Goal: Task Accomplishment & Management: Manage account settings

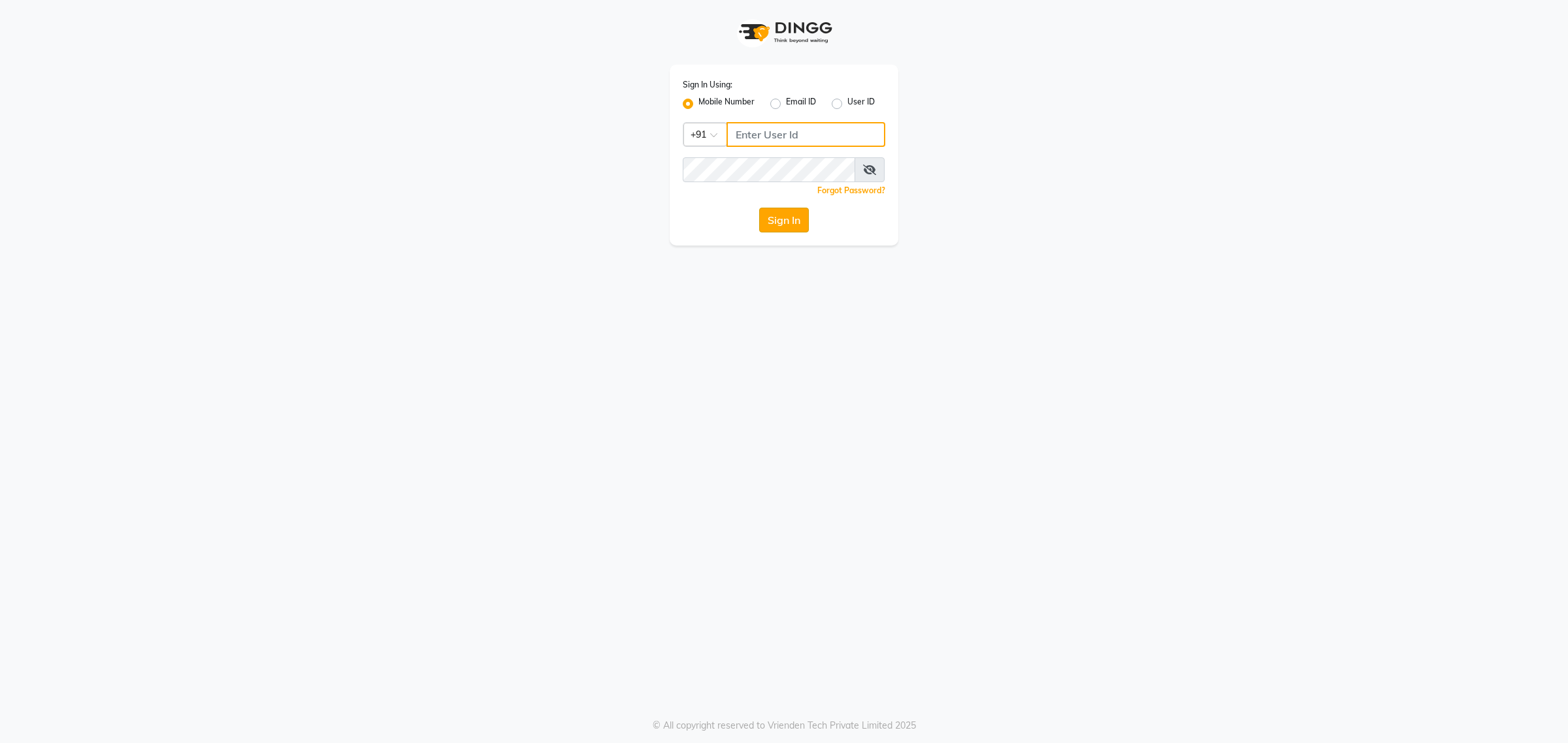
type input "7087307165"
click at [771, 226] on button "Sign In" at bounding box center [784, 220] width 50 height 25
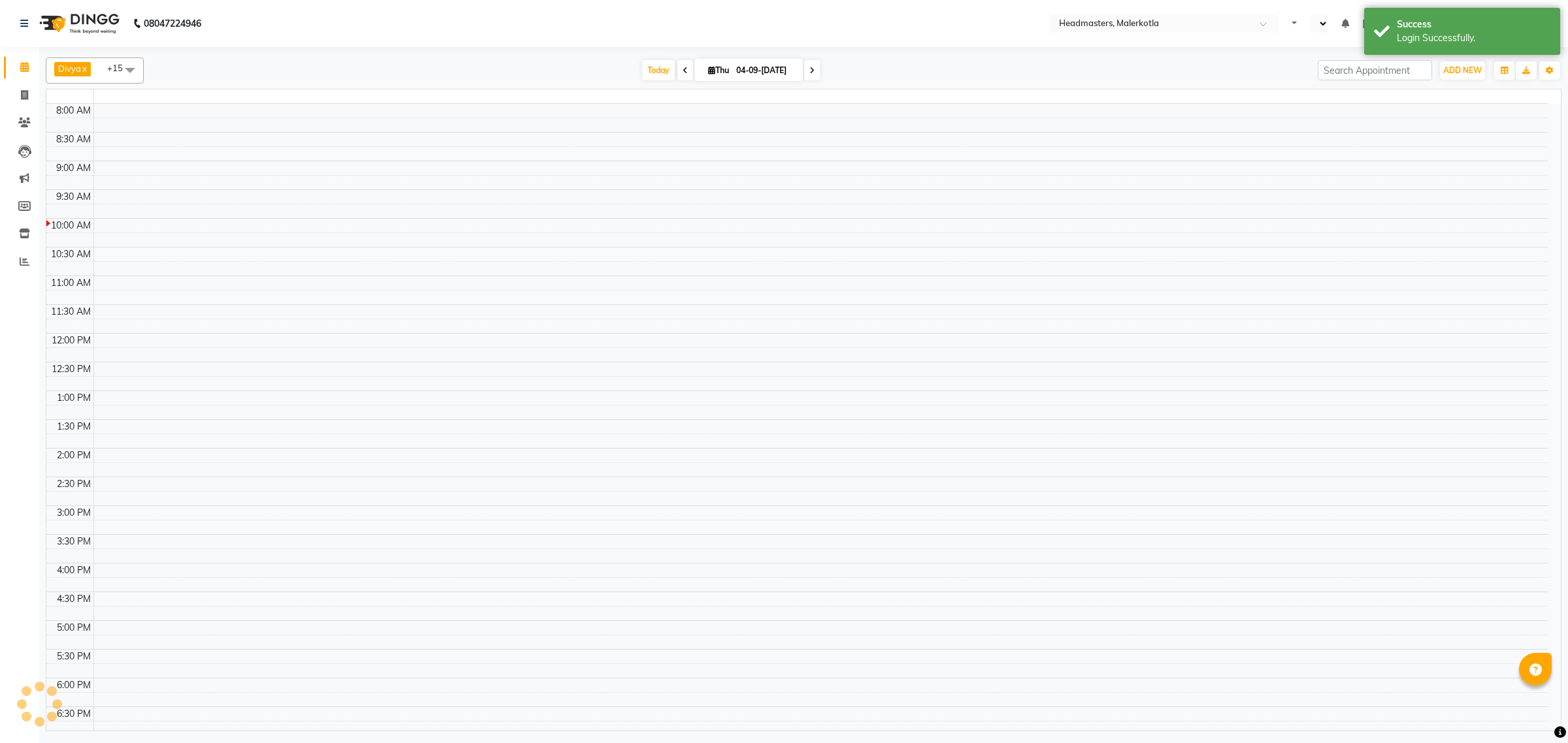
select select "en"
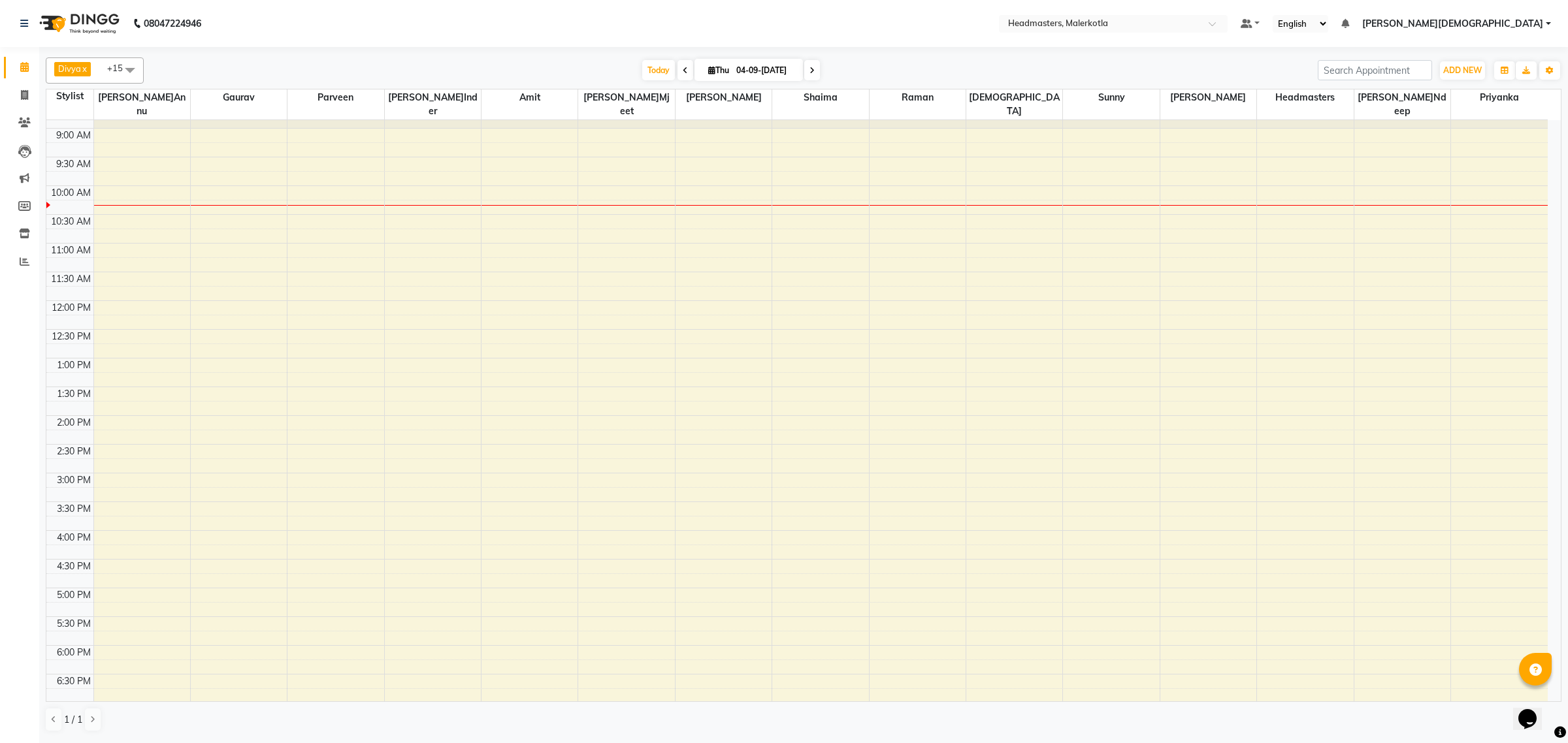
scroll to position [57, 0]
click at [131, 72] on span at bounding box center [130, 69] width 26 height 25
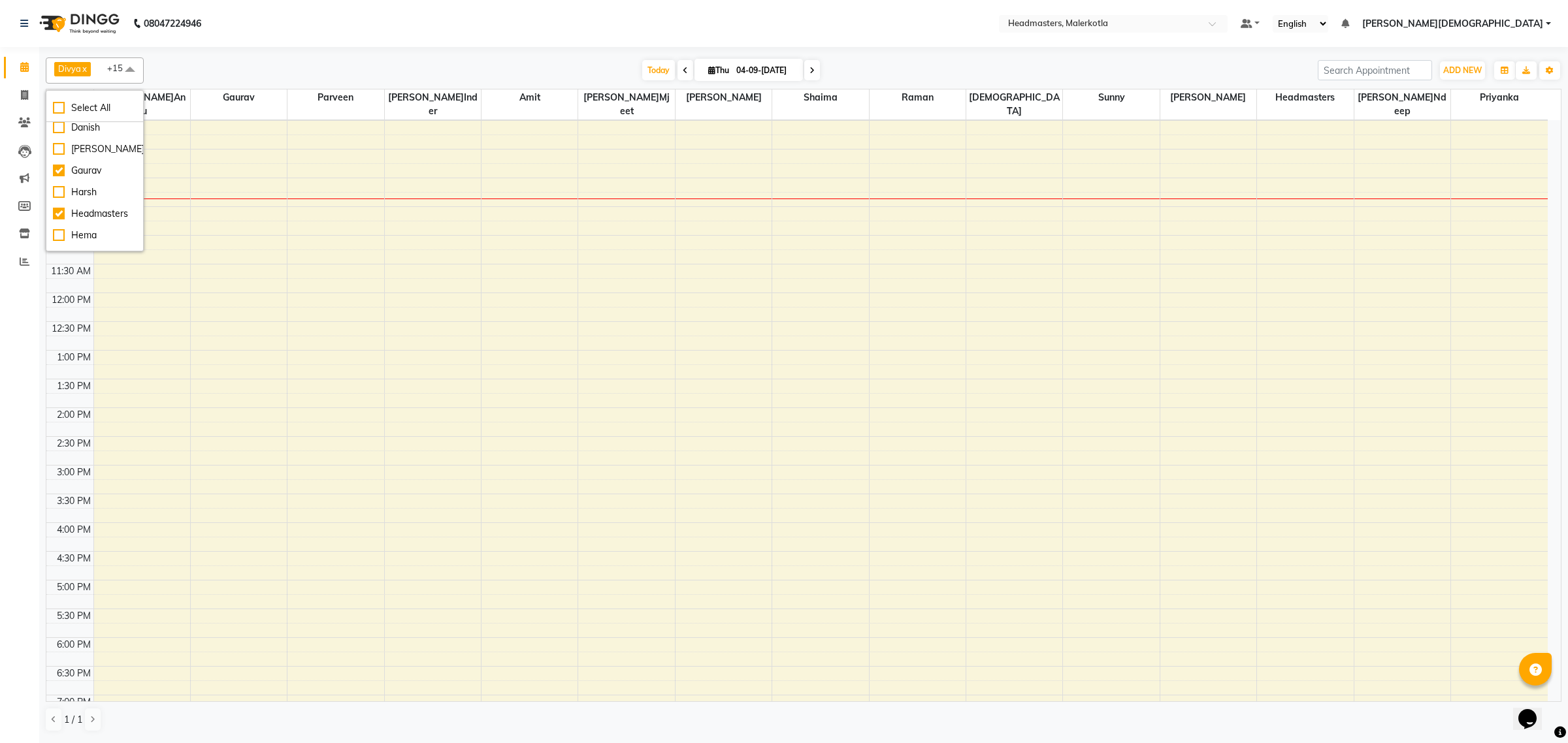
scroll to position [164, 0]
click at [56, 192] on div "Headmasters" at bounding box center [95, 184] width 84 height 14
checkbox input "false"
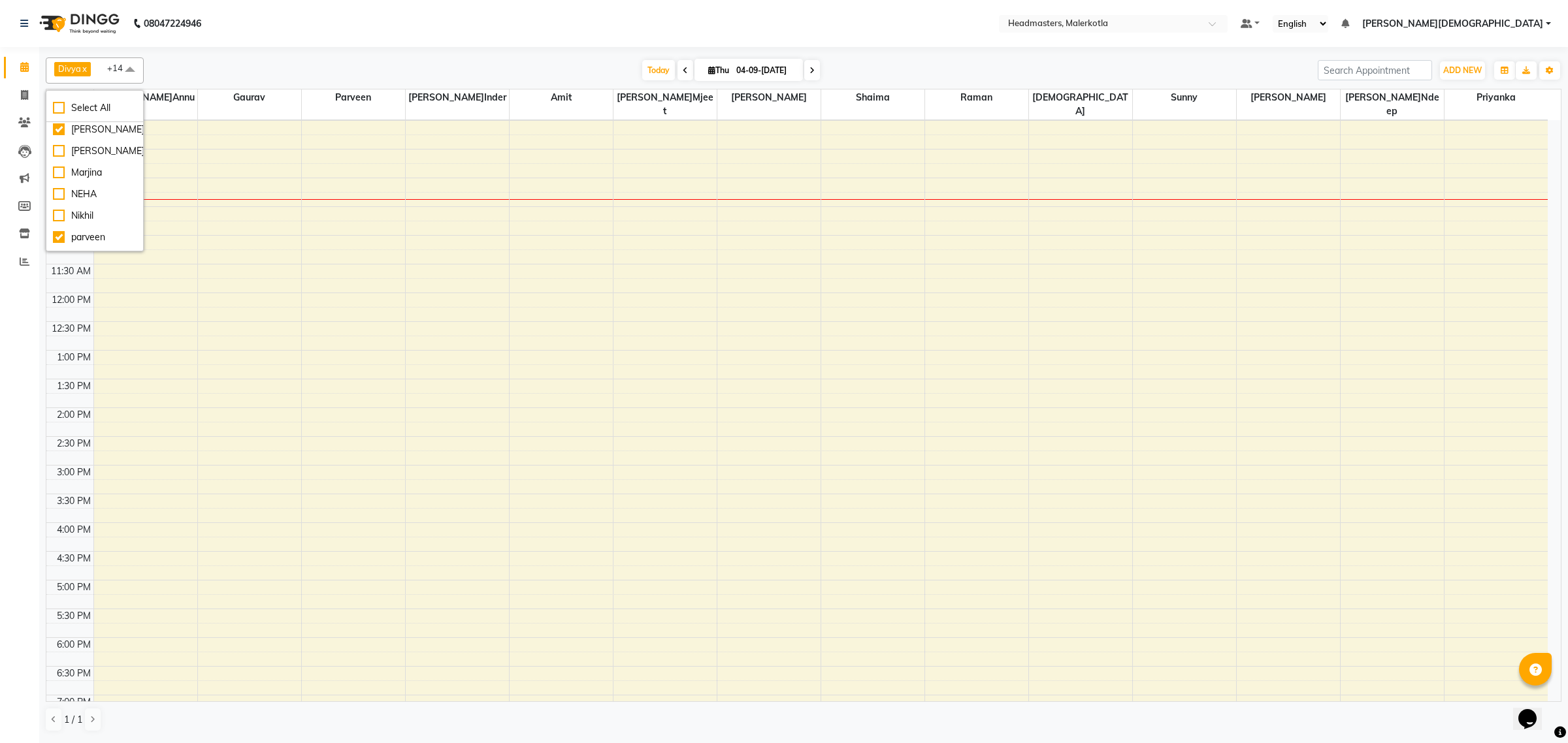
scroll to position [408, 0]
click at [59, 163] on div "parveen" at bounding box center [95, 156] width 84 height 14
checkbox input "false"
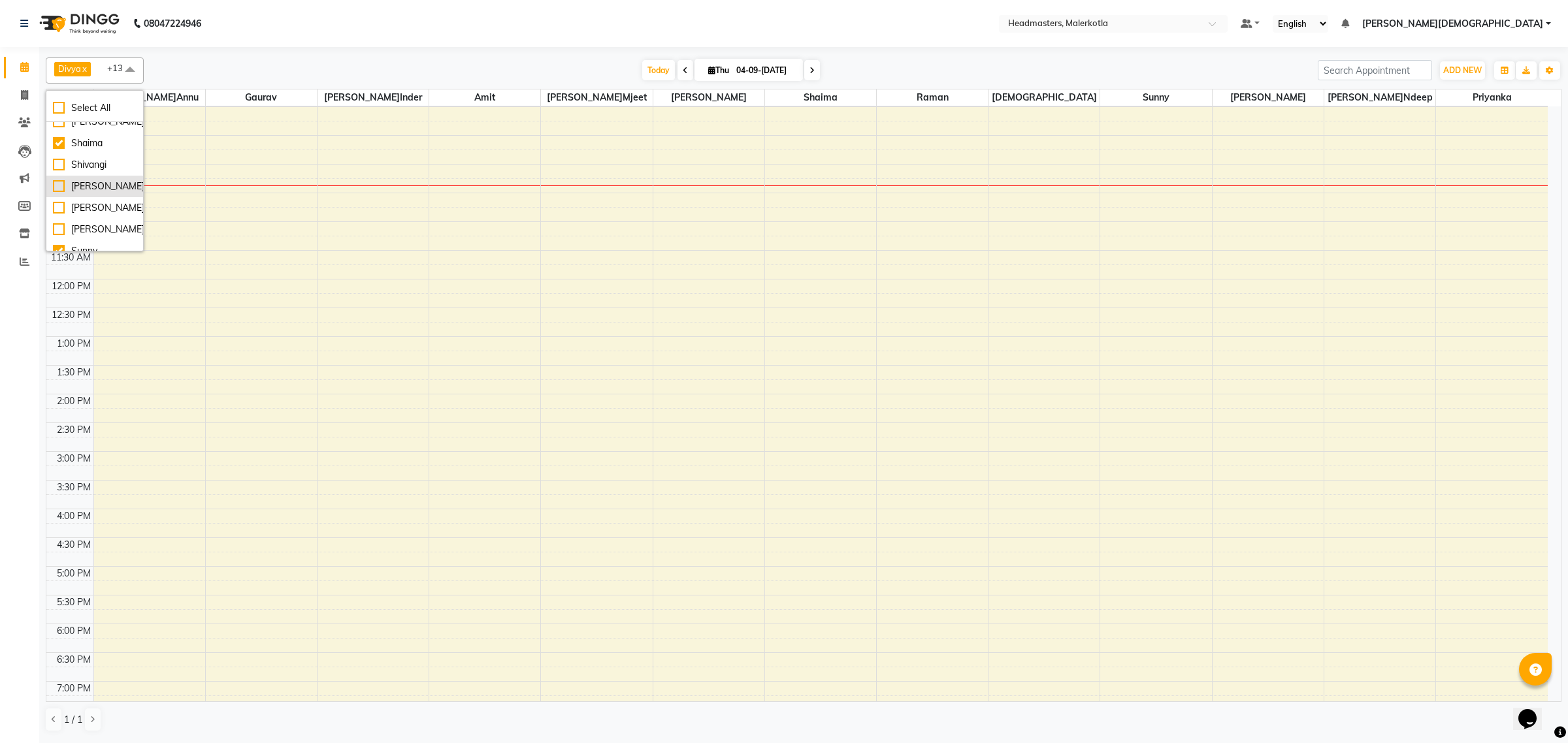
scroll to position [631, 0]
click at [692, 5] on nav "08047224946 Select Location × Headmasters, Malerkotla Default Panel My Panel En…" at bounding box center [784, 23] width 1568 height 47
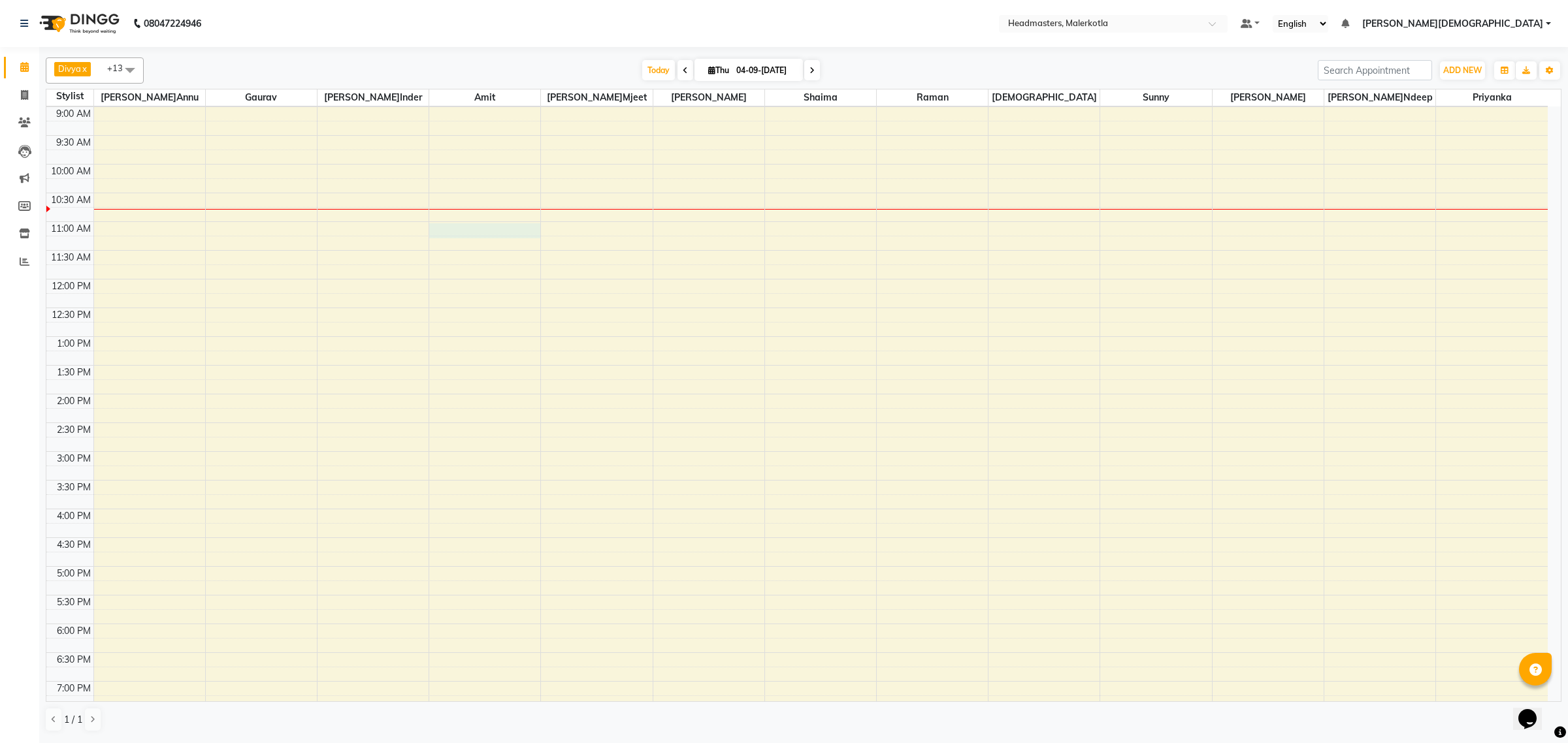
click at [472, 232] on div "8:00 AM 8:30 AM 9:00 AM 9:30 AM 10:00 AM 10:30 AM 11:00 AM 11:30 AM 12:00 PM 12…" at bounding box center [797, 451] width 1501 height 804
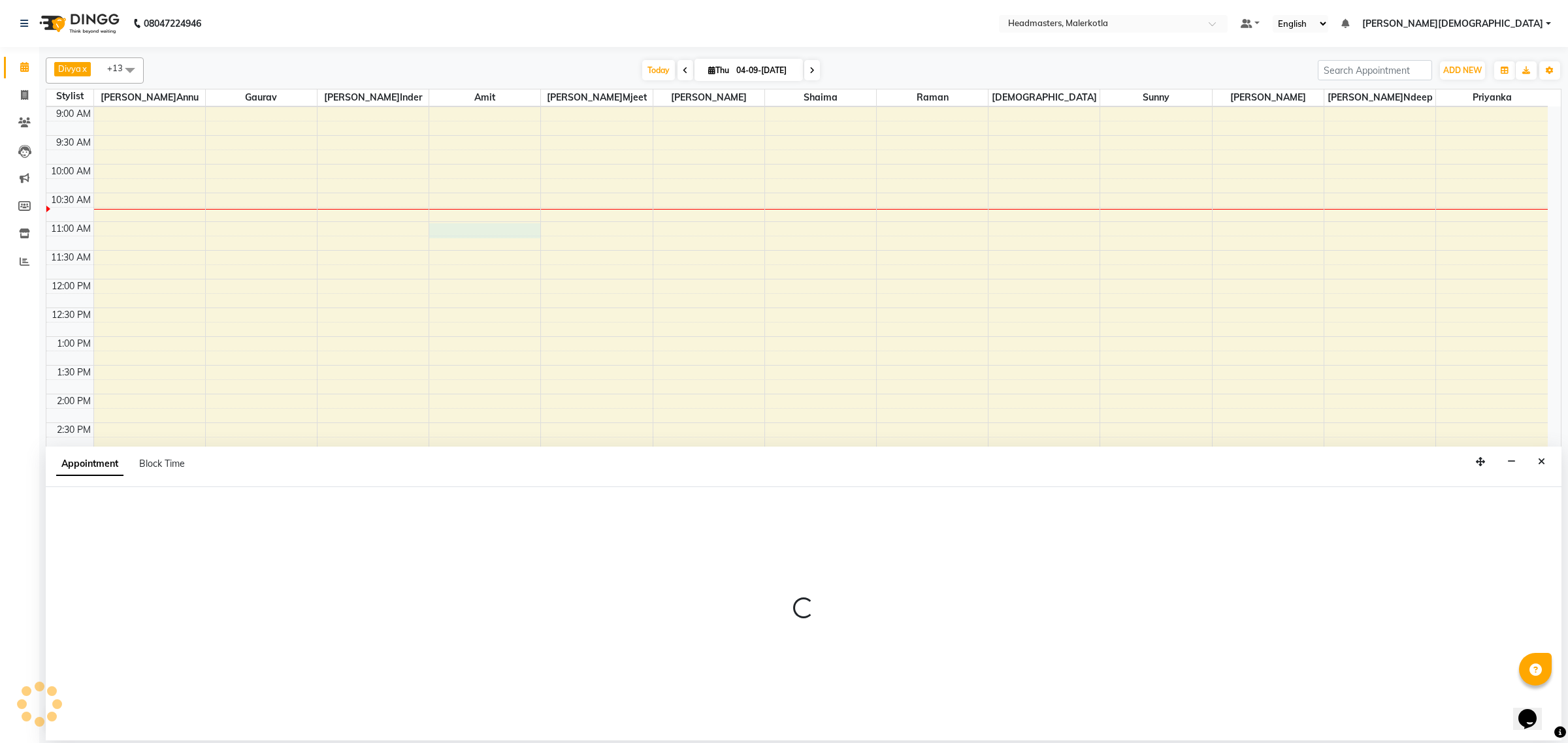
select select "65908"
select select "660"
select select "tentative"
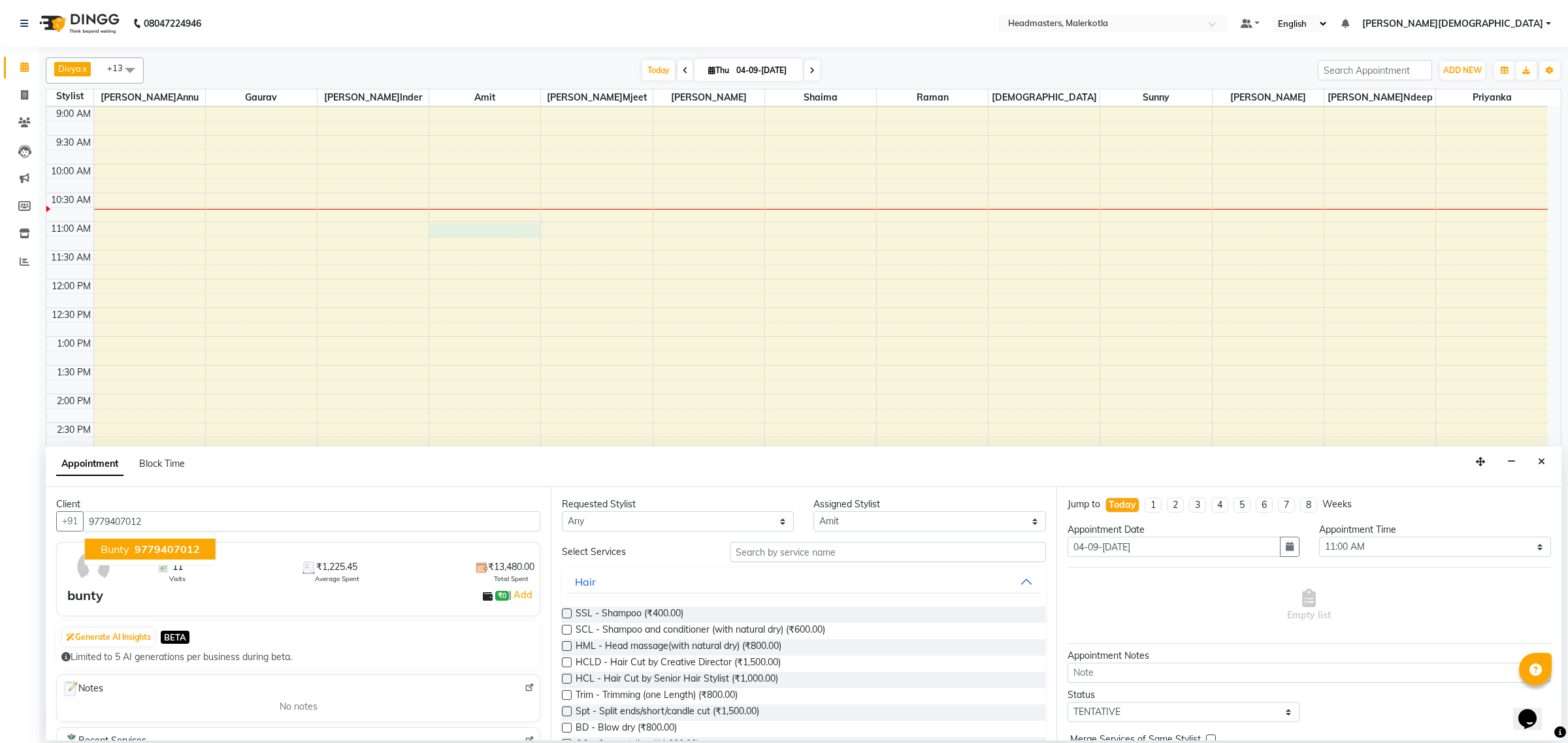
click at [121, 546] on span "bunty" at bounding box center [115, 549] width 29 height 13
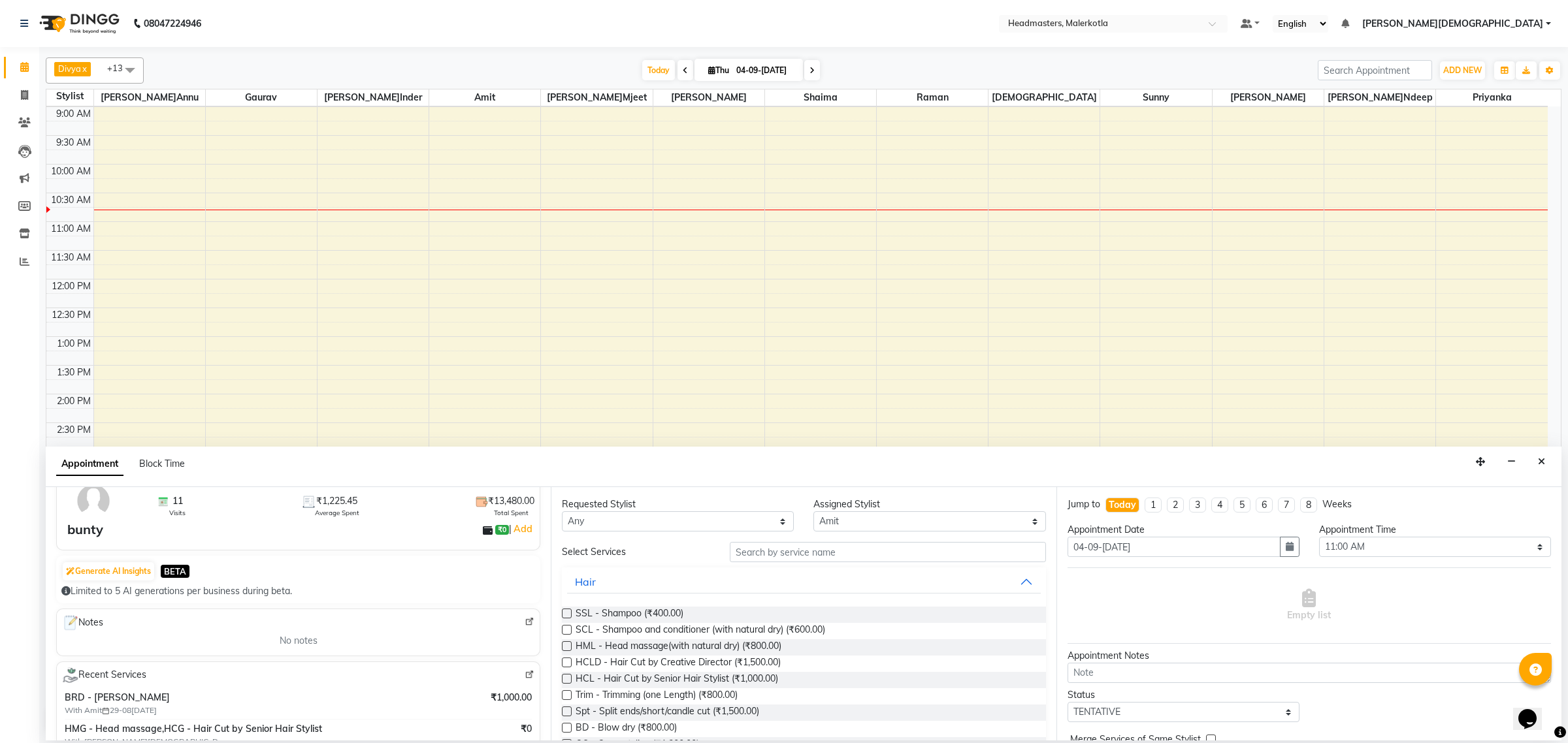
scroll to position [0, 0]
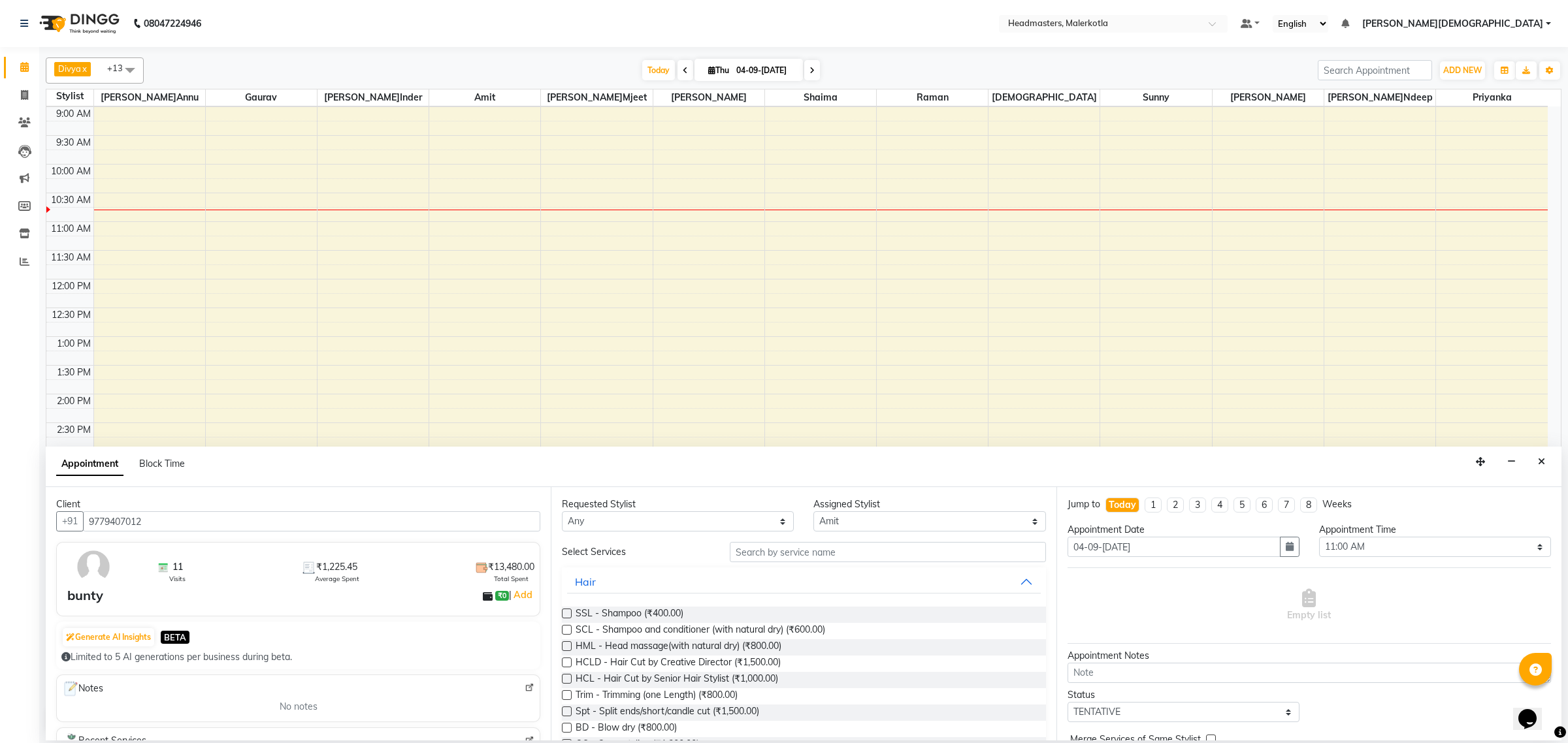
type input "9779407012"
click at [786, 557] on input "text" at bounding box center [887, 552] width 316 height 20
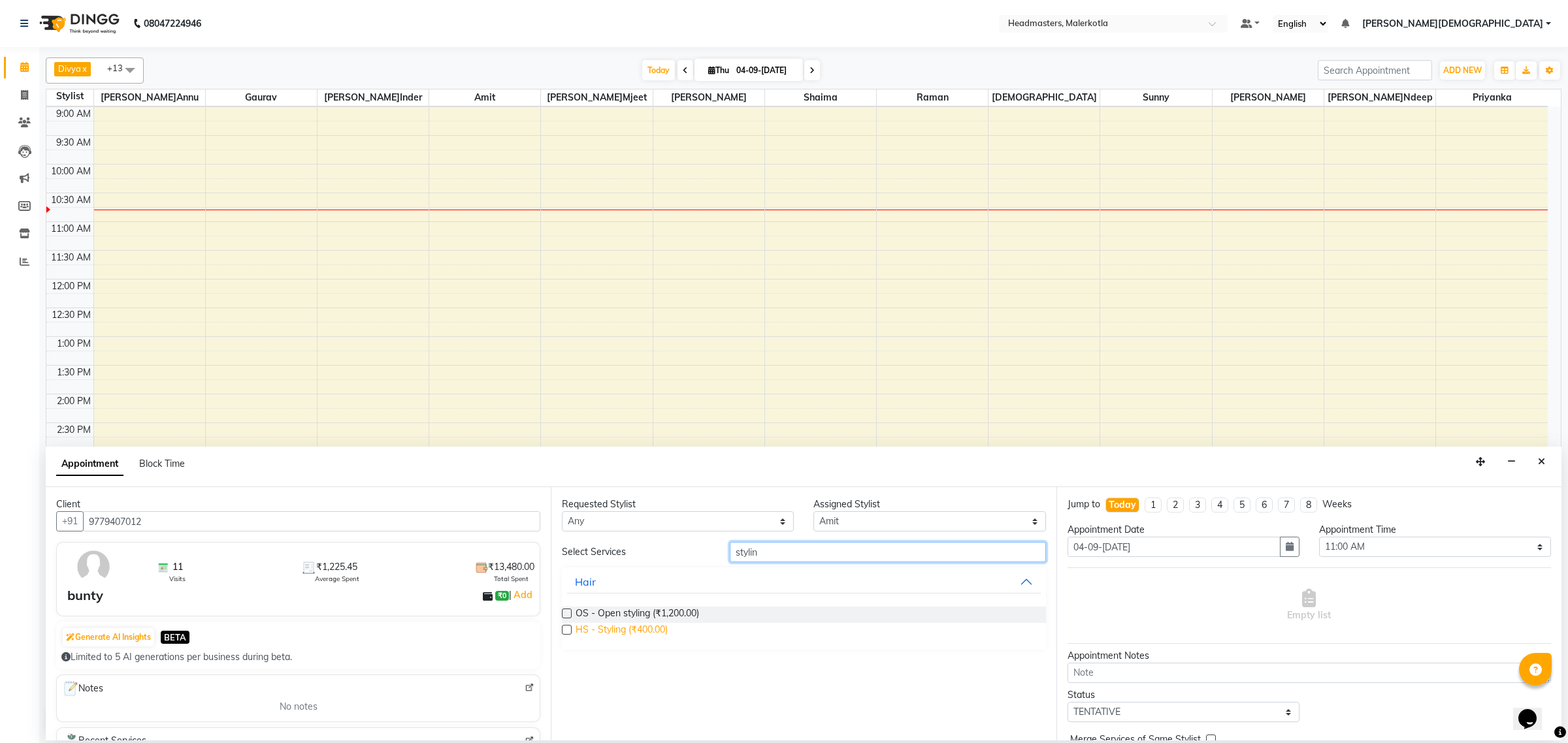
type input "stylin"
click at [629, 630] on span "HS - Styling (₹400.00)" at bounding box center [621, 631] width 92 height 17
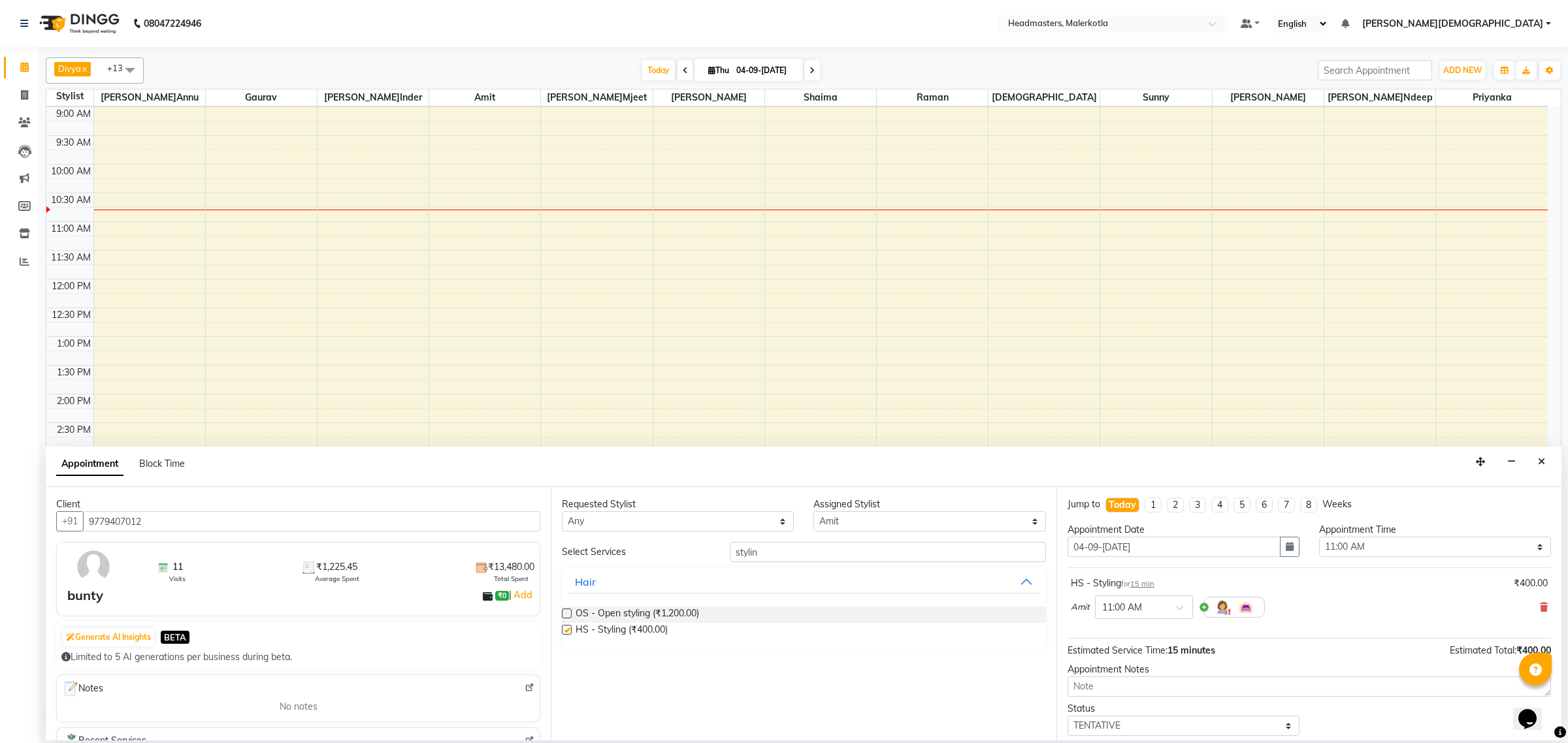
checkbox input "false"
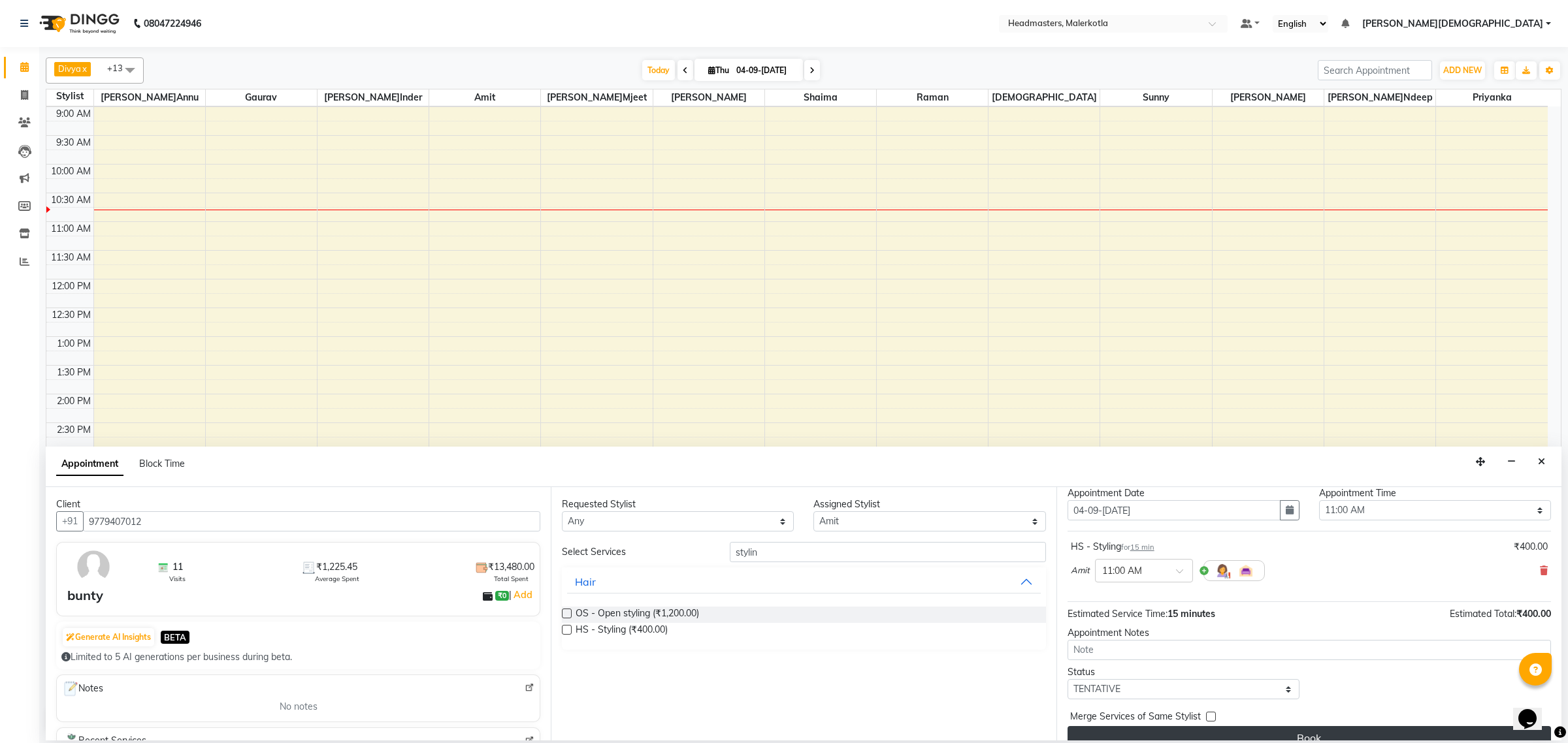
scroll to position [57, 0]
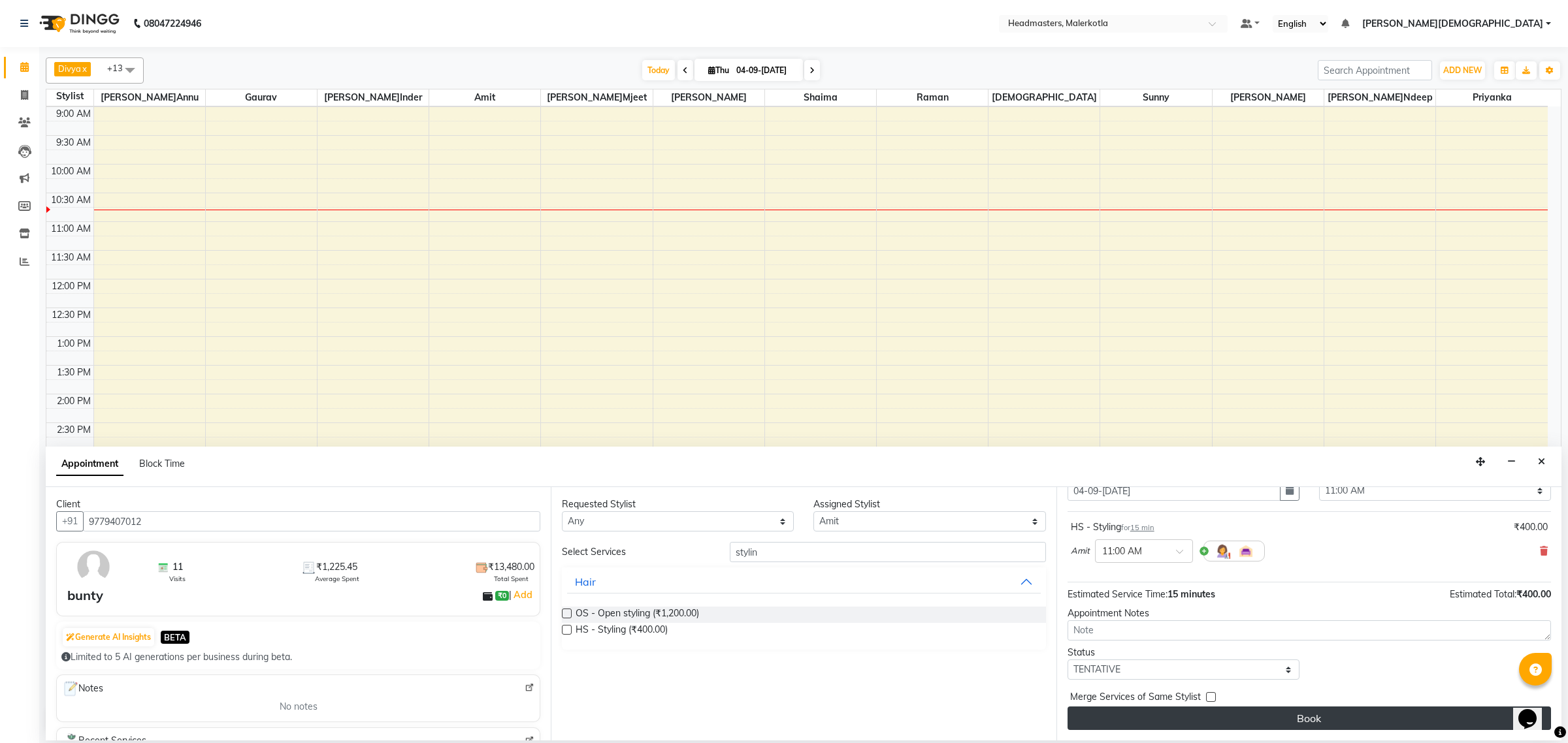
click at [1211, 722] on button "Book" at bounding box center [1309, 718] width 483 height 24
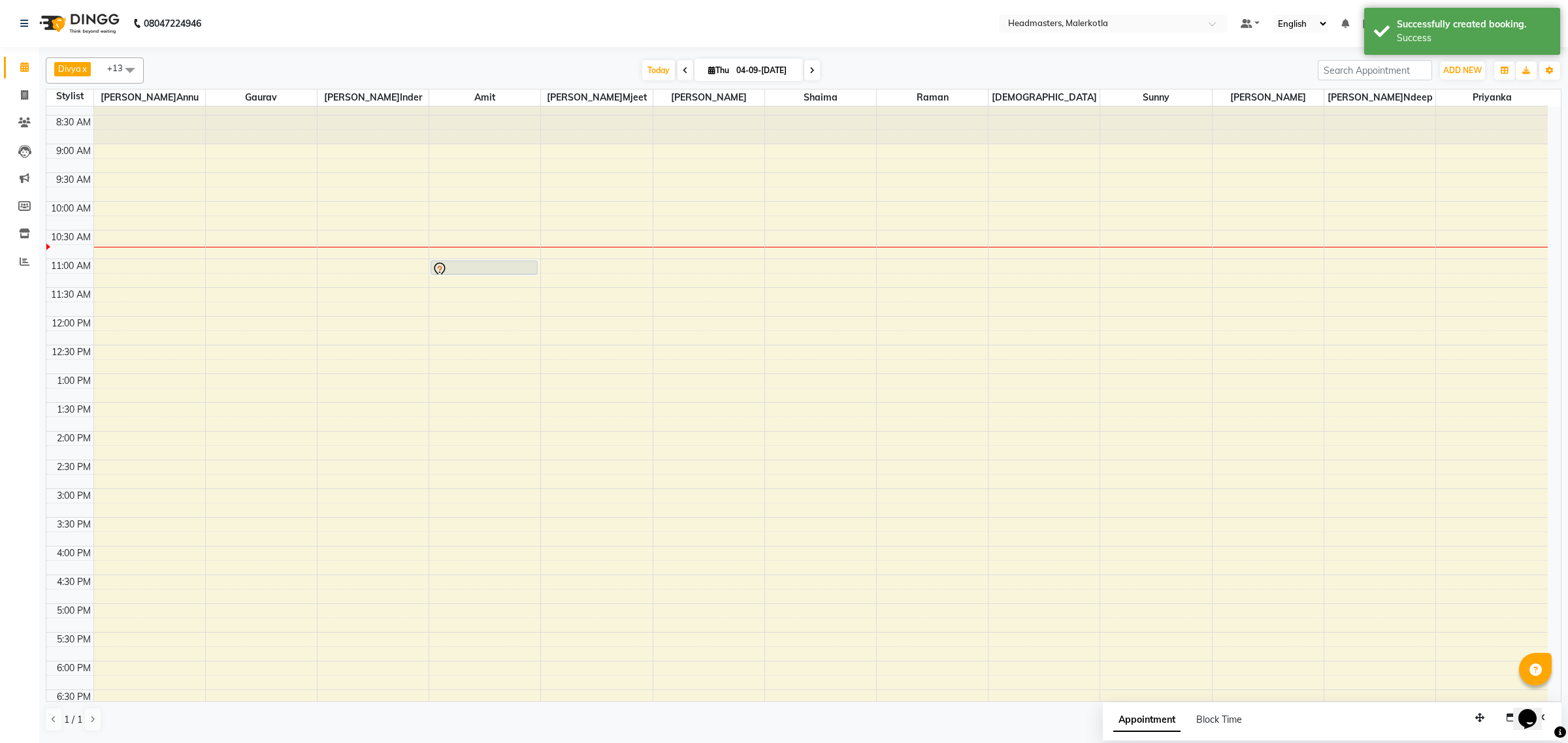
scroll to position [0, 0]
drag, startPoint x: 479, startPoint y: 296, endPoint x: 477, endPoint y: 319, distance: 23.1
click at [477, 319] on div "8:00 AM 8:30 AM 9:00 AM 9:30 AM 10:00 AM 10:30 AM 11:00 AM 11:30 AM 12:00 PM 12…" at bounding box center [797, 508] width 1501 height 804
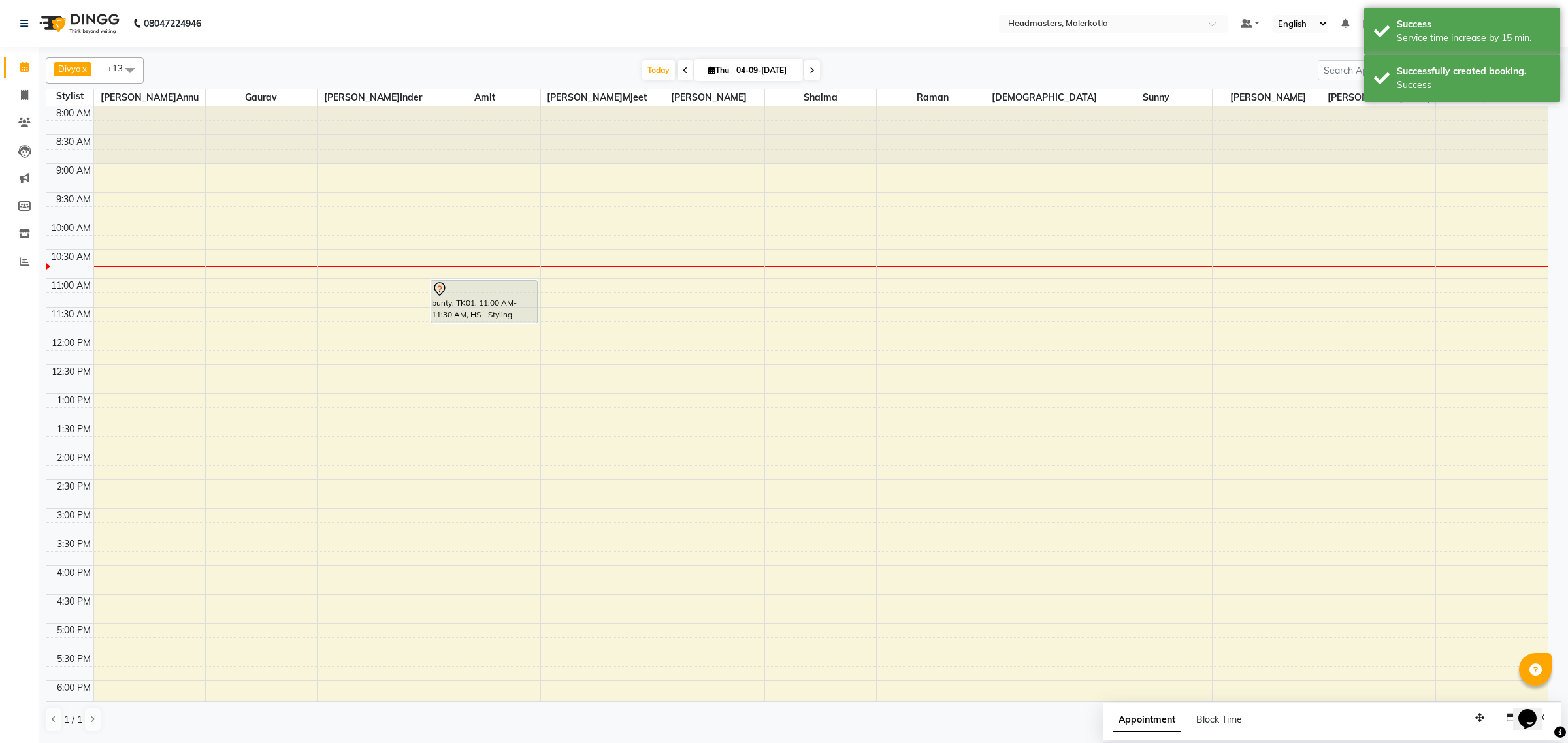
click at [481, 315] on div "bunty, TK01, 11:00 AM-11:30 AM, HS - Styling bunty, TK01, 11:00 AM-11:30 AM, HS…" at bounding box center [484, 508] width 111 height 804
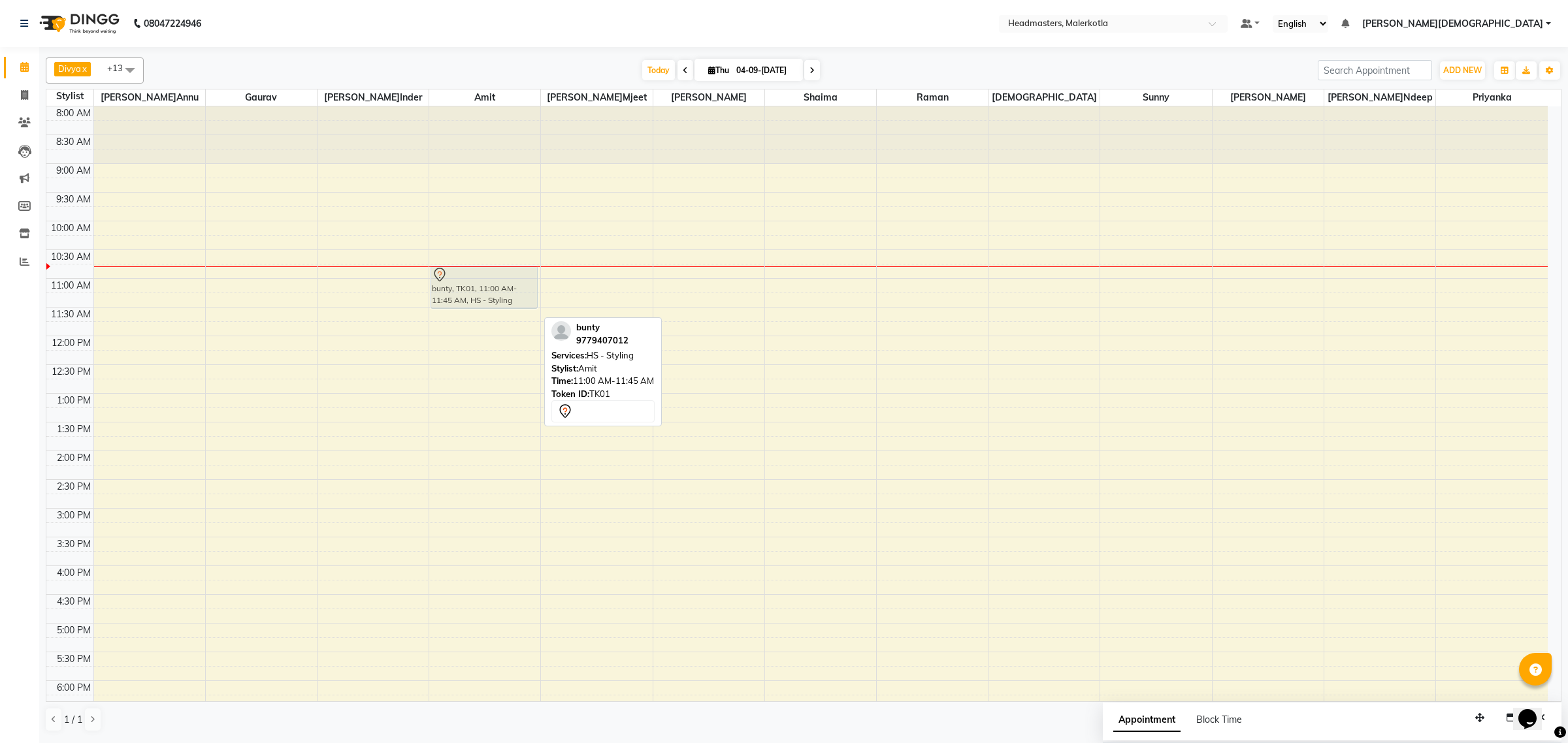
drag, startPoint x: 480, startPoint y: 301, endPoint x: 494, endPoint y: 287, distance: 19.8
click at [483, 286] on div "bunty, TK01, 11:00 AM-11:45 AM, HS - Styling bunty, TK01, 11:00 AM-11:45 AM, HS…" at bounding box center [484, 508] width 111 height 804
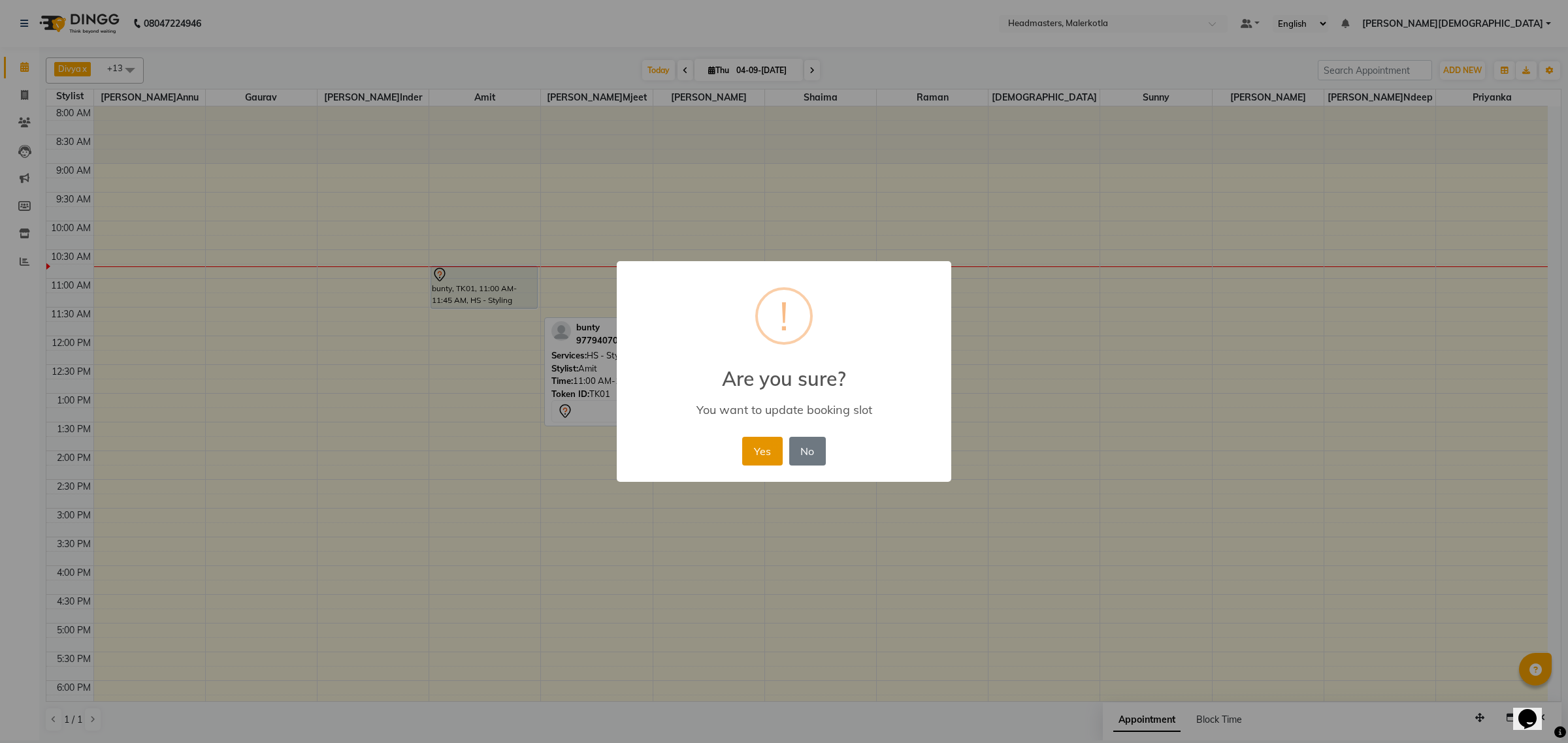
click at [751, 441] on button "Yes" at bounding box center [762, 451] width 40 height 29
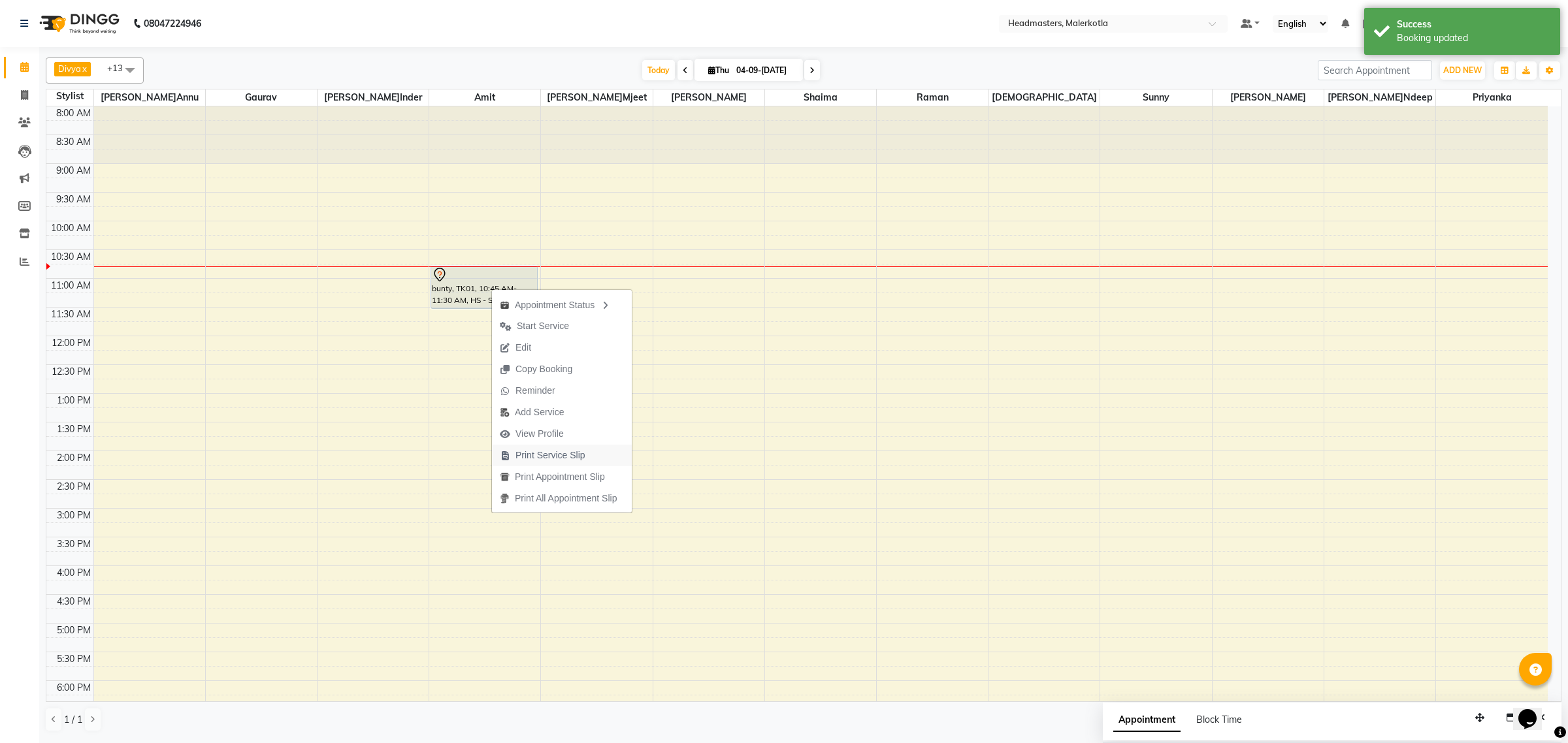
click at [523, 458] on span "Print Service Slip" at bounding box center [550, 455] width 70 height 14
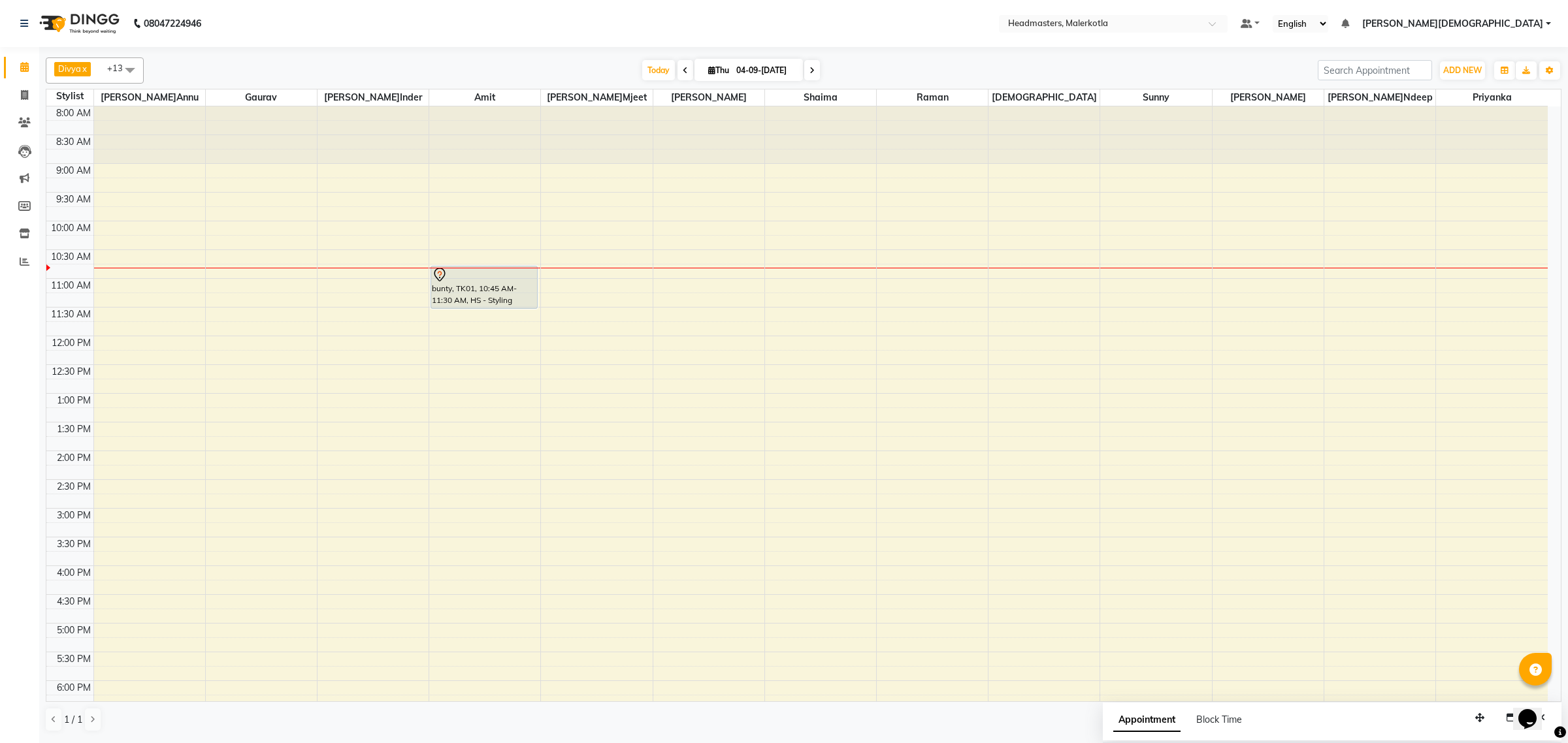
click at [682, 69] on icon at bounding box center [685, 70] width 5 height 8
type input "[DATE]"
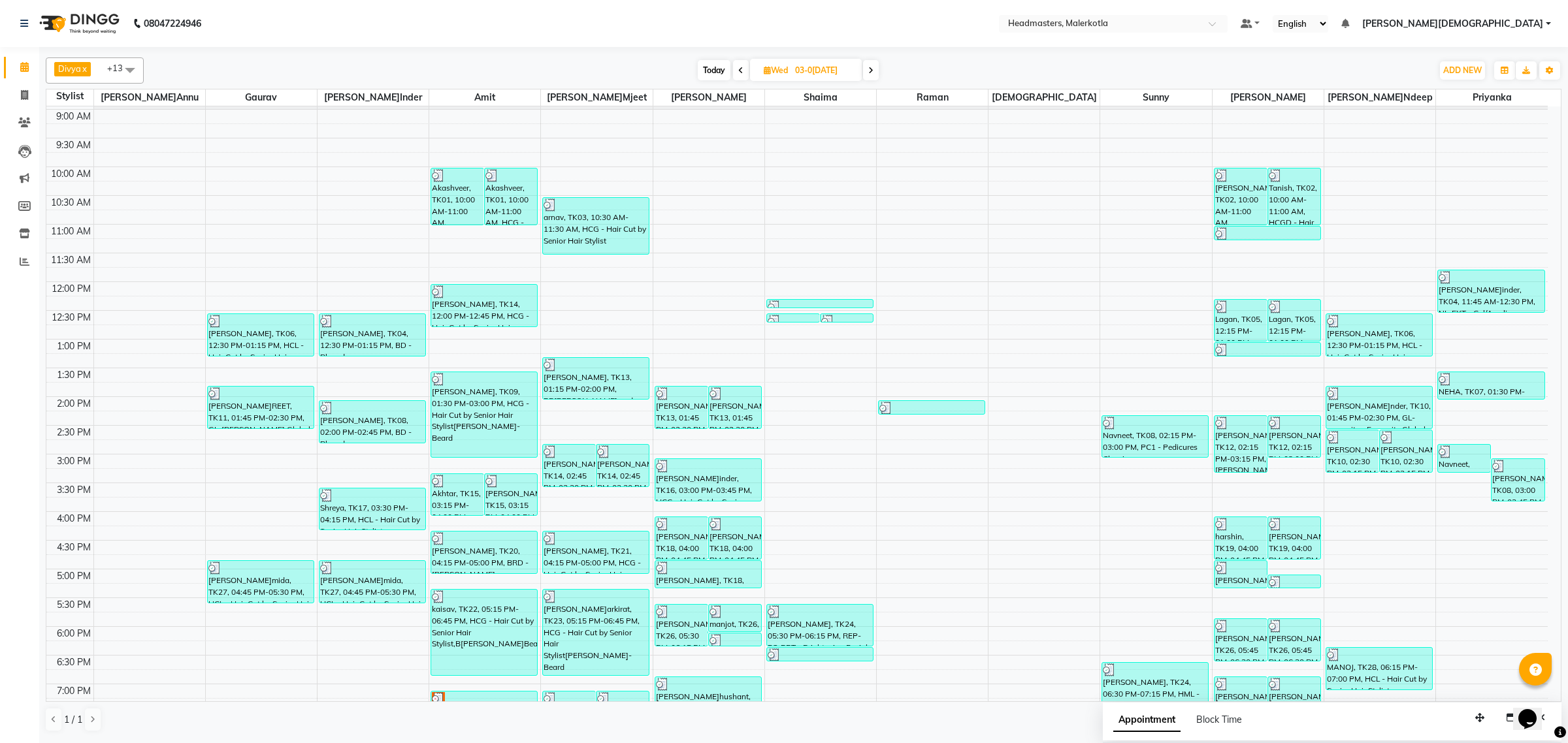
scroll to position [218, 0]
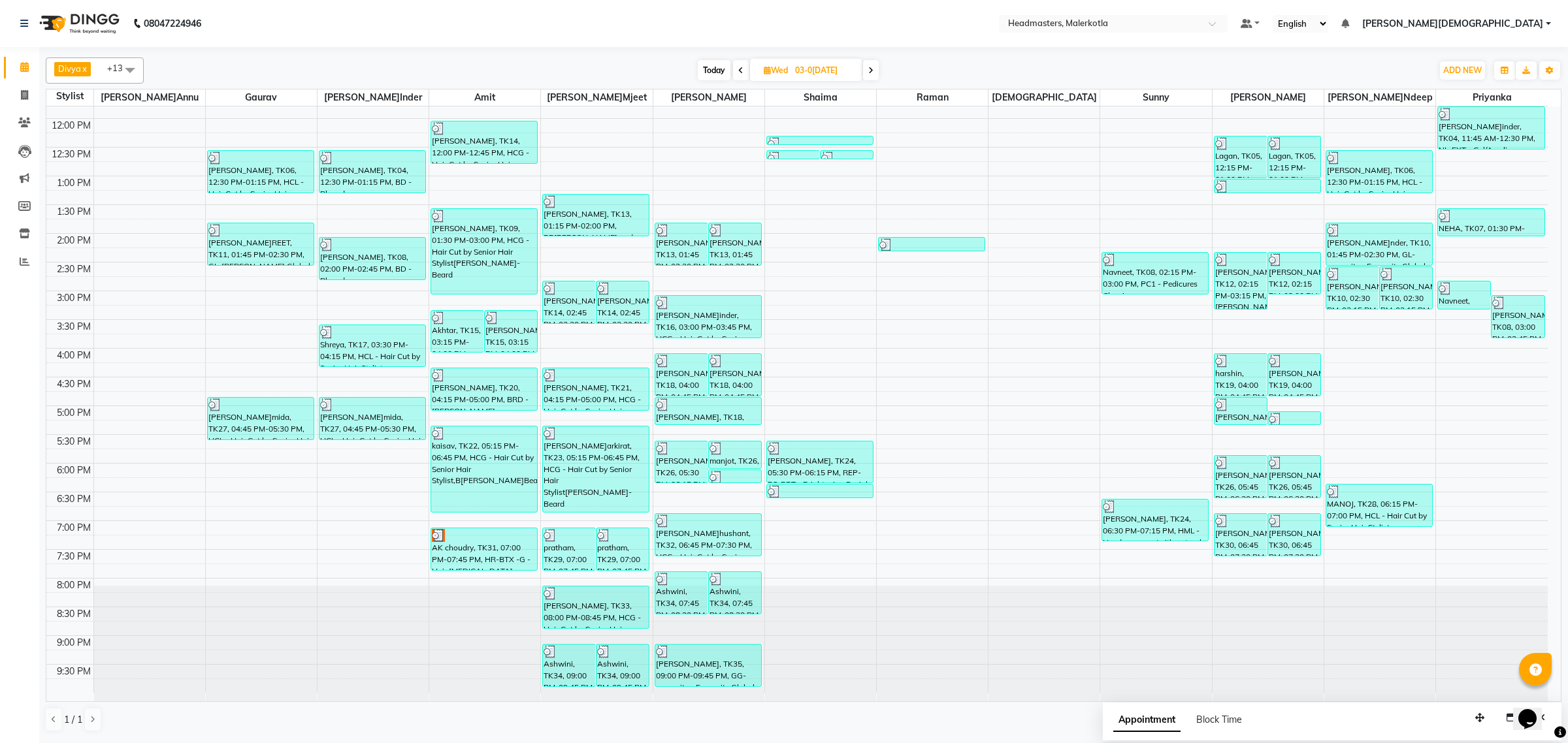
click at [127, 69] on span at bounding box center [130, 69] width 26 height 25
click at [96, 185] on div "parveen" at bounding box center [95, 178] width 84 height 14
checkbox input "true"
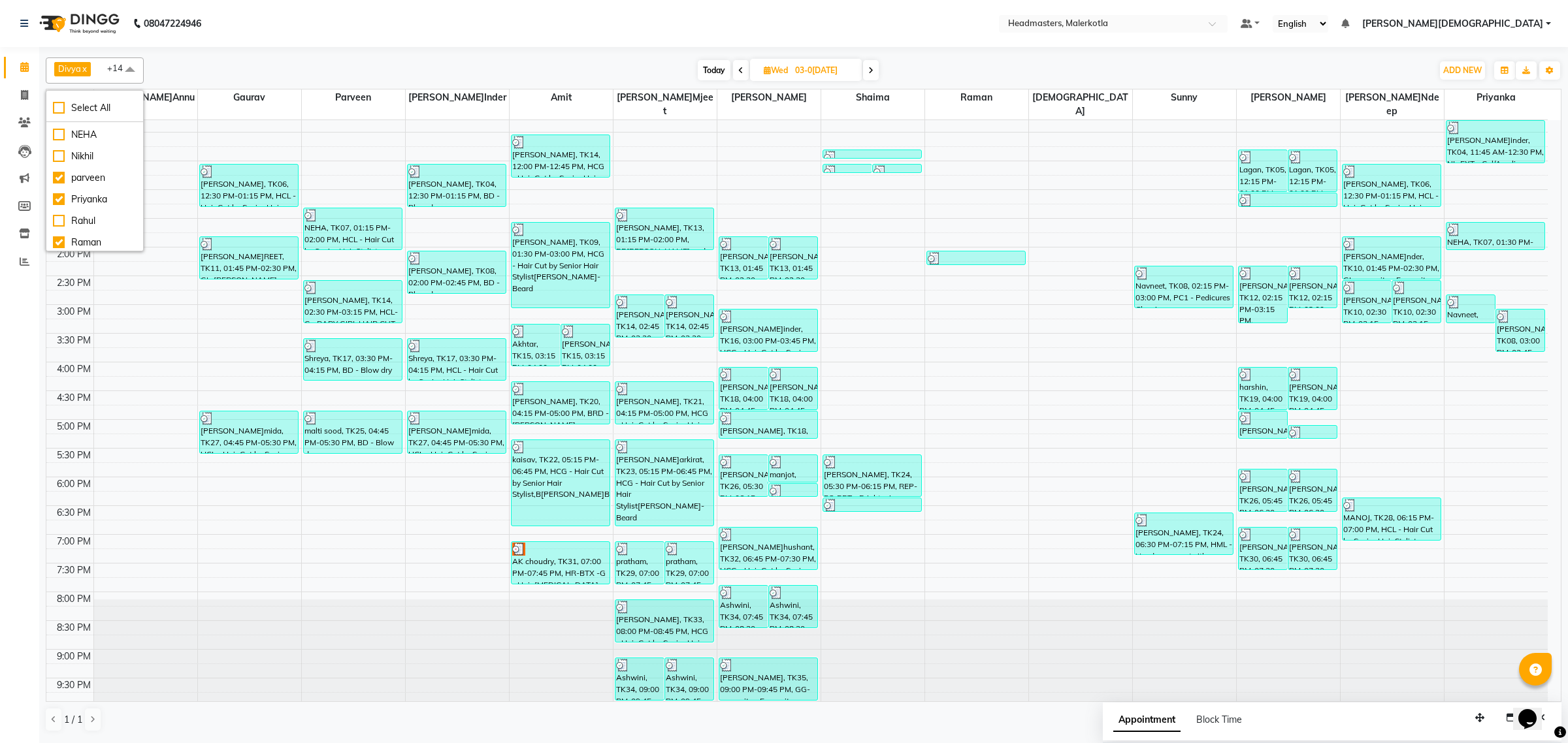
click at [131, 69] on span at bounding box center [130, 69] width 26 height 25
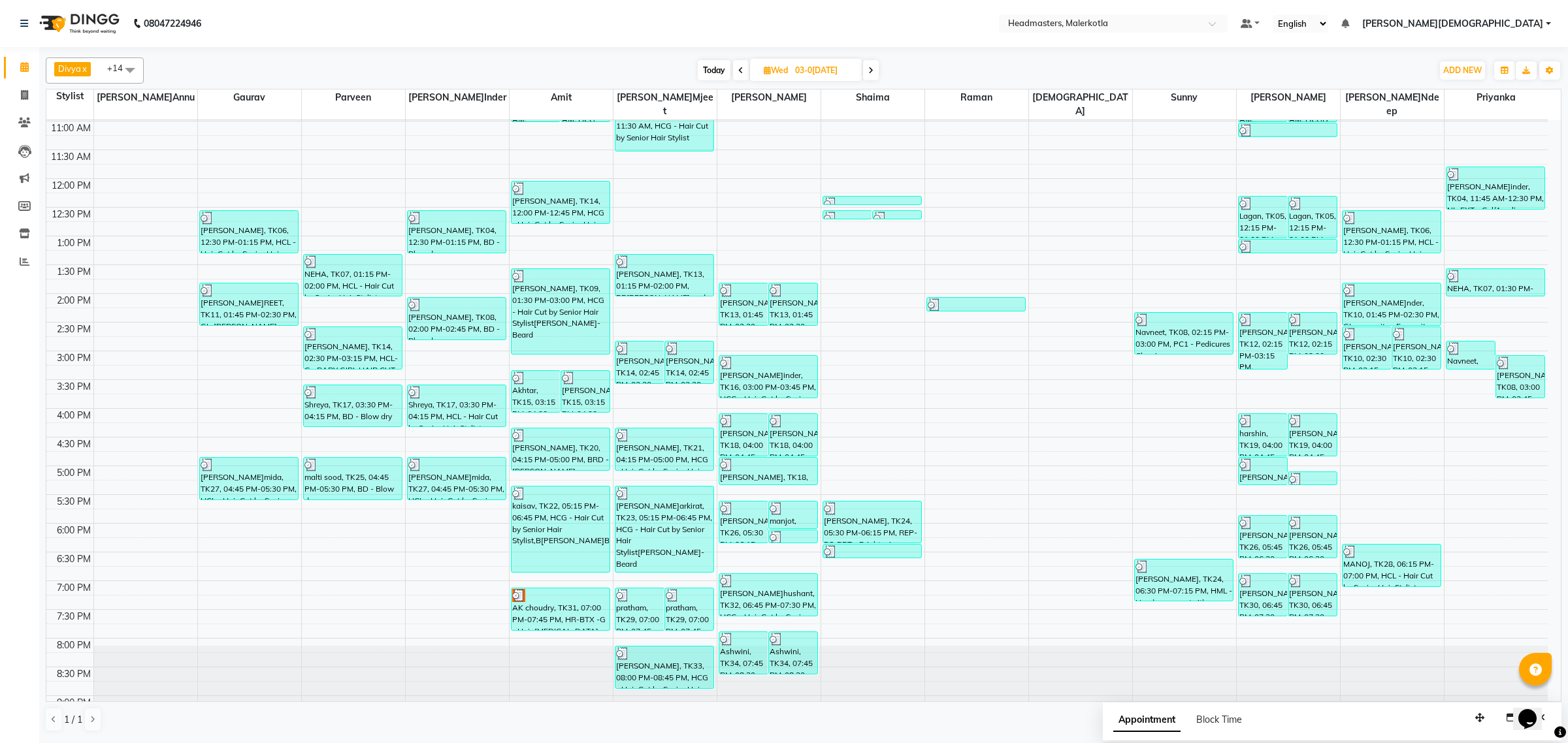
scroll to position [136, 0]
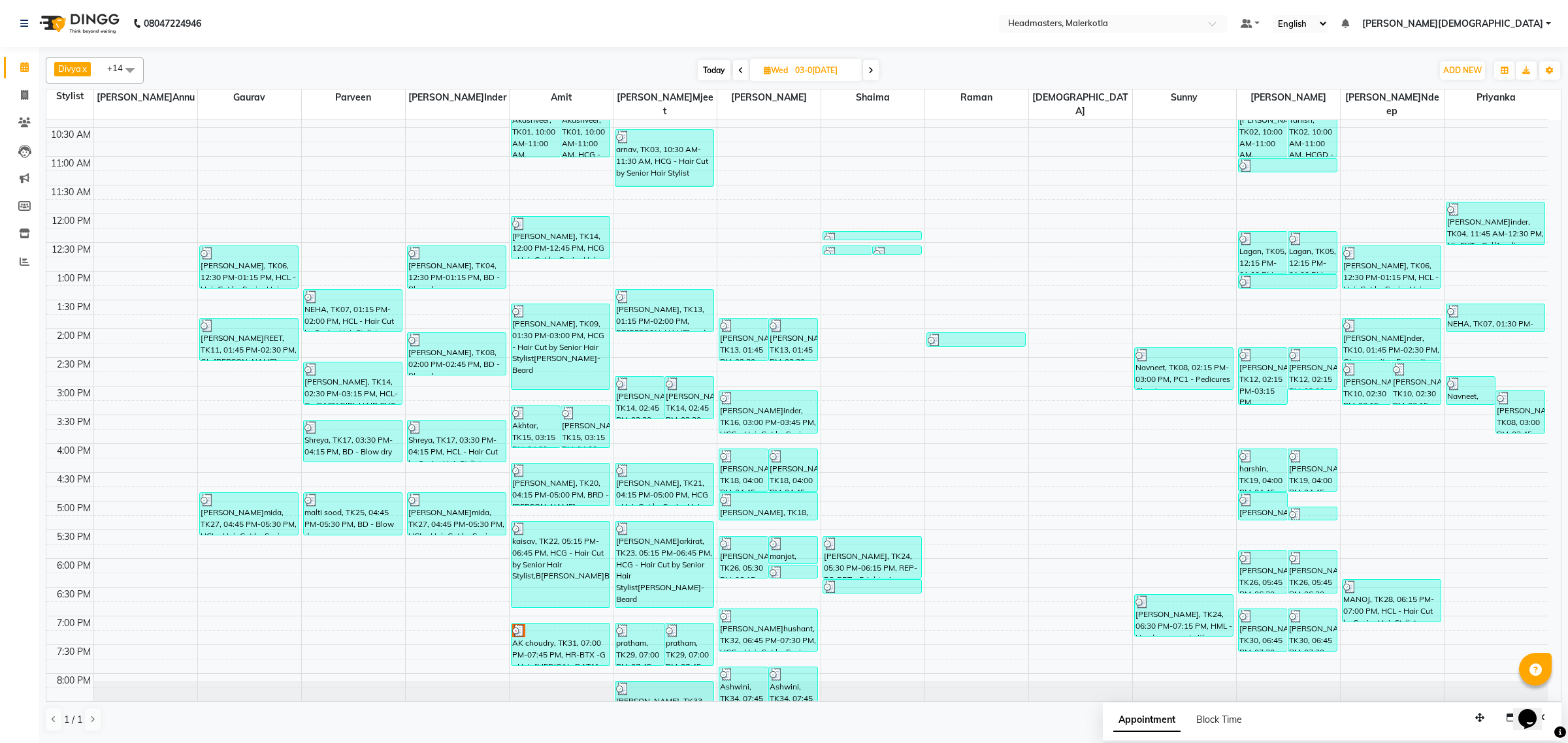
click at [870, 67] on icon at bounding box center [870, 70] width 5 height 8
type input "[DATE]"
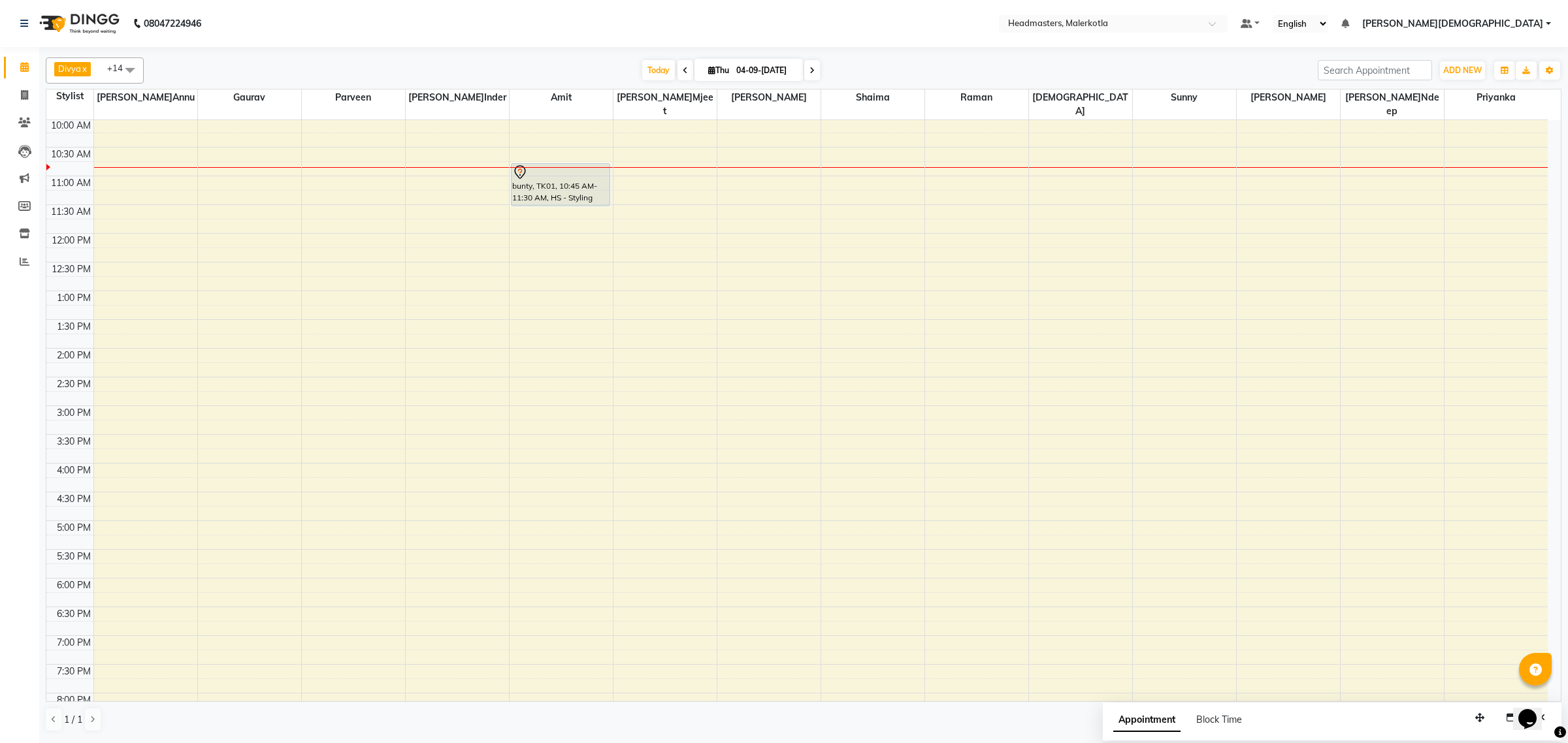
click at [137, 67] on span at bounding box center [130, 69] width 26 height 25
click at [111, 185] on div "parveen" at bounding box center [95, 178] width 84 height 14
checkbox input "false"
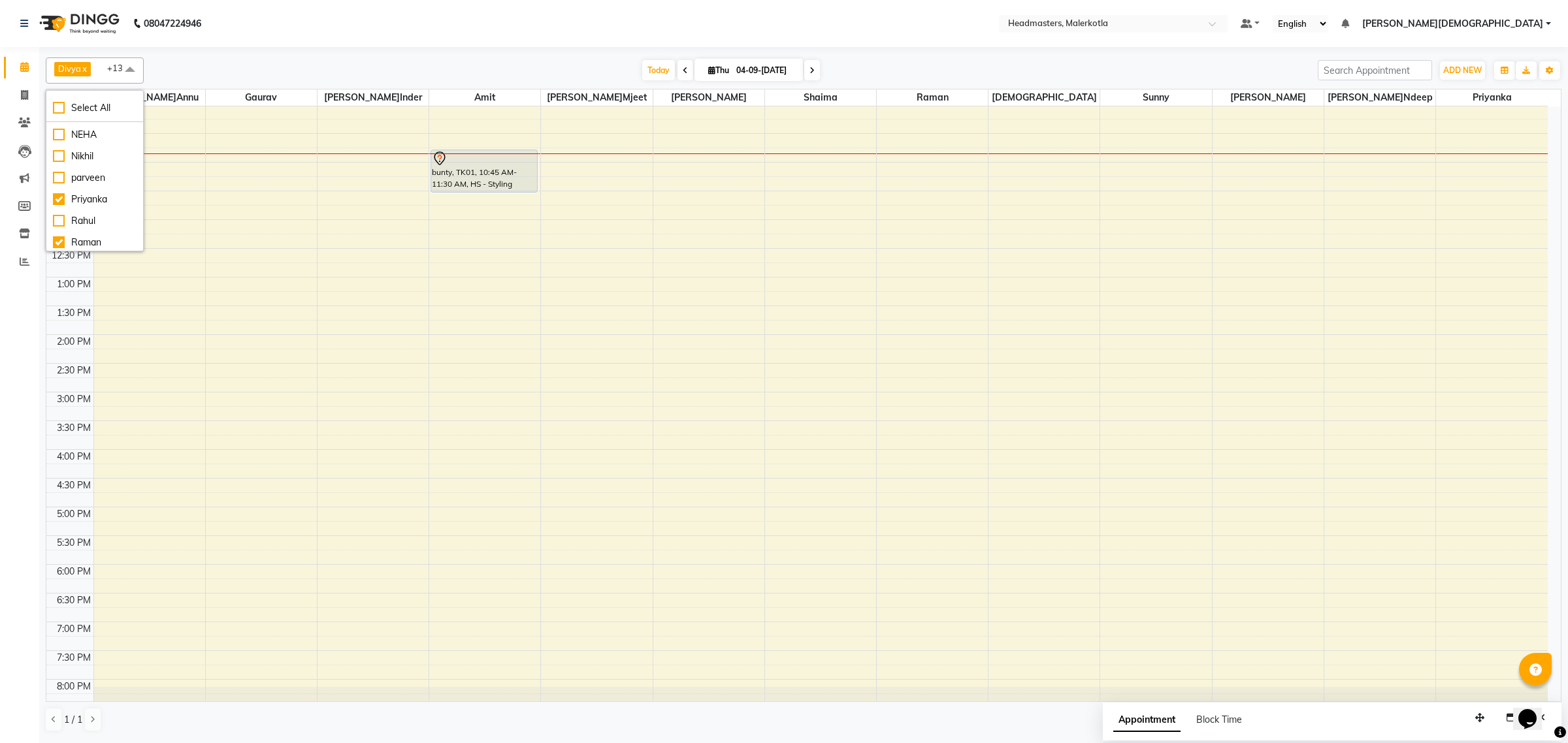
click at [126, 72] on span at bounding box center [130, 69] width 26 height 25
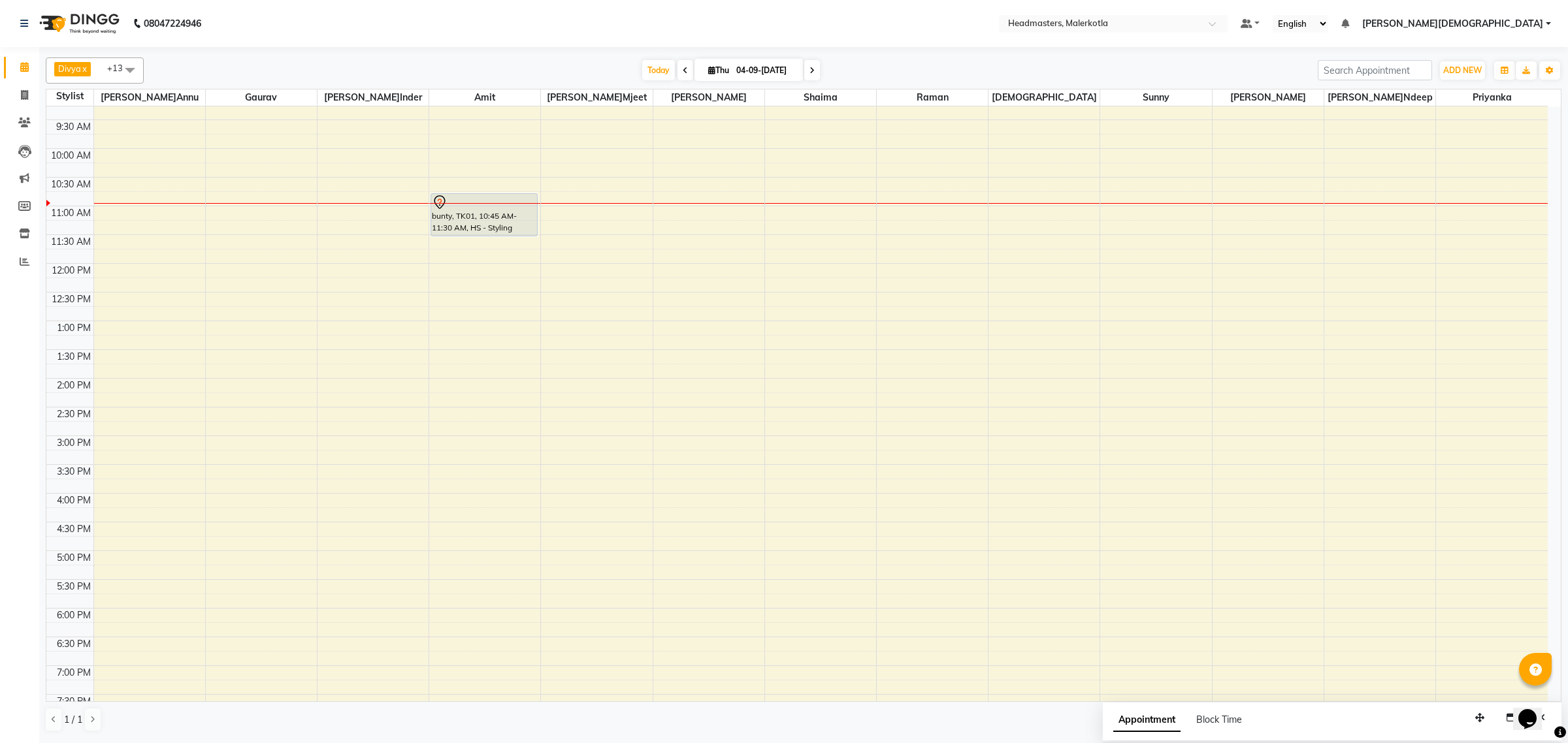
scroll to position [0, 0]
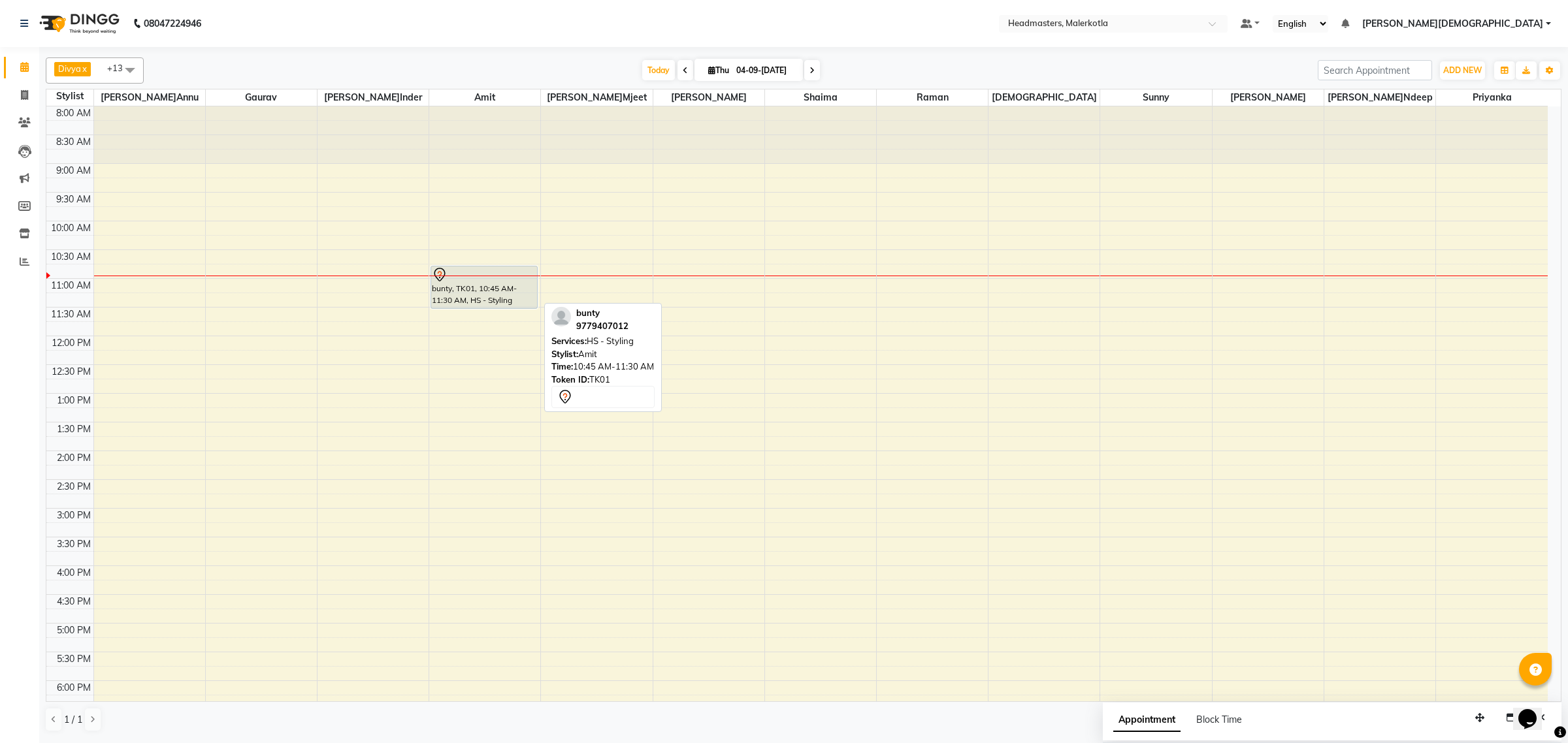
click at [514, 299] on div "bunty, TK01, 10:45 AM-11:30 AM, HS - Styling" at bounding box center [484, 287] width 106 height 42
click at [497, 295] on div "bunty, TK01, 10:45 AM-11:30 AM, HS - Styling" at bounding box center [484, 287] width 106 height 42
select select "7"
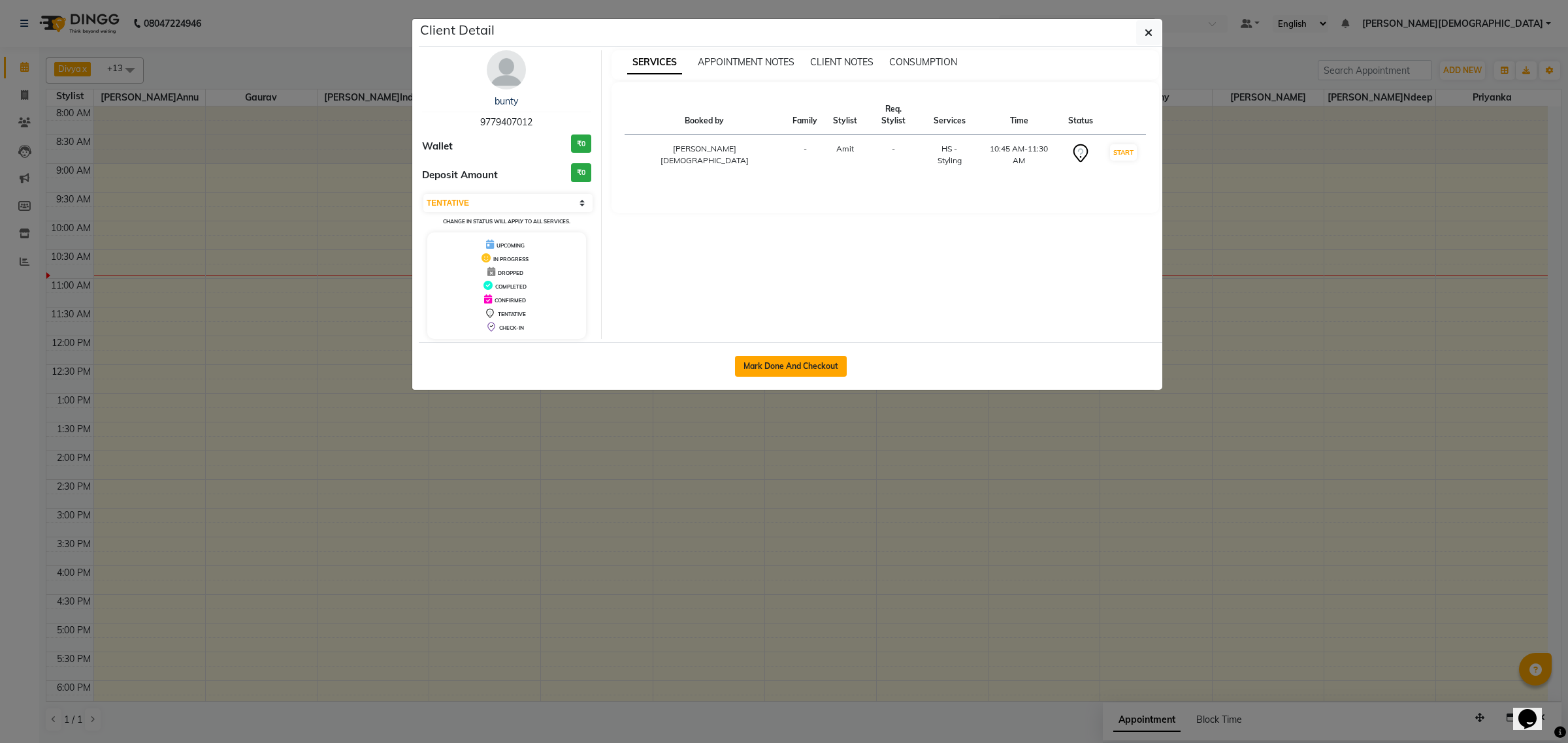
click at [810, 373] on button "Mark Done And Checkout" at bounding box center [791, 366] width 111 height 21
select select "service"
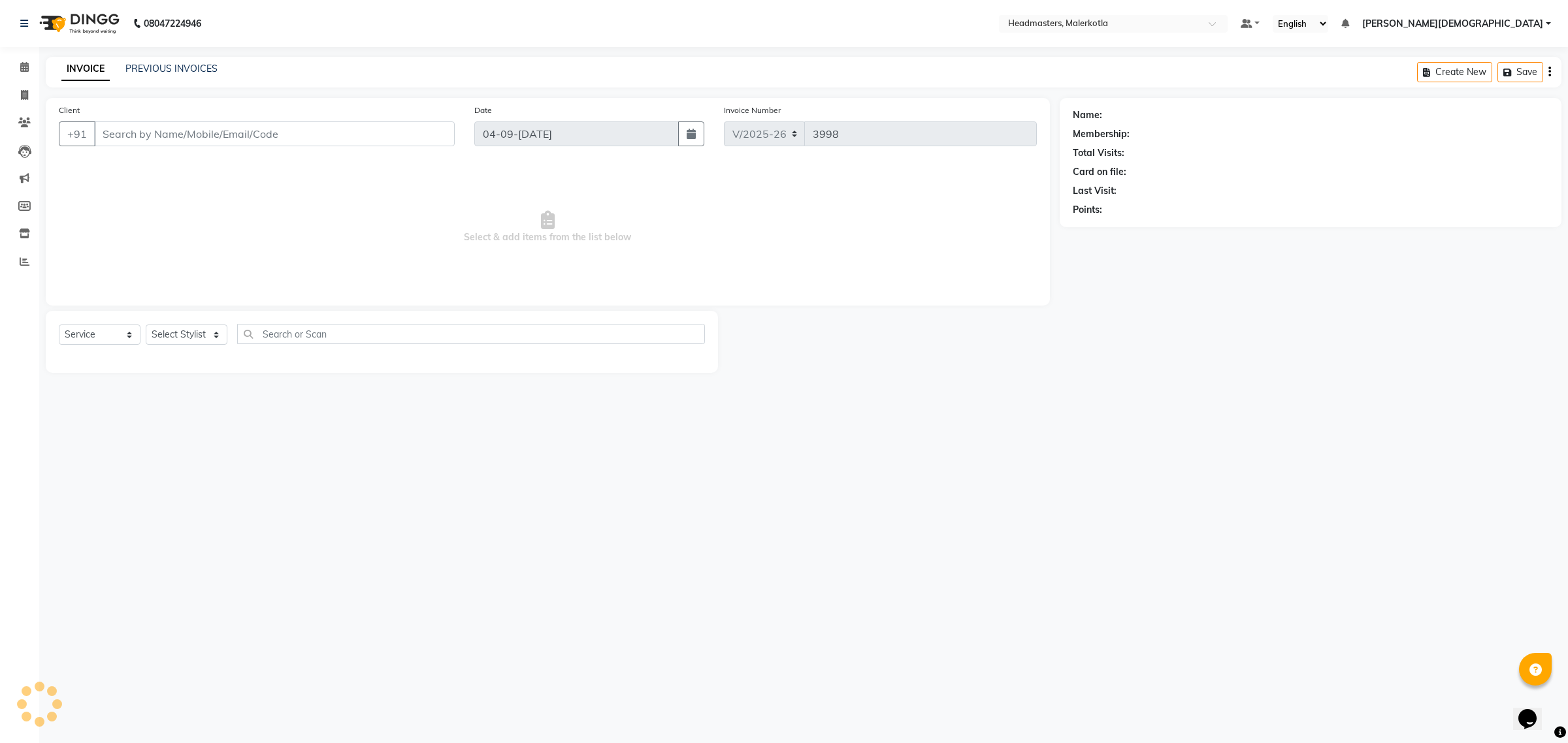
type input "9779407012"
select select "65908"
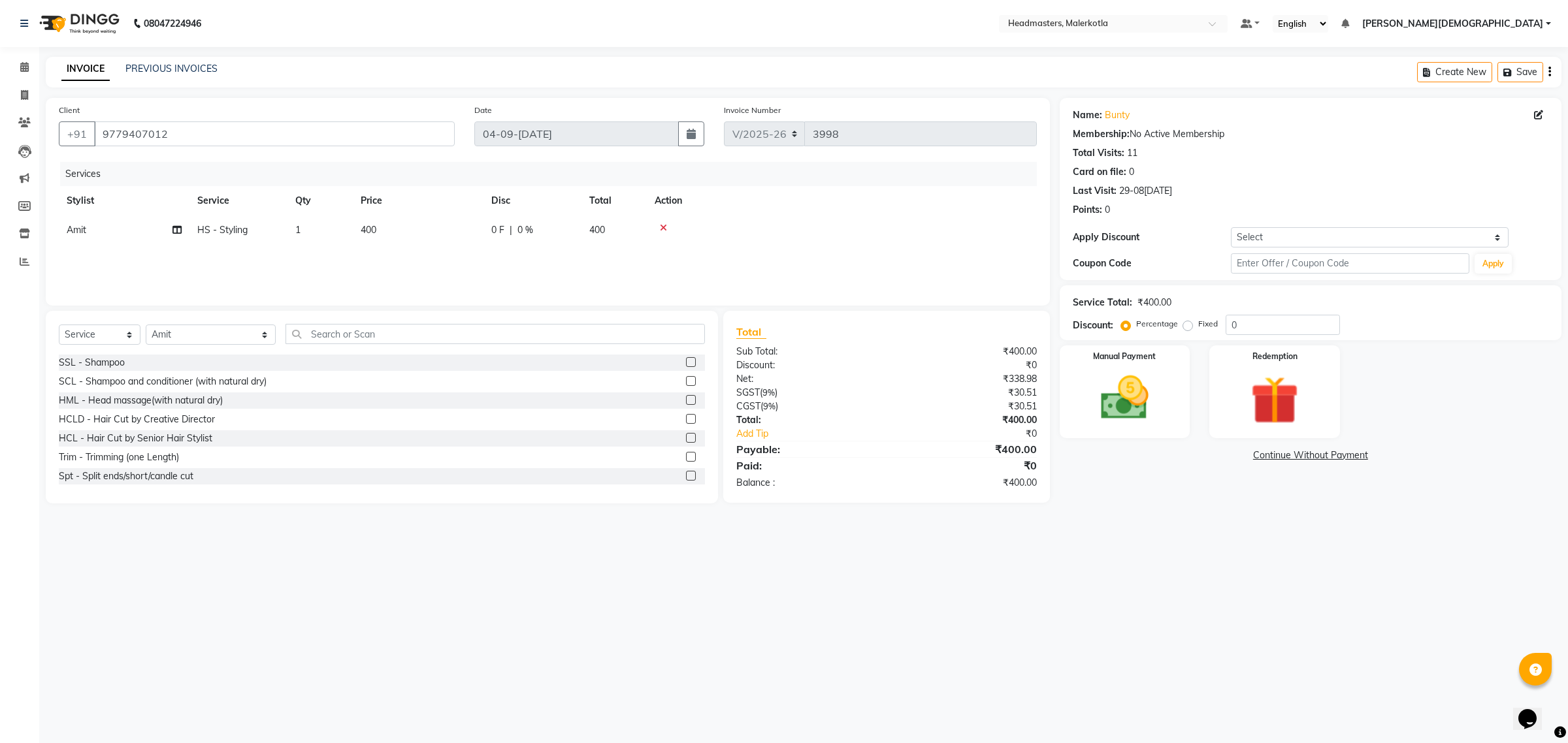
click at [501, 223] on td "0 F | 0 %" at bounding box center [532, 230] width 98 height 30
select select "65908"
click at [573, 229] on input "0" at bounding box center [572, 234] width 39 height 20
type input "100"
click at [865, 216] on td at bounding box center [883, 240] width 306 height 50
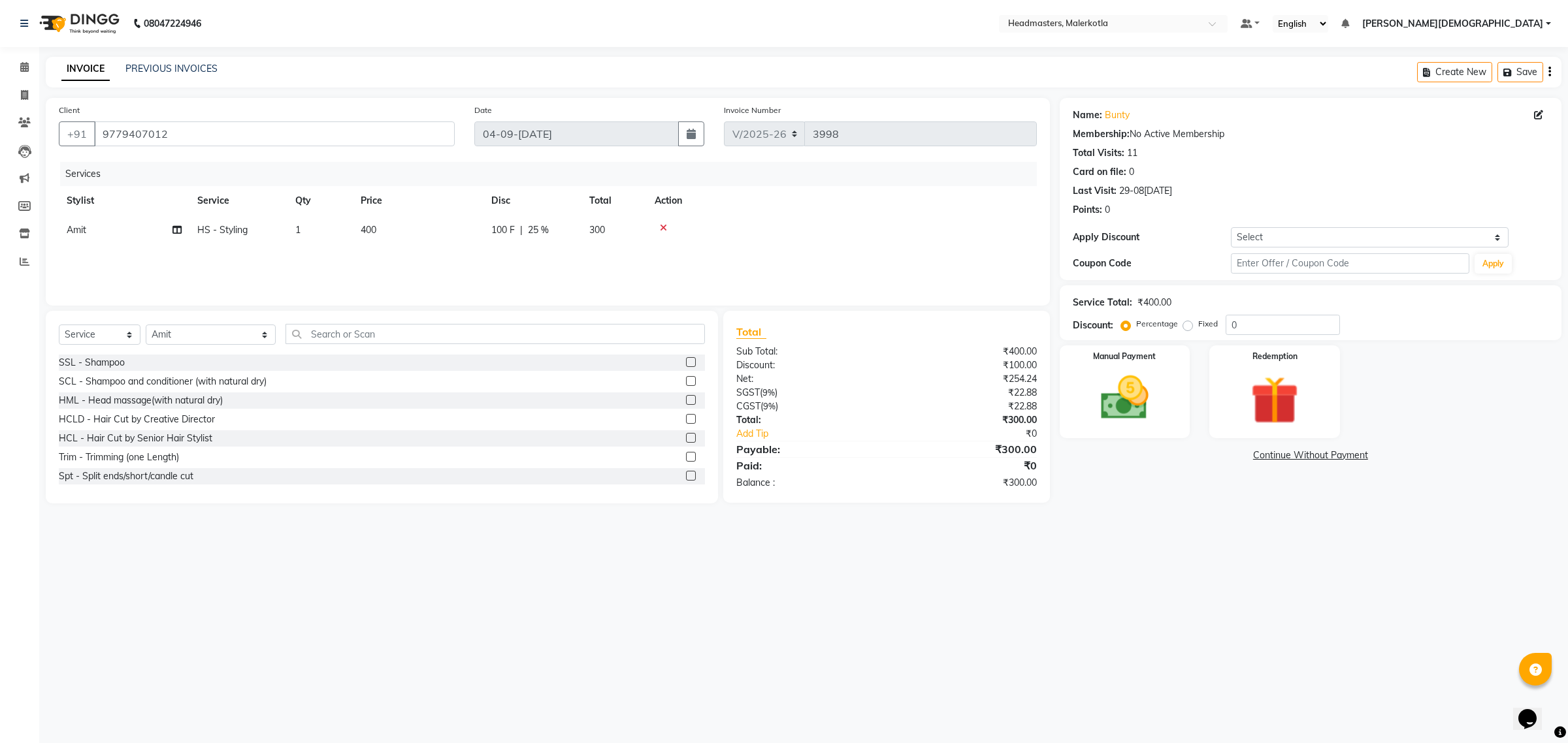
click at [538, 232] on span "25 %" at bounding box center [538, 230] width 21 height 14
select select "65908"
click at [632, 234] on input "25" at bounding box center [630, 234] width 39 height 20
type input "2"
type input "50"
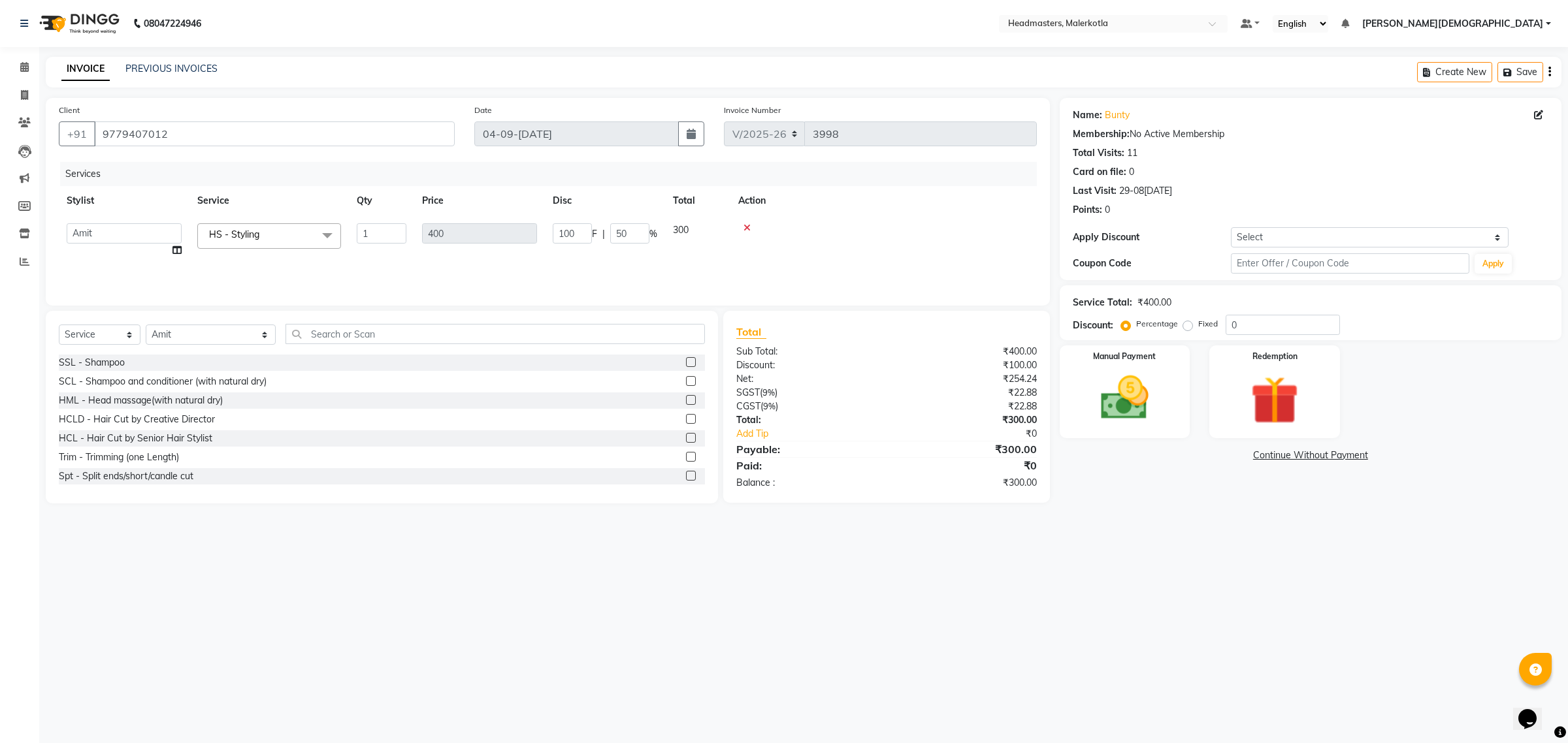
click at [826, 221] on td at bounding box center [883, 240] width 306 height 50
click at [23, 67] on icon at bounding box center [25, 67] width 9 height 10
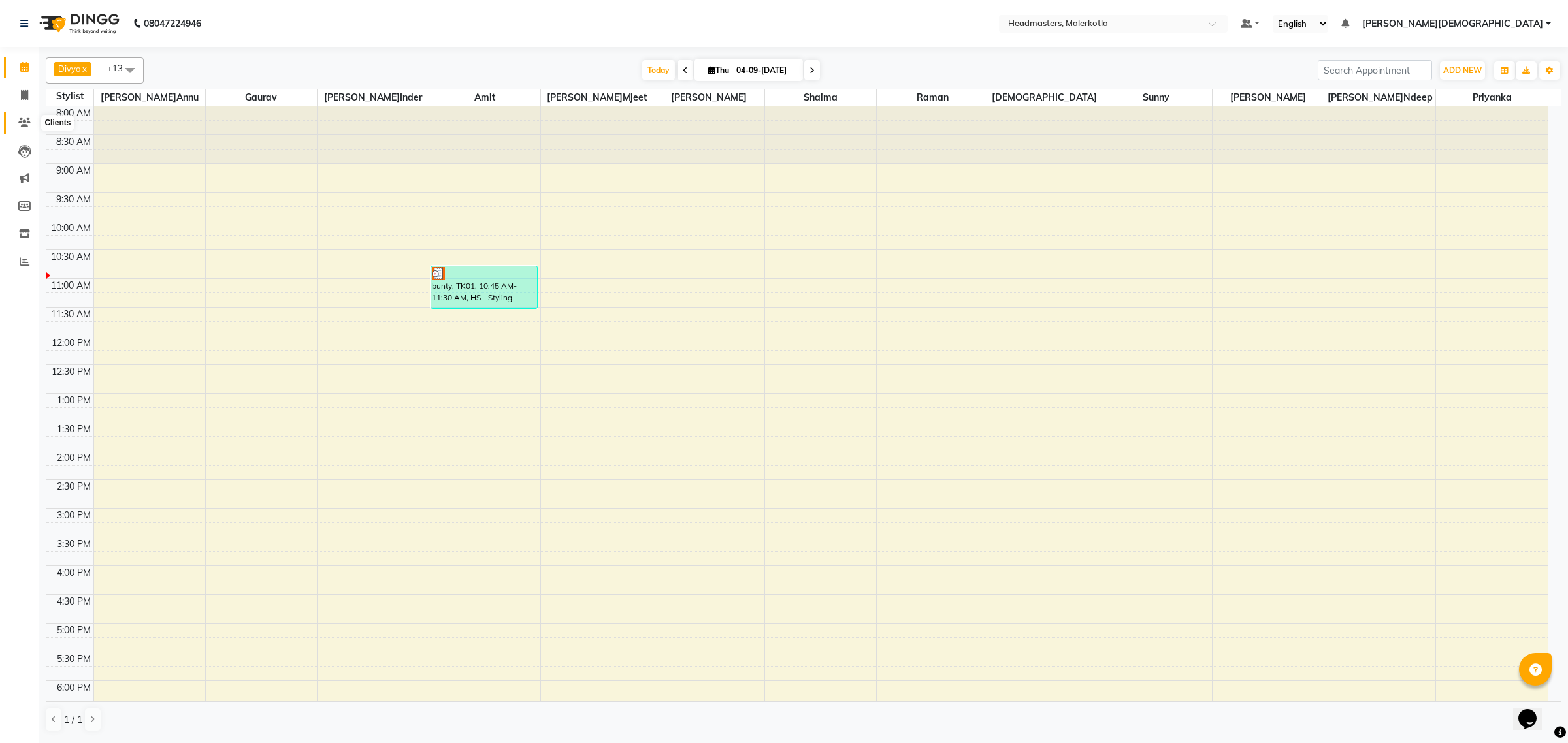
click at [27, 118] on icon at bounding box center [24, 123] width 12 height 10
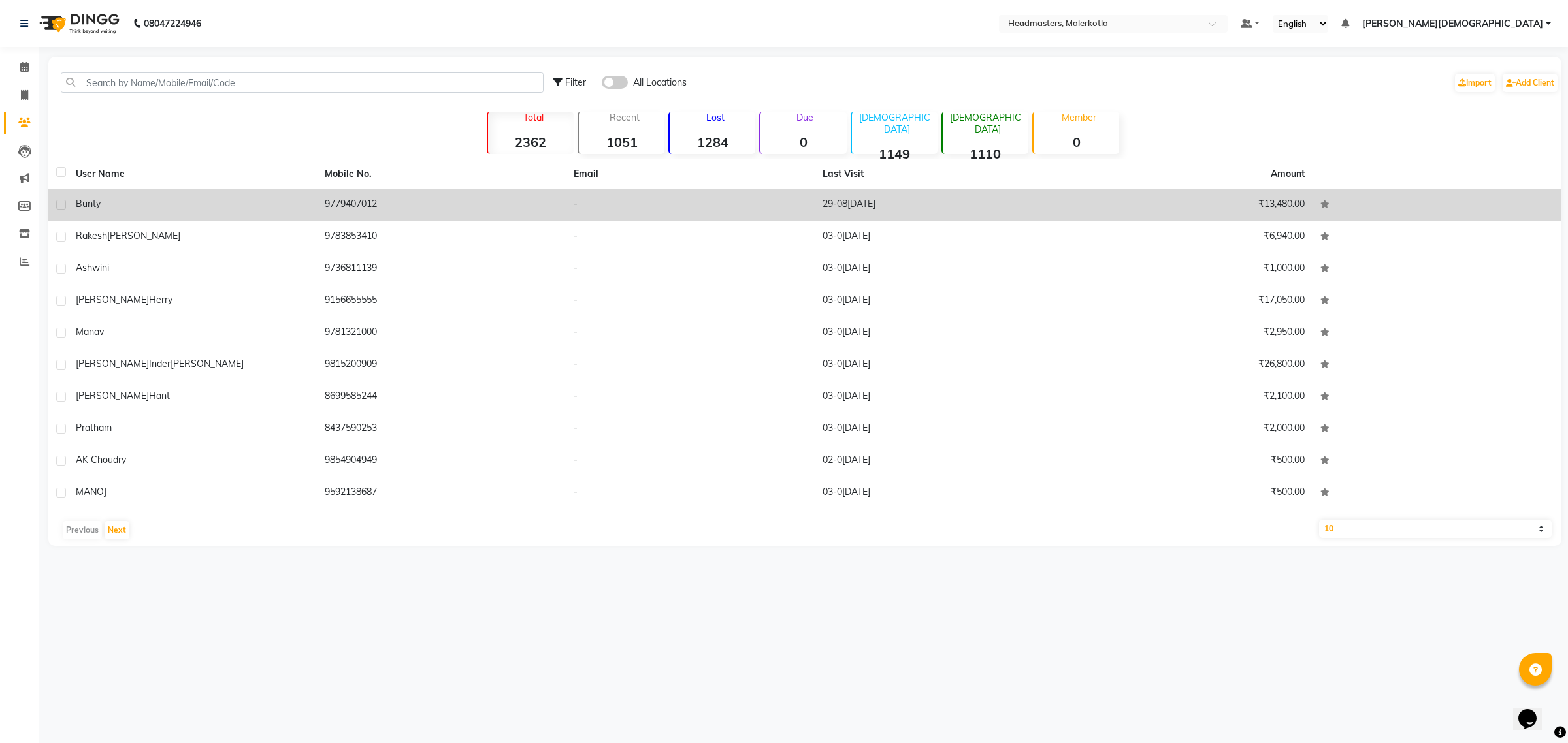
click at [151, 195] on td "bunty" at bounding box center [192, 205] width 249 height 32
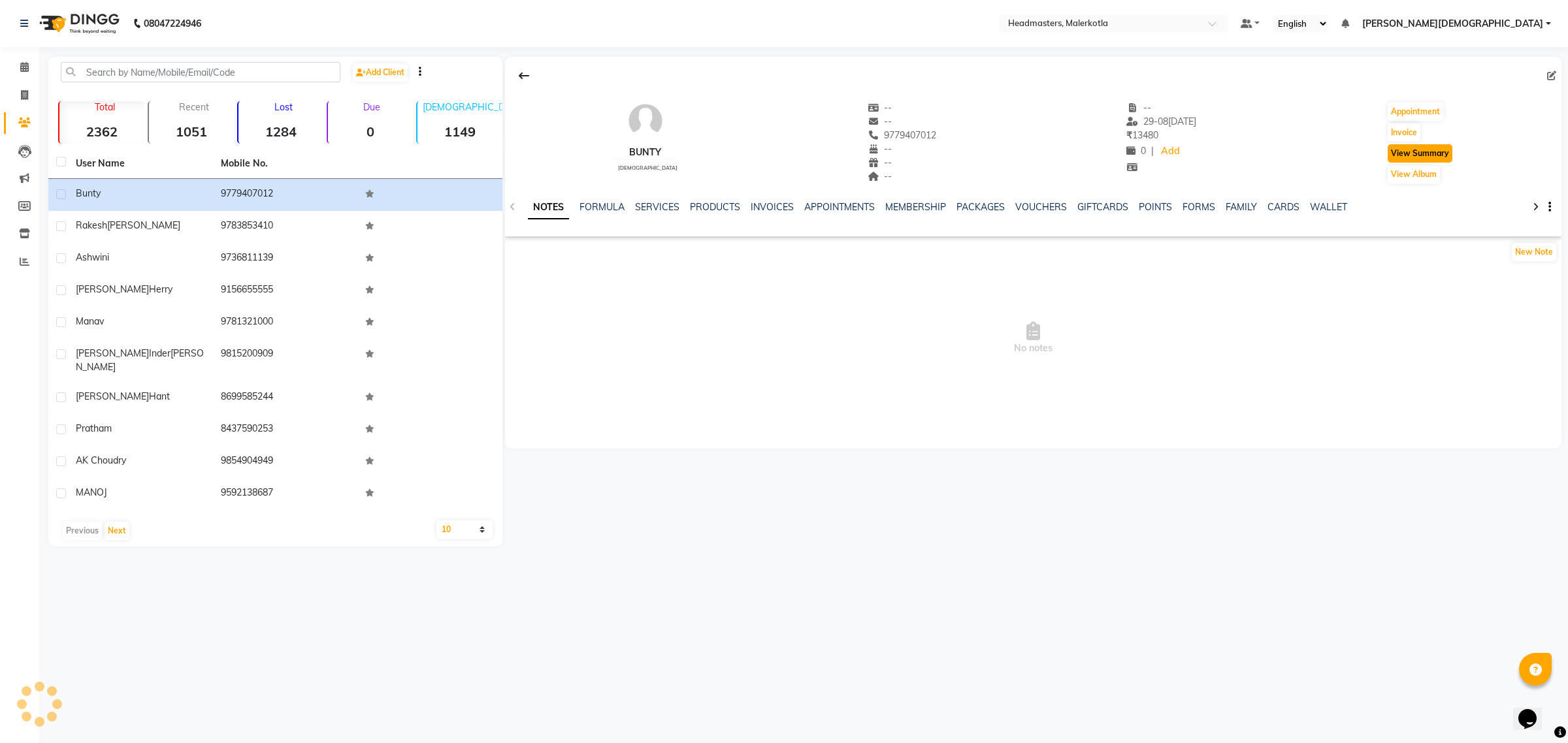
click at [1395, 148] on button "View Summary" at bounding box center [1420, 153] width 64 height 18
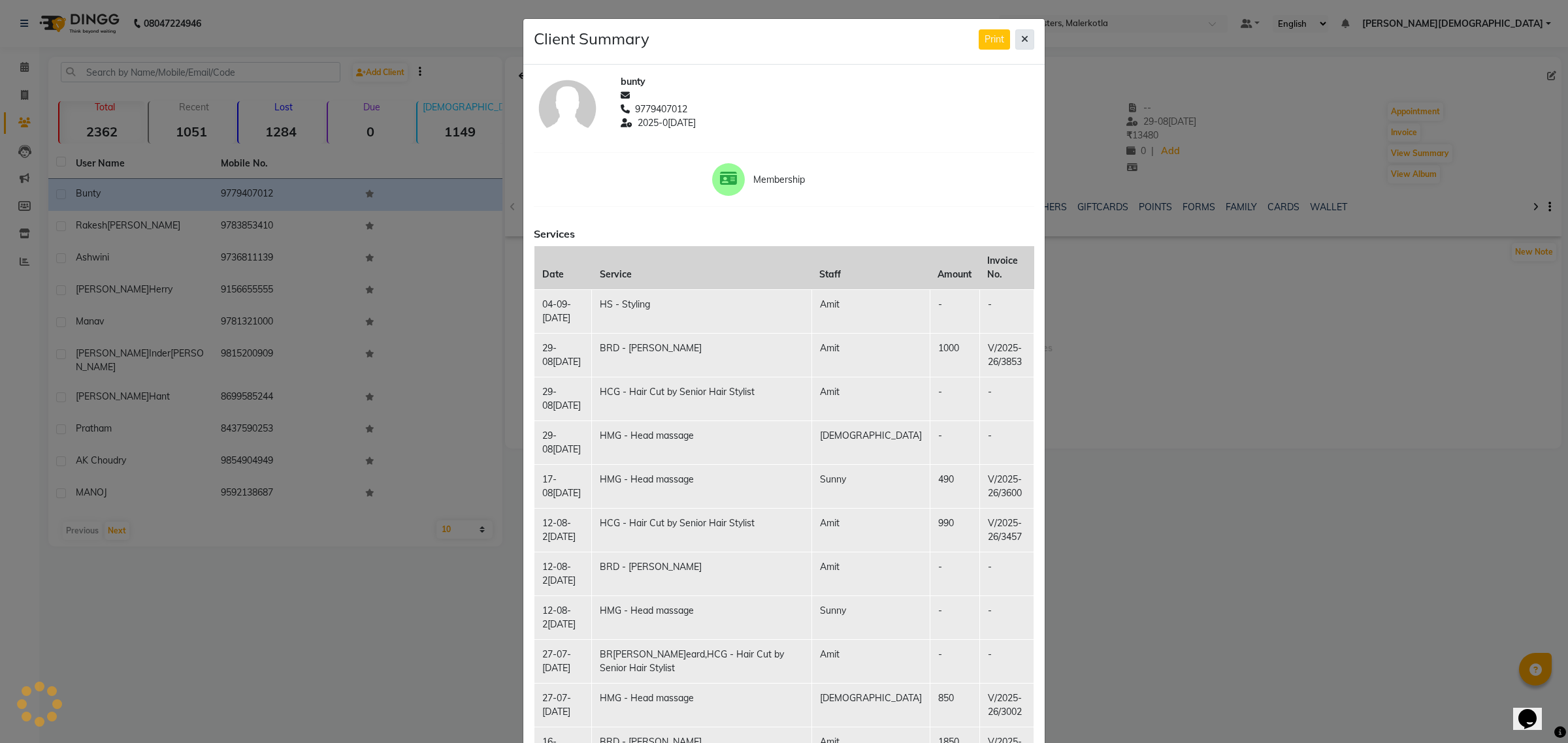
click at [1021, 37] on icon at bounding box center [1025, 39] width 7 height 9
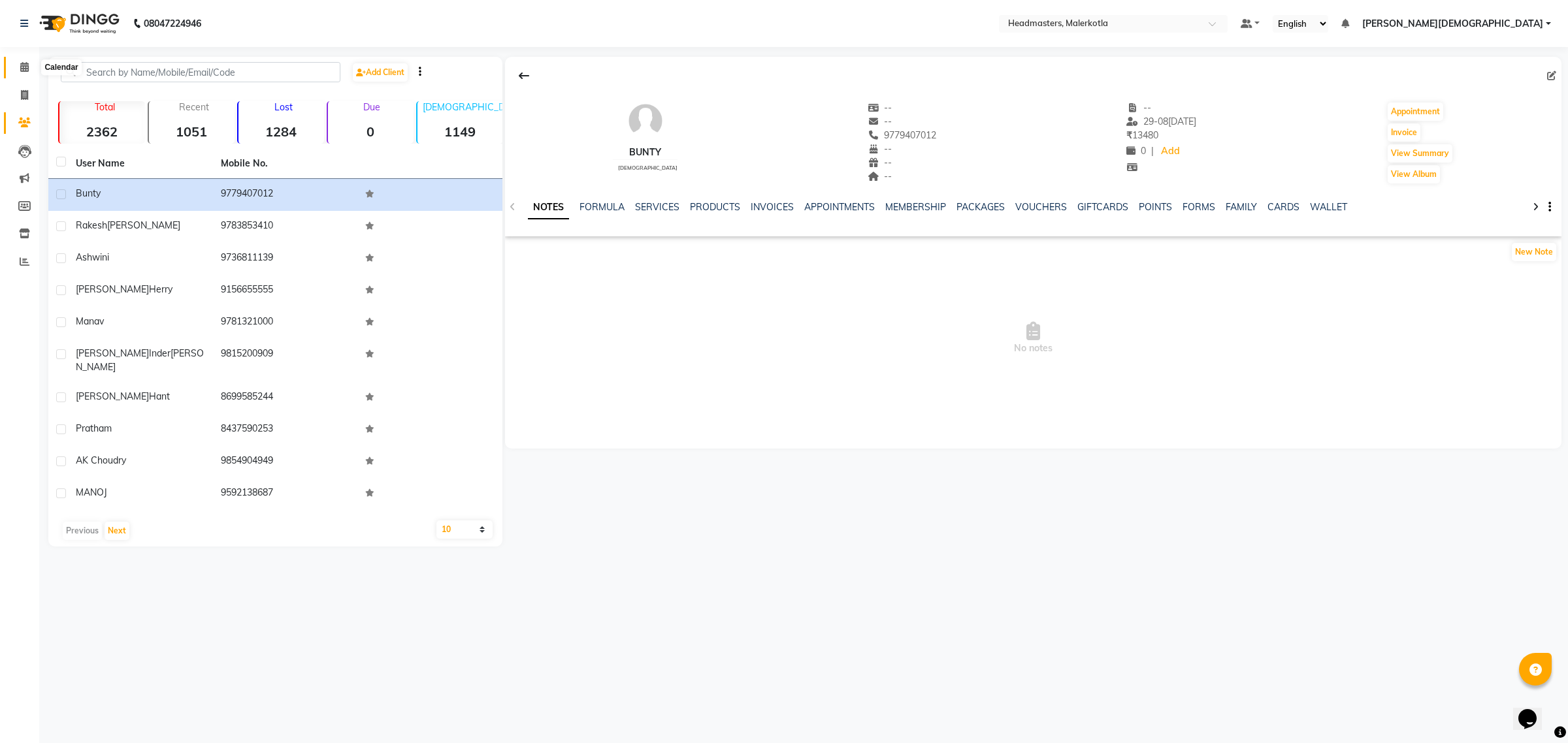
click at [17, 60] on span at bounding box center [25, 67] width 23 height 15
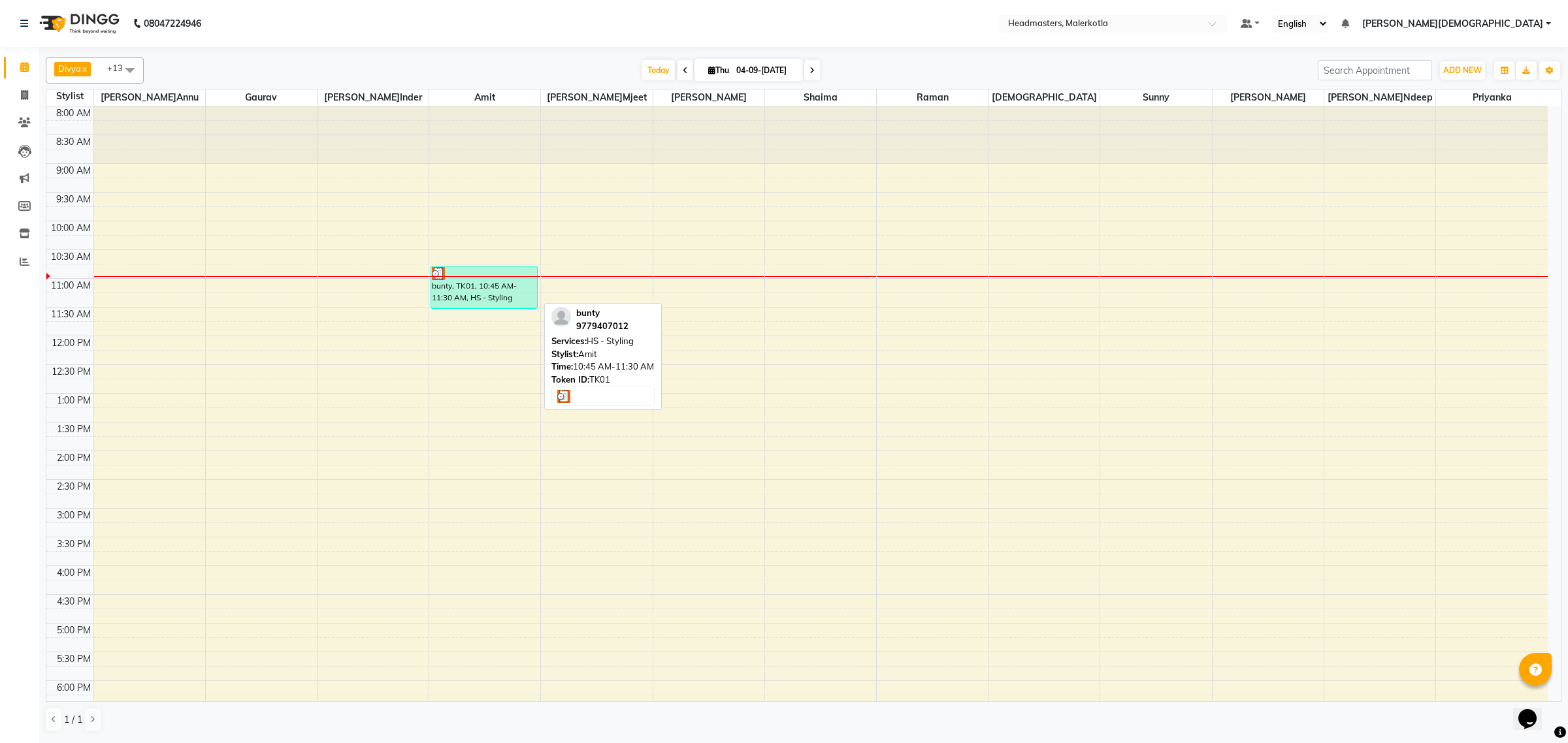
click at [513, 296] on div "bunty, TK01, 10:45 AM-11:30 AM, HS - Styling" at bounding box center [484, 287] width 106 height 42
select select "3"
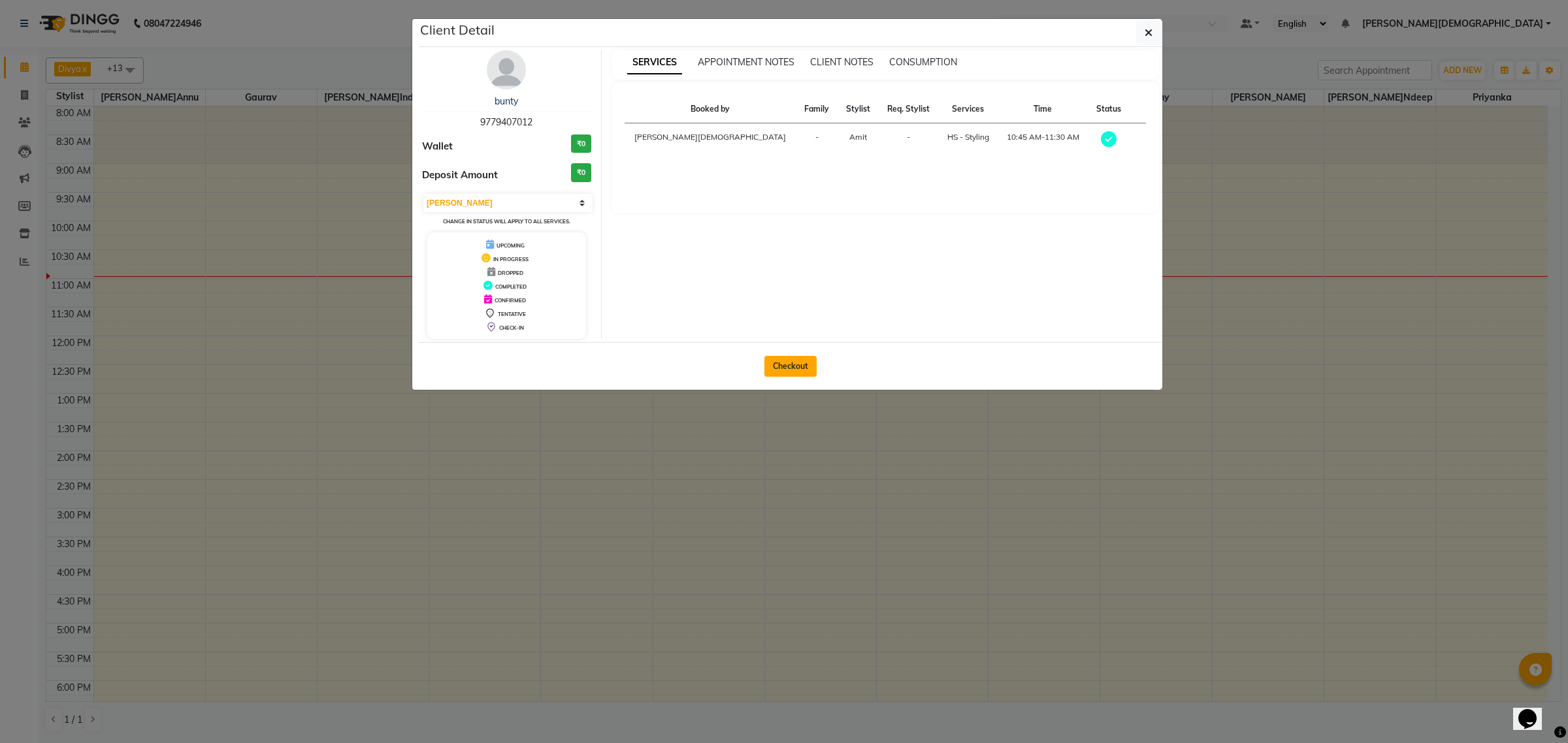
click at [781, 362] on button "Checkout" at bounding box center [790, 366] width 52 height 21
select select "service"
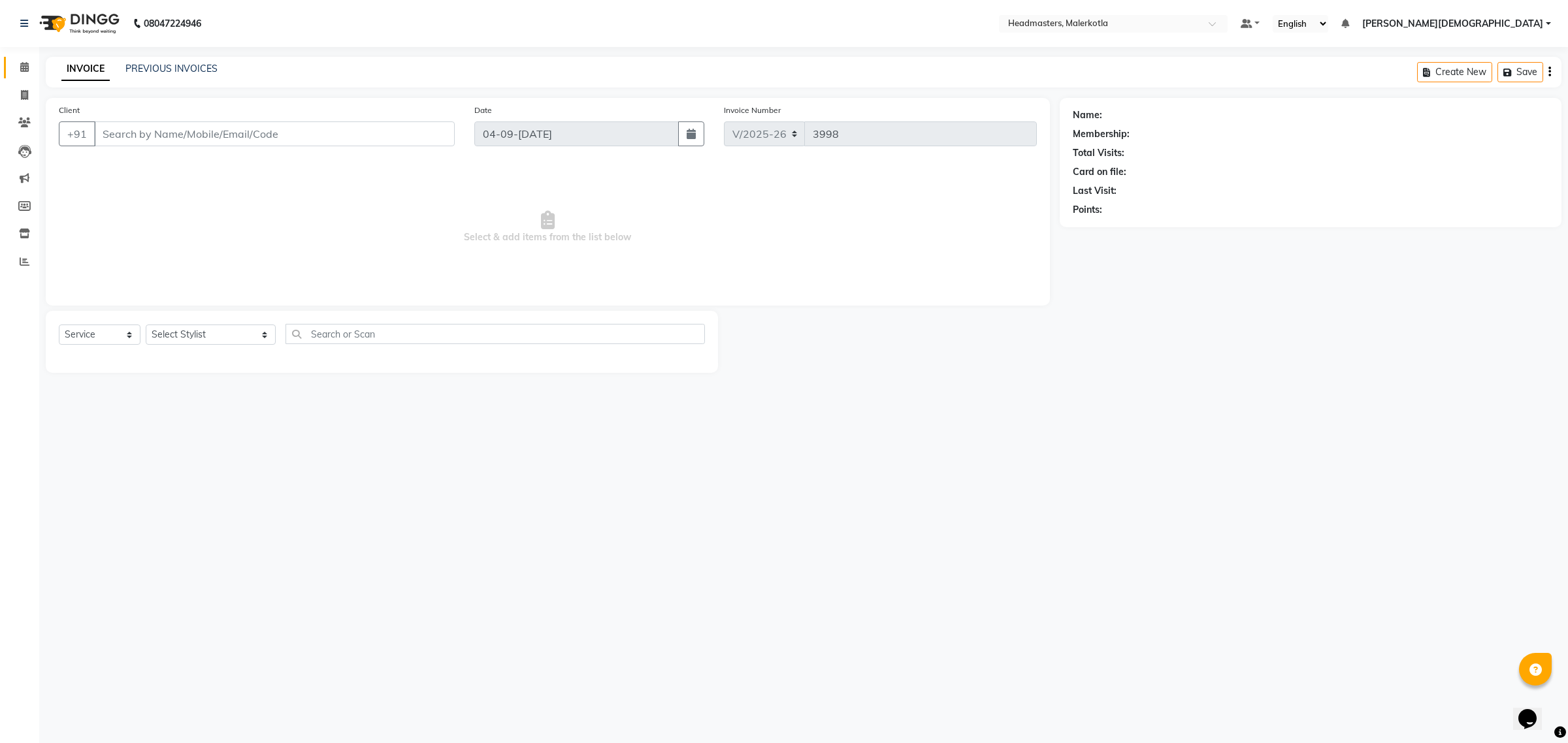
type input "9779407012"
select select "65908"
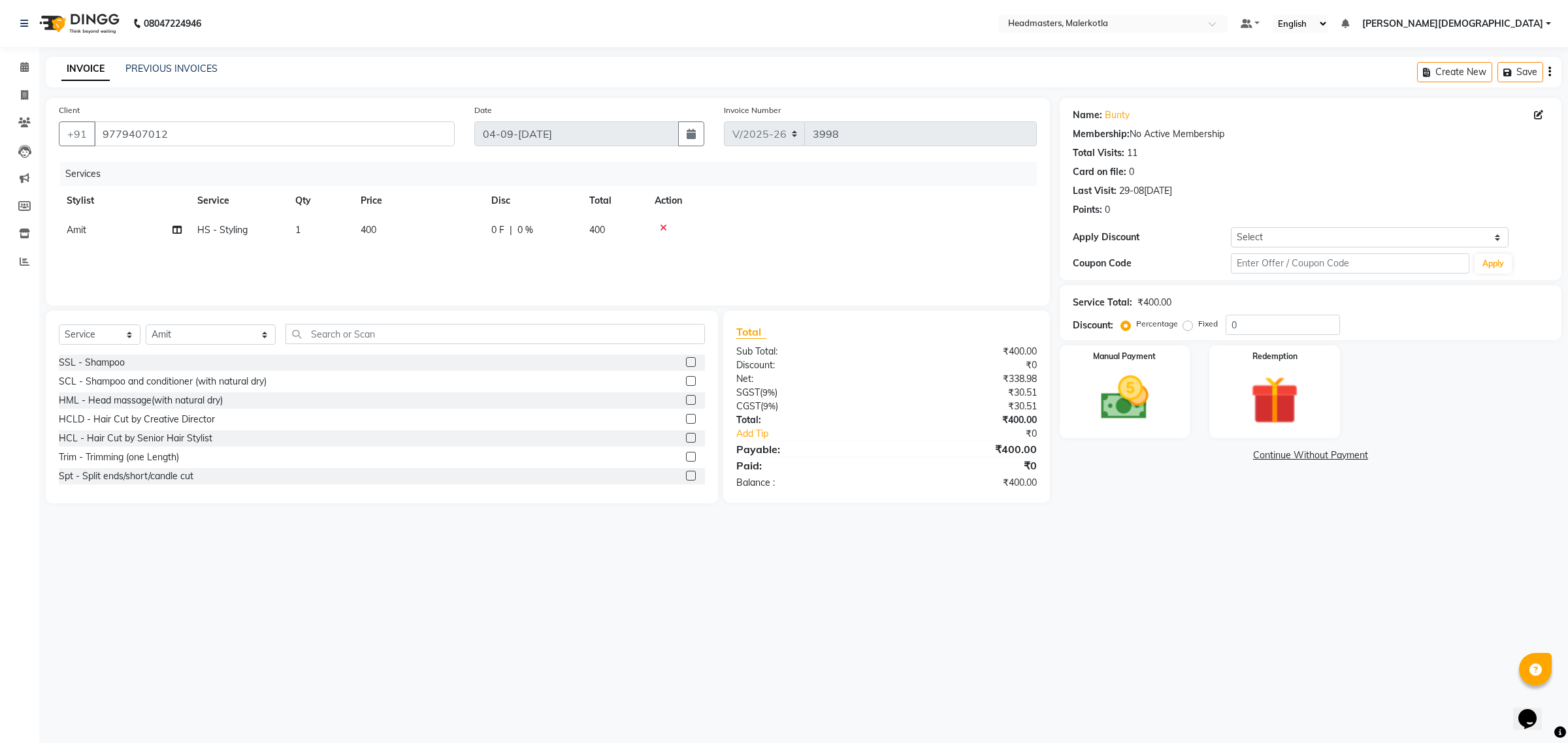
click at [517, 229] on span "0 %" at bounding box center [525, 230] width 16 height 14
select select "65908"
click at [626, 231] on input "0" at bounding box center [630, 234] width 39 height 20
type input "50"
click at [833, 246] on div "Services Stylist Service Qty Price Disc Total Action Ajay Aman Amanpreet Amit B…" at bounding box center [548, 227] width 978 height 131
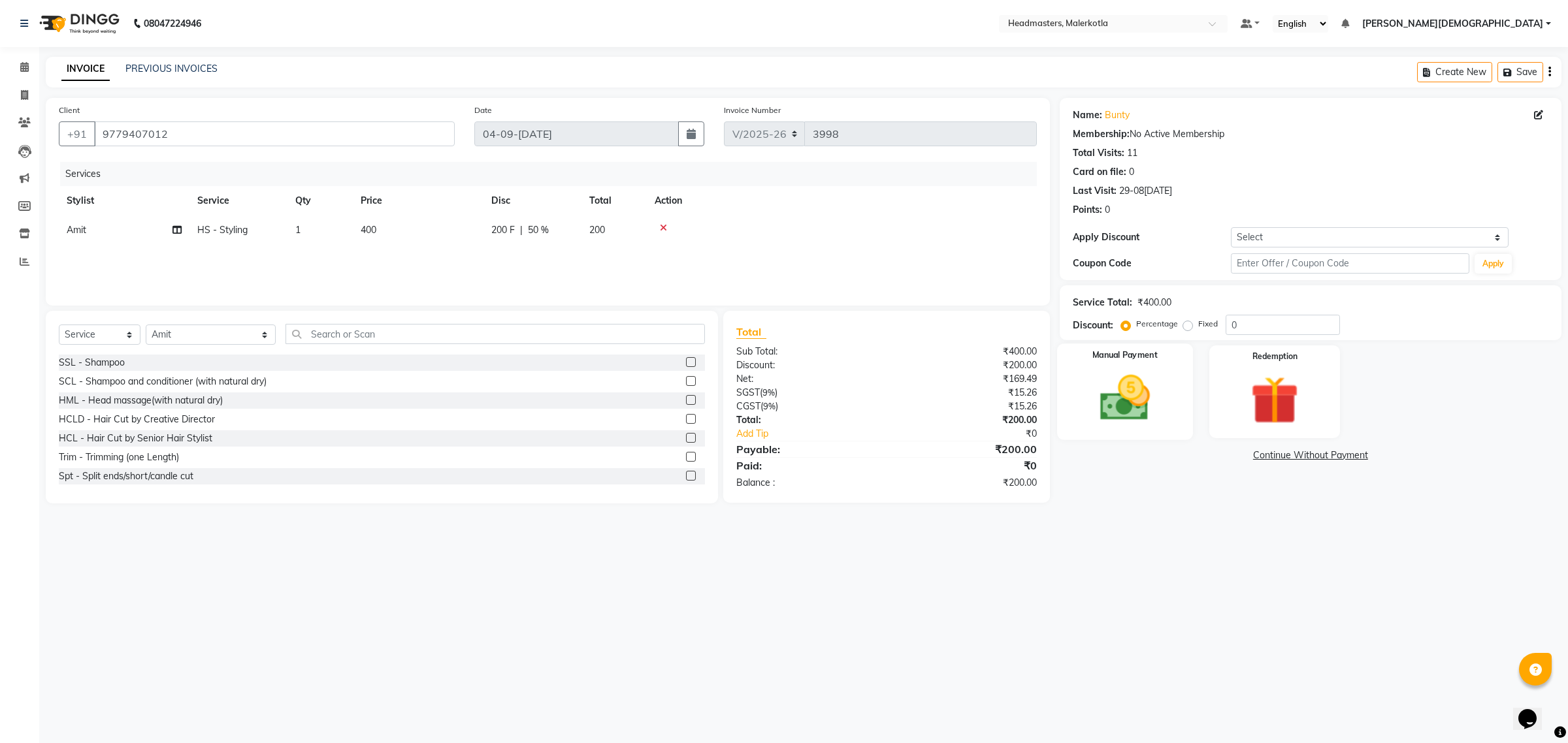
click at [1111, 409] on img at bounding box center [1124, 398] width 81 height 57
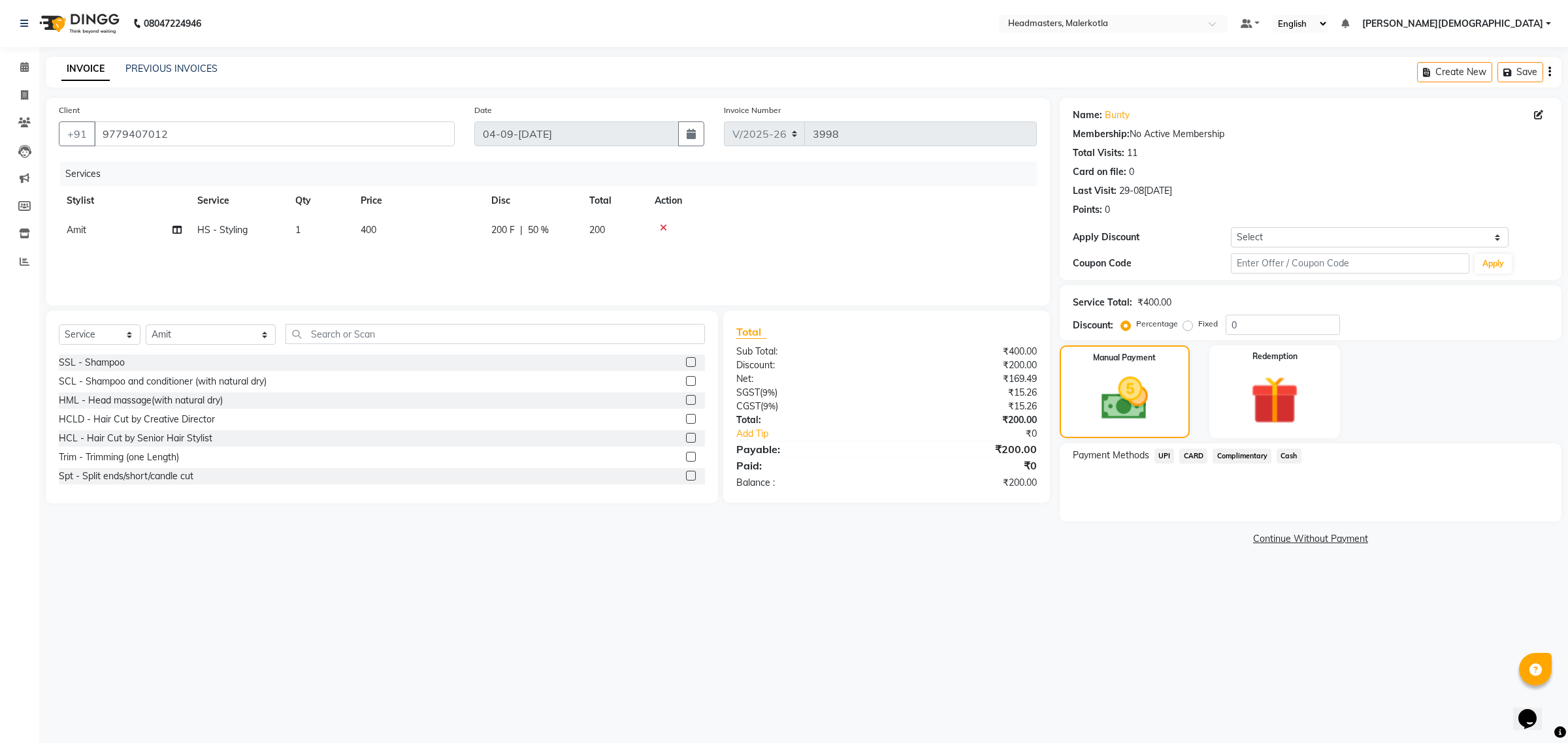
click at [1167, 454] on span "UPI" at bounding box center [1164, 456] width 20 height 15
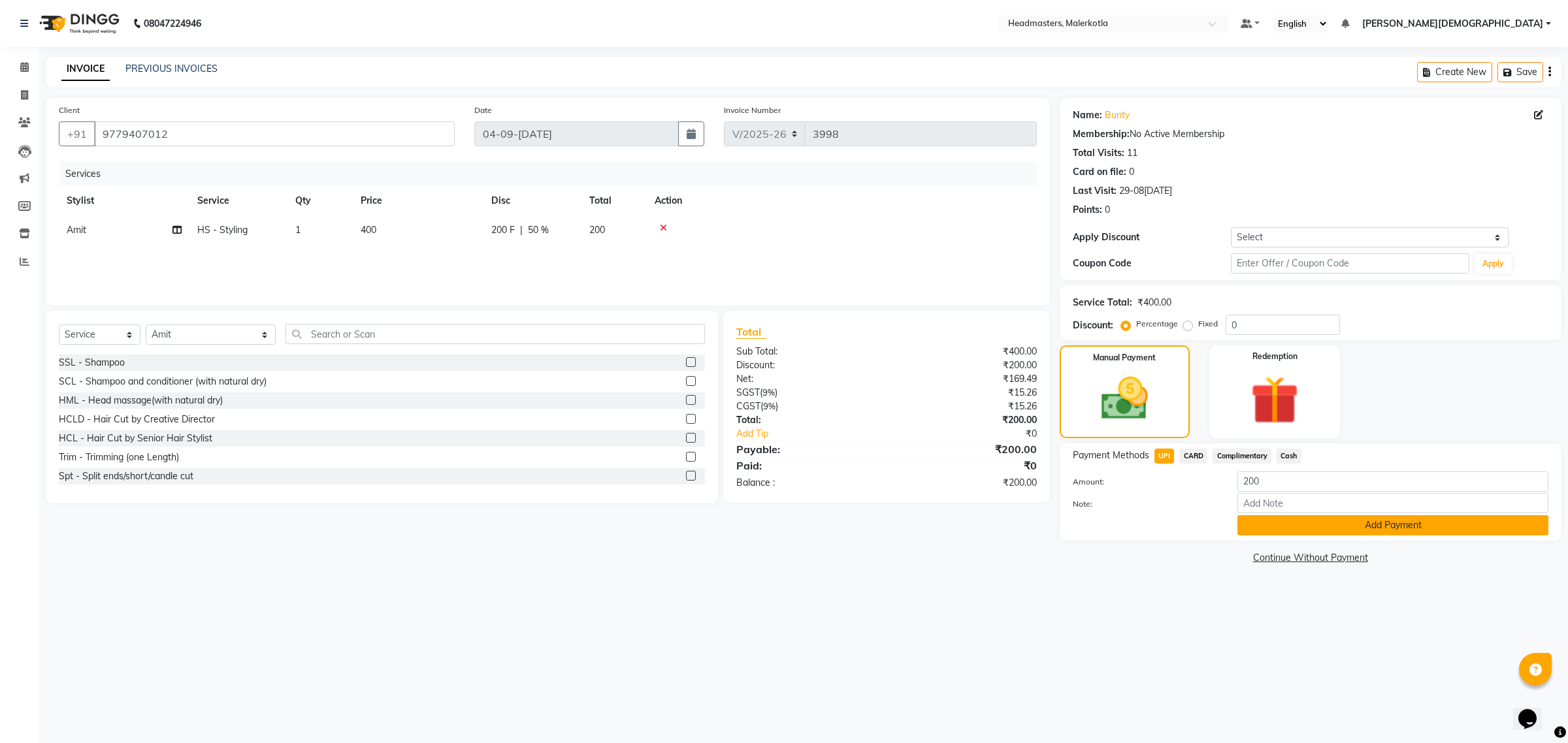
click at [1267, 525] on button "Add Payment" at bounding box center [1393, 525] width 311 height 20
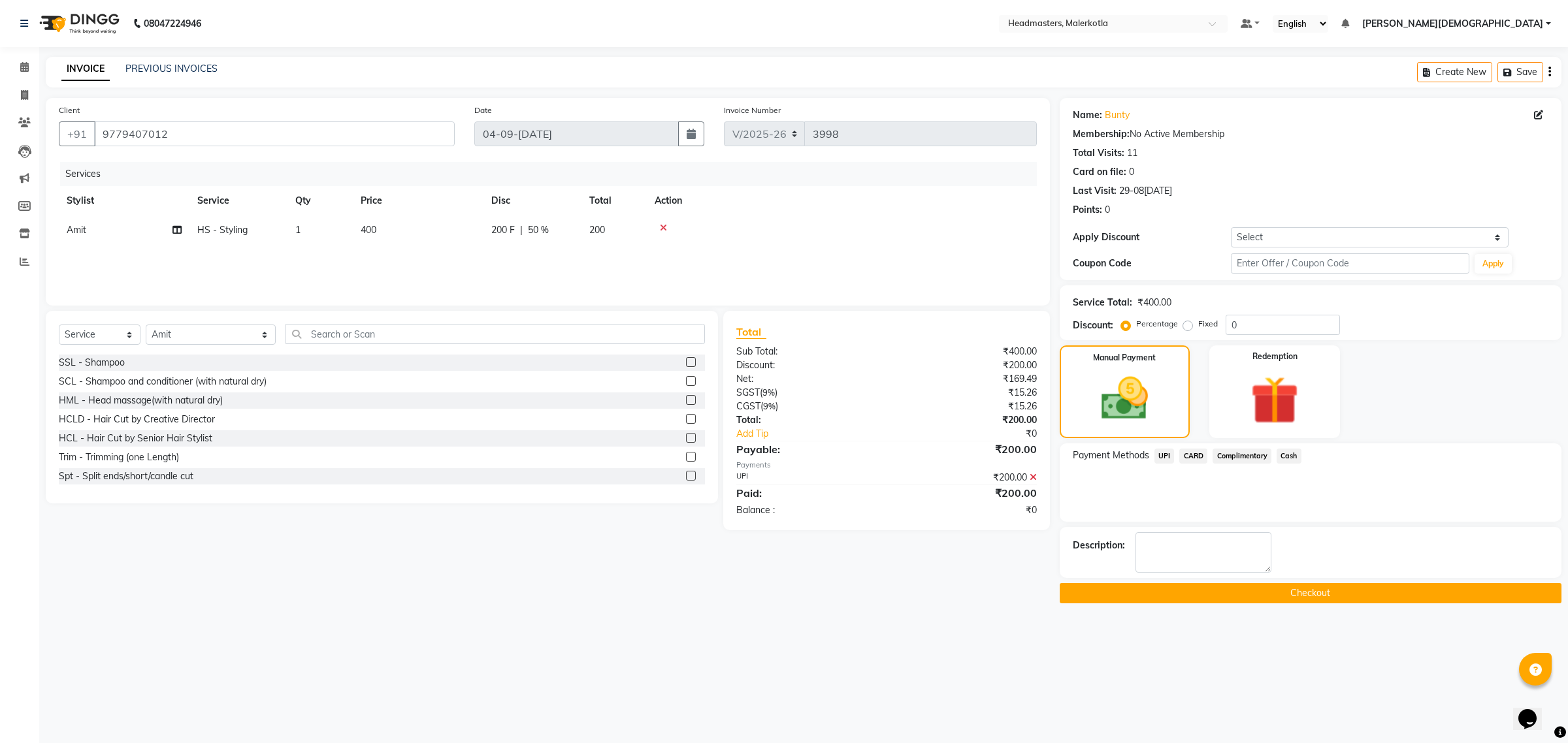
click at [1198, 595] on button "Checkout" at bounding box center [1310, 593] width 501 height 20
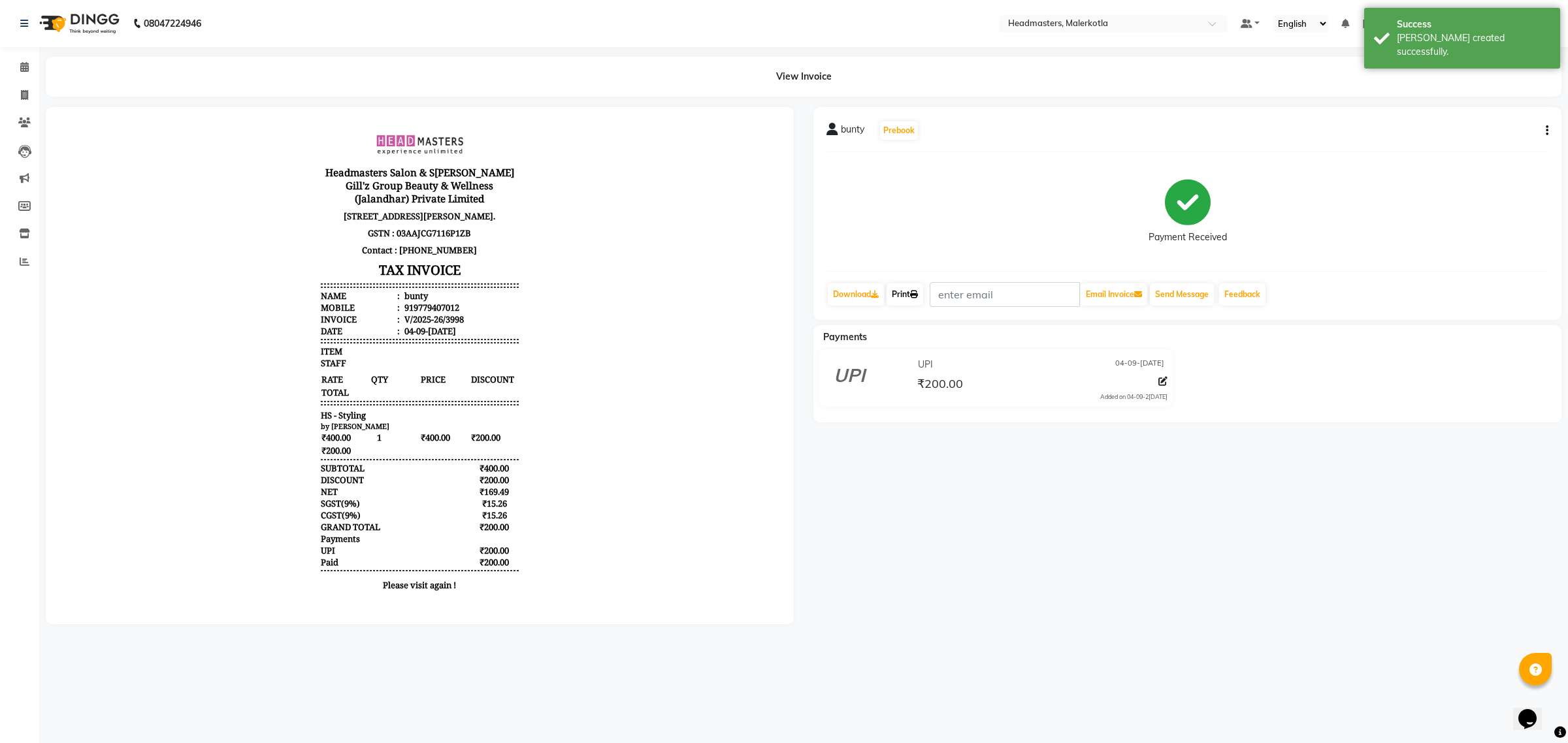
click at [910, 294] on link "Print" at bounding box center [904, 294] width 37 height 22
click at [17, 63] on span at bounding box center [25, 67] width 23 height 15
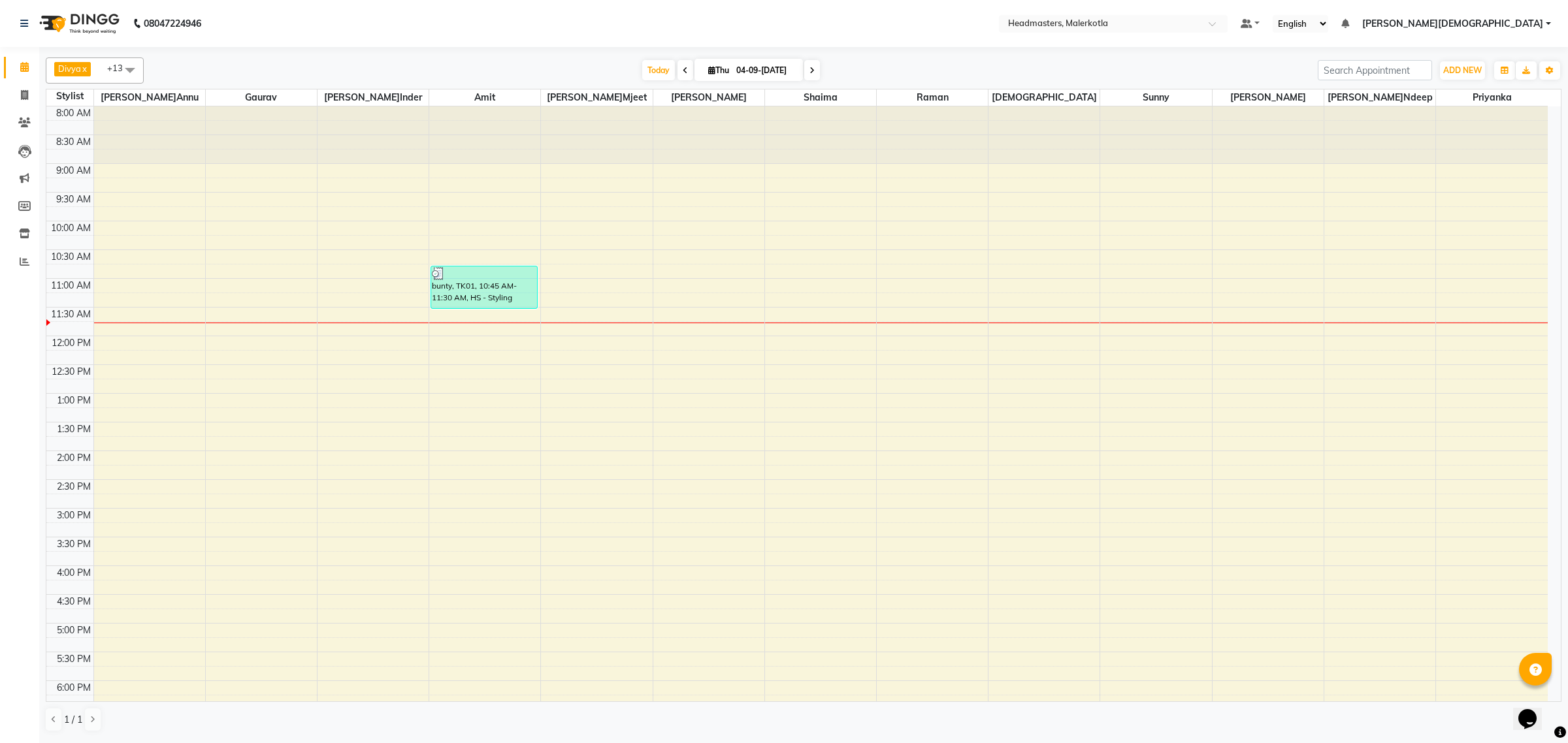
click at [768, 723] on div "1 / 1" at bounding box center [803, 720] width 1516 height 25
click at [742, 66] on input "0[DATE]" at bounding box center [765, 70] width 65 height 20
select select "9"
select select "2025"
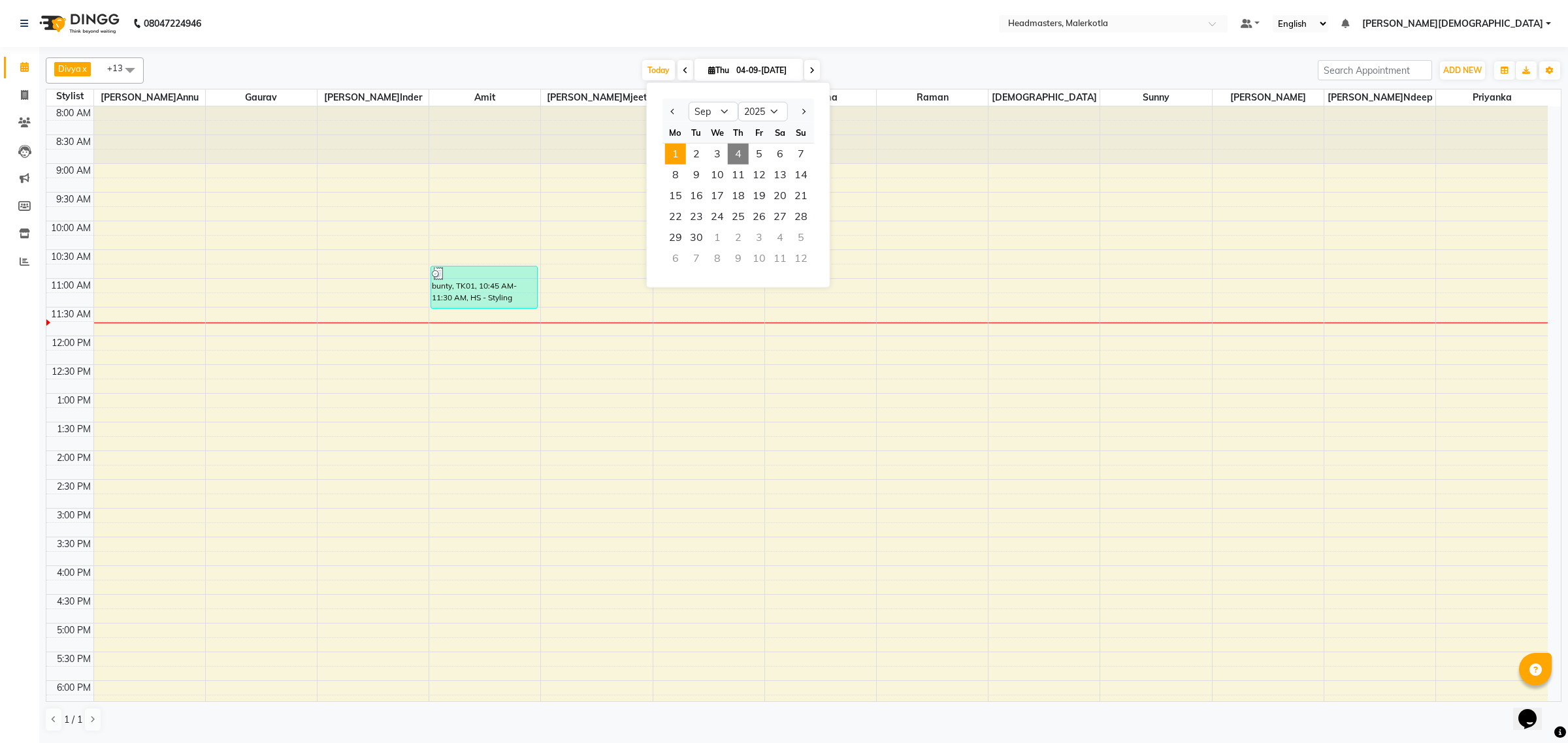
click at [674, 151] on span "1" at bounding box center [675, 154] width 21 height 21
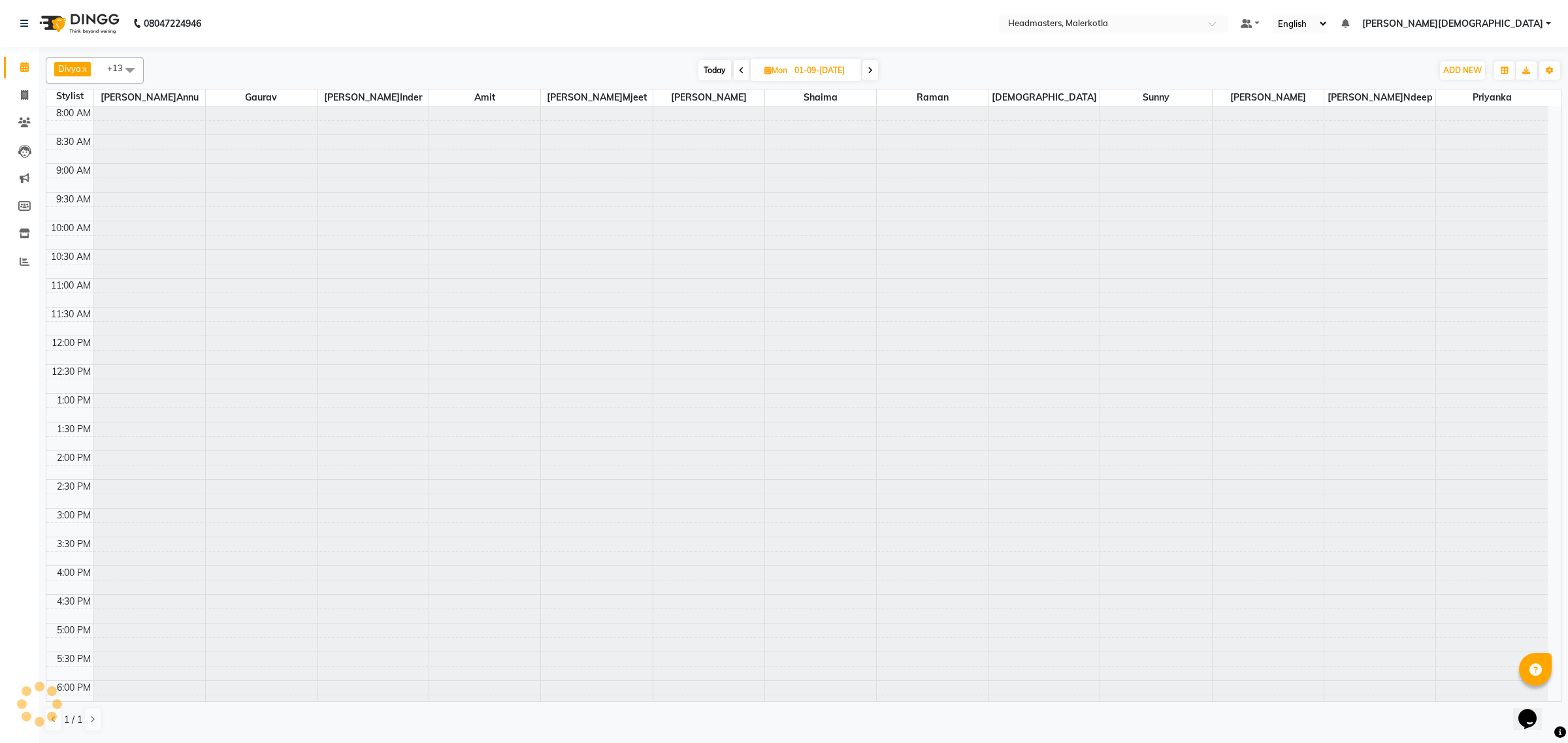
scroll to position [174, 0]
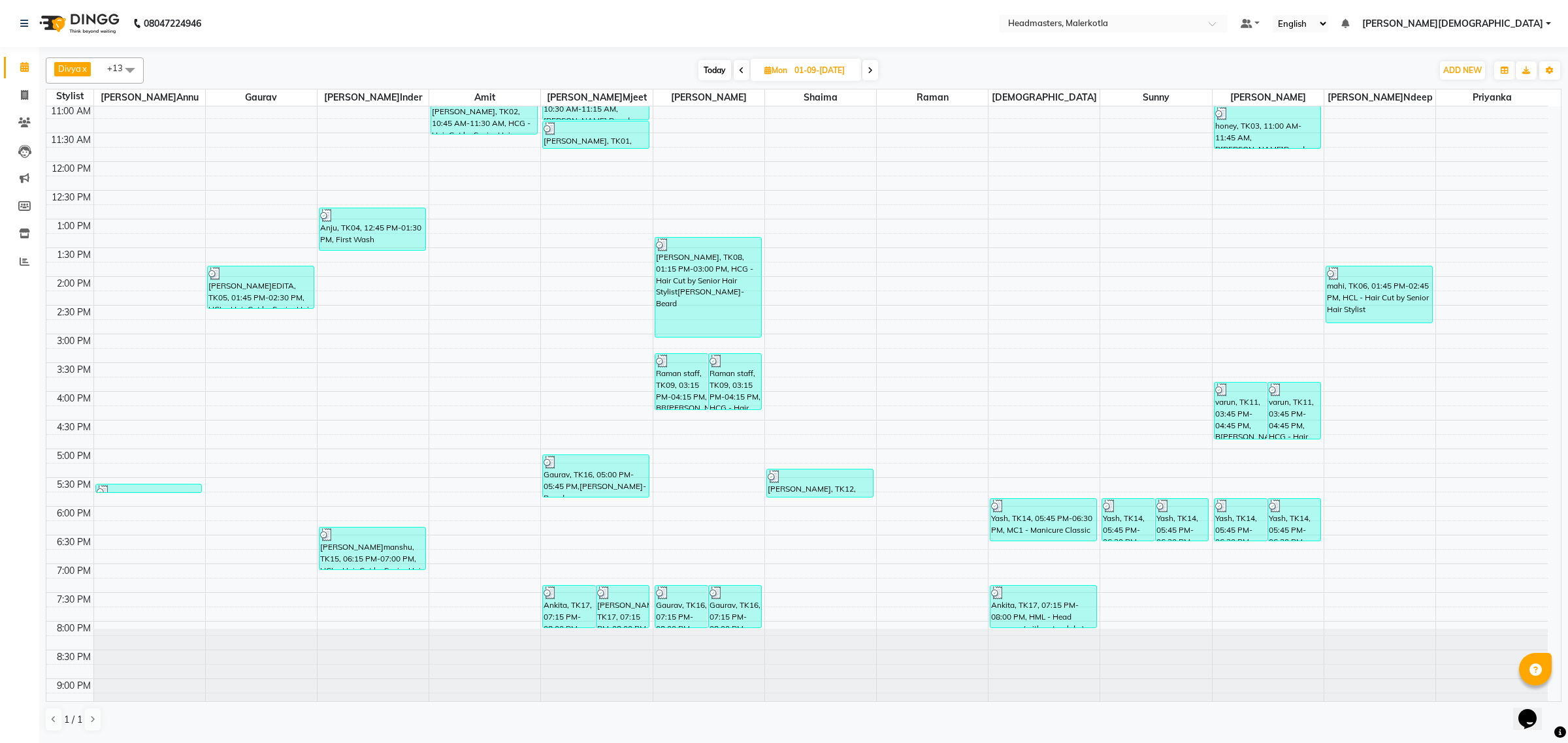
click at [872, 67] on icon at bounding box center [870, 70] width 5 height 8
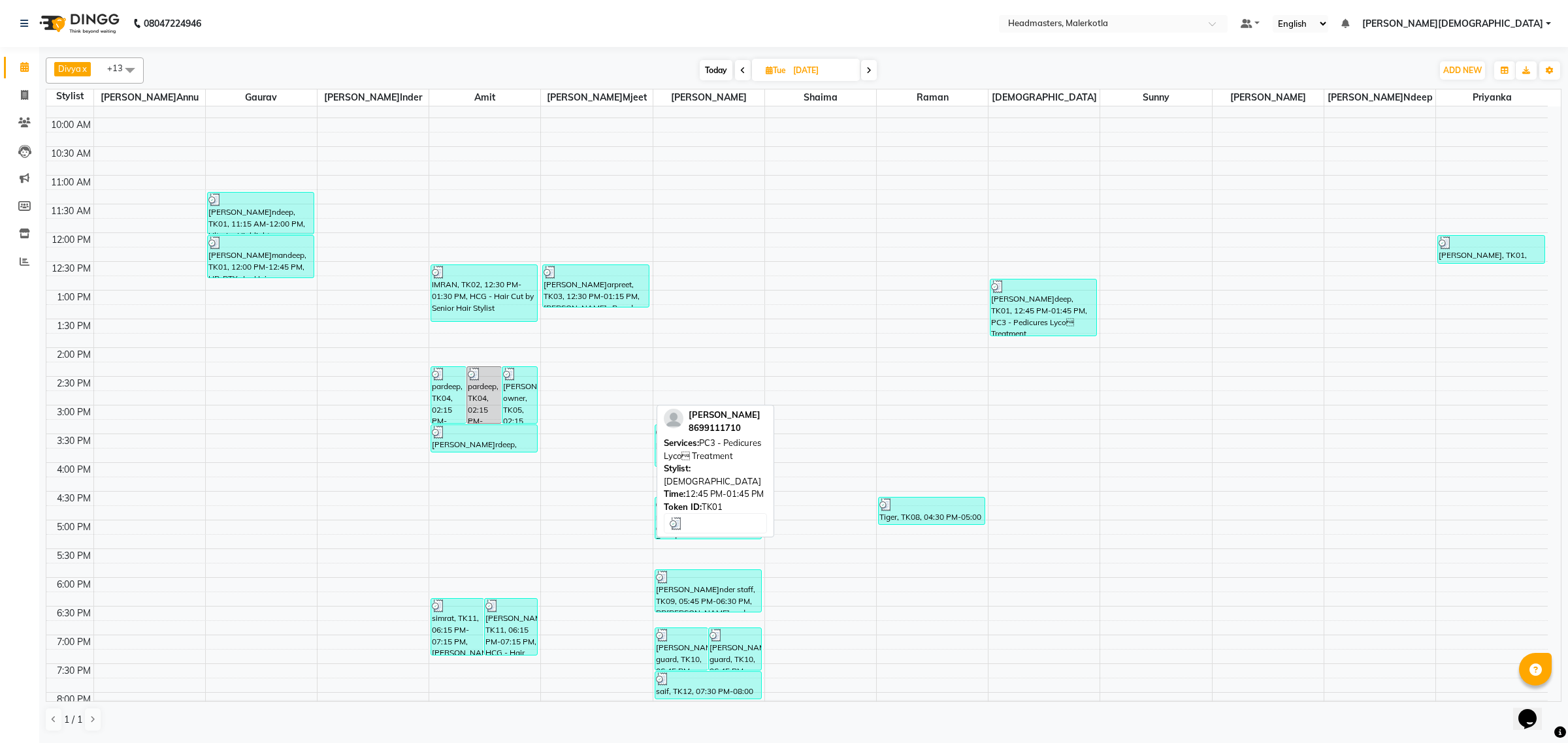
scroll to position [218, 0]
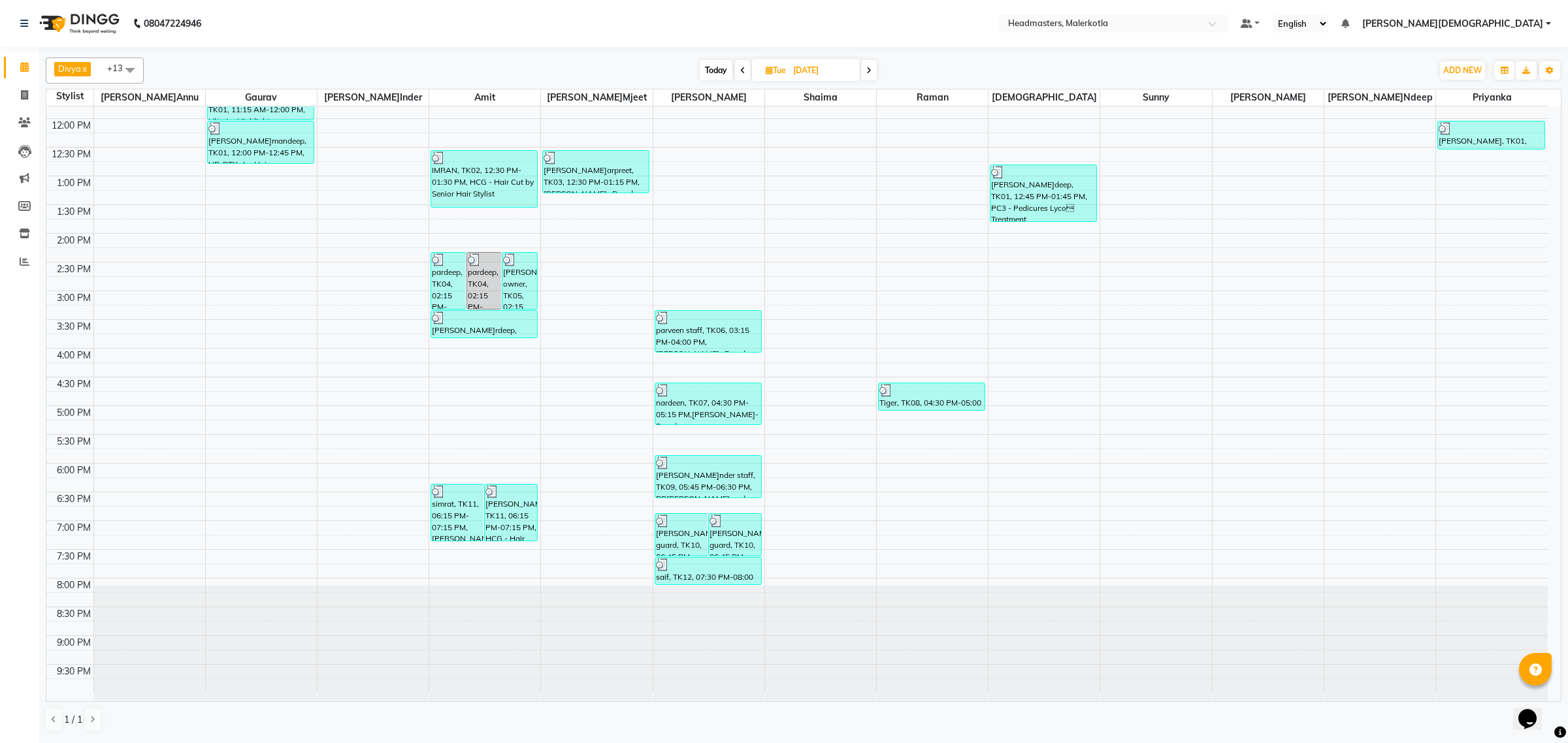
click at [866, 69] on icon at bounding box center [868, 70] width 5 height 8
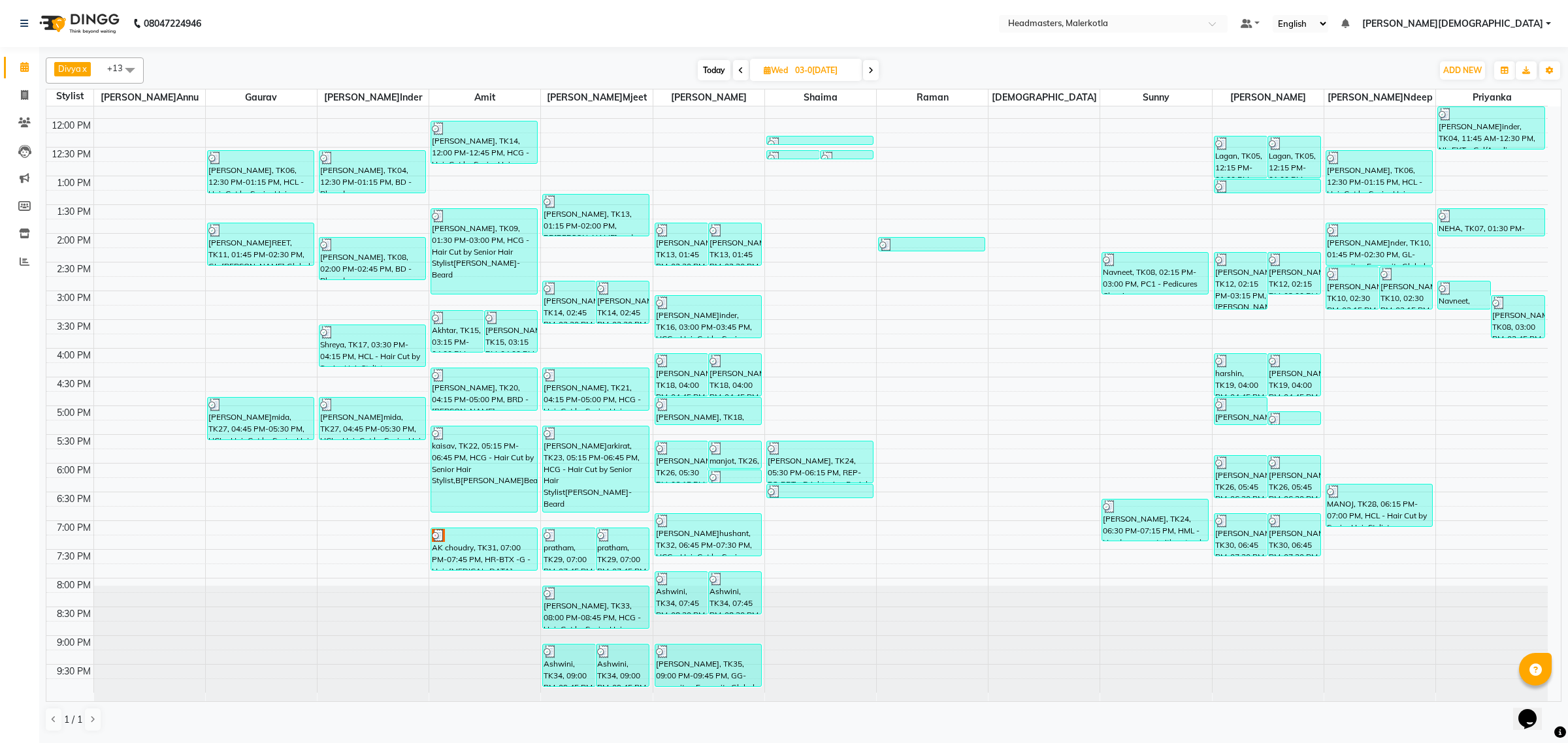
click at [873, 70] on icon at bounding box center [870, 70] width 5 height 8
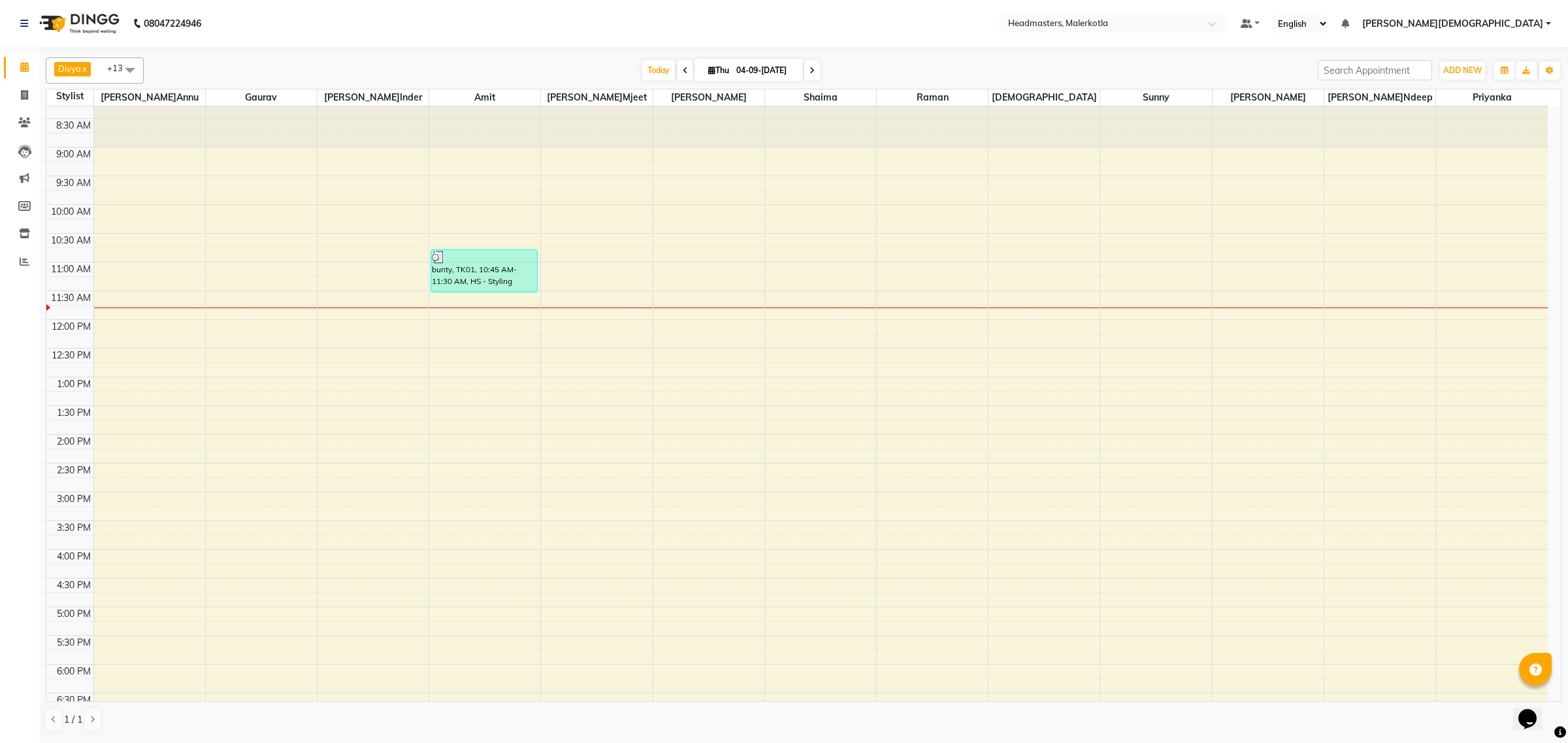
scroll to position [0, 0]
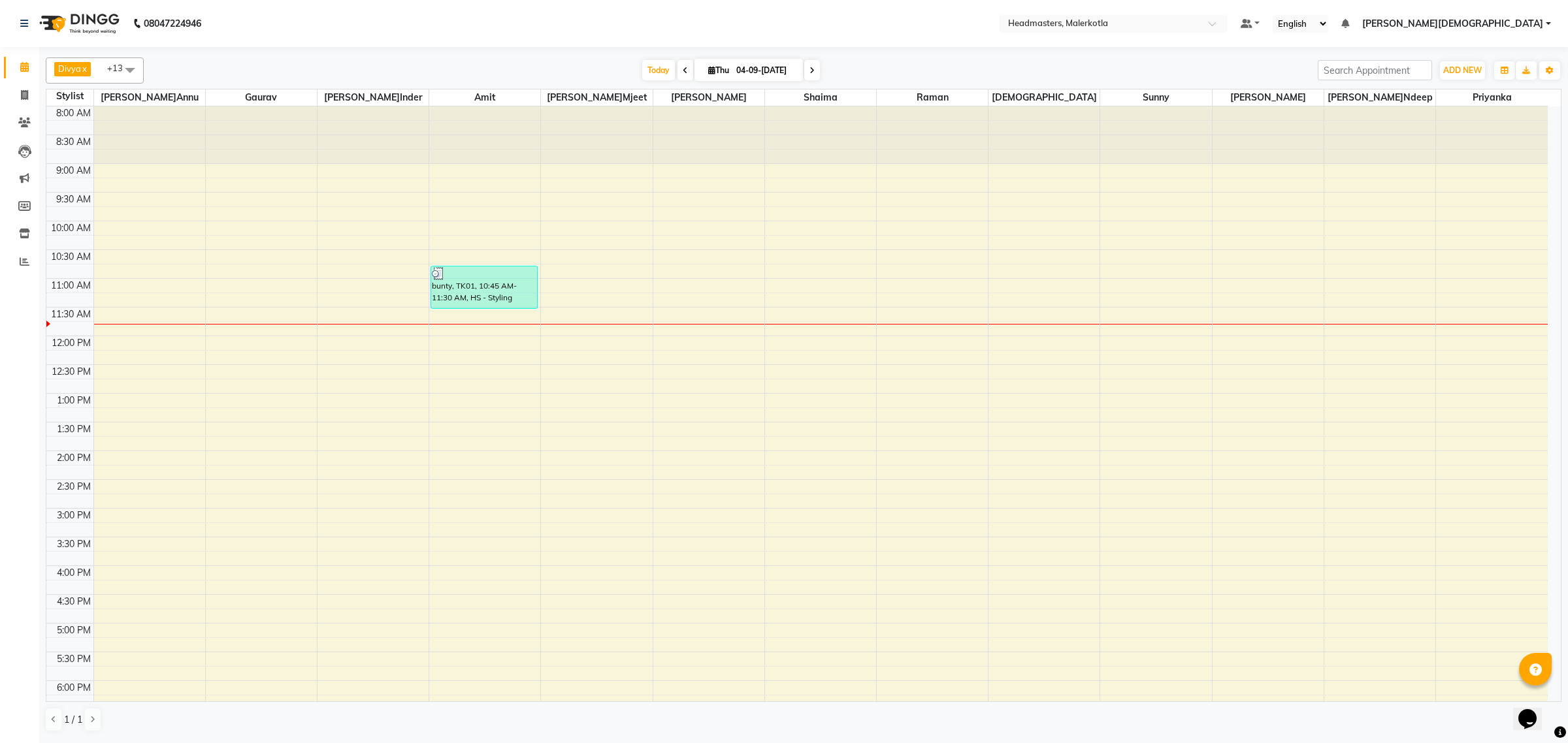
click at [682, 72] on icon at bounding box center [685, 70] width 5 height 8
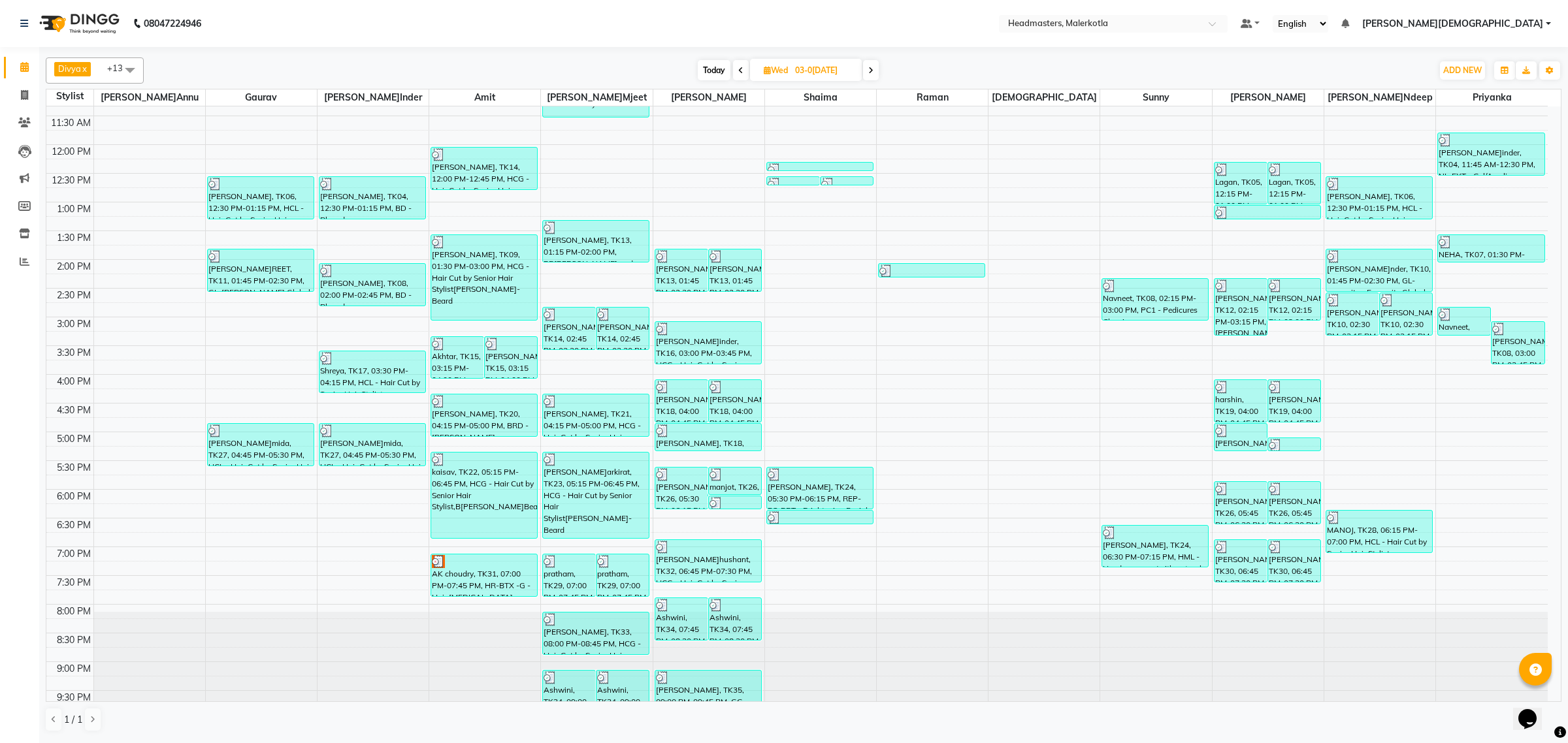
scroll to position [218, 0]
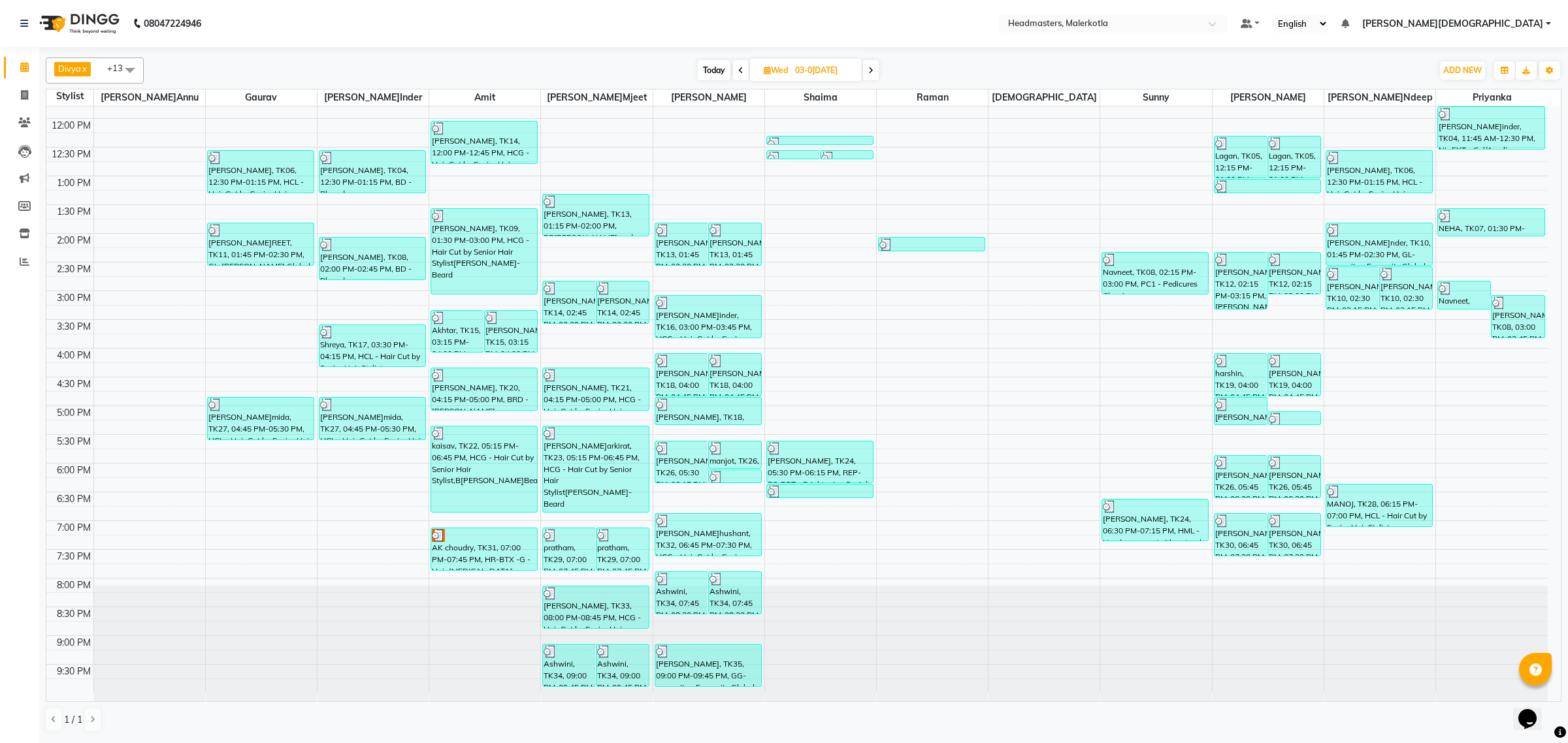
click at [733, 70] on span at bounding box center [741, 70] width 16 height 20
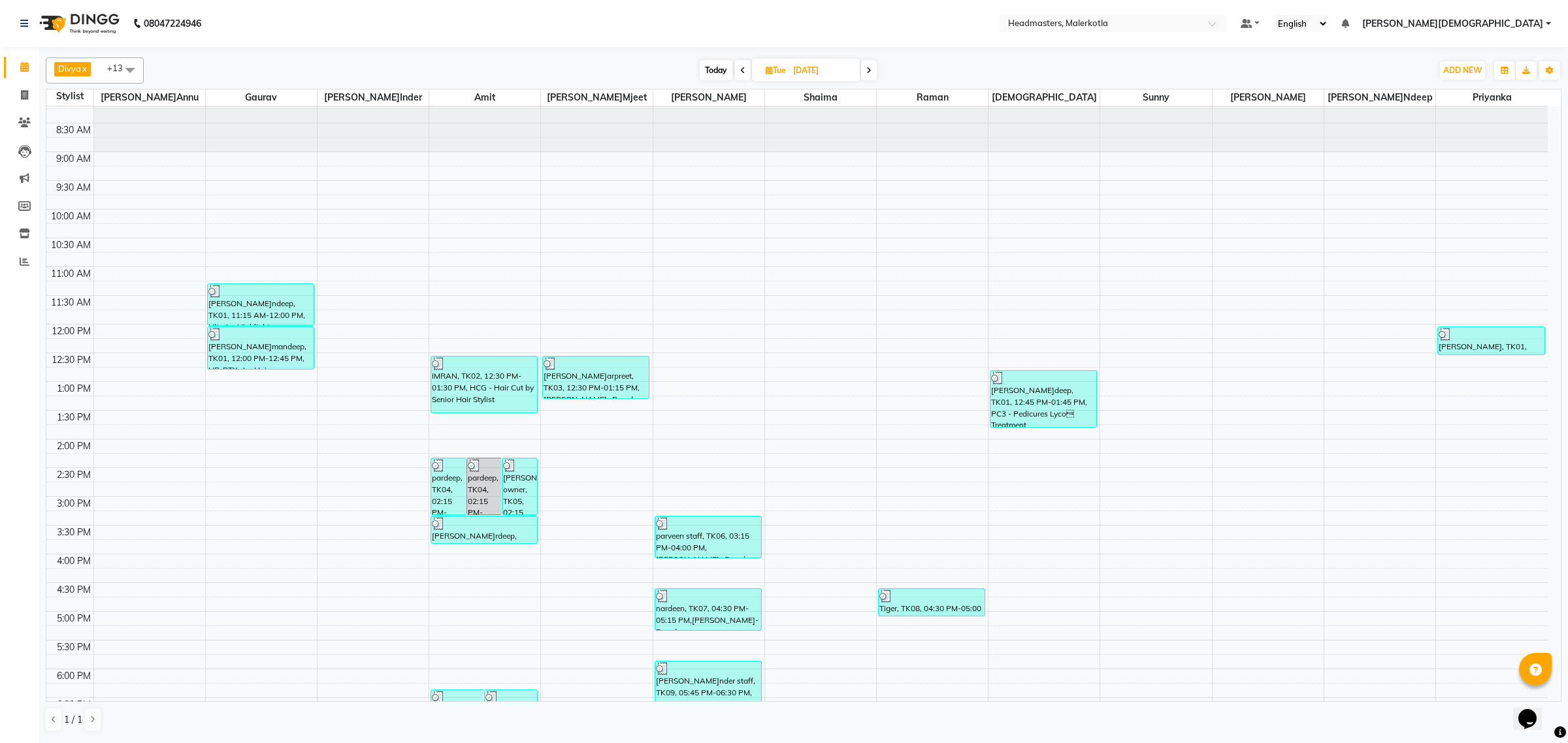
scroll to position [0, 0]
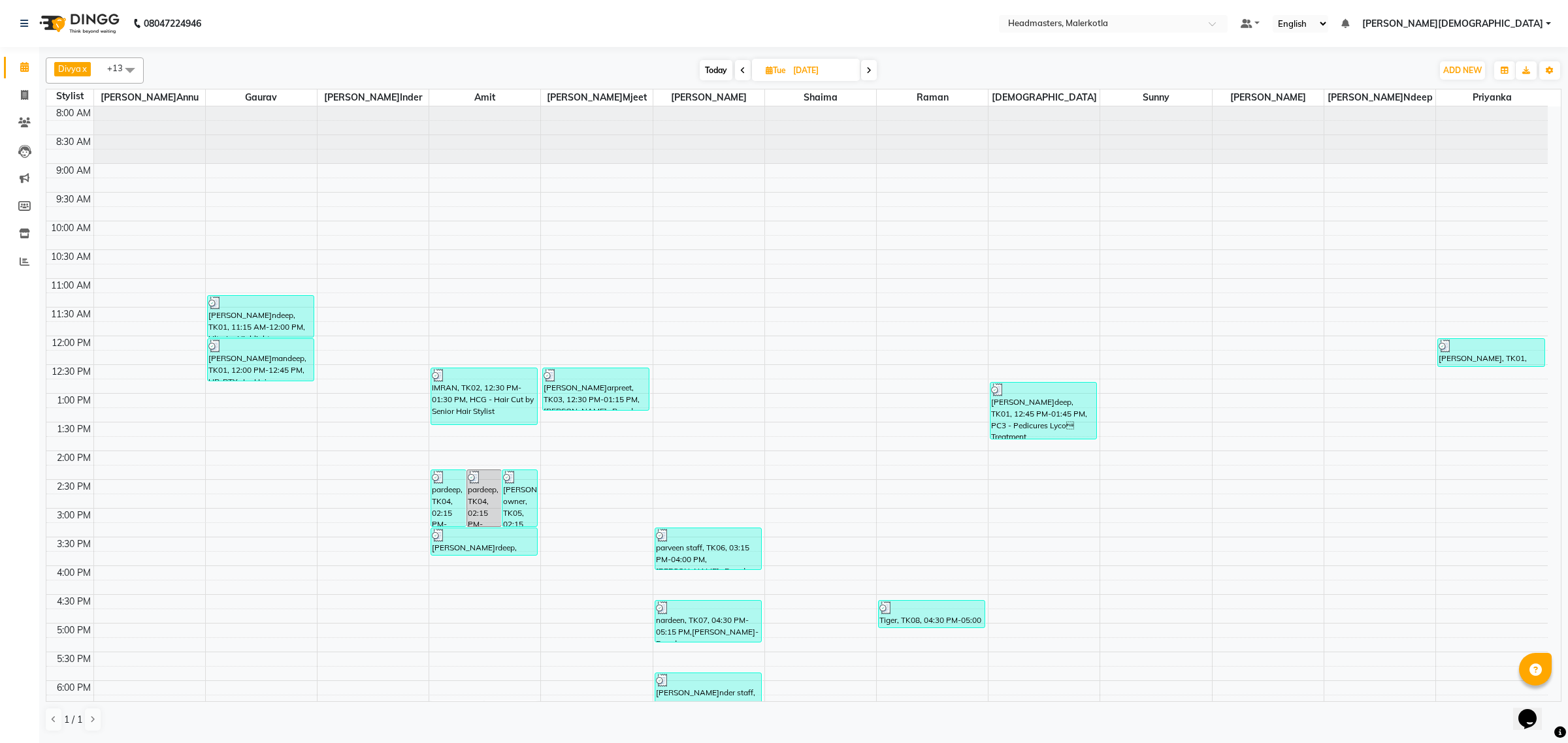
click at [743, 72] on icon at bounding box center [742, 70] width 5 height 8
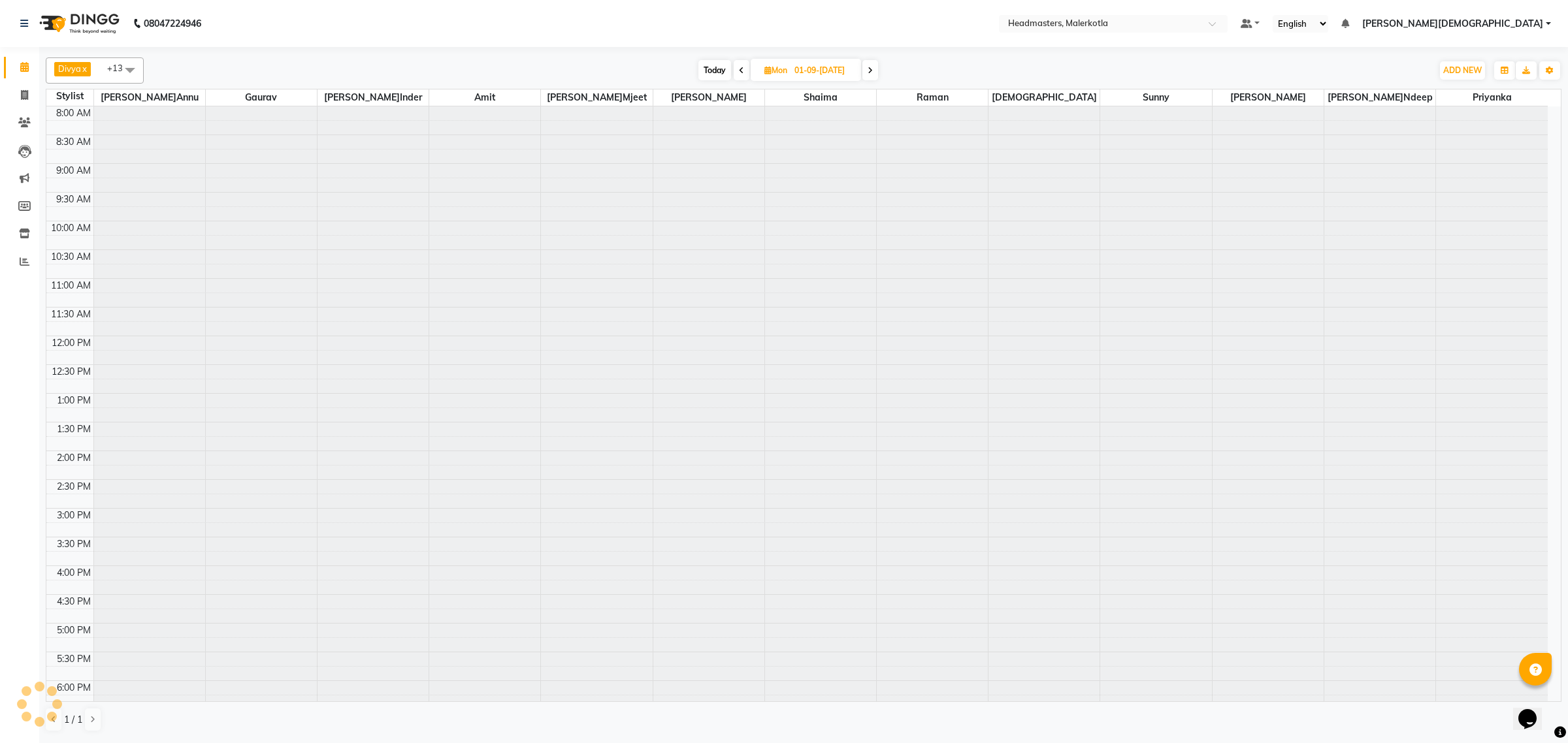
scroll to position [174, 0]
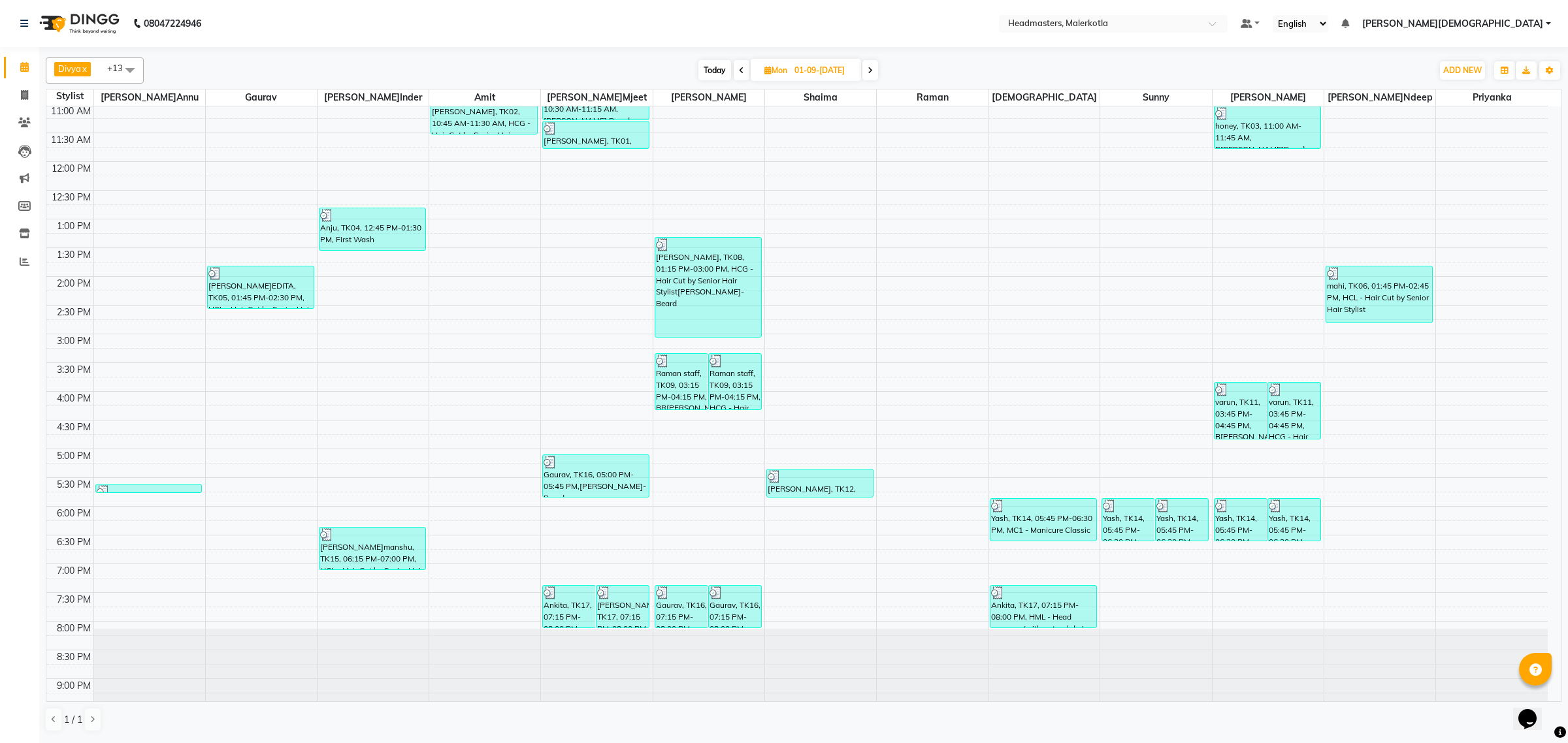
click at [870, 70] on icon at bounding box center [870, 70] width 5 height 8
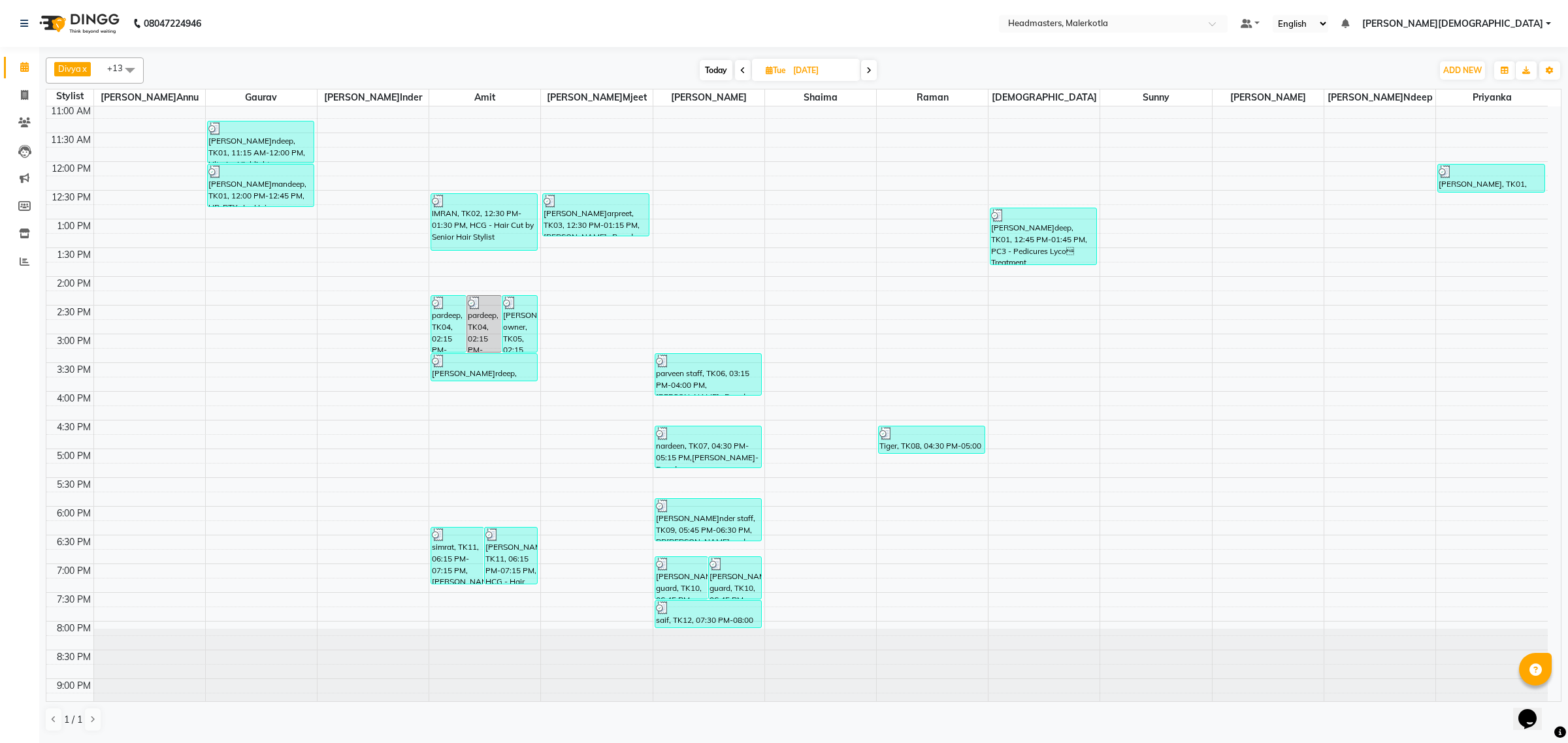
click at [870, 70] on icon at bounding box center [868, 70] width 5 height 8
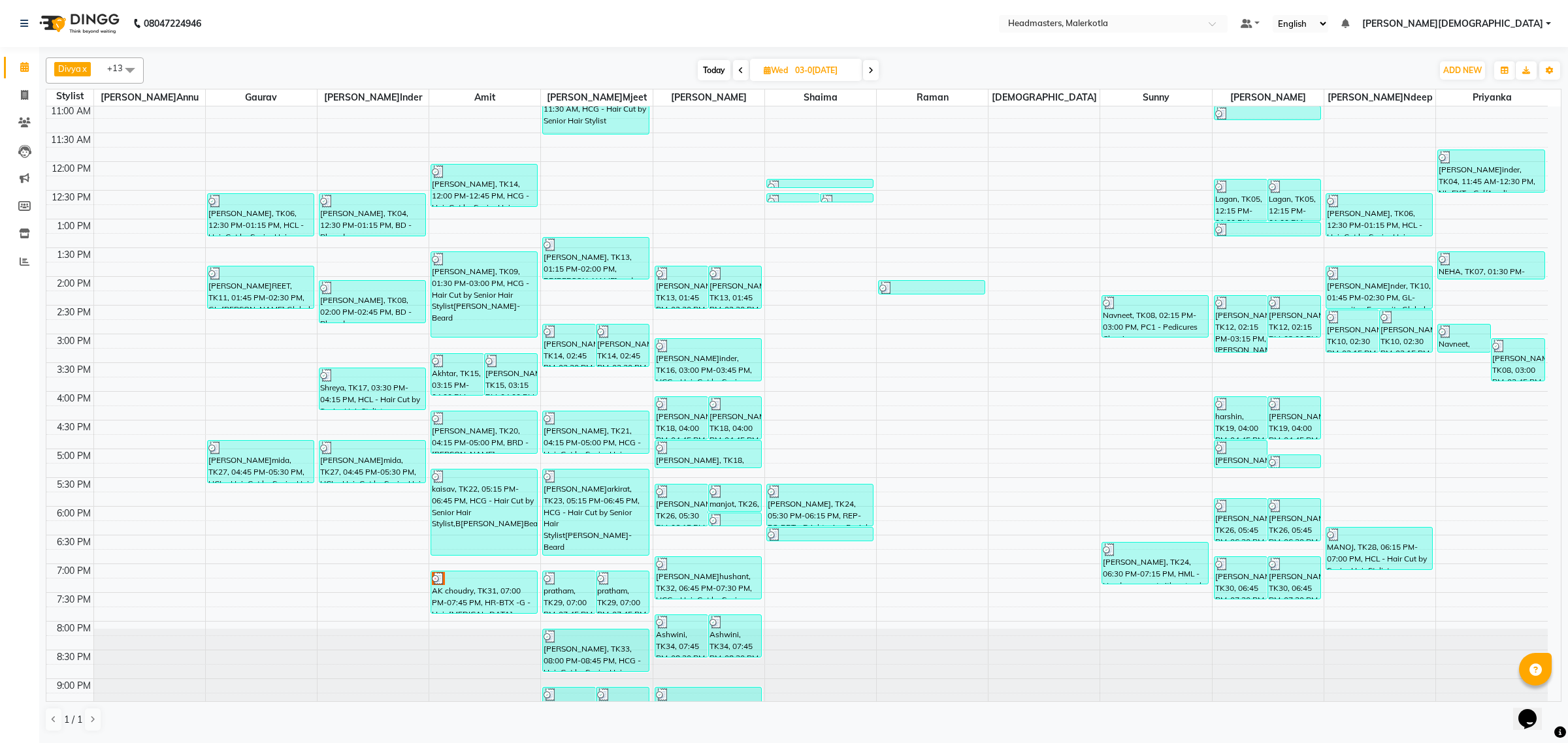
click at [870, 70] on icon at bounding box center [870, 70] width 5 height 8
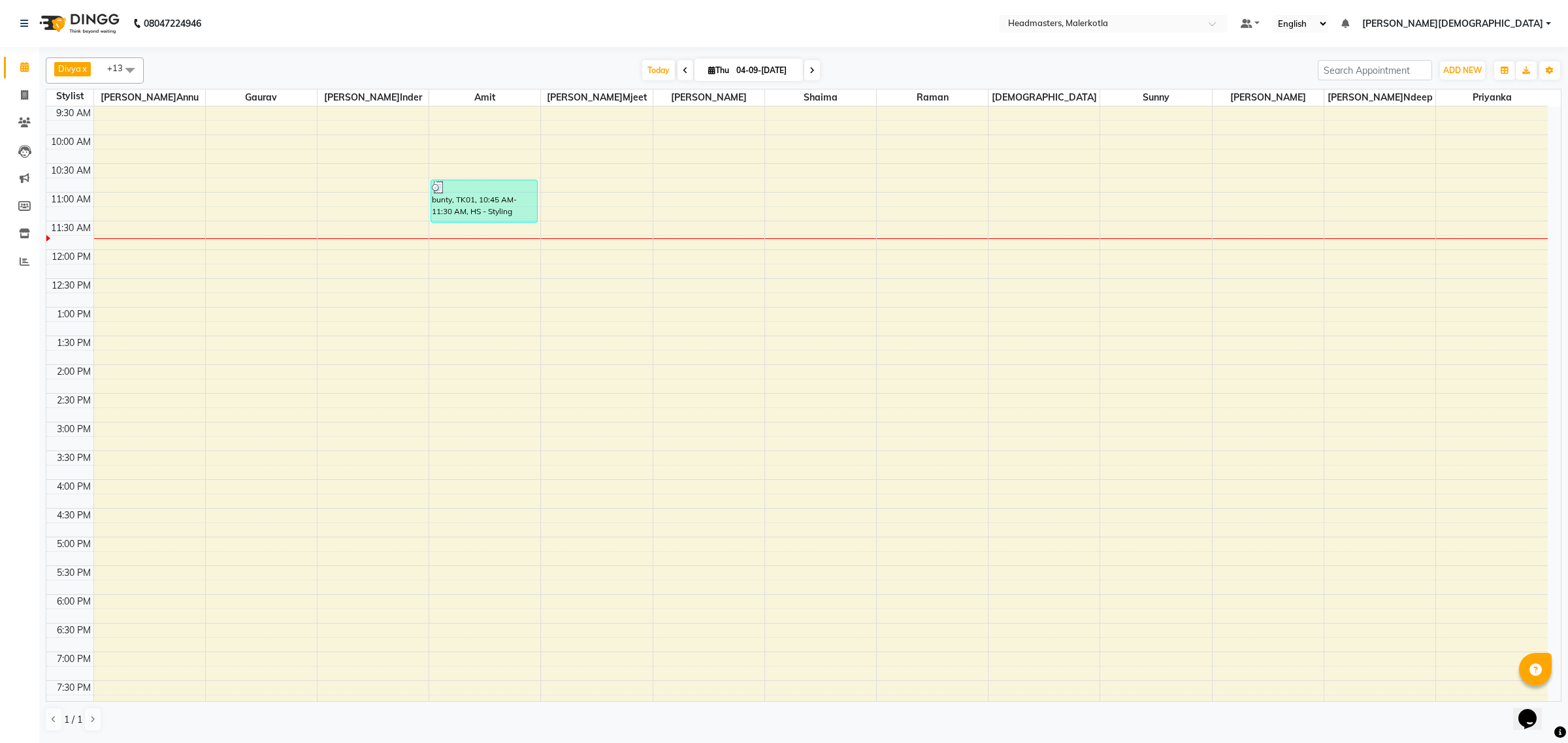
scroll to position [0, 0]
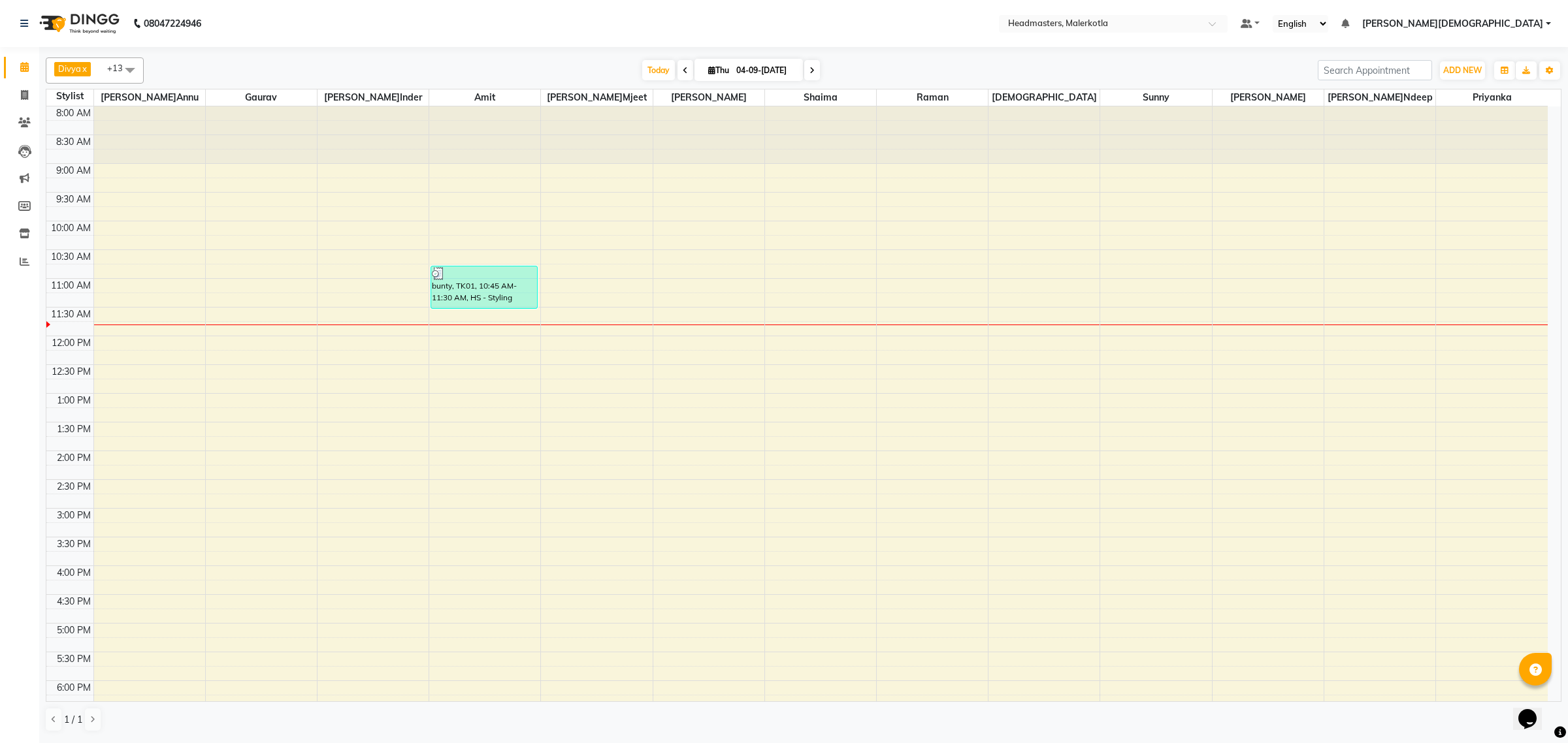
click at [682, 71] on icon at bounding box center [685, 70] width 5 height 8
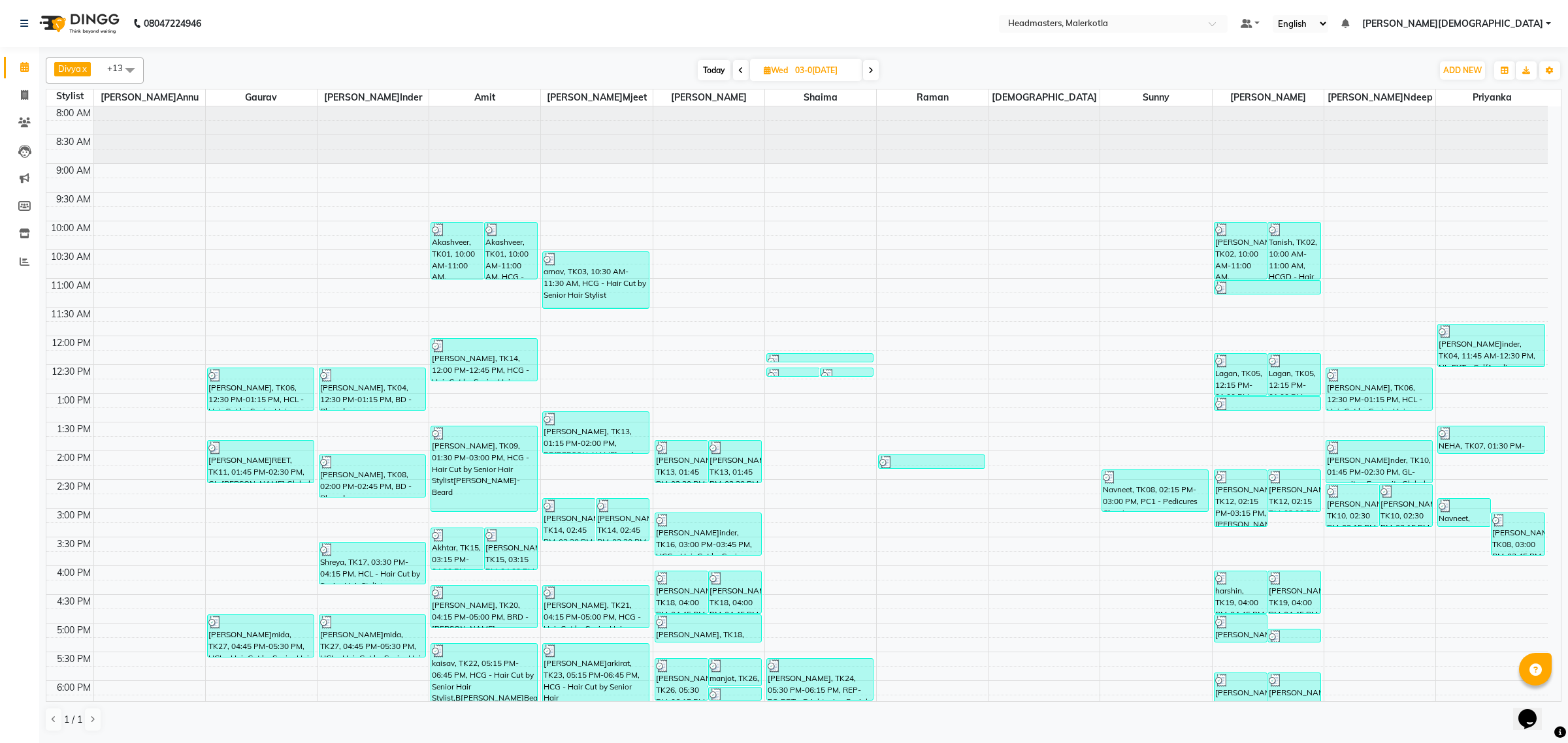
click at [865, 69] on span at bounding box center [871, 70] width 16 height 20
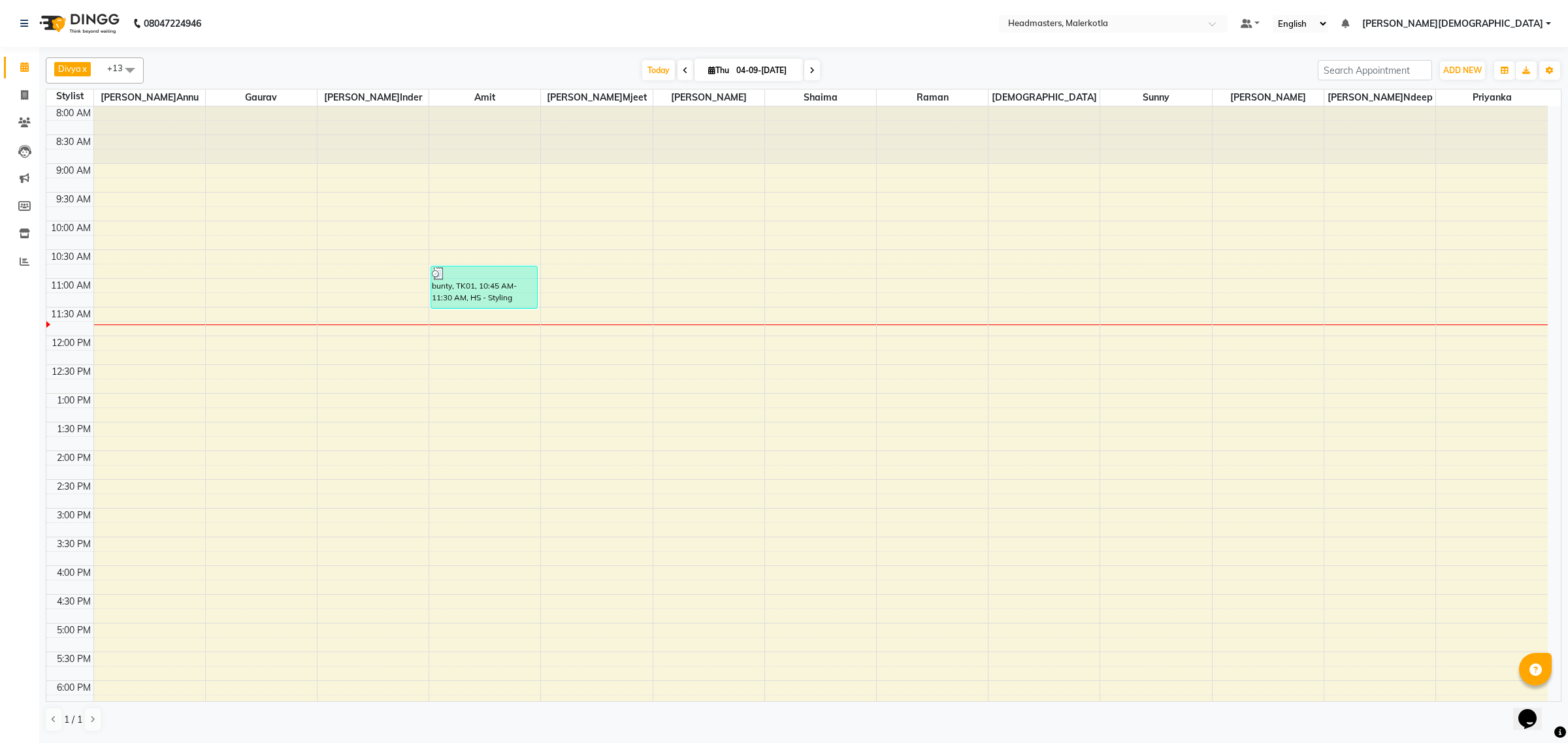
click at [681, 65] on span at bounding box center [685, 70] width 16 height 20
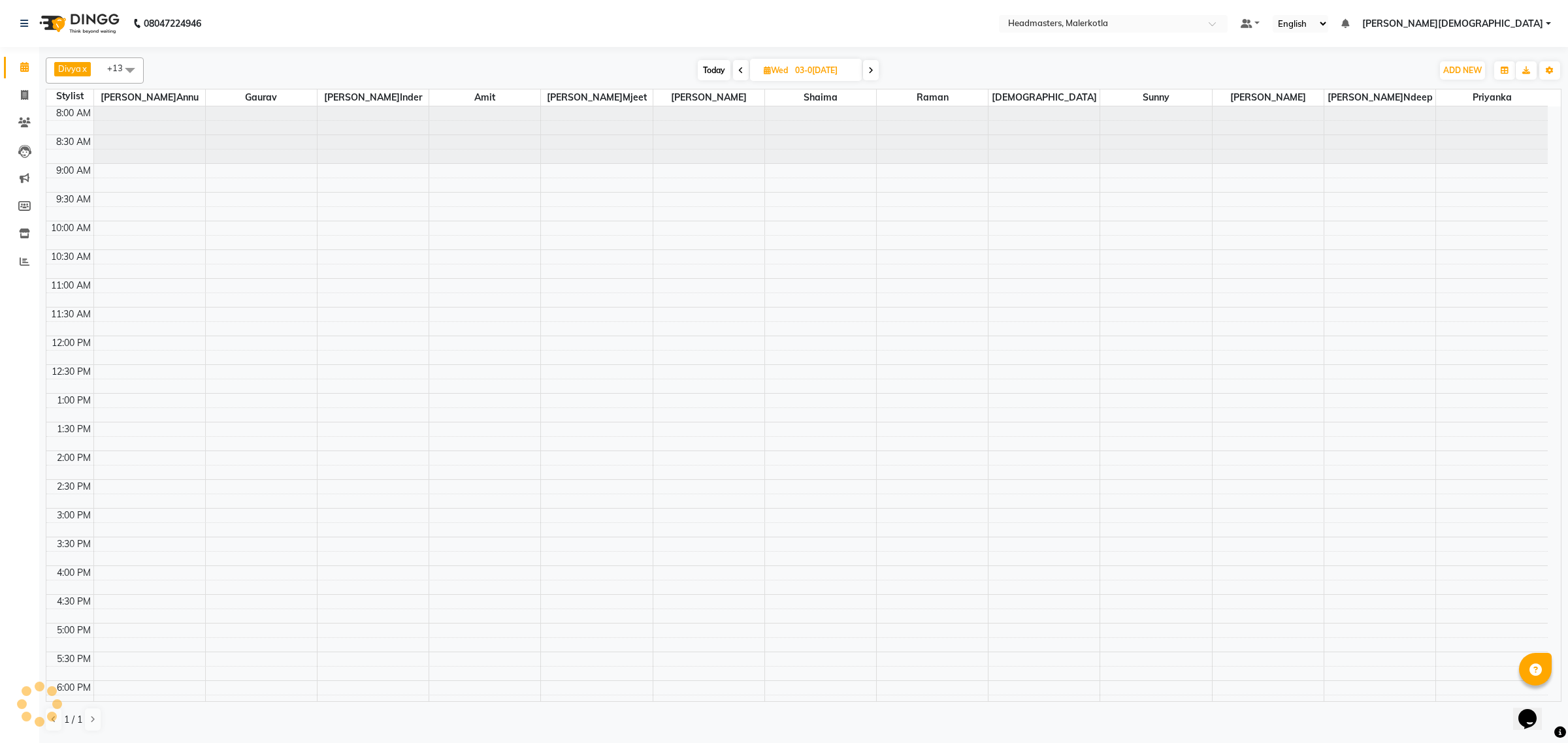
scroll to position [174, 0]
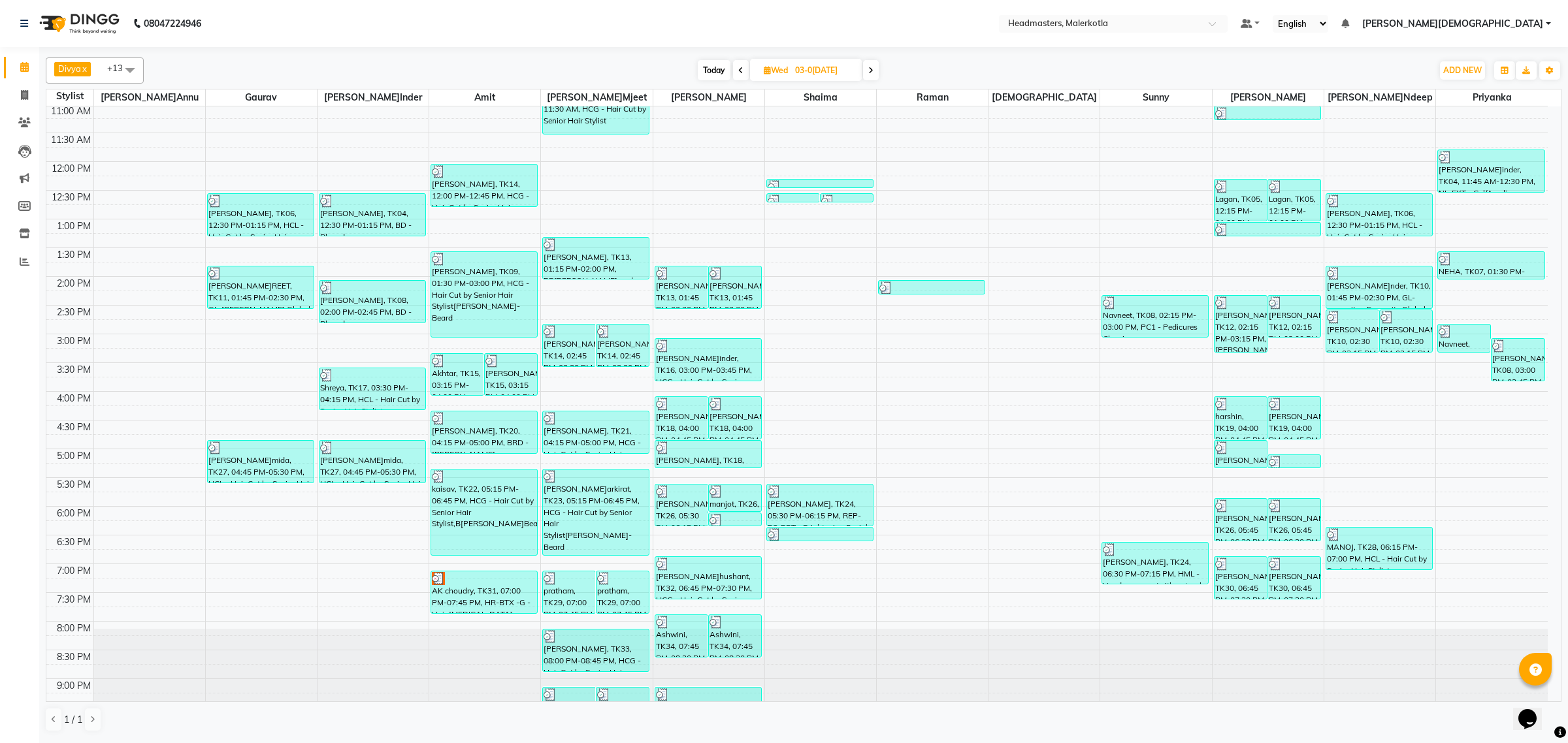
click at [739, 74] on icon at bounding box center [740, 70] width 5 height 8
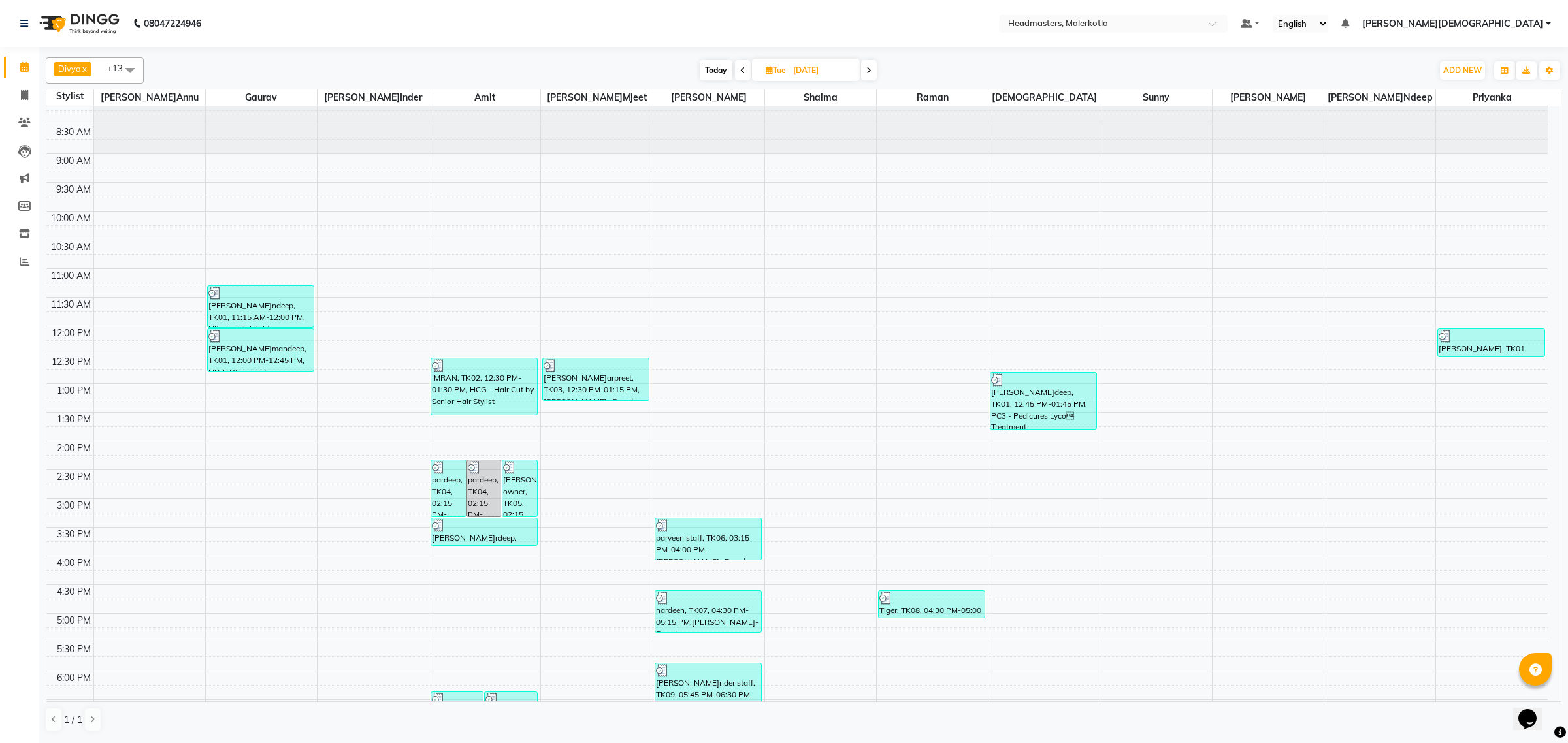
scroll to position [0, 0]
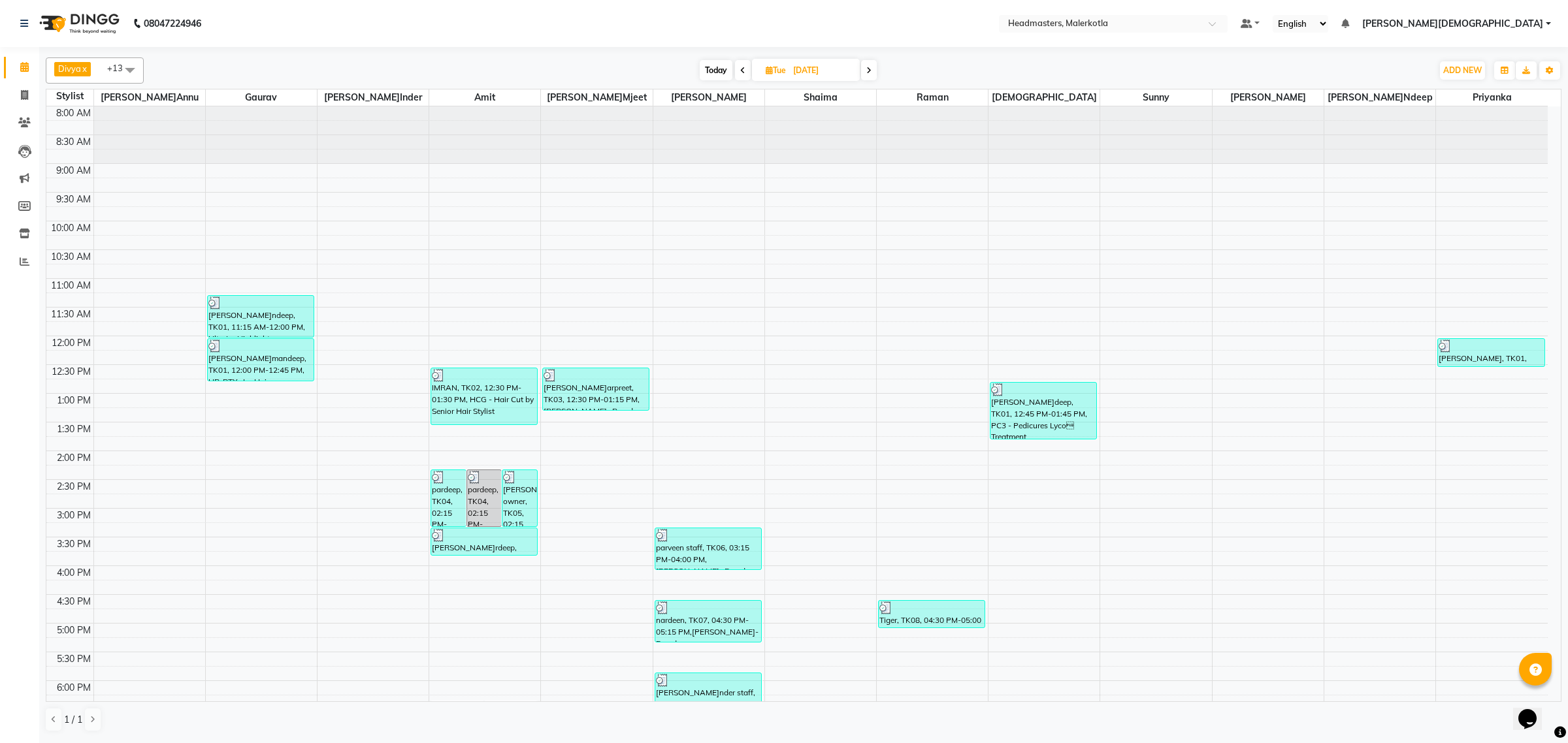
click at [745, 72] on span at bounding box center [743, 70] width 16 height 20
type input "0[DATE]"
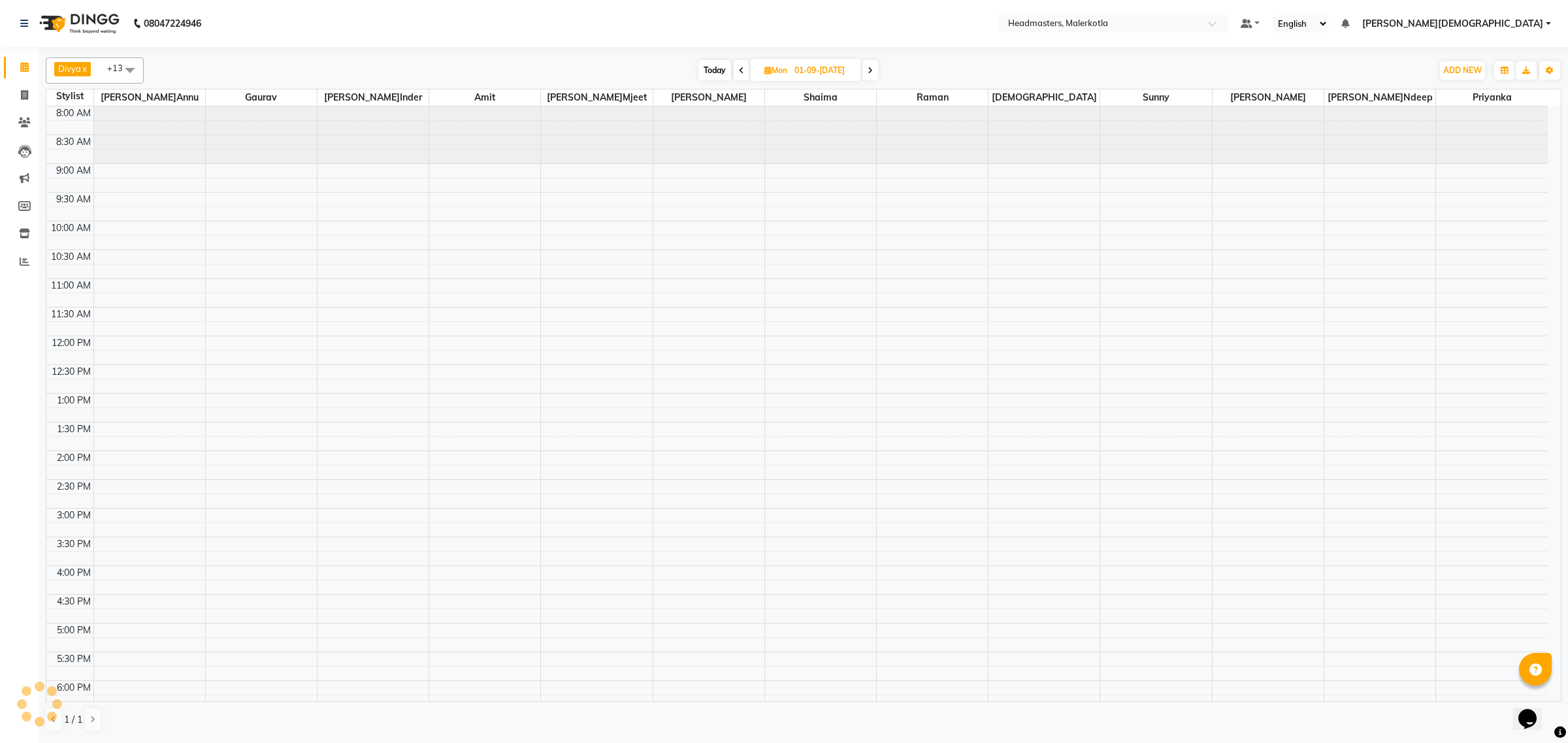
scroll to position [174, 0]
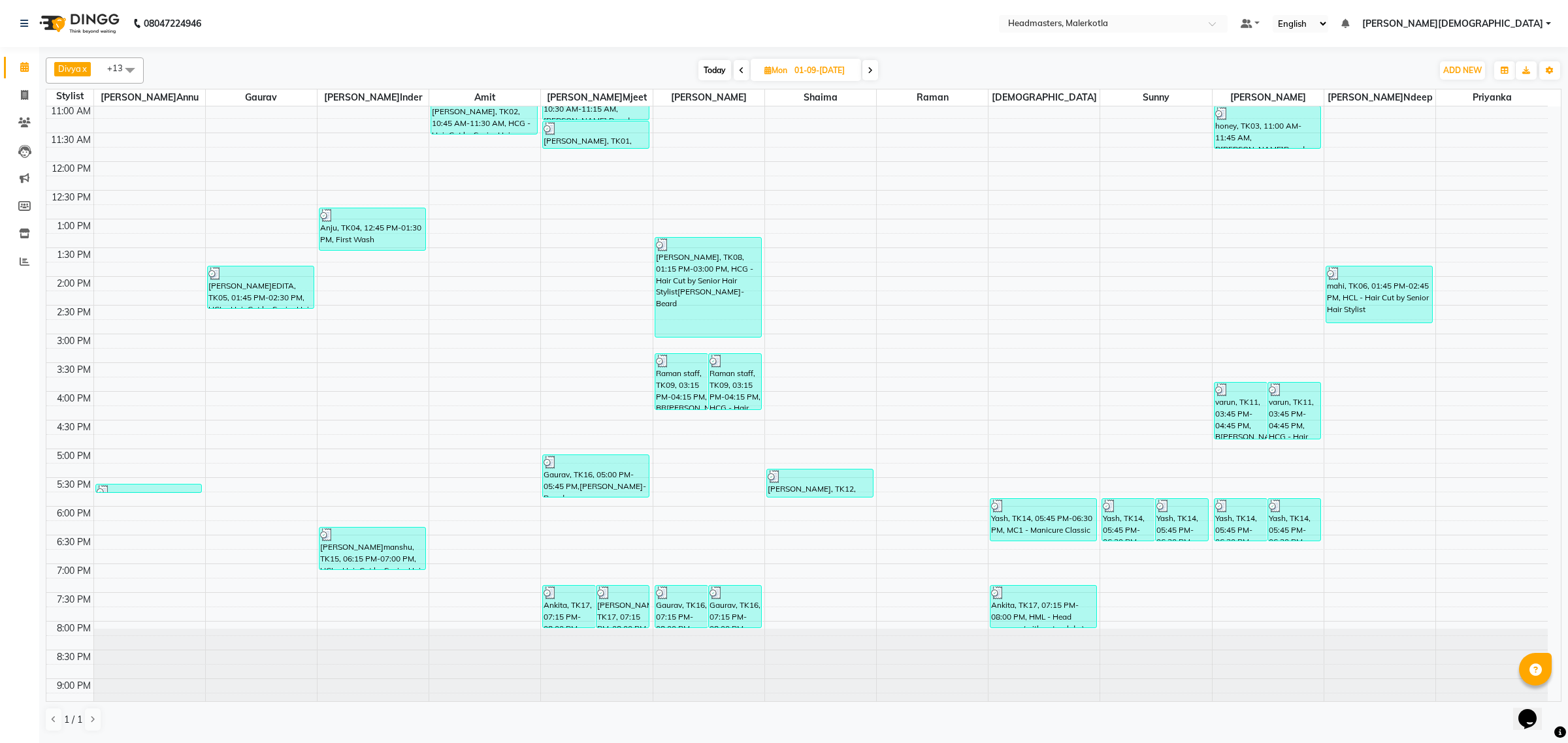
click at [837, 69] on input "0[DATE]" at bounding box center [823, 70] width 65 height 20
select select "9"
select select "2025"
click at [802, 151] on span "4" at bounding box center [798, 154] width 21 height 21
type input "0[DATE]"
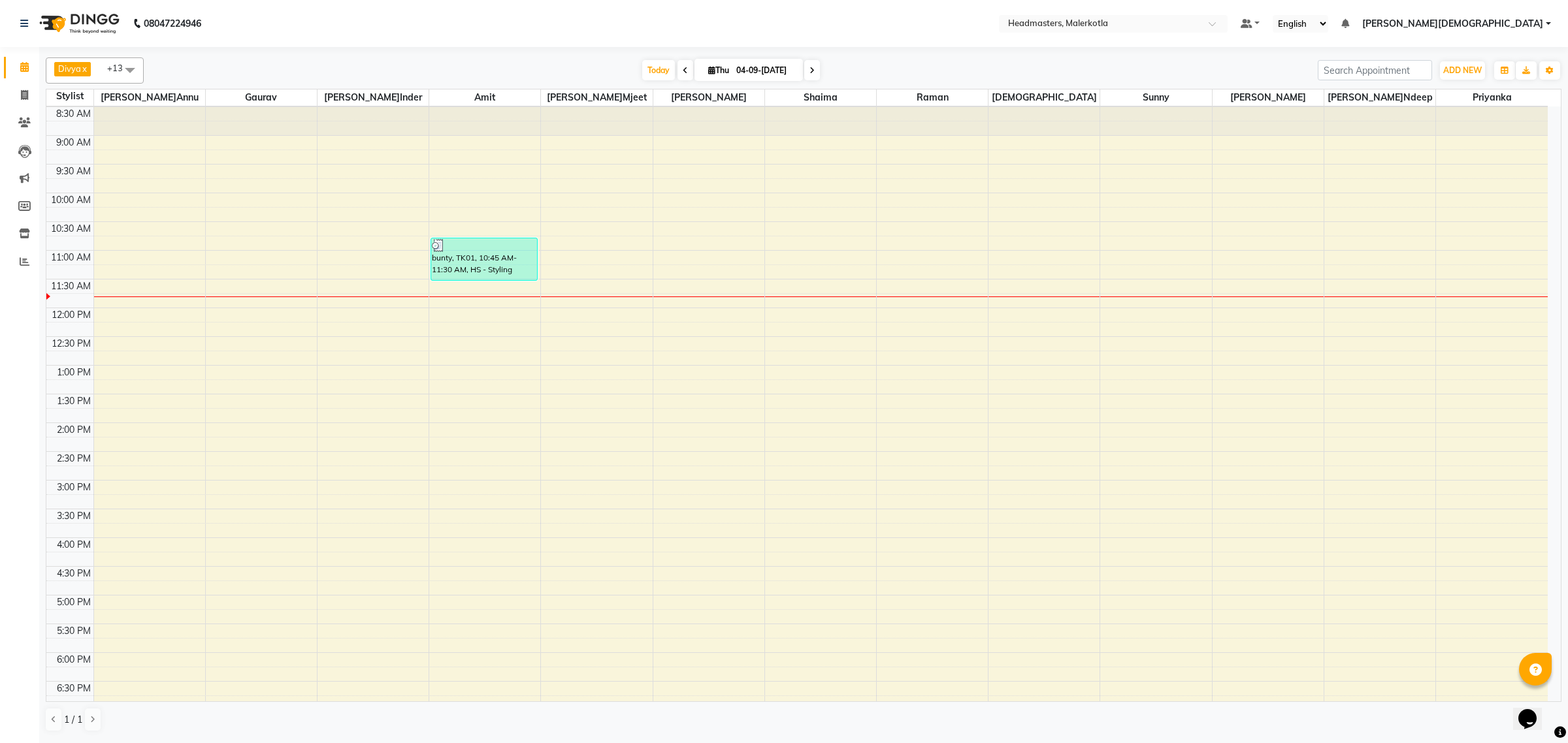
scroll to position [0, 0]
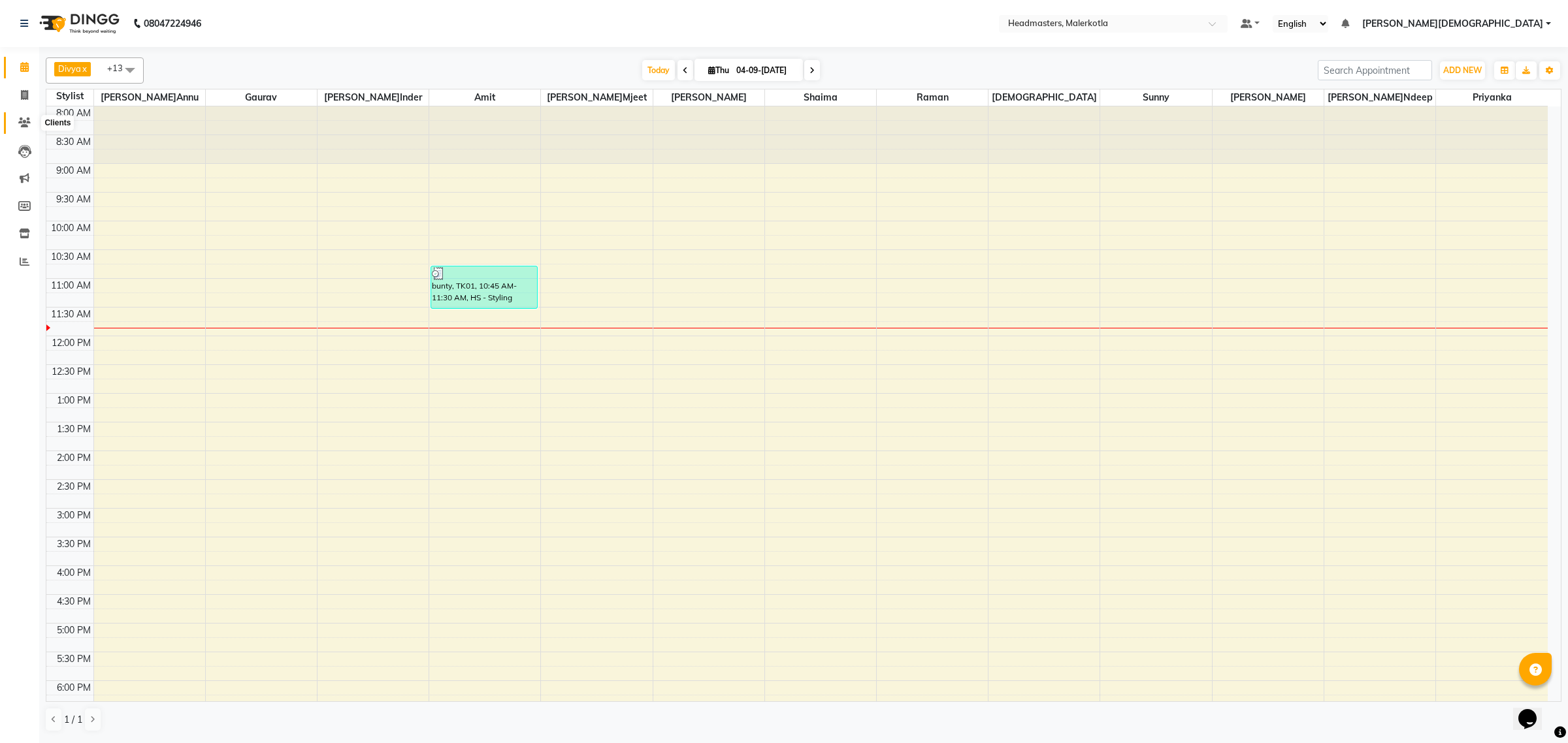
click at [17, 122] on span at bounding box center [25, 123] width 23 height 15
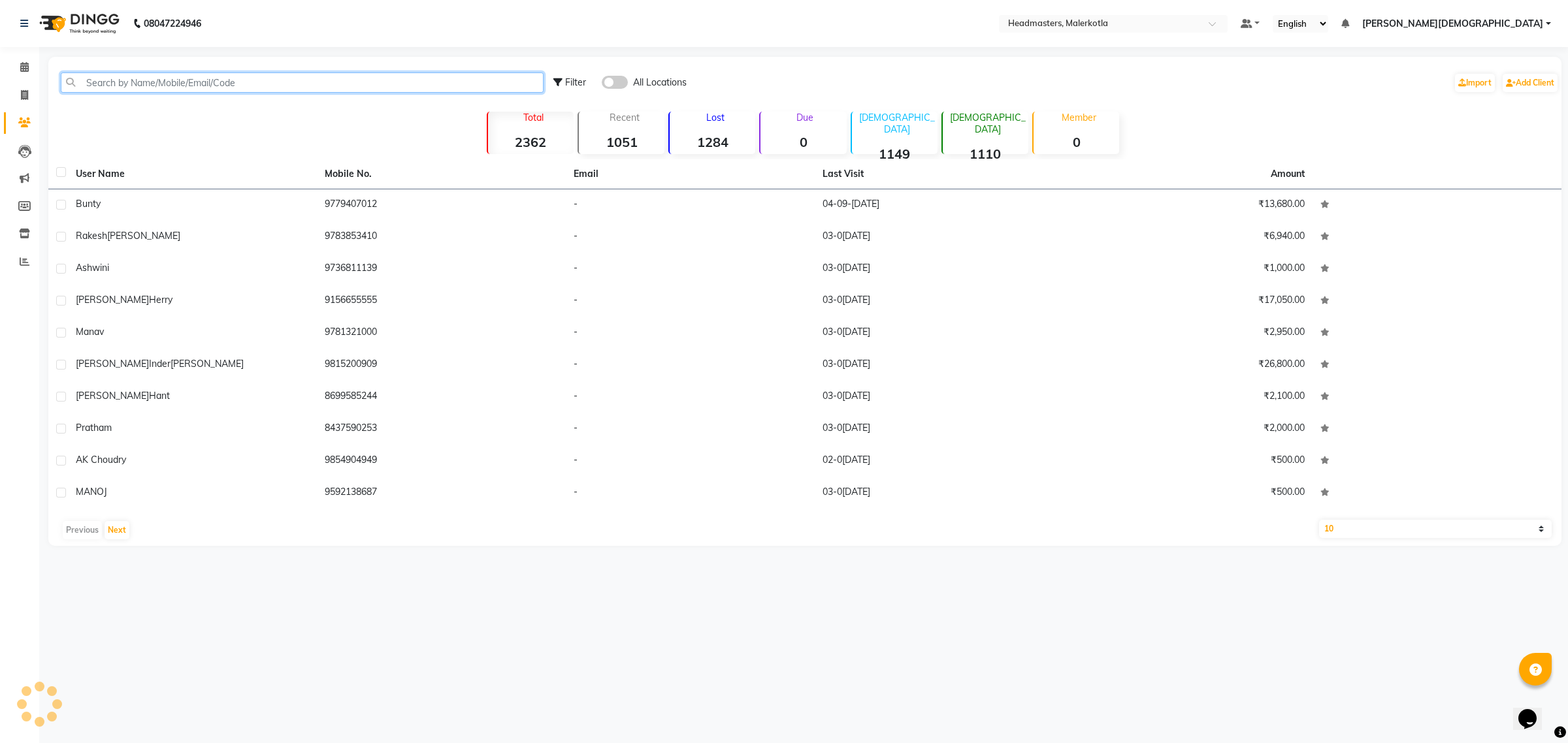
click at [256, 80] on input "text" at bounding box center [302, 82] width 483 height 20
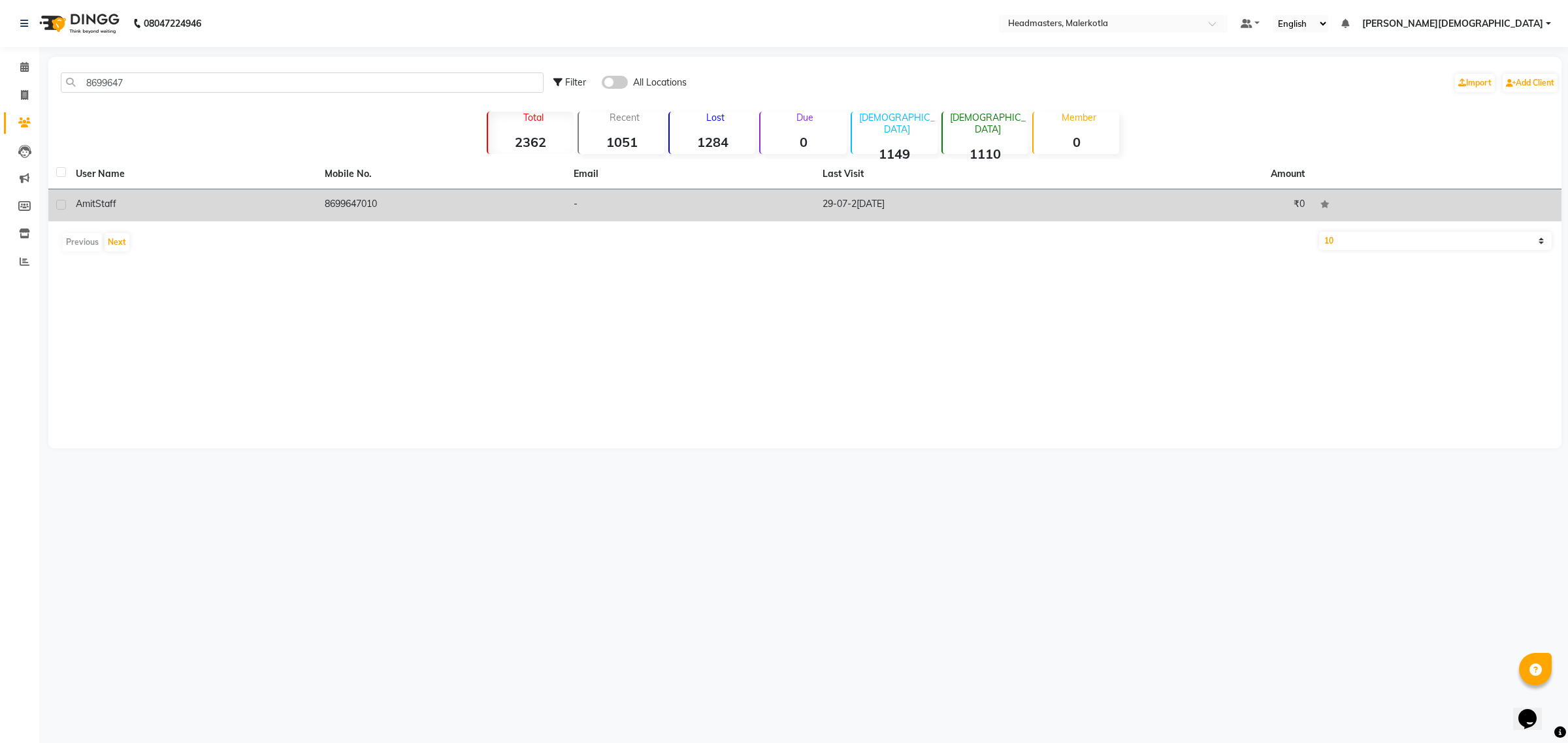
click at [1043, 204] on td "29-07-2025" at bounding box center [939, 205] width 249 height 32
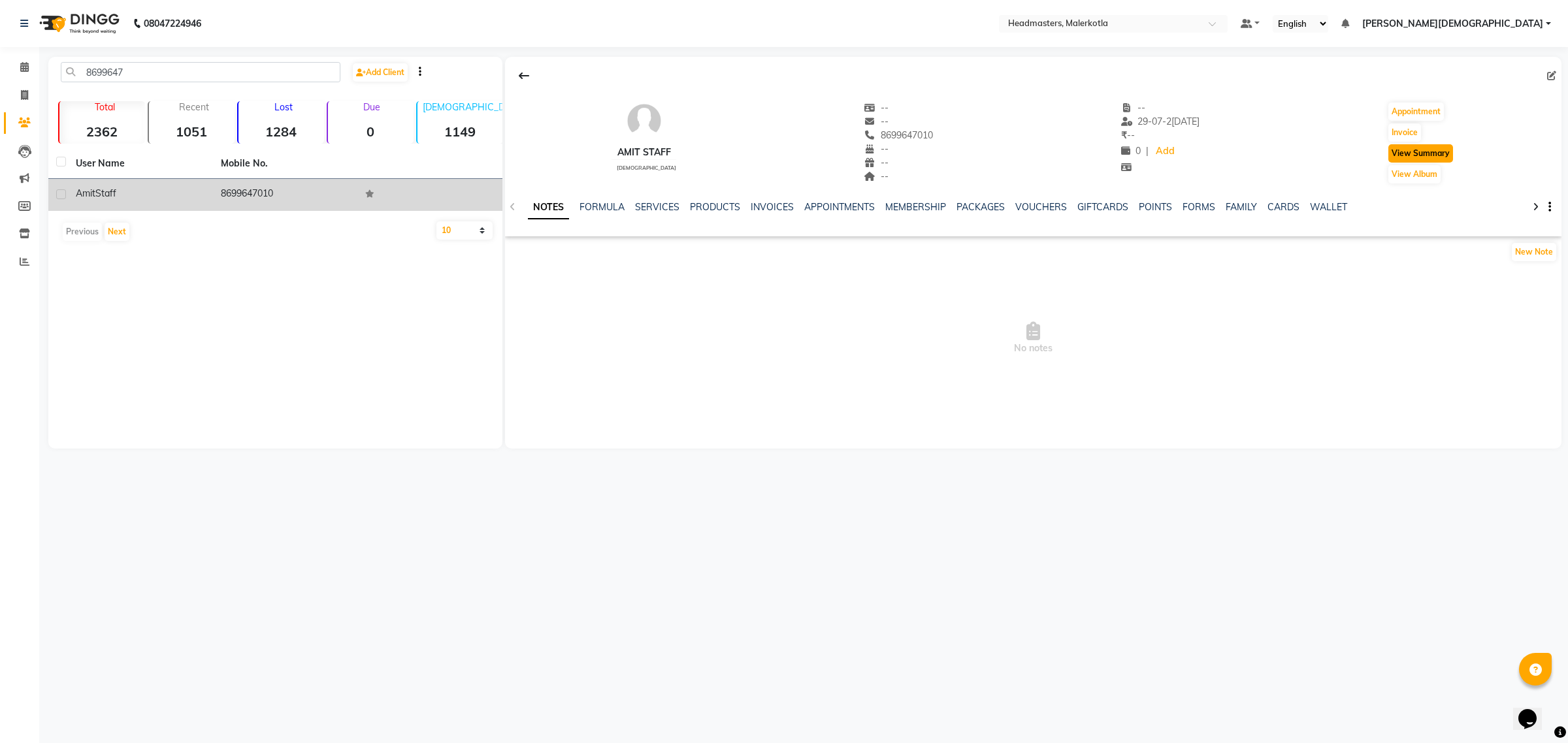
click at [1425, 158] on button "View Summary" at bounding box center [1420, 153] width 64 height 18
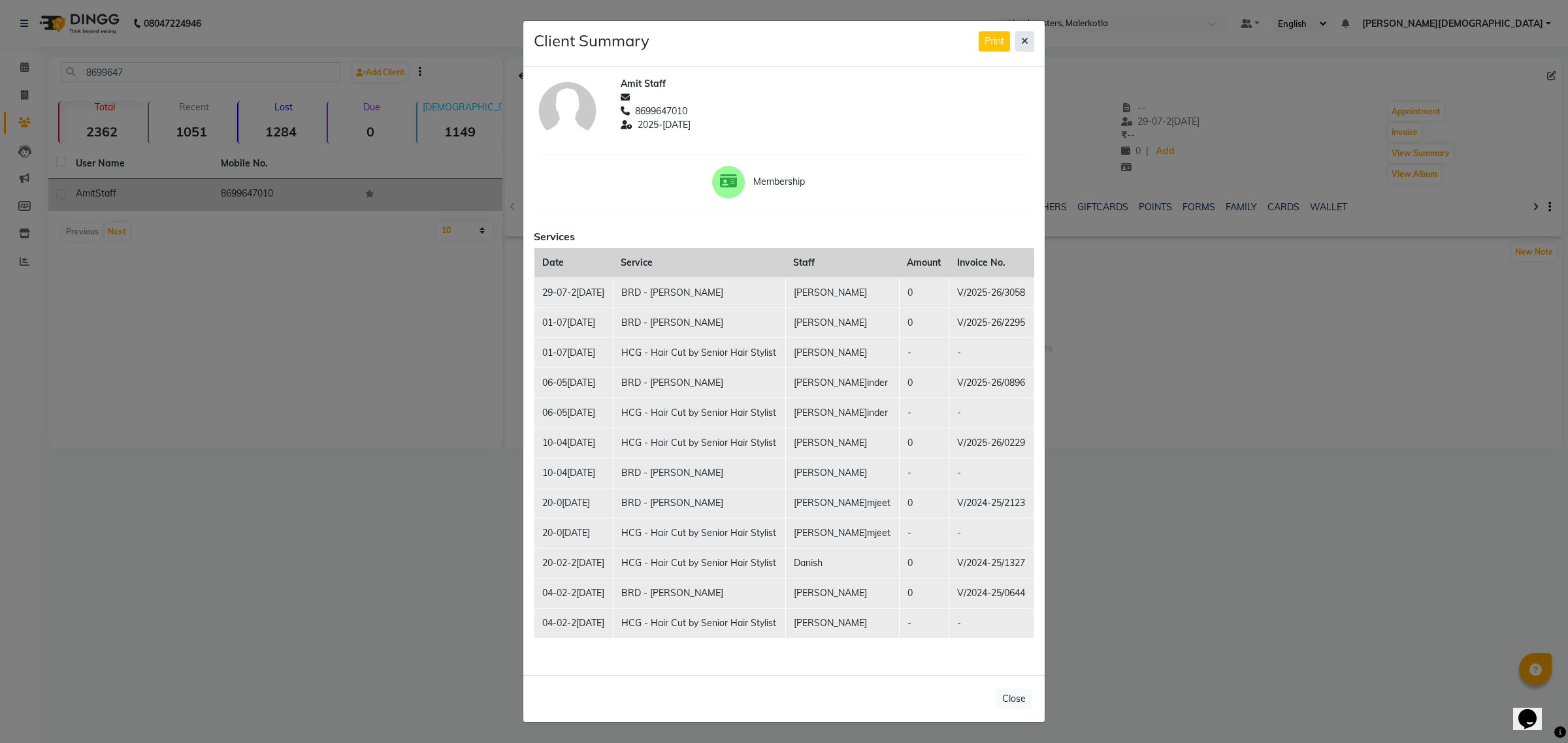
click at [1029, 38] on button at bounding box center [1025, 41] width 19 height 20
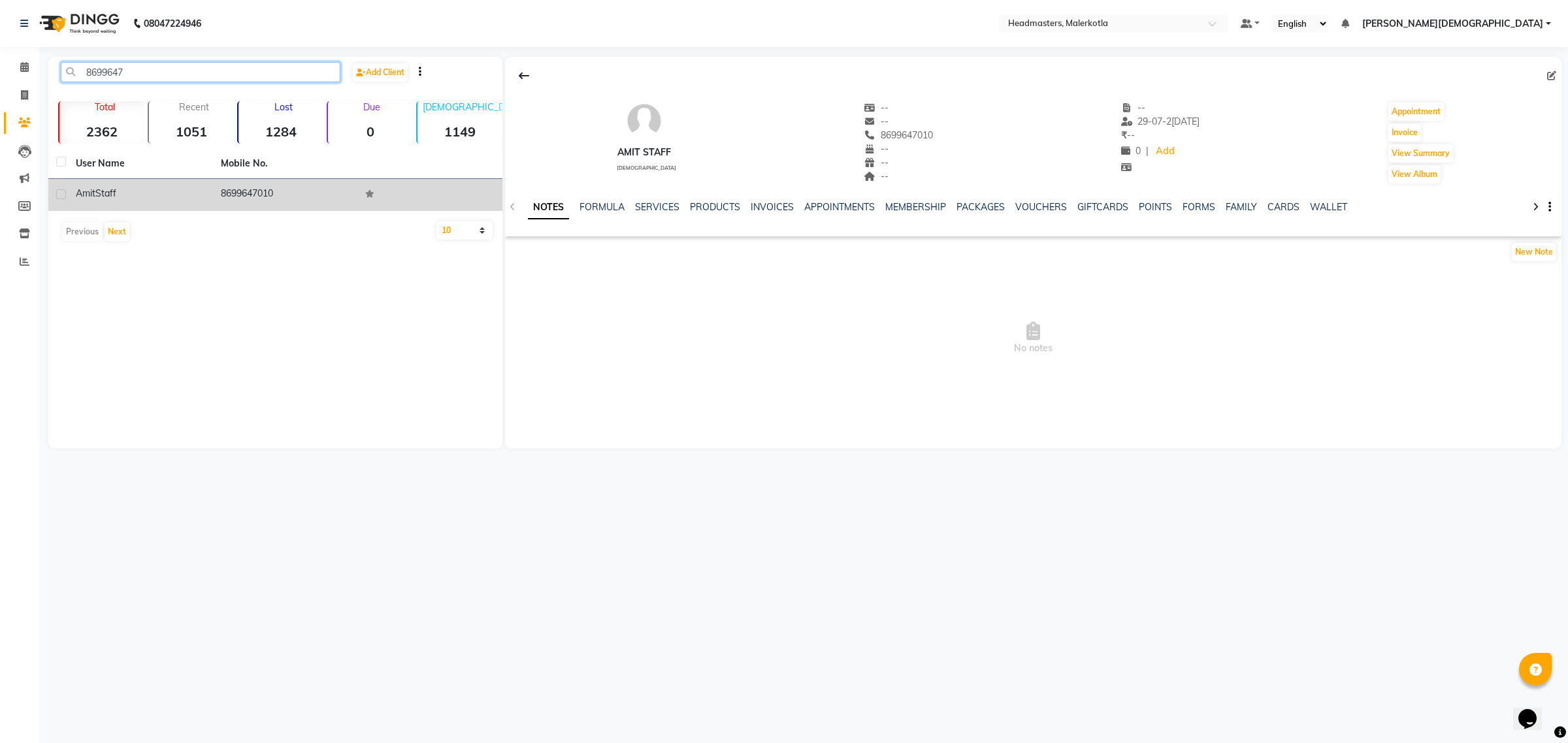
click at [147, 66] on input "8699647" at bounding box center [200, 72] width 279 height 20
type input "8"
type input "78141426"
click at [265, 197] on td "7814142654" at bounding box center [285, 195] width 145 height 32
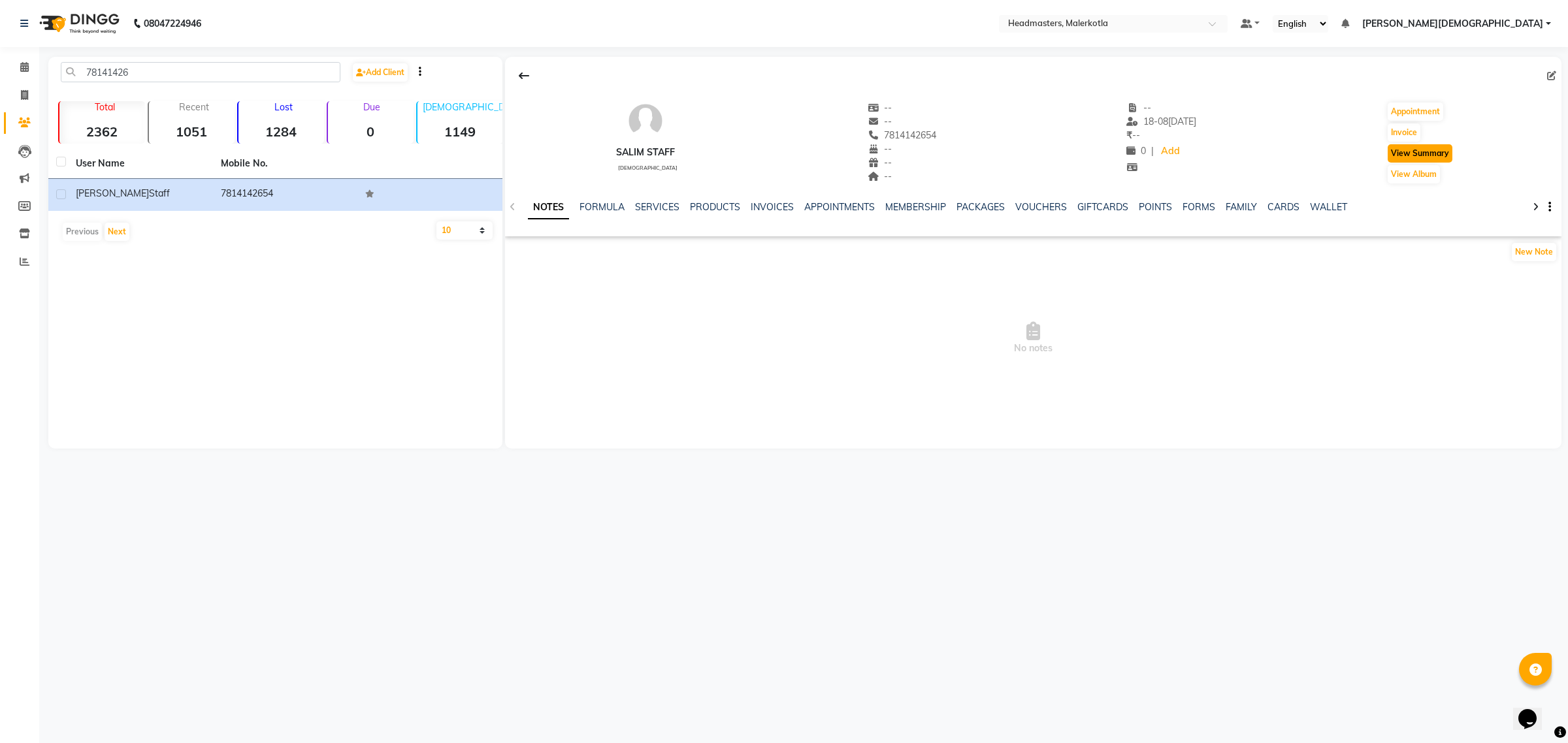
click at [1439, 149] on button "View Summary" at bounding box center [1420, 153] width 64 height 18
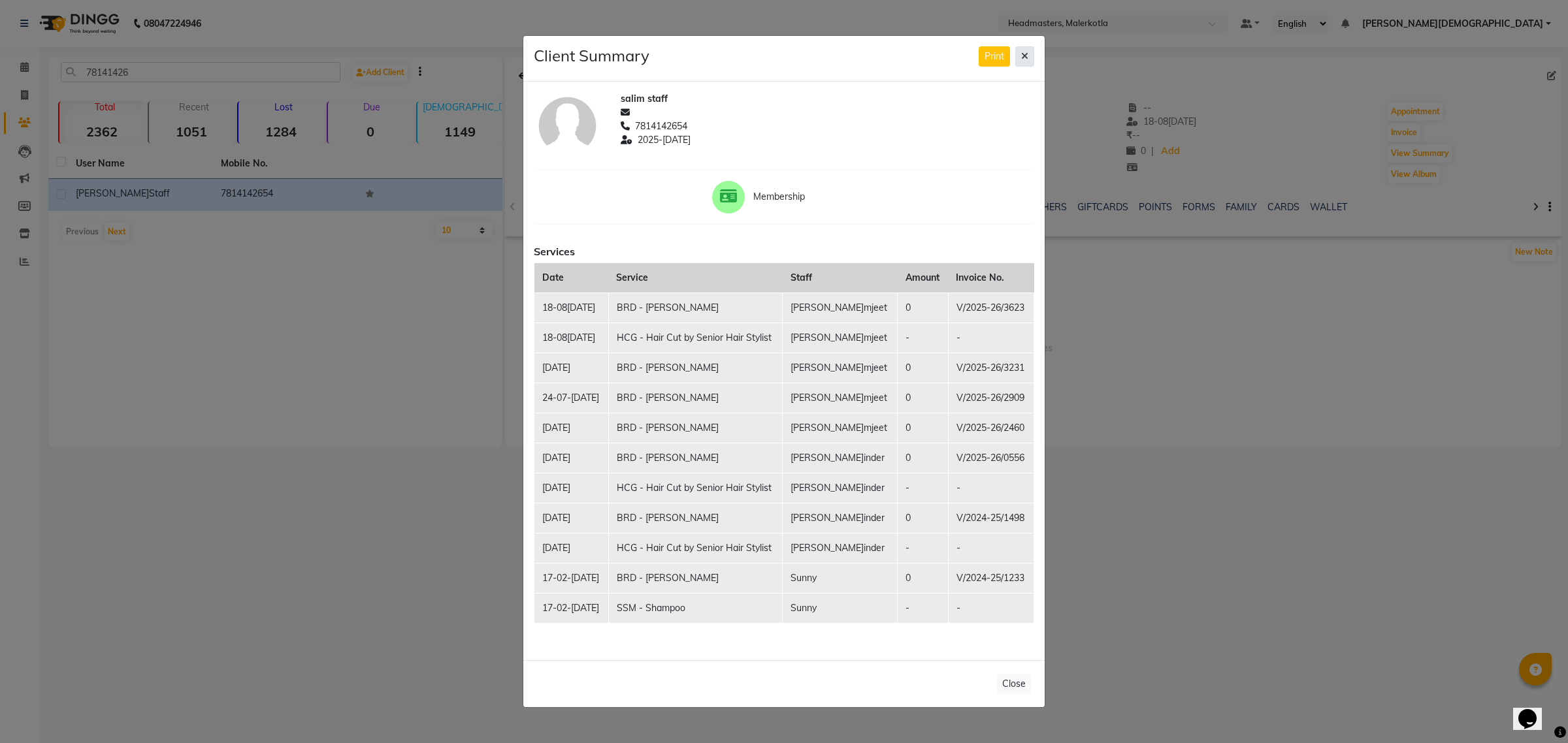
click at [1030, 53] on button at bounding box center [1025, 56] width 19 height 20
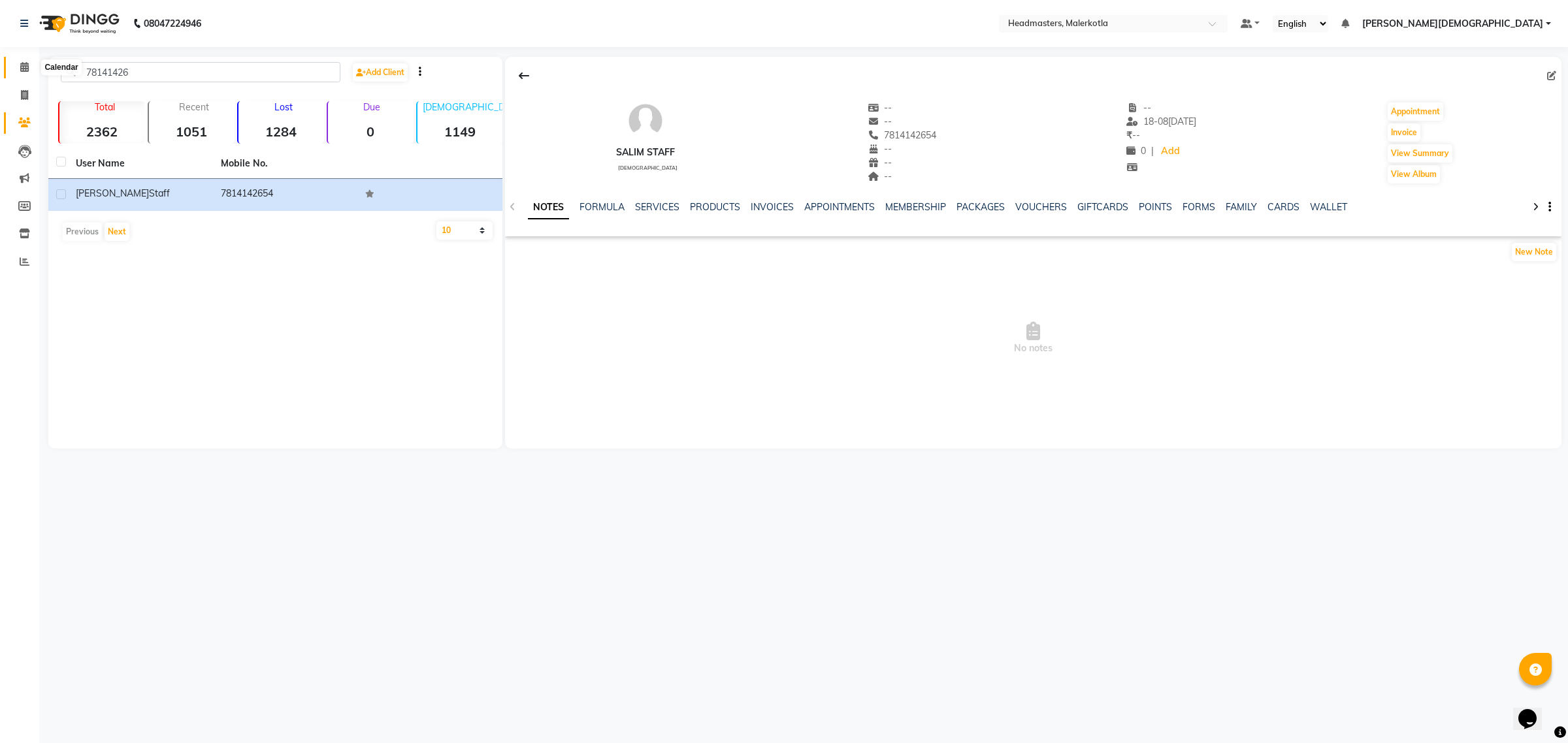
drag, startPoint x: 25, startPoint y: 63, endPoint x: 0, endPoint y: 91, distance: 37.5
click at [25, 63] on icon at bounding box center [25, 67] width 9 height 10
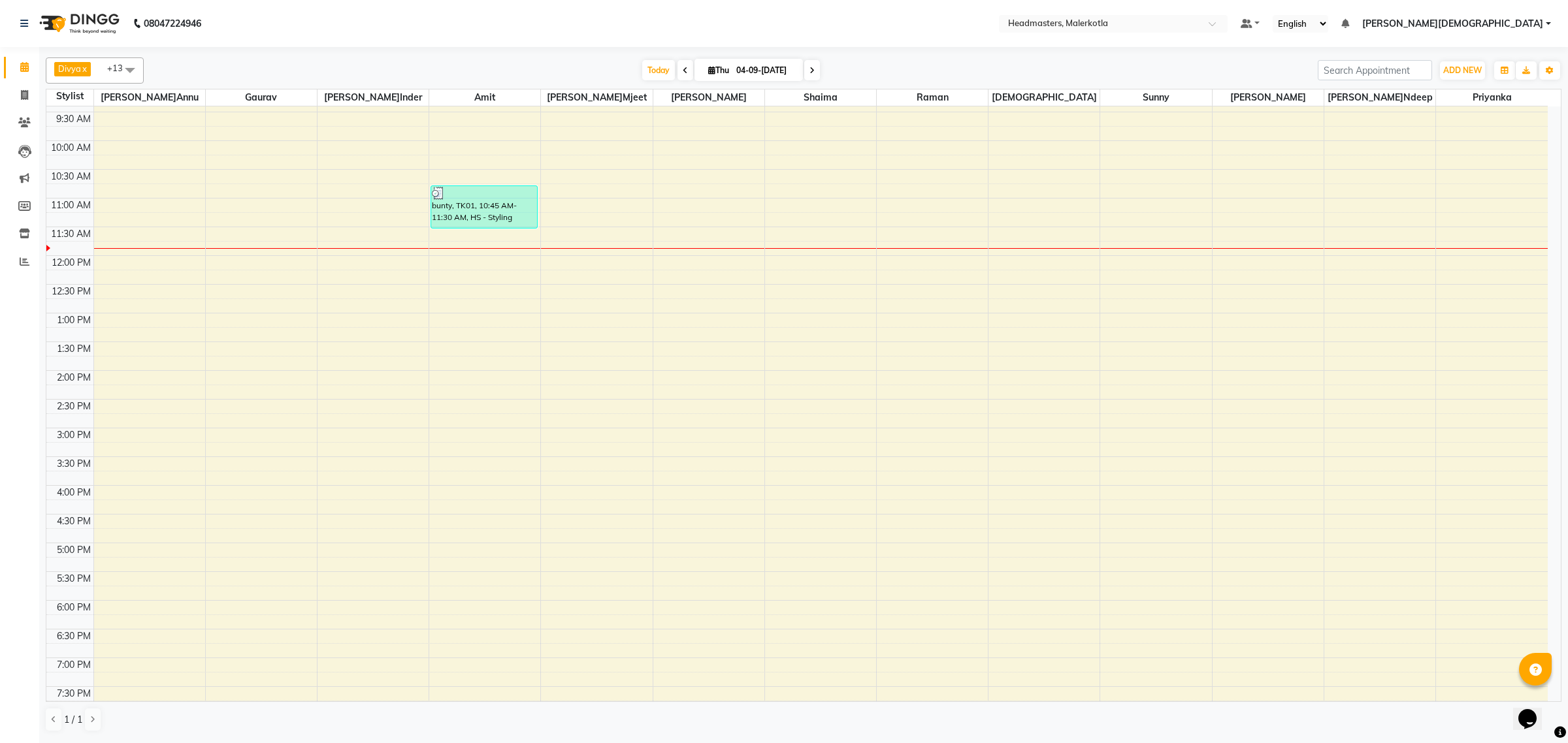
scroll to position [82, 0]
click at [739, 67] on input "0[DATE]" at bounding box center [765, 70] width 65 height 20
select select "9"
select select "2025"
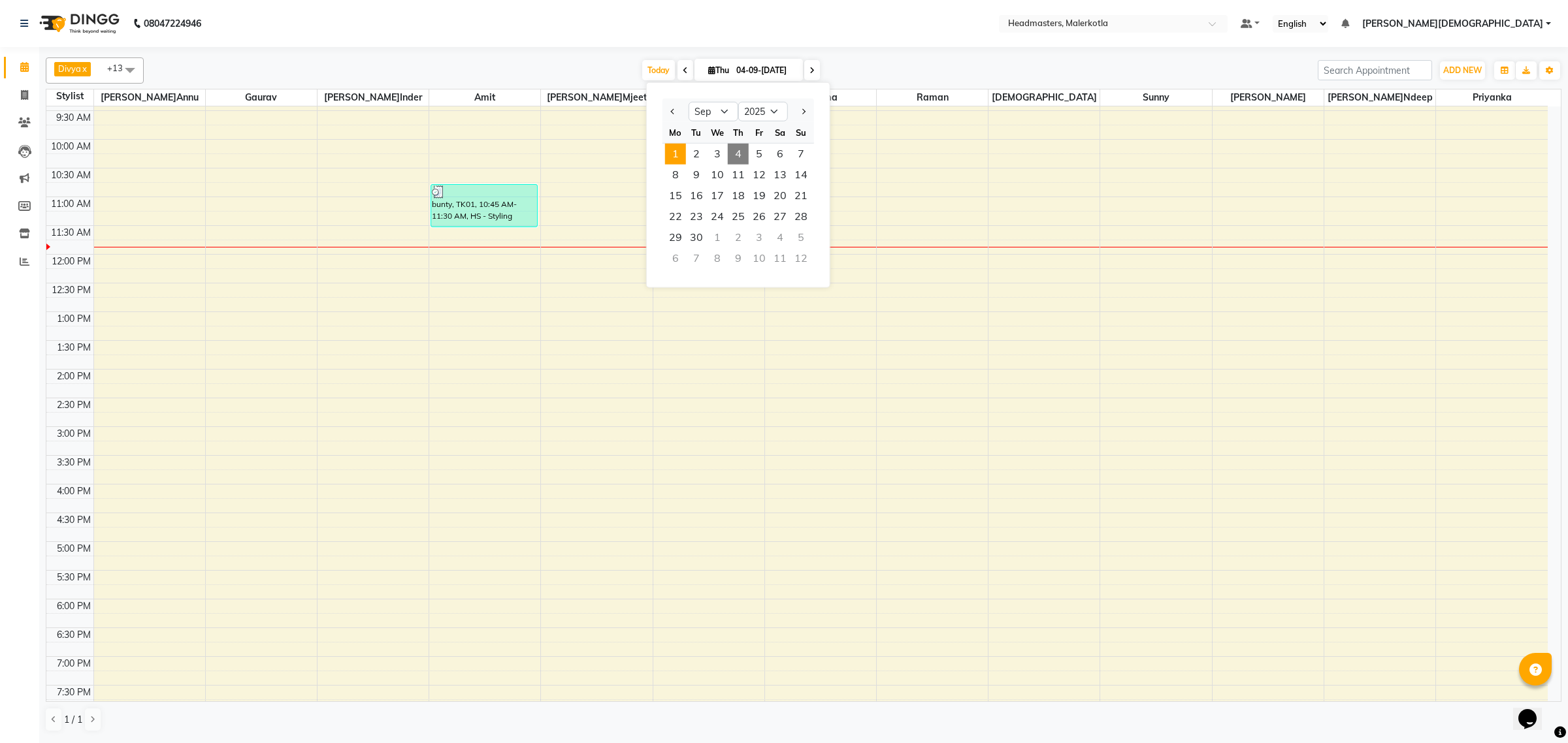
click at [671, 153] on span "1" at bounding box center [675, 154] width 21 height 21
type input "0[DATE]"
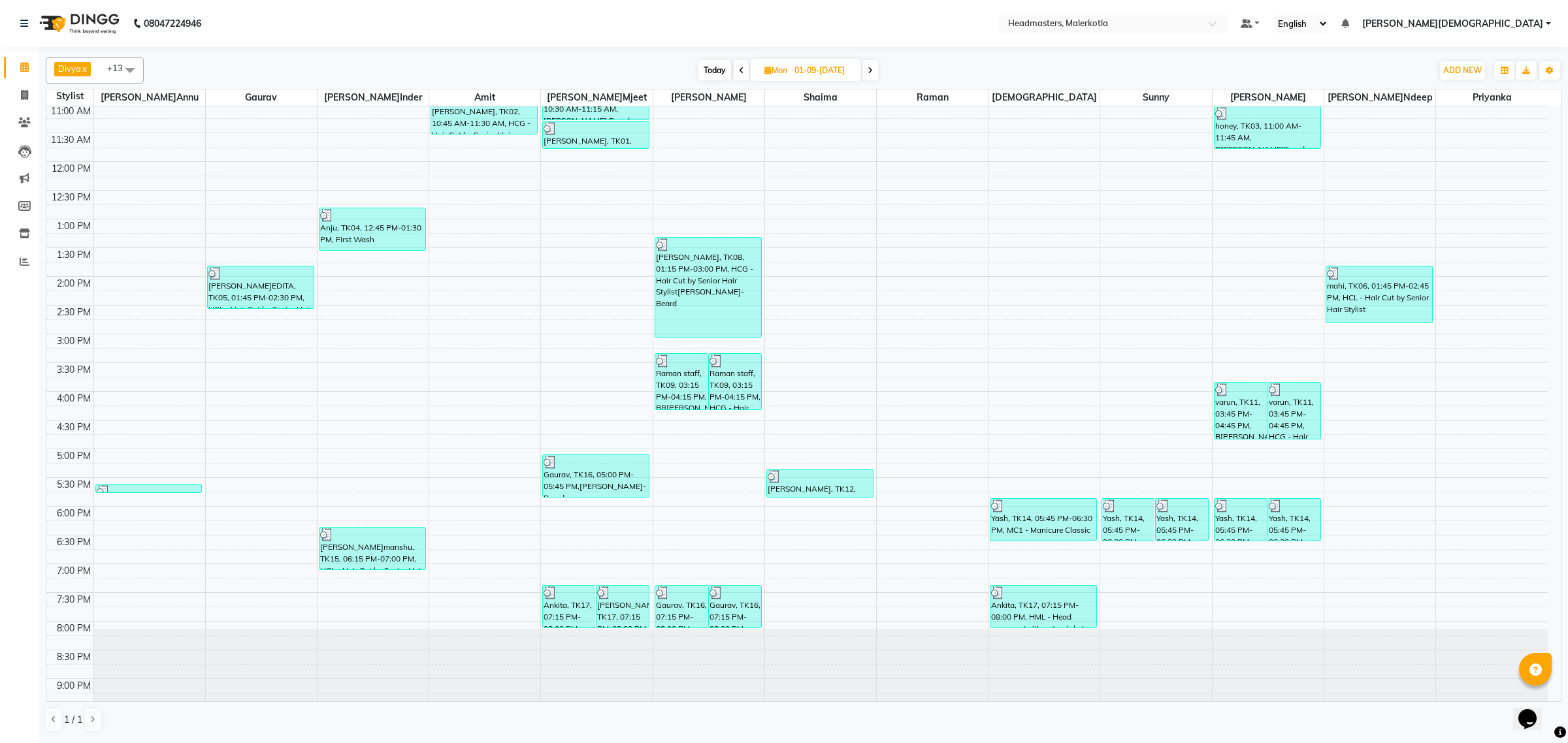
click at [810, 64] on input "0[DATE]" at bounding box center [823, 70] width 65 height 20
select select "9"
select select "2025"
click at [791, 151] on span "4" at bounding box center [798, 154] width 21 height 21
type input "0[DATE]"
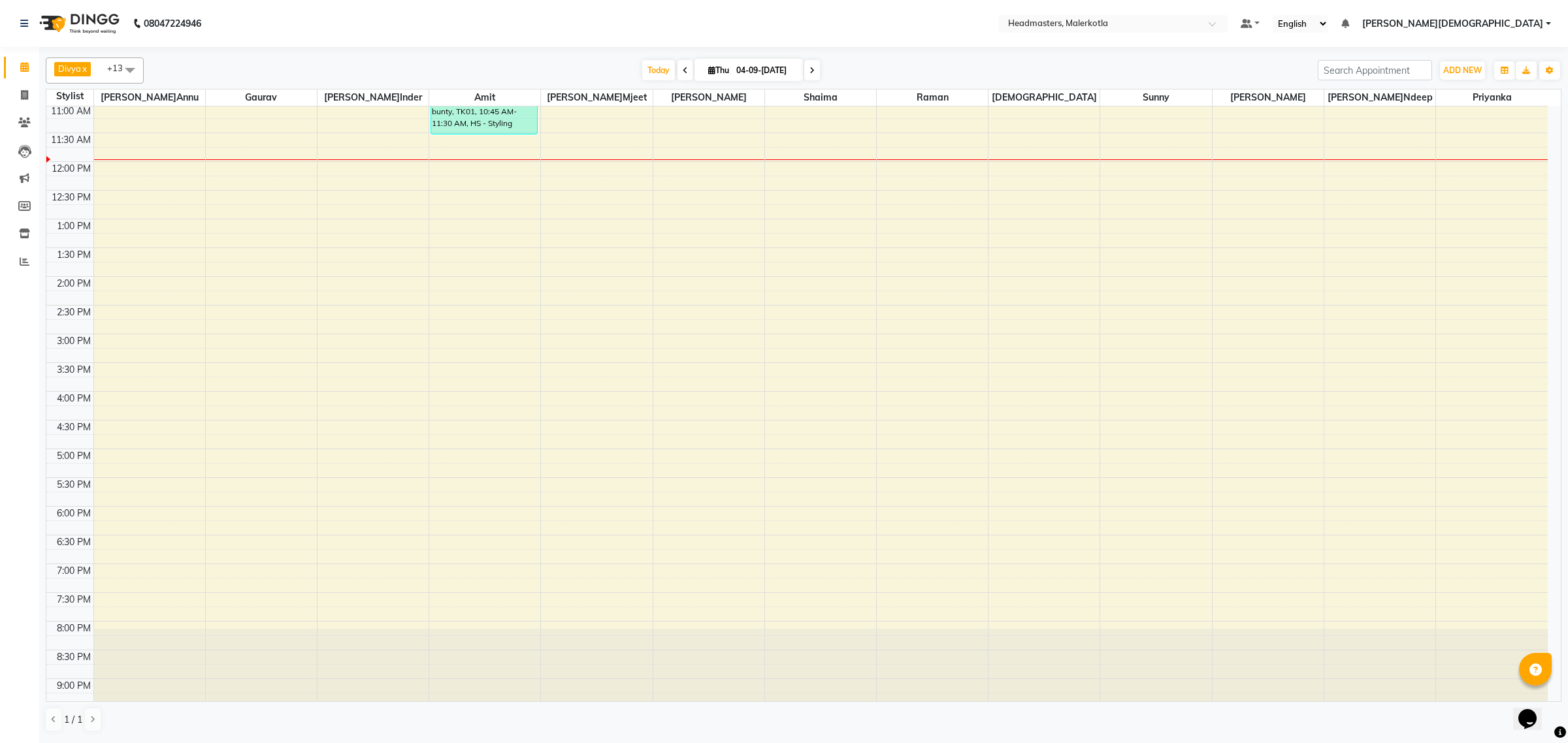
click at [725, 65] on span "Thu 04-09-2025" at bounding box center [749, 69] width 109 height 22
click at [726, 67] on span "Thu" at bounding box center [719, 70] width 27 height 10
select select "9"
select select "2025"
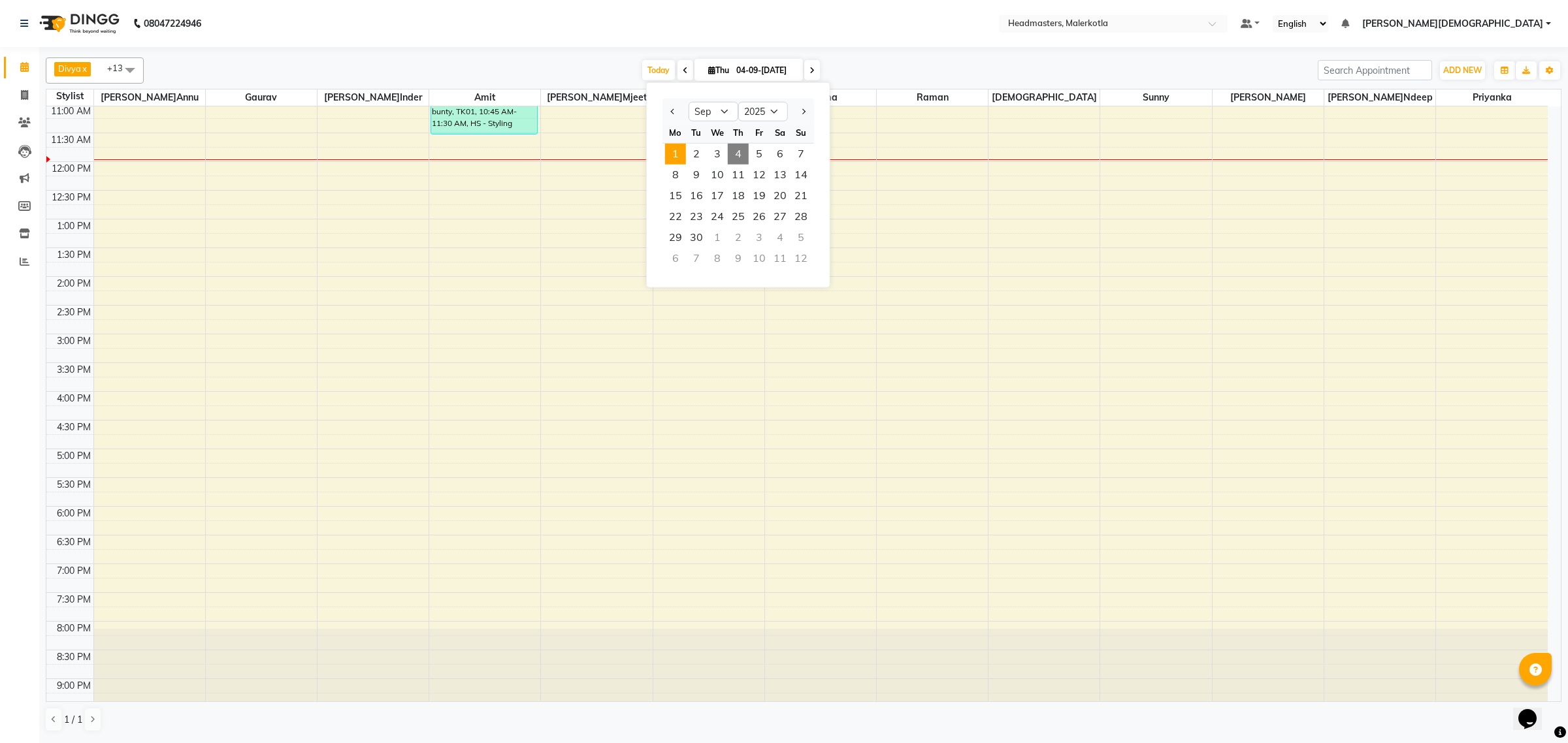
click at [677, 152] on span "1" at bounding box center [675, 154] width 21 height 21
type input "0[DATE]"
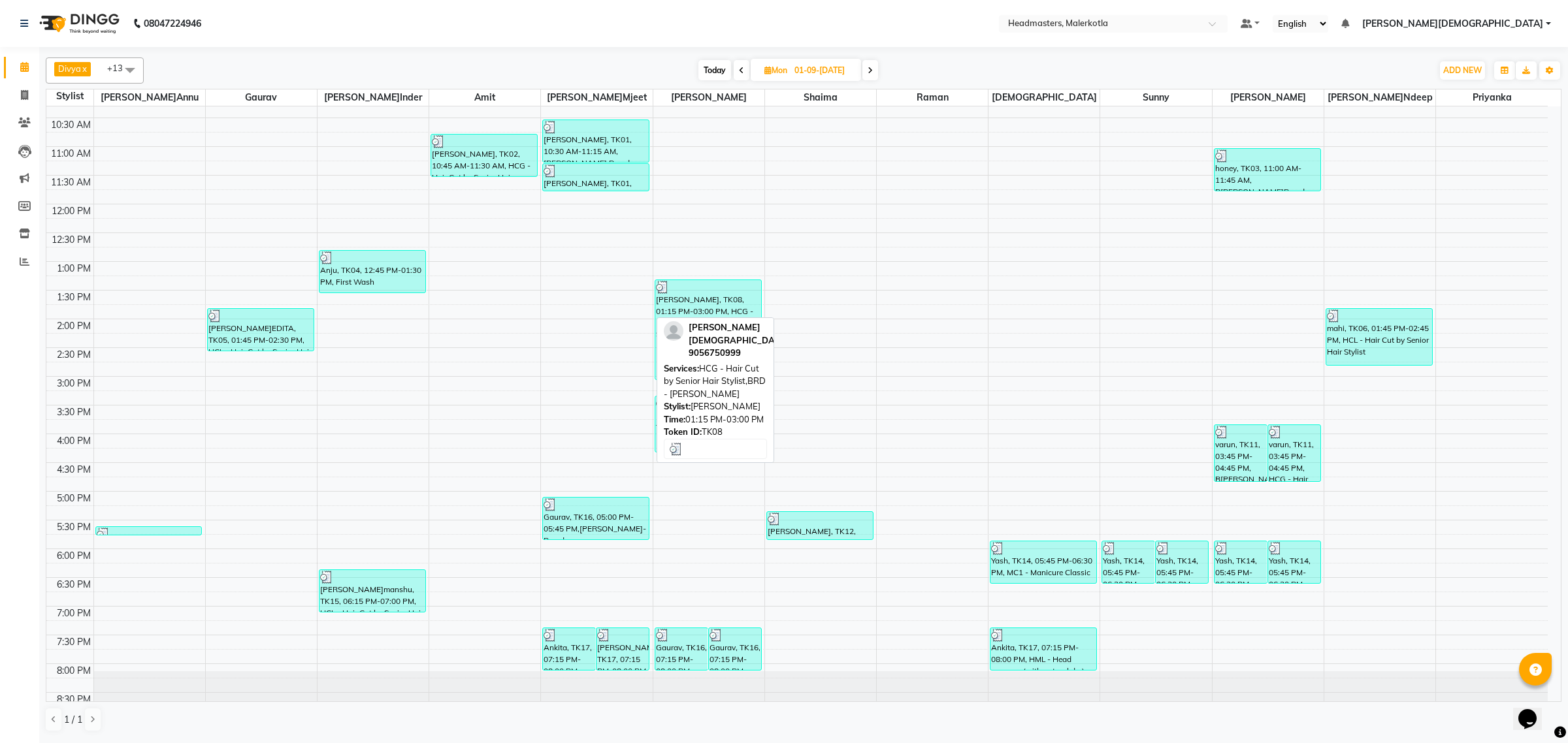
scroll to position [218, 0]
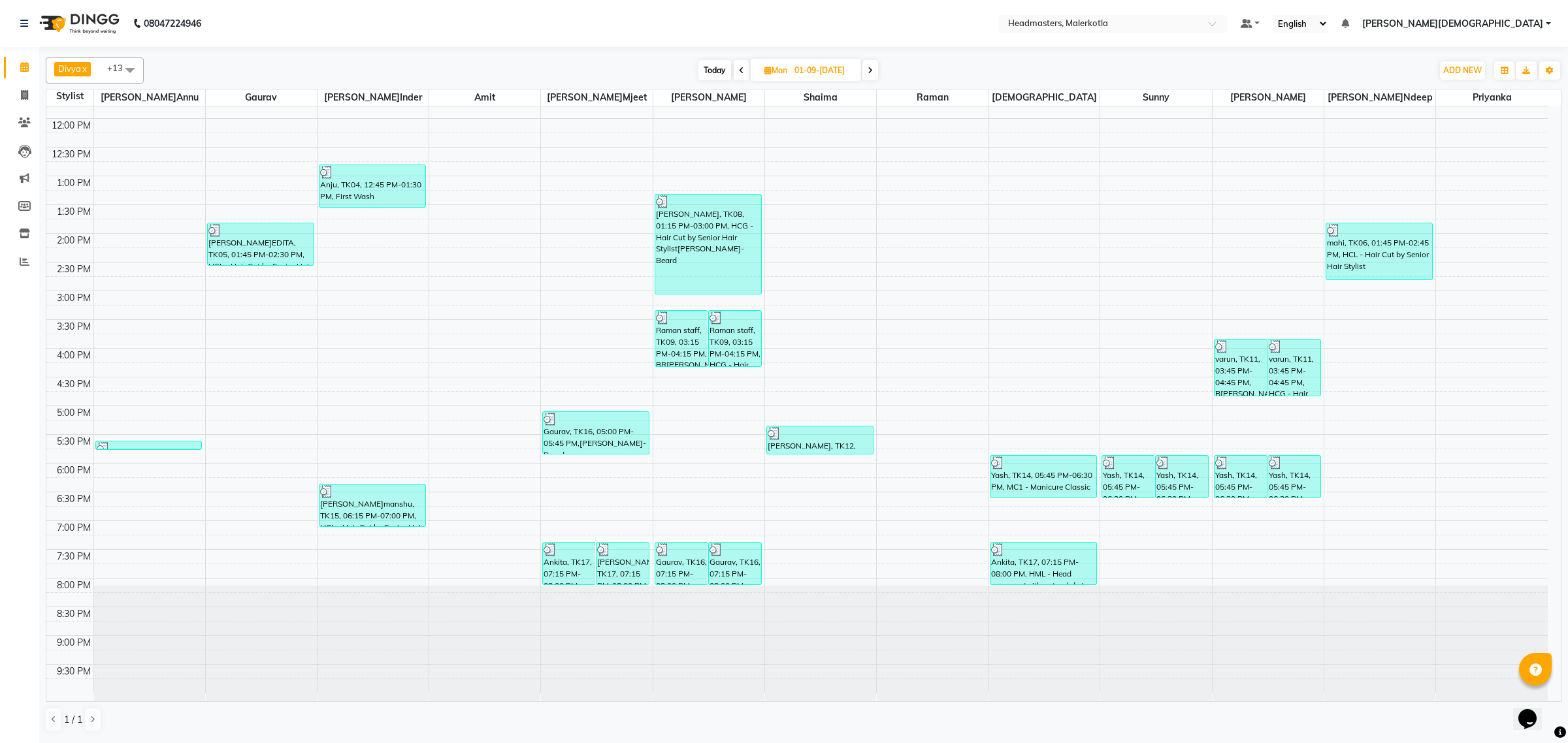
click at [805, 69] on input "0[DATE]" at bounding box center [823, 70] width 65 height 20
select select "9"
select select "2025"
click at [796, 155] on span "4" at bounding box center [798, 154] width 21 height 21
type input "0[DATE]"
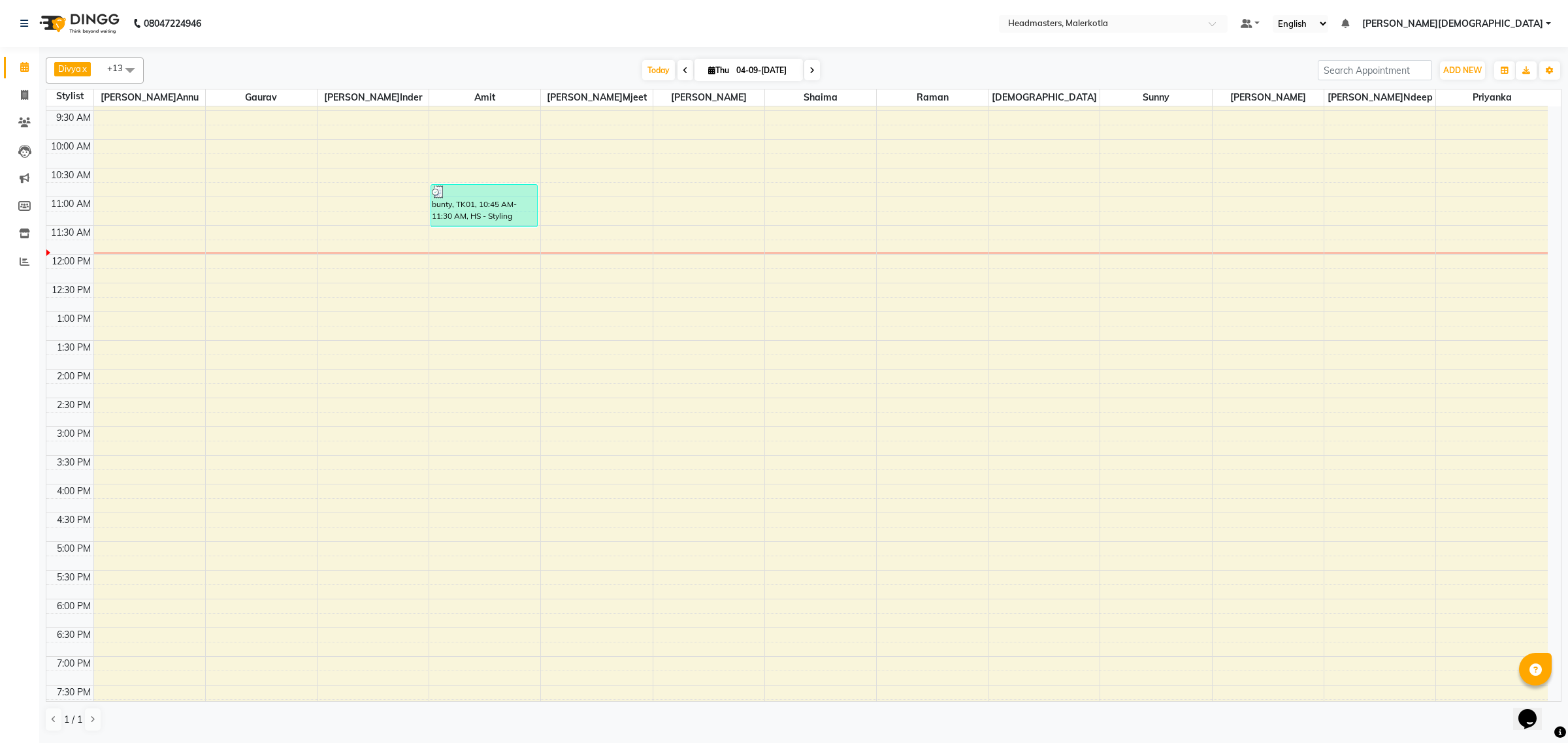
scroll to position [0, 0]
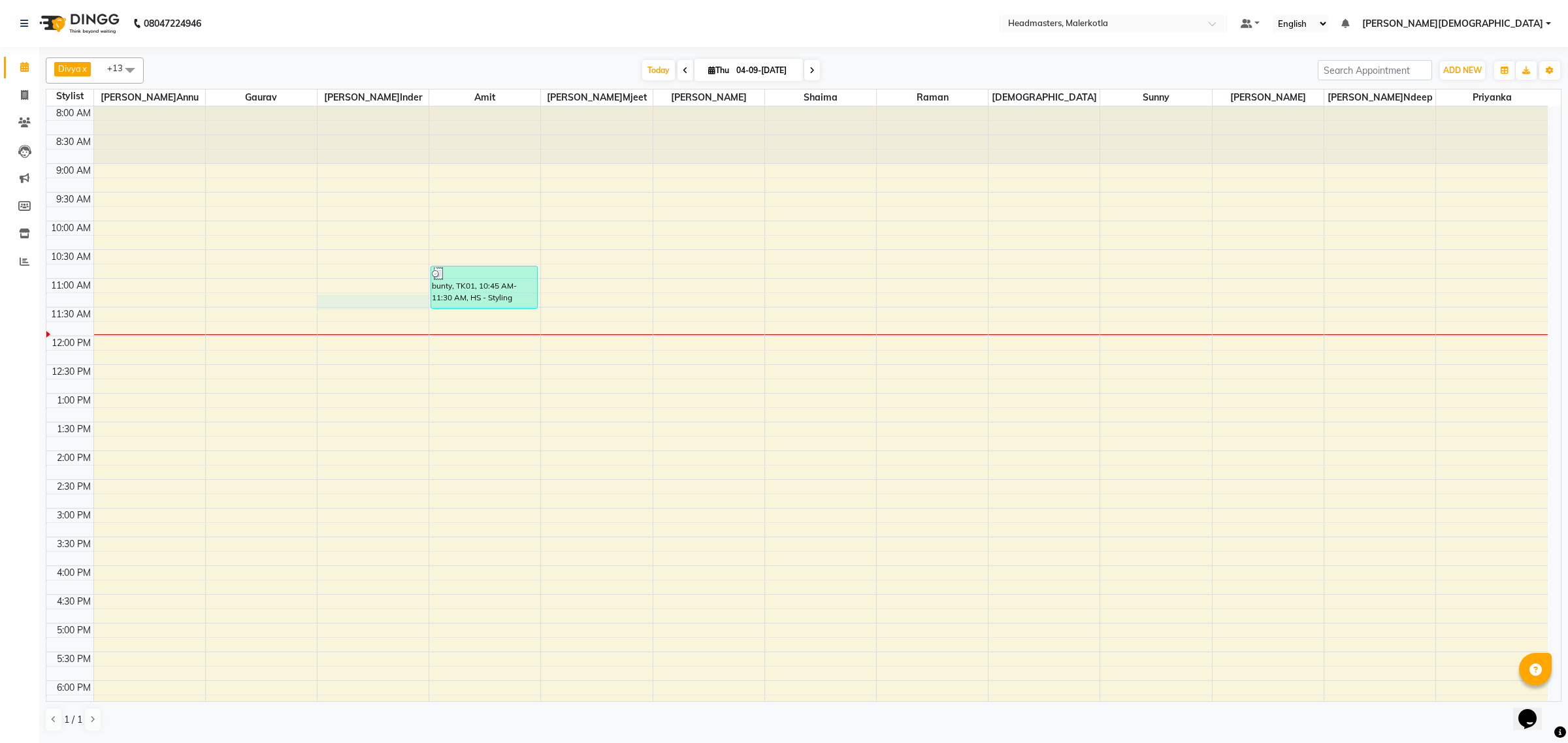
click at [366, 302] on div "8:00 AM 8:30 AM 9:00 AM 9:30 AM 10:00 AM 10:30 AM 11:00 AM 11:30 AM 12:00 PM 12…" at bounding box center [797, 508] width 1501 height 804
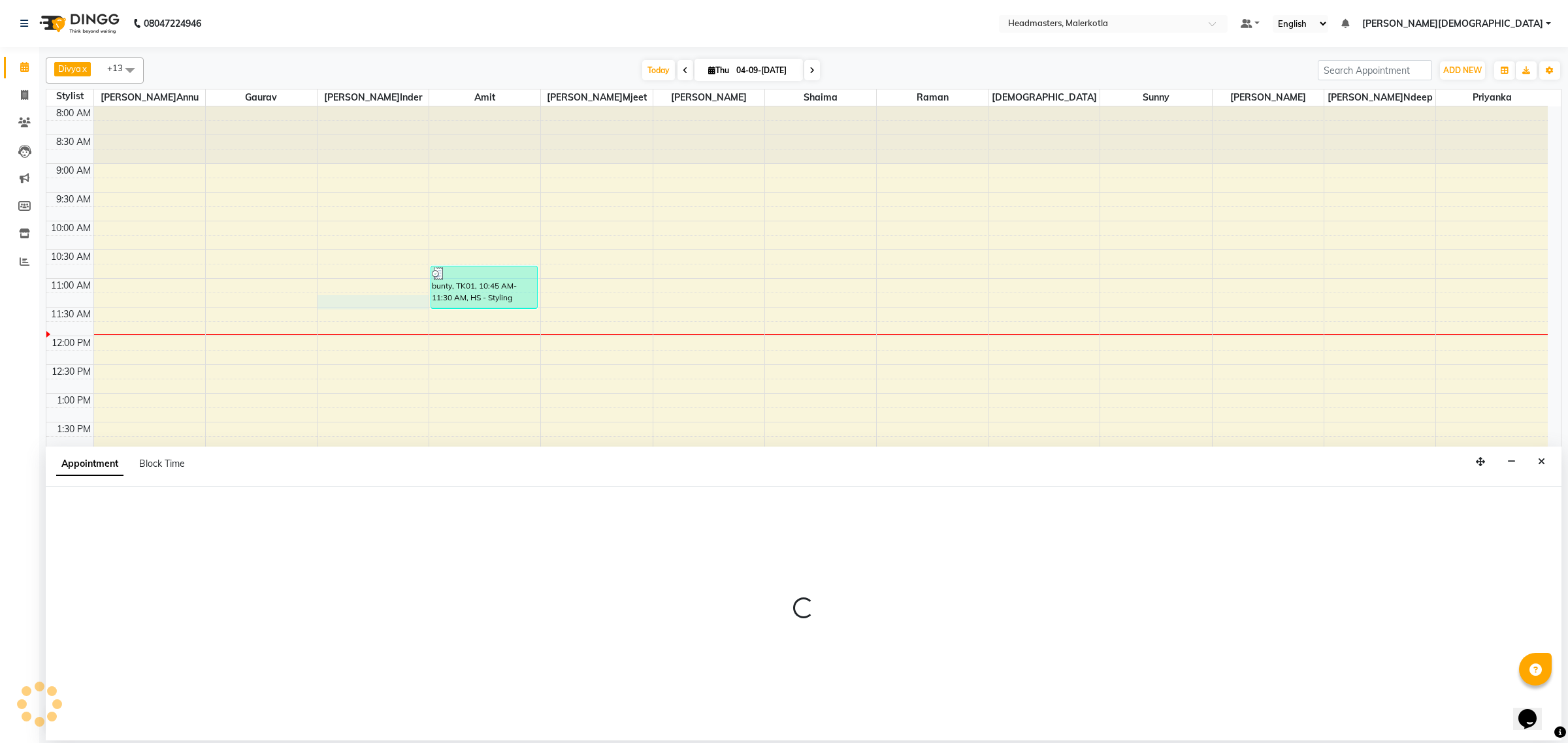
select select "65906"
select select "675"
select select "tentative"
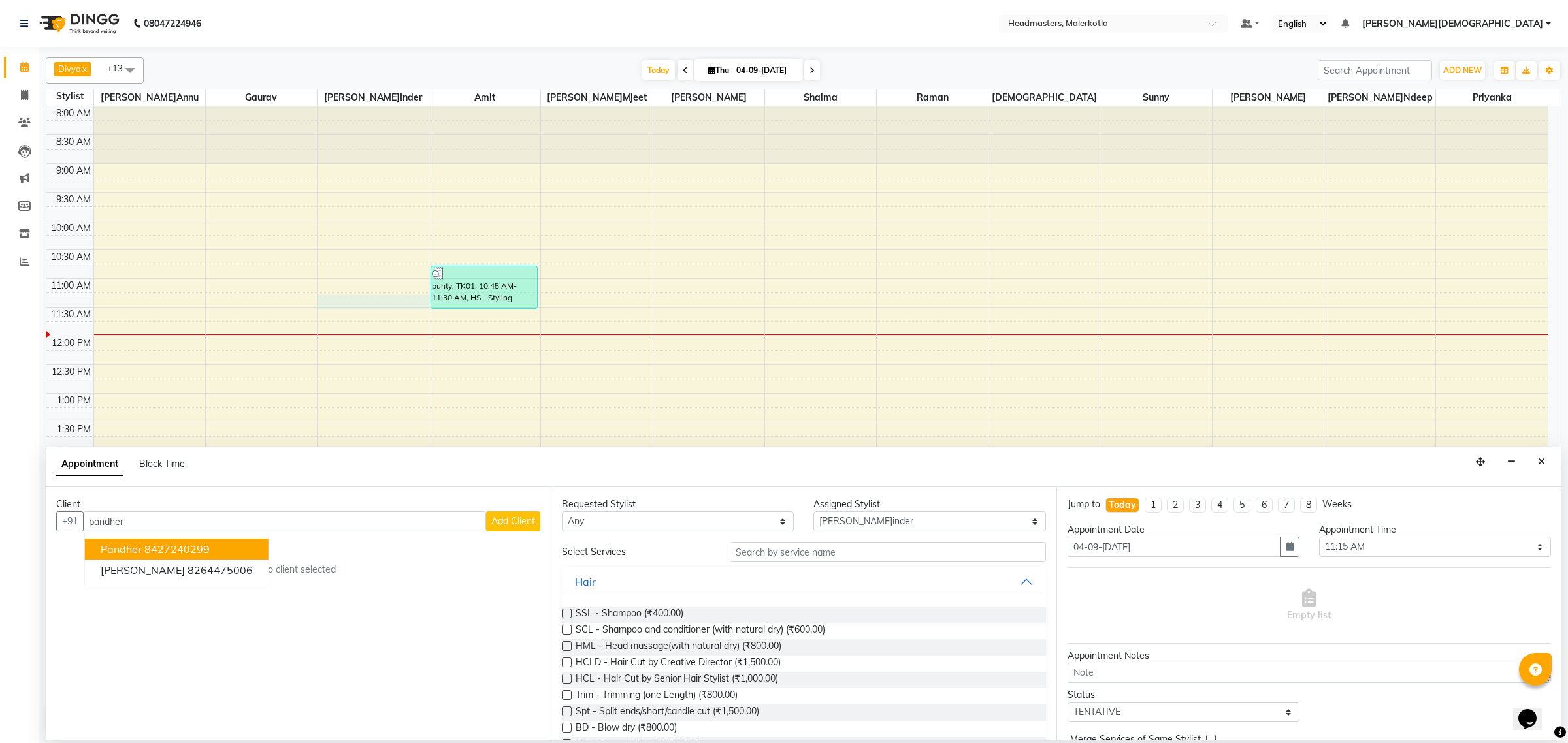
click at [124, 545] on span "pandher" at bounding box center [121, 549] width 41 height 13
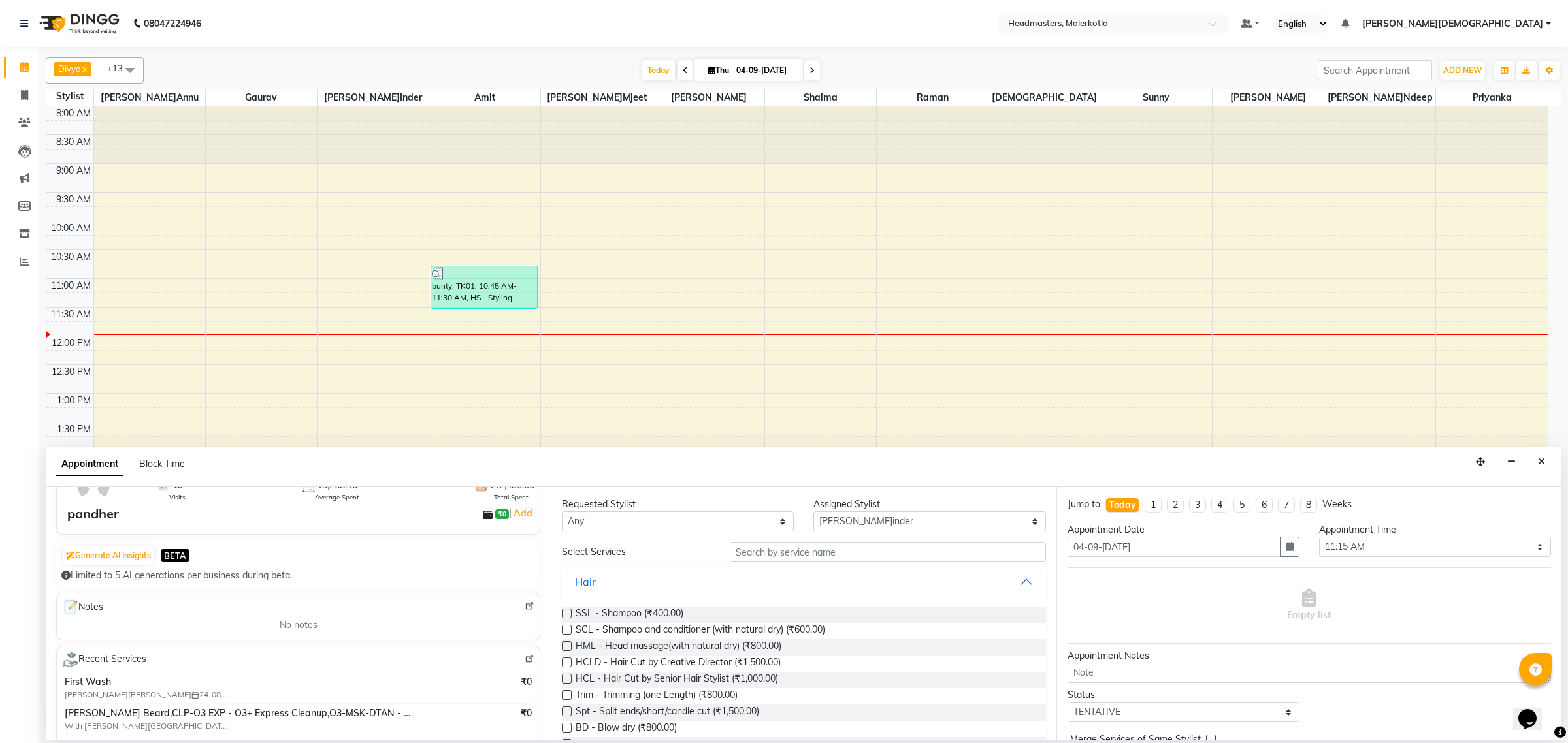
scroll to position [164, 0]
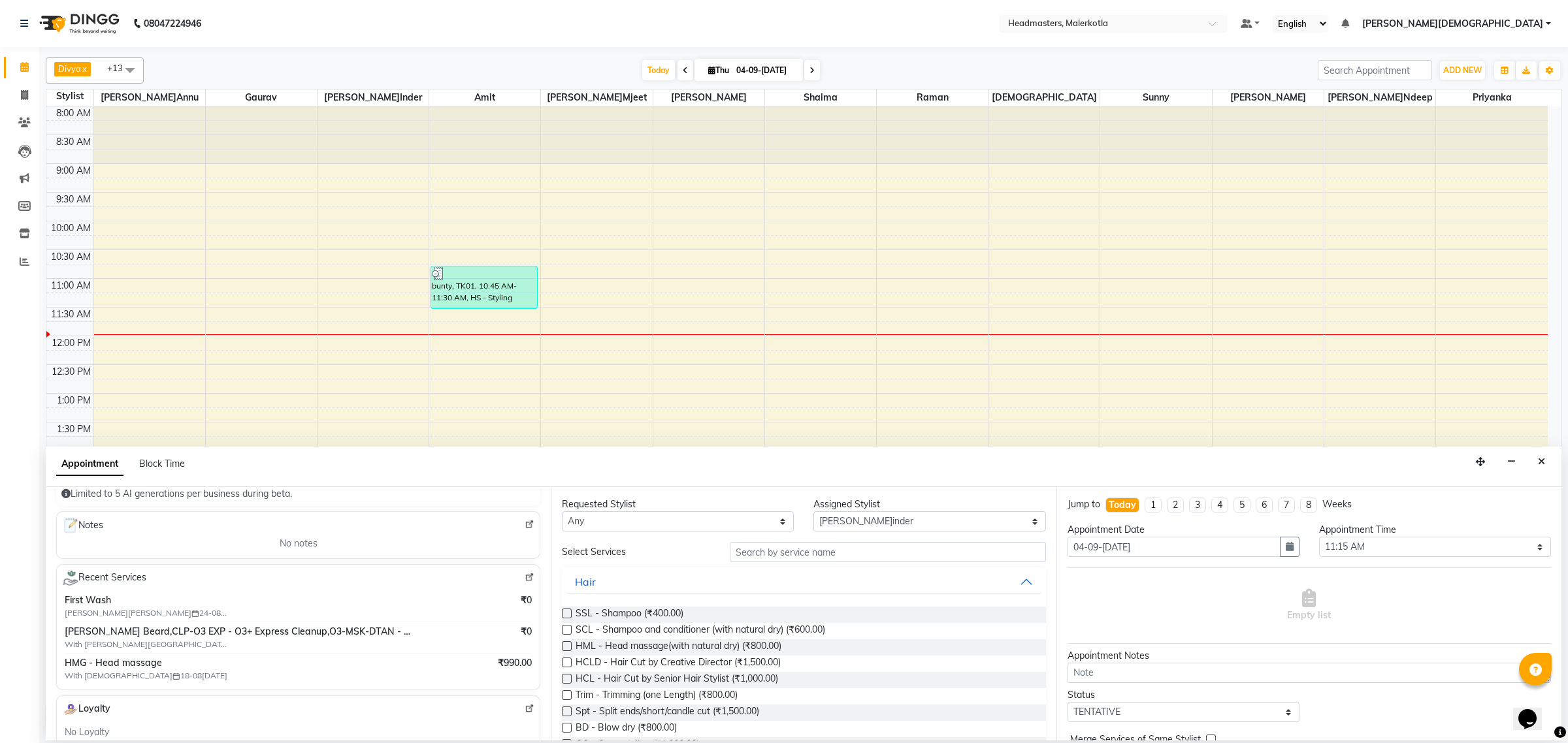
type input "8427240299"
click at [817, 527] on select "Select Ajay Aman Amanpreet Amit Bhupinder Chand Sahota Danish Gagan Gaurav Hars…" at bounding box center [929, 522] width 232 height 20
click at [810, 549] on input "text" at bounding box center [887, 552] width 316 height 20
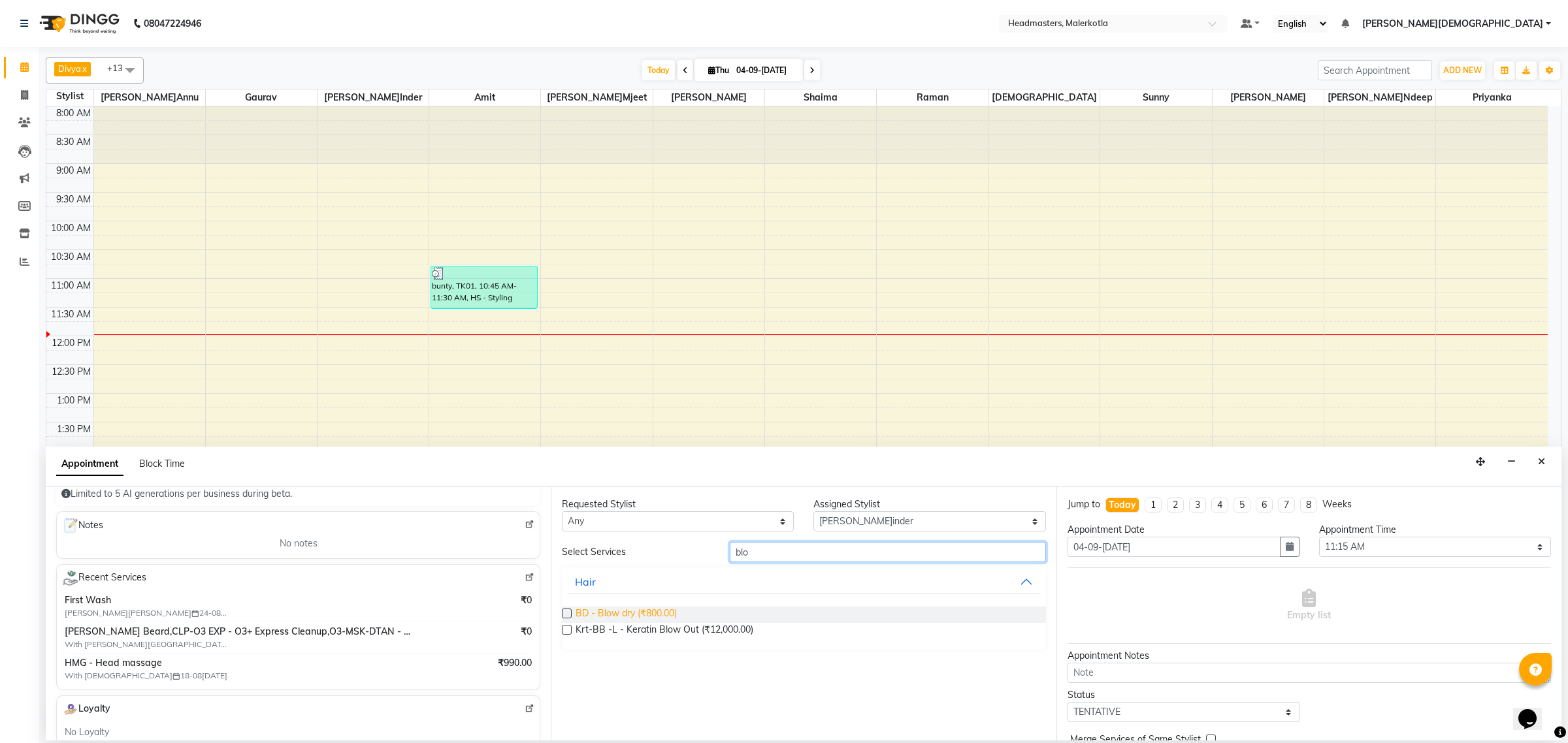
type input "blo"
click at [650, 619] on span "BD - Blow dry (₹800.00)" at bounding box center [626, 615] width 101 height 17
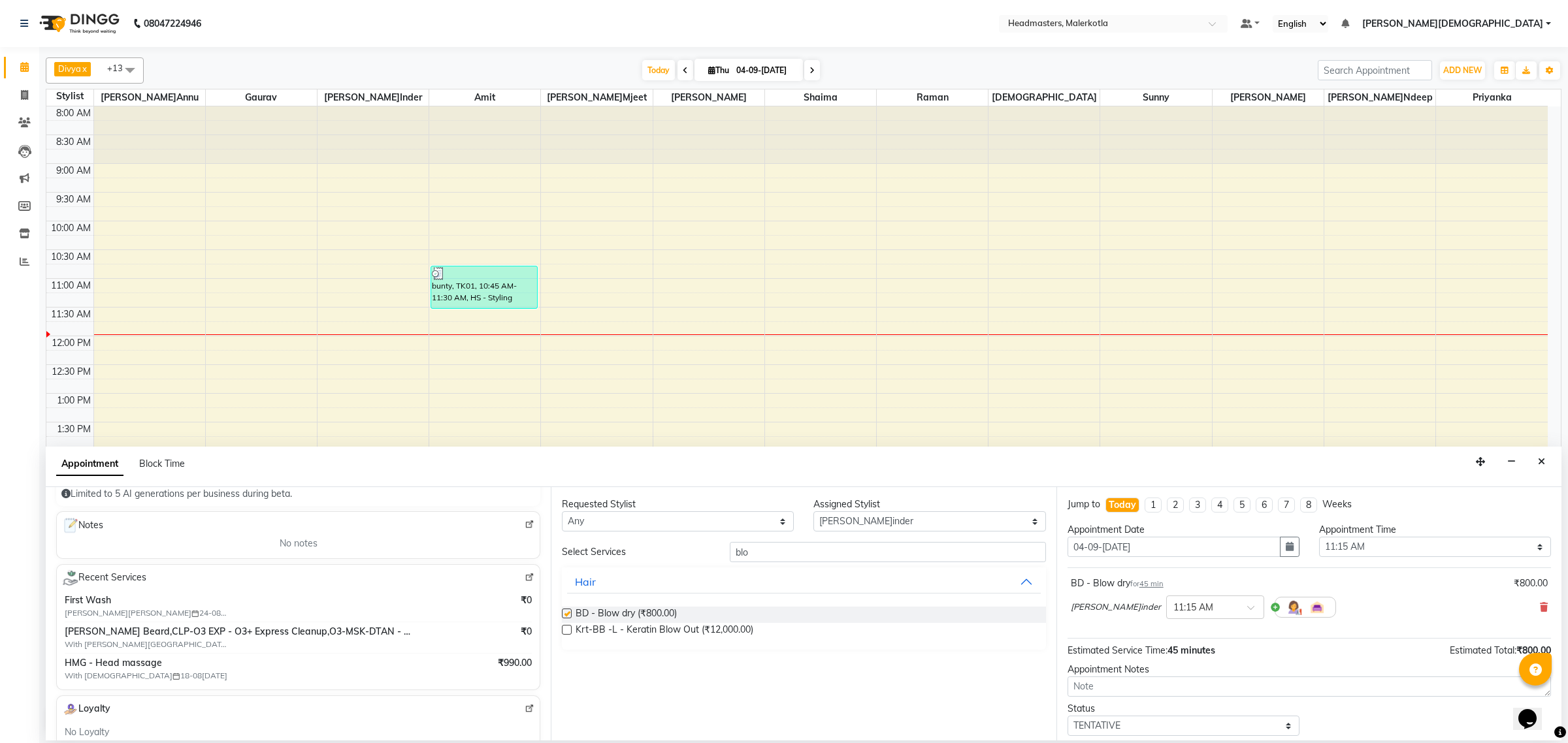
checkbox input "false"
click at [849, 530] on select "Select Ajay Aman Amanpreet Amit Bhupinder Chand Sahota Danish Gagan Gaurav Hars…" at bounding box center [929, 522] width 232 height 20
select select "65938"
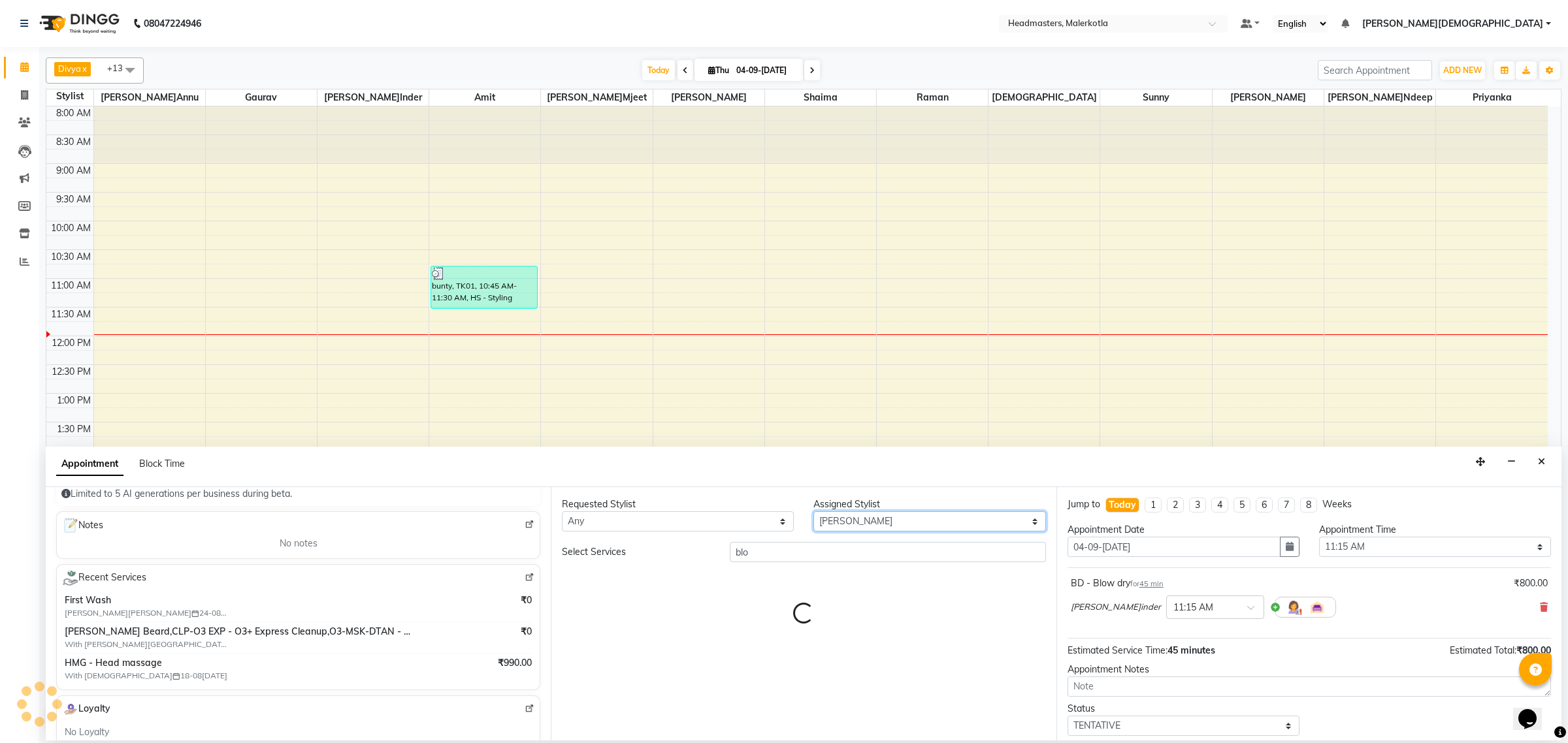
click at [870, 516] on select "Select Ajay Aman Amanpreet Amit Bhupinder Chand Sahota Danish Gagan Gaurav Hars…" at bounding box center [929, 522] width 232 height 20
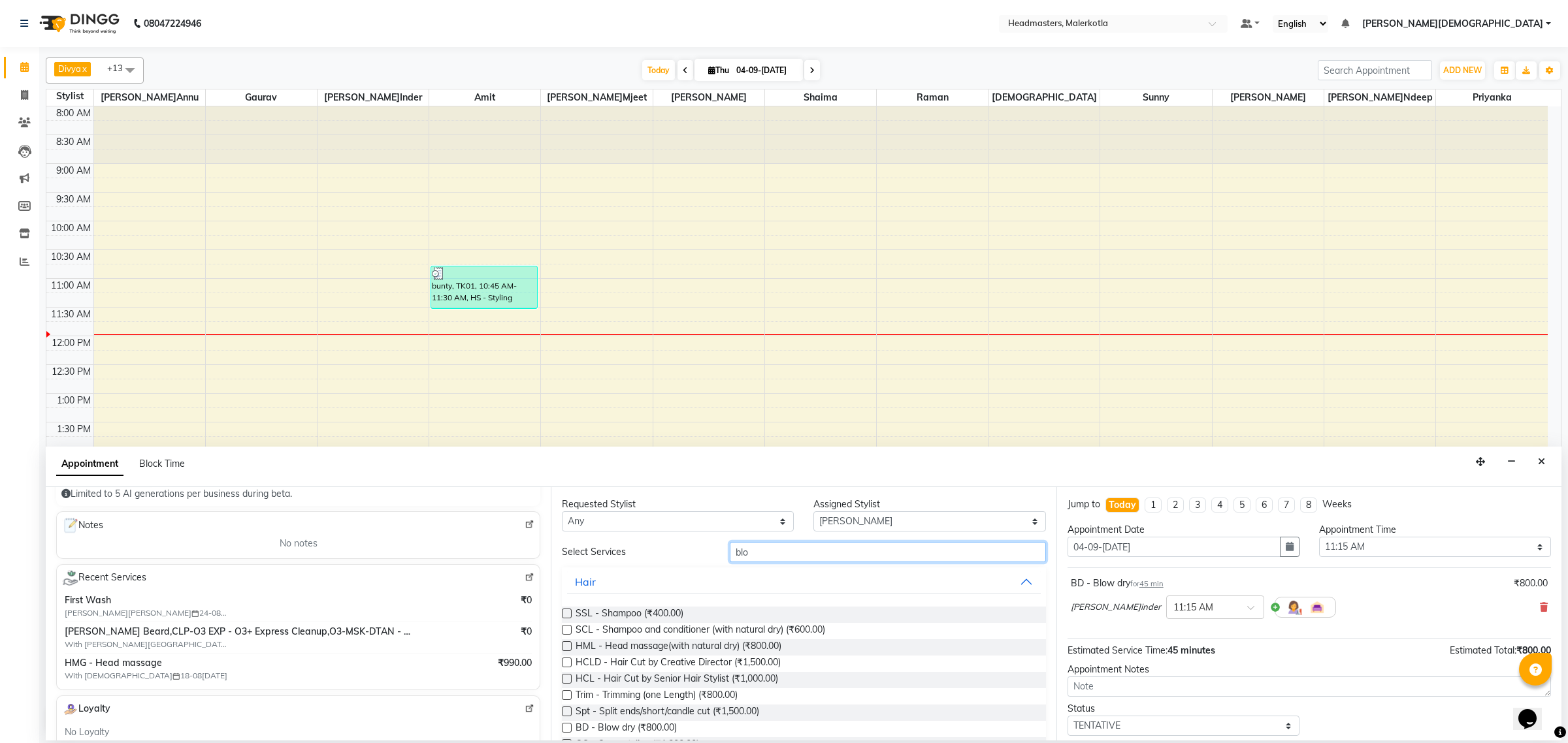
click at [765, 556] on input "blo" at bounding box center [887, 552] width 316 height 20
type input "b"
type input "hc"
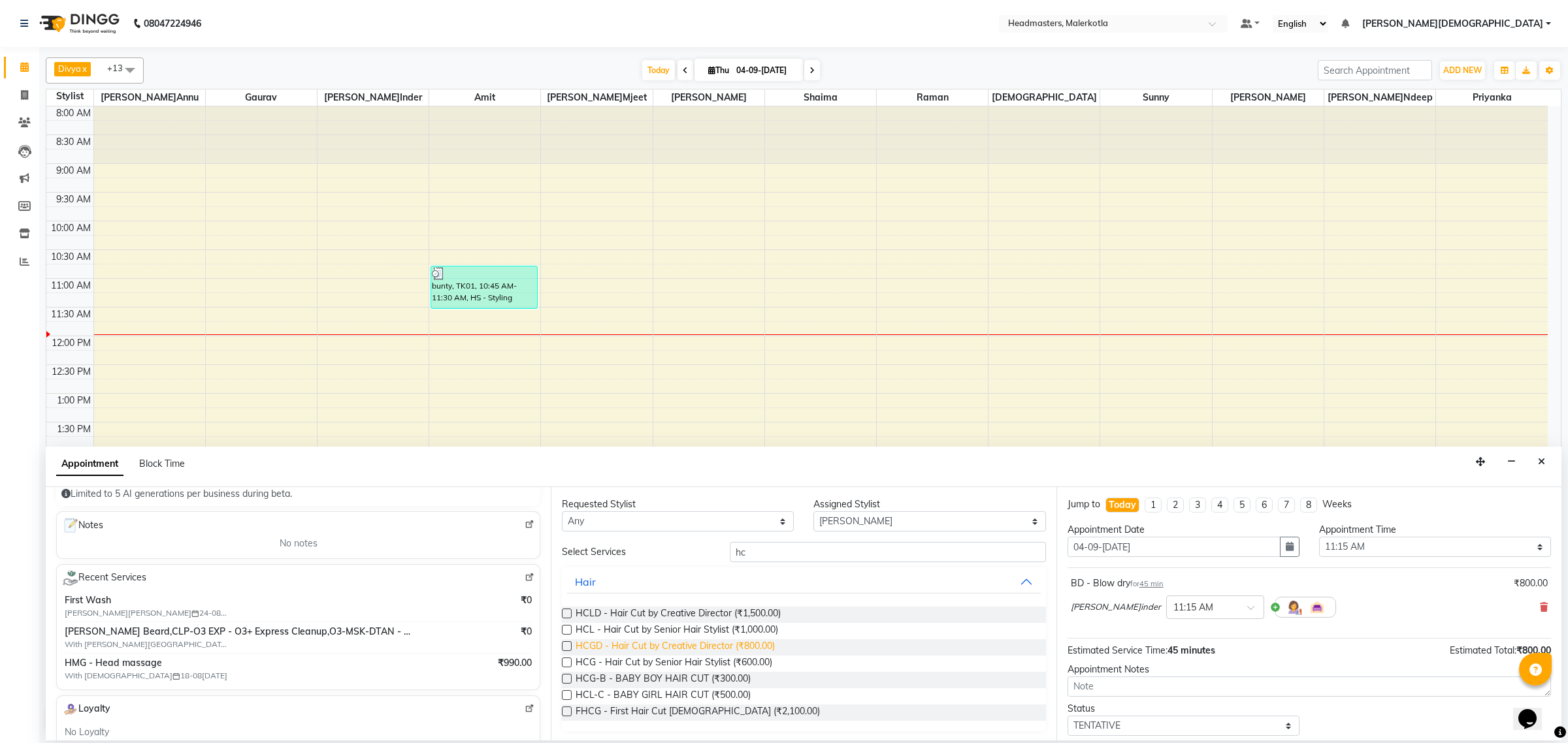
click at [750, 650] on span "HCGD - Hair Cut by Creative Director (₹800.00)" at bounding box center [674, 648] width 199 height 17
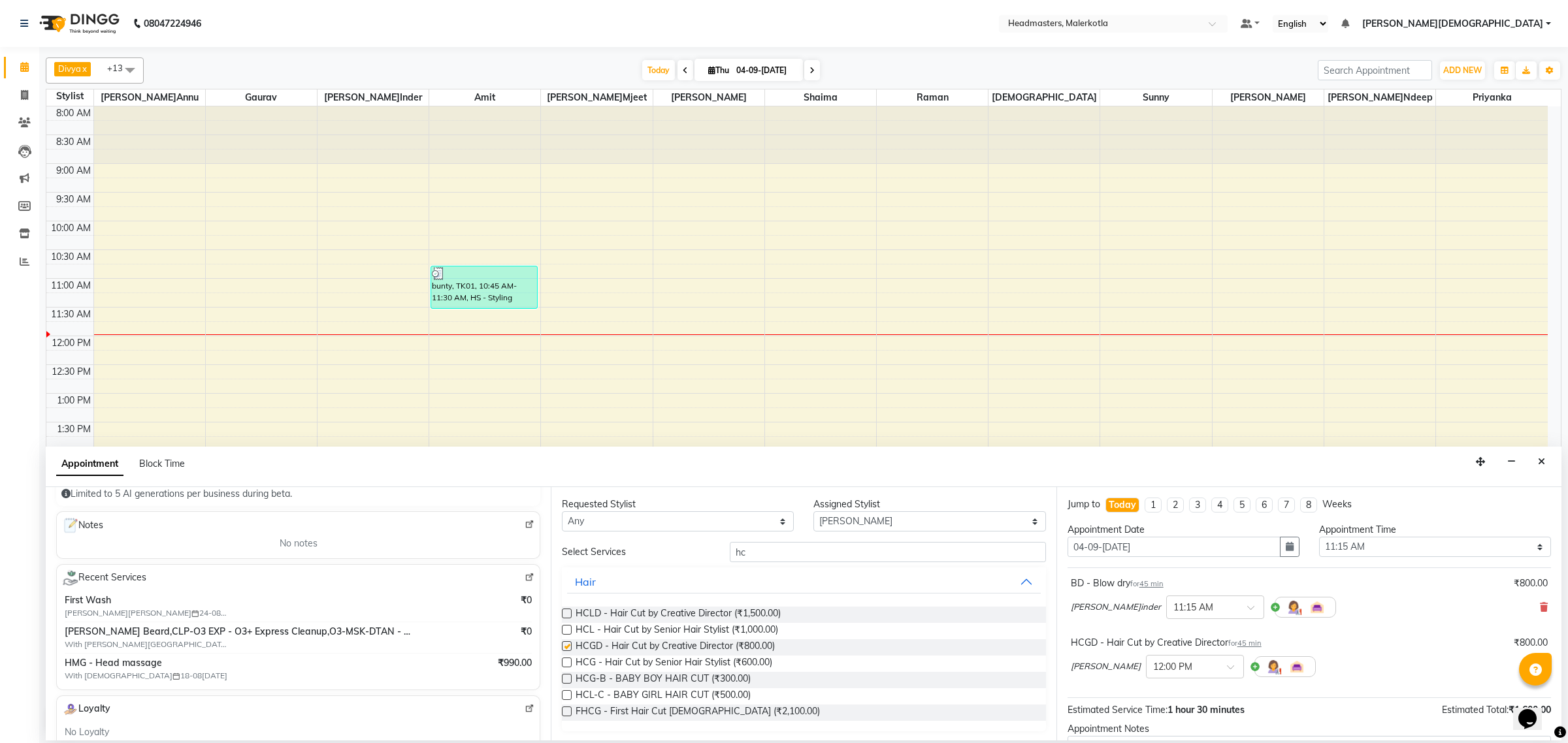
checkbox input "false"
click at [817, 522] on select "Select Ajay Aman Amanpreet Amit Bhupinder Chand Sahota Danish Gagan Gaurav Hars…" at bounding box center [929, 522] width 232 height 20
select select "68999"
click at [829, 526] on select "Select Ajay Aman Amanpreet Amit Bhupinder Chand Sahota Danish Gagan Gaurav Hars…" at bounding box center [929, 522] width 232 height 20
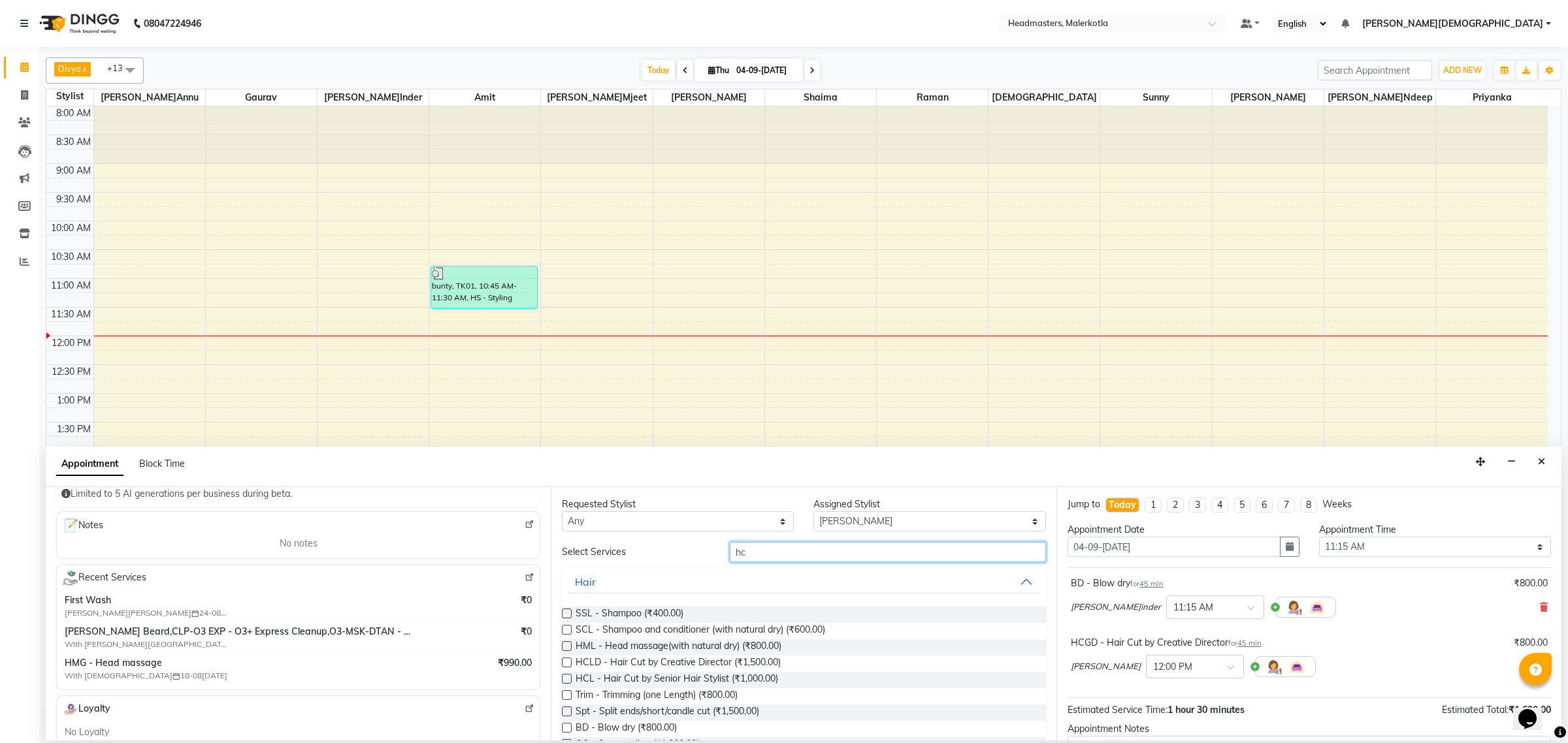
click at [781, 551] on input "hc" at bounding box center [887, 552] width 316 height 20
type input "h"
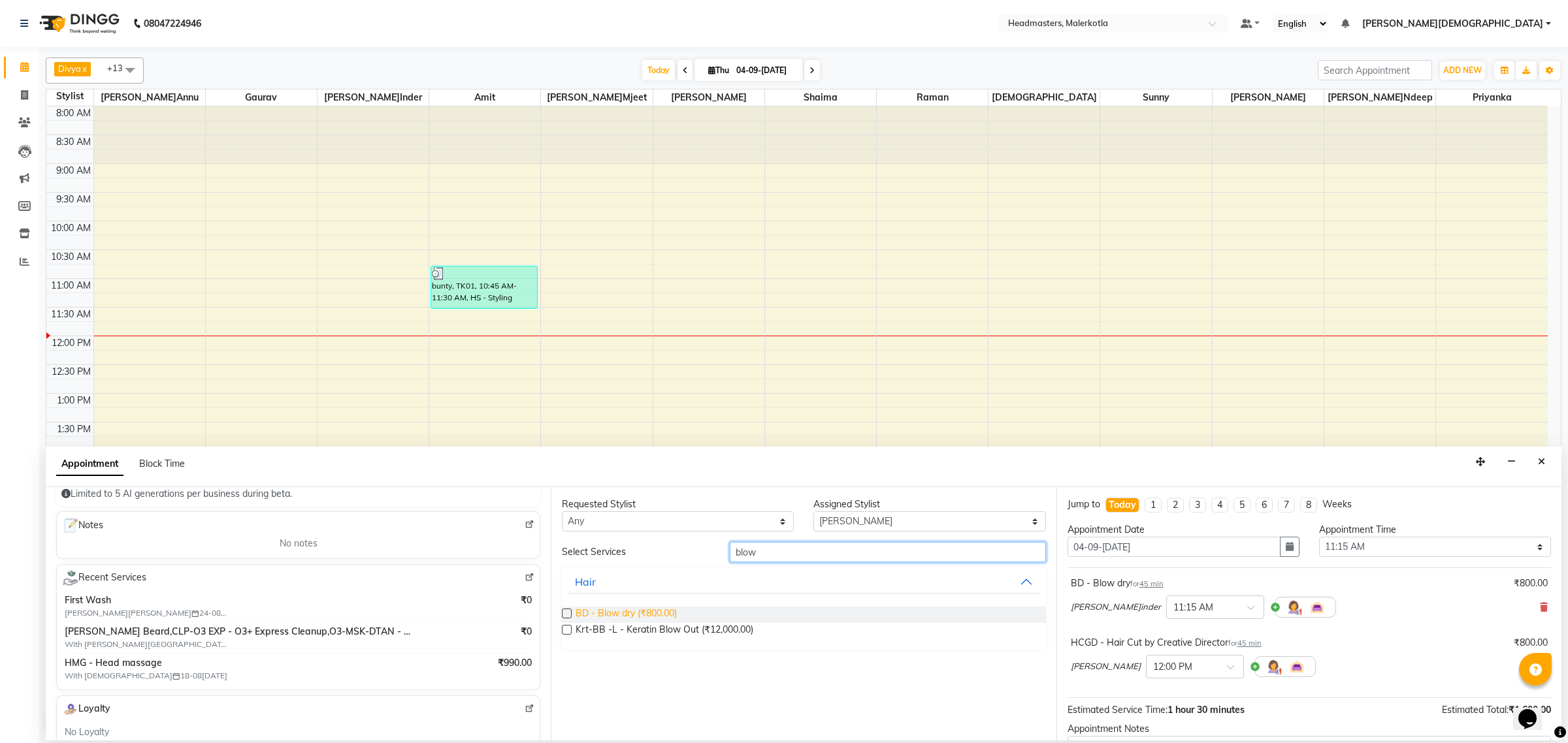
type input "blow"
click at [644, 609] on span "BD - Blow dry (₹800.00)" at bounding box center [626, 615] width 101 height 17
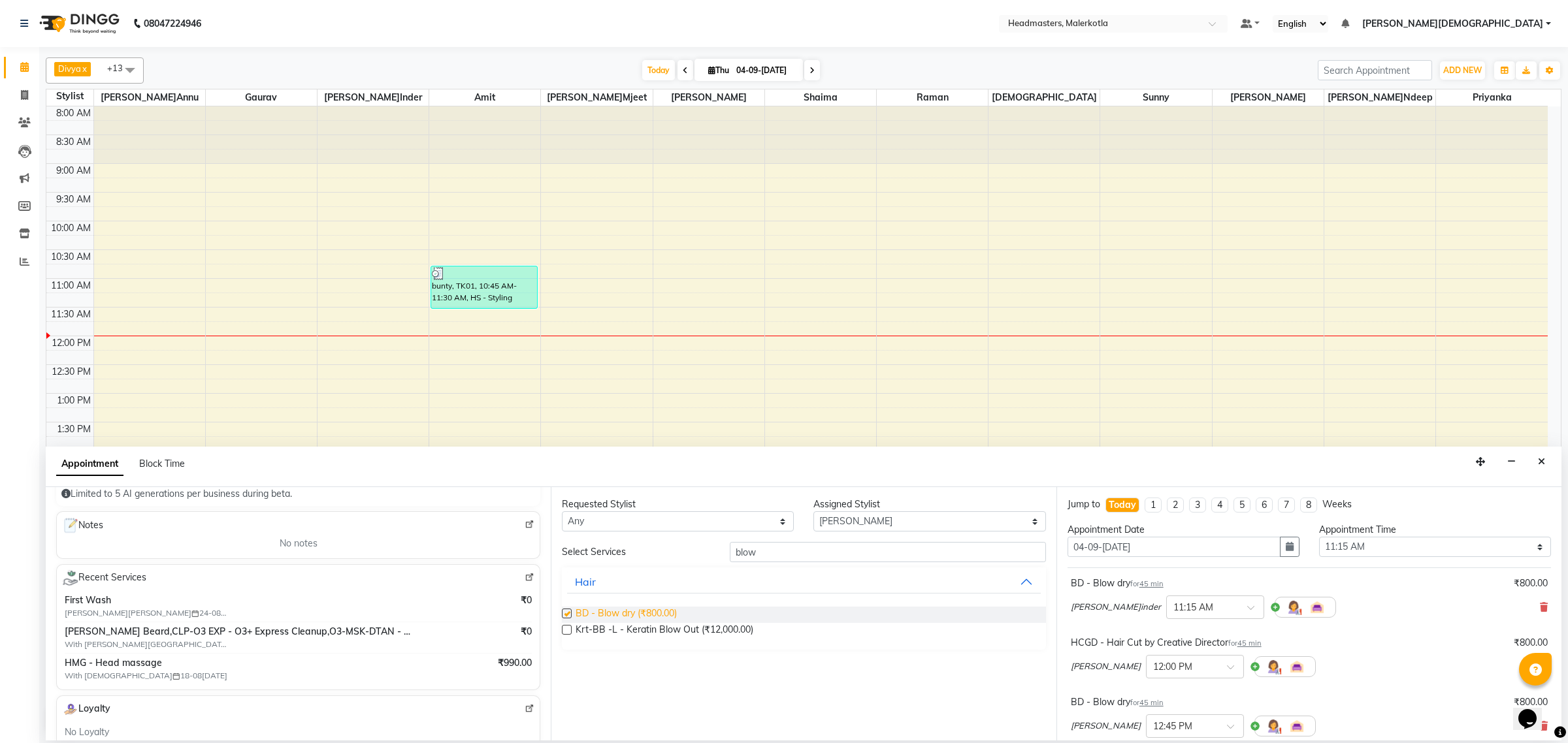
checkbox input "false"
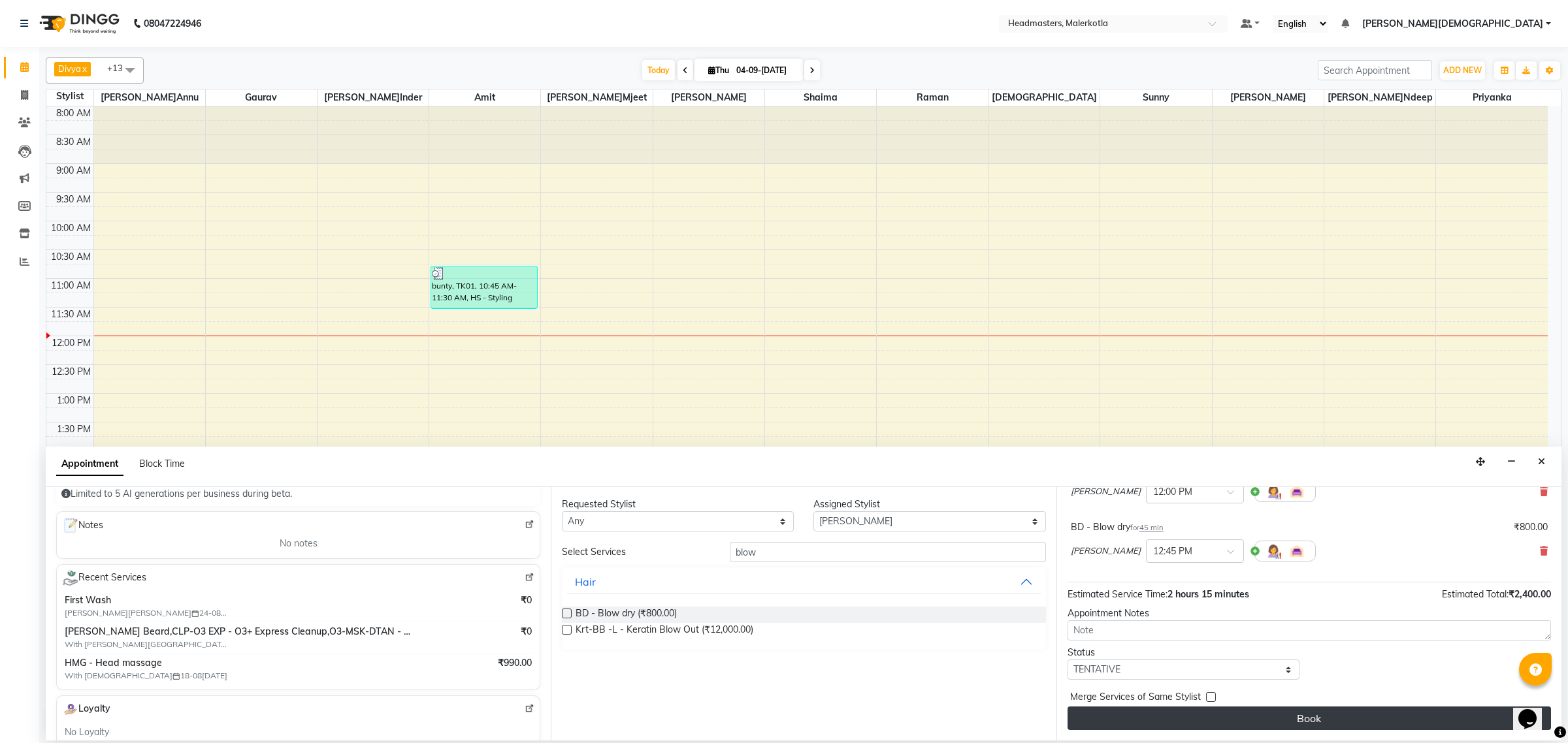
scroll to position [177, 0]
click at [1321, 708] on button "Book" at bounding box center [1309, 718] width 483 height 24
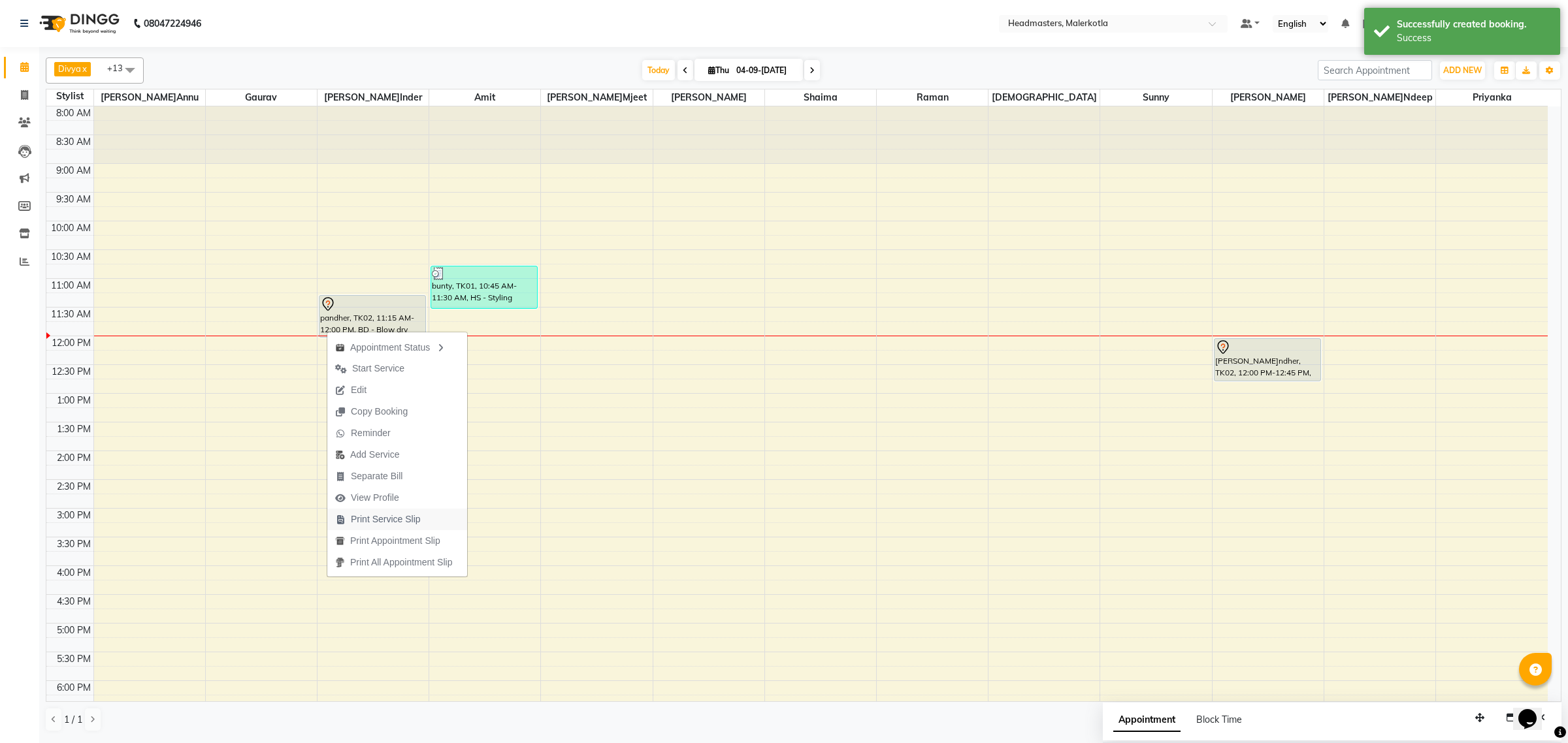
click at [371, 520] on span "Print Service Slip" at bounding box center [386, 519] width 70 height 14
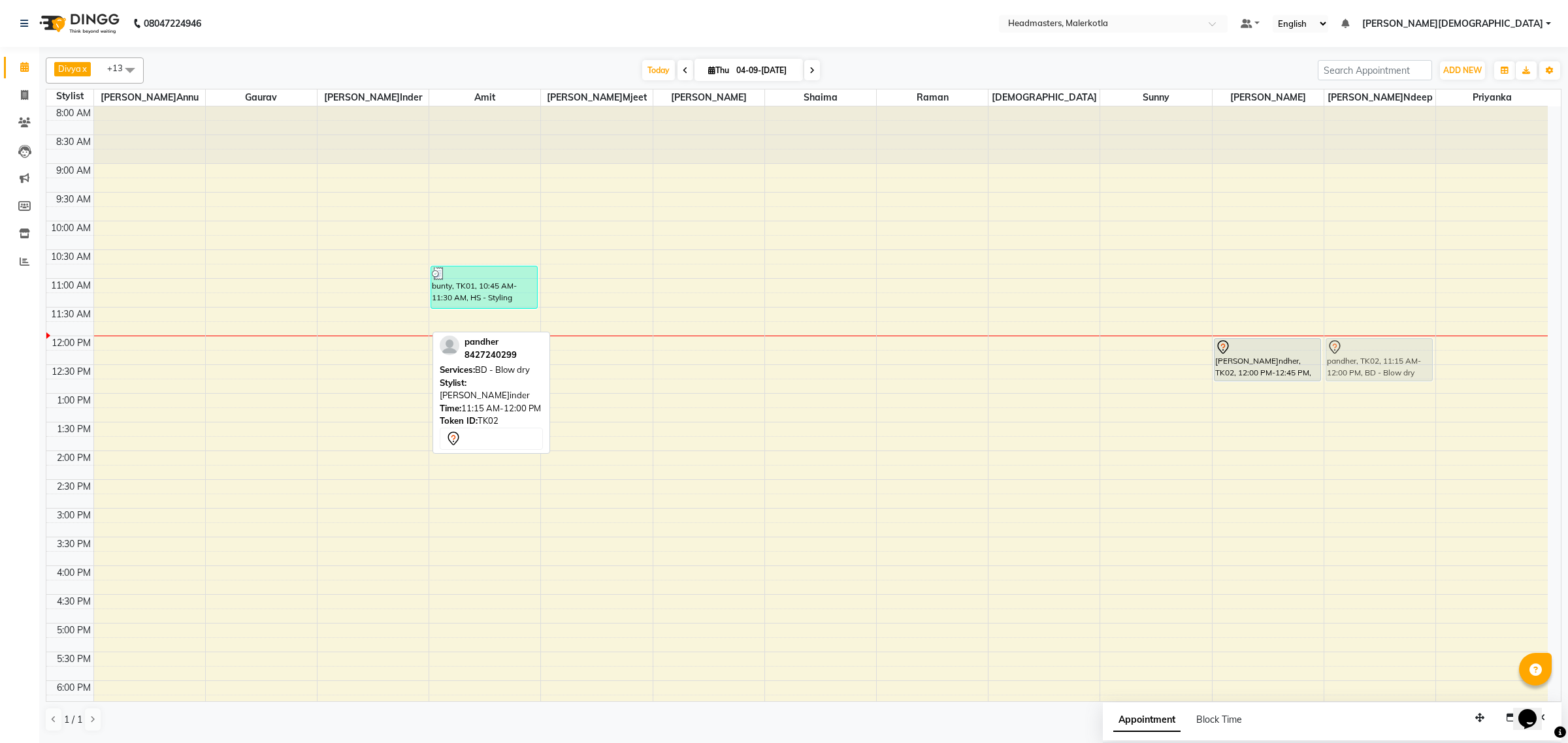
drag, startPoint x: 344, startPoint y: 306, endPoint x: 1368, endPoint y: 347, distance: 1024.8
click at [1368, 347] on tr "pandher, TK02, 11:15 AM-12:00 PM, BD - Blow dry bunty, TK01, 10:45 AM-11:30 AM,…" at bounding box center [797, 508] width 1501 height 804
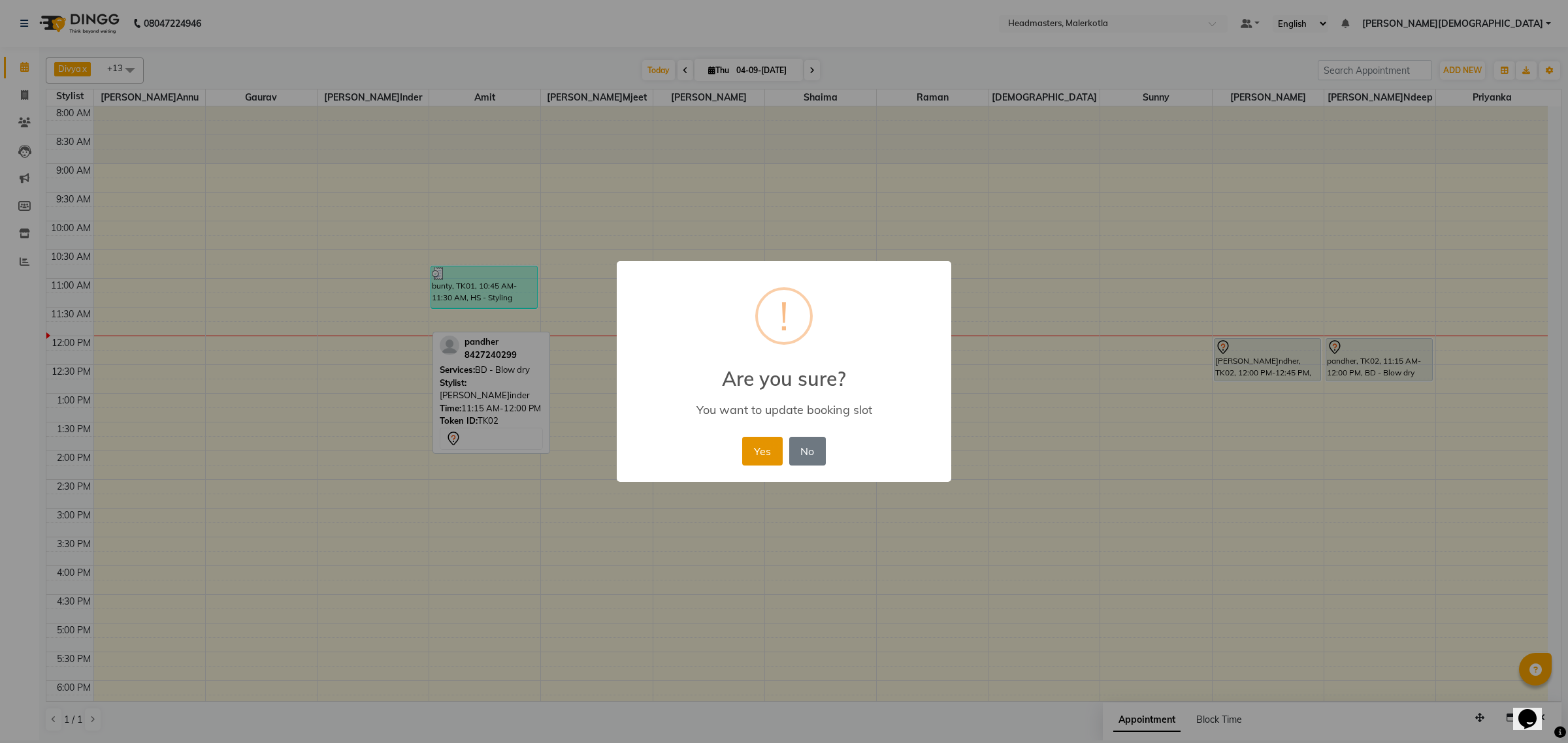
click at [758, 445] on button "Yes" at bounding box center [762, 451] width 40 height 29
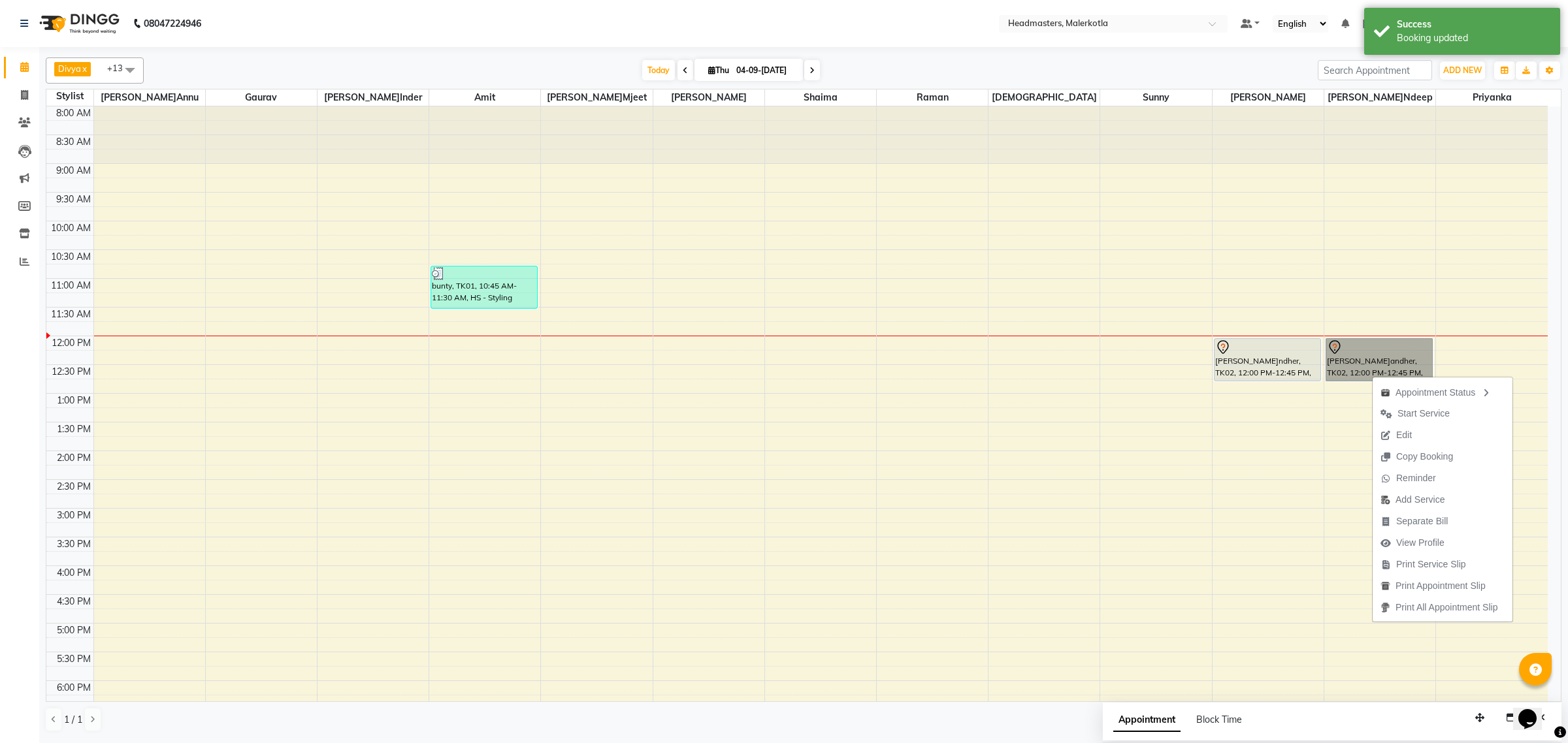
click at [1041, 514] on div "8:00 AM 8:30 AM 9:00 AM 9:30 AM 10:00 AM 10:30 AM 11:00 AM 11:30 AM 12:00 PM 12…" at bounding box center [797, 508] width 1501 height 804
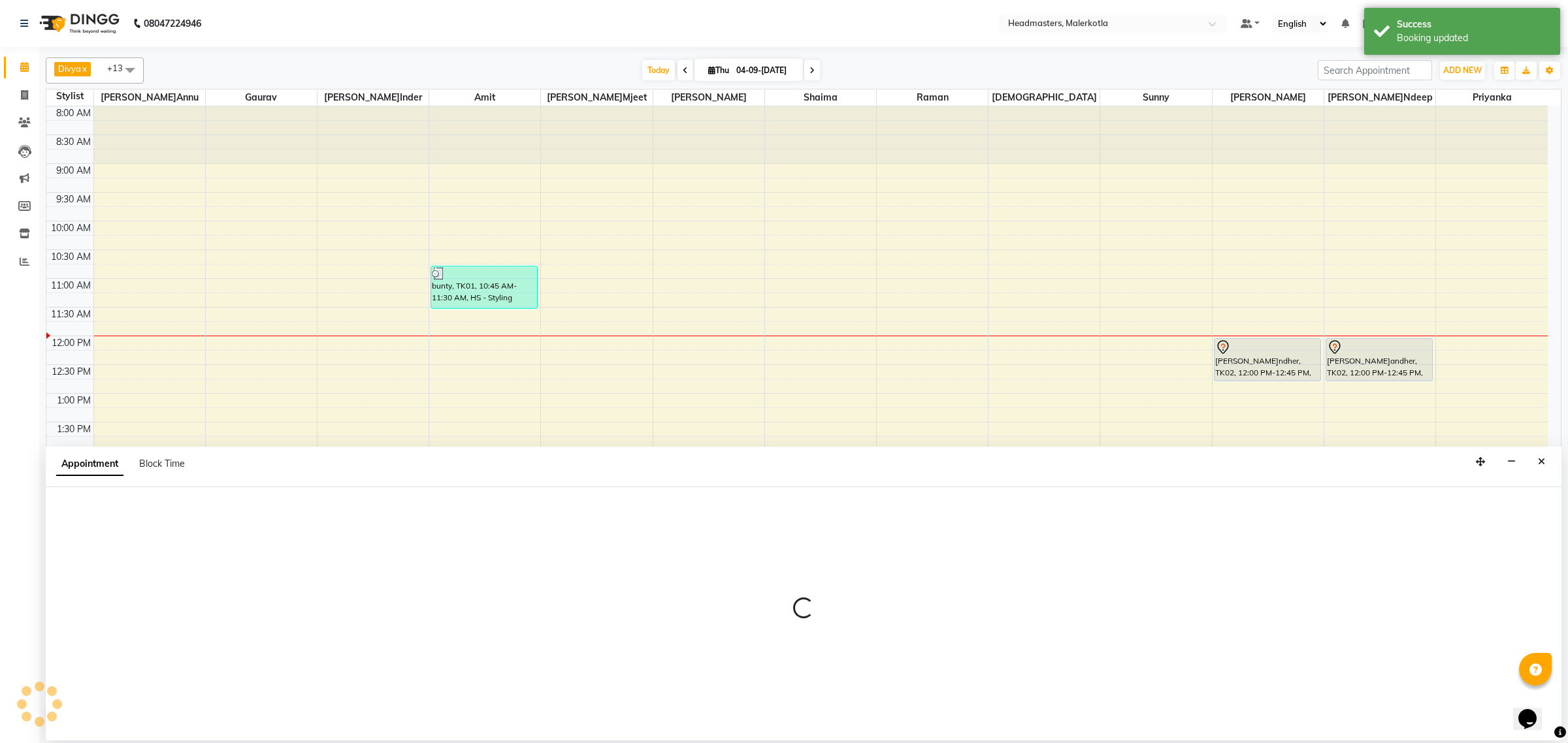
select select "65919"
select select "885"
select select "tentative"
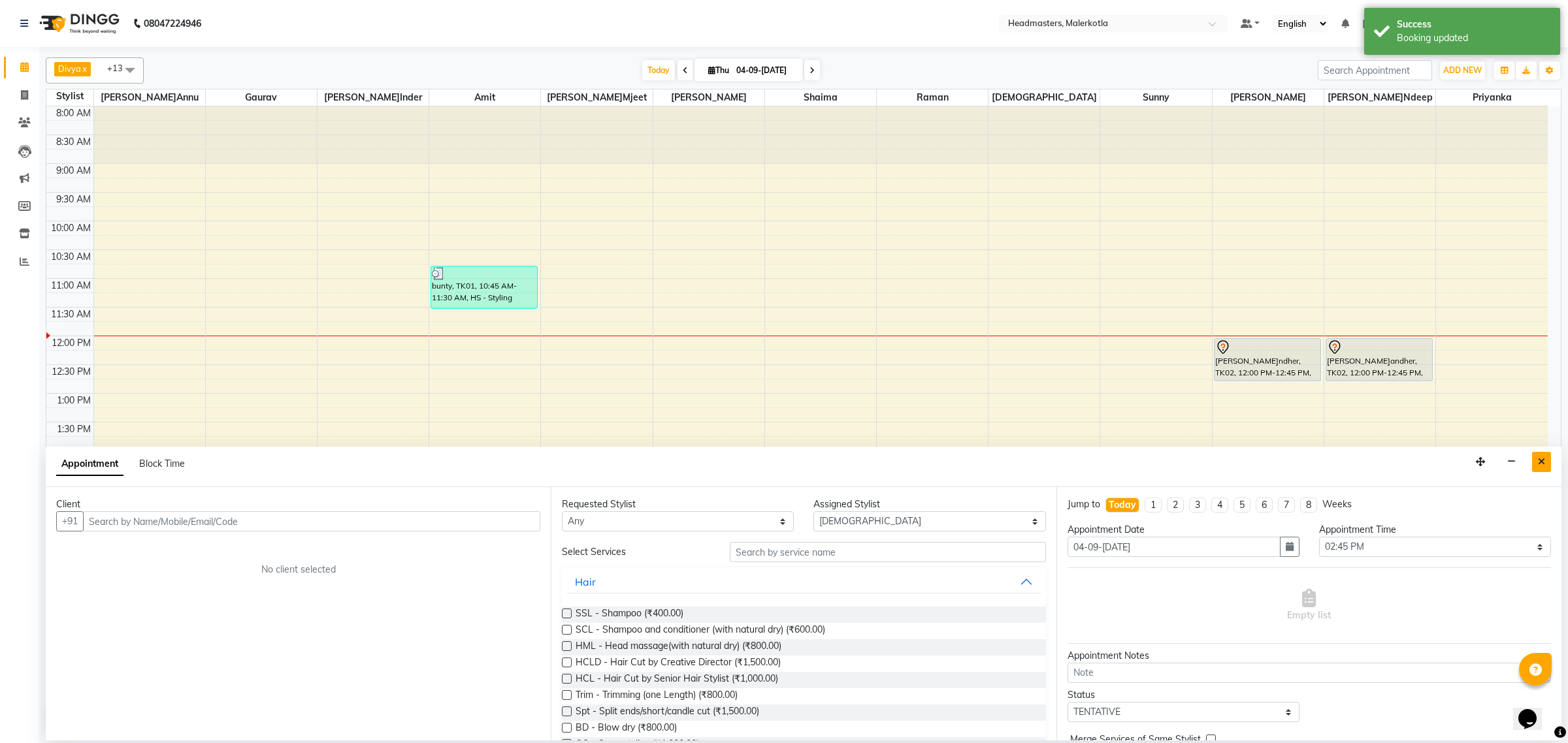
click at [1543, 461] on icon "Close" at bounding box center [1541, 462] width 7 height 9
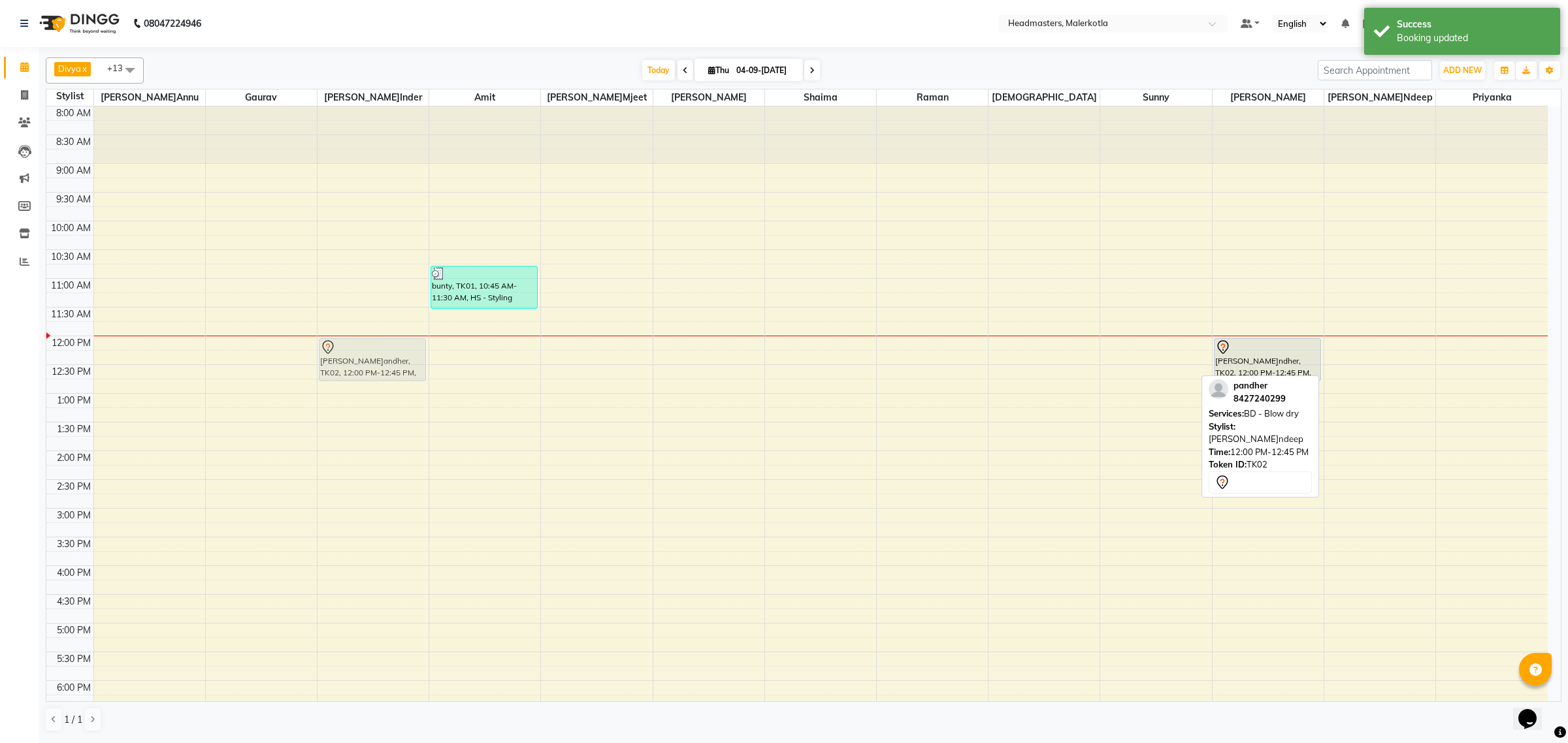
drag, startPoint x: 1398, startPoint y: 353, endPoint x: 415, endPoint y: 347, distance: 983.0
click at [415, 347] on tr "pandher, TK02, 12:00 PM-12:45 PM, BD - Blow dry bunty, TK01, 10:45 AM-11:30 AM,…" at bounding box center [797, 508] width 1501 height 804
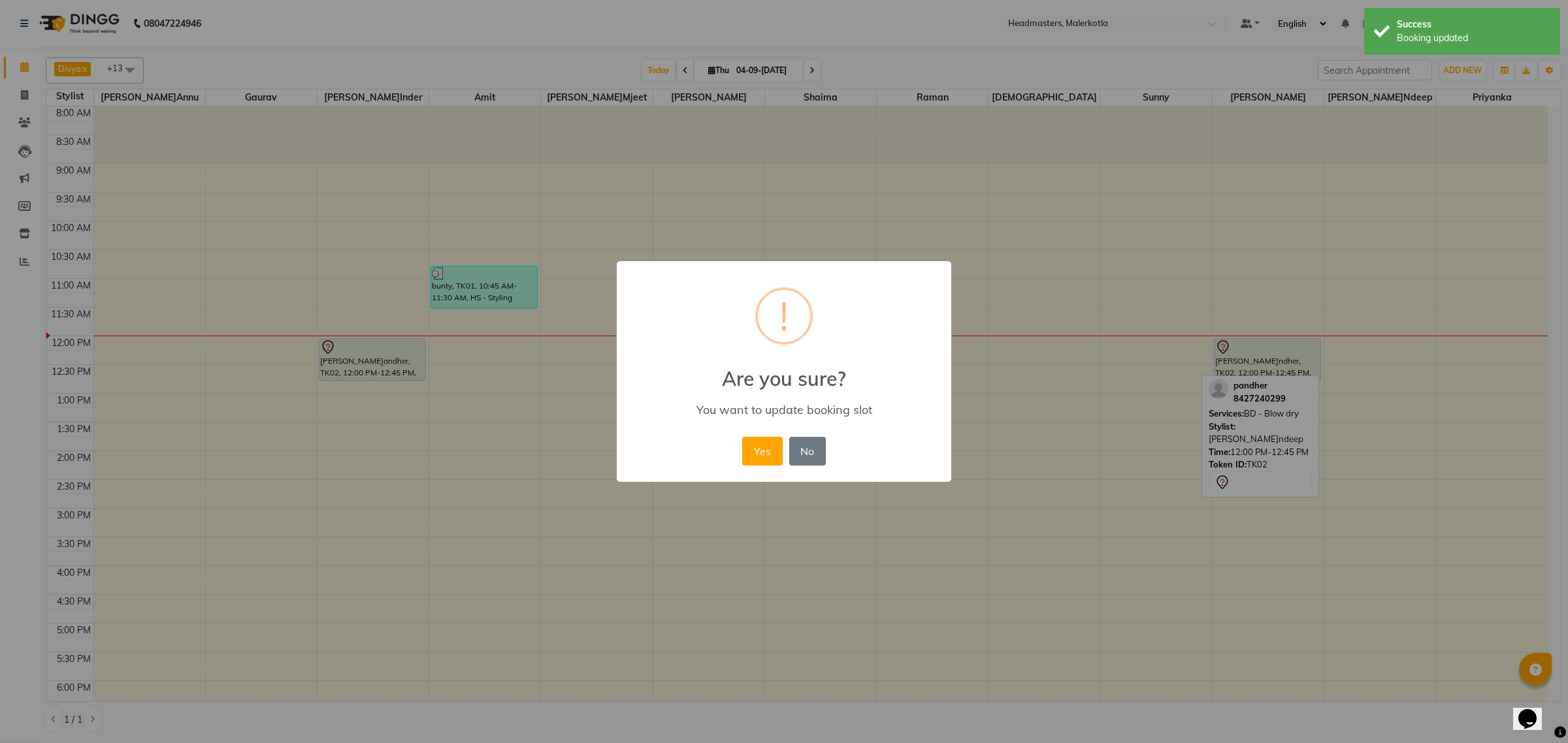
drag, startPoint x: 763, startPoint y: 446, endPoint x: 423, endPoint y: 291, distance: 373.7
click at [762, 446] on button "Yes" at bounding box center [762, 451] width 40 height 29
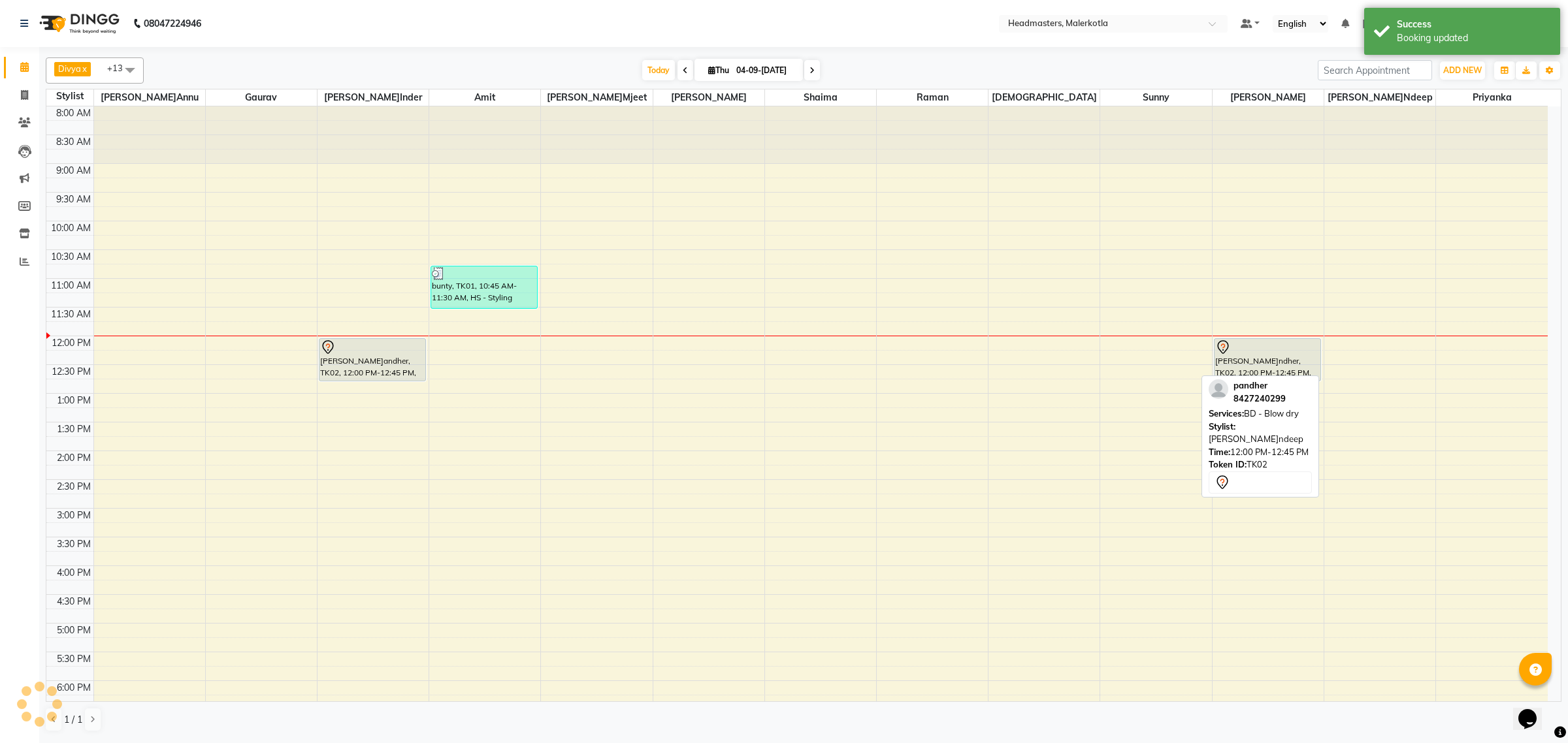
click at [125, 74] on span at bounding box center [130, 69] width 26 height 25
click at [85, 193] on div "[PERSON_NAME]" at bounding box center [95, 186] width 84 height 14
checkbox input "true"
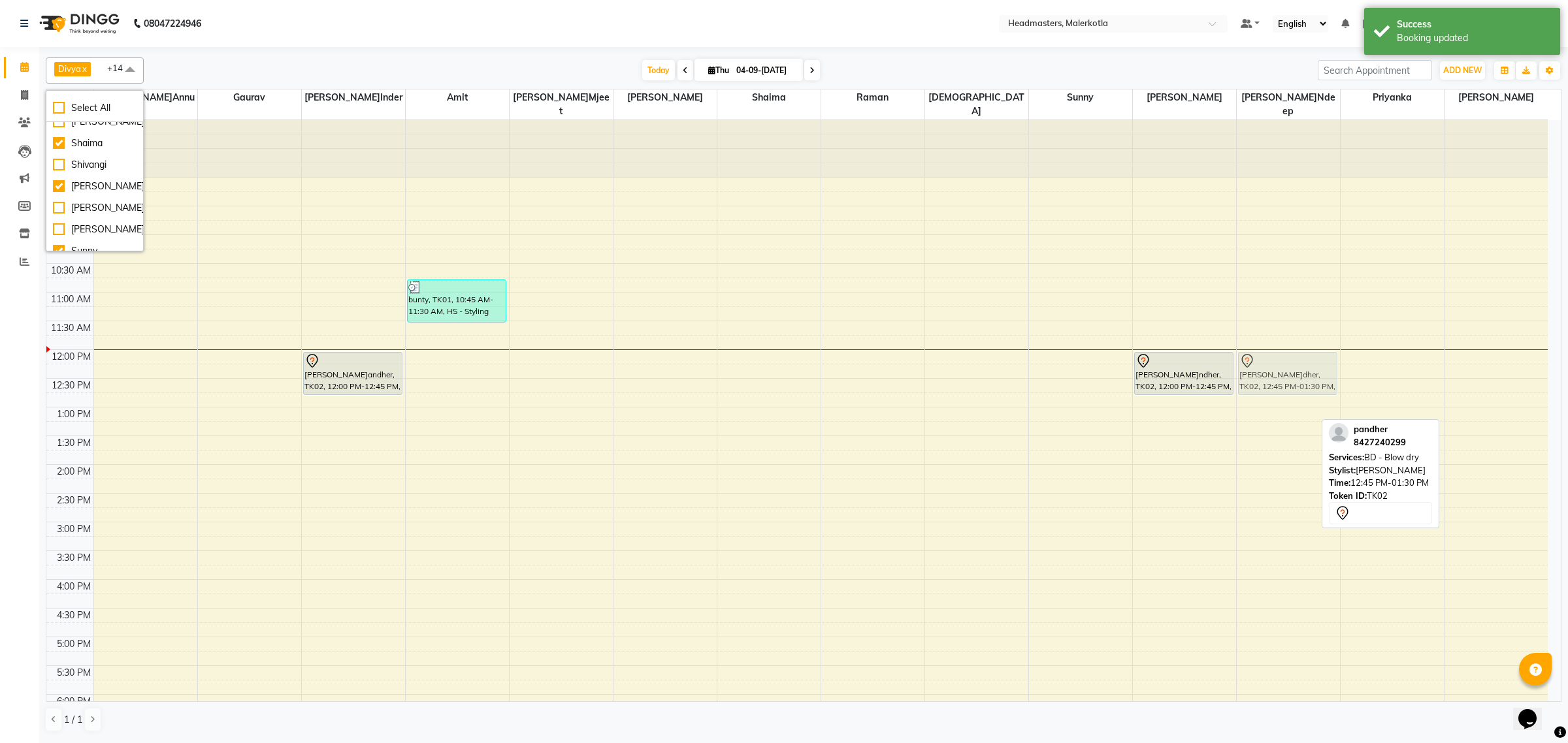
drag, startPoint x: 1491, startPoint y: 415, endPoint x: 1284, endPoint y: 376, distance: 210.6
click at [1284, 376] on tr "pandher, TK02, 12:00 PM-12:45 PM, BD - Blow dry bunty, TK01, 10:45 AM-11:30 AM,…" at bounding box center [797, 522] width 1501 height 804
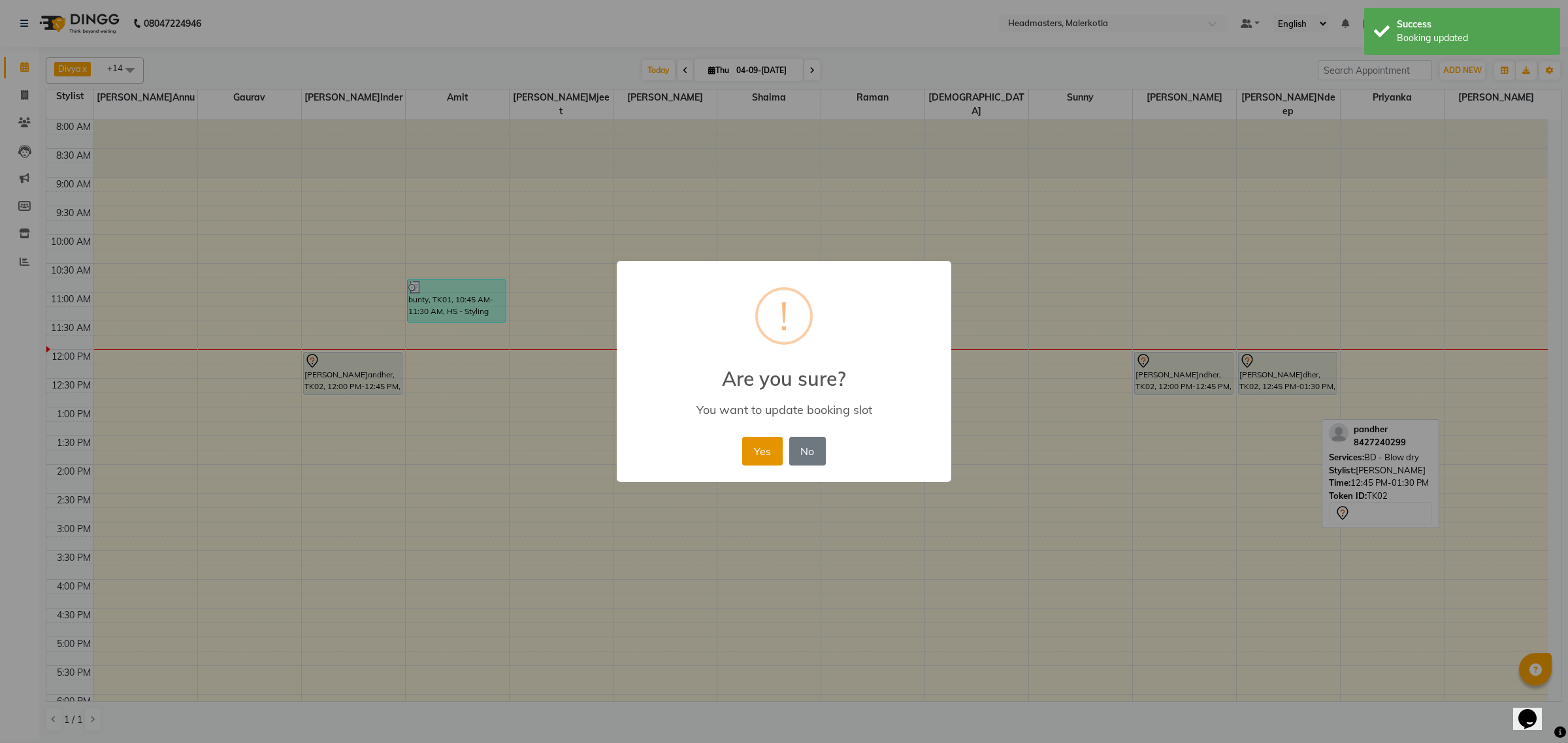
click at [769, 454] on button "Yes" at bounding box center [762, 451] width 40 height 29
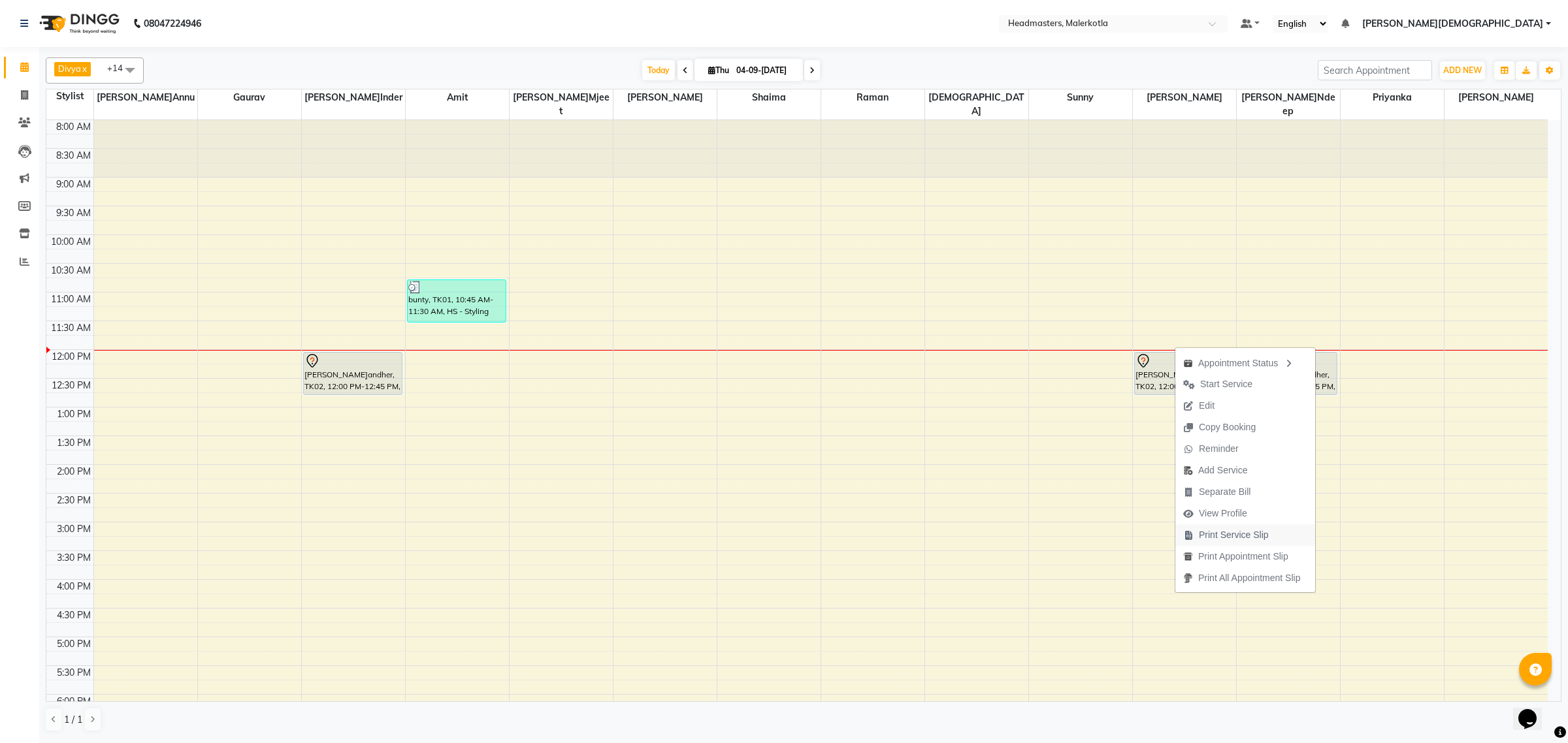
click at [1262, 538] on span "Print Service Slip" at bounding box center [1234, 535] width 70 height 14
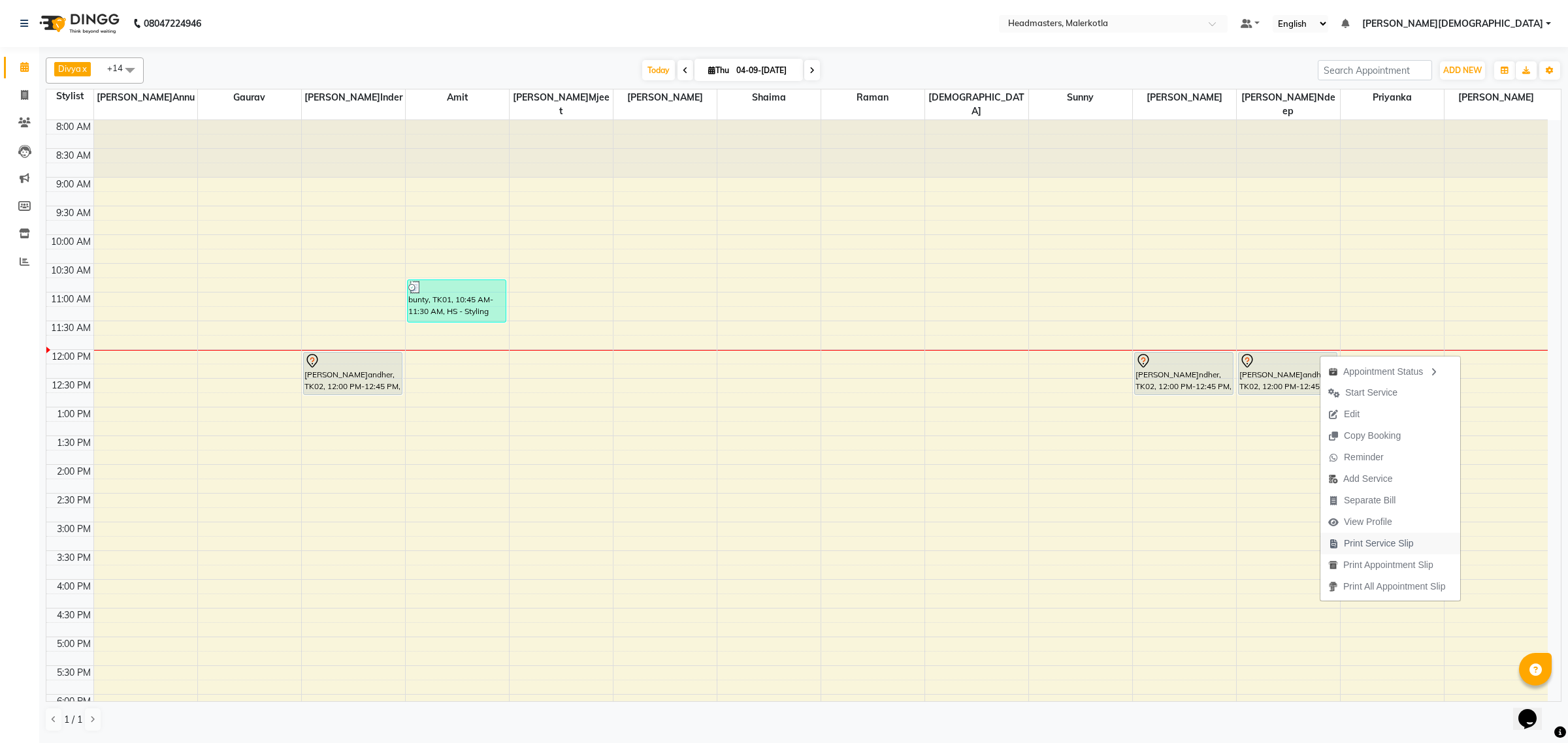
click at [1431, 548] on button "Print Service Slip" at bounding box center [1390, 544] width 140 height 22
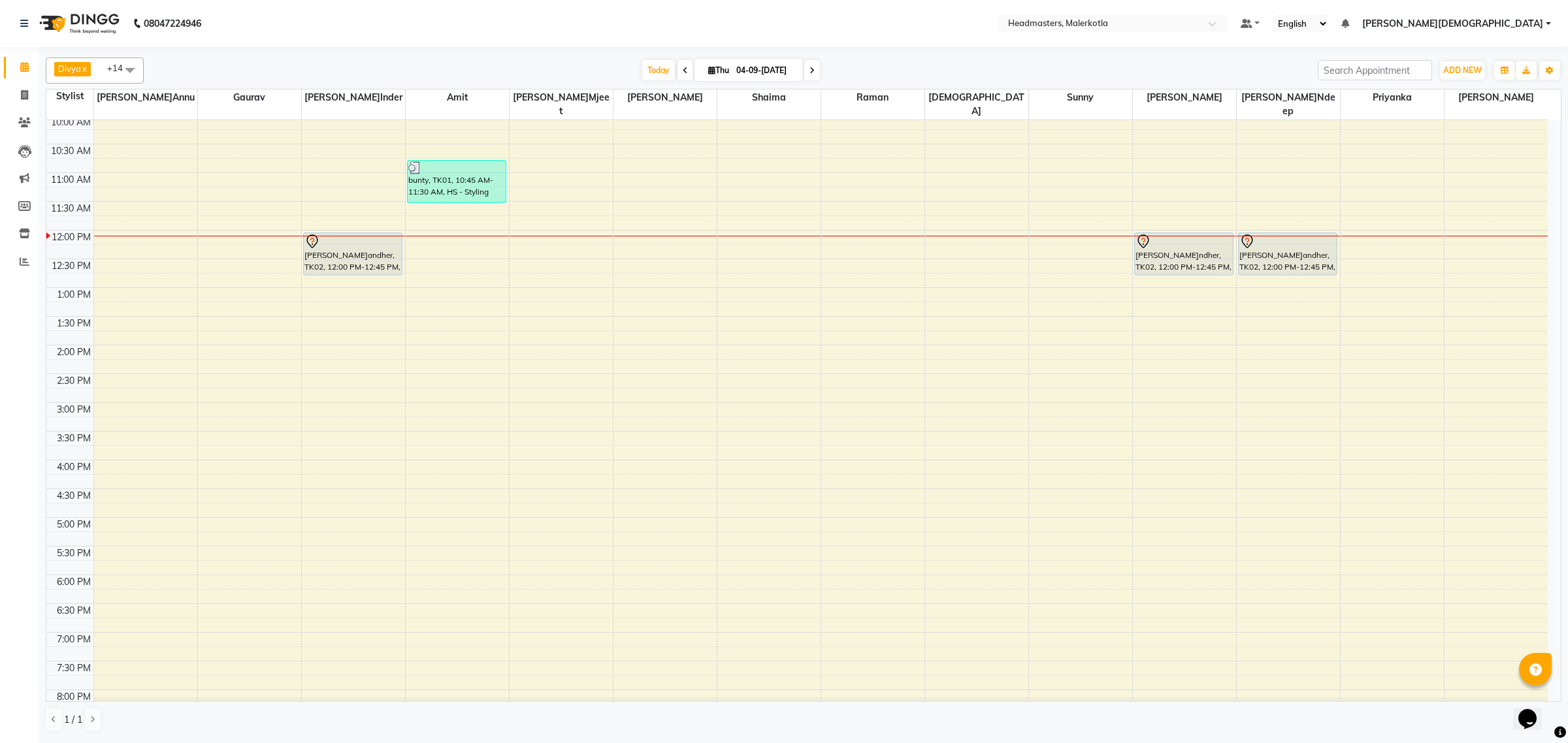
scroll to position [82, 0]
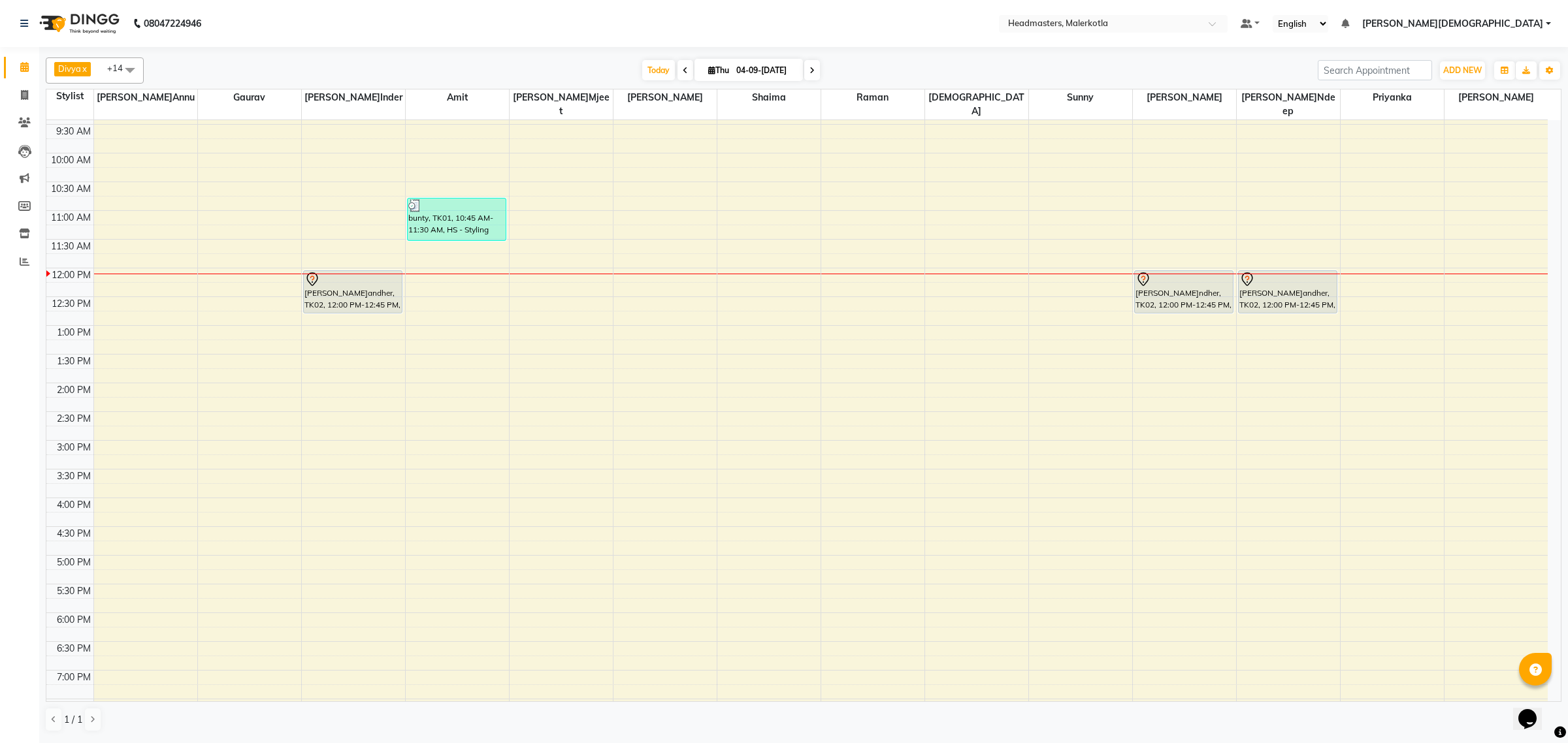
click at [680, 240] on div "8:00 AM 8:30 AM 9:00 AM 9:30 AM 10:00 AM 10:30 AM 11:00 AM 11:30 AM 12:00 PM 12…" at bounding box center [797, 440] width 1501 height 804
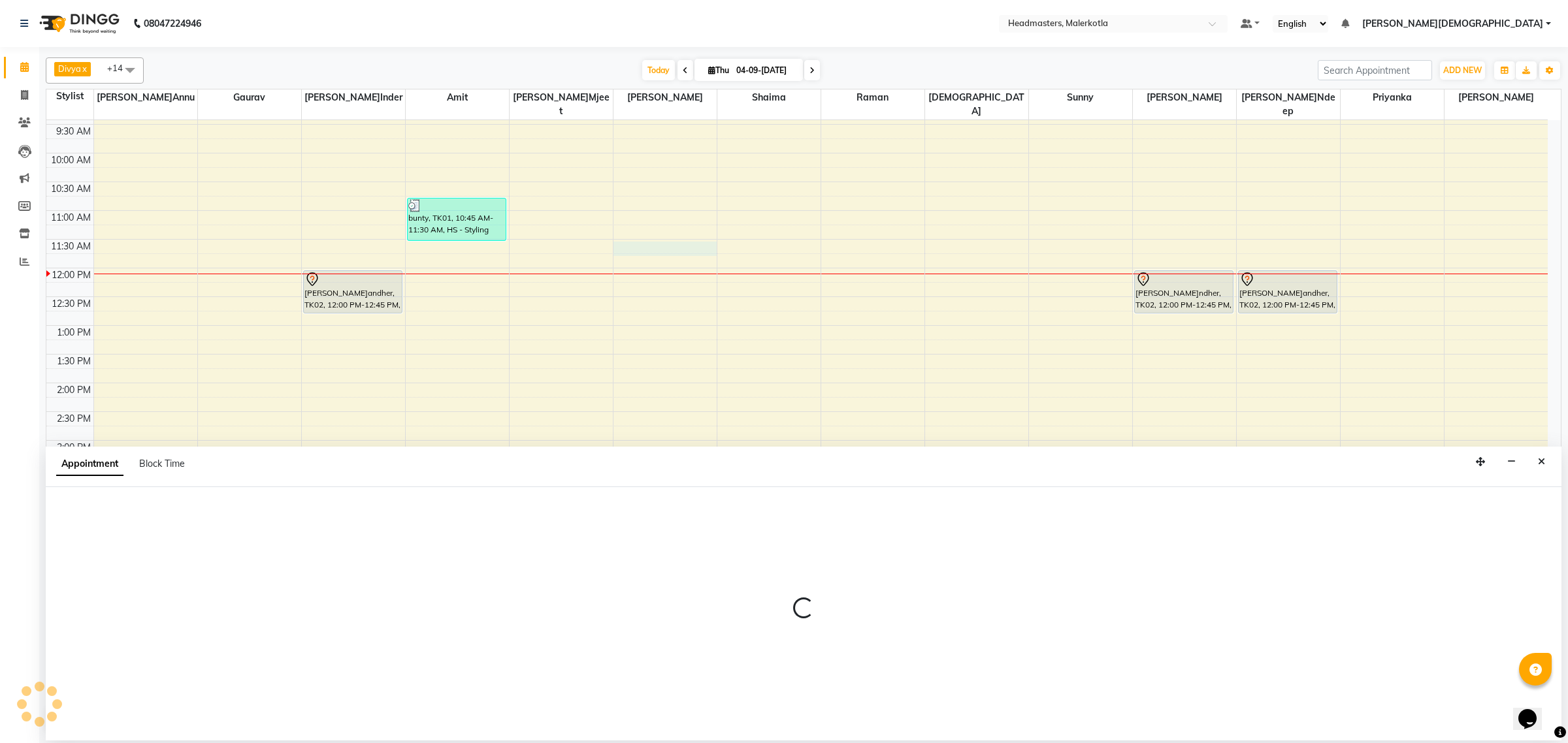
select select "65912"
select select "tentative"
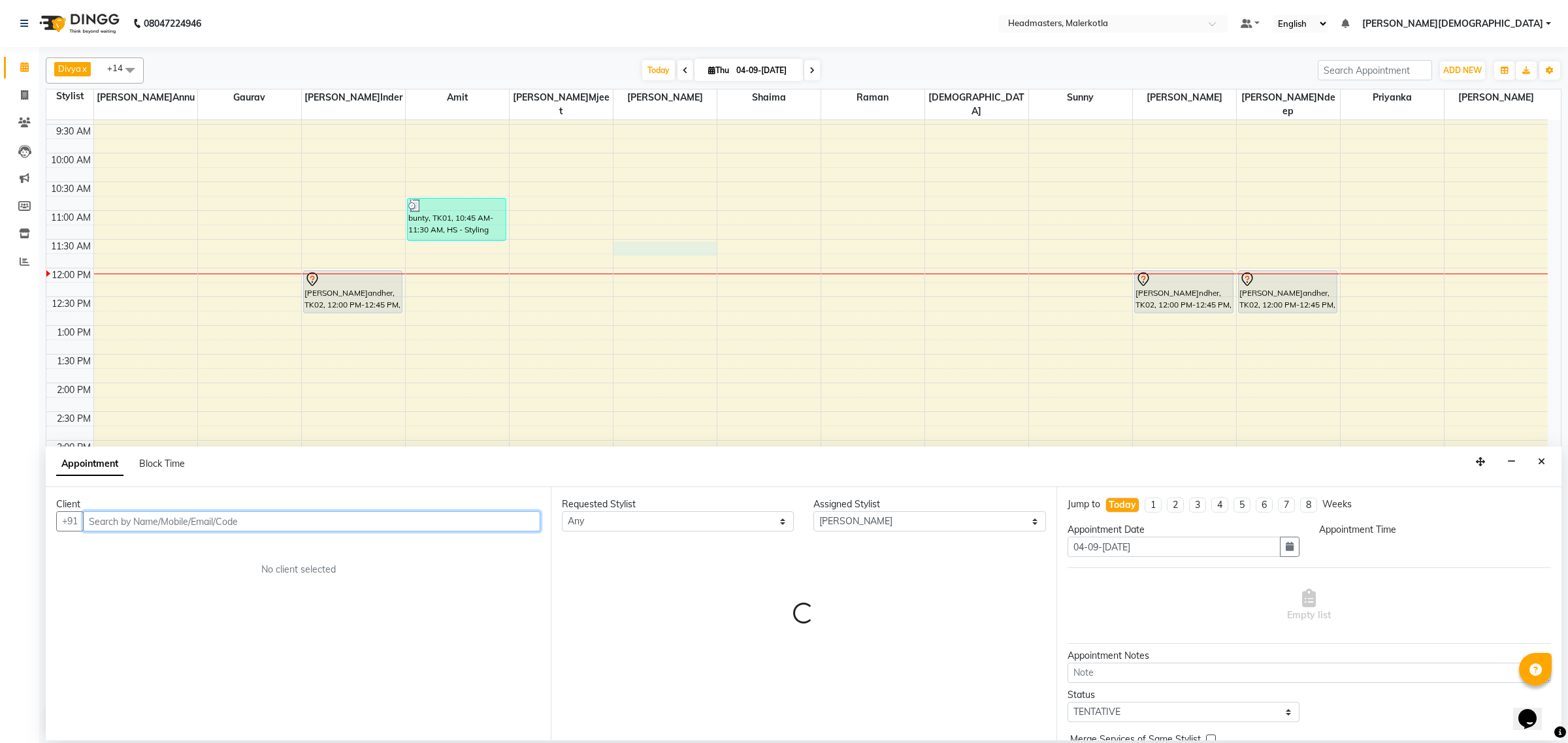
select select "690"
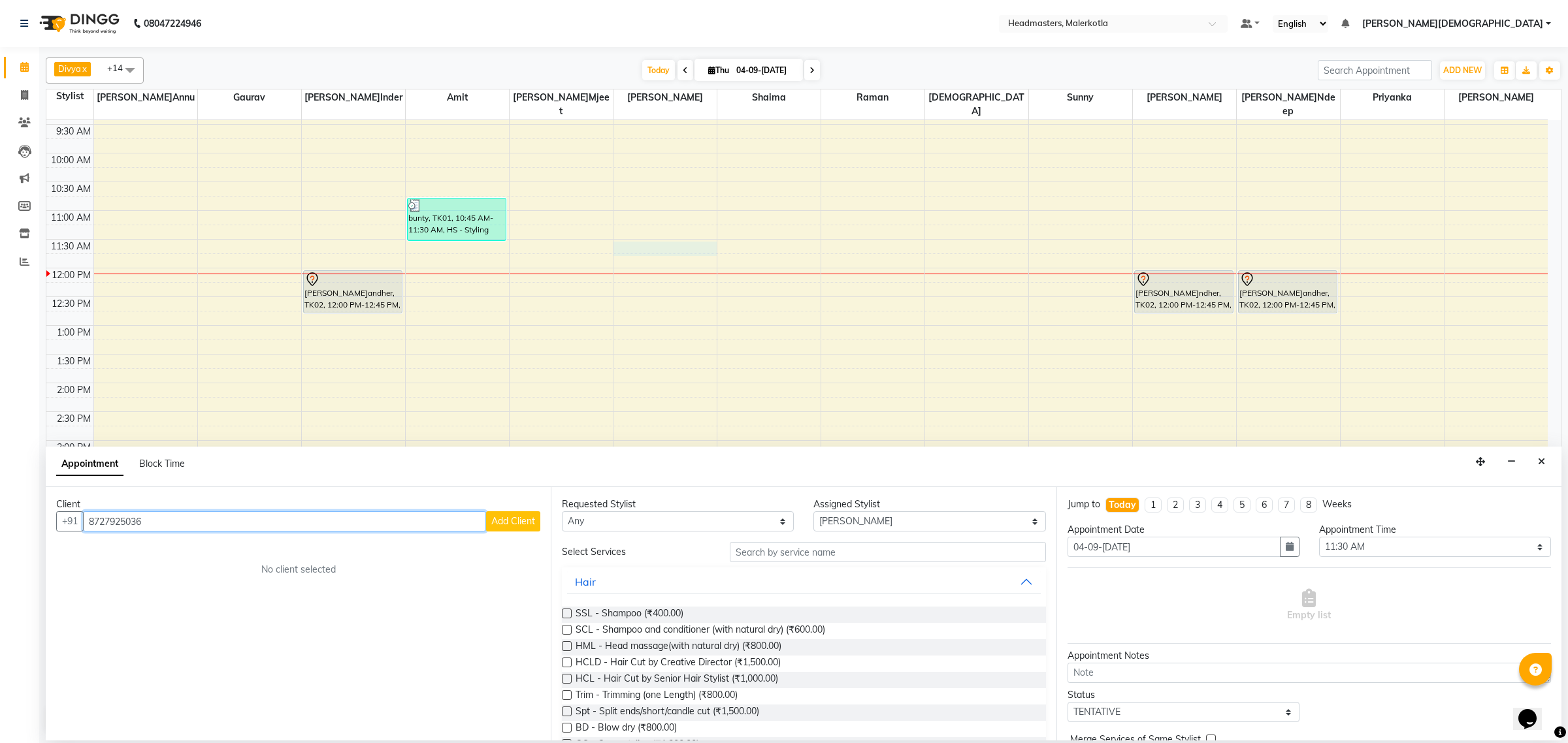
type input "8727925036"
click at [520, 516] on span "Add Client" at bounding box center [513, 521] width 43 height 12
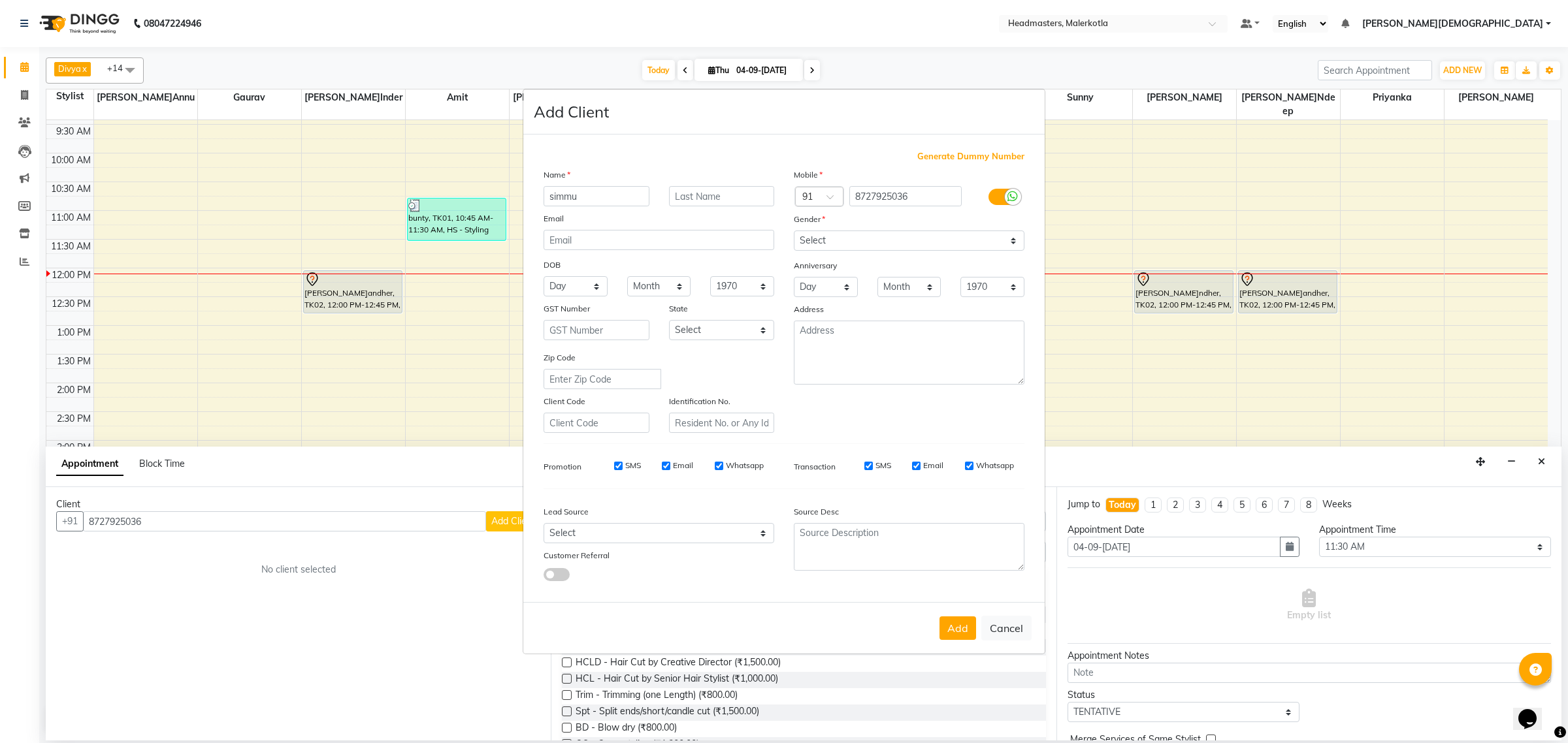
type input "simmu"
click at [837, 240] on select "Select [DEMOGRAPHIC_DATA] [DEMOGRAPHIC_DATA] Other Prefer Not To Say" at bounding box center [909, 241] width 231 height 20
select select "[DEMOGRAPHIC_DATA]"
click at [794, 232] on select "Select [DEMOGRAPHIC_DATA] [DEMOGRAPHIC_DATA] Other Prefer Not To Say" at bounding box center [909, 241] width 231 height 20
click at [947, 624] on button "Add" at bounding box center [957, 628] width 37 height 24
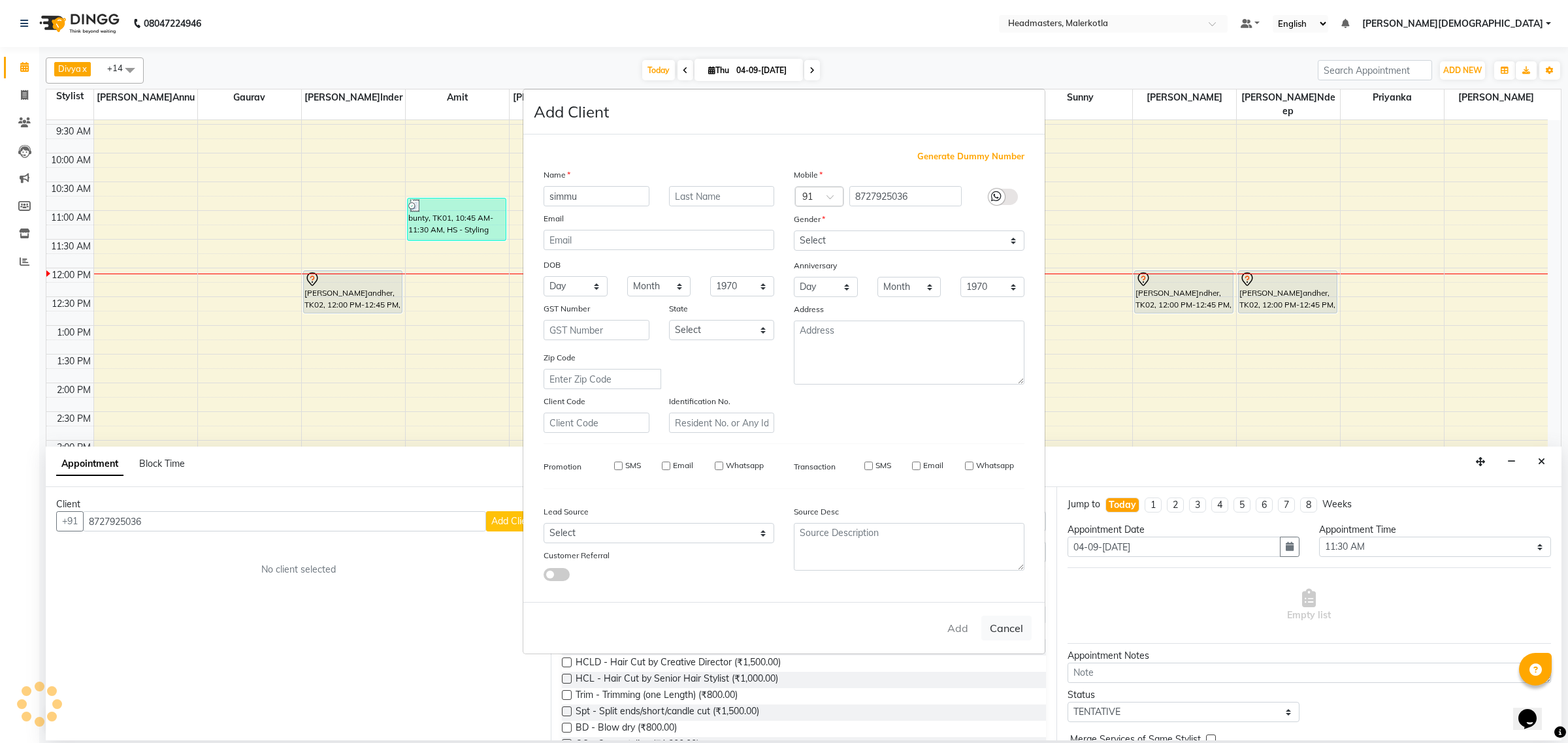
select select
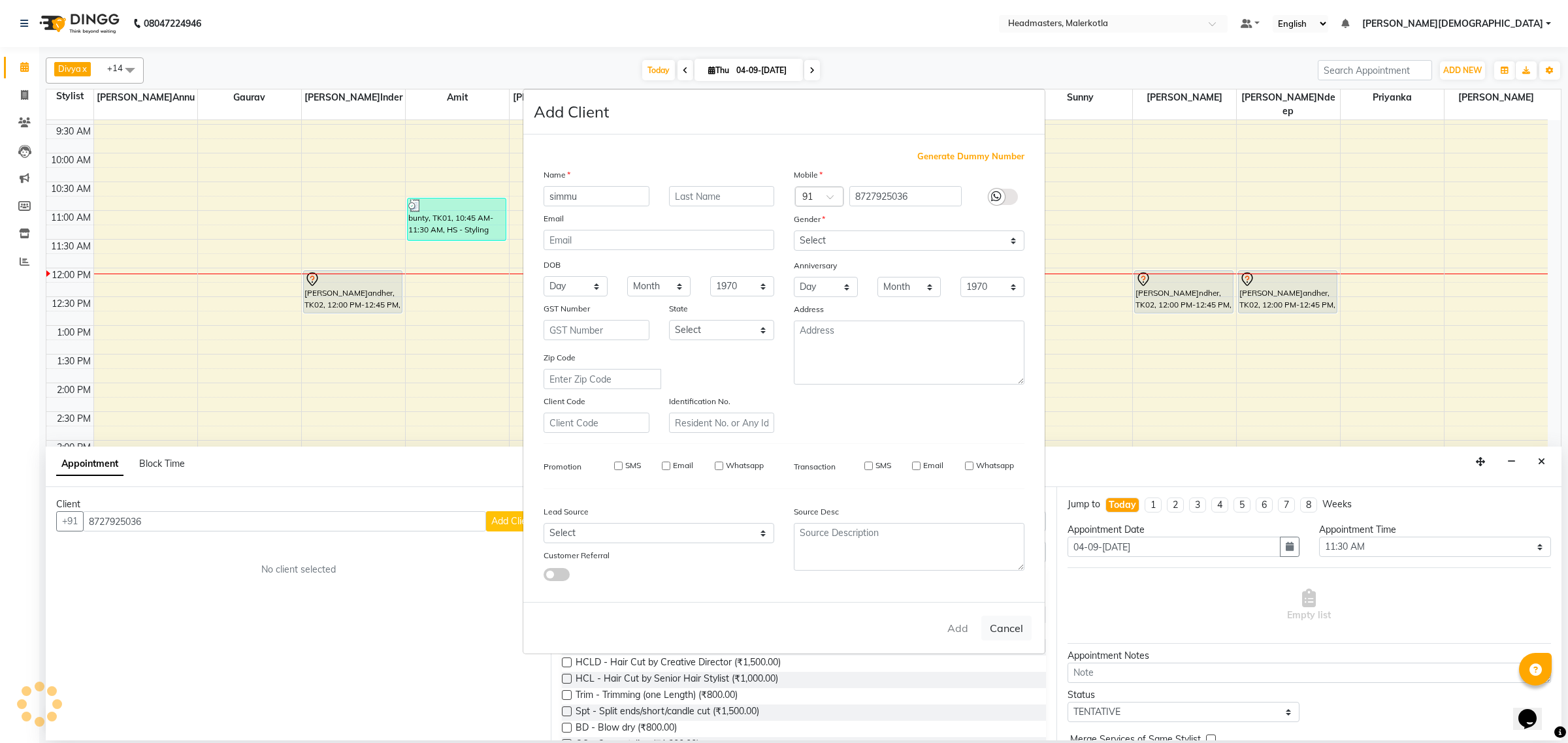
select select
checkbox input "false"
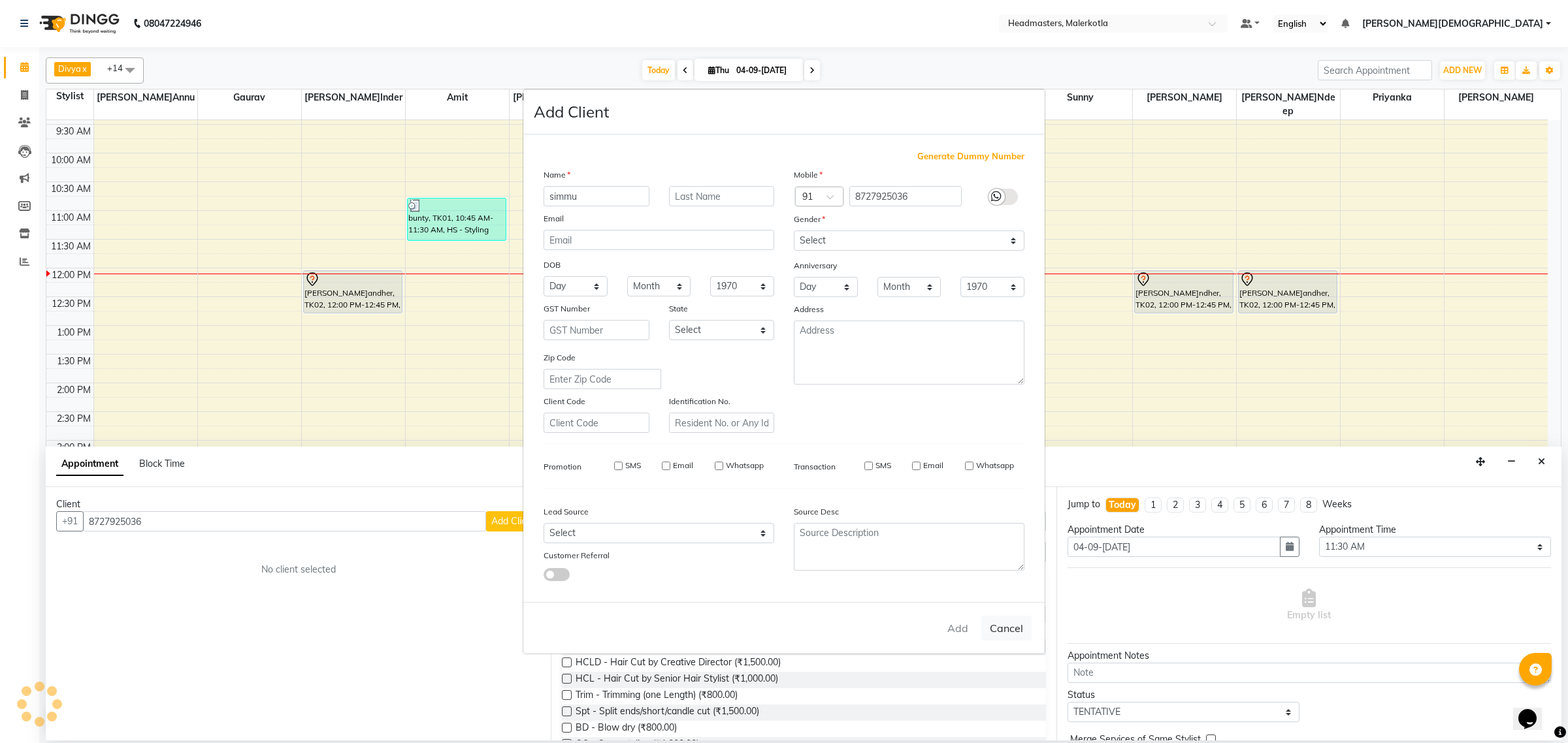
checkbox input "false"
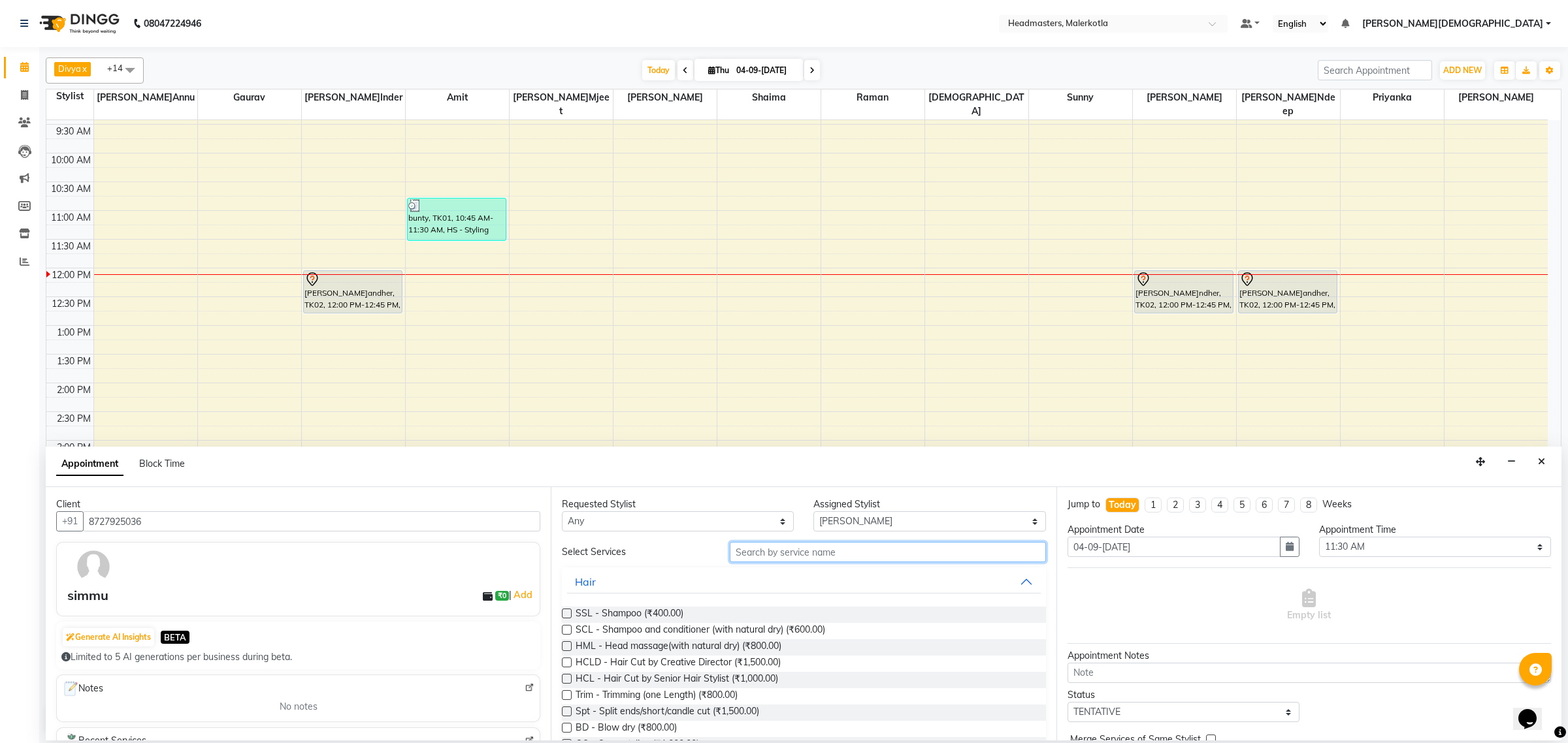
click at [768, 548] on input "text" at bounding box center [887, 552] width 316 height 20
type input "hc"
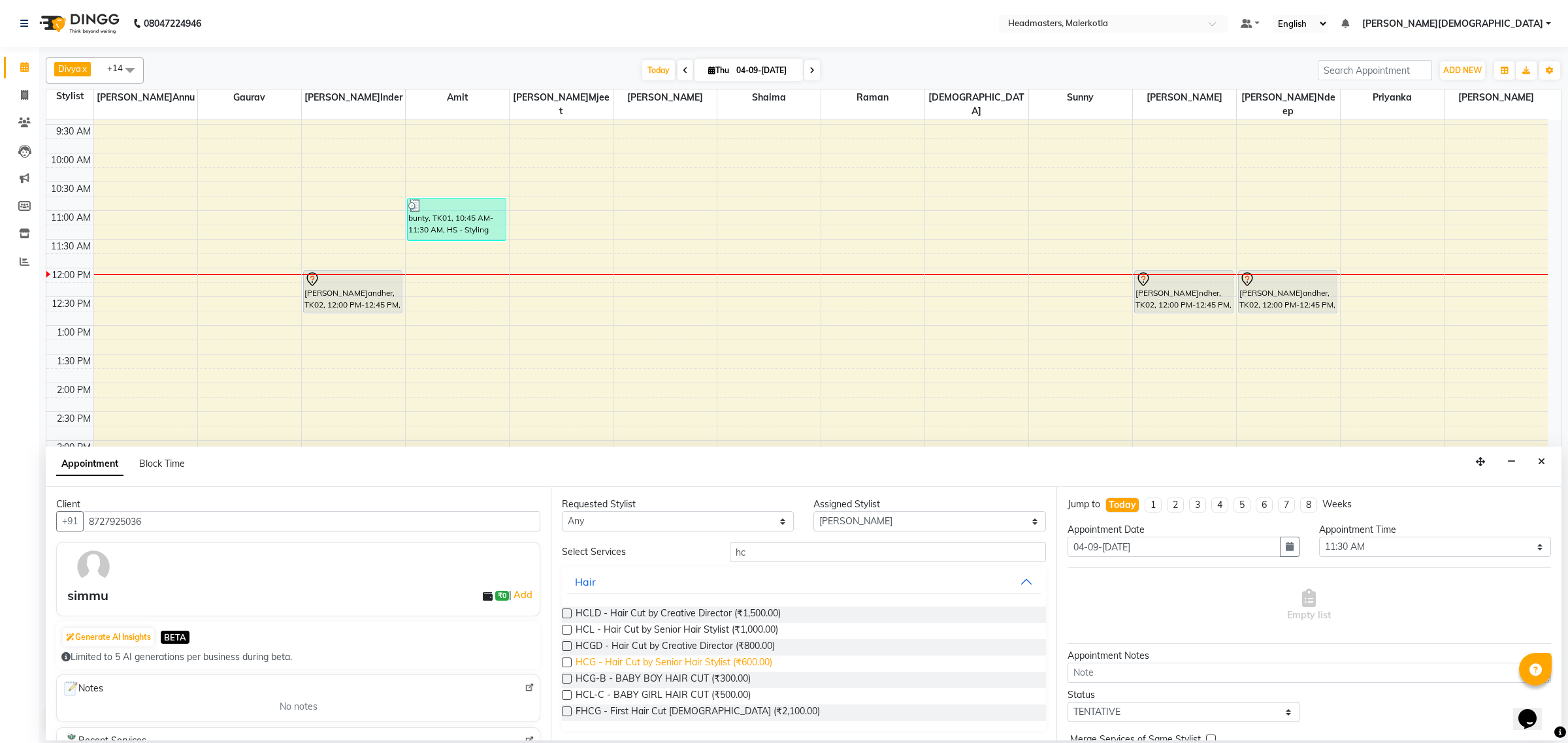
click at [750, 658] on span "HCG - Hair Cut by Senior Hair Stylist (₹600.00)" at bounding box center [674, 663] width 197 height 17
checkbox input "false"
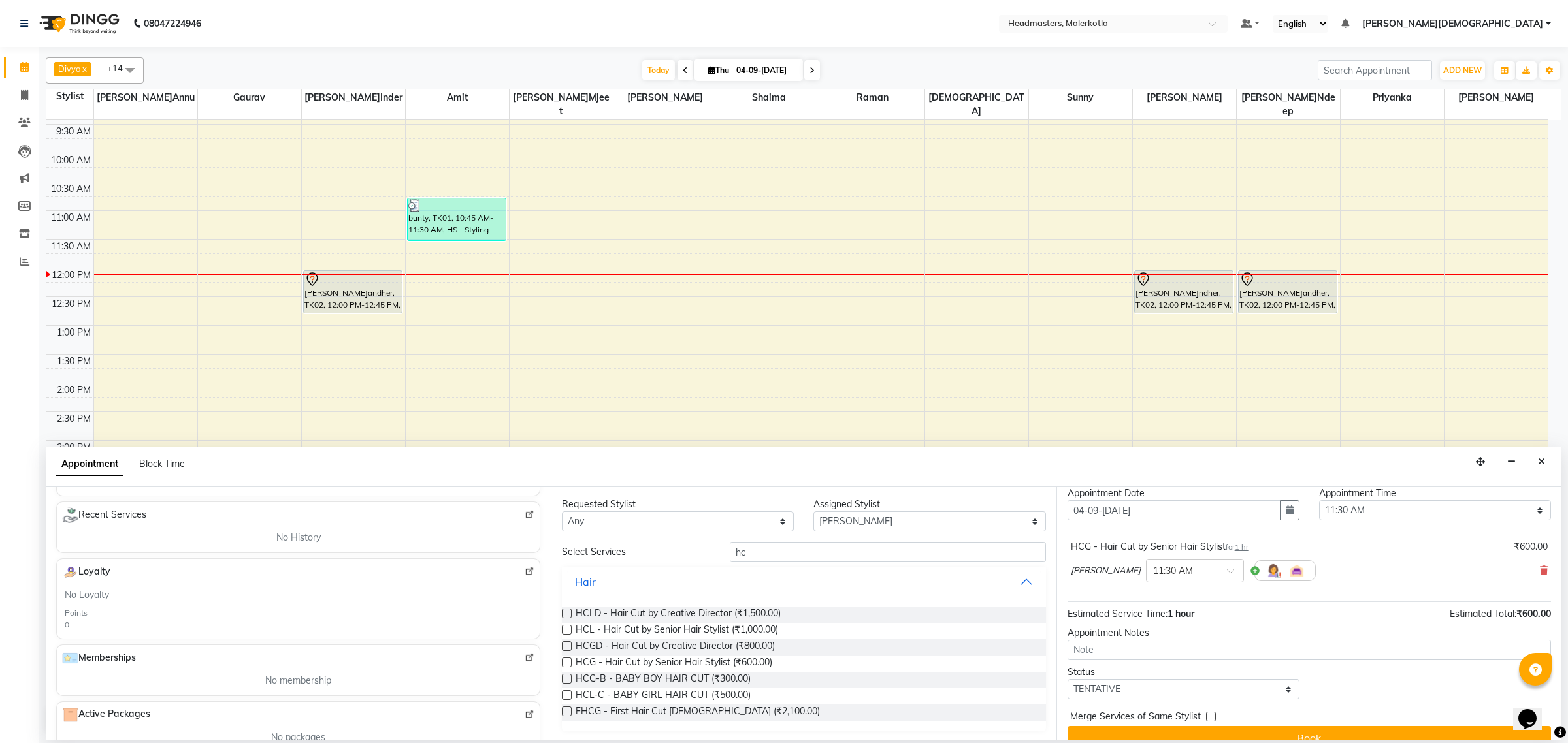
scroll to position [57, 0]
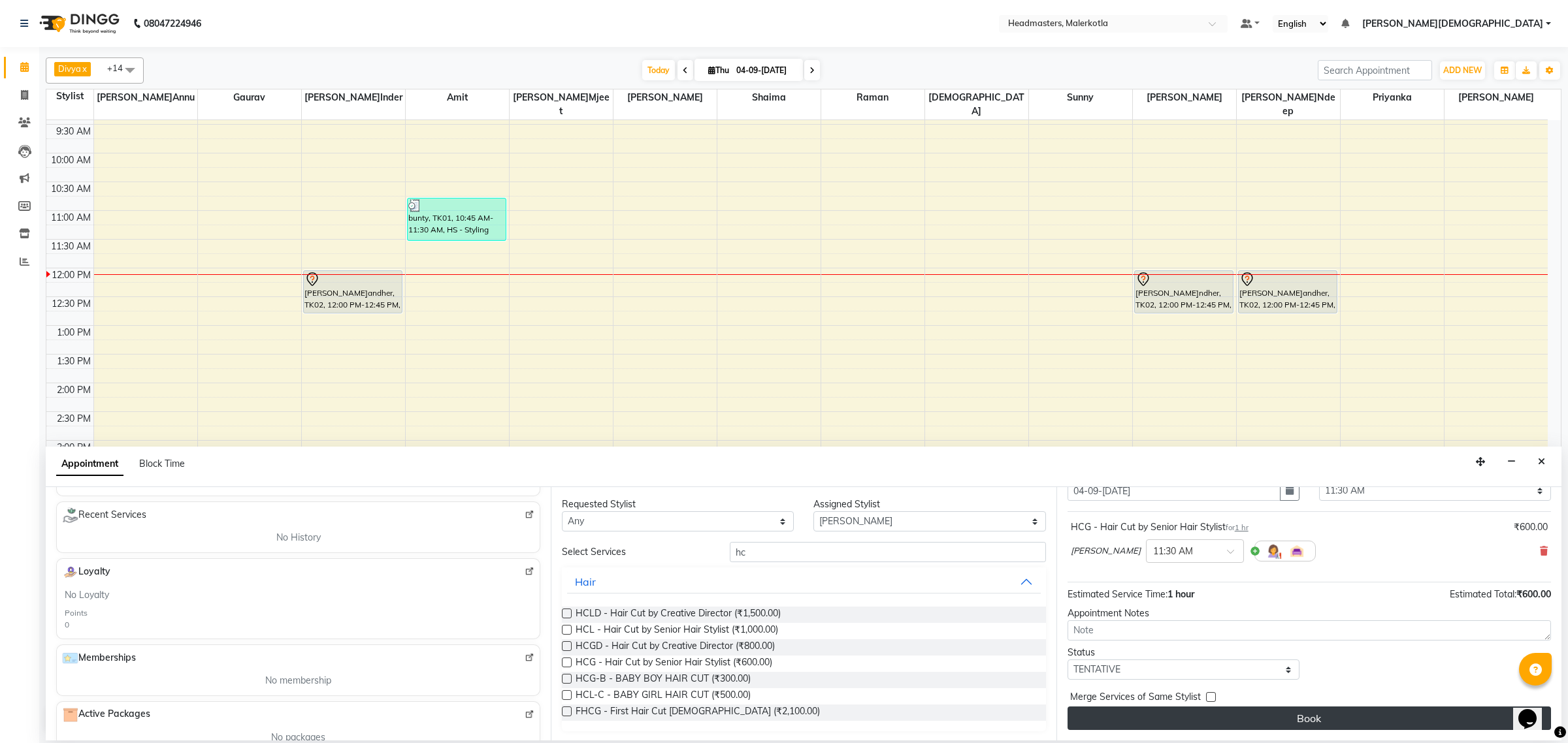
click at [1320, 716] on button "Book" at bounding box center [1309, 718] width 483 height 24
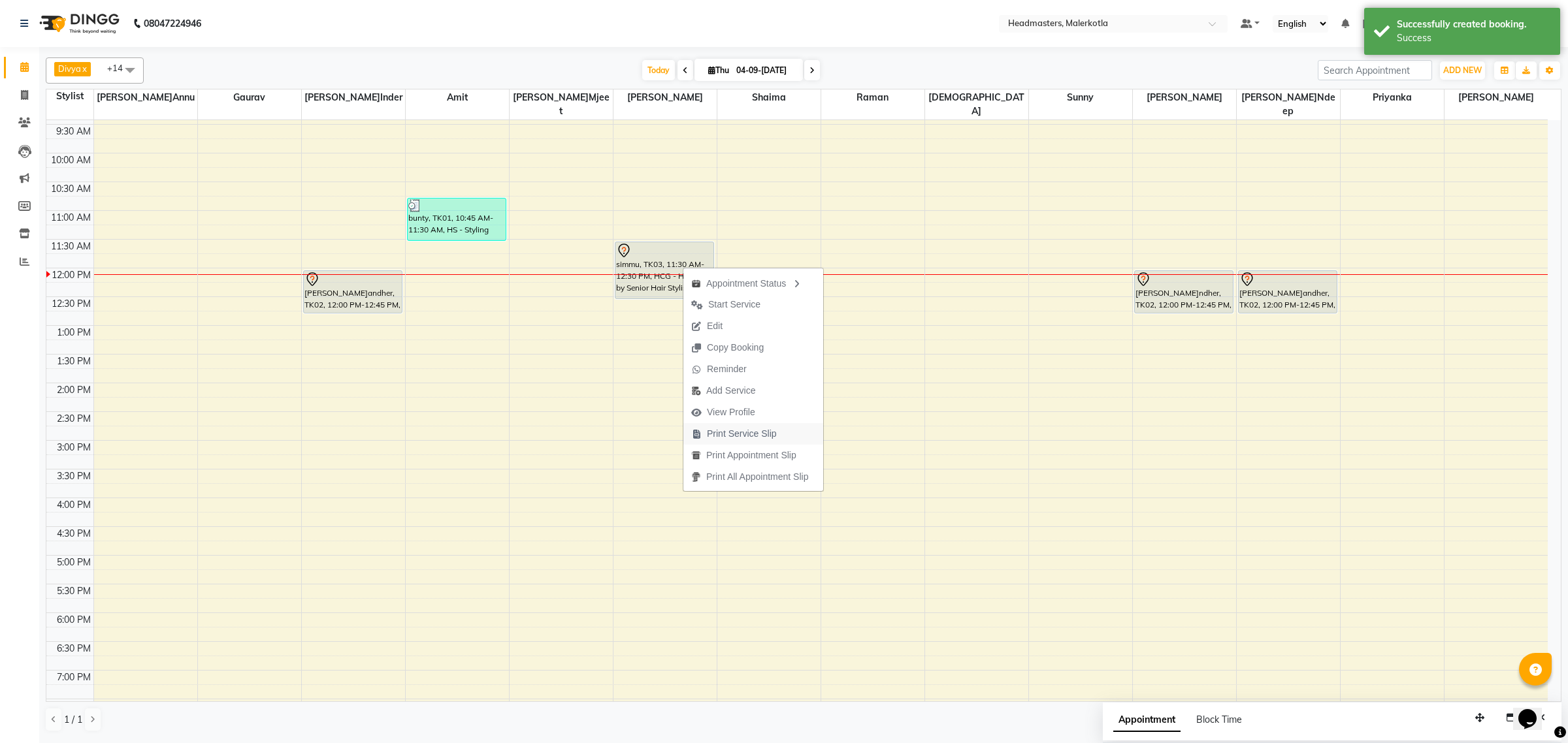
click at [717, 439] on span "Print Service Slip" at bounding box center [742, 433] width 70 height 14
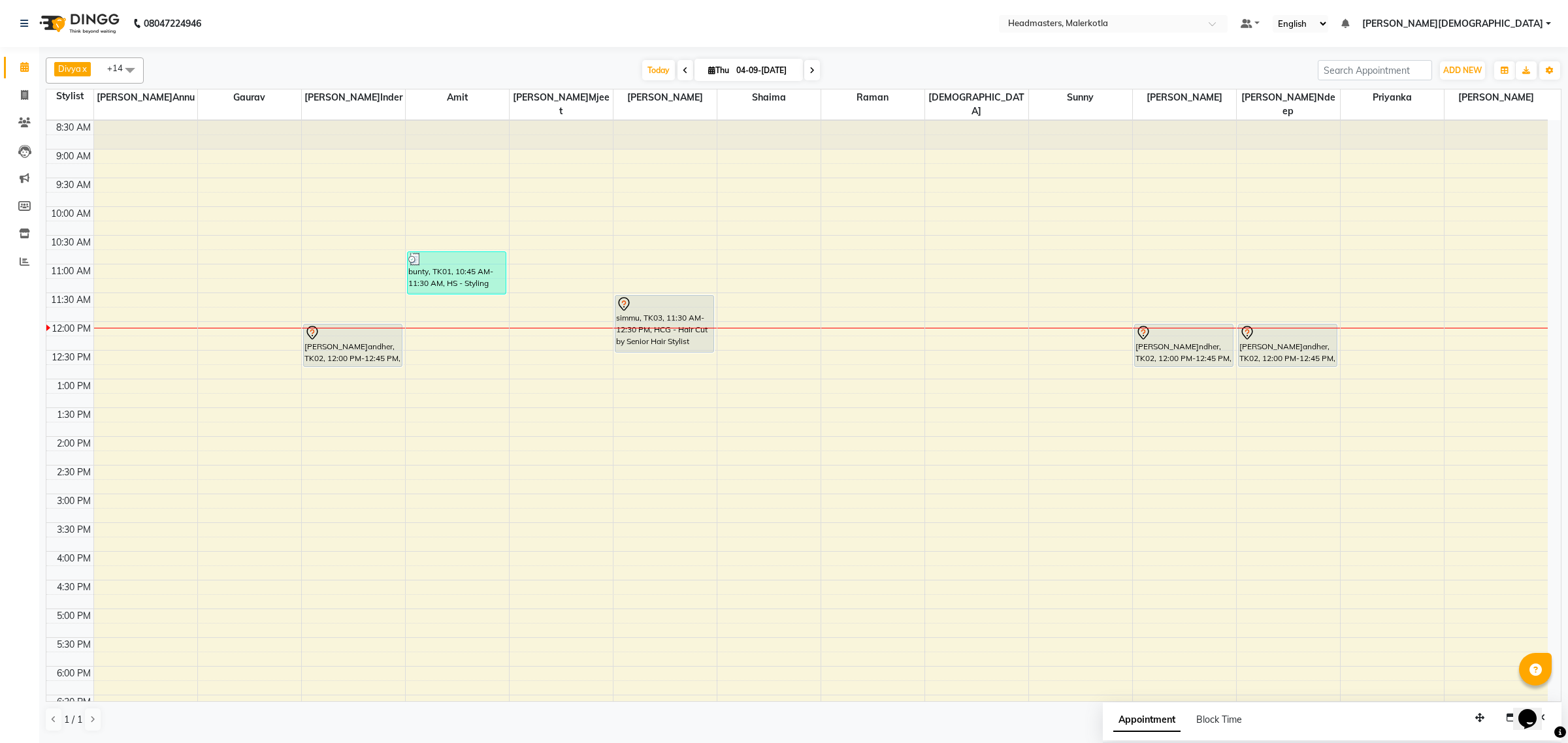
scroll to position [0, 0]
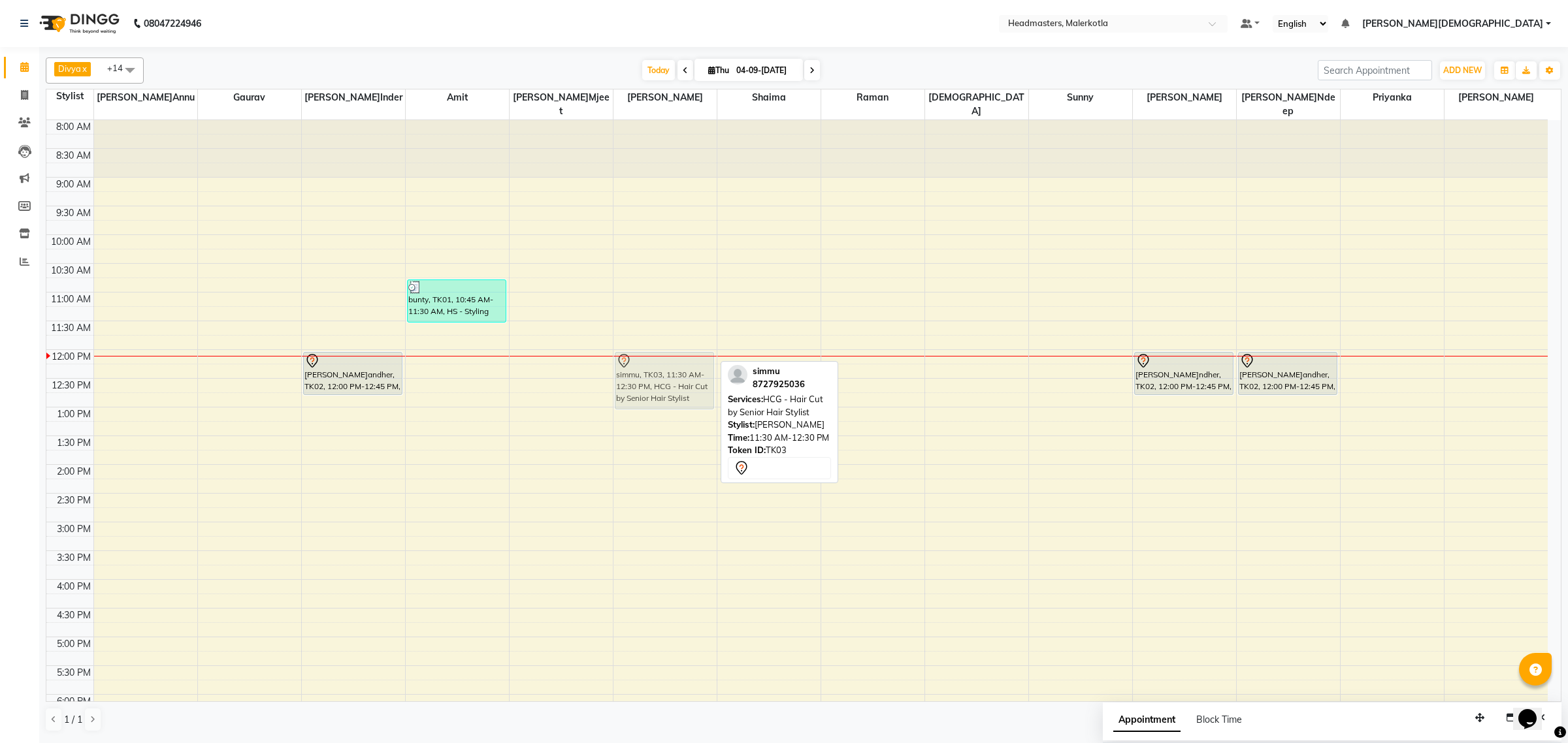
drag, startPoint x: 652, startPoint y: 349, endPoint x: 651, endPoint y: 382, distance: 33.0
click at [651, 382] on div "simmu, TK03, 11:30 AM-12:30 PM, HCG - Hair Cut by Senior Hair Stylist simmu, TK…" at bounding box center [665, 522] width 103 height 804
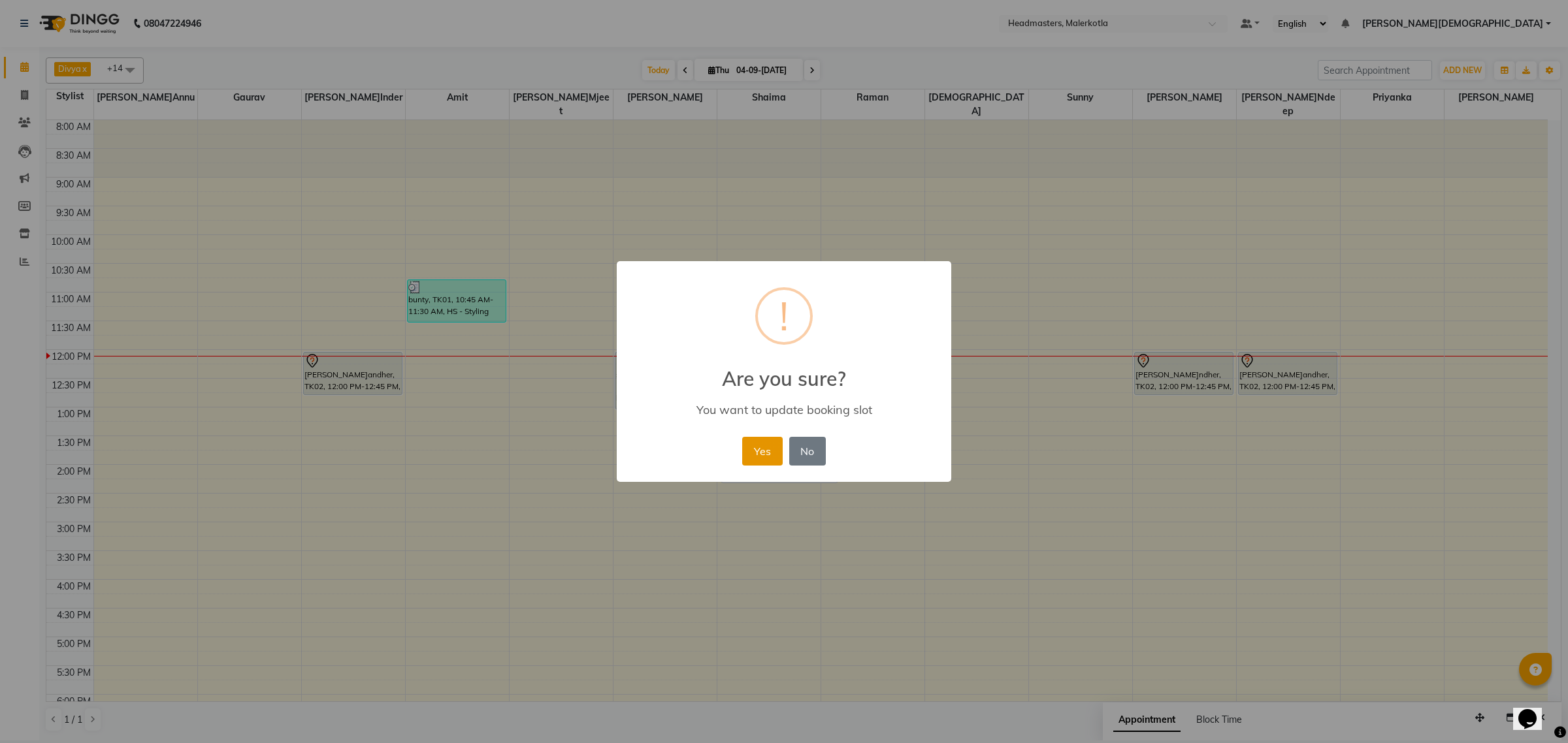
click at [753, 451] on button "Yes" at bounding box center [762, 451] width 40 height 29
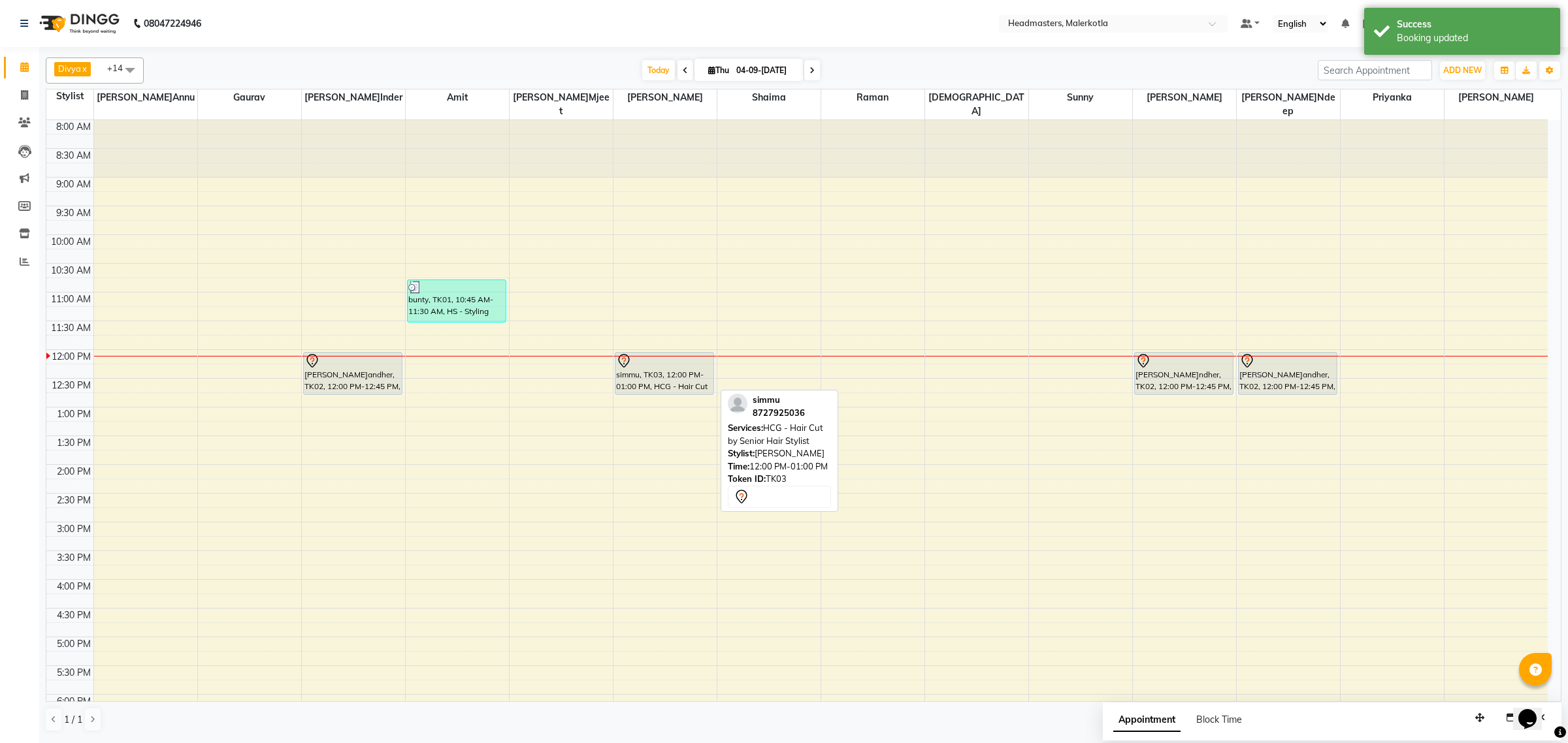
click at [680, 376] on div "simmu, TK03, 12:00 PM-01:00 PM, HCG - Hair Cut by Senior Hair Stylist simmu, TK…" at bounding box center [665, 522] width 103 height 804
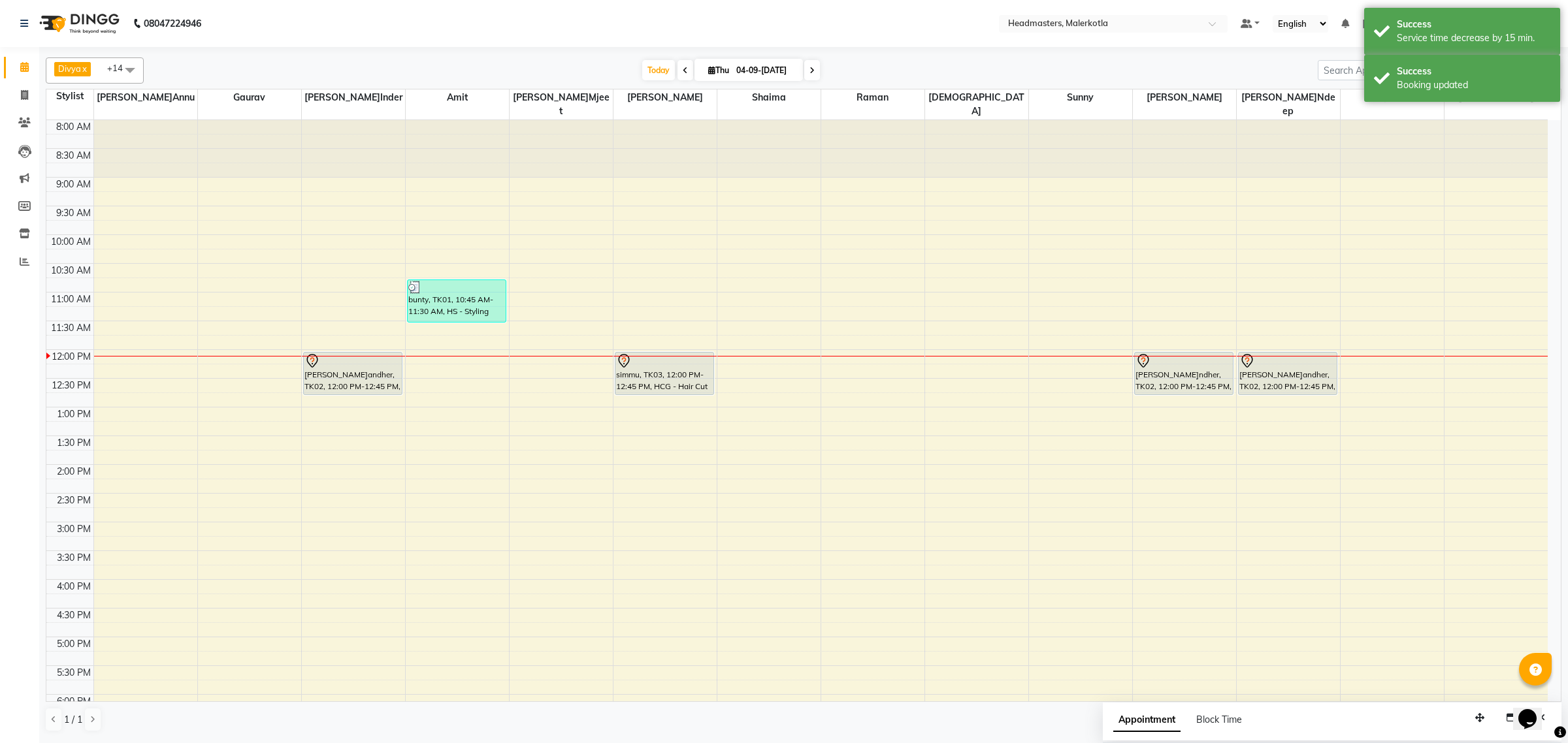
click at [130, 69] on span at bounding box center [130, 69] width 26 height 25
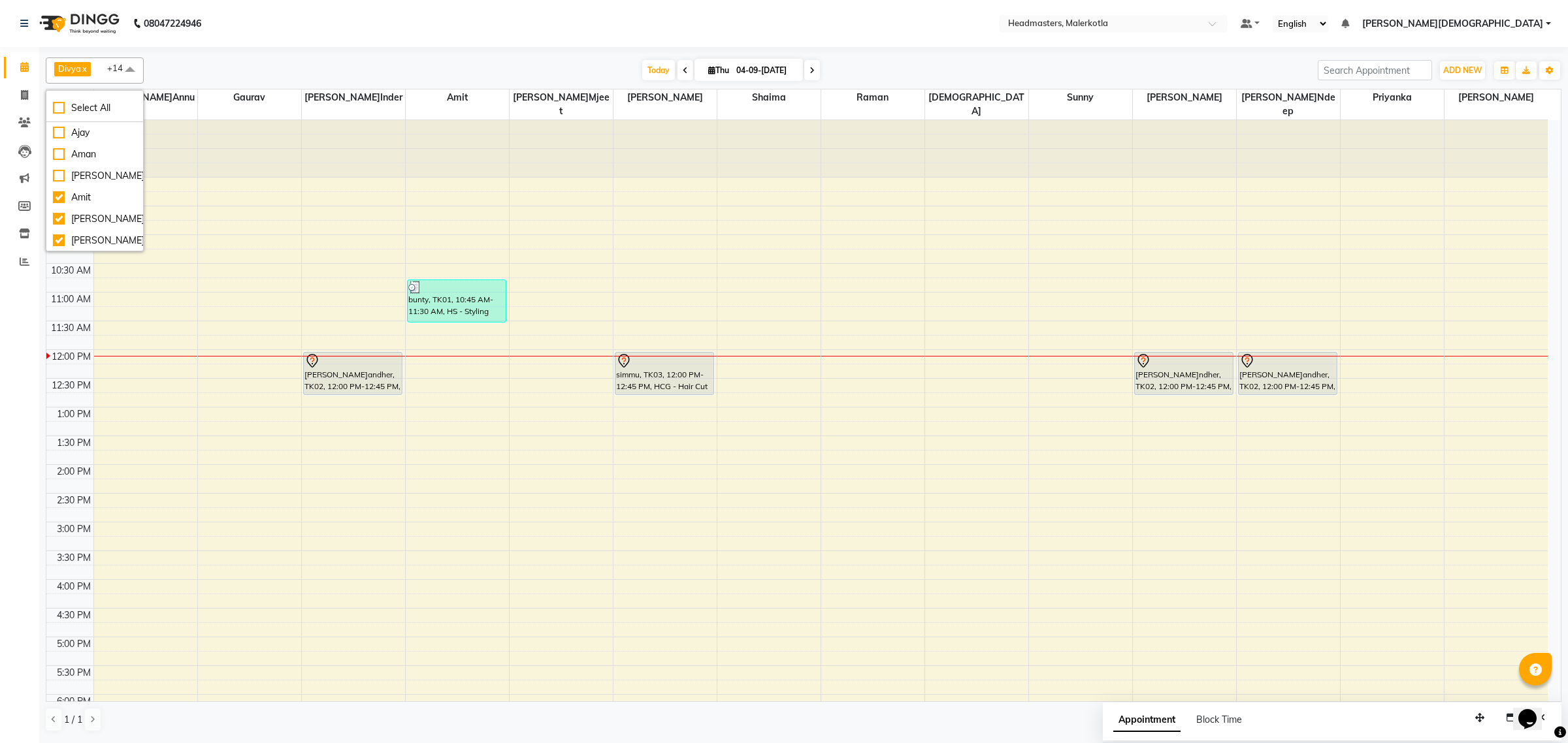
click at [132, 67] on span at bounding box center [130, 69] width 26 height 25
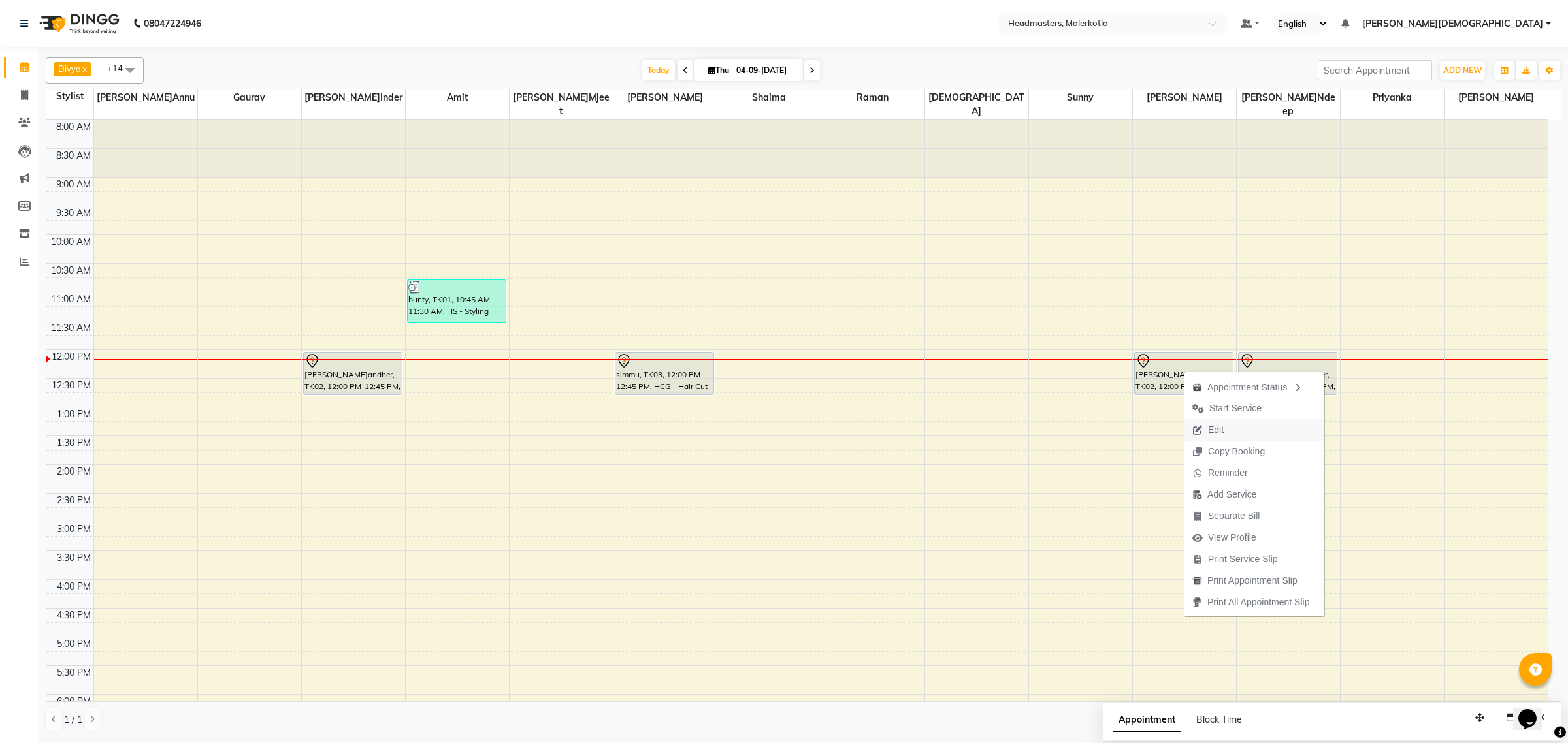
click at [1217, 433] on span "Edit" at bounding box center [1216, 430] width 16 height 14
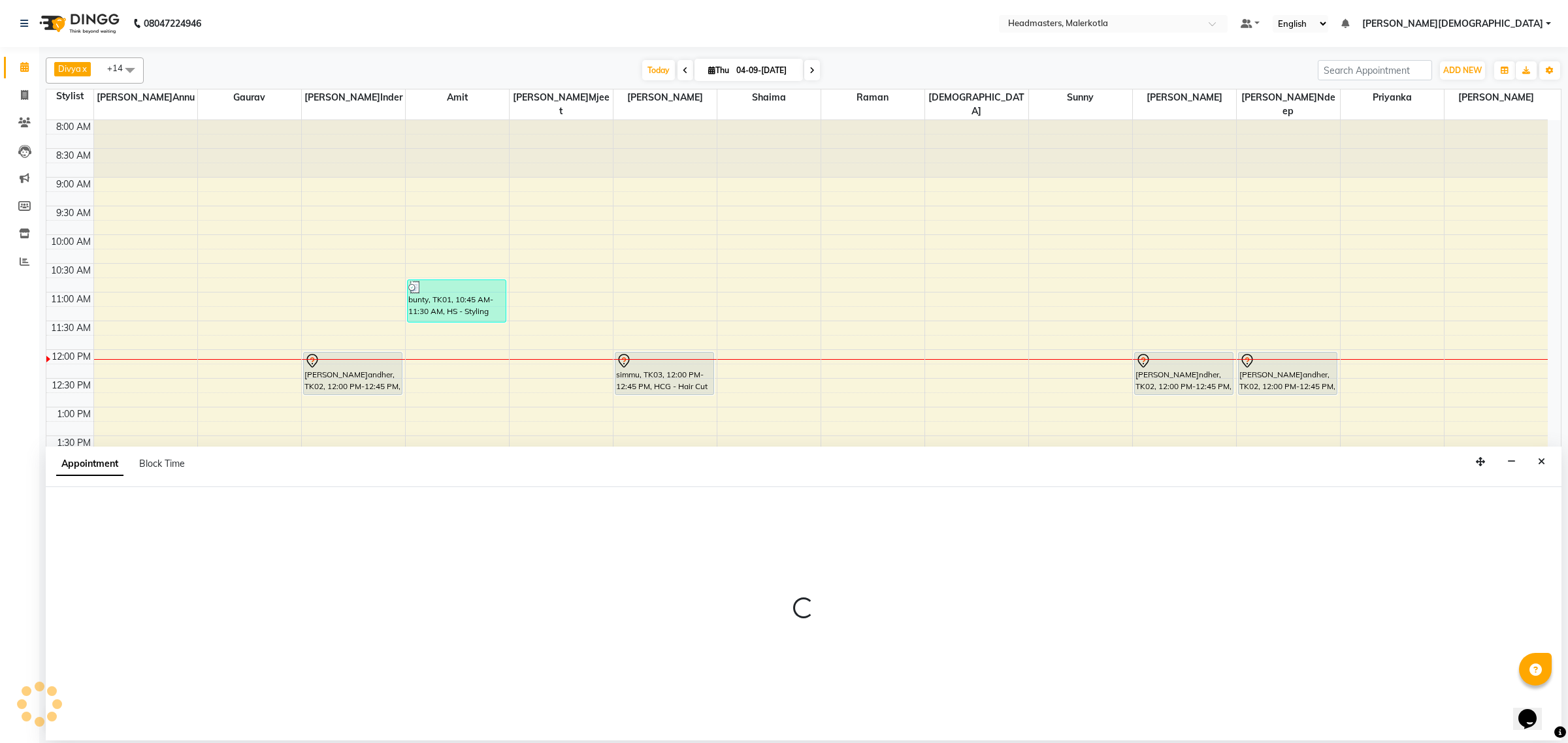
select select "tentative"
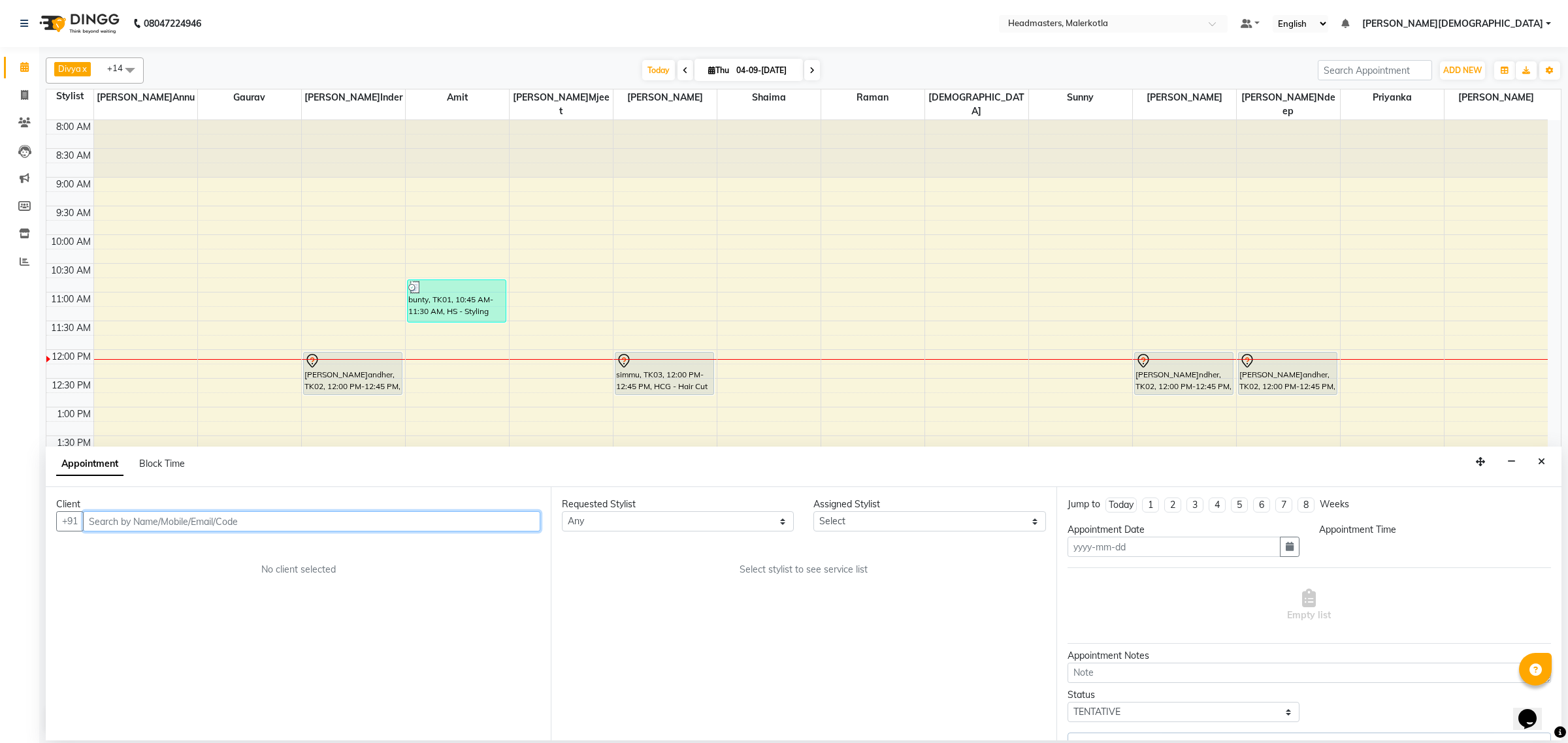
type input "0[DATE]"
select select "720"
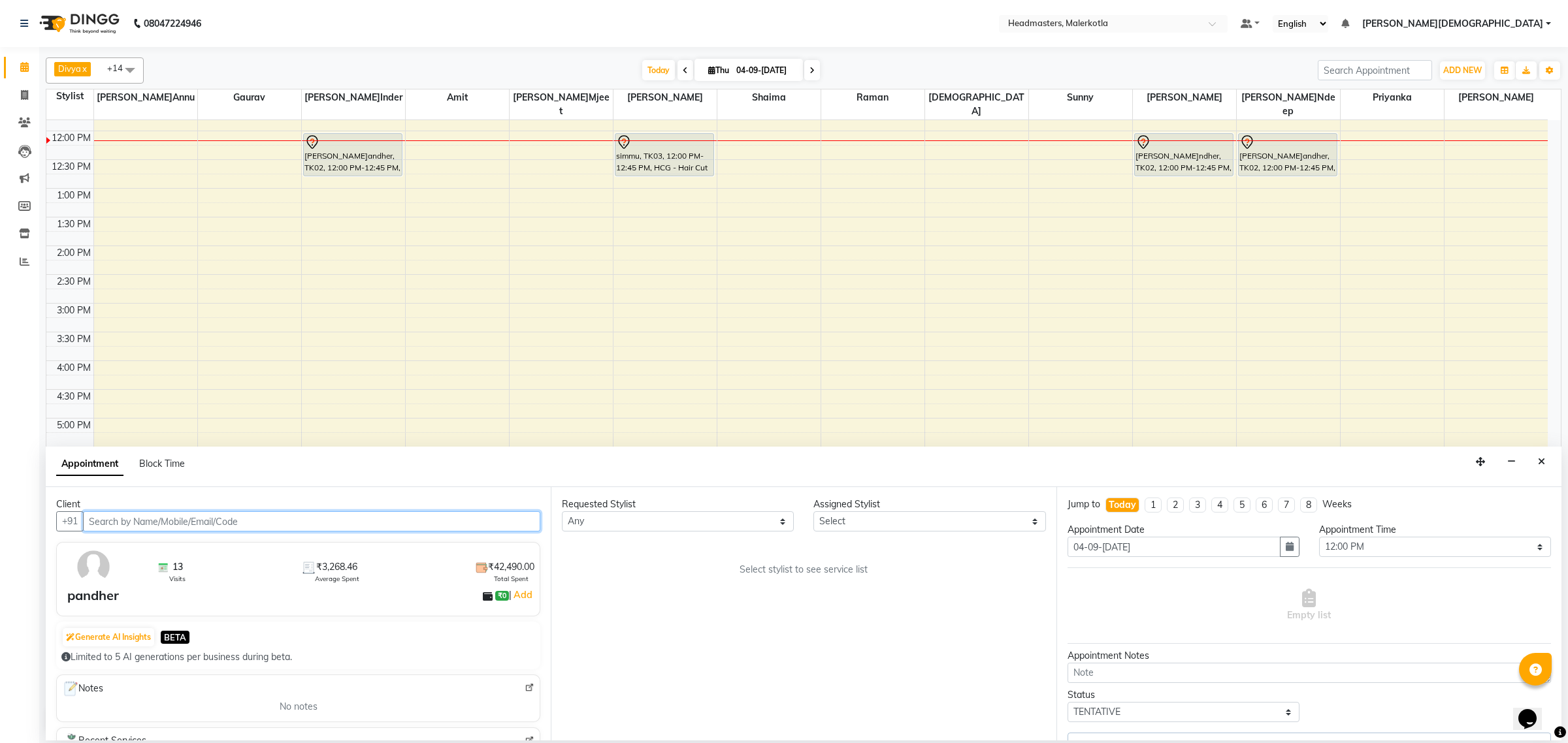
select select "66443"
select select "3700"
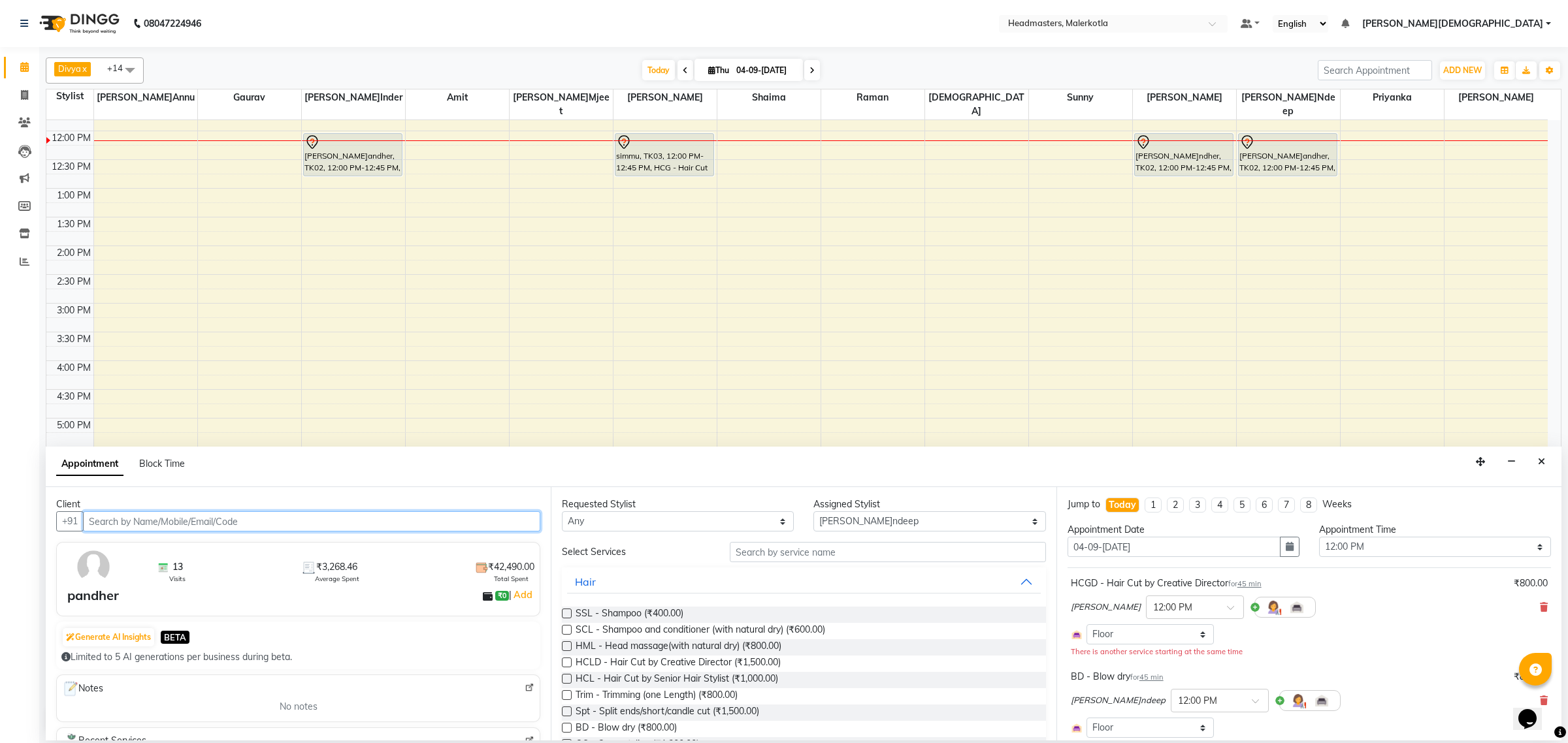
select select "3700"
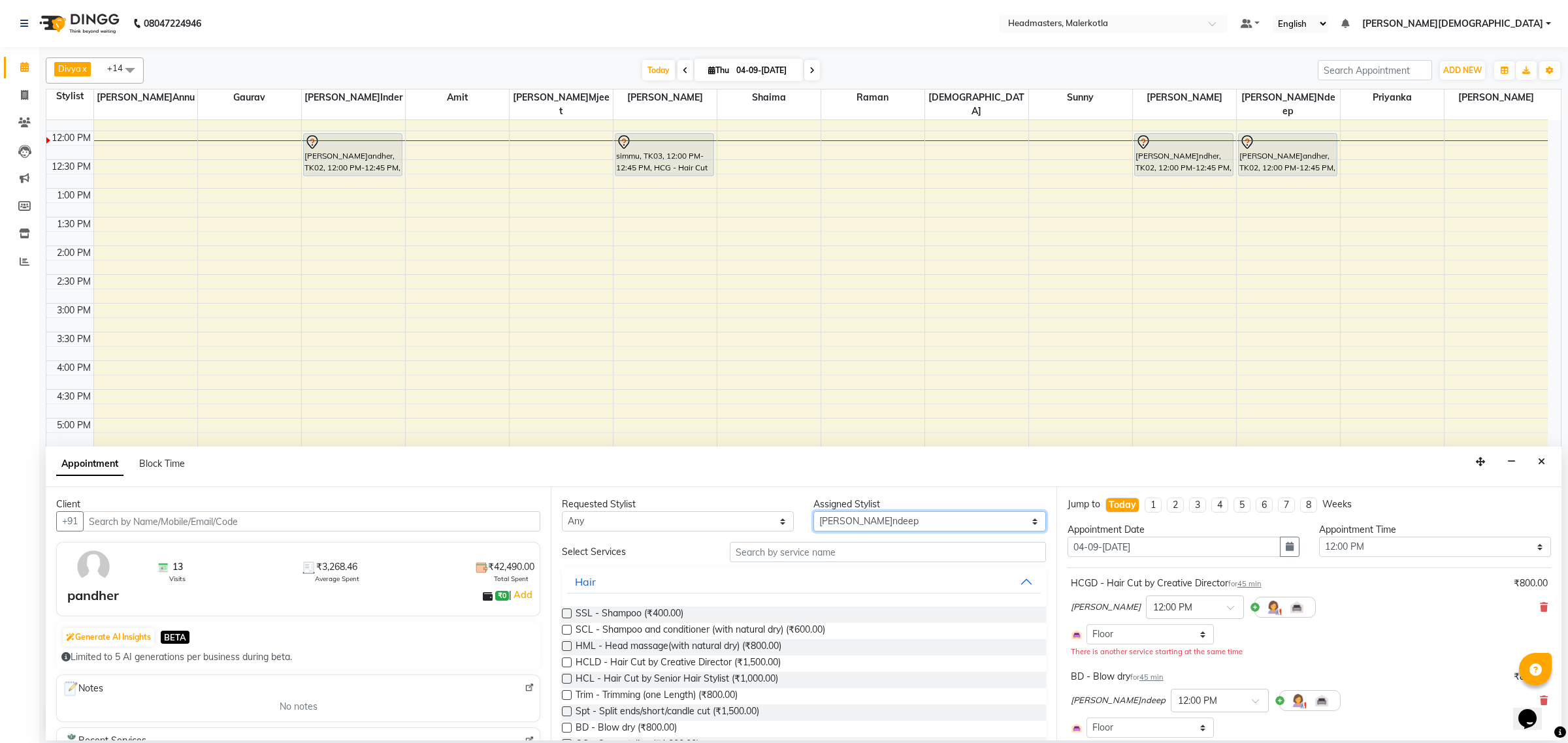
click at [830, 526] on select "Select Ajay Aman Amanpreet Amit Bhupinder Chand Sahota Danish Gagan Gaurav Hars…" at bounding box center [929, 522] width 232 height 20
select select "65938"
click at [830, 526] on select "Select Ajay Aman Amanpreet Amit Bhupinder Chand Sahota Danish Gagan Gaurav Hars…" at bounding box center [929, 522] width 232 height 20
click at [797, 553] on input "text" at bounding box center [887, 552] width 316 height 20
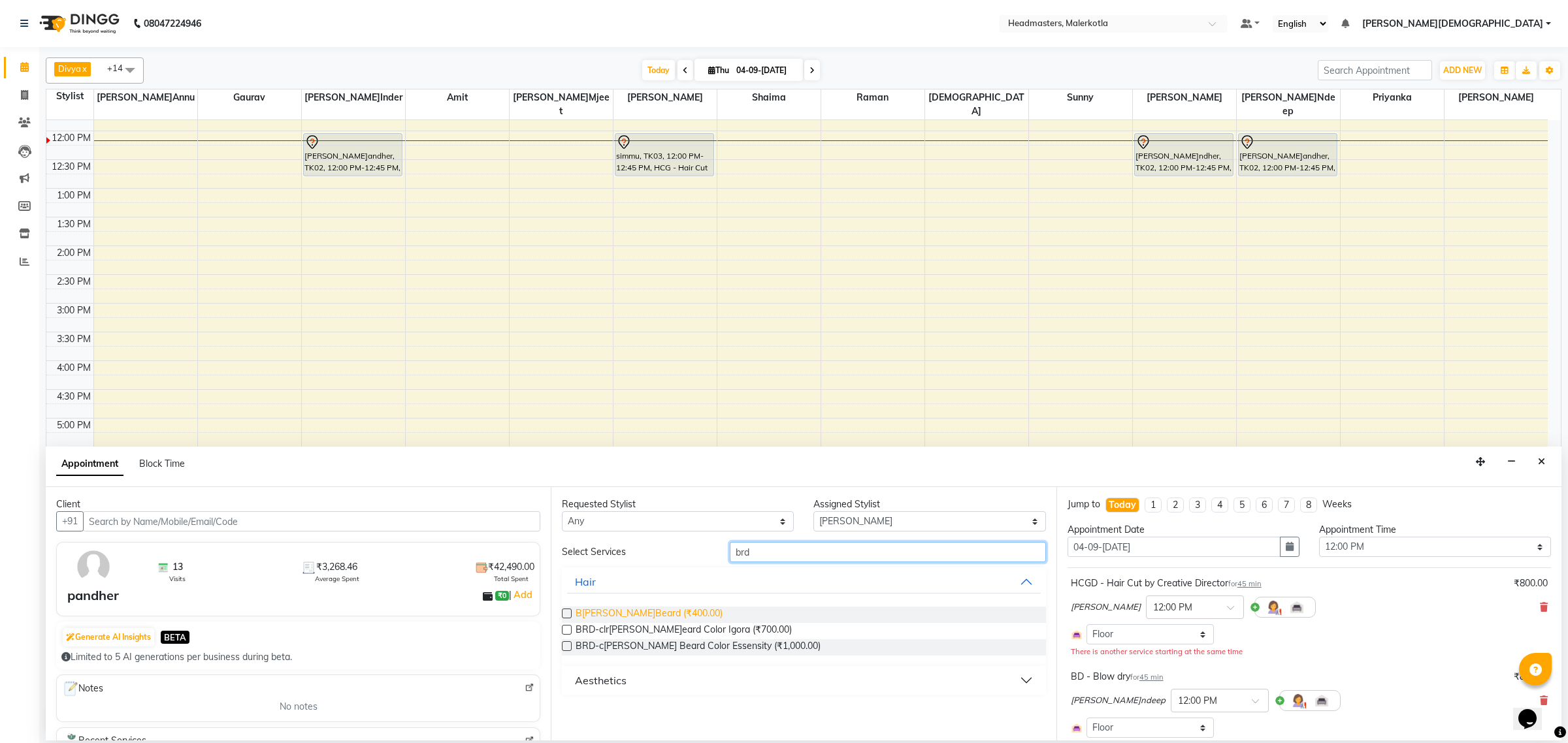
type input "brd"
click at [642, 611] on span "BRD - Beard (₹400.00)" at bounding box center [648, 615] width 147 height 17
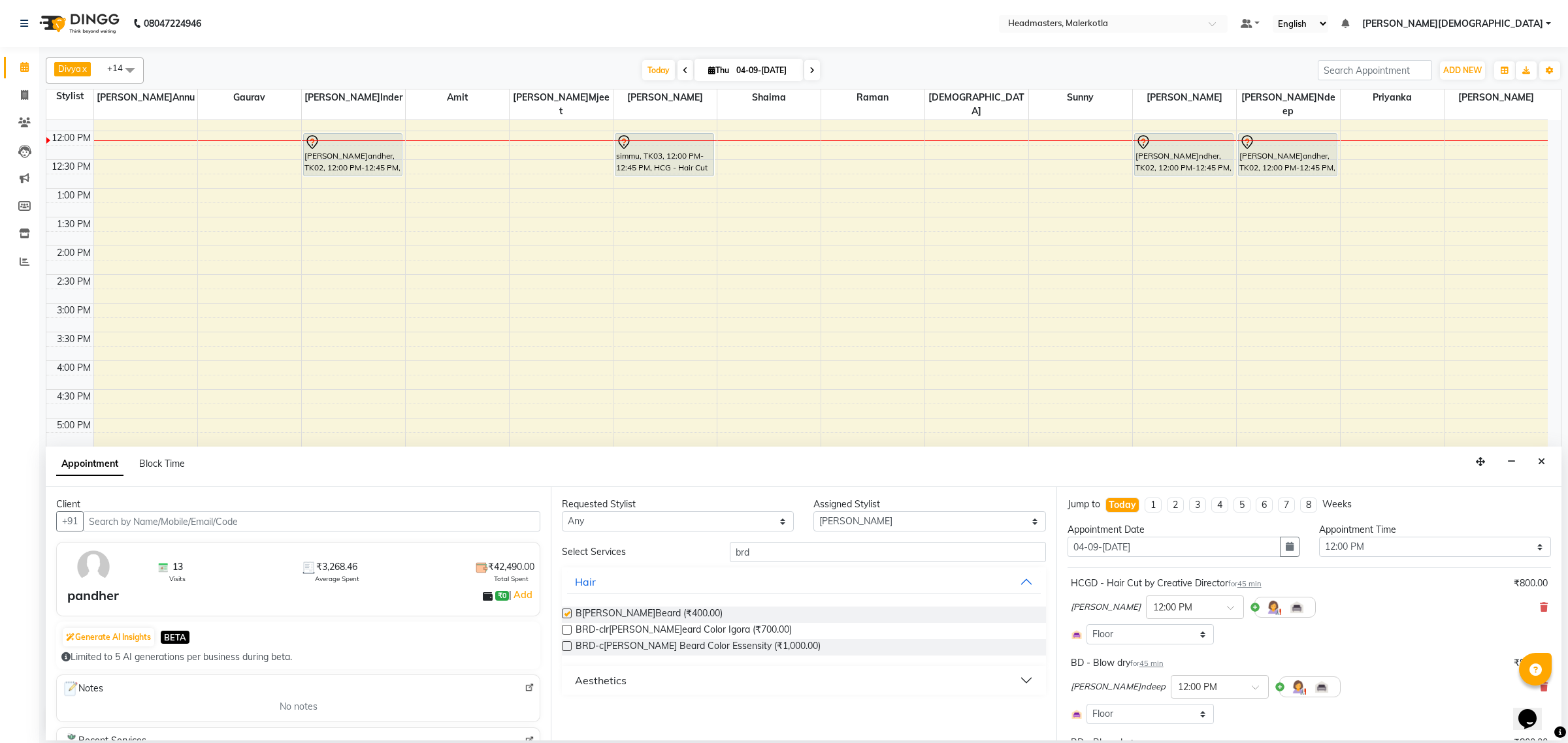
checkbox input "false"
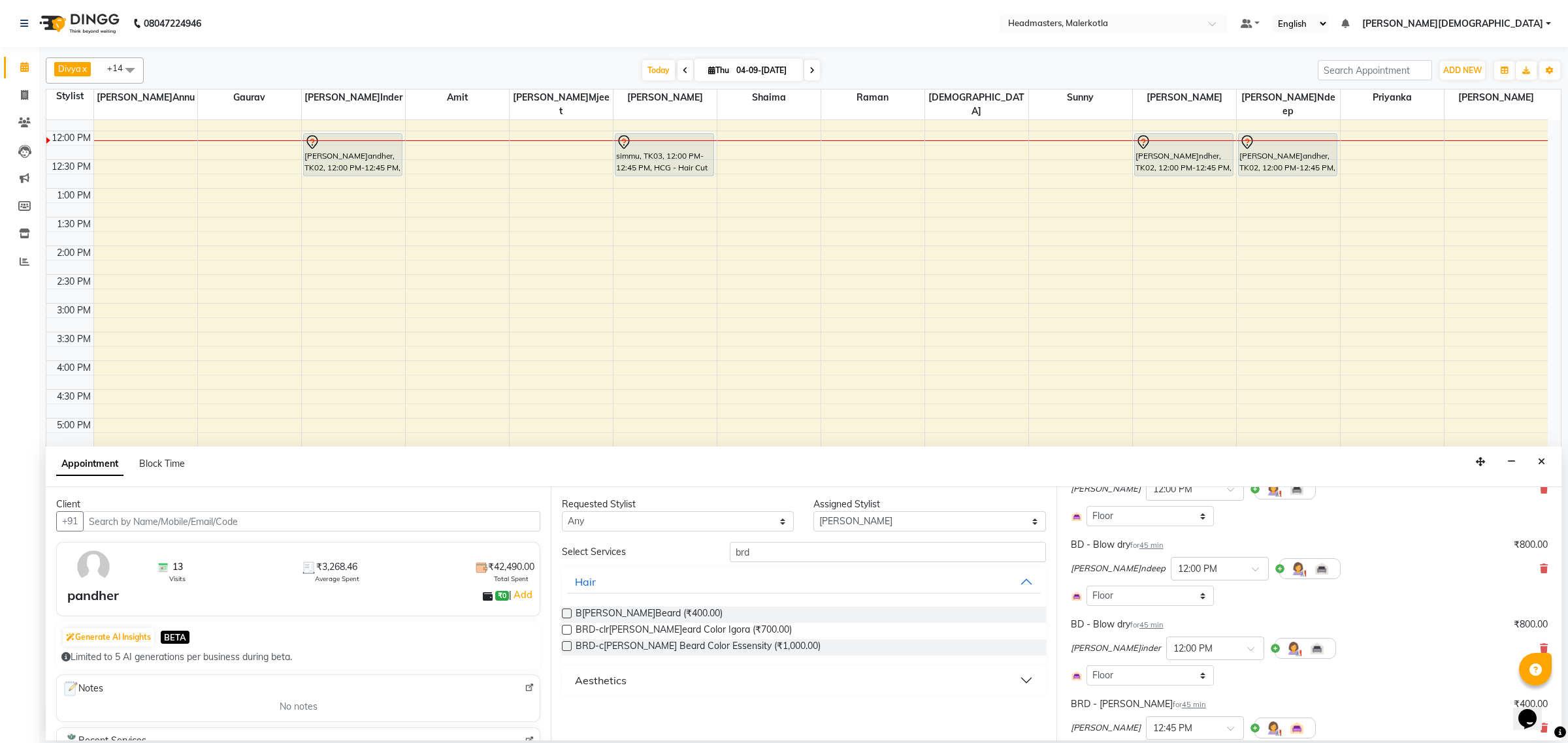
scroll to position [279, 0]
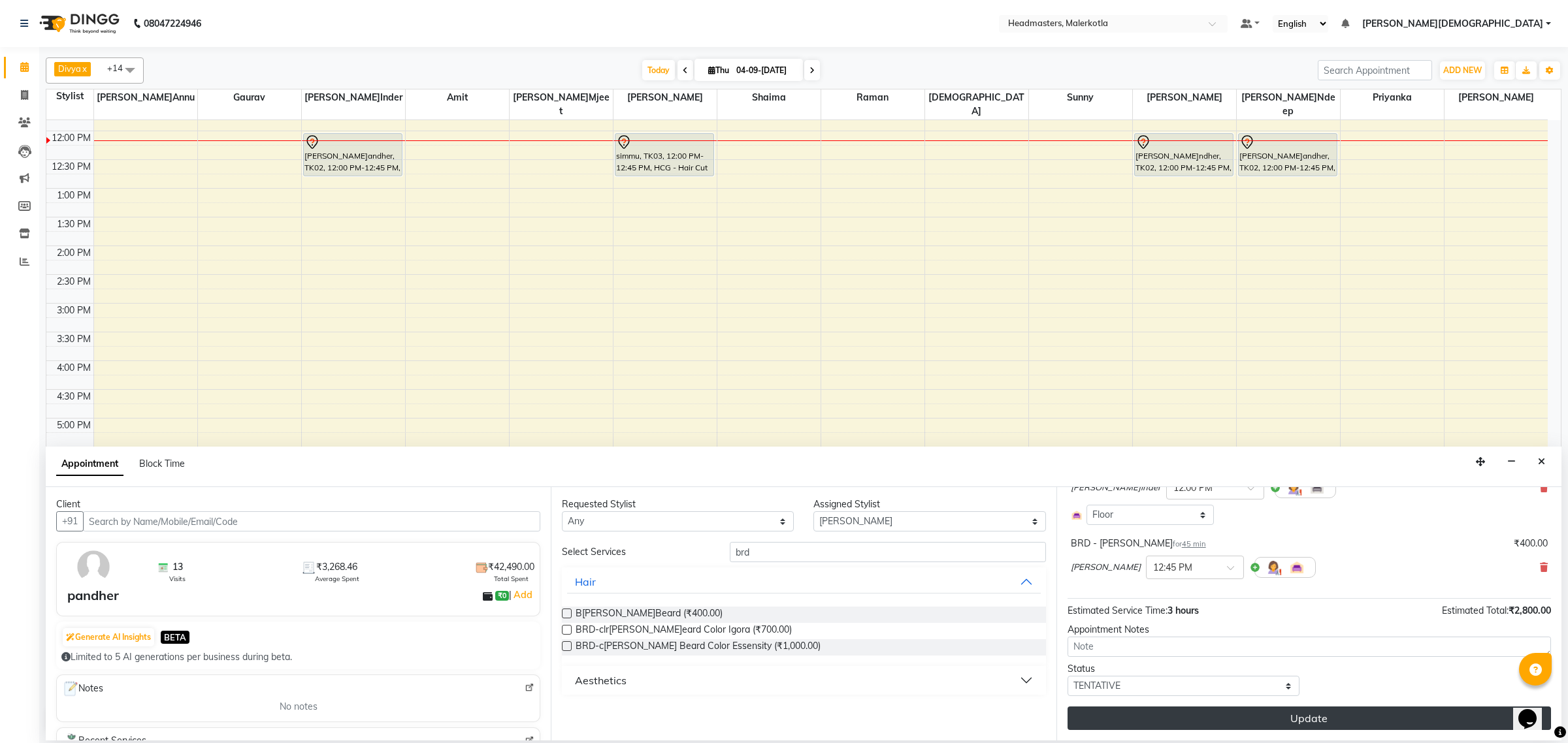
click at [1174, 716] on button "Update" at bounding box center [1309, 718] width 483 height 24
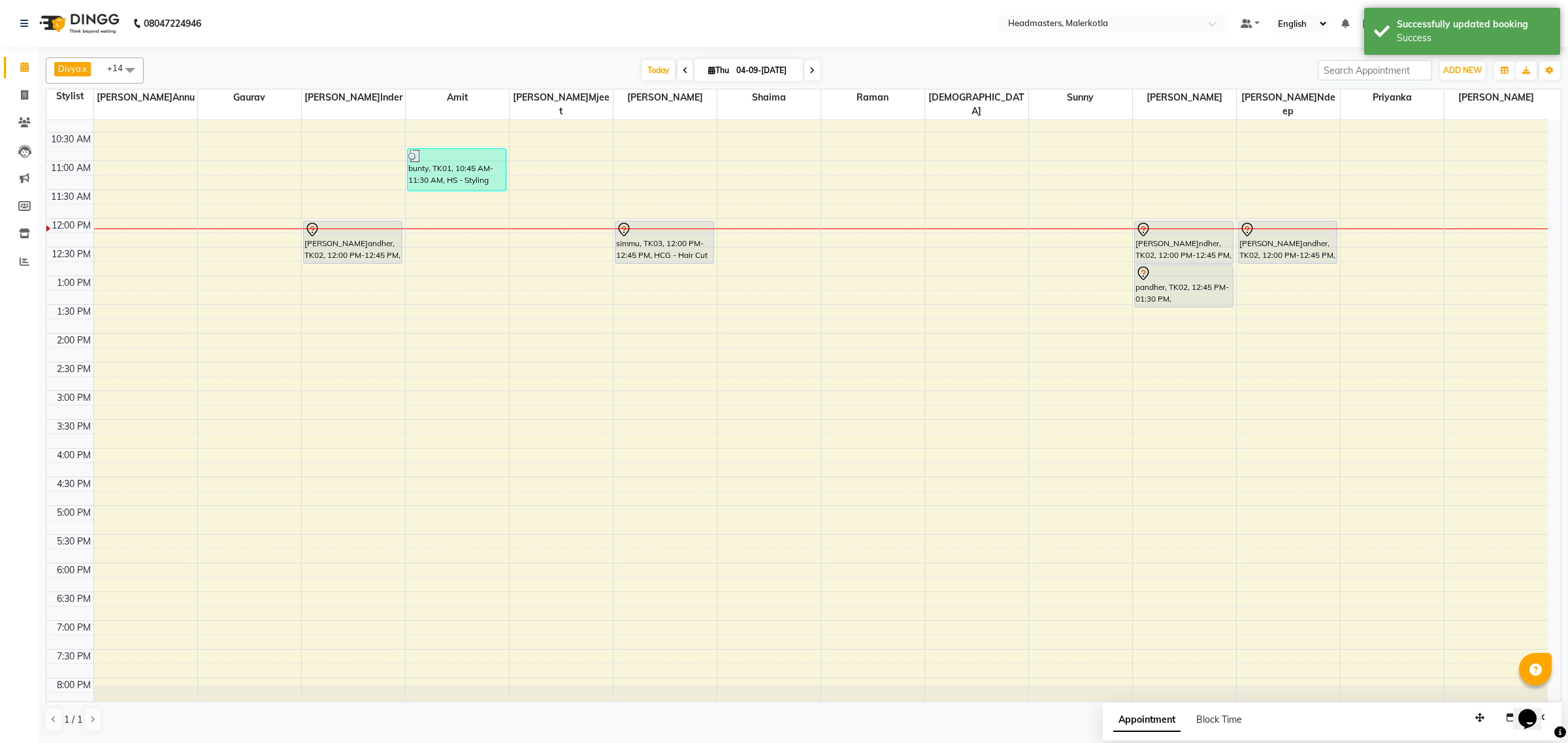
scroll to position [0, 0]
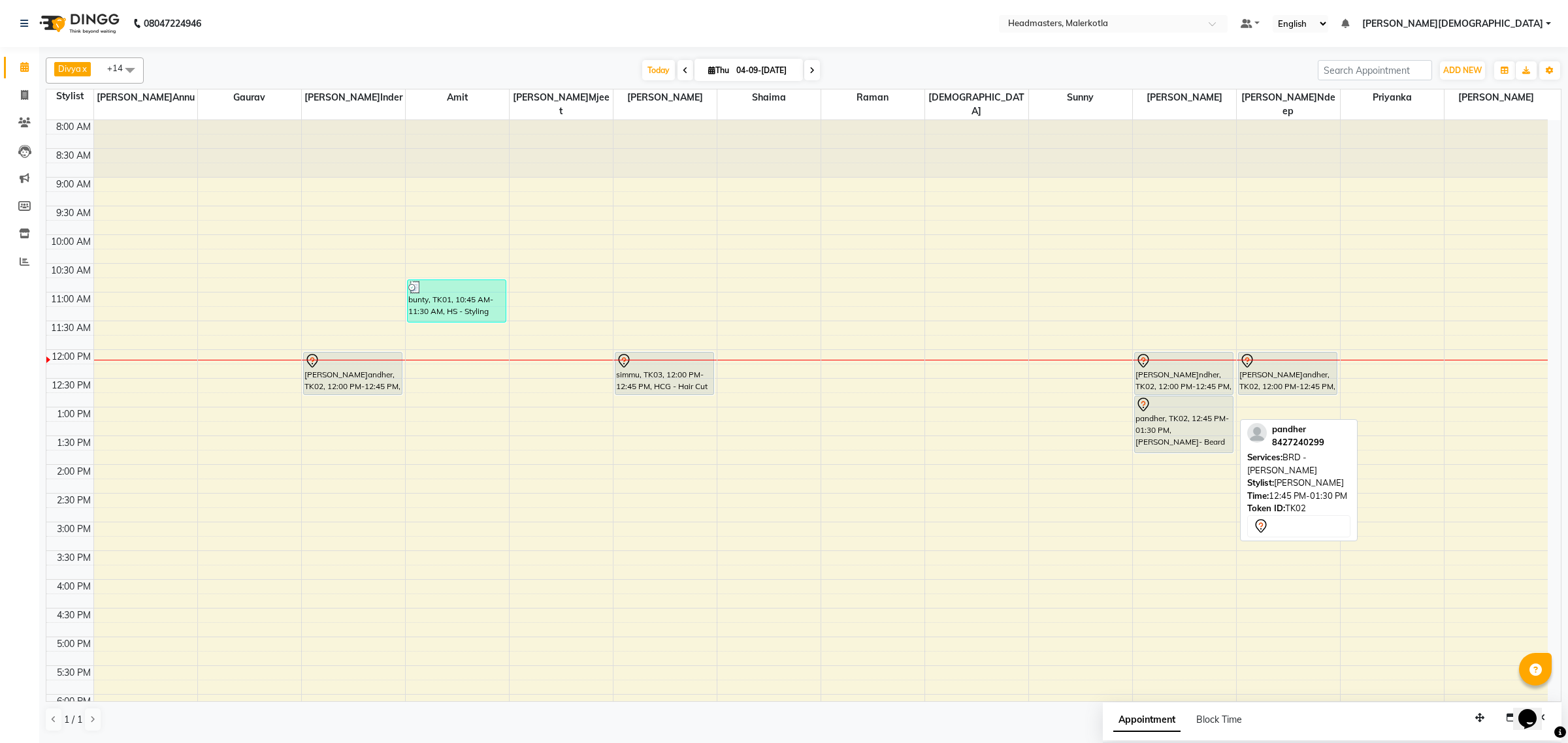
click at [1190, 428] on div "pandher, TK02, 12:00 PM-12:45 PM, HCGD - Hair Cut by Creative Director pandher,…" at bounding box center [1185, 522] width 103 height 804
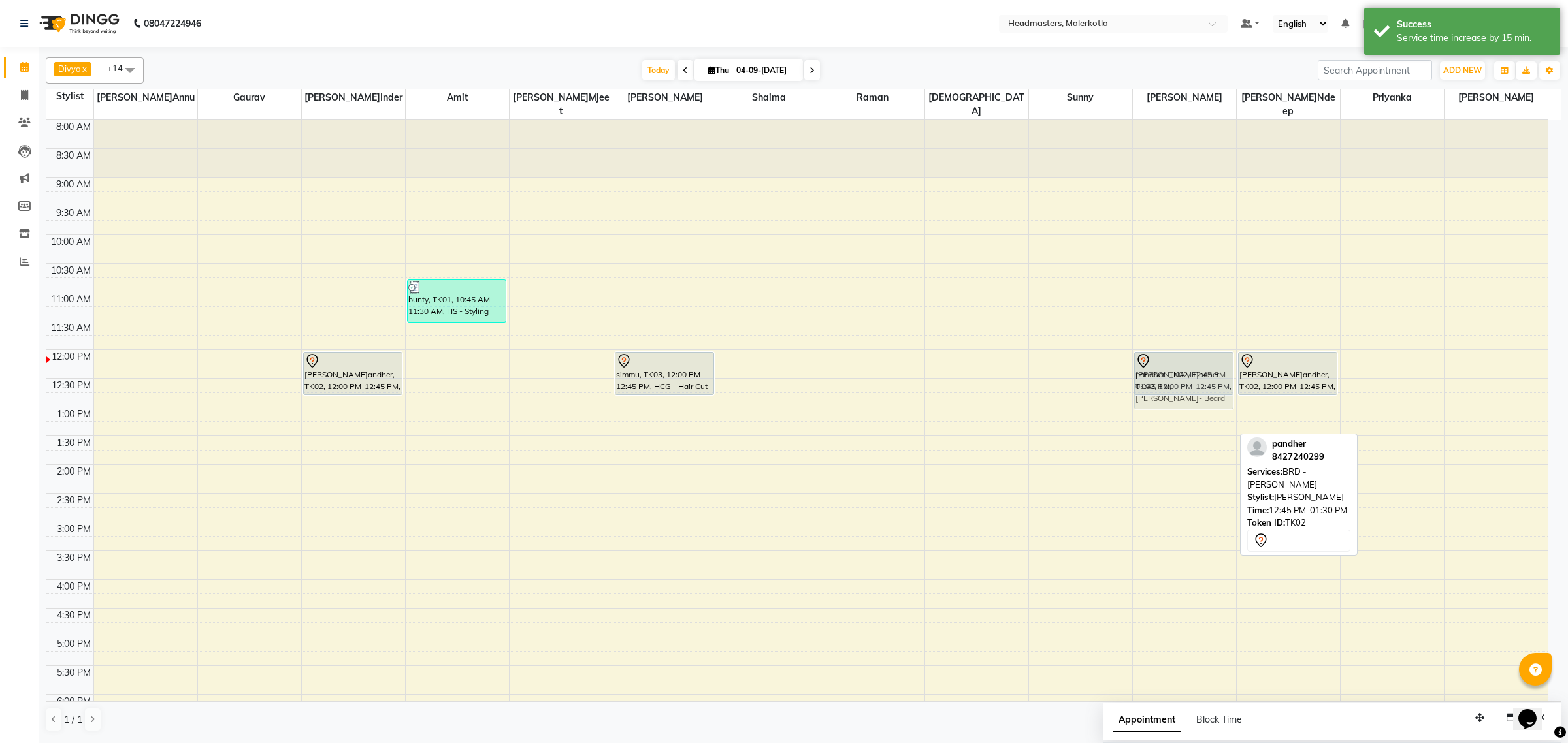
drag, startPoint x: 1191, startPoint y: 415, endPoint x: 1191, endPoint y: 368, distance: 47.0
click at [1191, 368] on div "pandher, TK02, 12:00 PM-12:45 PM, HCGD - Hair Cut by Creative Director pandher,…" at bounding box center [1185, 522] width 103 height 804
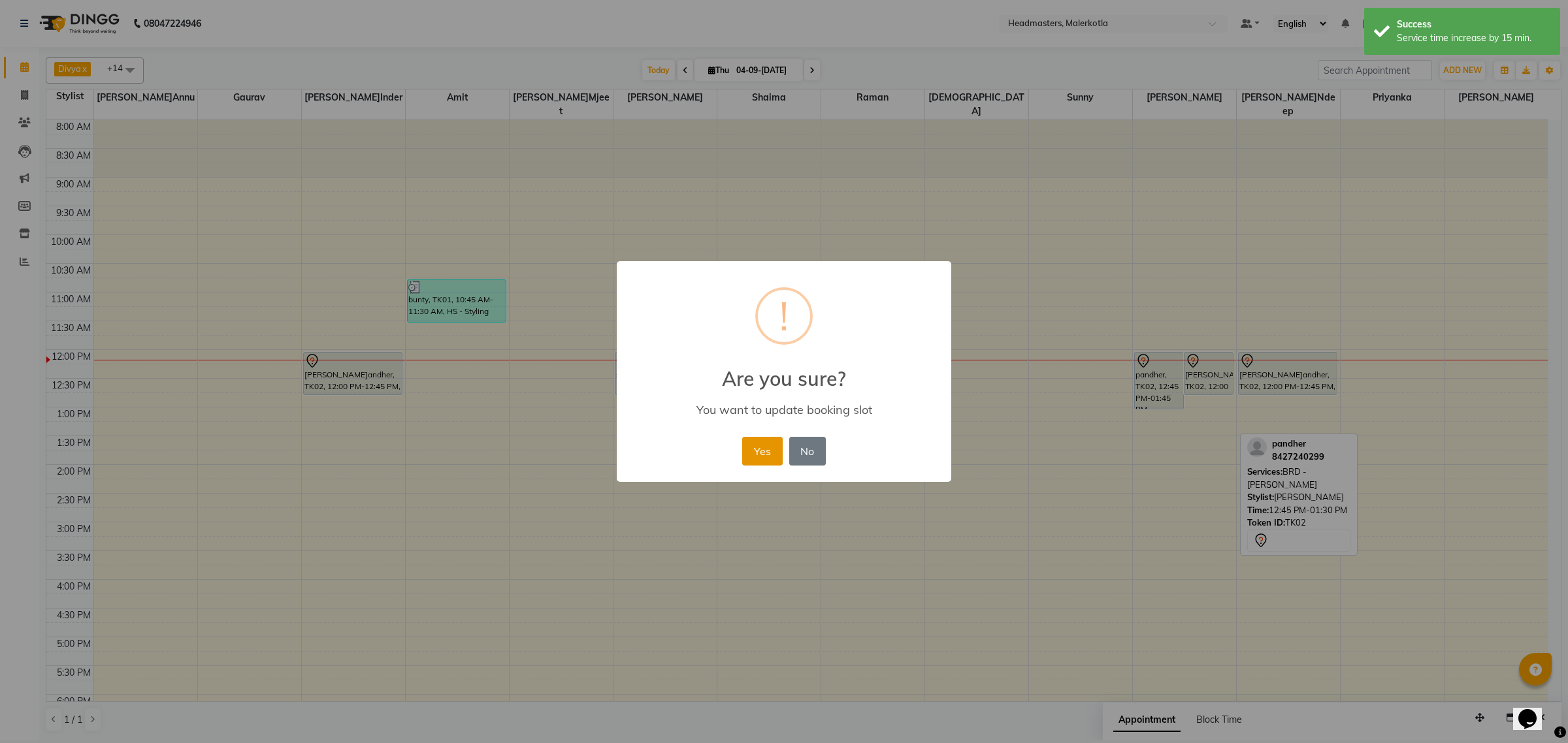
click at [753, 458] on button "Yes" at bounding box center [762, 451] width 40 height 29
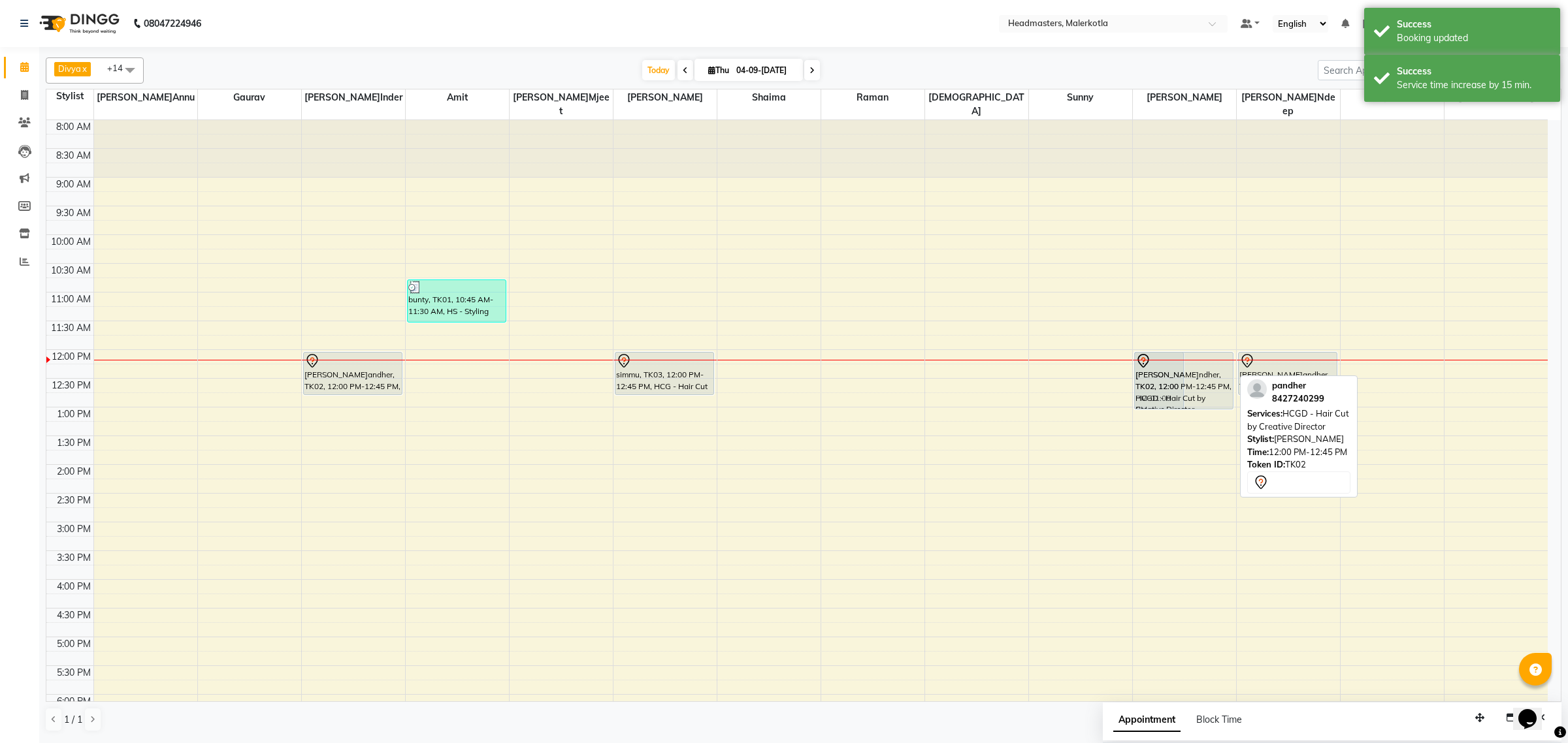
click at [1200, 386] on div "pandher, TK02, 12:00 PM-01:00 PM, BRD - Beard pandher, TK02, 12:00 PM-12:45 PM,…" at bounding box center [1185, 522] width 103 height 804
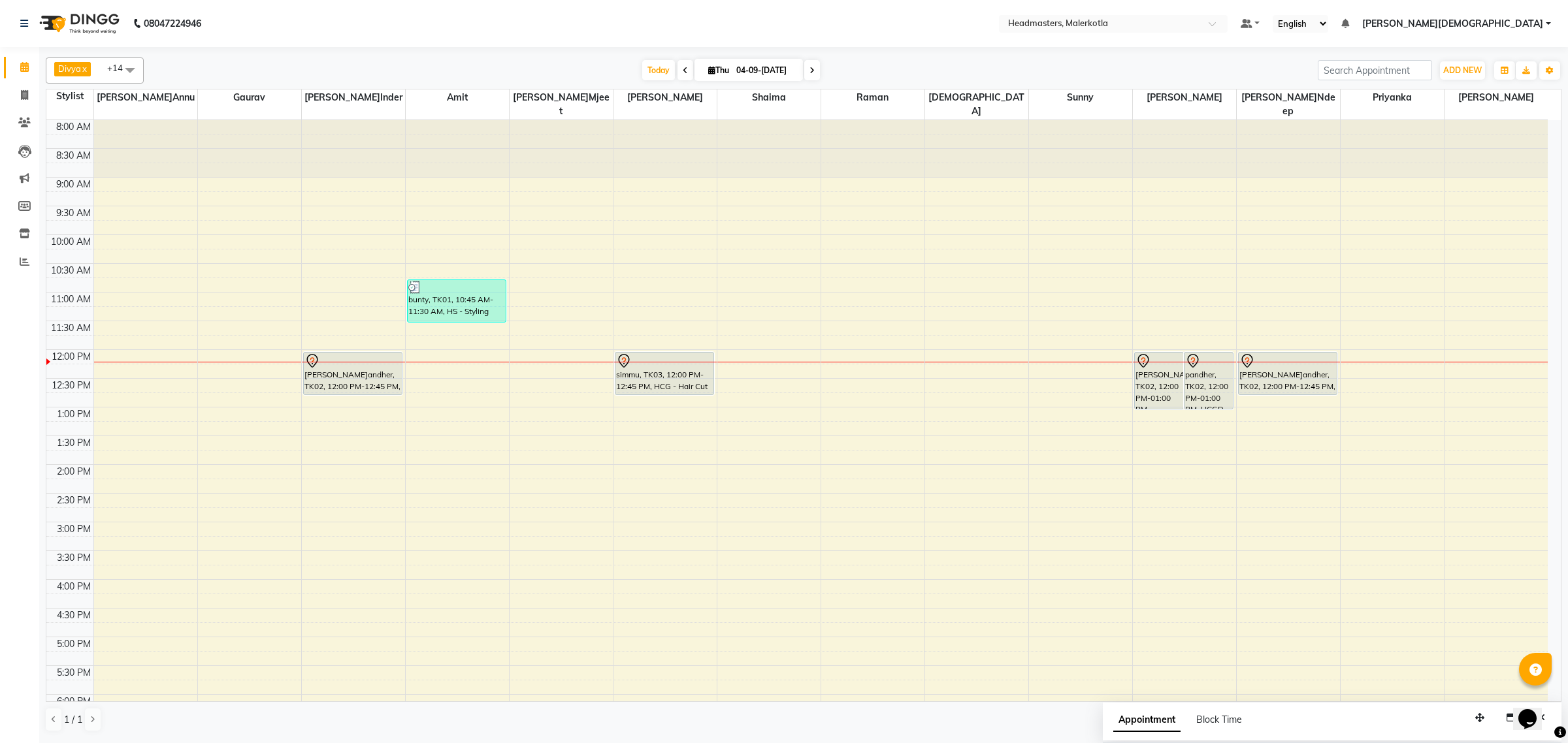
click at [682, 71] on icon at bounding box center [685, 70] width 5 height 8
type input "0[DATE]"
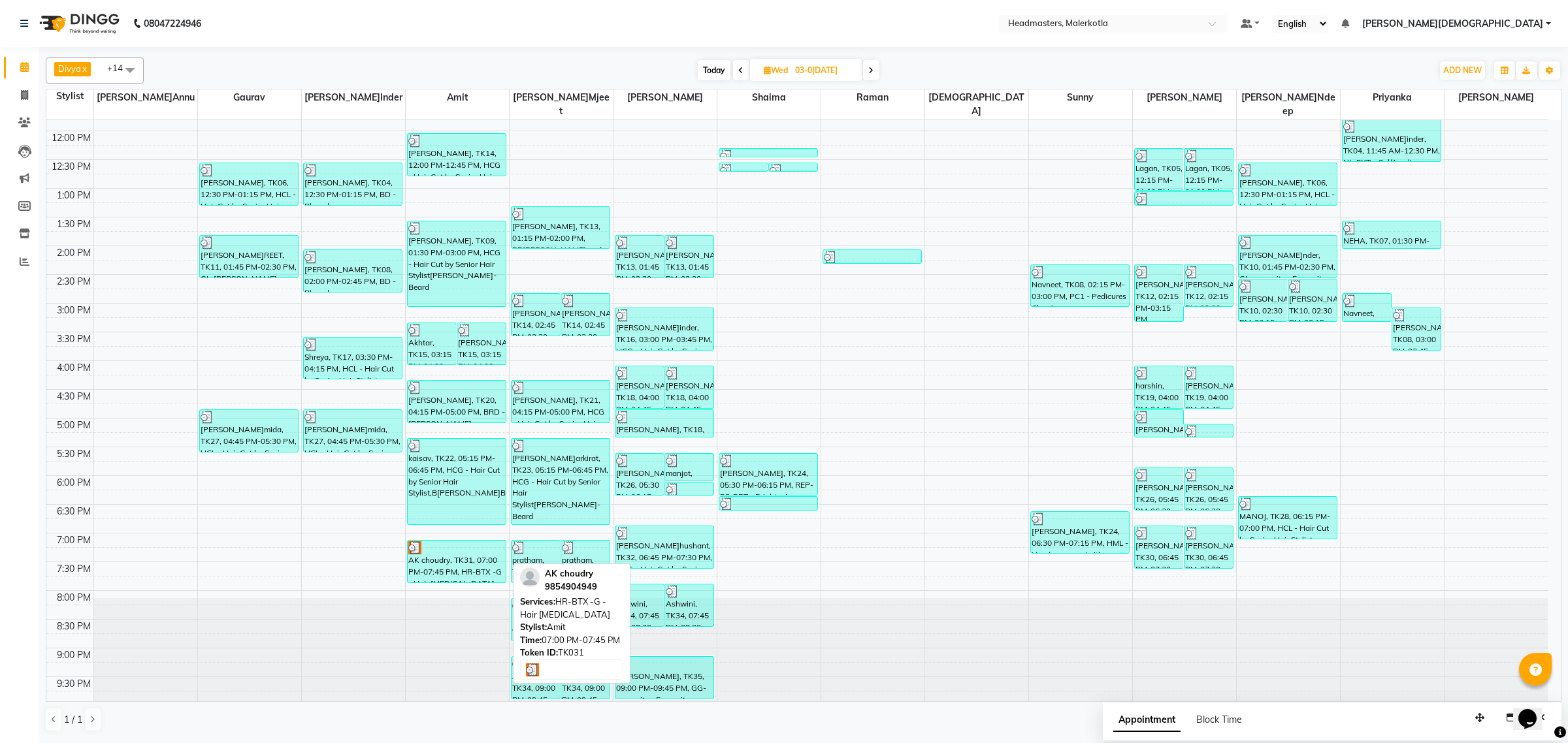
click at [488, 557] on div "AK choudry, TK31, 07:00 PM-07:45 PM, HR-BTX -G - Hair botox" at bounding box center [456, 562] width 98 height 42
click at [449, 552] on div "AK choudry, TK31, 07:00 PM-07:45 PM, HR-BTX -G - Hair botox" at bounding box center [456, 562] width 98 height 42
select select "3"
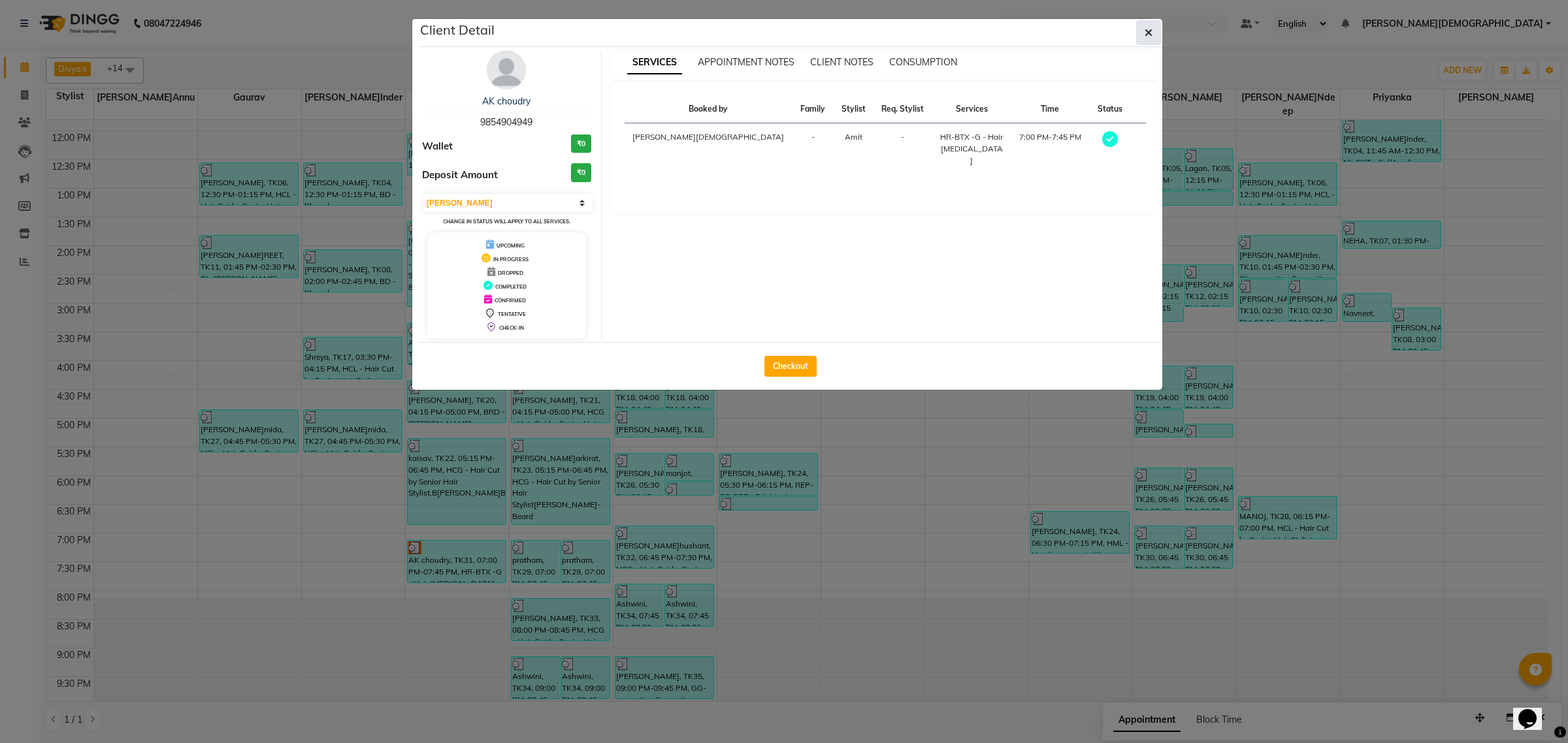
click at [1153, 33] on button "button" at bounding box center [1148, 33] width 25 height 25
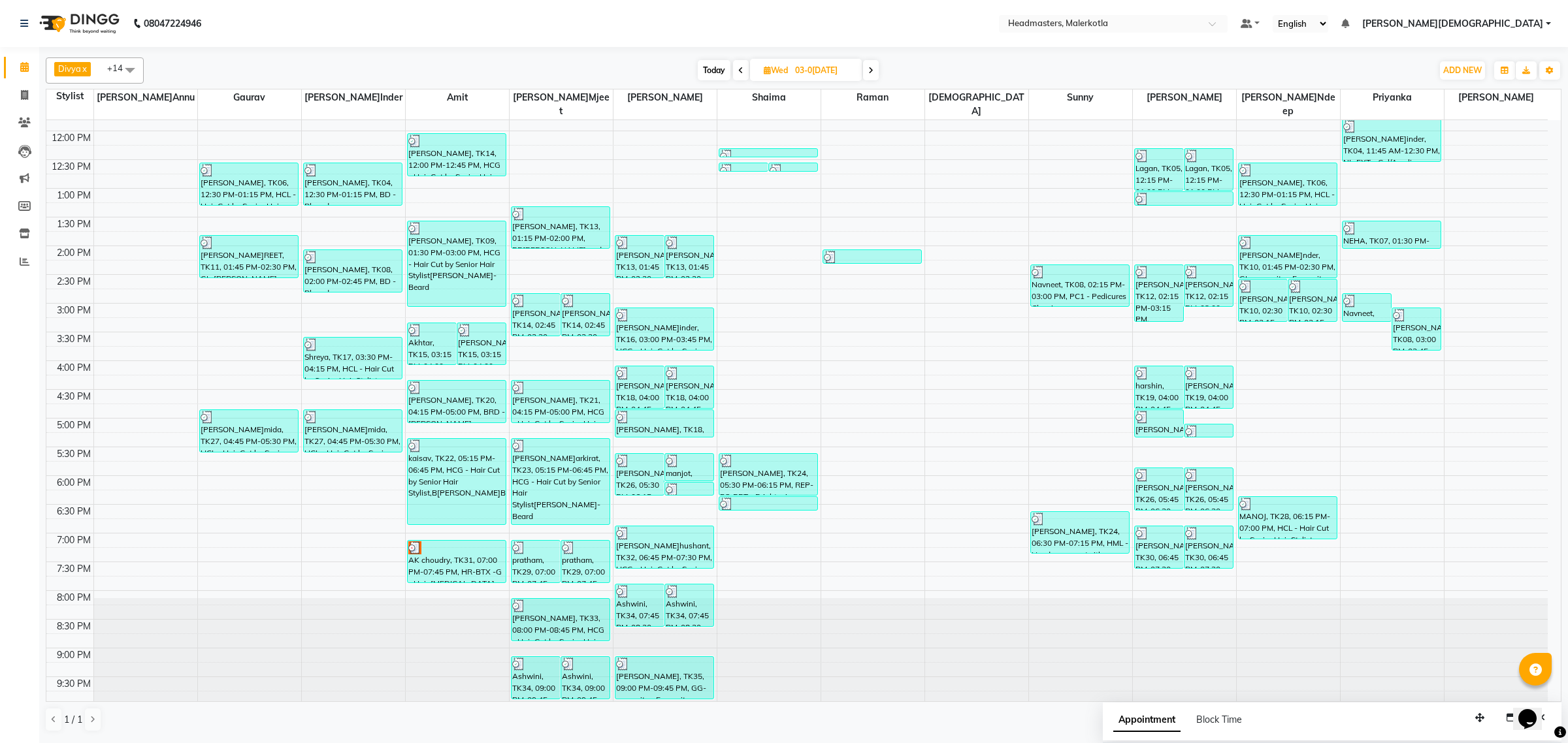
click at [870, 70] on icon at bounding box center [870, 70] width 5 height 8
type input "0[DATE]"
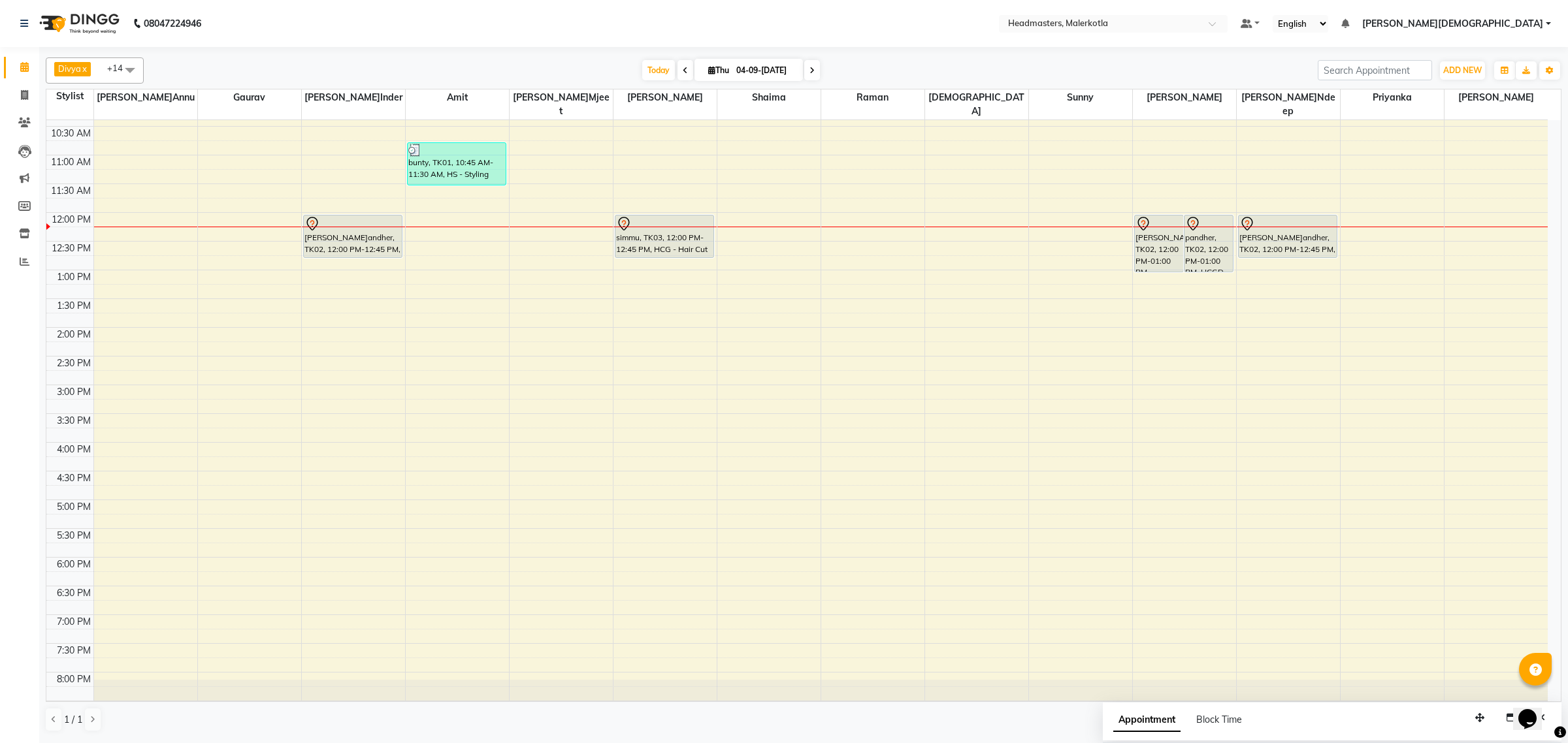
scroll to position [56, 0]
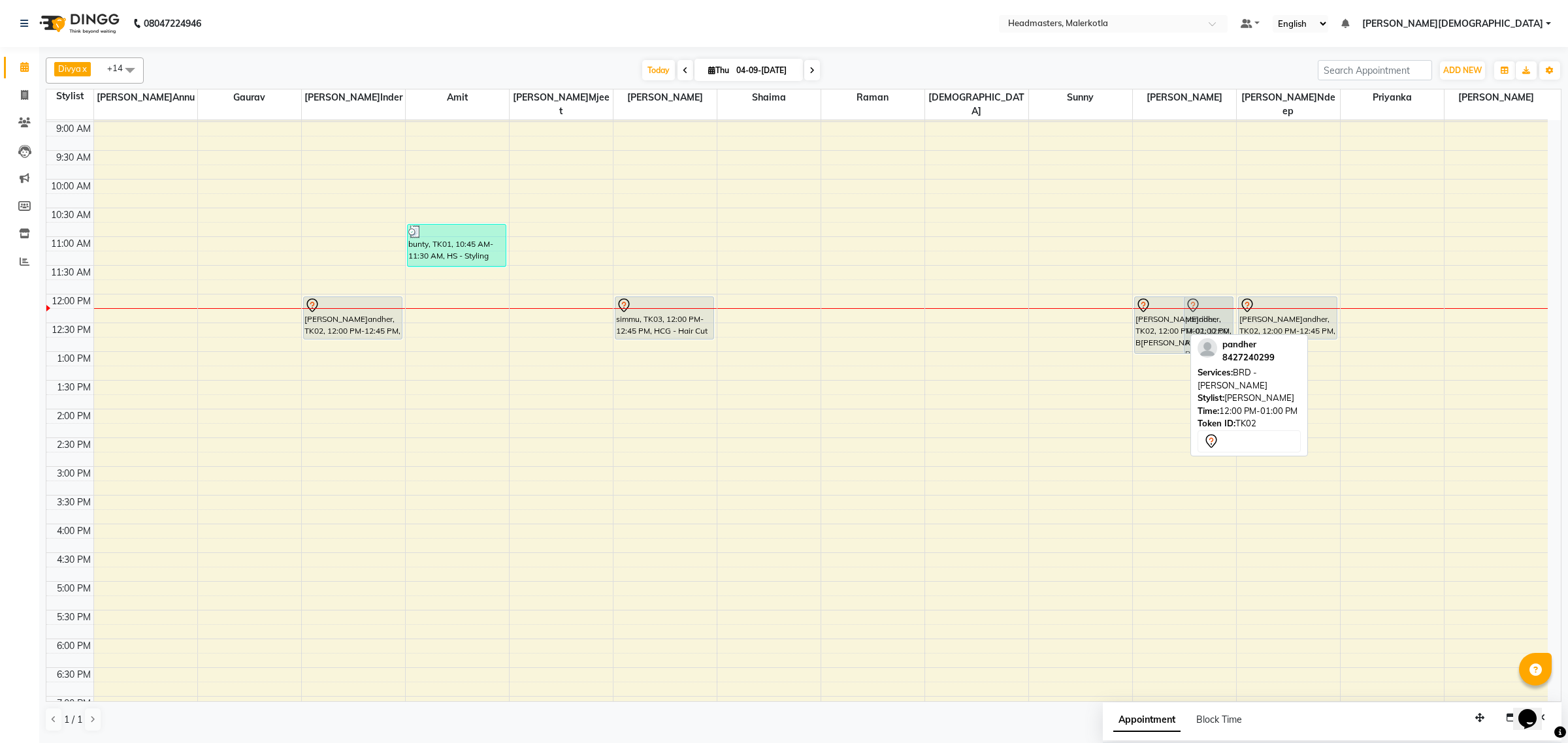
click at [1153, 330] on div "pandher, TK02, 12:00 PM-01:00 PM, BRD - Beard pandher, TK02, 12:00 PM-01:00 PM,…" at bounding box center [1185, 466] width 103 height 804
click at [1156, 335] on div "pandher, TK02, 12:00 PM-01:00 PM, BRD - Beard" at bounding box center [1158, 326] width 48 height 56
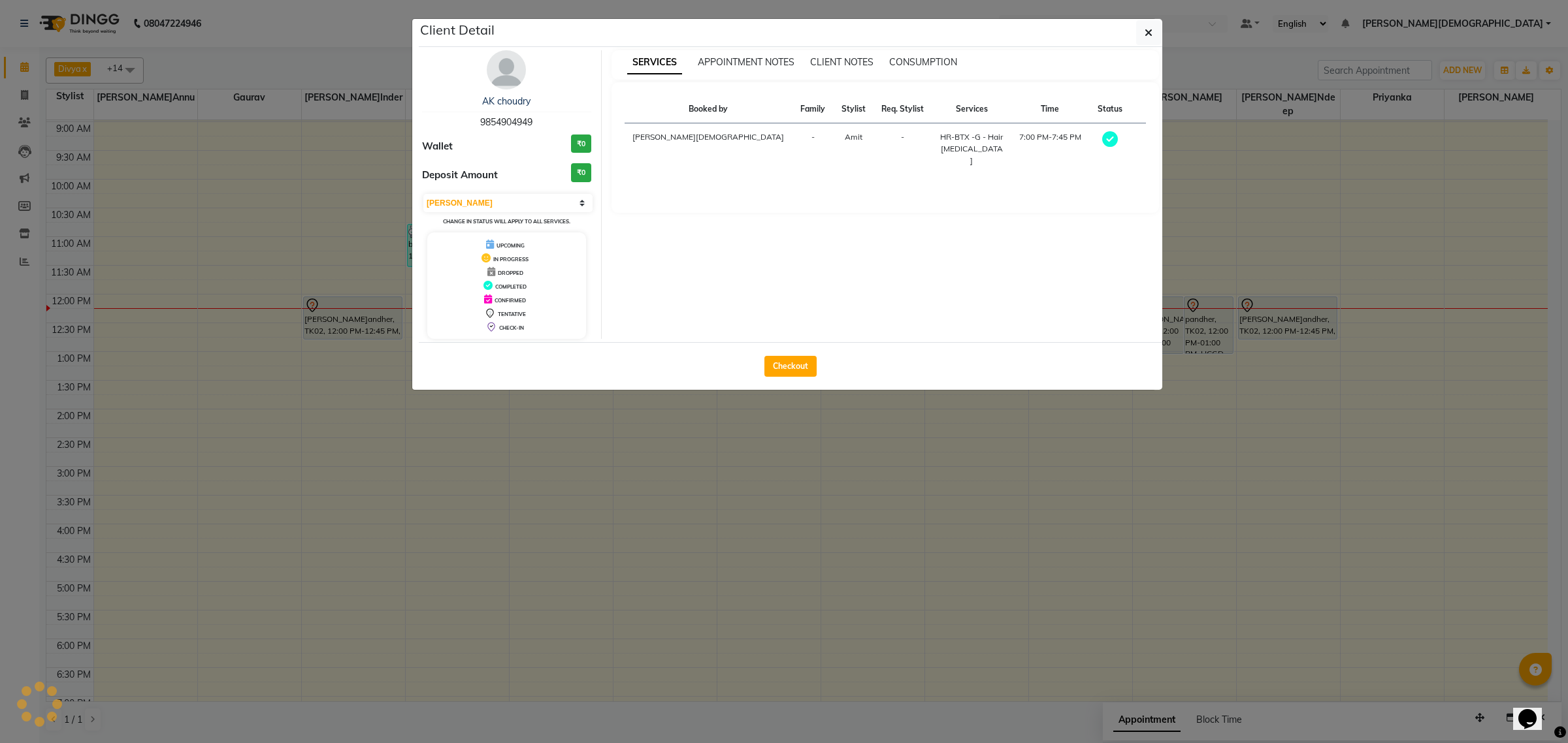
select select "7"
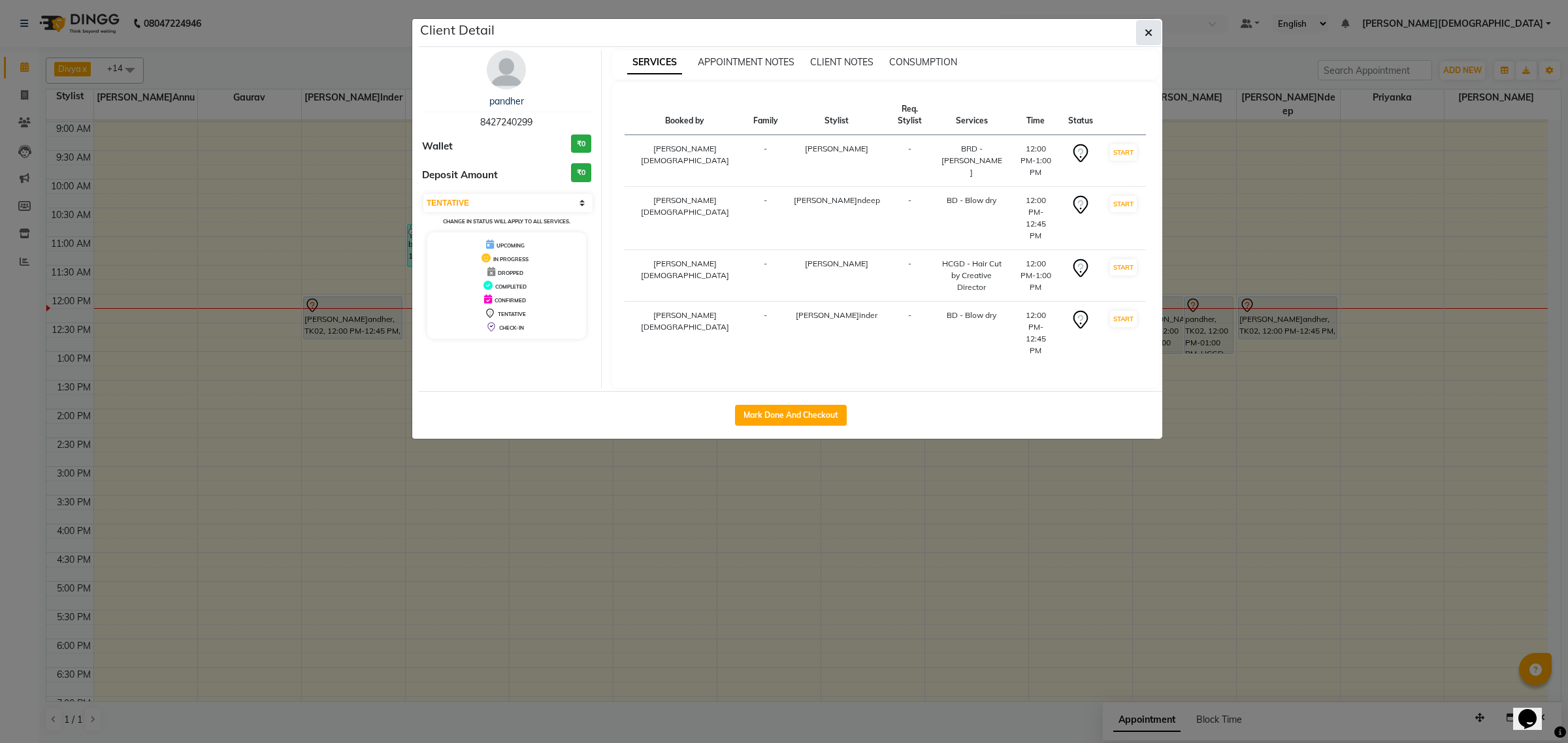
click at [1150, 30] on icon "button" at bounding box center [1148, 33] width 8 height 10
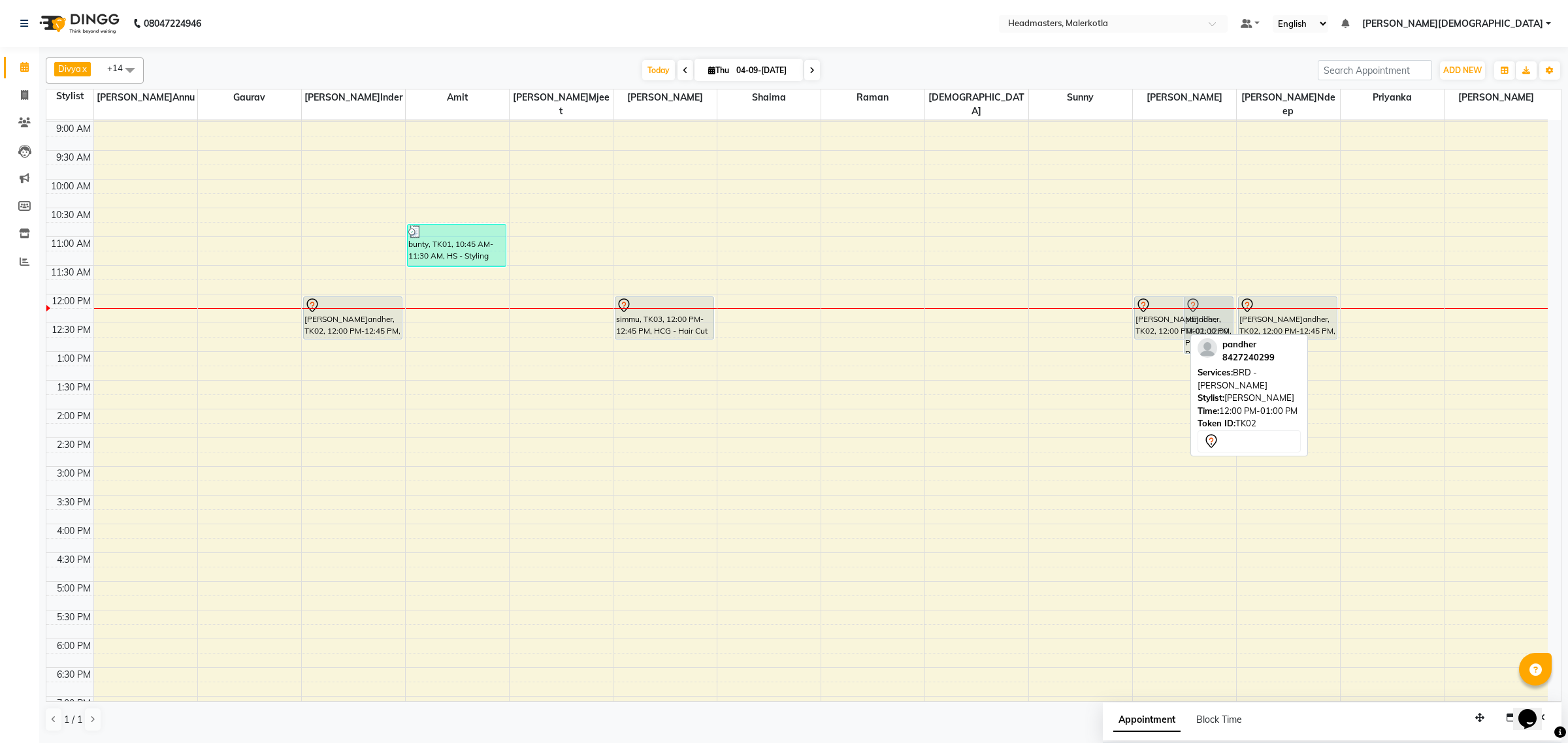
drag, startPoint x: 1152, startPoint y: 341, endPoint x: 1151, endPoint y: 318, distance: 23.0
click at [1151, 318] on div "pandher, TK02, 12:00 PM-01:00 PM, BRD - Beard pandher, TK02, 12:00 PM-01:00 PM,…" at bounding box center [1185, 466] width 103 height 804
drag, startPoint x: 1148, startPoint y: 339, endPoint x: 1148, endPoint y: 313, distance: 26.0
click at [1148, 313] on div "pandher, TK02, 12:00 PM-01:00 PM, HCGD - Hair Cut by Creative Director pandher,…" at bounding box center [1185, 466] width 103 height 804
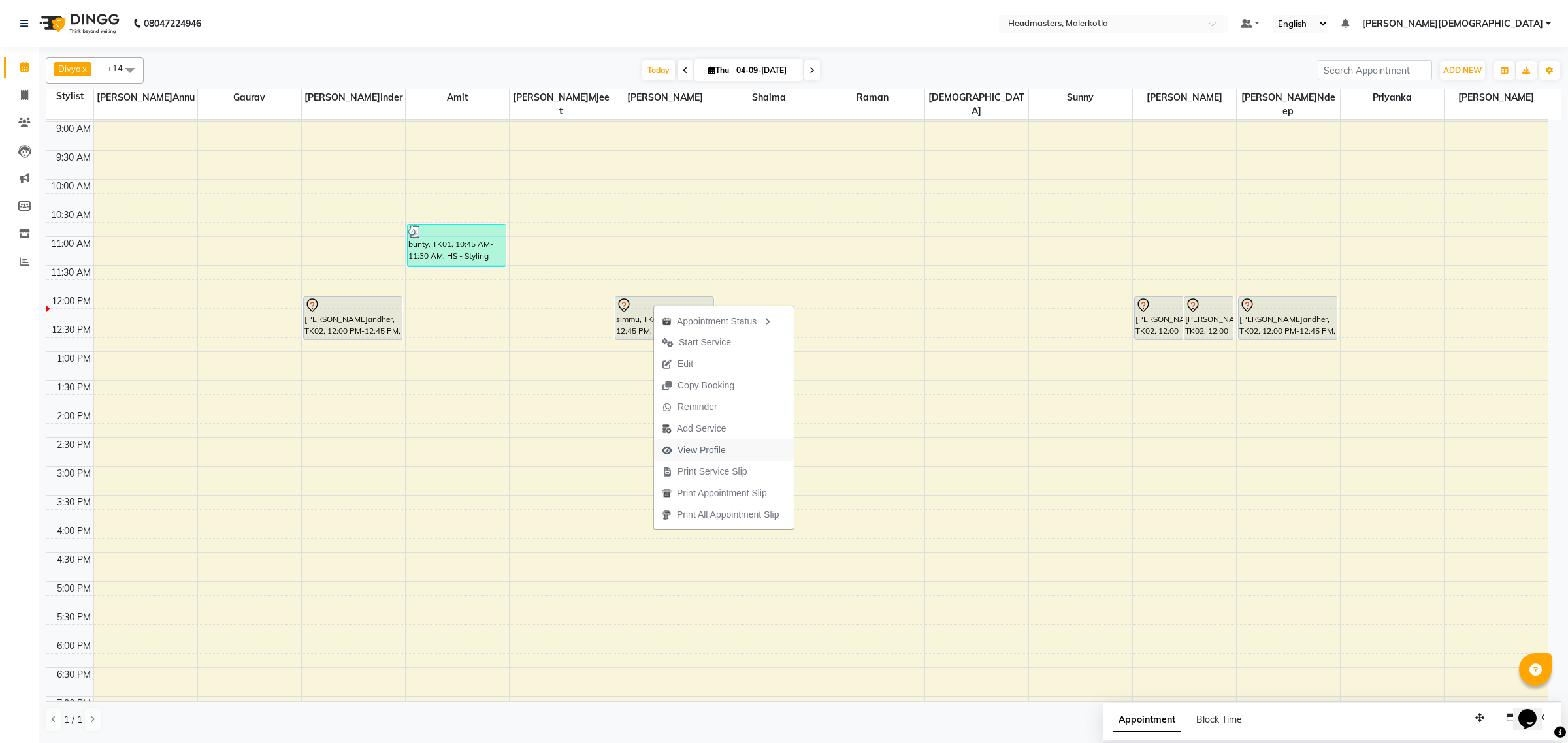
click at [717, 446] on span "View Profile" at bounding box center [701, 450] width 48 height 14
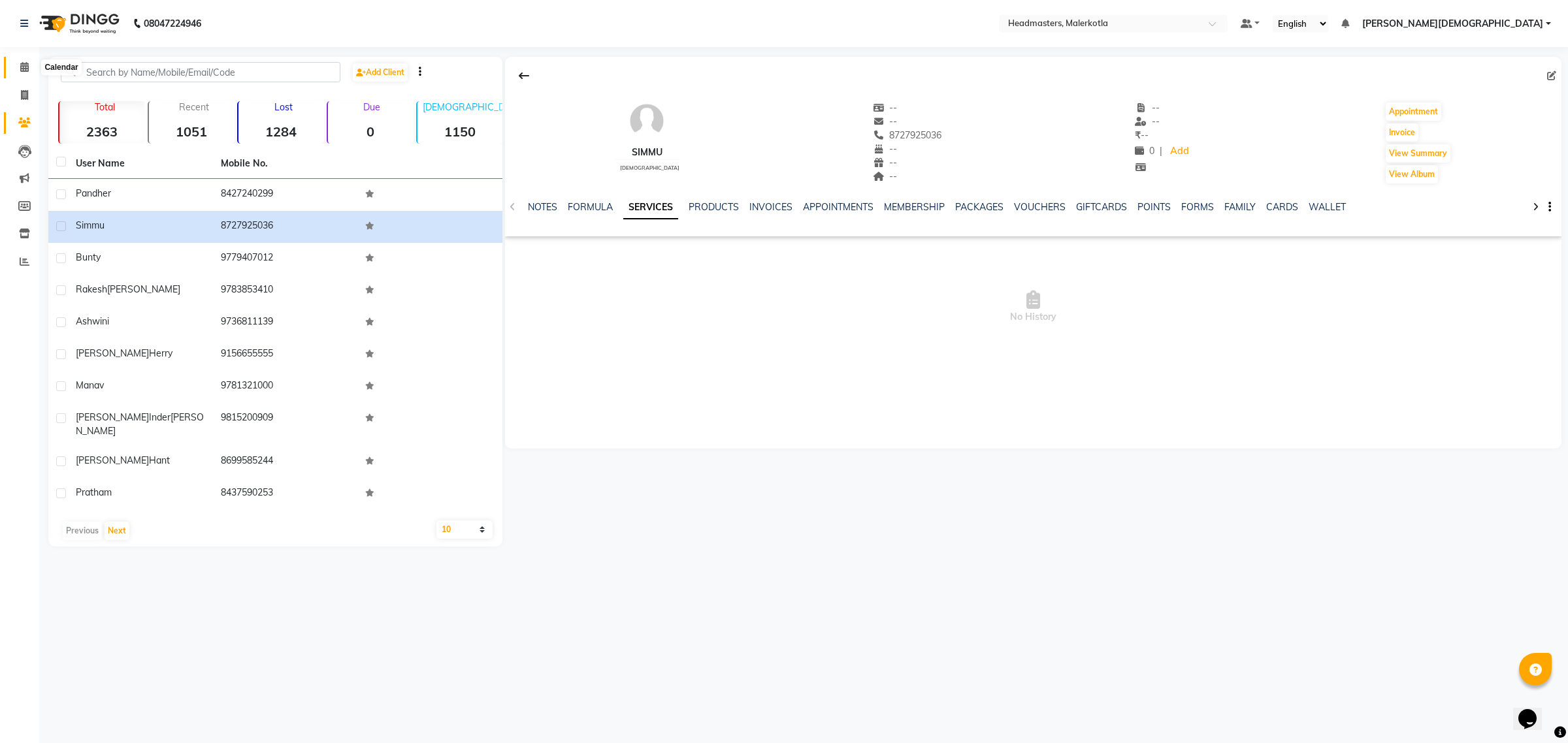
click at [30, 64] on span at bounding box center [25, 67] width 23 height 15
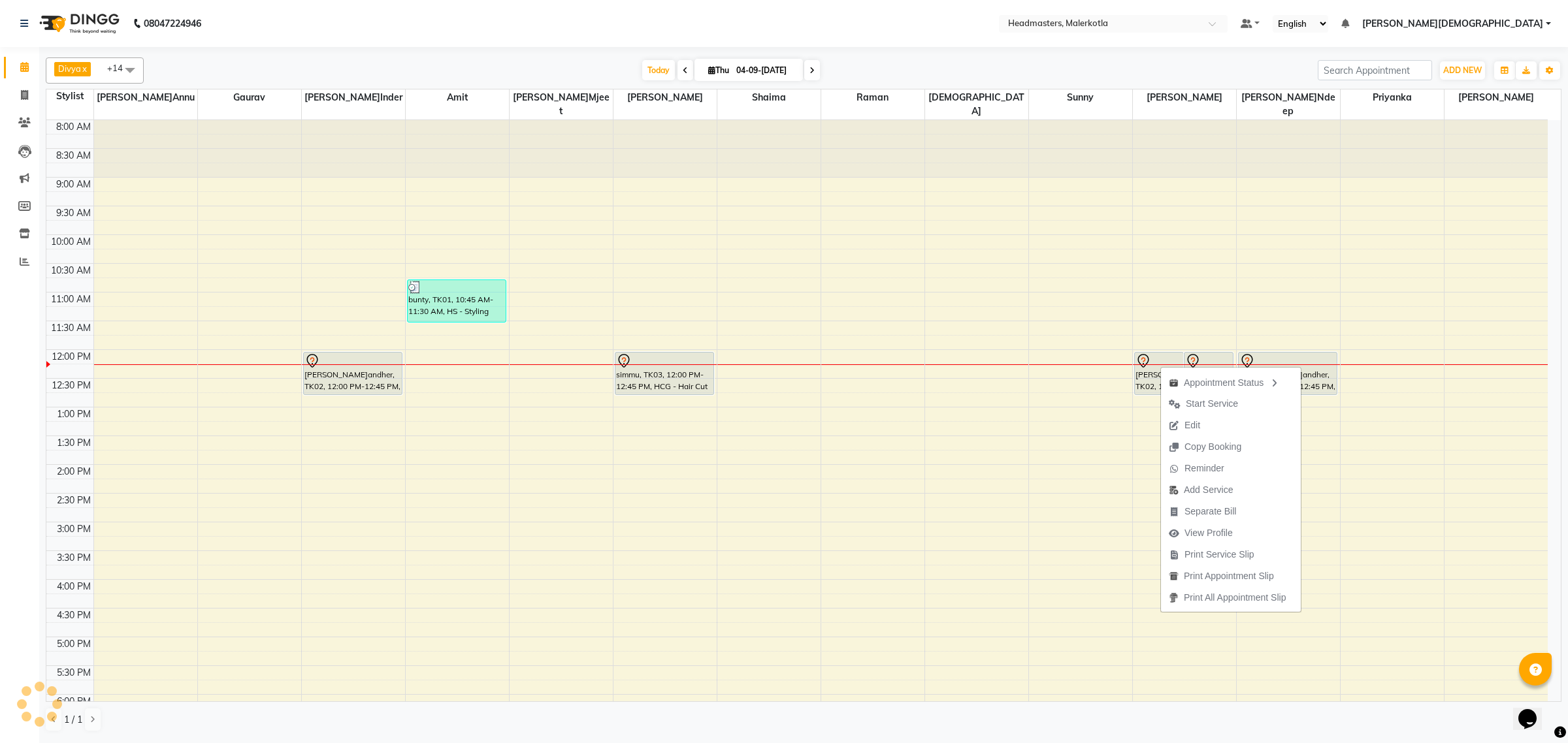
click at [1186, 426] on span "Edit" at bounding box center [1192, 425] width 16 height 14
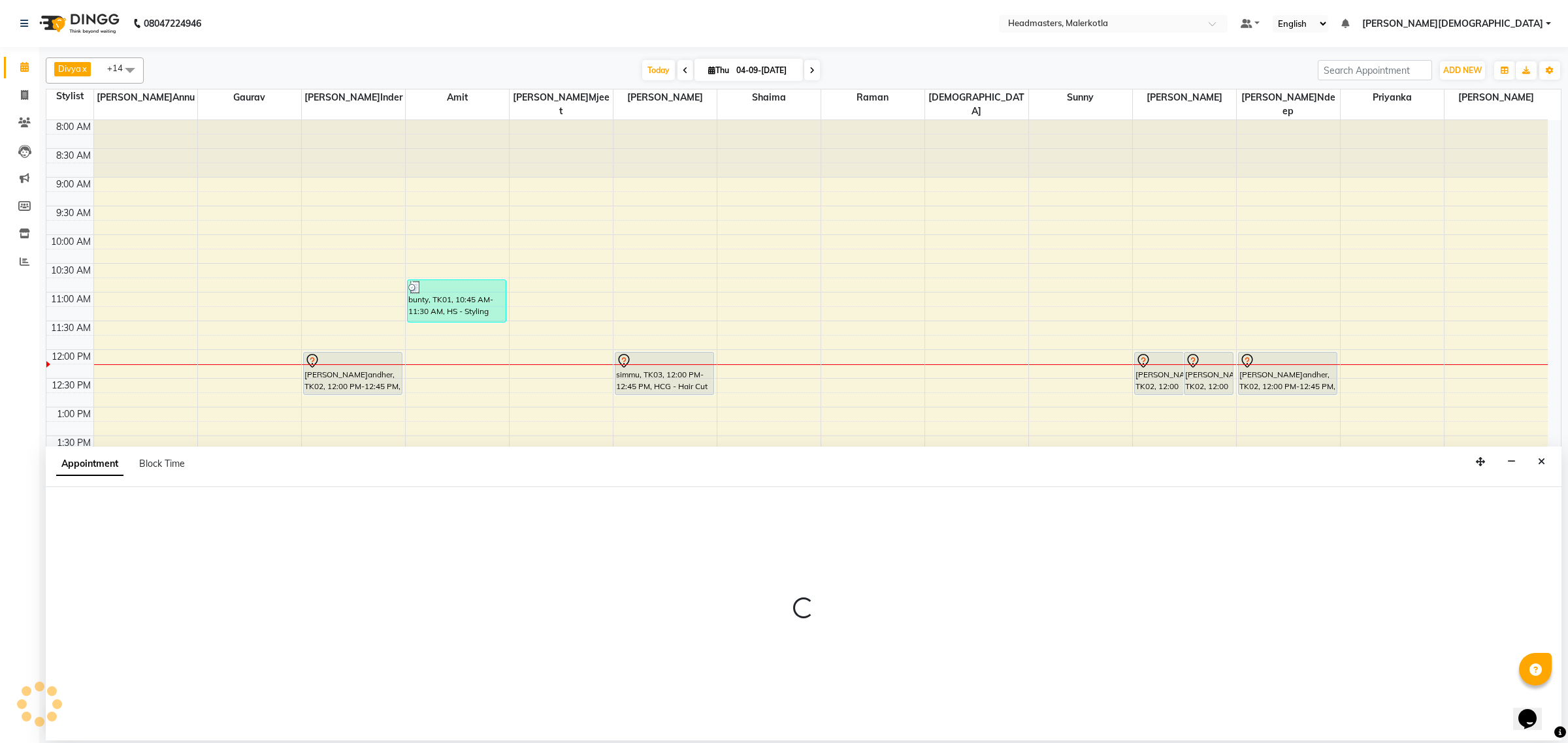
select select "tentative"
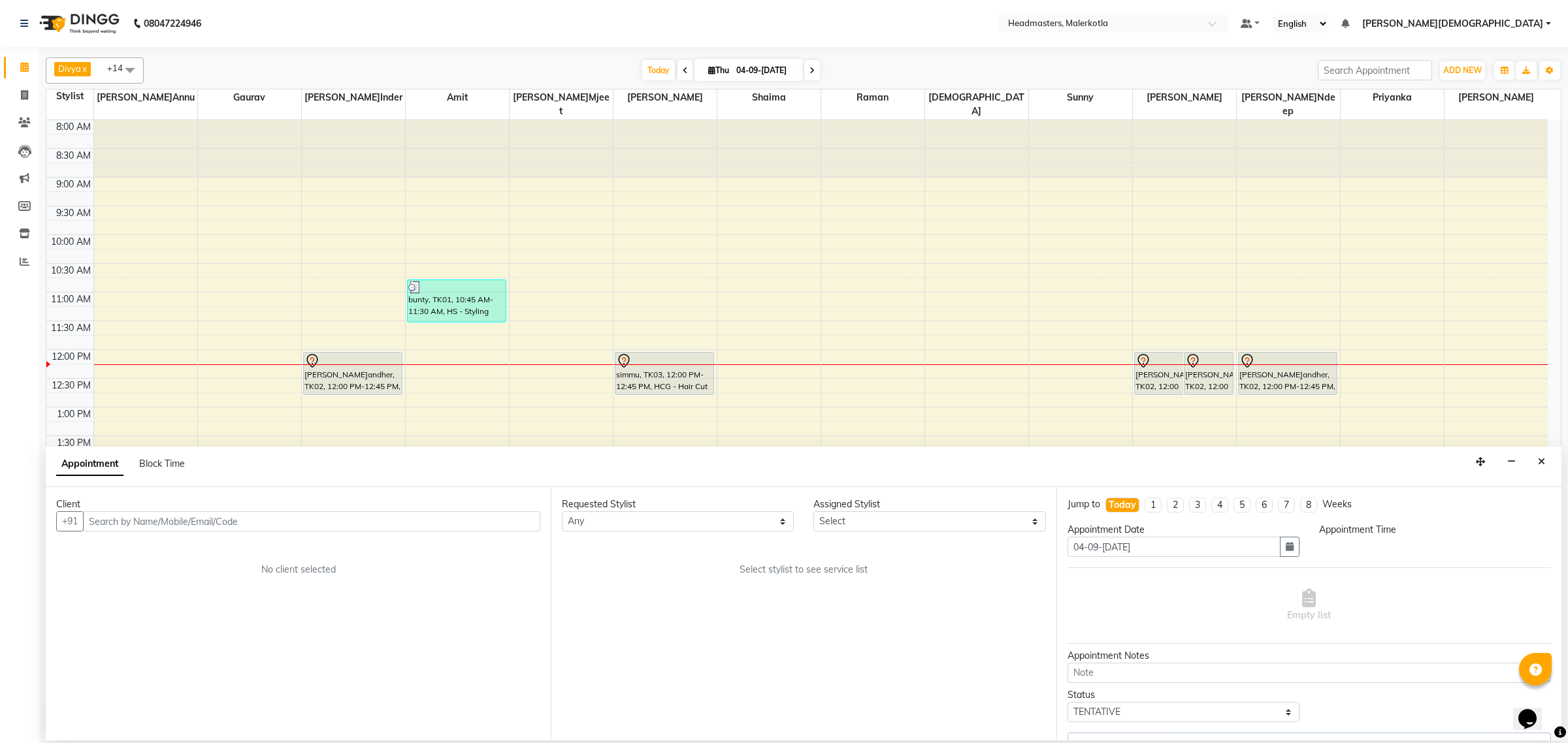
select select "65938"
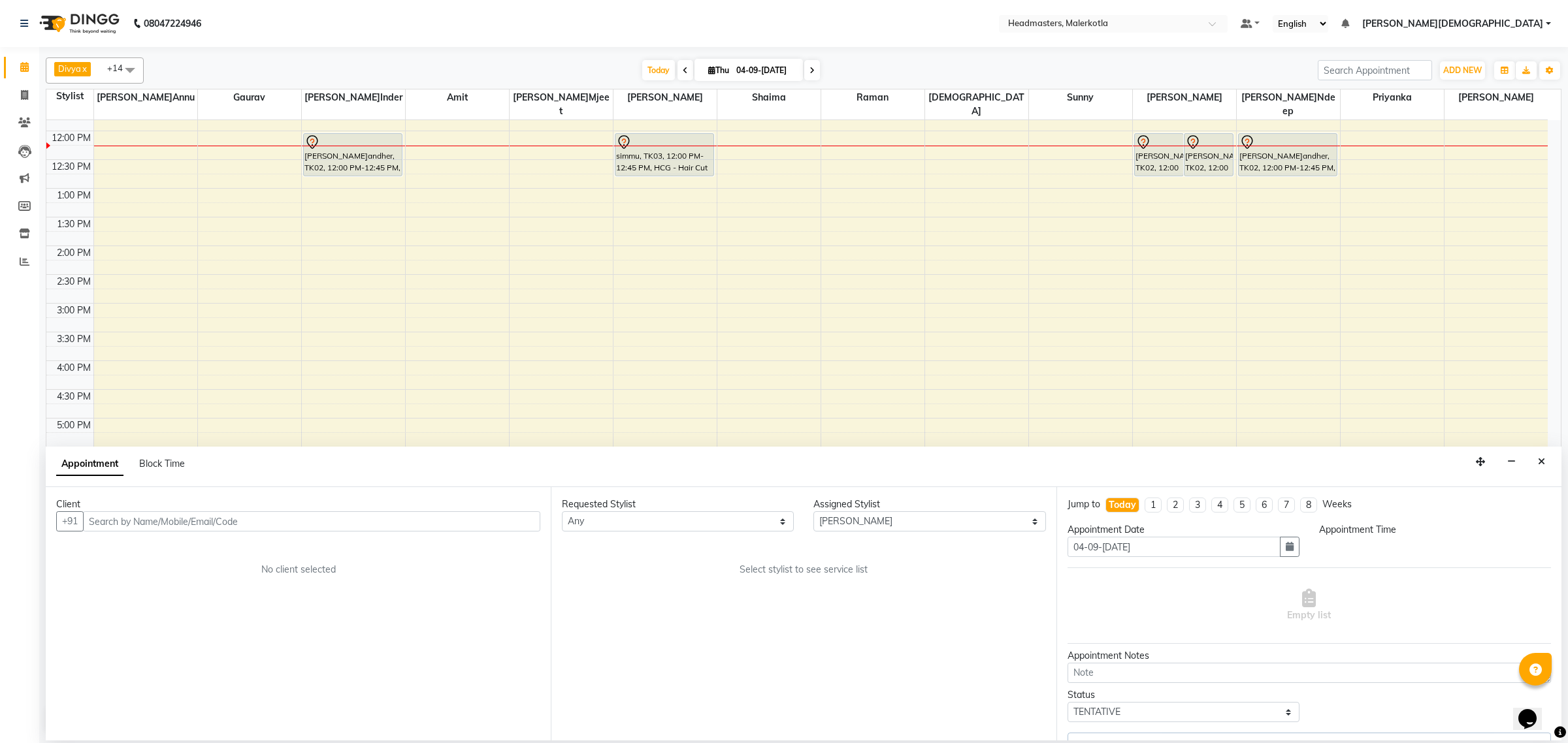
select select "720"
select select "3700"
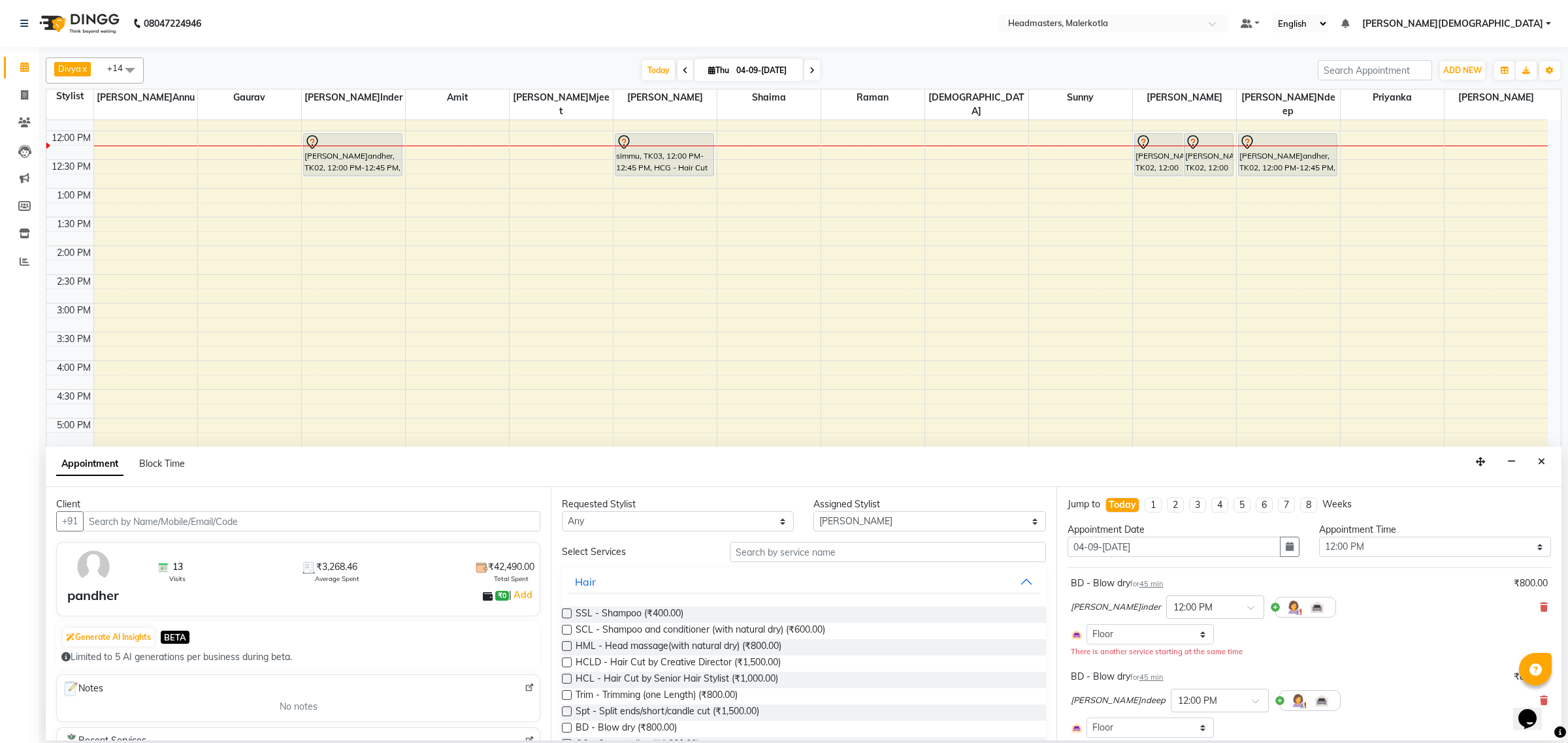
select select "3700"
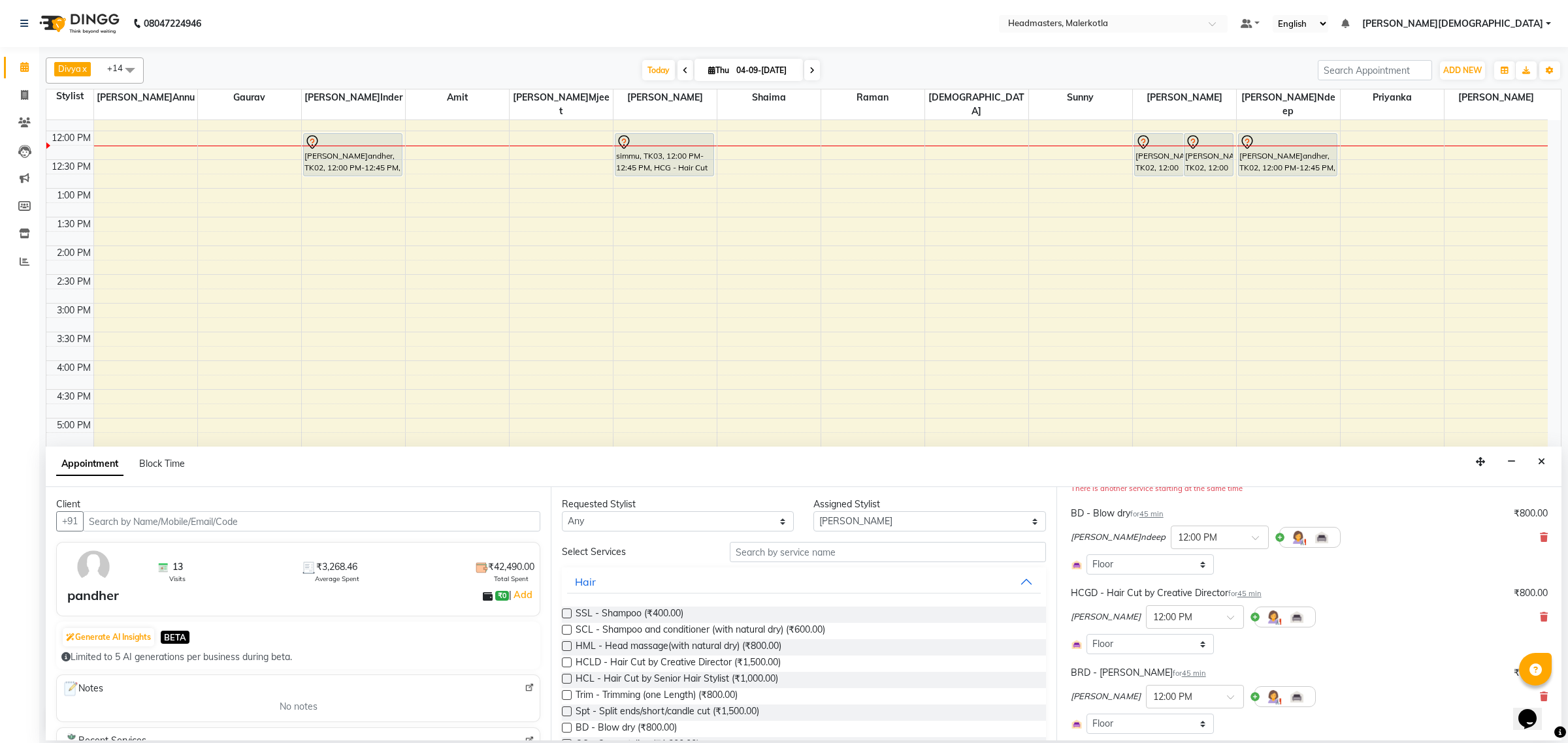
scroll to position [245, 0]
click at [1540, 536] on icon at bounding box center [1543, 535] width 8 height 9
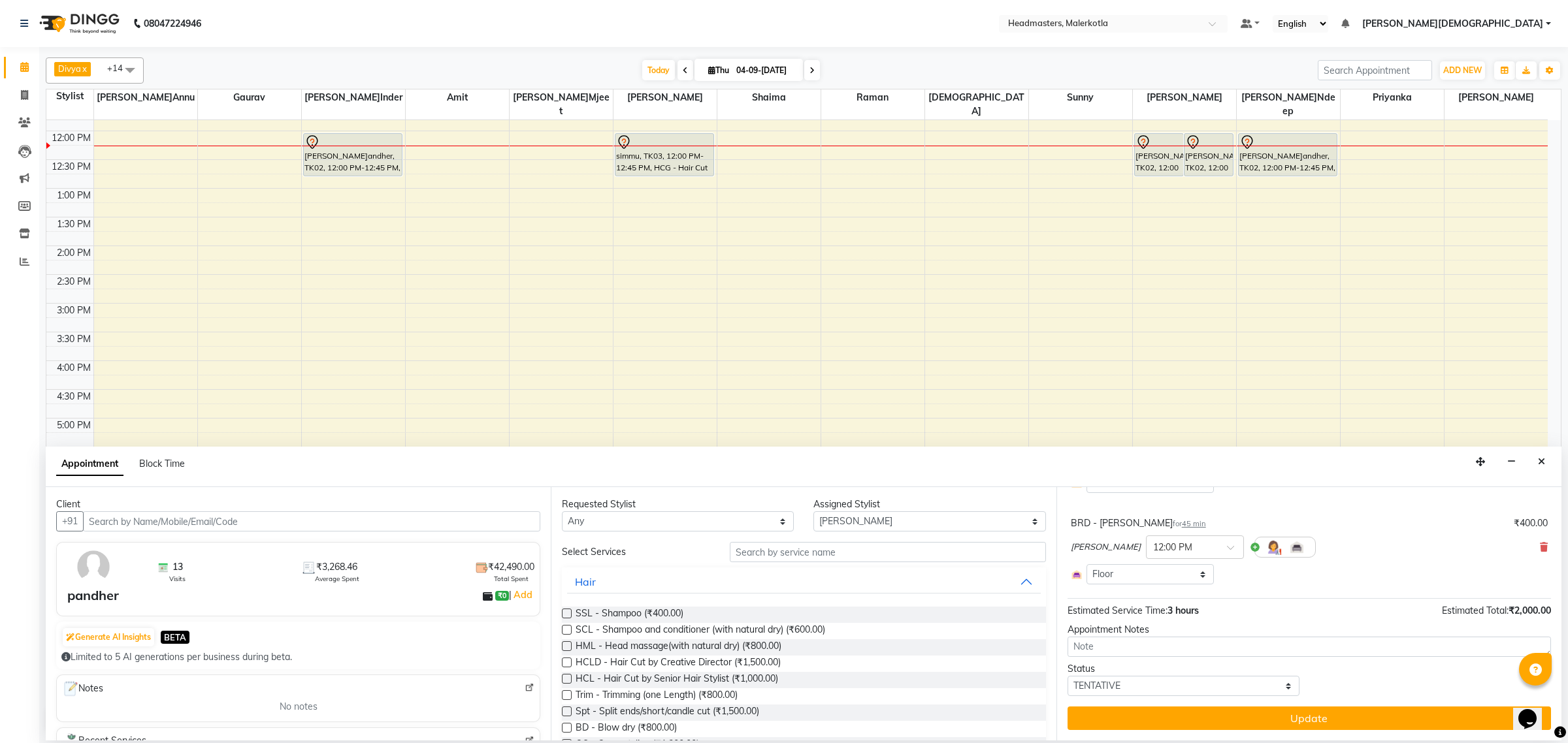
scroll to position [245, 0]
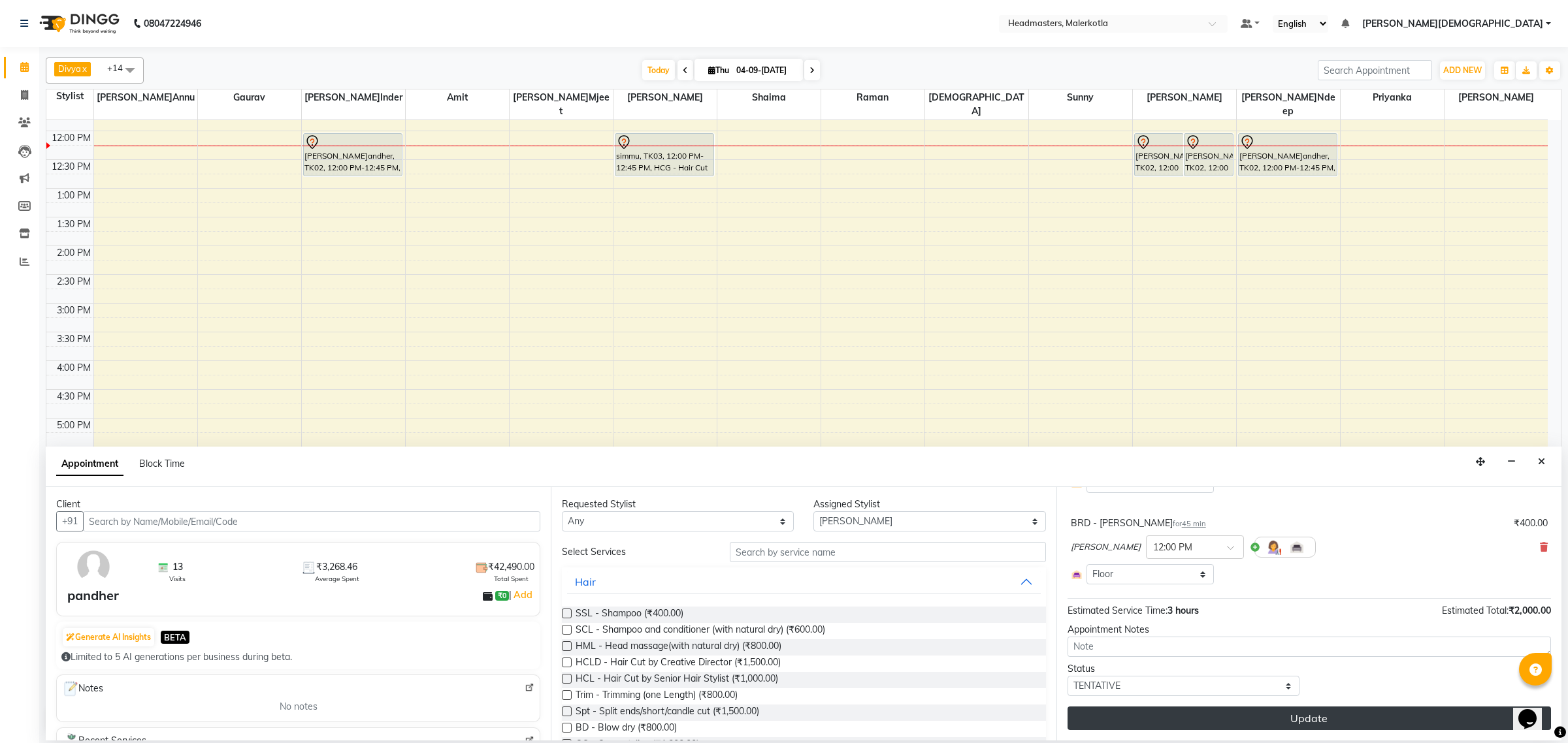
click at [1228, 719] on button "Update" at bounding box center [1309, 718] width 483 height 24
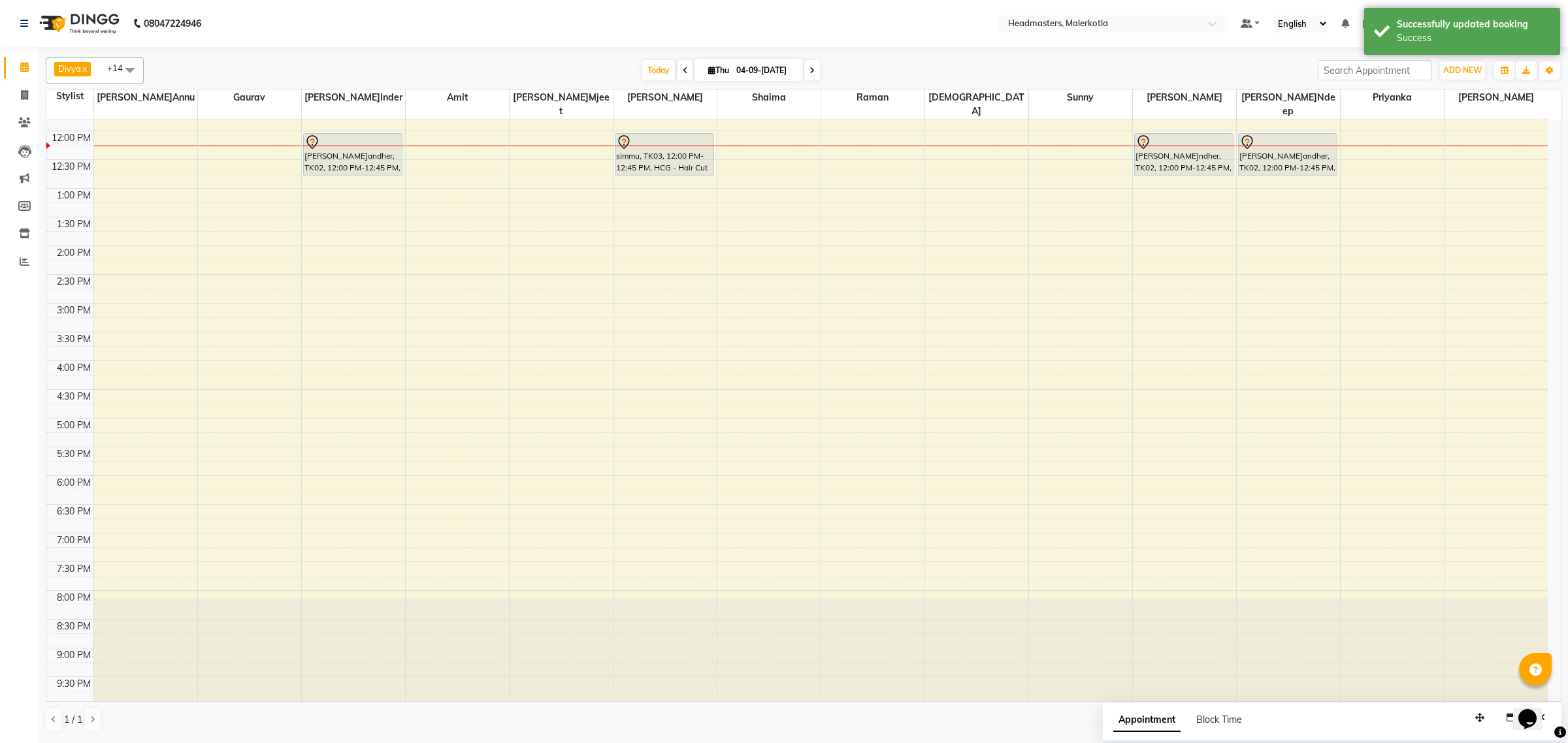
scroll to position [56, 0]
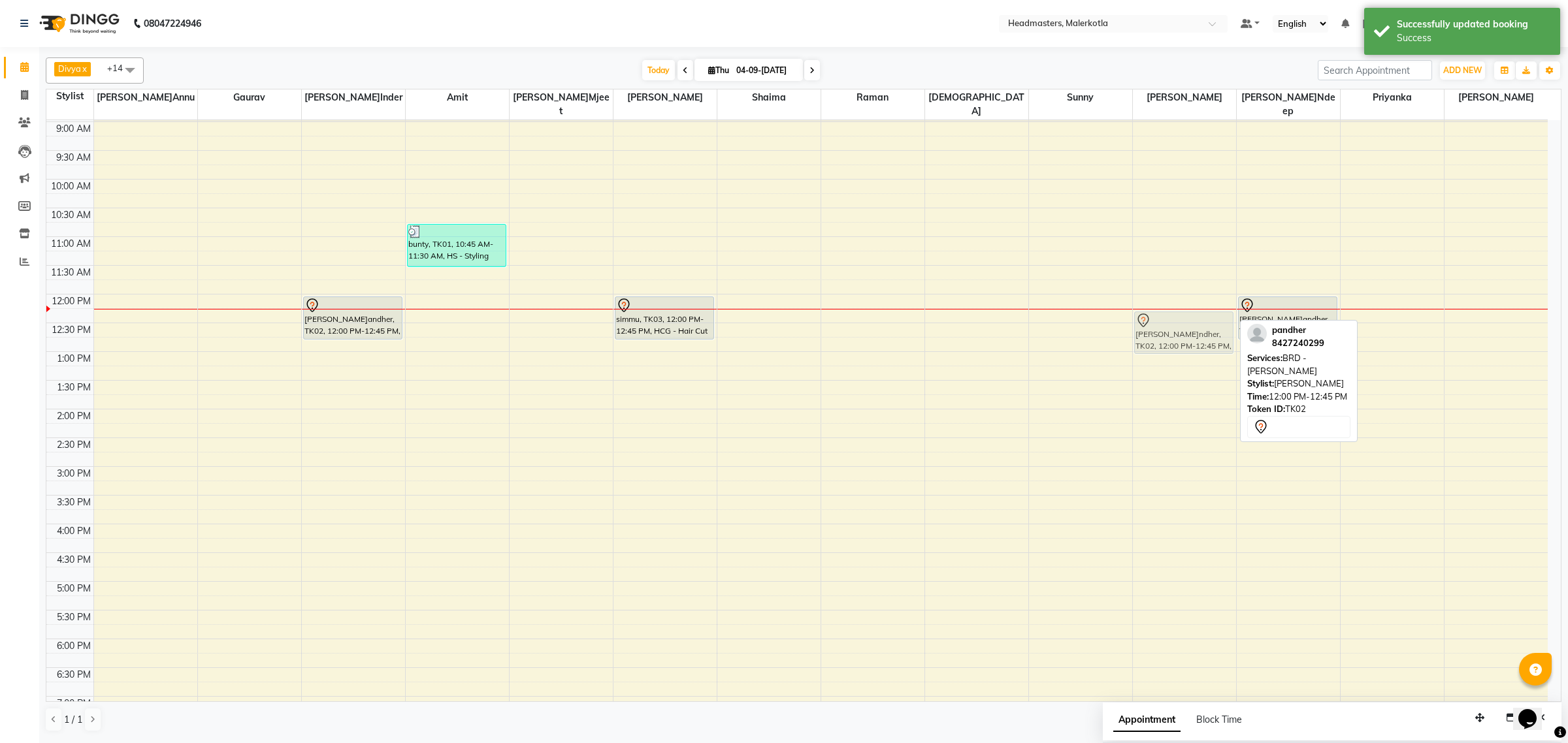
drag, startPoint x: 1174, startPoint y: 302, endPoint x: 1174, endPoint y: 310, distance: 8.0
click at [1174, 310] on div "pandher, TK02, 12:00 PM-12:45 PM, BRD - Beard pandher, TK02, 12:00 PM-12:45 PM,…" at bounding box center [1185, 466] width 103 height 804
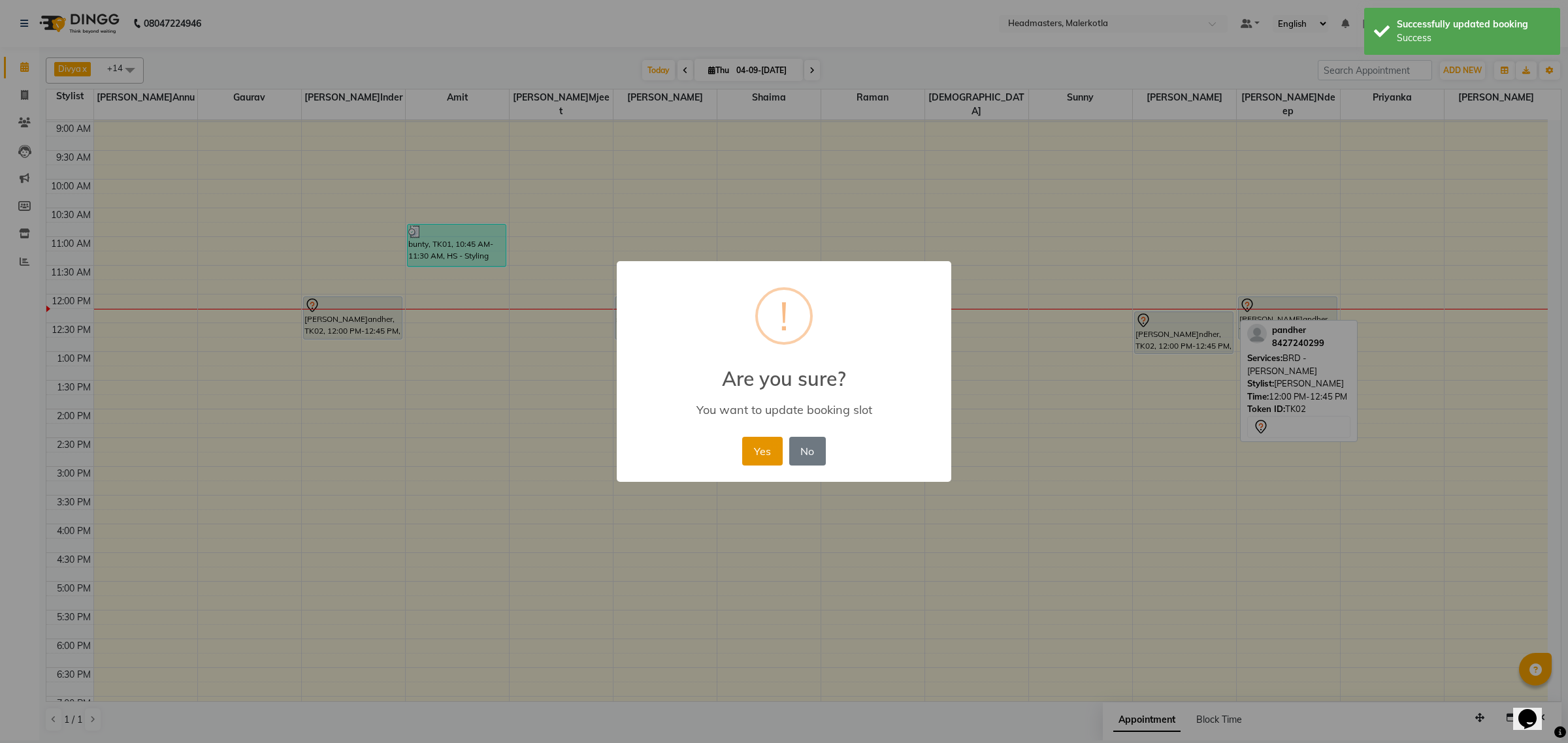
drag, startPoint x: 763, startPoint y: 451, endPoint x: 1006, endPoint y: 451, distance: 243.0
click at [764, 451] on button "Yes" at bounding box center [762, 451] width 40 height 29
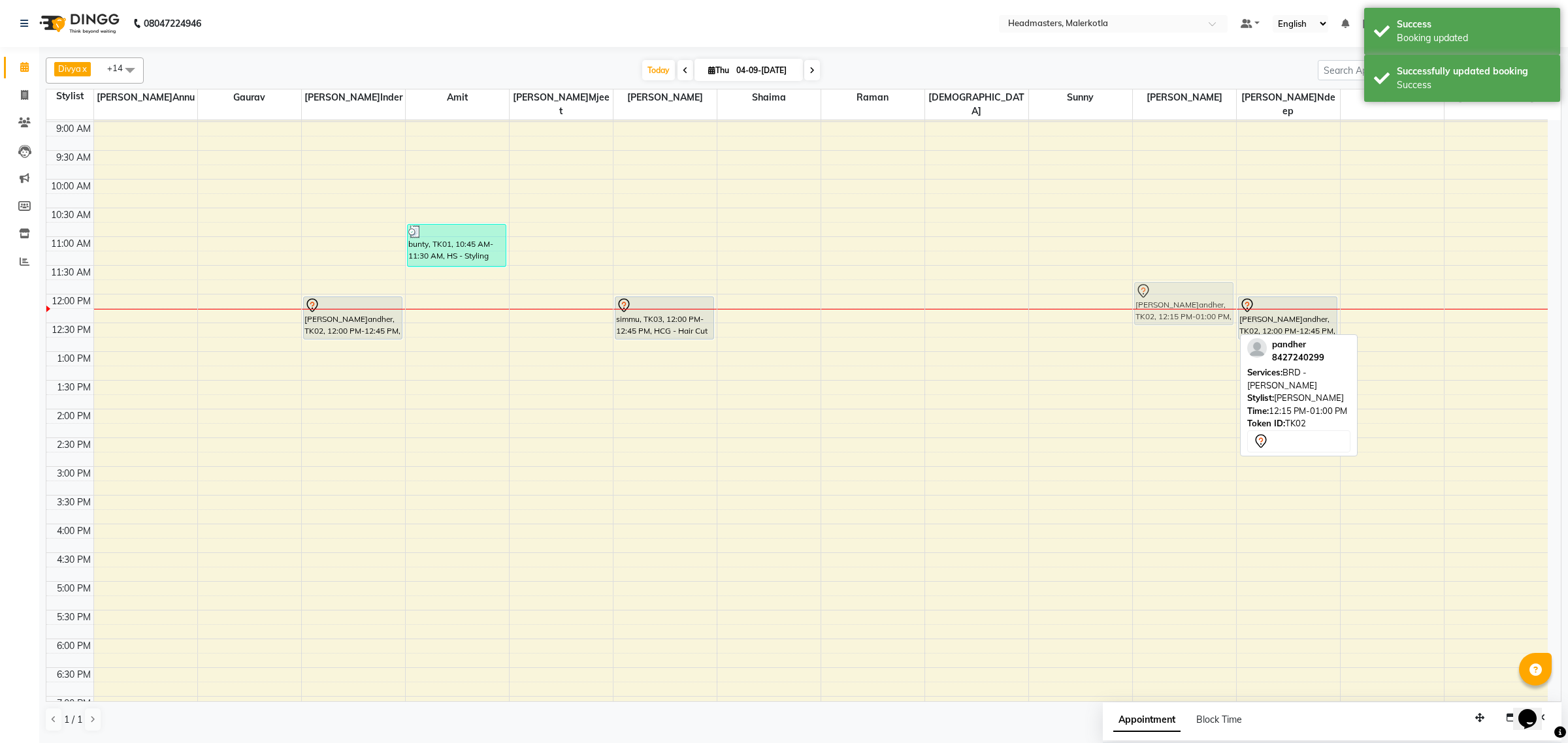
drag, startPoint x: 1177, startPoint y: 315, endPoint x: 1174, endPoint y: 289, distance: 26.2
click at [1174, 289] on div "pandher, TK02, 12:15 PM-01:00 PM, BRD - Beard pandher, TK02, 12:15 PM-01:00 PM,…" at bounding box center [1185, 466] width 103 height 804
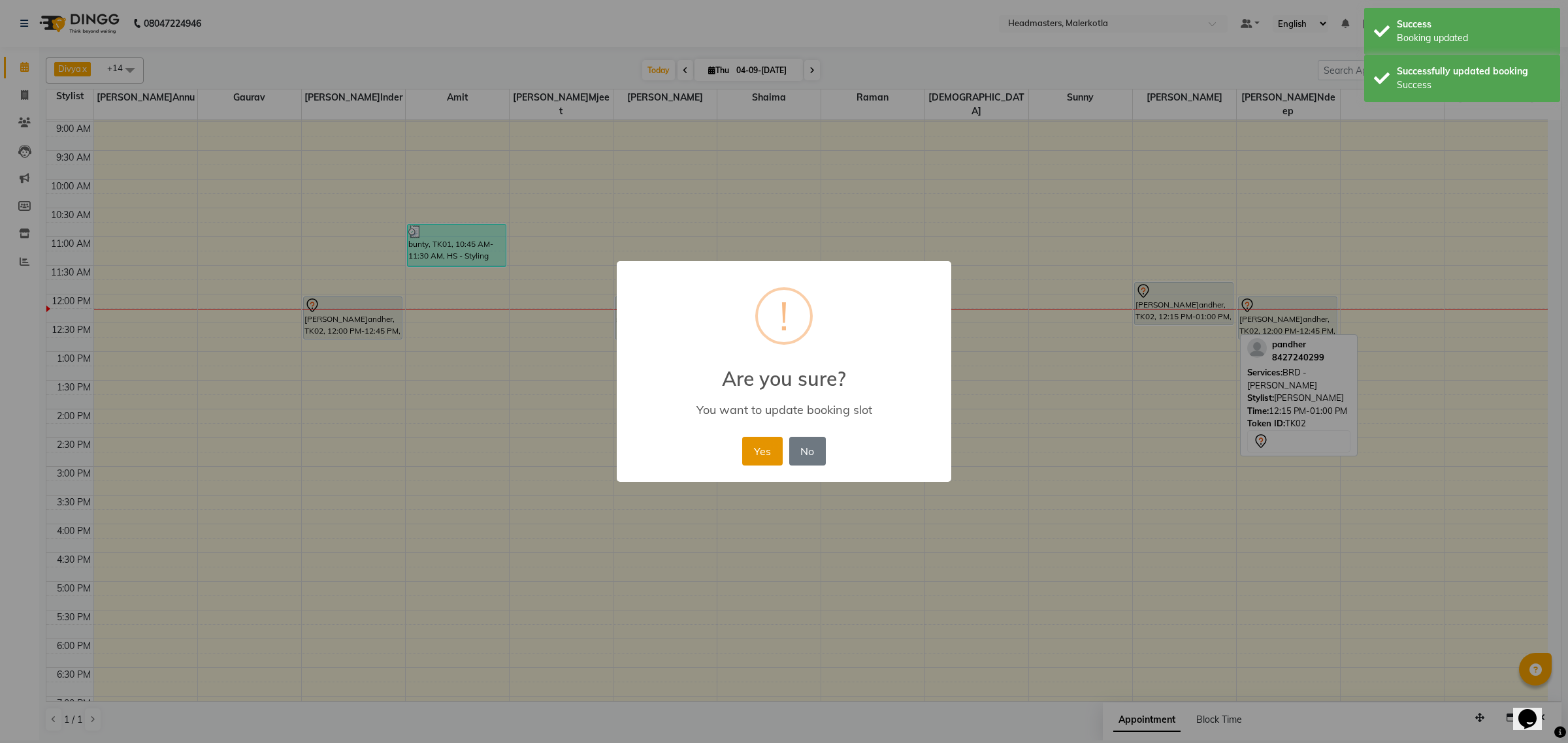
click at [758, 446] on button "Yes" at bounding box center [762, 451] width 40 height 29
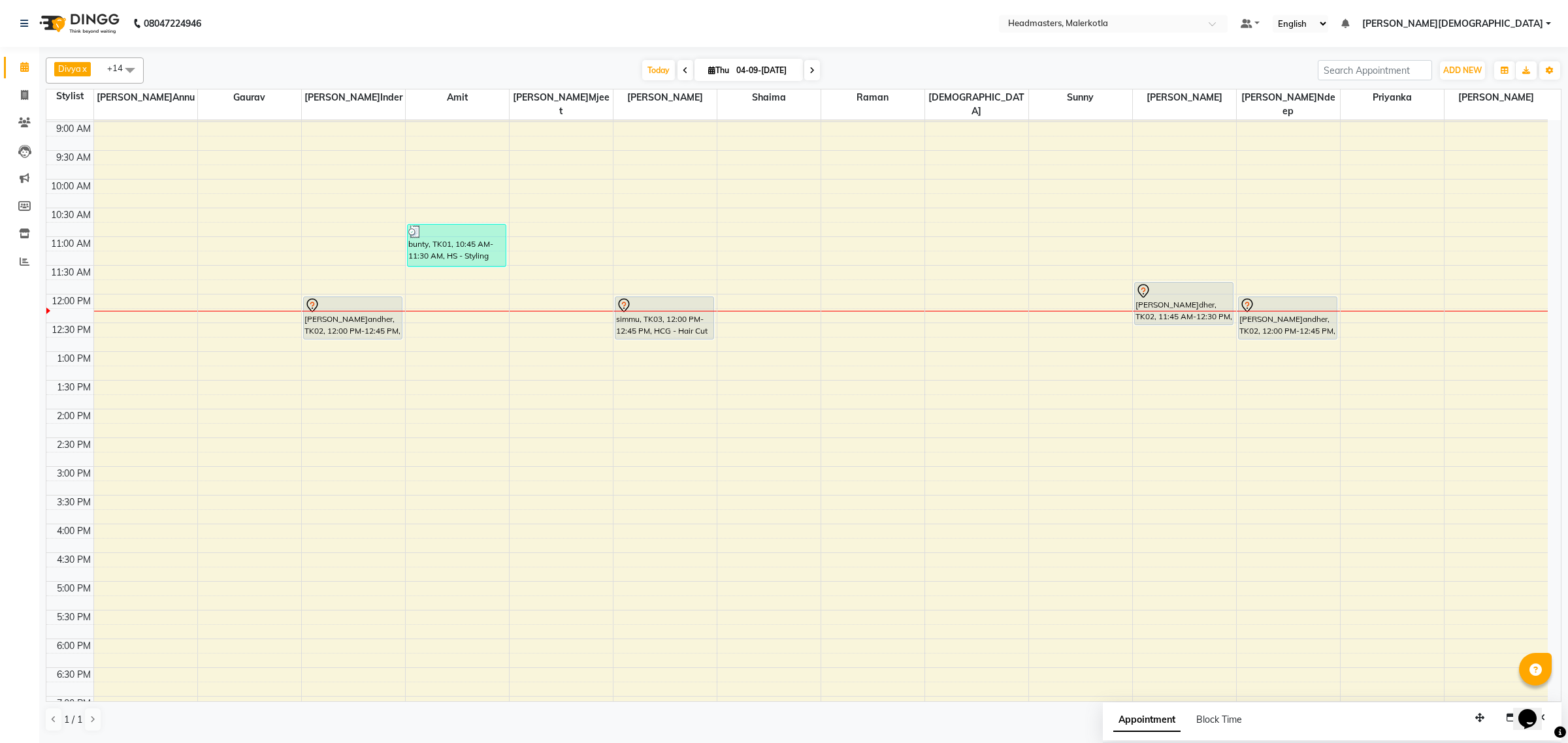
click at [682, 69] on icon at bounding box center [685, 70] width 5 height 8
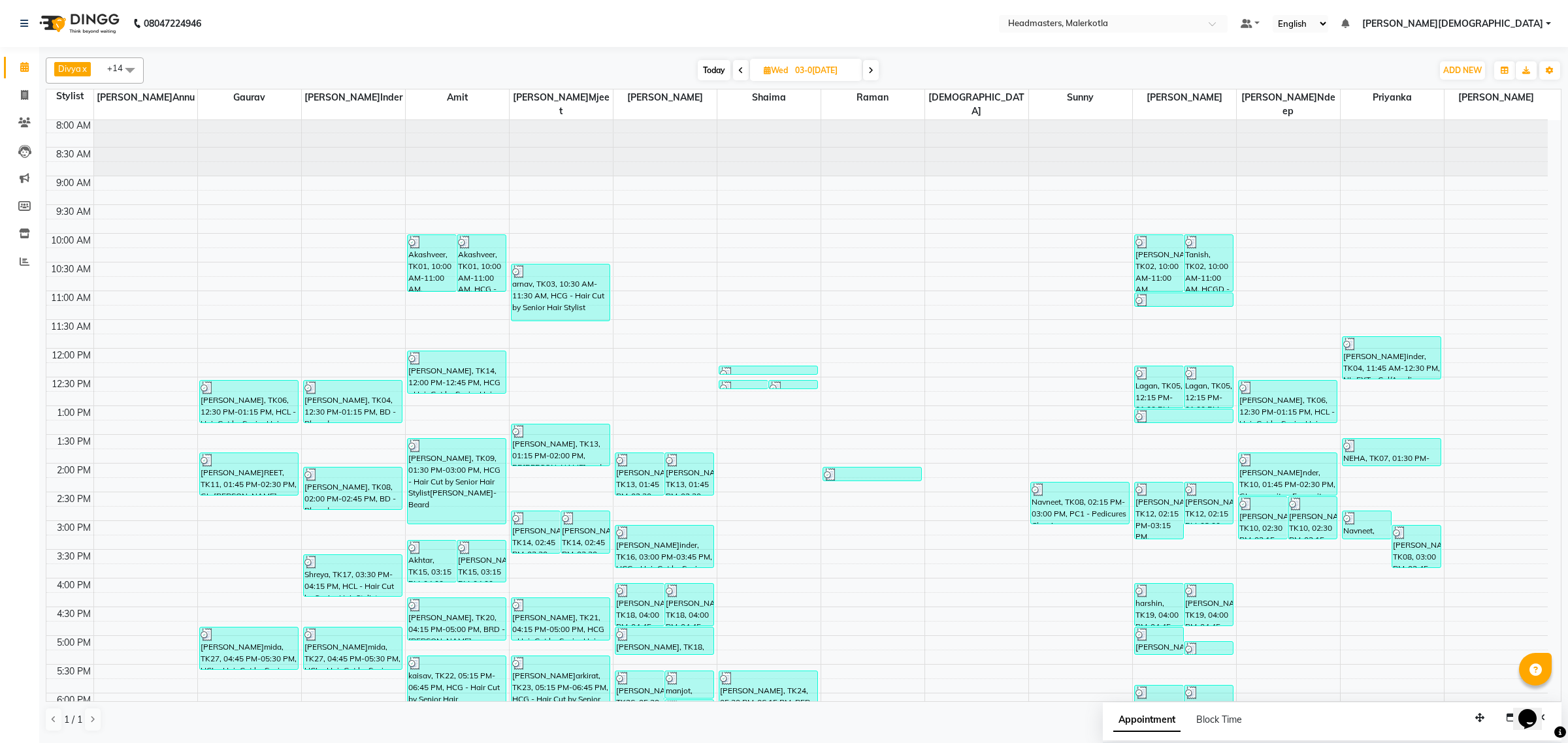
scroll to position [0, 0]
click at [873, 69] on icon at bounding box center [870, 70] width 5 height 8
type input "0[DATE]"
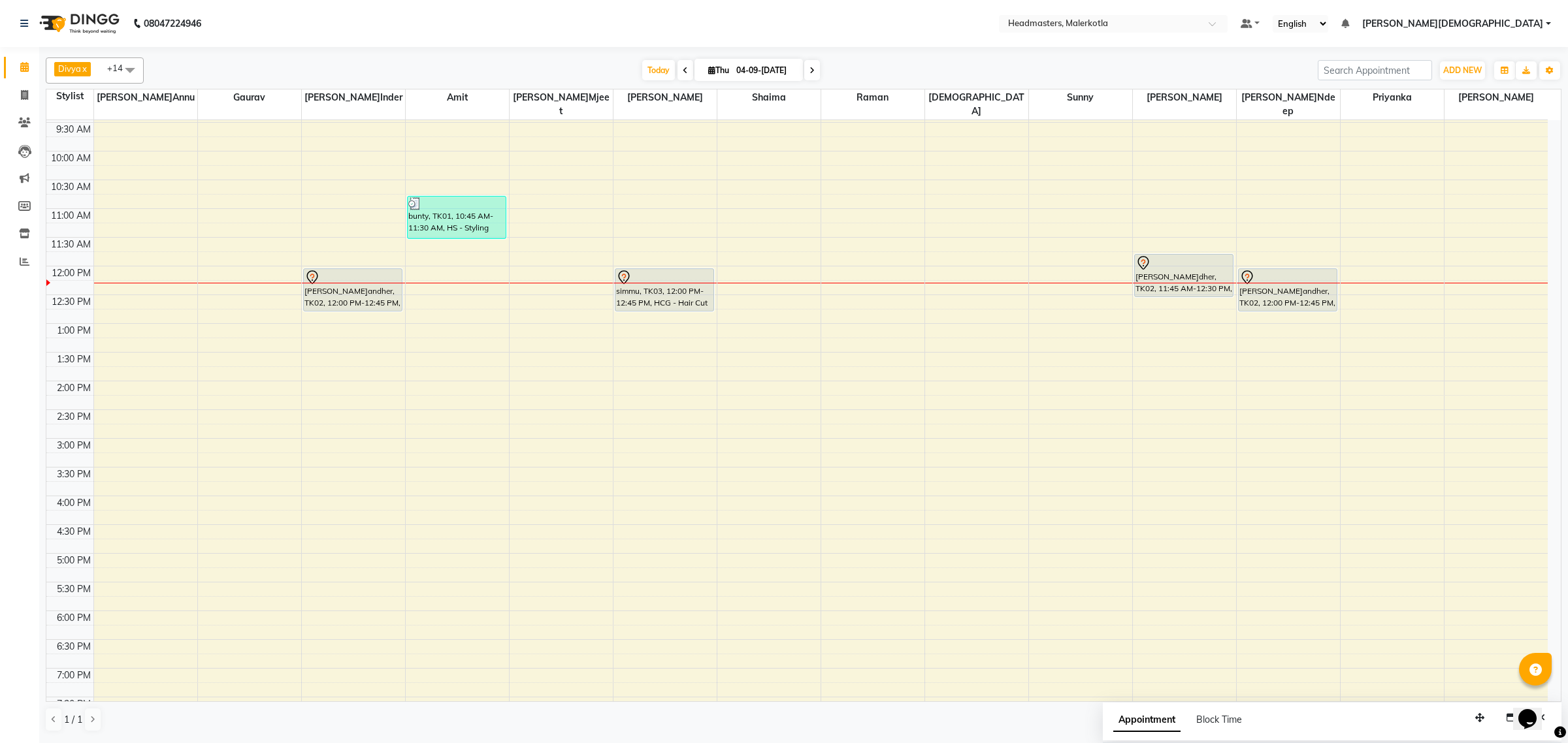
scroll to position [56, 0]
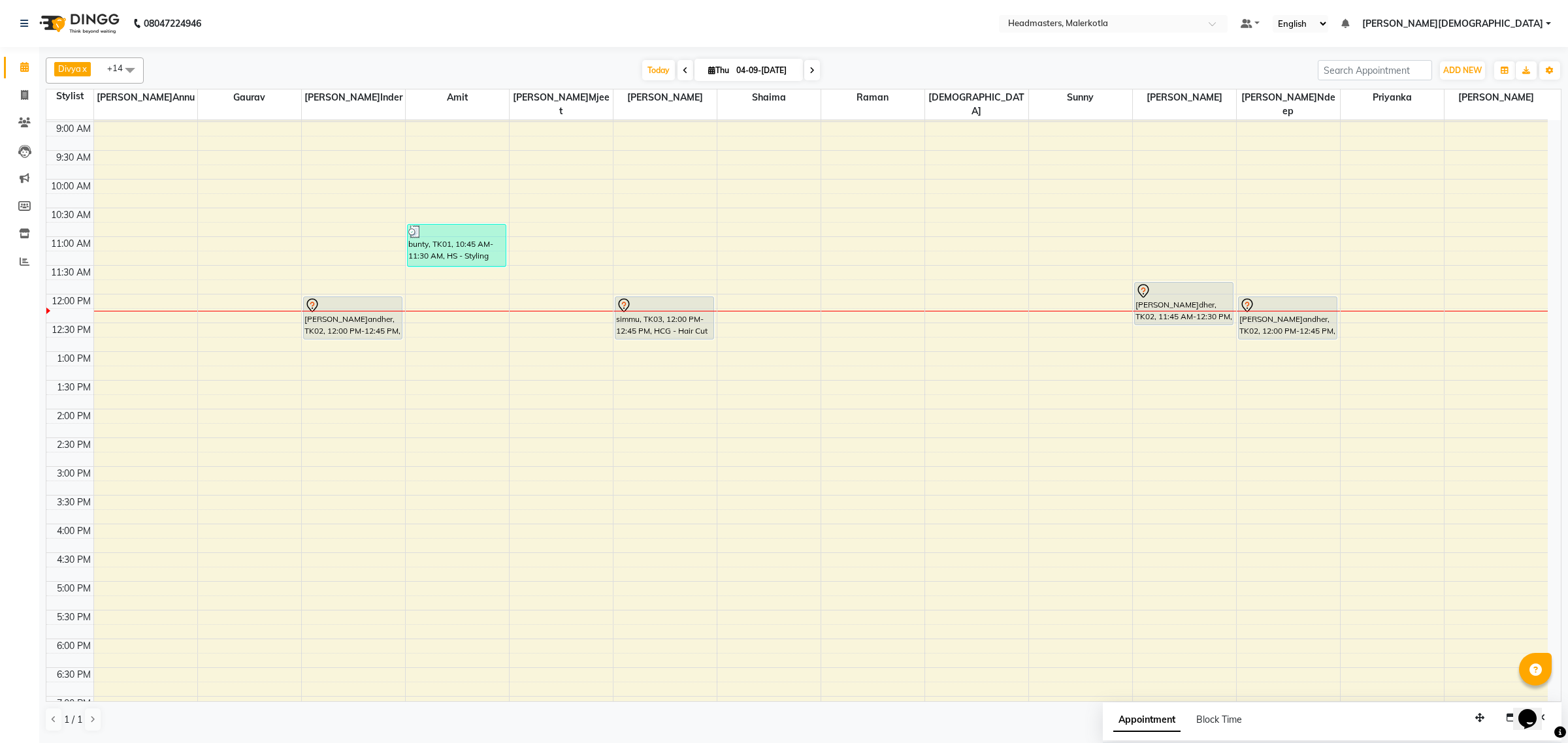
click at [129, 70] on span at bounding box center [130, 69] width 26 height 25
click at [57, 193] on div "[PERSON_NAME]" at bounding box center [95, 186] width 84 height 14
checkbox input "false"
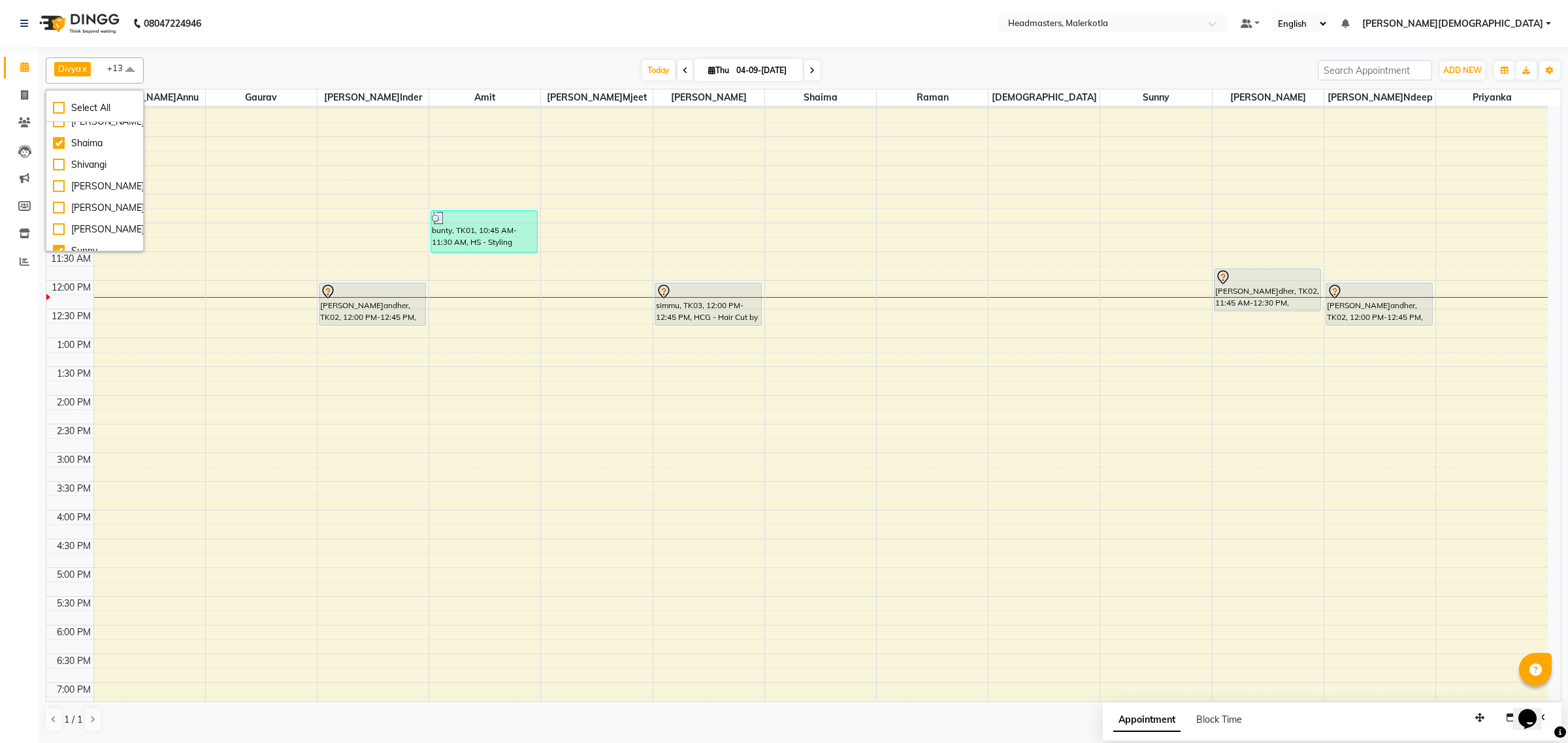
click at [666, 0] on nav "08047224946 Select Location × Headmasters, Malerkotla Default Panel My Panel En…" at bounding box center [784, 23] width 1568 height 47
click at [682, 64] on span at bounding box center [685, 70] width 16 height 20
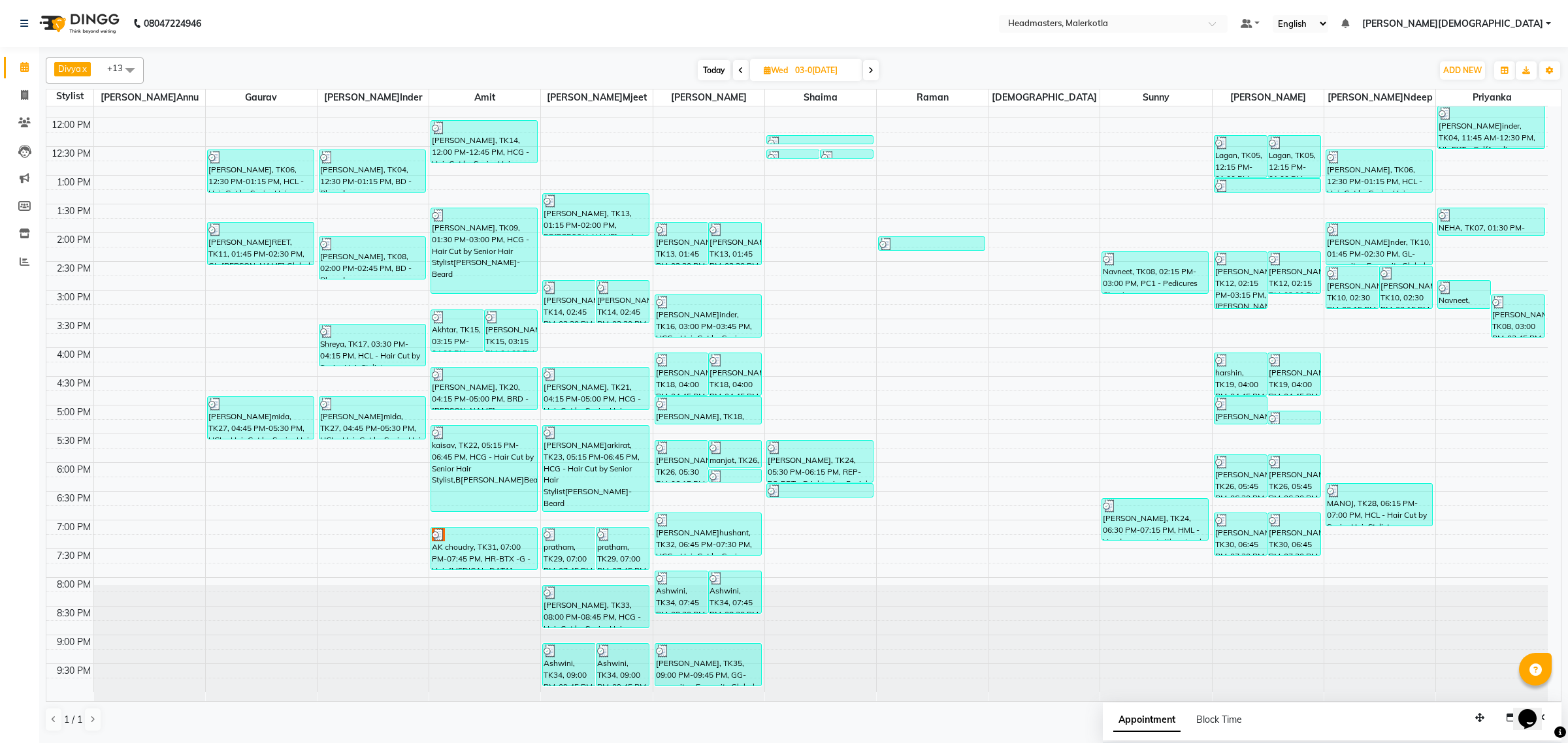
scroll to position [218, 0]
click at [870, 70] on icon at bounding box center [870, 70] width 5 height 8
type input "0[DATE]"
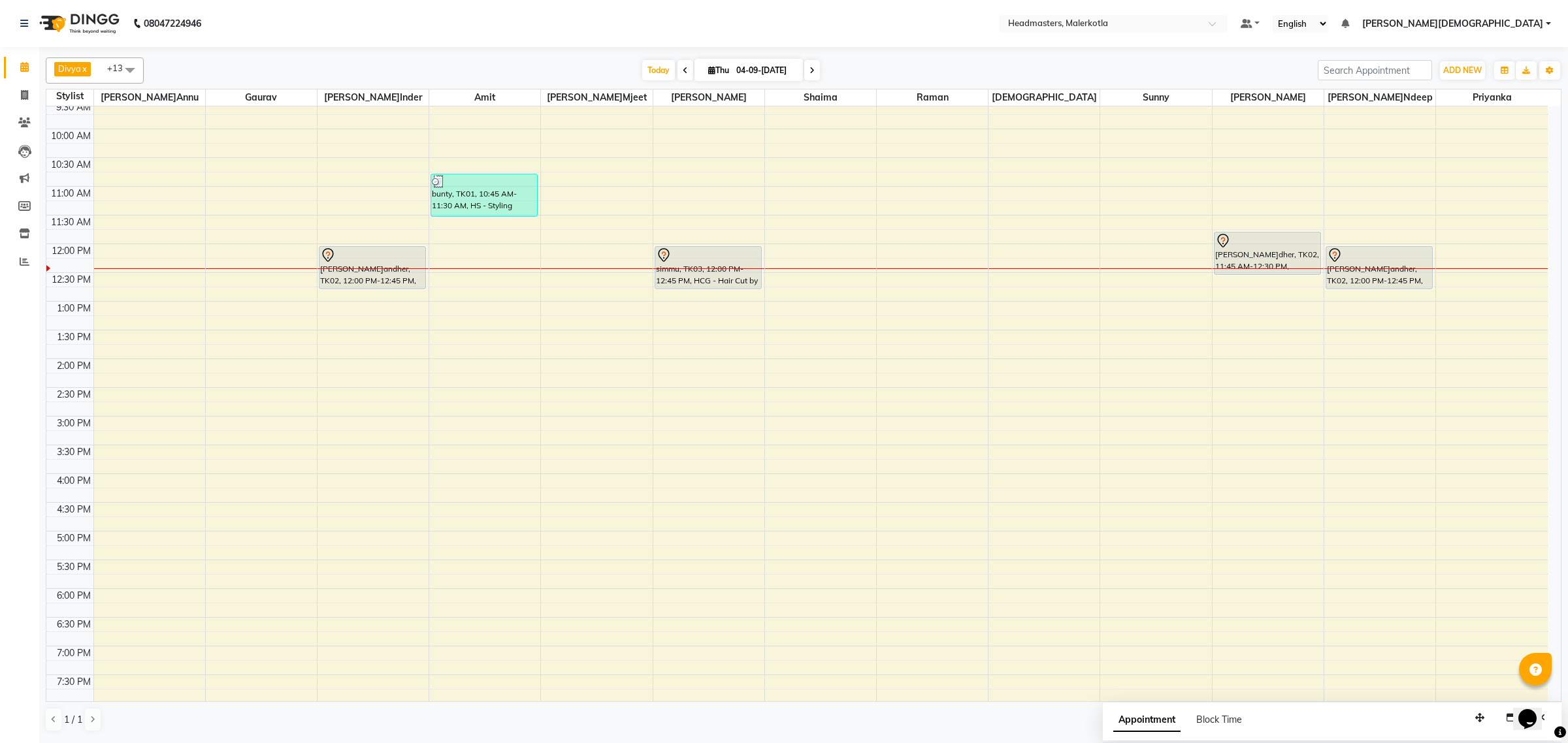
scroll to position [56, 0]
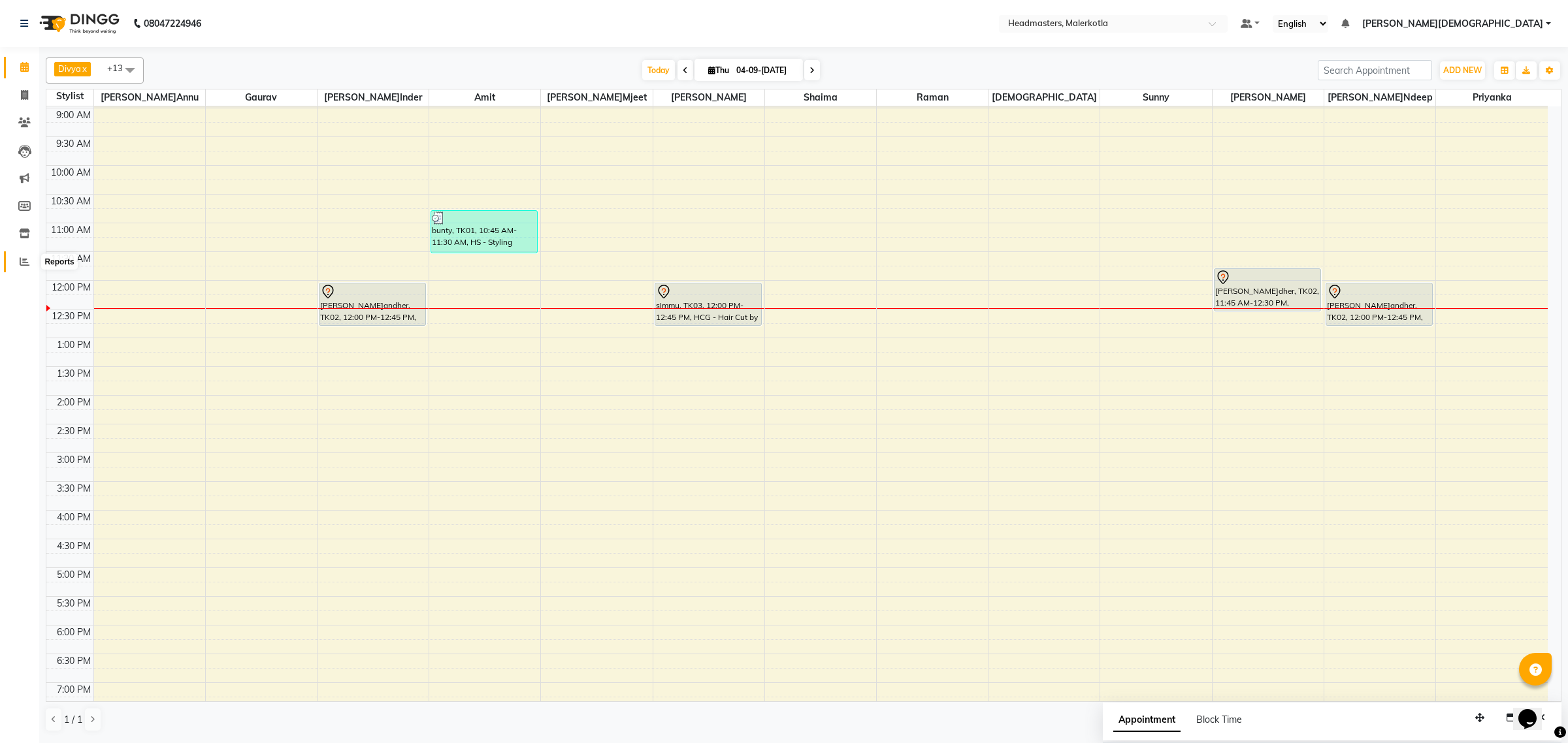
click at [17, 262] on span at bounding box center [25, 262] width 23 height 15
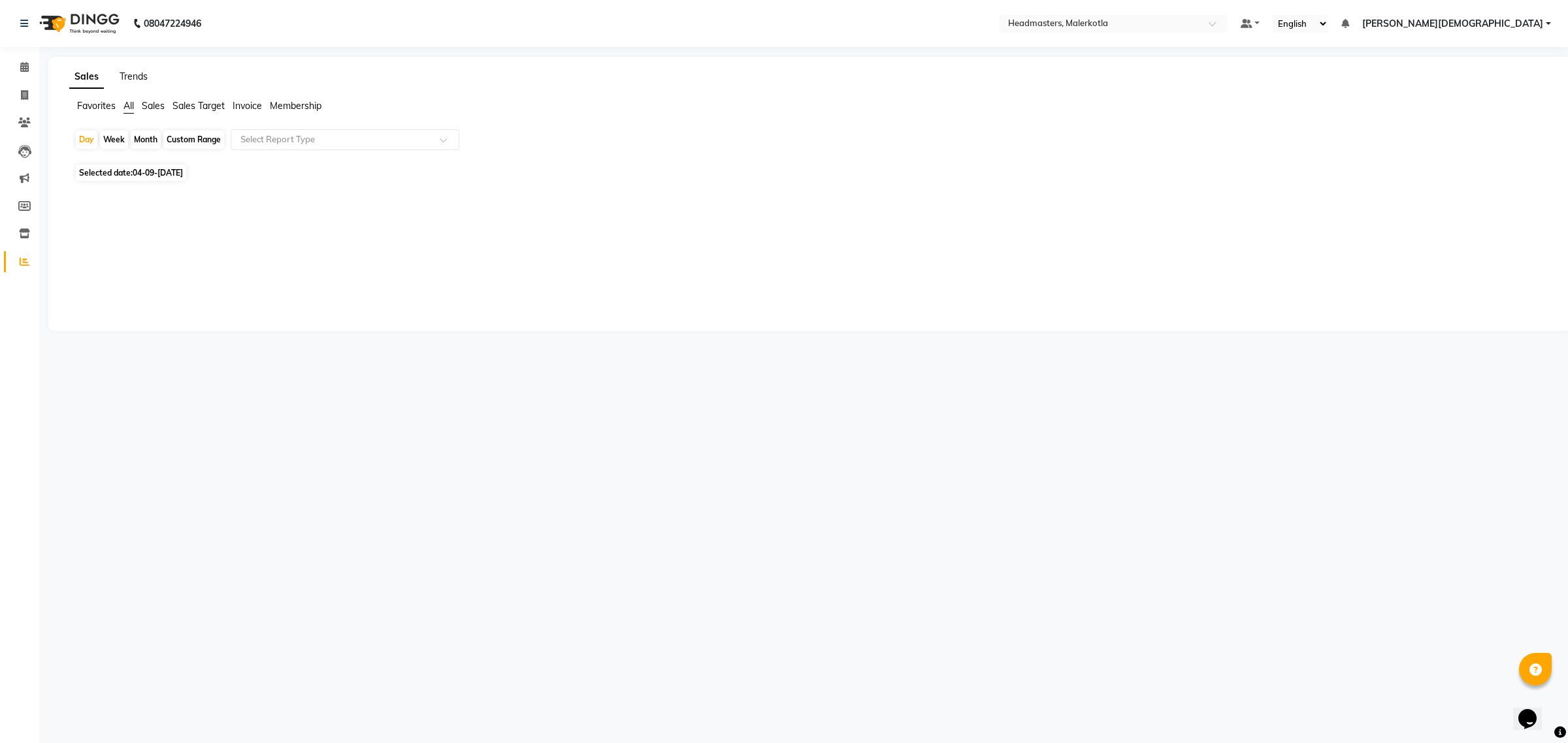
click at [134, 79] on link "Trends" at bounding box center [133, 77] width 28 height 12
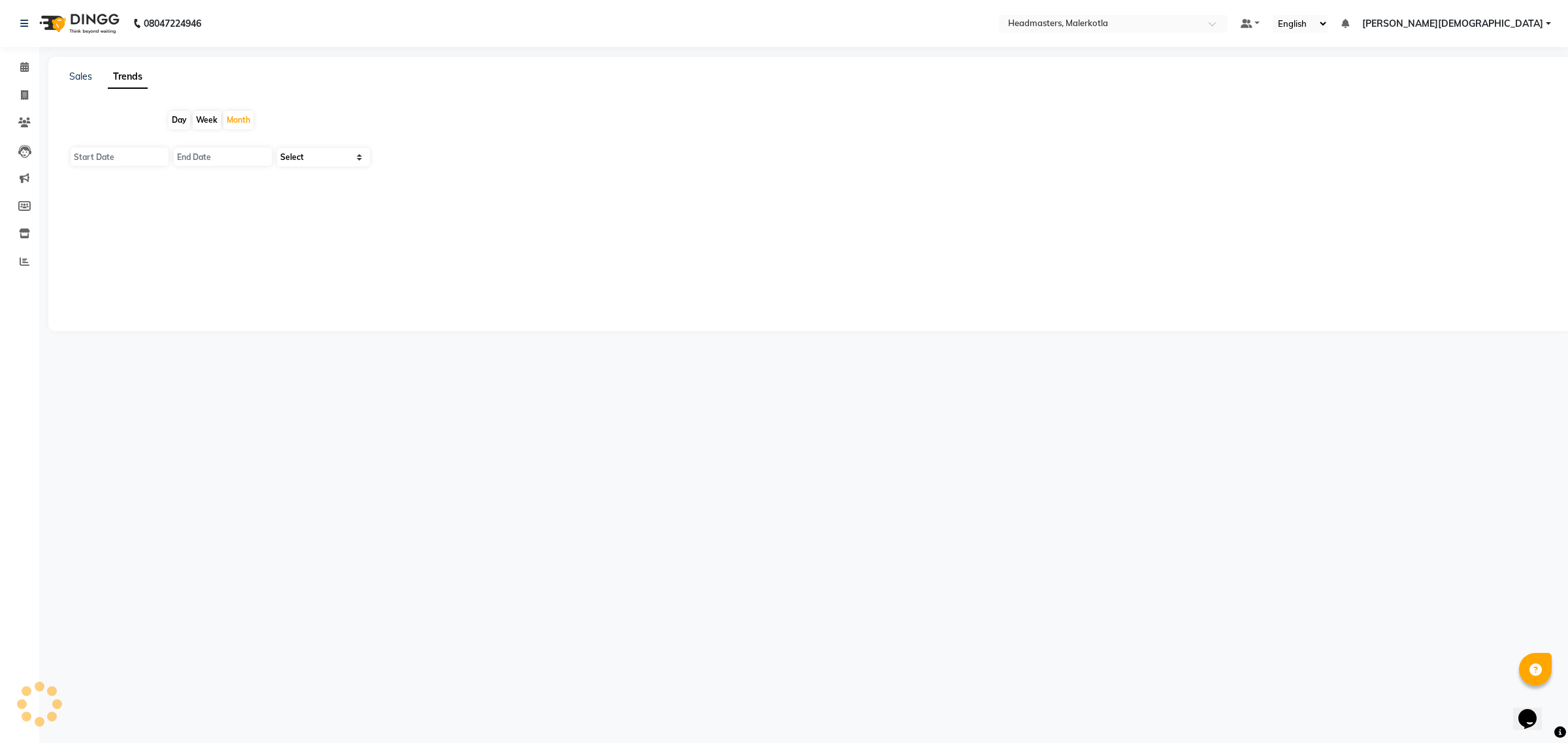
type input "0[DATE]"
type input "30-09-2025"
click at [83, 74] on link "Sales" at bounding box center [81, 77] width 23 height 12
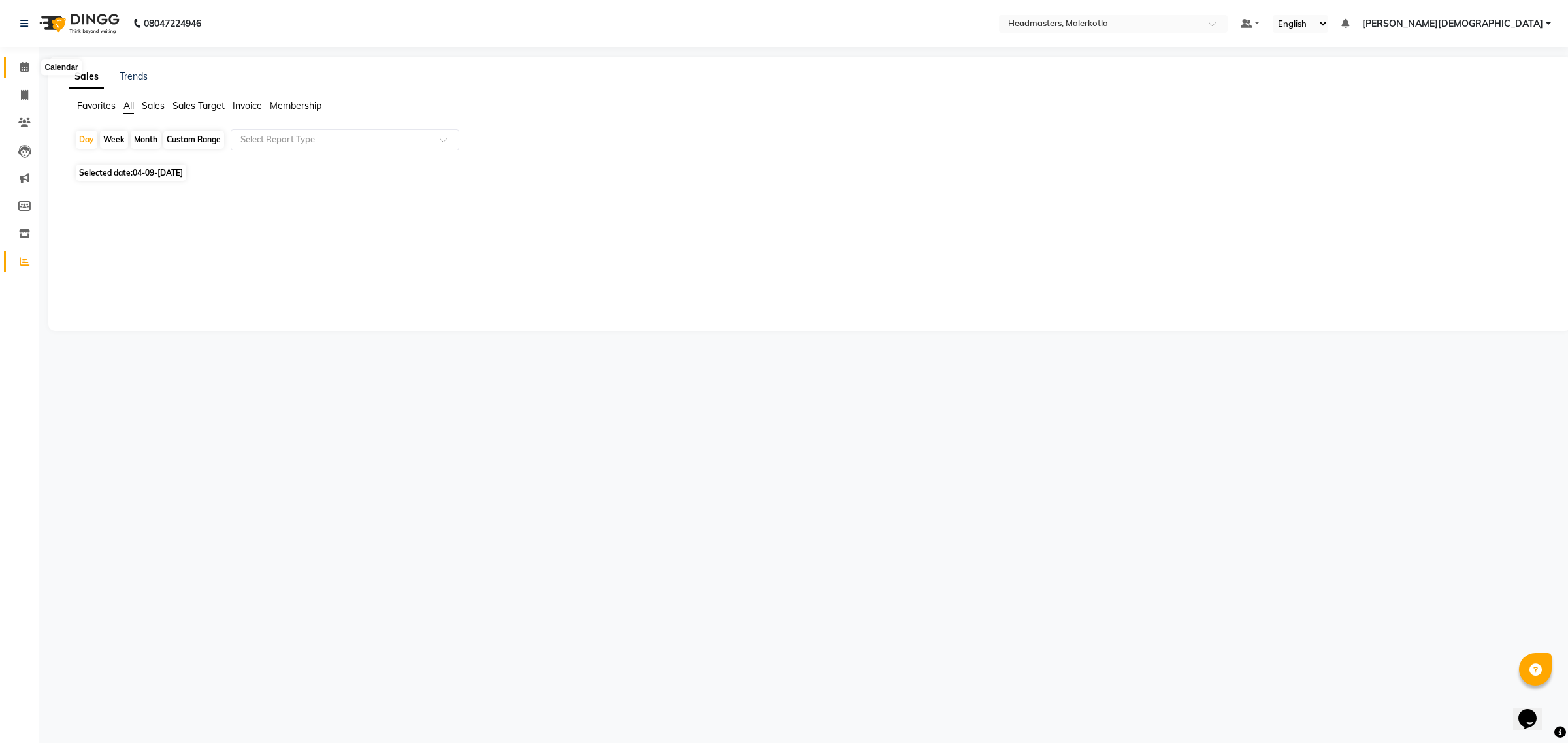
click at [22, 70] on icon at bounding box center [25, 67] width 9 height 10
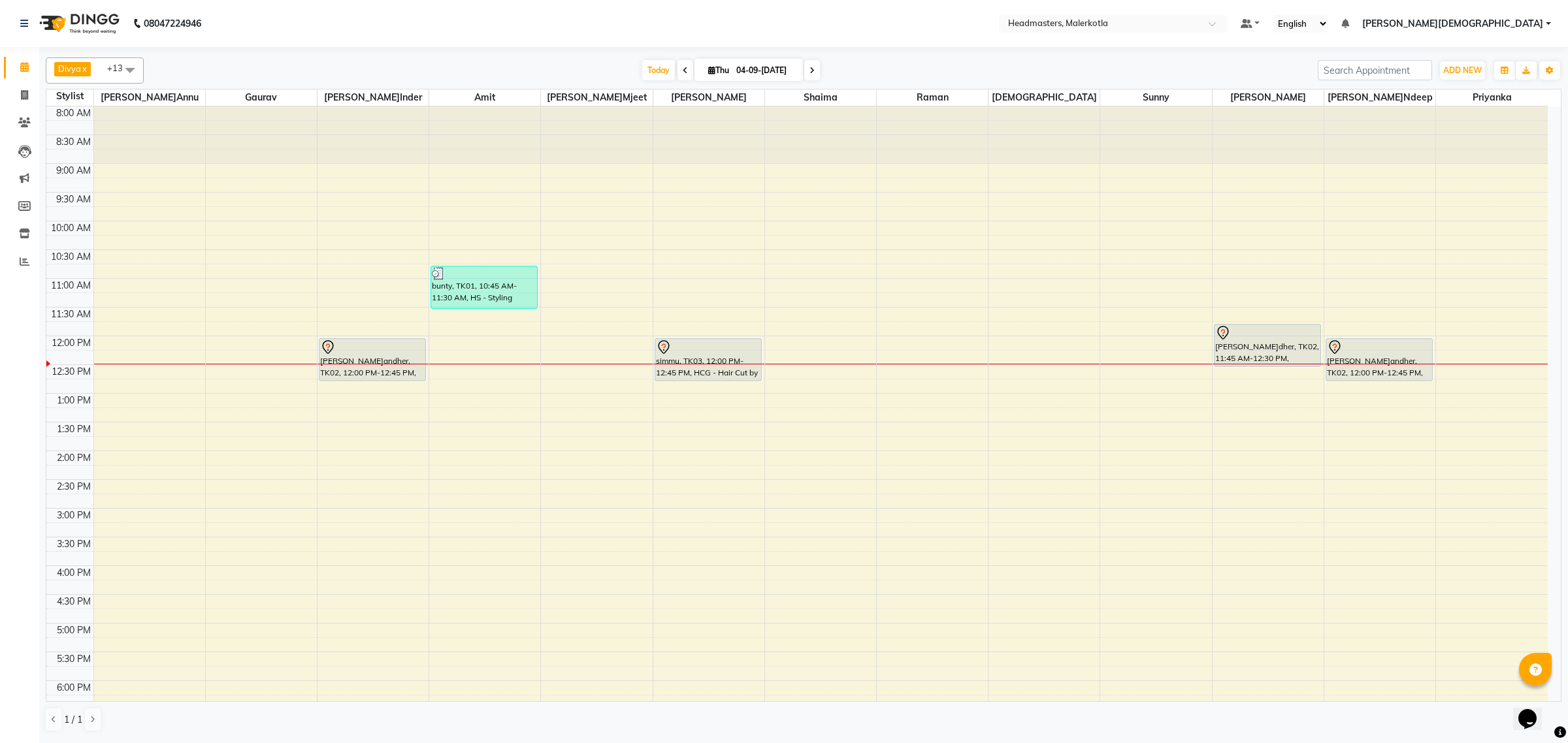
click at [766, 66] on input "0[DATE]" at bounding box center [765, 70] width 65 height 20
select select "9"
select select "2025"
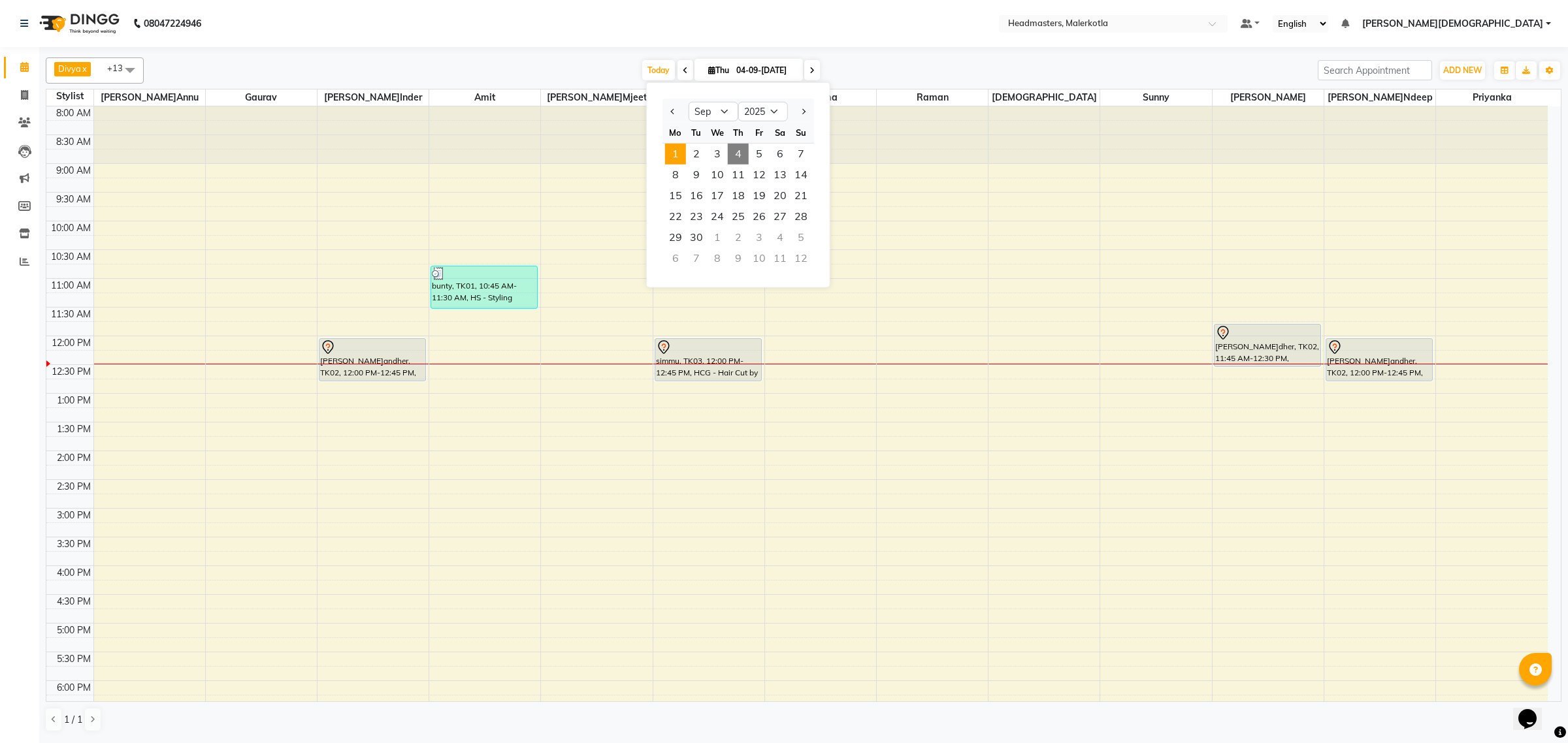
click at [674, 151] on span "1" at bounding box center [675, 154] width 21 height 21
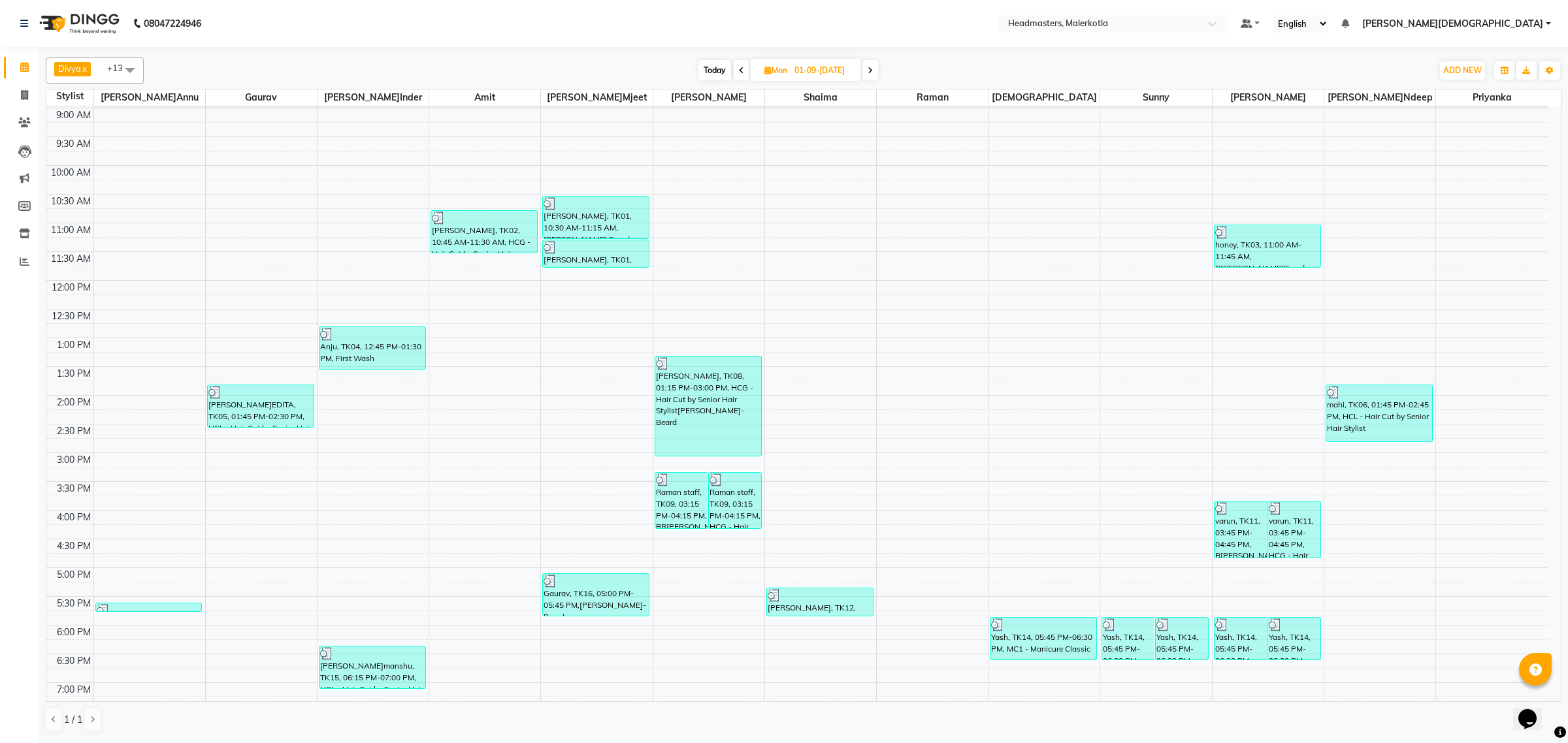
scroll to position [137, 0]
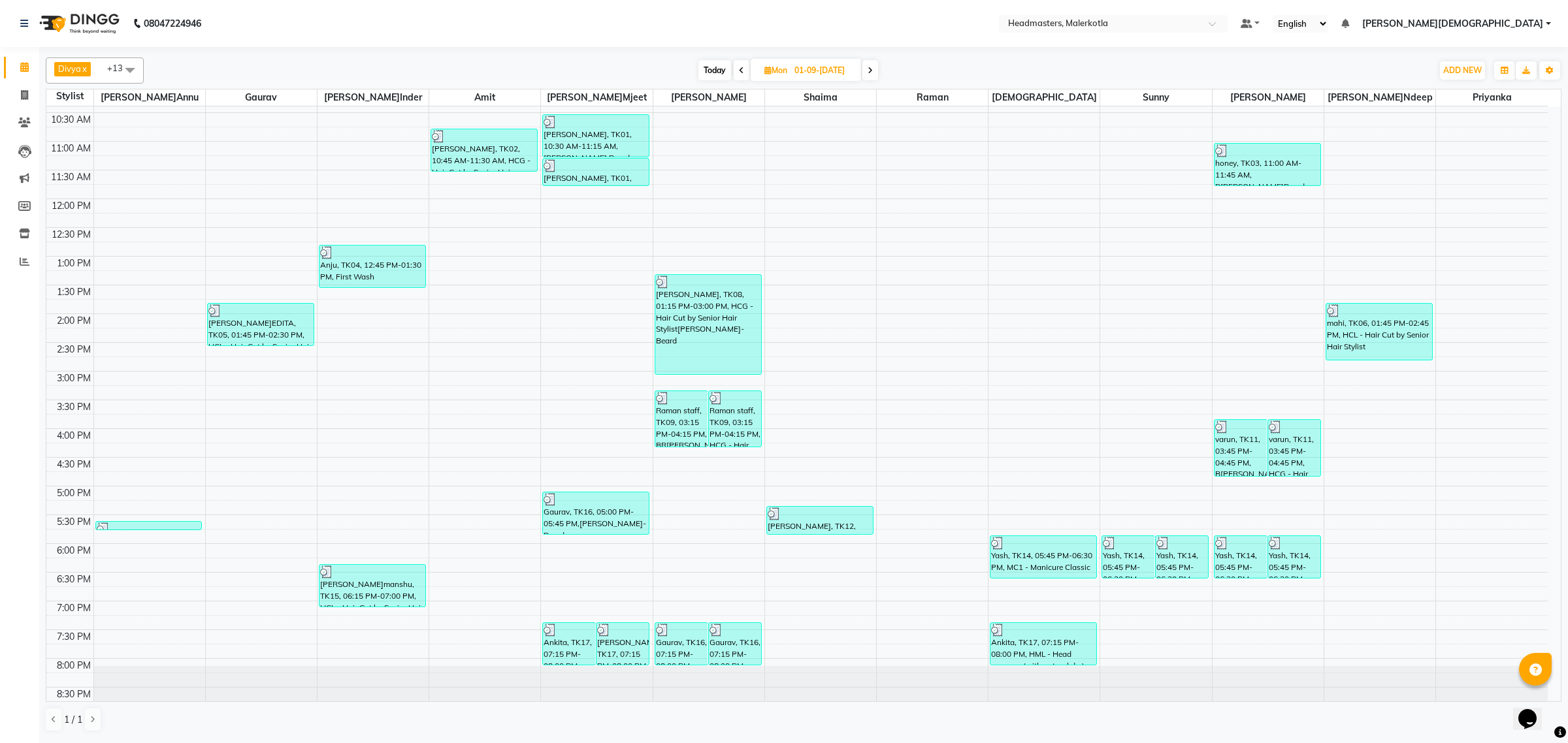
click at [872, 66] on span at bounding box center [870, 70] width 16 height 20
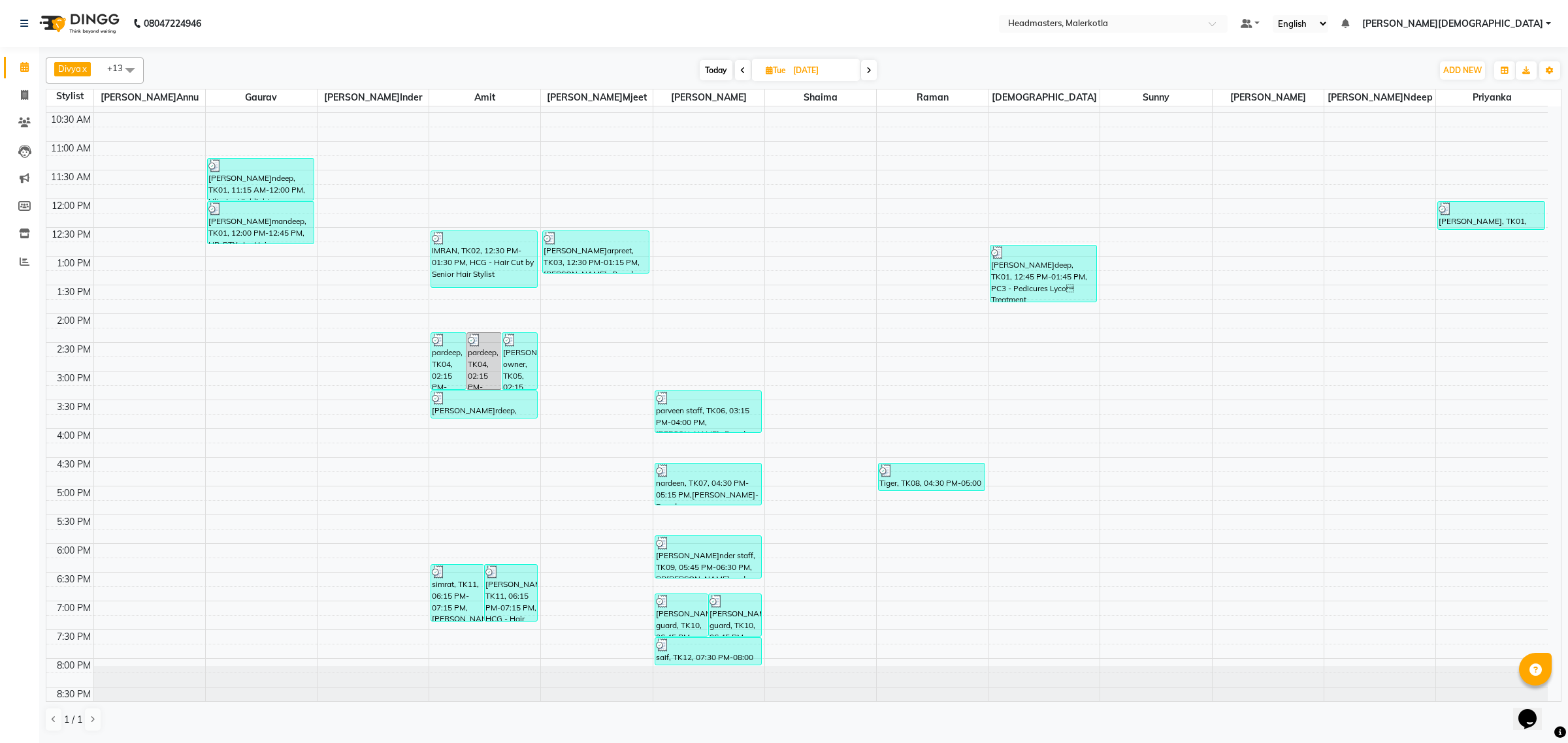
click at [872, 67] on span at bounding box center [869, 70] width 16 height 20
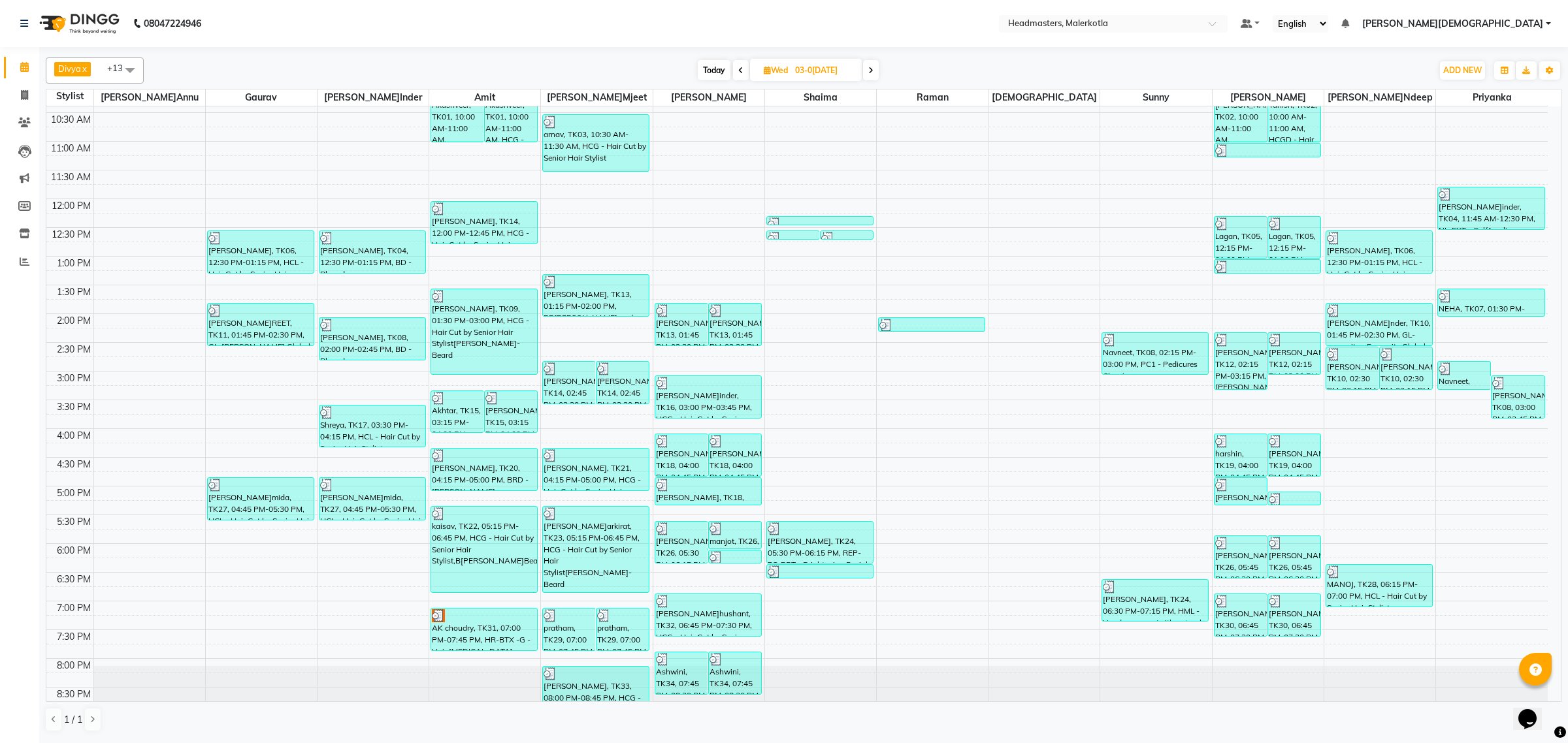
click at [874, 71] on span at bounding box center [871, 70] width 16 height 20
type input "0[DATE]"
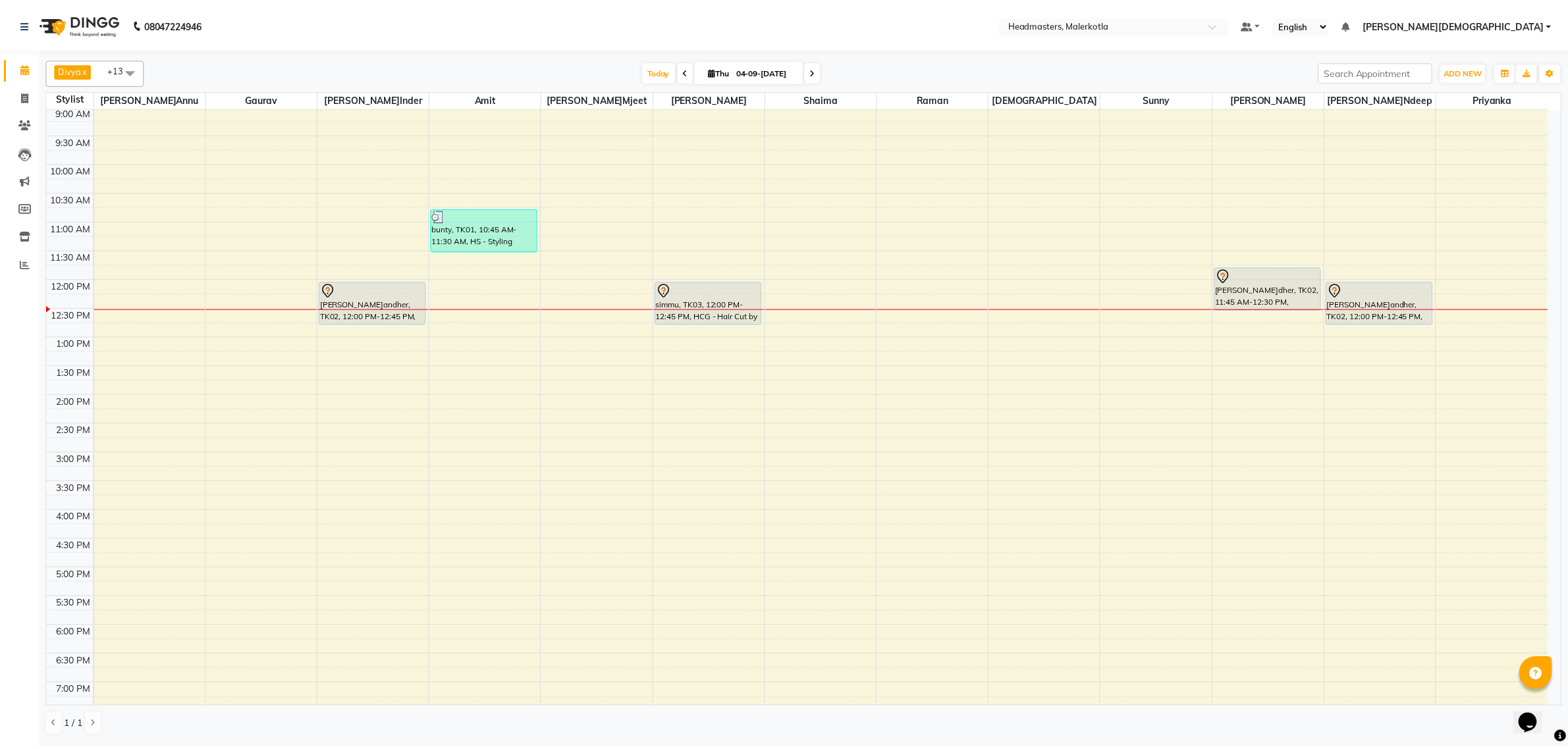
scroll to position [58, 0]
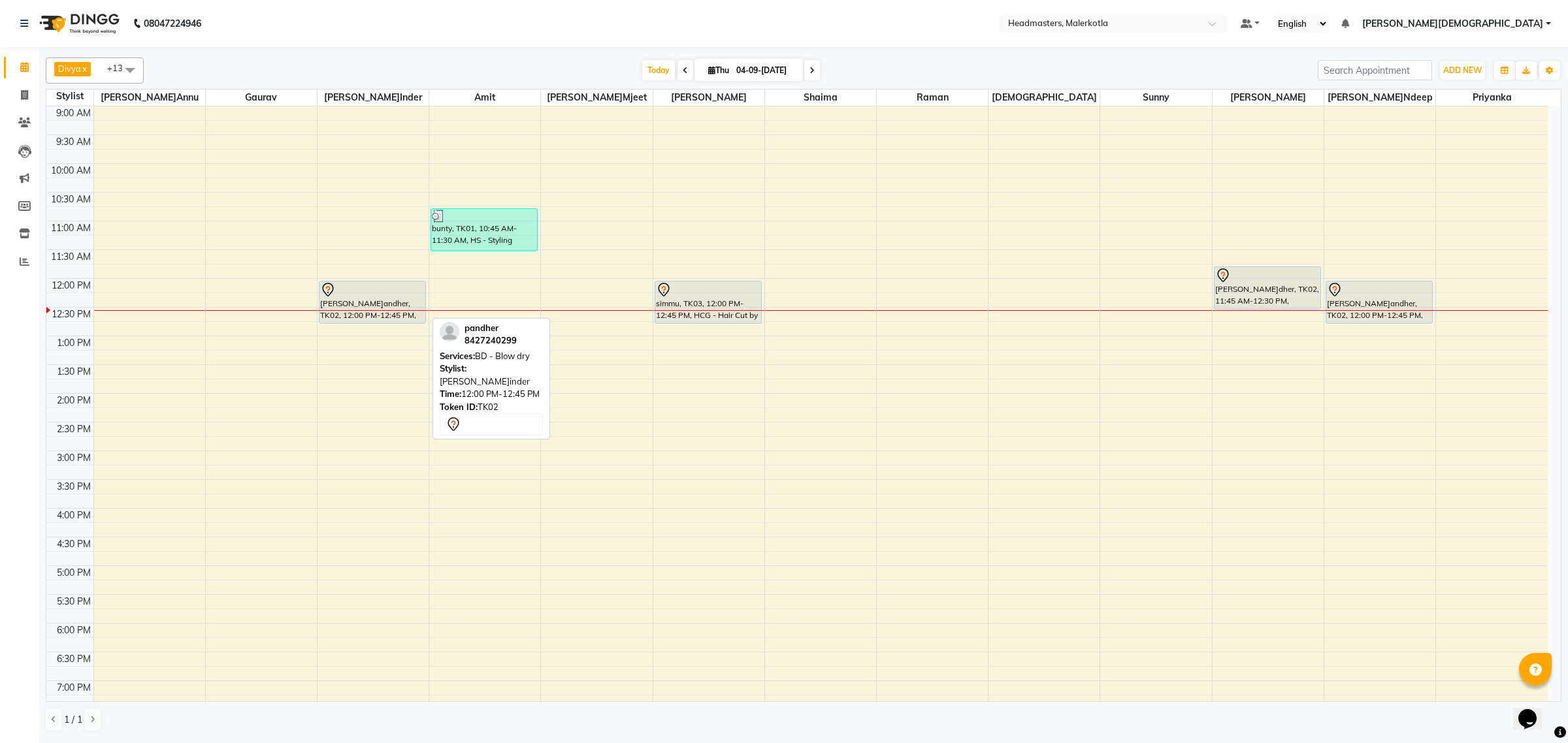
click at [394, 294] on div at bounding box center [372, 290] width 104 height 16
select select "7"
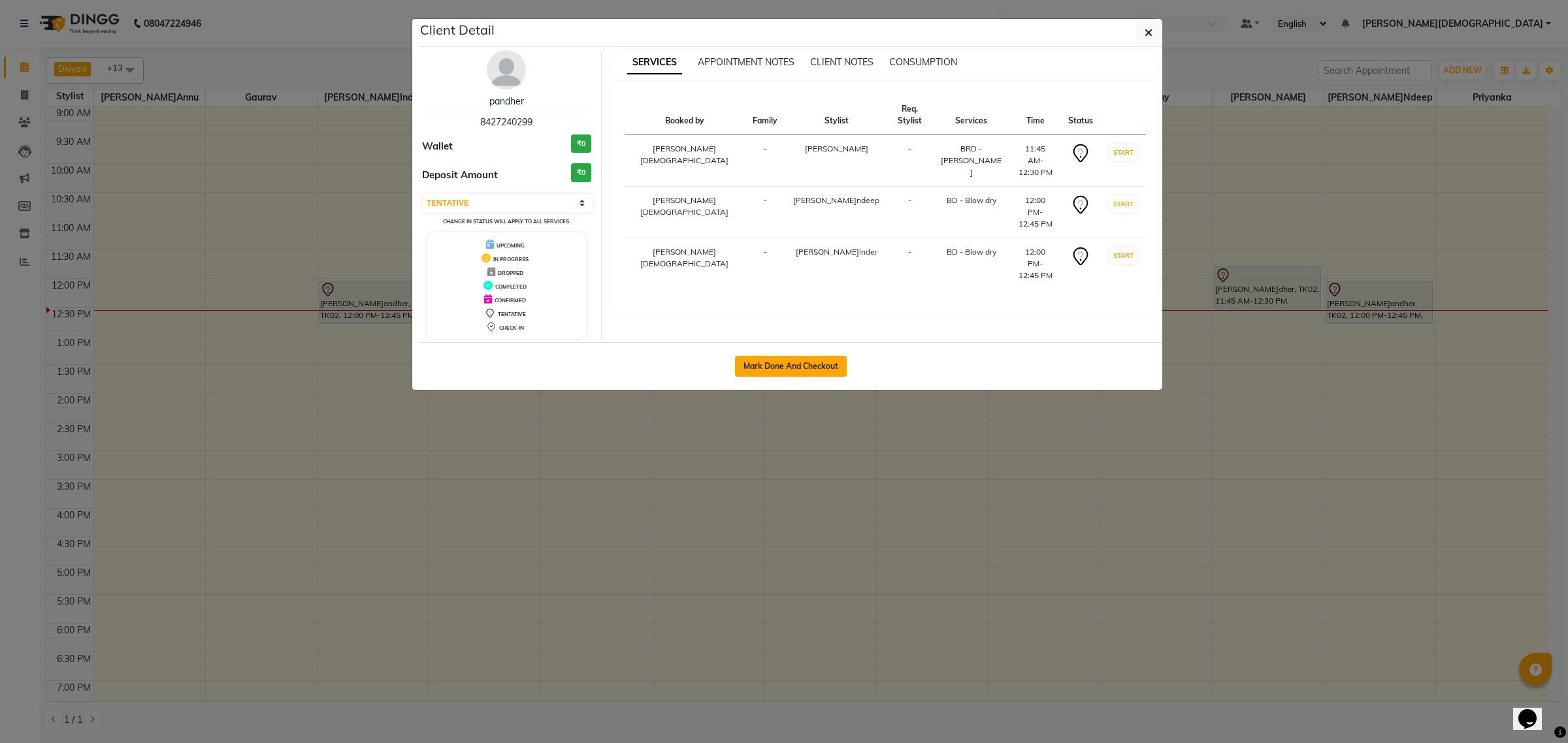
click at [835, 366] on button "Mark Done And Checkout" at bounding box center [791, 366] width 111 height 21
select select "service"
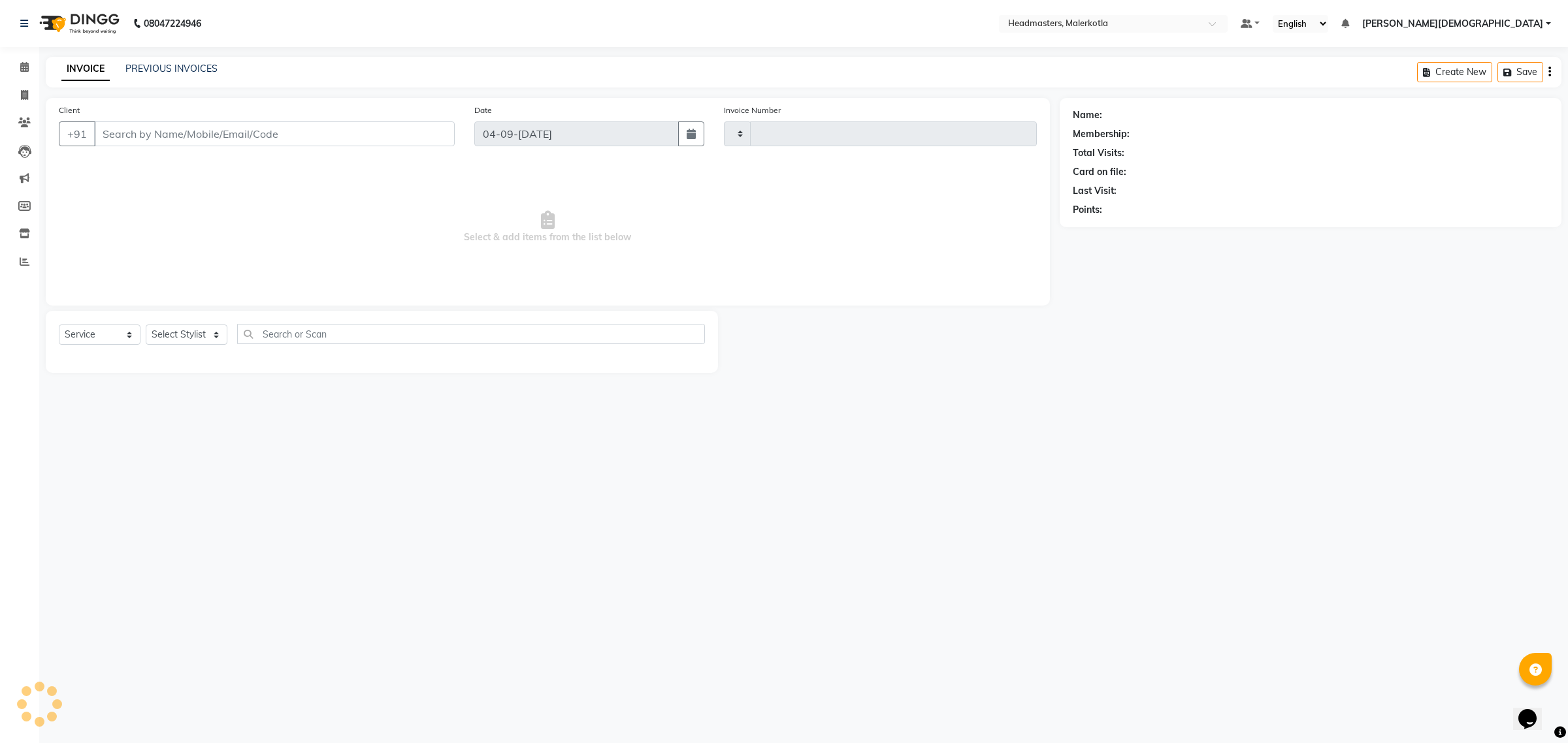
type input "3999"
select select "7368"
type input "8427240299"
select select "65938"
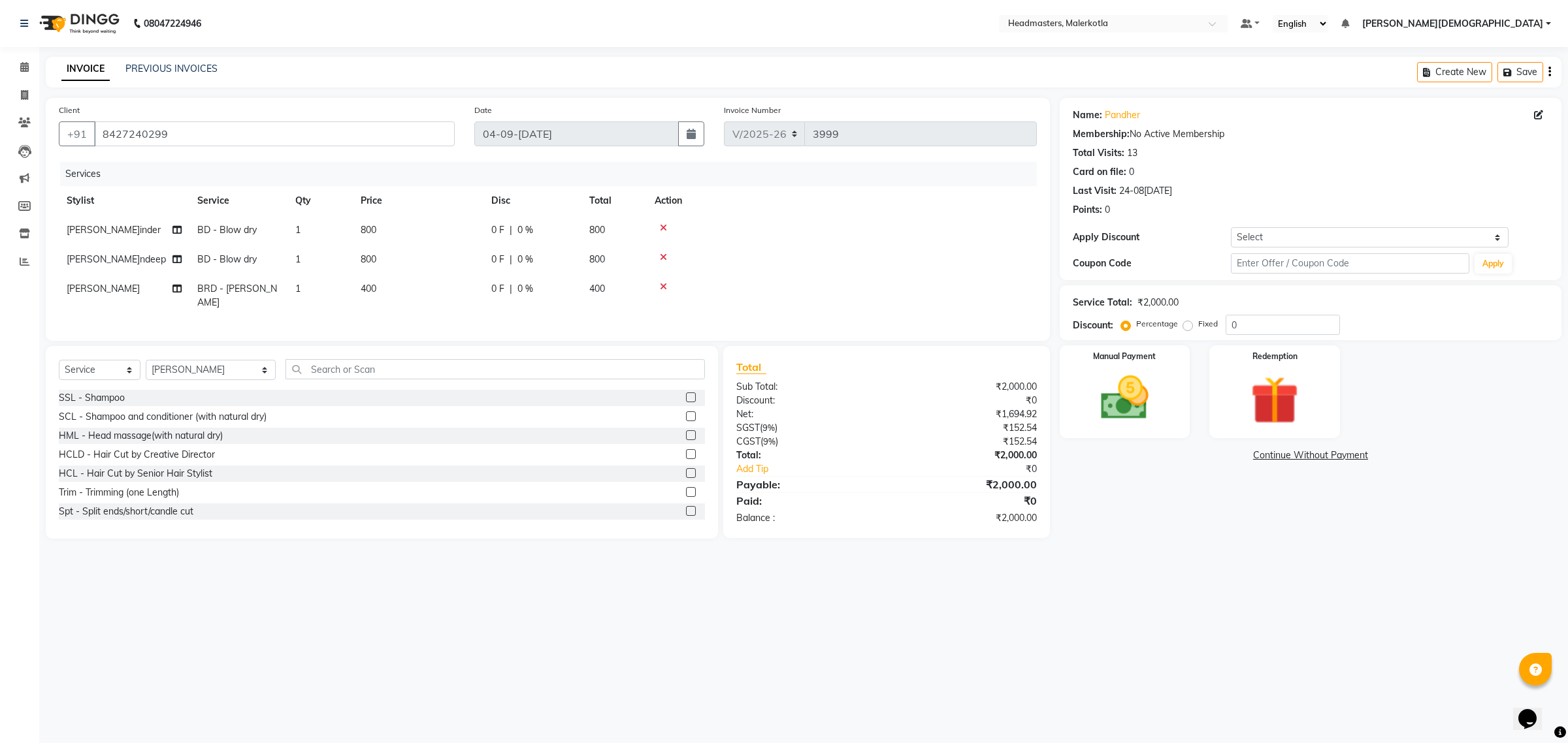
click at [514, 229] on div "0 F | 0 %" at bounding box center [533, 230] width 82 height 14
select select "65906"
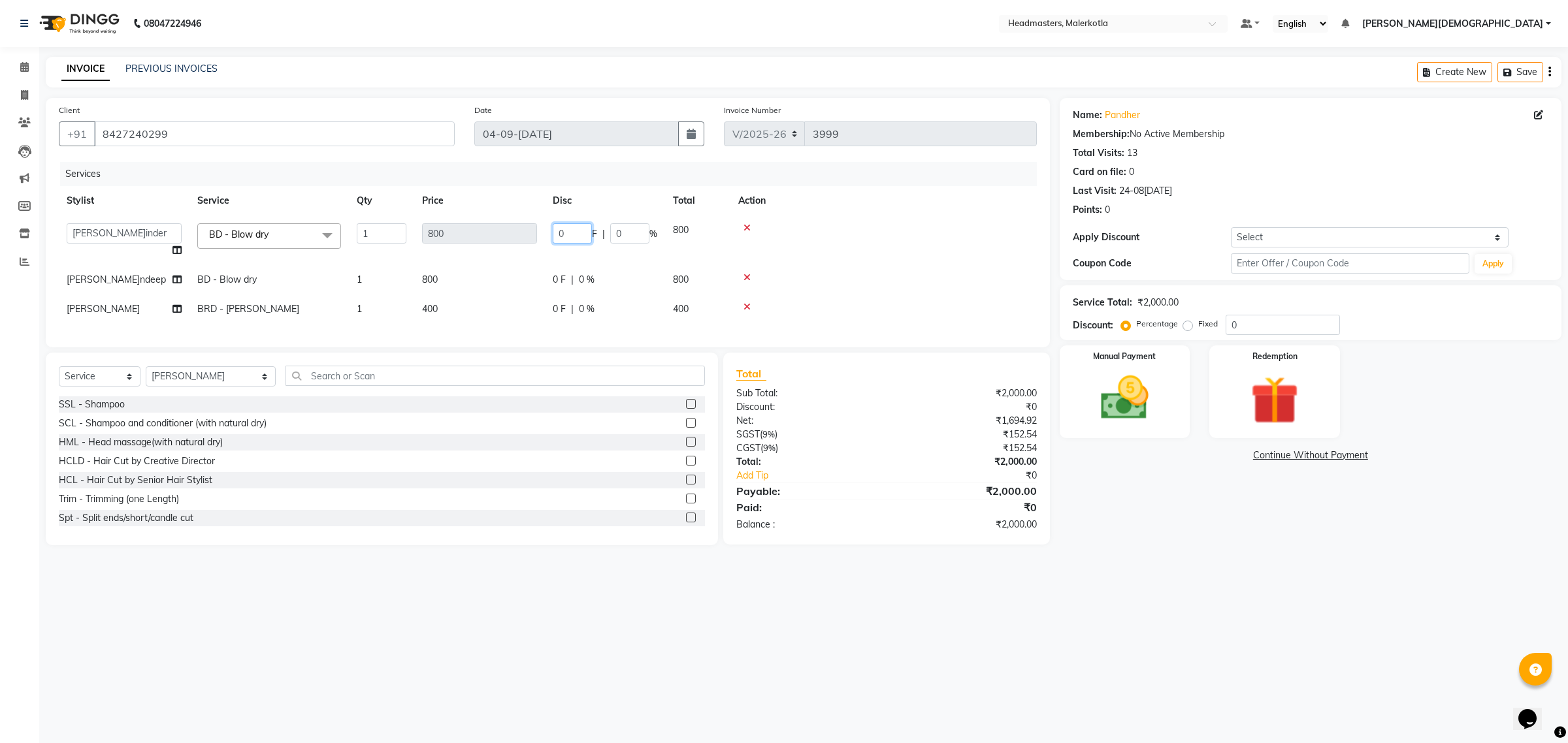
click at [575, 231] on input "0" at bounding box center [572, 234] width 39 height 20
type input "300"
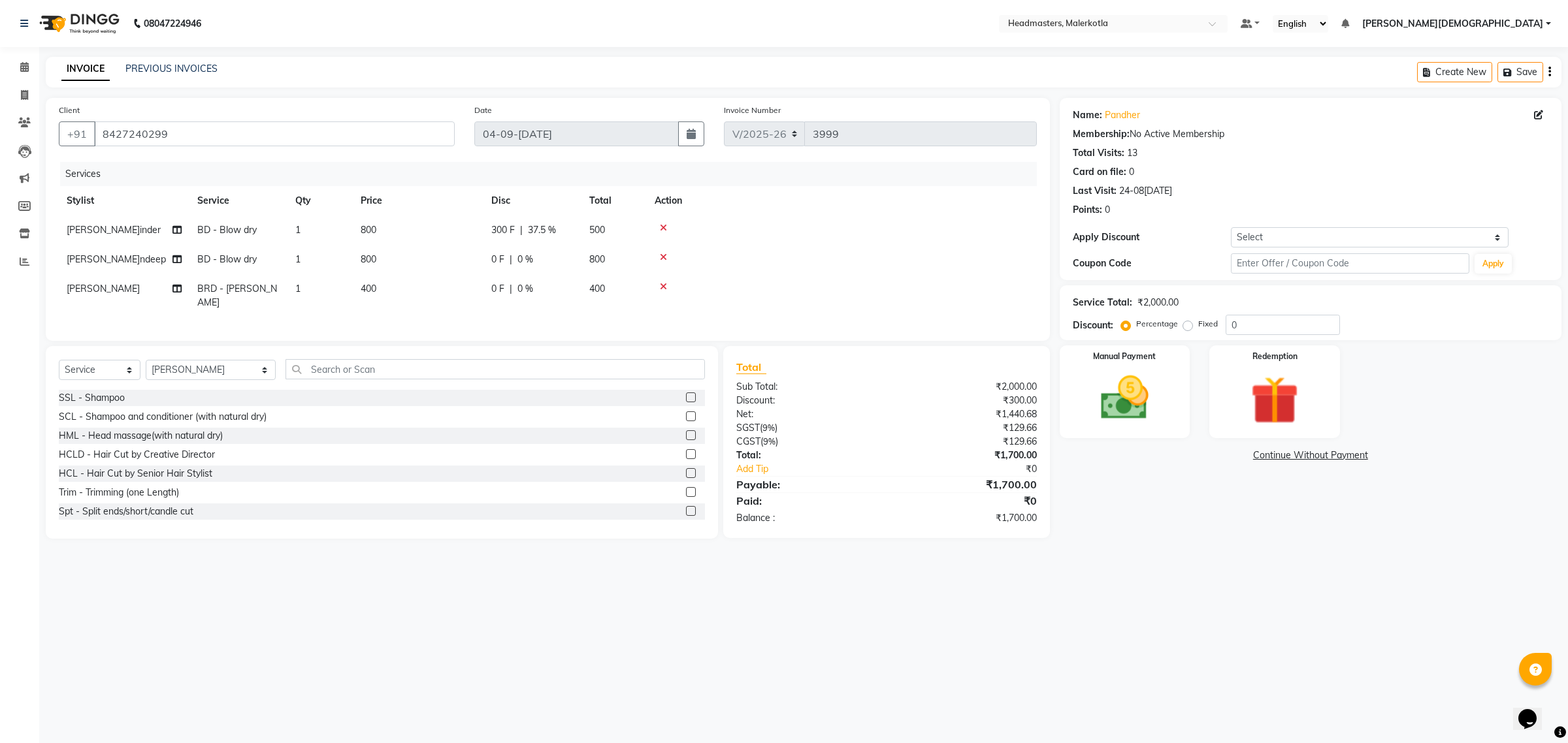
drag, startPoint x: 843, startPoint y: 256, endPoint x: 792, endPoint y: 262, distance: 51.4
click at [839, 256] on tbody "Bhupinder BD - Blow dry 1 800 300 F | 37.5 % 500 Ramandeep BD - Blow dry 1 800 …" at bounding box center [548, 266] width 978 height 102
click at [513, 258] on div "0 F | 0 %" at bounding box center [533, 259] width 82 height 14
select select "66443"
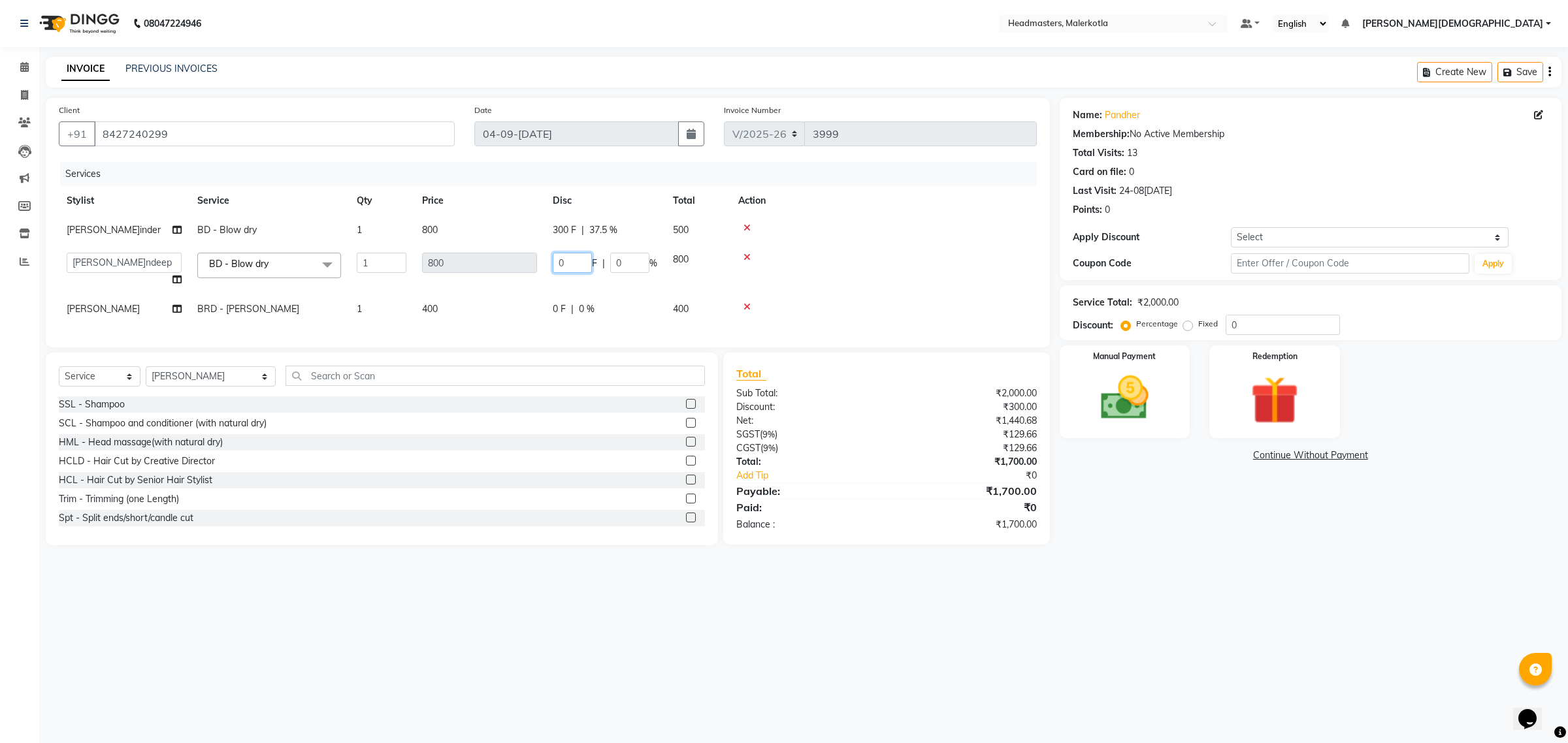
click at [565, 255] on input "0" at bounding box center [572, 263] width 39 height 20
type input "300"
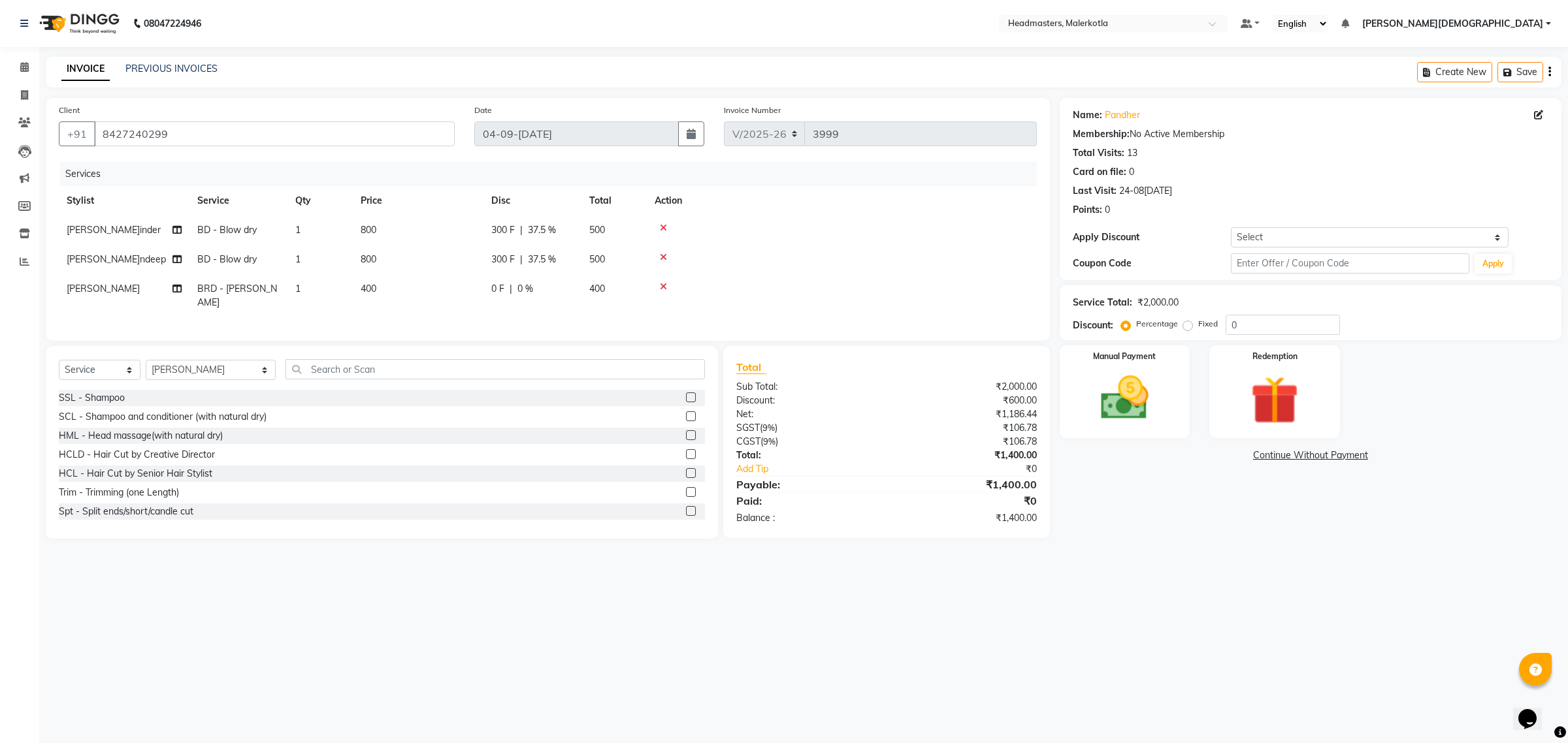
click at [884, 246] on td at bounding box center [842, 260] width 390 height 30
click at [501, 282] on span "0 F" at bounding box center [498, 289] width 13 height 14
select select "65938"
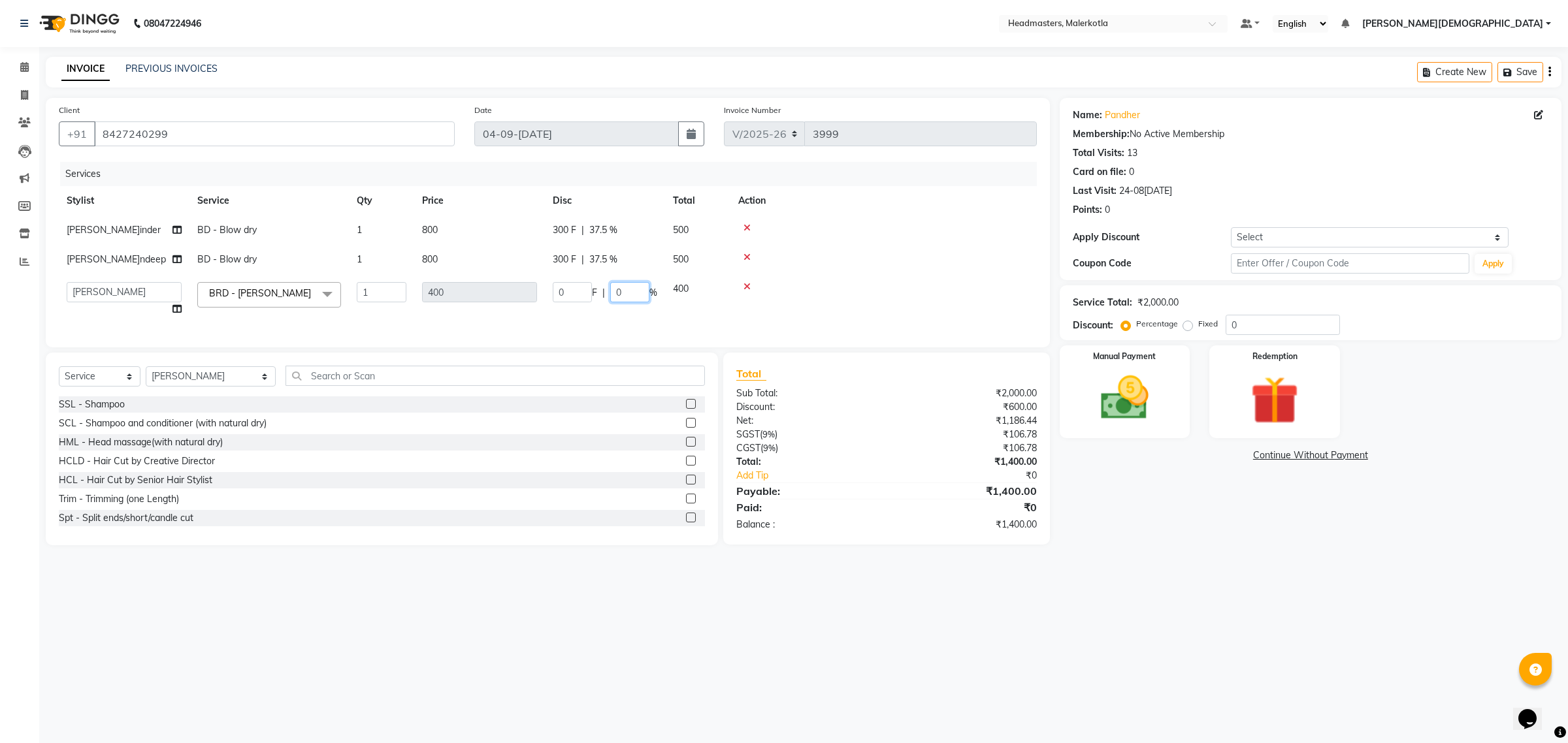
click at [635, 287] on input "0" at bounding box center [630, 292] width 39 height 20
type input "50"
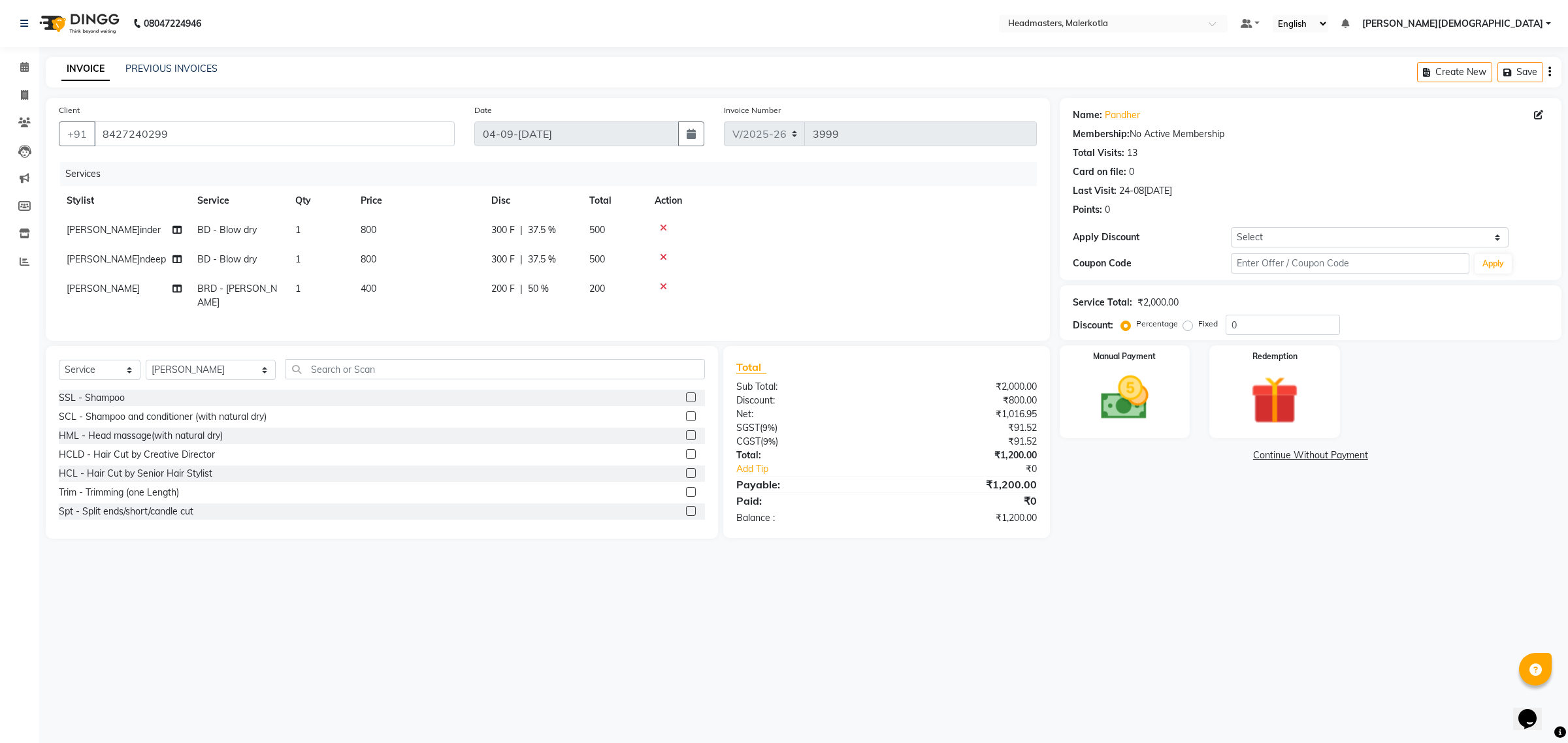
click at [874, 269] on td at bounding box center [842, 260] width 390 height 30
click at [1144, 531] on div "Name: Pandher Membership: No Active Membership Total Visits: 13 Card on file: 0…" at bounding box center [1315, 318] width 512 height 441
click at [294, 289] on td "1" at bounding box center [320, 296] width 65 height 43
select select "65938"
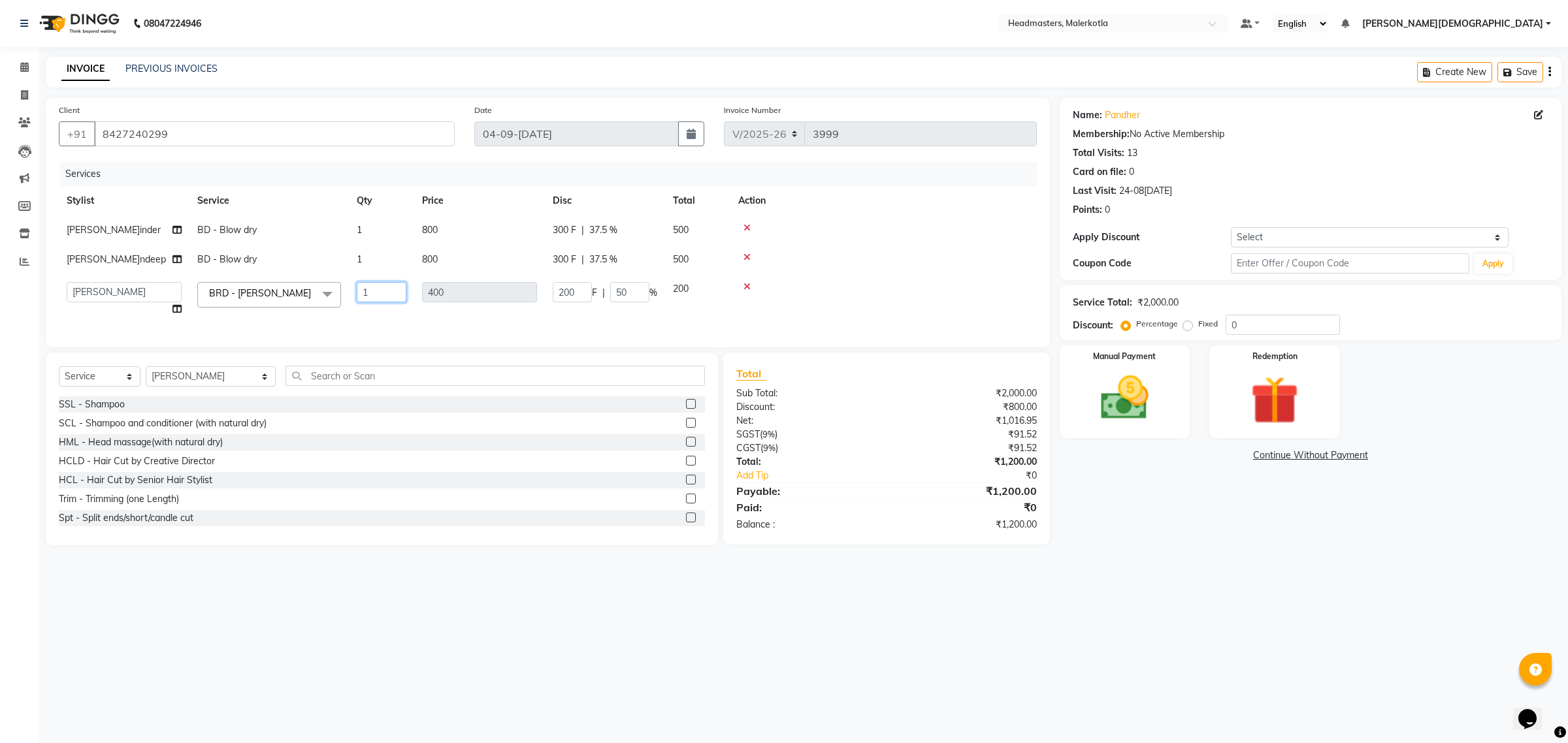
click at [373, 289] on input "1" at bounding box center [381, 292] width 50 height 20
type input "2"
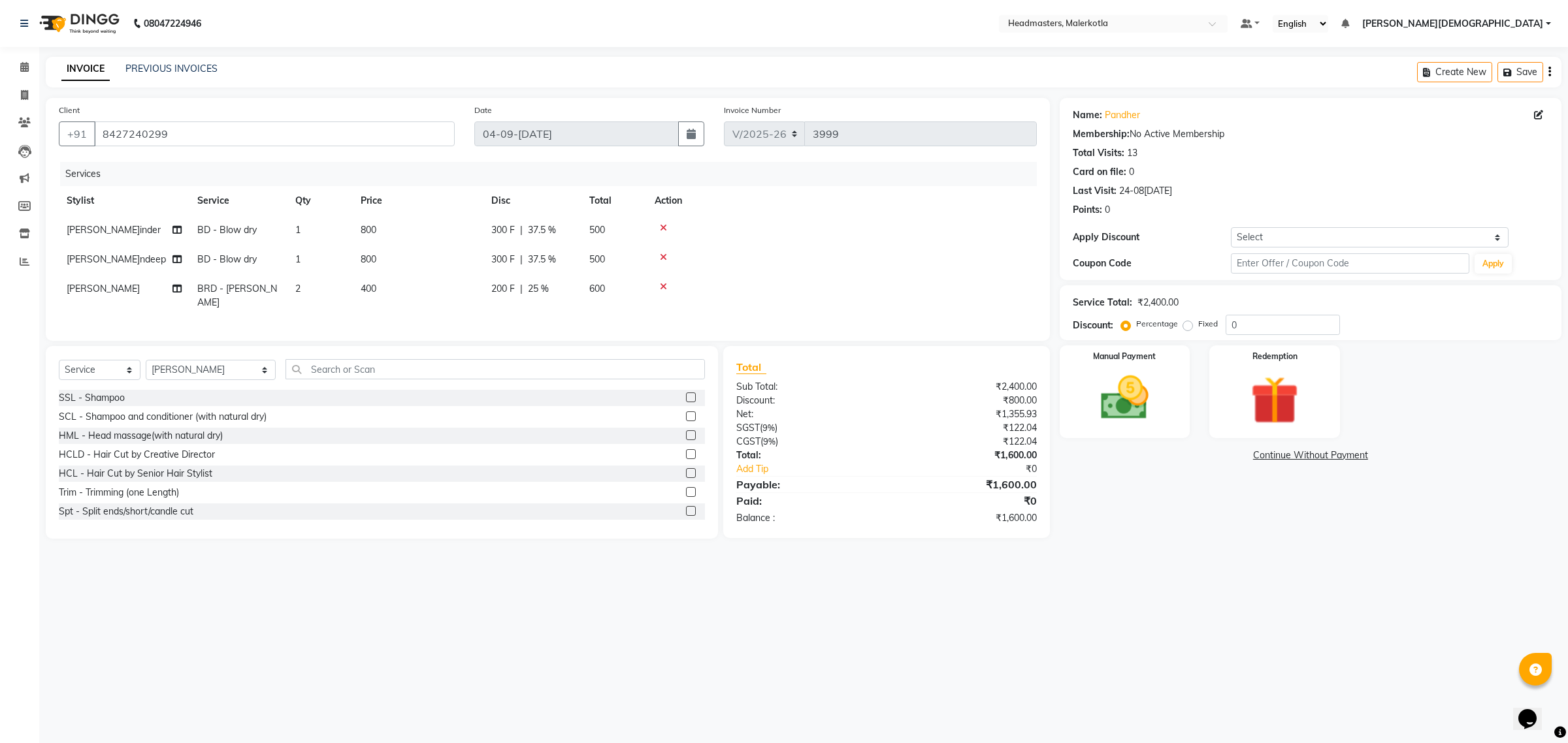
click at [883, 259] on div at bounding box center [842, 257] width 374 height 9
click at [517, 289] on div "200 F | 25 %" at bounding box center [533, 289] width 82 height 14
select select "65938"
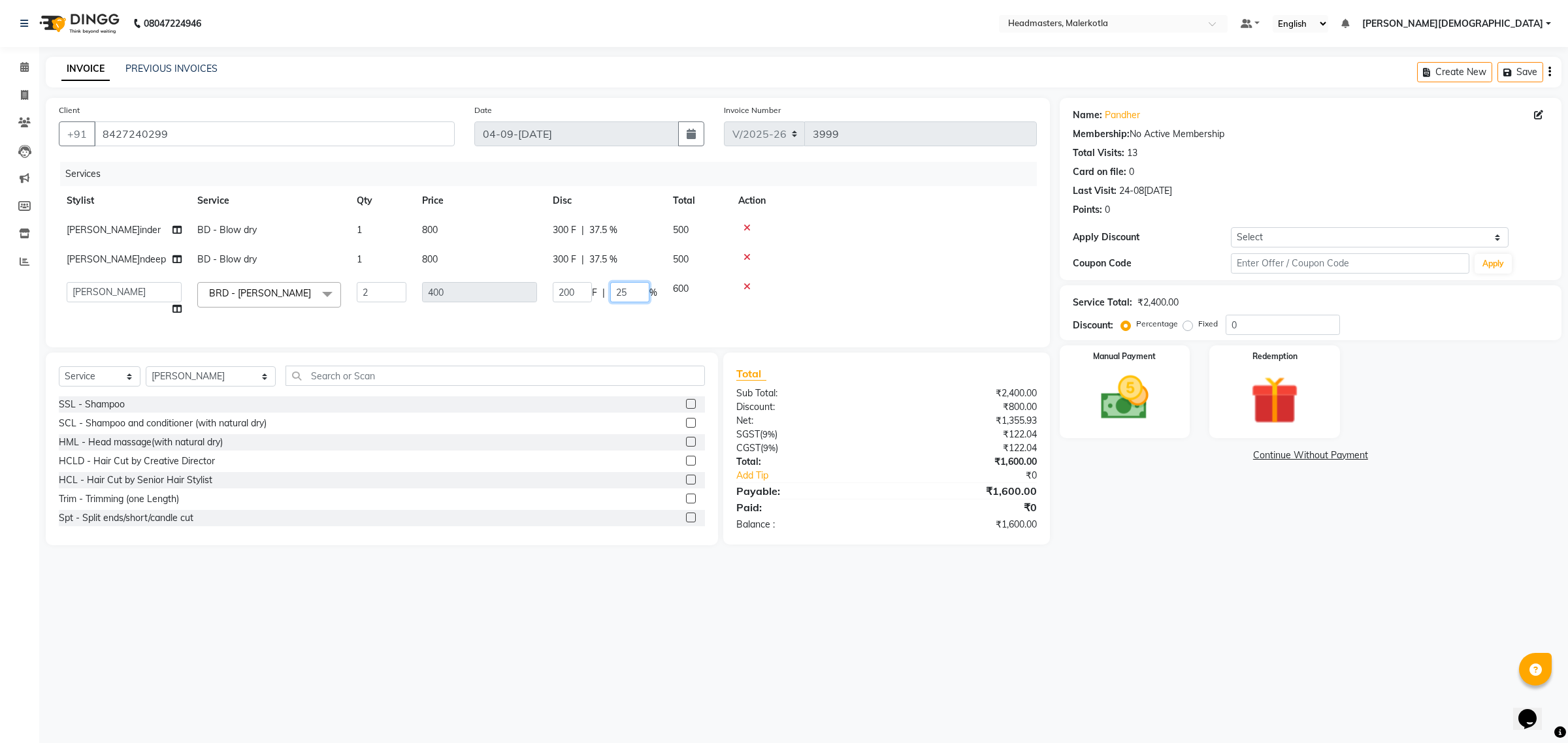
click at [629, 292] on input "25" at bounding box center [630, 292] width 39 height 20
type input "2"
type input "50"
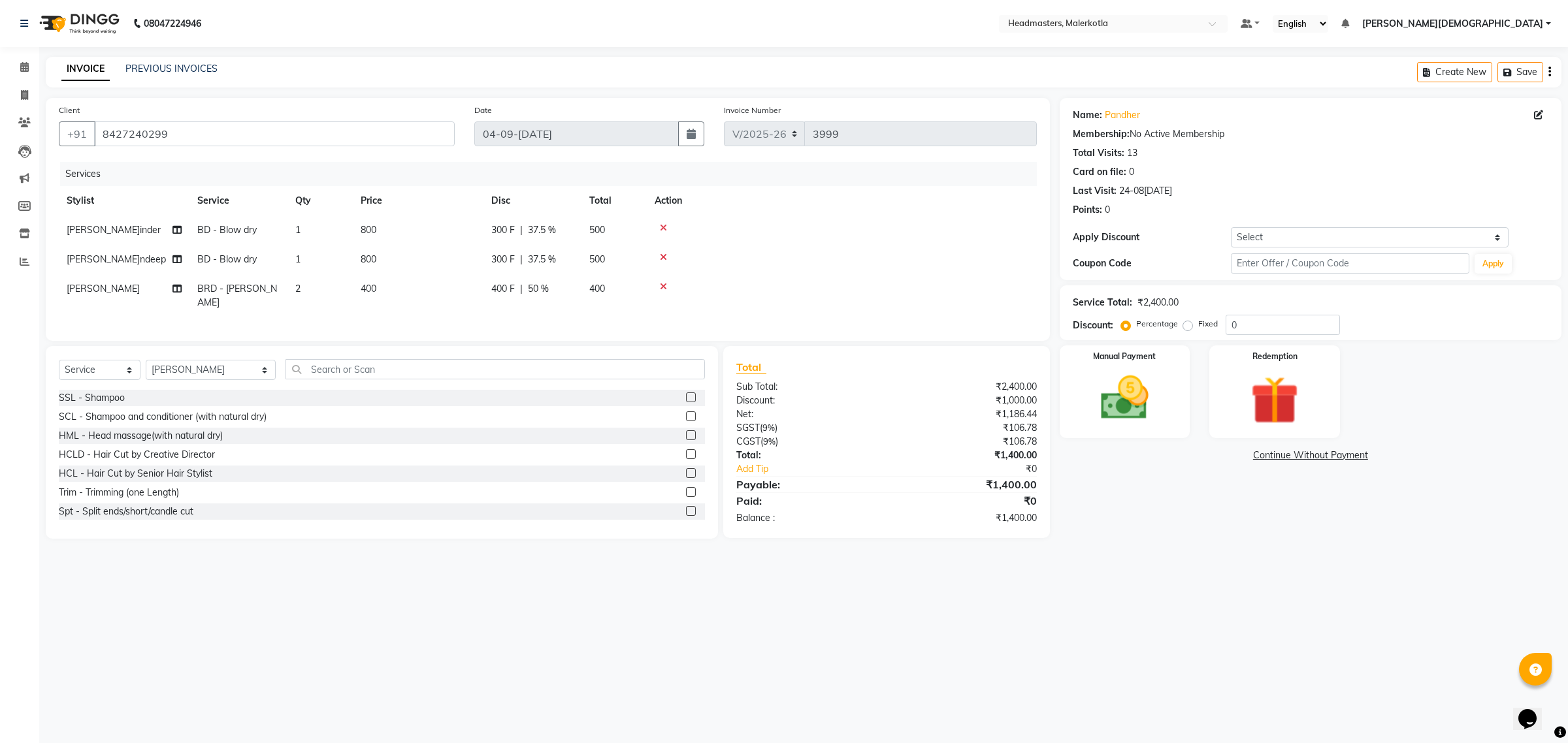
click at [837, 281] on td at bounding box center [842, 296] width 390 height 43
click at [1147, 412] on img at bounding box center [1124, 398] width 81 height 57
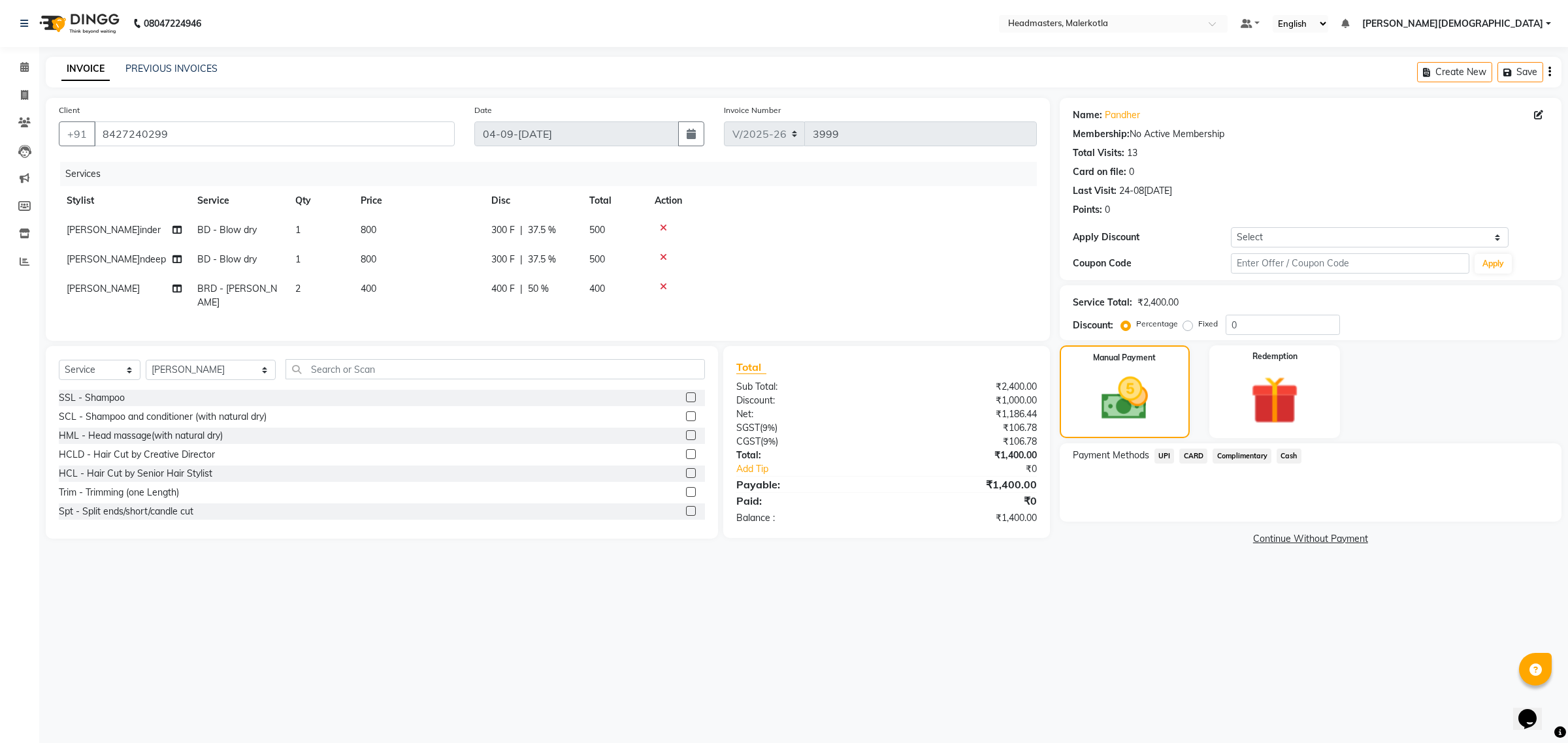
click at [1284, 455] on span "Cash" at bounding box center [1289, 456] width 25 height 15
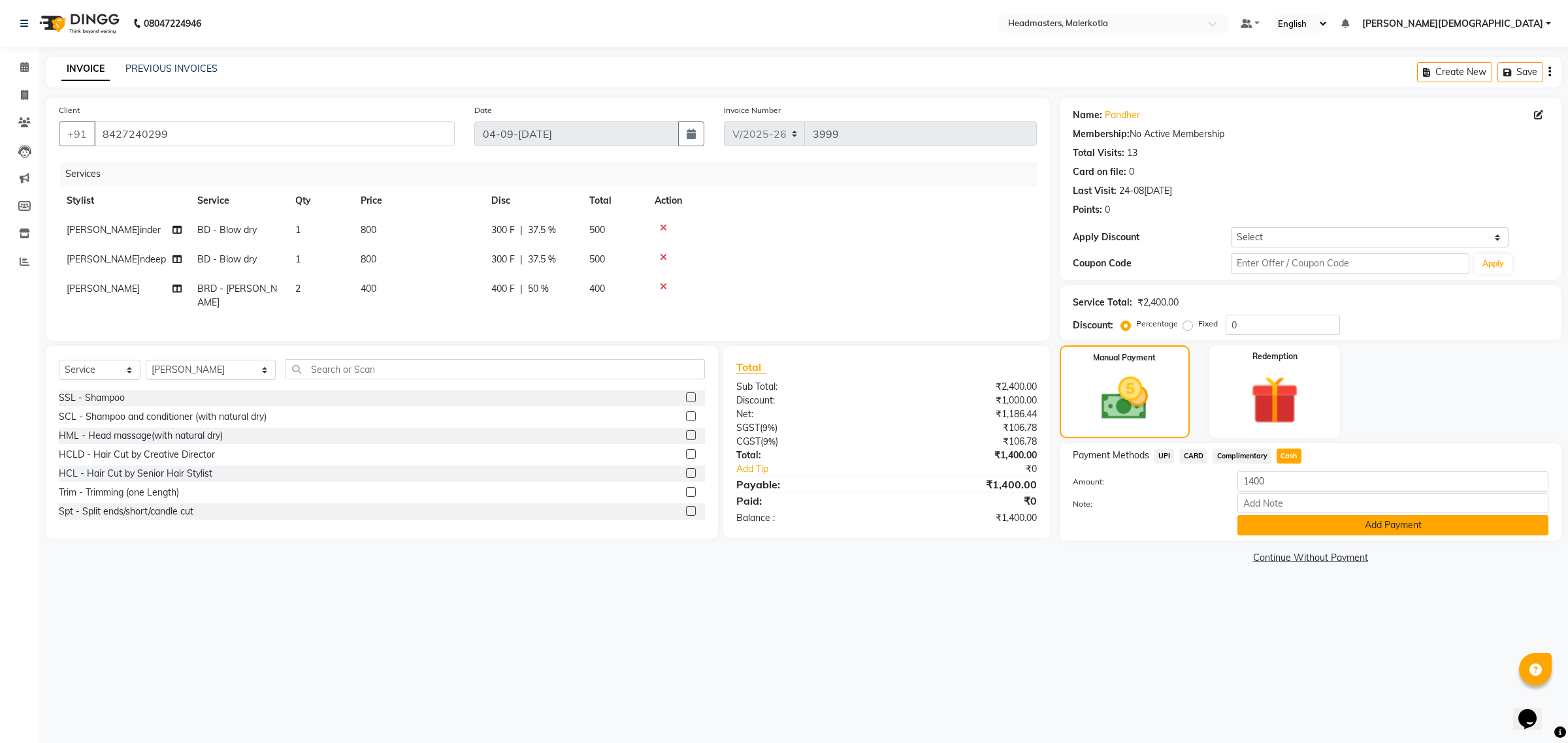
click at [1337, 520] on button "Add Payment" at bounding box center [1393, 525] width 311 height 20
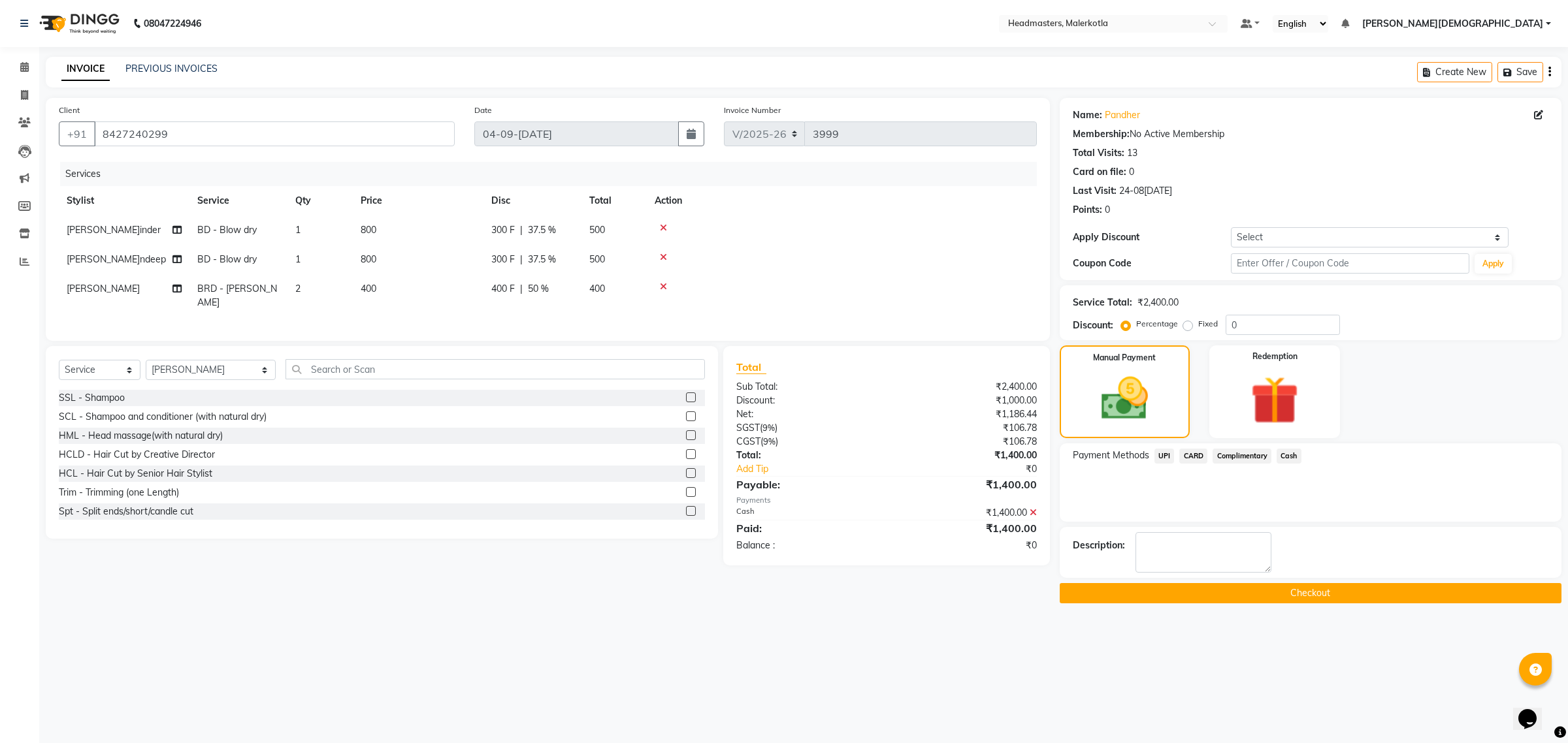
click at [1314, 595] on button "Checkout" at bounding box center [1310, 593] width 501 height 20
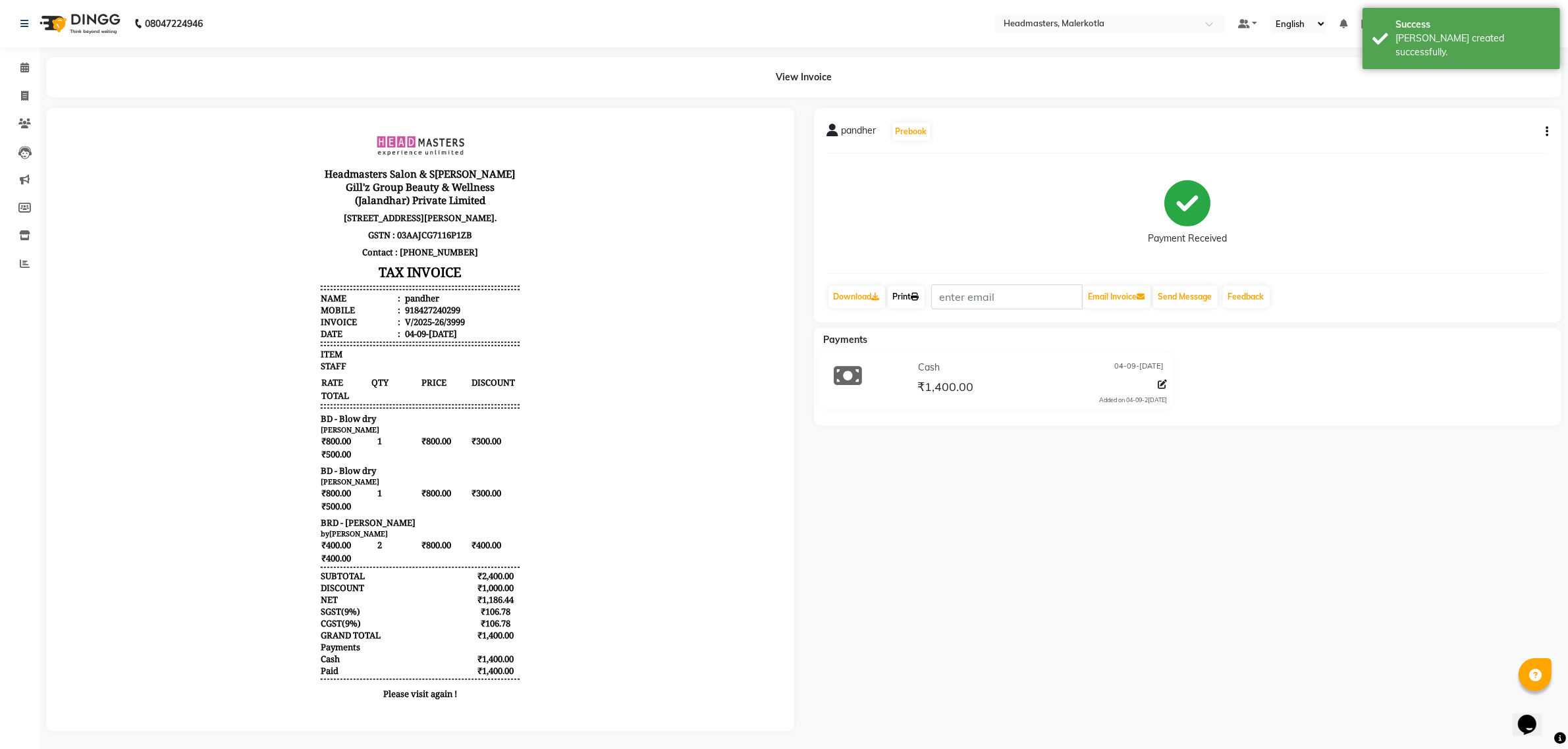
click at [904, 295] on link "Print" at bounding box center [906, 297] width 37 height 23
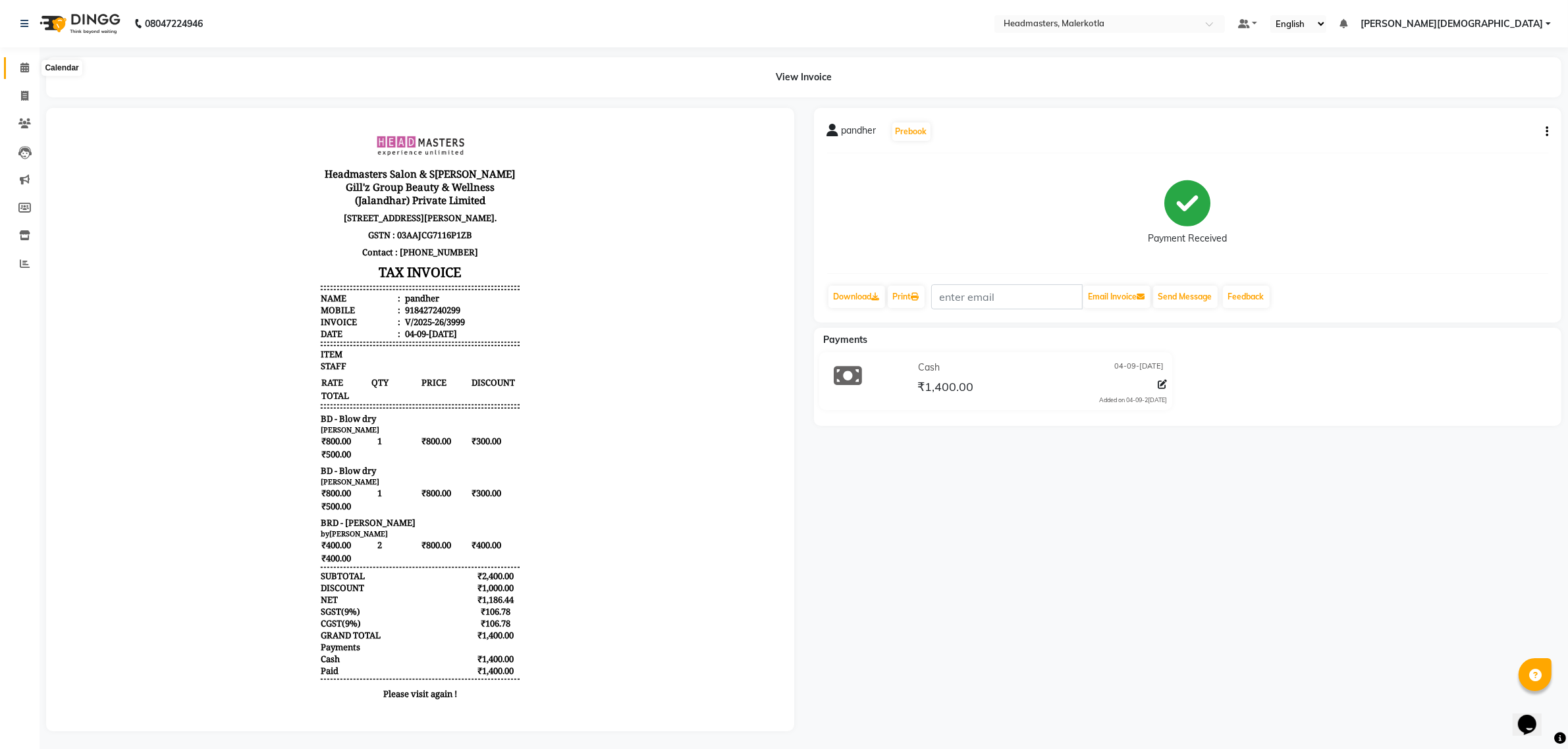
click at [18, 68] on span at bounding box center [25, 68] width 23 height 15
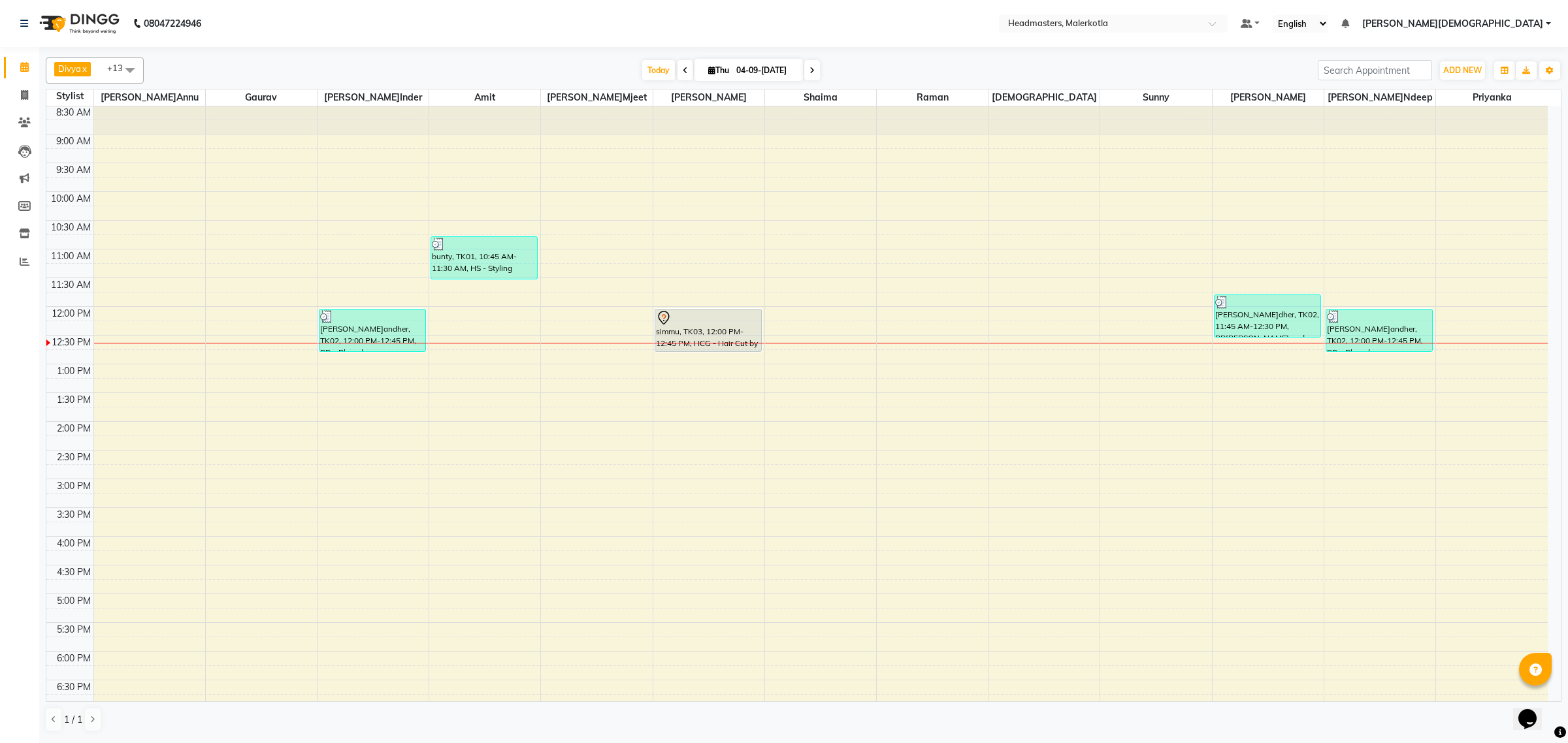
scroll to position [73, 0]
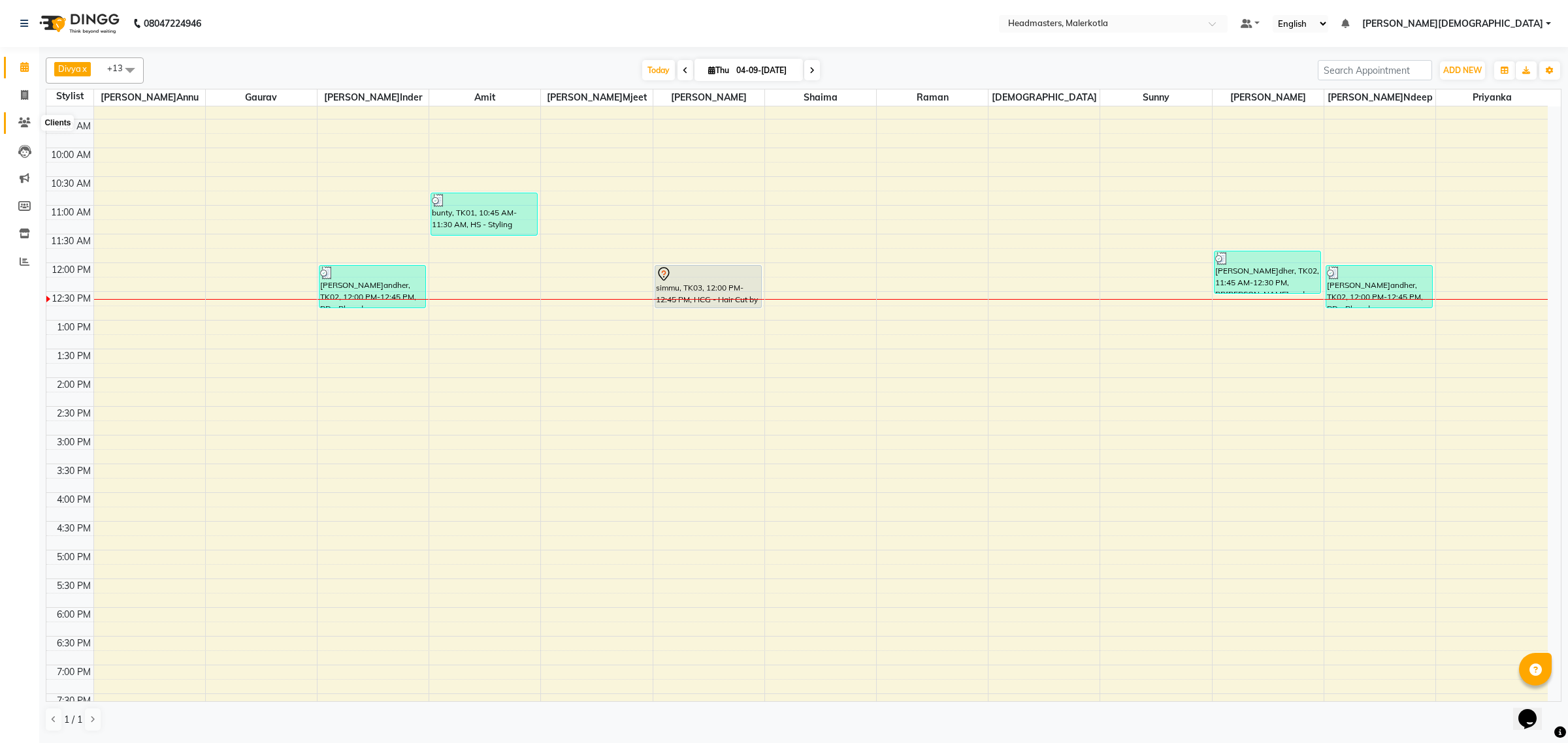
click at [26, 119] on icon at bounding box center [24, 123] width 12 height 10
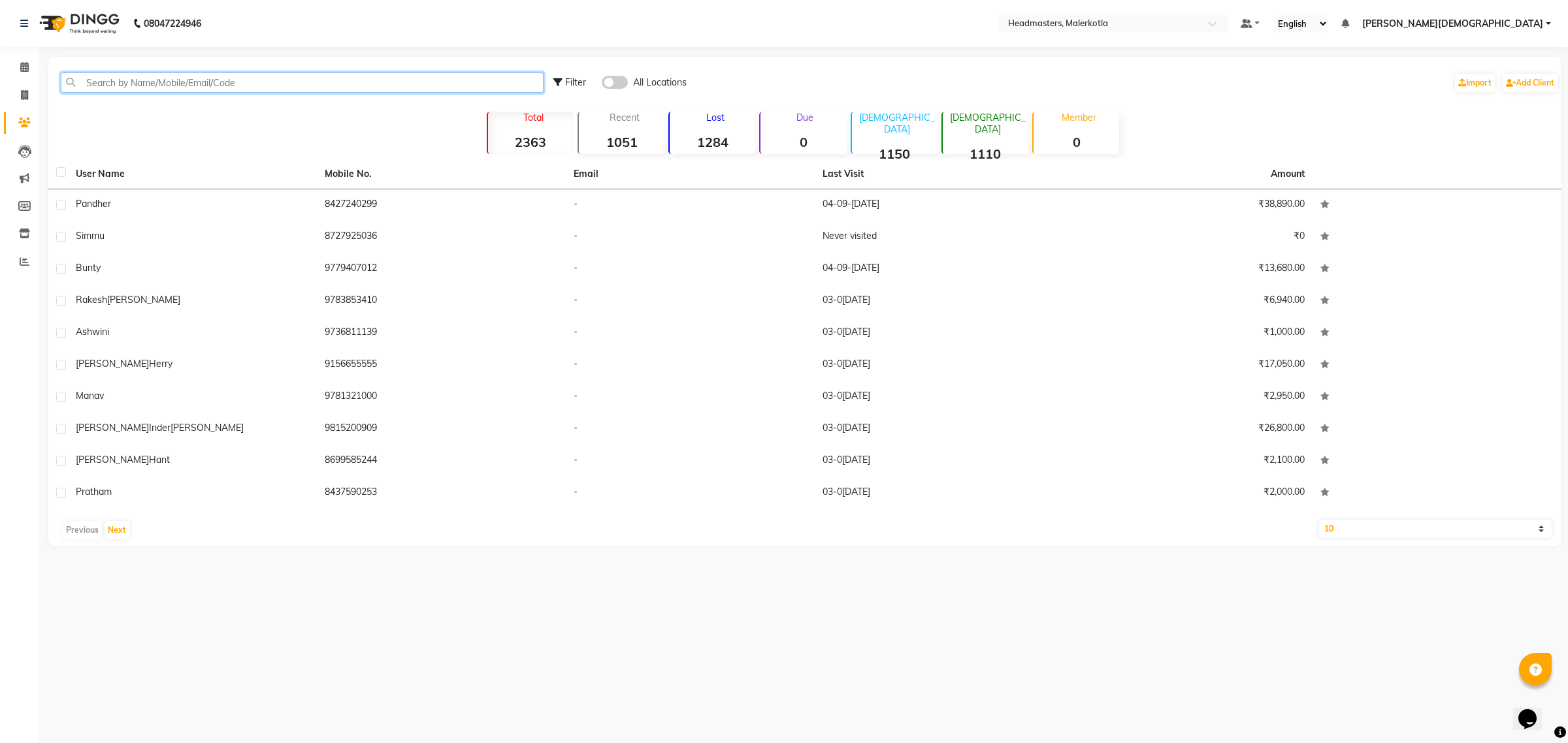
click at [187, 88] on input "text" at bounding box center [302, 82] width 483 height 20
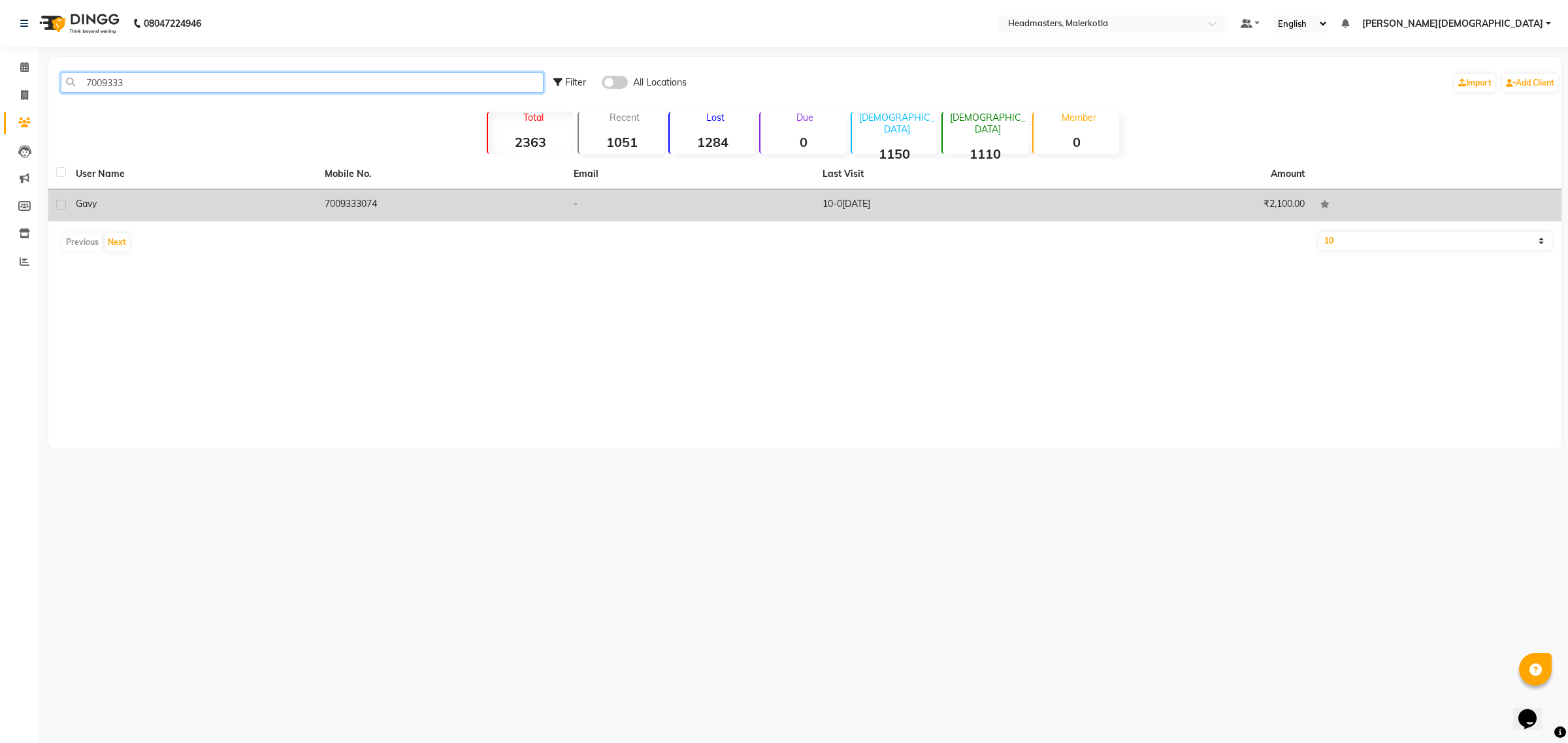
type input "7009333"
click at [836, 200] on td "10-08-2025" at bounding box center [939, 205] width 249 height 32
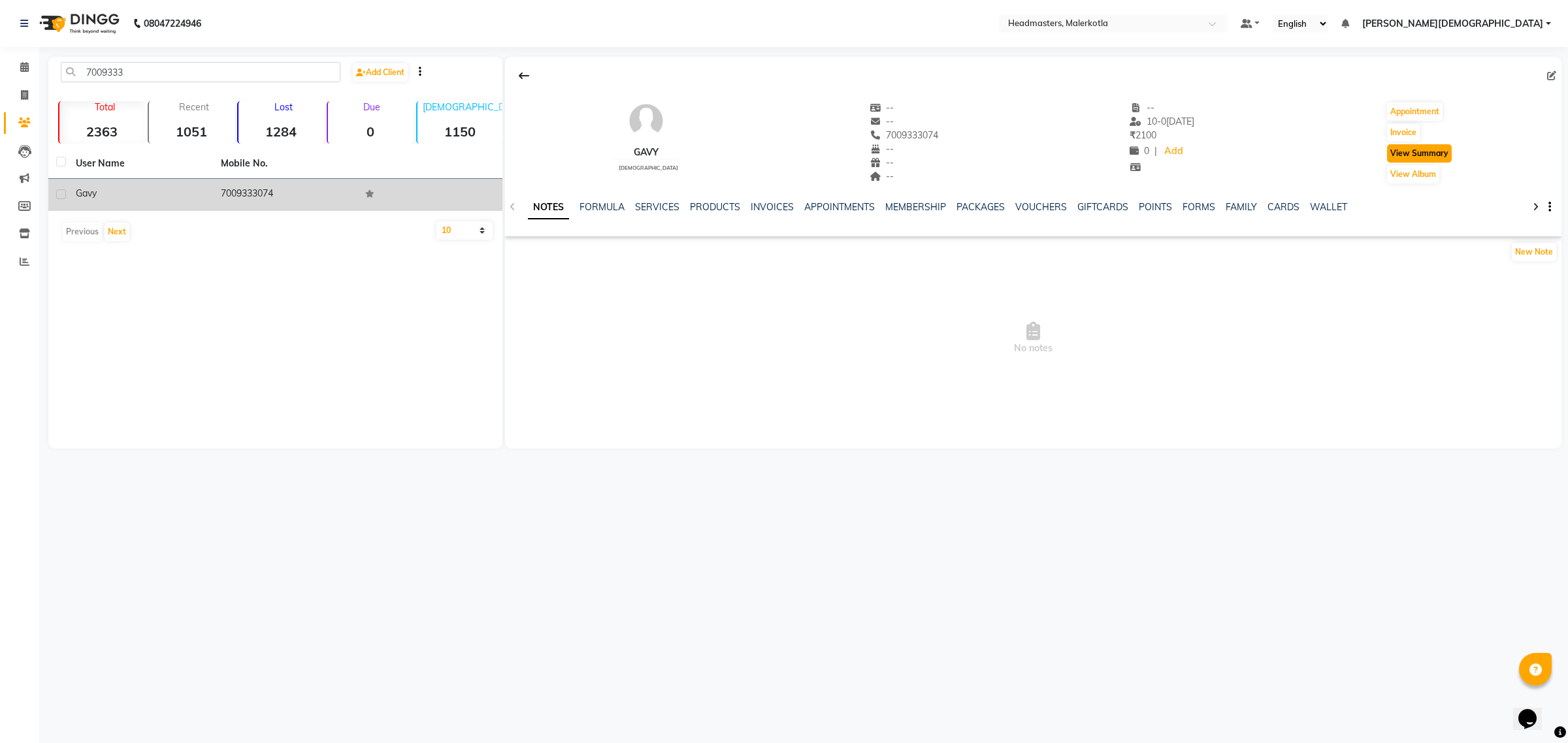
click at [1418, 155] on button "View Summary" at bounding box center [1419, 153] width 64 height 18
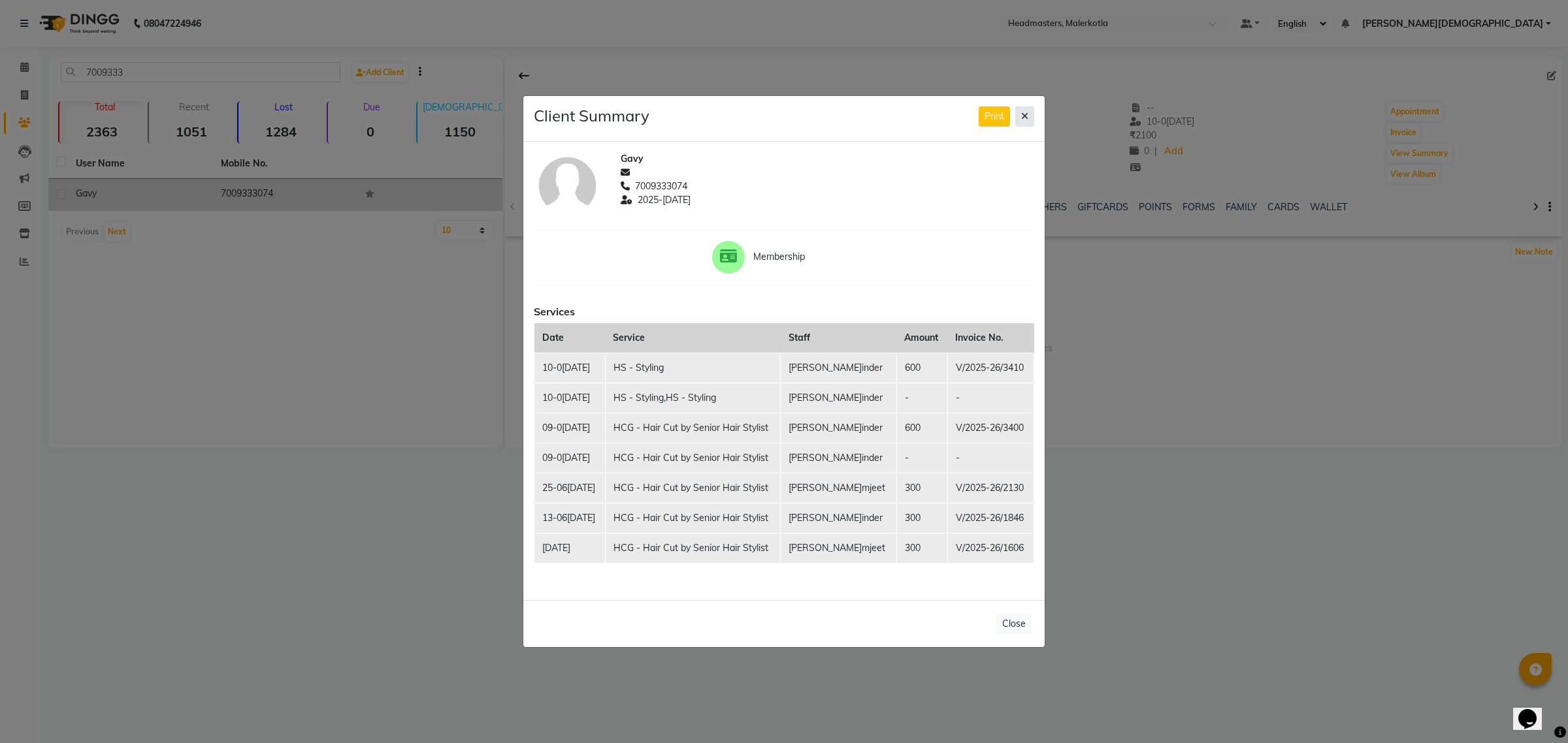
click at [1022, 116] on icon at bounding box center [1025, 116] width 7 height 9
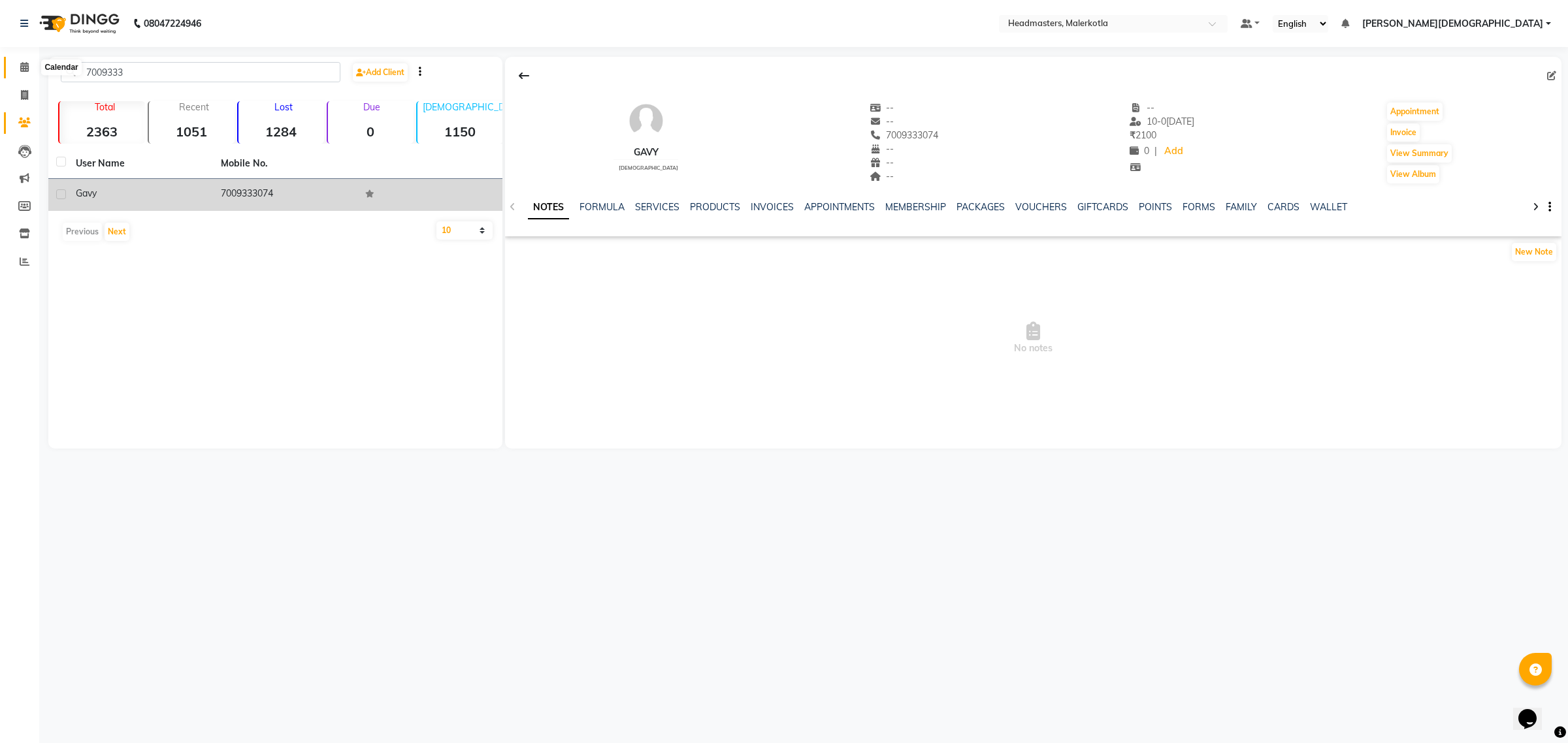
click at [22, 65] on icon at bounding box center [25, 67] width 9 height 10
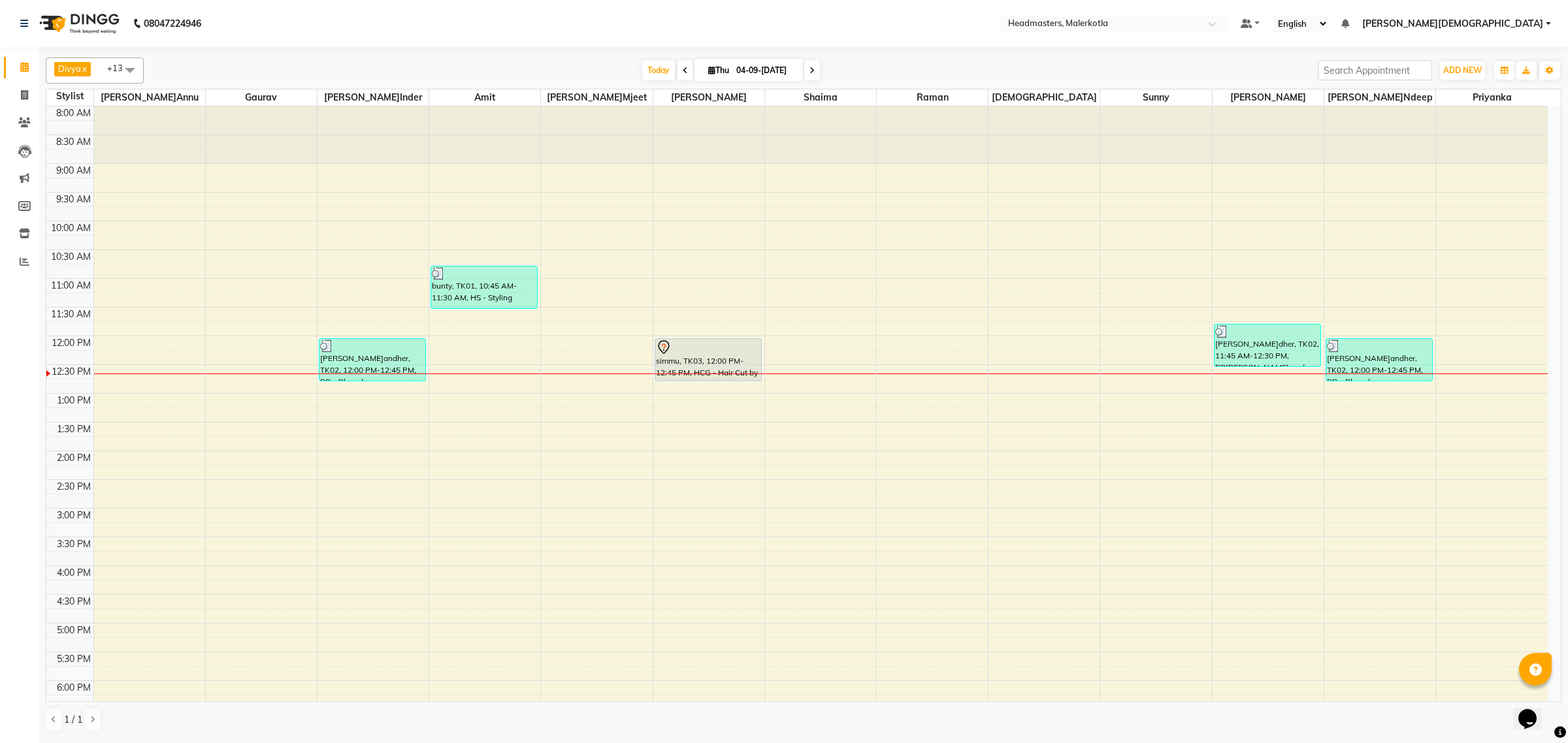
scroll to position [82, 0]
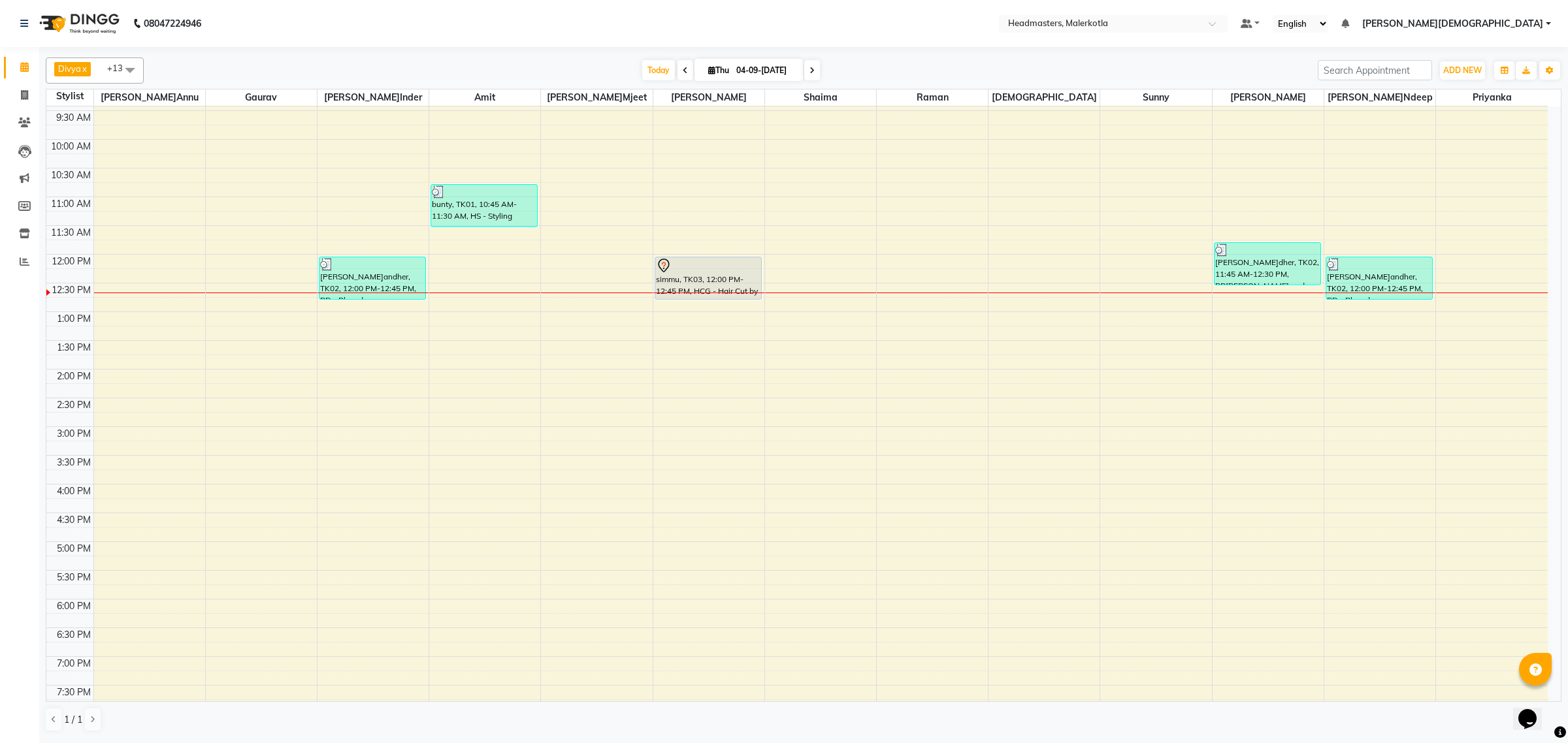
click at [968, 22] on nav "08047224946 Select Location × Headmasters, Malerkotla Default Panel My Panel En…" at bounding box center [784, 23] width 1568 height 47
click at [575, 276] on div "8:00 AM 8:30 AM 9:00 AM 9:30 AM 10:00 AM 10:30 AM 11:00 AM 11:30 AM 12:00 PM 12…" at bounding box center [797, 426] width 1501 height 804
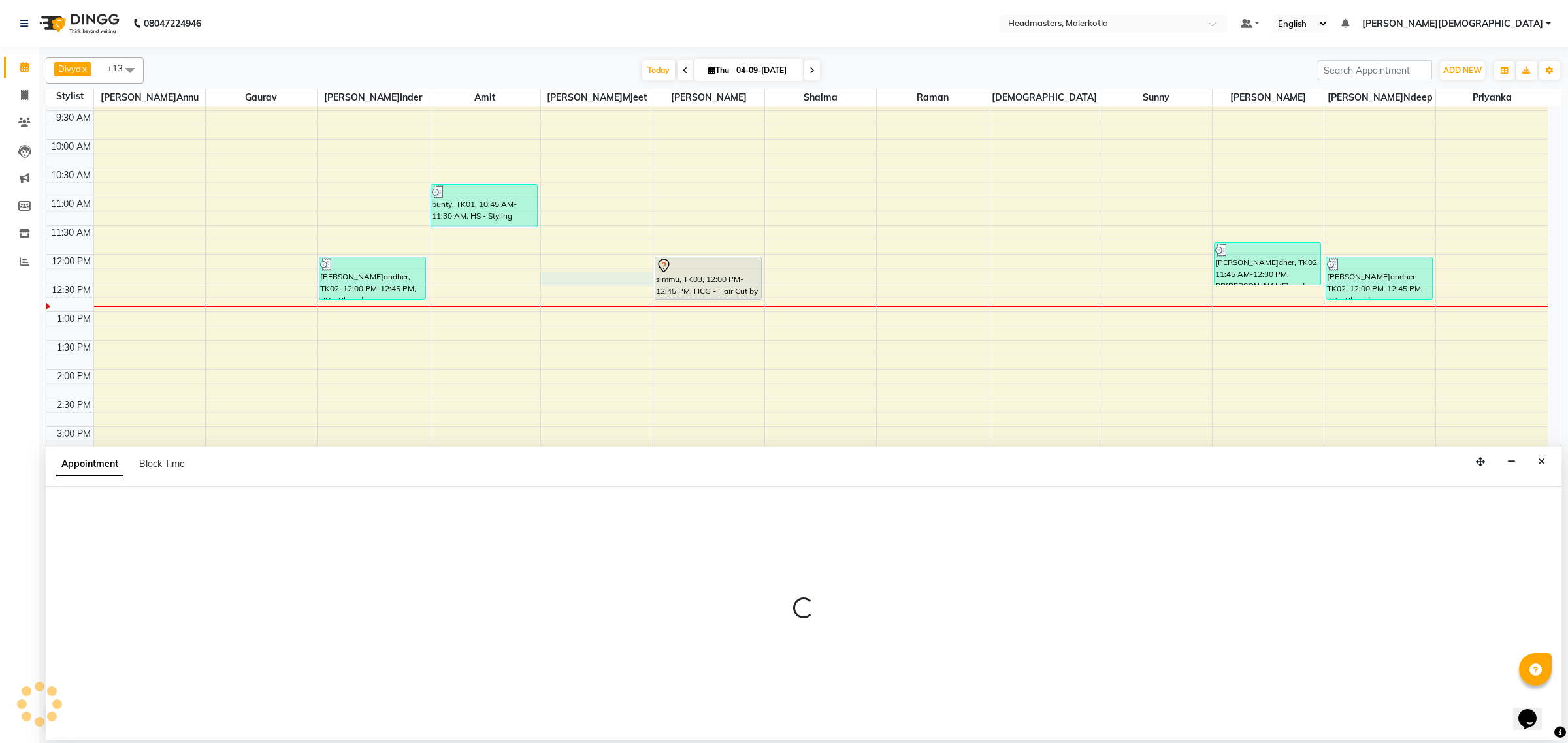
select select "65911"
select select "tentative"
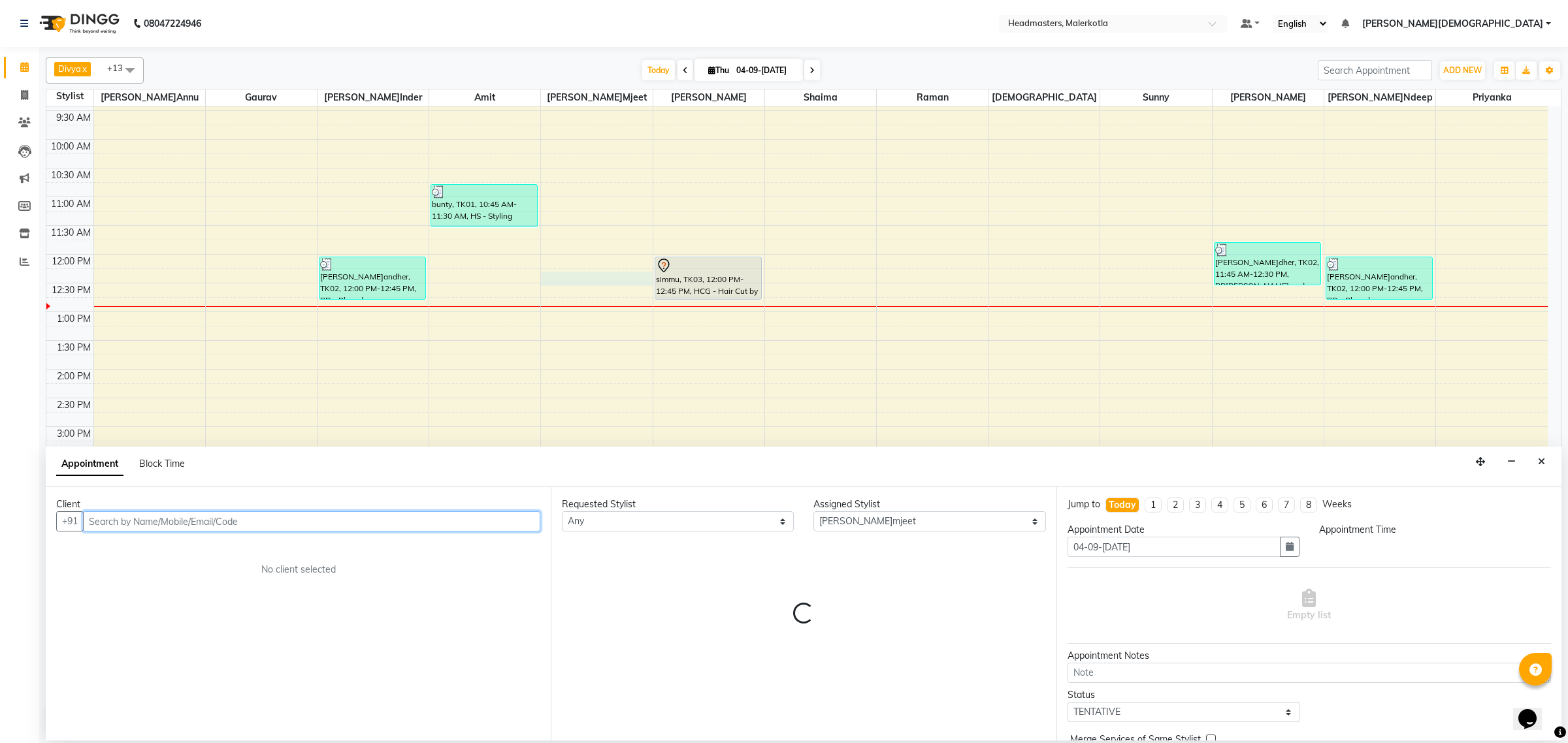
select select "735"
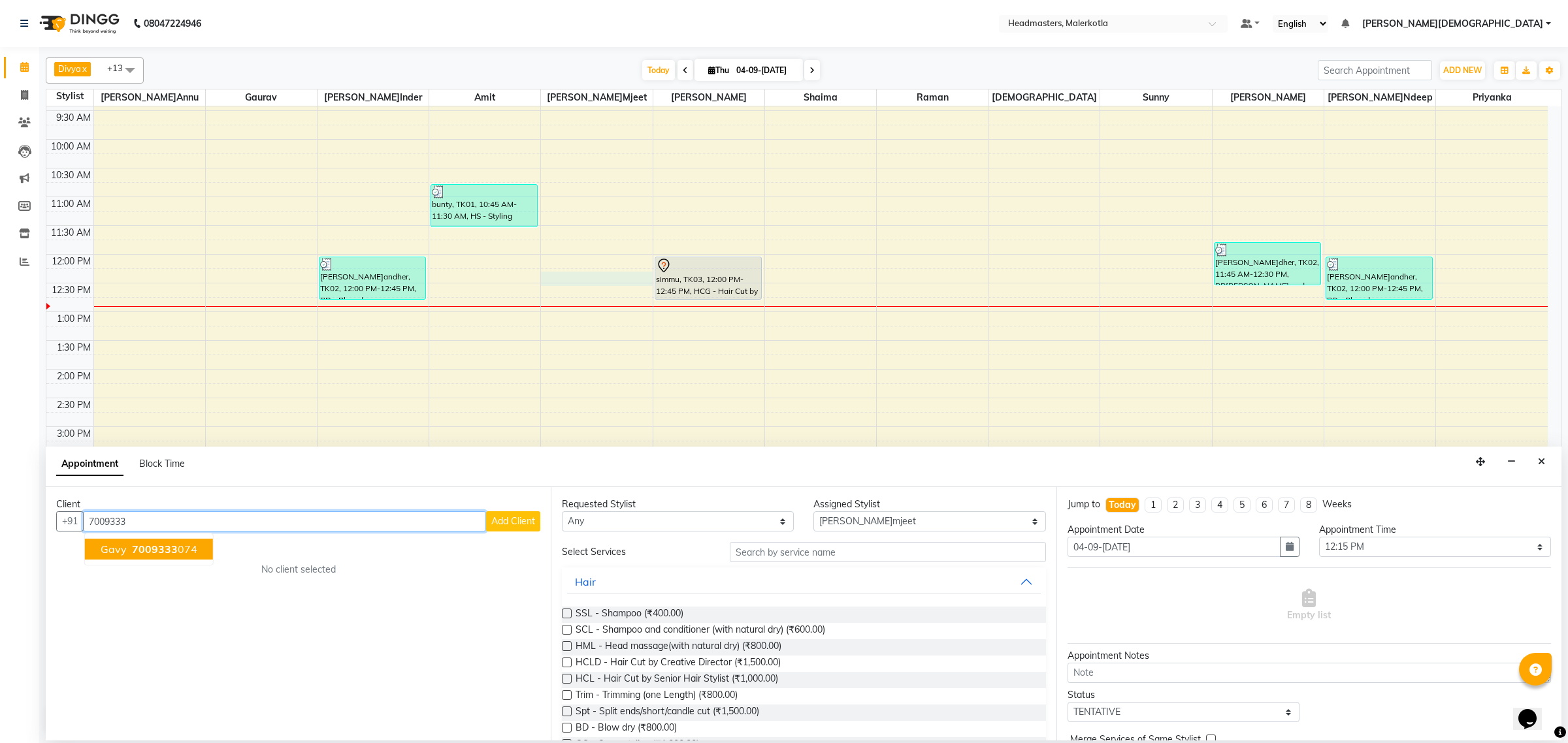
click at [138, 553] on span "7009333" at bounding box center [154, 549] width 46 height 13
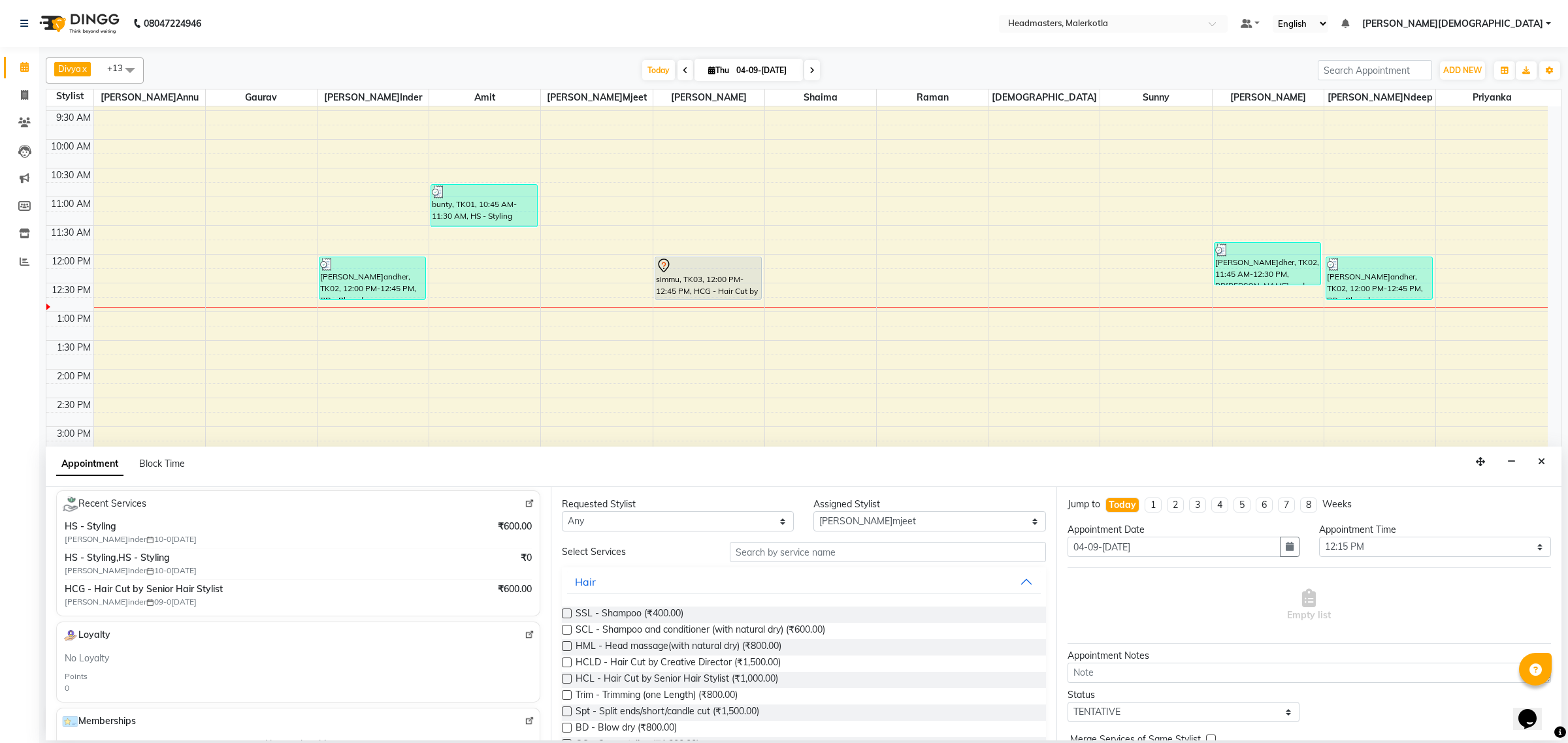
scroll to position [245, 0]
type input "7009333074"
click at [775, 556] on input "text" at bounding box center [887, 552] width 316 height 20
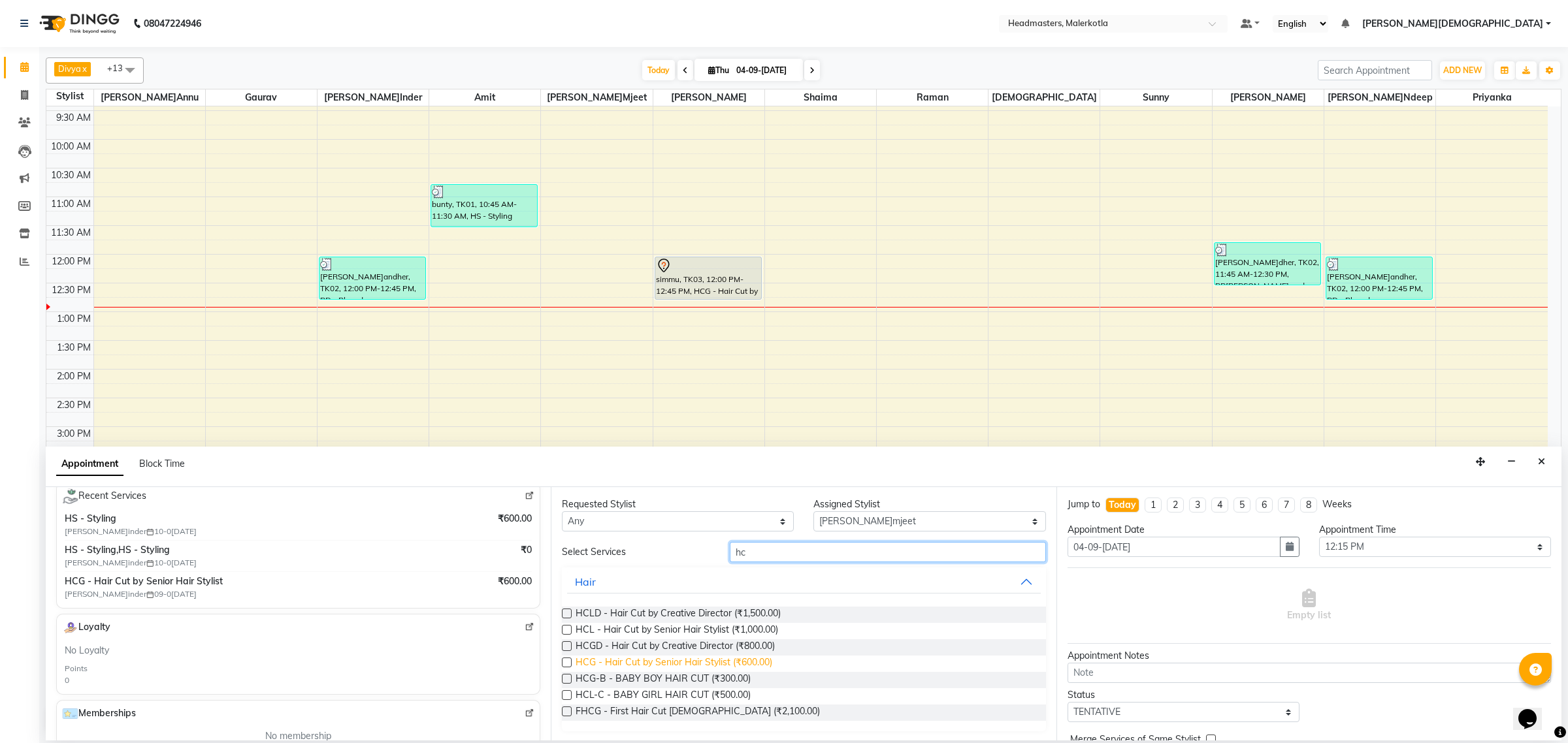
type input "hc"
click at [751, 658] on span "HCG - Hair Cut by Senior Hair Stylist (₹600.00)" at bounding box center [674, 663] width 197 height 17
checkbox input "false"
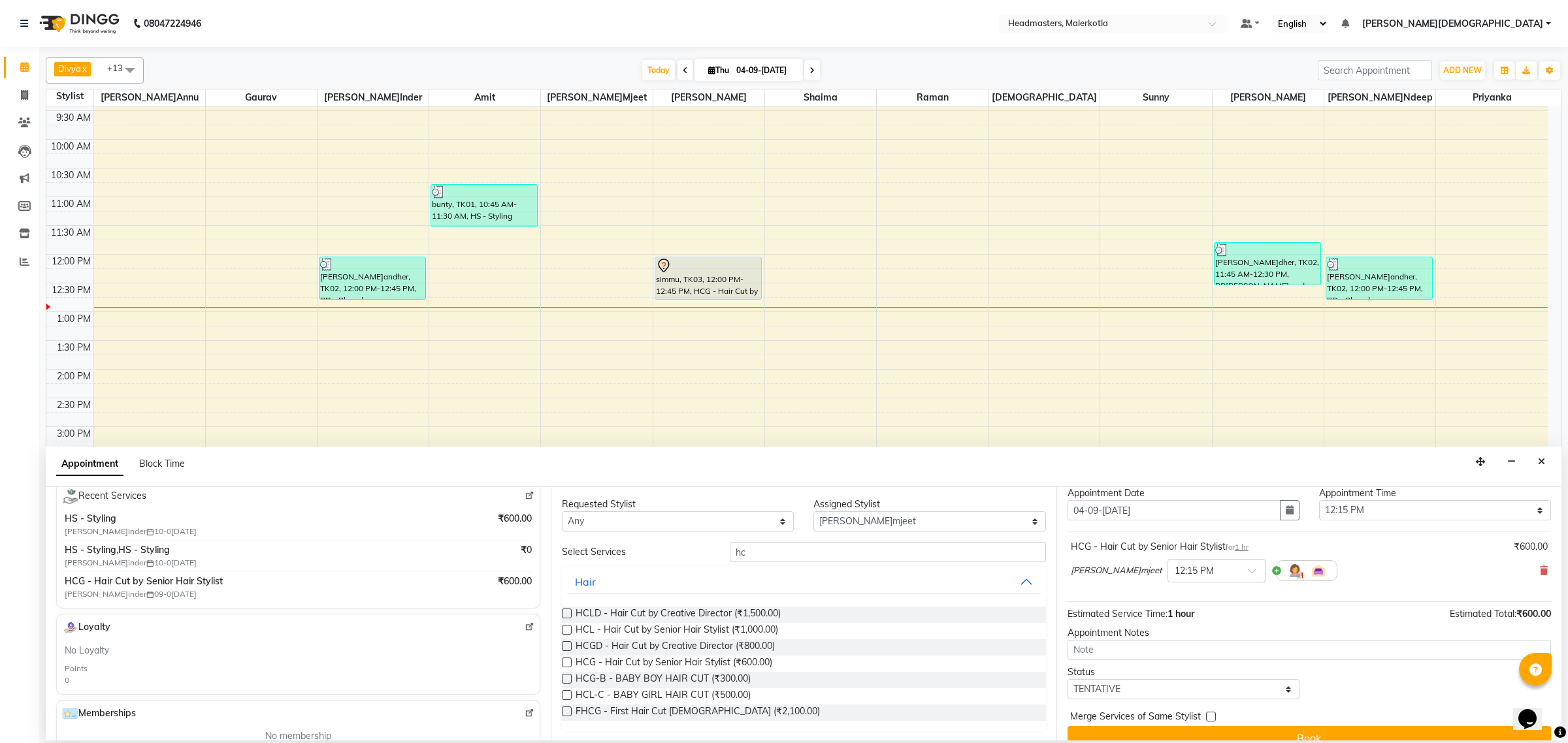
scroll to position [57, 0]
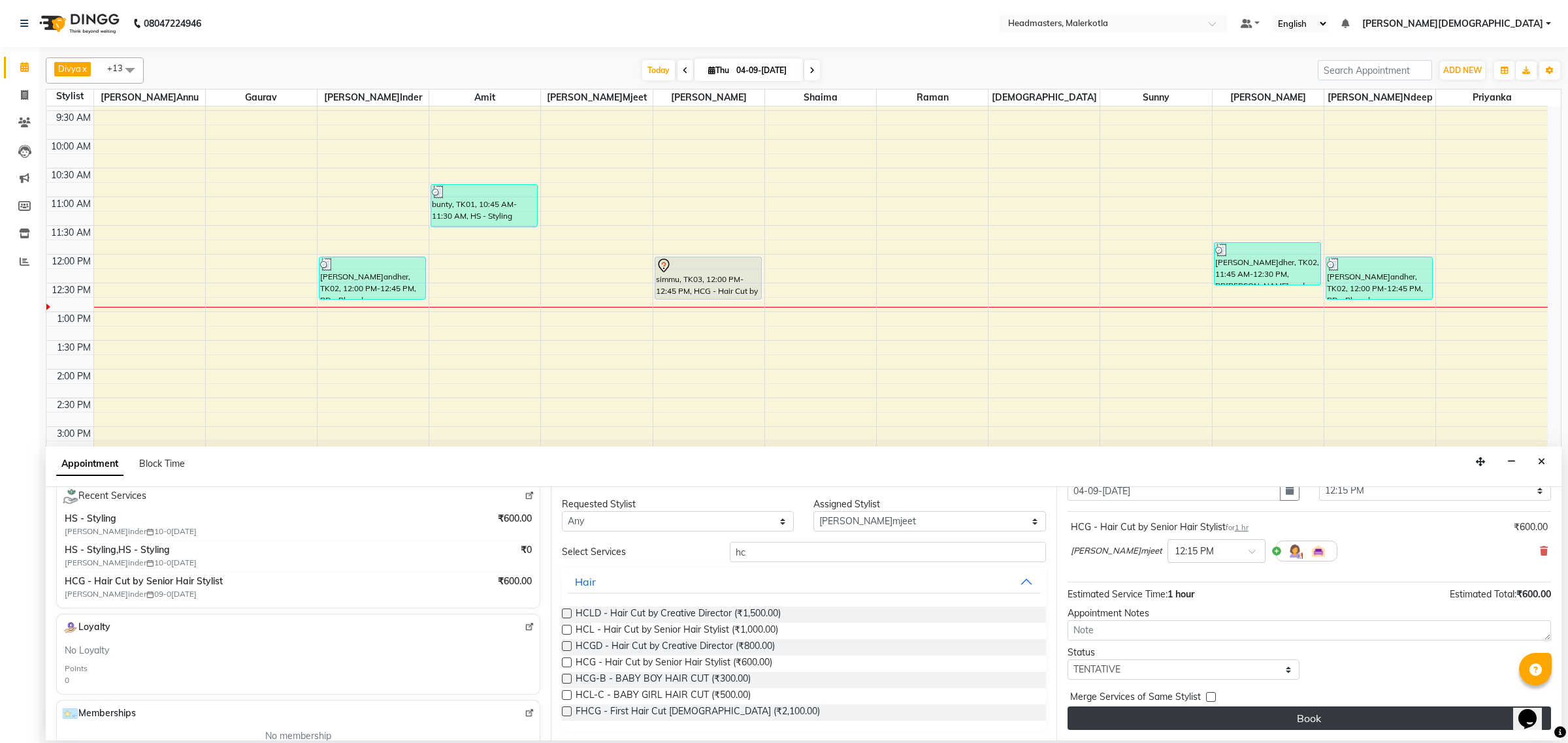
click at [1190, 713] on button "Book" at bounding box center [1309, 718] width 483 height 24
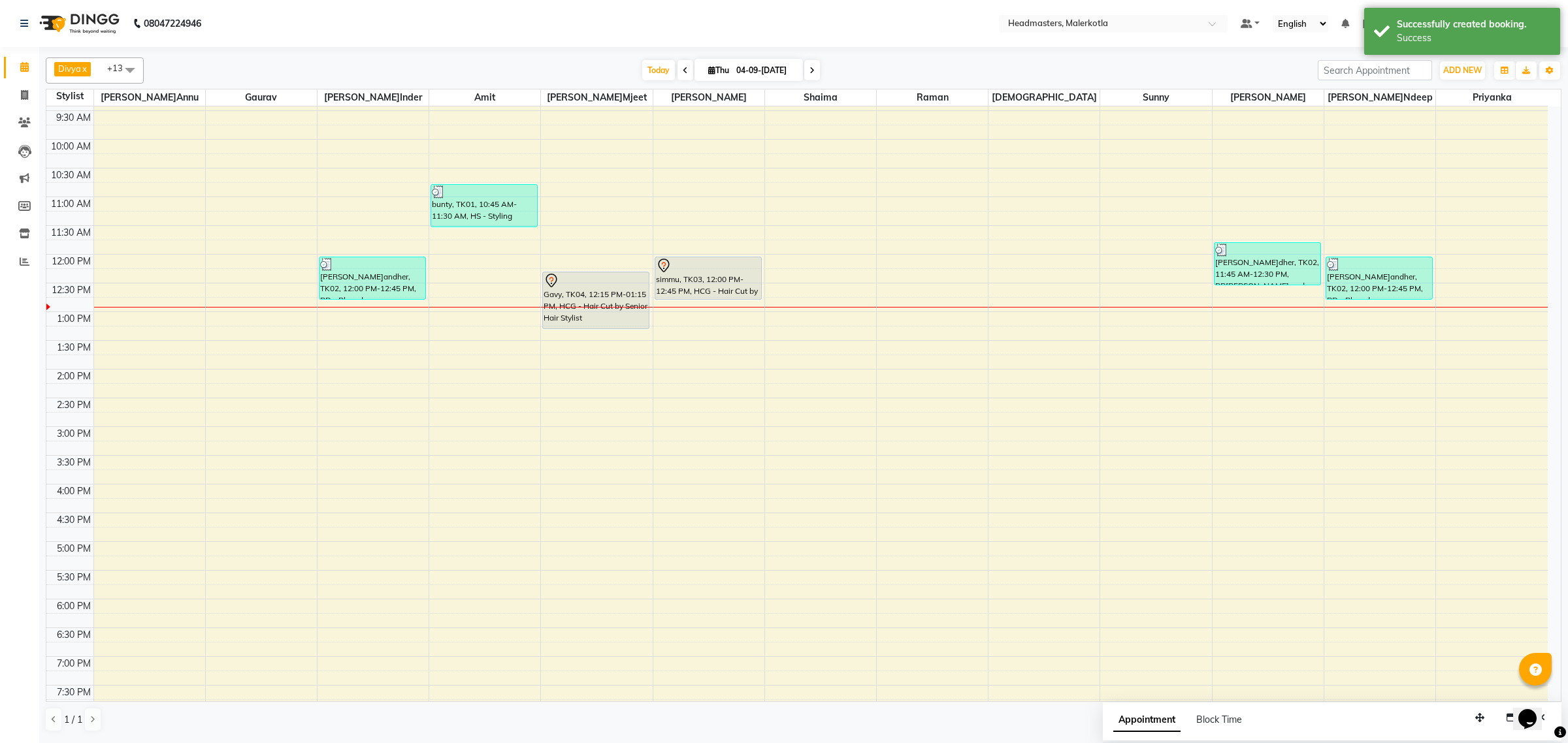
scroll to position [0, 0]
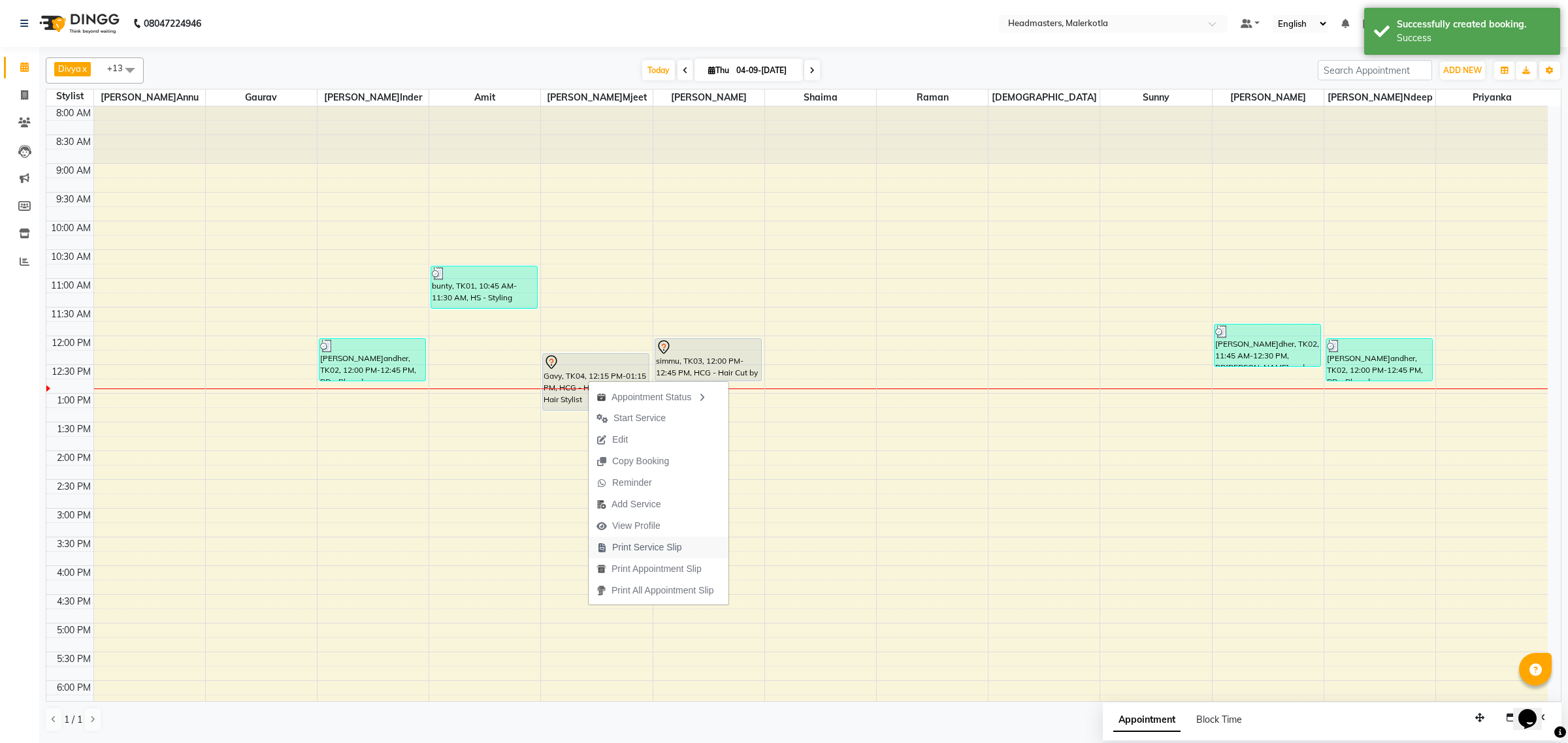
click at [637, 554] on span "Print Service Slip" at bounding box center [647, 548] width 70 height 14
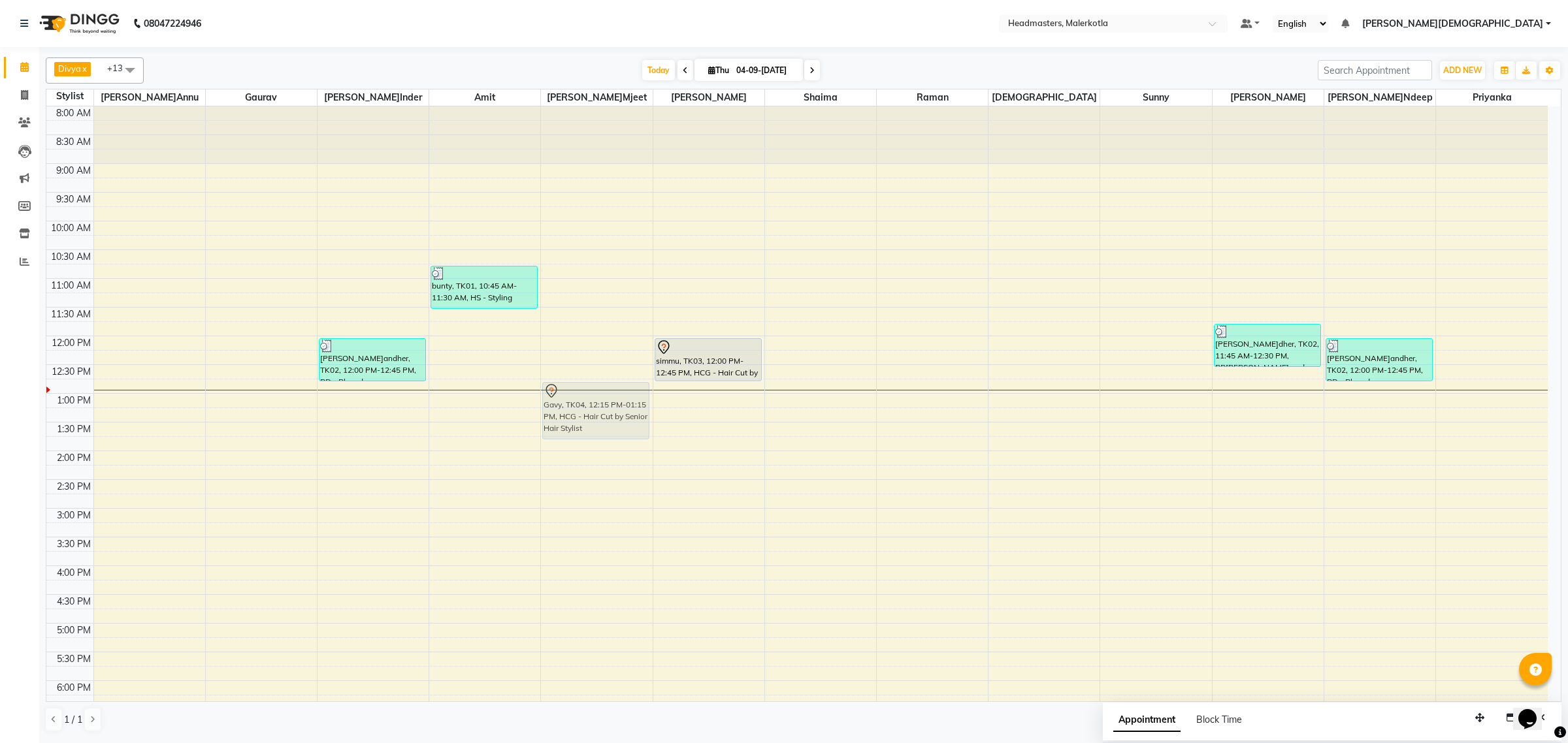
drag, startPoint x: 585, startPoint y: 386, endPoint x: 583, endPoint y: 419, distance: 33.1
click at [583, 419] on div "Gavy, TK04, 12:15 PM-01:15 PM, HCG - Hair Cut by Senior Hair Stylist Gavy, TK04…" at bounding box center [596, 508] width 111 height 804
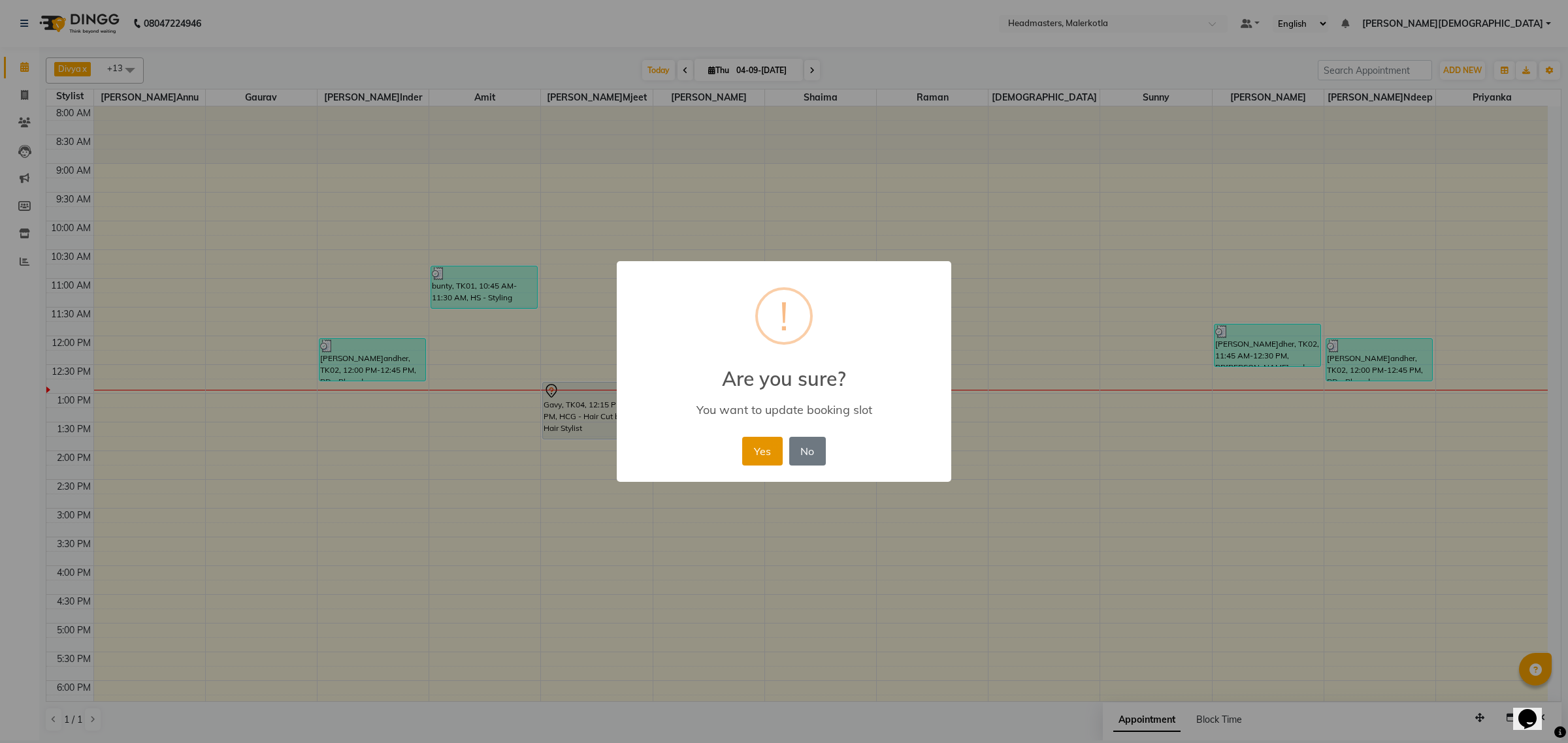
click at [764, 446] on button "Yes" at bounding box center [762, 451] width 40 height 29
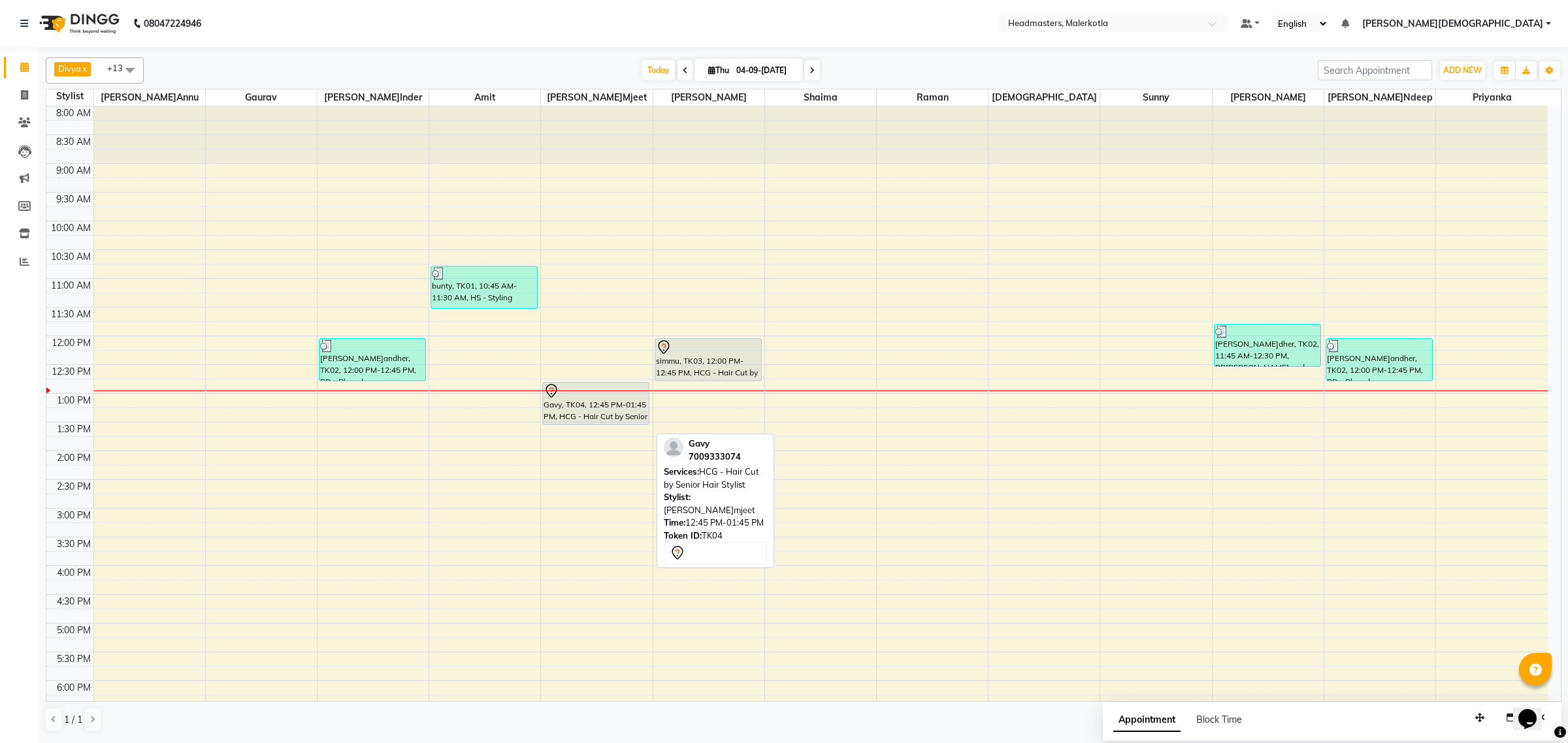
click at [598, 427] on div "Gavy, TK04, 12:45 PM-01:45 PM, HCG - Hair Cut by Senior Hair Stylist Gavy, TK04…" at bounding box center [596, 508] width 111 height 804
click at [682, 72] on icon at bounding box center [685, 70] width 5 height 8
type input "0[DATE]"
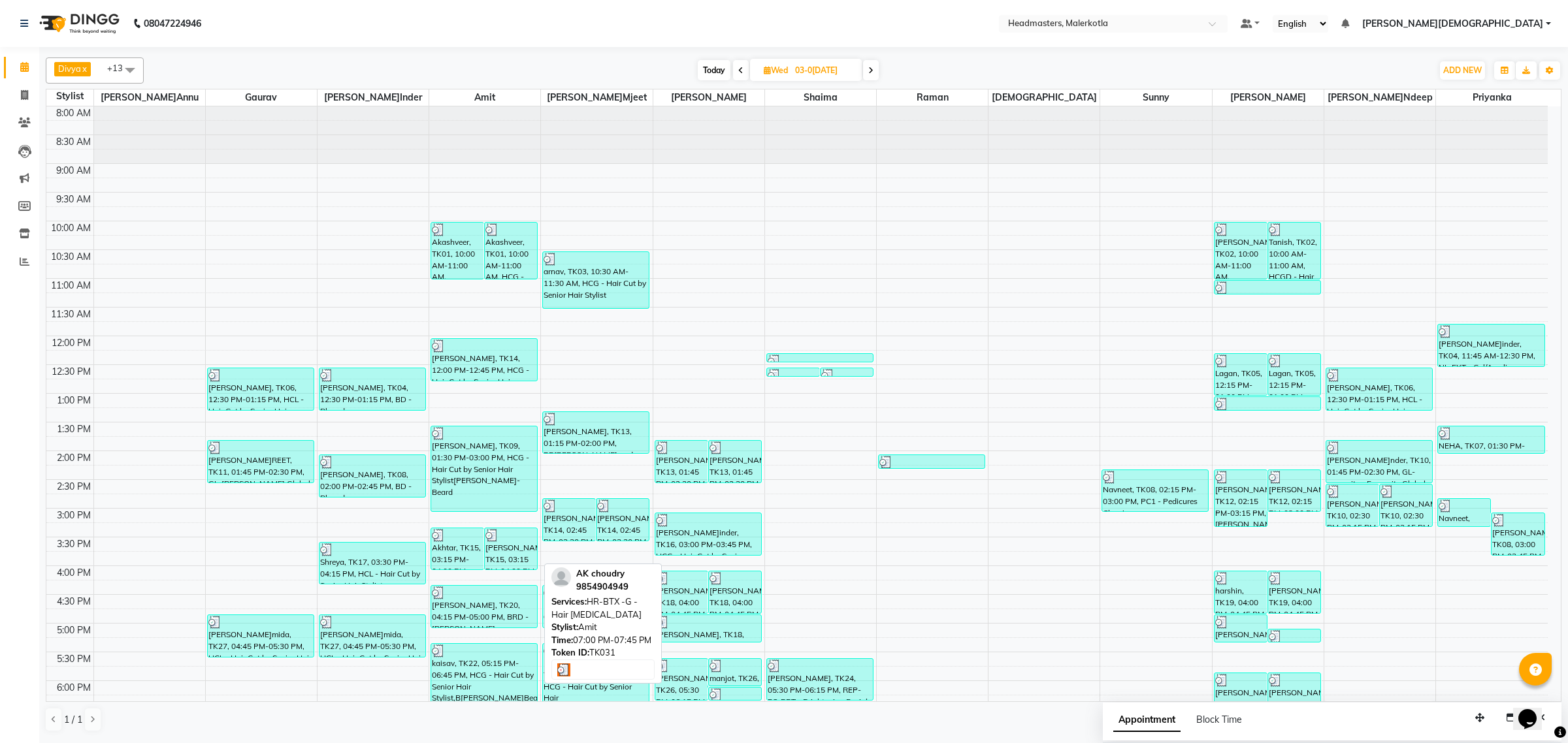
click at [472, 743] on div at bounding box center [484, 753] width 104 height 13
select select "3"
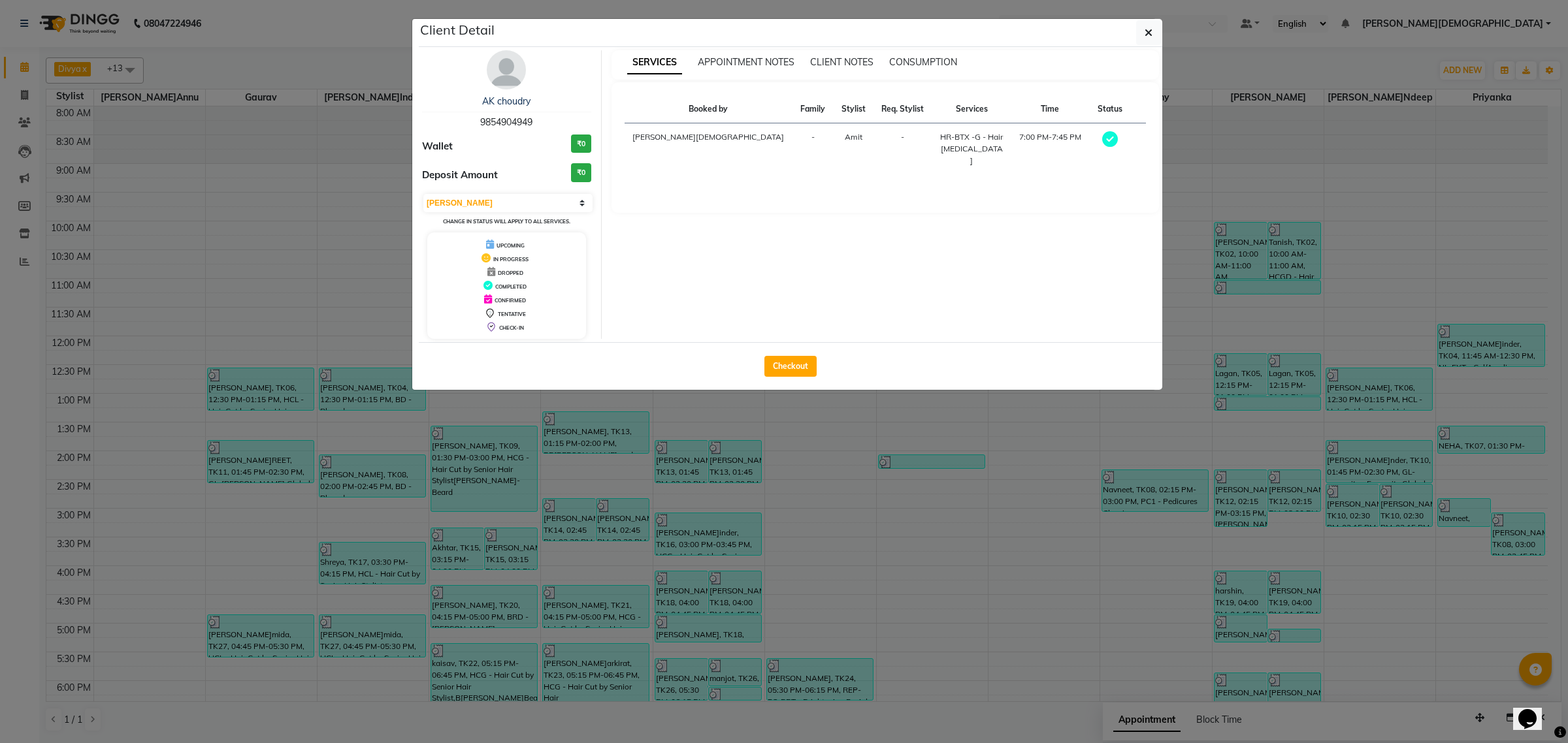
drag, startPoint x: 542, startPoint y: 122, endPoint x: 475, endPoint y: 119, distance: 67.1
click at [475, 119] on div "AK choudry 9854904949" at bounding box center [507, 112] width 169 height 35
click at [1148, 27] on span "button" at bounding box center [1148, 33] width 8 height 13
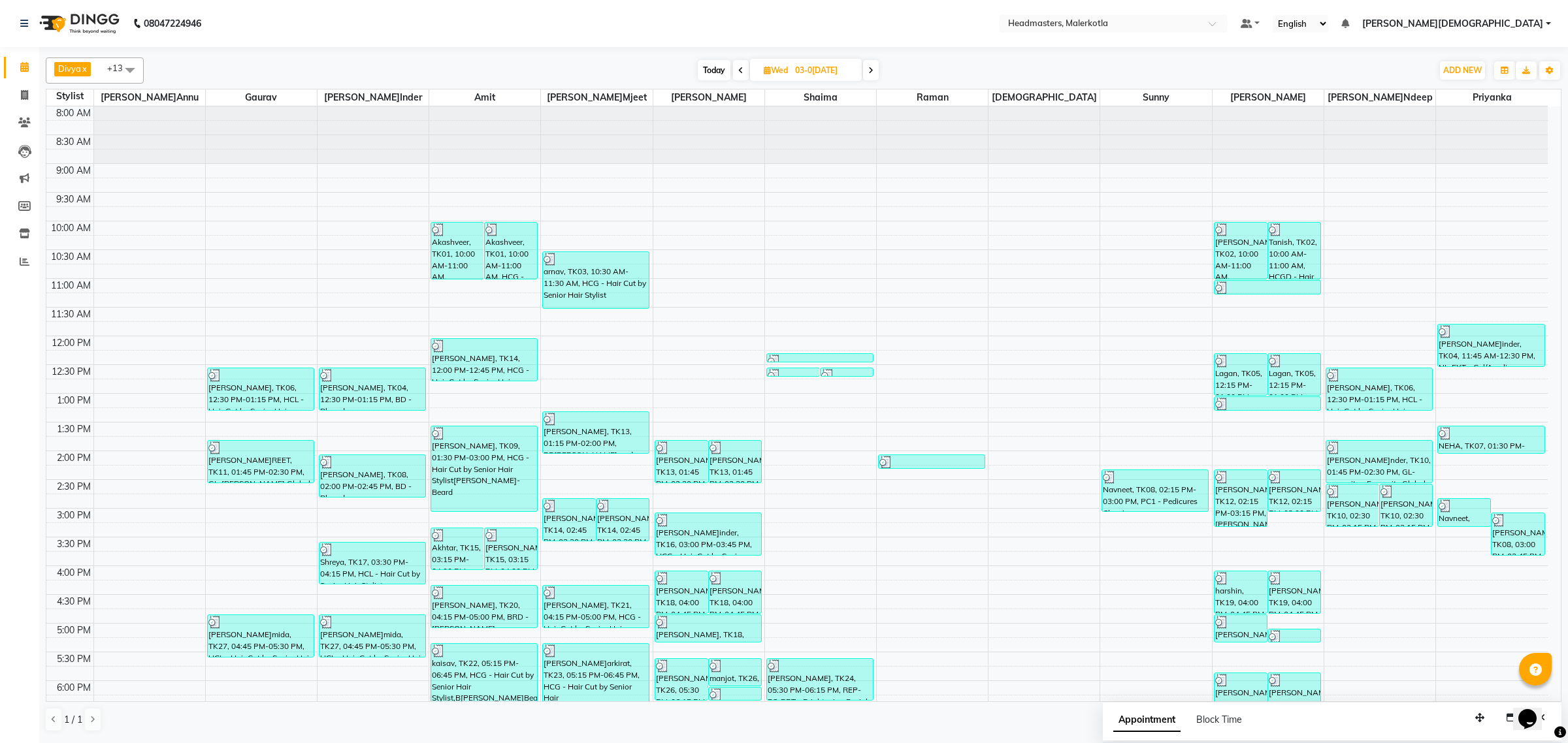
click at [868, 72] on span at bounding box center [871, 70] width 16 height 20
type input "0[DATE]"
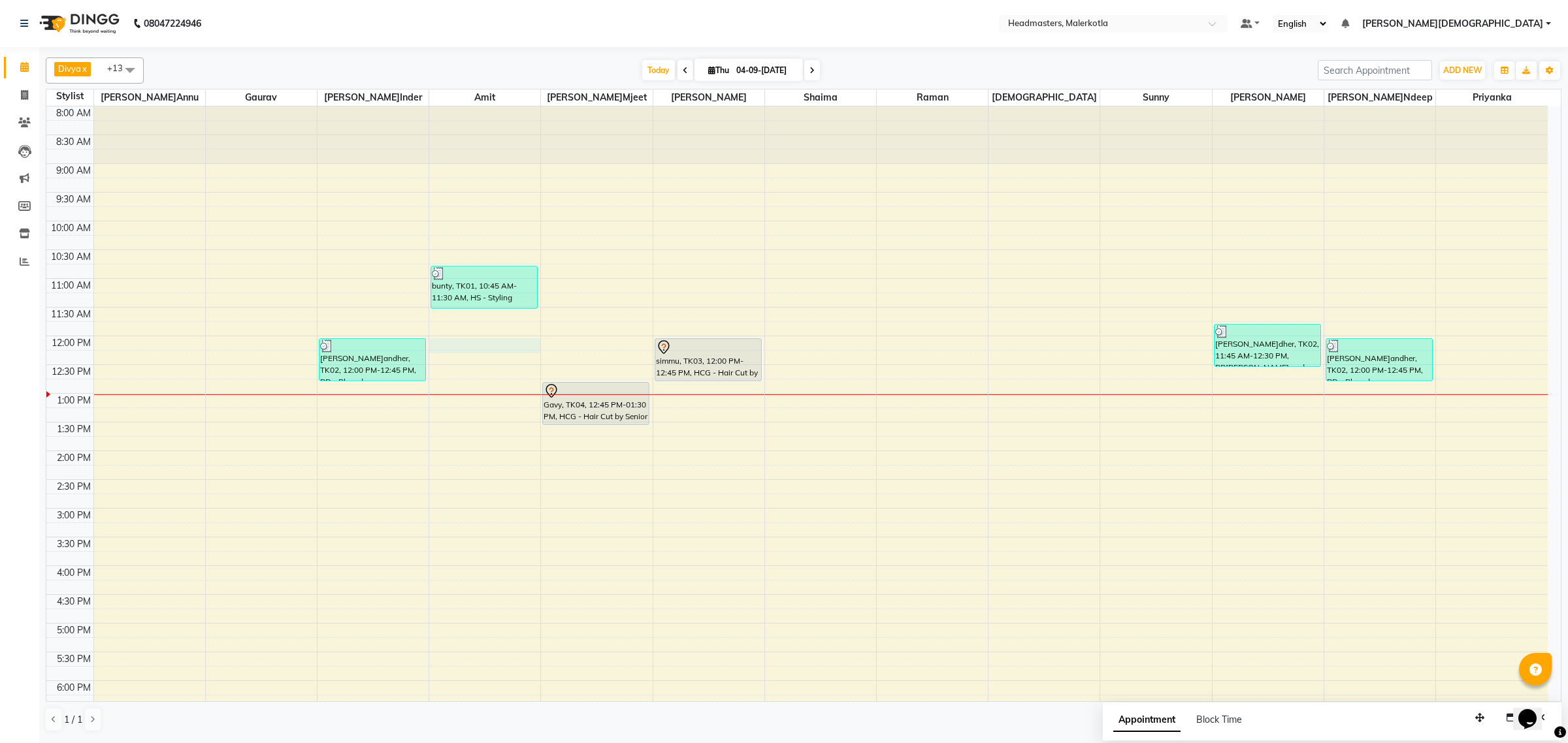
click at [503, 212] on div "8:00 AM 8:30 AM 9:00 AM 9:30 AM 10:00 AM 10:30 AM 11:00 AM 11:30 AM 12:00 PM 12…" at bounding box center [797, 508] width 1501 height 804
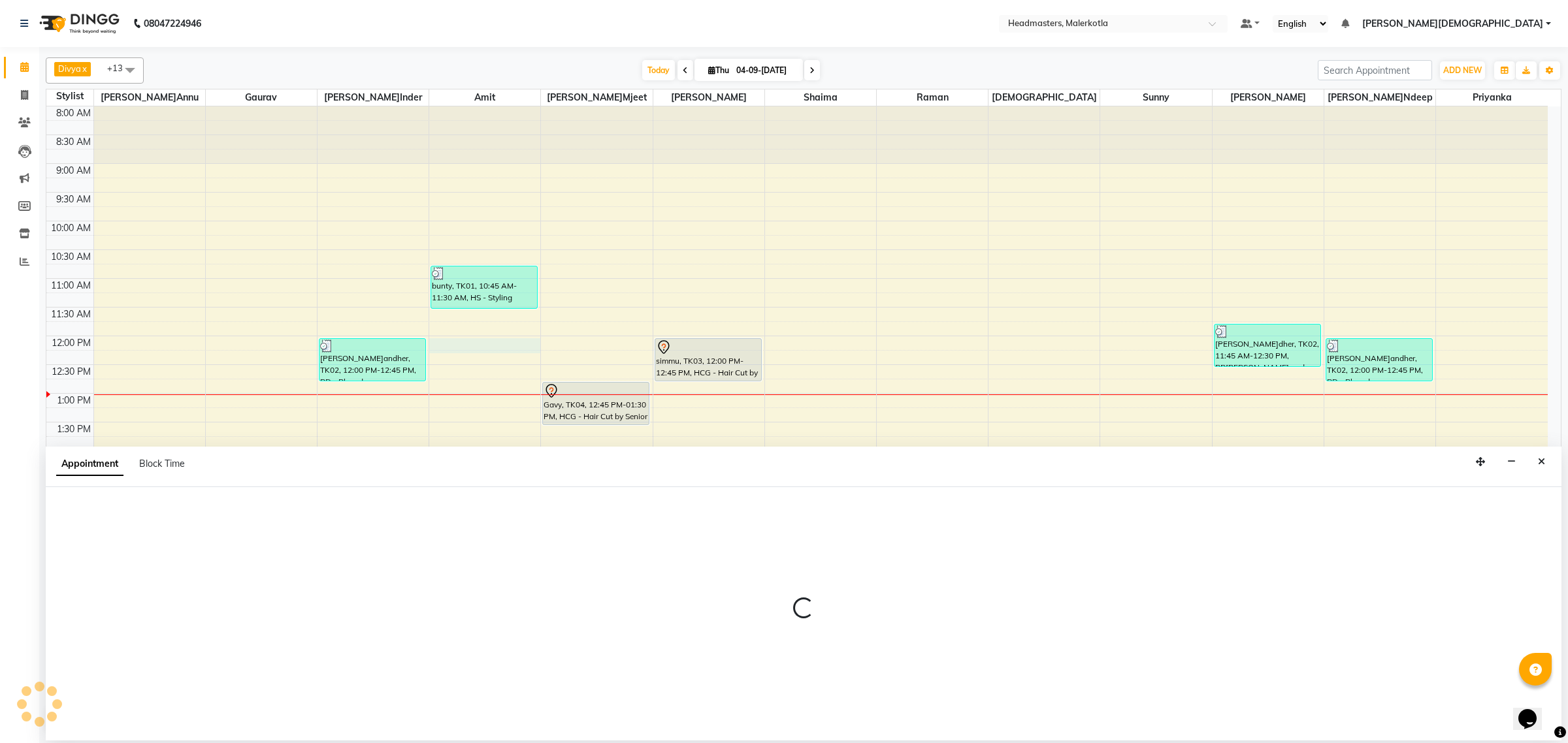
select select "65908"
select select "720"
select select "tentative"
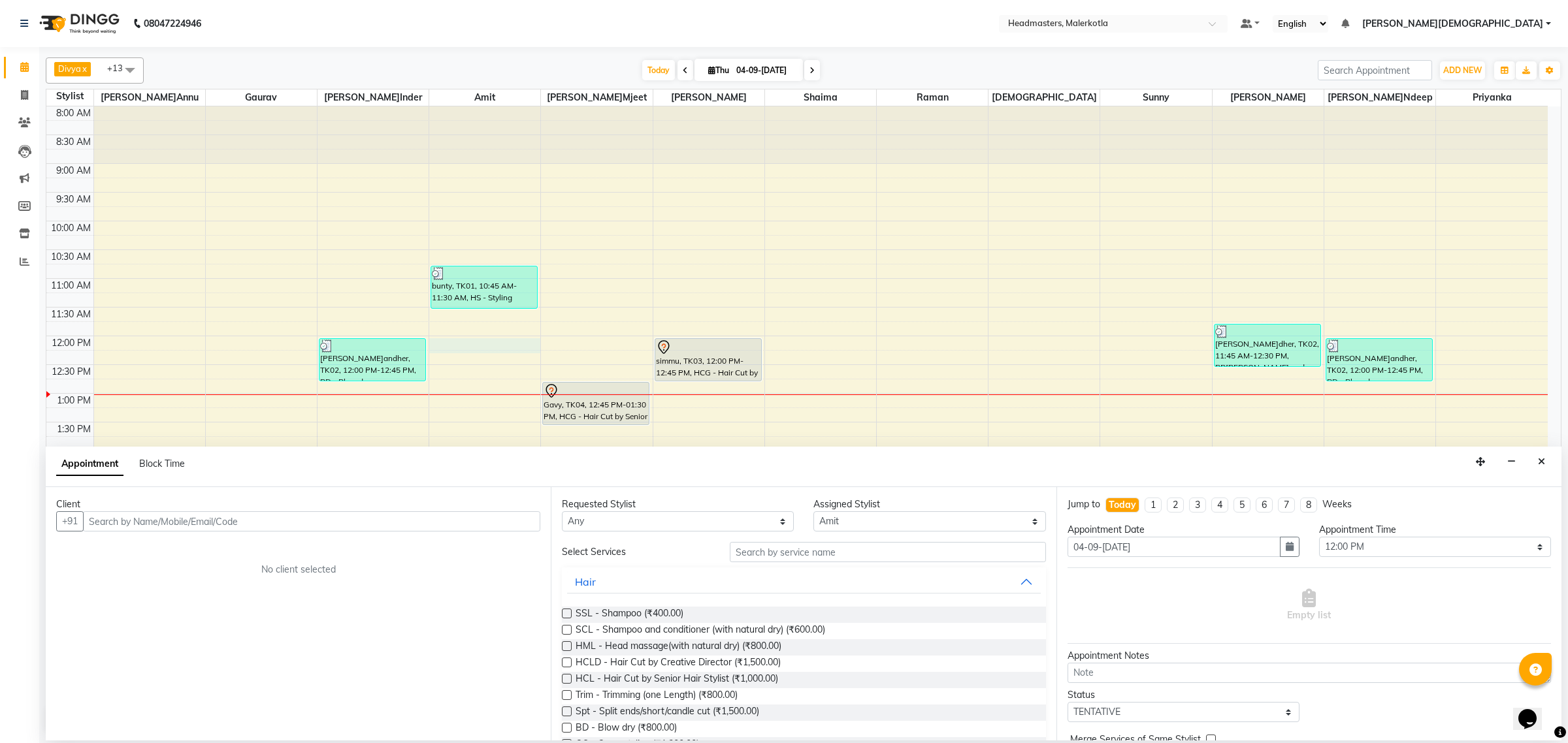
click at [273, 517] on input "text" at bounding box center [312, 522] width 457 height 20
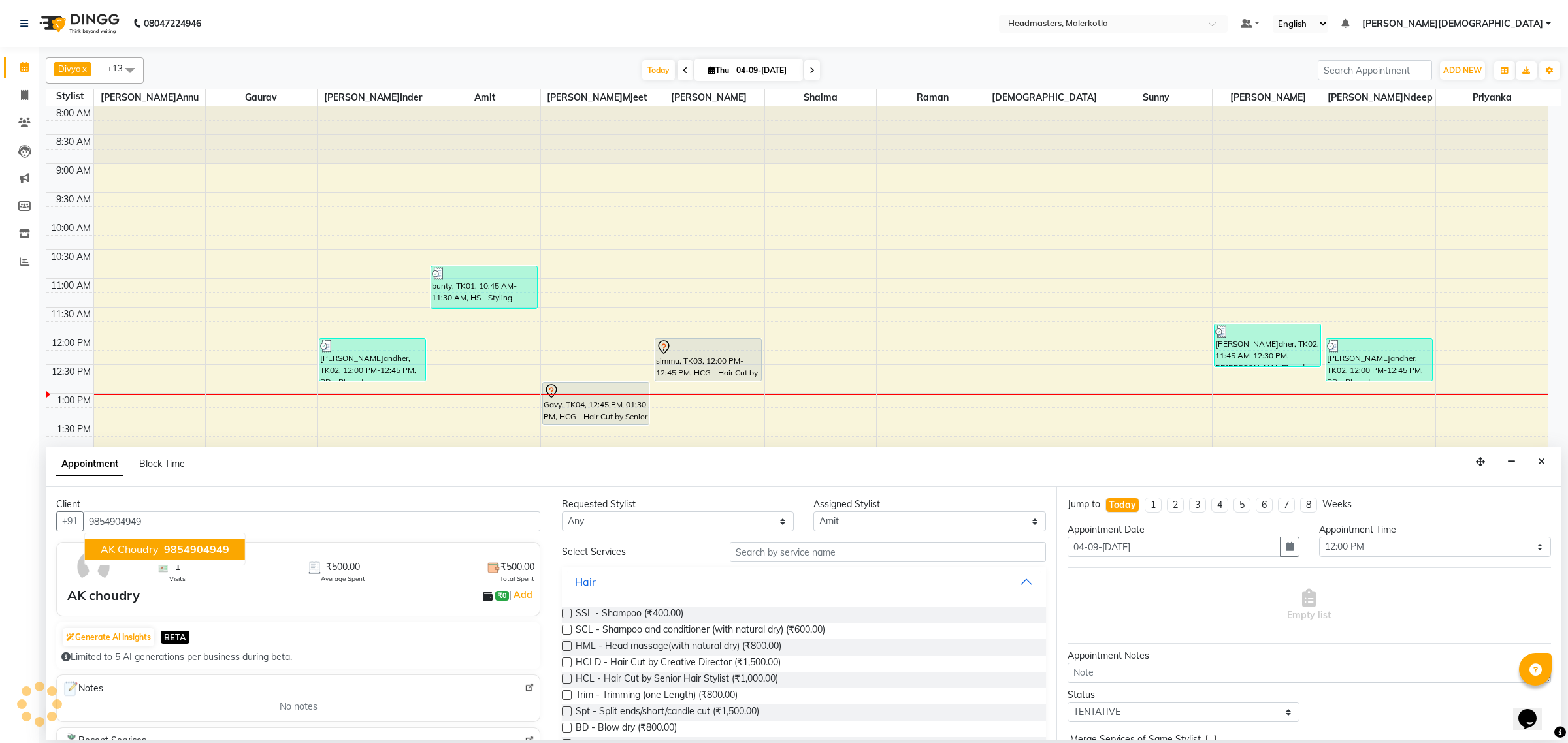
click at [170, 541] on button "AK choudry 9854904949" at bounding box center [164, 549] width 160 height 21
type input "9854904949"
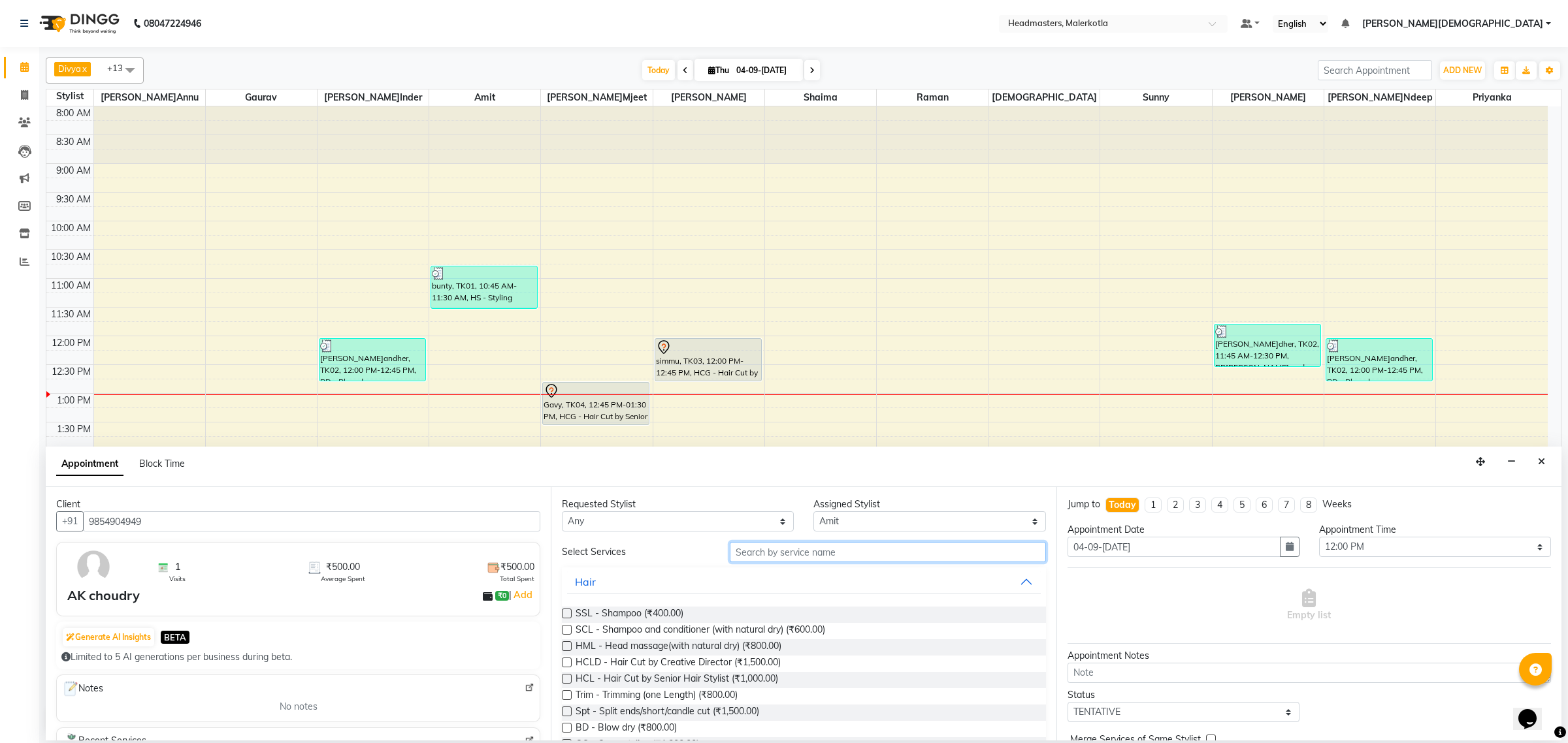
click at [891, 551] on input "text" at bounding box center [887, 552] width 316 height 20
type input "b"
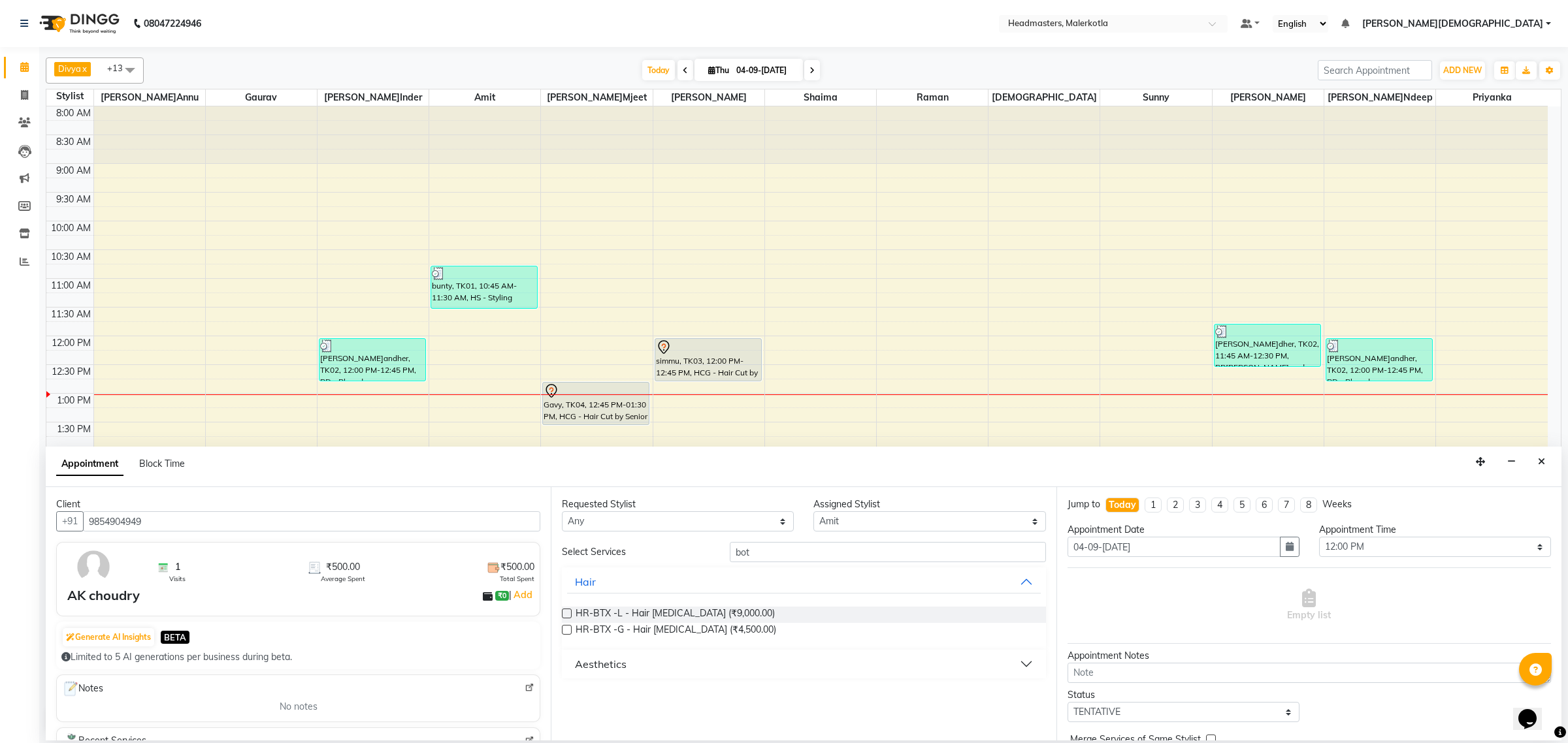
click at [567, 630] on label at bounding box center [567, 630] width 10 height 10
click at [567, 630] on input "checkbox" at bounding box center [566, 632] width 9 height 9
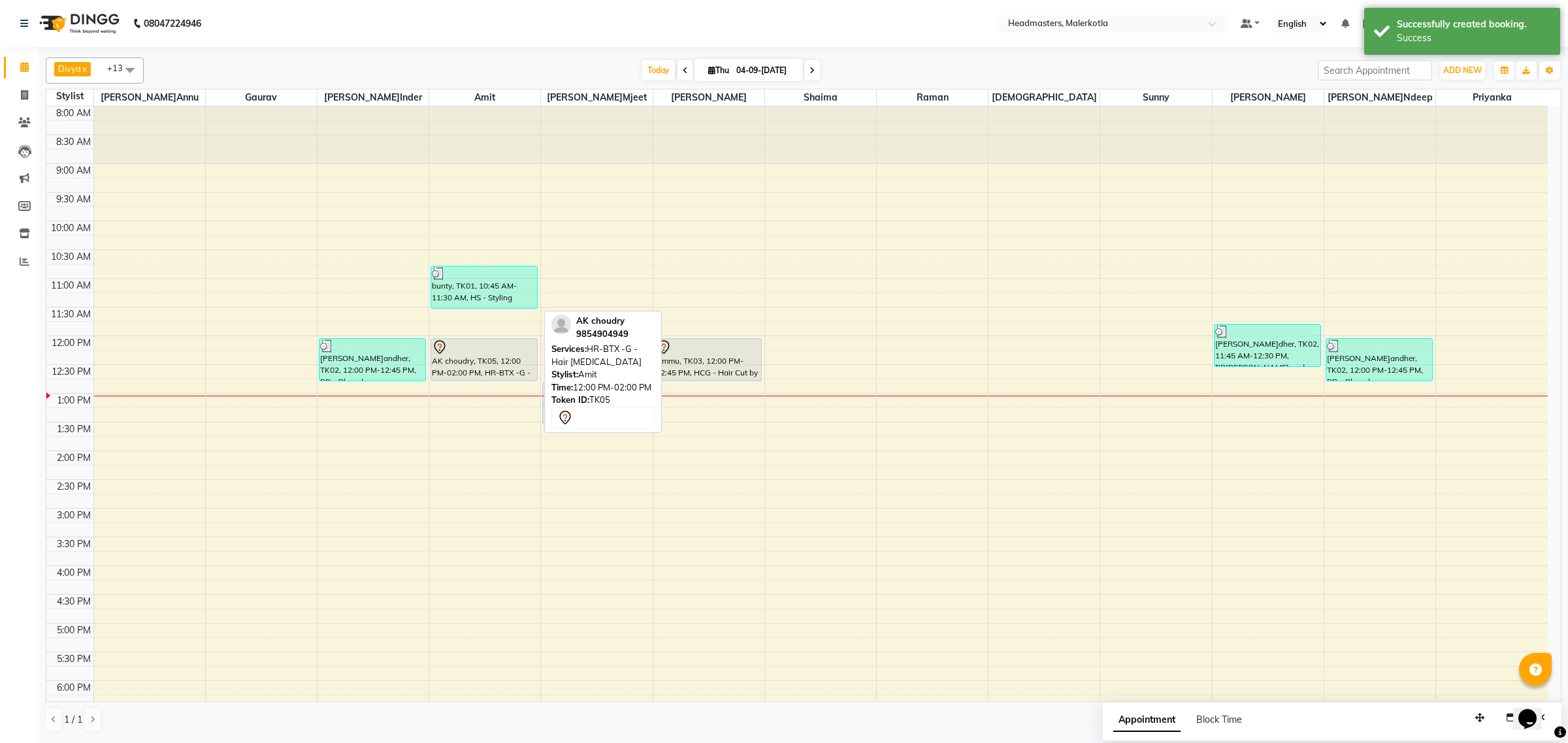
drag, startPoint x: 498, startPoint y: 313, endPoint x: 504, endPoint y: 237, distance: 76.2
click at [504, 237] on div "bunty, TK01, 10:45 AM-11:30 AM, HS - Styling AK choudry, TK05, 12:00 PM-02:00 P…" at bounding box center [484, 508] width 111 height 804
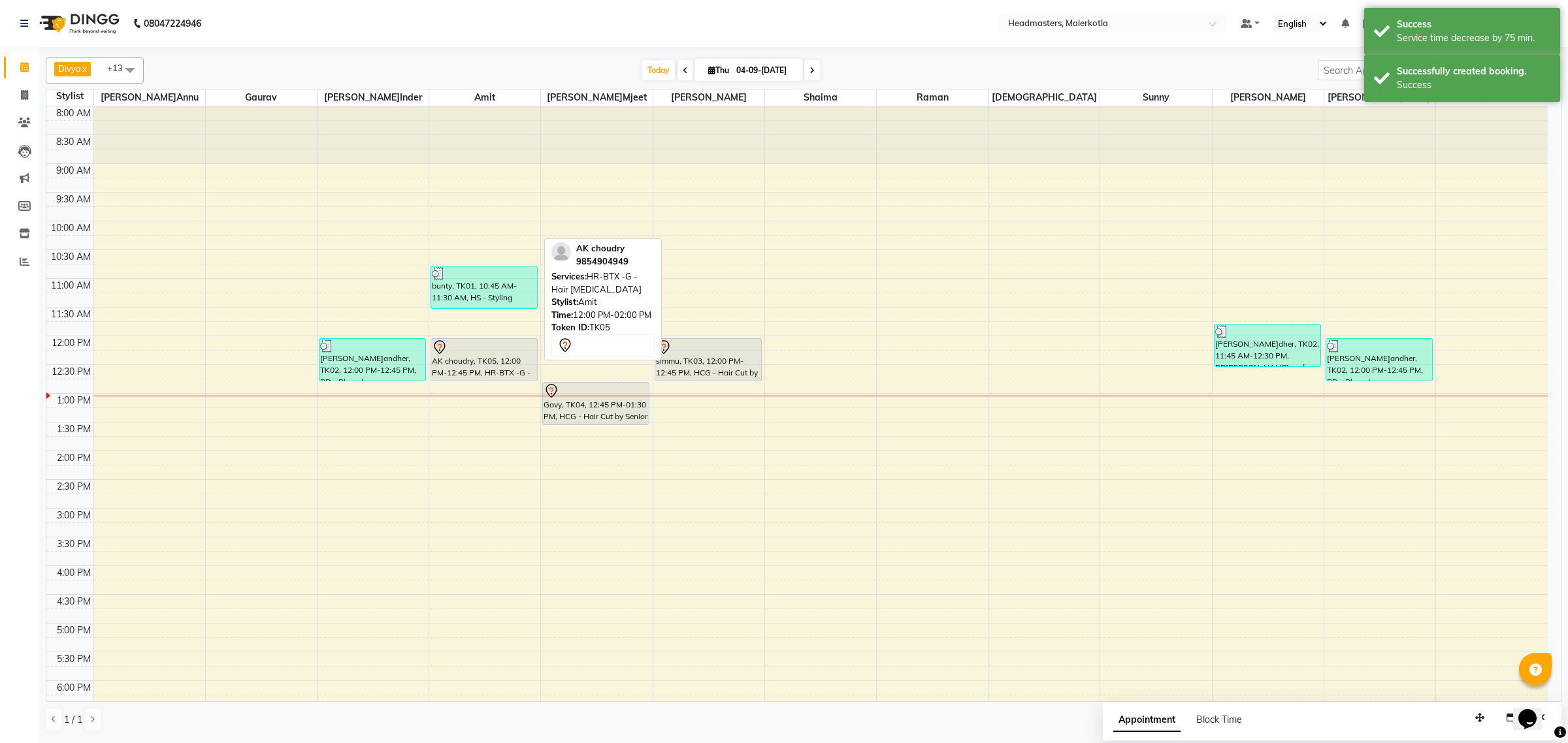
click at [494, 339] on div "AK choudry, TK05, 12:00 PM-12:45 PM, HR-BTX -G - Hair [MEDICAL_DATA]" at bounding box center [484, 360] width 106 height 42
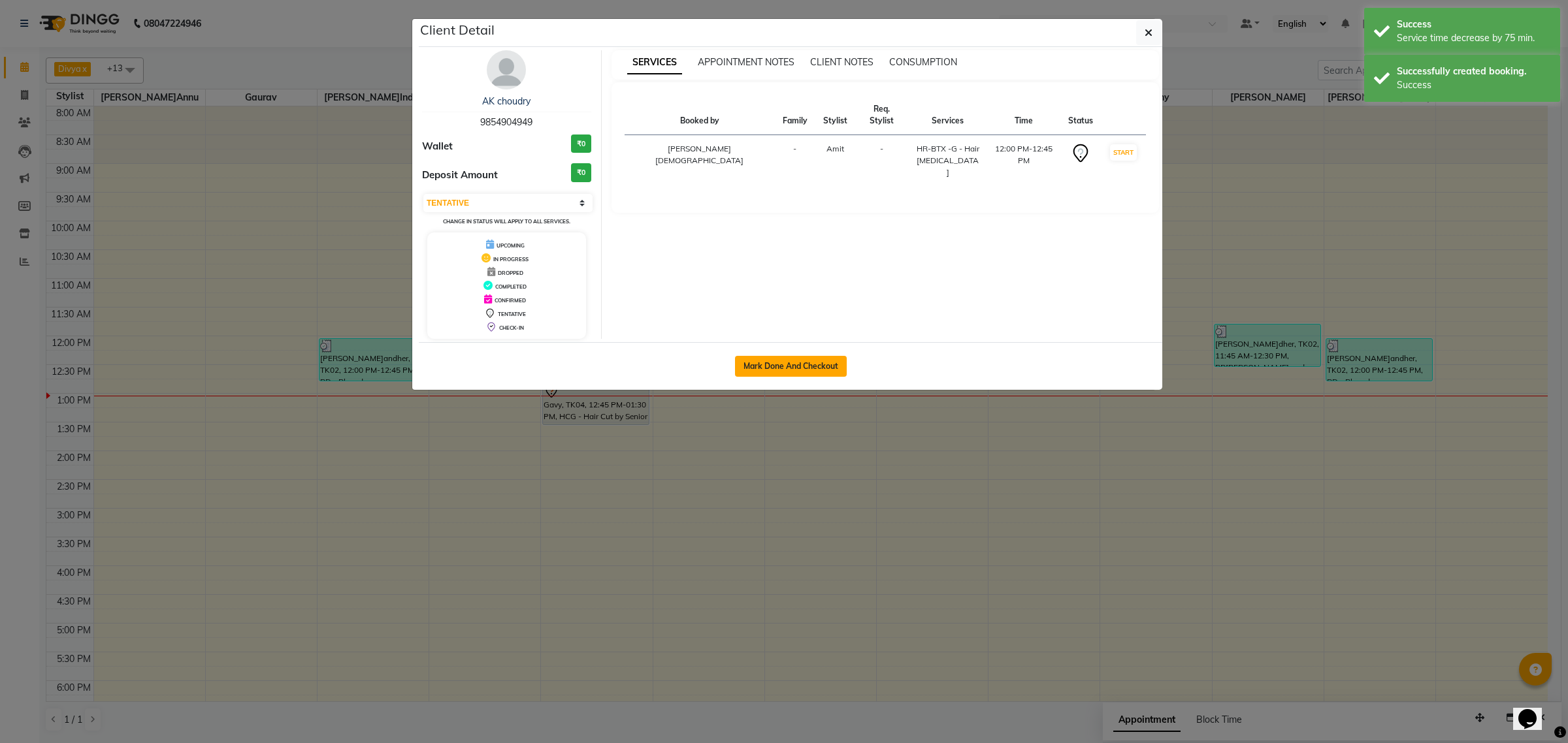
click at [833, 361] on button "Mark Done And Checkout" at bounding box center [791, 366] width 111 height 21
select select "service"
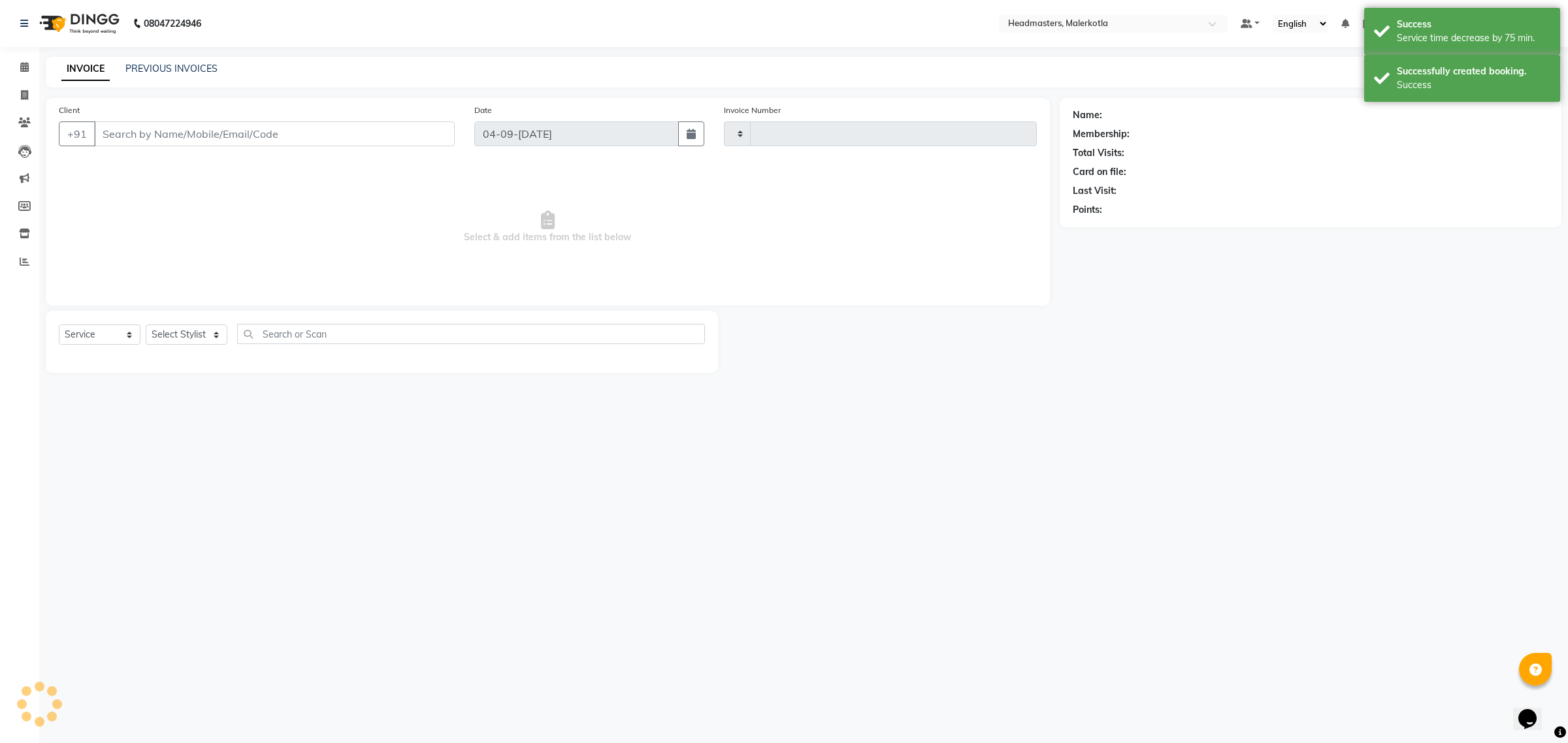
type input "4000"
select select "7368"
type input "9854904949"
select select "65908"
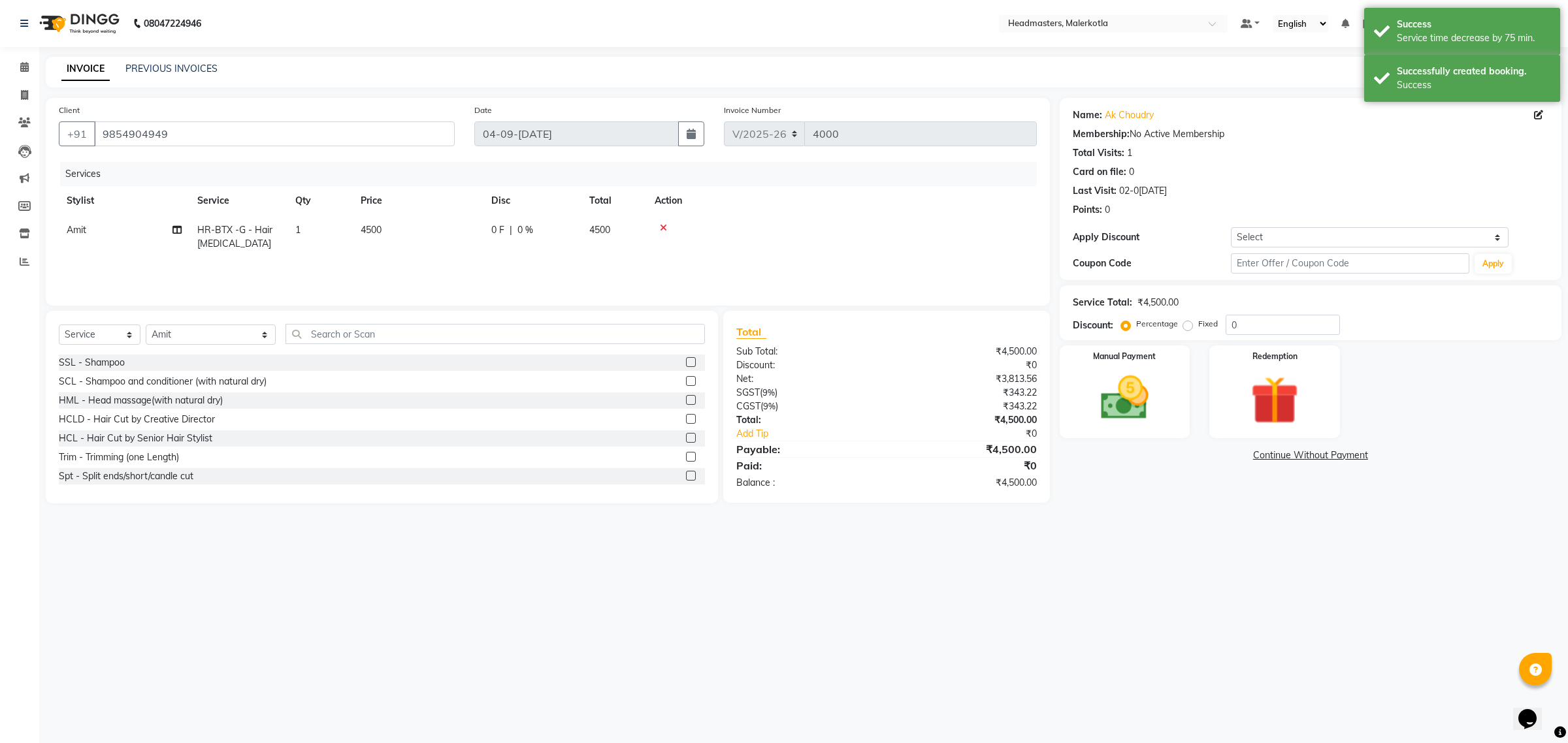
click at [524, 231] on span "0 %" at bounding box center [525, 230] width 16 height 14
select select "65908"
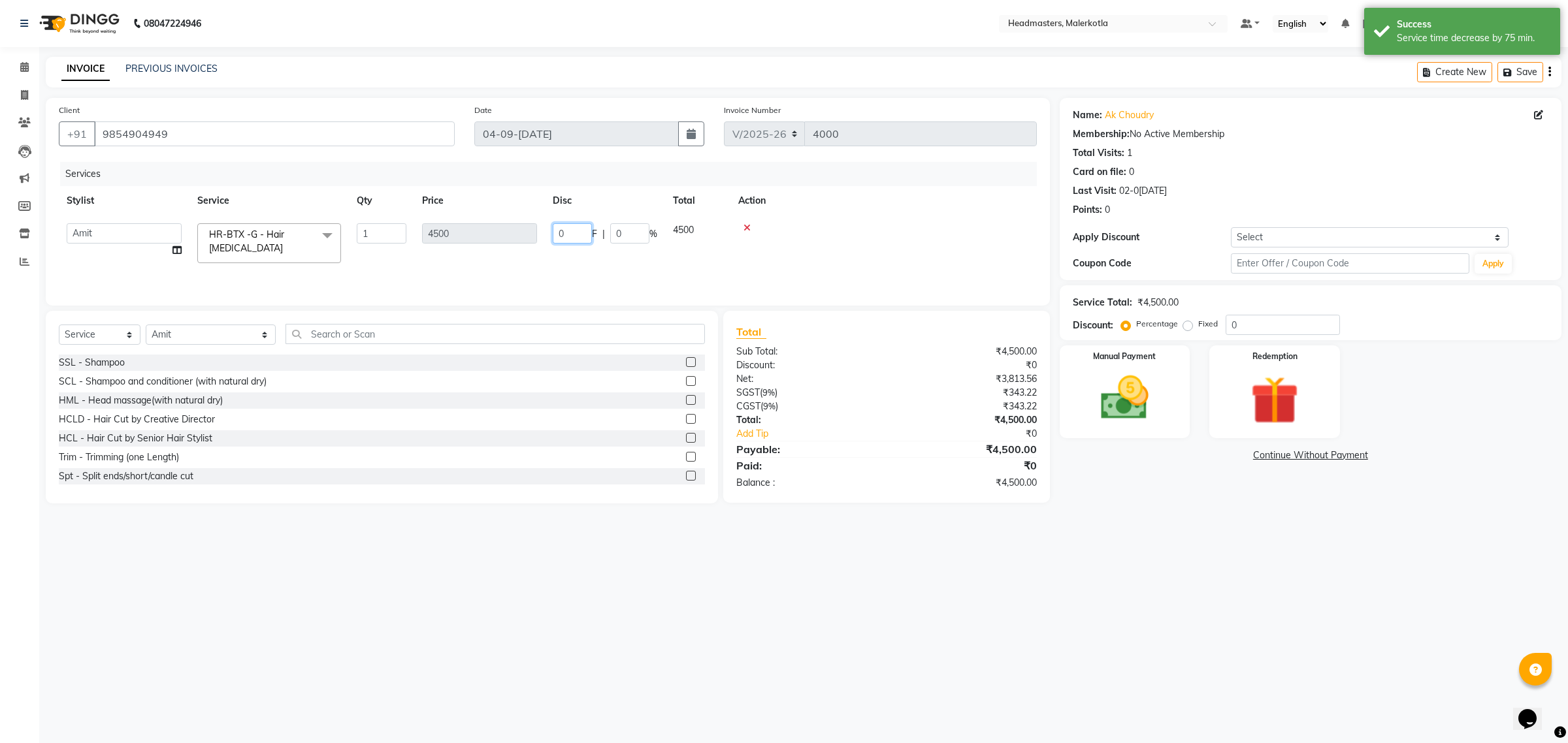
click at [582, 226] on input "0" at bounding box center [572, 234] width 39 height 20
click at [884, 227] on div at bounding box center [883, 228] width 291 height 9
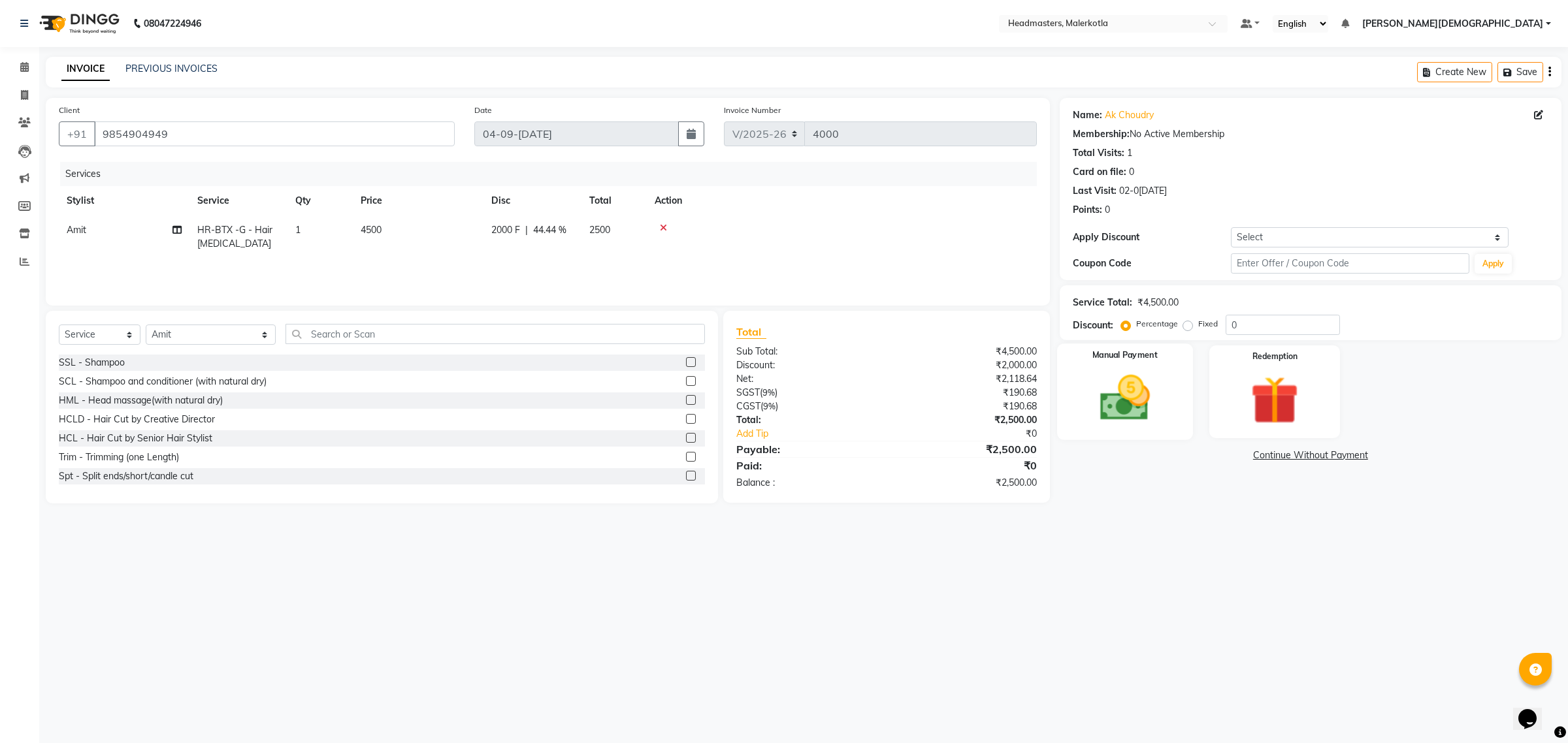
drag, startPoint x: 1132, startPoint y: 410, endPoint x: 1132, endPoint y: 425, distance: 15.0
click at [1131, 410] on img at bounding box center [1124, 398] width 81 height 57
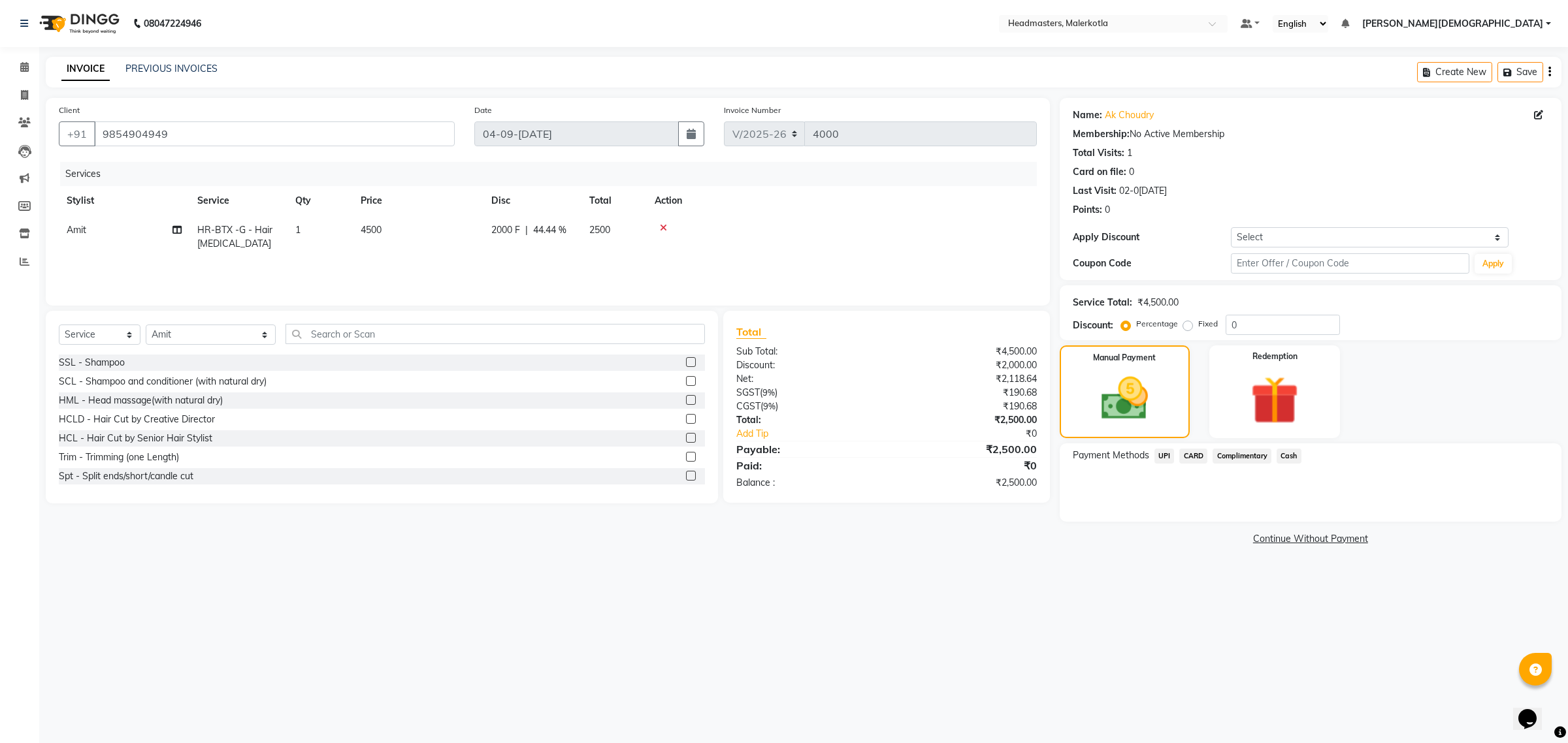
click at [1160, 453] on span "UPI" at bounding box center [1164, 456] width 20 height 15
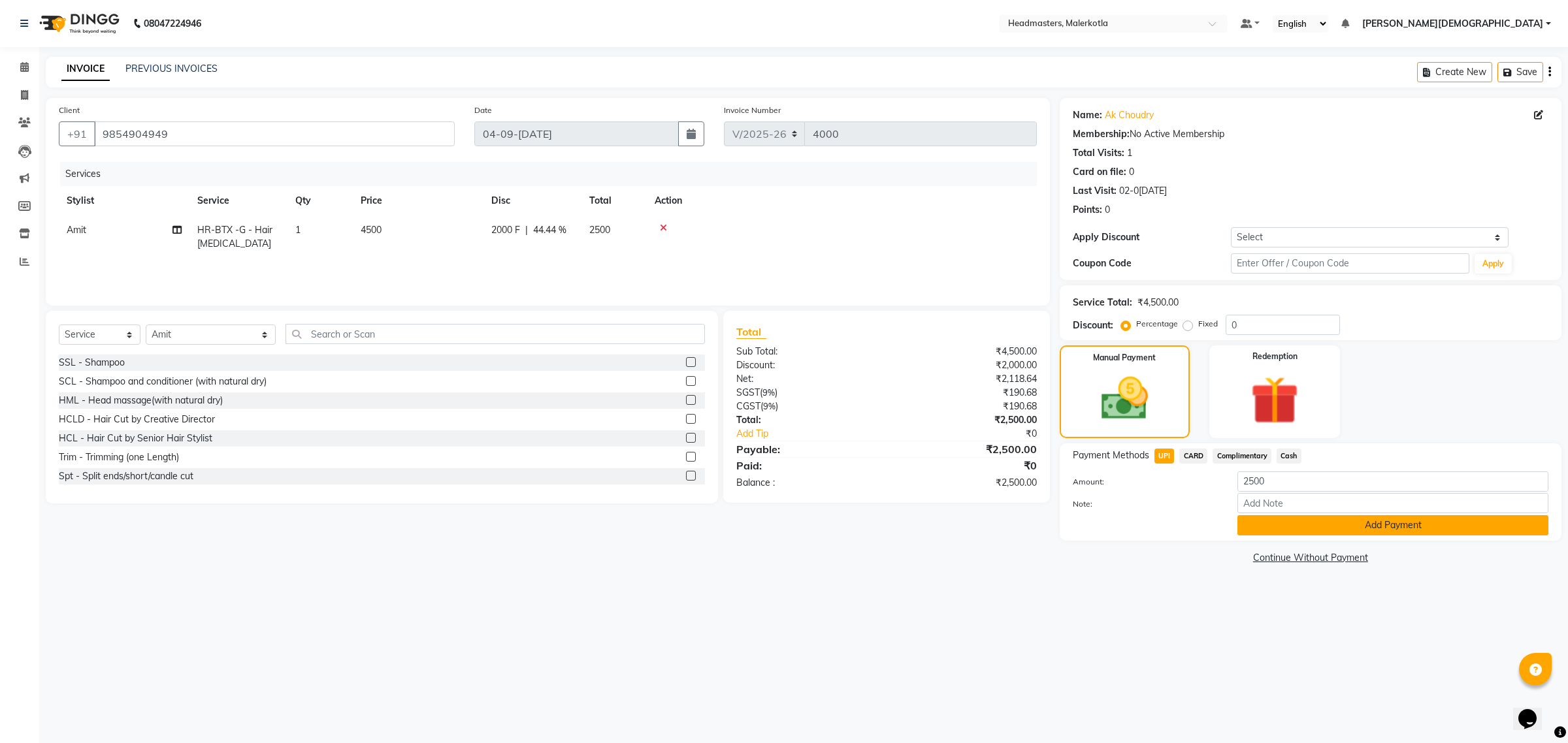
click at [1389, 525] on button "Add Payment" at bounding box center [1393, 525] width 311 height 20
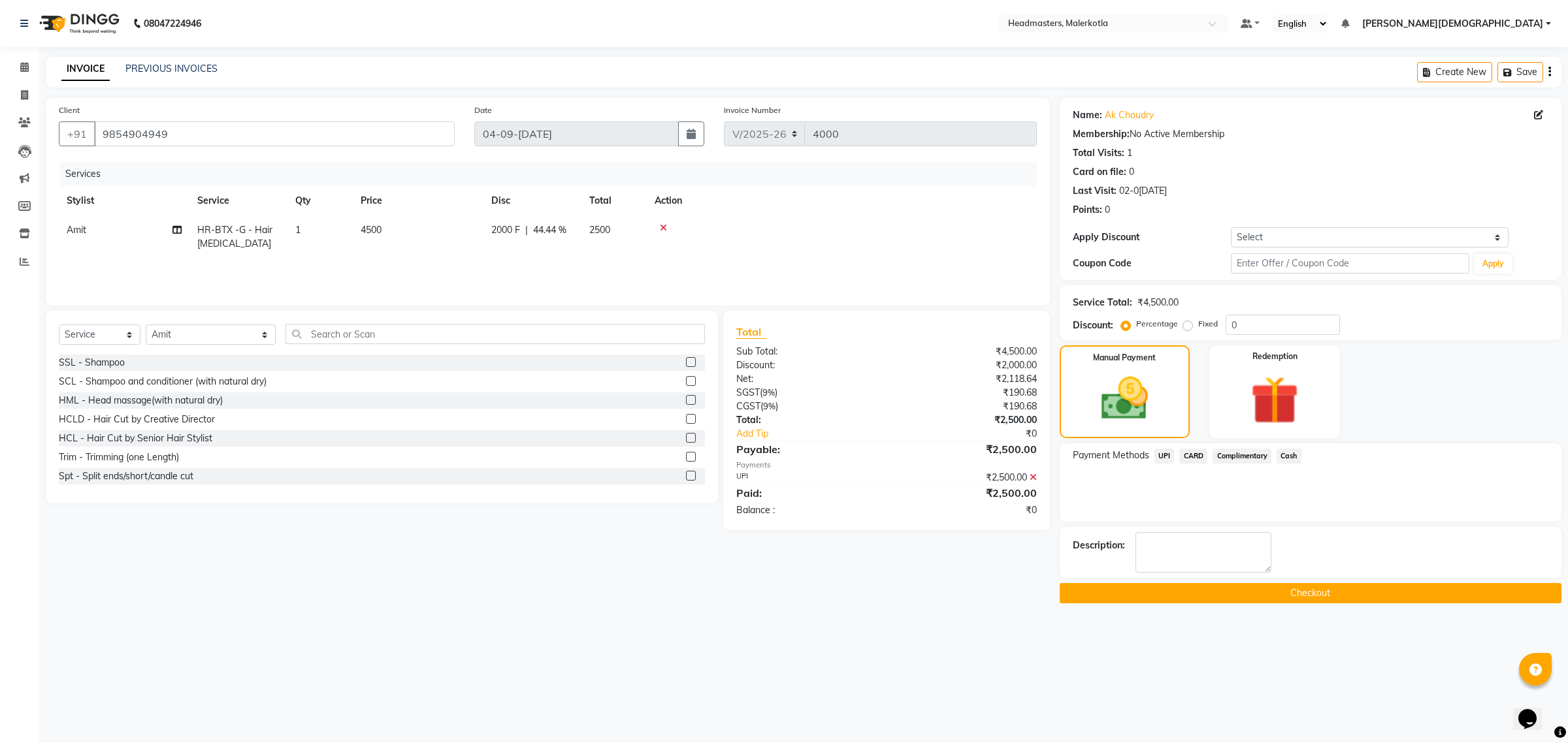
click at [1347, 598] on button "Checkout" at bounding box center [1310, 593] width 501 height 20
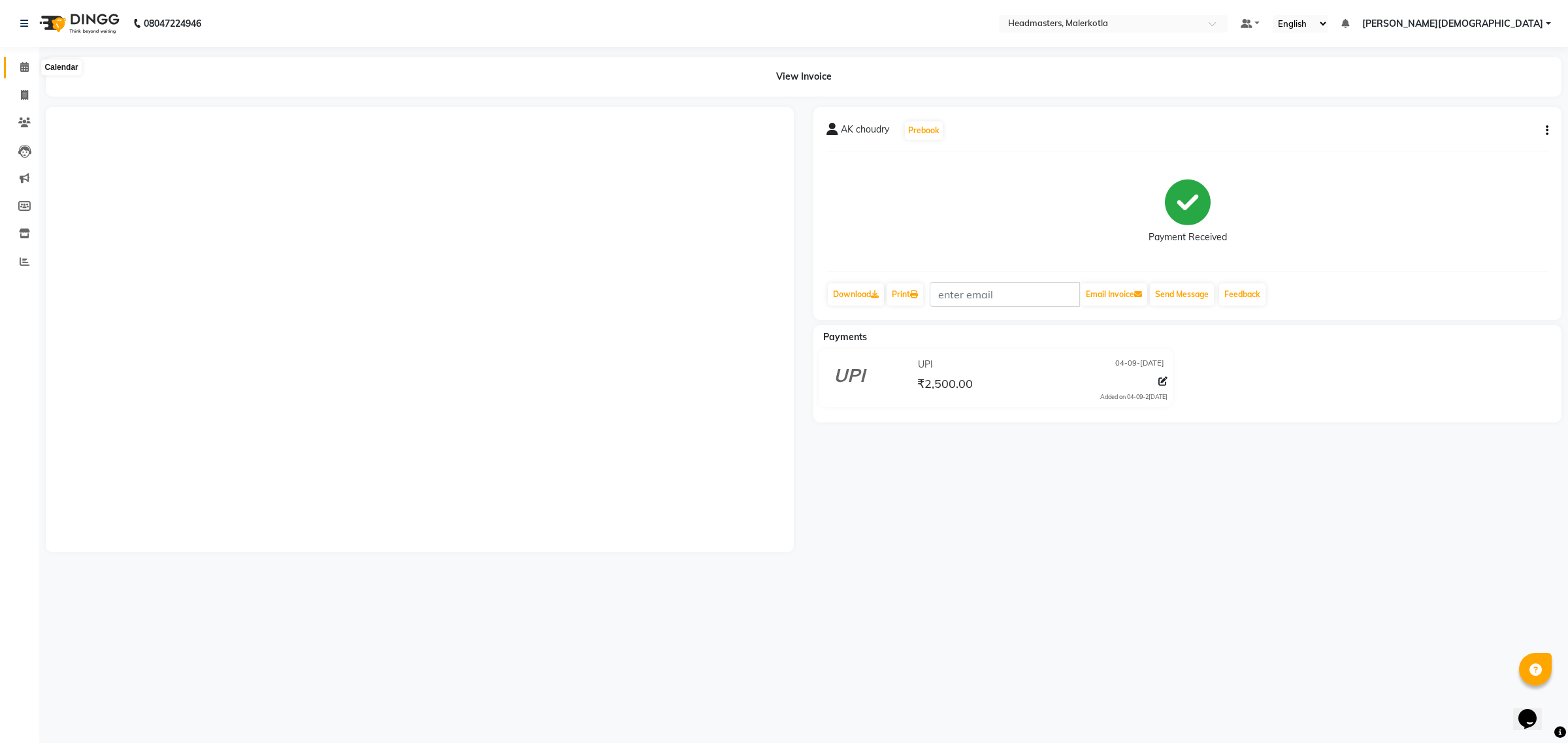
drag, startPoint x: 24, startPoint y: 67, endPoint x: 20, endPoint y: 74, distance: 8.1
click at [24, 67] on icon at bounding box center [25, 67] width 9 height 10
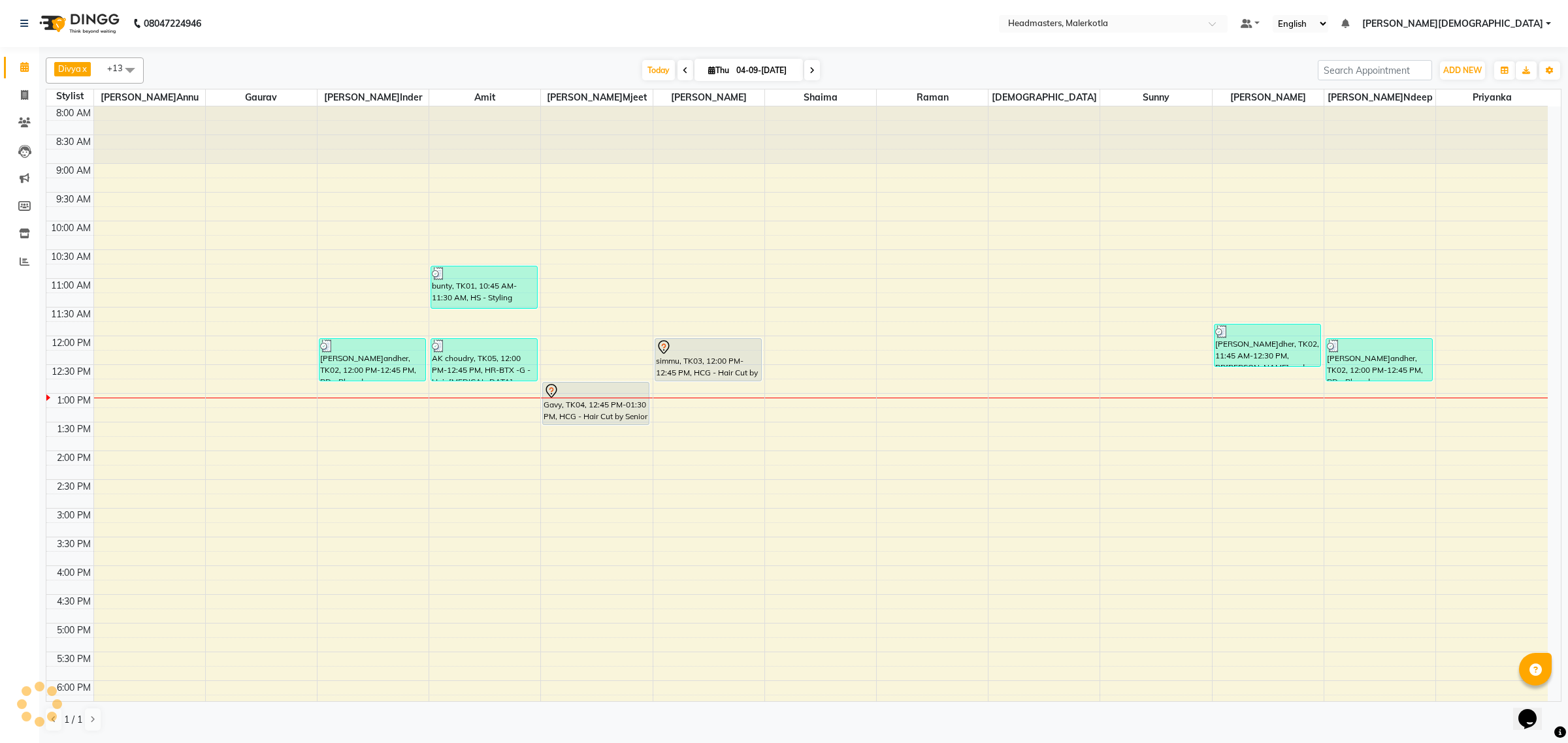
scroll to position [82, 0]
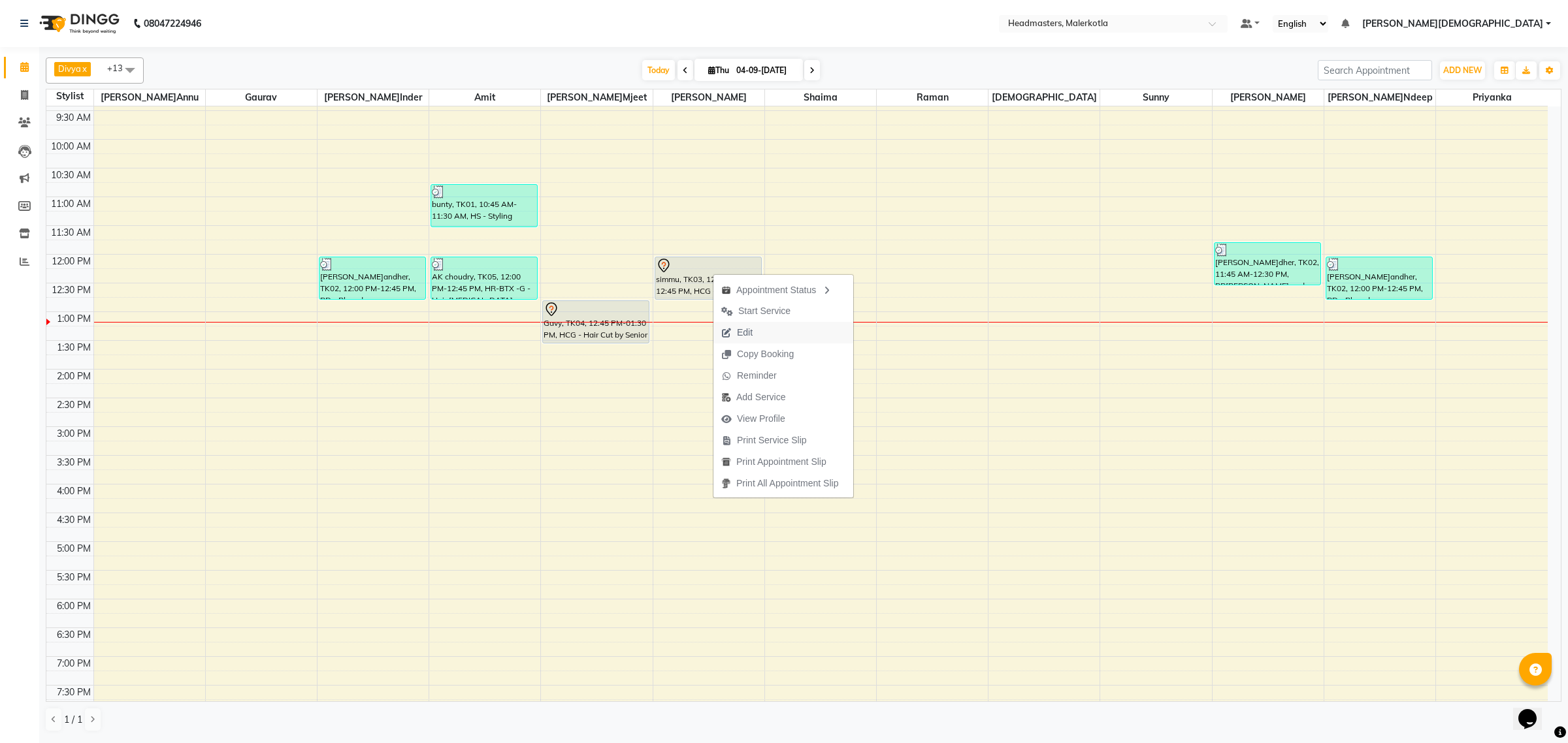
click at [771, 330] on button "Edit" at bounding box center [783, 333] width 140 height 22
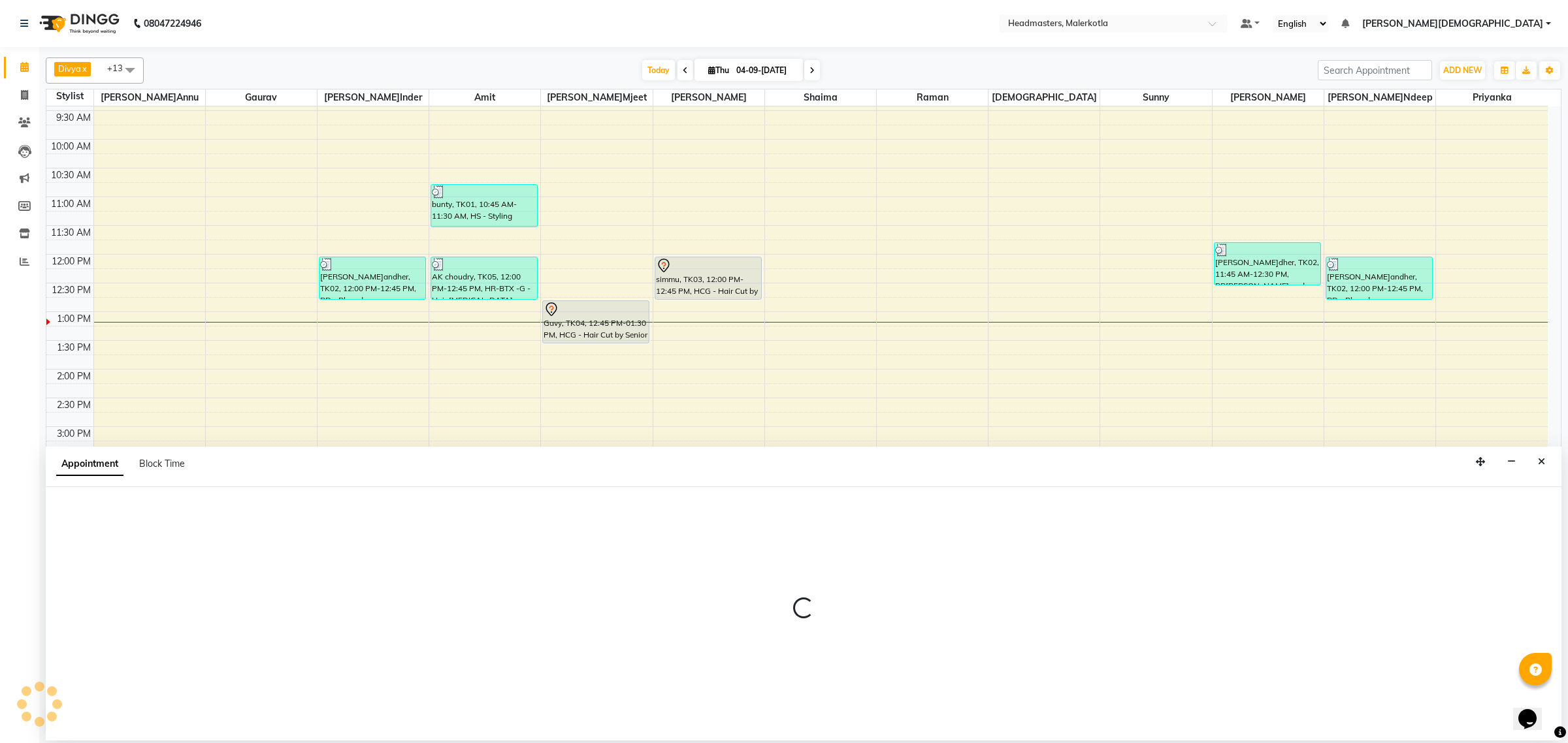
select select "tentative"
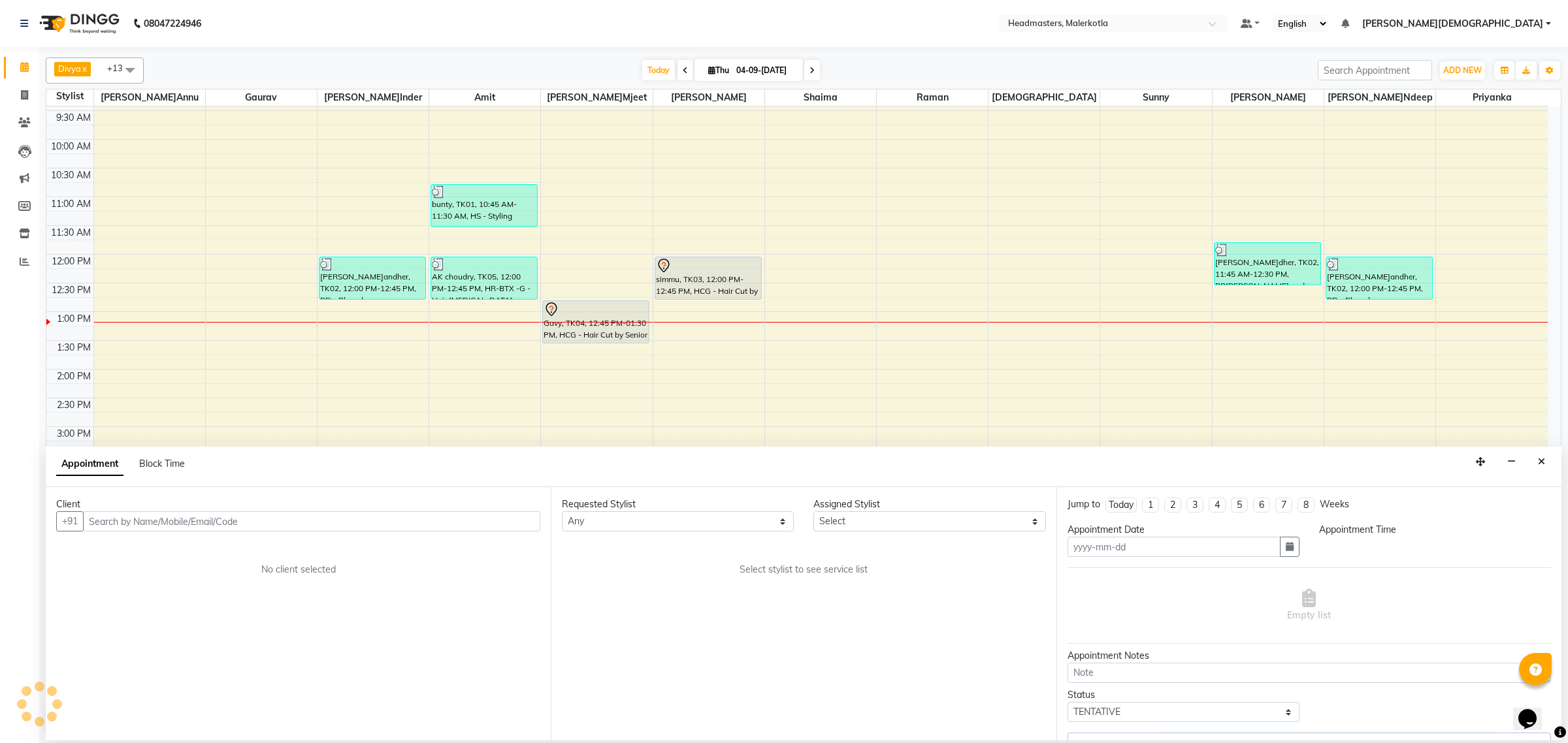
type input "0[DATE]"
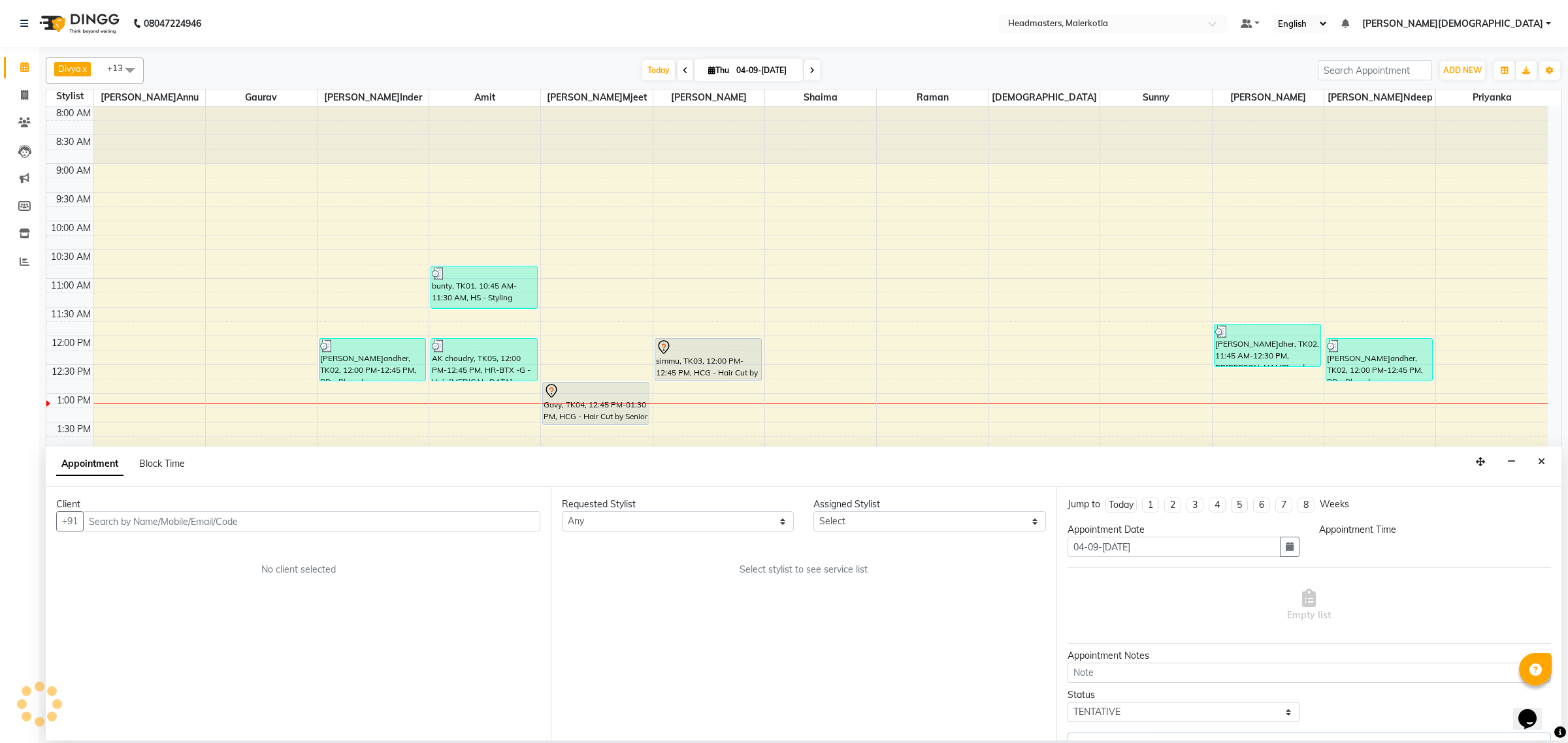
select select "65912"
select select "720"
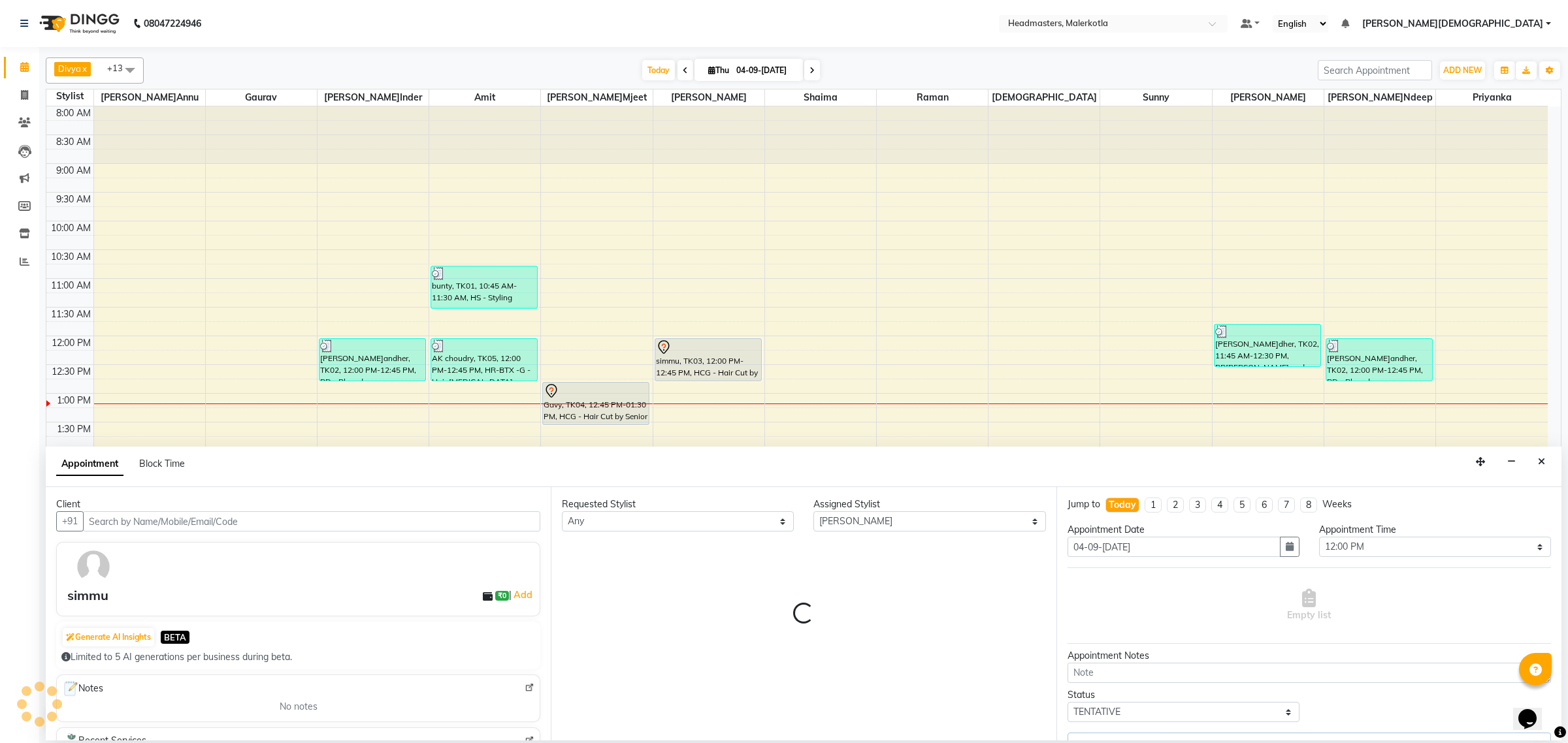
scroll to position [218, 0]
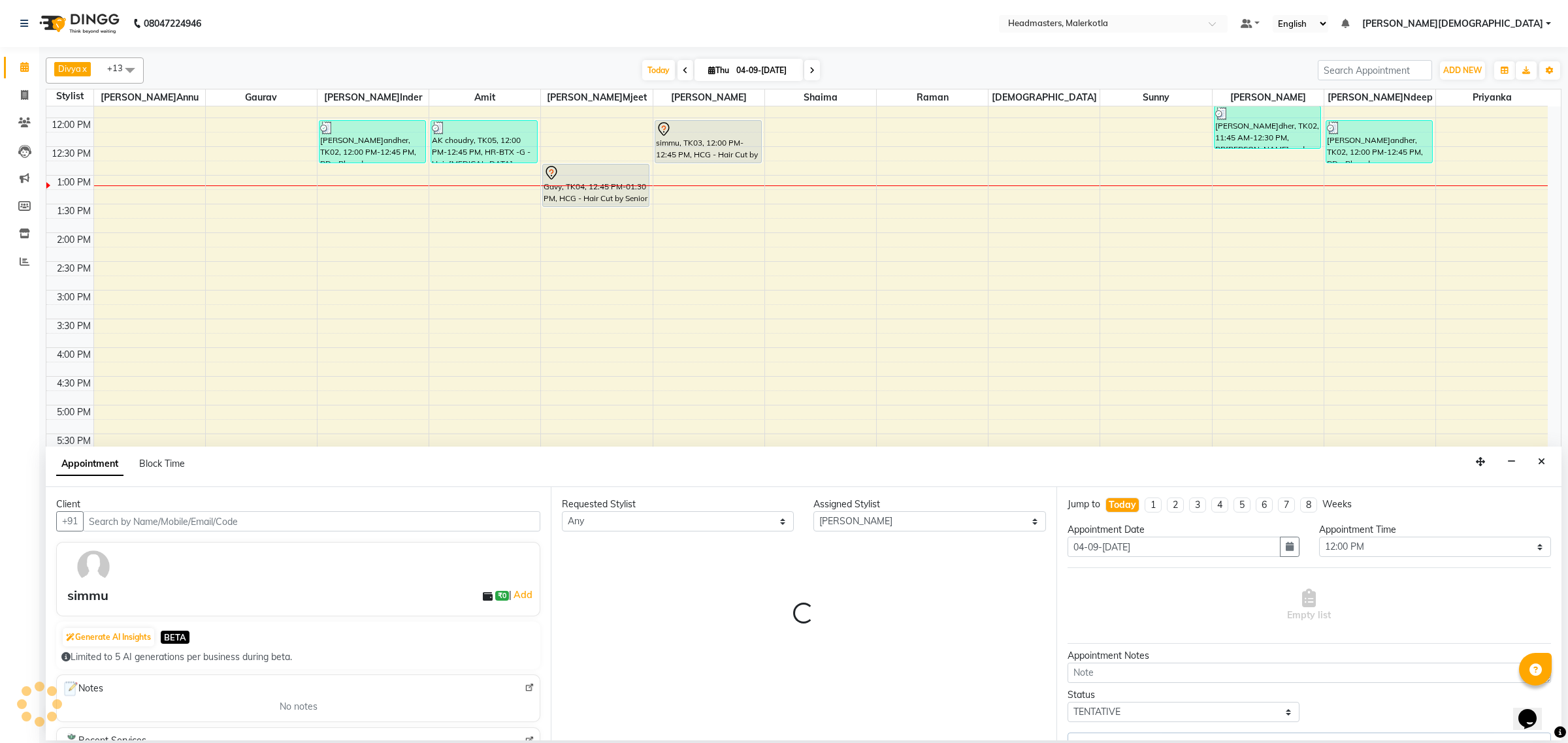
select select "3700"
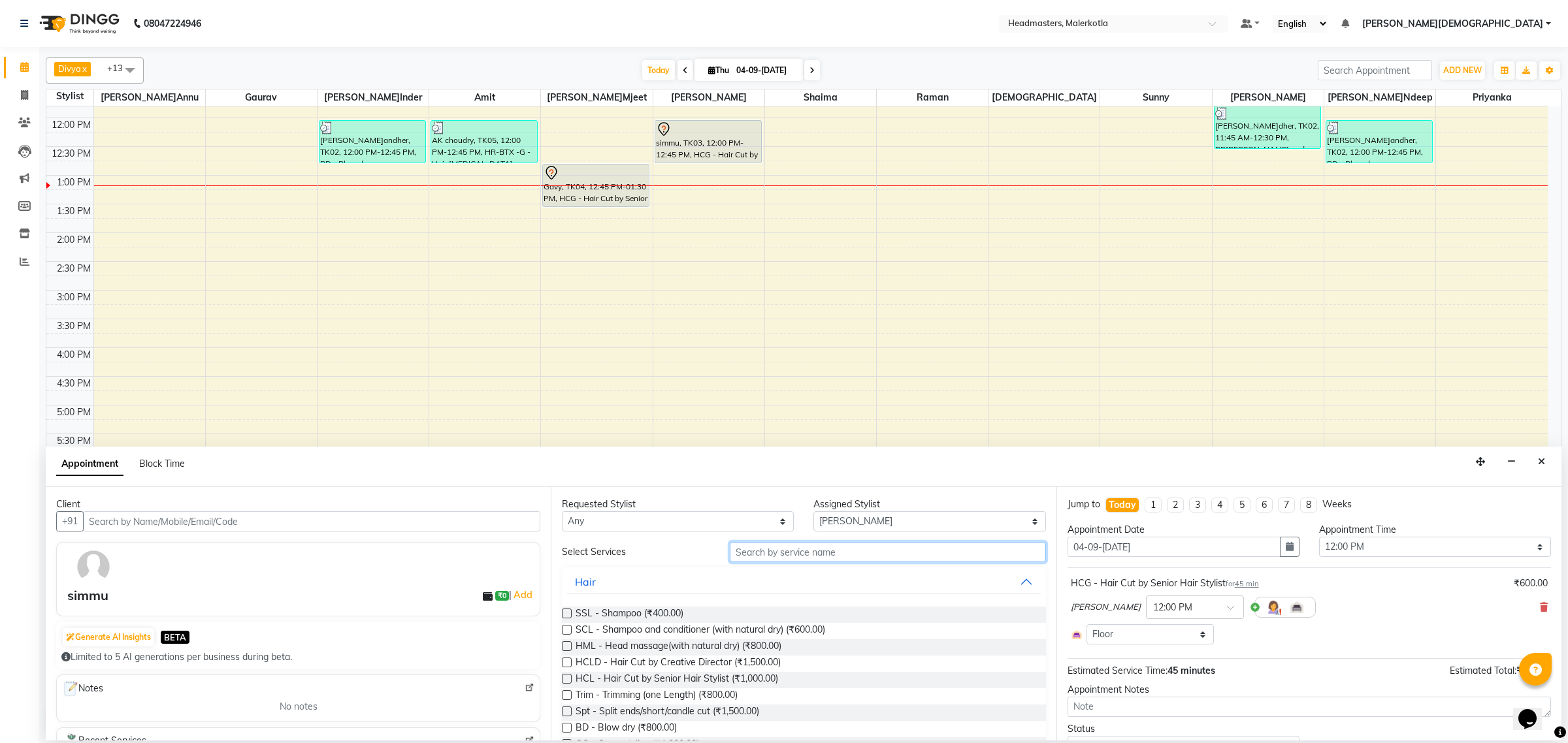
click at [841, 548] on input "text" at bounding box center [887, 552] width 316 height 20
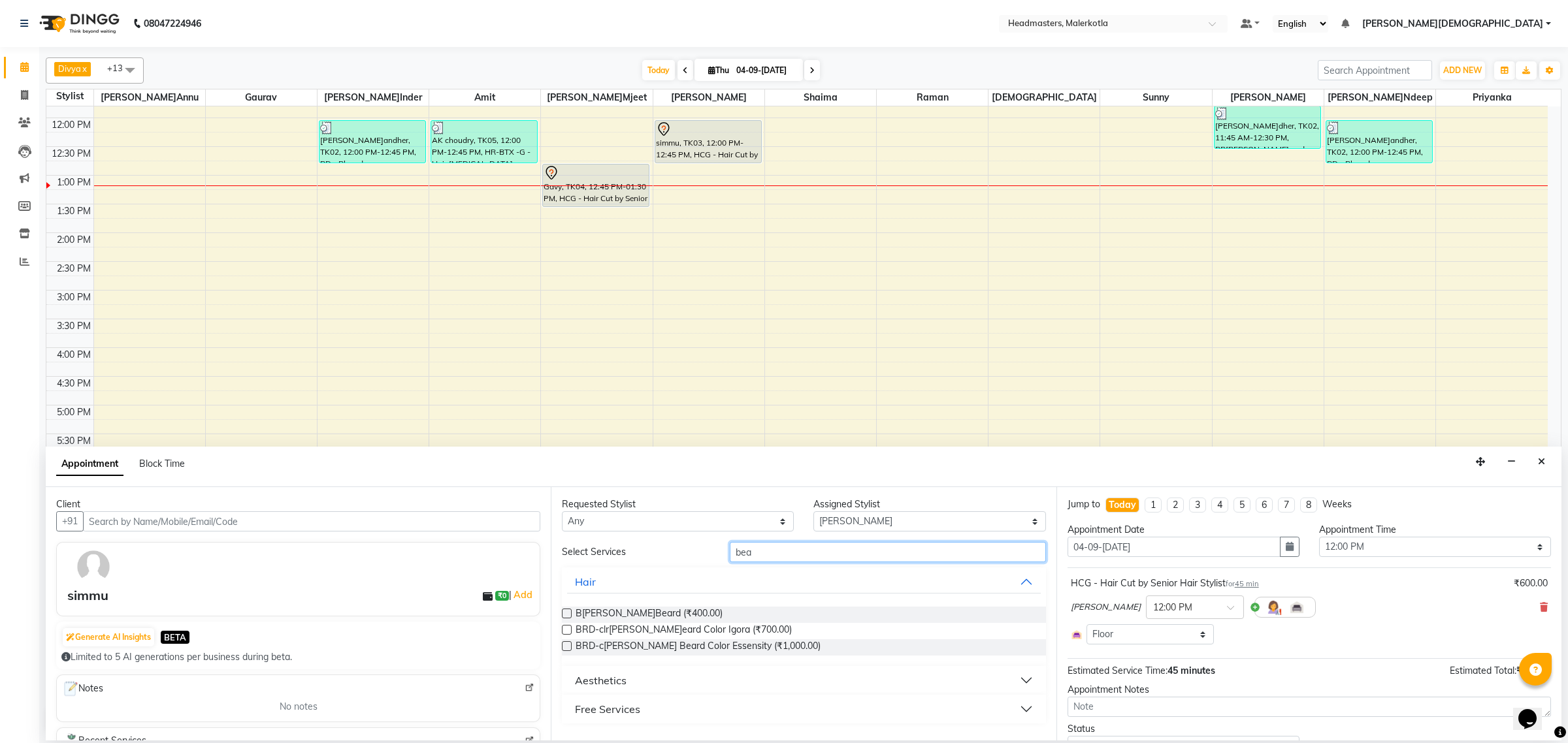
type input "bea"
click at [567, 614] on label at bounding box center [567, 613] width 10 height 10
click at [567, 614] on input "checkbox" at bounding box center [566, 615] width 9 height 9
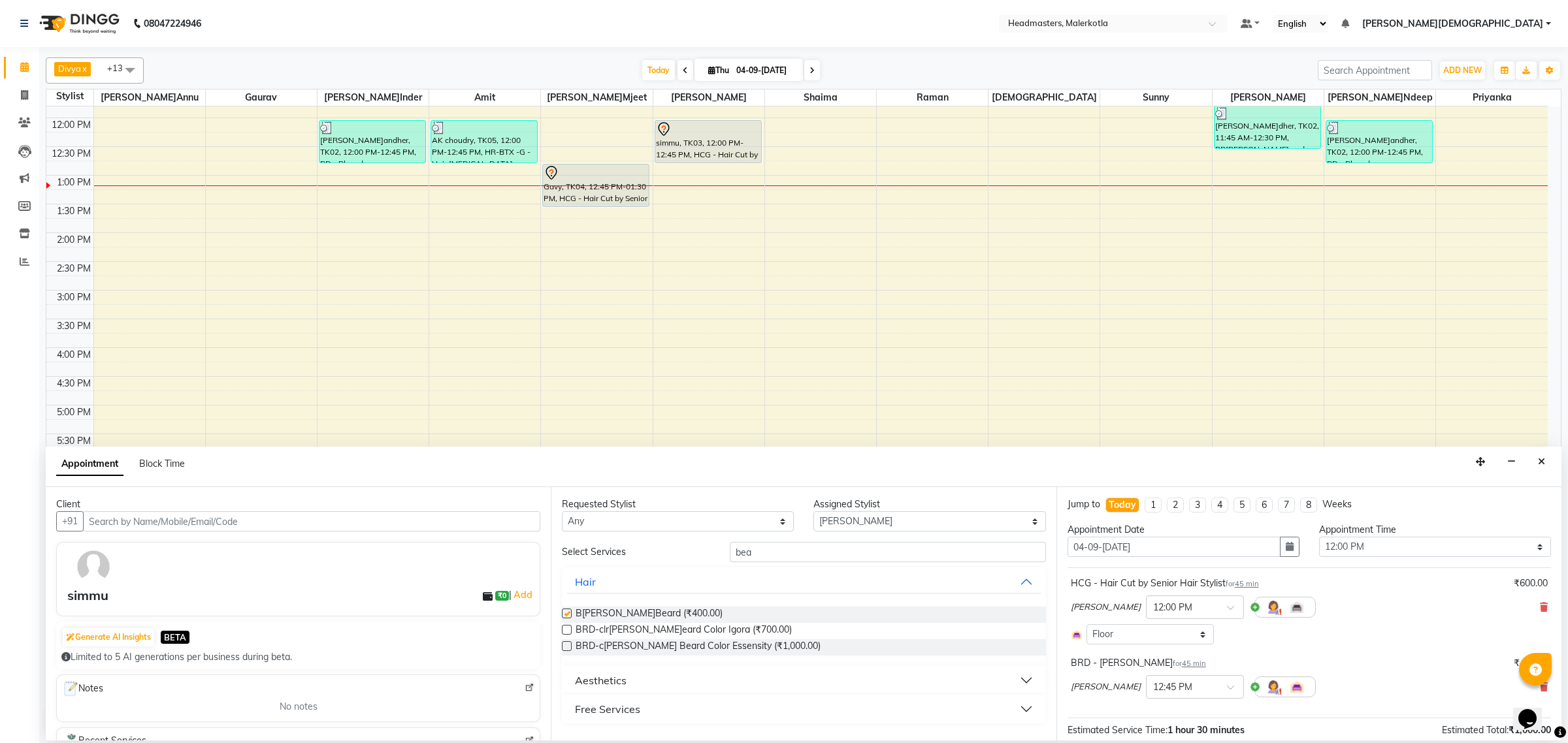
checkbox input "false"
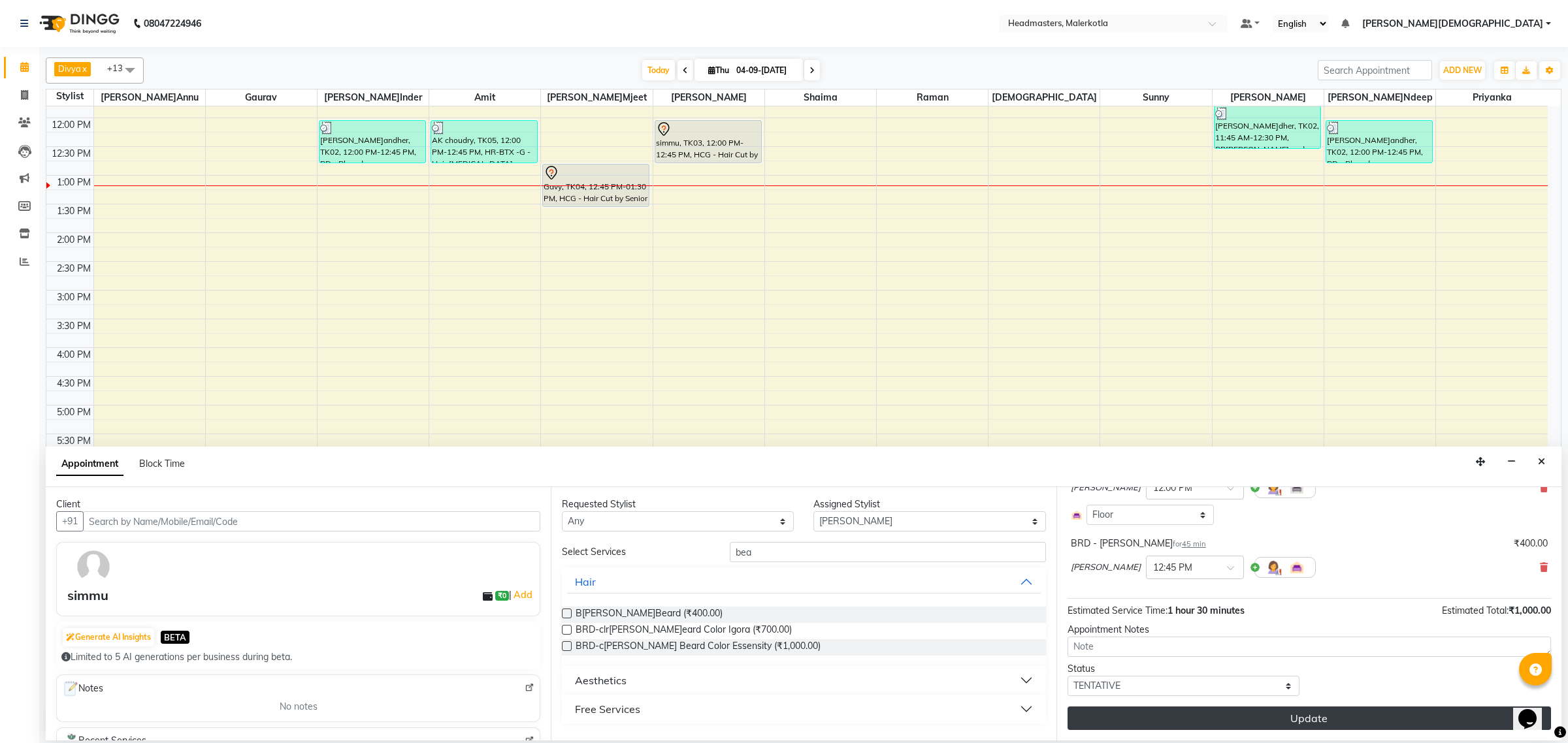
click at [1185, 713] on button "Update" at bounding box center [1309, 718] width 483 height 24
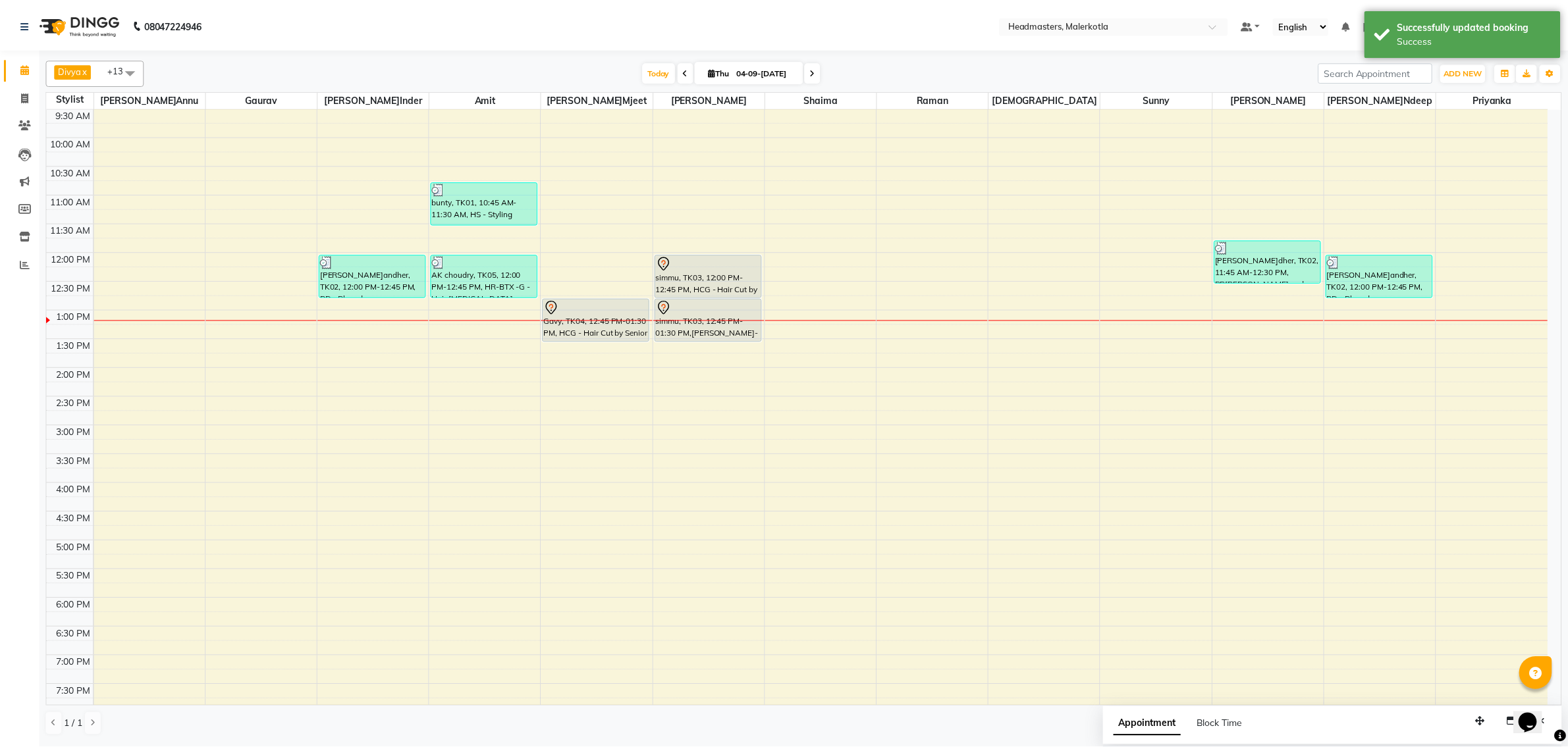
scroll to position [56, 0]
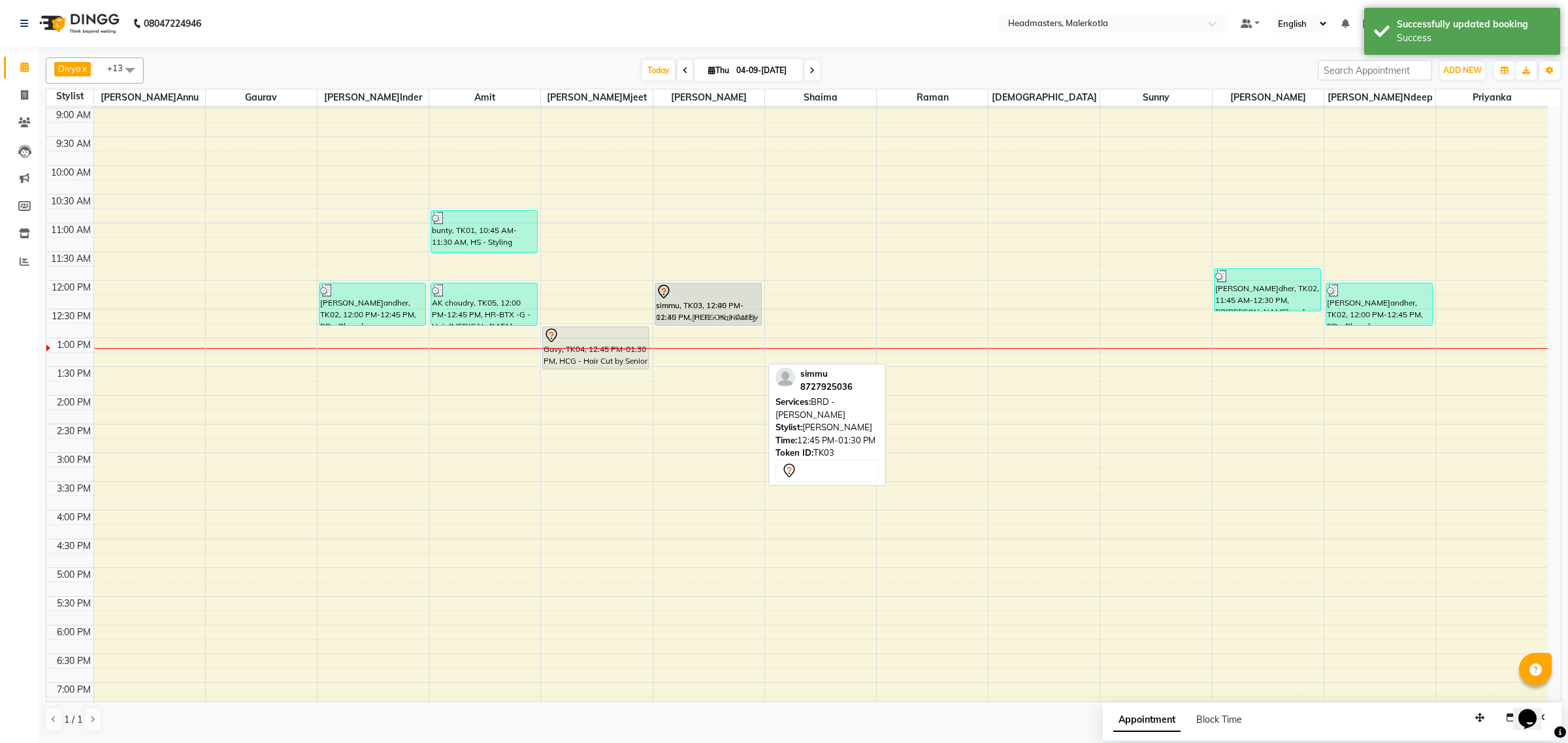
click at [723, 302] on div "simmu, TK03, 12:00 PM-12:45 PM, HCG - Hair Cut by Senior Hair Stylist simmu, TK…" at bounding box center [708, 452] width 111 height 804
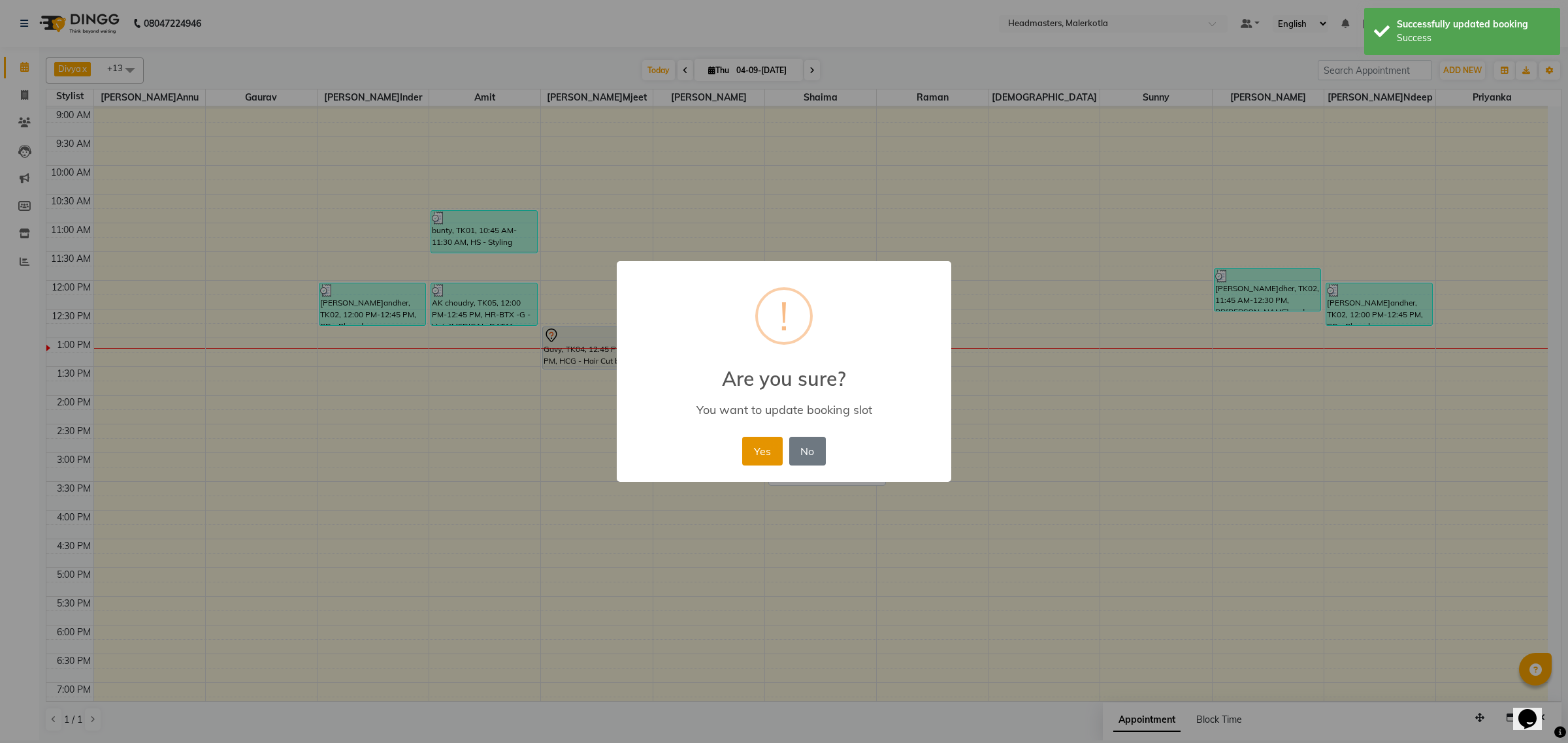
click at [756, 444] on button "Yes" at bounding box center [762, 451] width 40 height 29
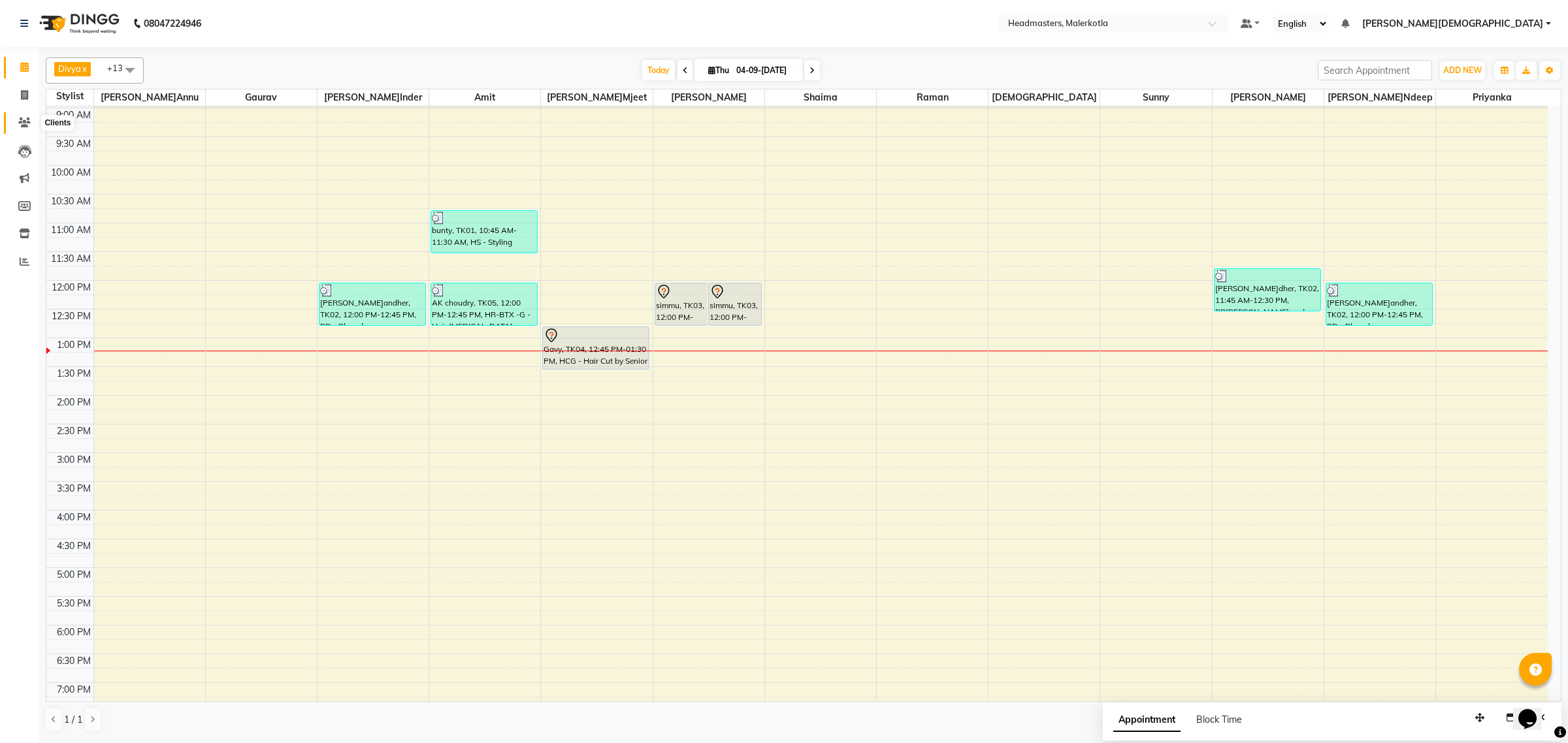
click at [28, 124] on icon at bounding box center [24, 123] width 12 height 10
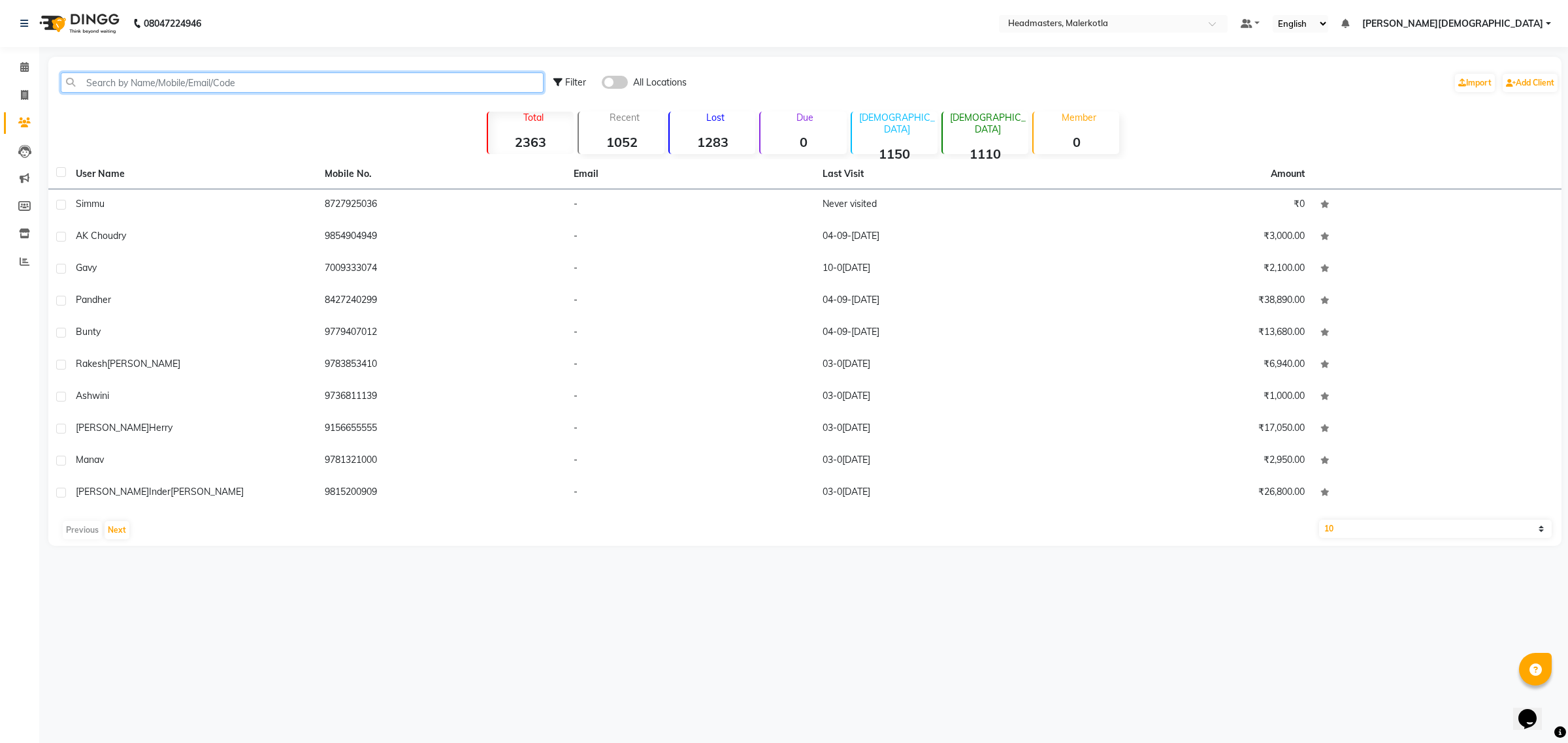
click at [242, 89] on input "text" at bounding box center [302, 82] width 483 height 20
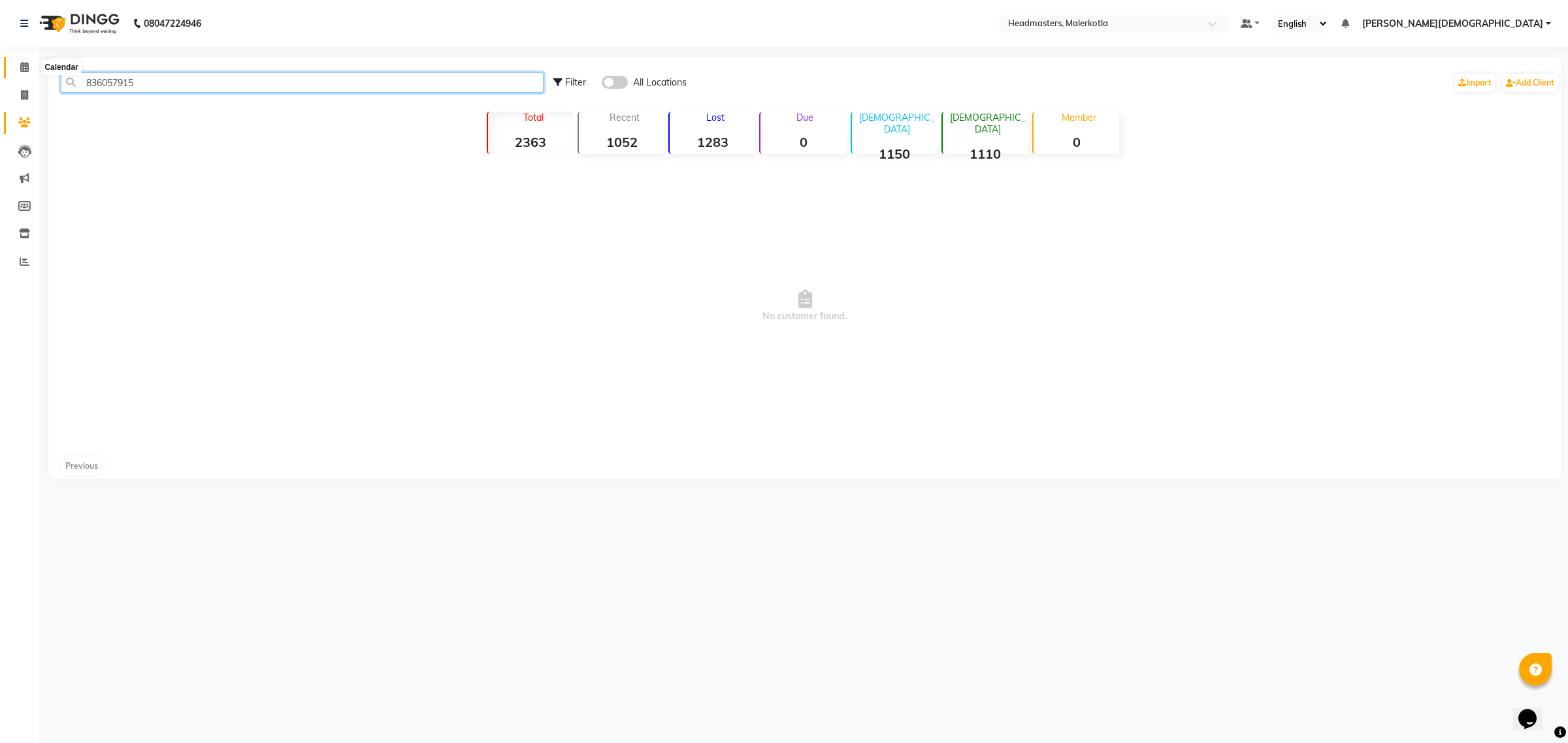
type input "836057915"
click at [24, 69] on icon at bounding box center [25, 67] width 9 height 10
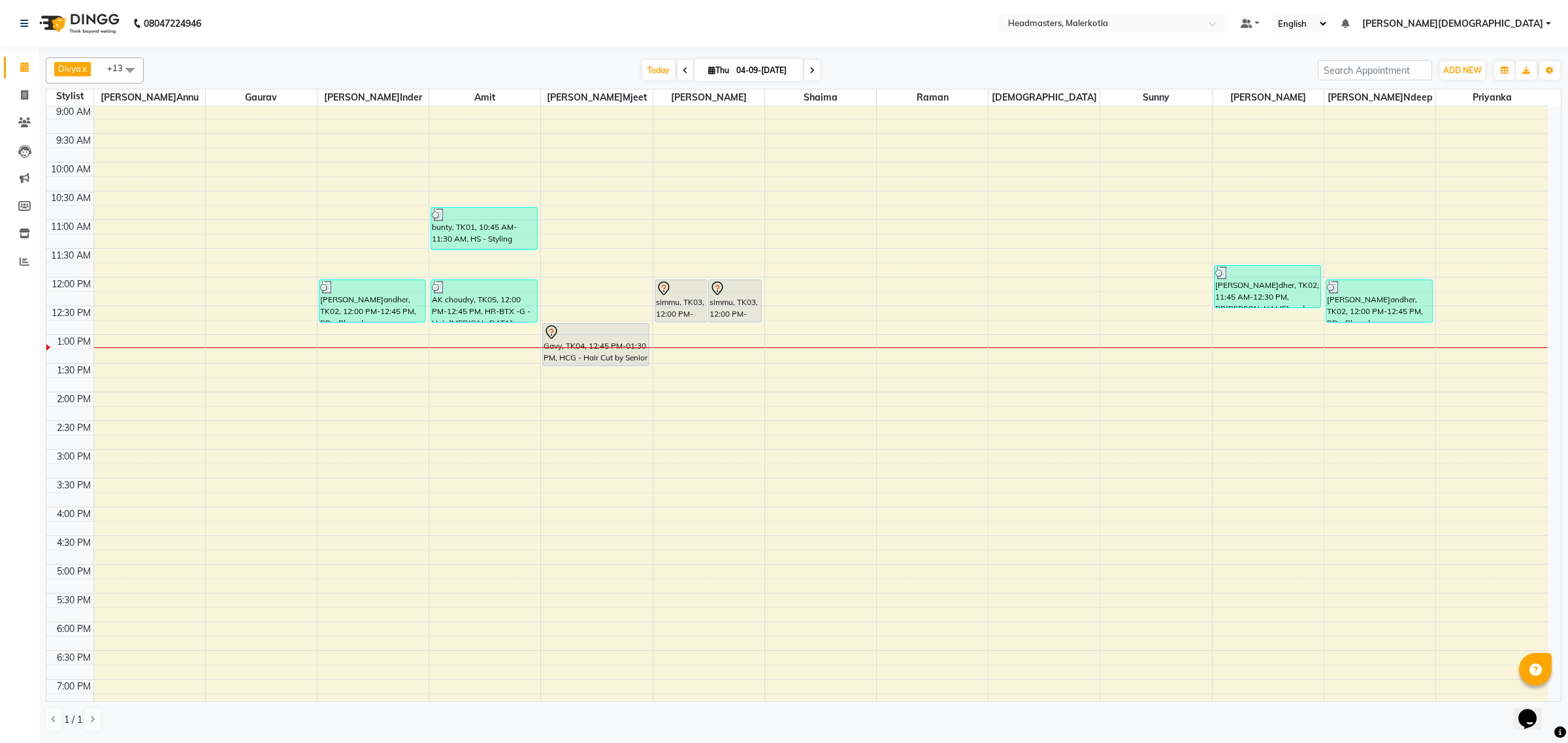
scroll to position [76, 0]
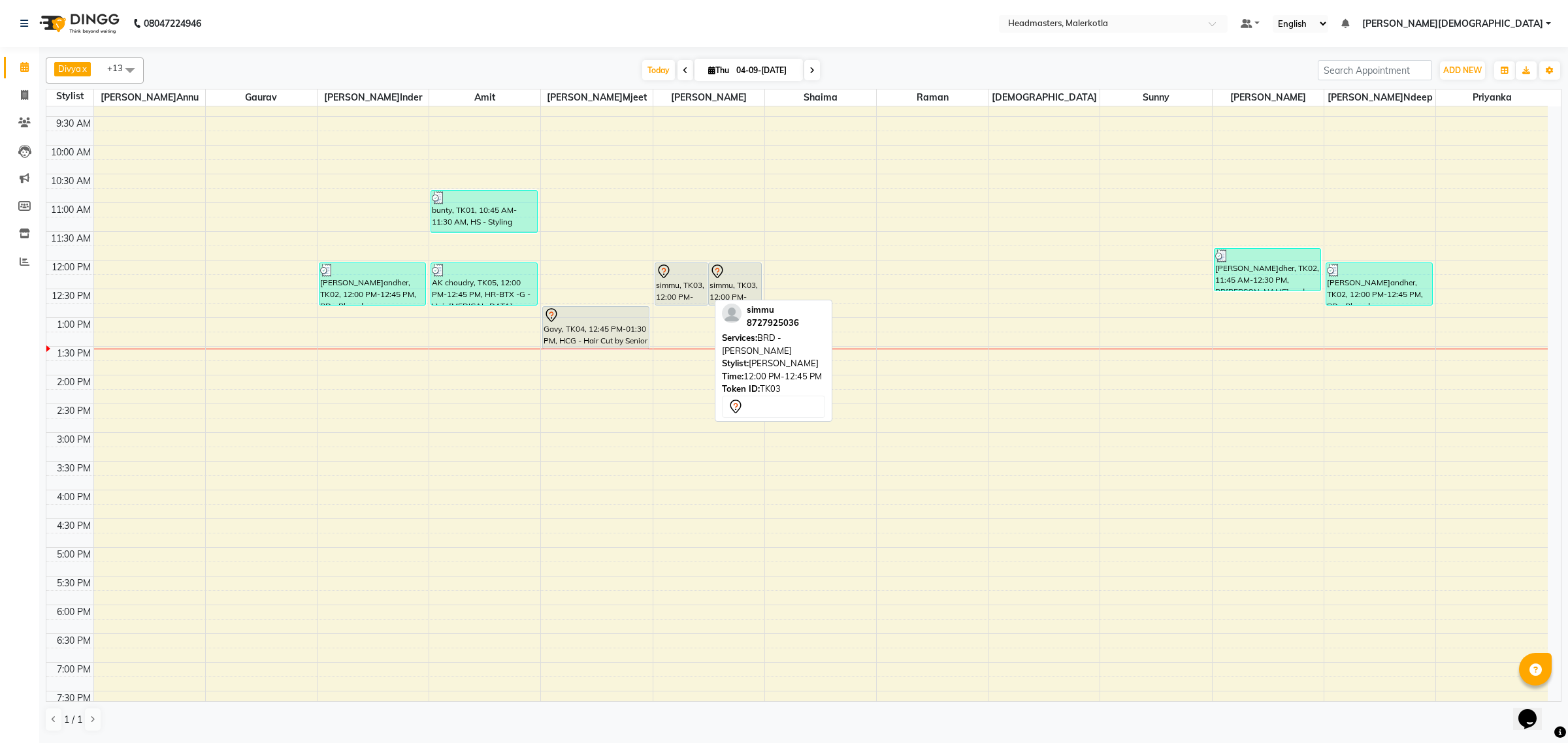
click at [684, 279] on div at bounding box center [681, 272] width 51 height 16
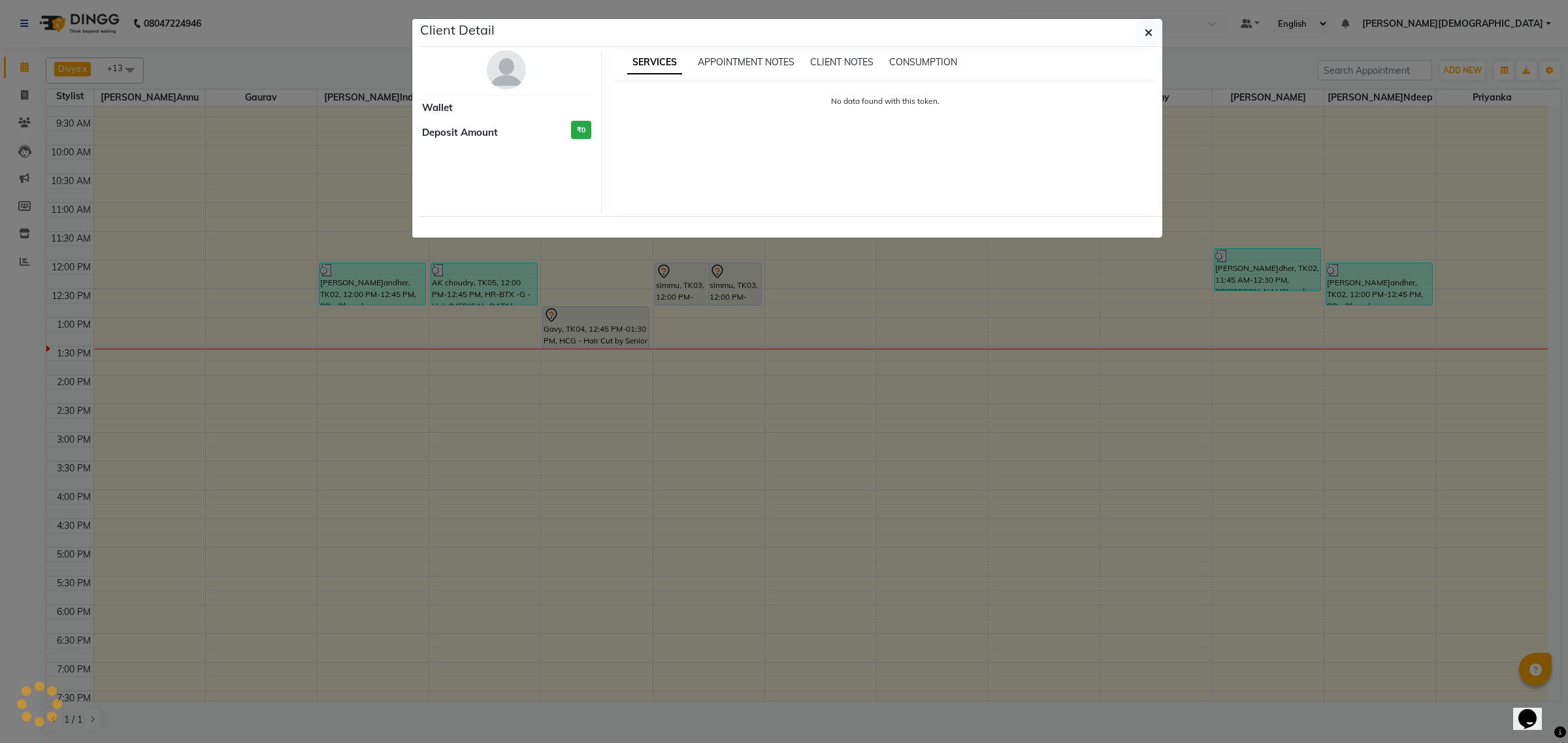
select select "7"
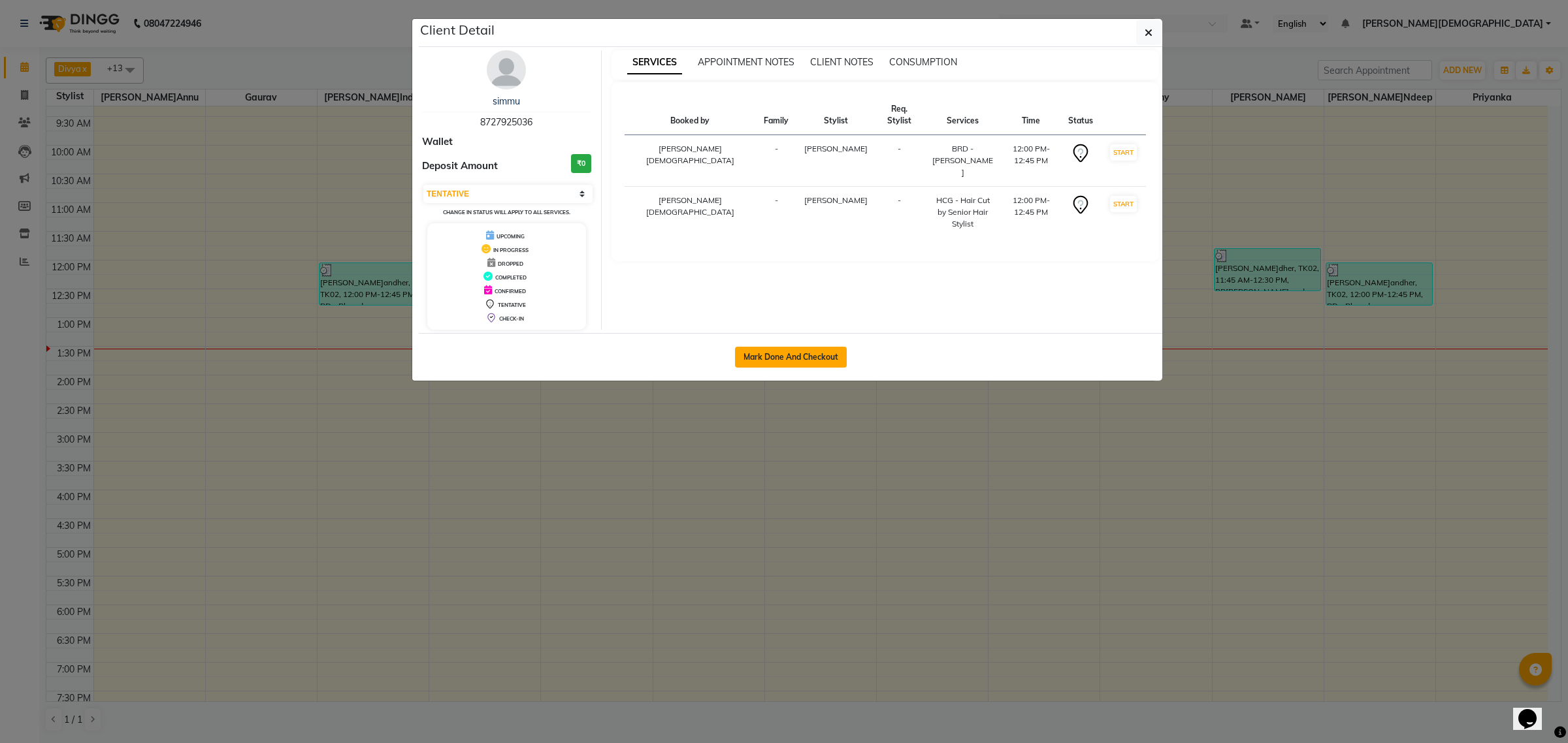
click at [784, 362] on button "Mark Done And Checkout" at bounding box center [791, 357] width 111 height 21
select select "service"
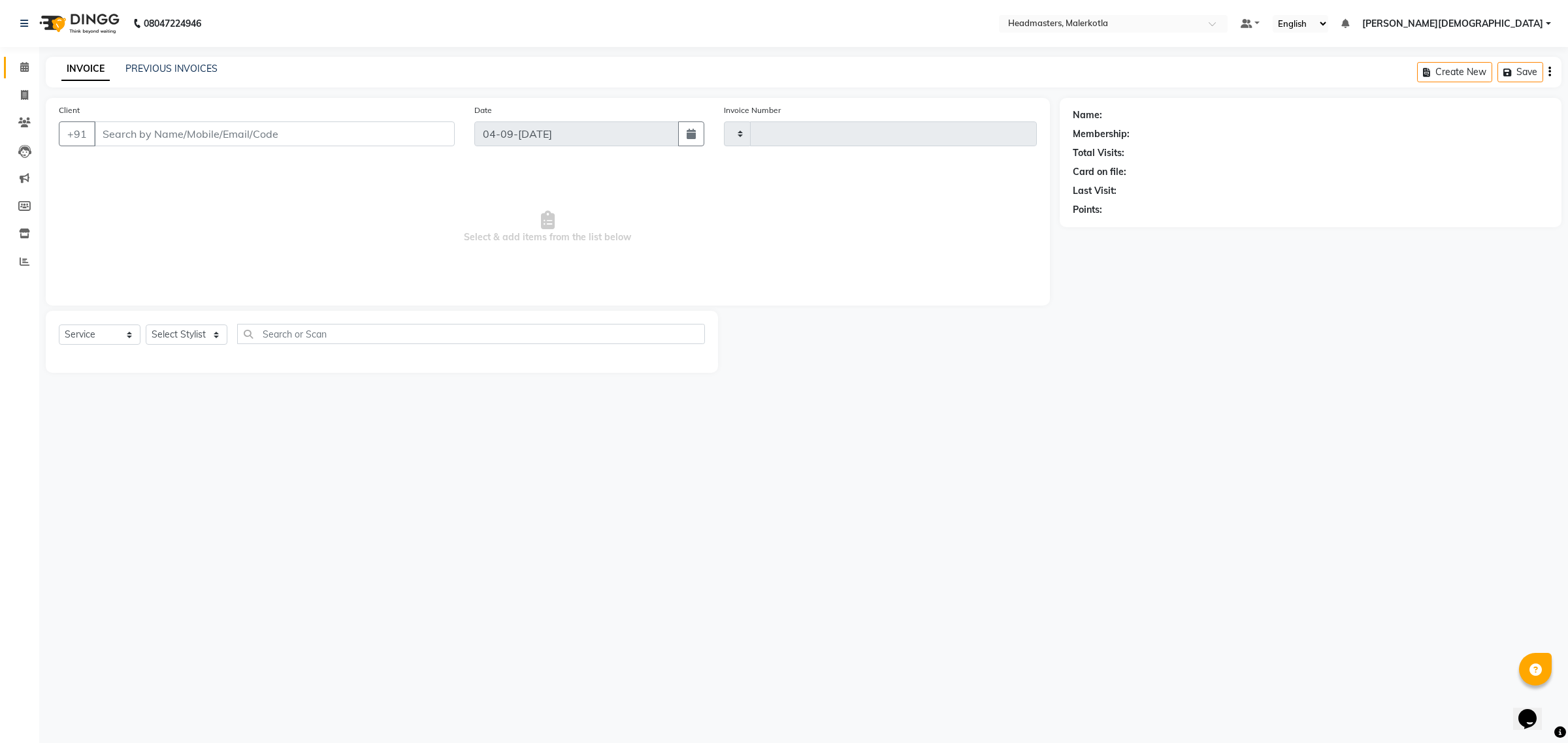
type input "4001"
select select "7368"
type input "8727925036"
select select "65912"
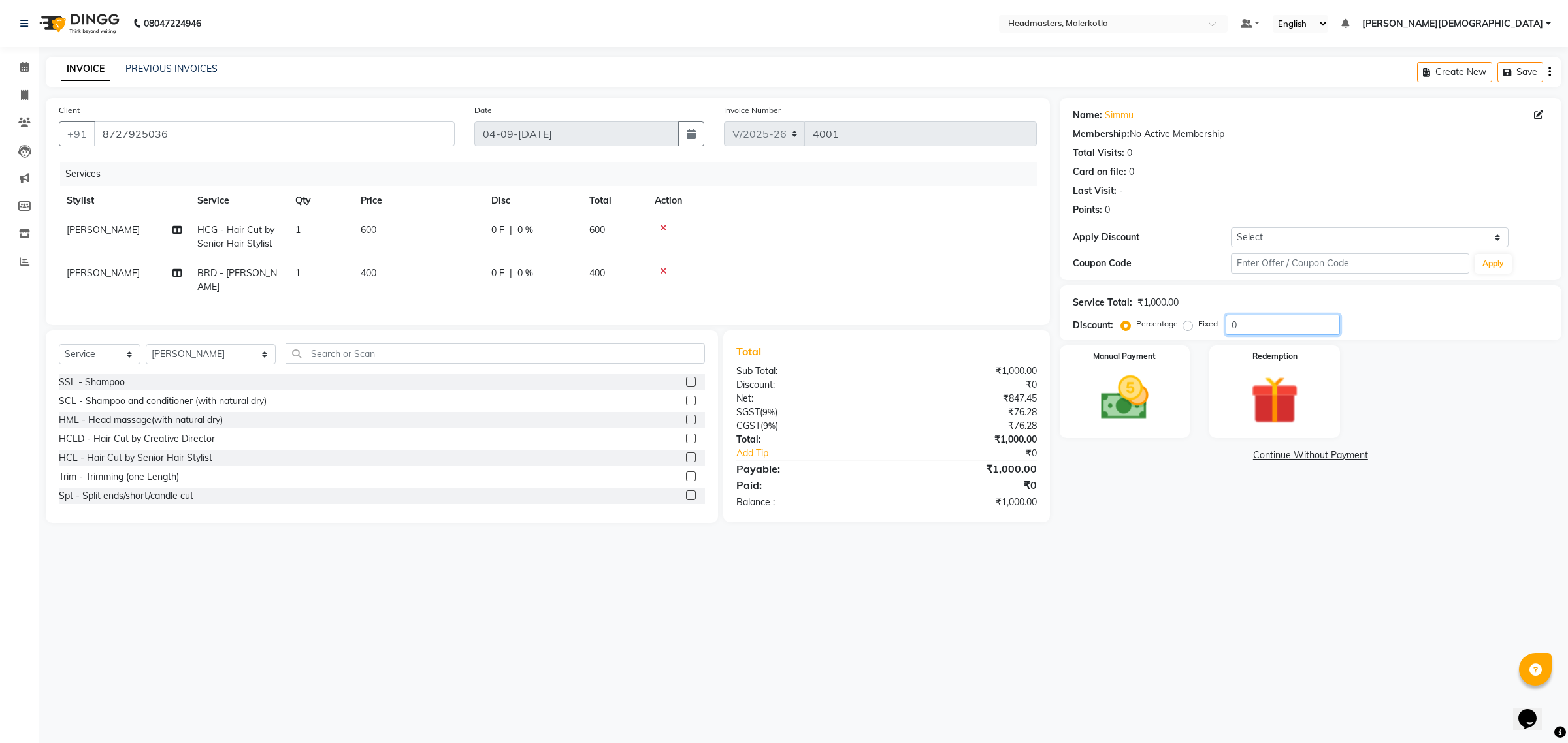
click at [1260, 322] on input "0" at bounding box center [1283, 325] width 114 height 20
type input "50"
click at [1373, 313] on div "Service Total: ₹1,000.00 Discount: Percentage Fixed 50" at bounding box center [1310, 313] width 475 height 44
click at [1250, 564] on div "08047224946 Select Location × Headmasters, Malerkotla Default Panel My Panel En…" at bounding box center [784, 371] width 1568 height 743
click at [1155, 421] on img at bounding box center [1124, 398] width 81 height 57
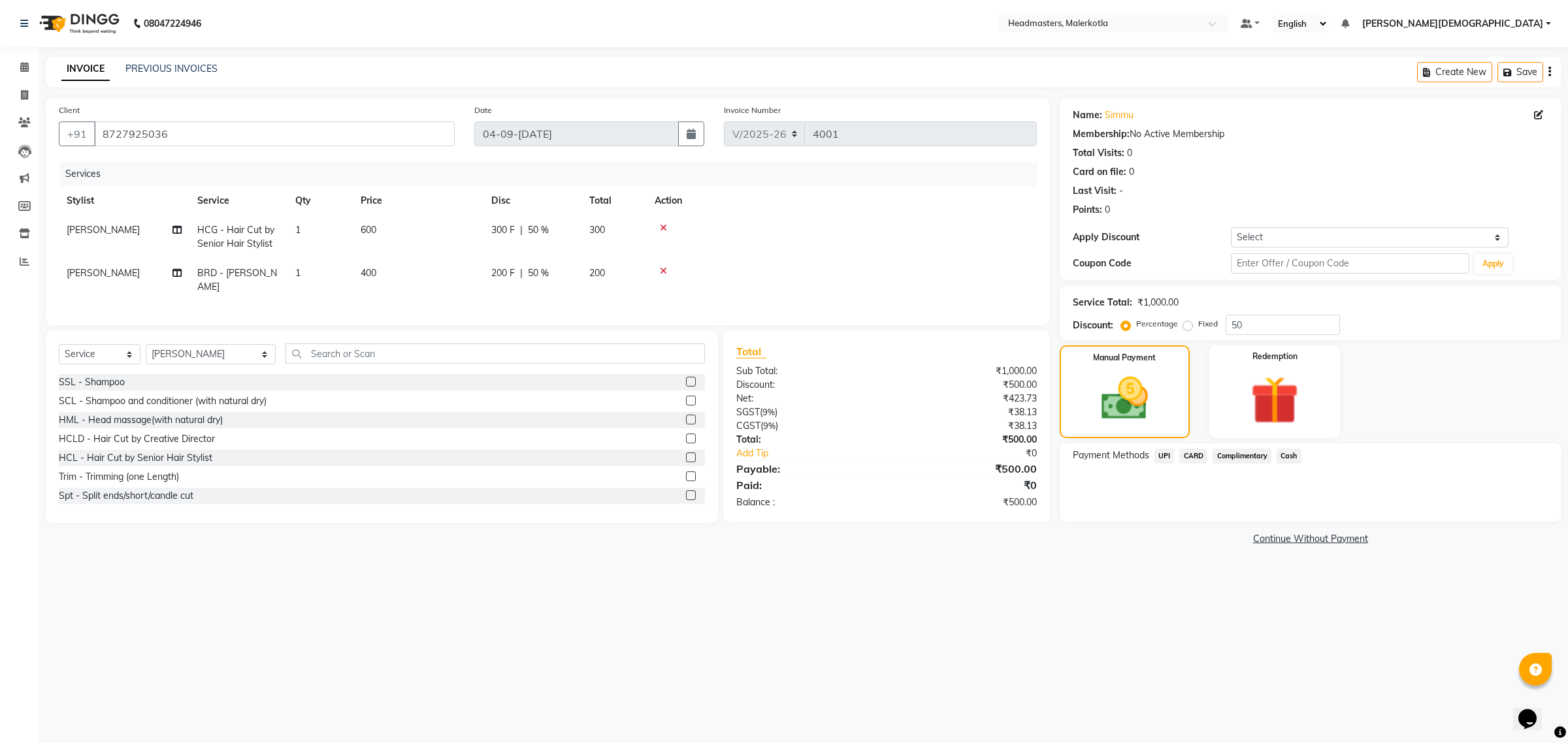
click at [1287, 454] on span "Cash" at bounding box center [1289, 456] width 25 height 15
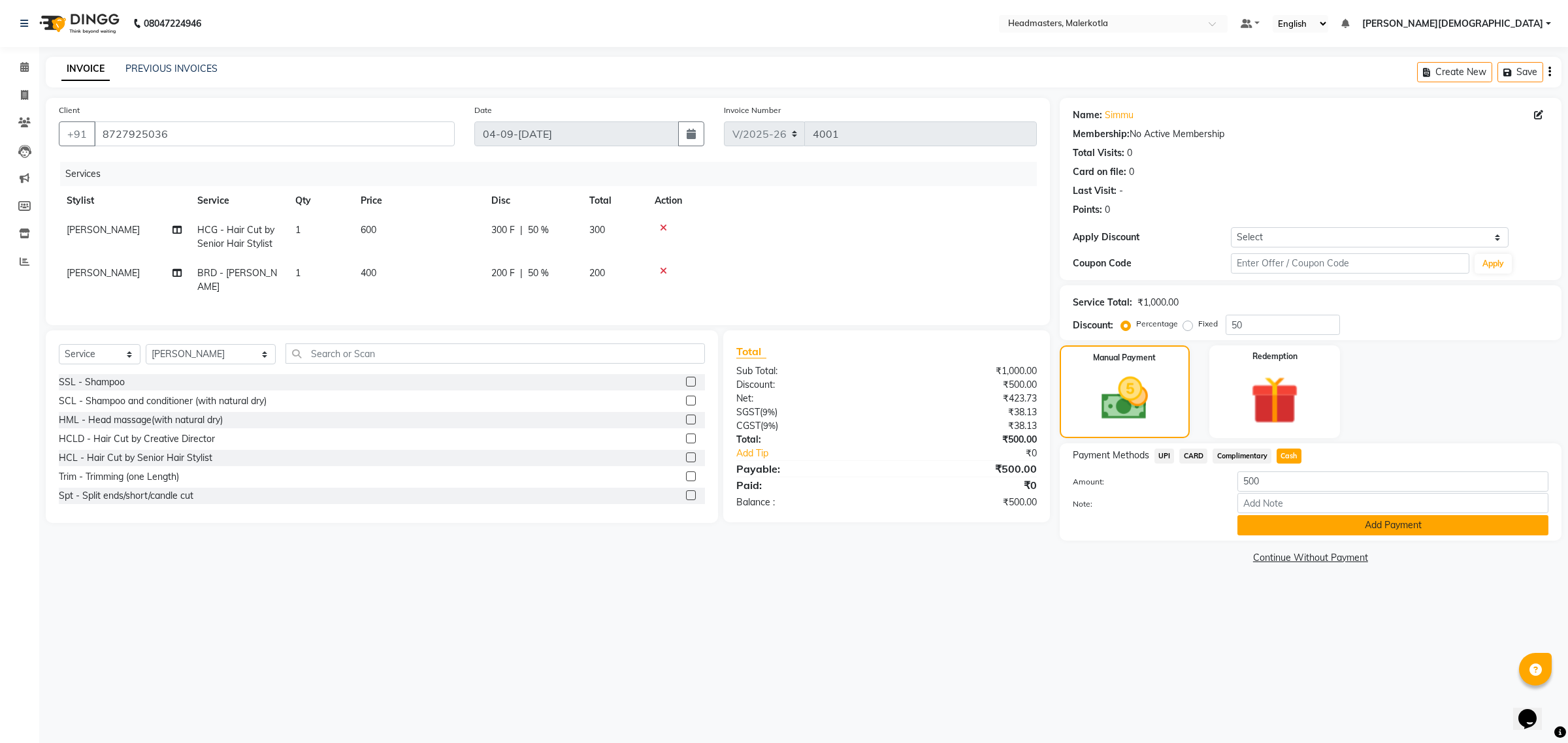
click at [1323, 522] on button "Add Payment" at bounding box center [1393, 525] width 311 height 20
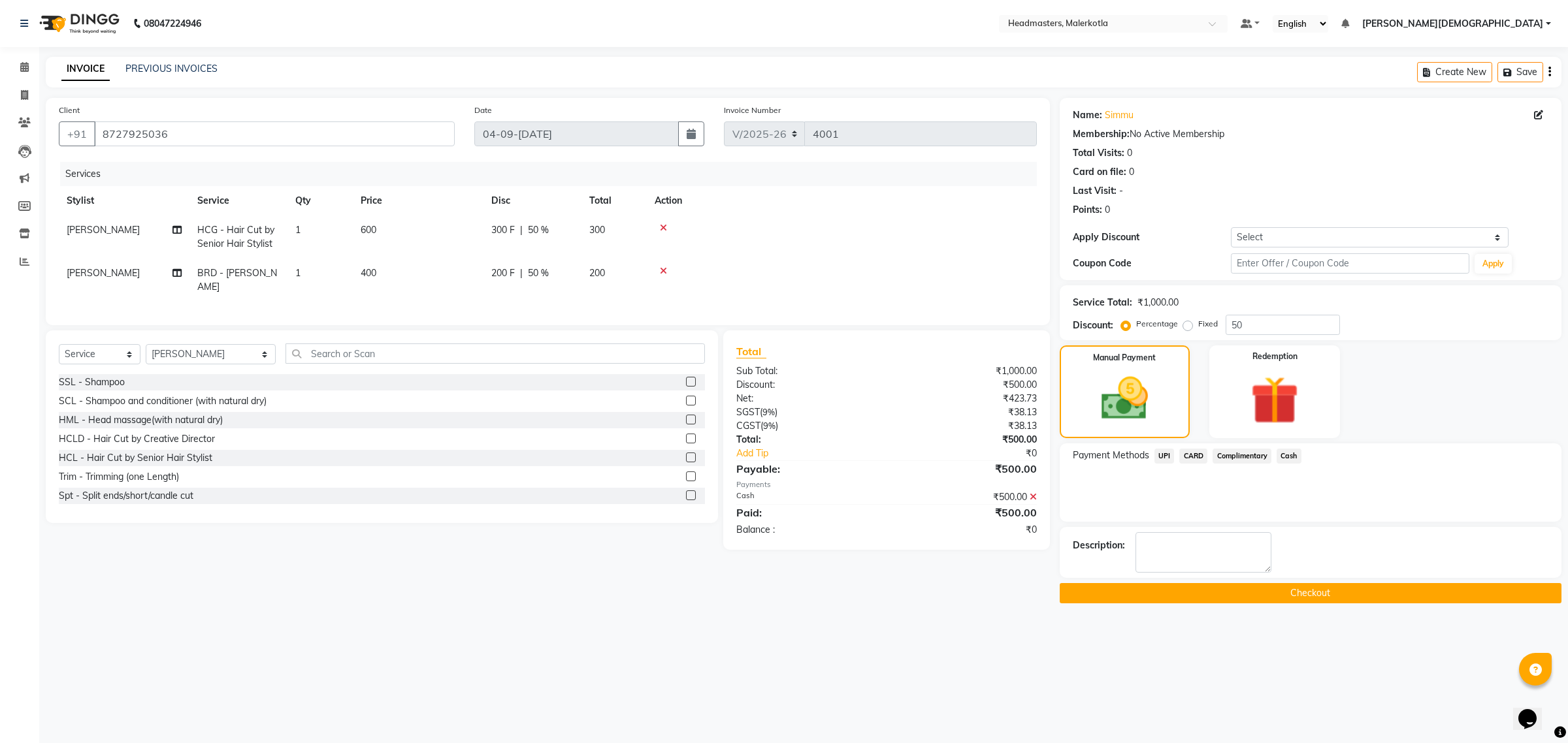
click at [1331, 587] on button "Checkout" at bounding box center [1310, 593] width 501 height 20
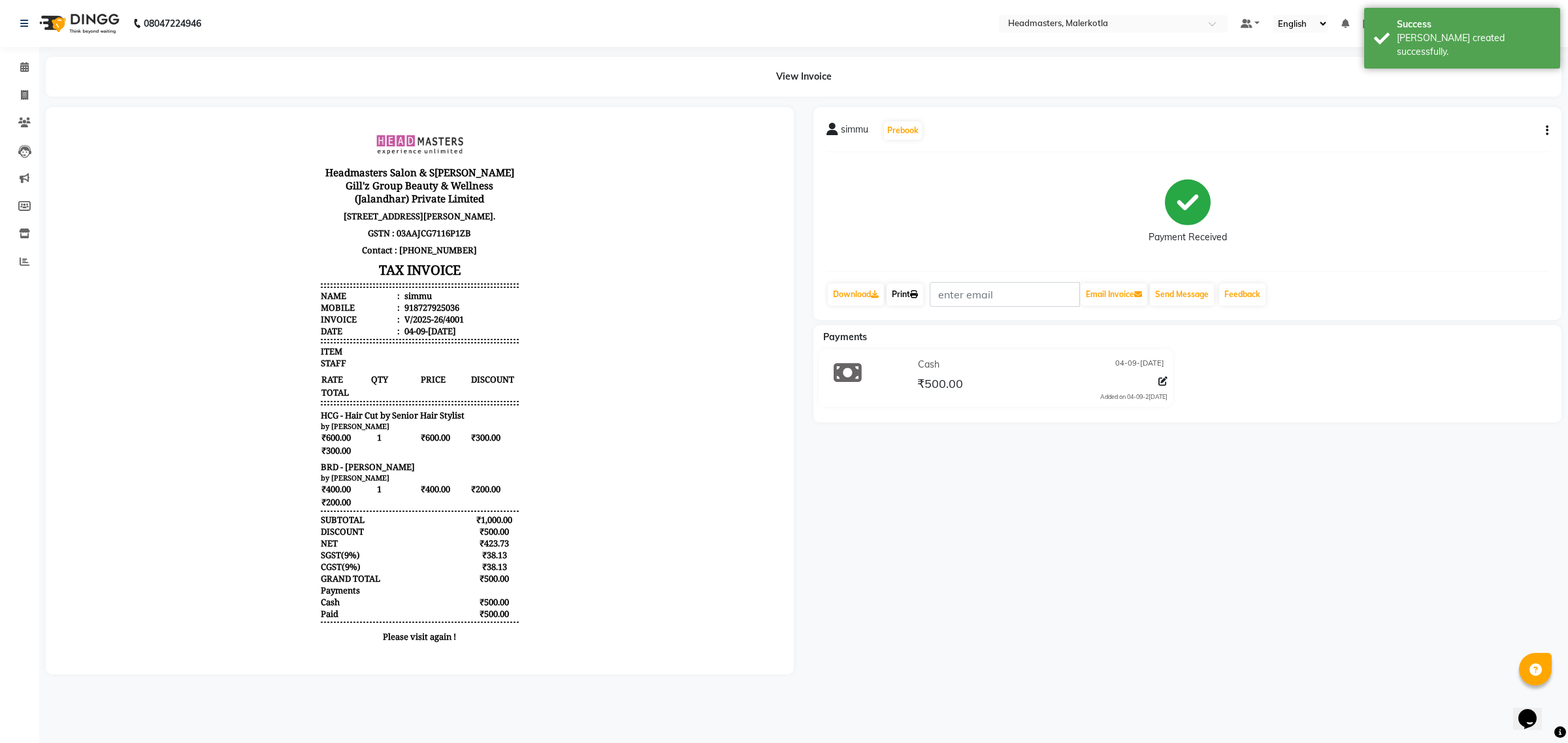
click at [891, 292] on link "Print" at bounding box center [904, 294] width 37 height 22
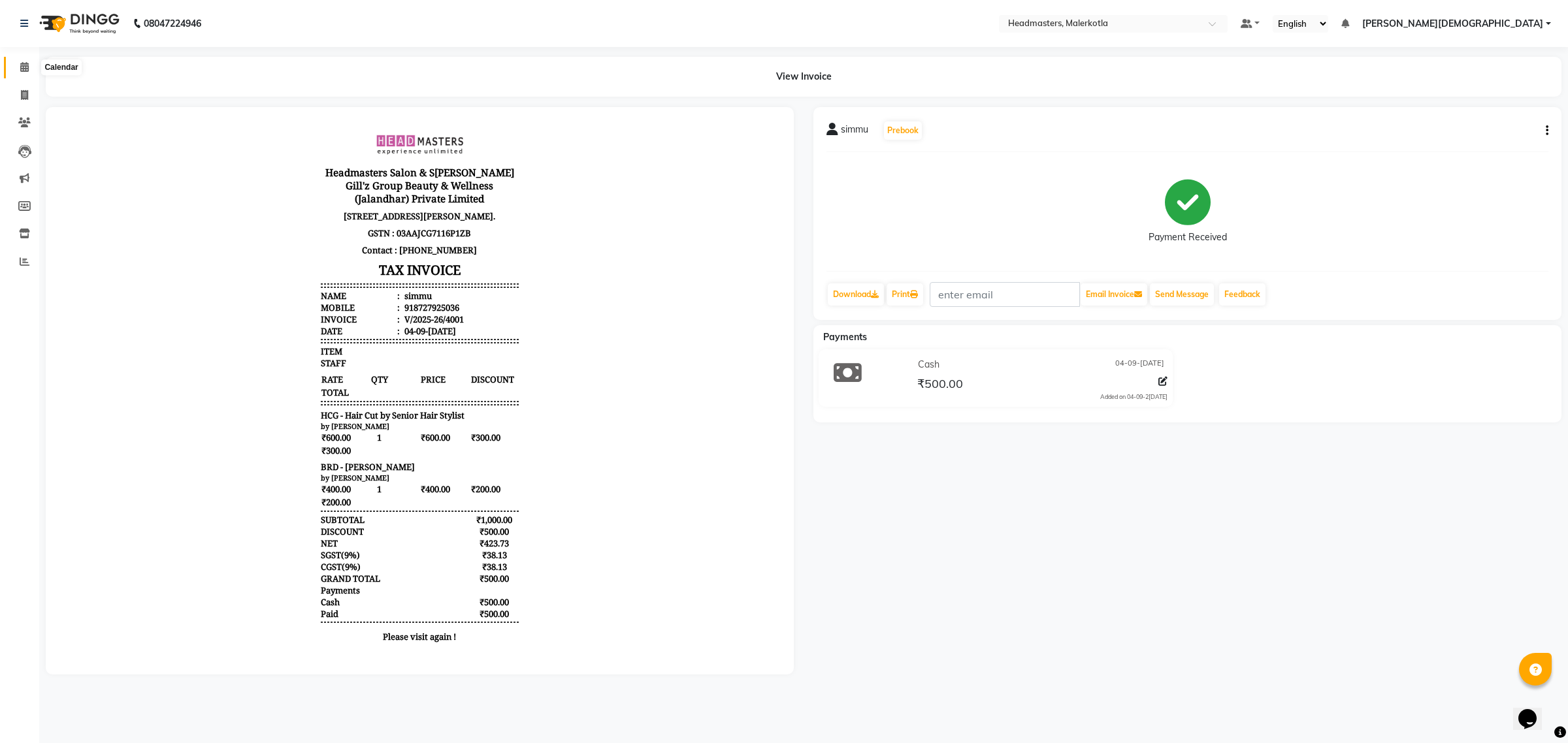
click at [33, 61] on span at bounding box center [25, 67] width 23 height 15
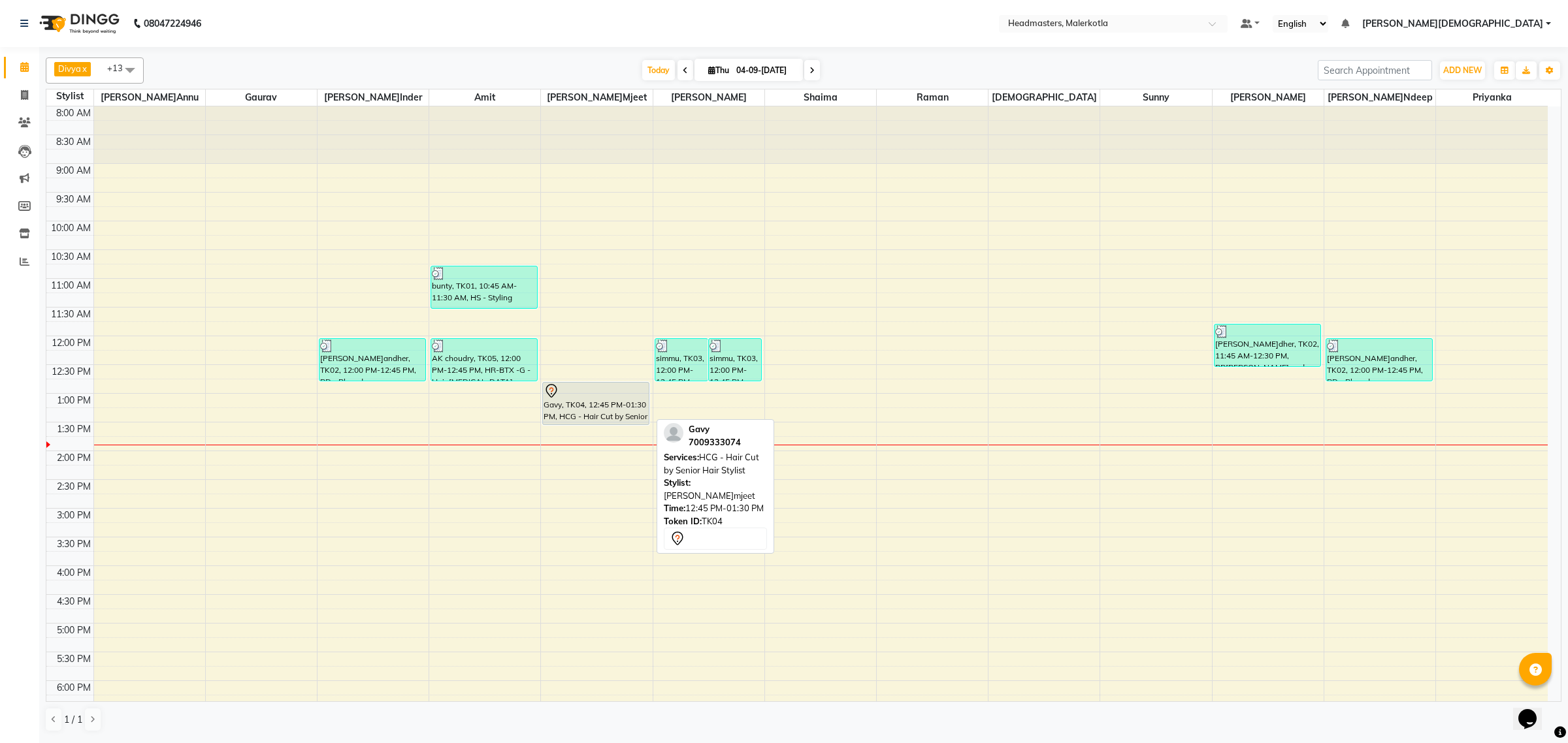
click at [567, 415] on div "Gavy, TK04, 12:45 PM-01:30 PM, HCG - Hair Cut by Senior Hair Stylist" at bounding box center [596, 404] width 106 height 42
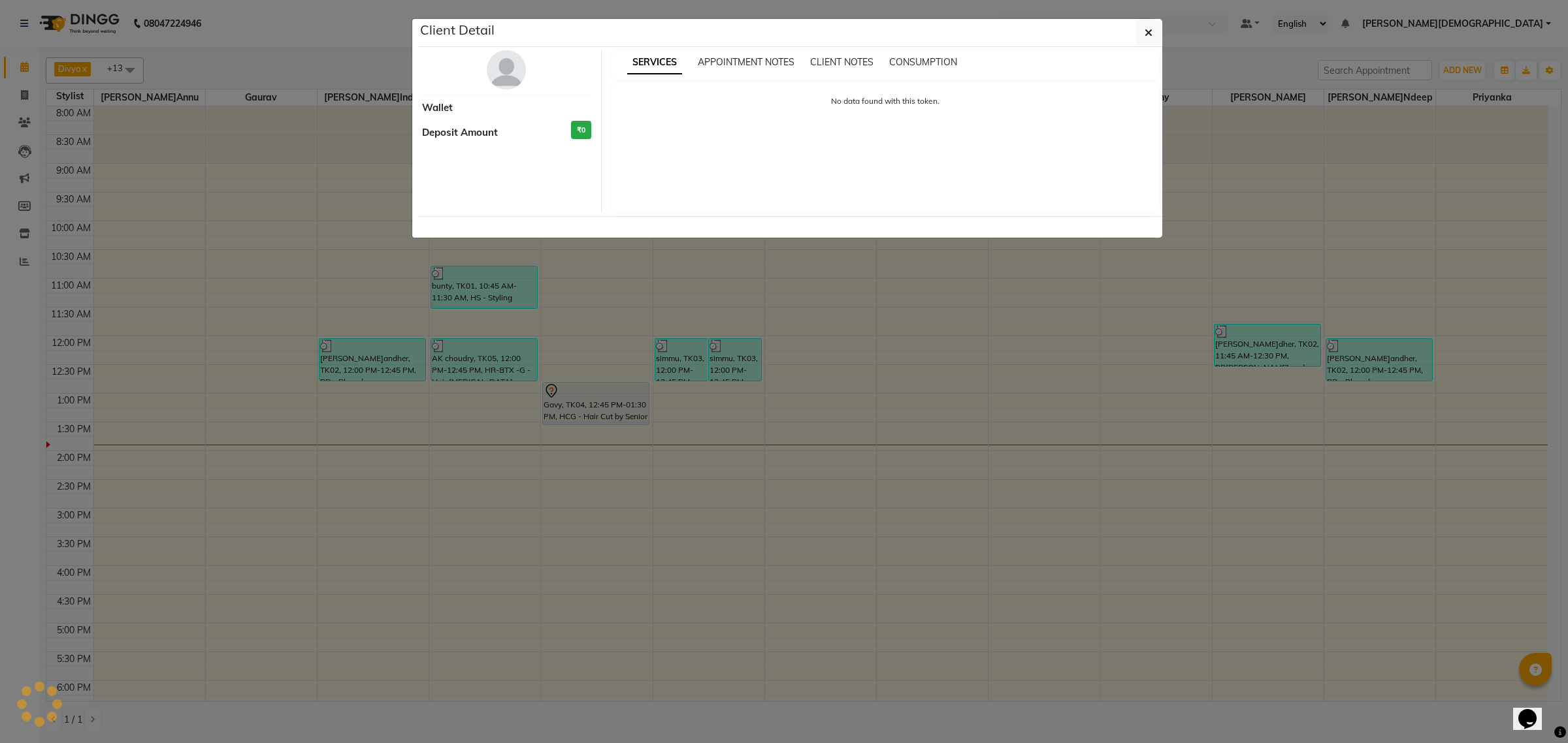
select select "7"
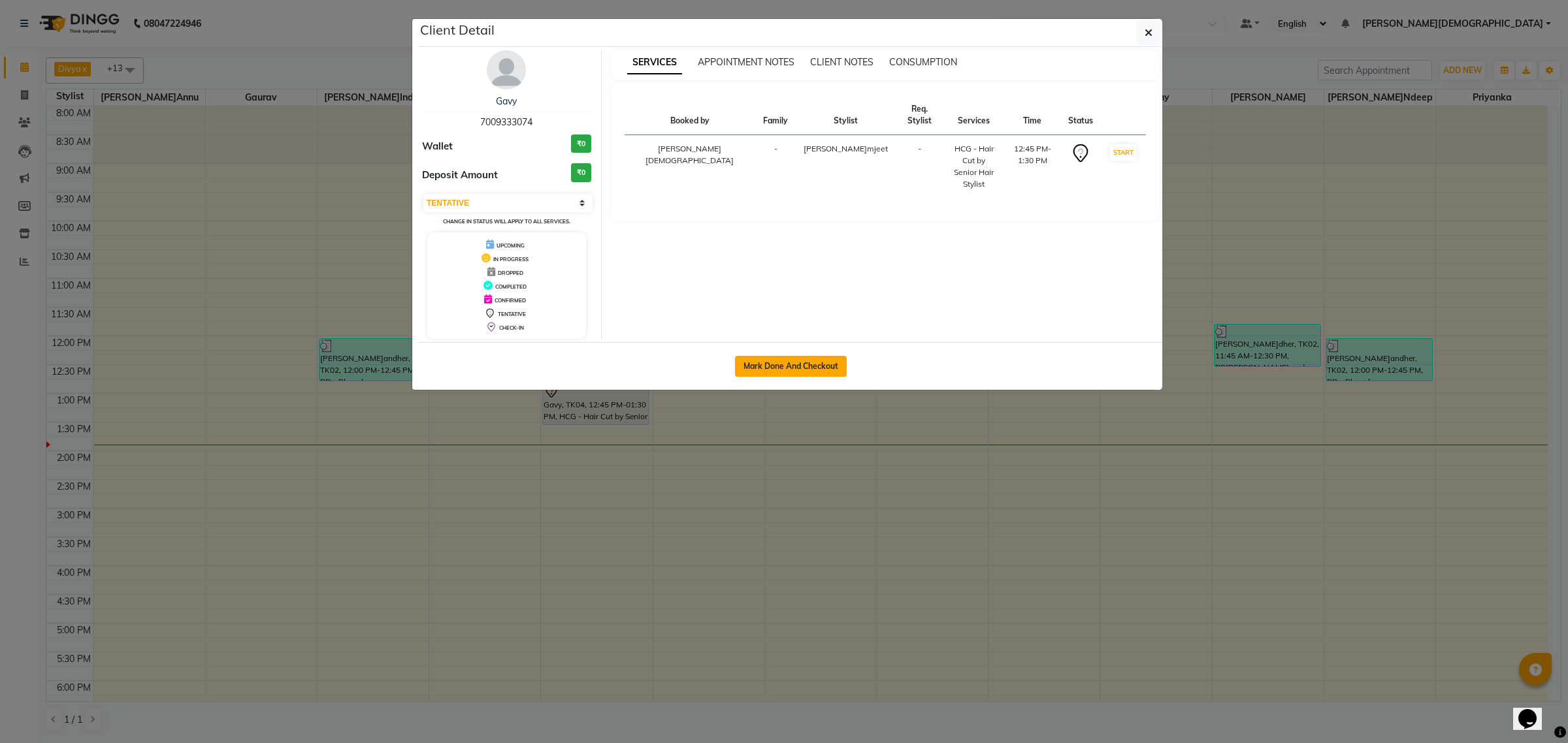
click at [787, 364] on button "Mark Done And Checkout" at bounding box center [791, 366] width 111 height 21
select select "service"
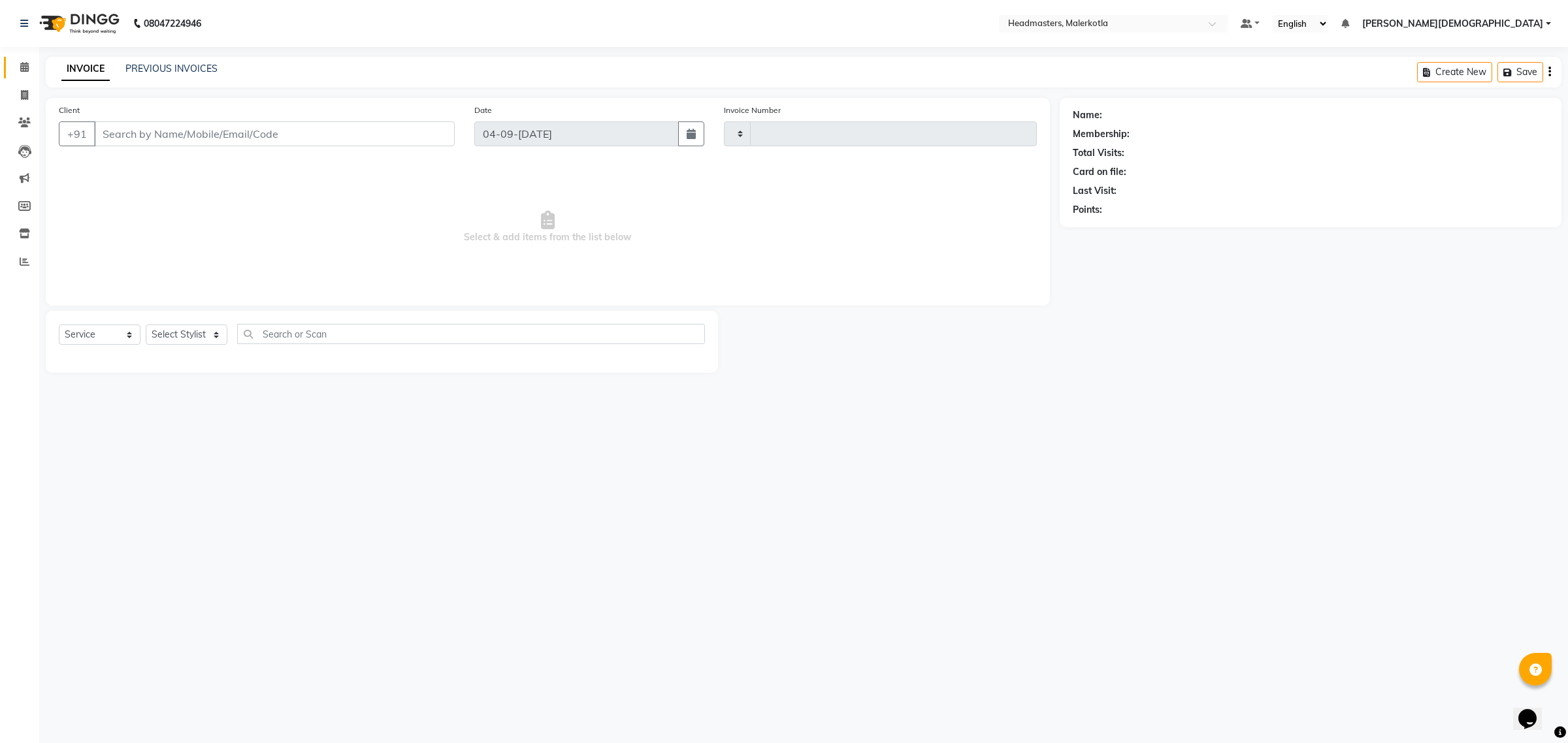
type input "4002"
select select "7368"
type input "7009333074"
select select "65911"
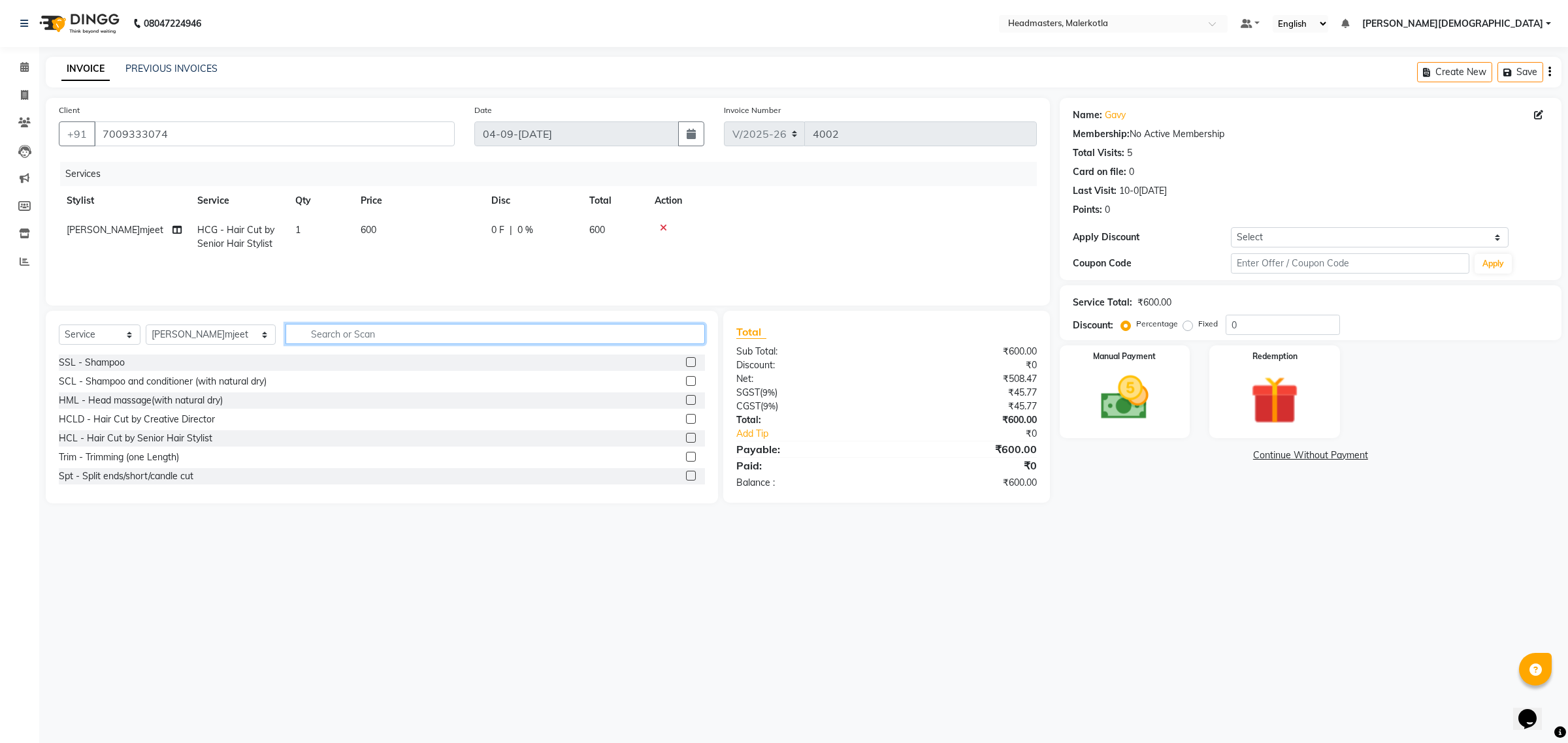
click at [313, 338] on input "text" at bounding box center [496, 334] width 420 height 20
type input "brd"
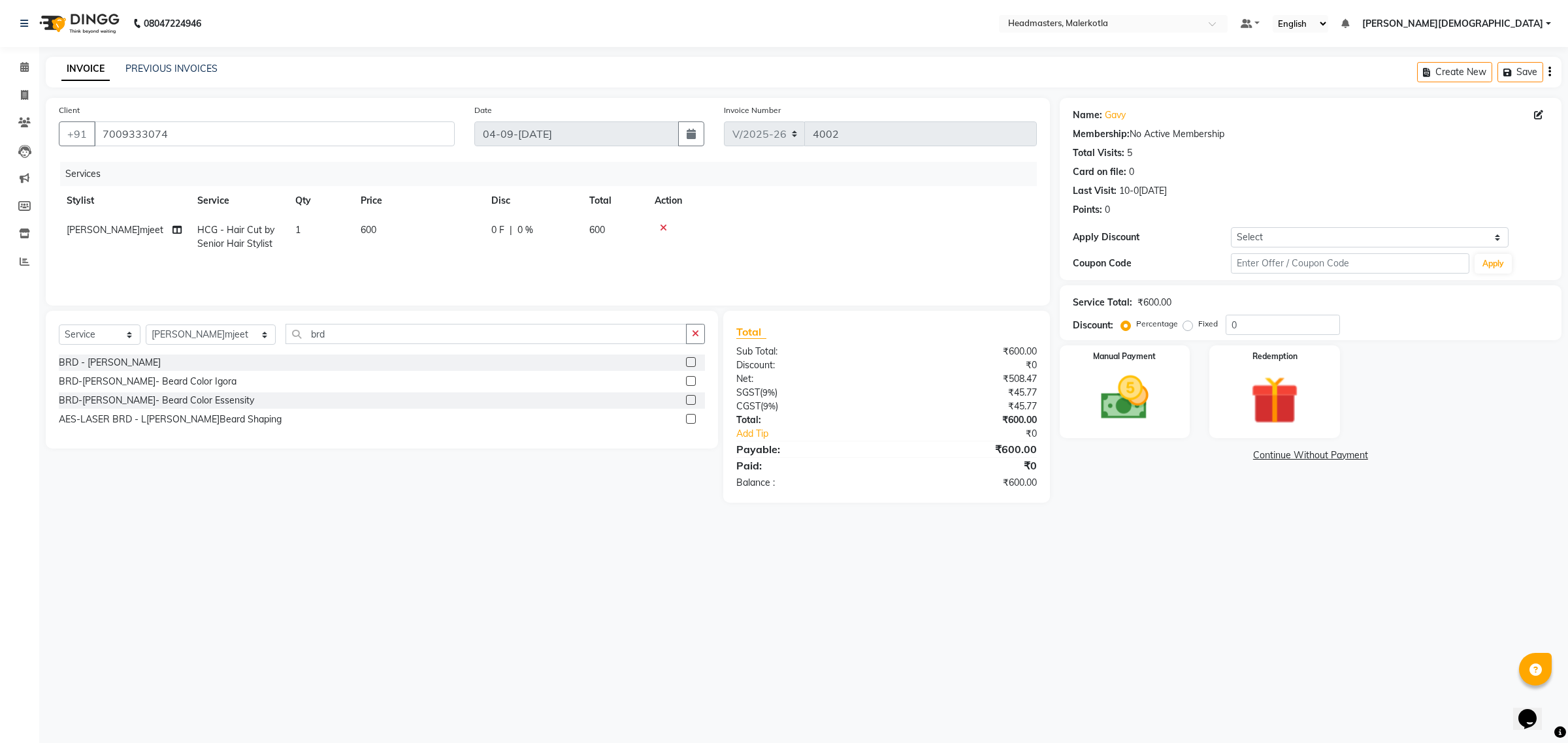
click at [693, 363] on label at bounding box center [691, 362] width 10 height 10
click at [693, 363] on input "checkbox" at bounding box center [690, 363] width 9 height 9
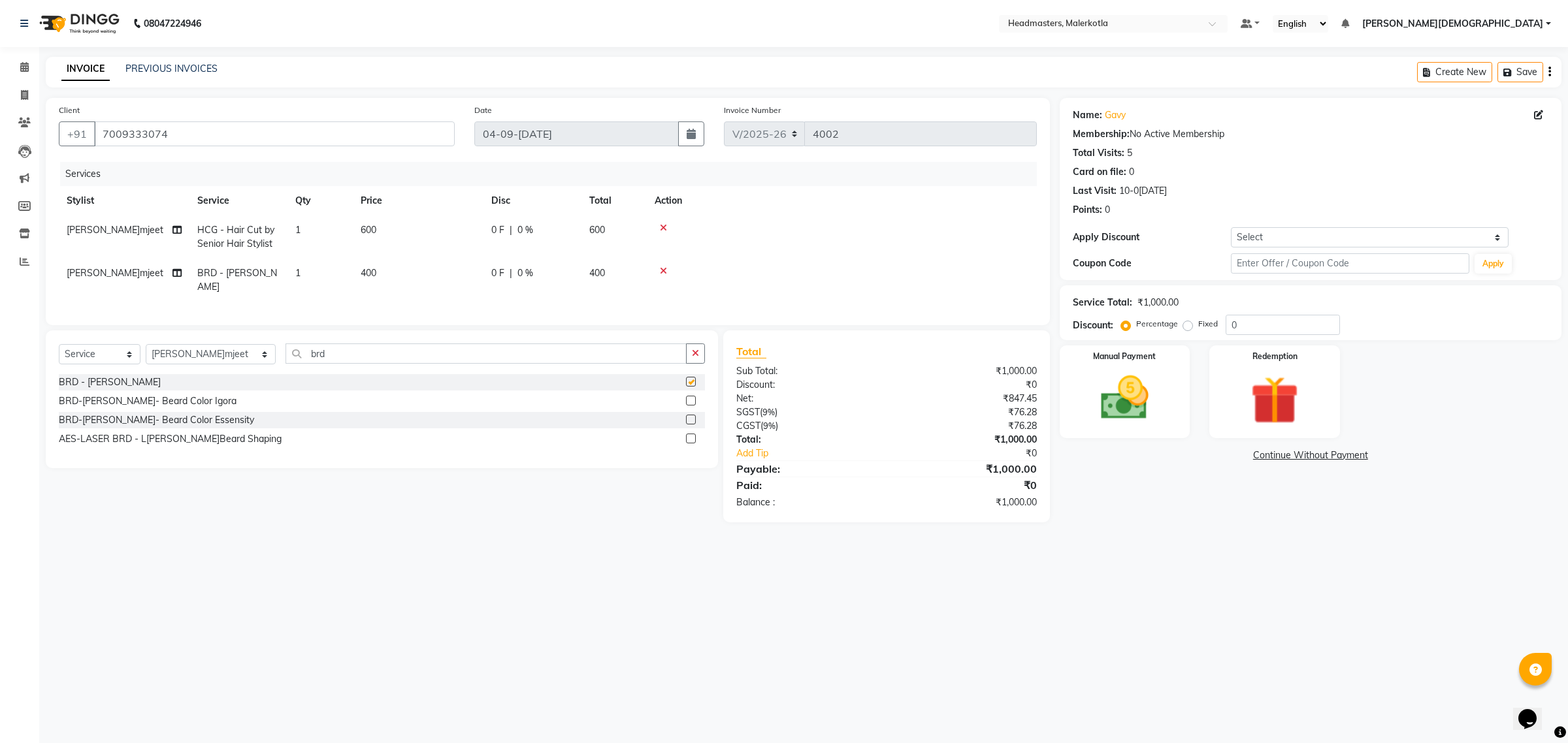
checkbox input "false"
click at [1261, 325] on input "0" at bounding box center [1283, 325] width 114 height 20
type input "50"
click at [1130, 410] on img at bounding box center [1124, 398] width 81 height 57
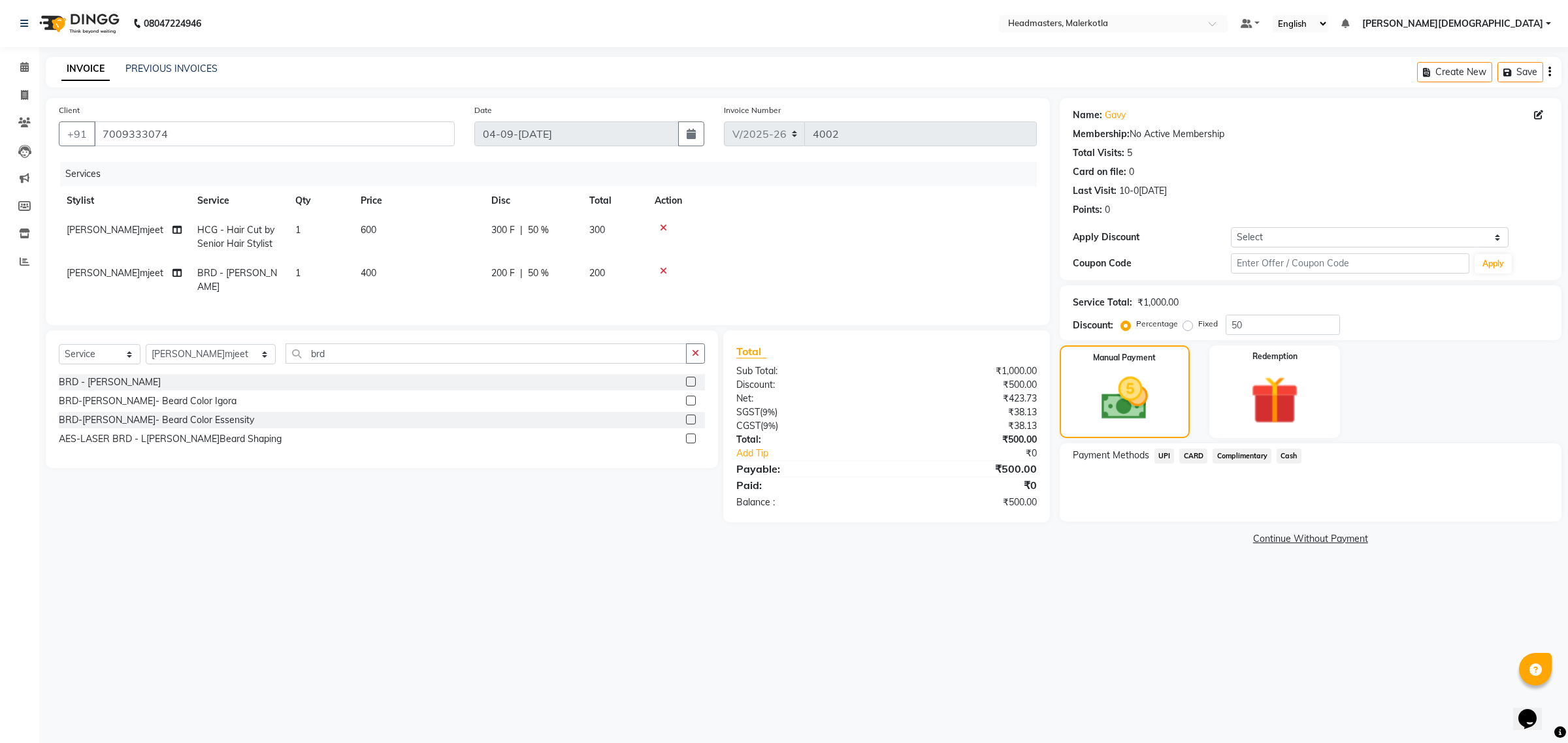
click at [1168, 454] on span "UPI" at bounding box center [1164, 456] width 20 height 15
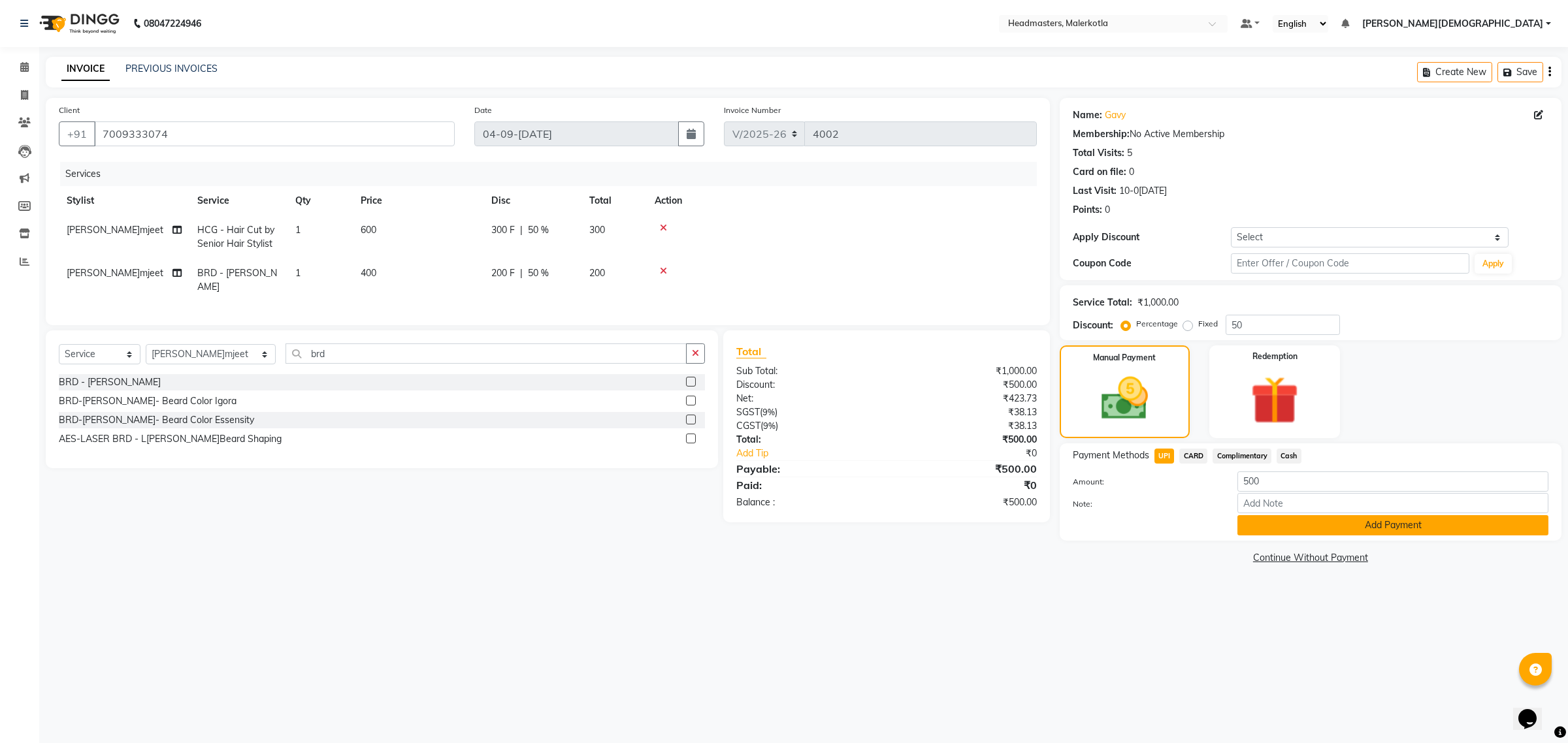
click at [1274, 531] on button "Add Payment" at bounding box center [1393, 525] width 311 height 20
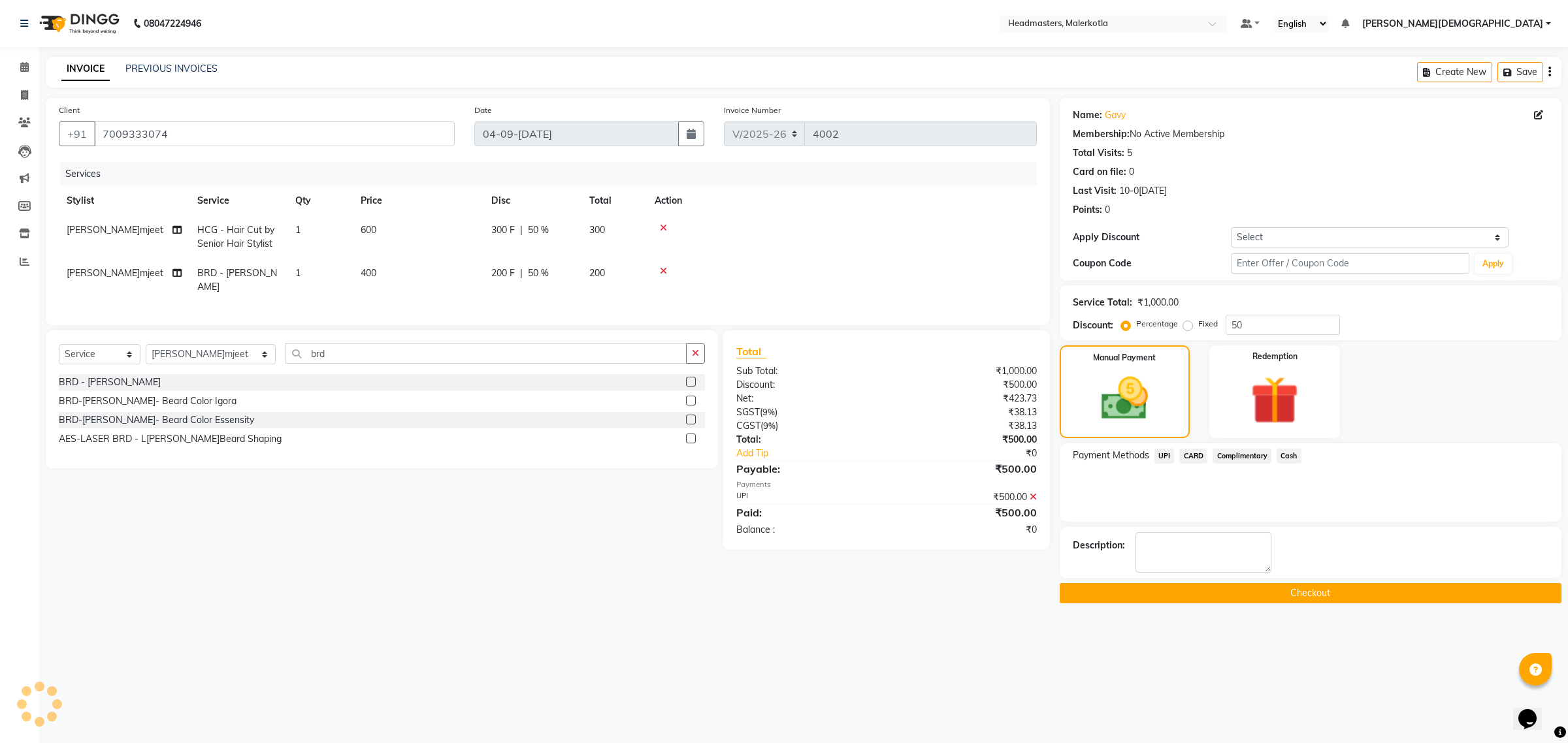
click at [1253, 592] on button "Checkout" at bounding box center [1310, 593] width 501 height 20
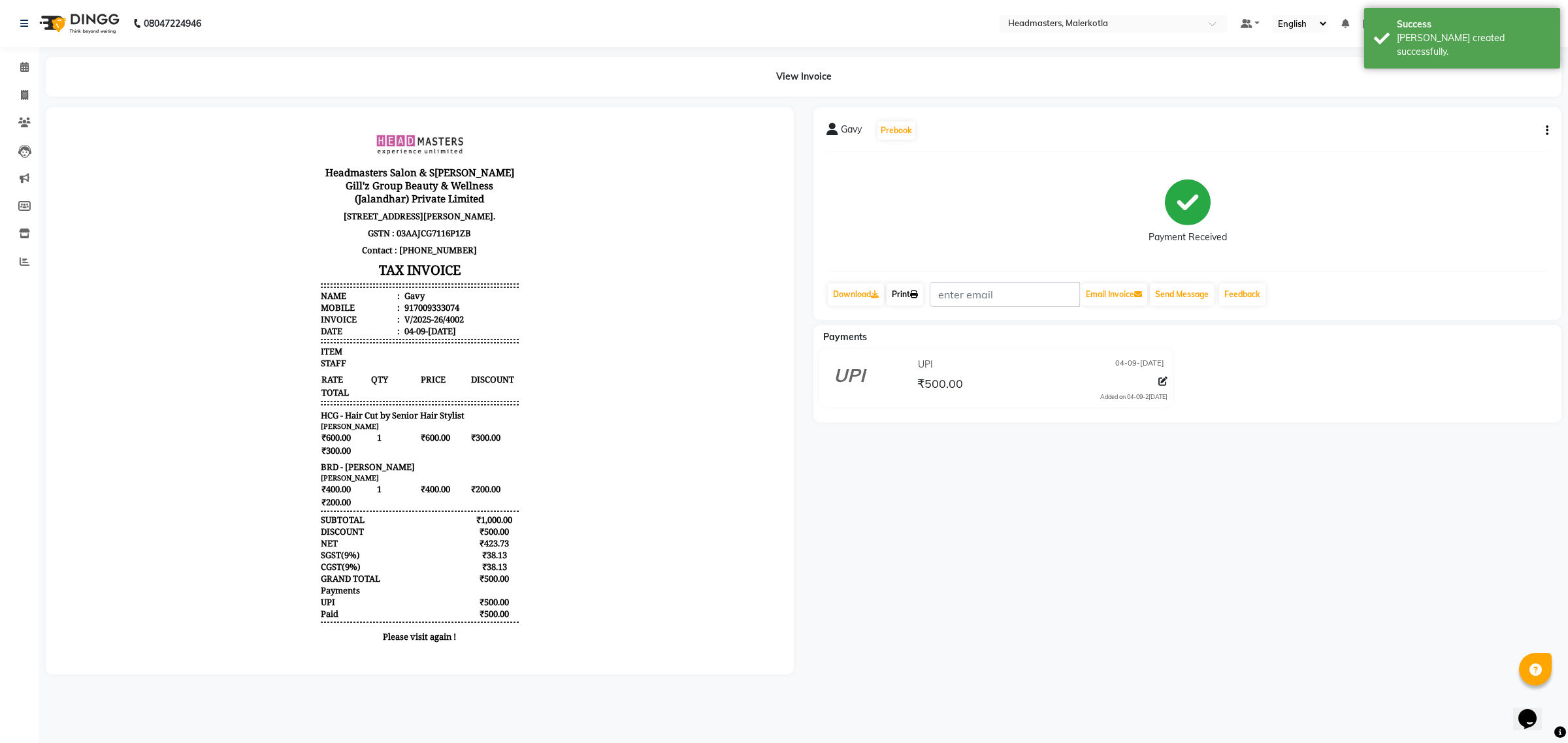
click at [891, 287] on link "Print" at bounding box center [904, 294] width 37 height 22
click at [24, 67] on icon at bounding box center [25, 67] width 9 height 10
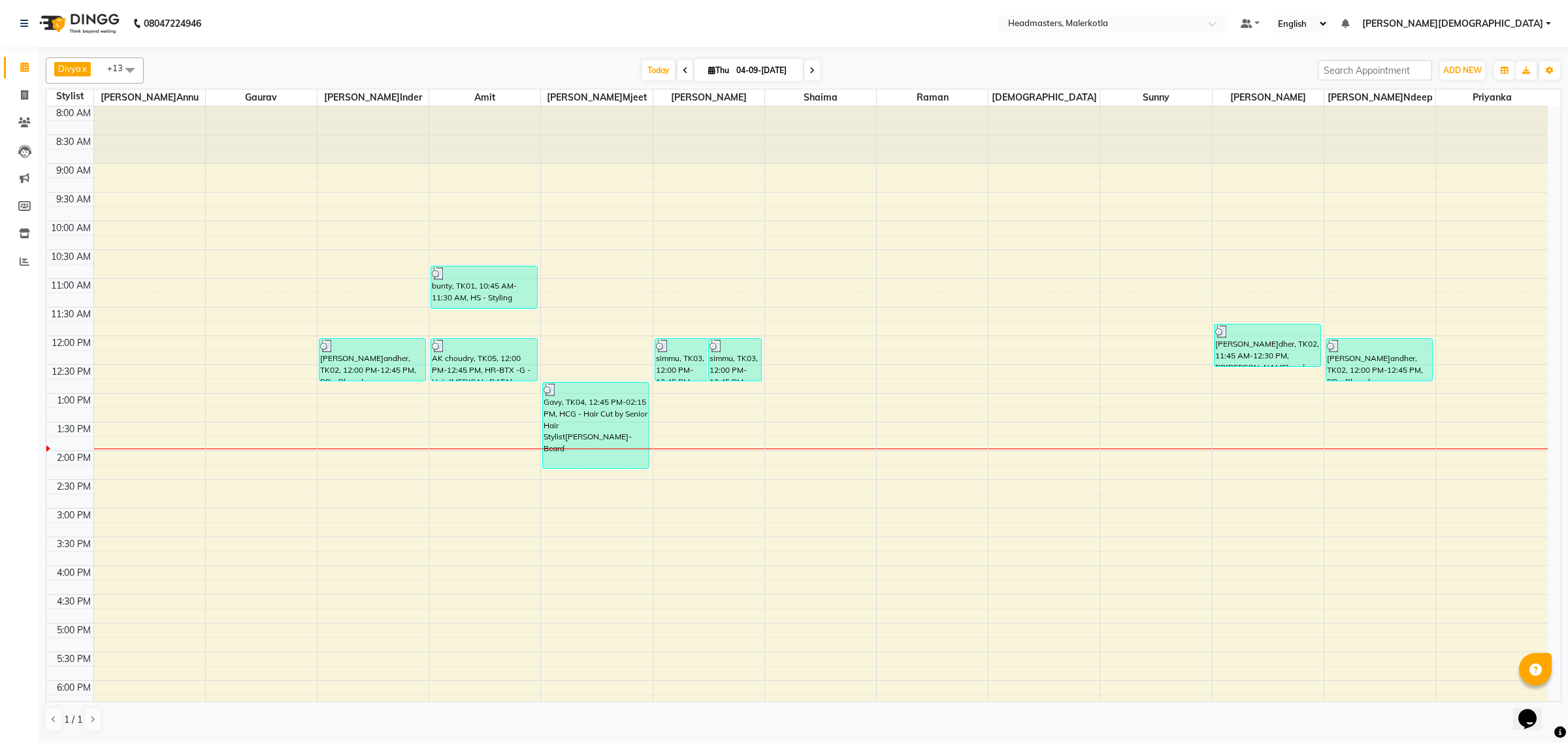
drag, startPoint x: 735, startPoint y: 67, endPoint x: 786, endPoint y: 73, distance: 51.4
click at [783, 69] on input "0[DATE]" at bounding box center [765, 70] width 65 height 20
select select "9"
select select "2025"
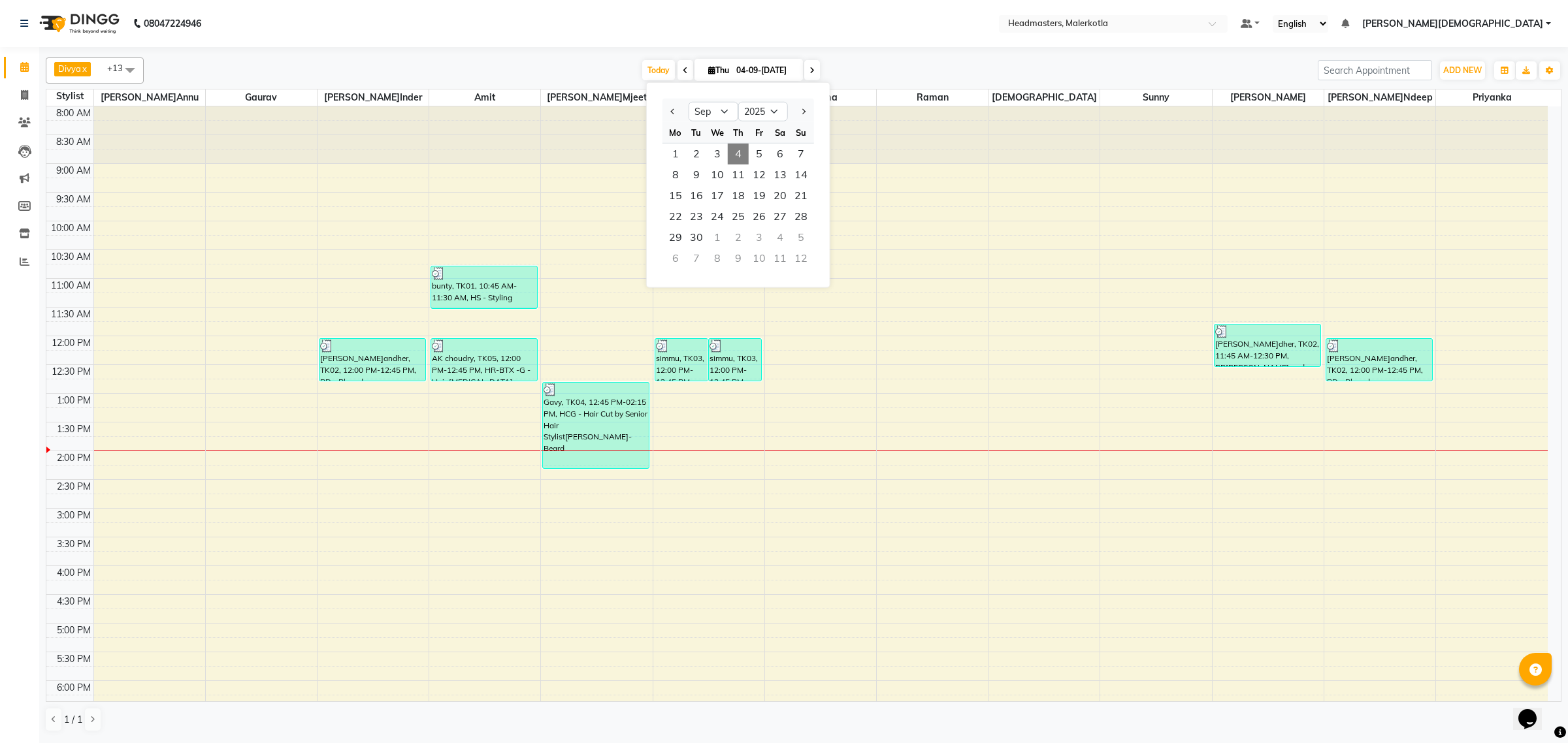
click at [938, 216] on div "8:00 AM 8:30 AM 9:00 AM 9:30 AM 10:00 AM 10:30 AM 11:00 AM 11:30 AM 12:00 PM 12…" at bounding box center [797, 508] width 1501 height 804
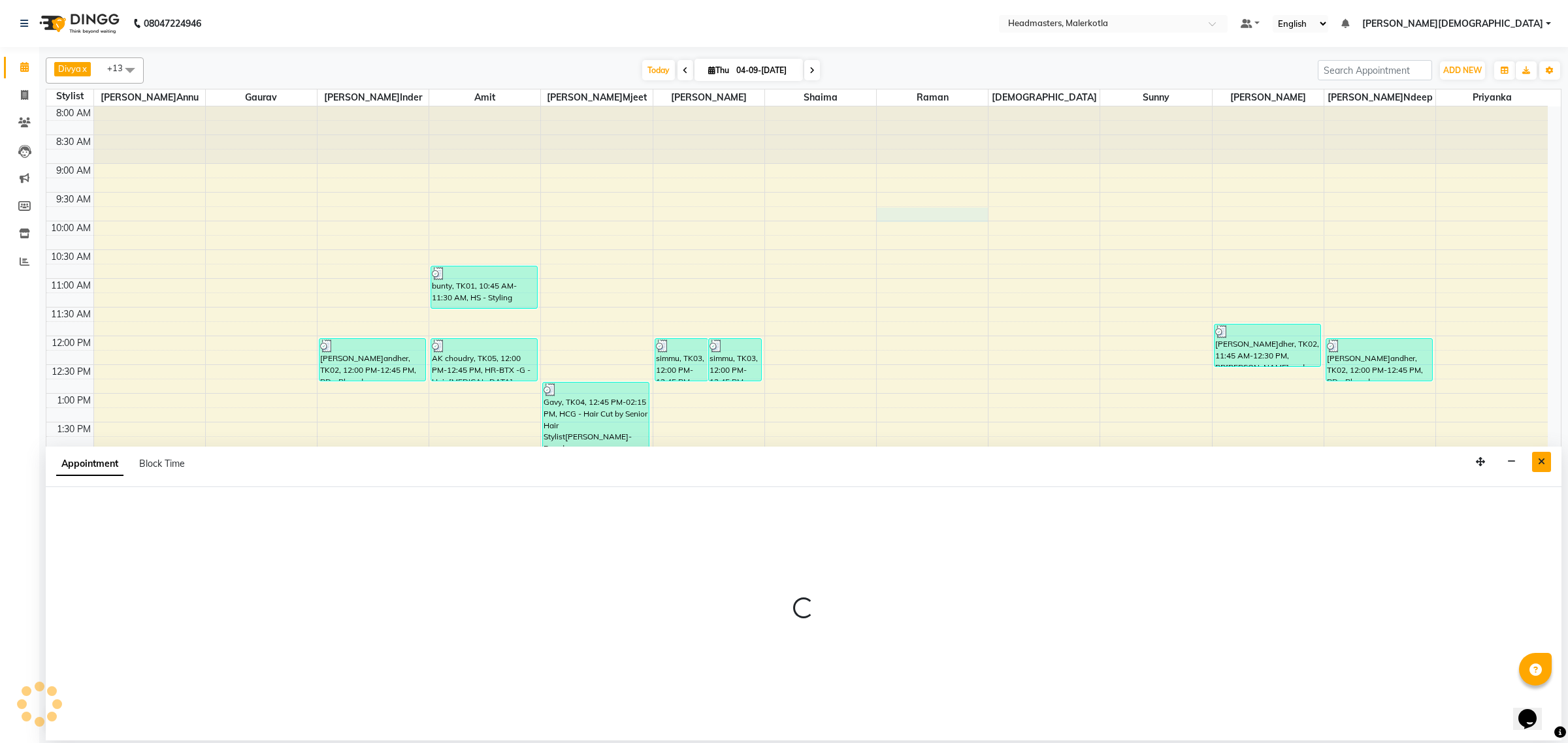
click at [1541, 465] on icon "Close" at bounding box center [1541, 462] width 7 height 9
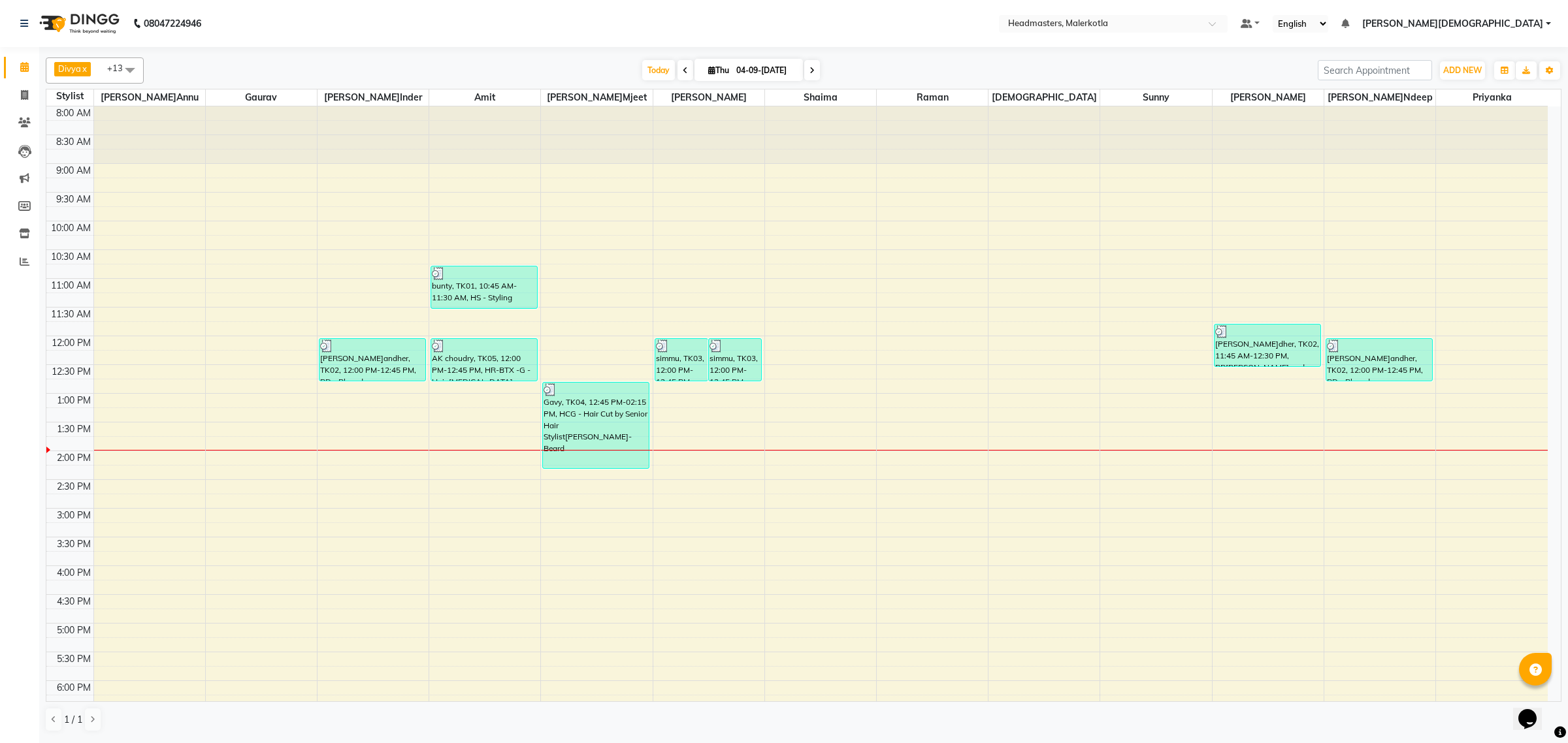
click at [751, 73] on input "0[DATE]" at bounding box center [765, 70] width 65 height 20
select select "9"
select select "2025"
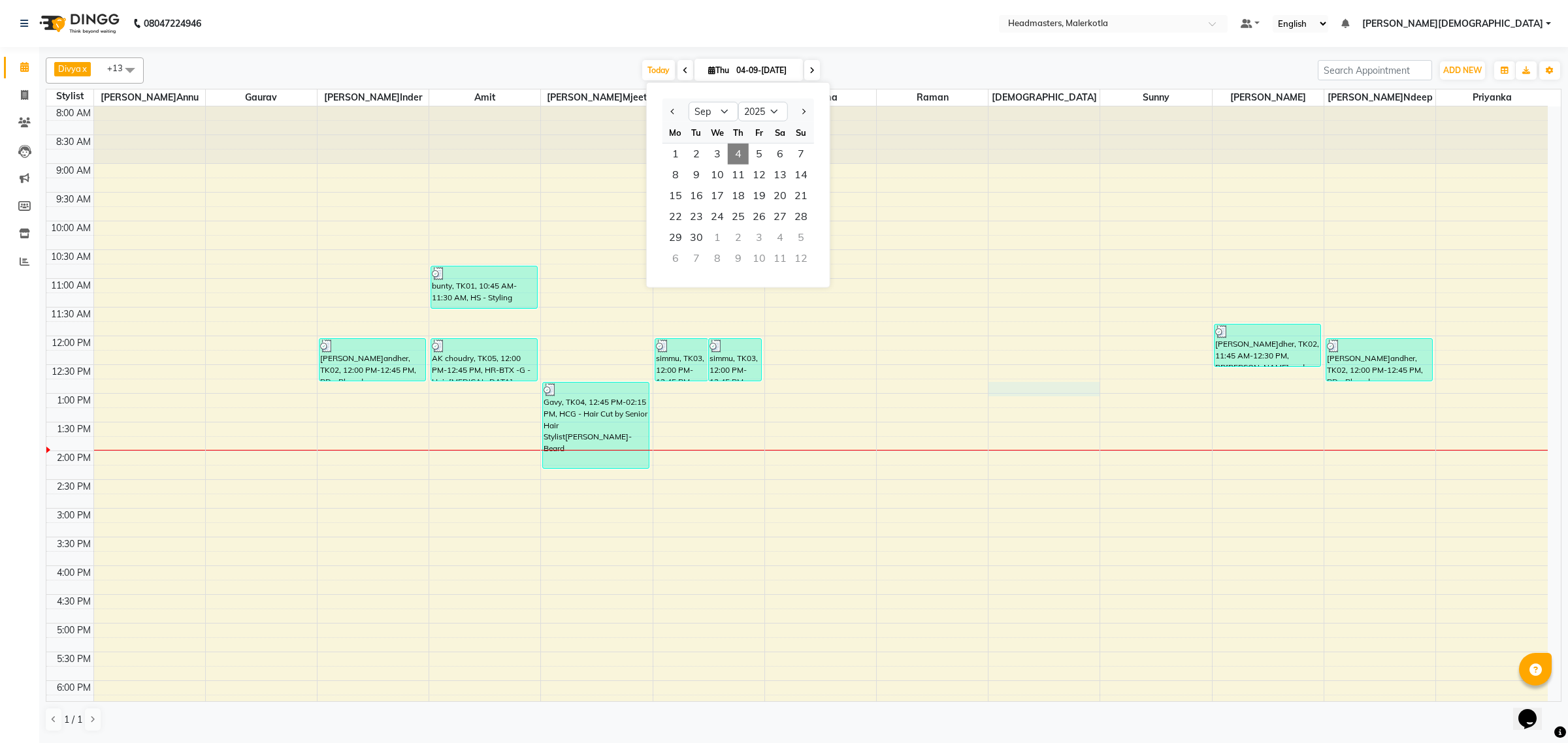
click at [1069, 386] on div "8:00 AM 8:30 AM 9:00 AM 9:30 AM 10:00 AM 10:30 AM 11:00 AM 11:30 AM 12:00 PM 12…" at bounding box center [797, 508] width 1501 height 804
select select "65919"
select select "765"
select select "tentative"
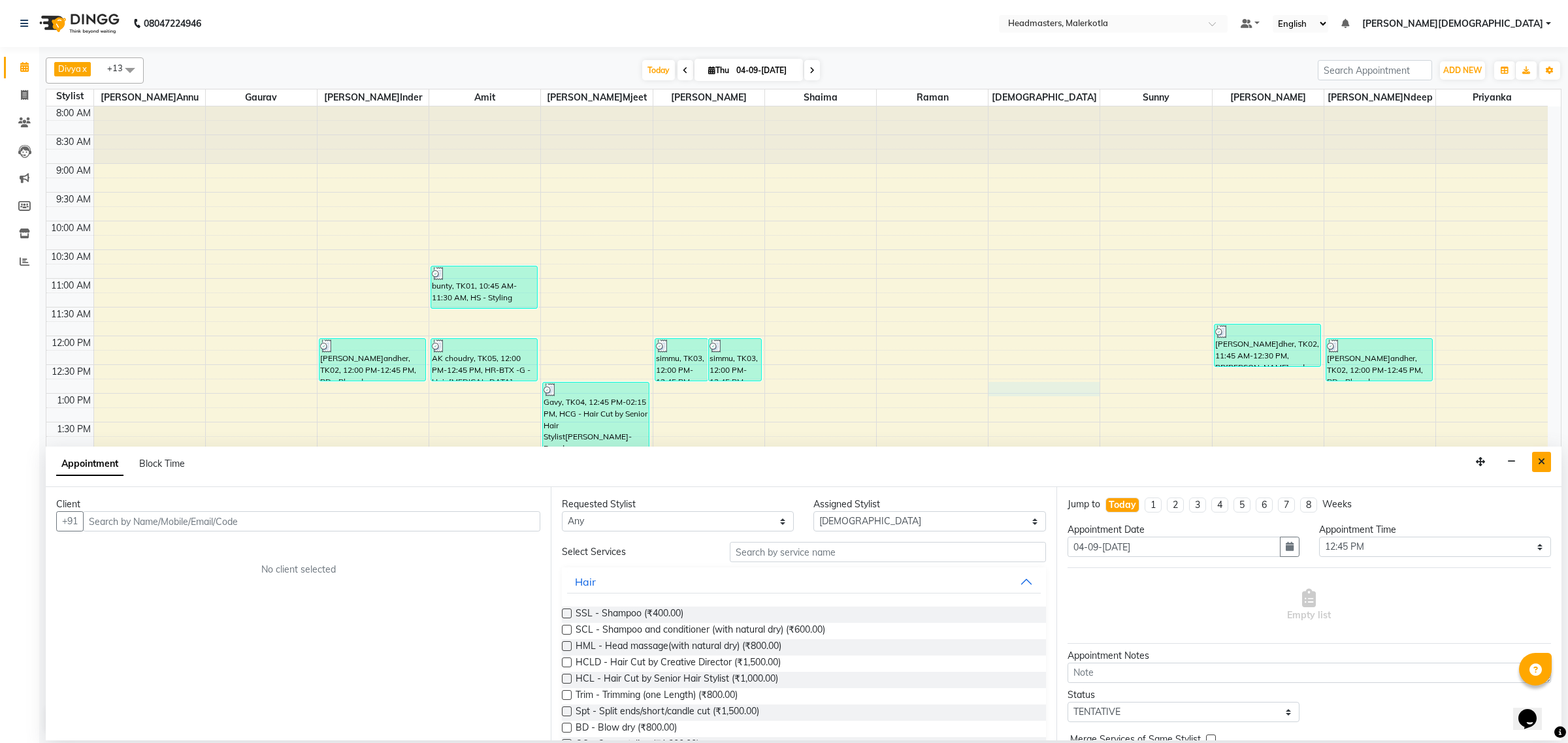
click at [1536, 468] on button "Close" at bounding box center [1541, 462] width 19 height 20
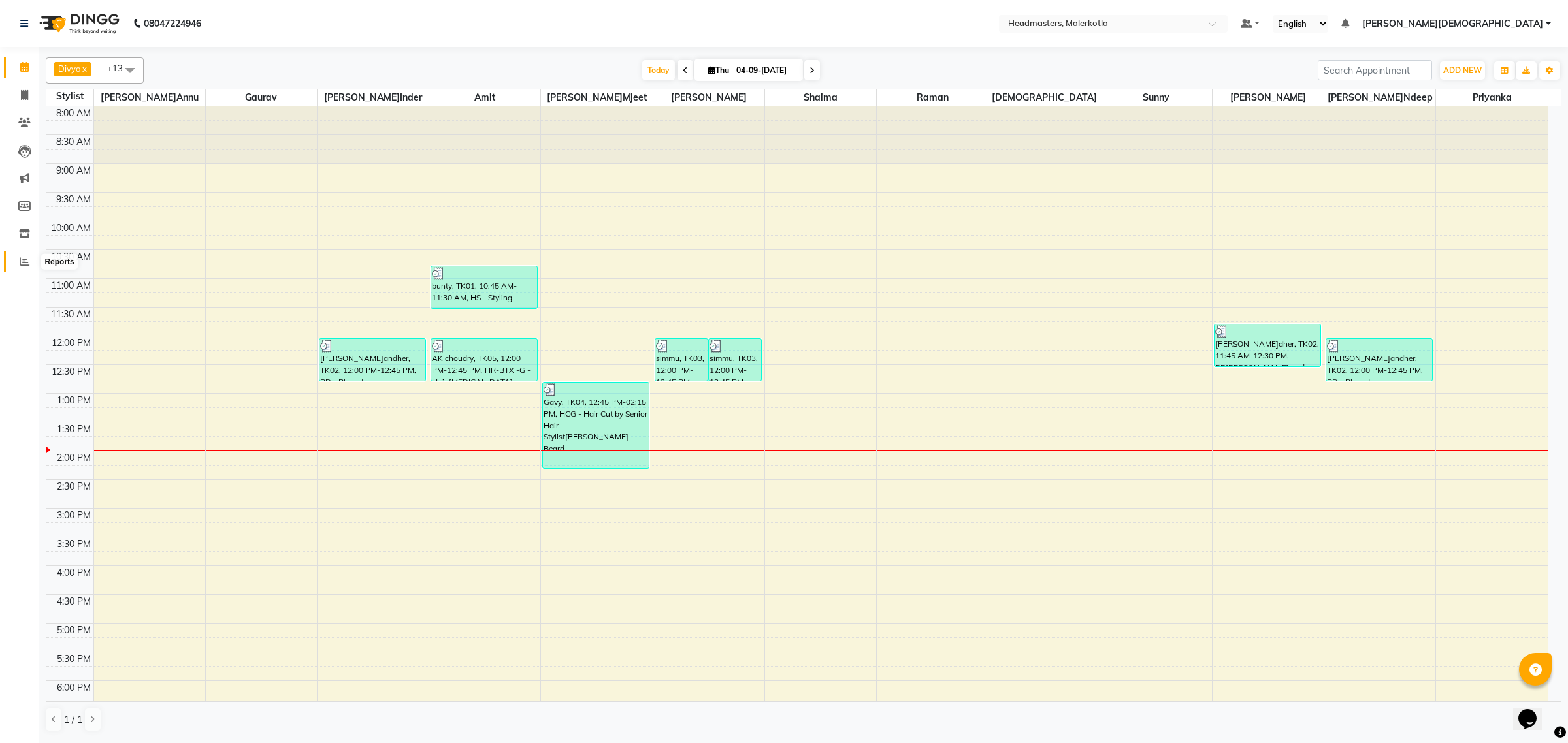
click at [24, 263] on icon at bounding box center [25, 262] width 10 height 10
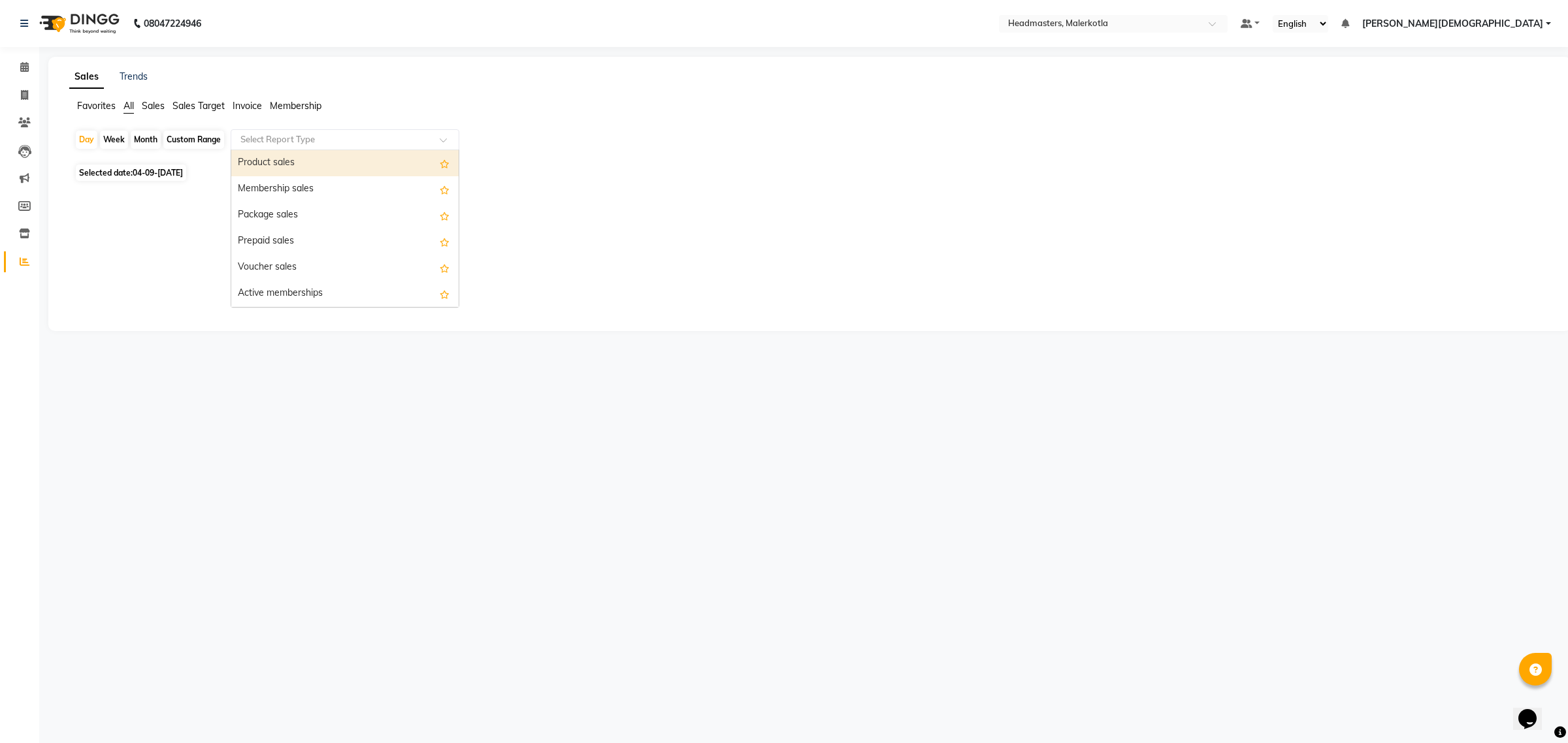
click at [250, 137] on input "text" at bounding box center [332, 140] width 188 height 13
click at [256, 157] on div "Product sales" at bounding box center [345, 164] width 227 height 26
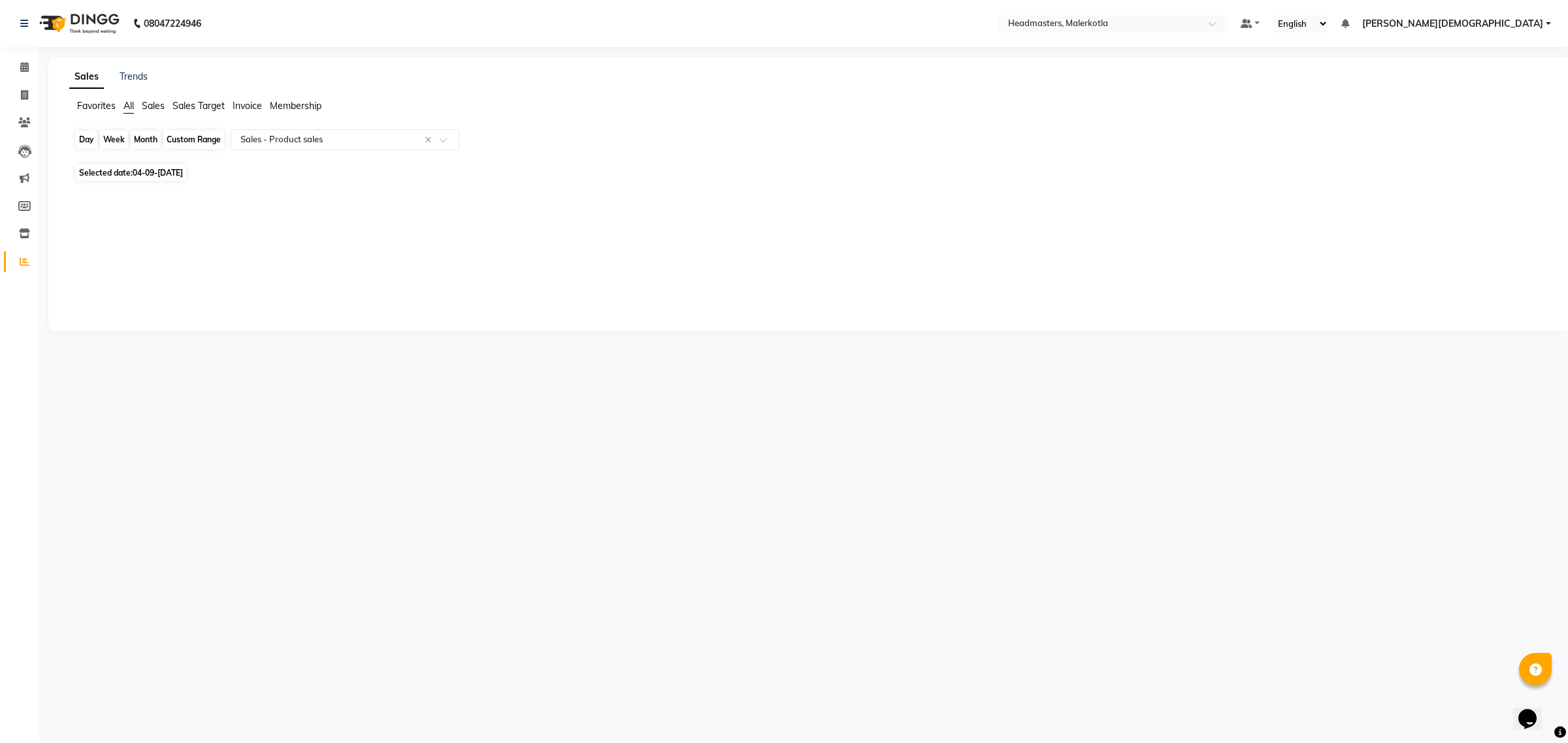
click at [86, 137] on div "Day" at bounding box center [87, 140] width 22 height 18
select select "9"
select select "2025"
click at [253, 145] on input "text" at bounding box center [332, 140] width 188 height 13
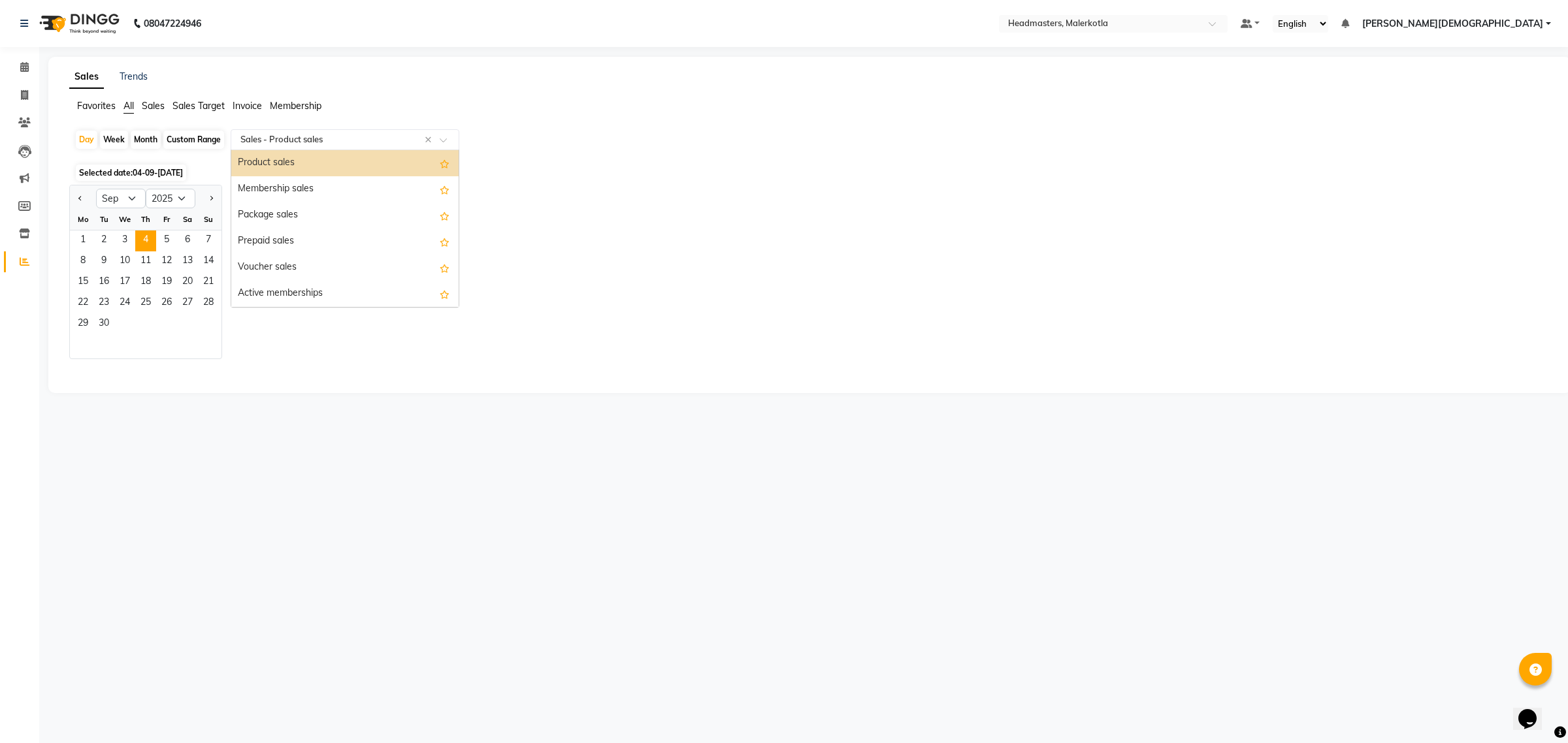
click at [259, 142] on input "text" at bounding box center [332, 140] width 188 height 13
click at [90, 140] on div "Day" at bounding box center [87, 140] width 22 height 18
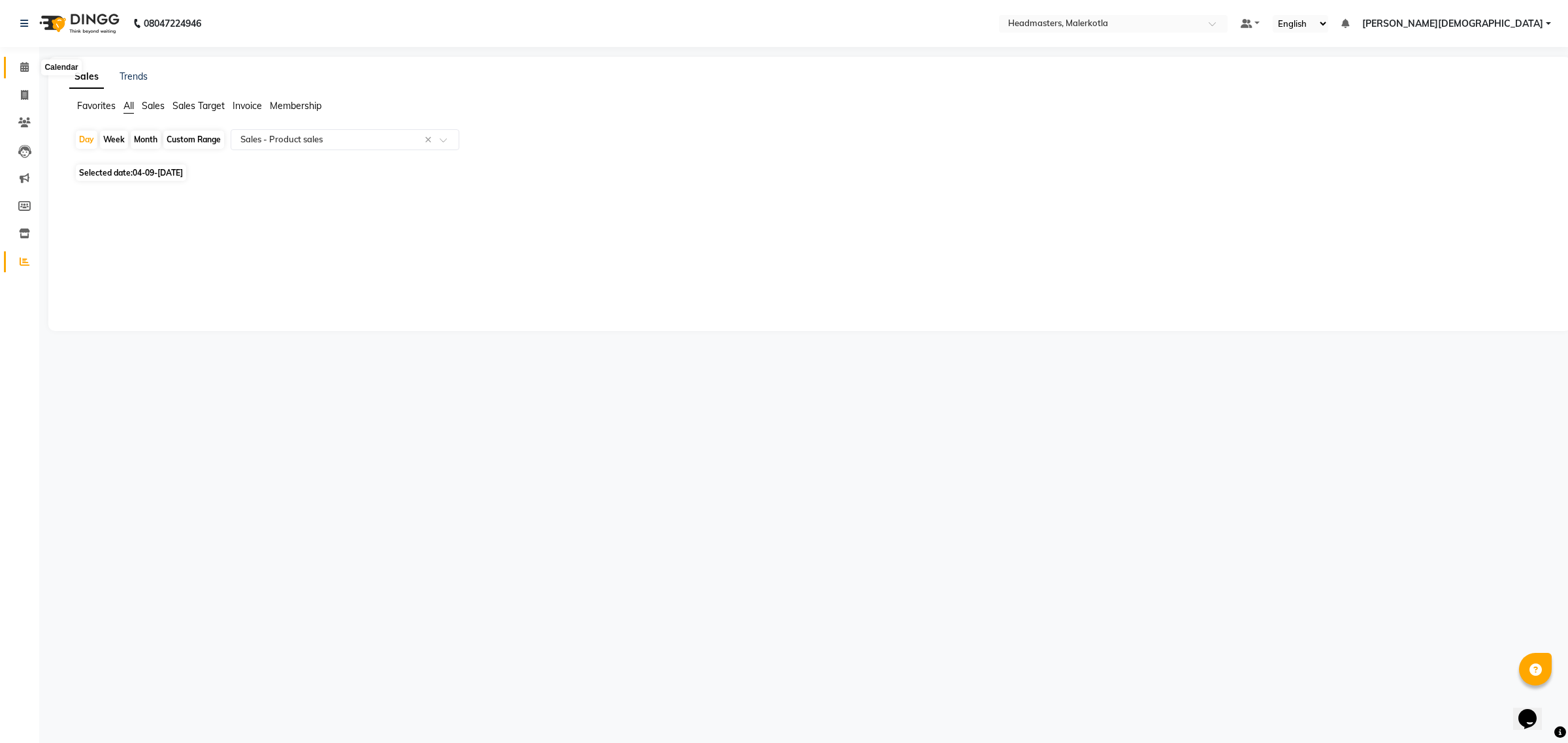
click at [22, 69] on icon at bounding box center [25, 67] width 9 height 10
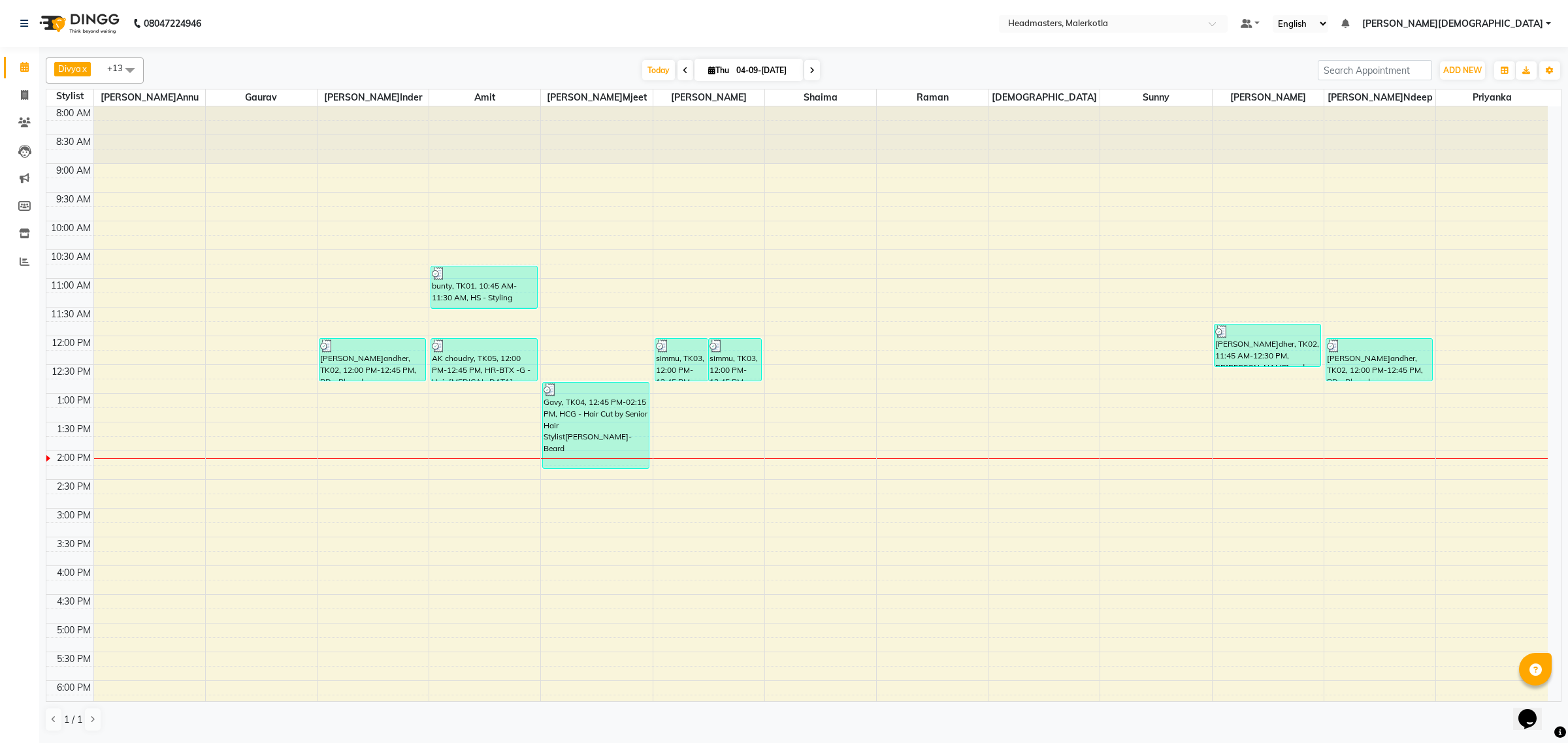
click at [682, 72] on icon at bounding box center [685, 70] width 5 height 8
type input "0[DATE]"
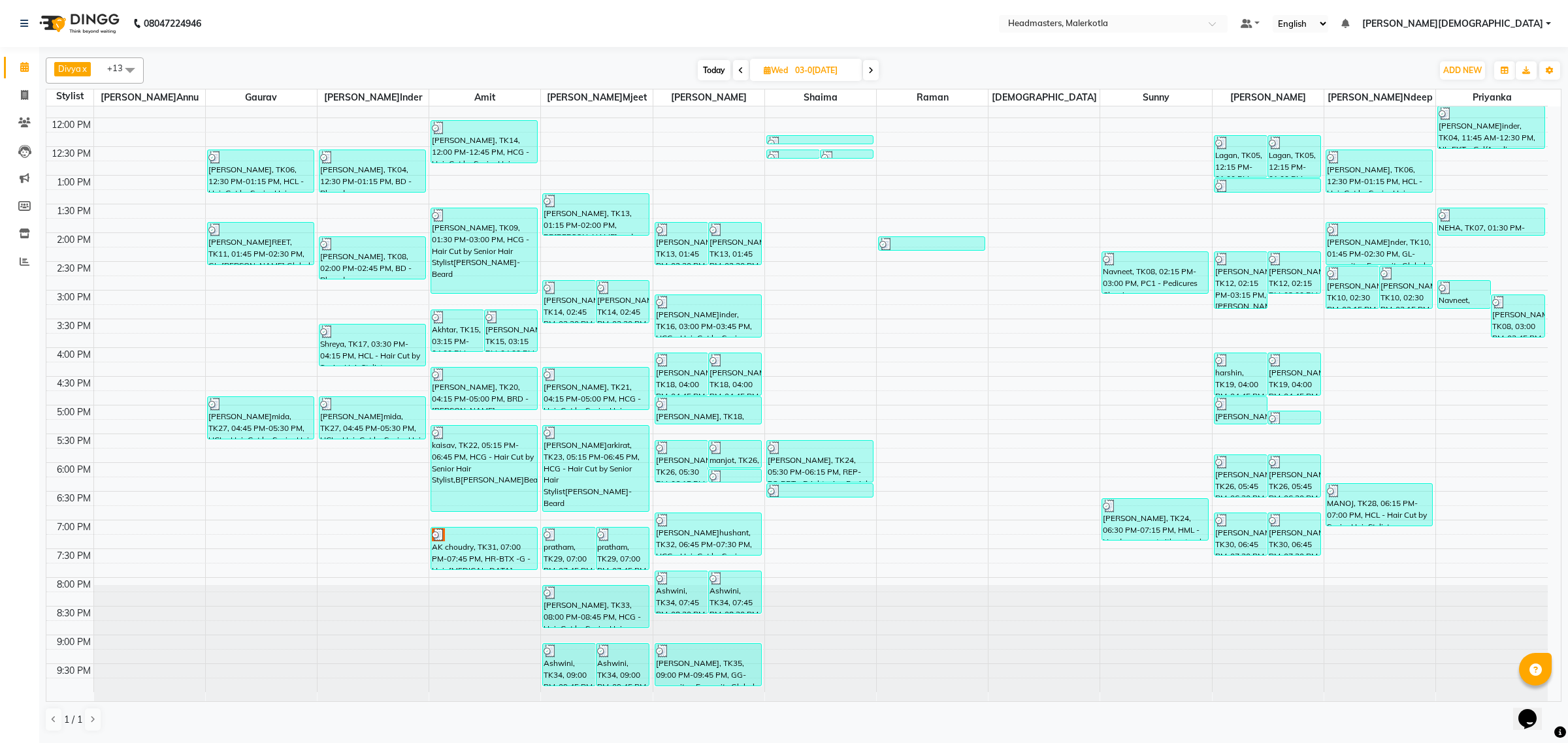
scroll to position [137, 0]
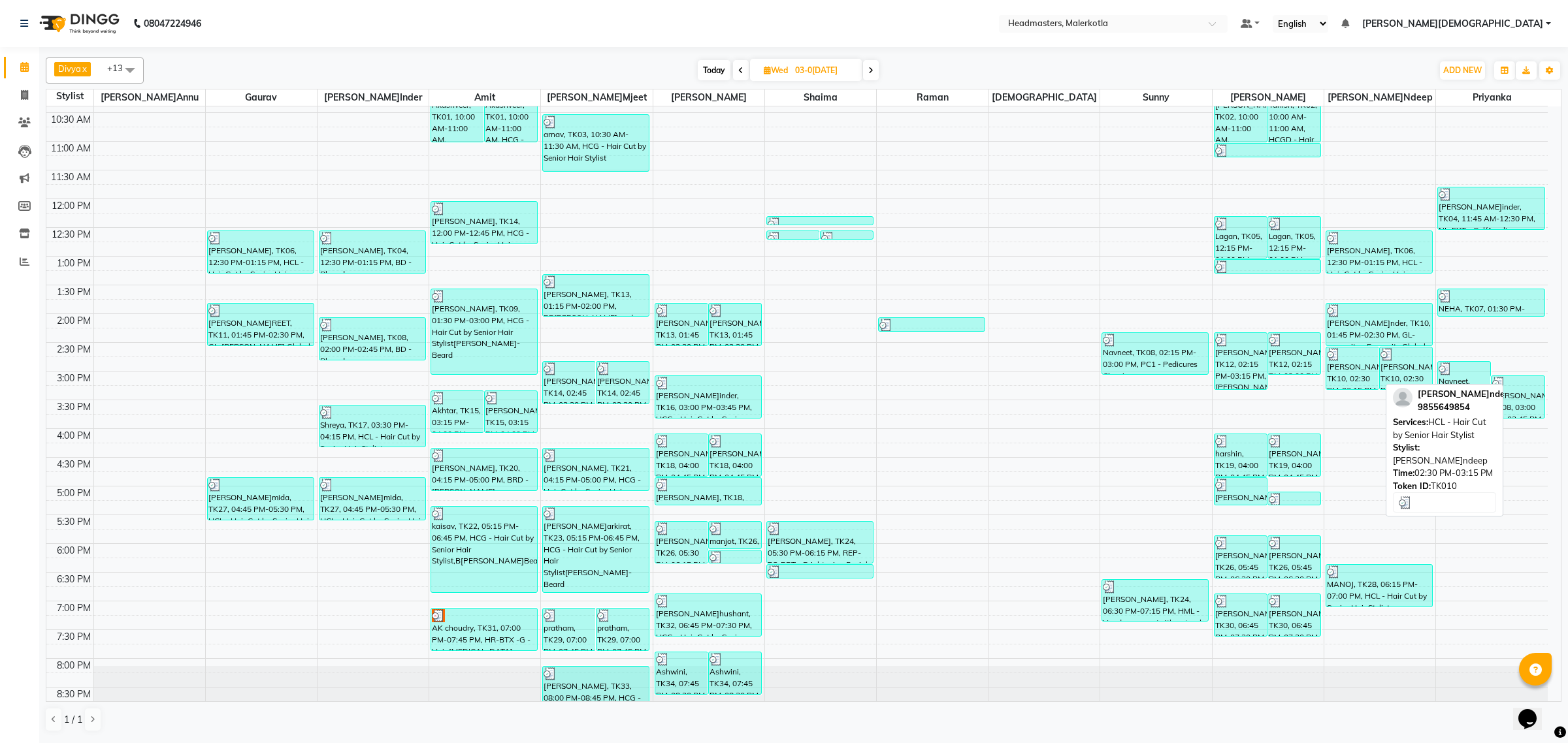
click at [1355, 367] on div "Kulwinder, TK10, 02:30 PM-03:15 PM, HCL - Hair Cut by Senior Hair Stylist" at bounding box center [1352, 368] width 52 height 42
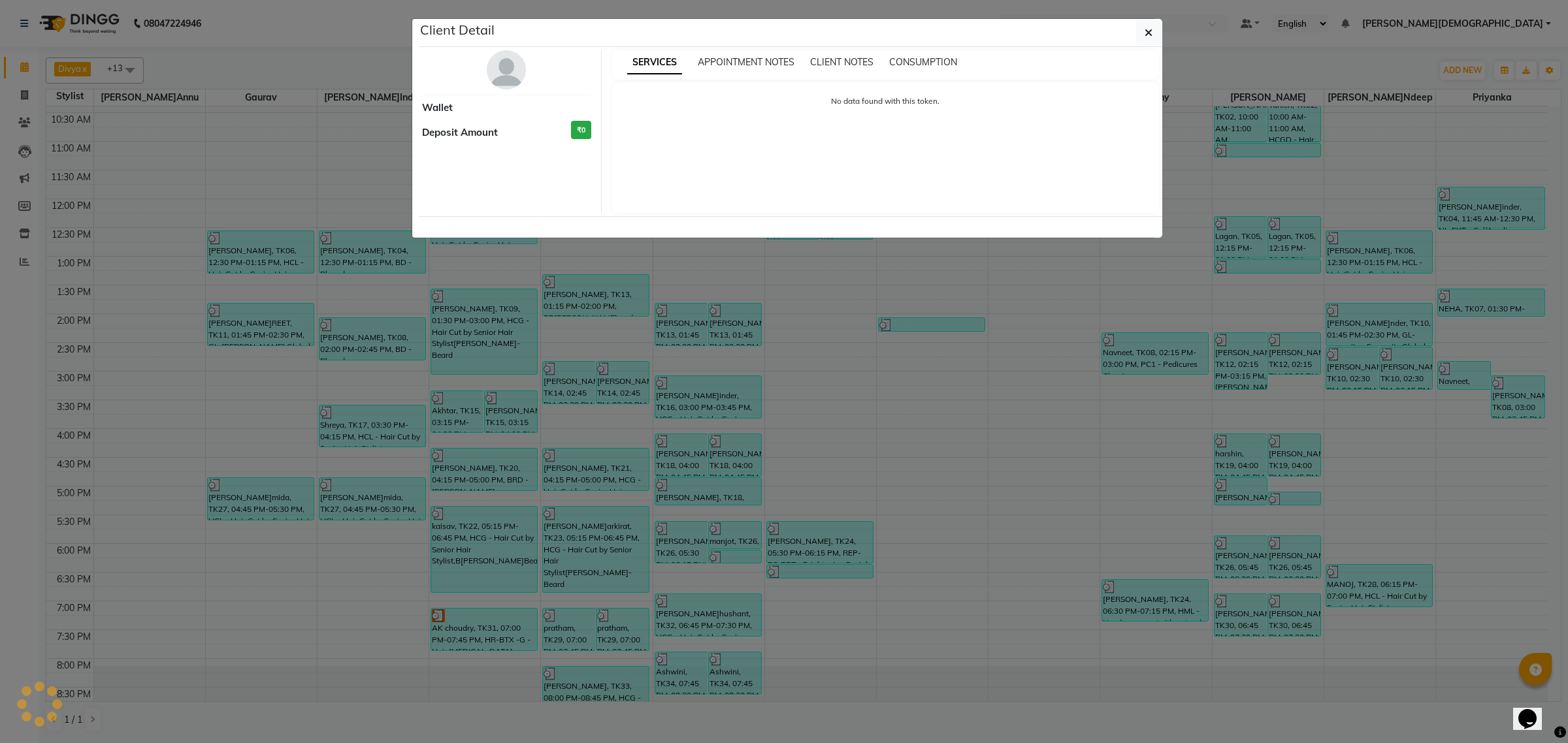
select select "3"
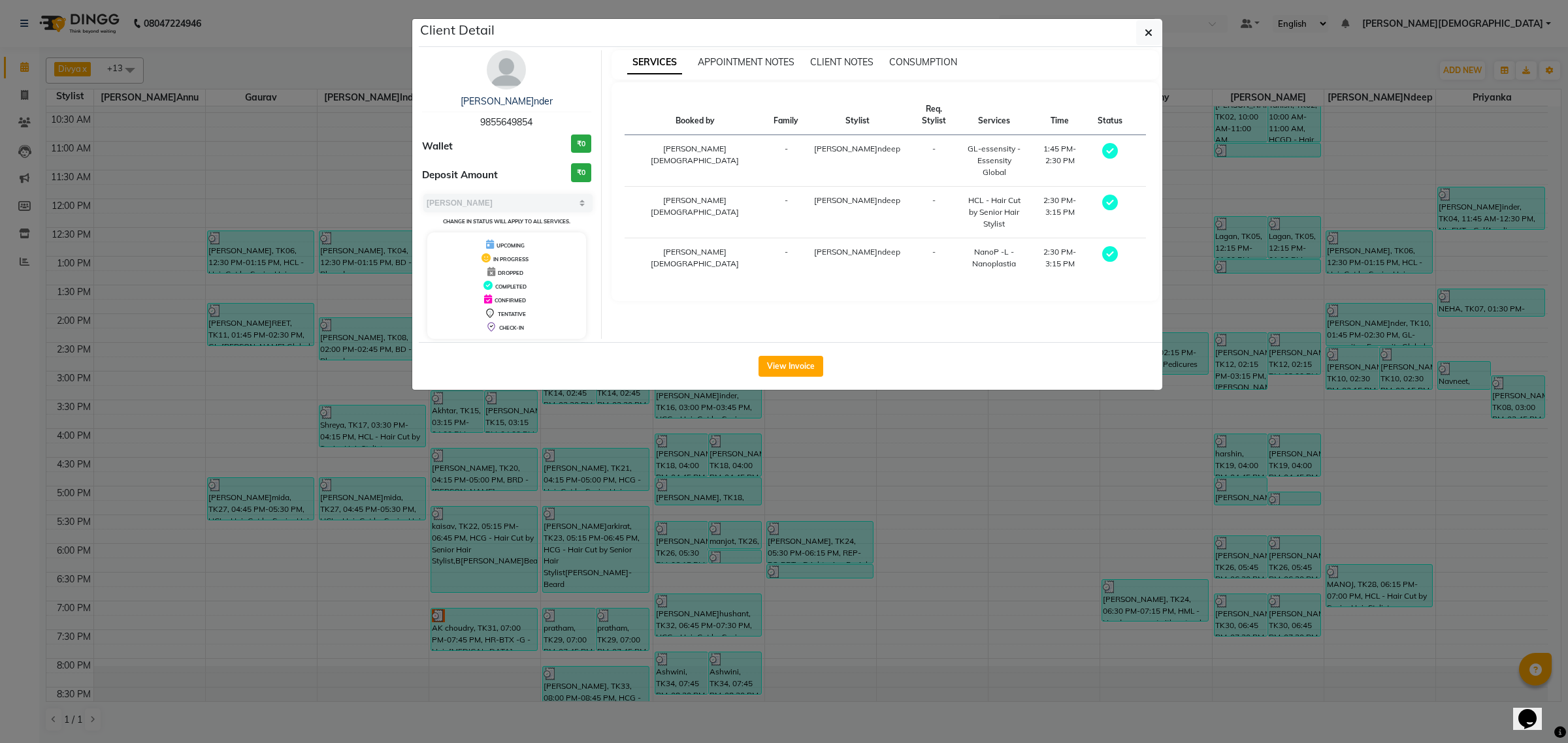
click at [503, 116] on span "9855649854" at bounding box center [507, 122] width 52 height 12
copy span "9855649854"
click at [1152, 31] on button "button" at bounding box center [1148, 33] width 25 height 25
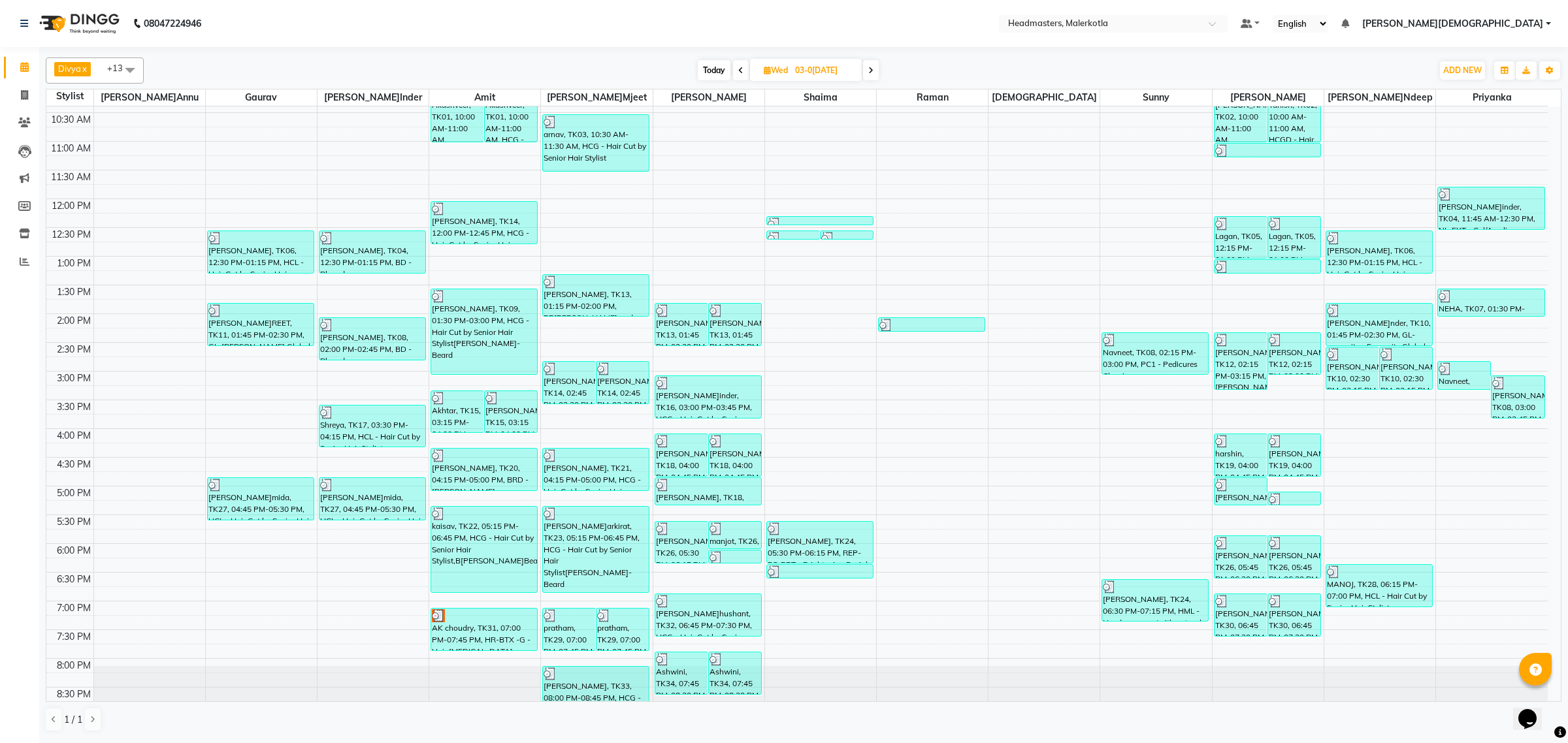
click at [872, 72] on icon at bounding box center [870, 70] width 5 height 8
type input "0[DATE]"
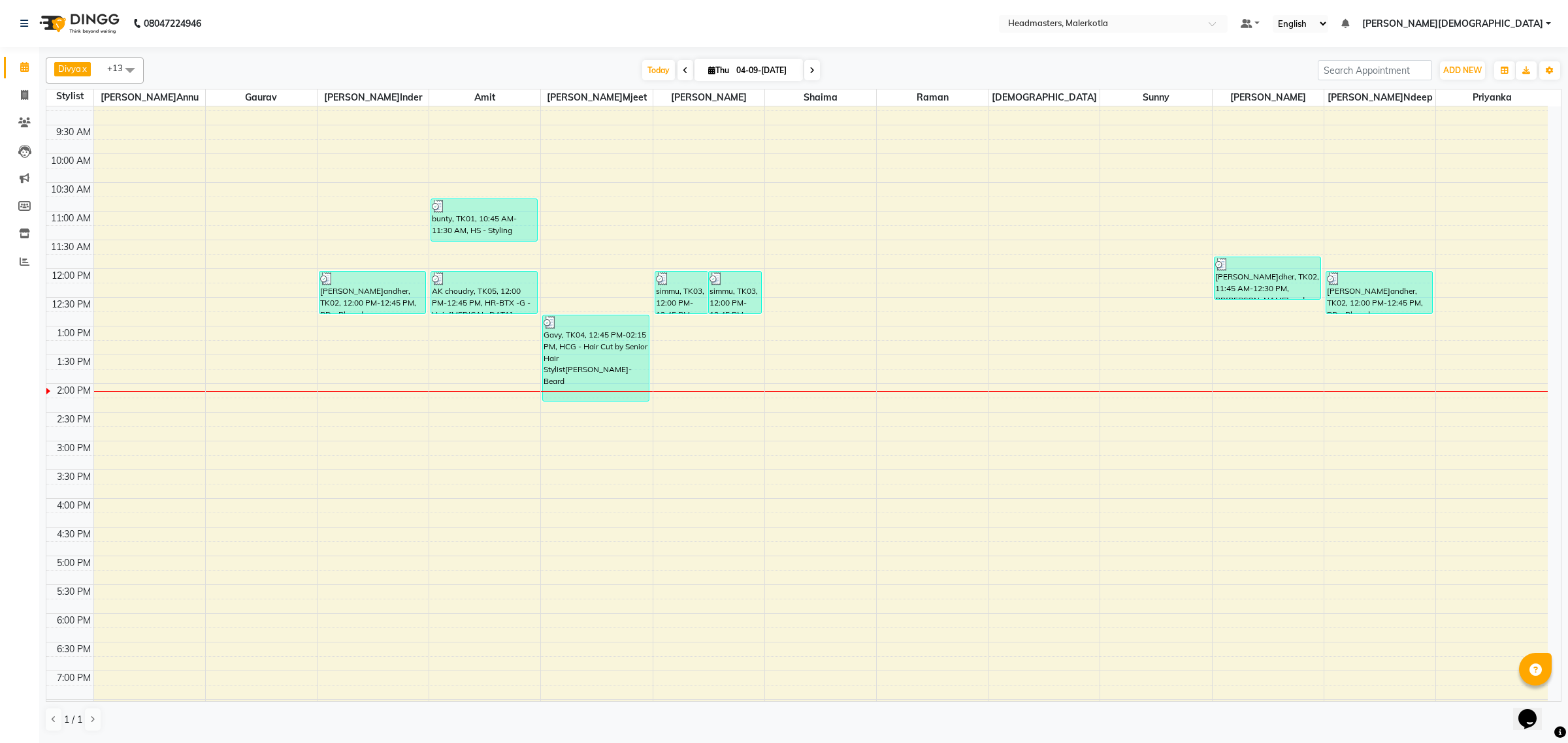
scroll to position [56, 0]
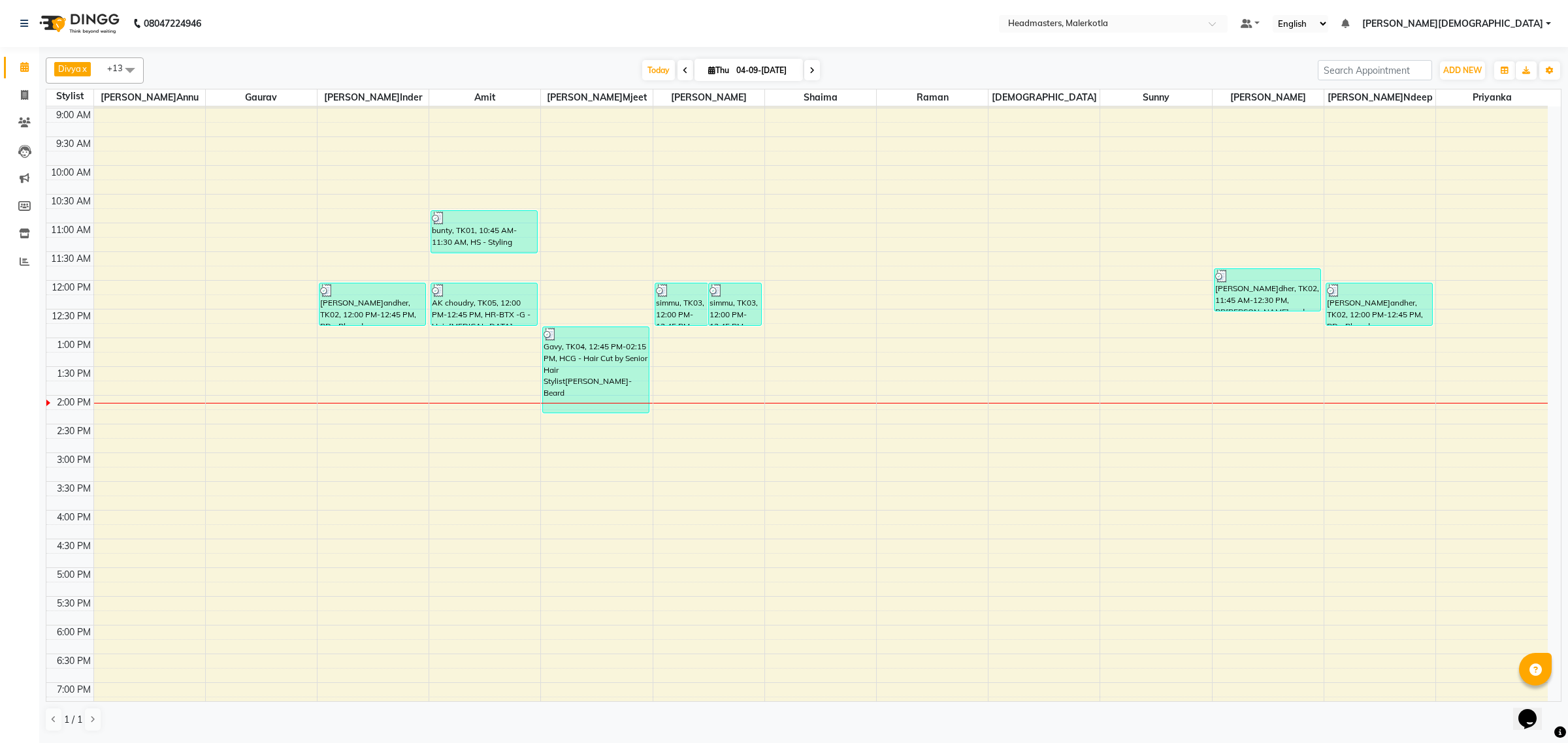
click at [1374, 380] on div "8:00 AM 8:30 AM 9:00 AM 9:30 AM 10:00 AM 10:30 AM 11:00 AM 11:30 AM 12:00 PM 12…" at bounding box center [797, 452] width 1501 height 804
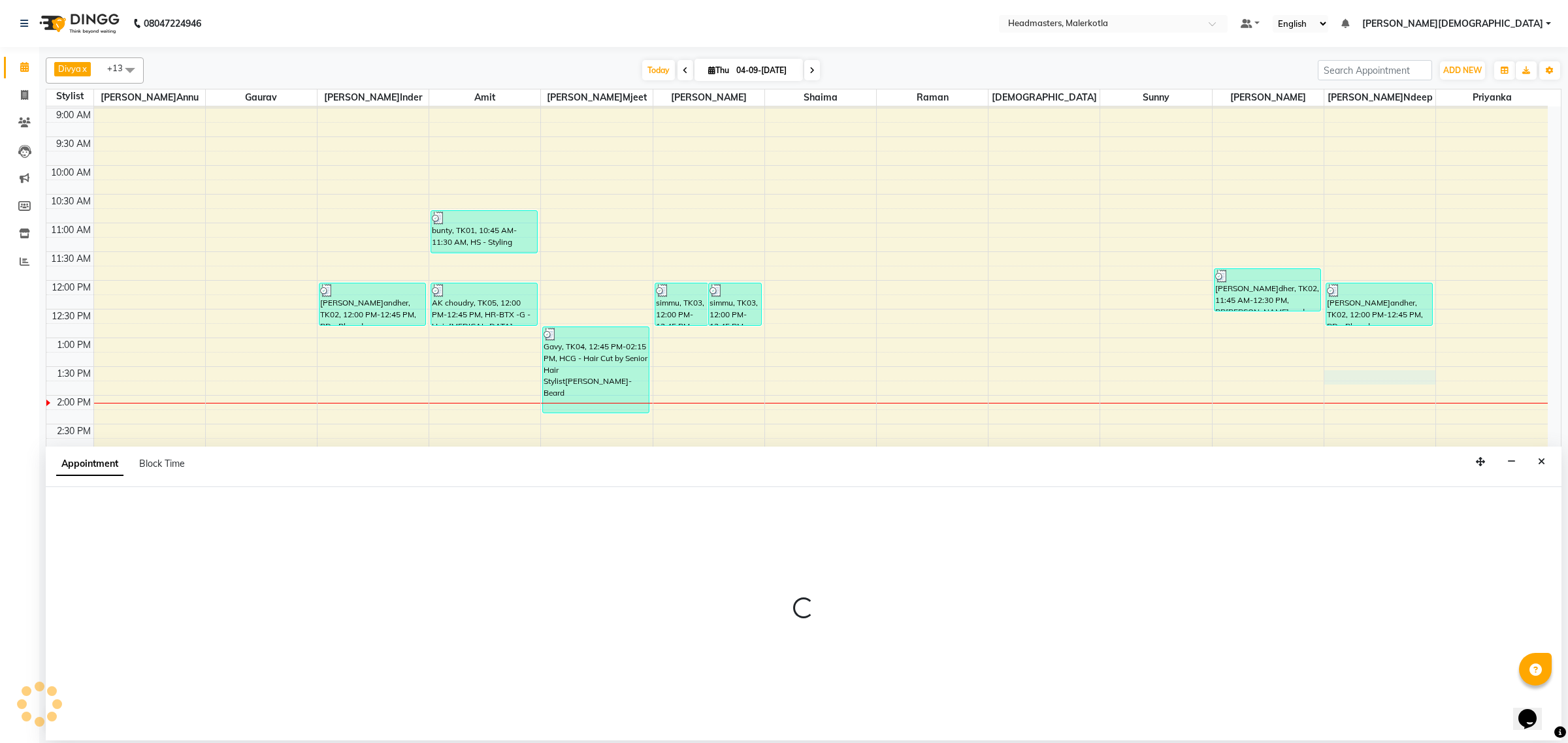
select select "66443"
select select "810"
select select "tentative"
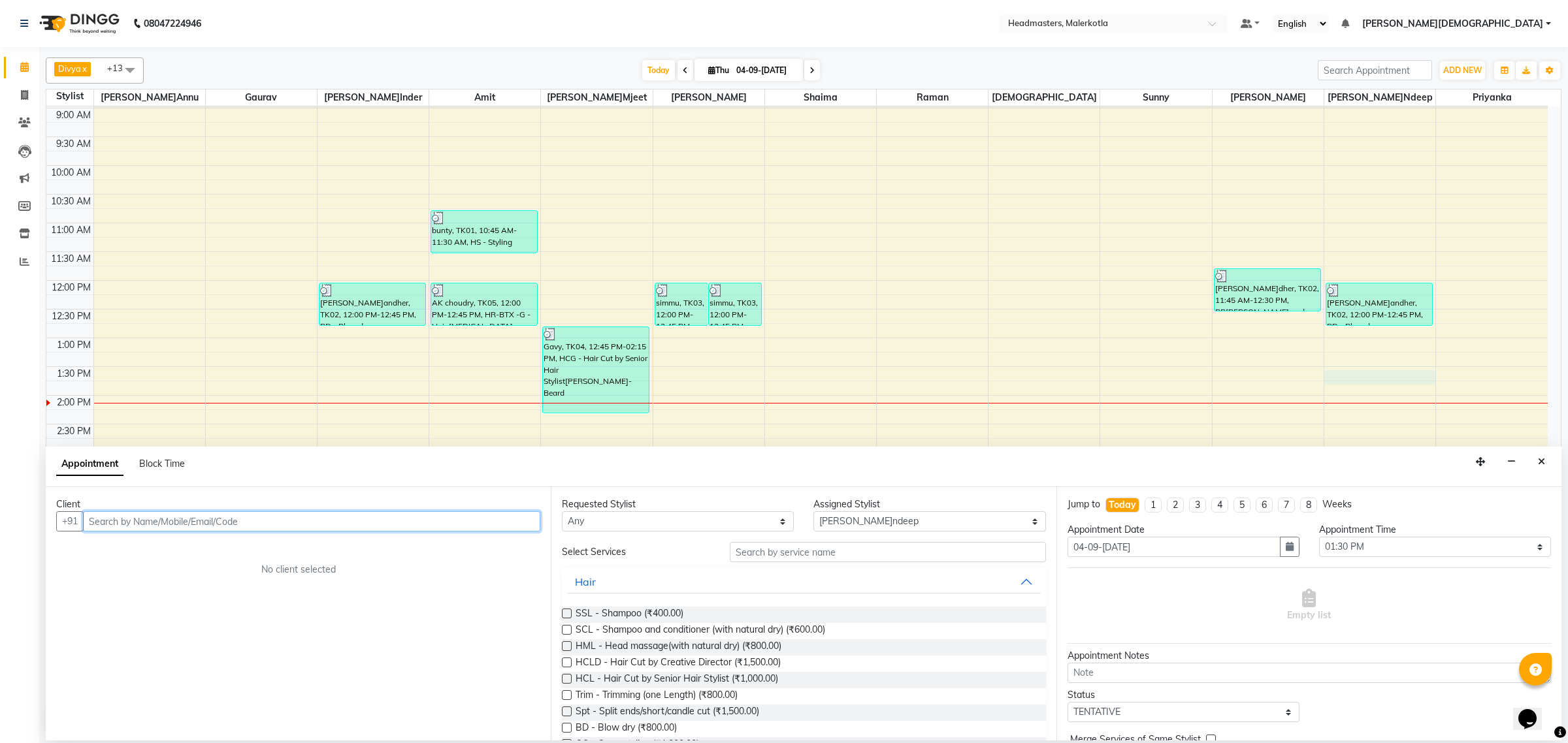
paste input "9855649854"
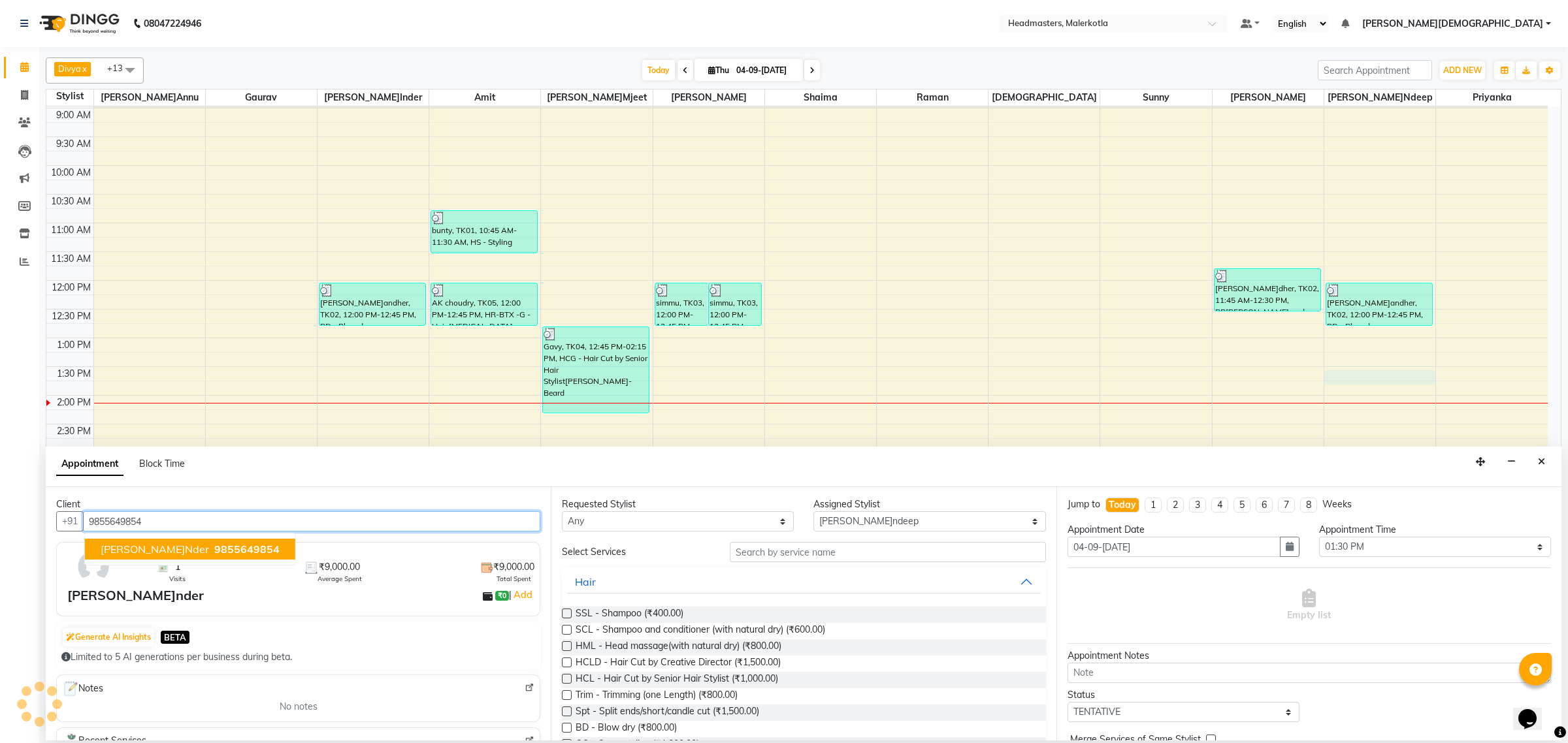
type input "9855649854"
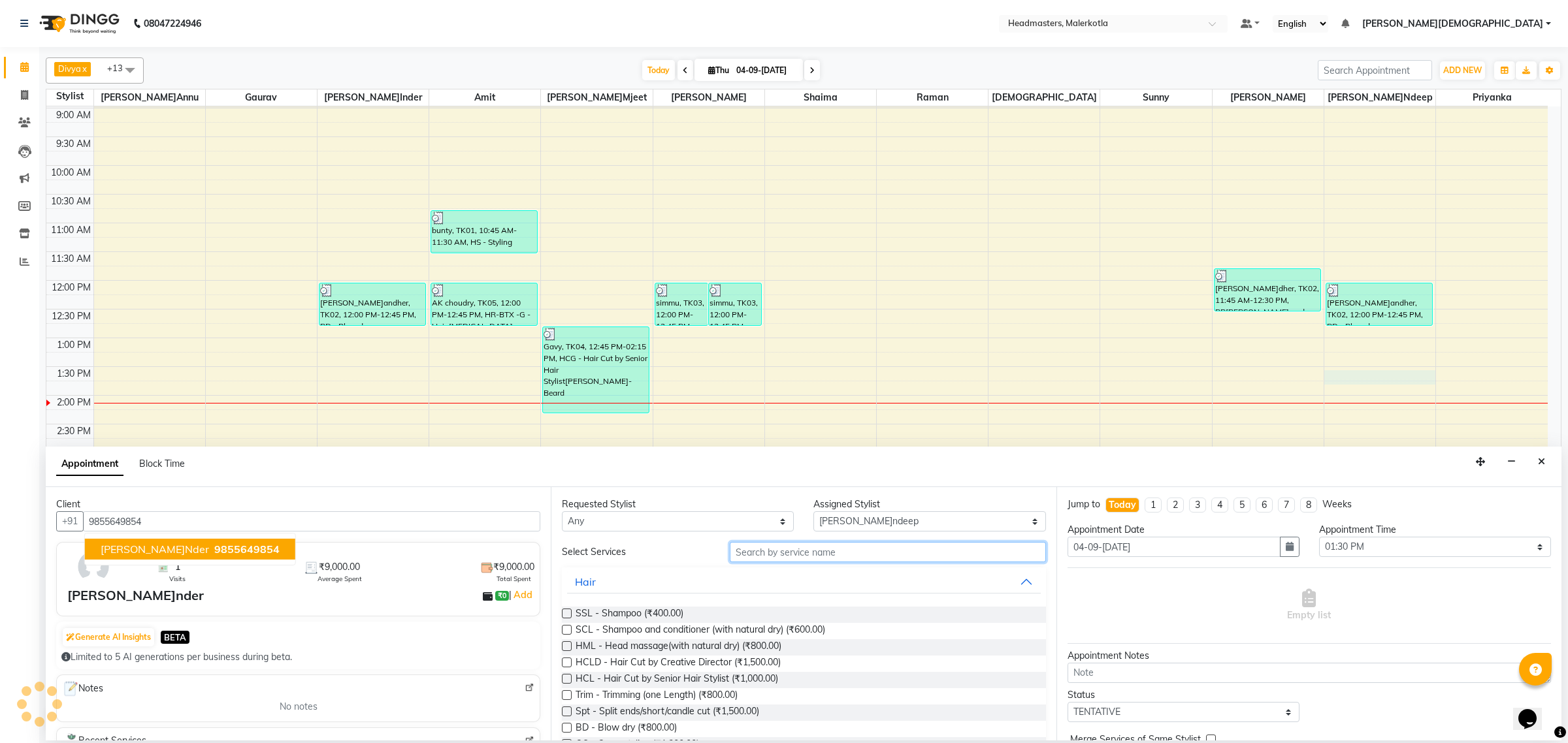
click at [810, 548] on input "text" at bounding box center [887, 552] width 316 height 20
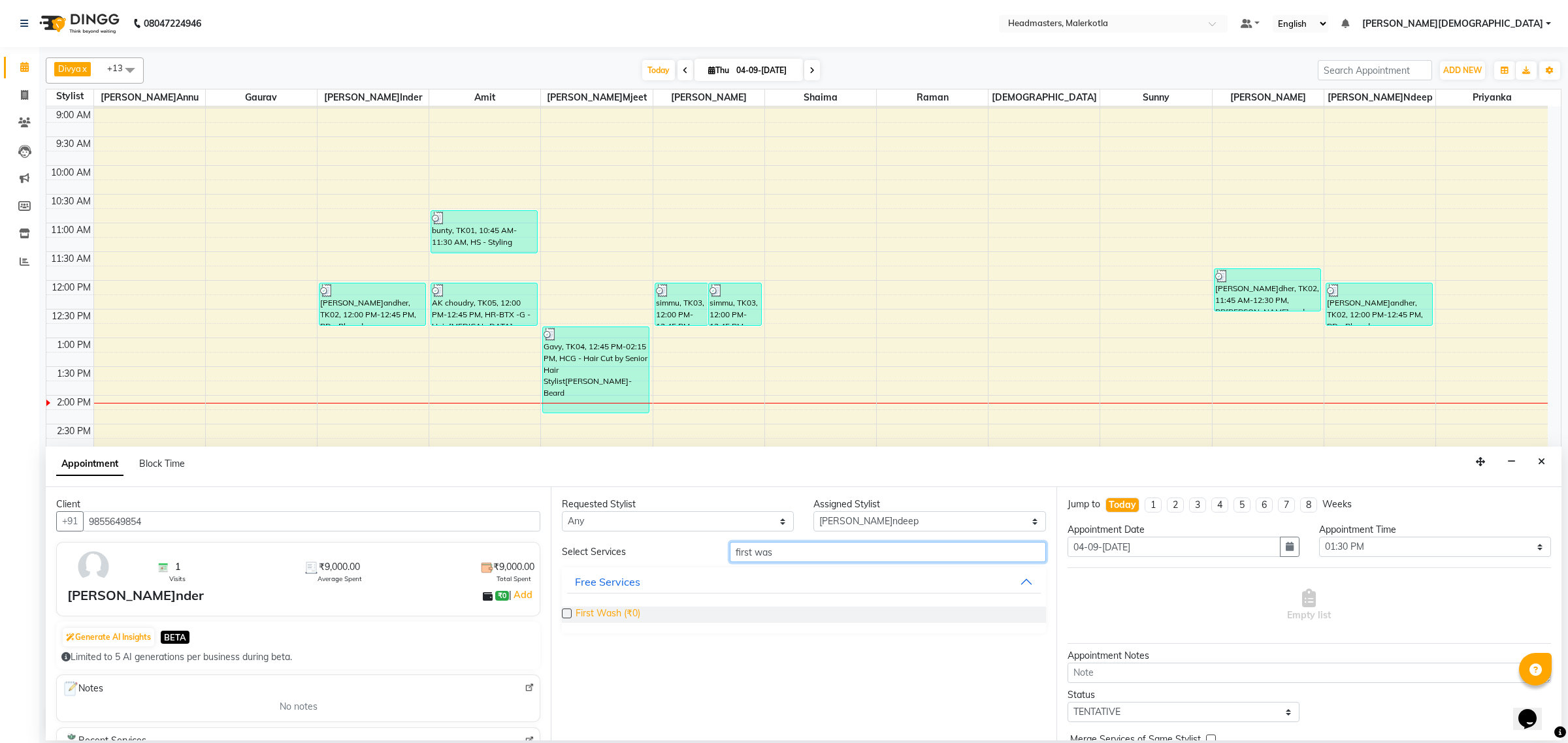
type input "first was"
click at [614, 608] on span "First Wash (₹0)" at bounding box center [607, 615] width 64 height 17
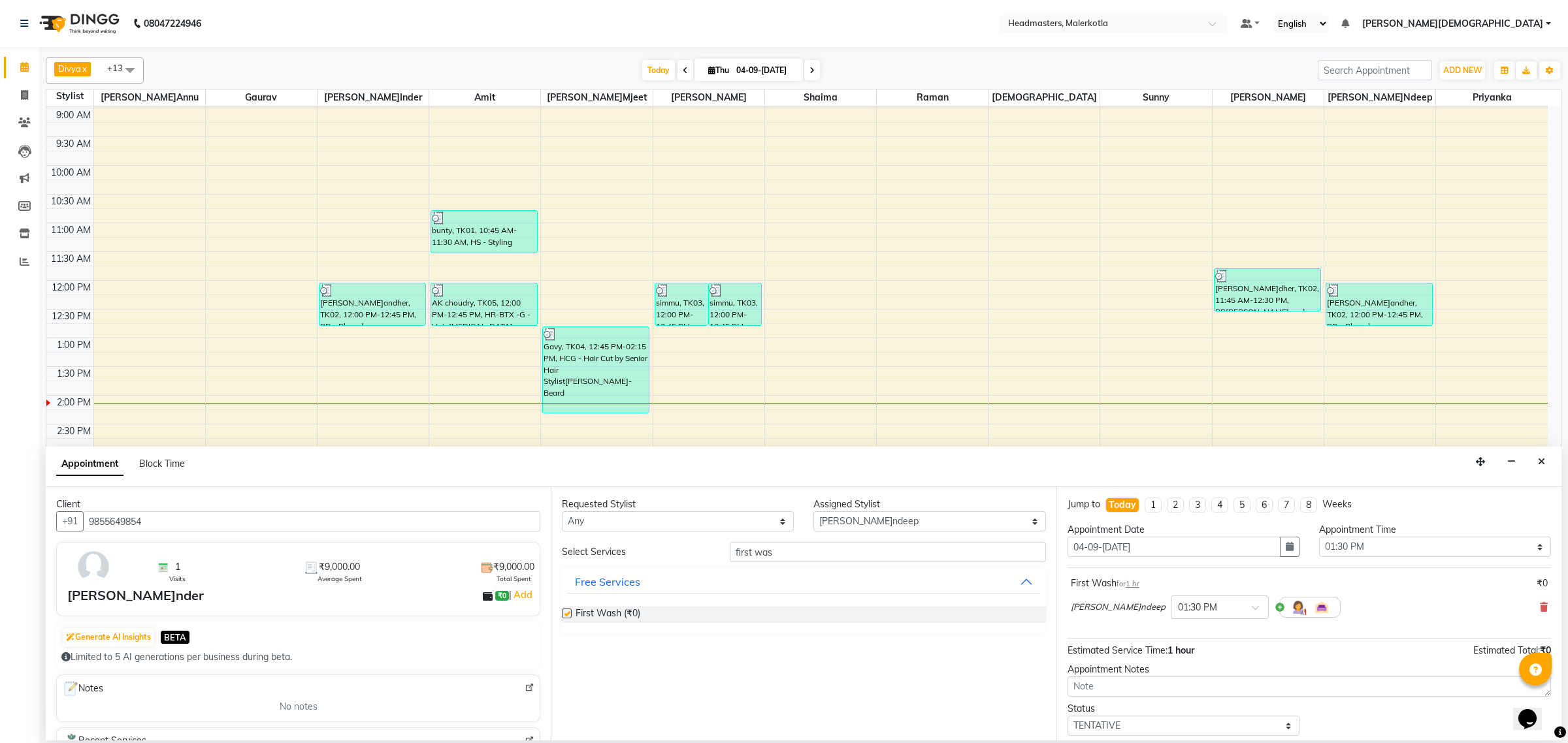
checkbox input "false"
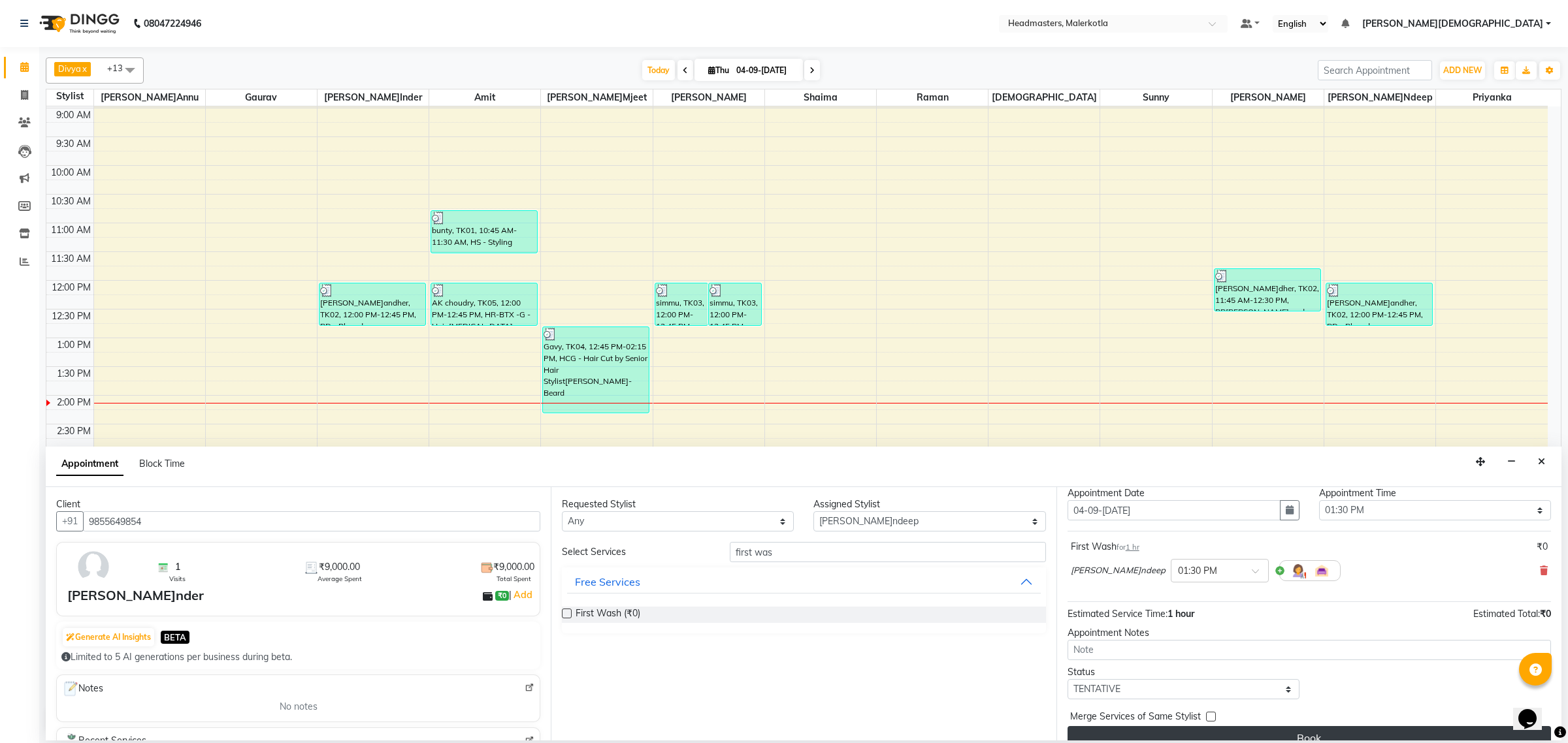
scroll to position [57, 0]
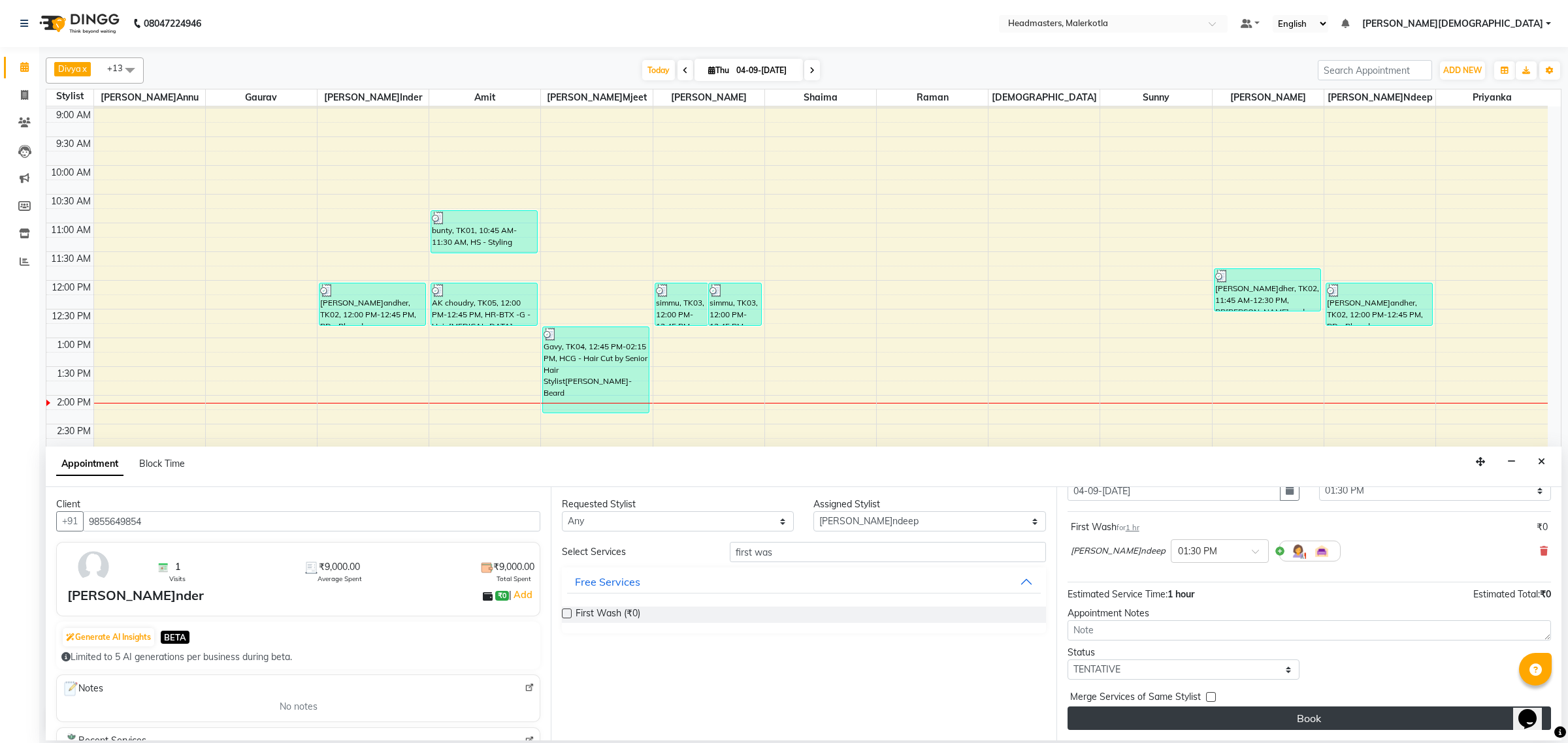
click at [1164, 726] on button "Book" at bounding box center [1309, 718] width 483 height 24
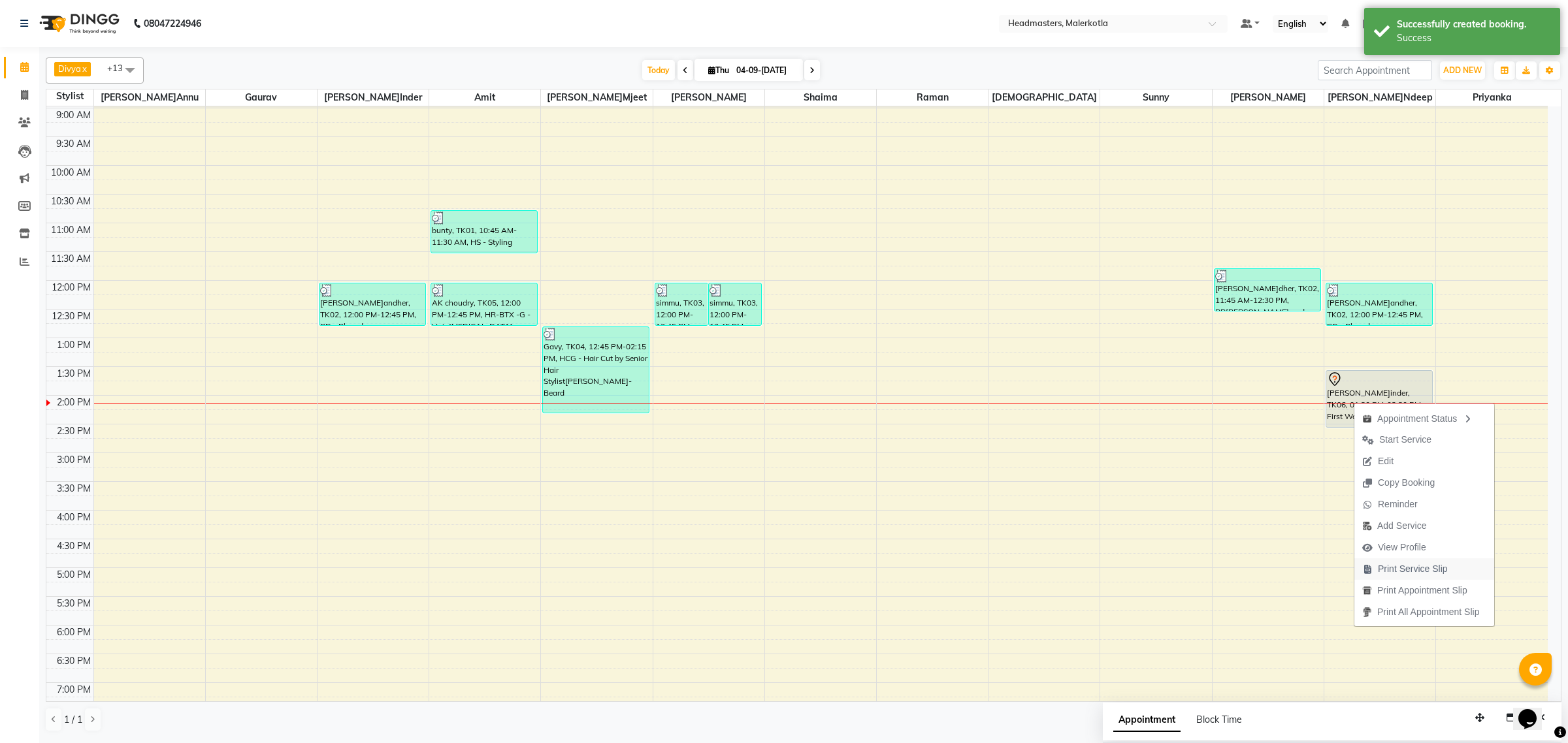
click at [1412, 572] on span "Print Service Slip" at bounding box center [1412, 569] width 70 height 14
click at [1422, 577] on span "Print Service Slip" at bounding box center [1419, 574] width 70 height 14
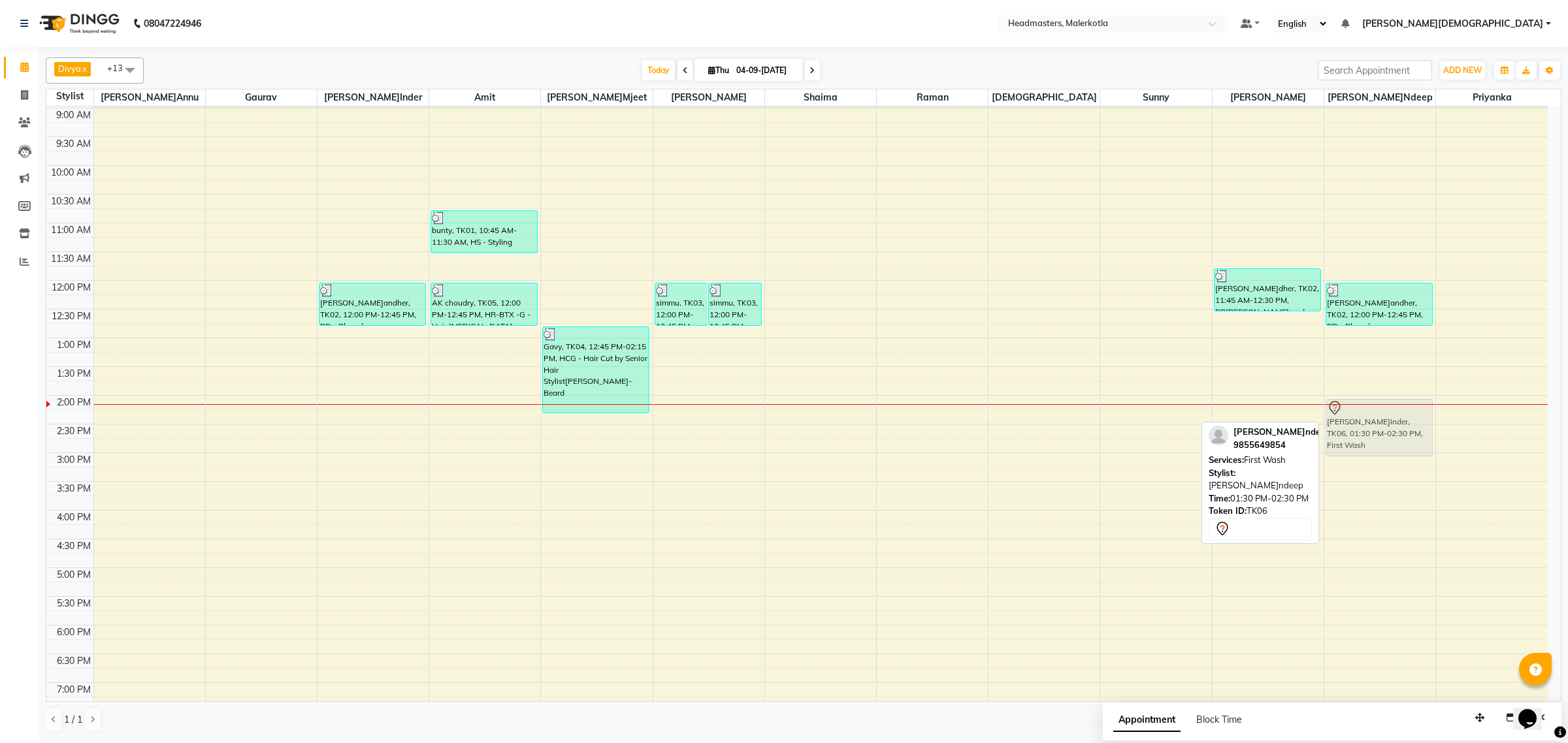
drag, startPoint x: 1382, startPoint y: 406, endPoint x: 1382, endPoint y: 415, distance: 9.0
click at [1380, 432] on div "pandher, TK02, 12:00 PM-12:45 PM, BD - Blow dry Kulwinder, TK06, 01:30 PM-02:30…" at bounding box center [1379, 452] width 111 height 804
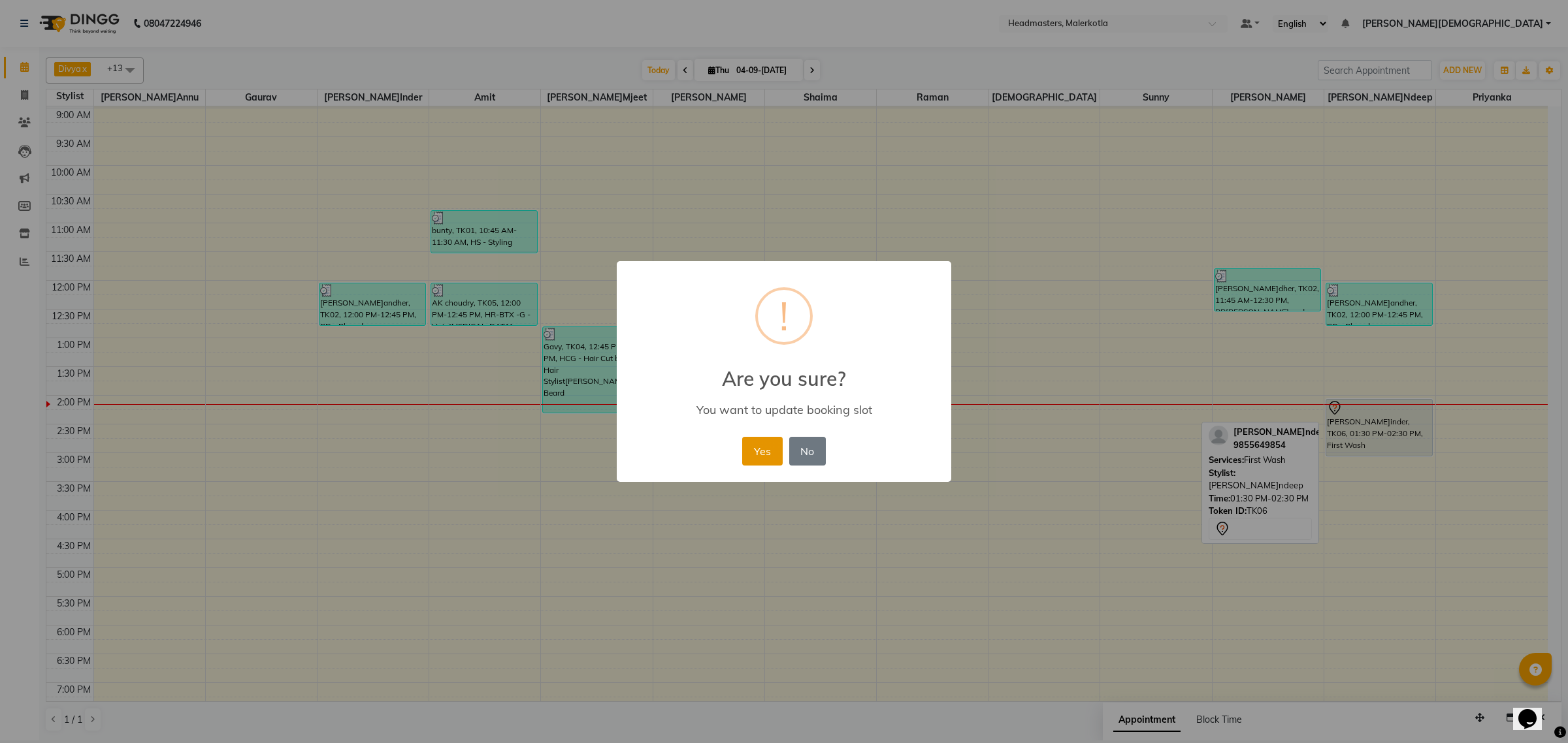
click at [746, 440] on button "Yes" at bounding box center [762, 451] width 40 height 29
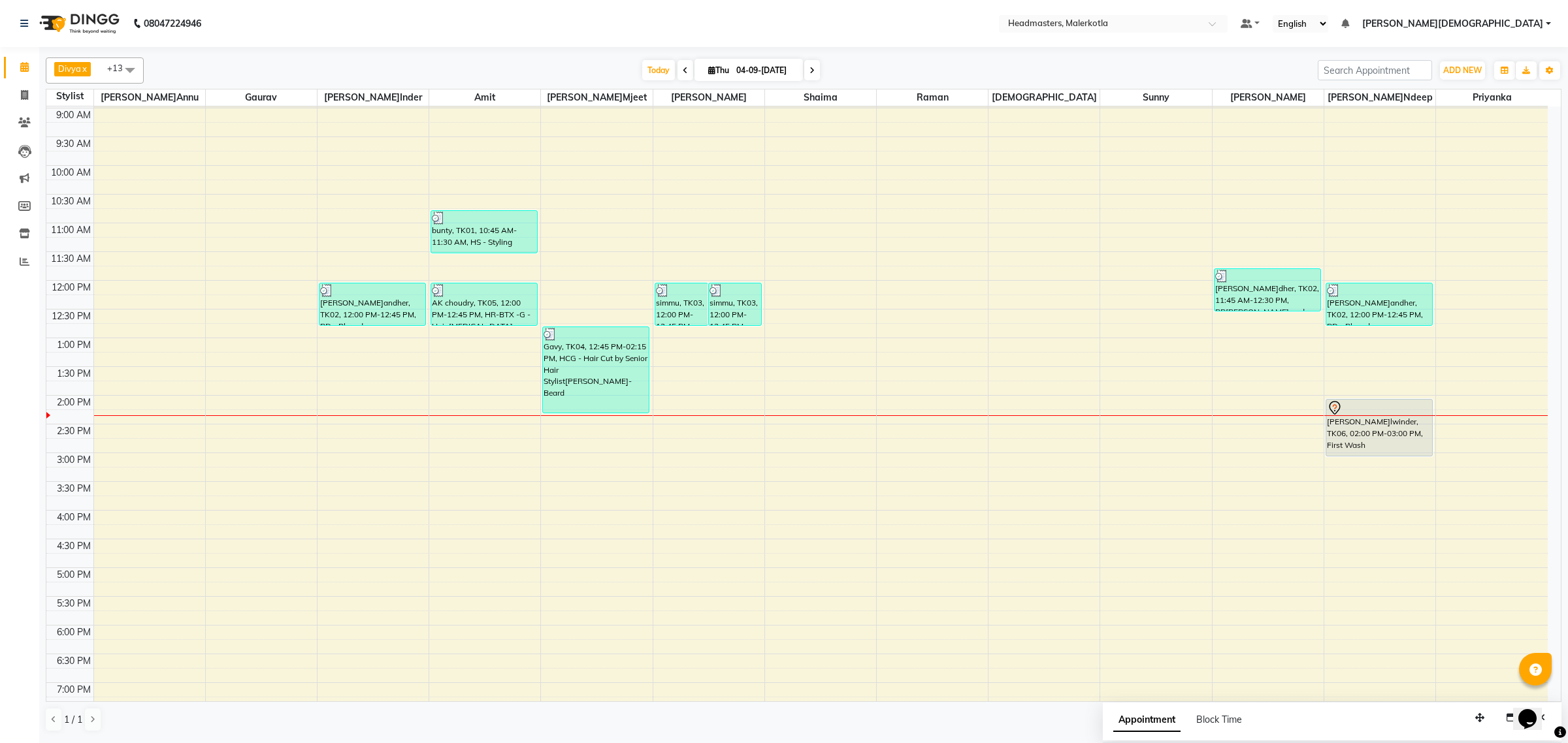
click at [706, 218] on div "8:00 AM 8:30 AM 9:00 AM 9:30 AM 10:00 AM 10:30 AM 11:00 AM 11:30 AM 12:00 PM 12…" at bounding box center [797, 452] width 1501 height 804
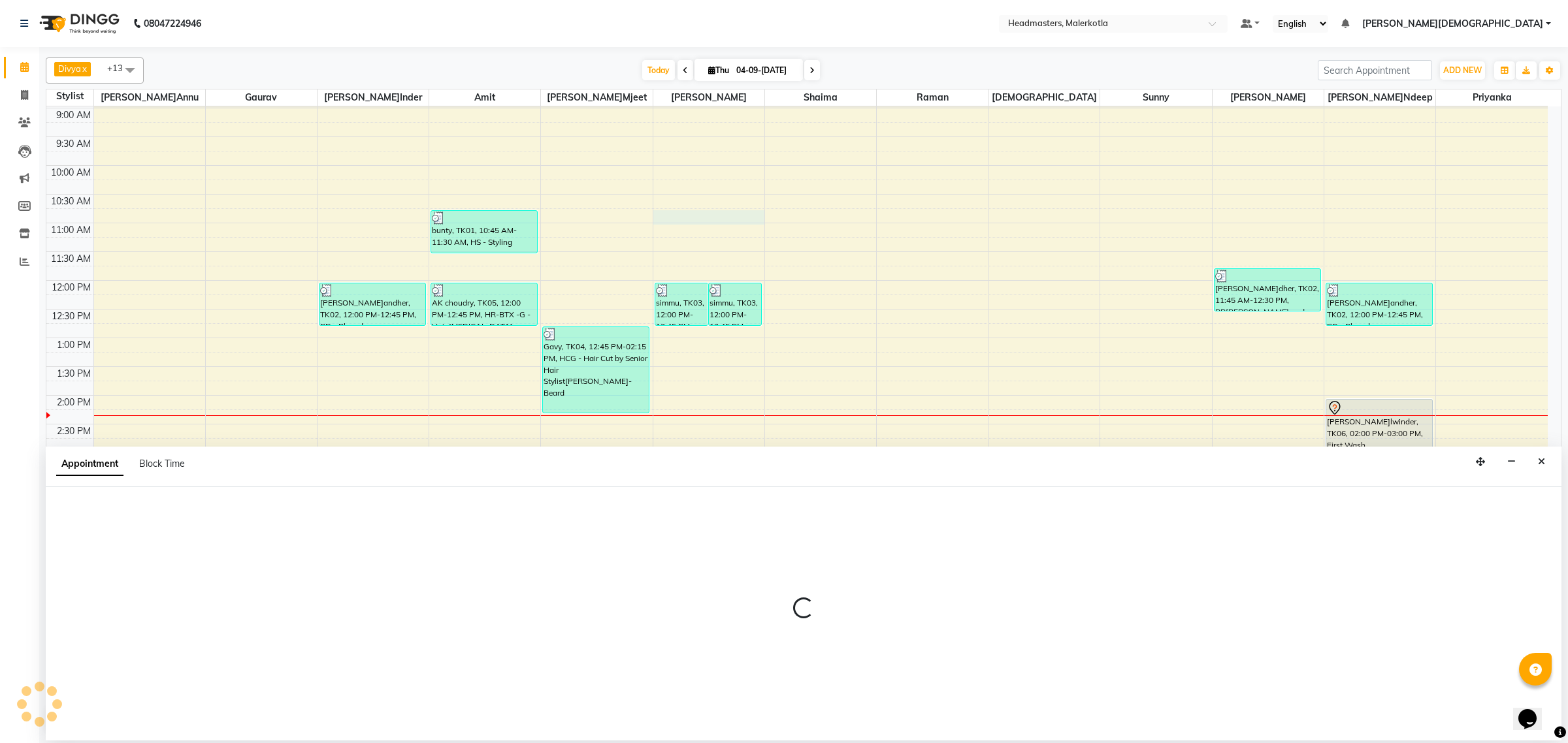
select select "65912"
select select "tentative"
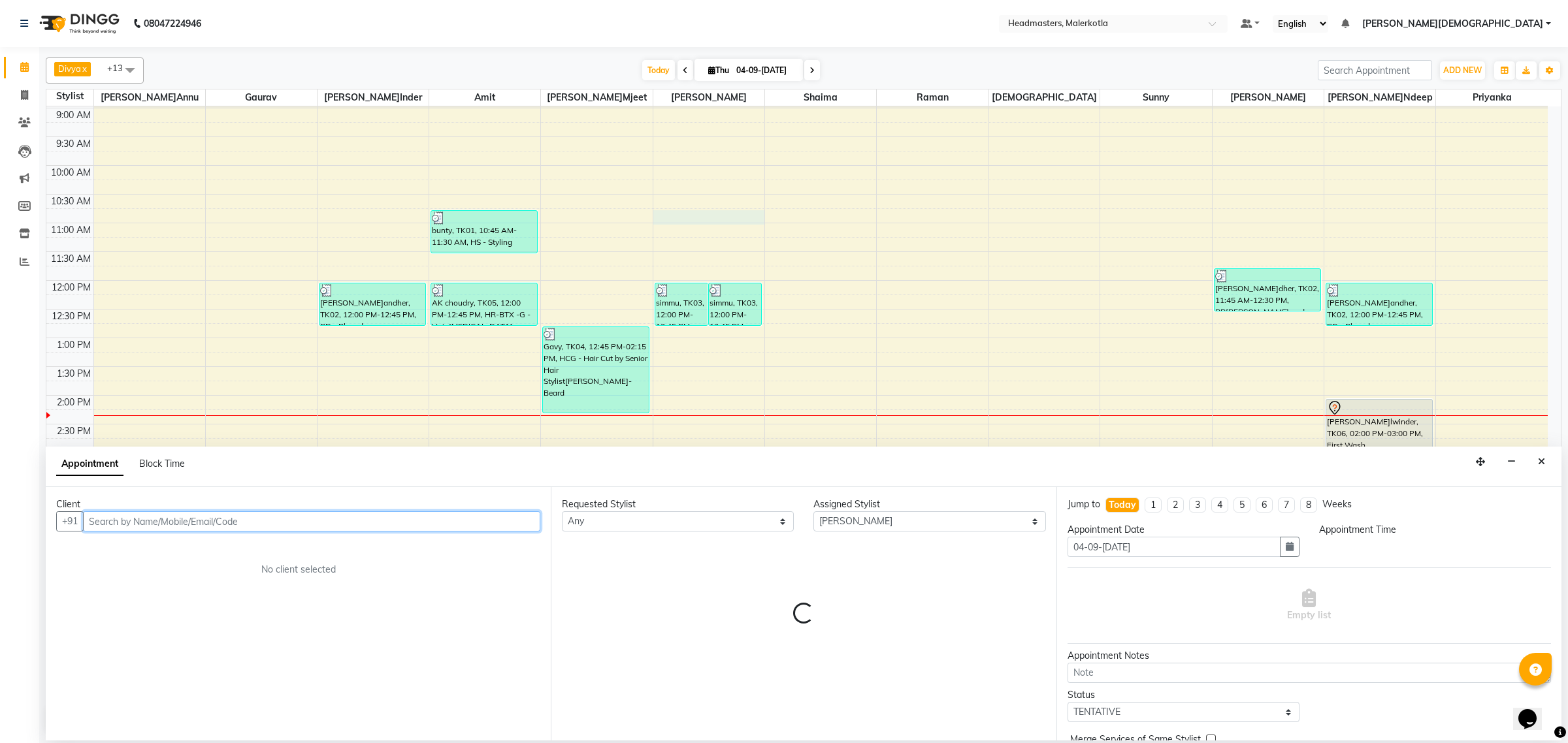
select select "645"
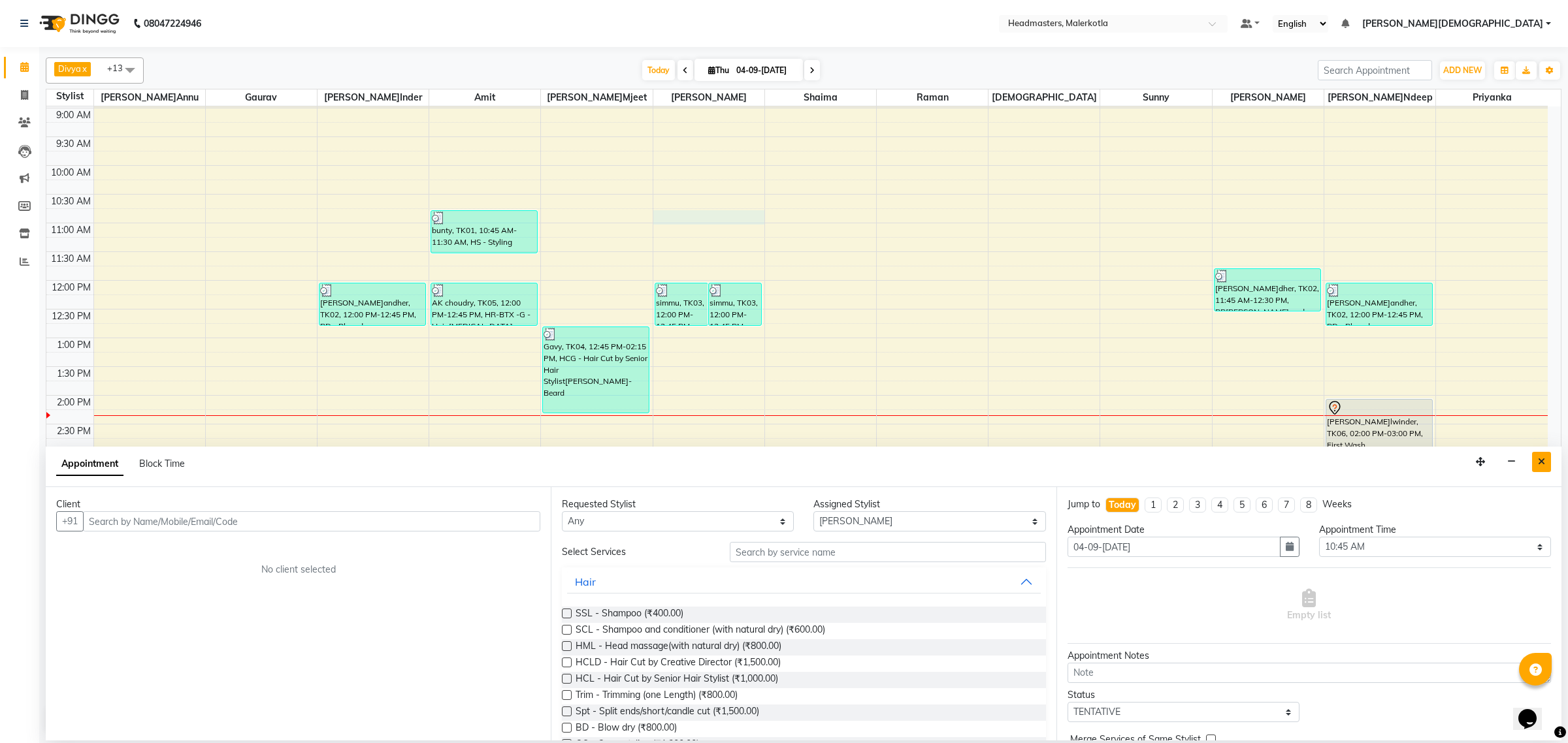
click at [1542, 466] on icon "Close" at bounding box center [1541, 462] width 7 height 9
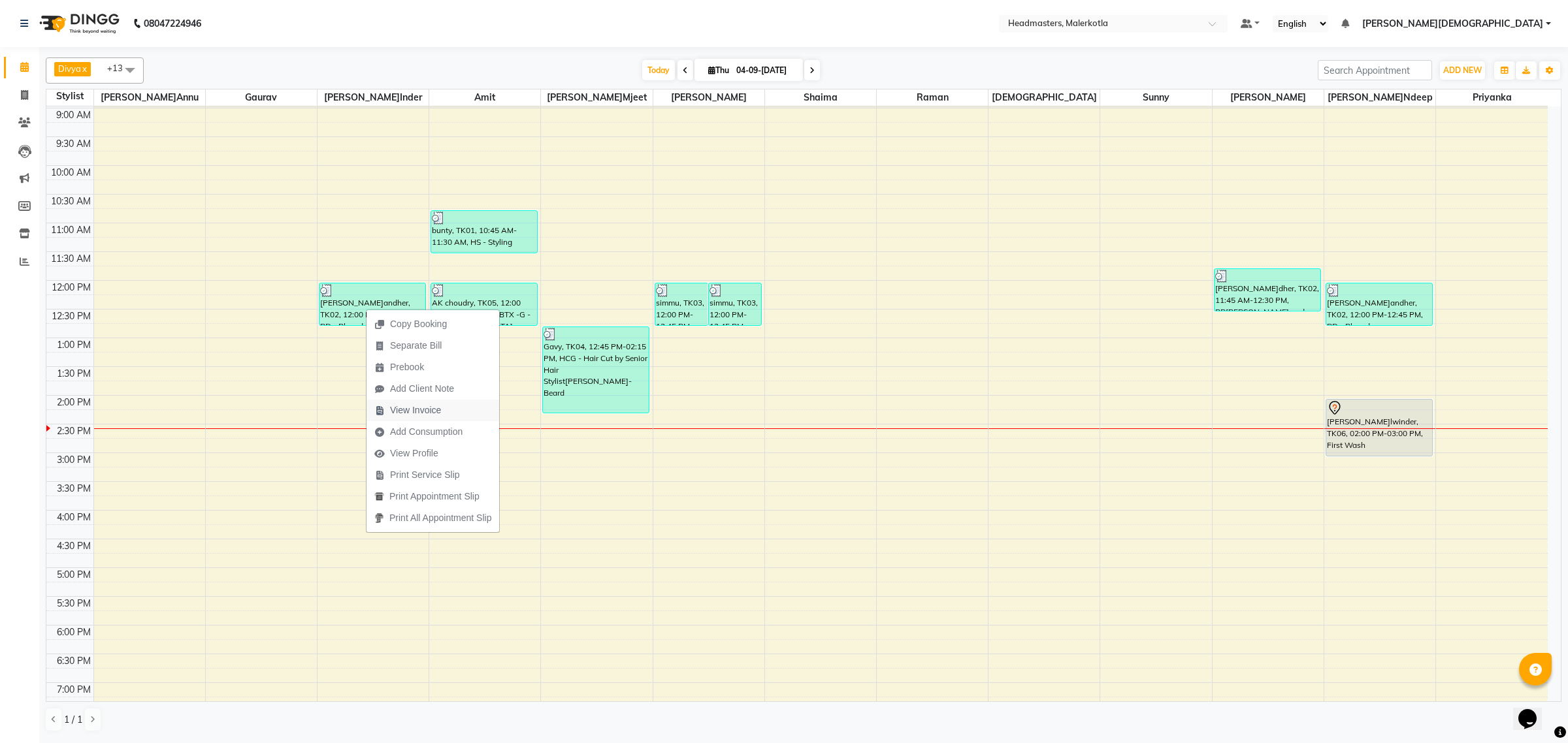
click at [413, 409] on span "View Invoice" at bounding box center [415, 410] width 51 height 14
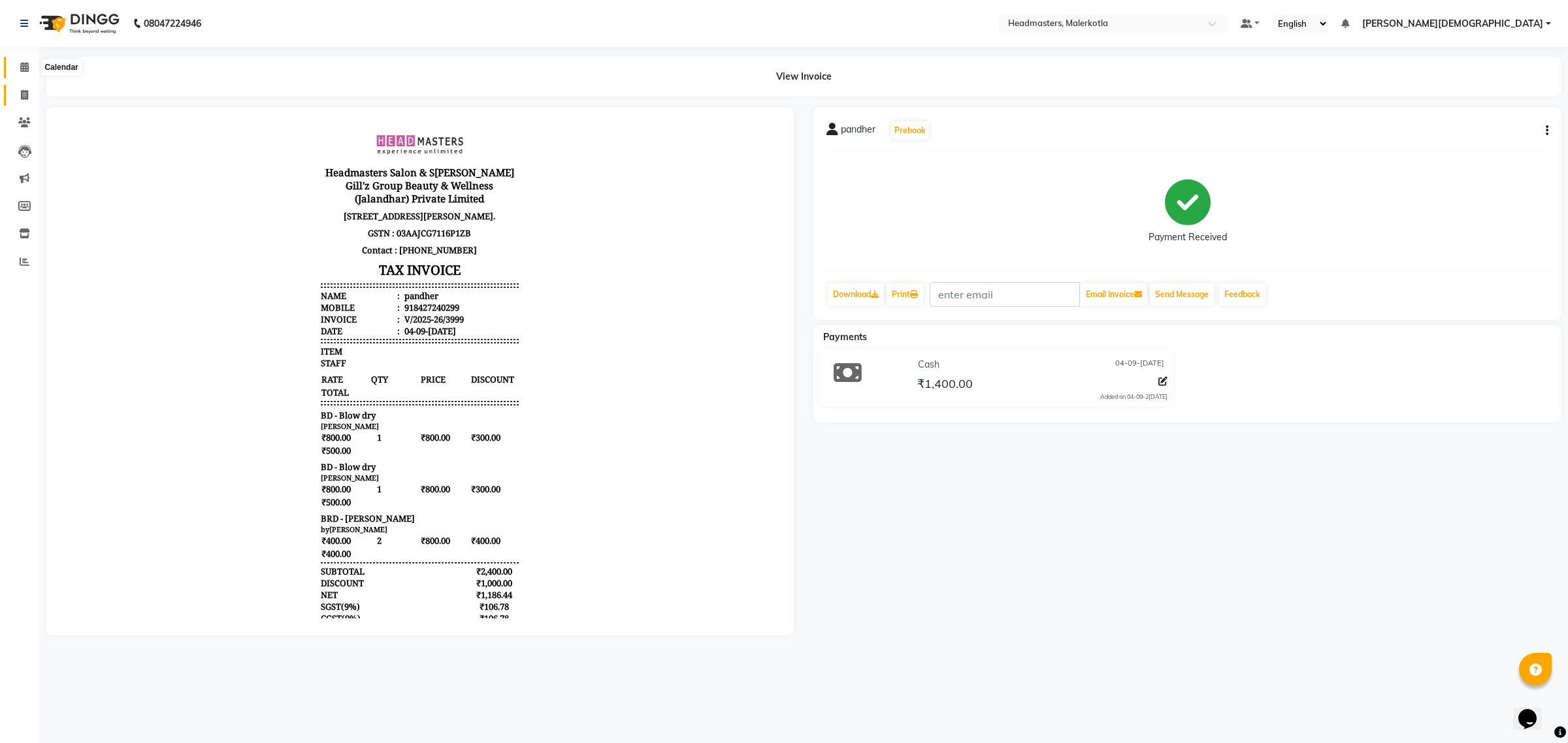
drag, startPoint x: 30, startPoint y: 66, endPoint x: 24, endPoint y: 85, distance: 19.9
click at [30, 66] on span at bounding box center [25, 67] width 23 height 15
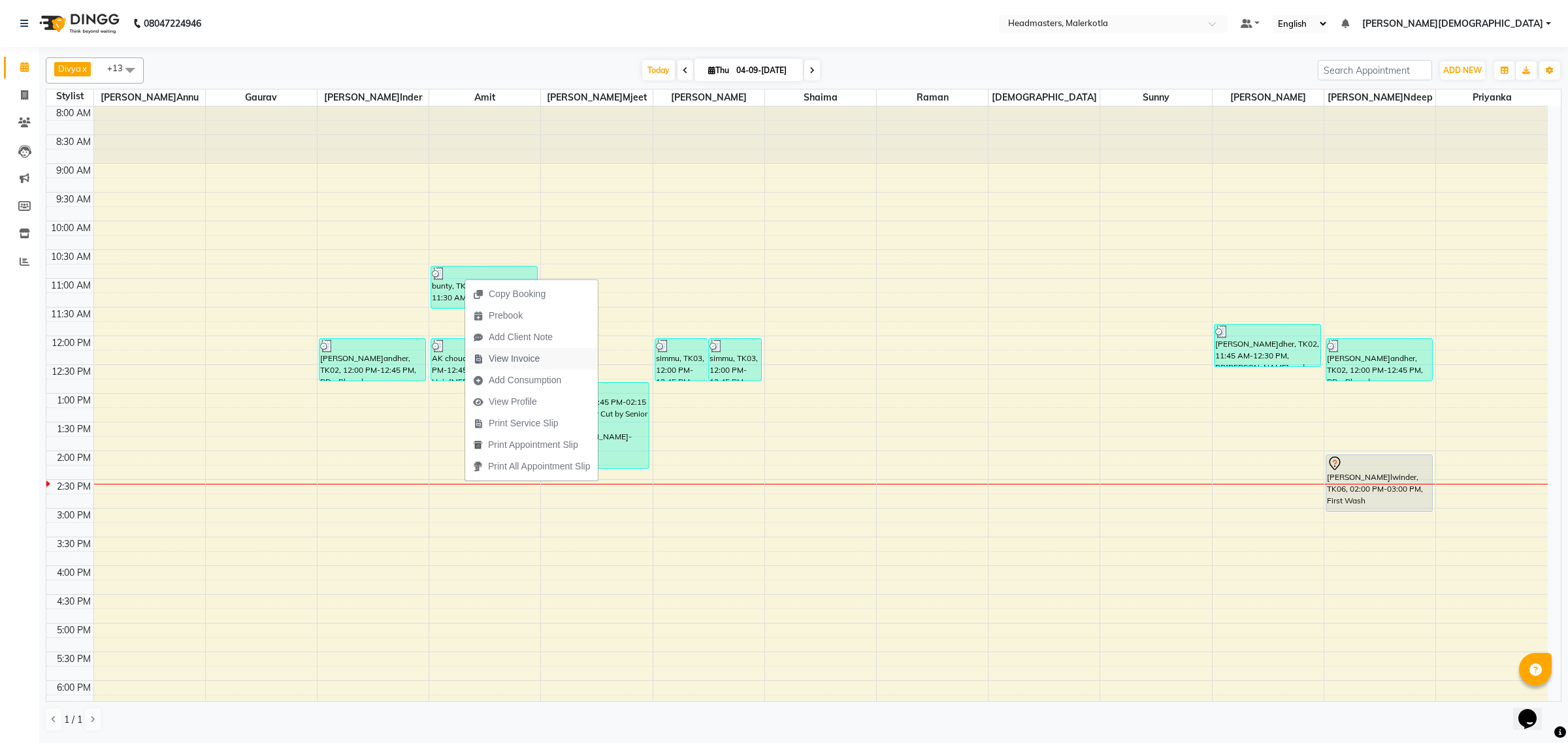
click at [537, 358] on span "View Invoice" at bounding box center [514, 359] width 51 height 14
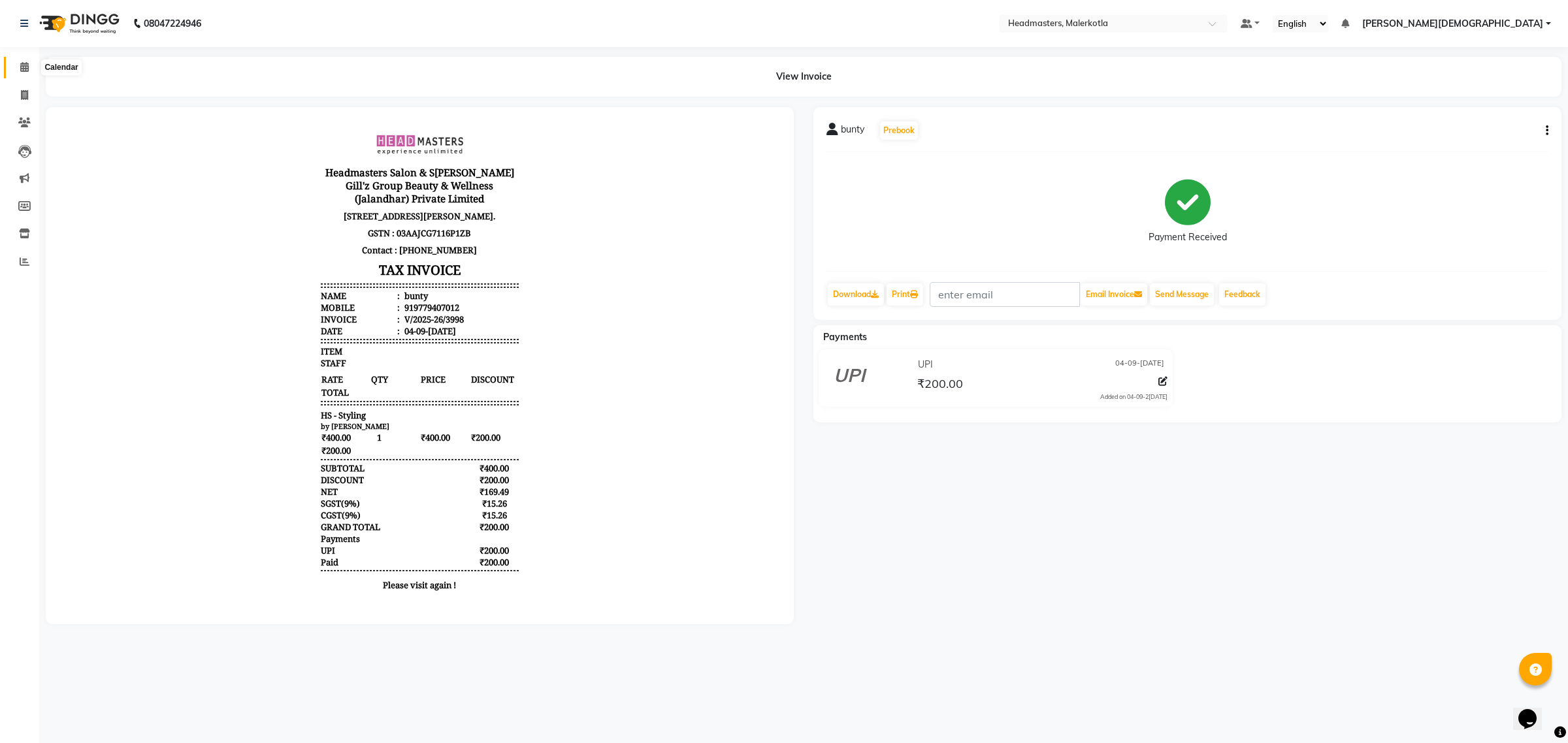
click at [25, 70] on icon at bounding box center [25, 67] width 9 height 10
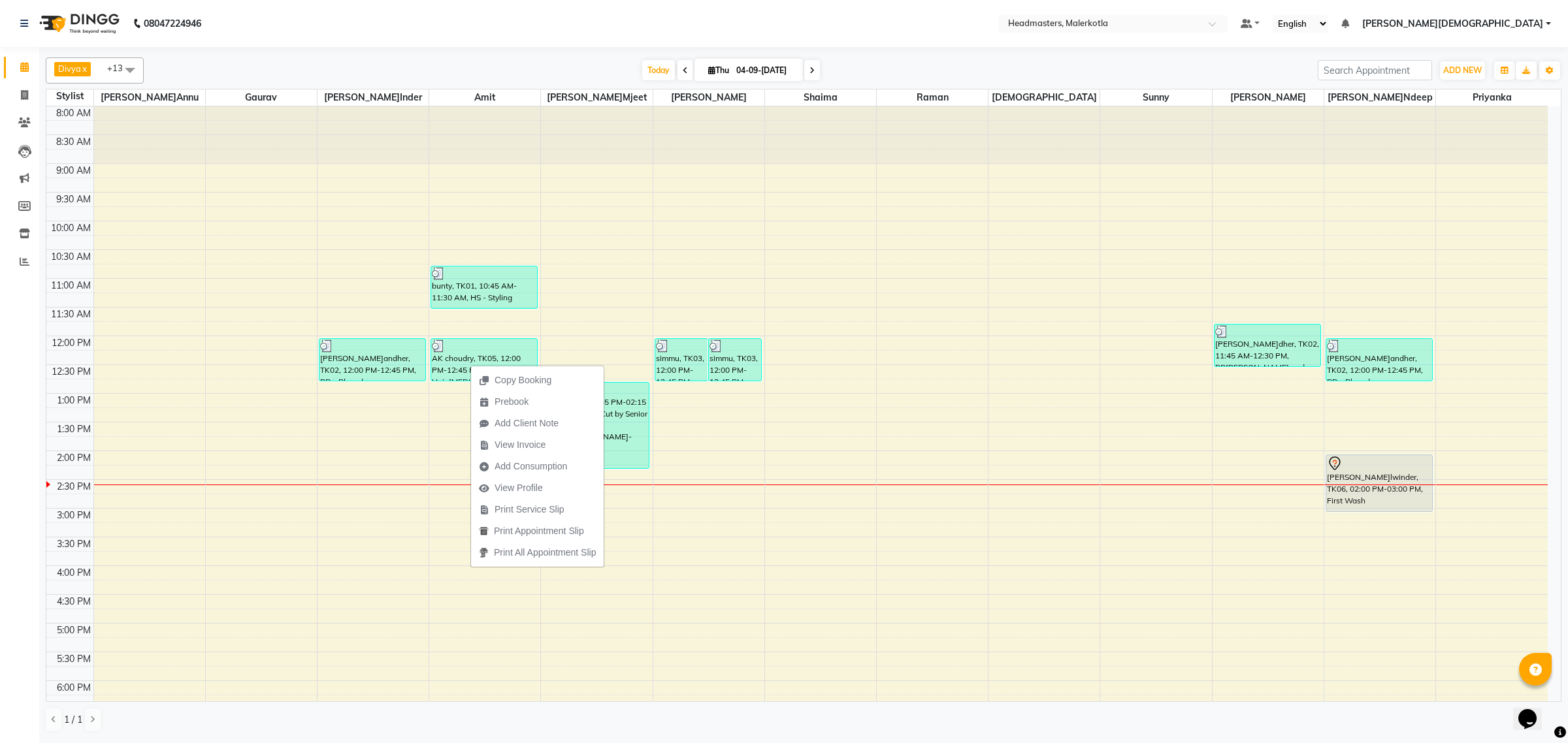
click at [631, 30] on nav "08047224946 Select Location × Headmasters, Malerkotla Default Panel My Panel En…" at bounding box center [784, 23] width 1568 height 47
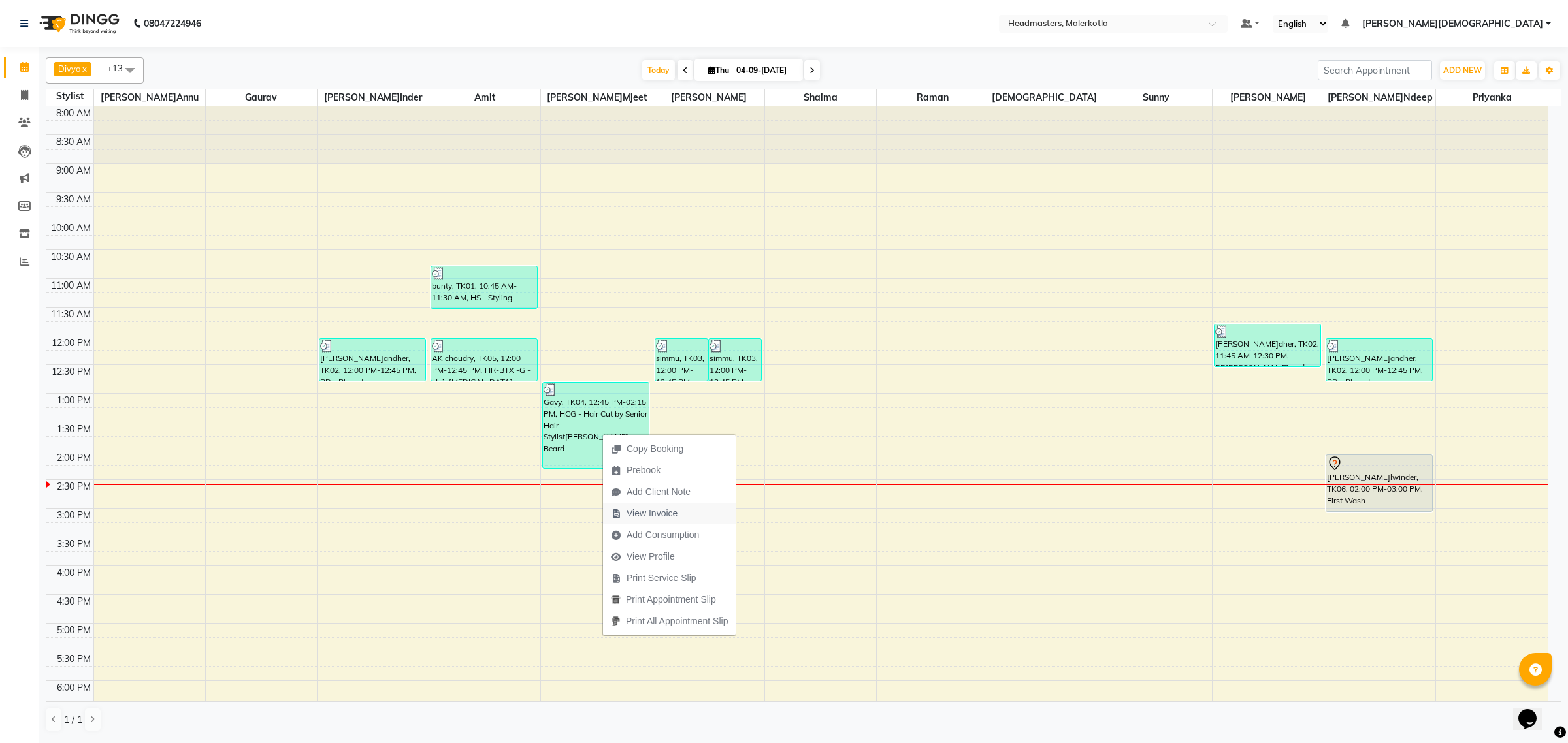
click at [664, 517] on span "View Invoice" at bounding box center [652, 514] width 51 height 14
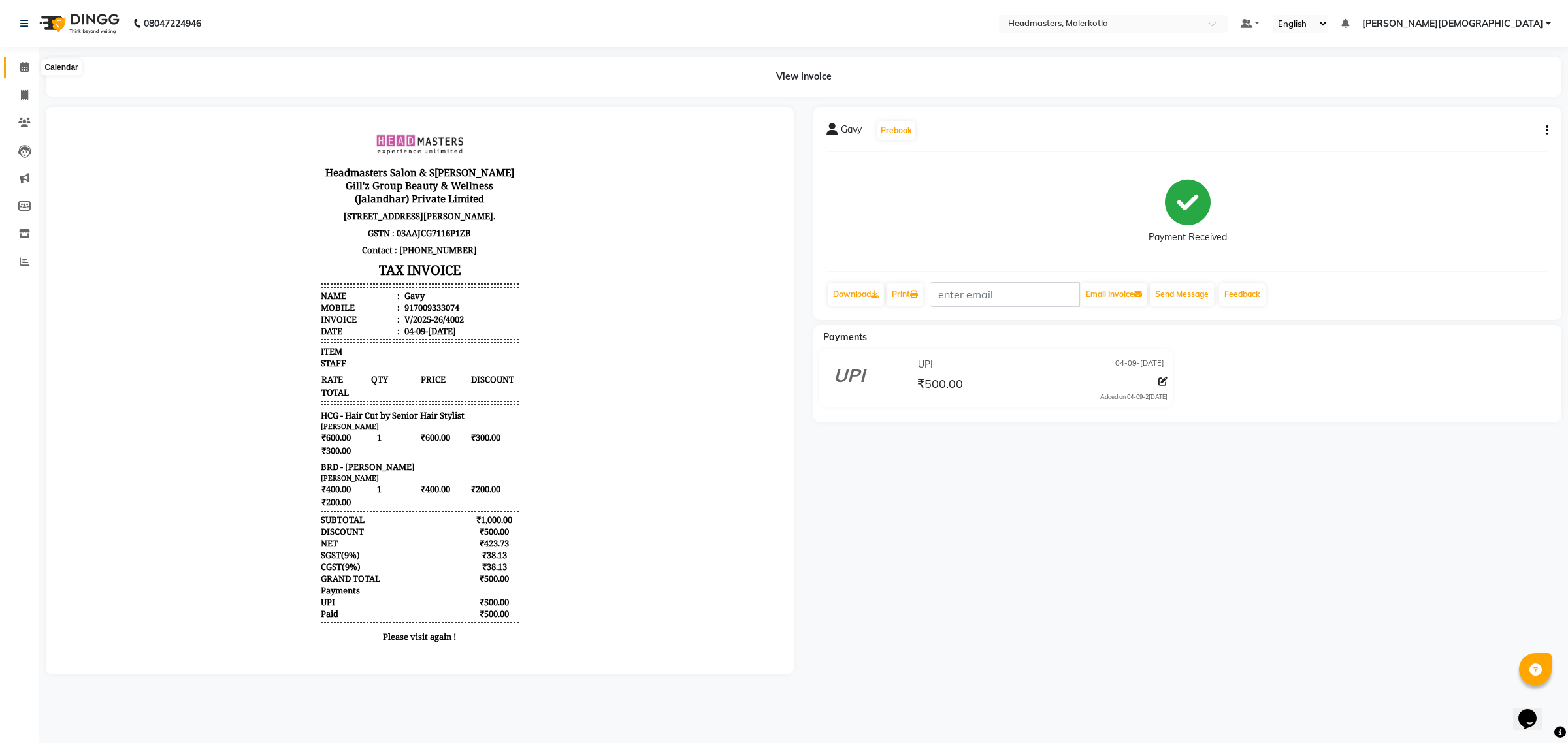
drag, startPoint x: 17, startPoint y: 70, endPoint x: 17, endPoint y: 82, distance: 12.0
click at [17, 70] on span at bounding box center [25, 67] width 23 height 15
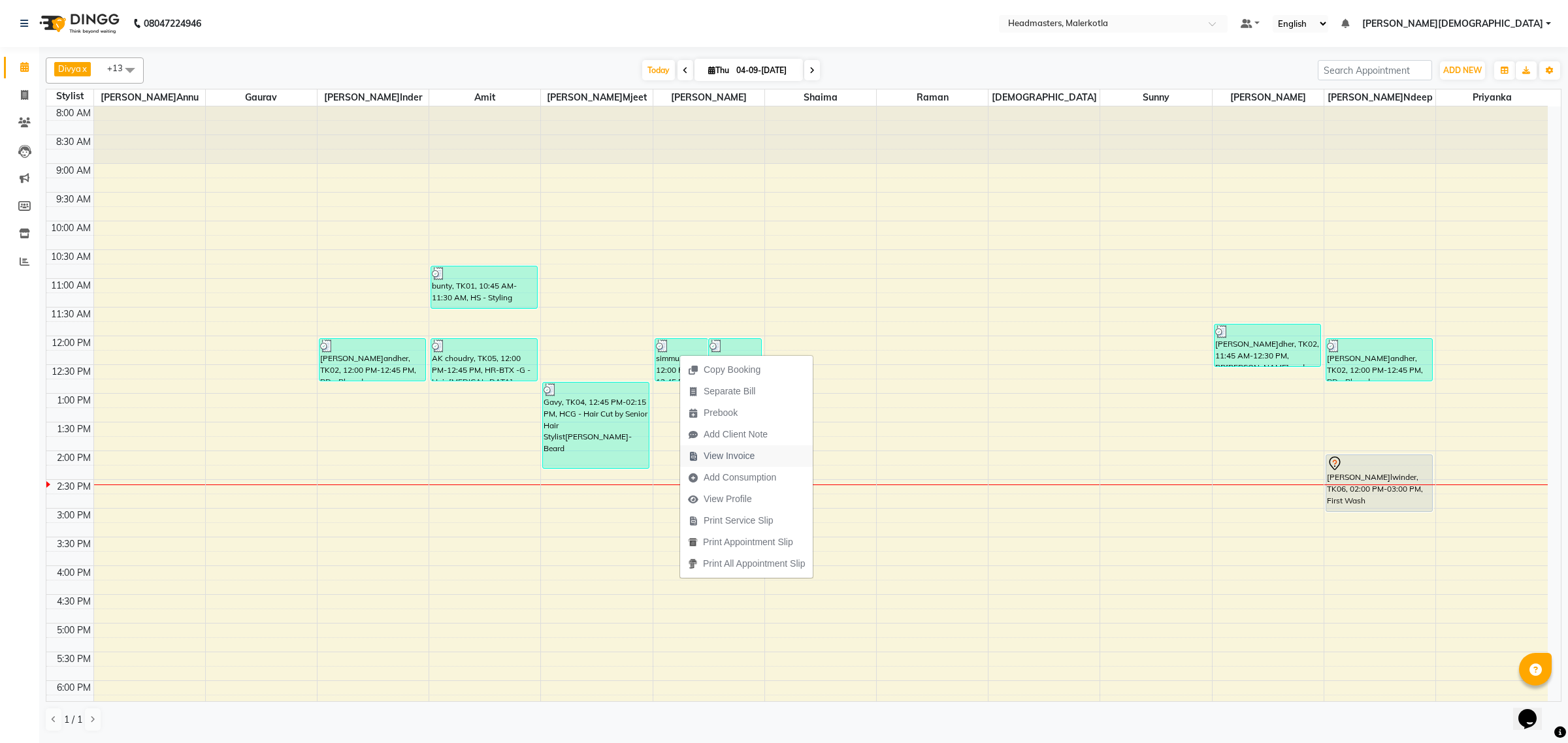
click at [749, 451] on span "View Invoice" at bounding box center [729, 456] width 51 height 14
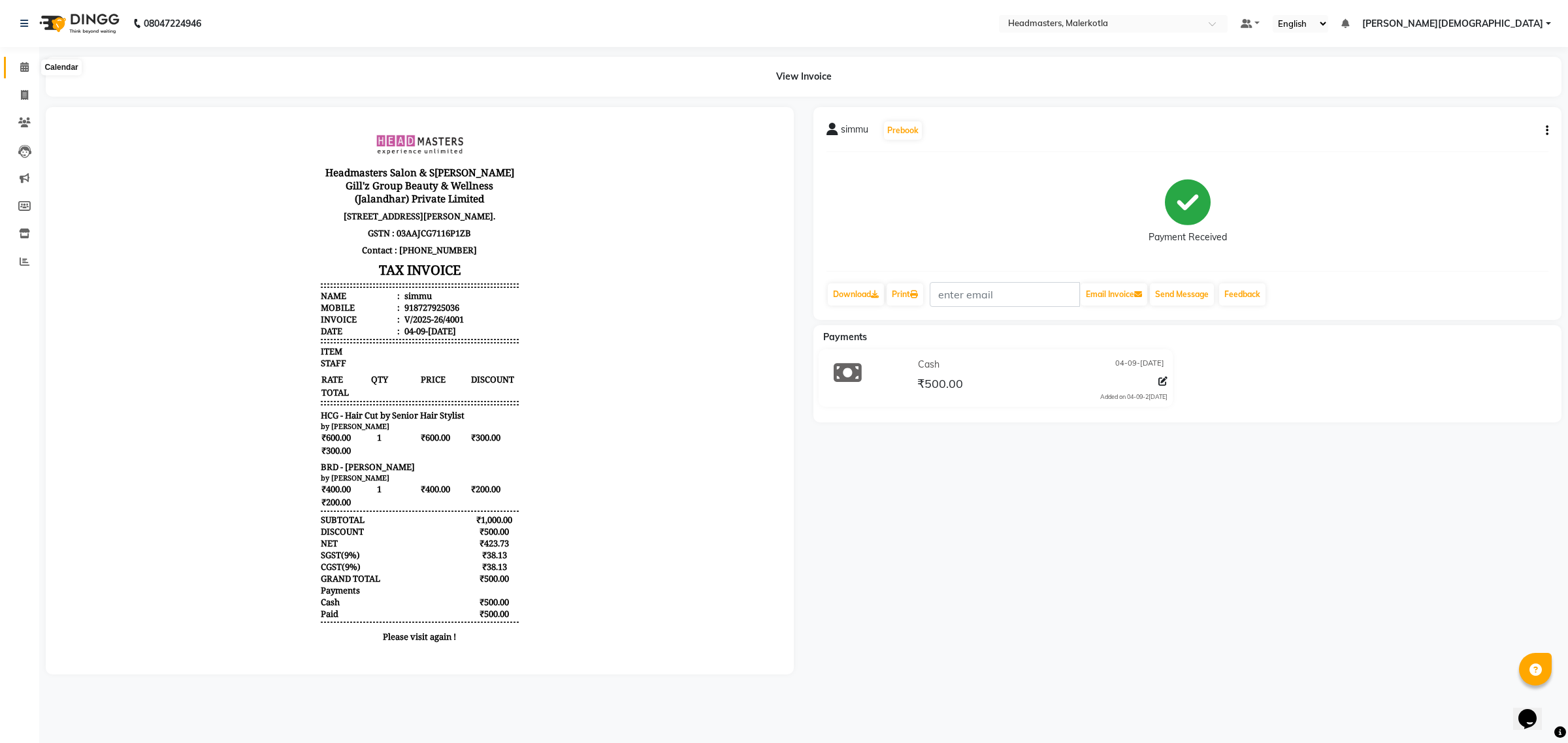
click at [27, 69] on icon at bounding box center [25, 67] width 9 height 10
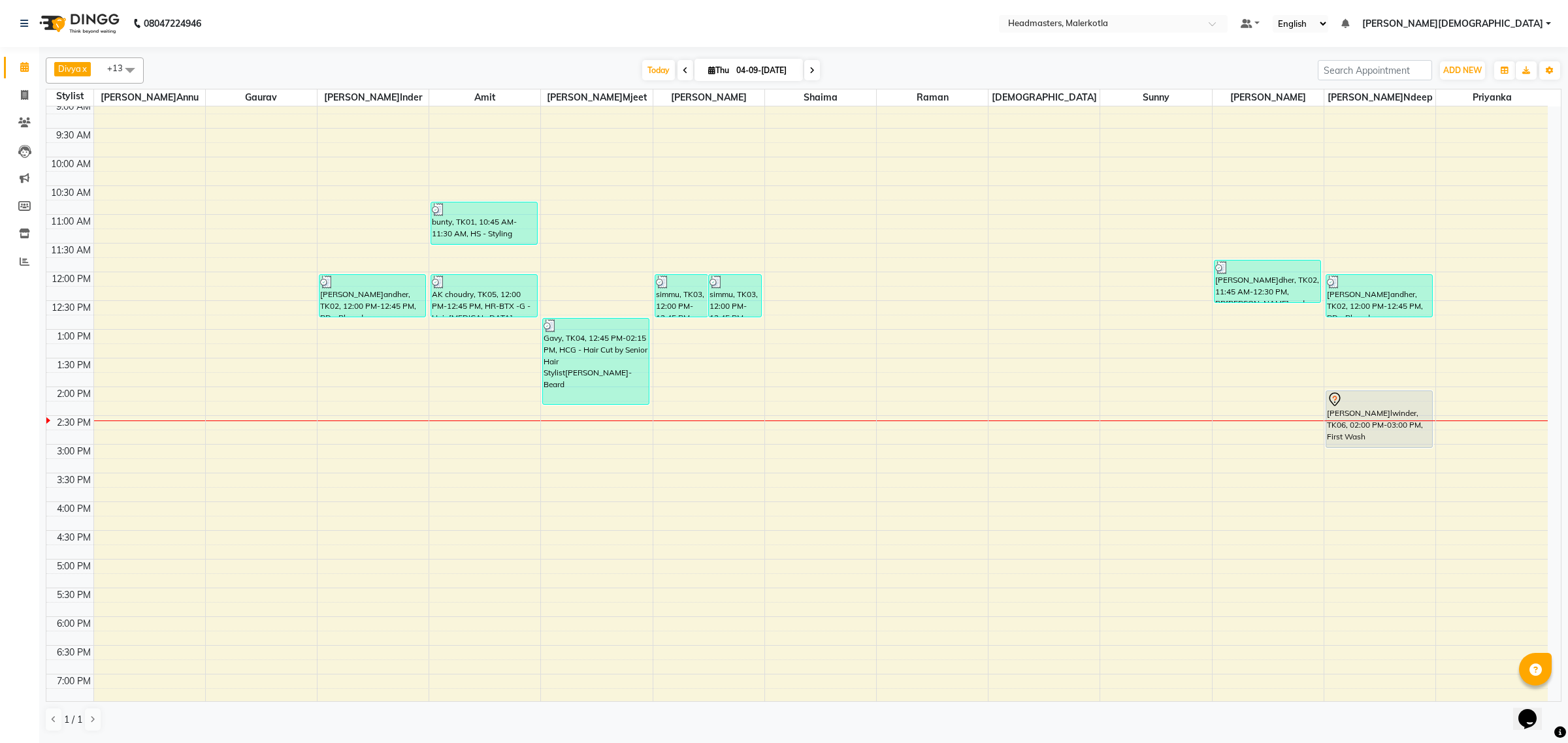
scroll to position [72, 0]
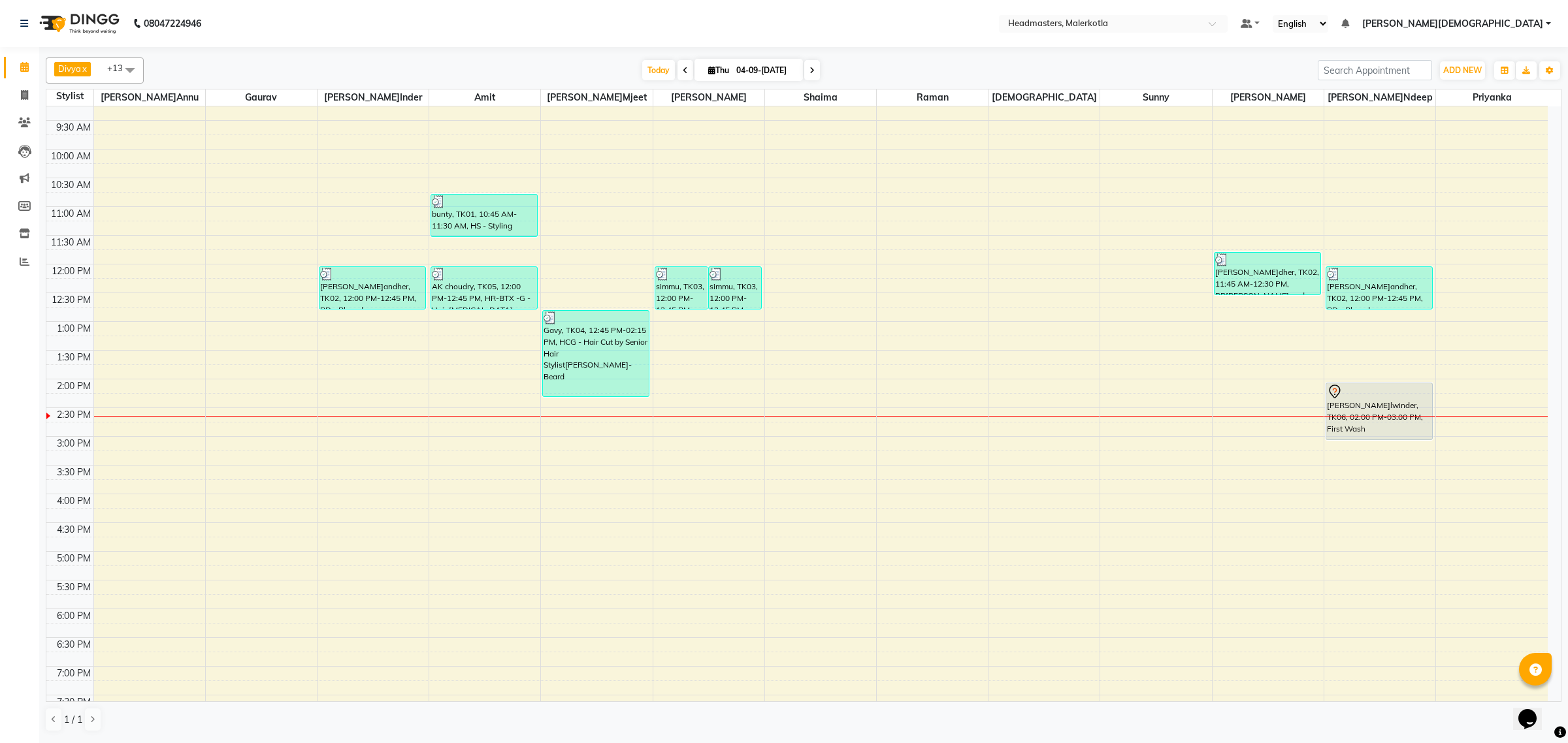
click at [364, 422] on div "8:00 AM 8:30 AM 9:00 AM 9:30 AM 10:00 AM 10:30 AM 11:00 AM 11:30 AM 12:00 PM 12…" at bounding box center [797, 436] width 1501 height 804
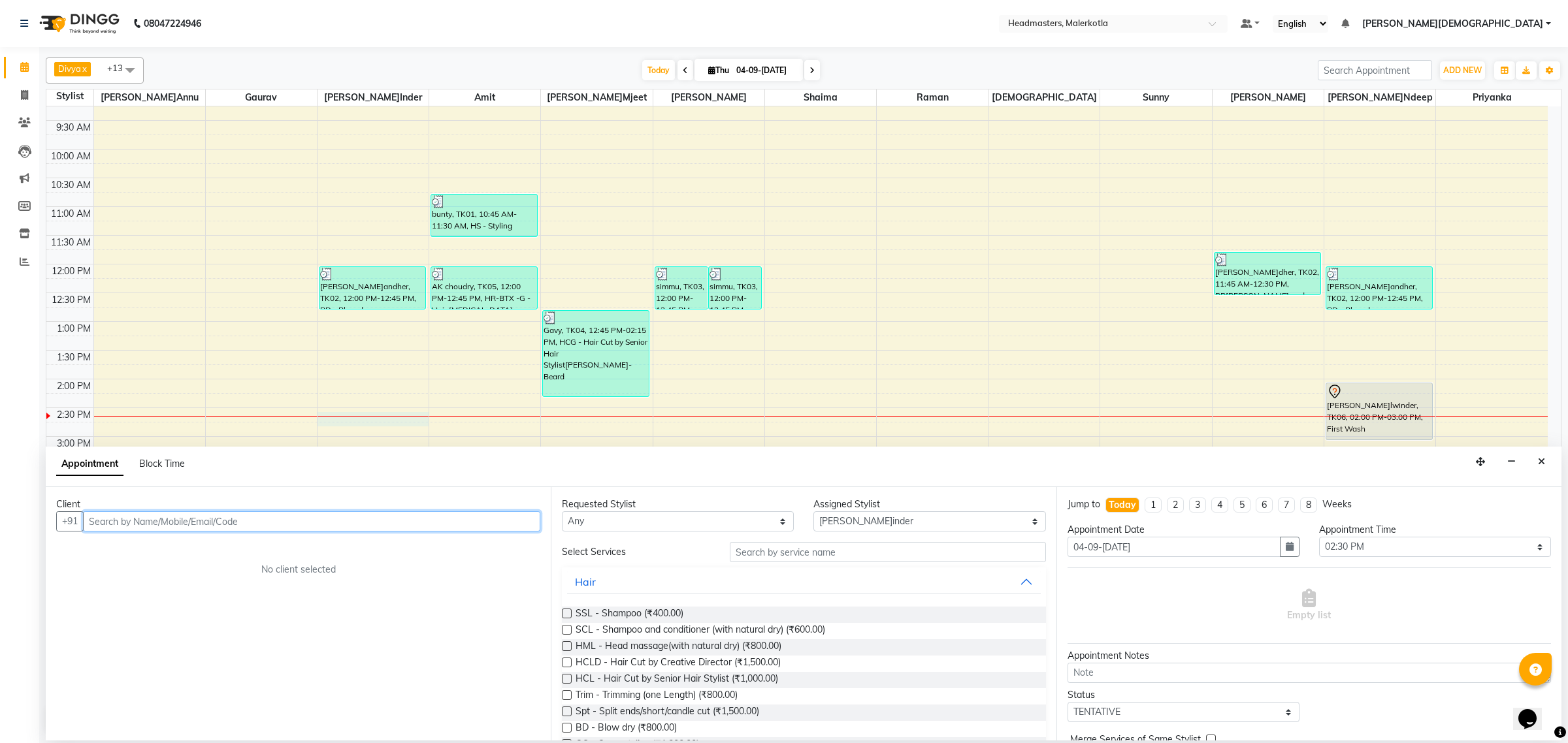
click at [225, 517] on input "text" at bounding box center [312, 522] width 457 height 20
click at [182, 548] on span "7814142" at bounding box center [182, 549] width 46 height 13
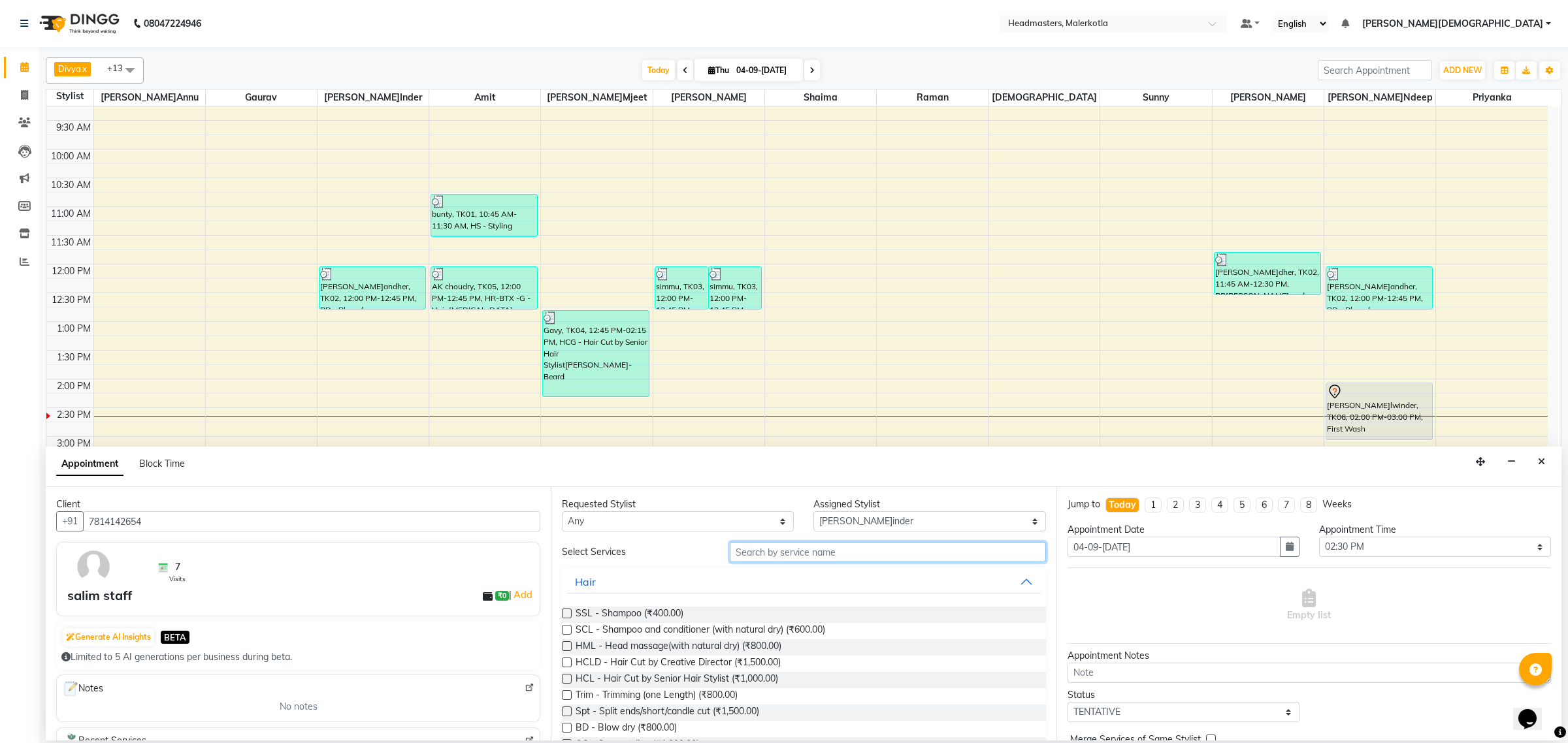
click at [885, 553] on input "text" at bounding box center [887, 552] width 316 height 20
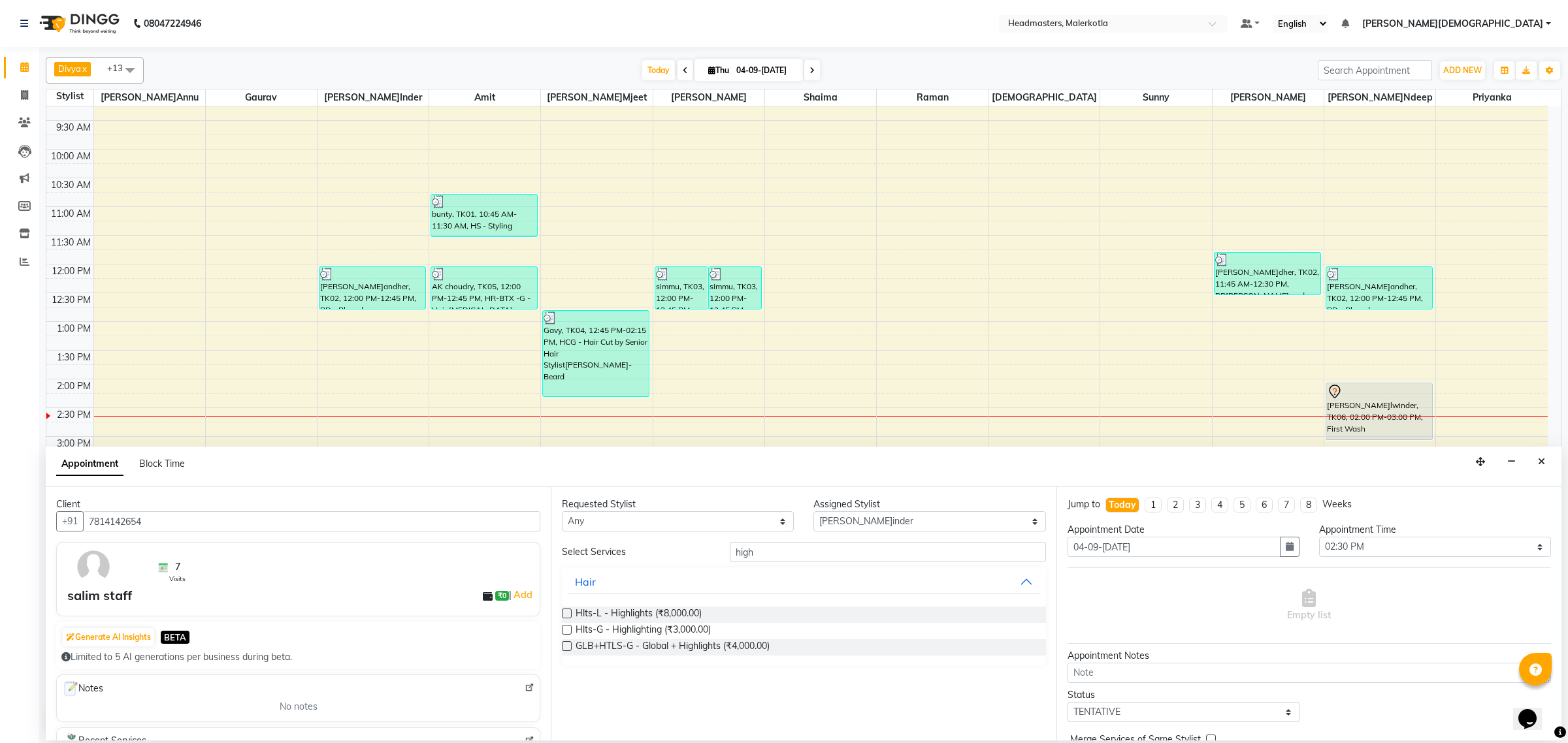
click at [566, 634] on label at bounding box center [567, 630] width 10 height 10
click at [566, 634] on input "checkbox" at bounding box center [566, 632] width 9 height 9
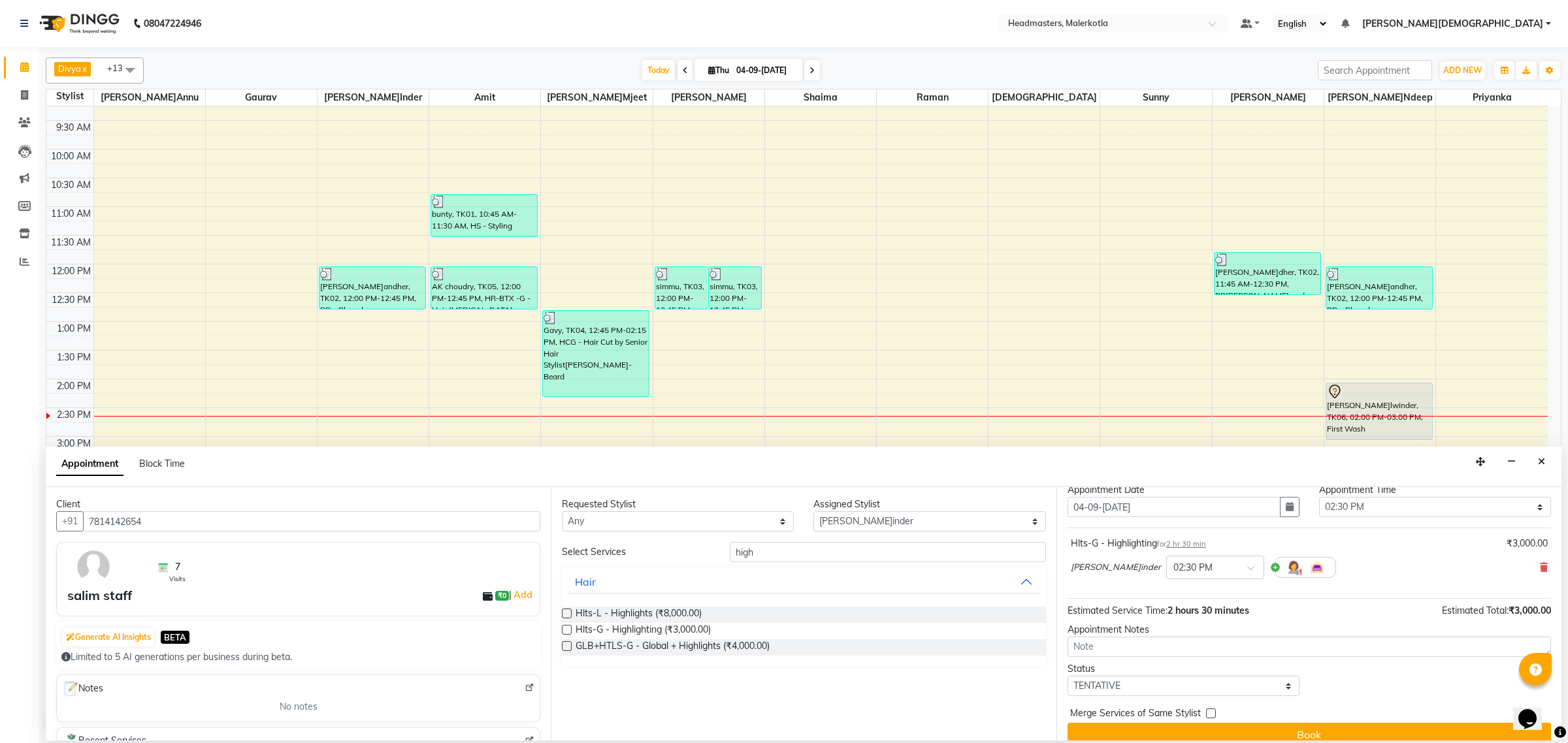
scroll to position [57, 0]
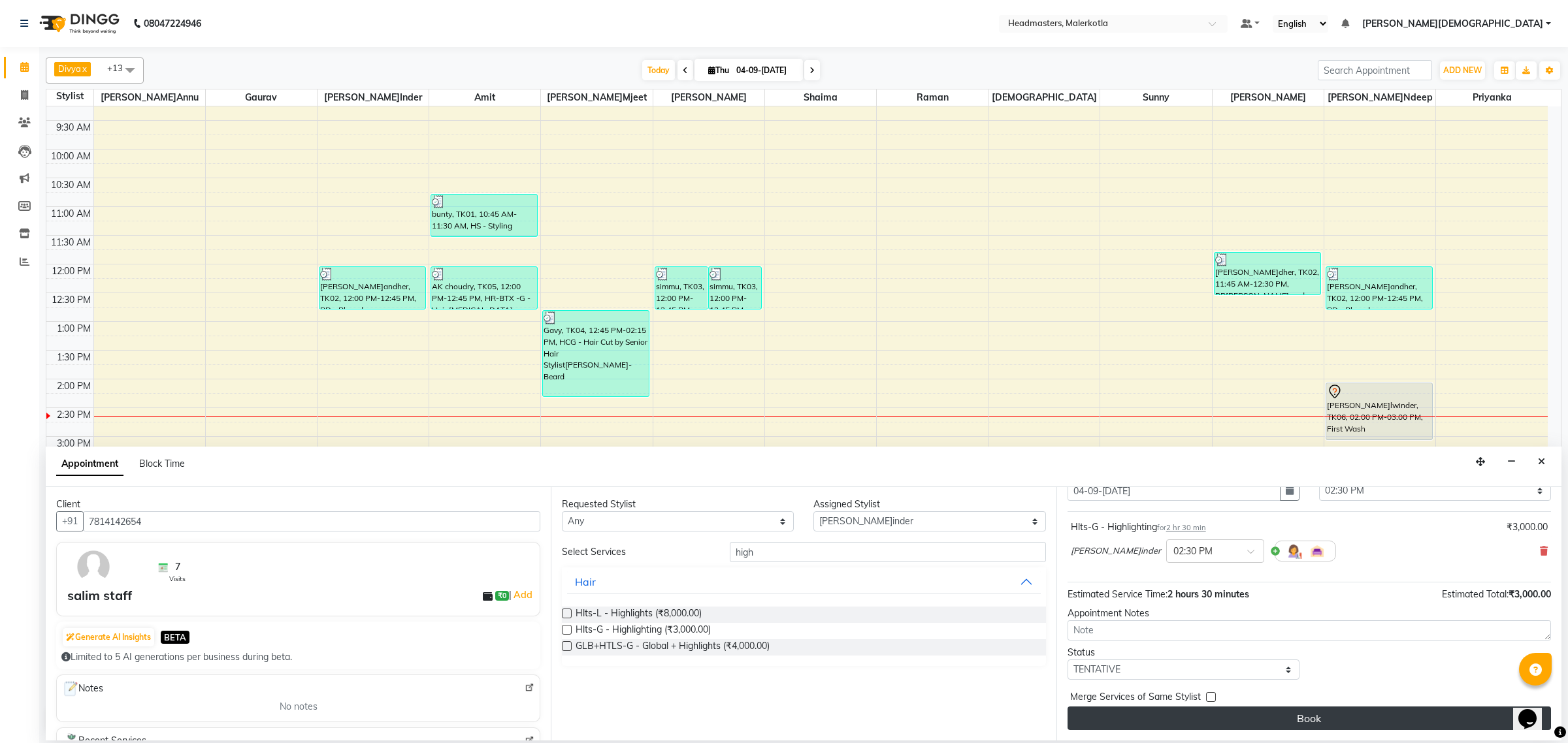
click at [1398, 712] on button "Book" at bounding box center [1309, 718] width 483 height 24
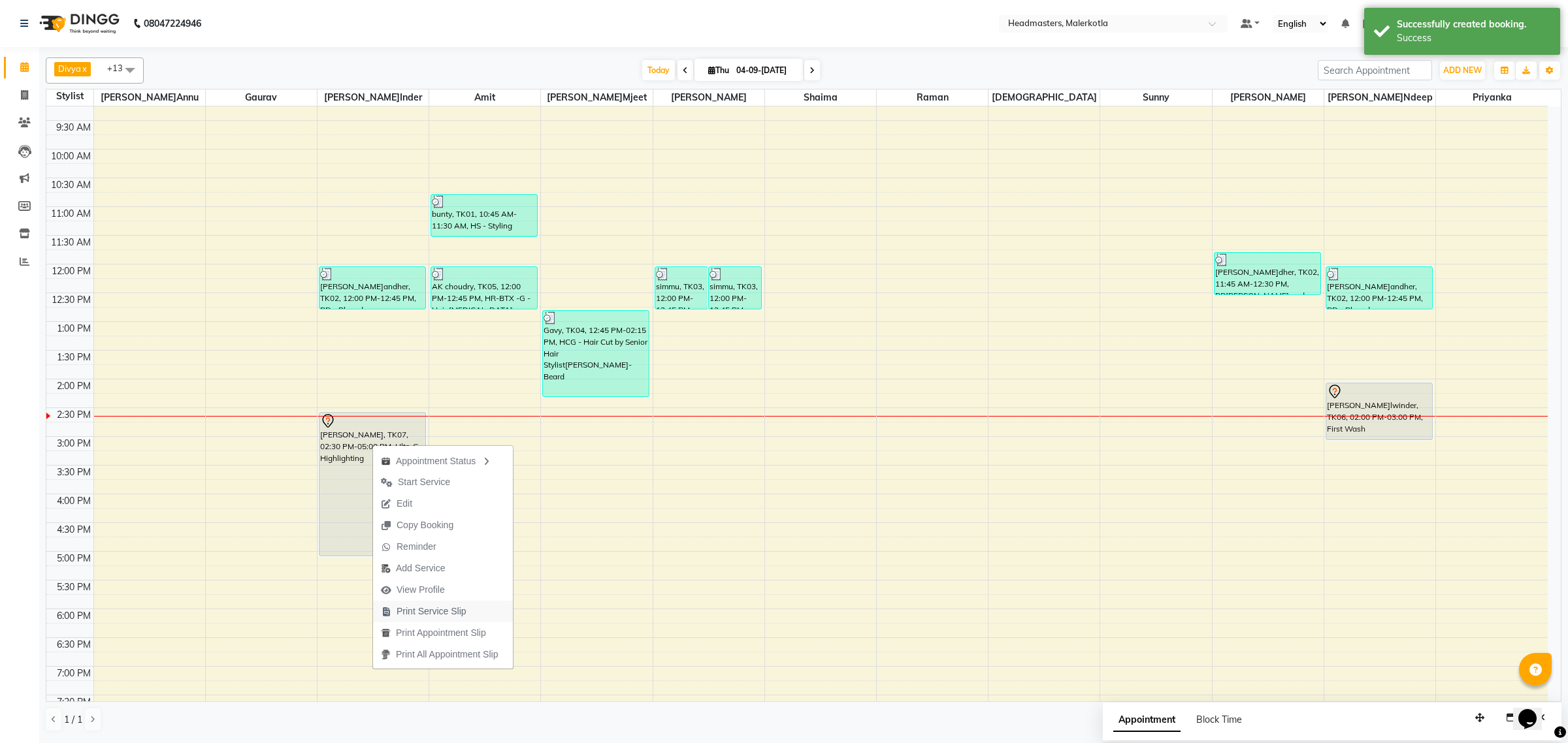
click at [467, 608] on span "Print Service Slip" at bounding box center [424, 612] width 101 height 22
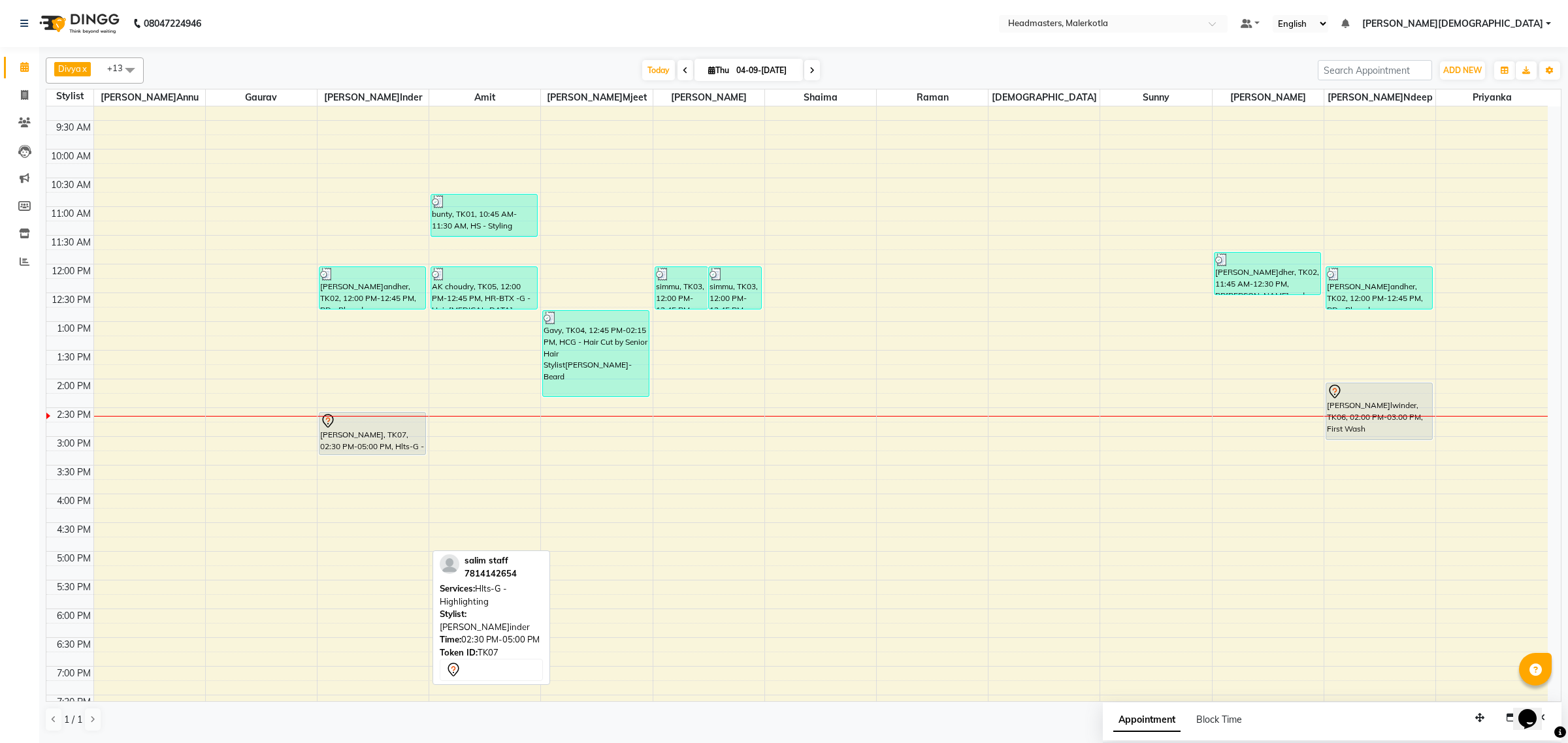
drag, startPoint x: 371, startPoint y: 556, endPoint x: 389, endPoint y: 453, distance: 104.6
click at [389, 453] on div "pandher, TK02, 12:00 PM-12:45 PM, BD - Blow dry salim staff, TK07, 02:30 PM-05:…" at bounding box center [373, 436] width 111 height 804
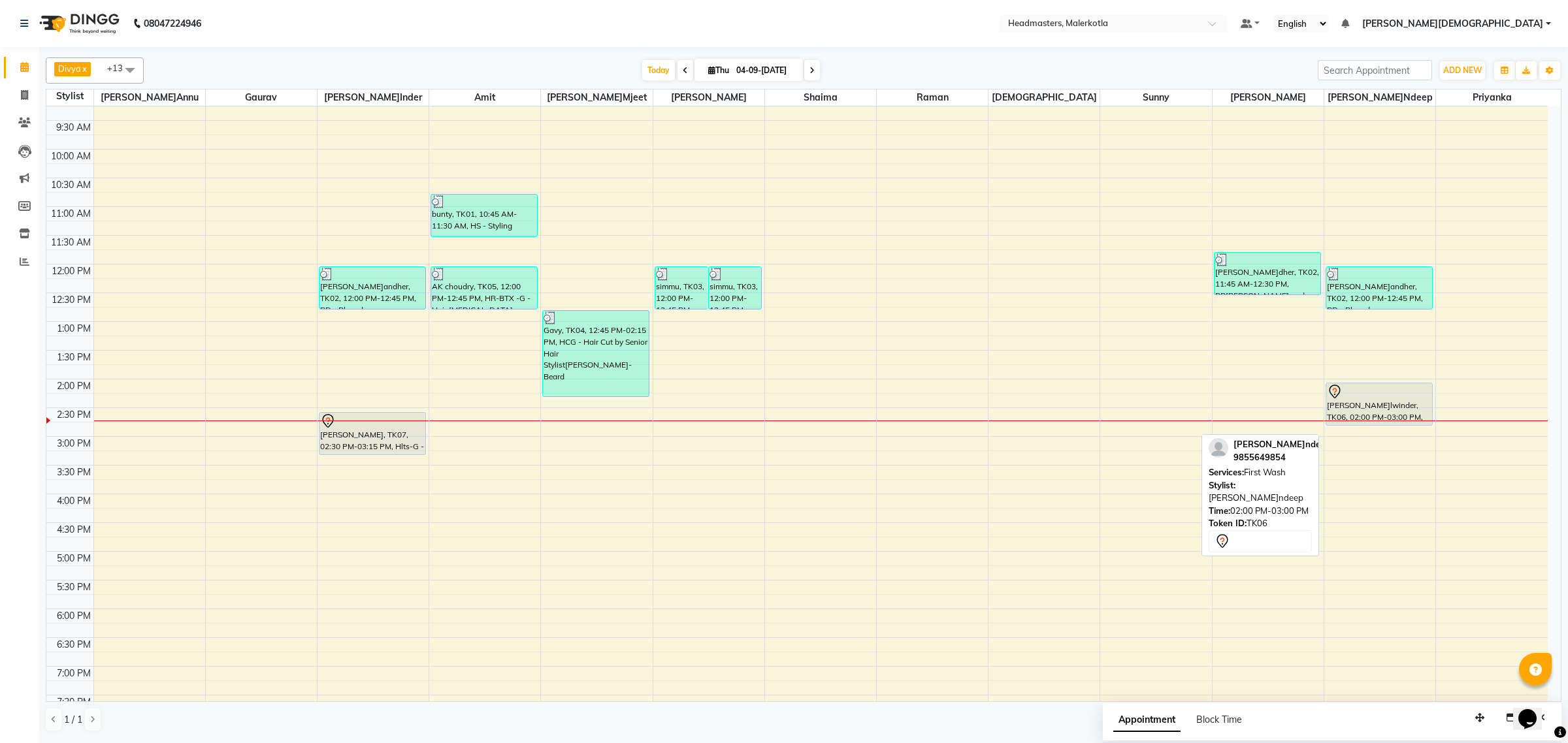
drag, startPoint x: 1386, startPoint y: 438, endPoint x: 1379, endPoint y: 420, distance: 19.3
click at [1379, 420] on div "pandher, TK02, 12:00 PM-12:45 PM, BD - Blow dry Kulwinder, TK06, 02:00 PM-03:00…" at bounding box center [1379, 436] width 111 height 804
click at [131, 70] on span at bounding box center [130, 69] width 26 height 25
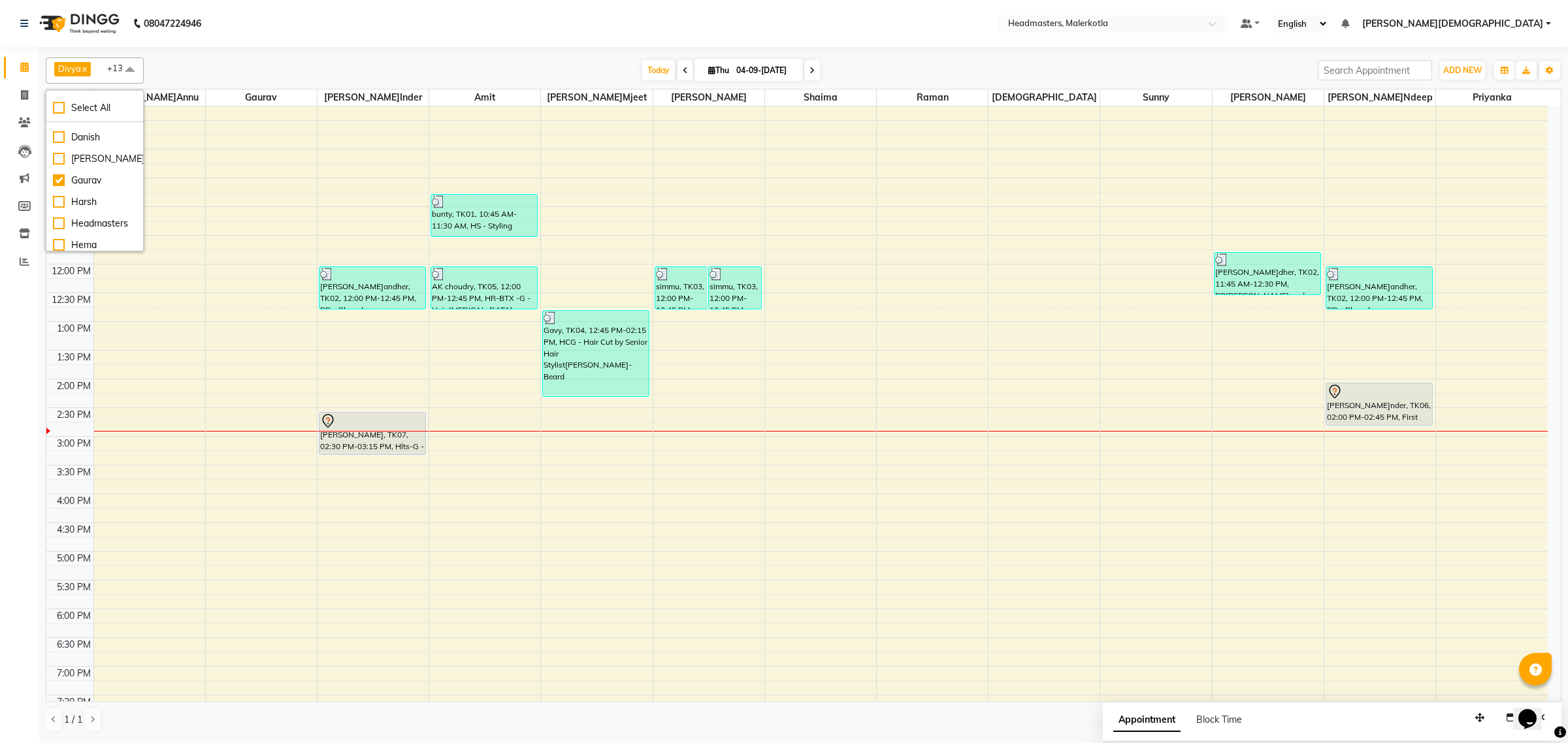
scroll to position [164, 0]
click at [57, 192] on div "Headmasters" at bounding box center [95, 184] width 84 height 14
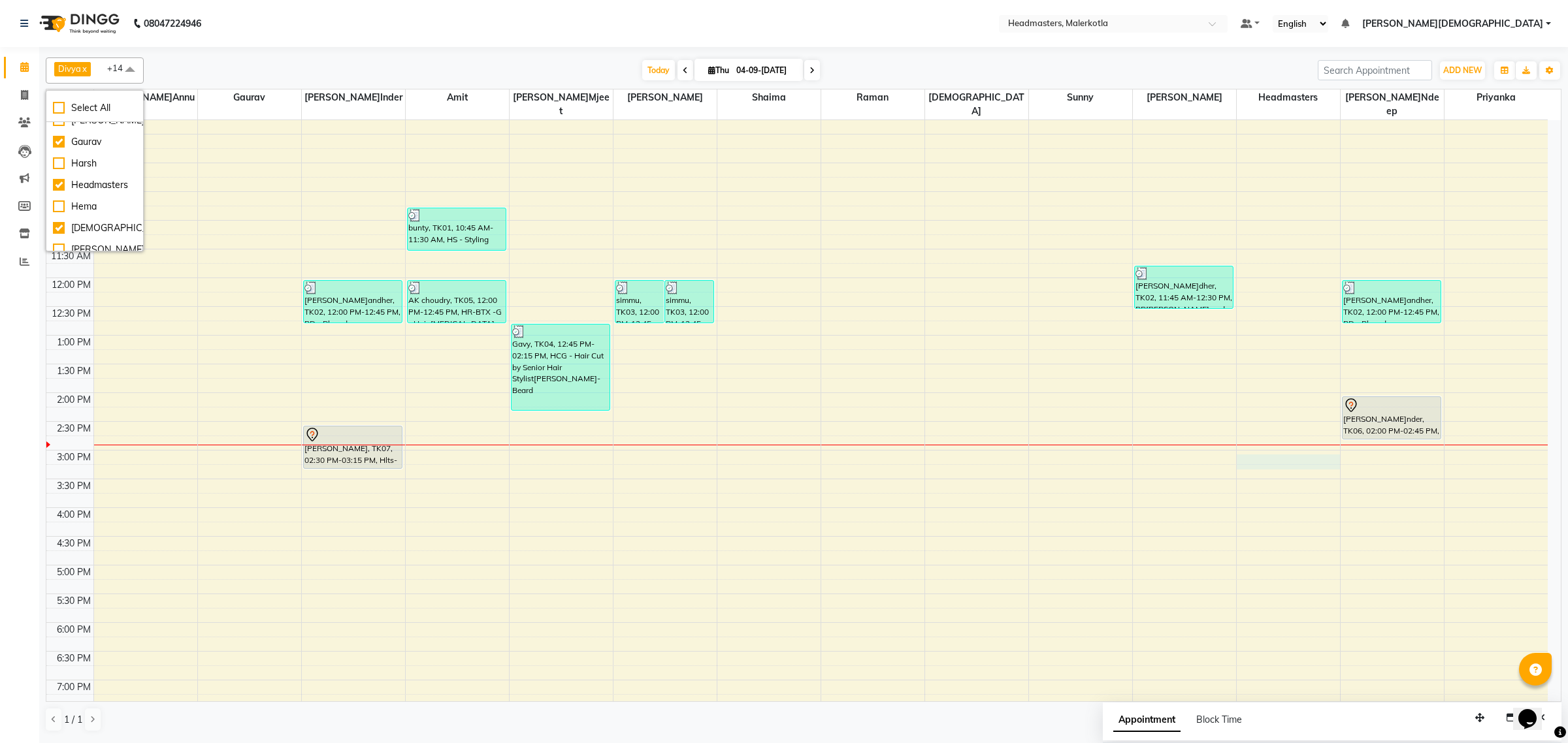
click at [1267, 447] on div "8:00 AM 8:30 AM 9:00 AM 9:30 AM 10:00 AM 10:30 AM 11:00 AM 11:30 AM 12:00 PM 12…" at bounding box center [797, 450] width 1501 height 804
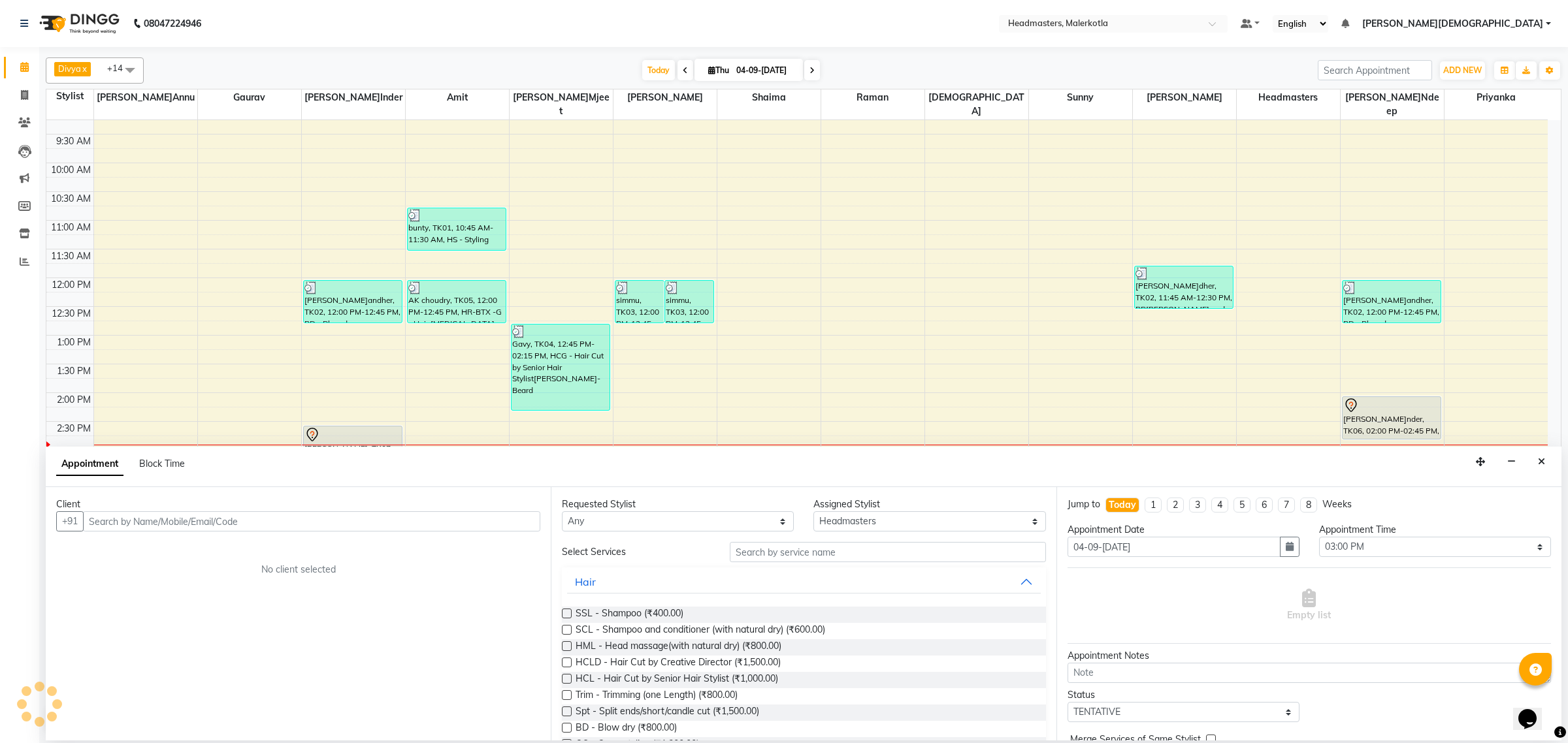
click at [262, 525] on input "text" at bounding box center [312, 522] width 457 height 20
click at [227, 548] on ngb-highlight "9815698777" at bounding box center [203, 549] width 65 height 13
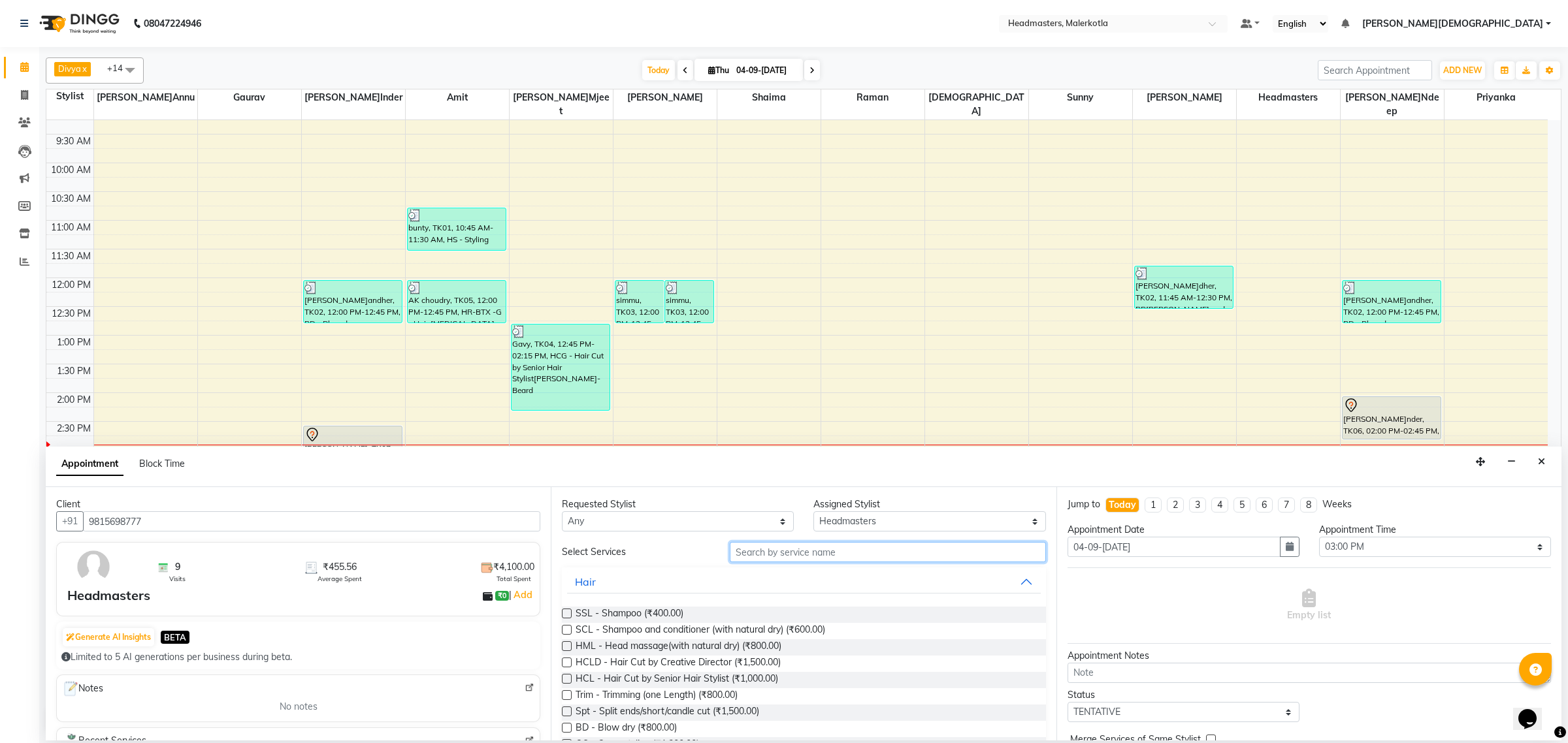
click at [887, 550] on input "text" at bounding box center [887, 552] width 316 height 20
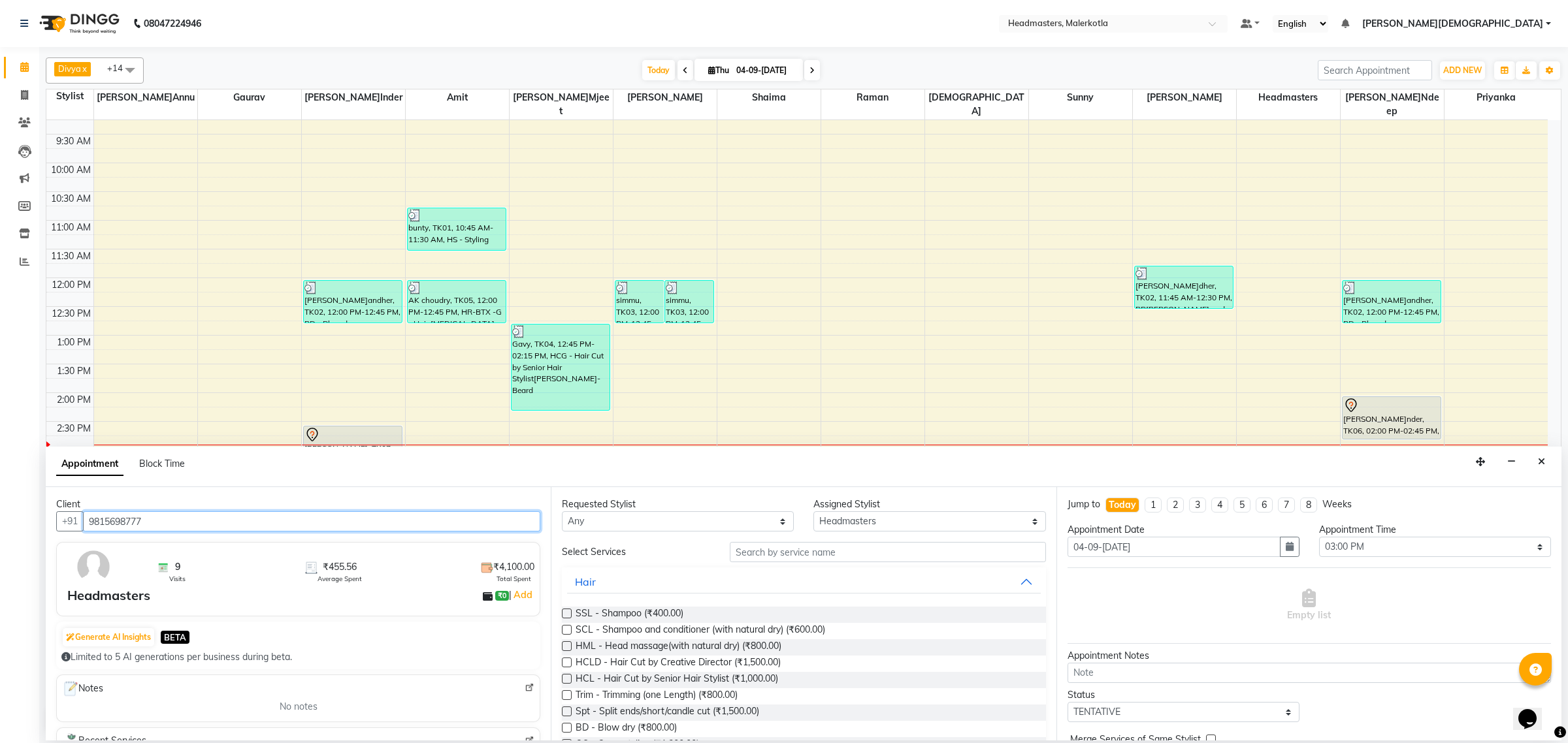
click at [148, 521] on input "9815698777" at bounding box center [312, 522] width 457 height 20
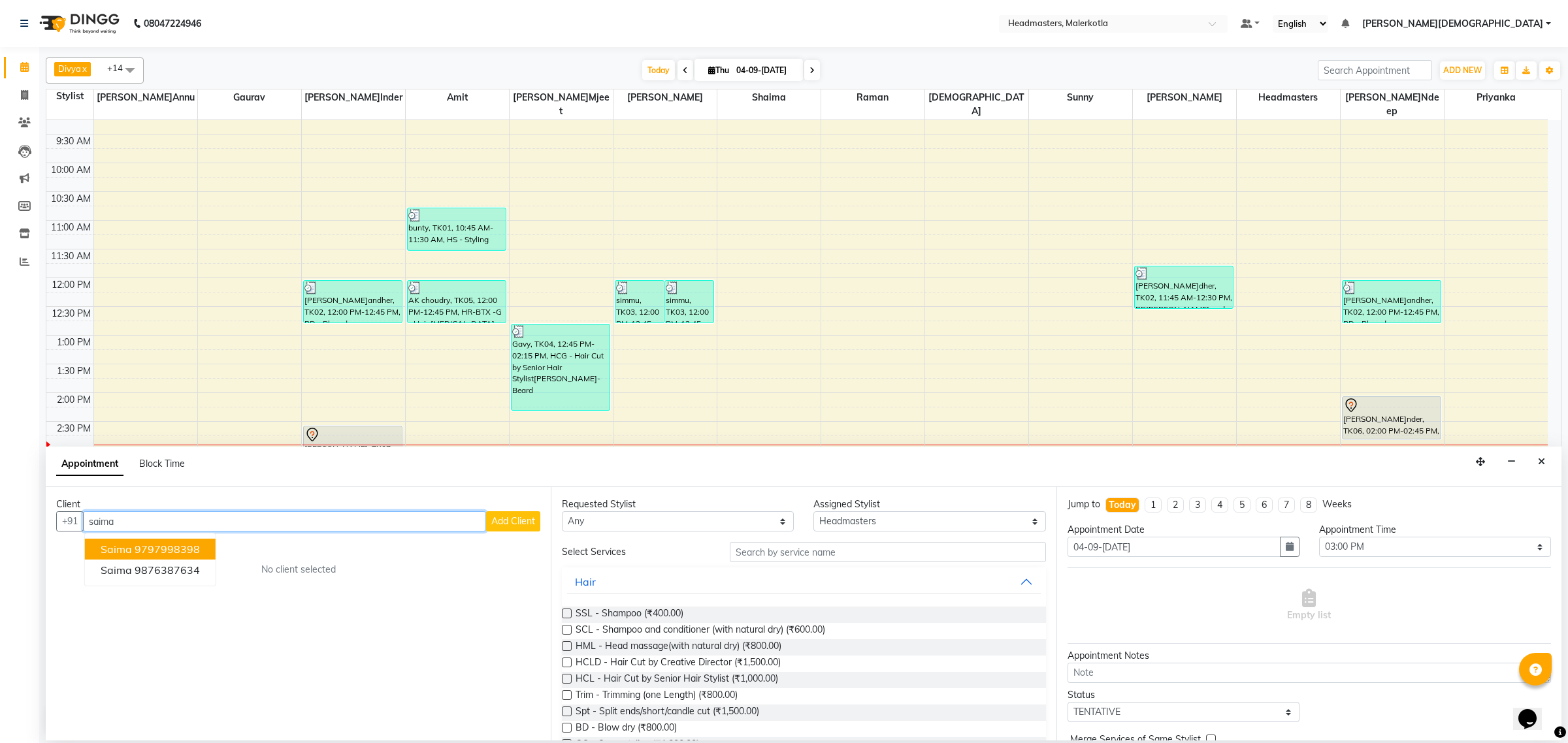
click at [193, 548] on ngb-highlight "9797998398" at bounding box center [167, 549] width 65 height 13
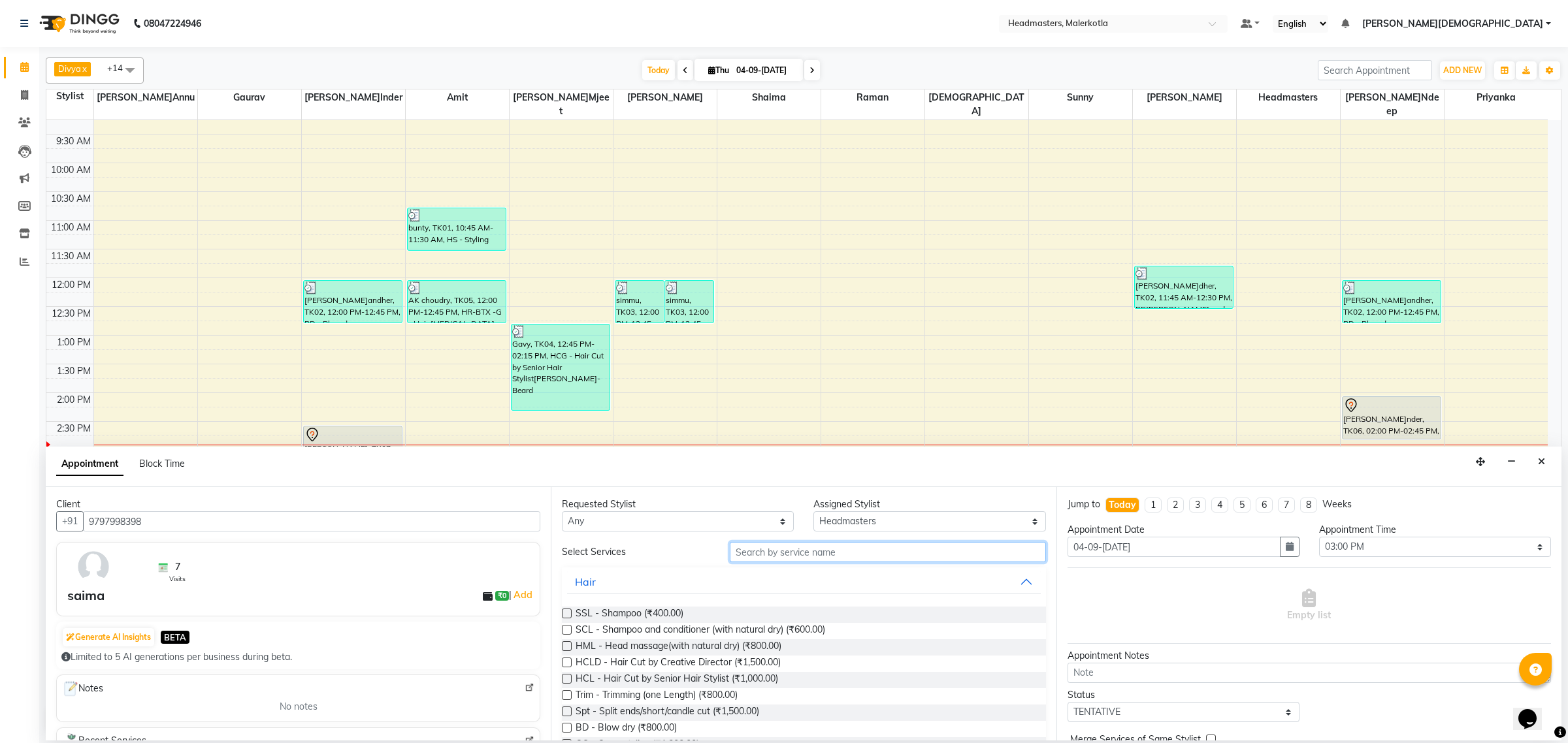
click at [808, 546] on input "text" at bounding box center [887, 552] width 316 height 20
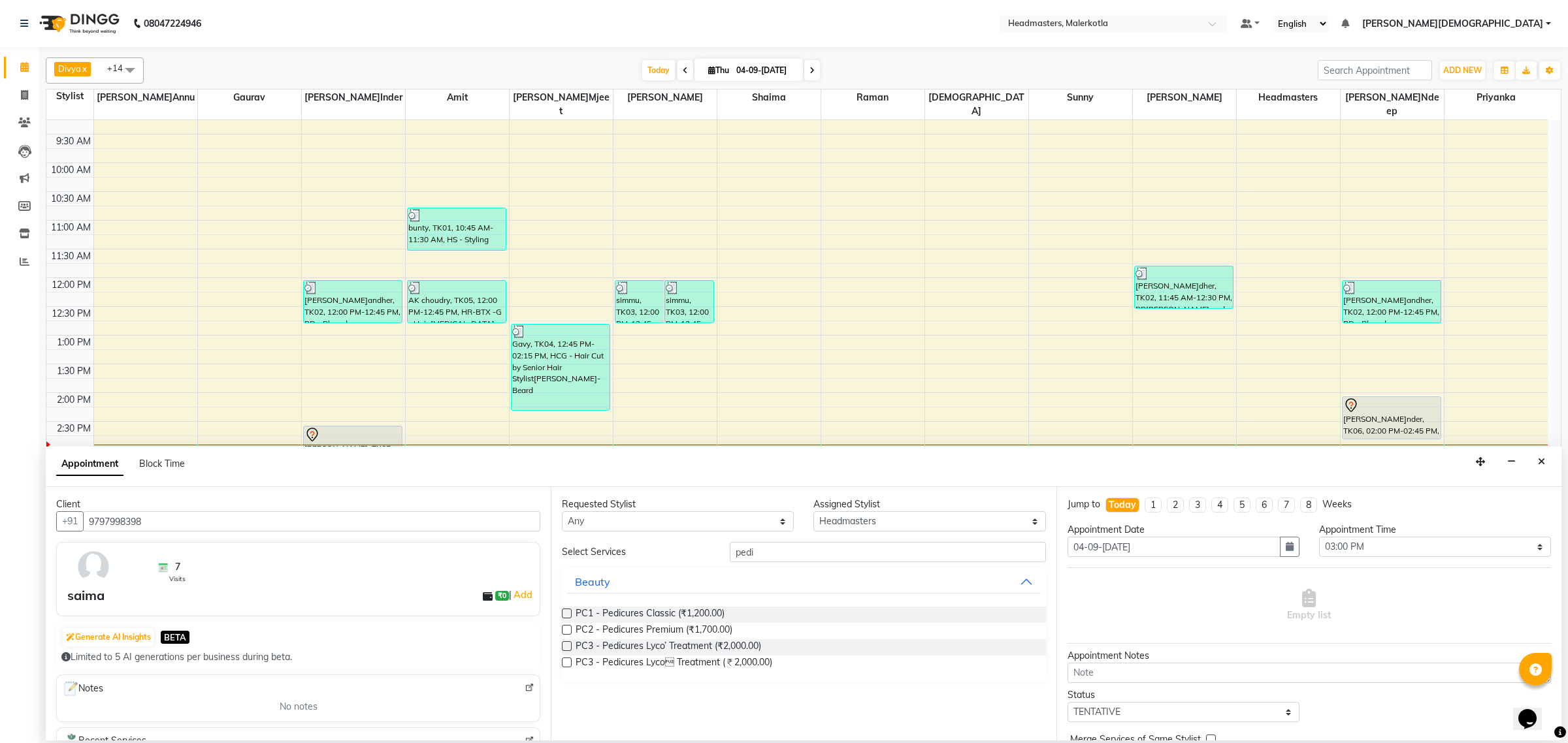
click at [567, 614] on label at bounding box center [567, 613] width 10 height 10
click at [567, 614] on input "checkbox" at bounding box center [566, 615] width 9 height 9
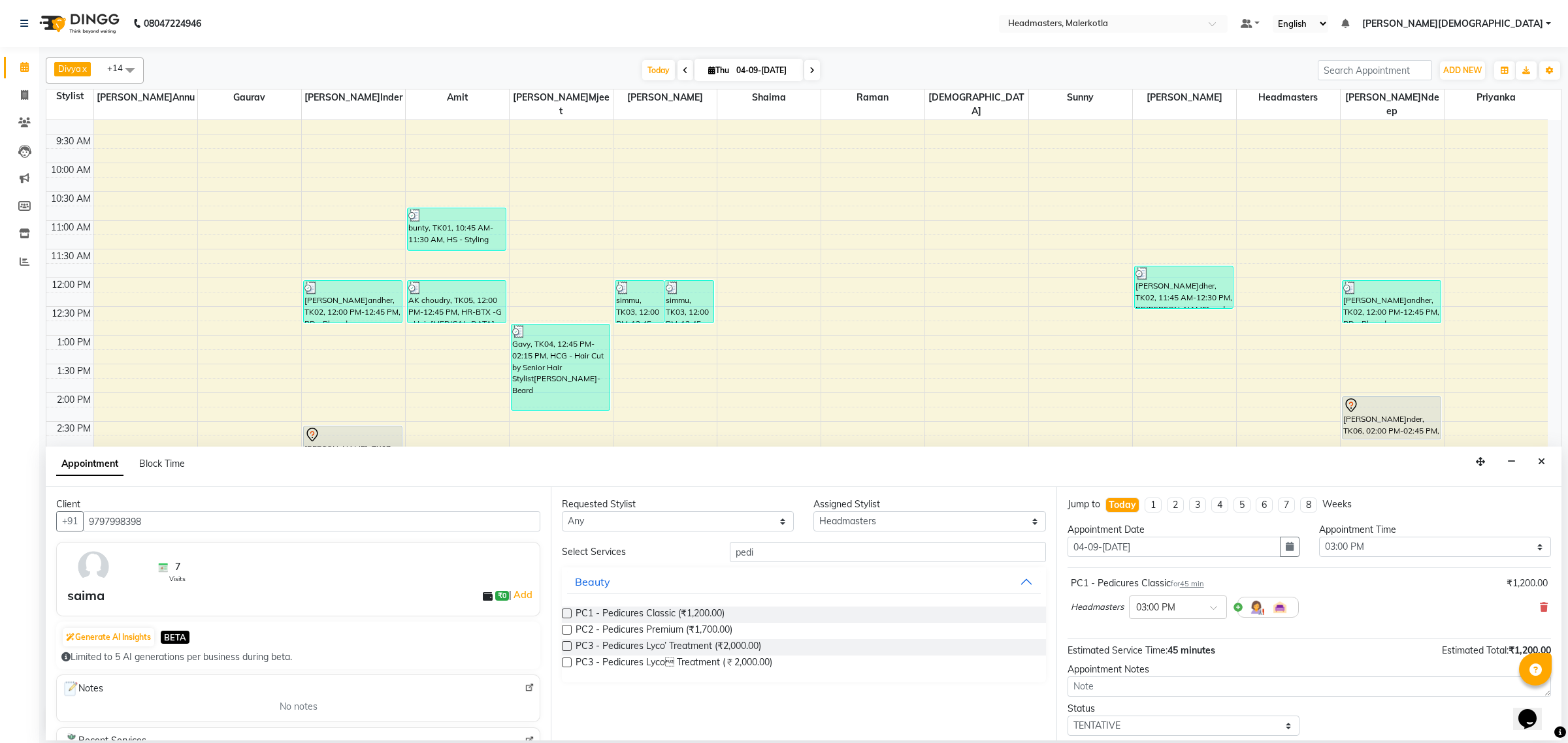
scroll to position [57, 0]
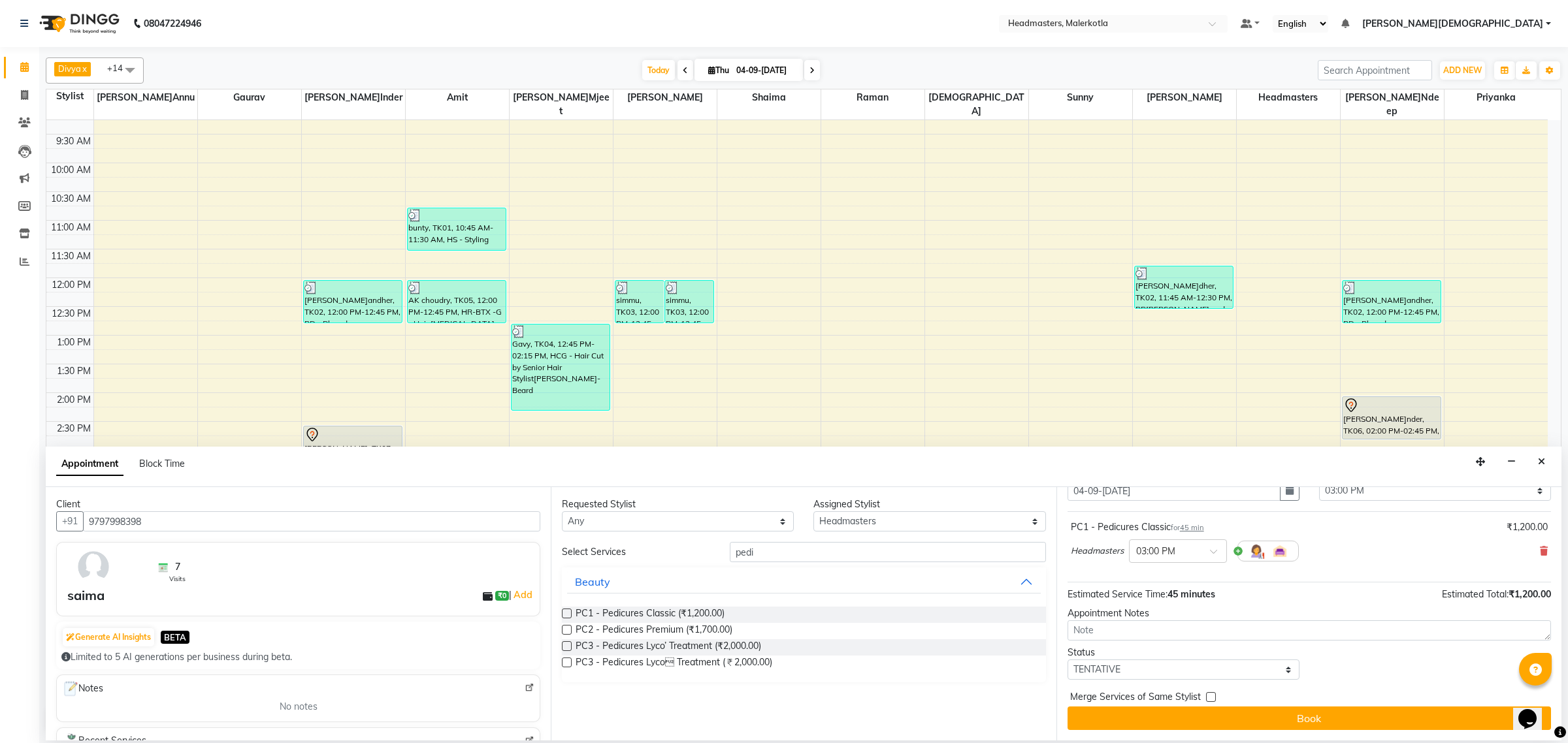
click at [1540, 461] on icon "Close" at bounding box center [1541, 462] width 7 height 9
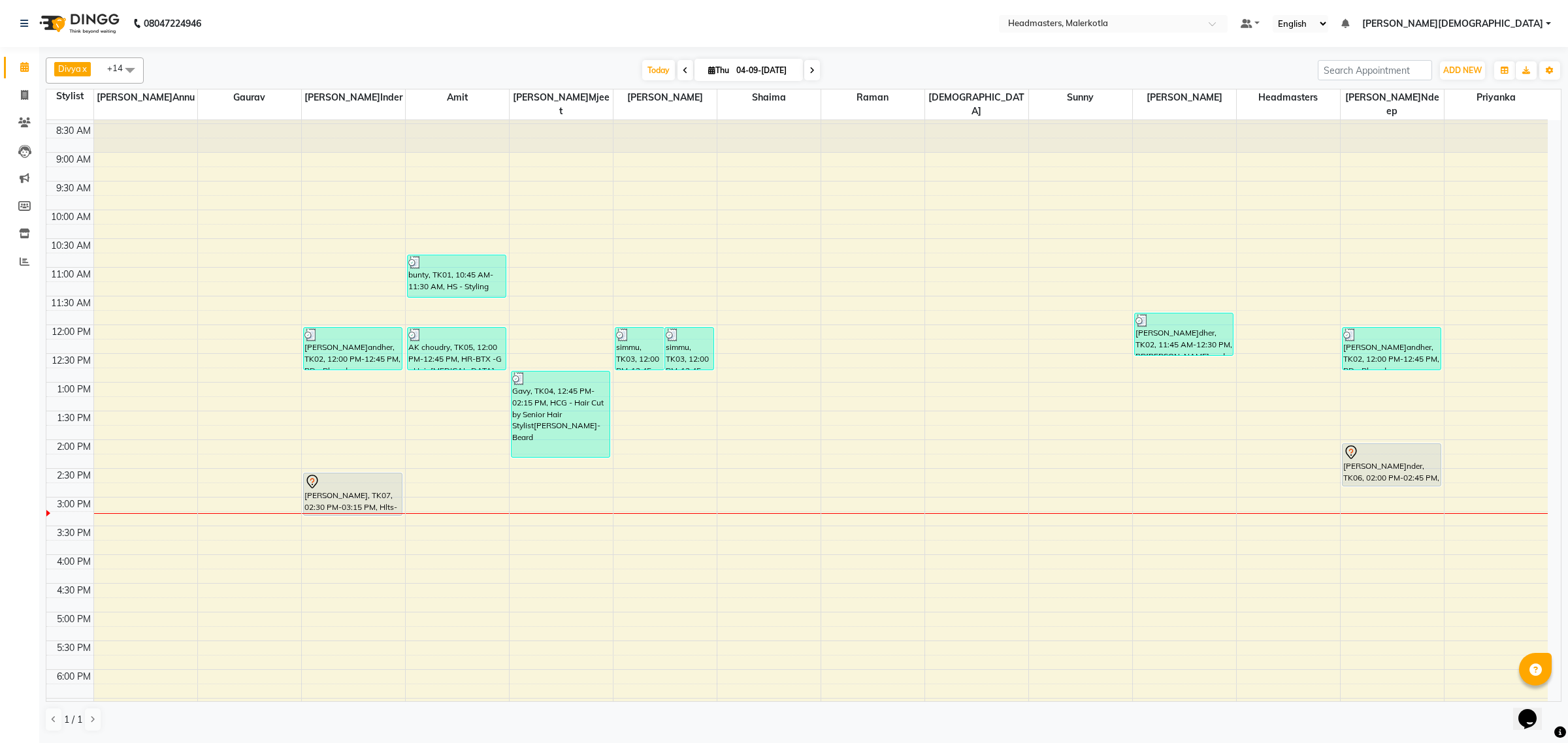
scroll to position [0, 0]
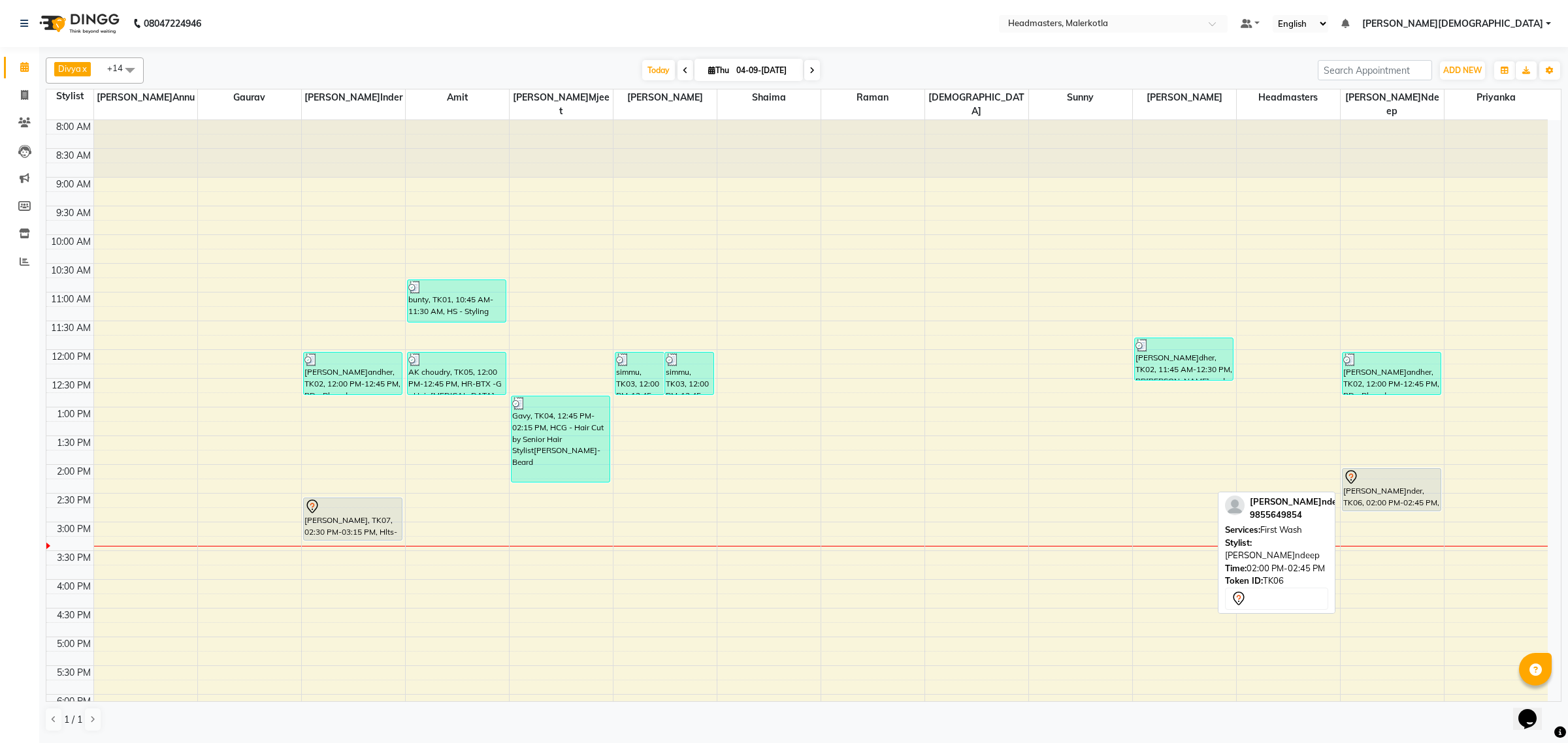
click at [1402, 488] on div "Kulwinder, TK06, 02:00 PM-02:45 PM, First Wash" at bounding box center [1391, 490] width 98 height 42
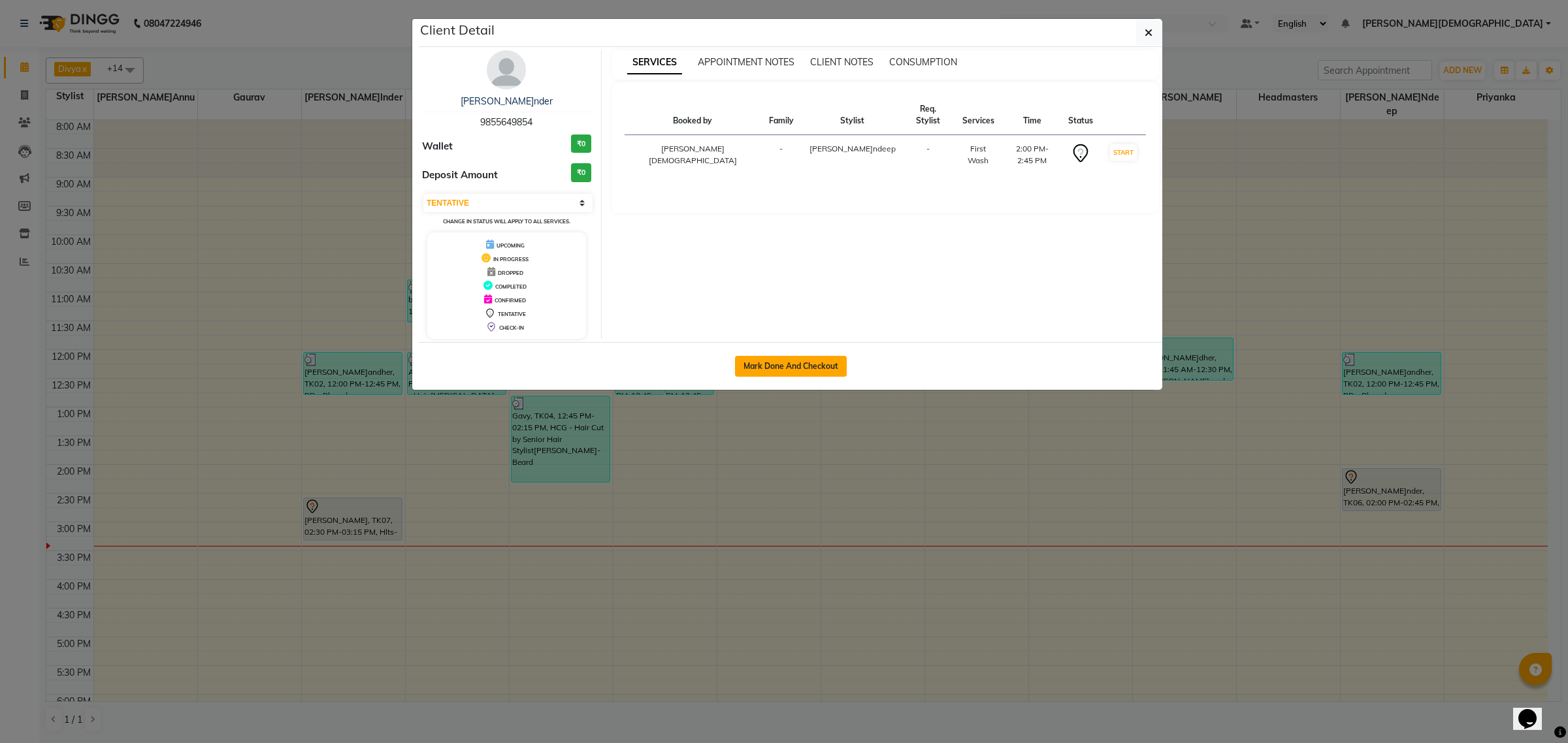
click at [766, 373] on button "Mark Done And Checkout" at bounding box center [791, 366] width 111 height 21
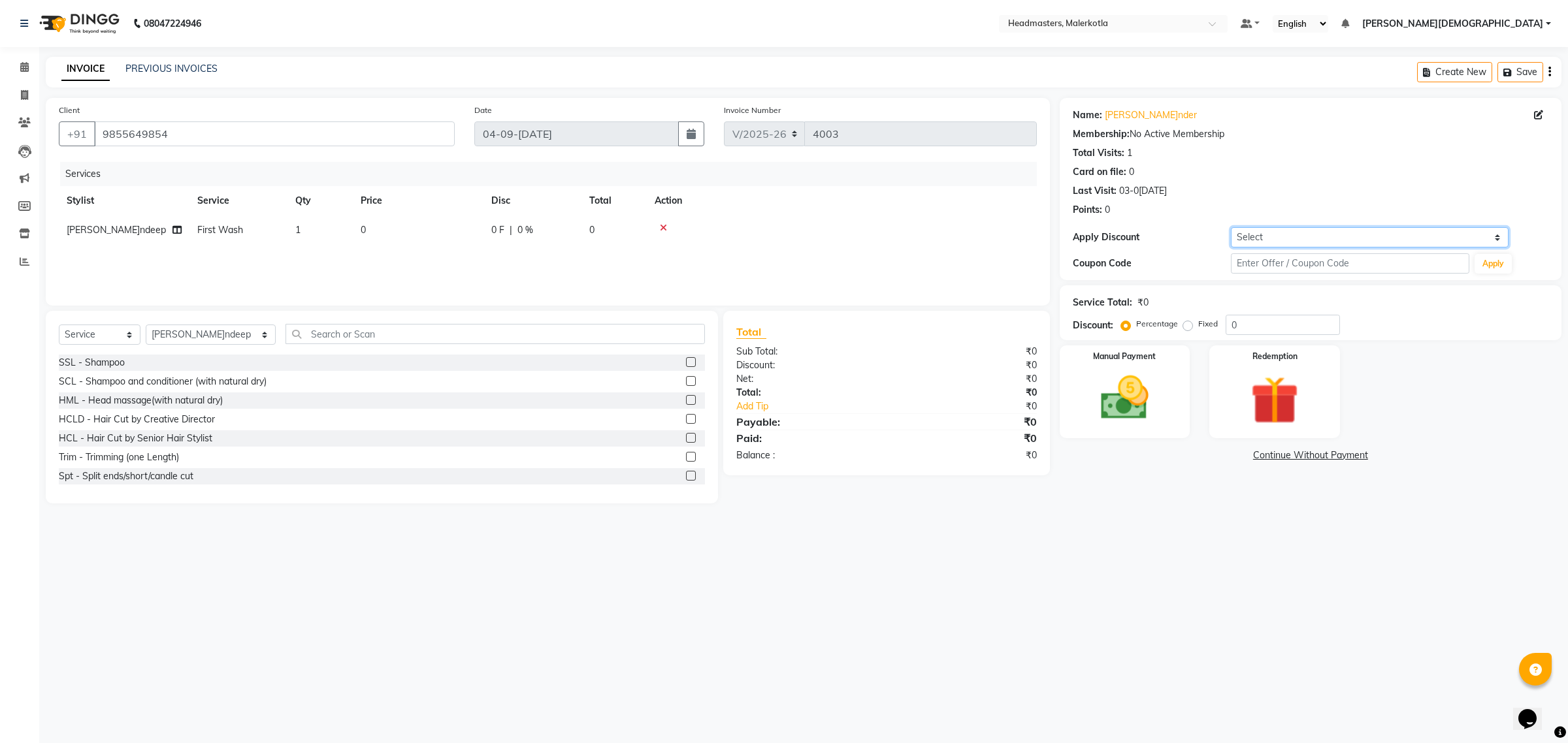
click at [1272, 239] on select "Select Coupon → Pending Payment Coupon → Already Paid Coupon → Wrong Job Card C…" at bounding box center [1370, 237] width 278 height 20
click at [1272, 233] on select "Select Coupon → Pending Payment Coupon → Already Paid Coupon → Wrong Job Card C…" at bounding box center [1370, 237] width 278 height 20
click at [91, 332] on select "Select Service Product Membership Package Voucher Prepaid Gift Card" at bounding box center [99, 335] width 82 height 20
click at [59, 325] on select "Select Service Product Membership Package Voucher Prepaid Gift Card" at bounding box center [99, 335] width 82 height 20
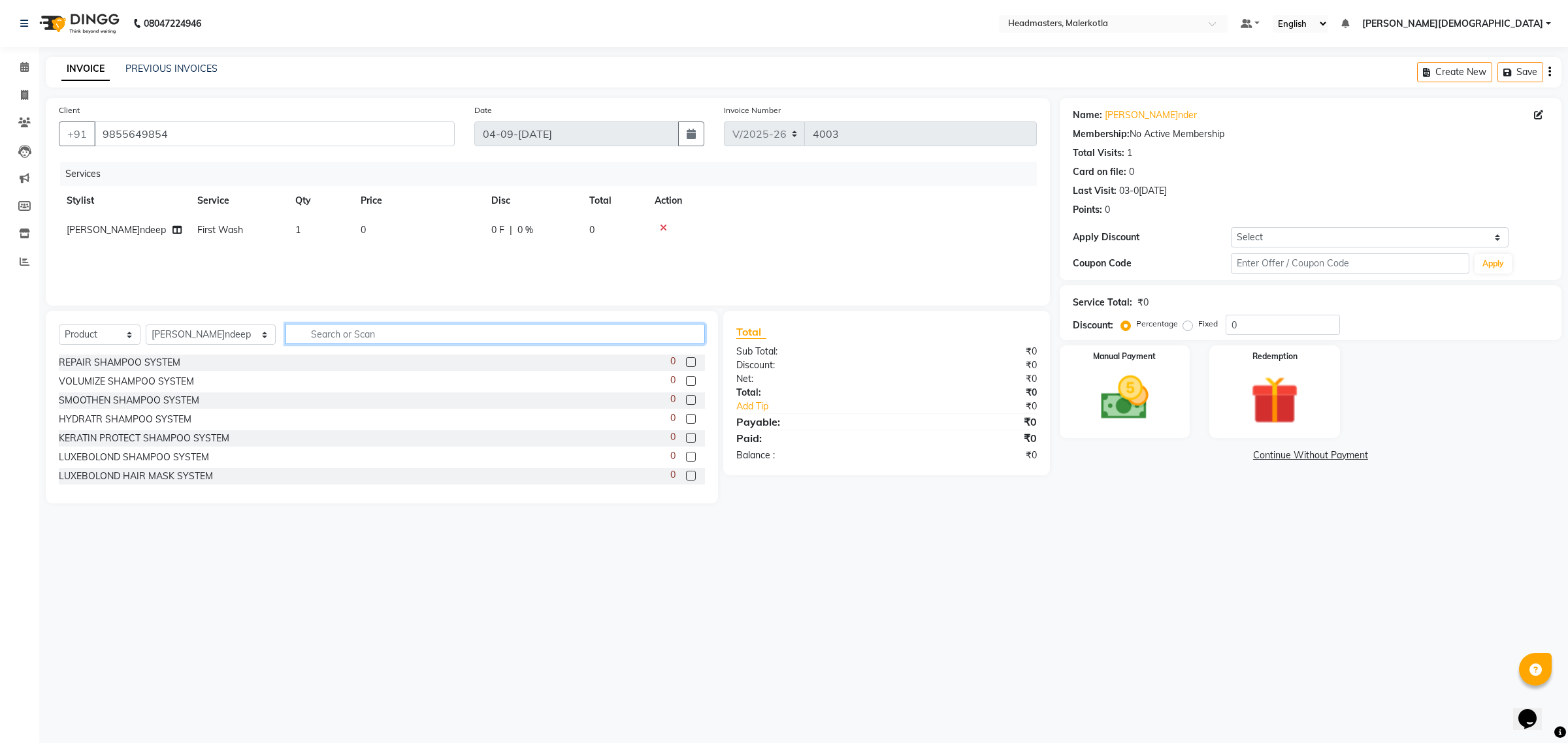
click at [294, 331] on input "text" at bounding box center [496, 334] width 420 height 20
click at [686, 360] on label at bounding box center [691, 362] width 10 height 10
click at [686, 360] on input "checkbox" at bounding box center [690, 363] width 9 height 9
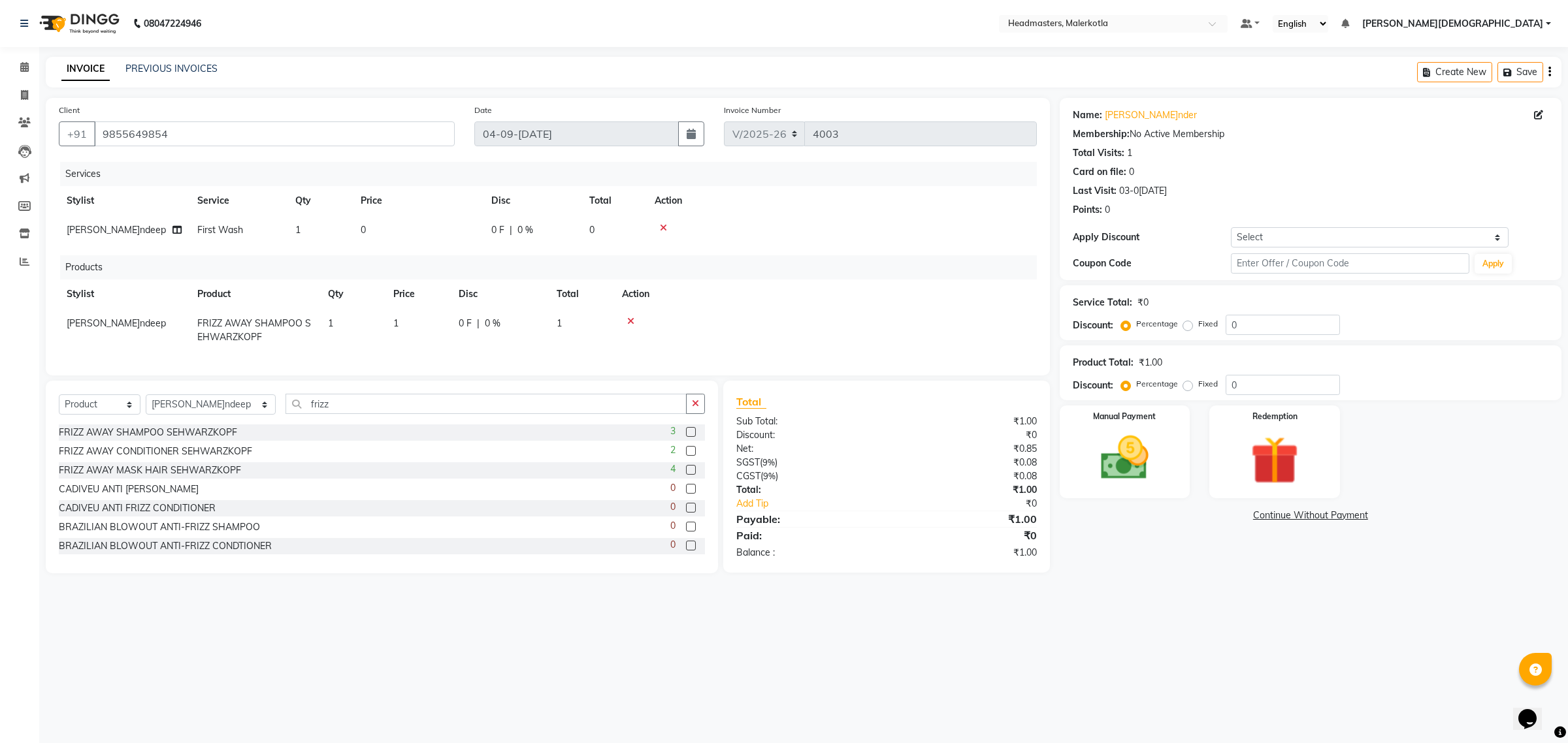
click at [686, 475] on label at bounding box center [691, 470] width 10 height 10
click at [686, 475] on input "checkbox" at bounding box center [690, 471] width 9 height 9
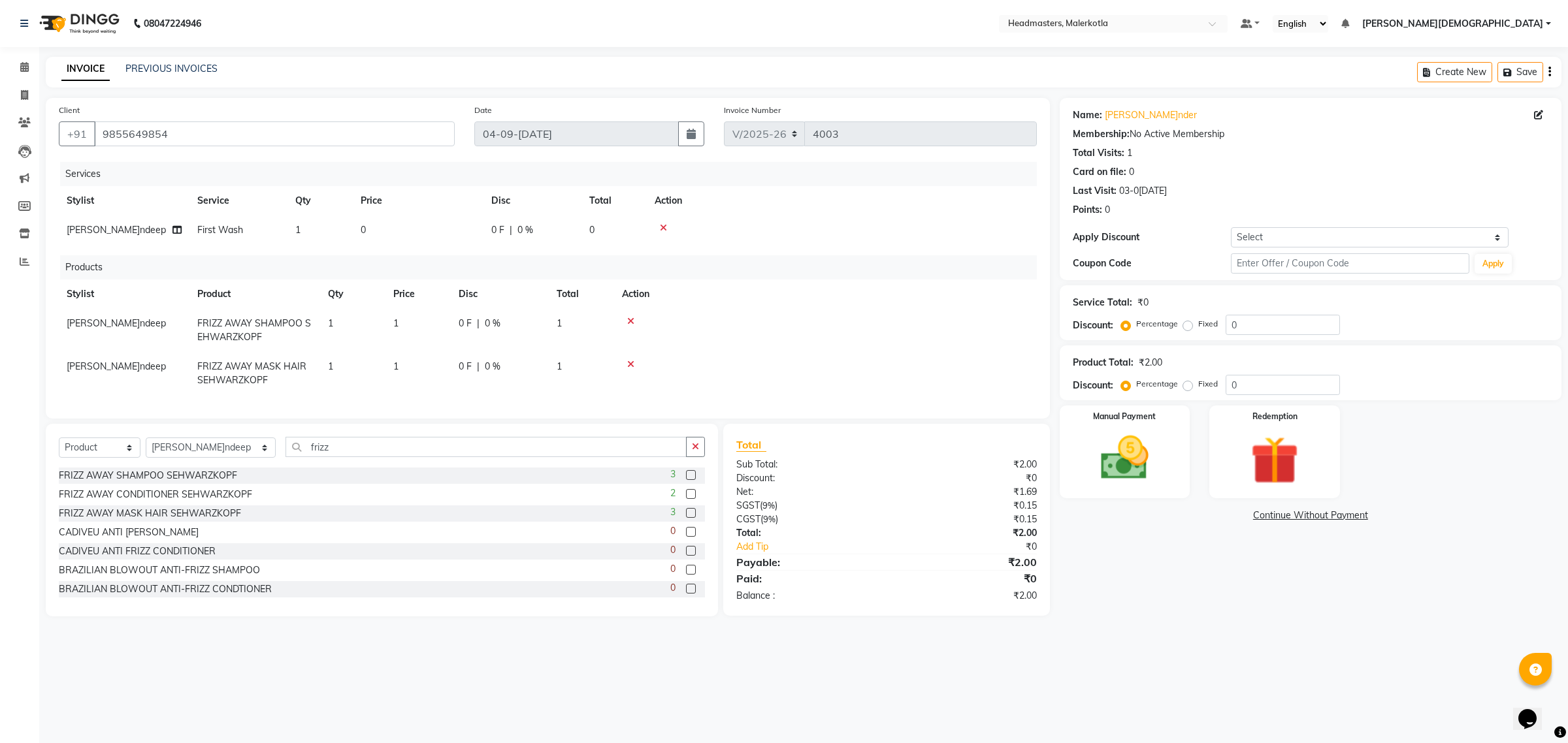
click at [631, 322] on icon at bounding box center [631, 321] width 7 height 9
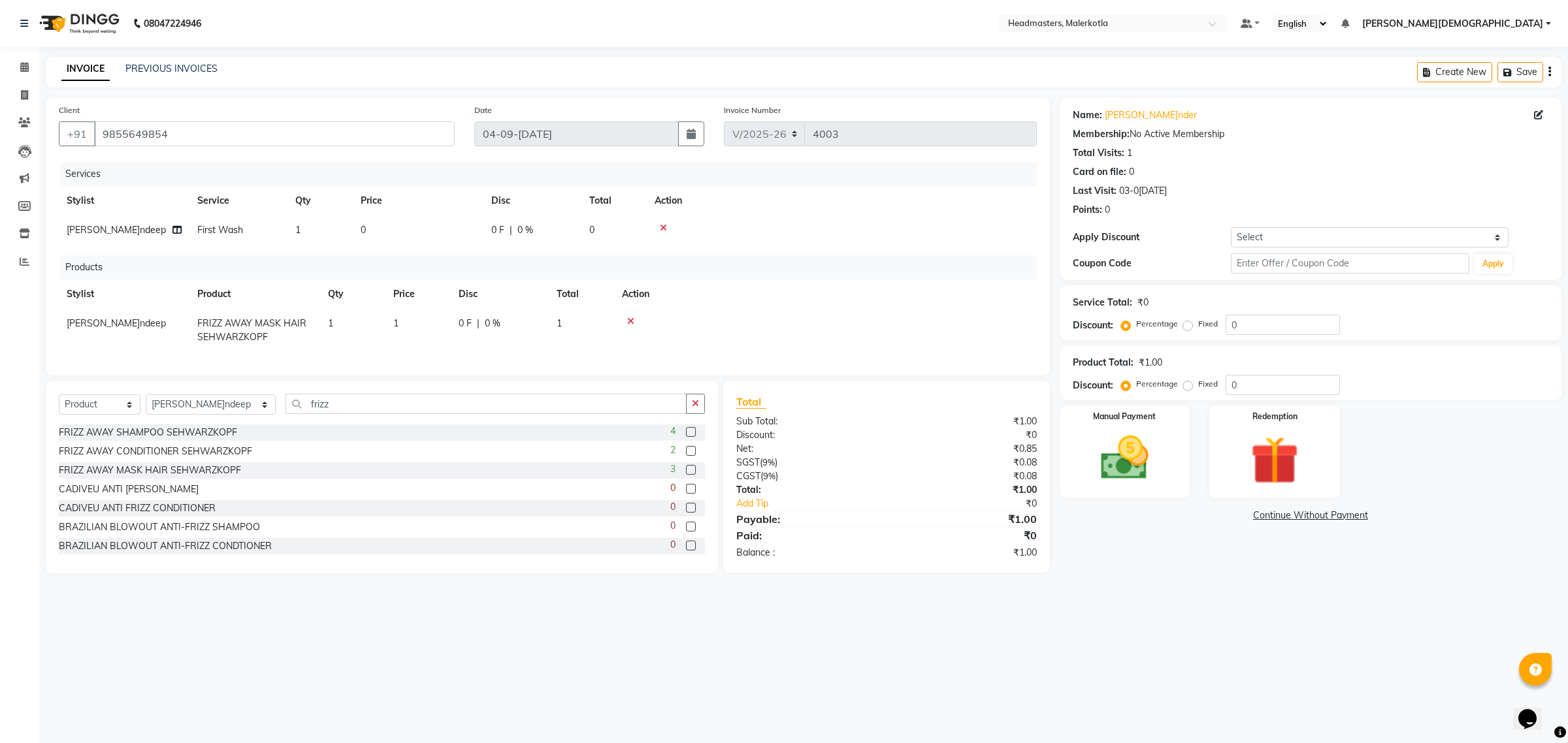
click at [628, 318] on icon at bounding box center [631, 321] width 7 height 9
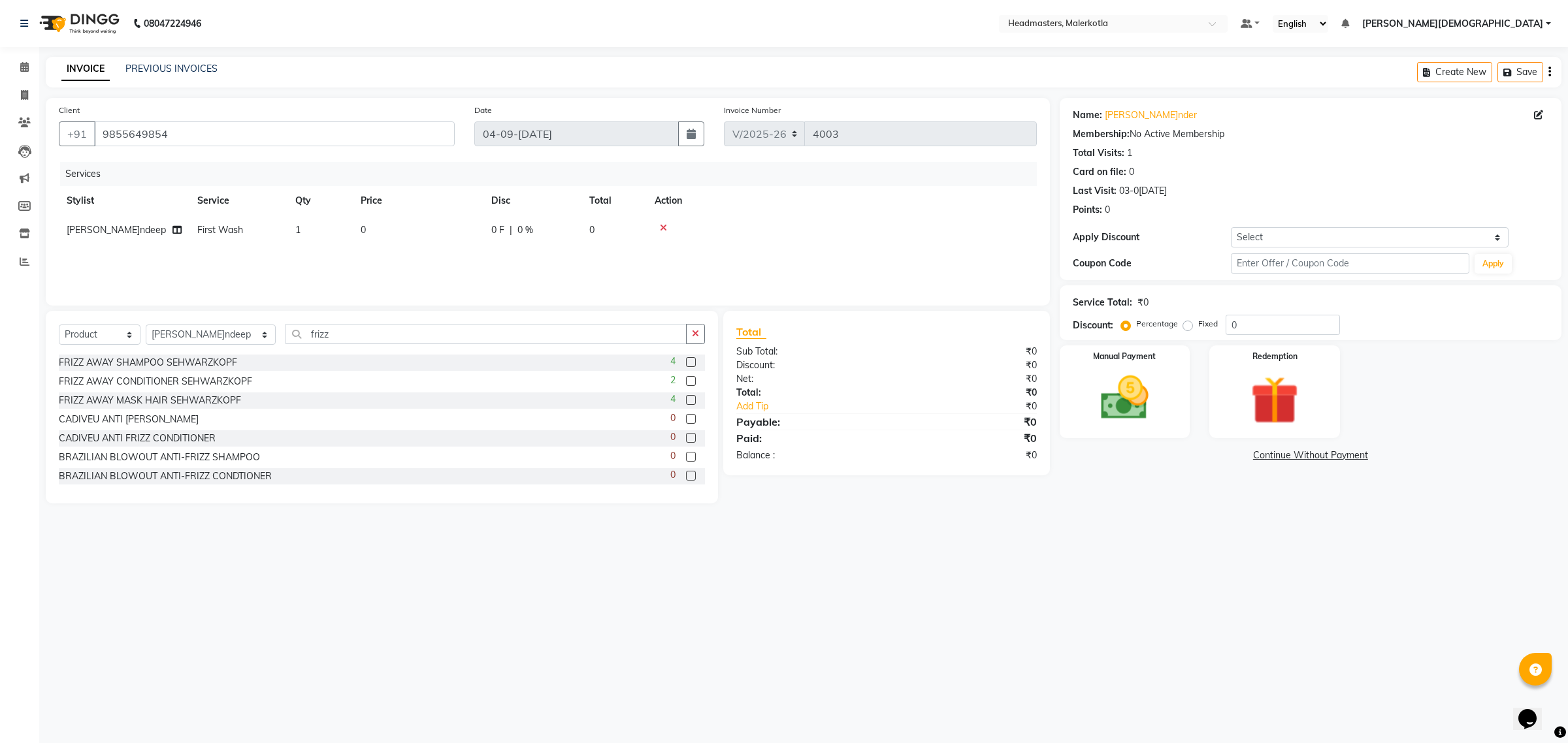
click at [686, 360] on label at bounding box center [691, 362] width 10 height 10
click at [686, 360] on input "checkbox" at bounding box center [690, 363] width 9 height 9
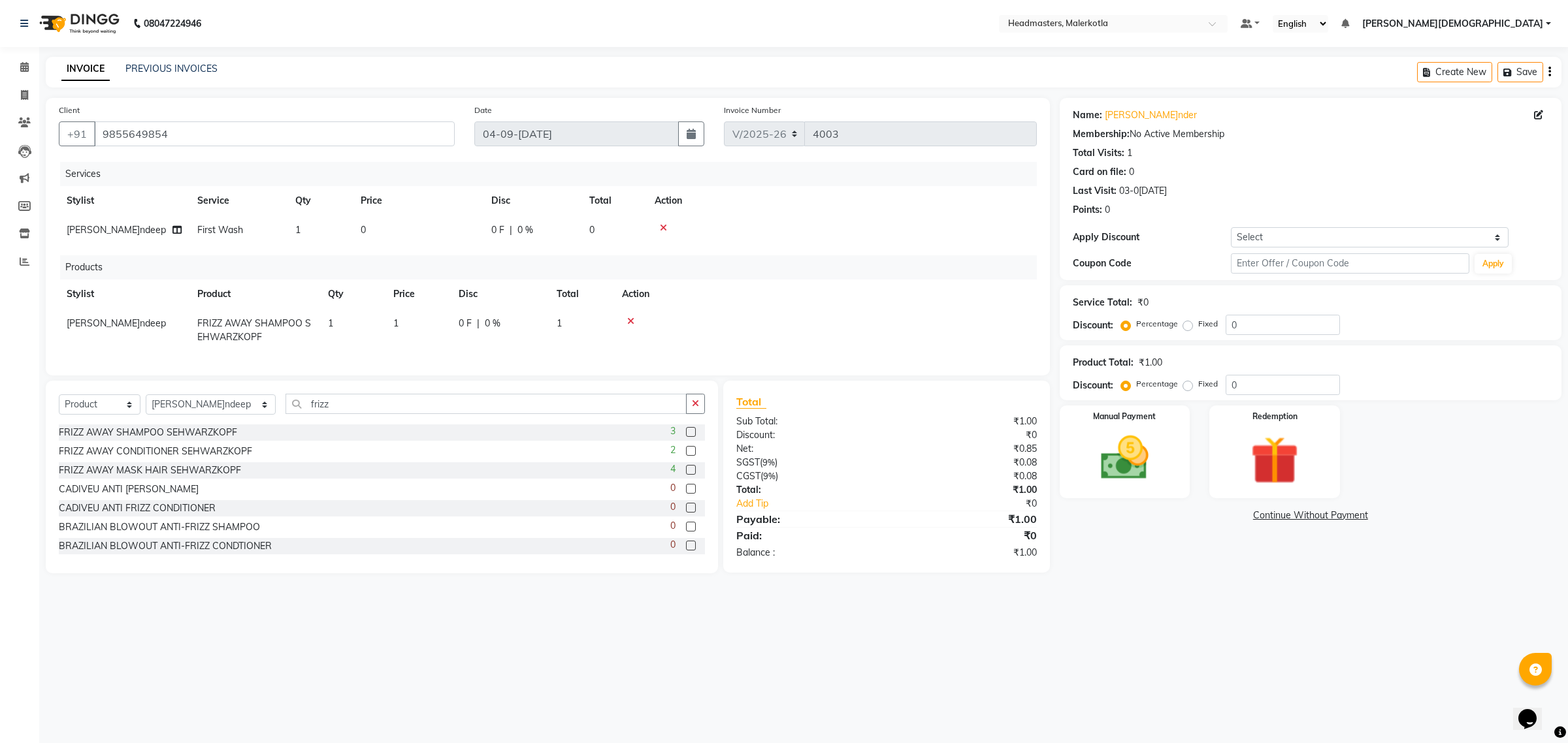
click at [629, 321] on icon at bounding box center [631, 321] width 7 height 9
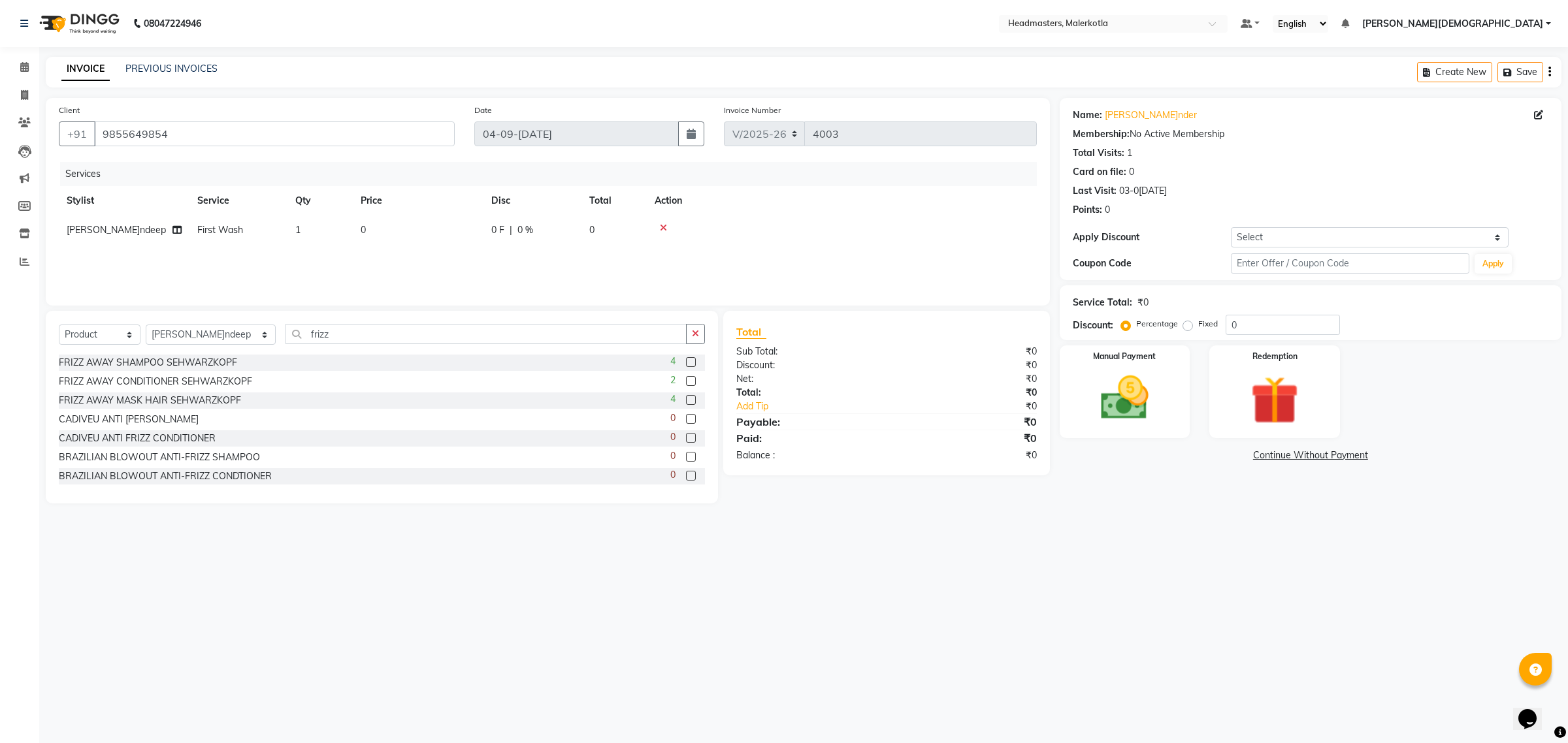
click at [686, 363] on label at bounding box center [691, 362] width 10 height 10
click at [686, 363] on input "checkbox" at bounding box center [690, 363] width 9 height 9
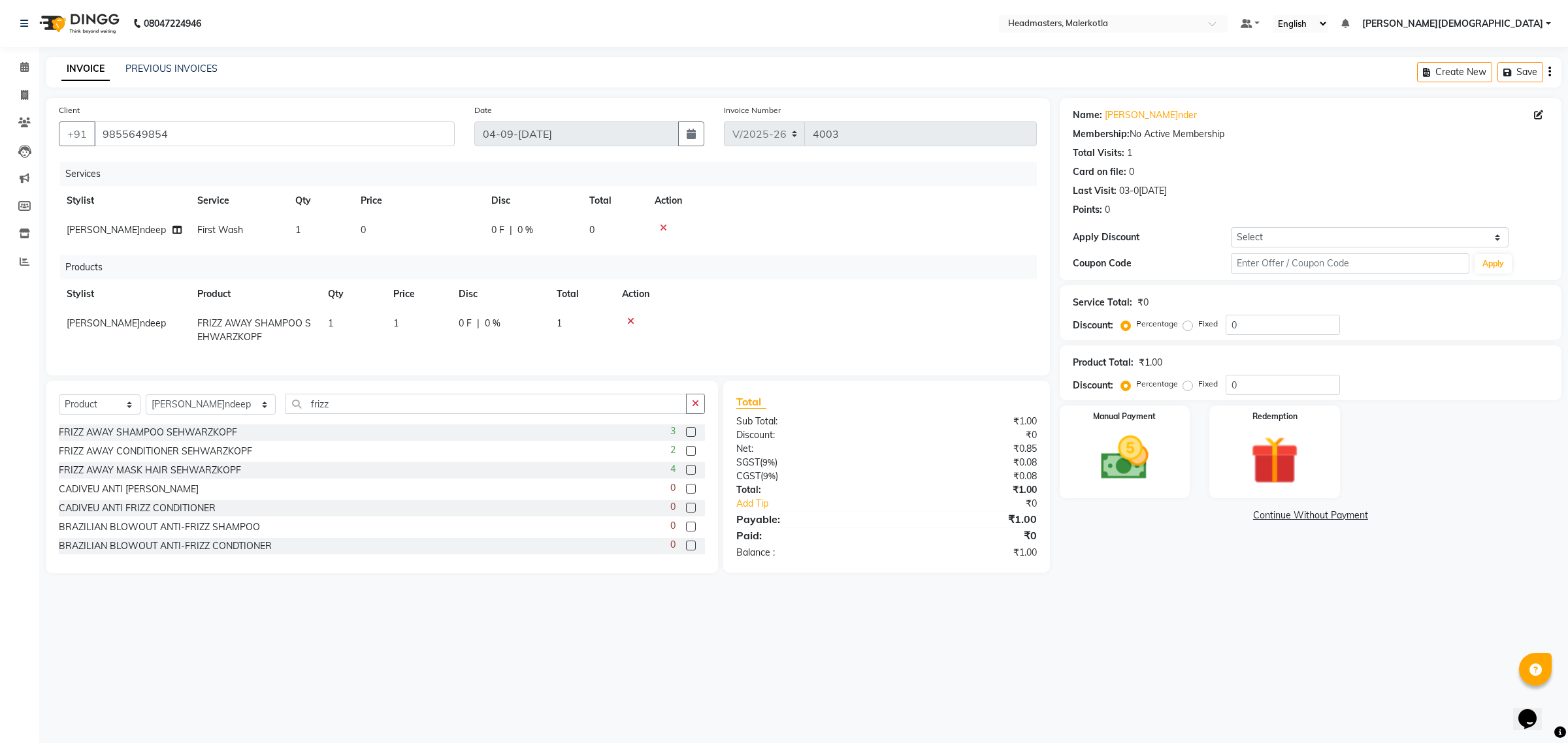
click at [477, 328] on span "|" at bounding box center [478, 323] width 3 height 14
click at [478, 326] on input "0" at bounding box center [478, 327] width 39 height 20
click at [560, 325] on span "1" at bounding box center [559, 323] width 5 height 12
click at [650, 318] on icon at bounding box center [653, 321] width 7 height 9
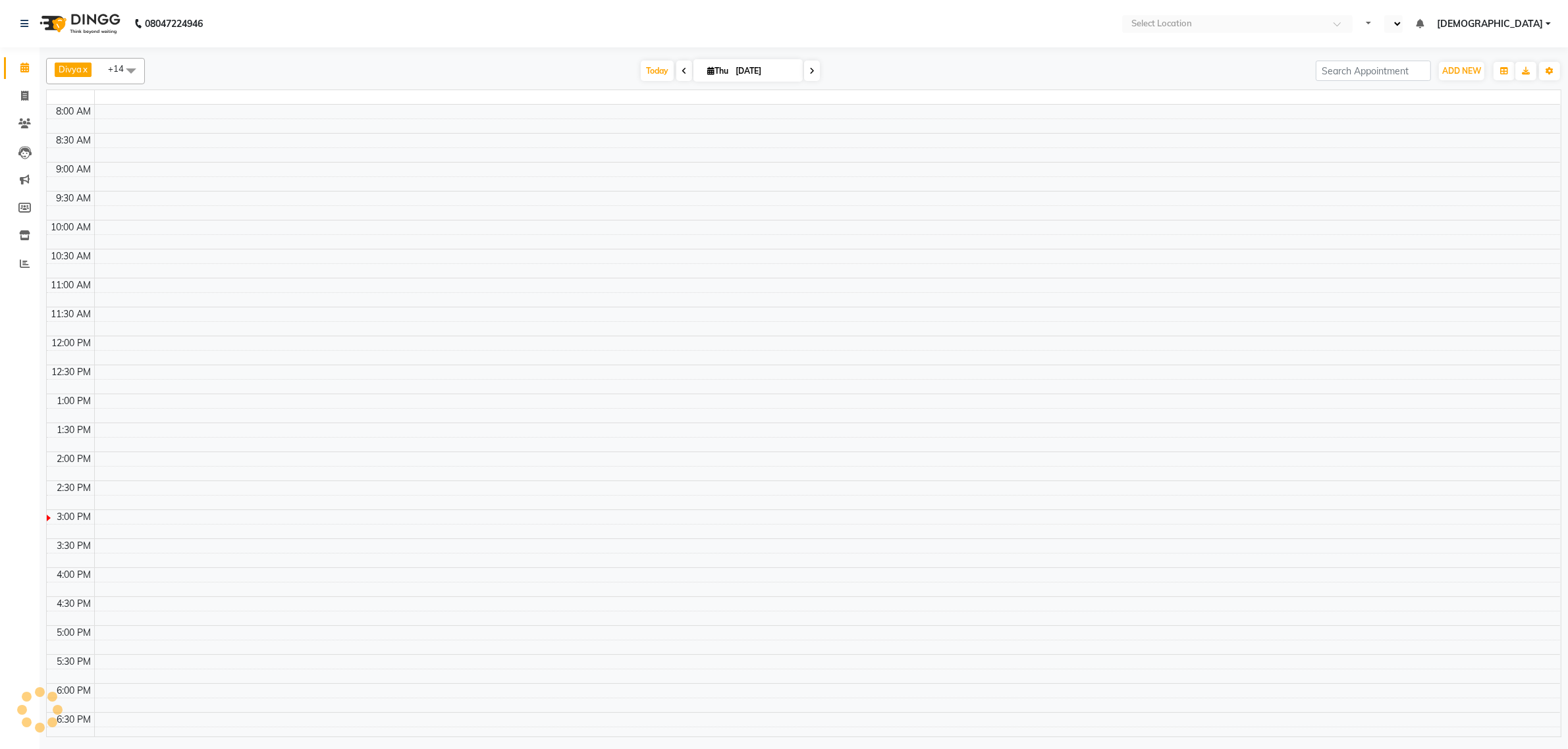
select select "en"
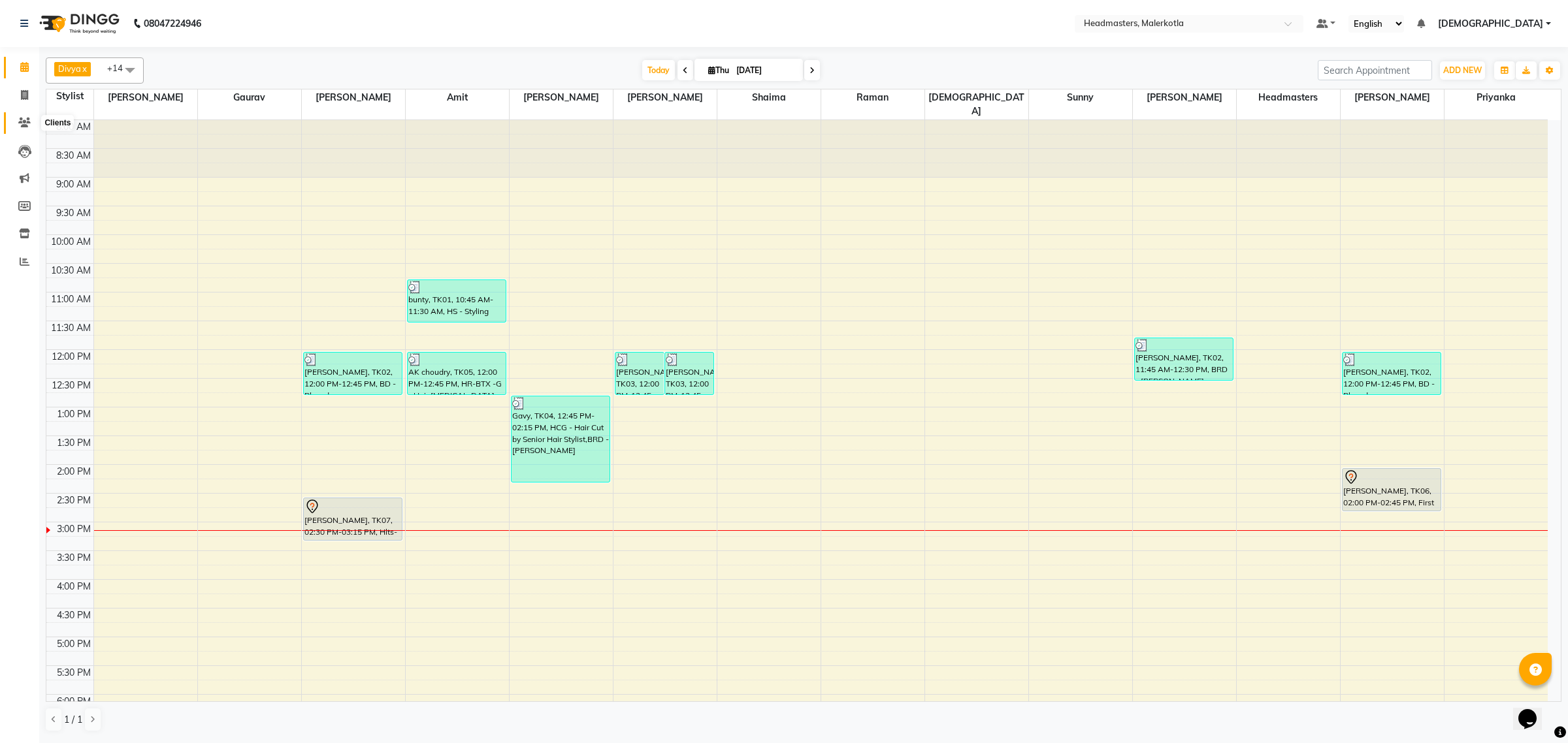
click at [25, 129] on span at bounding box center [25, 123] width 23 height 15
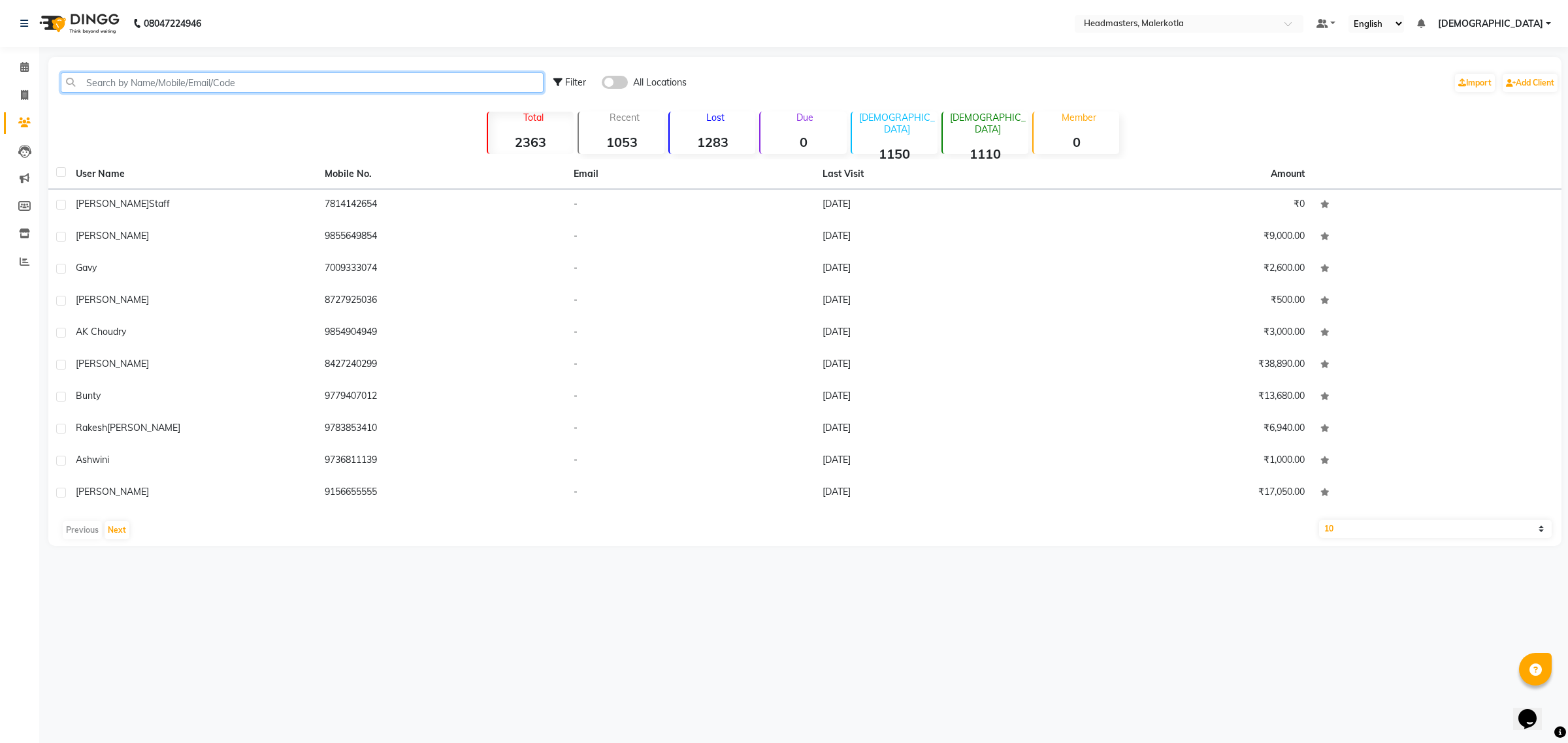
click at [162, 84] on input "text" at bounding box center [302, 82] width 483 height 20
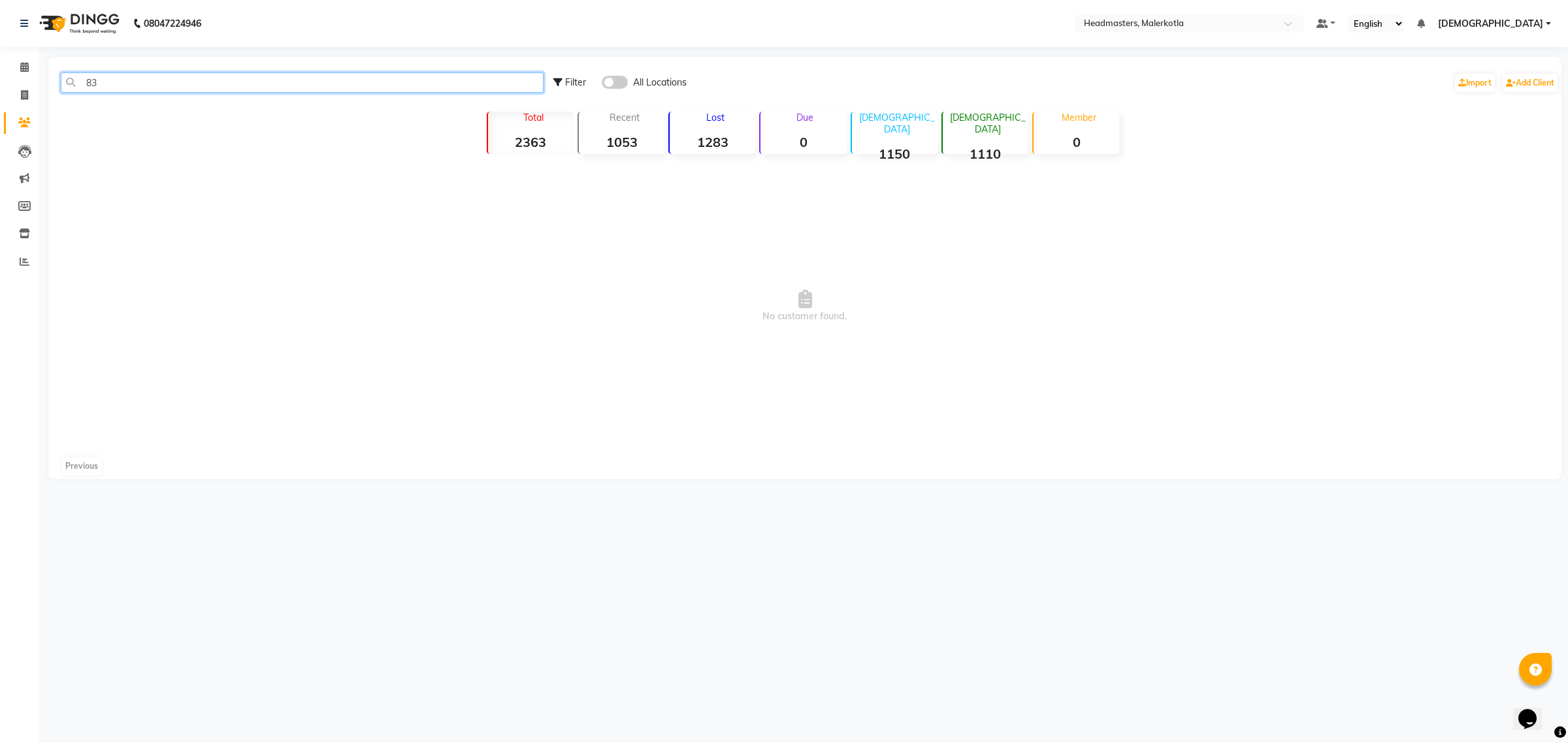
type input "8"
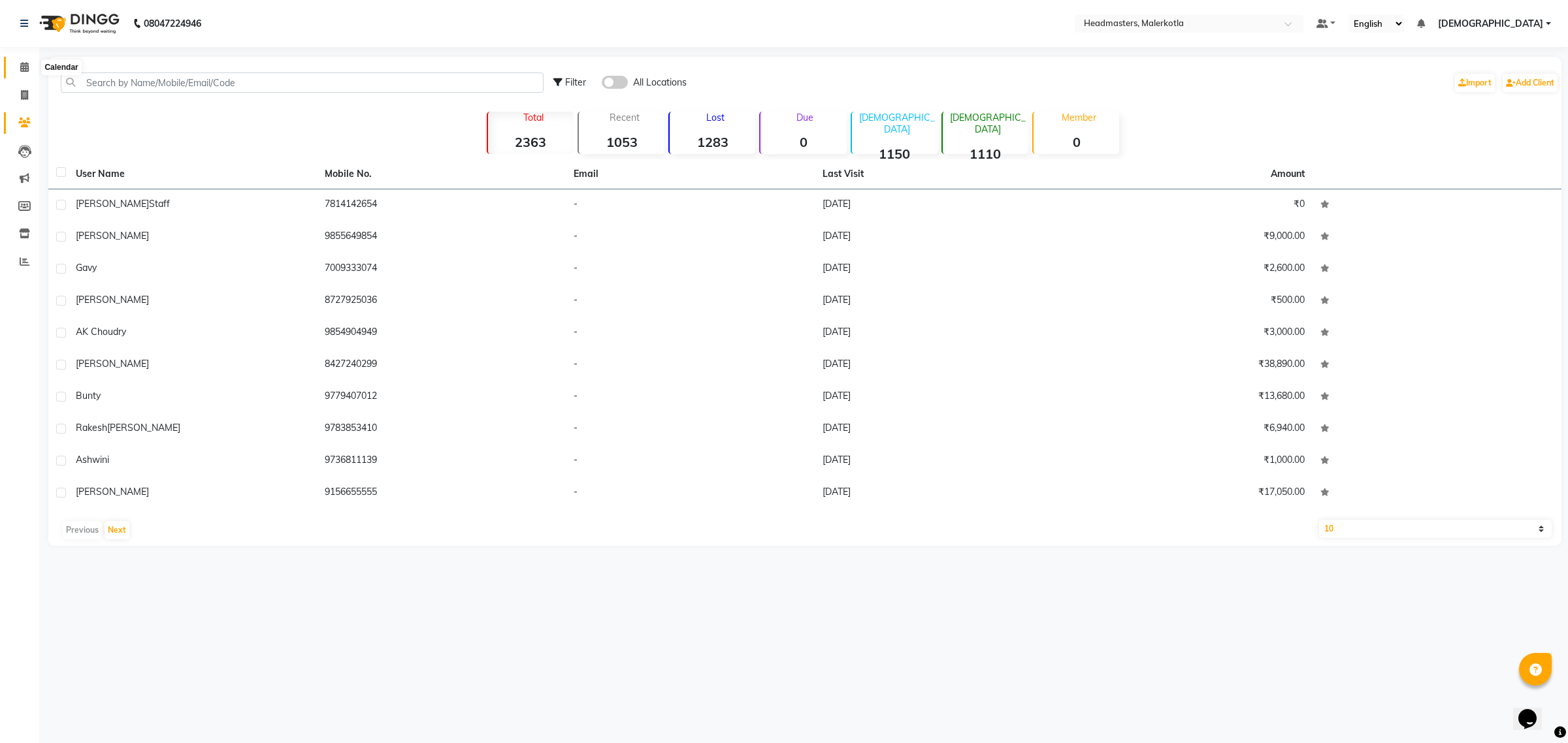
click at [23, 63] on icon at bounding box center [25, 67] width 9 height 10
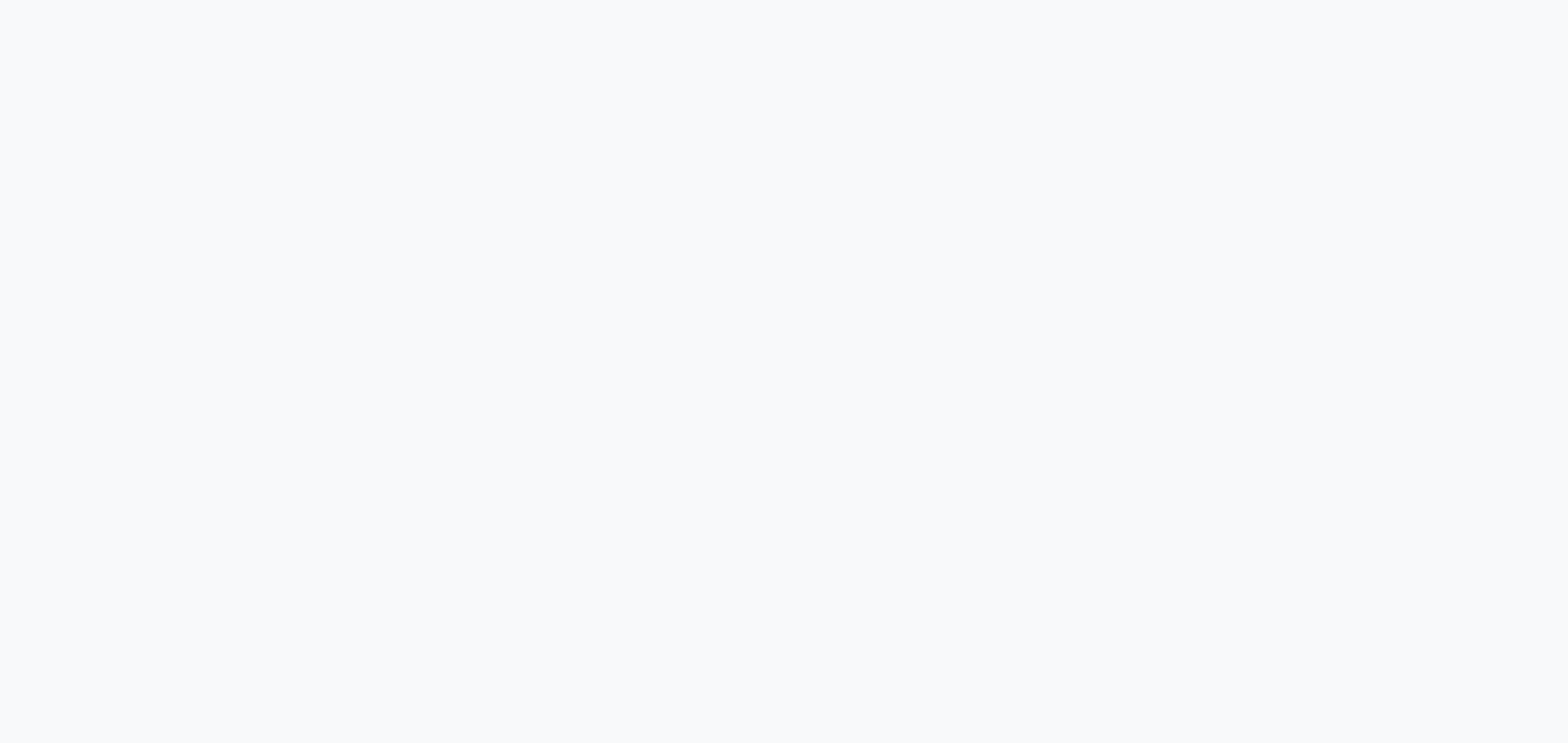
select select "service"
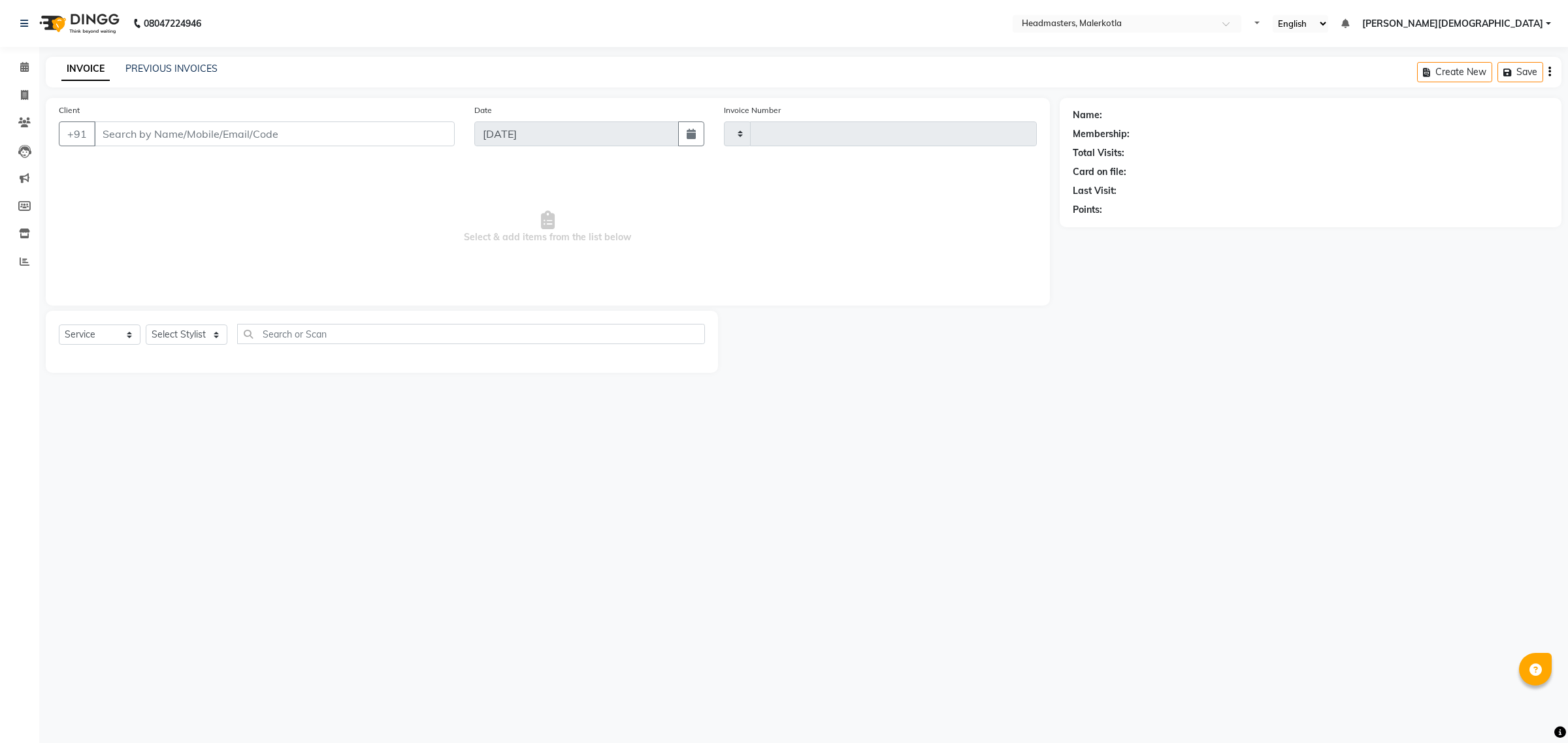
type input "4003"
select select "7368"
type input "9855649854"
select select "66443"
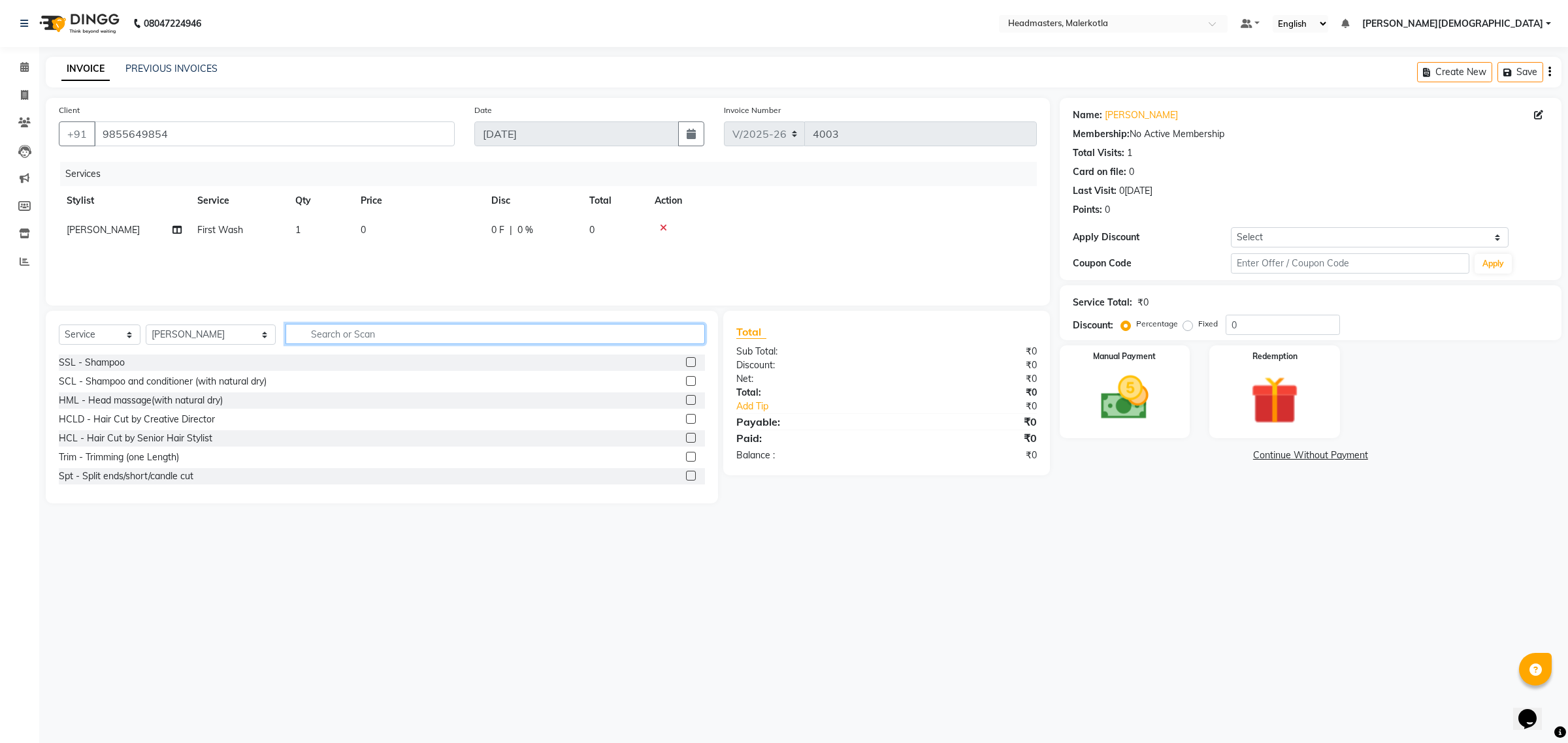
click at [289, 330] on input "text" at bounding box center [496, 334] width 420 height 20
click at [106, 325] on select "Select Service Product Membership Package Voucher Prepaid Gift Card" at bounding box center [99, 335] width 82 height 20
select select "product"
click at [59, 325] on select "Select Service Product Membership Package Voucher Prepaid Gift Card" at bounding box center [99, 335] width 82 height 20
click at [286, 337] on input "text" at bounding box center [496, 334] width 420 height 20
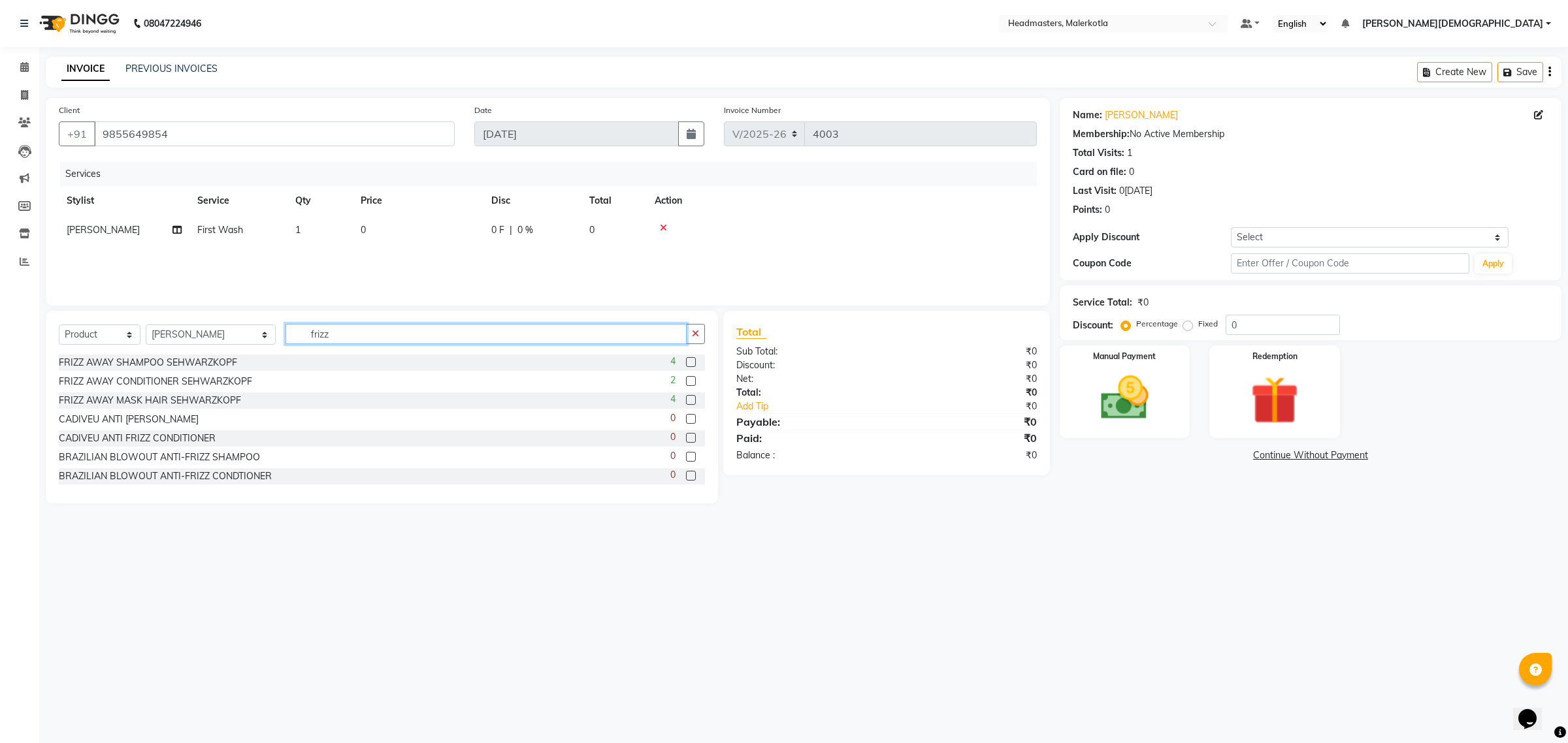
type input "frizz"
click at [686, 363] on label at bounding box center [691, 362] width 10 height 10
click at [686, 363] on input "checkbox" at bounding box center [690, 363] width 9 height 9
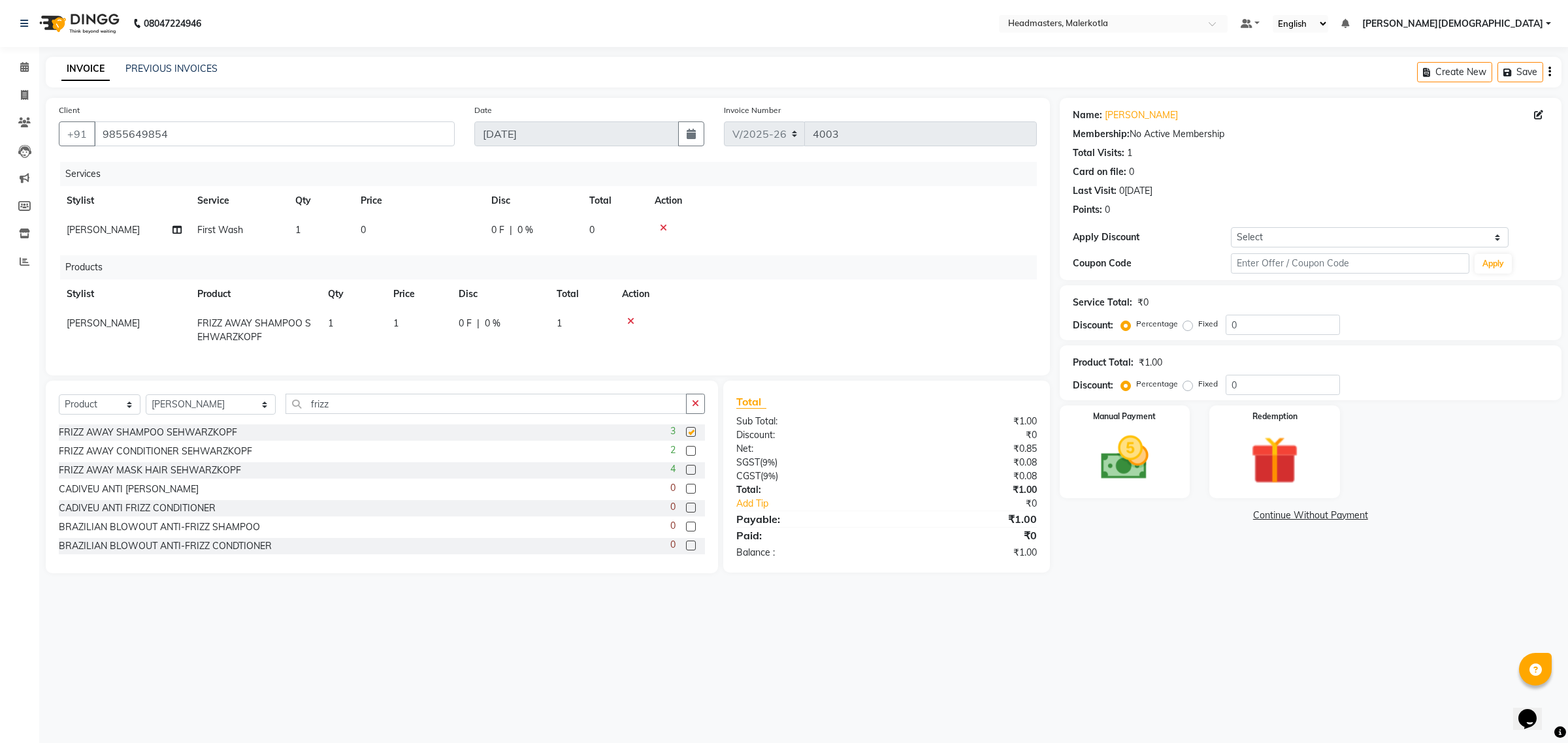
checkbox input "false"
click at [686, 475] on label at bounding box center [691, 470] width 10 height 10
click at [686, 475] on input "checkbox" at bounding box center [690, 471] width 9 height 9
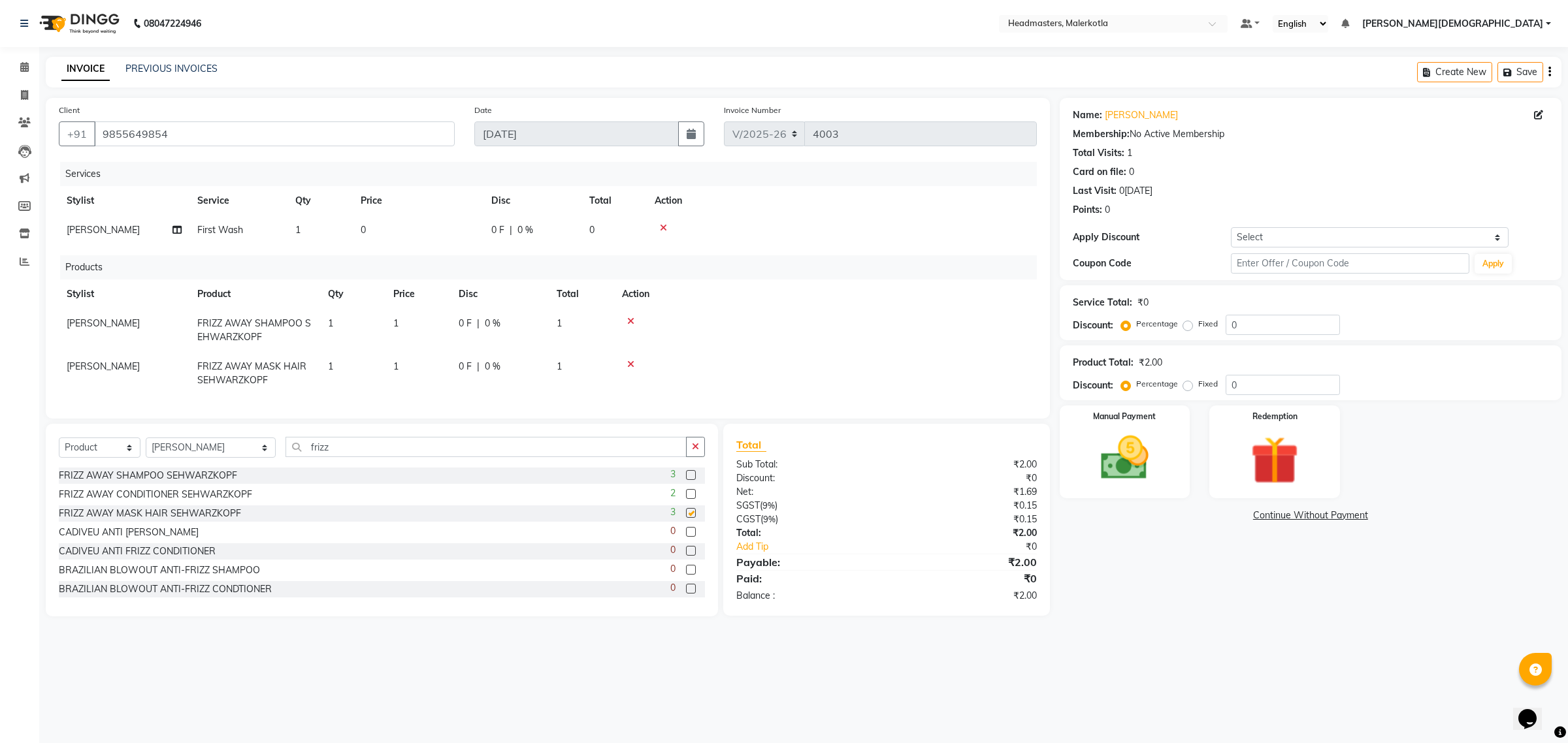
checkbox input "false"
drag, startPoint x: 379, startPoint y: 362, endPoint x: 399, endPoint y: 360, distance: 20.1
click at [389, 360] on tr "Ramandeep FRIZZ AWAY MASK HAIR SEHWARZKOPF 1 1 0 F | 0 % 1" at bounding box center [548, 374] width 978 height 43
click at [407, 361] on td "1" at bounding box center [418, 374] width 65 height 43
select select "66443"
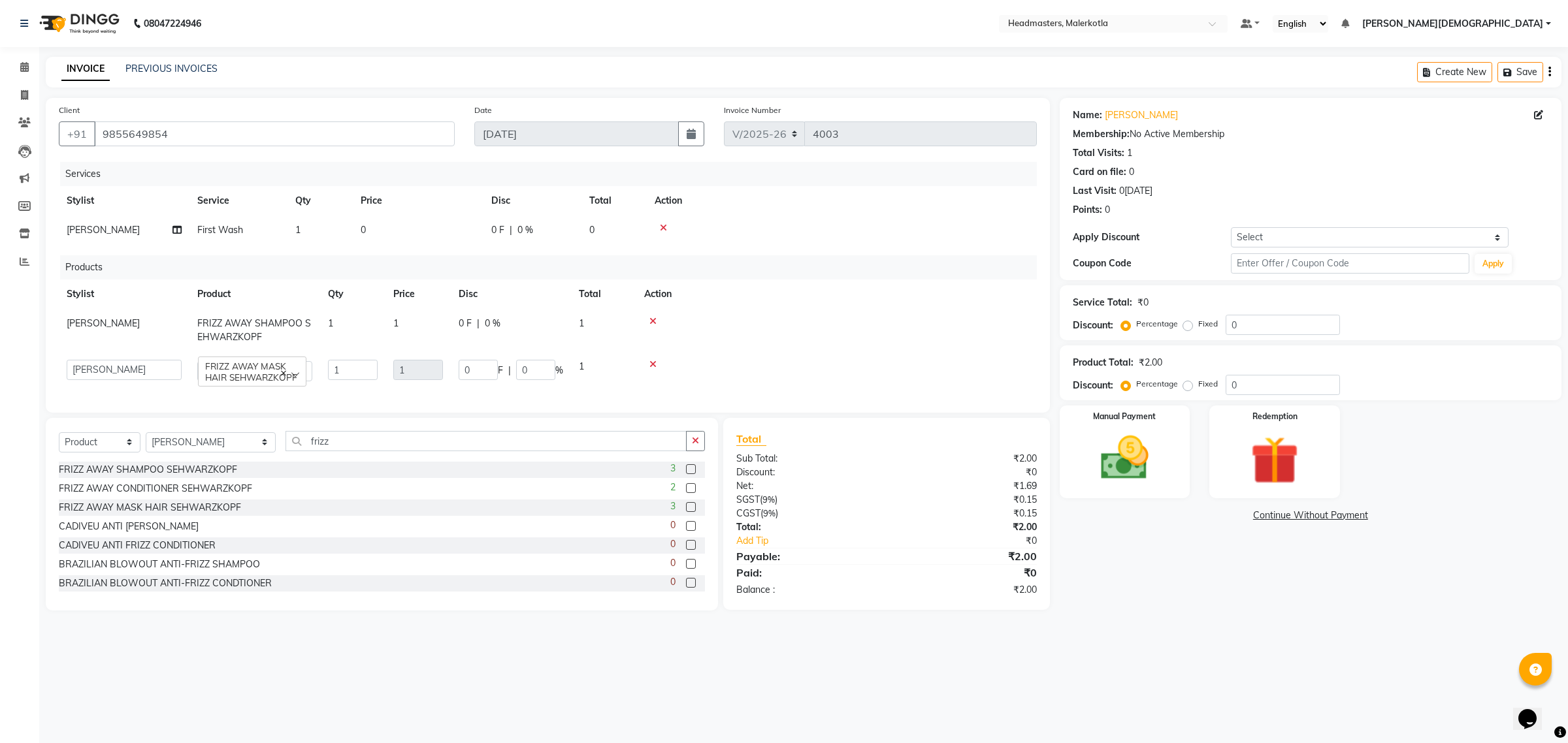
click at [653, 321] on icon at bounding box center [653, 321] width 7 height 9
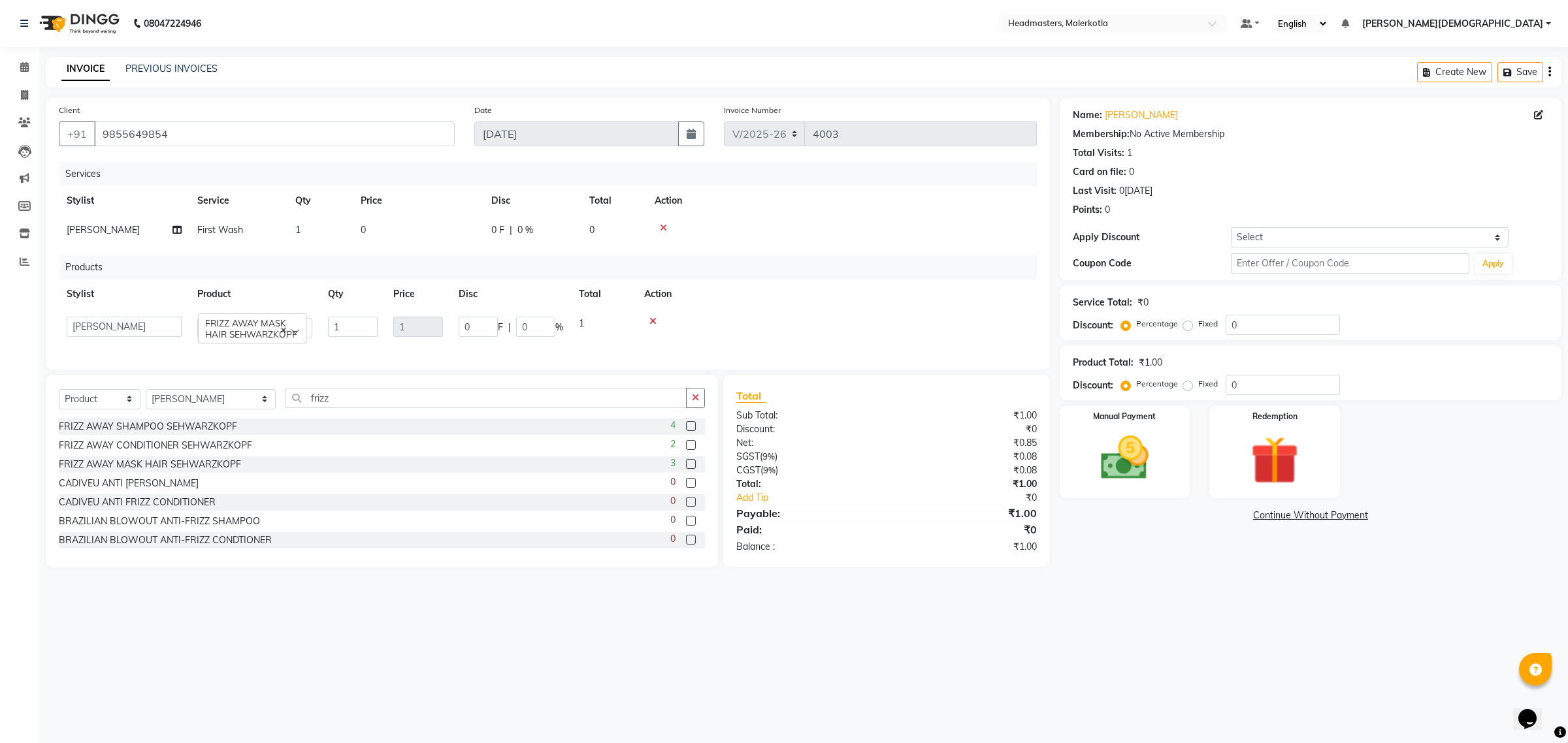
click at [654, 322] on icon at bounding box center [653, 321] width 7 height 9
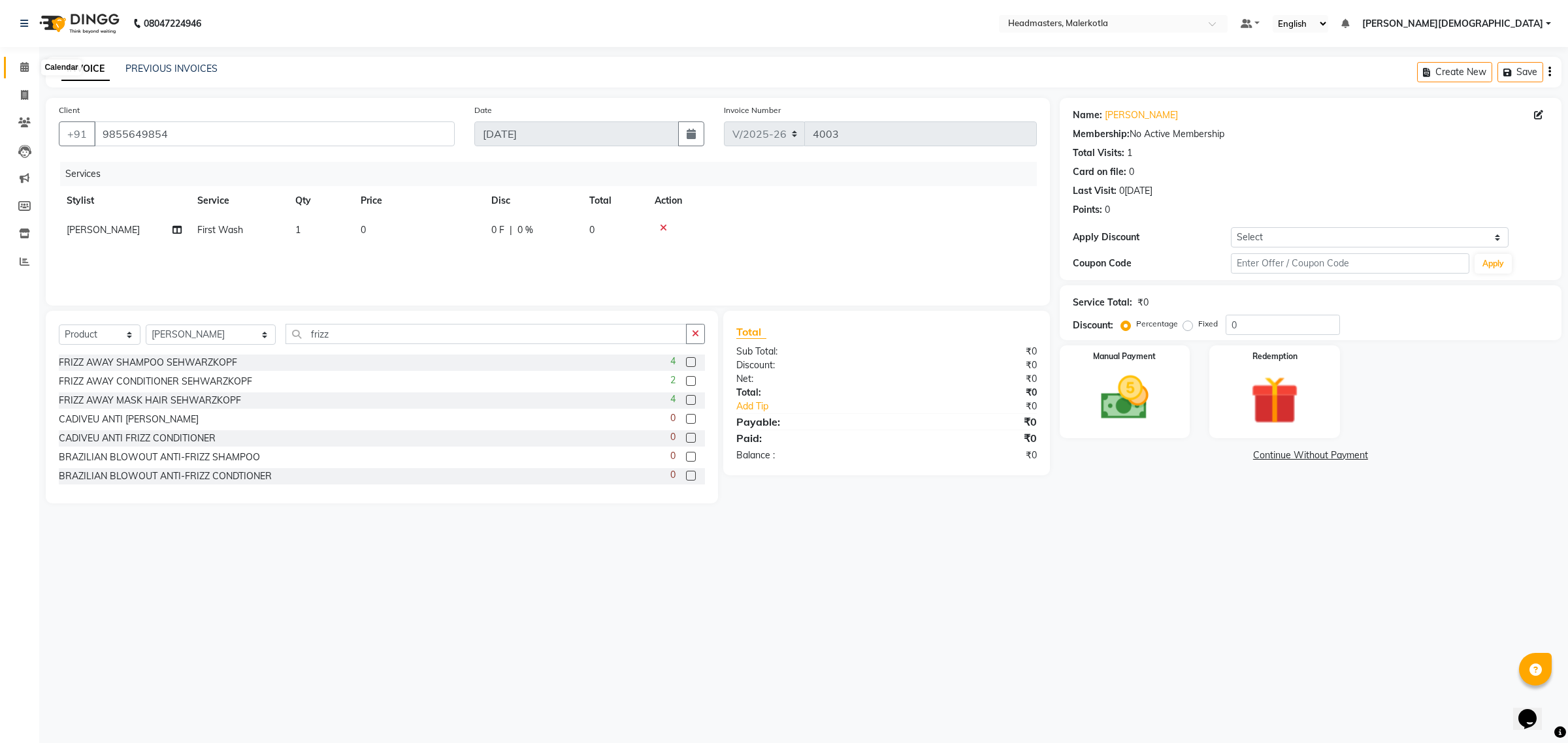
click at [26, 63] on icon at bounding box center [25, 67] width 9 height 10
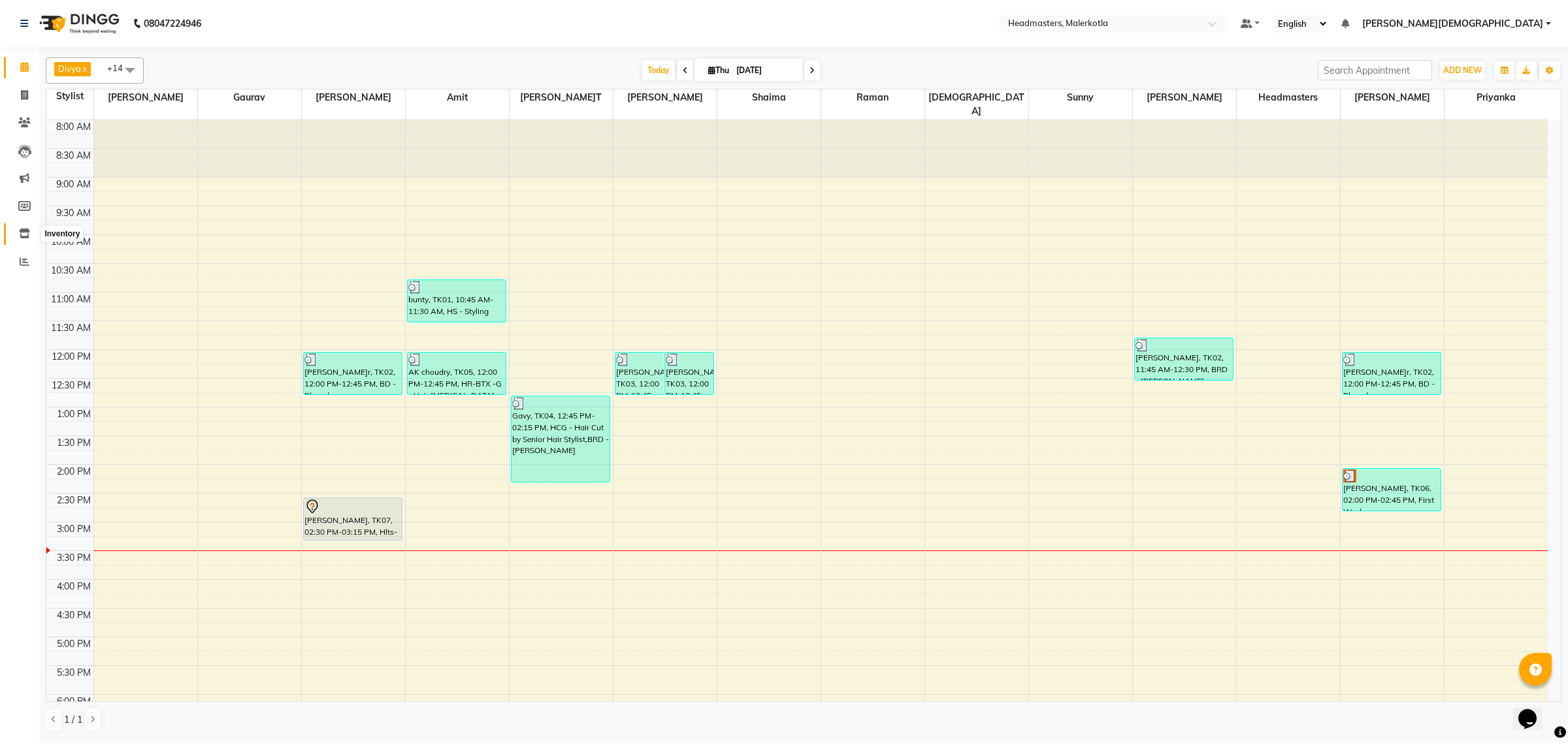
click at [28, 226] on span at bounding box center [25, 234] width 23 height 15
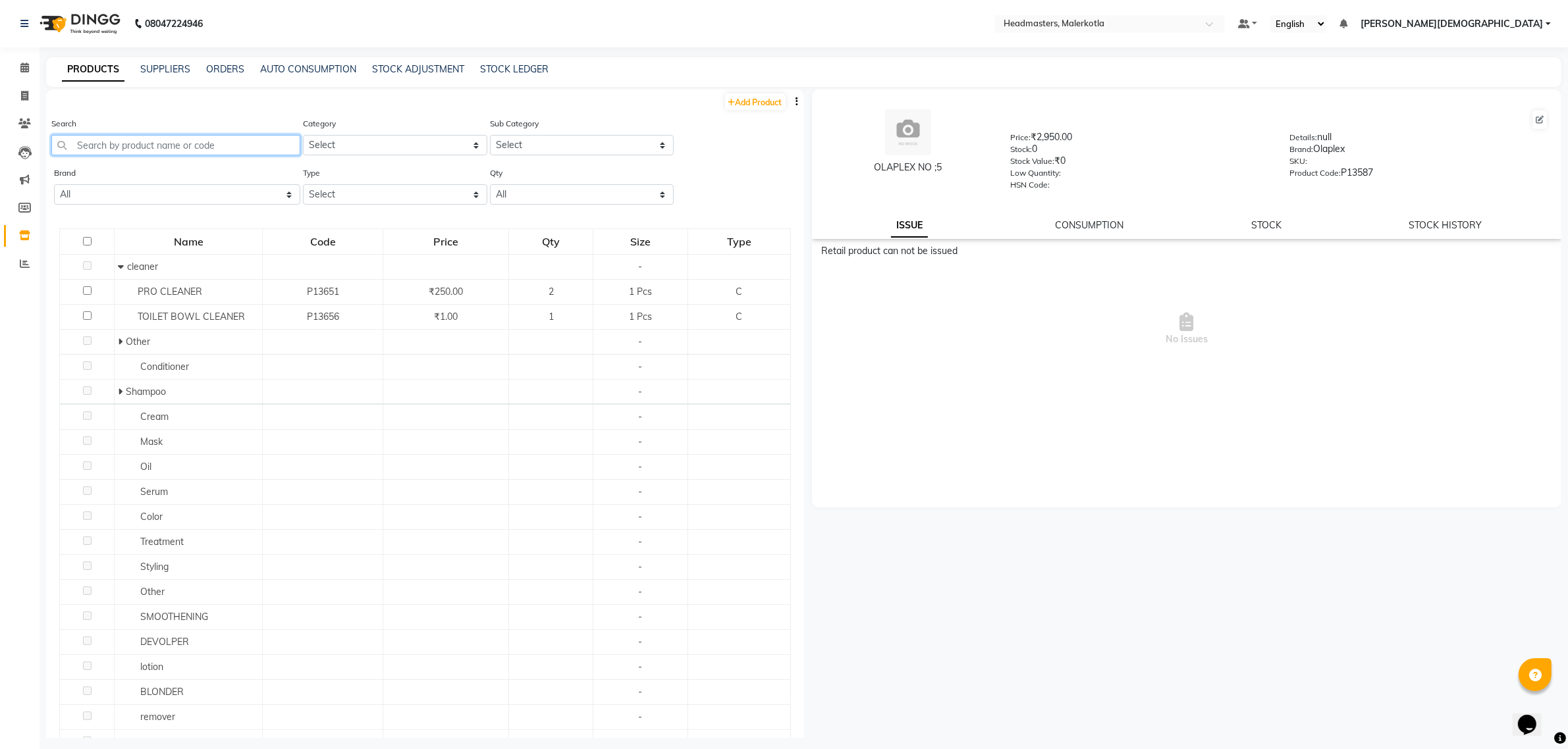
click at [100, 139] on input "text" at bounding box center [175, 145] width 249 height 20
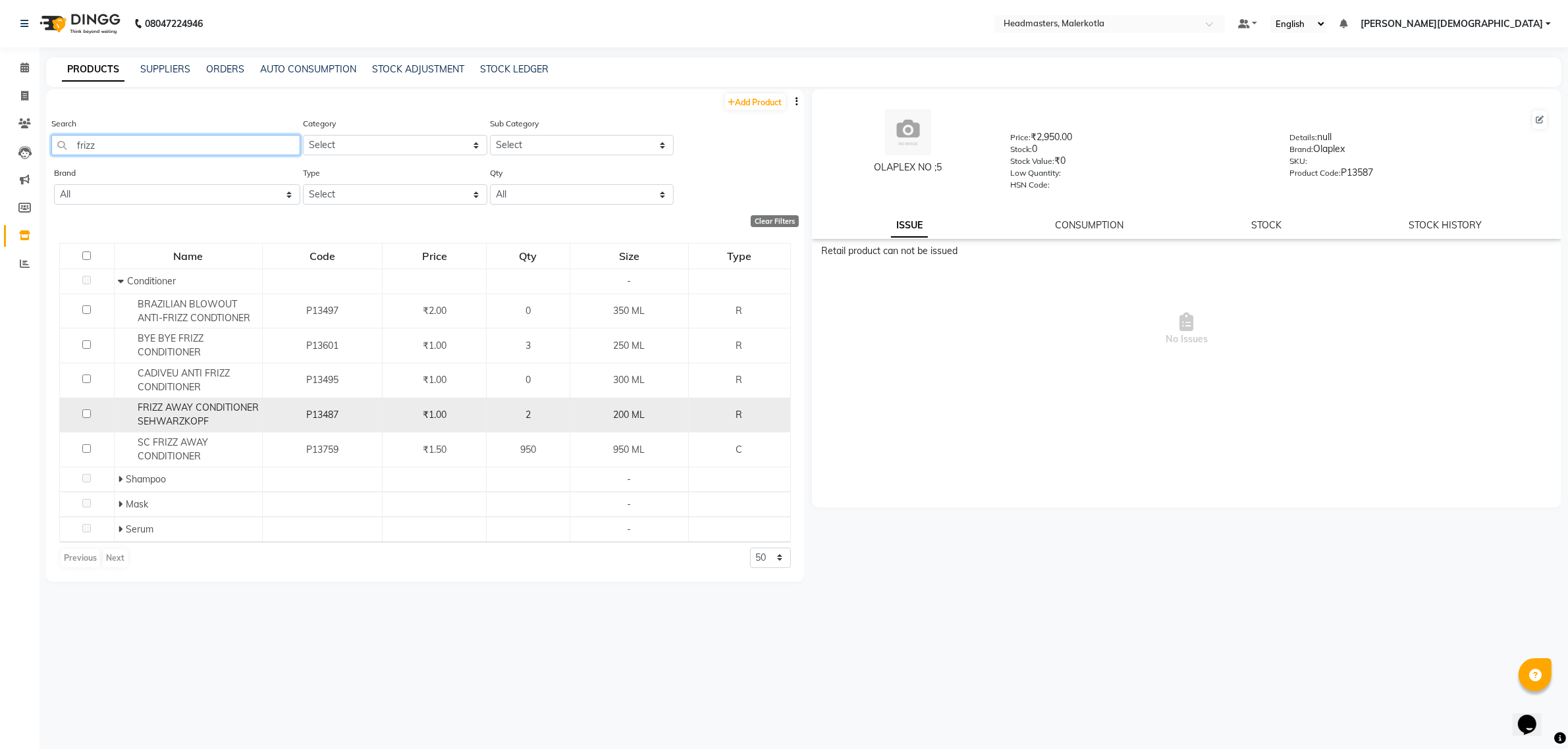
type input "frizz"
click at [538, 410] on div "2" at bounding box center [527, 415] width 72 height 14
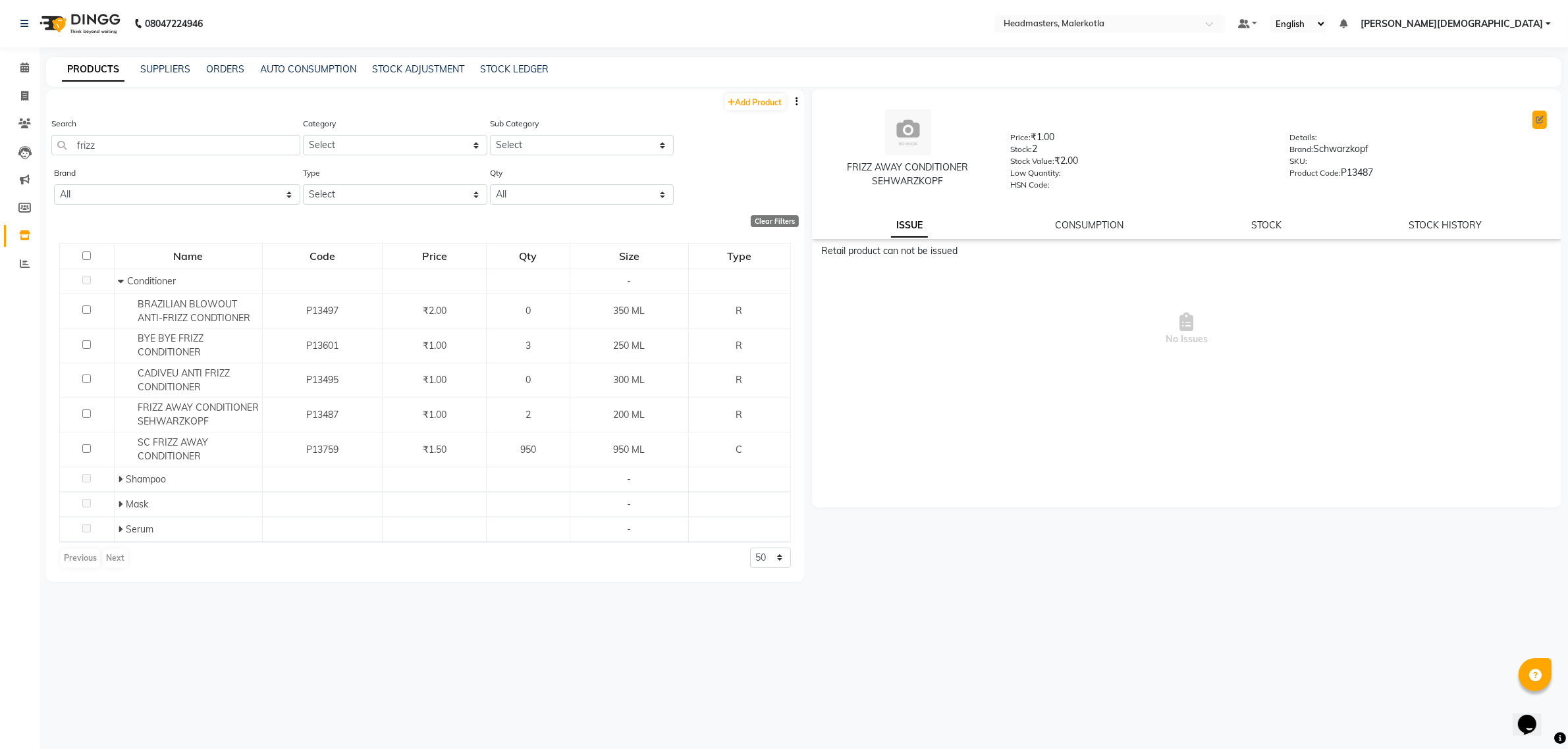
click at [1542, 119] on icon at bounding box center [1539, 120] width 8 height 8
select select "R"
select select "true"
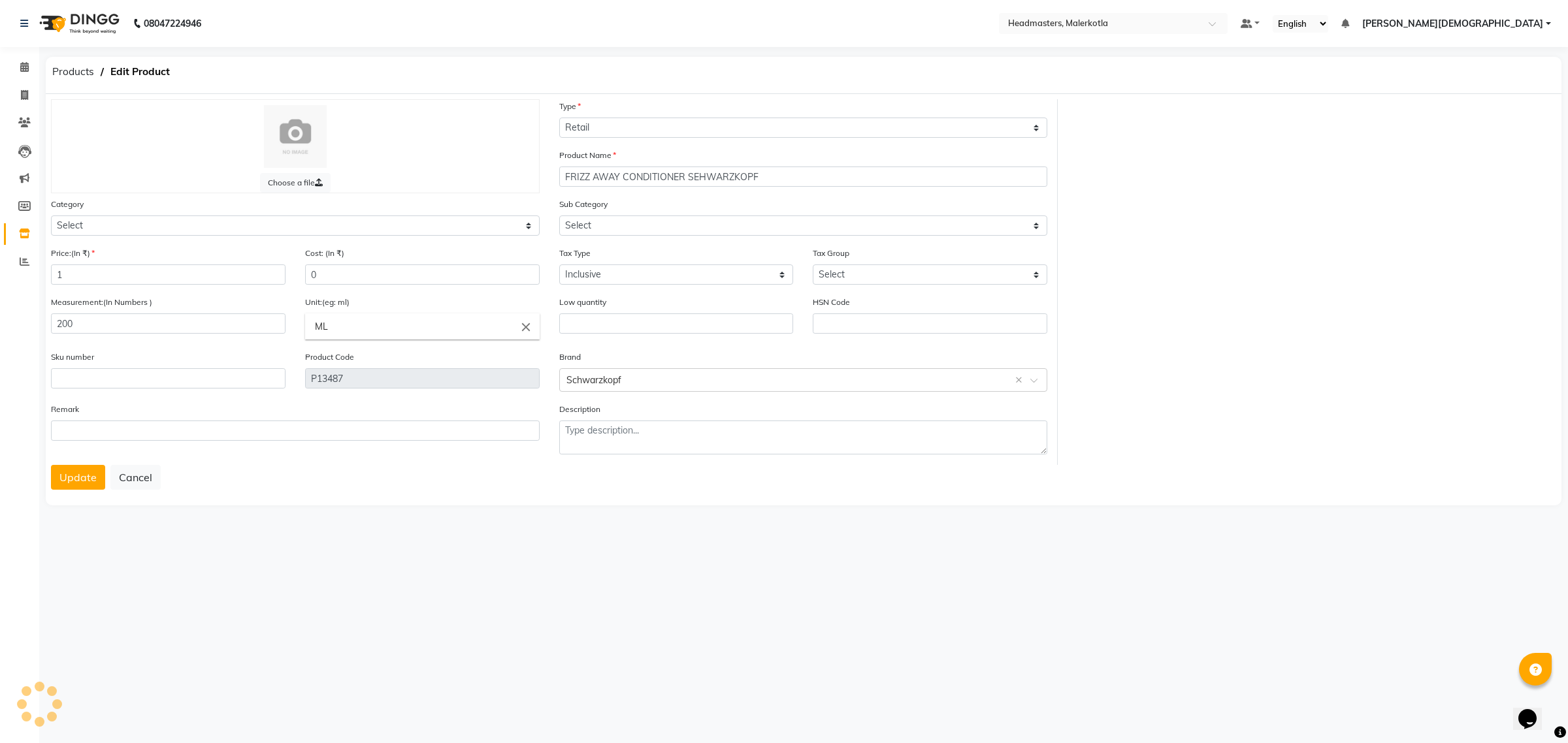
select select "1099101100"
select select "1099101102"
click at [96, 275] on input "1" at bounding box center [168, 275] width 234 height 20
type input "1150"
click at [339, 272] on input "0" at bounding box center [423, 275] width 234 height 20
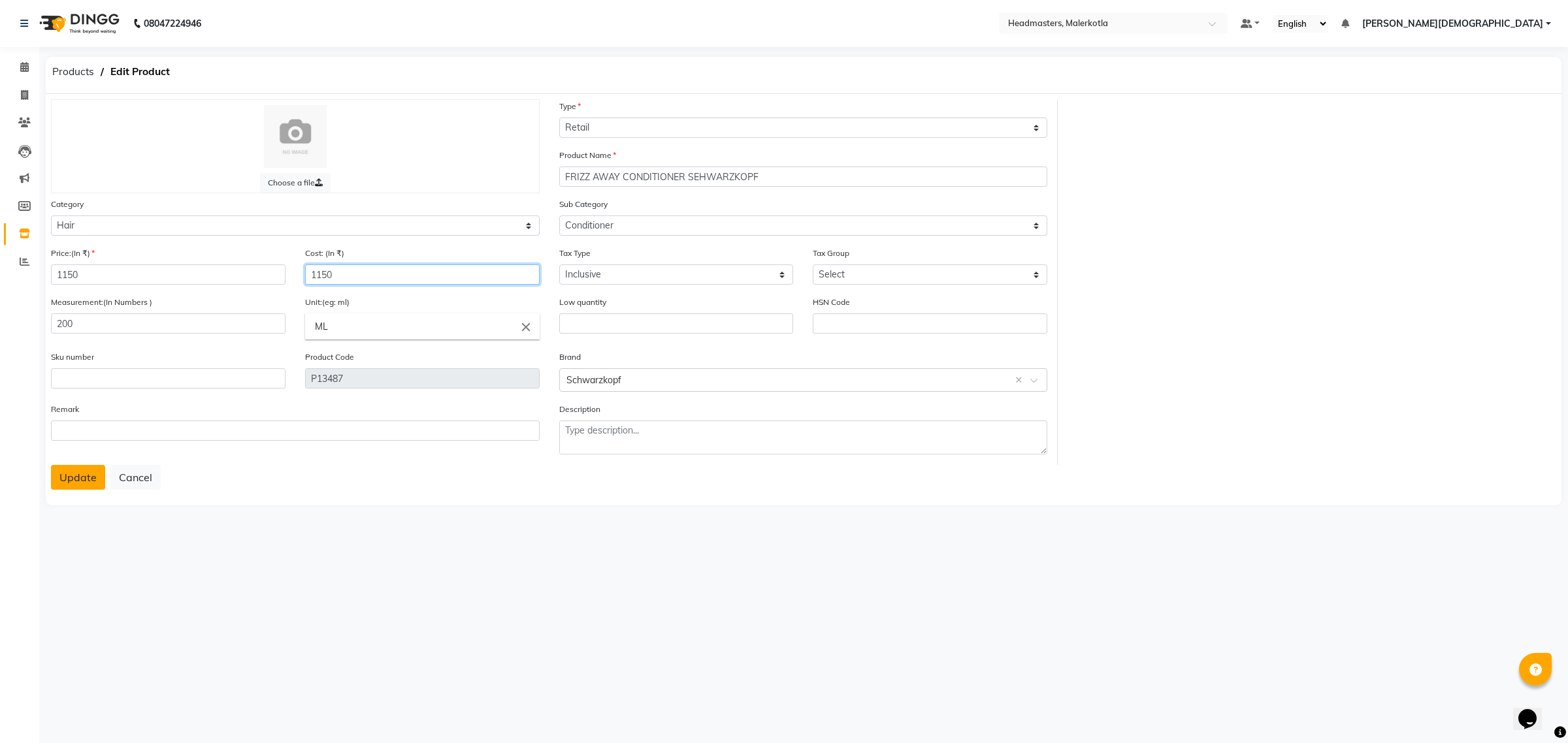
type input "1150"
click at [65, 469] on button "Update" at bounding box center [77, 477] width 54 height 25
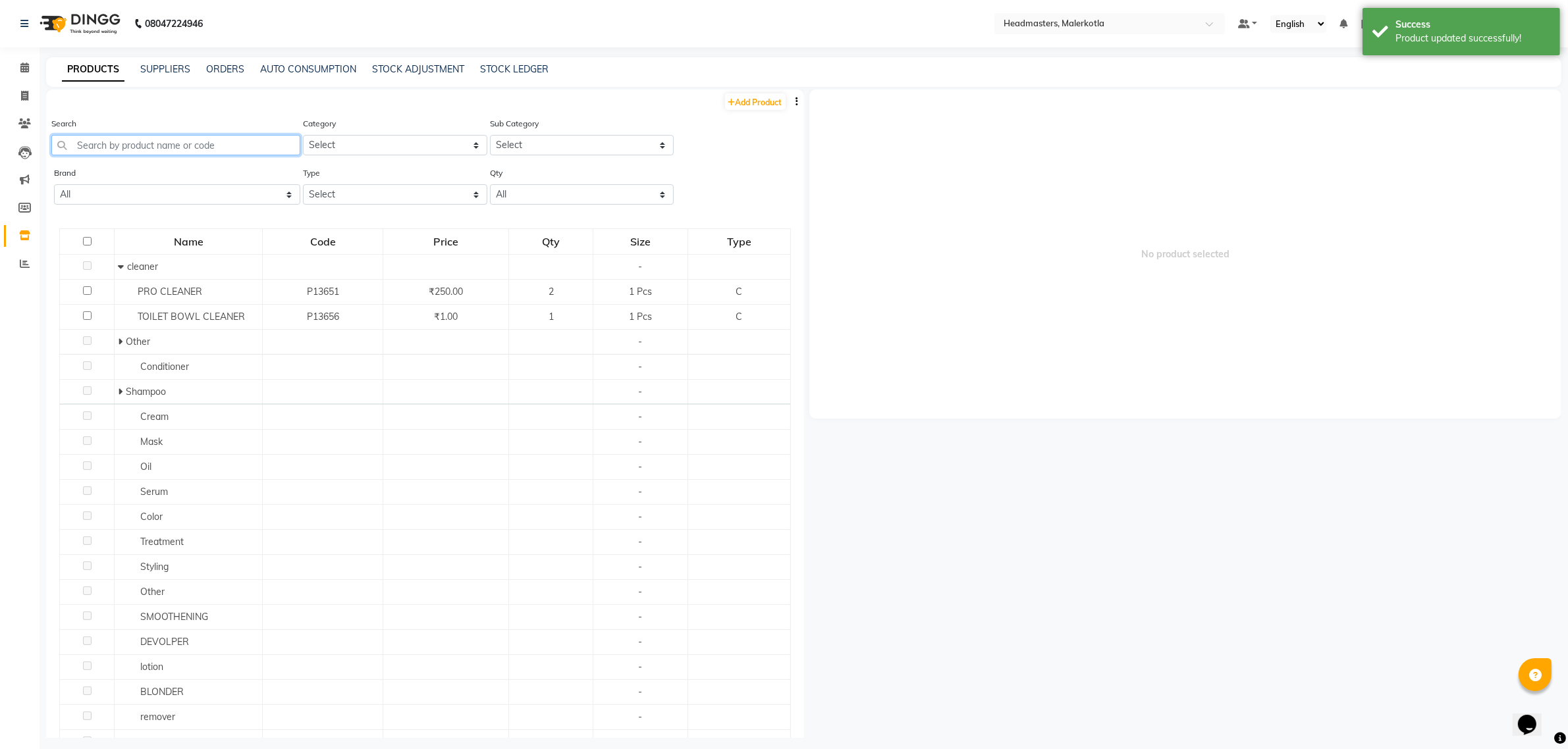
click at [117, 148] on input "text" at bounding box center [175, 145] width 249 height 20
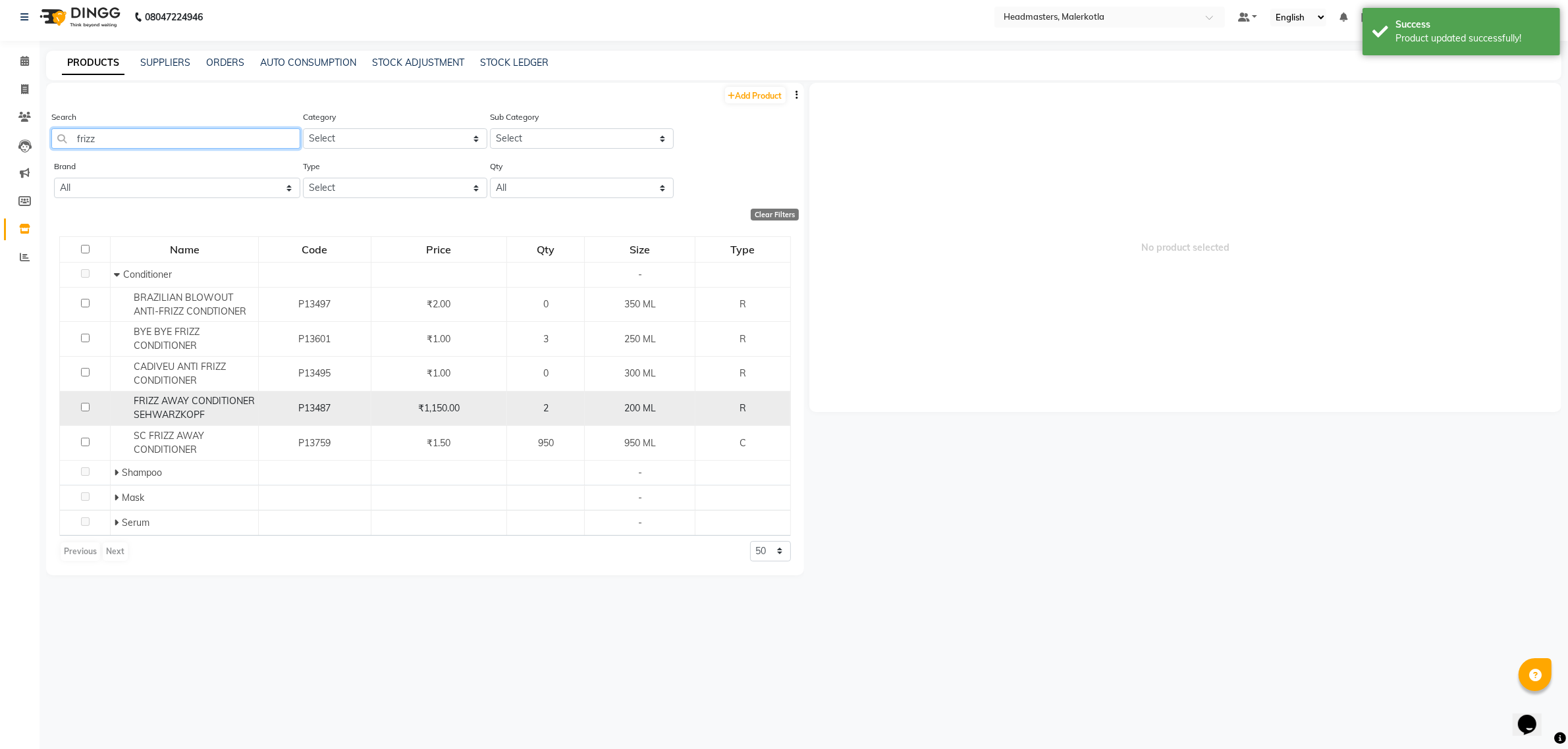
scroll to position [8, 0]
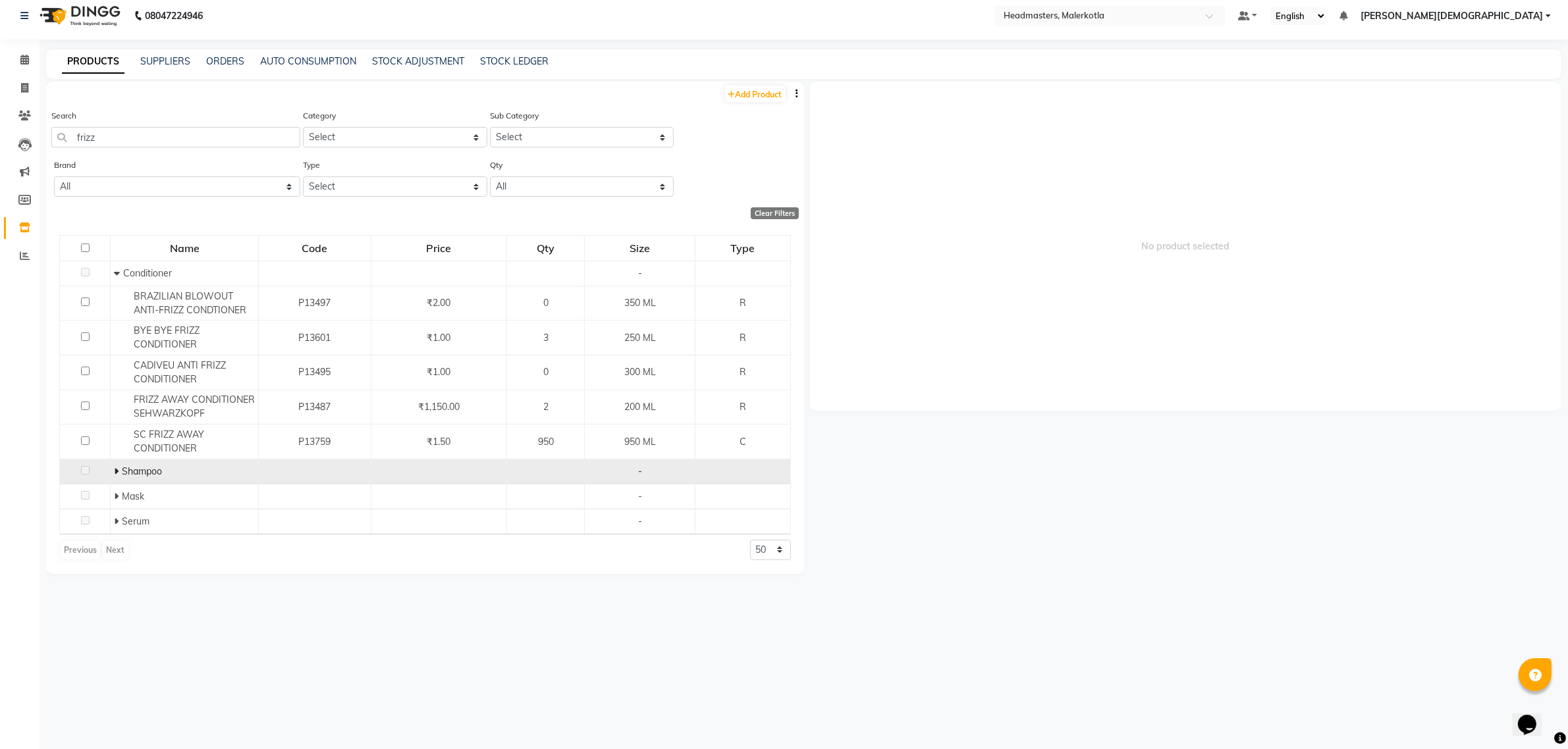
click at [201, 467] on div "Shampoo" at bounding box center [184, 471] width 141 height 14
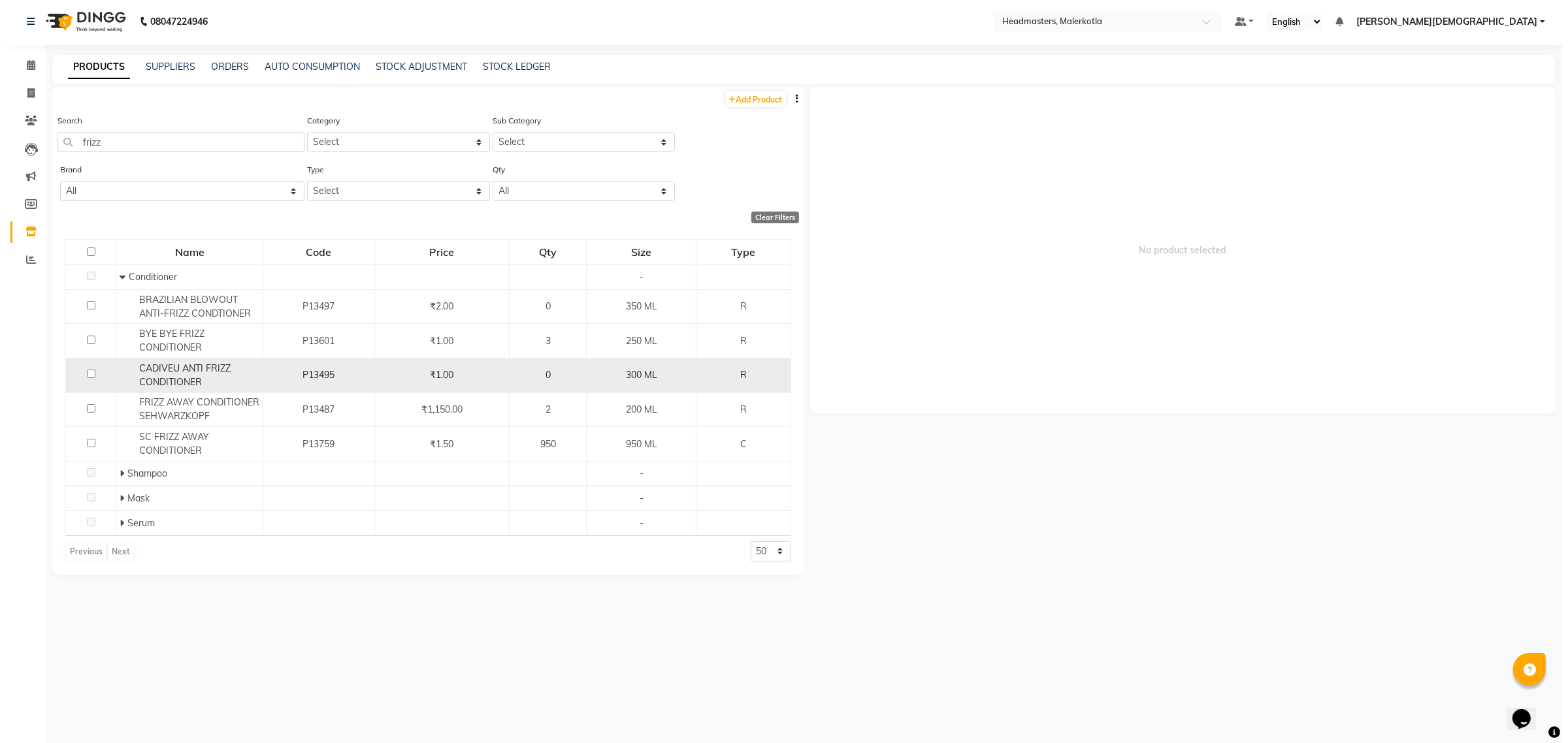
scroll to position [0, 0]
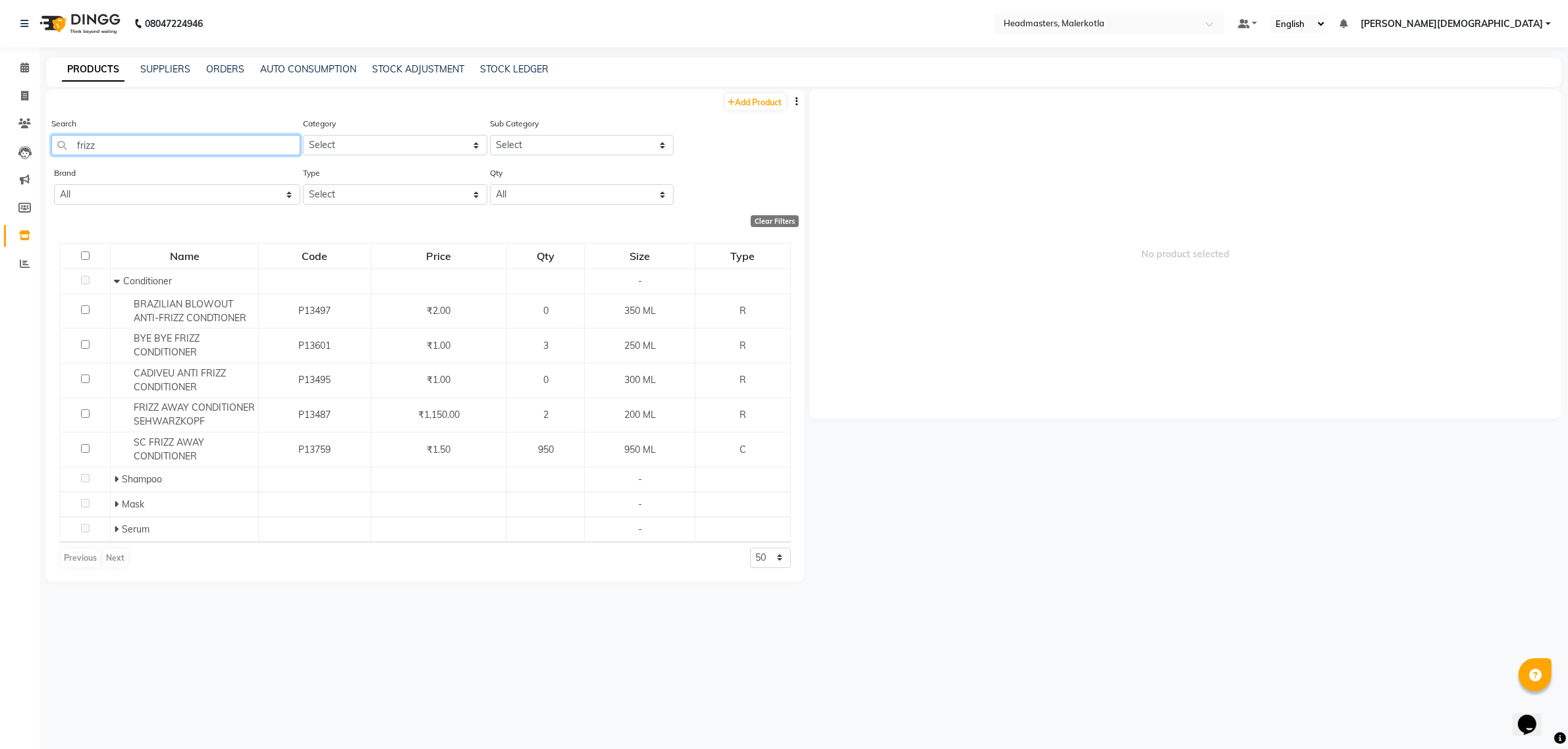
click at [127, 145] on input "frizz" at bounding box center [175, 145] width 249 height 20
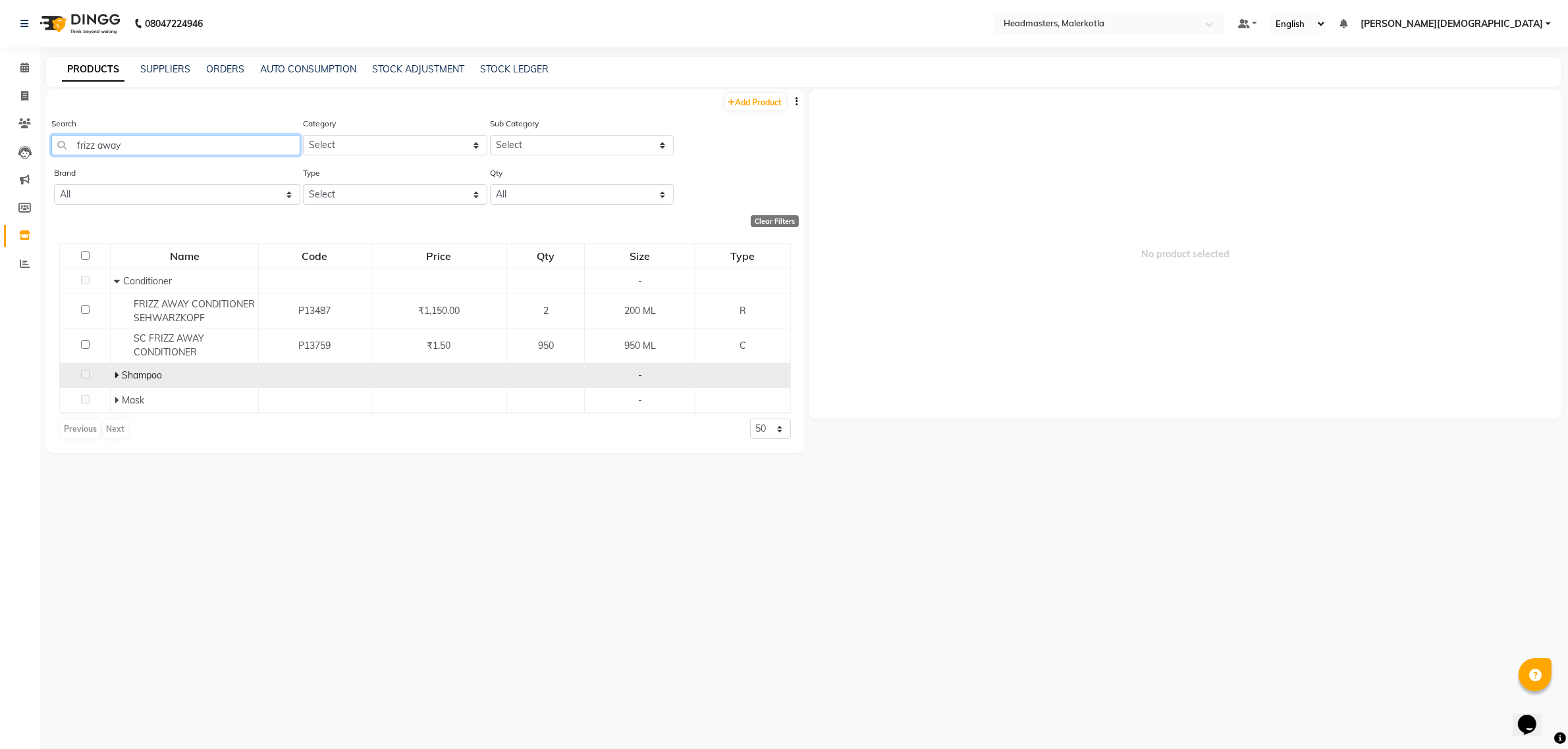
type input "frizz away"
click at [639, 376] on div "-" at bounding box center [640, 376] width 99 height 14
click at [648, 376] on div "-" at bounding box center [640, 376] width 99 height 14
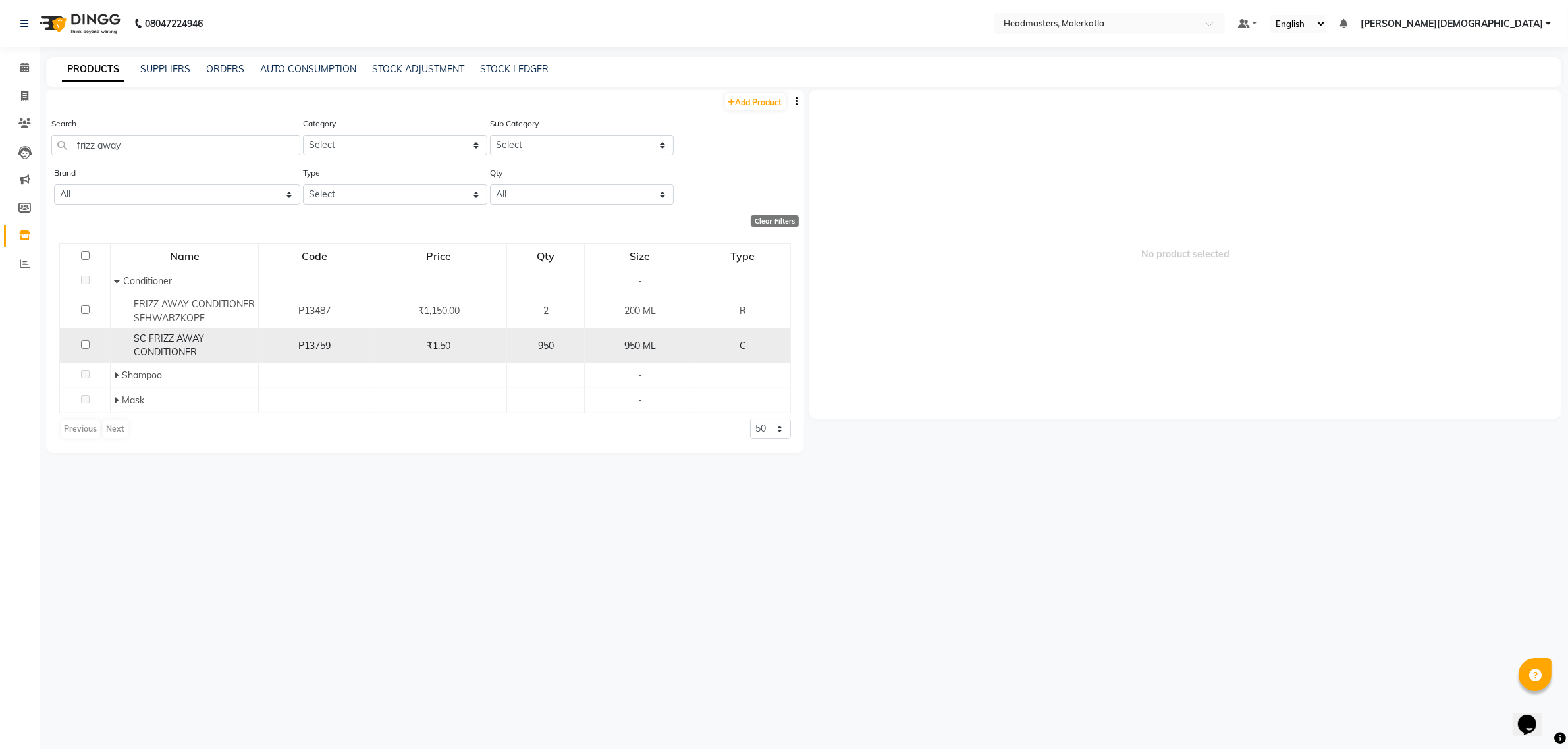
click at [202, 349] on div "SC FRIZZ AWAY CONDITIONER" at bounding box center [184, 346] width 141 height 28
select select
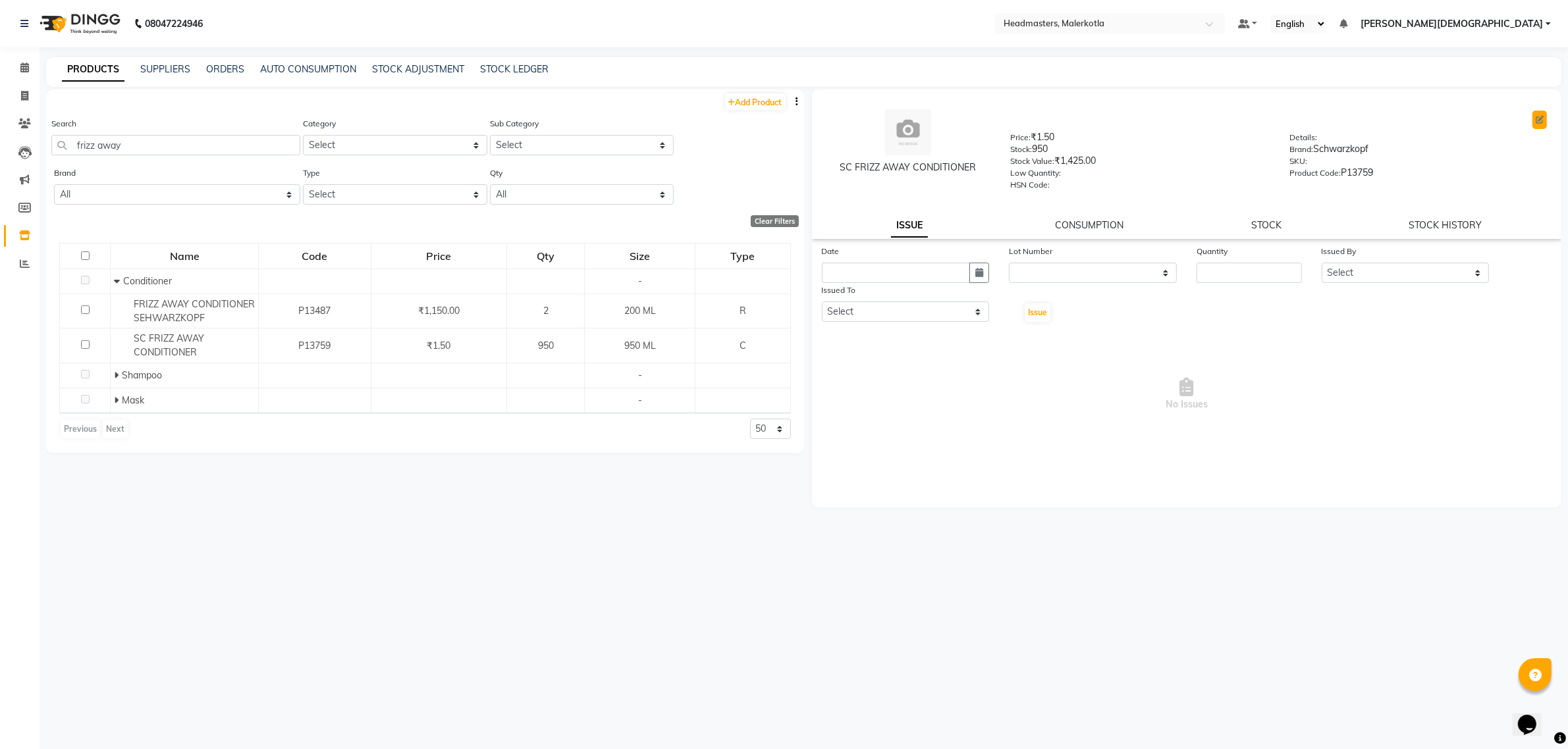
click at [1540, 122] on icon at bounding box center [1539, 120] width 8 height 8
select select "true"
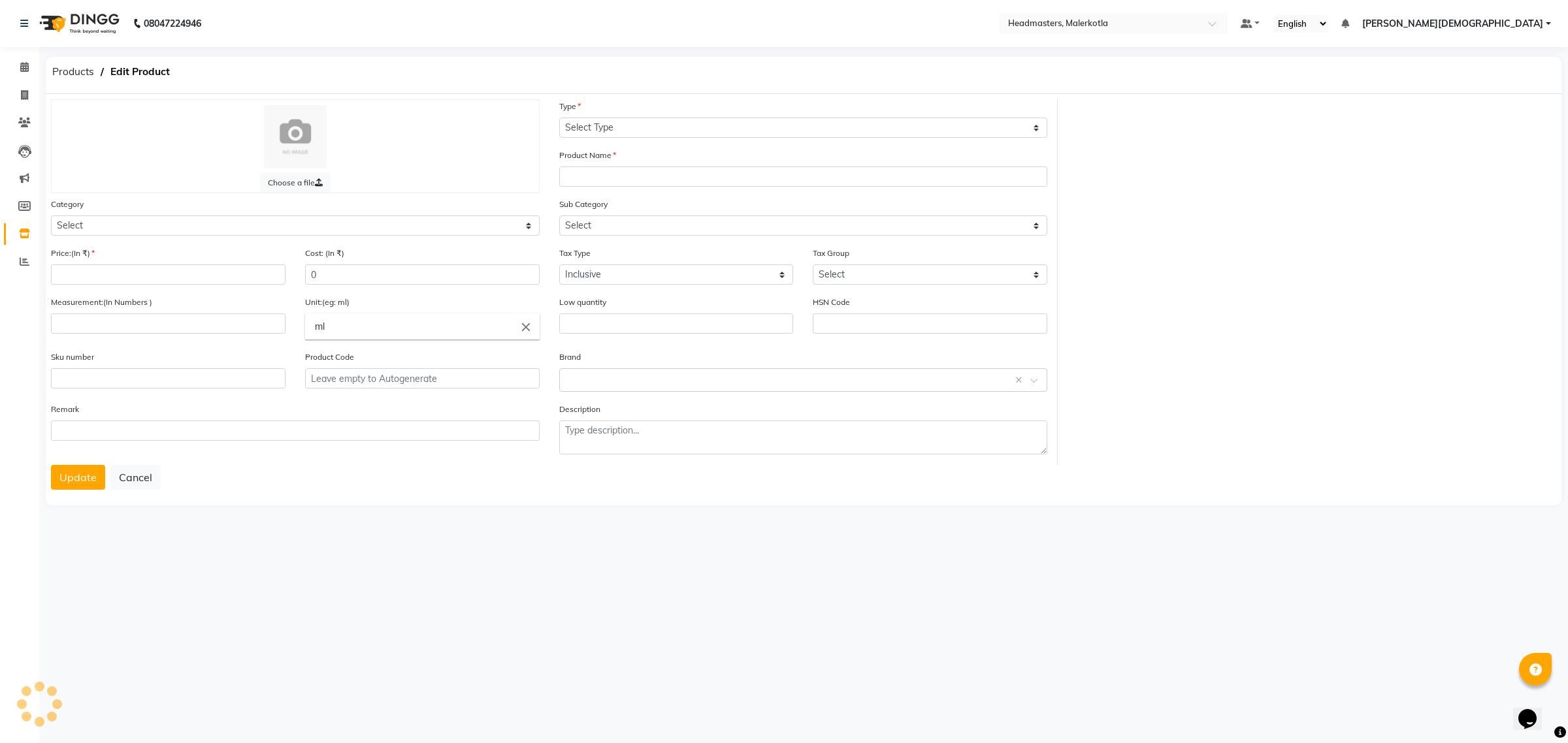
select select "C"
type input "SC FRIZZ AWAY CONDITIONER"
select select
type input "1.5"
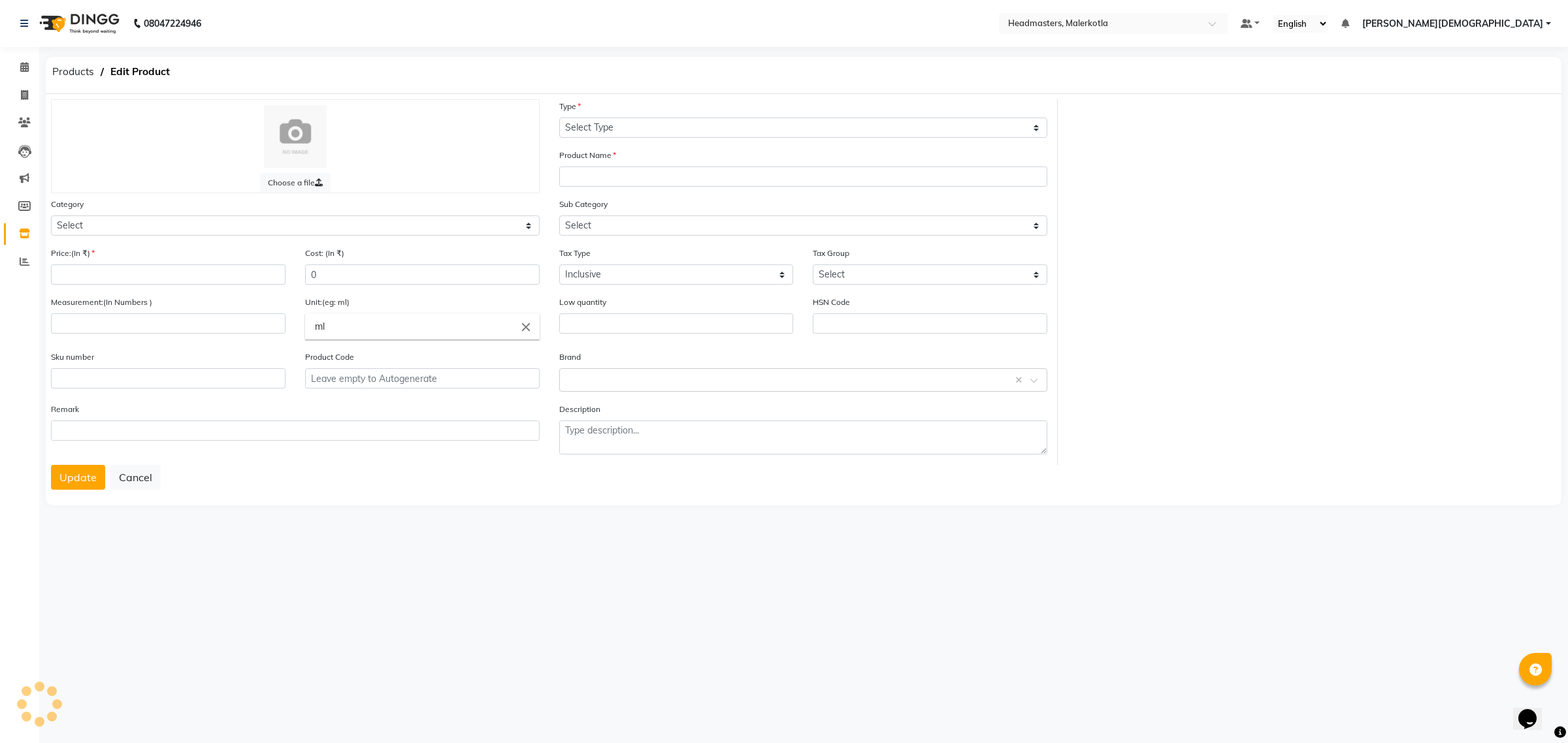
type input "1.5"
type input "950"
type input "ML"
type input "P13759"
select select "1099101100"
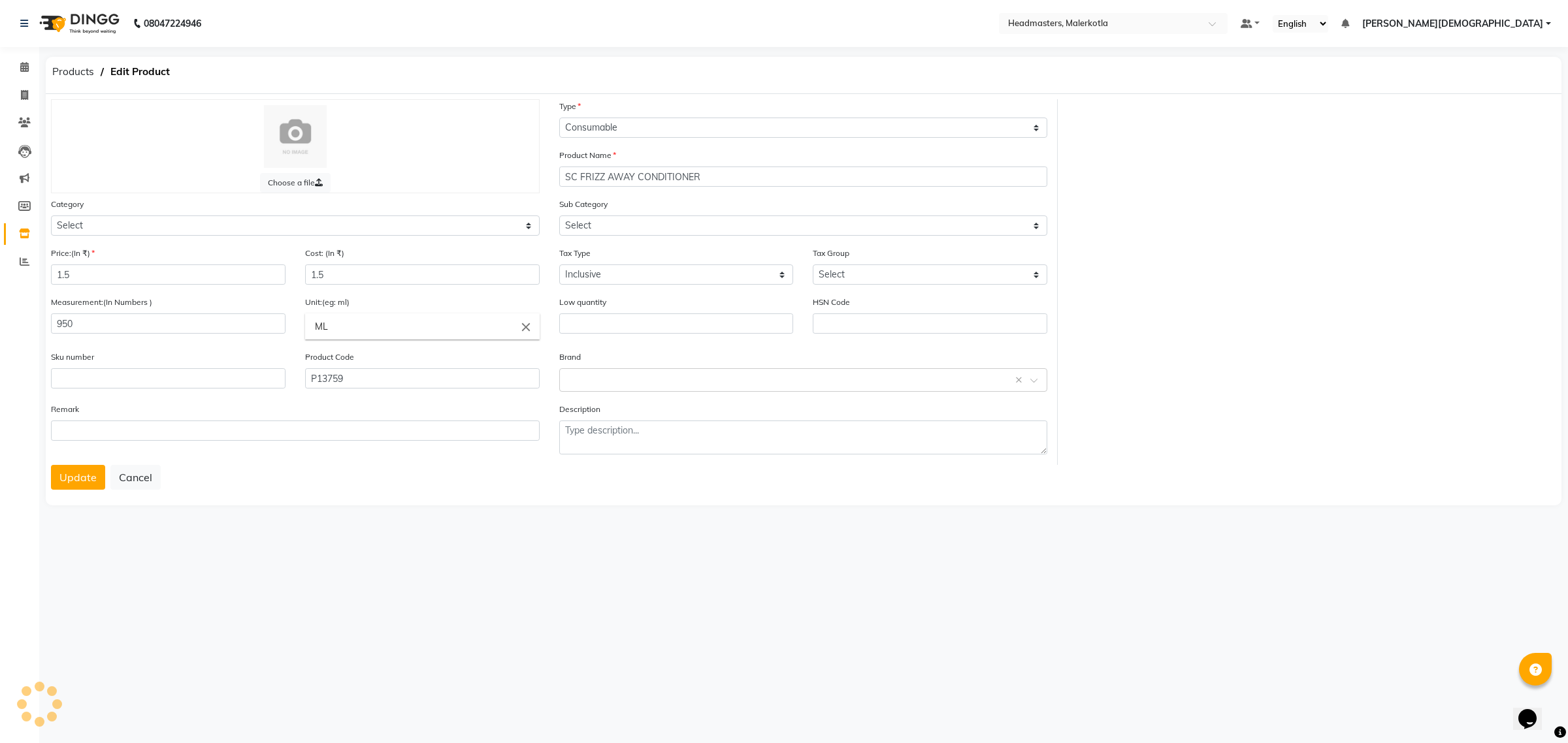
select select "1099101102"
click at [25, 59] on link "Calendar" at bounding box center [19, 68] width 31 height 22
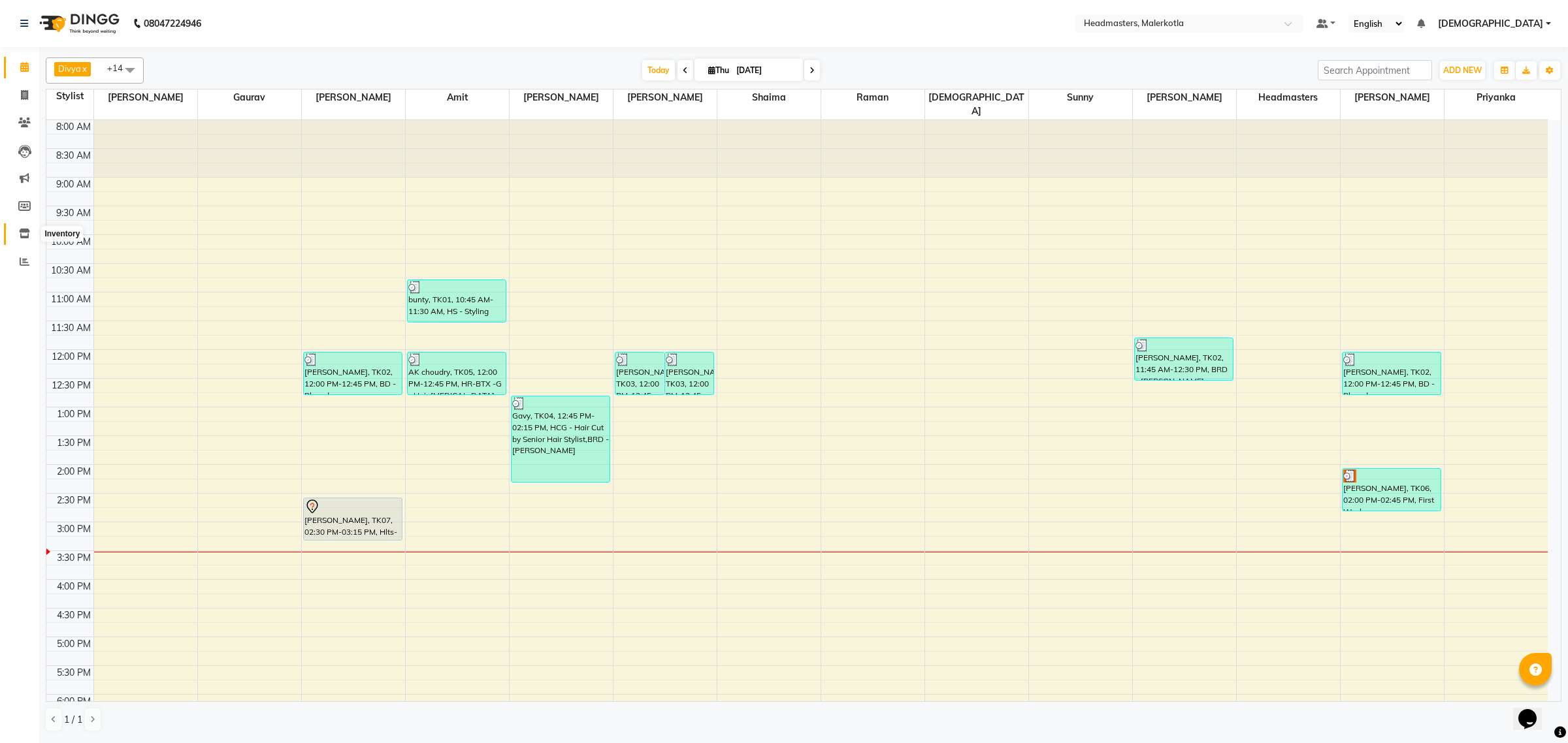
click at [23, 232] on icon at bounding box center [24, 234] width 11 height 10
select select
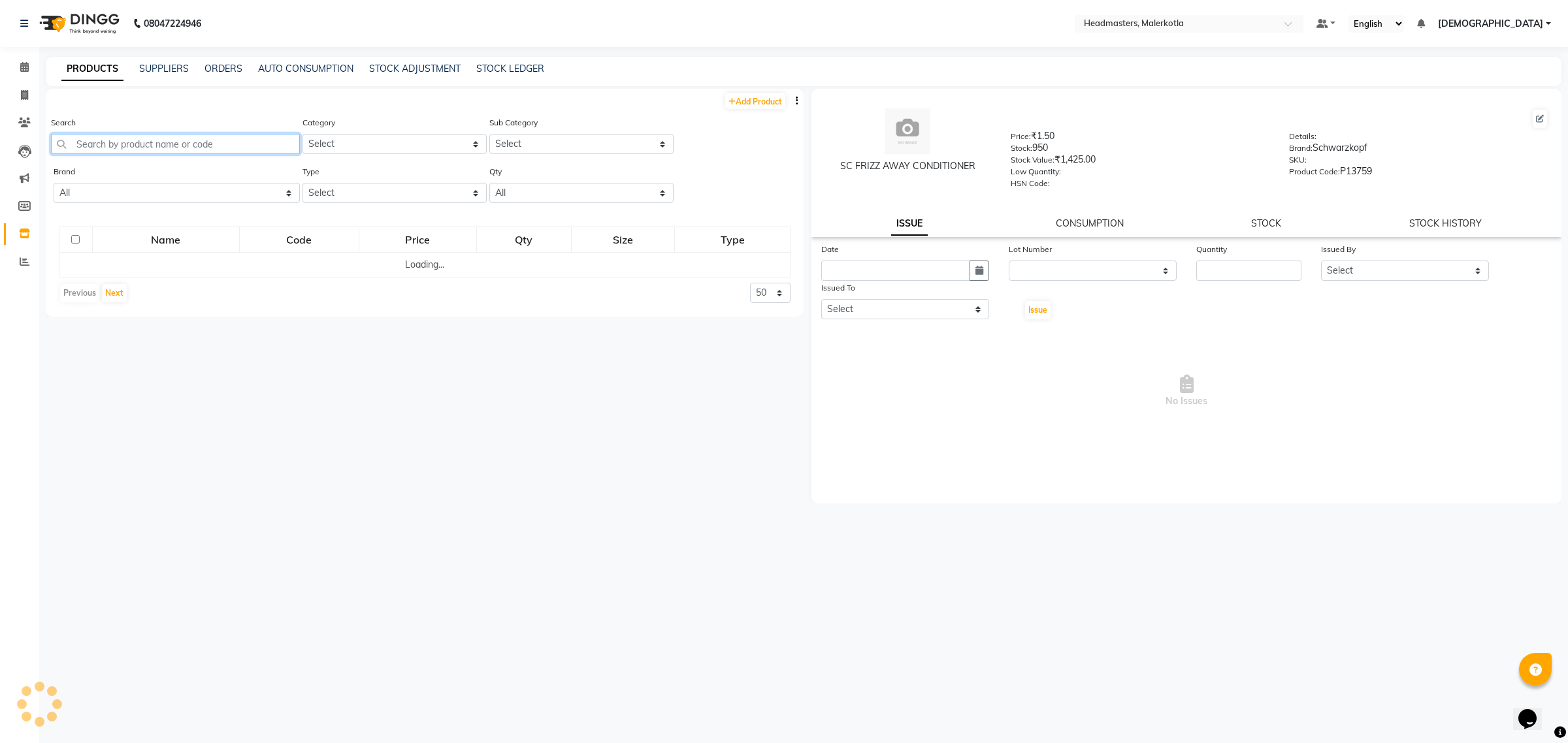
click at [108, 150] on input "text" at bounding box center [175, 144] width 249 height 20
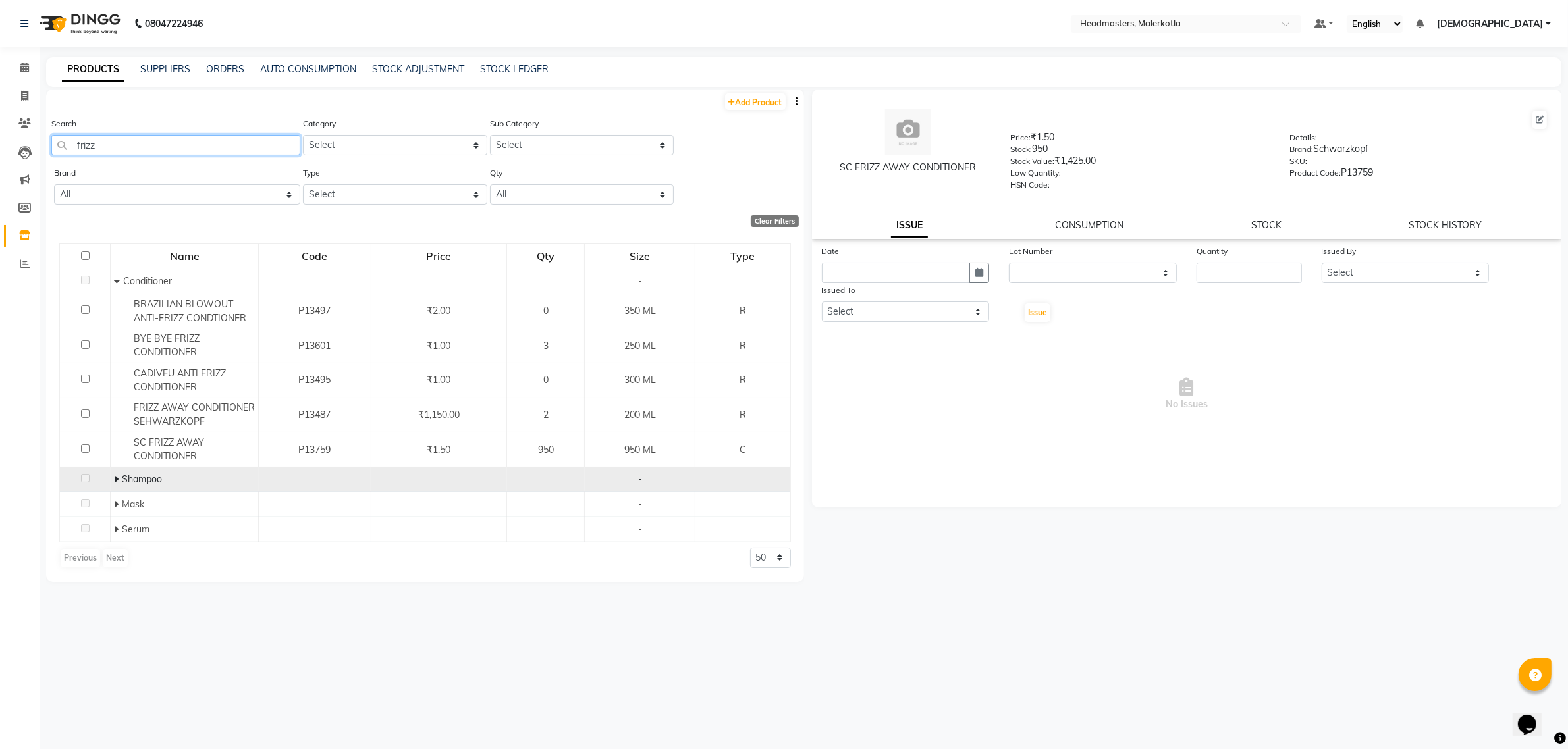
type input "frizz"
click at [119, 476] on span at bounding box center [117, 479] width 8 height 12
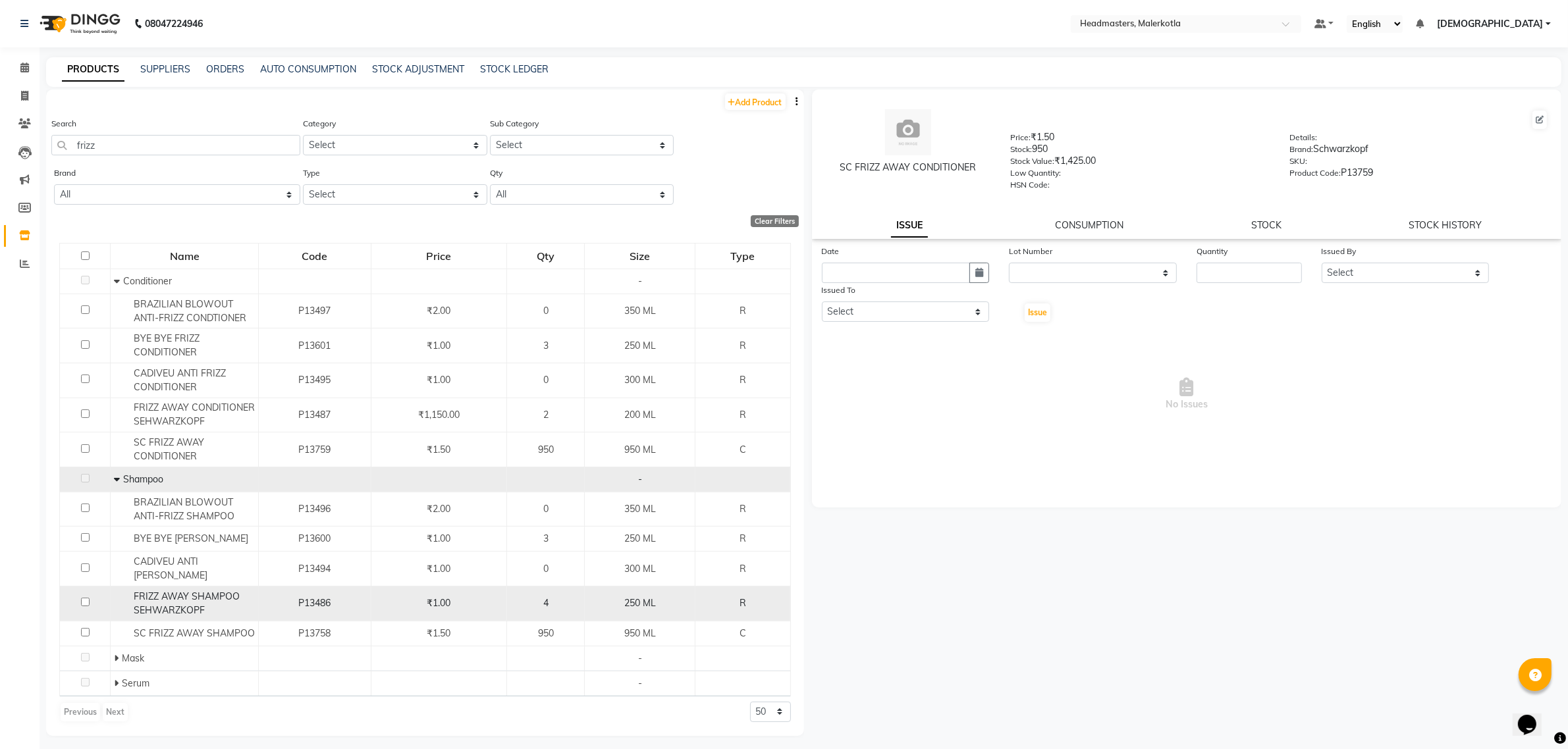
click at [179, 611] on span "FRIZZ AWAY SHAMPOO SEHWARZKOPF" at bounding box center [186, 603] width 106 height 26
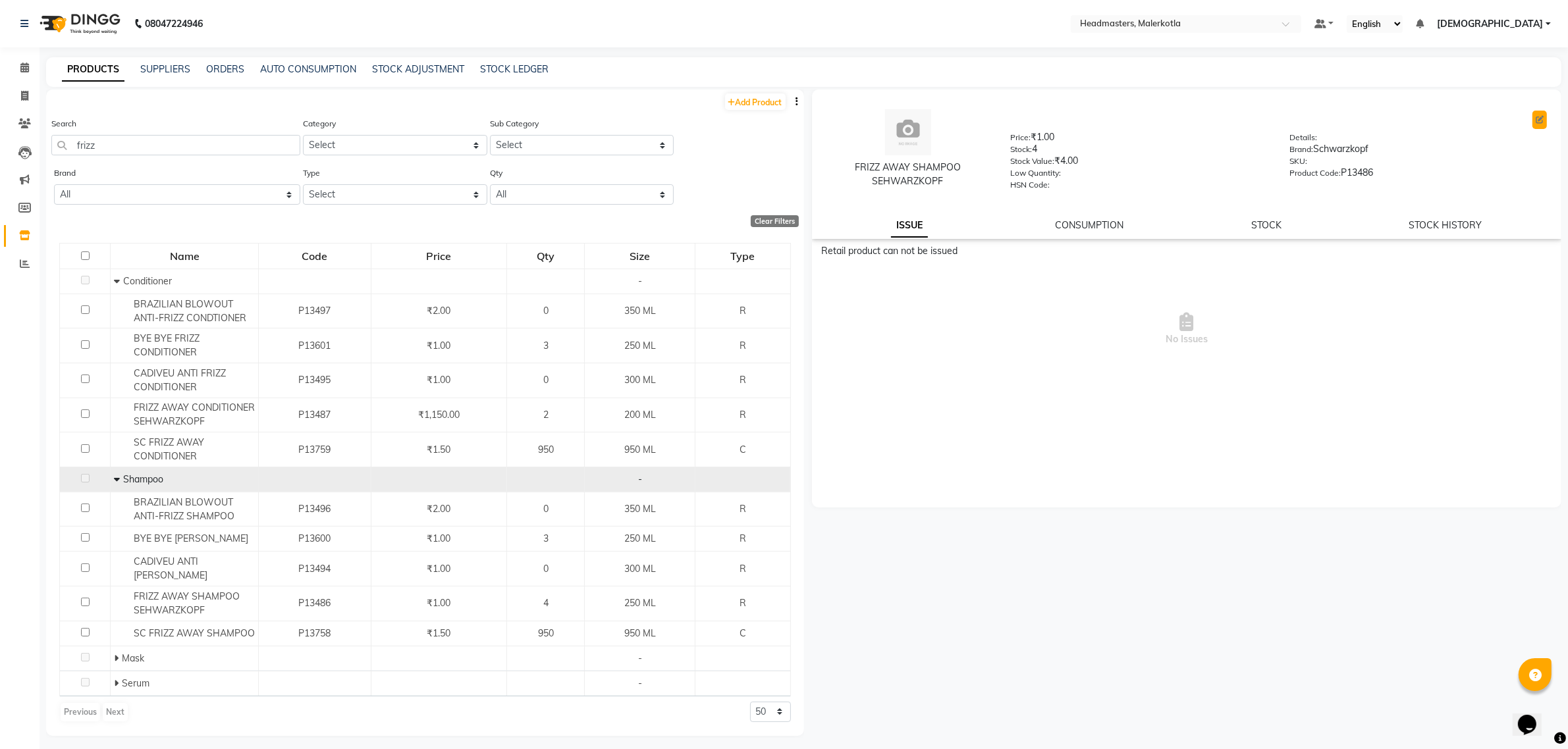
click at [1539, 116] on icon at bounding box center [1539, 120] width 8 height 8
select select "R"
select select "1099101100"
select select "true"
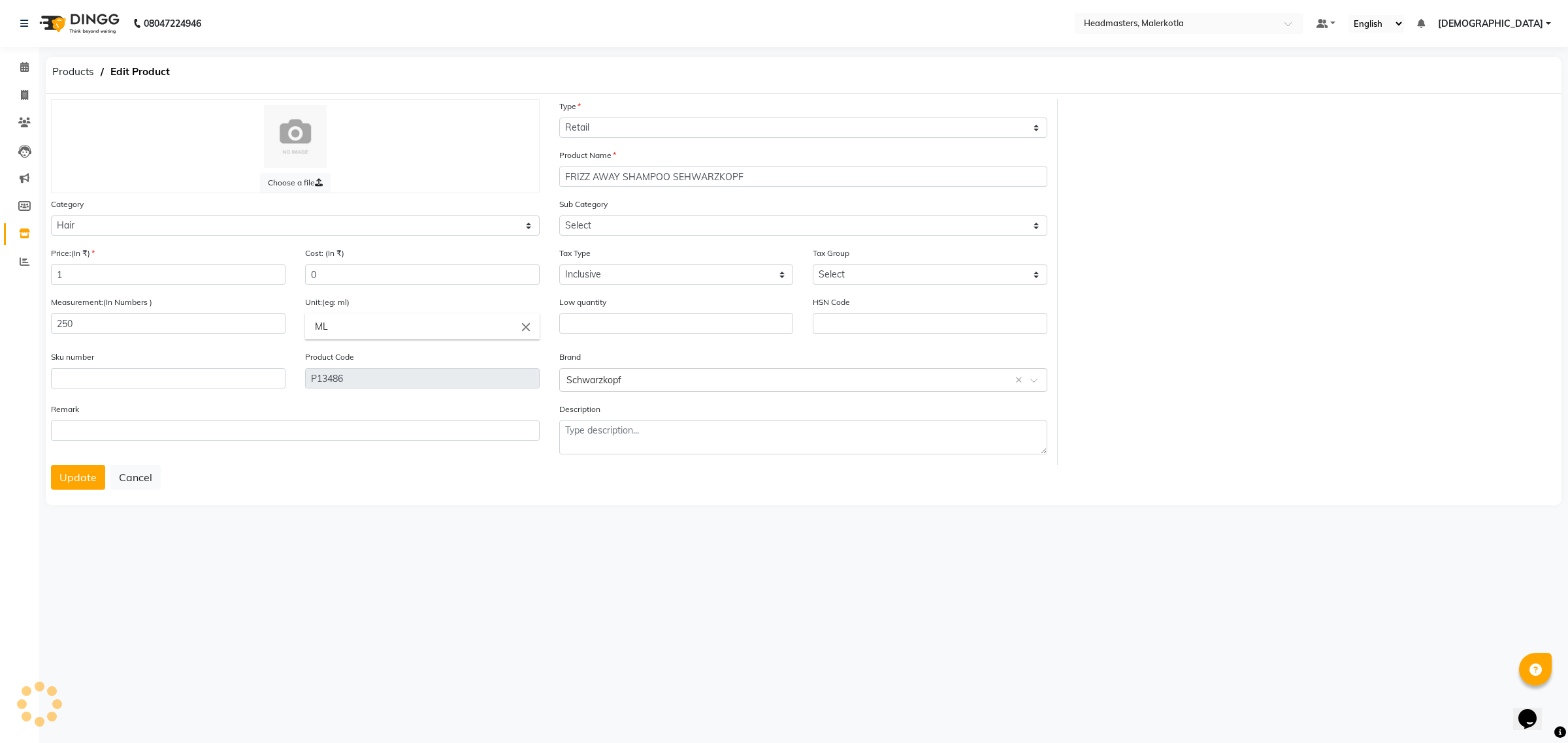
select select "1099101101"
click at [118, 270] on input "1" at bounding box center [168, 275] width 234 height 20
type input "1150"
click at [347, 273] on input "0" at bounding box center [423, 275] width 234 height 20
type input "1150"
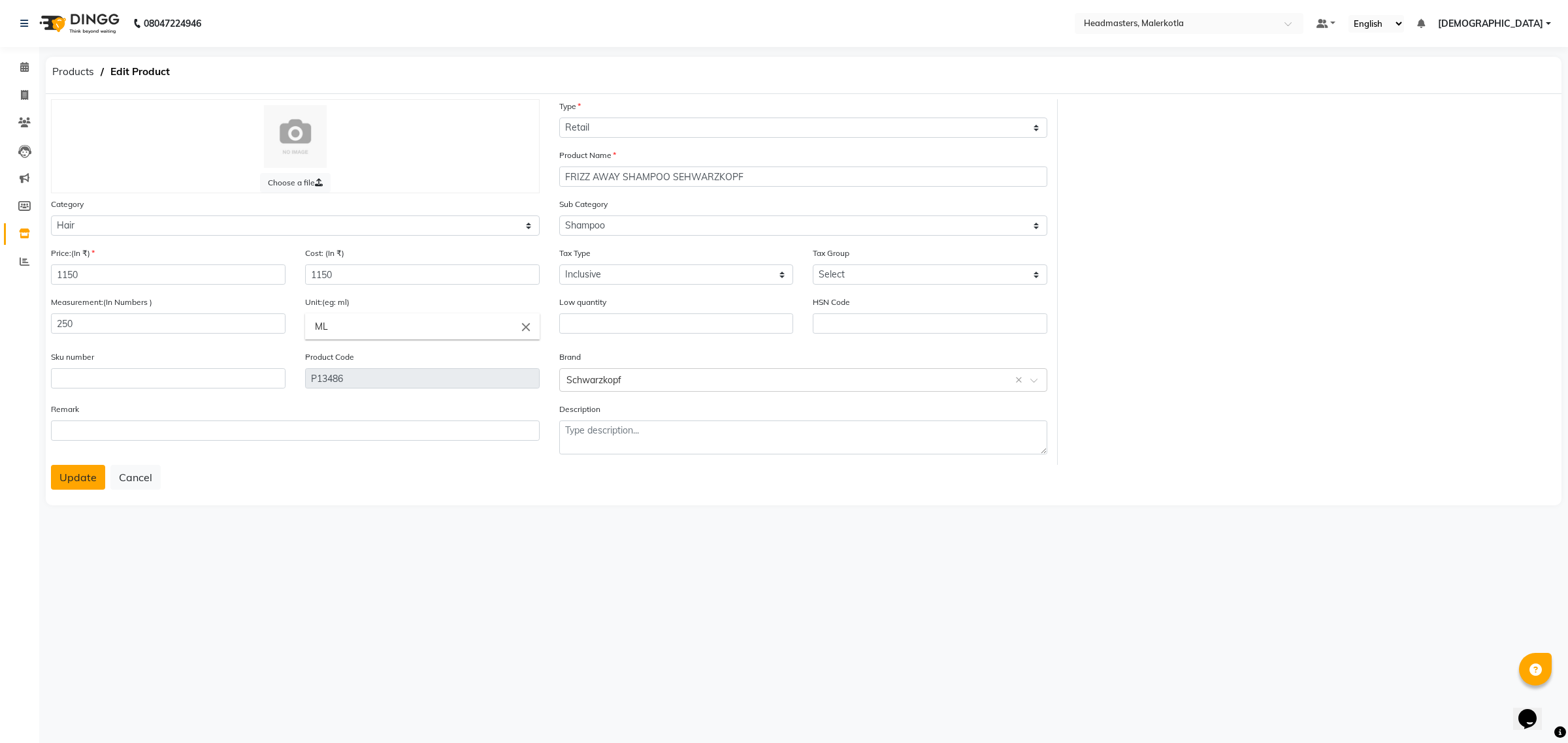
click at [67, 469] on button "Update" at bounding box center [77, 477] width 54 height 25
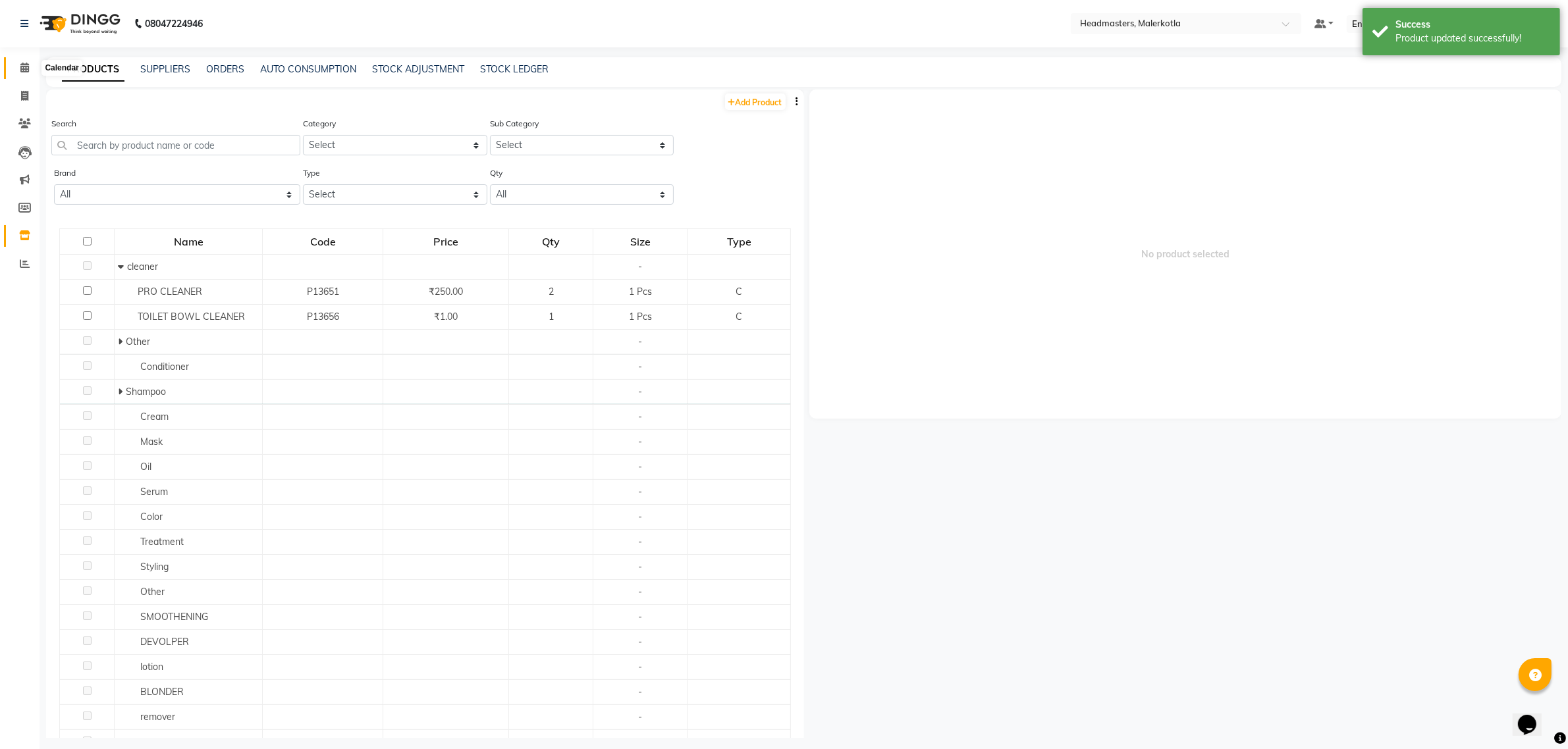
click at [17, 69] on span at bounding box center [25, 68] width 23 height 15
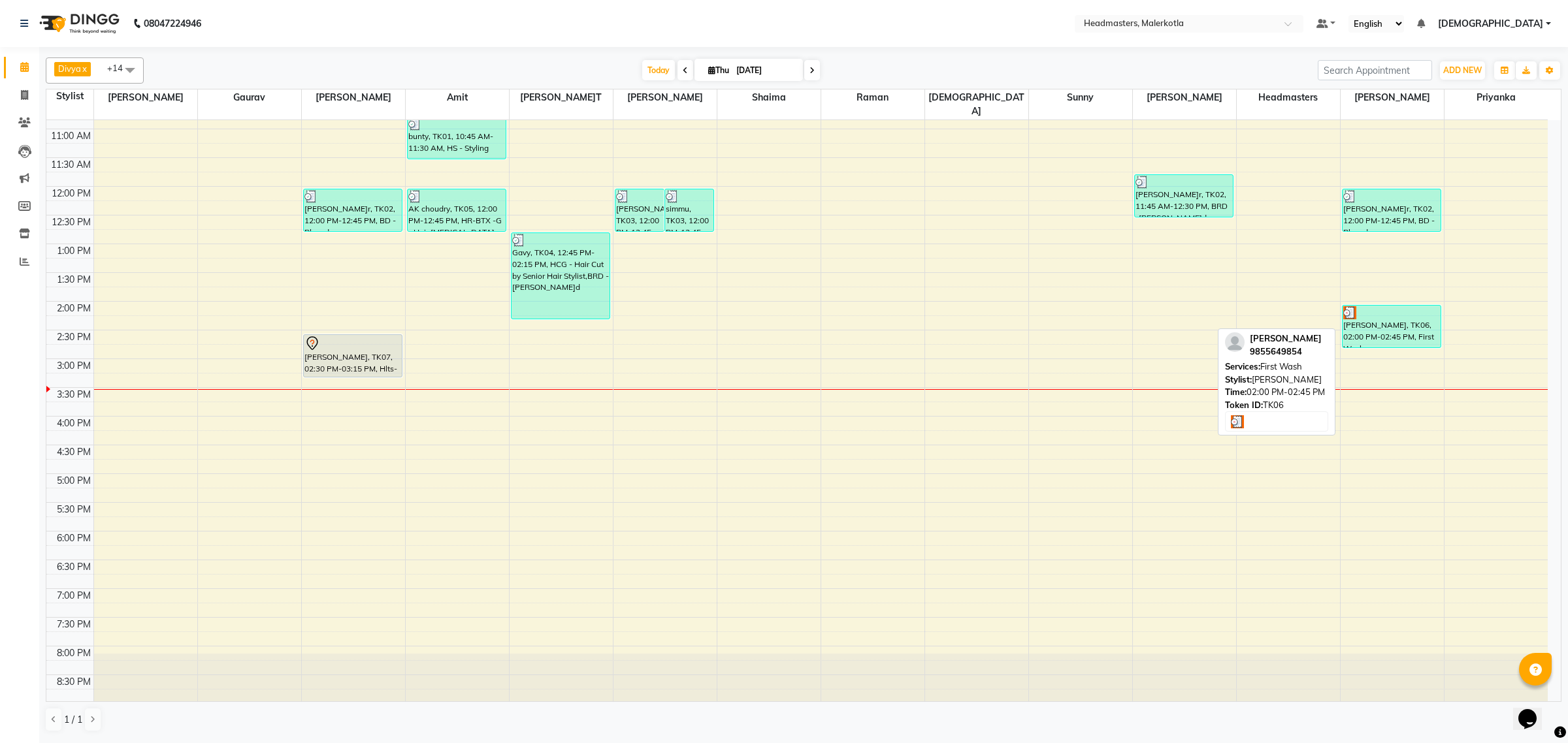
click at [1348, 318] on div "[PERSON_NAME], TK06, 02:00 PM-02:45 PM, First Wash" at bounding box center [1391, 327] width 98 height 42
select select "3"
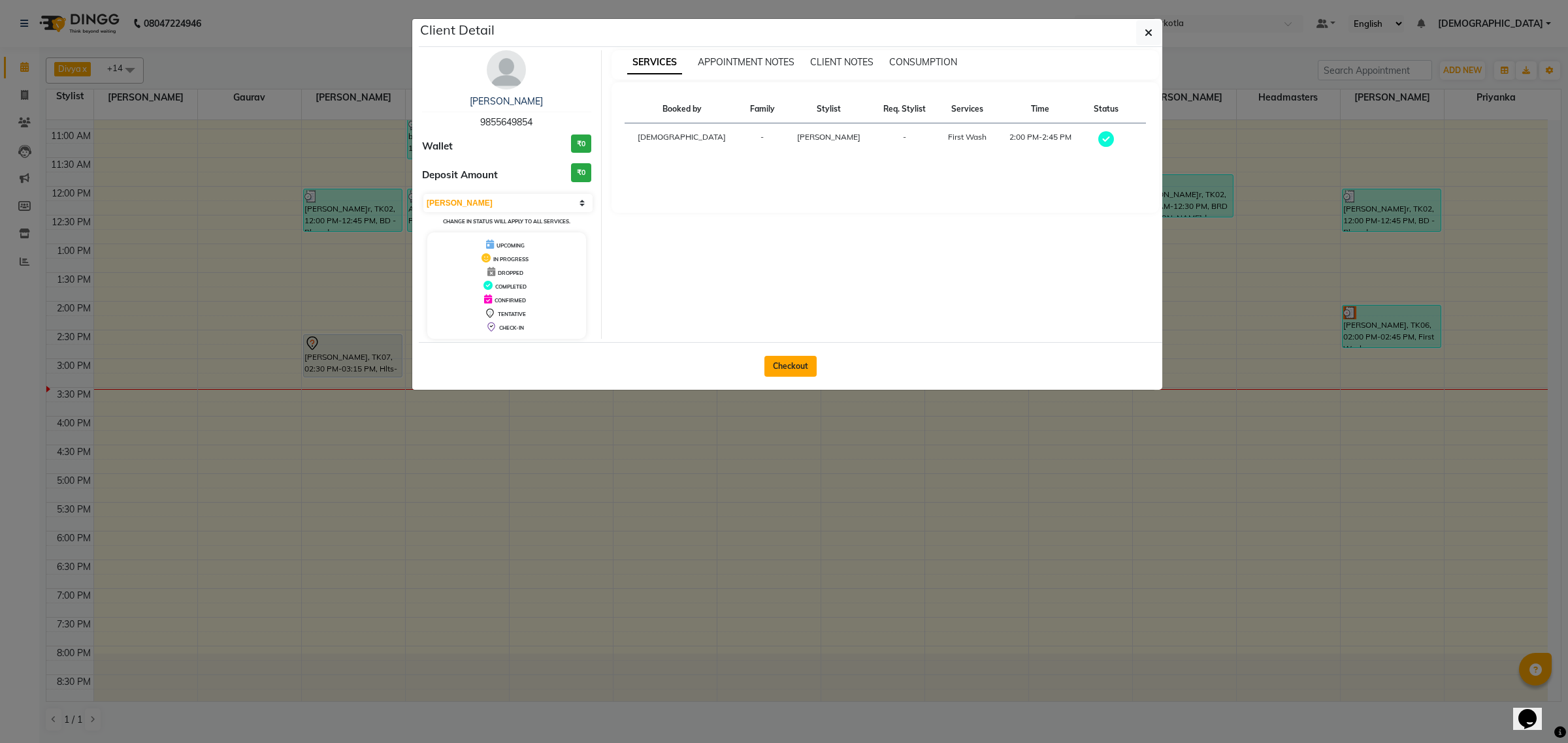
click at [805, 364] on button "Checkout" at bounding box center [790, 366] width 52 height 21
select select "service"
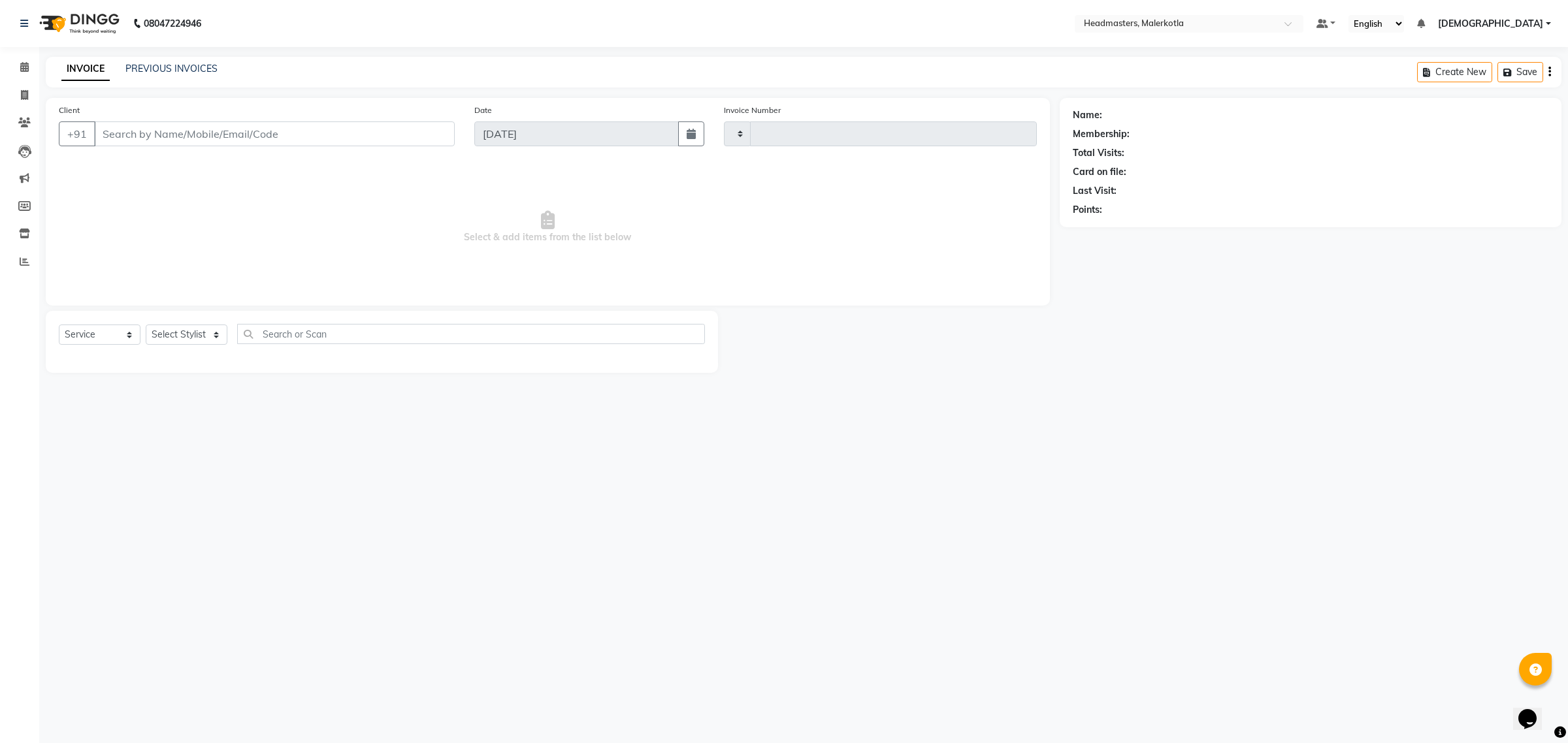
type input "4003"
select select "7368"
type input "9855649854"
select select "66443"
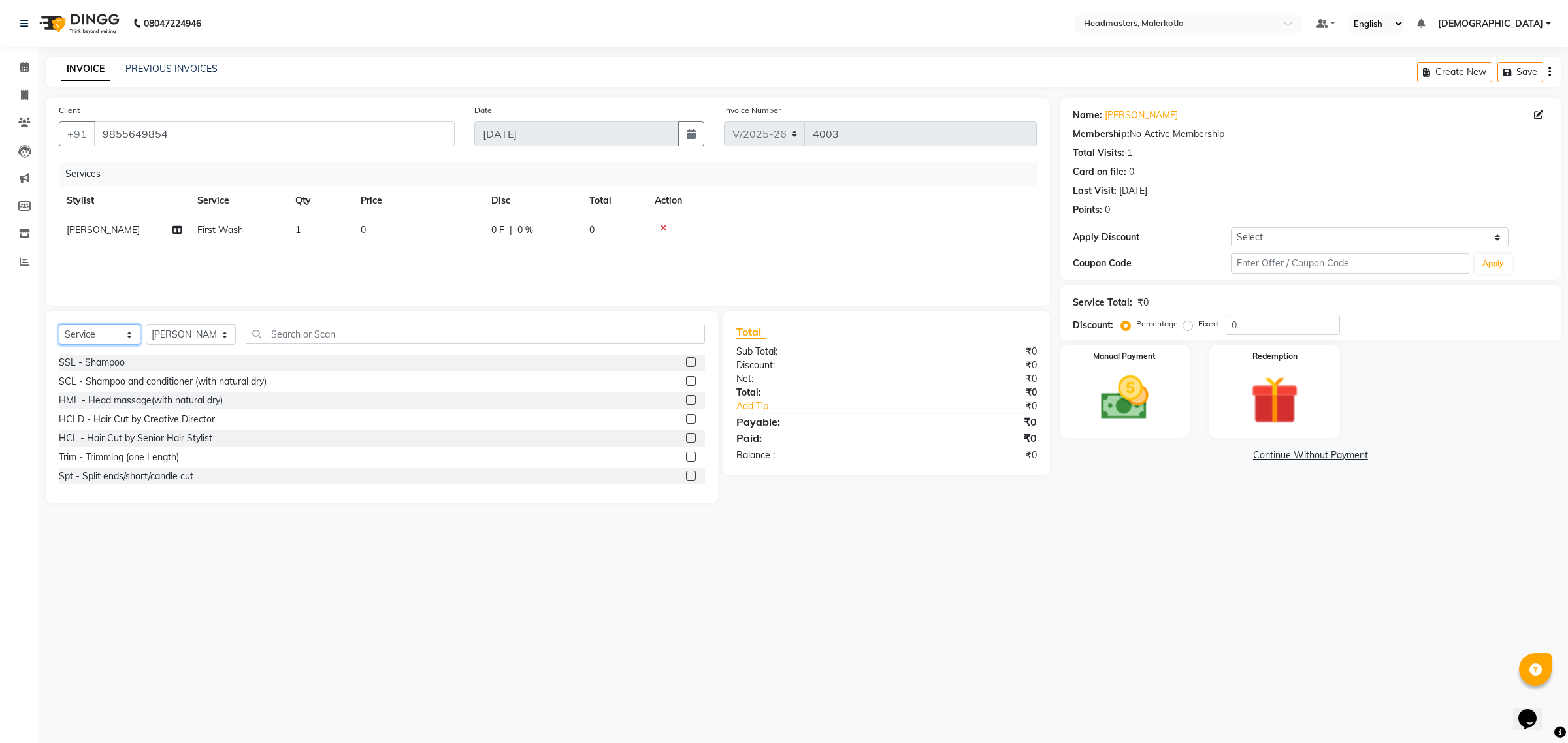
click at [92, 335] on select "Select Service Product Membership Package Voucher Prepaid Gift Card" at bounding box center [99, 335] width 82 height 20
select select "product"
click at [59, 325] on select "Select Service Product Membership Package Voucher Prepaid Gift Card" at bounding box center [99, 335] width 82 height 20
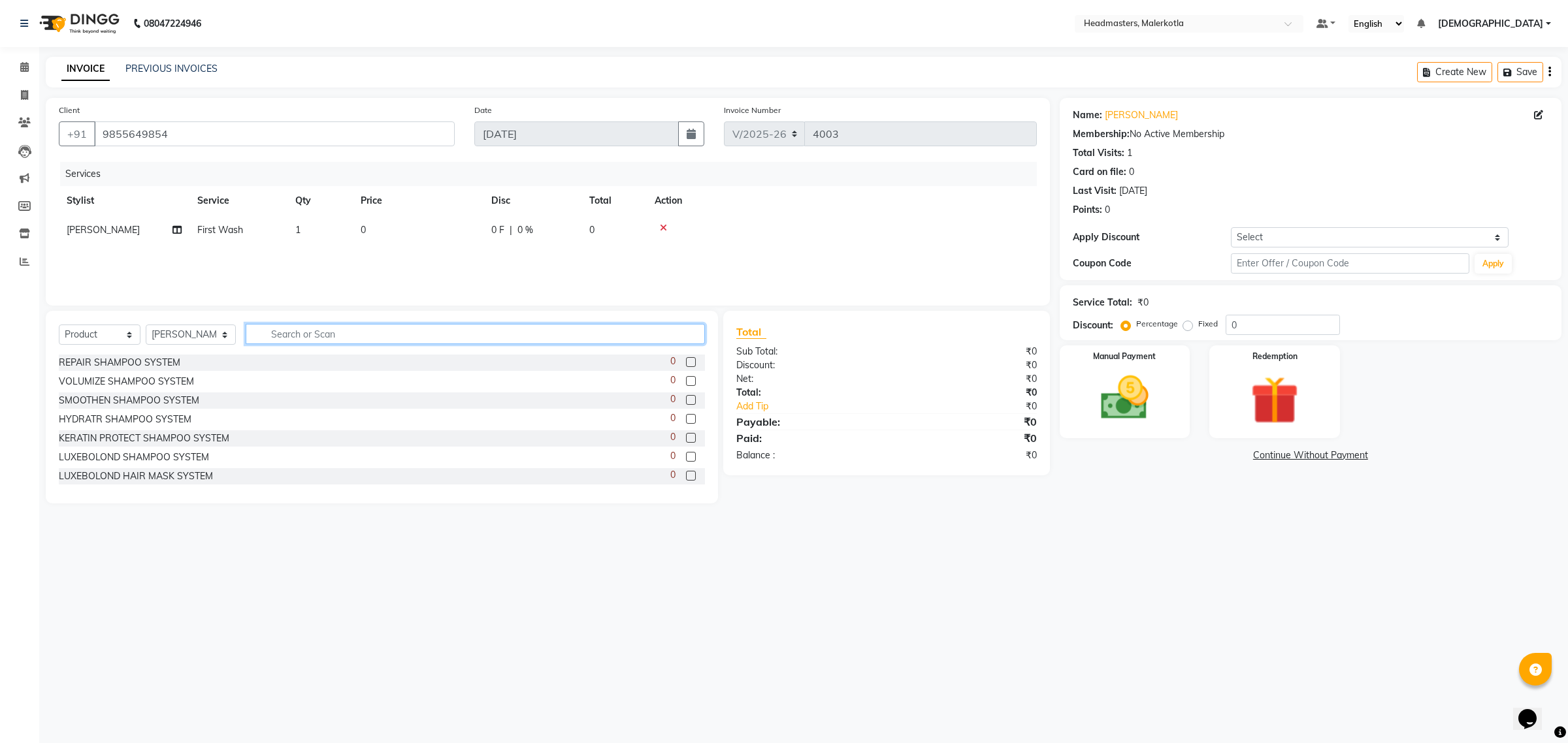
click at [281, 332] on input "text" at bounding box center [475, 334] width 460 height 20
type input "frizz"
click at [686, 360] on label at bounding box center [691, 362] width 10 height 10
click at [686, 360] on input "checkbox" at bounding box center [690, 363] width 9 height 9
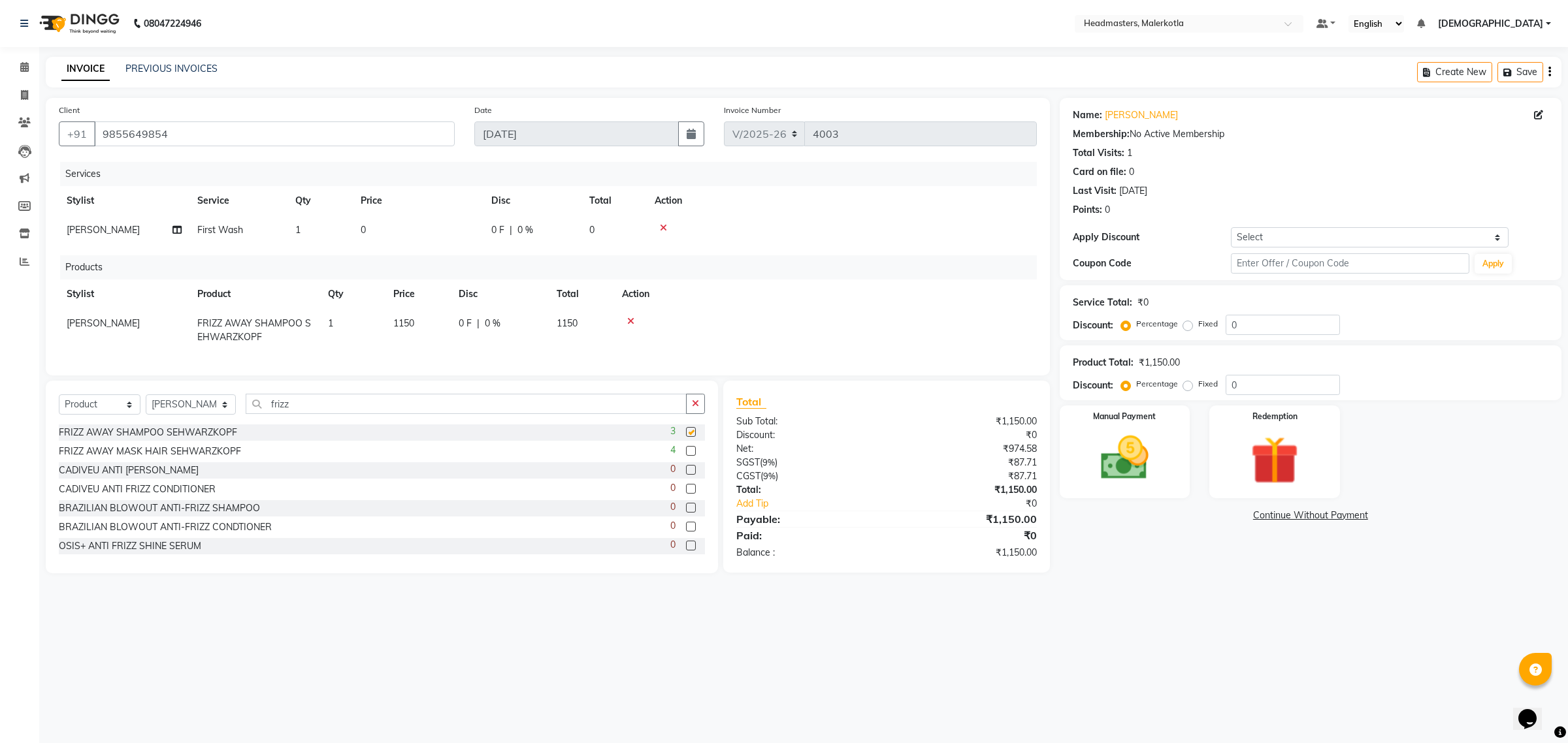
checkbox input "false"
click at [686, 456] on label at bounding box center [691, 451] width 10 height 10
click at [686, 456] on input "checkbox" at bounding box center [690, 451] width 9 height 9
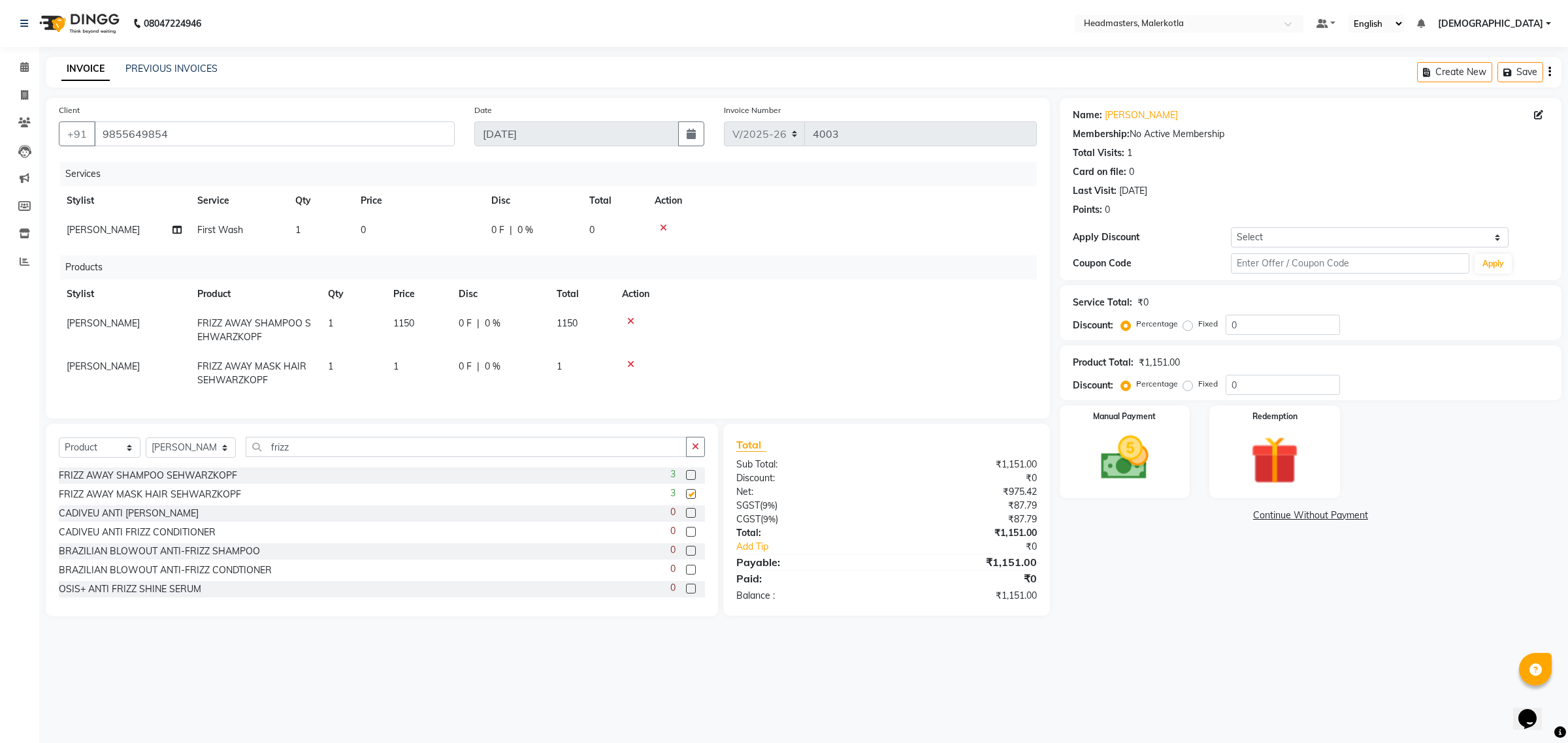
checkbox input "false"
click at [632, 362] on icon at bounding box center [631, 364] width 7 height 9
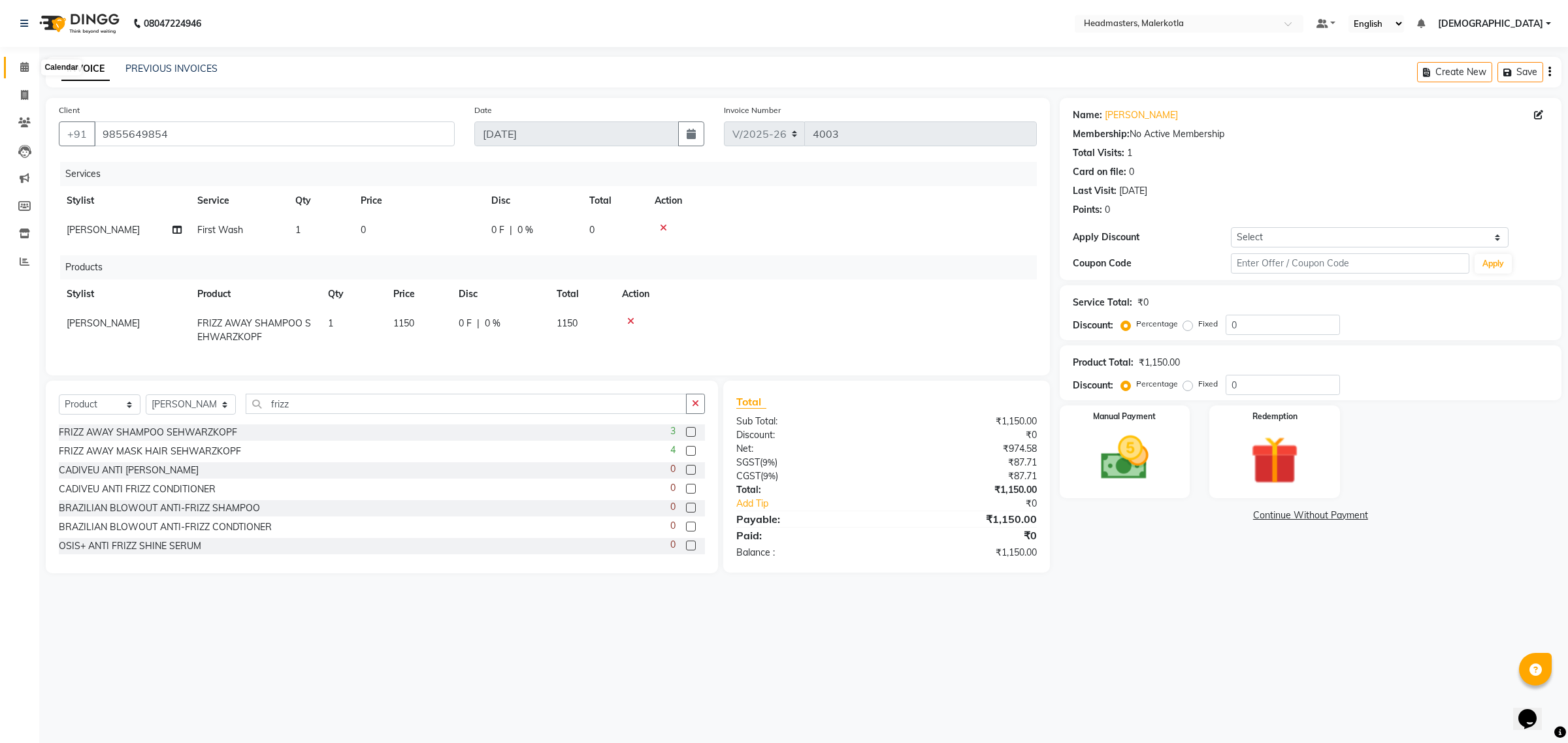
click at [24, 60] on span at bounding box center [25, 67] width 23 height 15
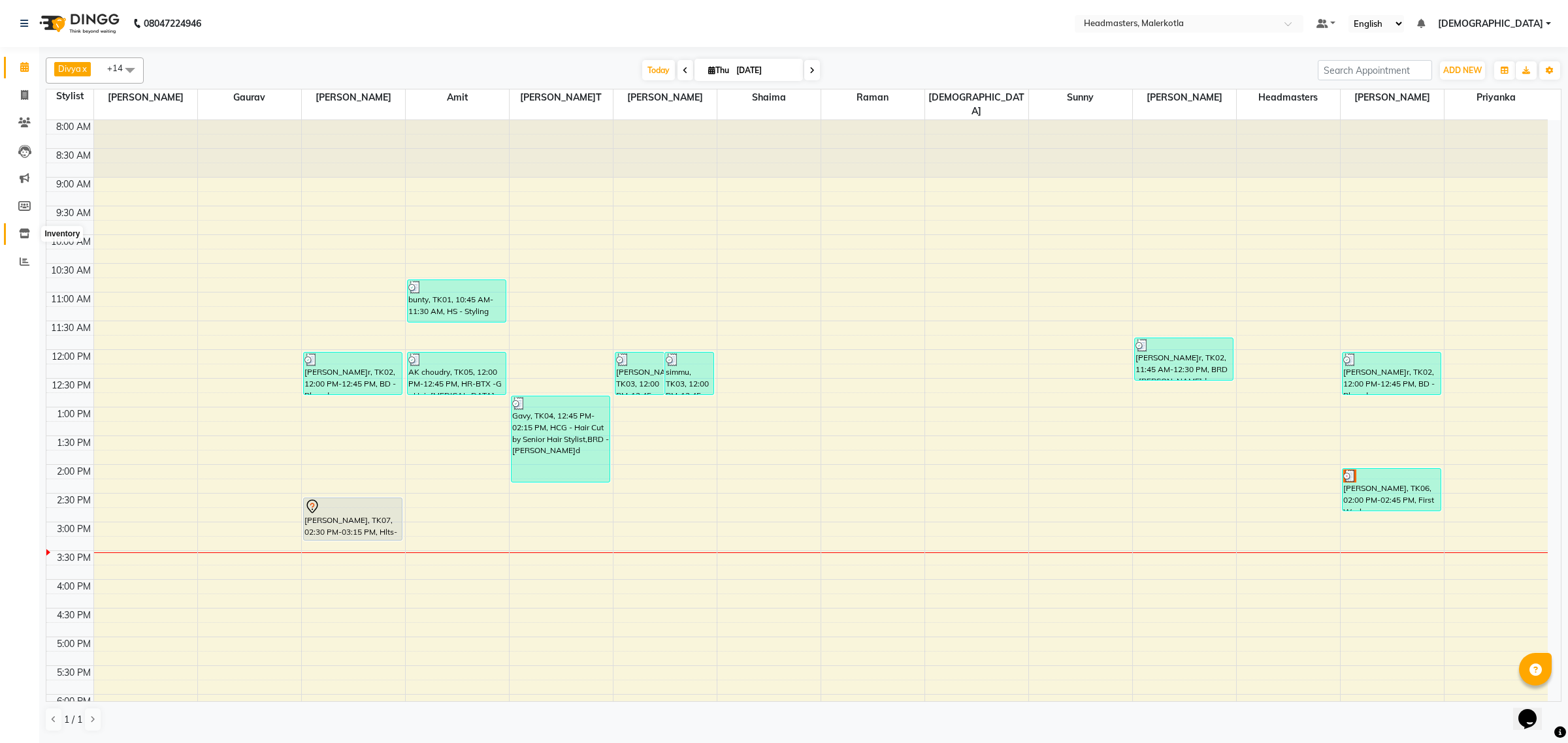
click at [26, 239] on span at bounding box center [25, 234] width 23 height 15
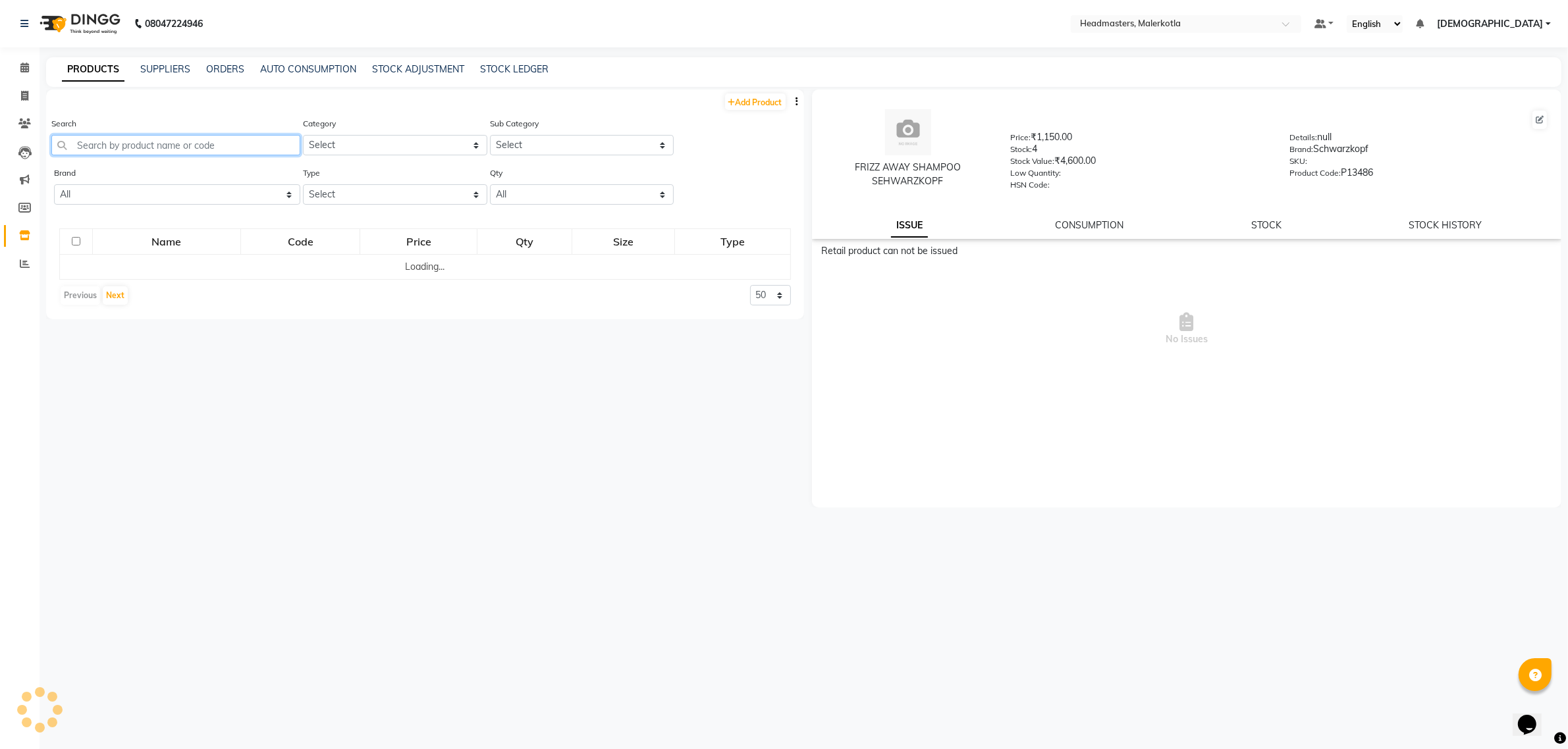
click at [104, 140] on input "text" at bounding box center [175, 145] width 249 height 20
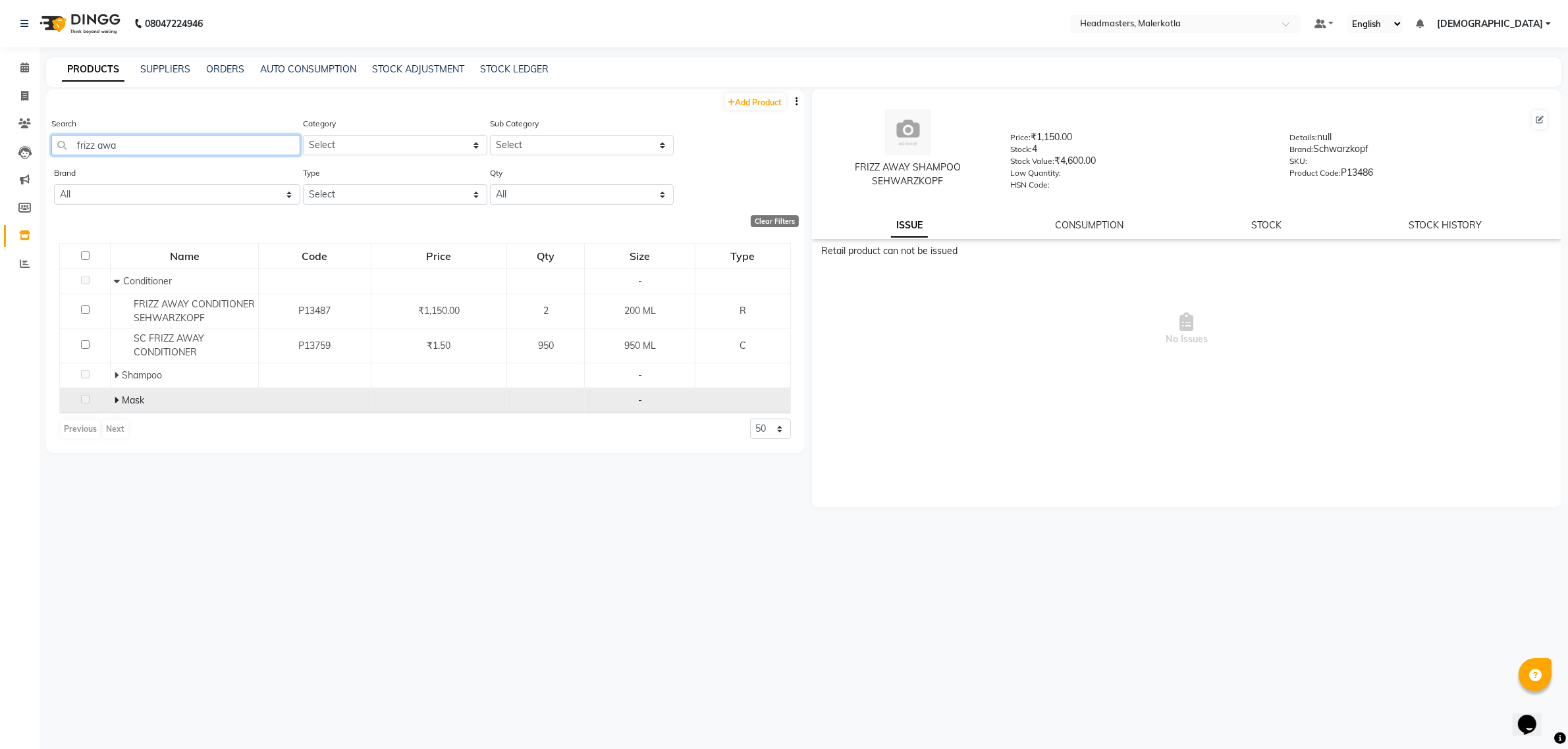
type input "frizz awa"
click at [123, 403] on span "Mask" at bounding box center [133, 400] width 23 height 12
click at [119, 400] on span at bounding box center [117, 400] width 8 height 12
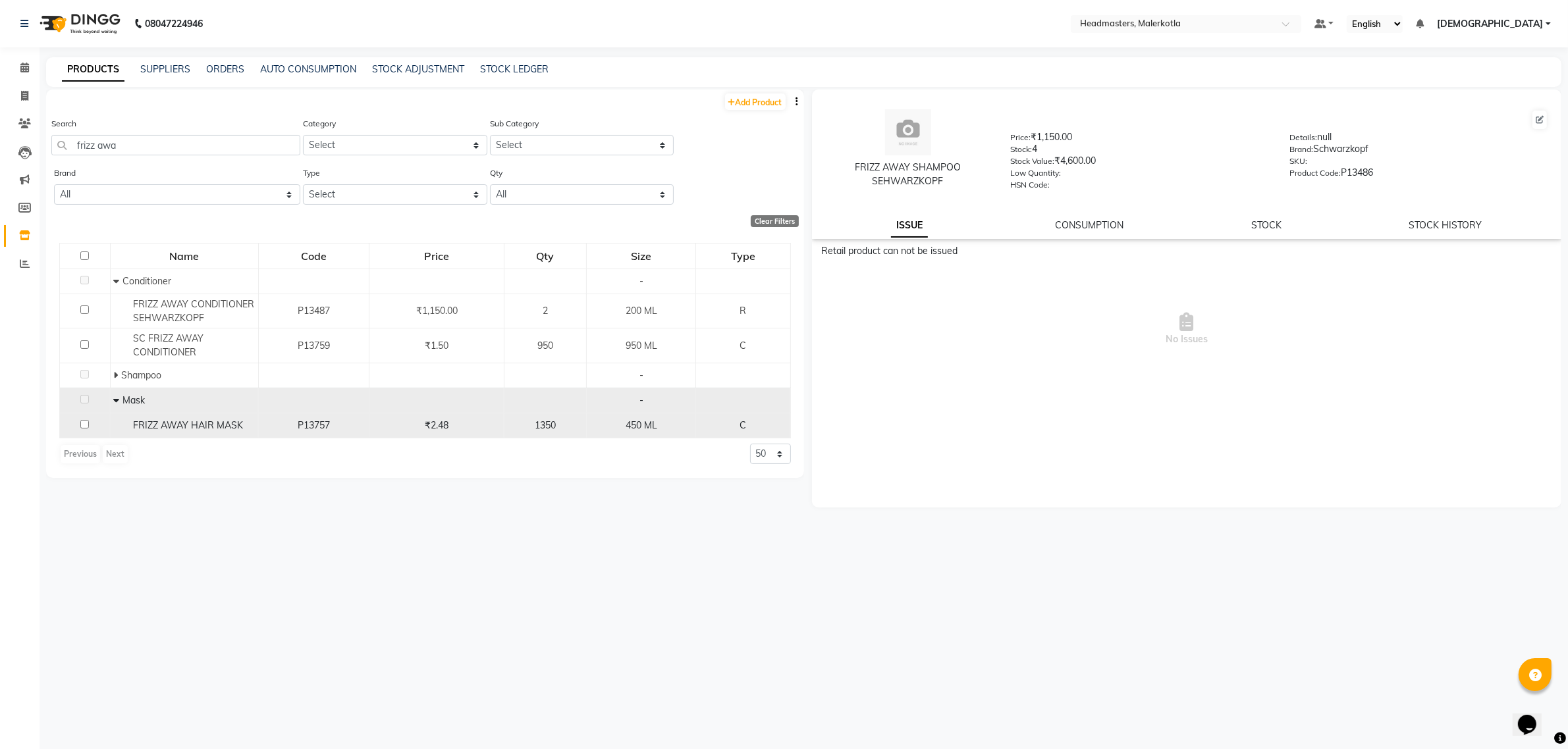
click at [150, 420] on span "FRIZZ AWAY HAIR MASK" at bounding box center [187, 425] width 110 height 12
select select
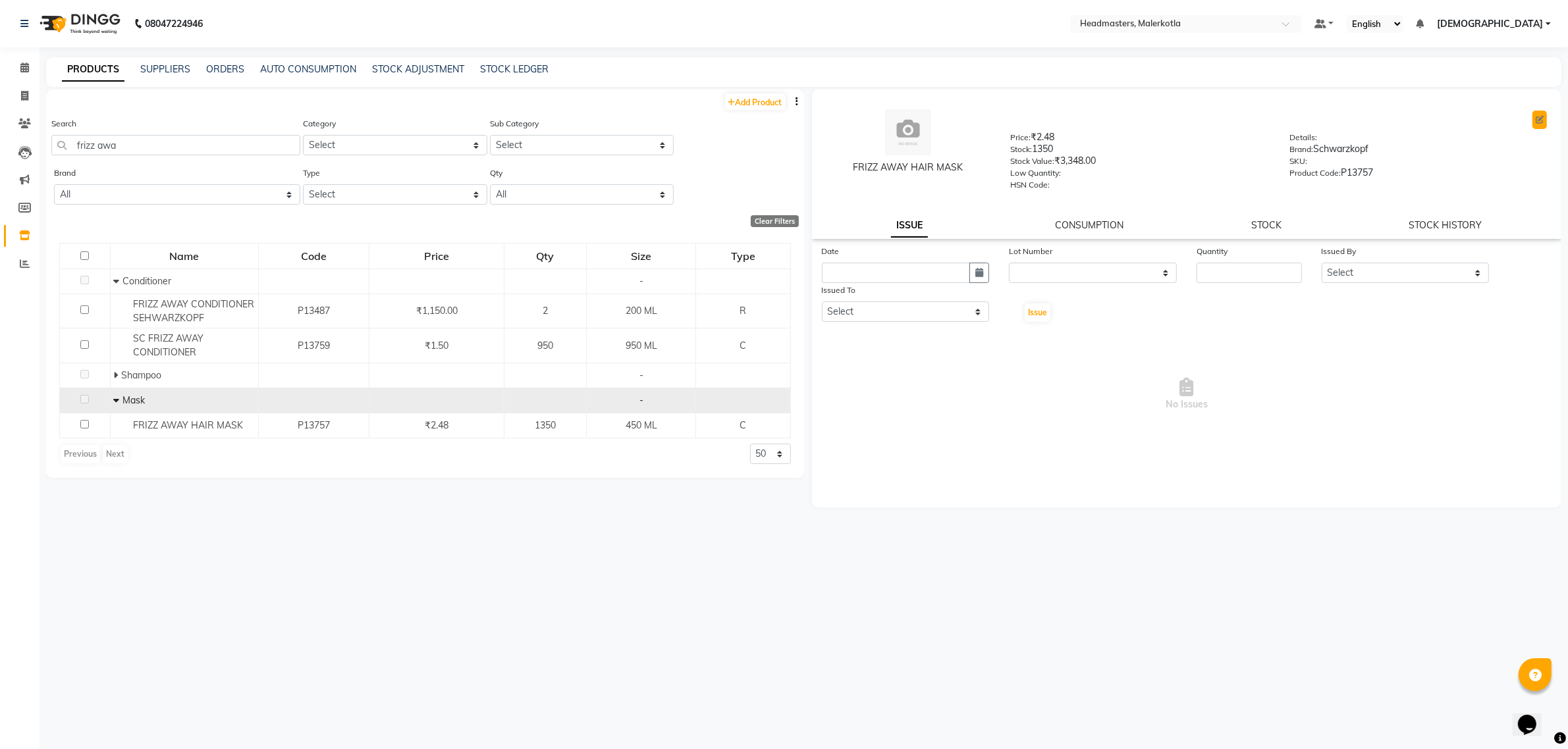
click at [1541, 120] on icon at bounding box center [1539, 120] width 8 height 8
select select "C"
select select "1099101100"
select select "true"
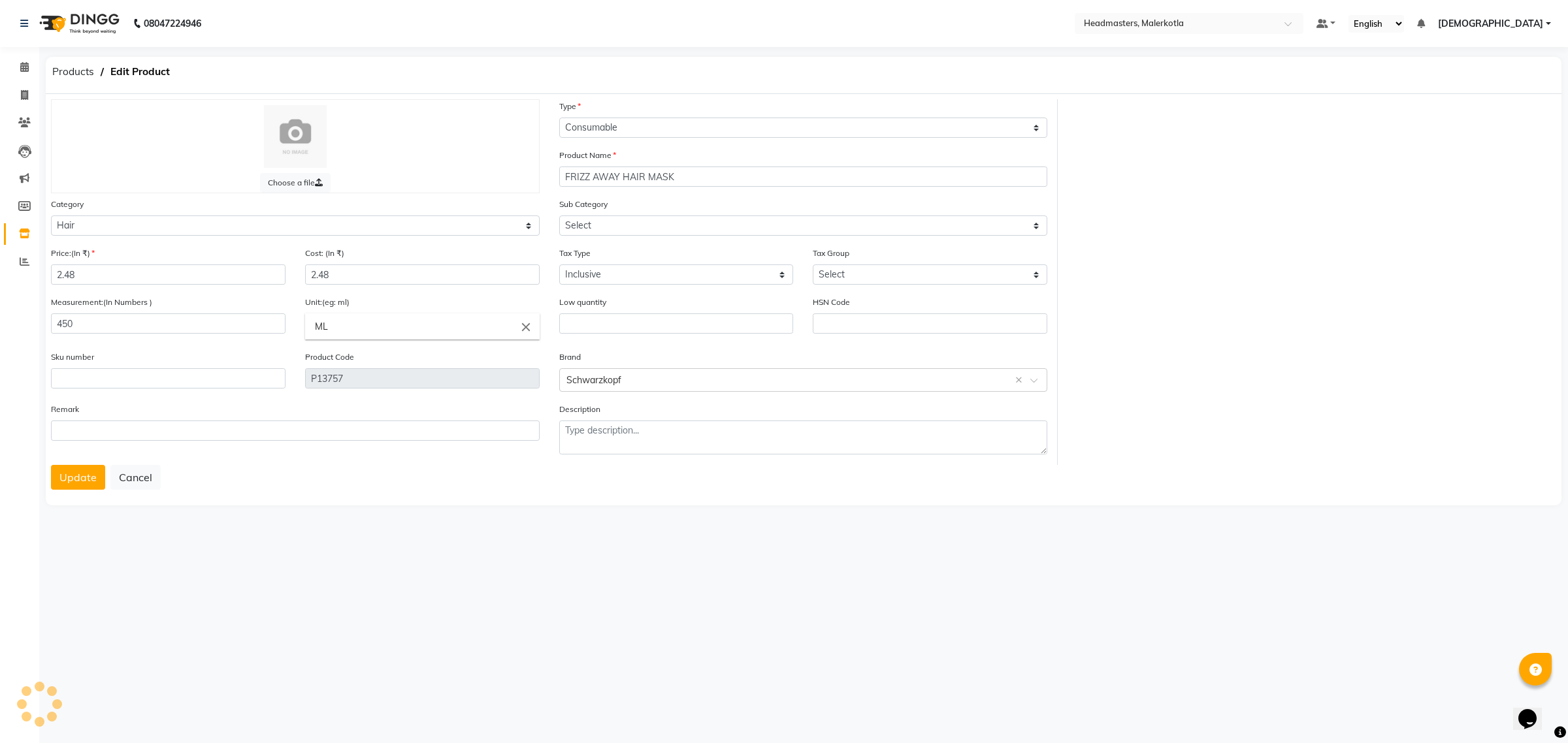
select select "1099101104"
click at [90, 271] on input "2.48" at bounding box center [168, 275] width 234 height 20
type input "2"
type input "1150"
click at [347, 271] on input "2.48" at bounding box center [423, 275] width 234 height 20
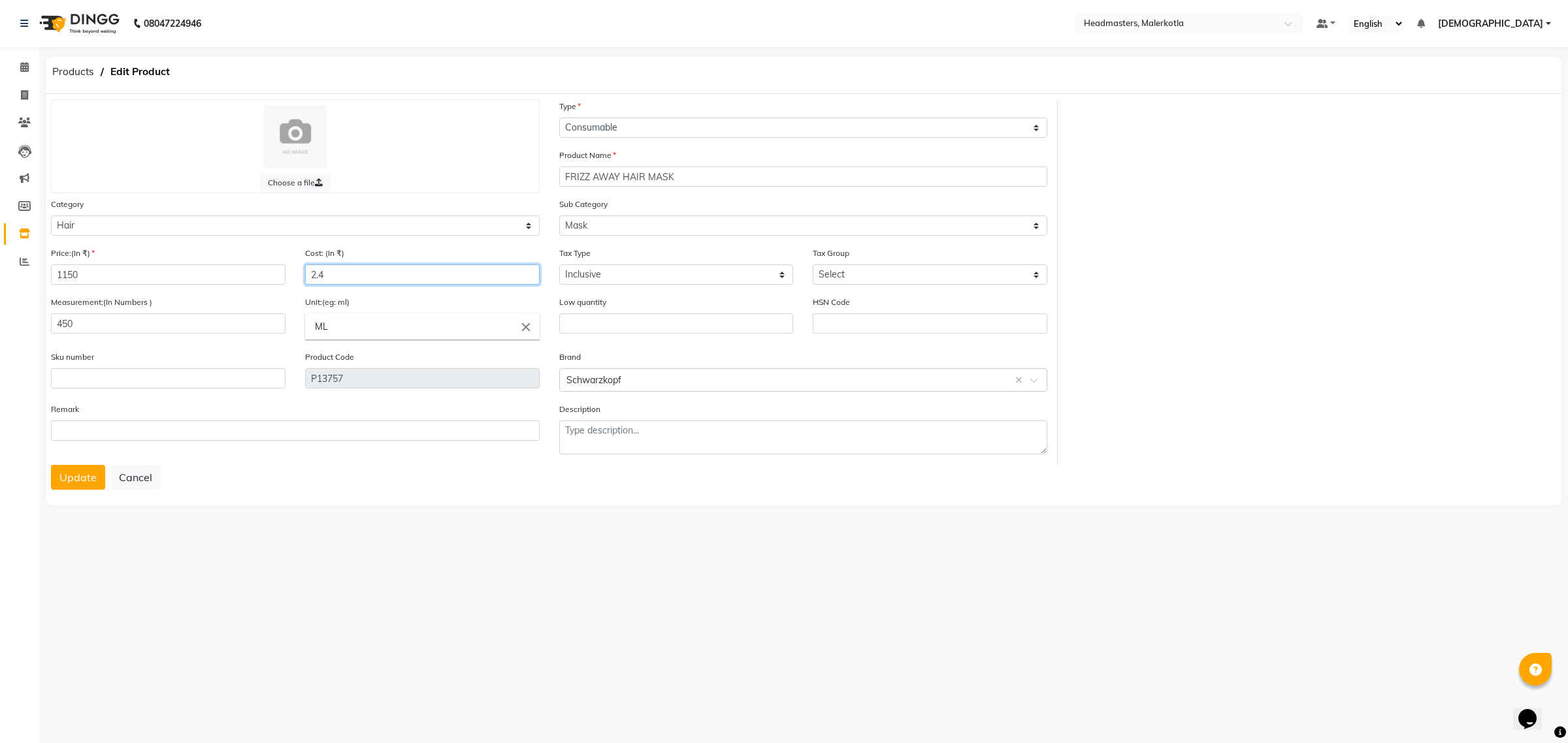
type input "2"
type input "1150"
click at [69, 475] on button "Update" at bounding box center [77, 477] width 54 height 25
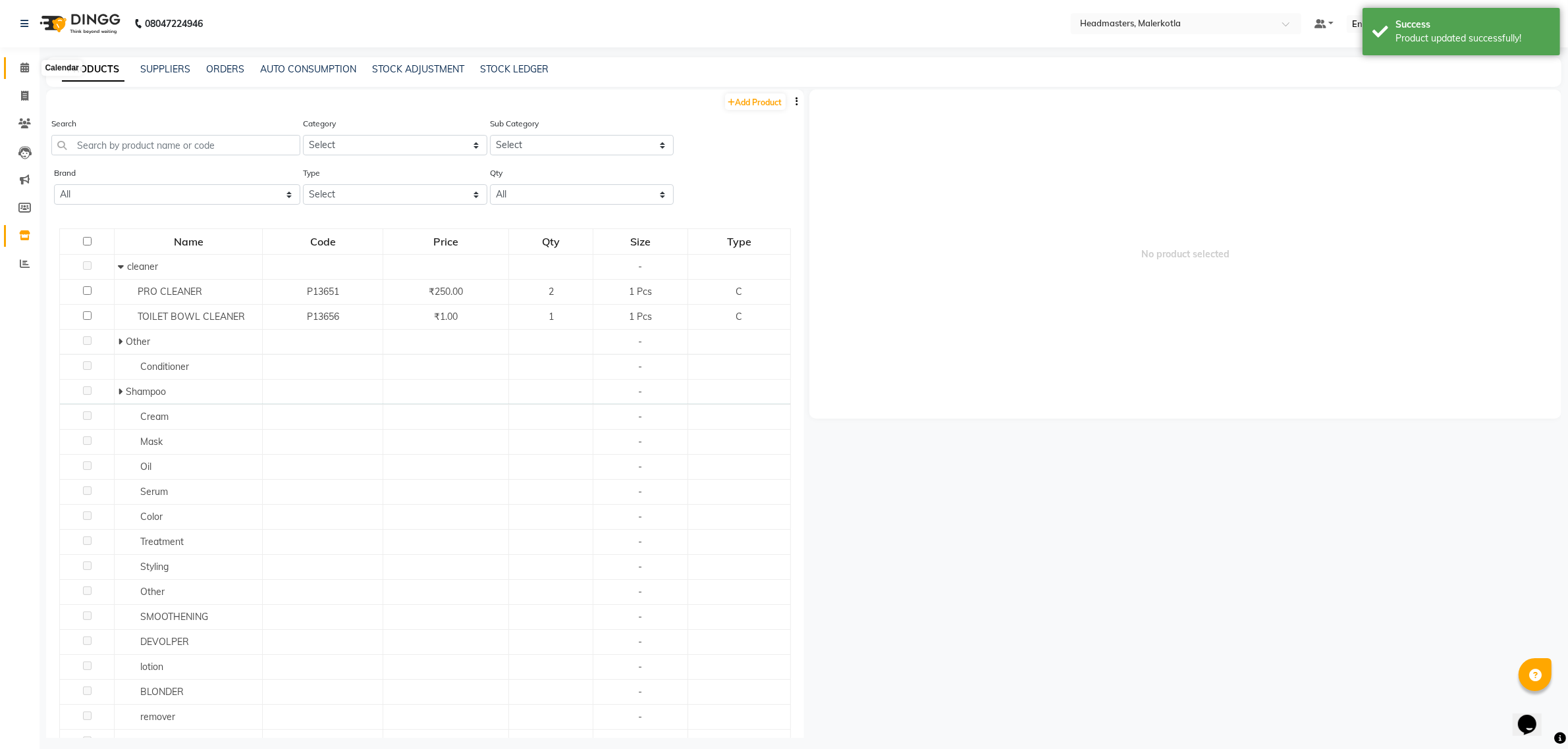
click at [28, 71] on icon at bounding box center [25, 68] width 9 height 10
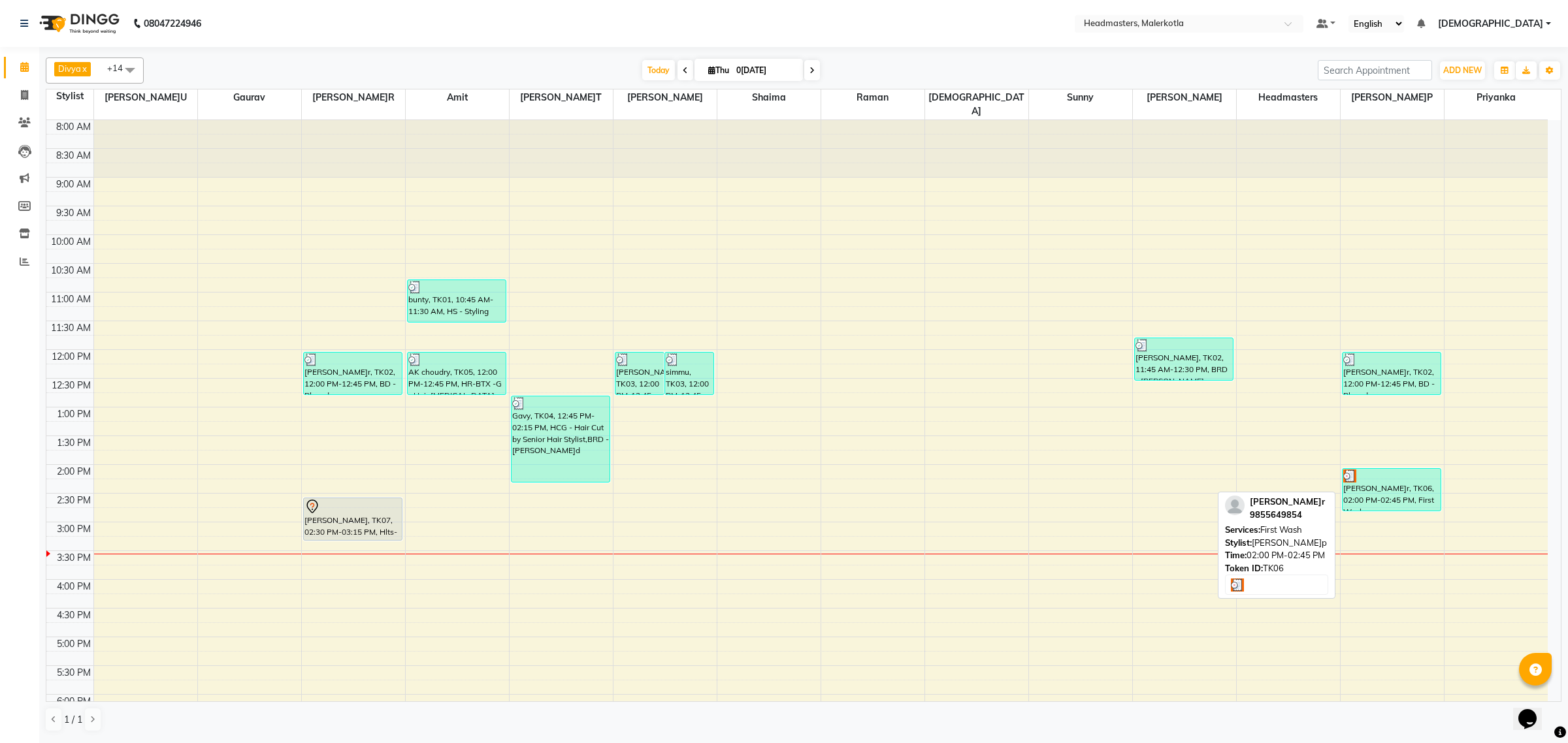
click at [1356, 477] on div "[PERSON_NAME]r, TK06, 02:00 PM-02:45 PM, First Wash" at bounding box center [1391, 490] width 98 height 42
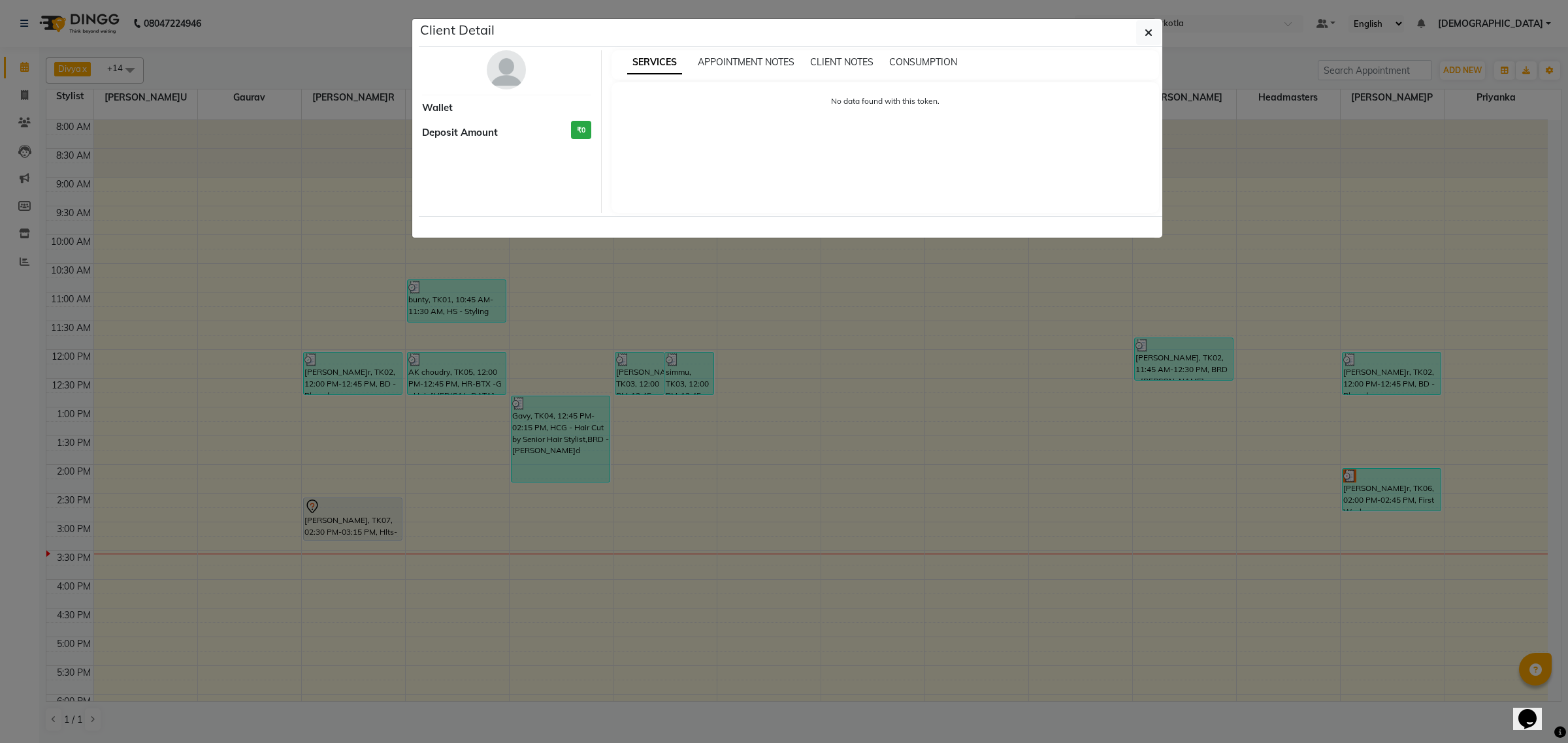
select select "3"
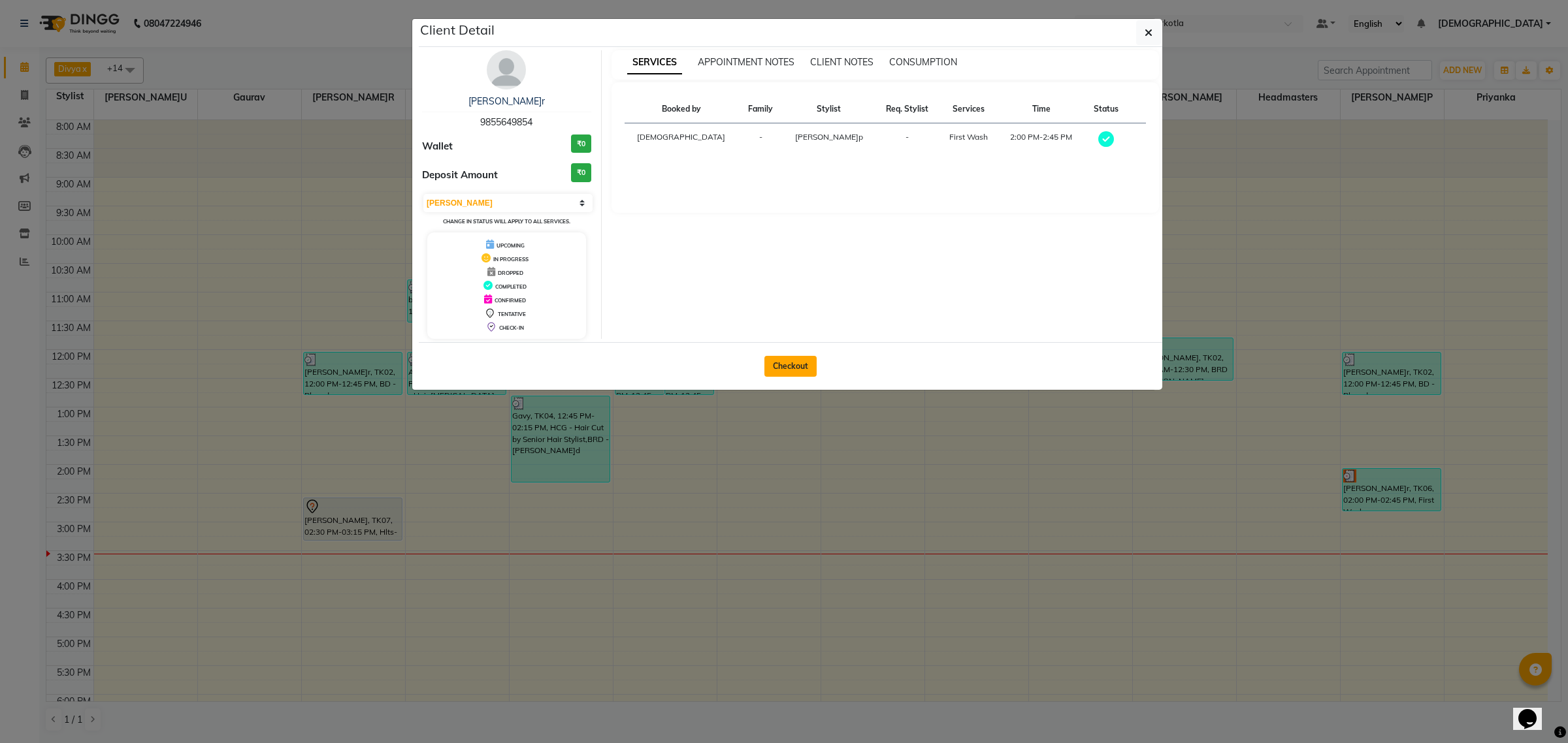
click at [804, 373] on button "Checkout" at bounding box center [790, 366] width 52 height 21
select select "service"
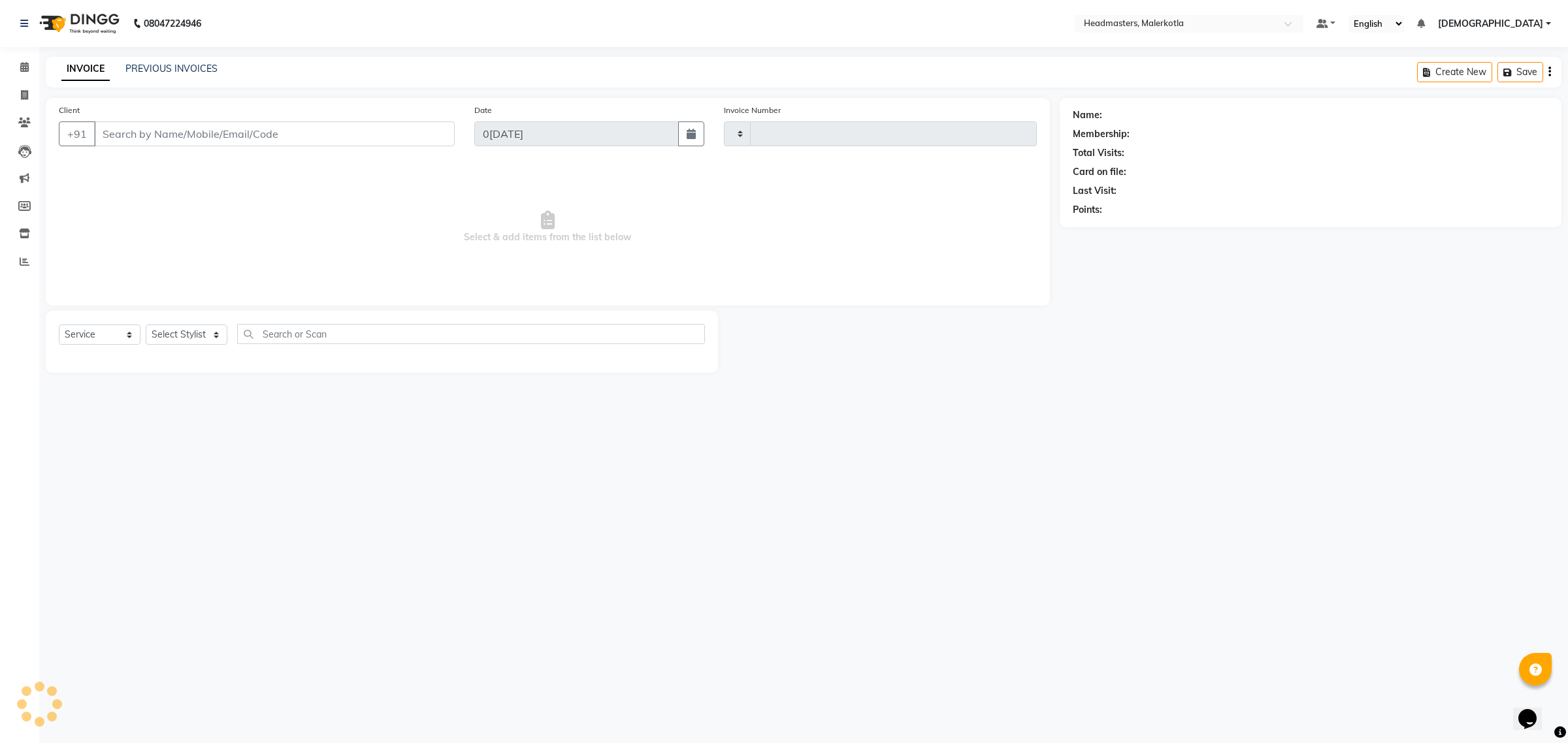
type input "4003"
select select "7368"
type input "9855649854"
select select "66443"
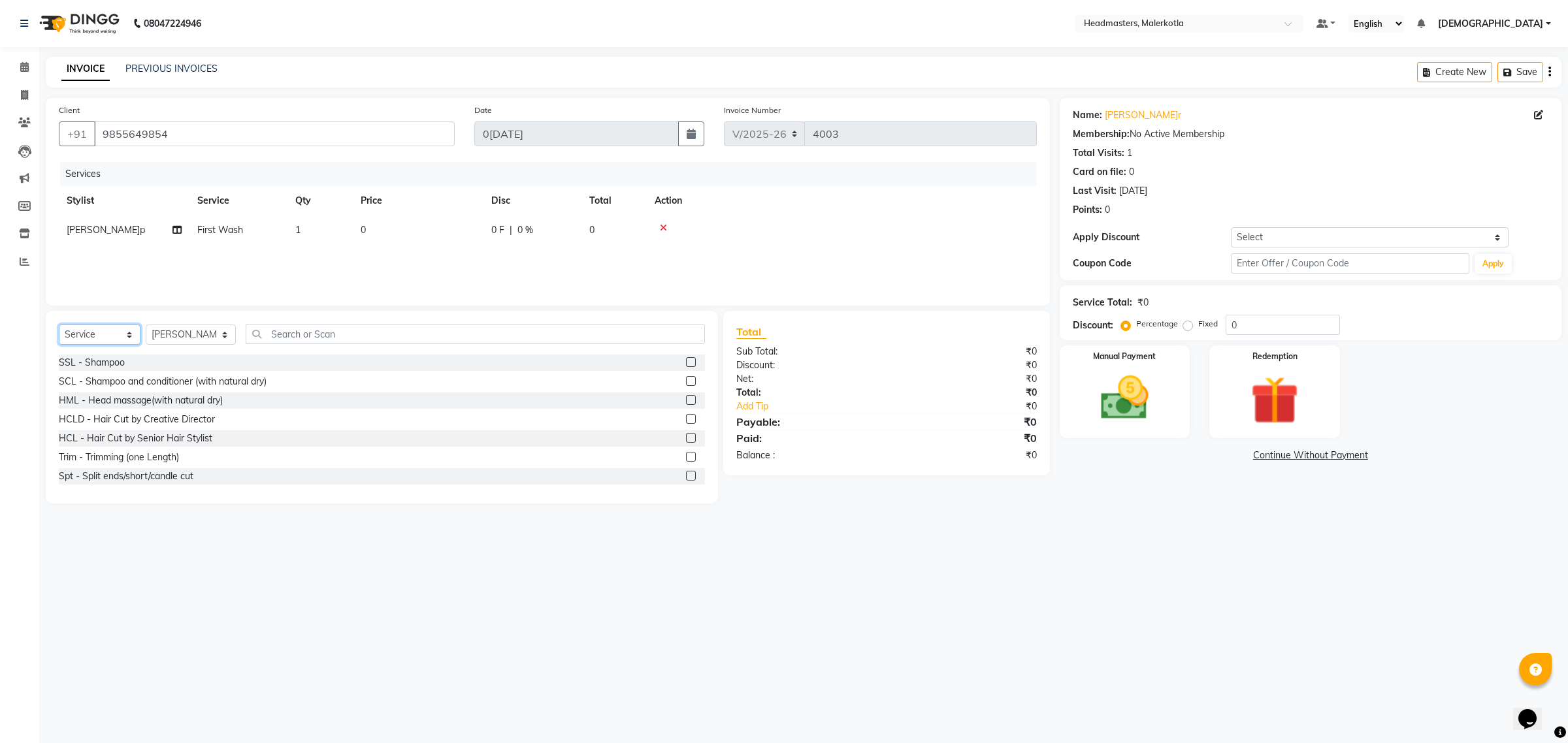
drag, startPoint x: 90, startPoint y: 334, endPoint x: 88, endPoint y: 341, distance: 7.3
click at [90, 334] on select "Select Service Product Membership Package Voucher Prepaid Gift Card" at bounding box center [99, 335] width 82 height 20
select select "product"
click at [59, 325] on select "Select Service Product Membership Package Voucher Prepaid Gift Card" at bounding box center [99, 335] width 82 height 20
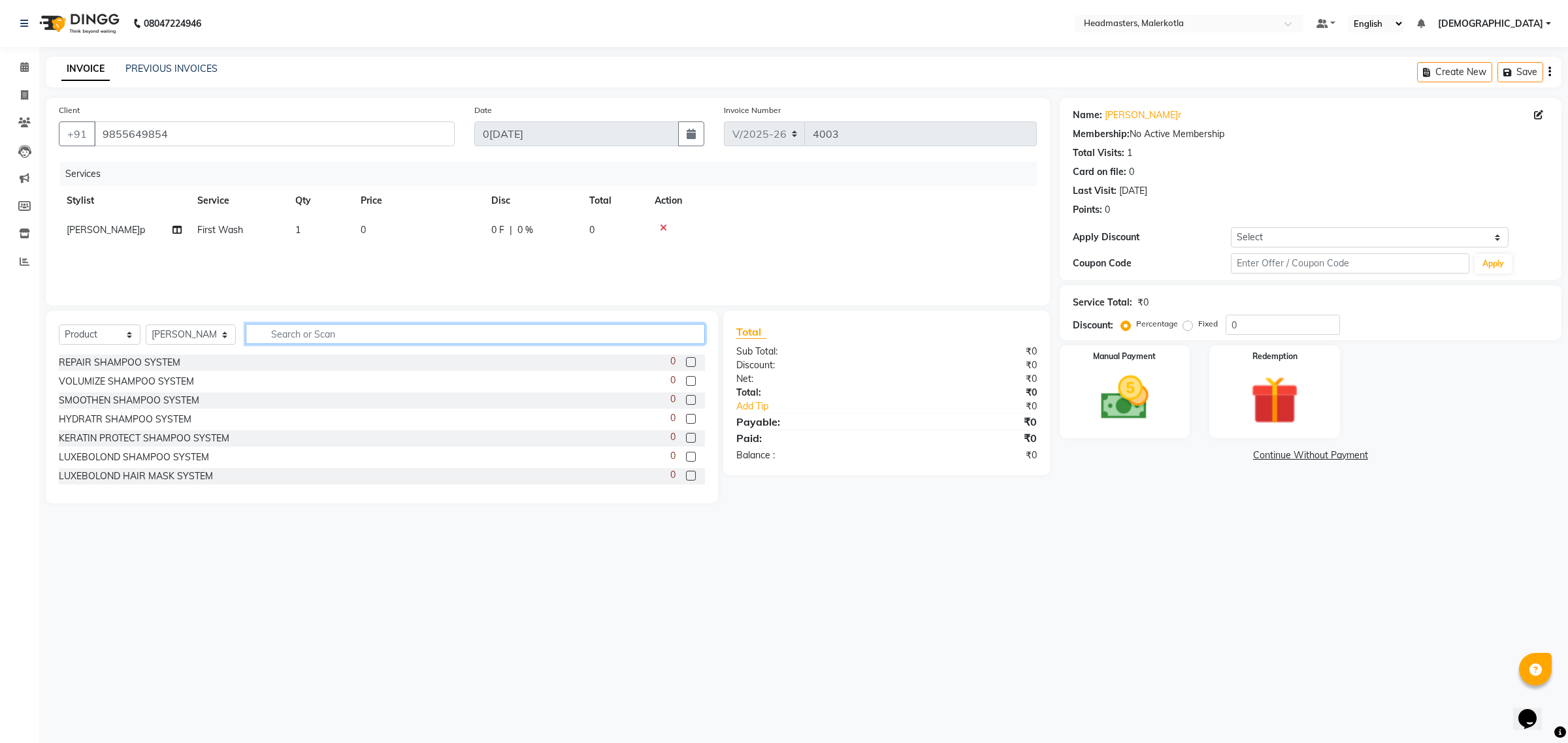
click at [307, 328] on input "text" at bounding box center [475, 334] width 460 height 20
type input "frizz"
click at [686, 360] on label at bounding box center [691, 362] width 10 height 10
click at [686, 360] on input "checkbox" at bounding box center [690, 363] width 9 height 9
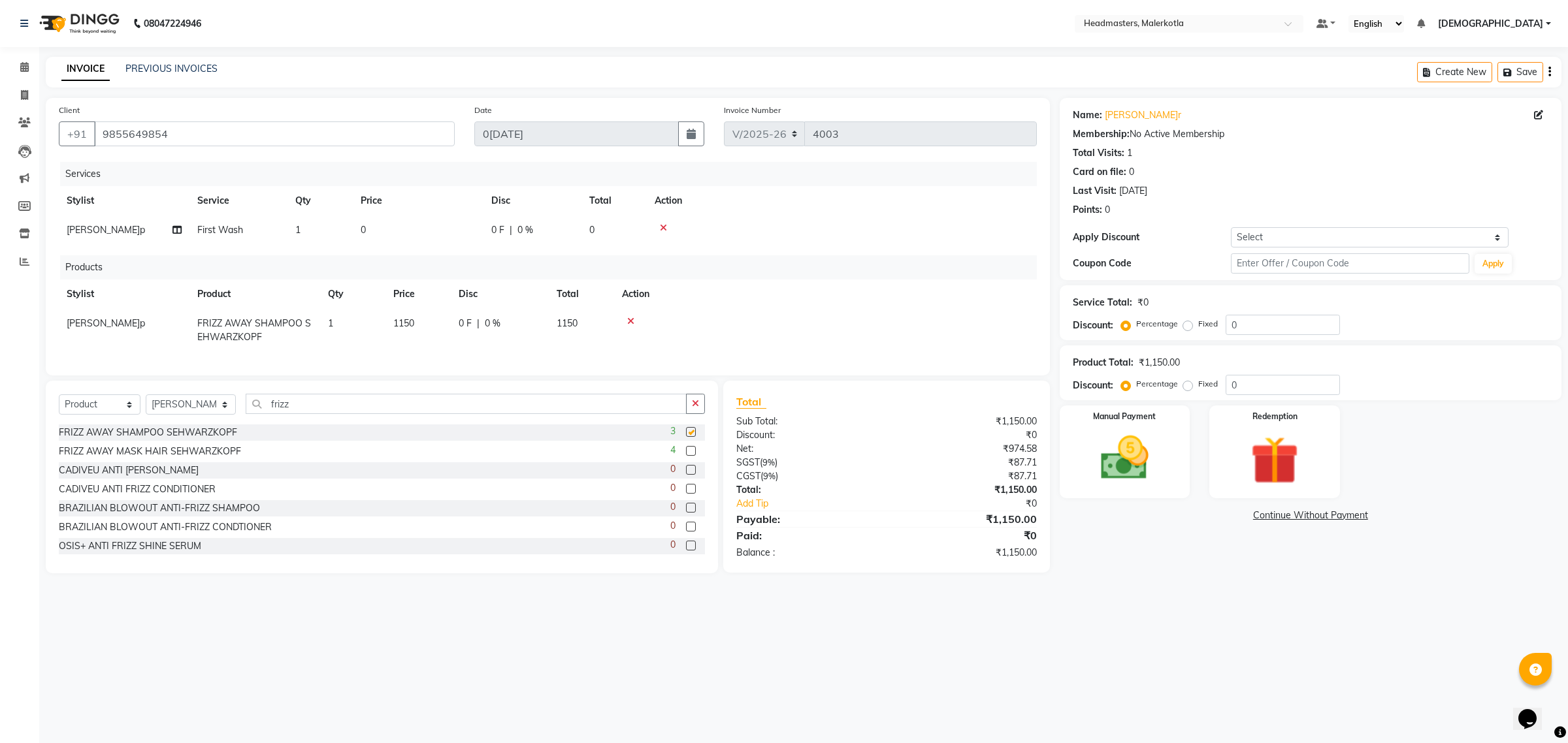
checkbox input "false"
click at [686, 456] on label at bounding box center [691, 451] width 10 height 10
click at [686, 456] on input "checkbox" at bounding box center [690, 451] width 9 height 9
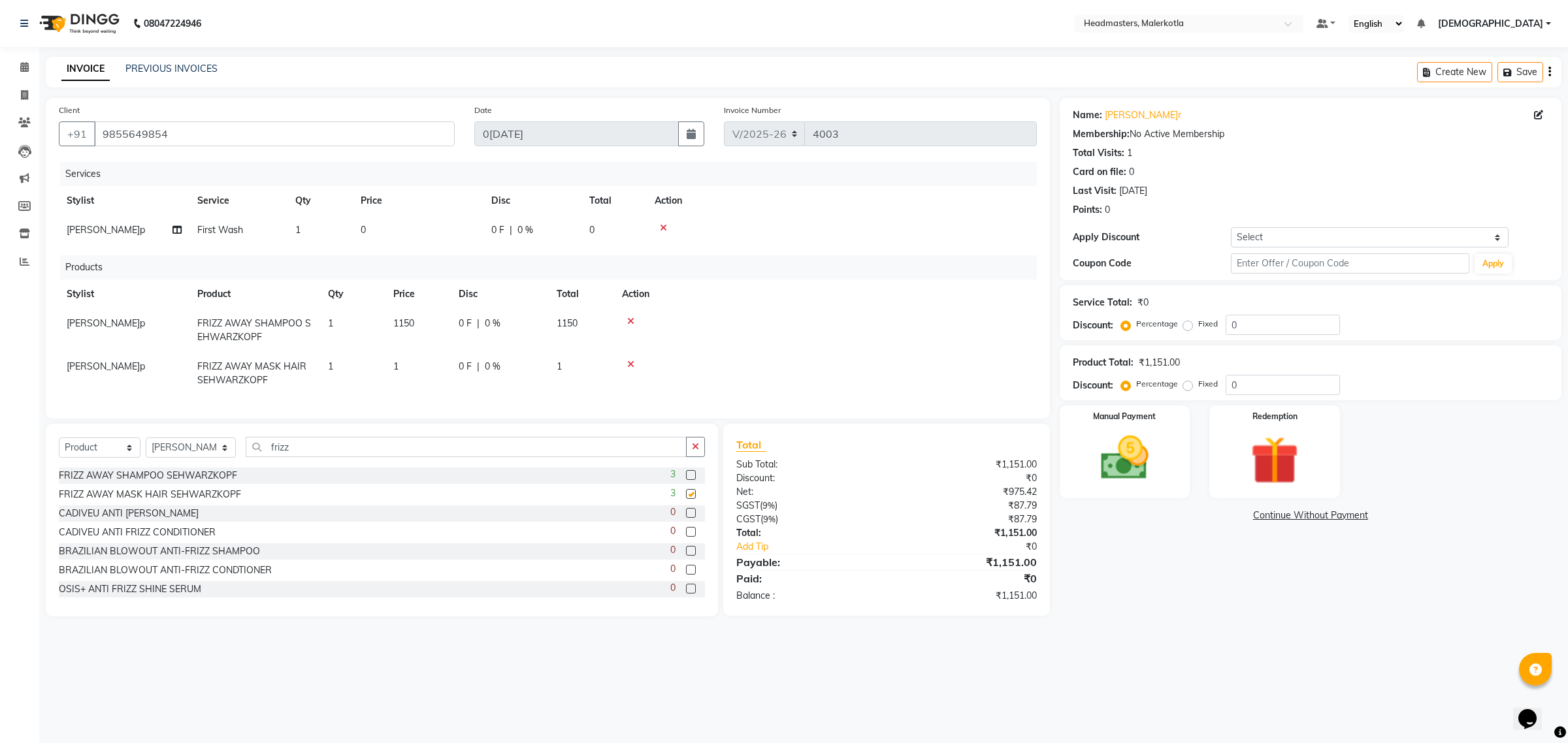
checkbox input "false"
click at [628, 360] on icon at bounding box center [631, 364] width 7 height 9
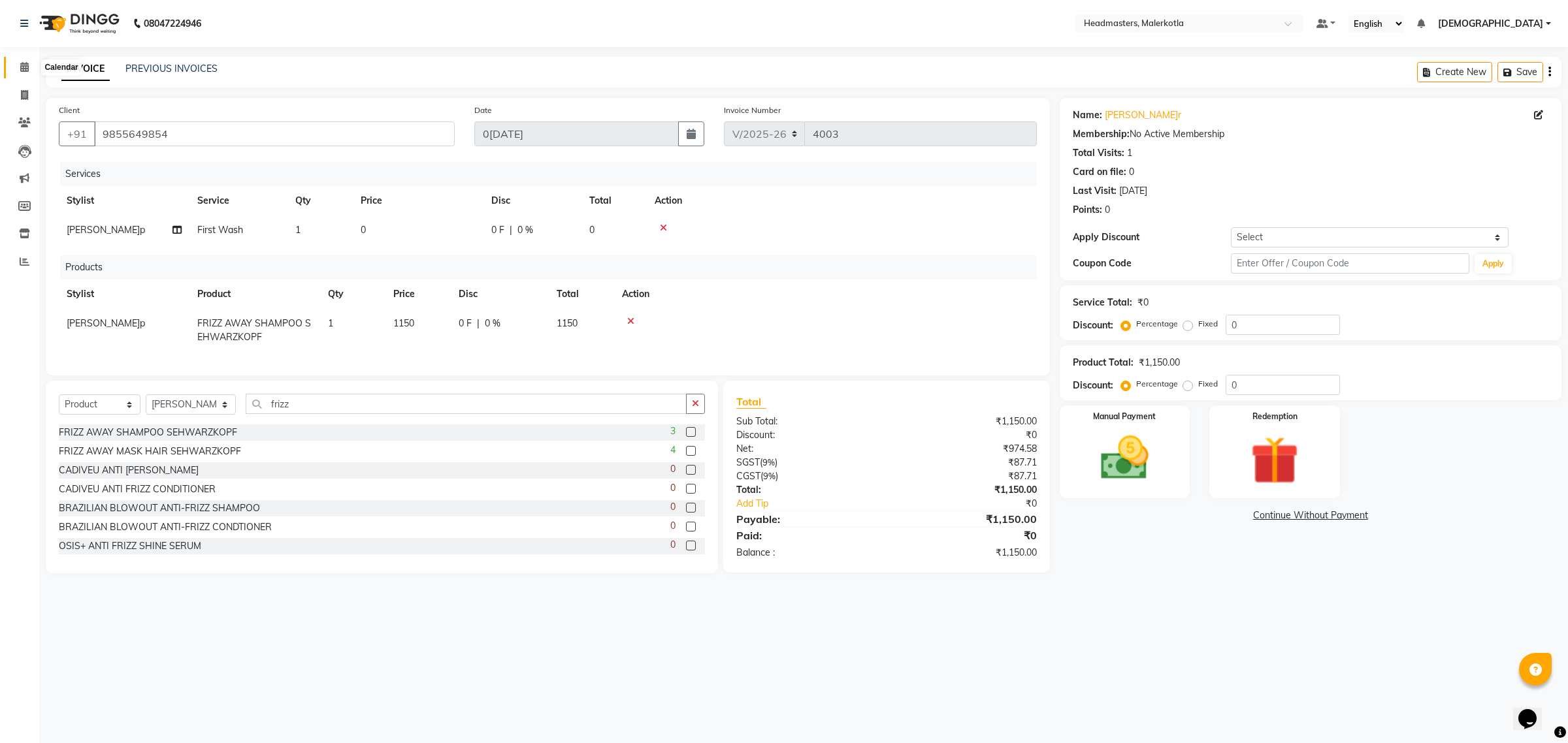
click at [24, 65] on icon at bounding box center [25, 67] width 9 height 10
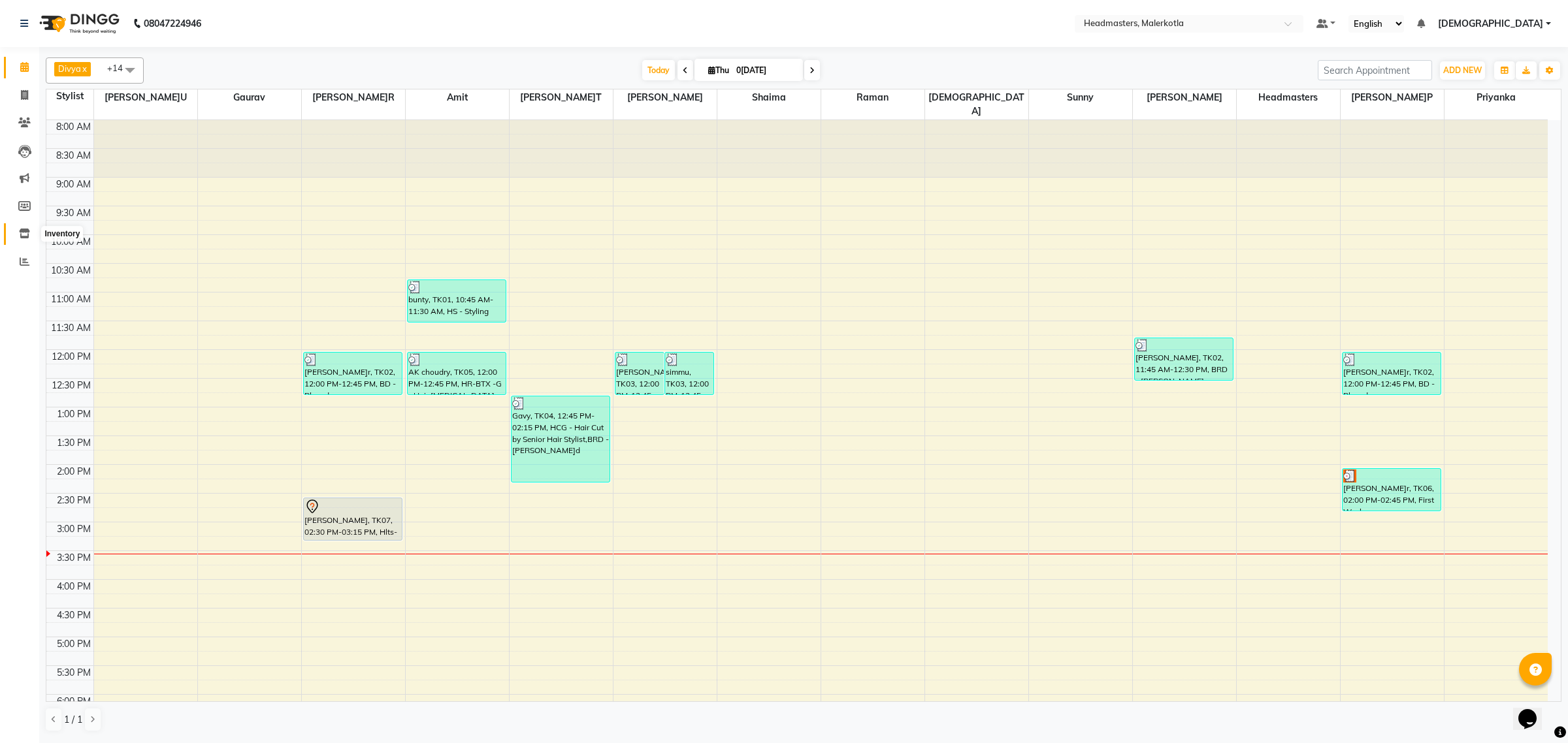
click at [19, 230] on icon at bounding box center [24, 234] width 11 height 10
select select
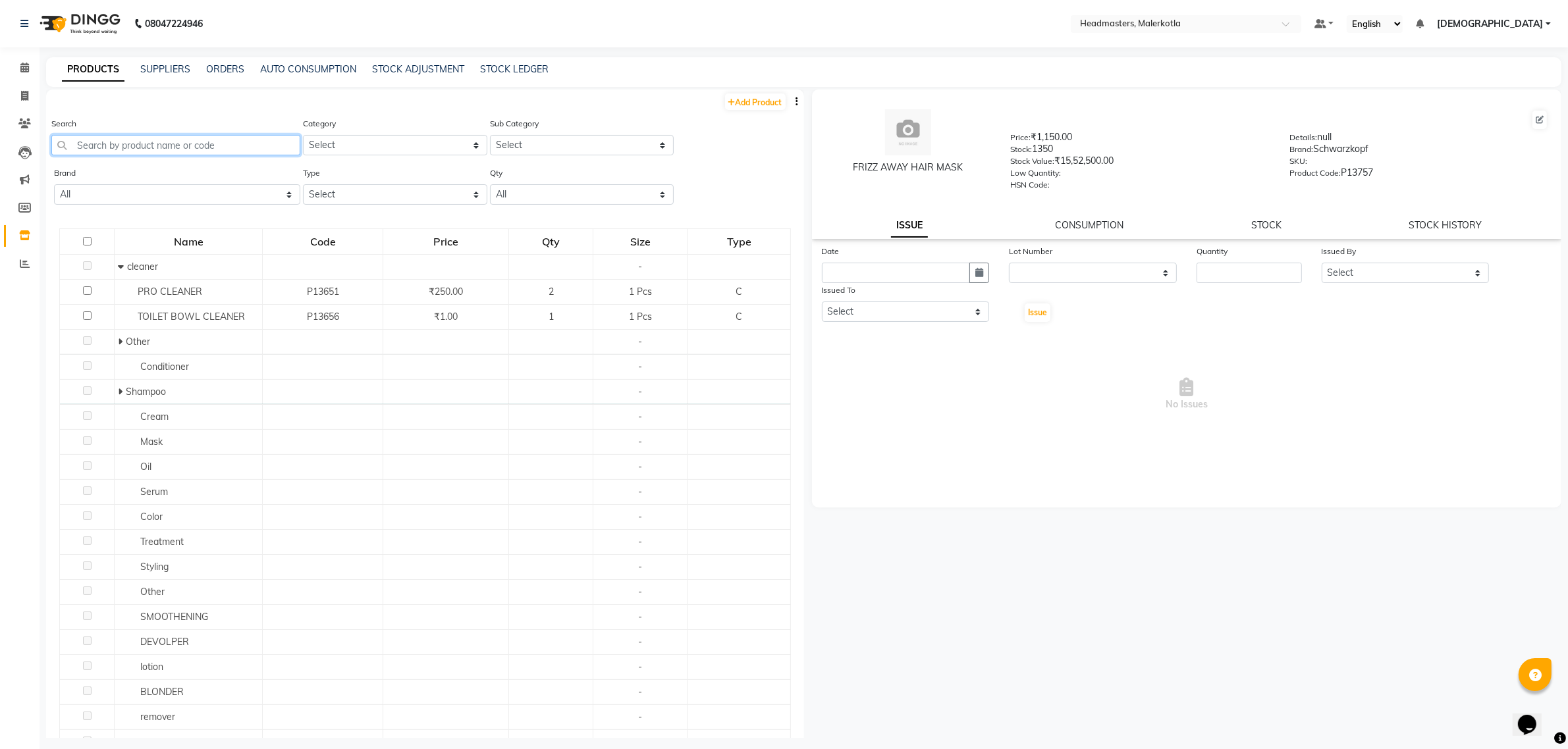
click at [162, 136] on input "text" at bounding box center [175, 145] width 249 height 20
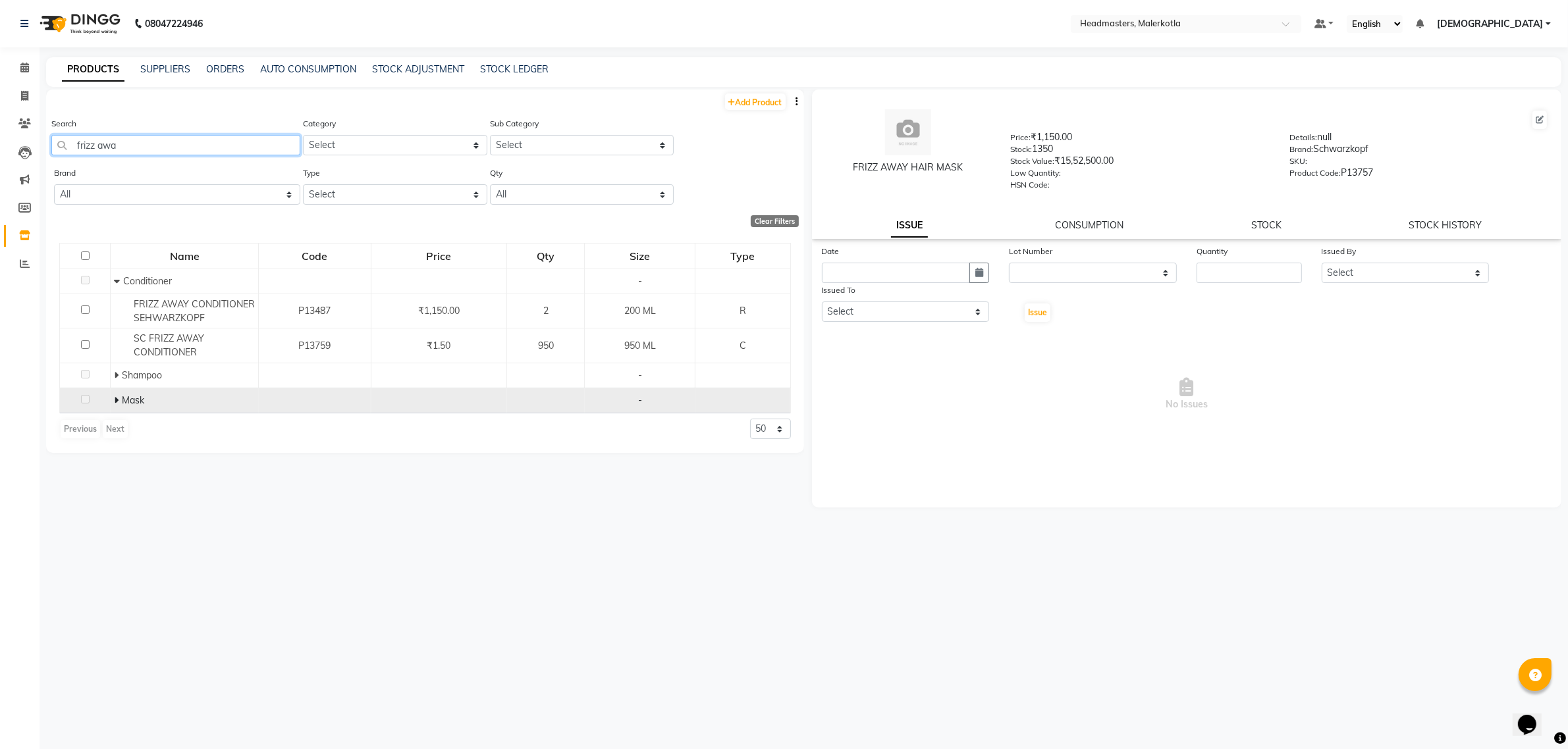
type input "frizz awa"
click at [117, 397] on icon at bounding box center [116, 400] width 4 height 9
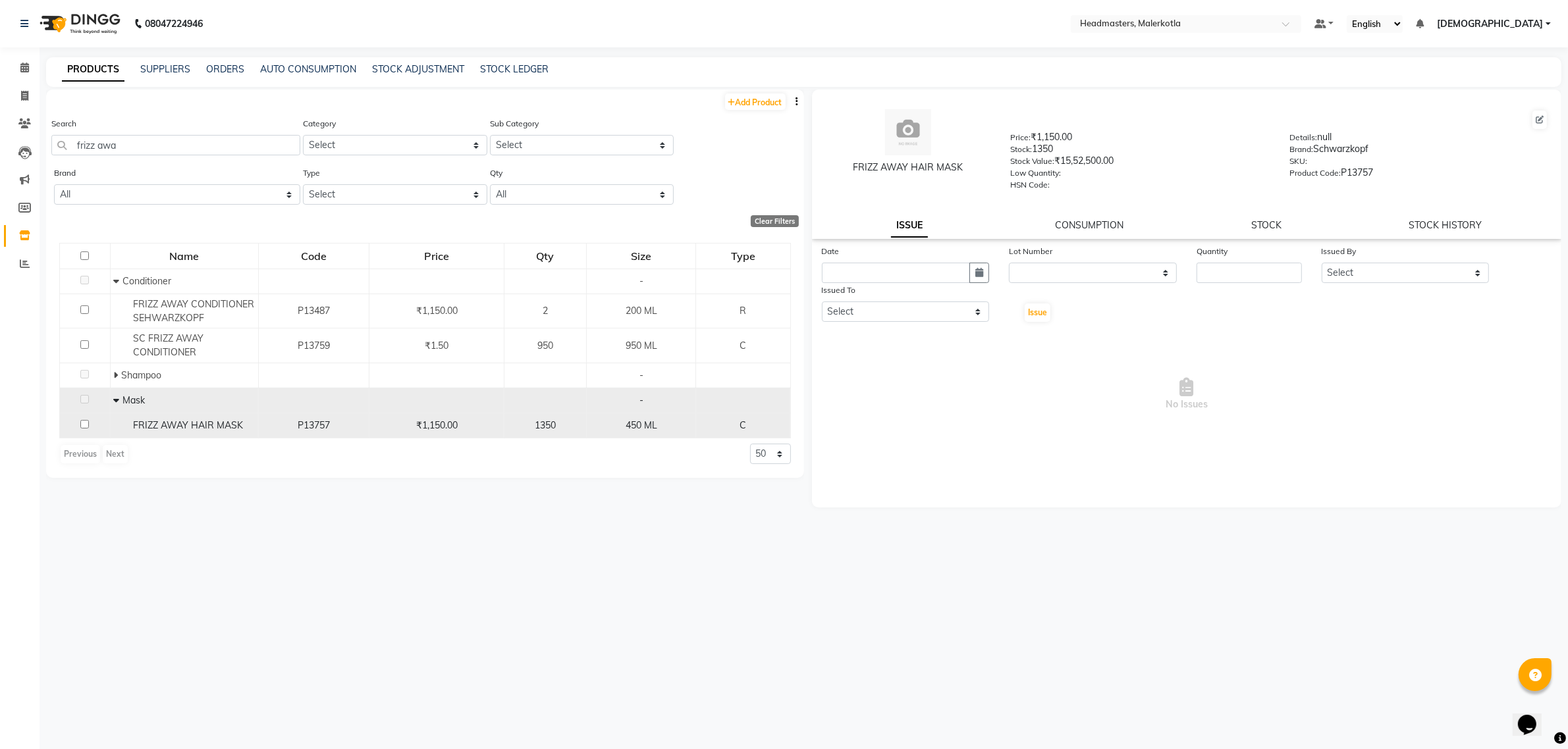
click at [199, 414] on td "FRIZZ AWAY HAIR MASK" at bounding box center [184, 426] width 148 height 25
click at [162, 424] on span "FRIZZ AWAY HAIR MASK" at bounding box center [187, 425] width 110 height 12
select select
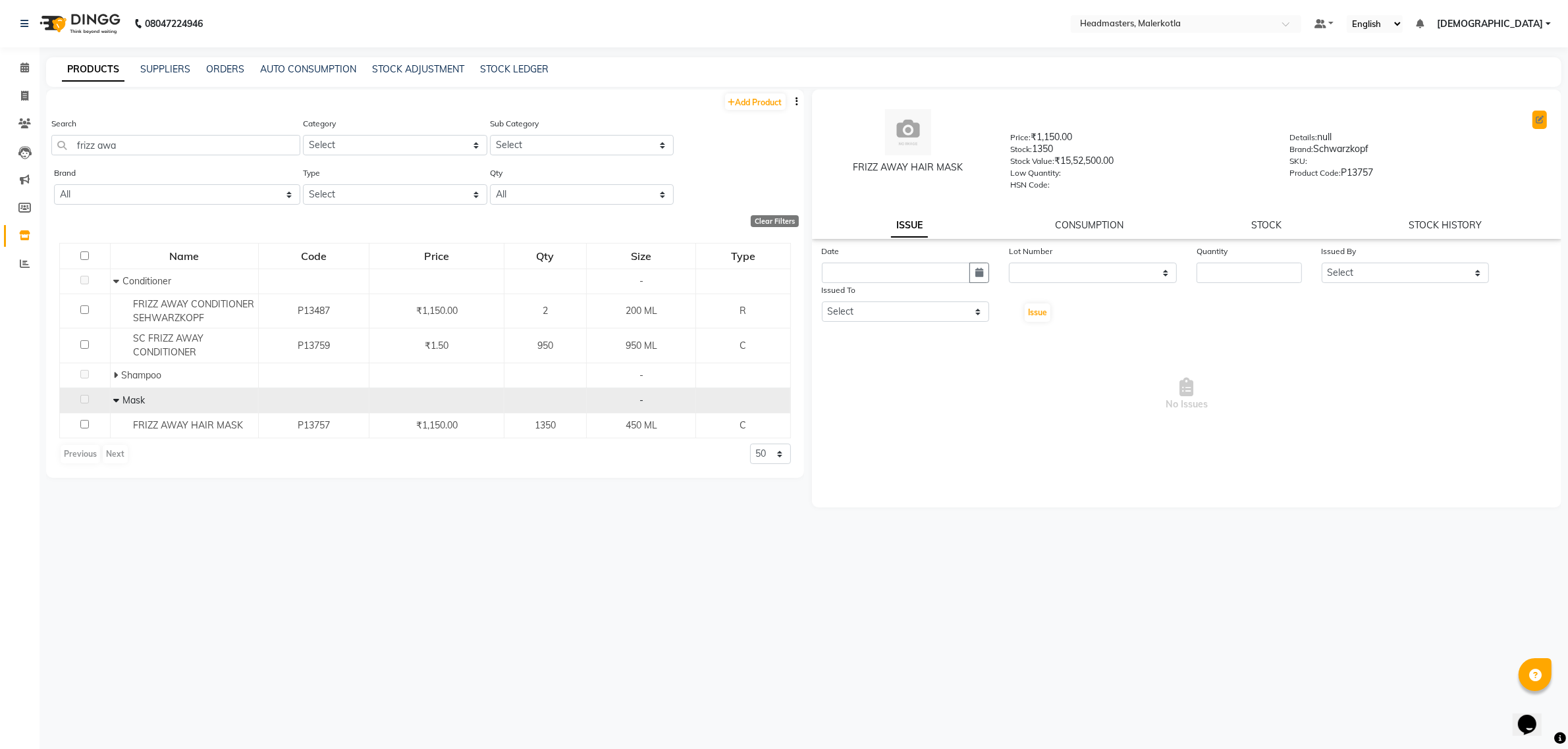
click at [1533, 120] on button at bounding box center [1540, 120] width 15 height 18
select select "true"
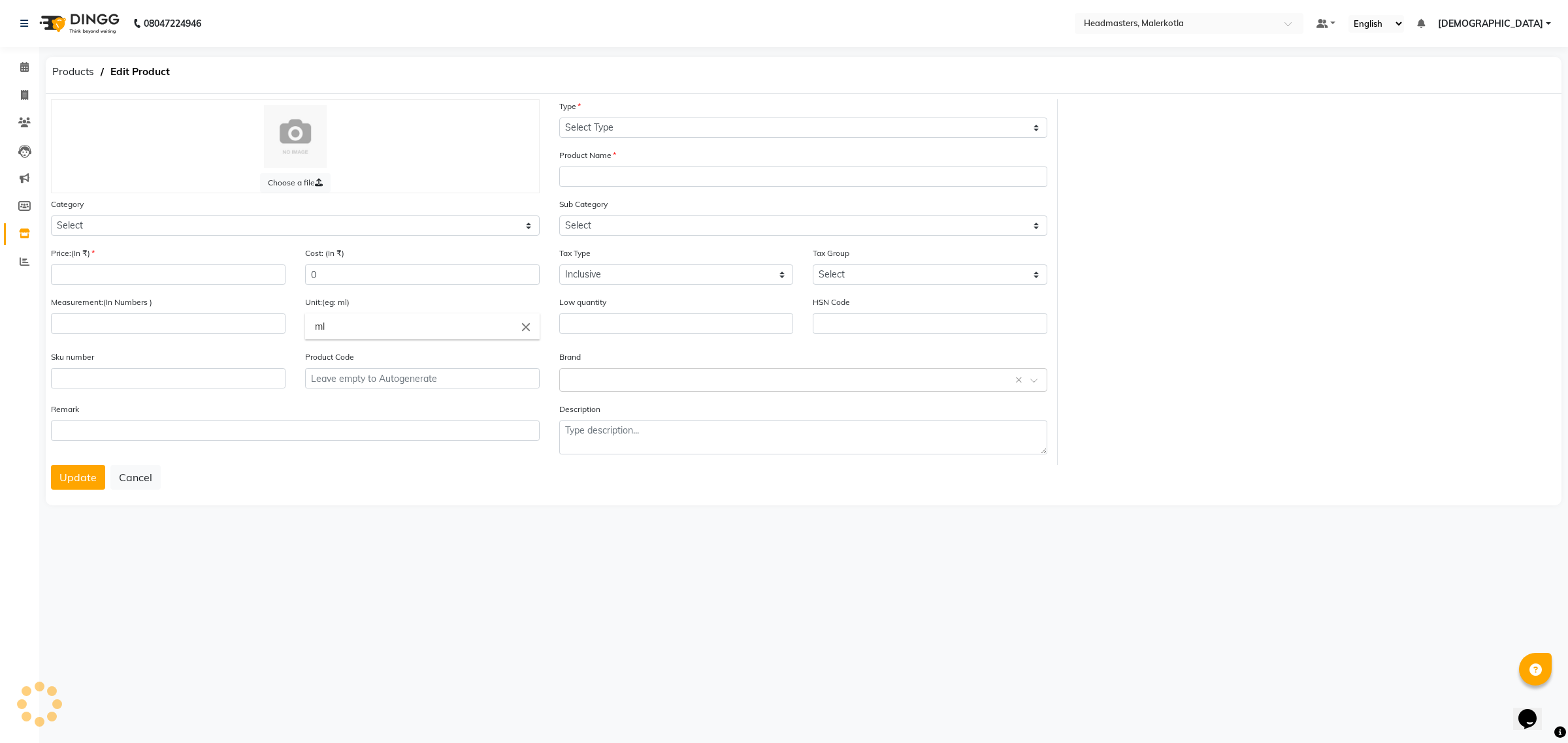
select select "C"
type input "FRIZZ AWAY HAIR MASK"
select select
type input "1150"
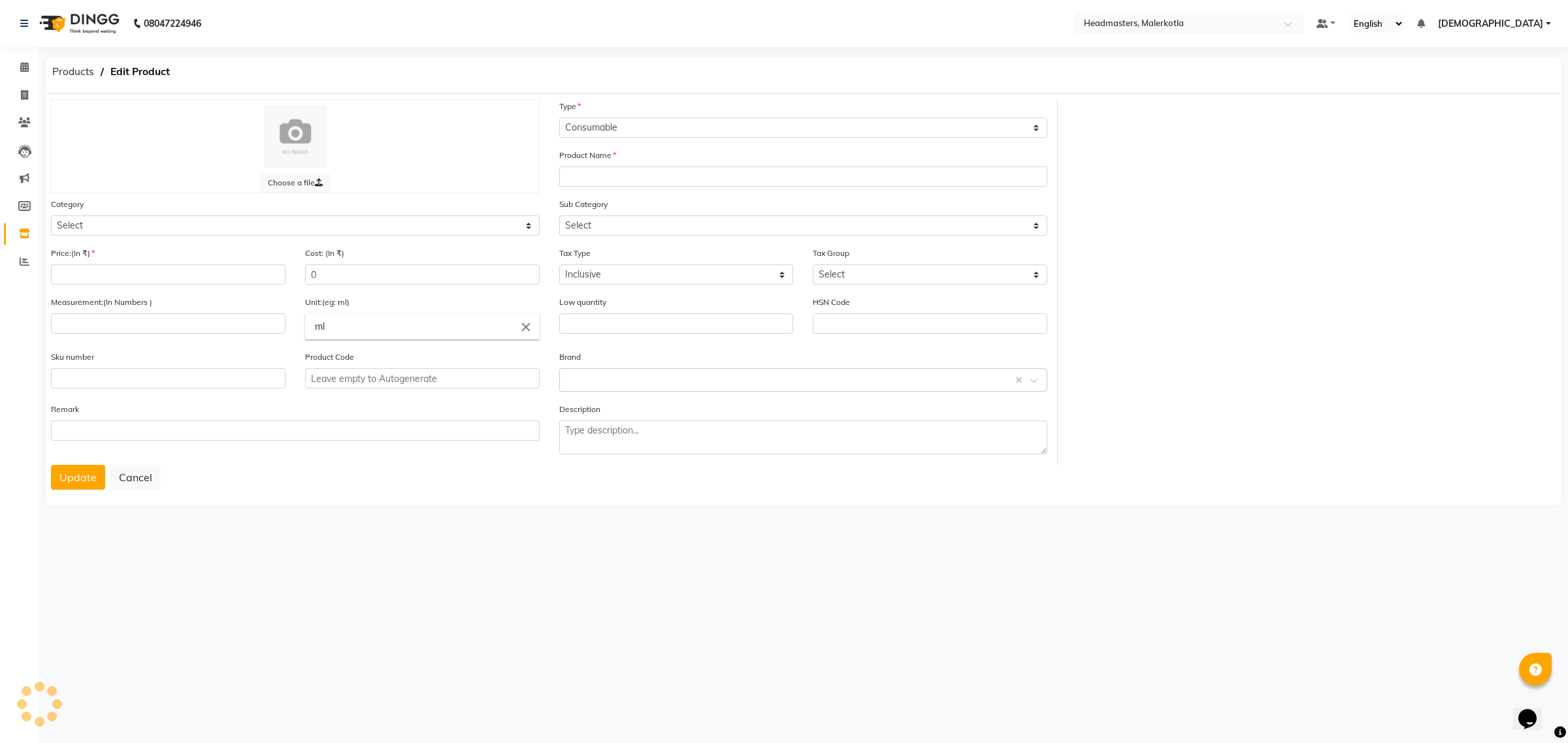
type input "450"
type input "ML"
type input "P13757"
type textarea "null"
select select "1099101100"
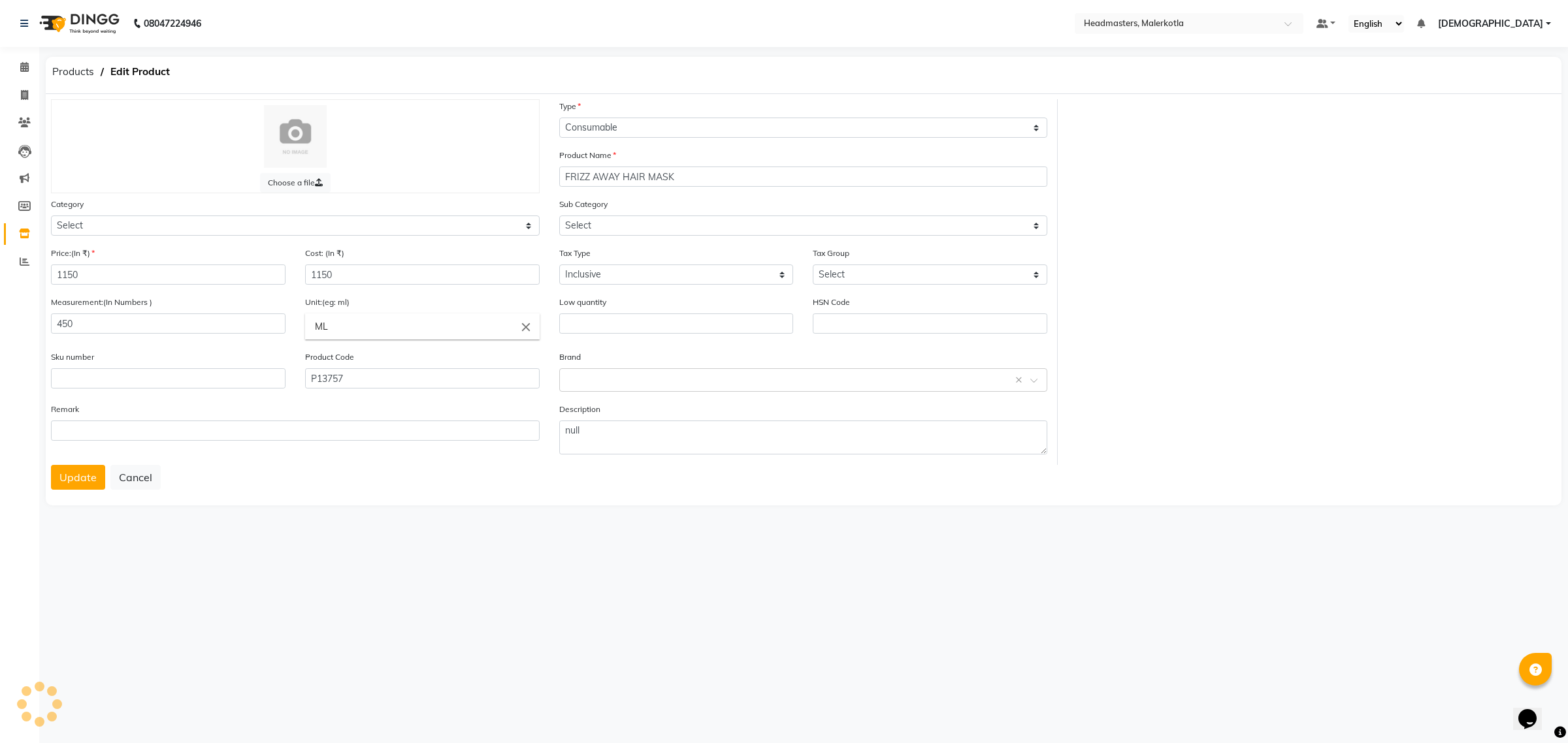
select select "1099101104"
click at [24, 67] on icon at bounding box center [25, 67] width 9 height 10
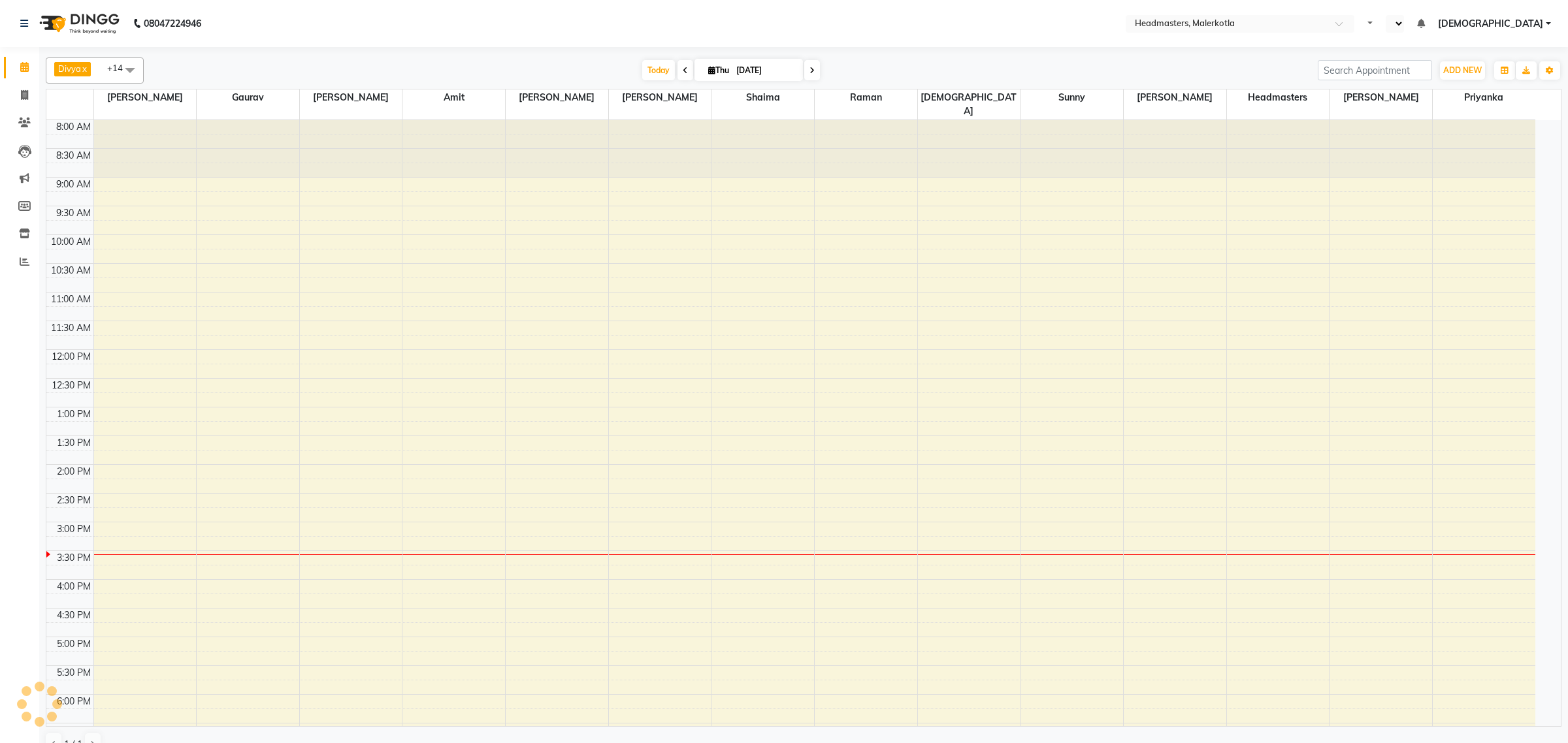
select select "en"
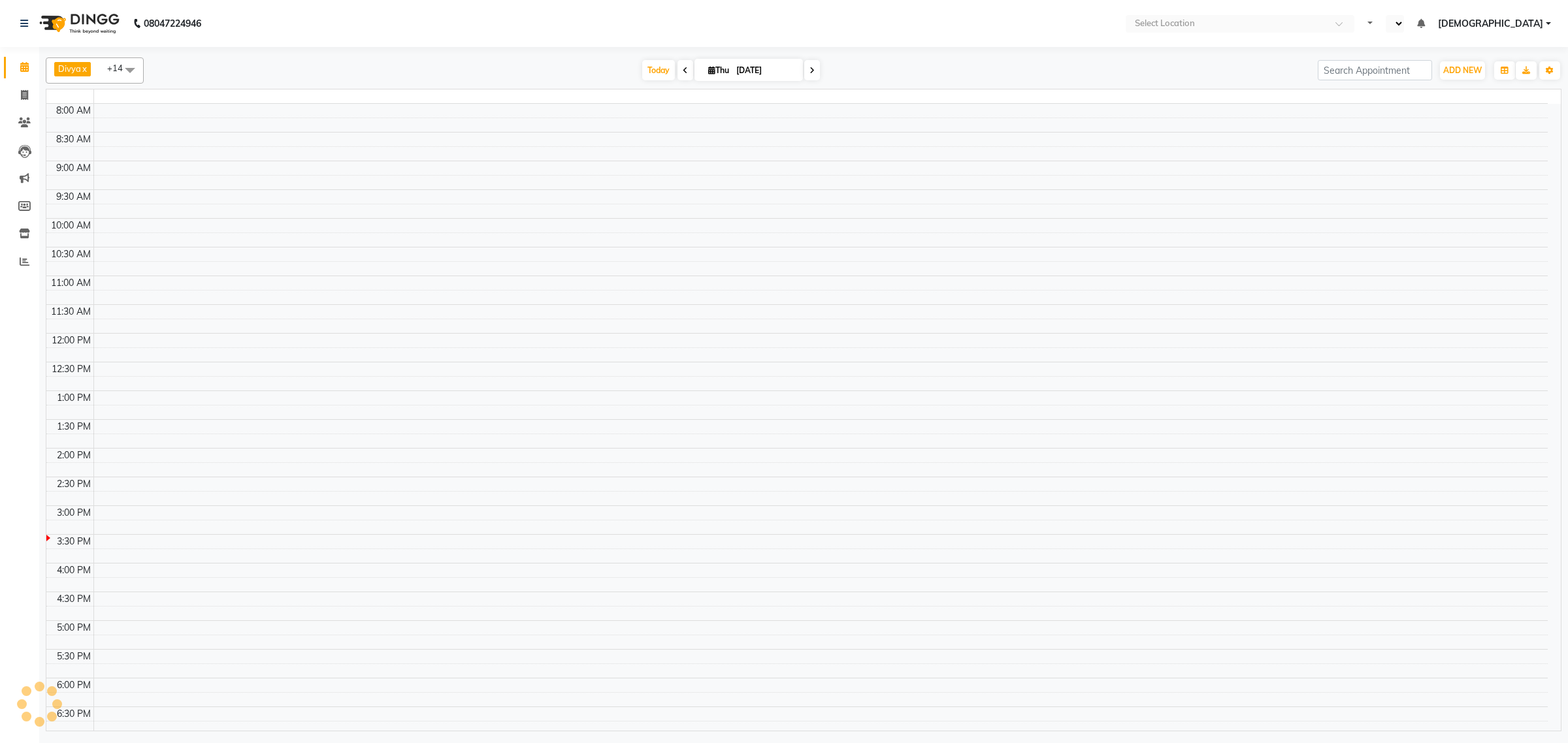
select select "en"
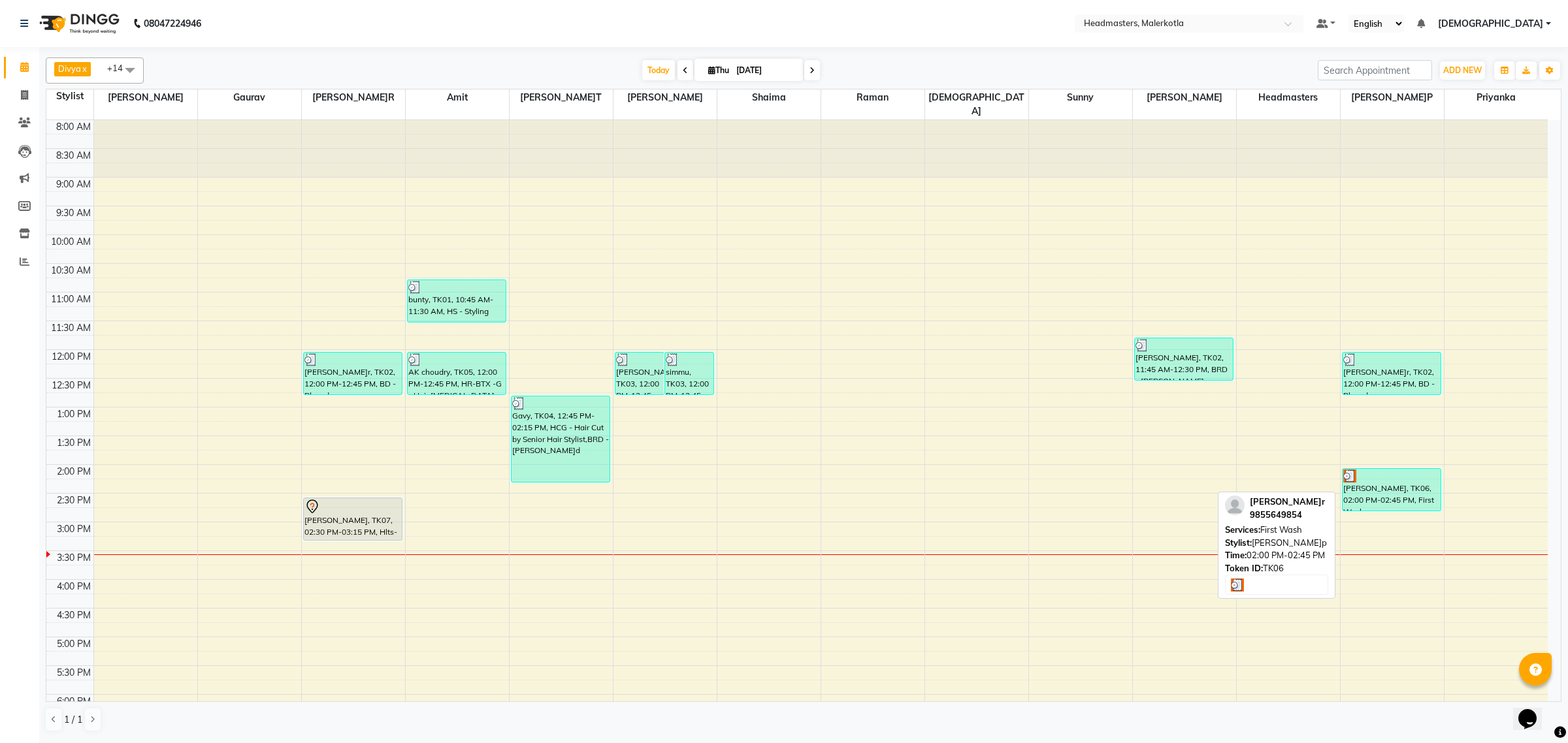
click at [1373, 474] on div "[PERSON_NAME], TK06, 02:00 PM-02:45 PM, First Wash" at bounding box center [1391, 490] width 98 height 42
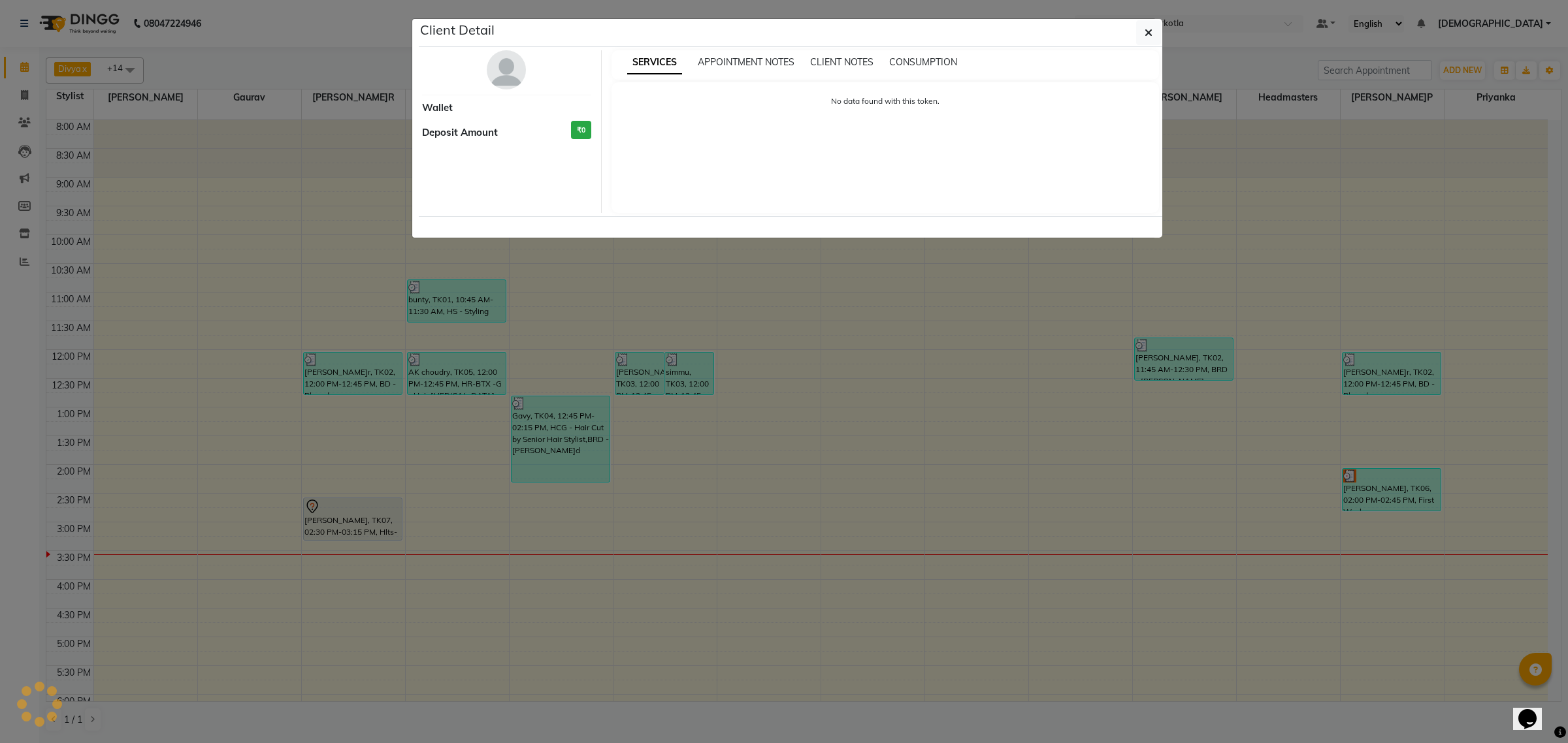
select select "3"
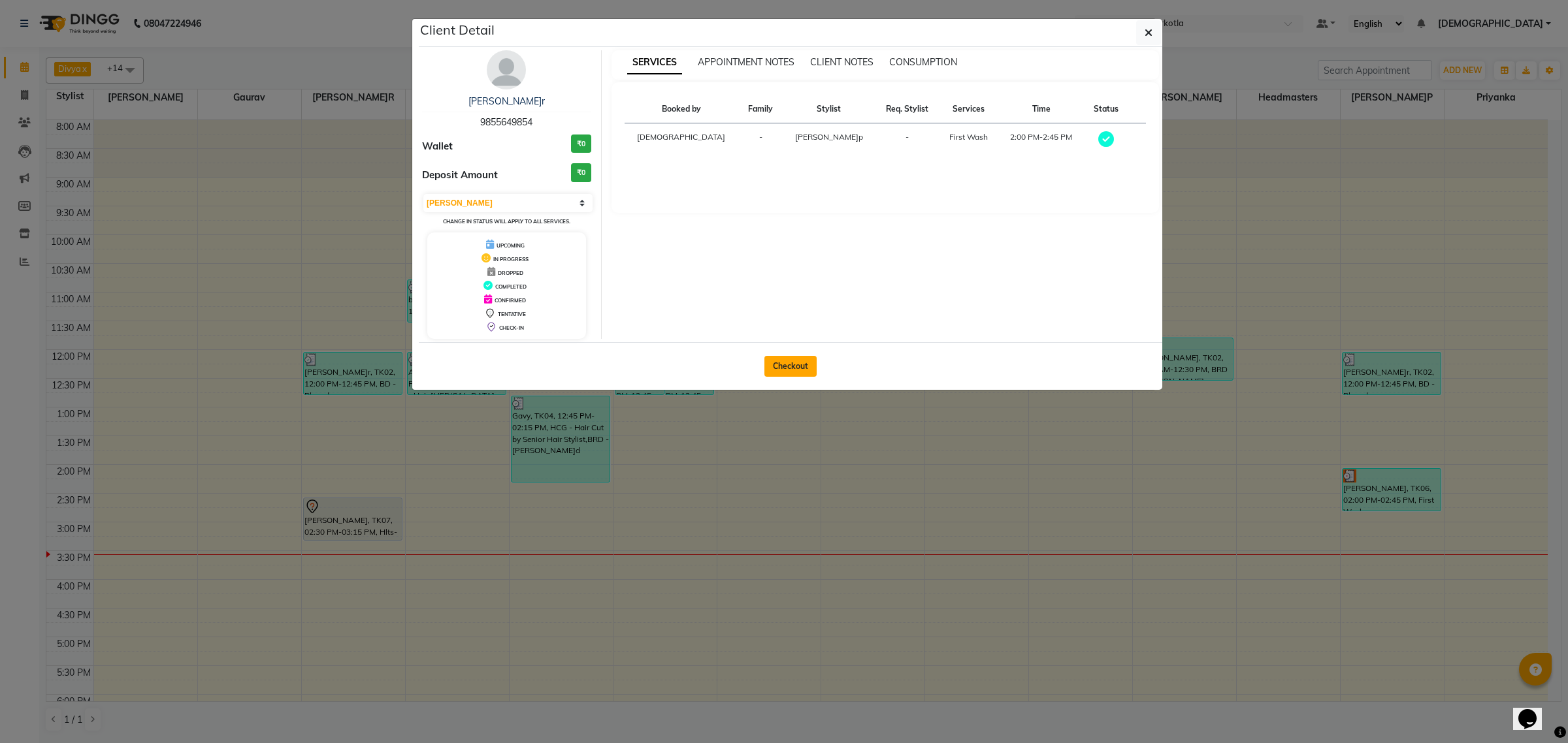
click at [781, 358] on button "Checkout" at bounding box center [790, 366] width 52 height 21
select select "service"
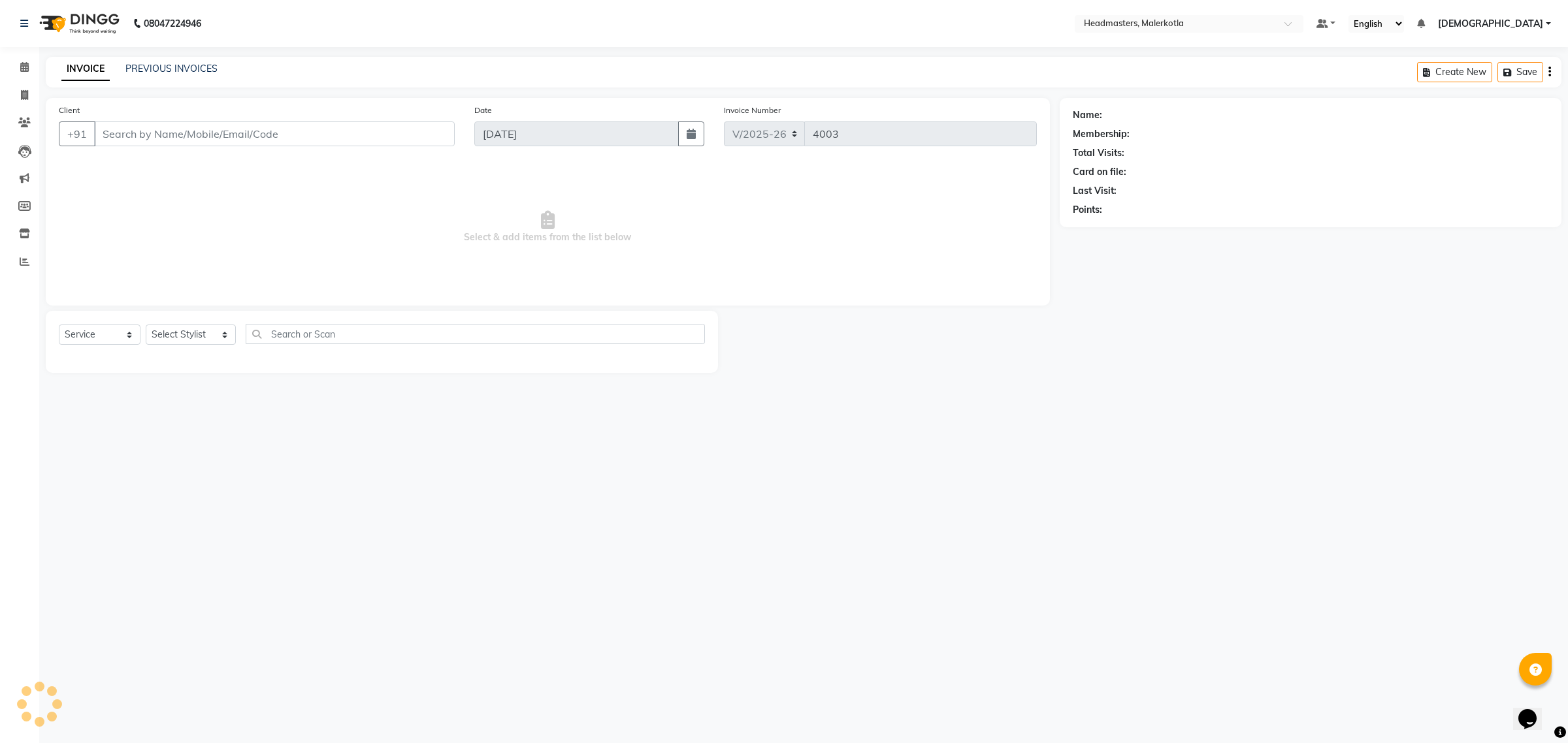
type input "9855649854"
select select "66443"
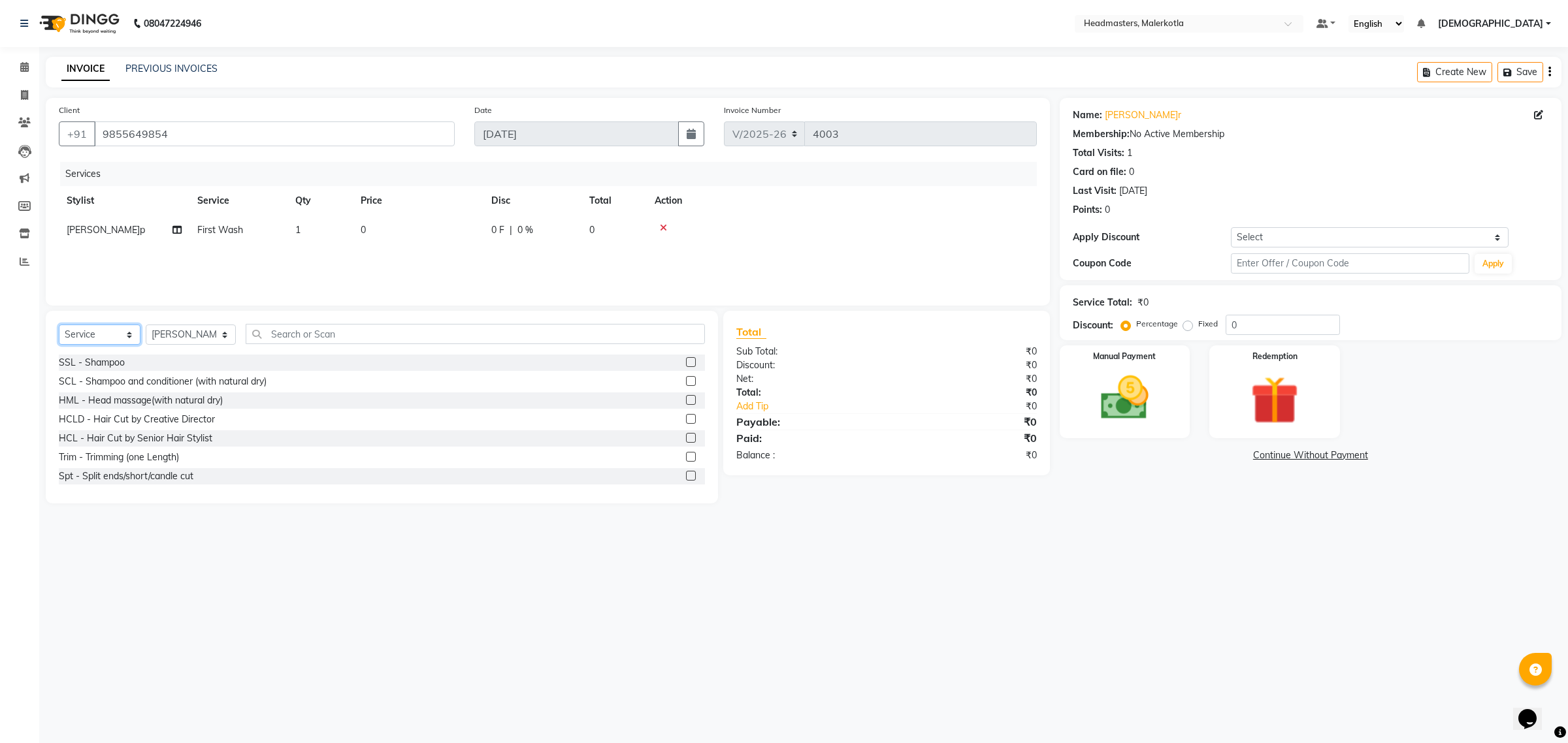
click at [85, 333] on select "Select Service Product Membership Package Voucher Prepaid Gift Card" at bounding box center [99, 335] width 82 height 20
select select "product"
click at [59, 325] on select "Select Service Product Membership Package Voucher Prepaid Gift Card" at bounding box center [99, 335] width 82 height 20
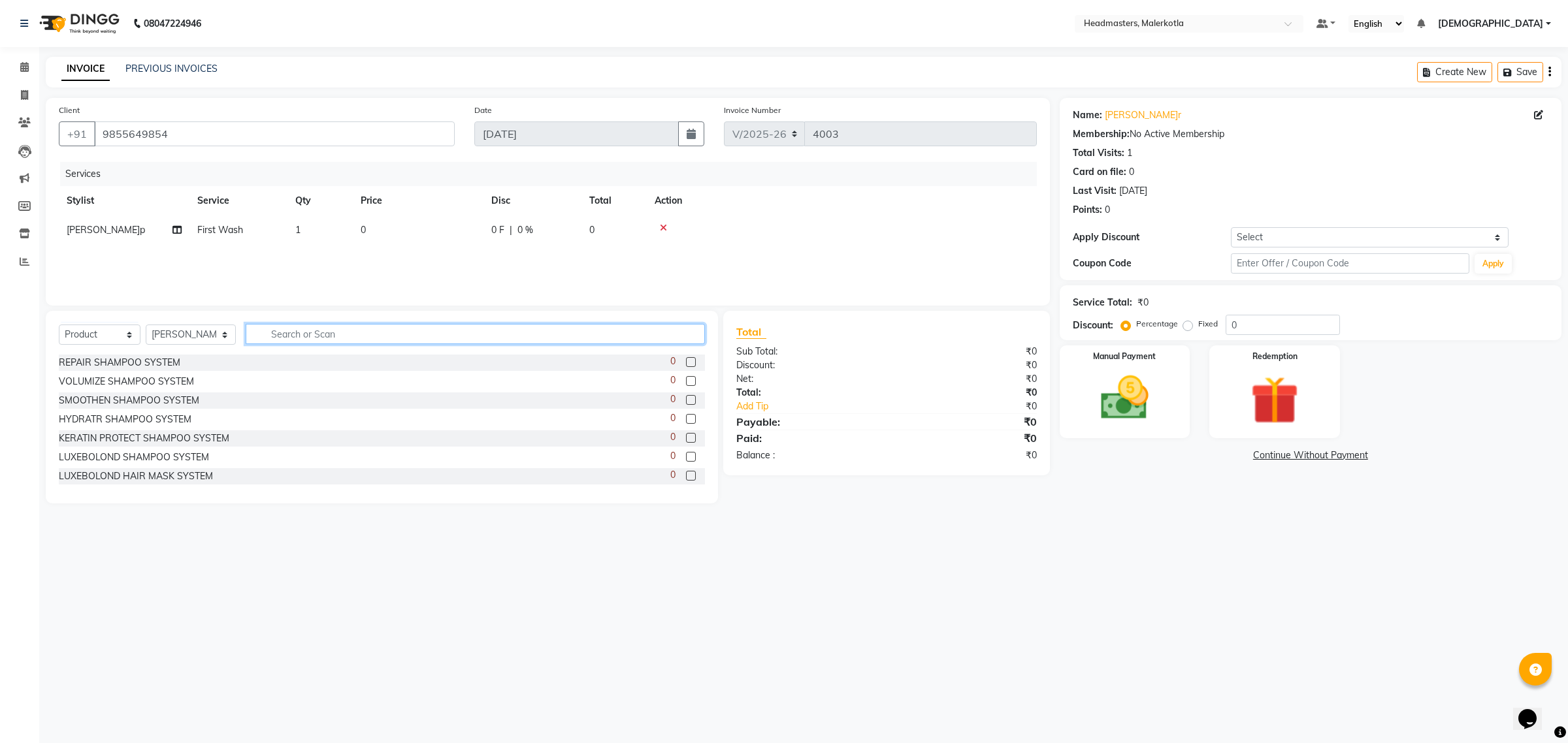
click at [285, 335] on input "text" at bounding box center [475, 334] width 460 height 20
type input "fr"
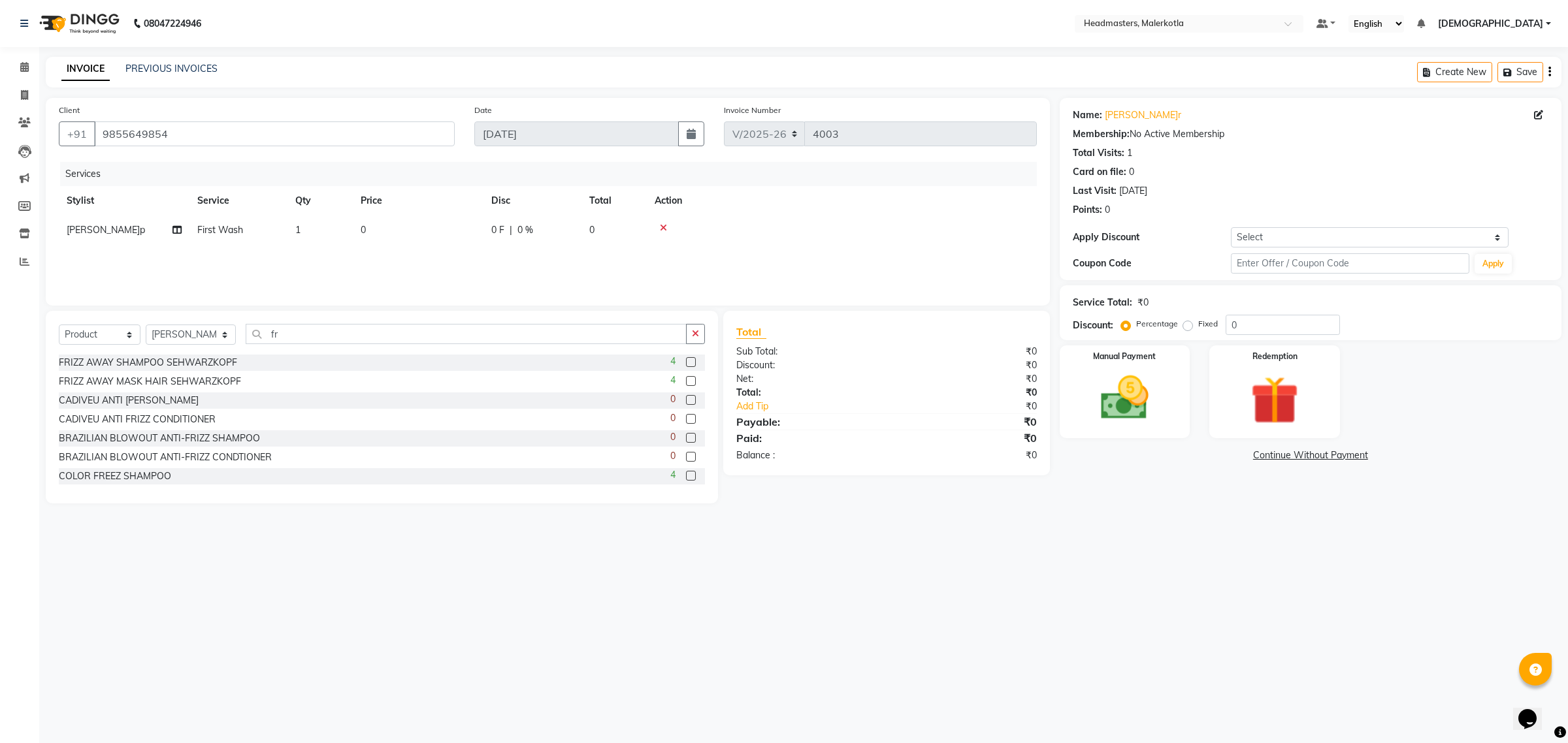
click at [686, 360] on label at bounding box center [691, 362] width 10 height 10
click at [686, 360] on input "checkbox" at bounding box center [690, 363] width 9 height 9
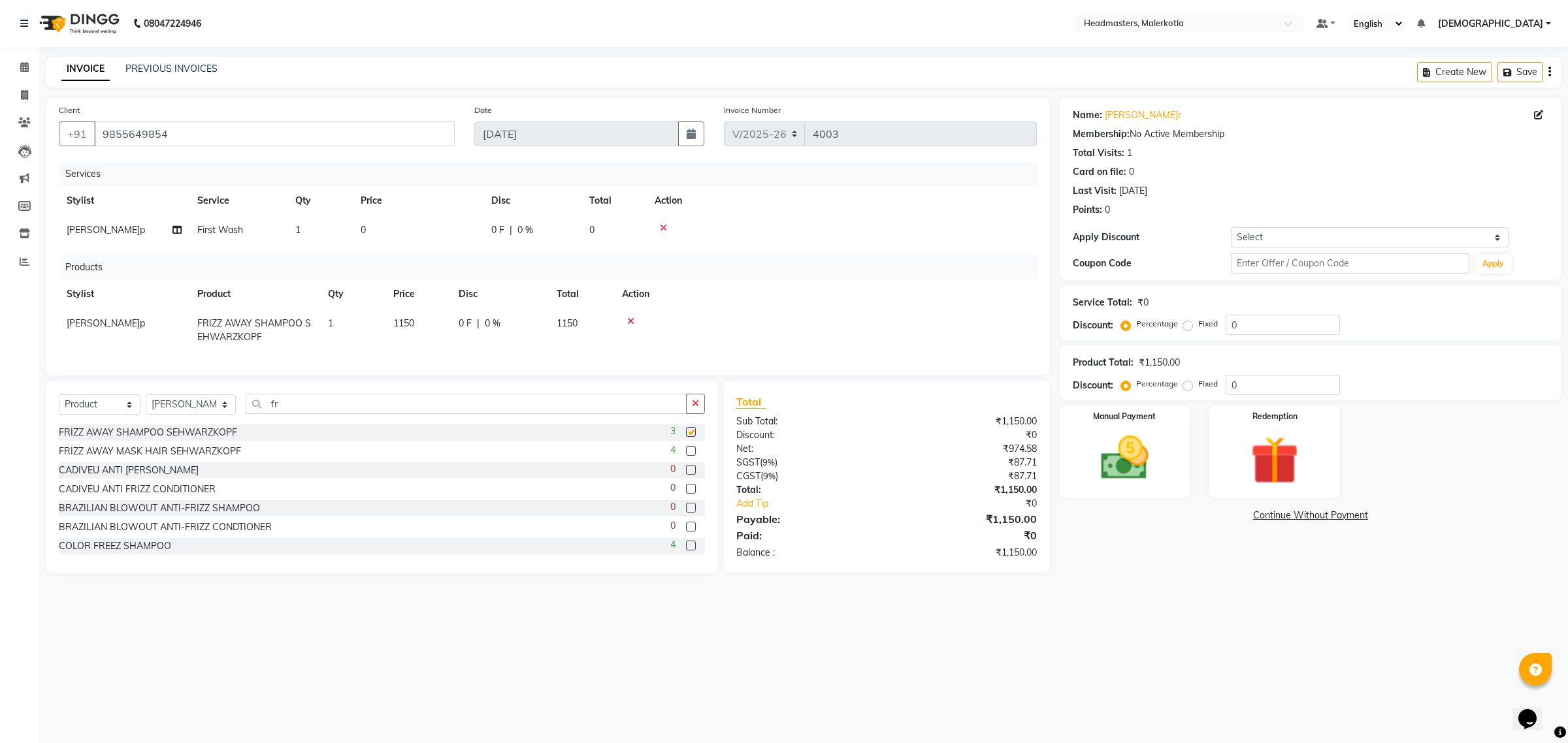
checkbox input "false"
click at [686, 456] on label at bounding box center [691, 451] width 10 height 10
click at [686, 456] on input "checkbox" at bounding box center [690, 451] width 9 height 9
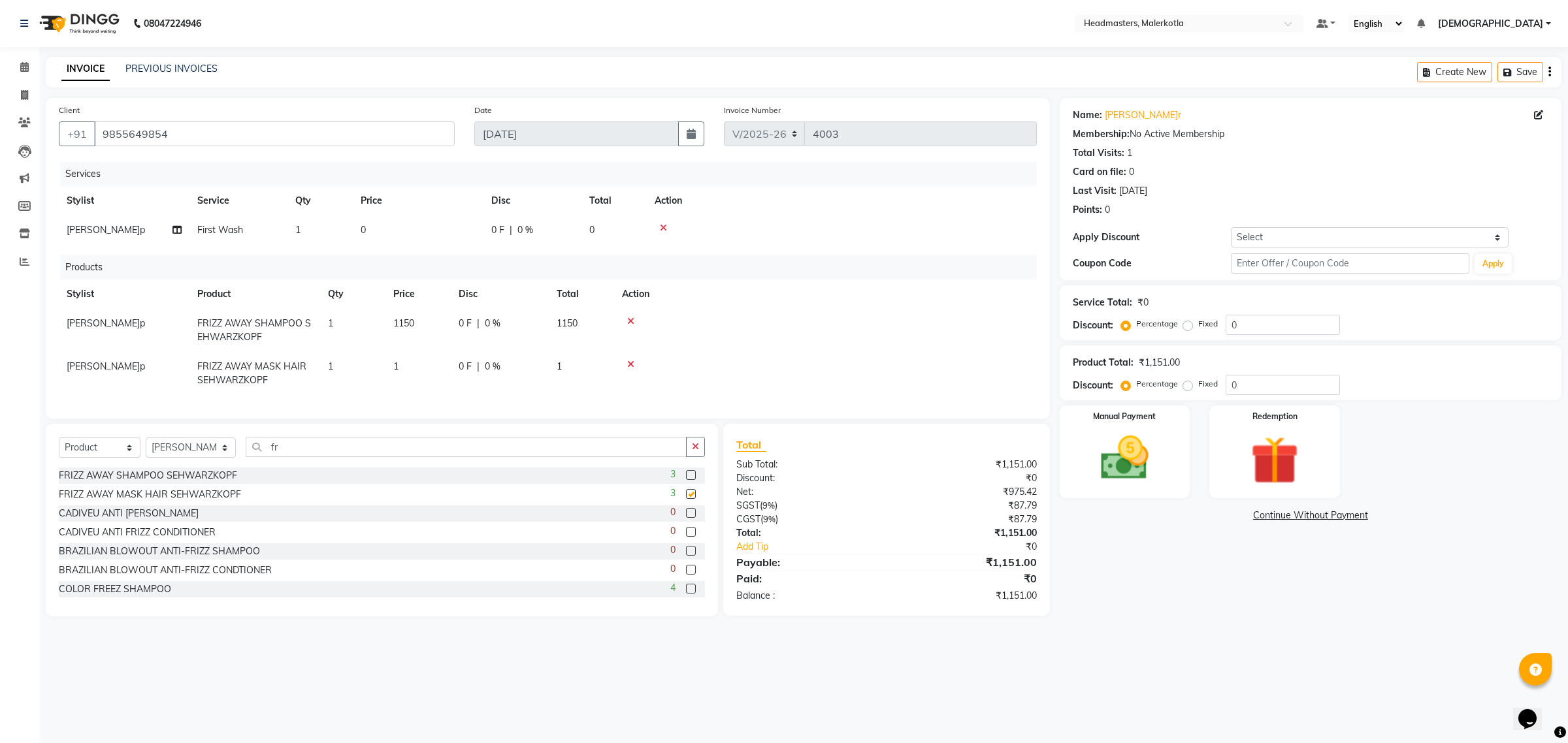
checkbox input "false"
click at [625, 361] on div at bounding box center [825, 364] width 407 height 9
click at [630, 361] on icon at bounding box center [631, 364] width 7 height 9
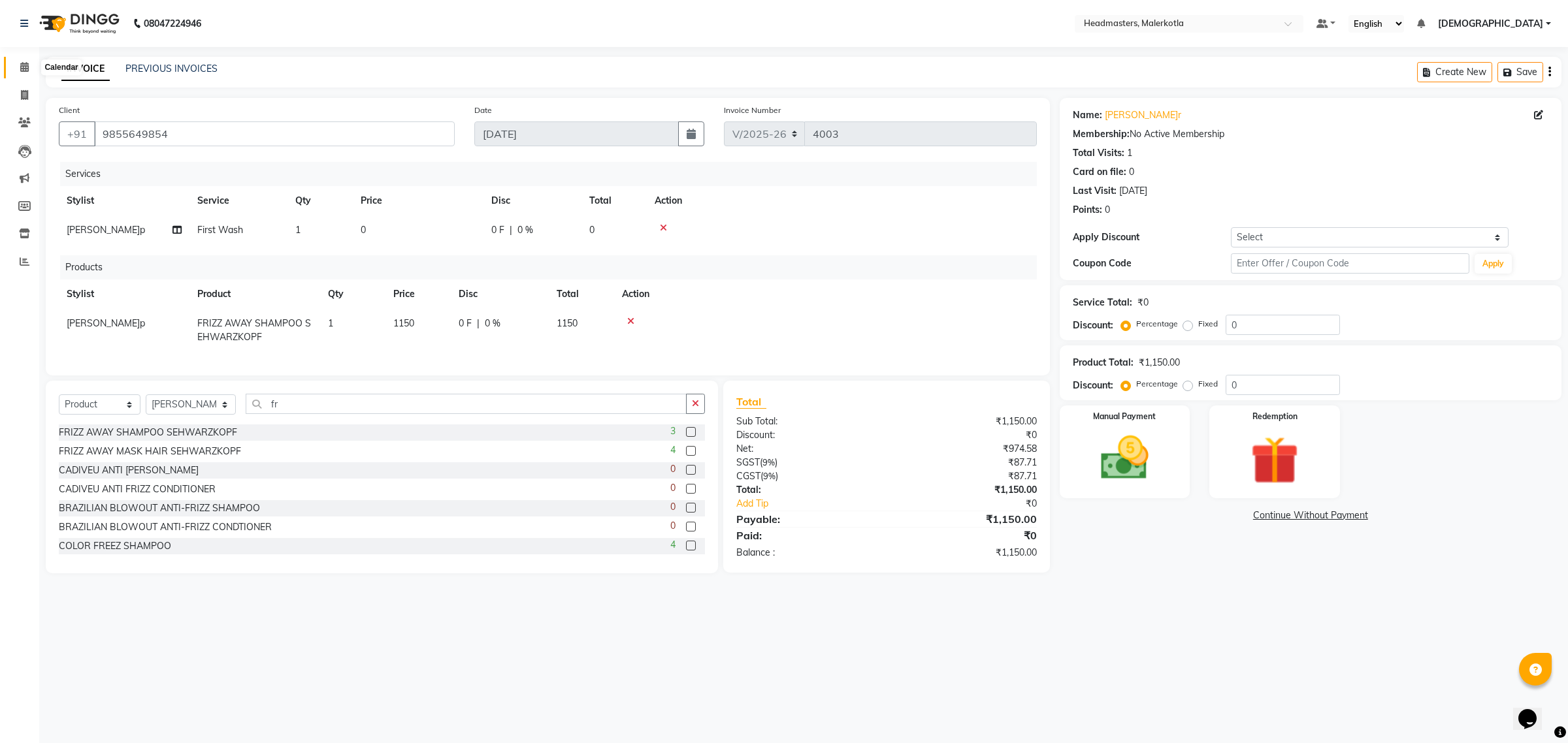
click at [25, 61] on span at bounding box center [25, 67] width 23 height 15
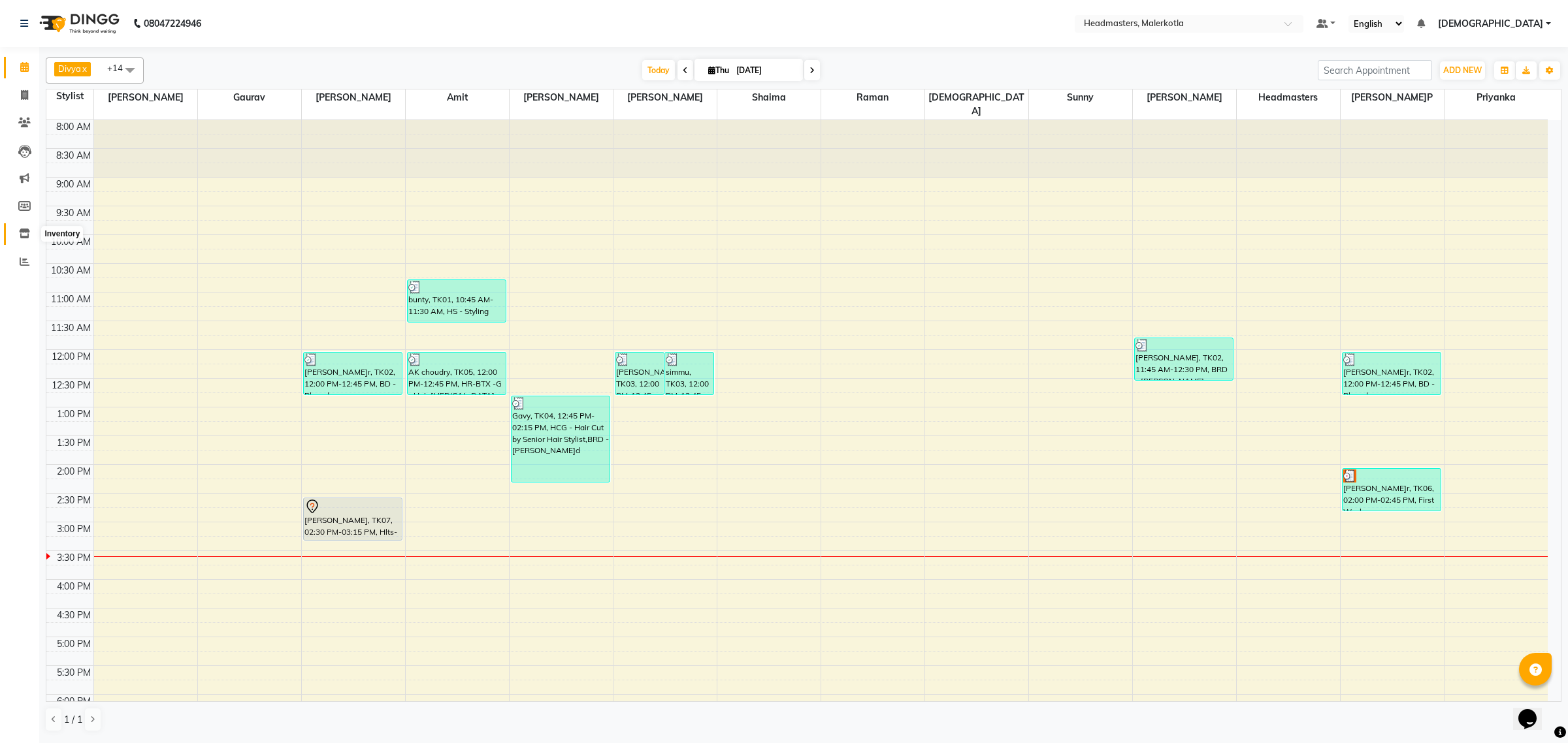
click at [30, 237] on icon at bounding box center [24, 234] width 11 height 10
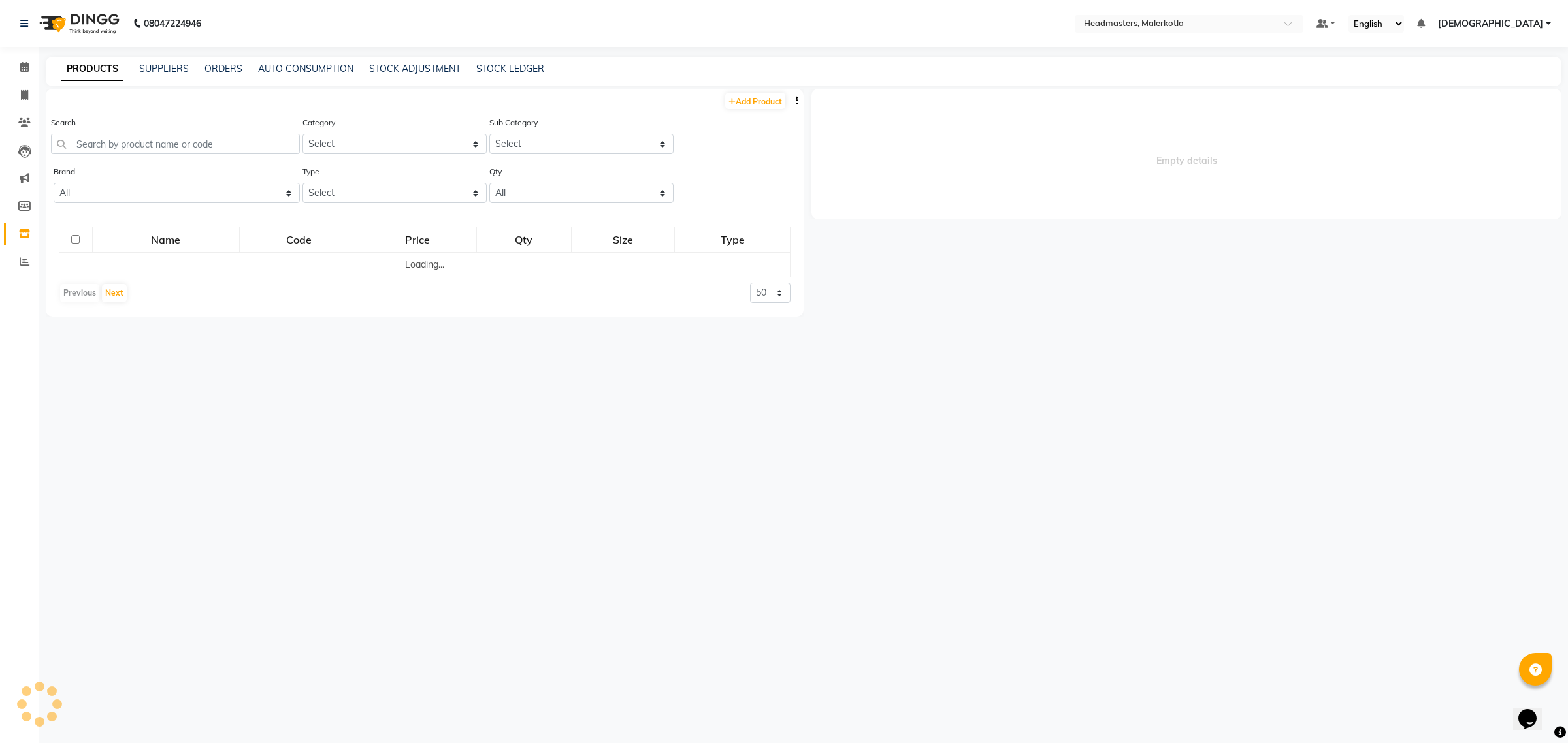
select select
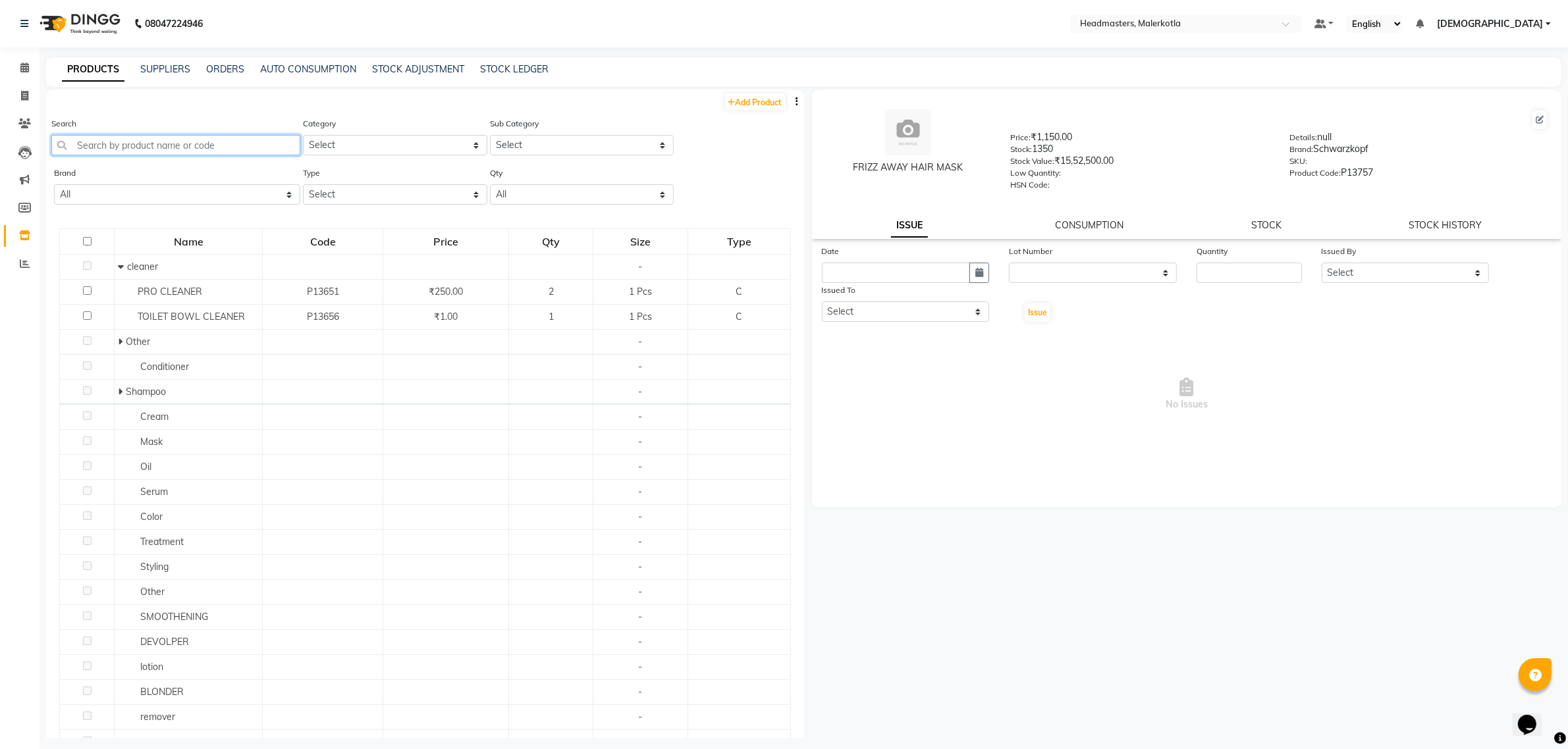
click at [114, 139] on input "text" at bounding box center [175, 145] width 249 height 20
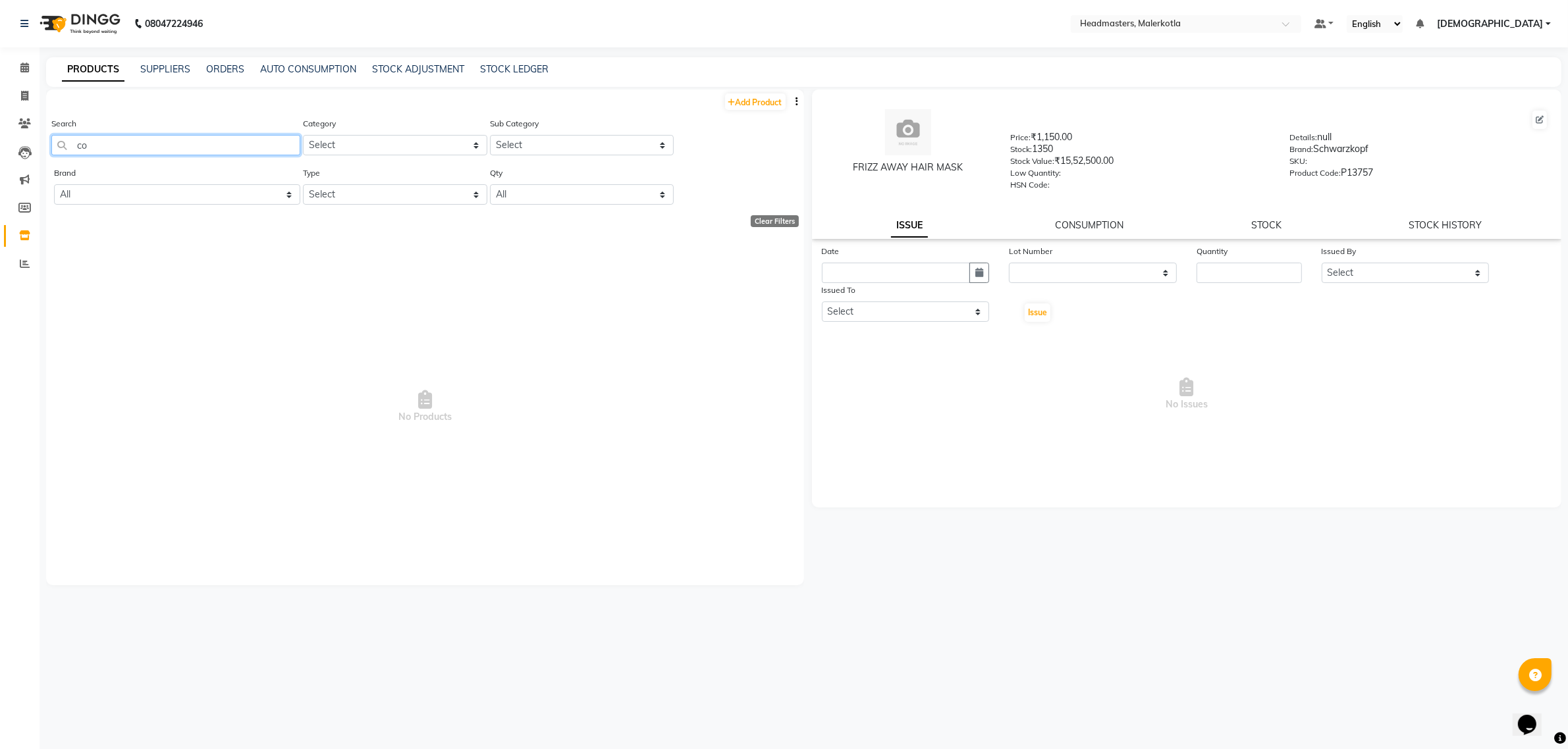
type input "c"
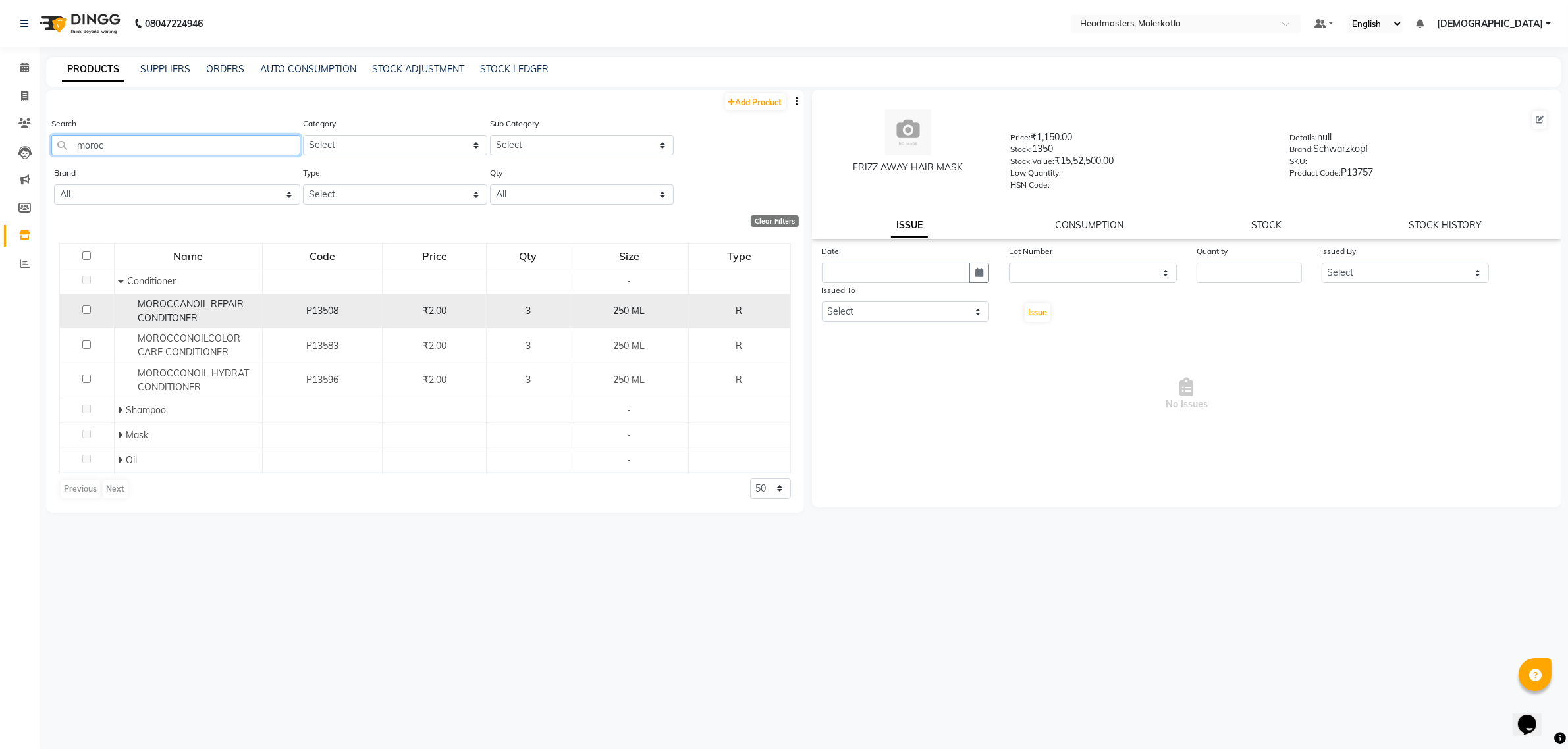
type input "moroc"
click at [203, 319] on div "MOROCCANOIL REPAIR CONDITONER" at bounding box center [188, 311] width 141 height 28
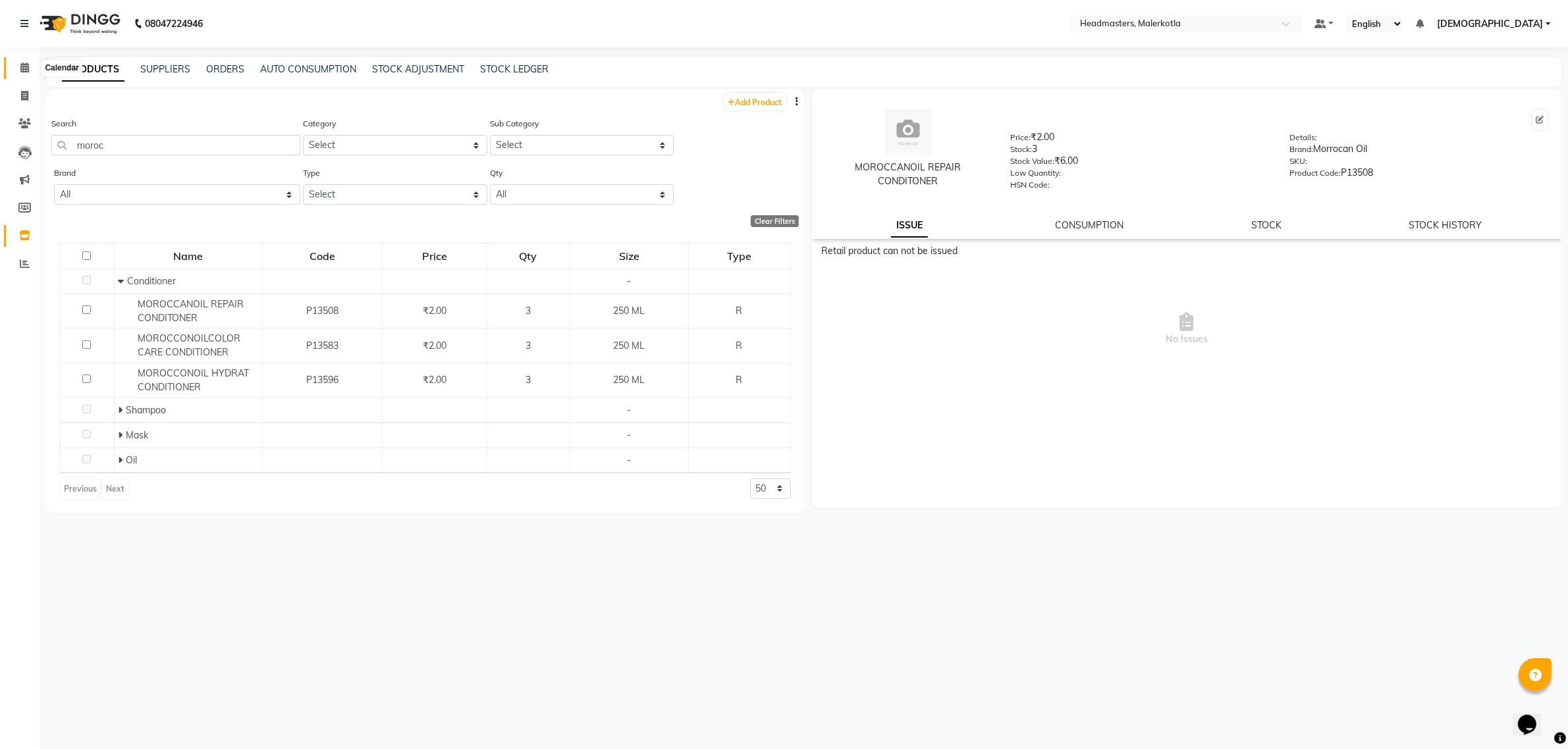
click at [26, 71] on icon at bounding box center [25, 68] width 9 height 10
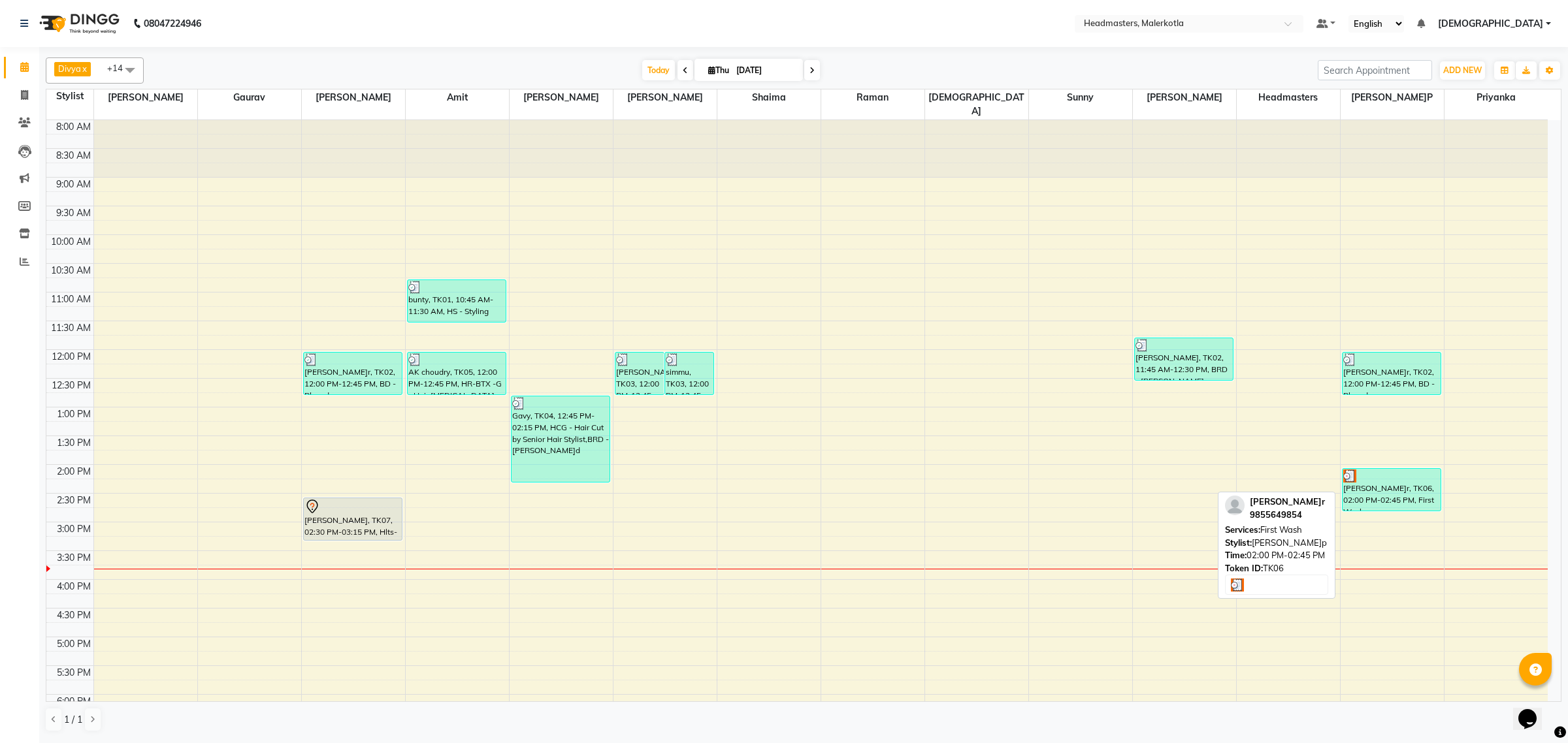
click at [1390, 472] on div "Kulwinder, TK06, 02:00 PM-02:45 PM, First Wash" at bounding box center [1391, 490] width 98 height 42
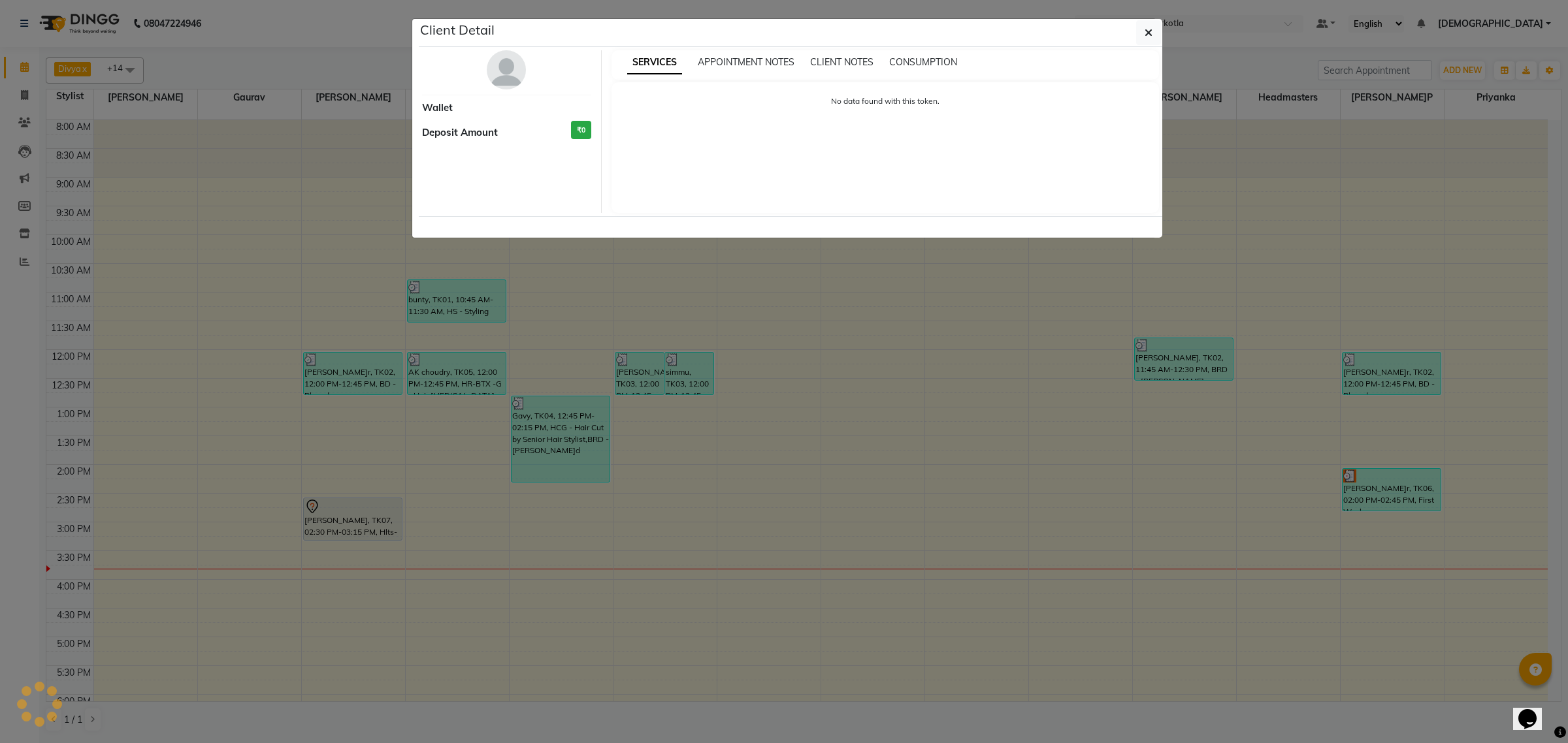
select select "3"
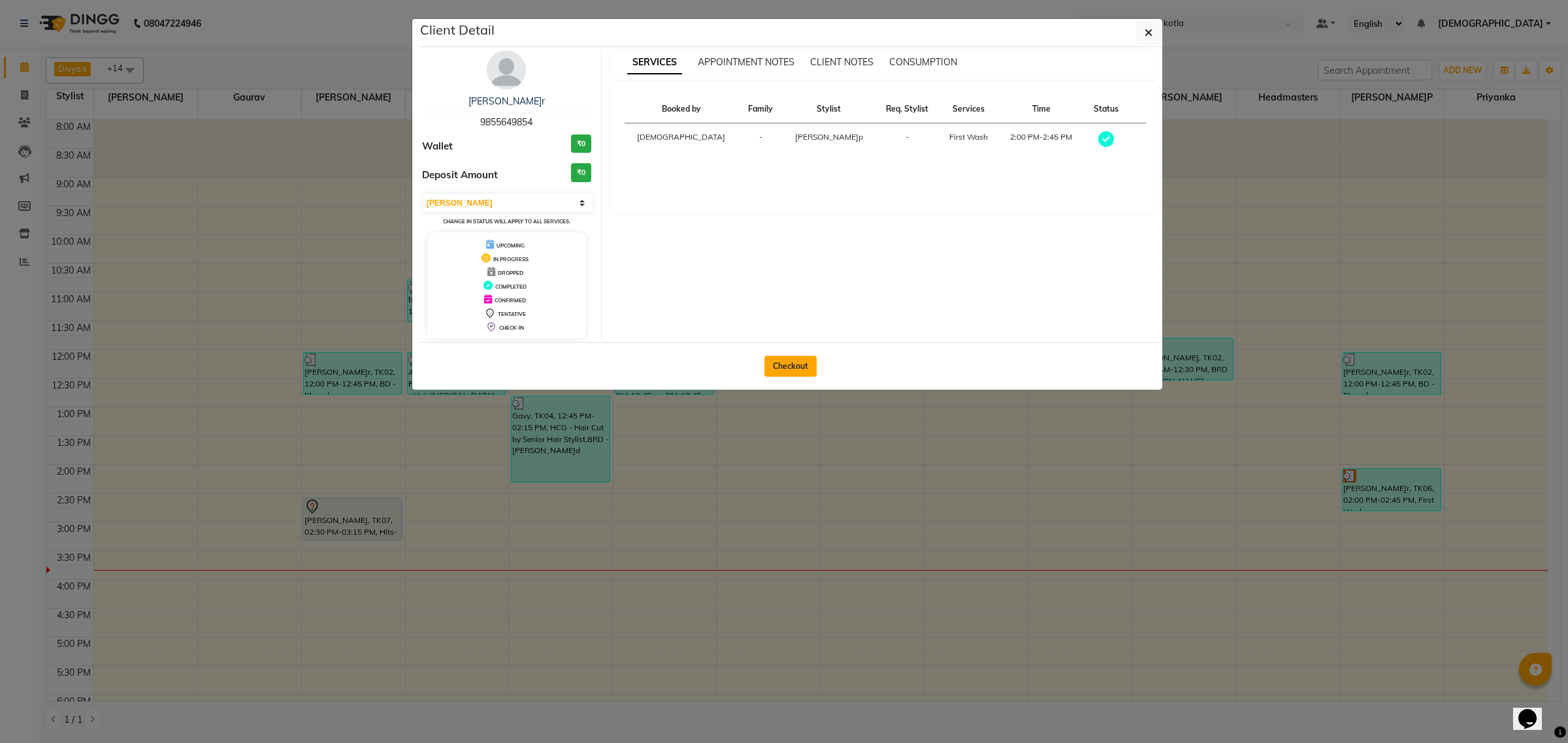
click at [808, 366] on button "Checkout" at bounding box center [790, 366] width 52 height 21
select select "service"
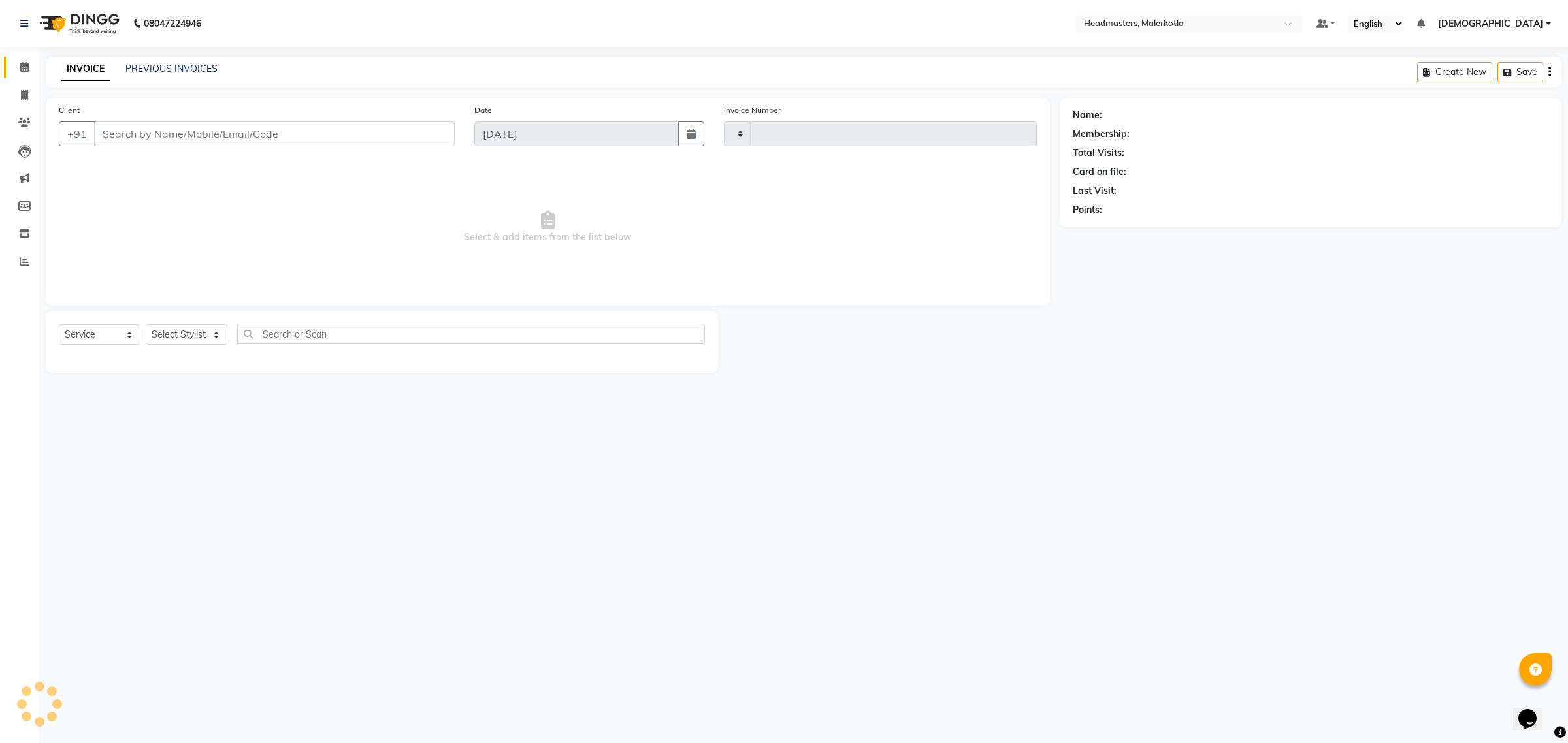
type input "4003"
select select "7368"
type input "9855649854"
select select "66443"
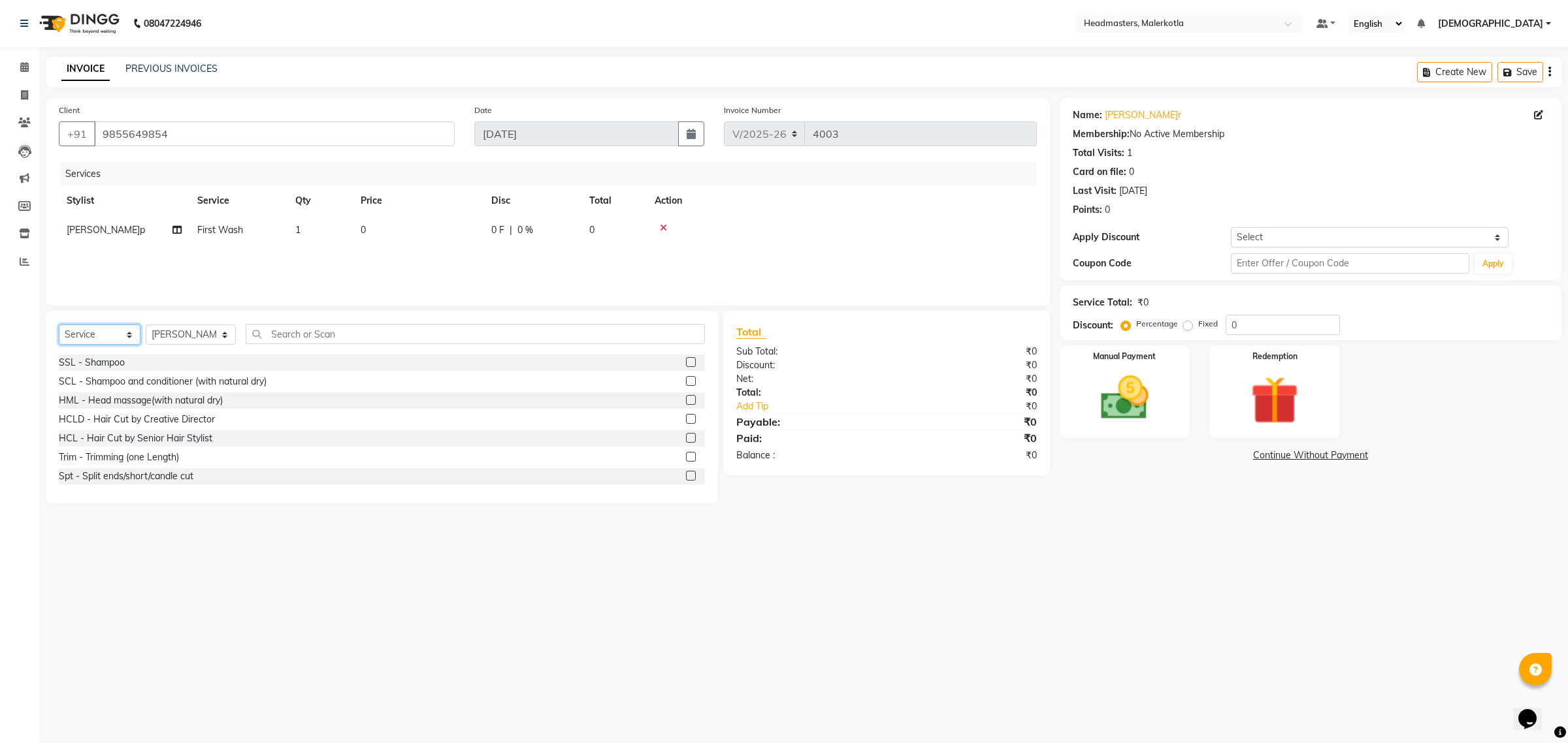
click at [91, 331] on select "Select Service Product Membership Package Voucher Prepaid Gift Card" at bounding box center [99, 335] width 82 height 20
select select "product"
click at [59, 325] on select "Select Service Product Membership Package Voucher Prepaid Gift Card" at bounding box center [99, 335] width 82 height 20
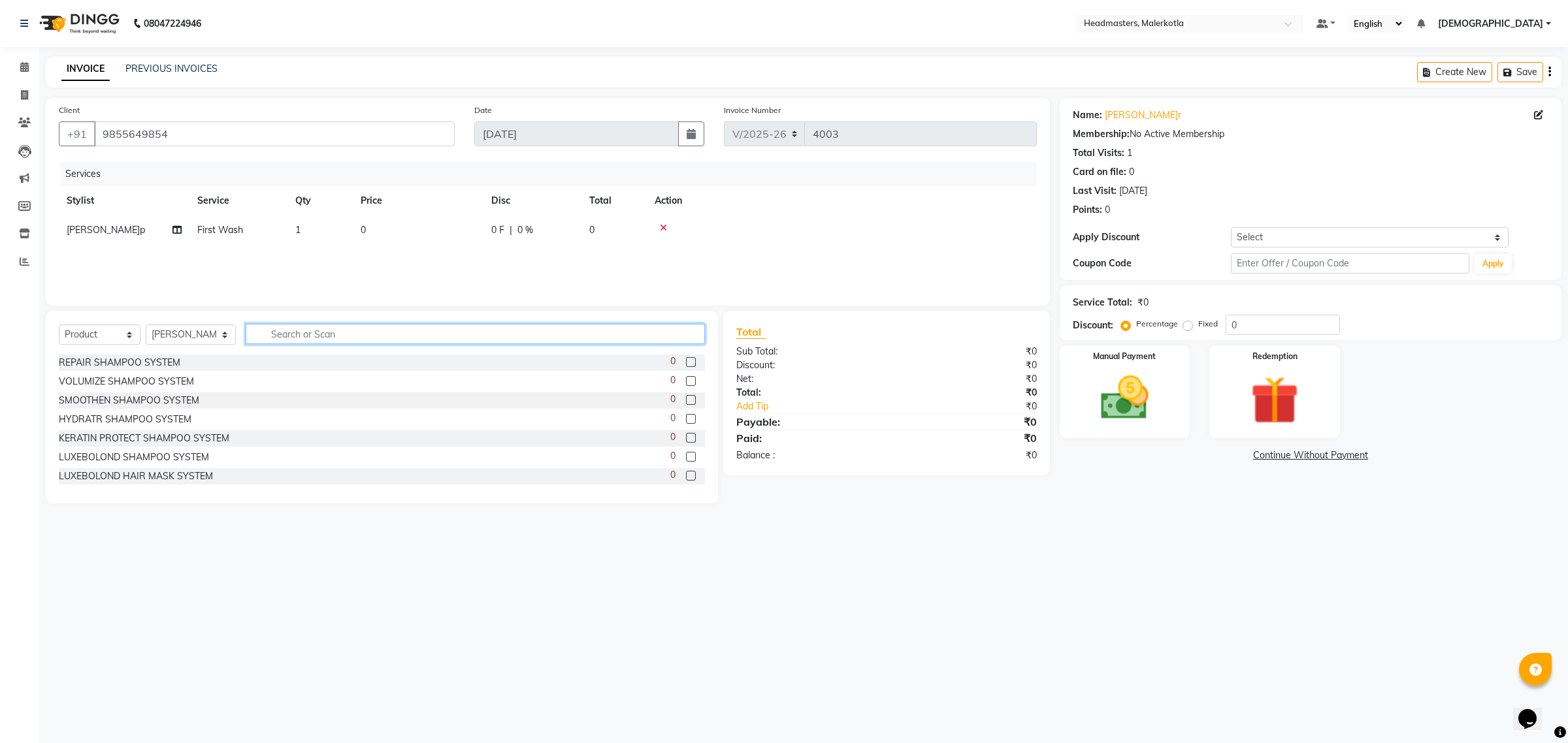
click at [268, 336] on input "text" at bounding box center [475, 334] width 460 height 20
type input "frizz"
click at [686, 383] on label at bounding box center [691, 381] width 10 height 10
click at [686, 383] on input "checkbox" at bounding box center [690, 382] width 9 height 9
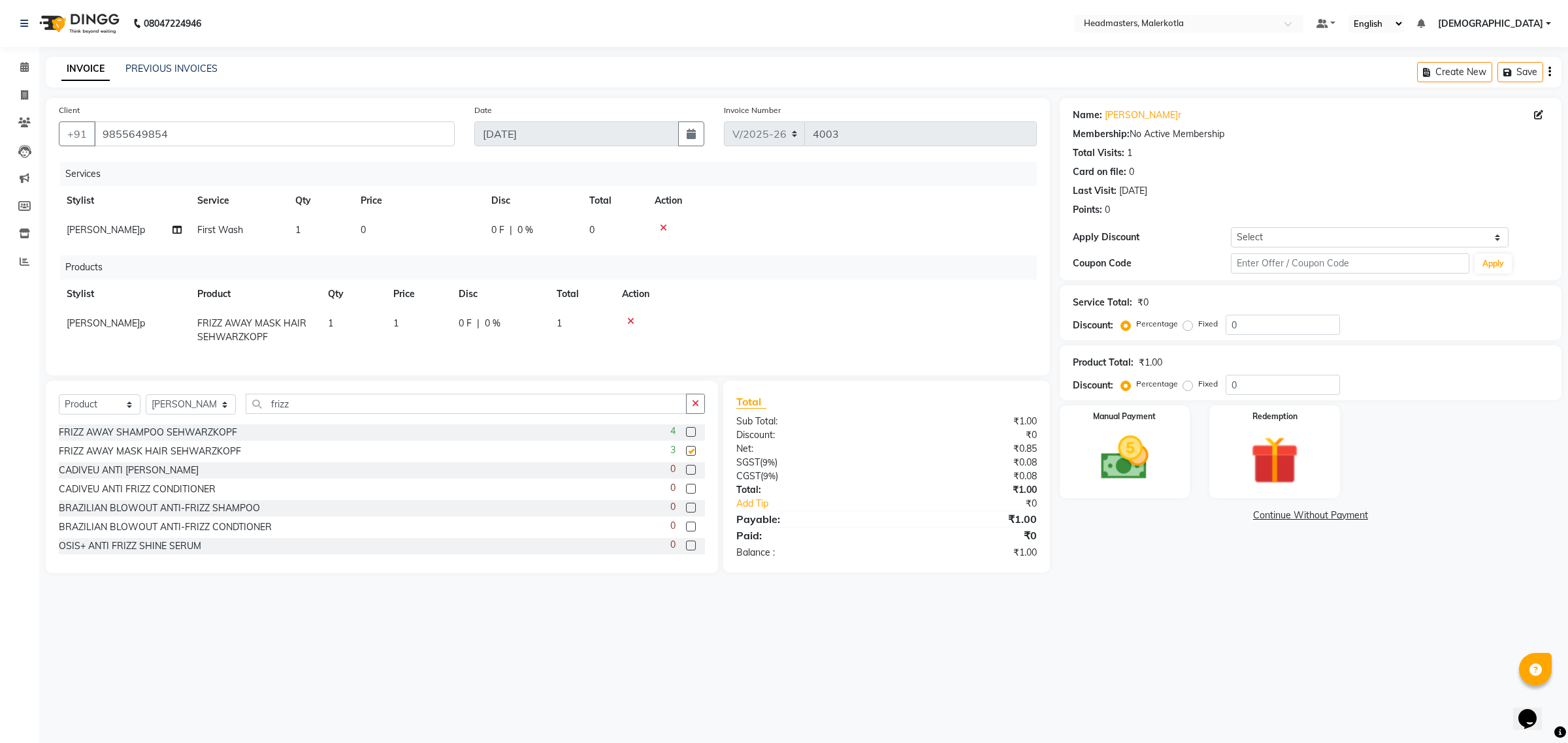
checkbox input "false"
click at [635, 319] on div at bounding box center [825, 321] width 407 height 9
click at [634, 319] on icon at bounding box center [631, 321] width 7 height 9
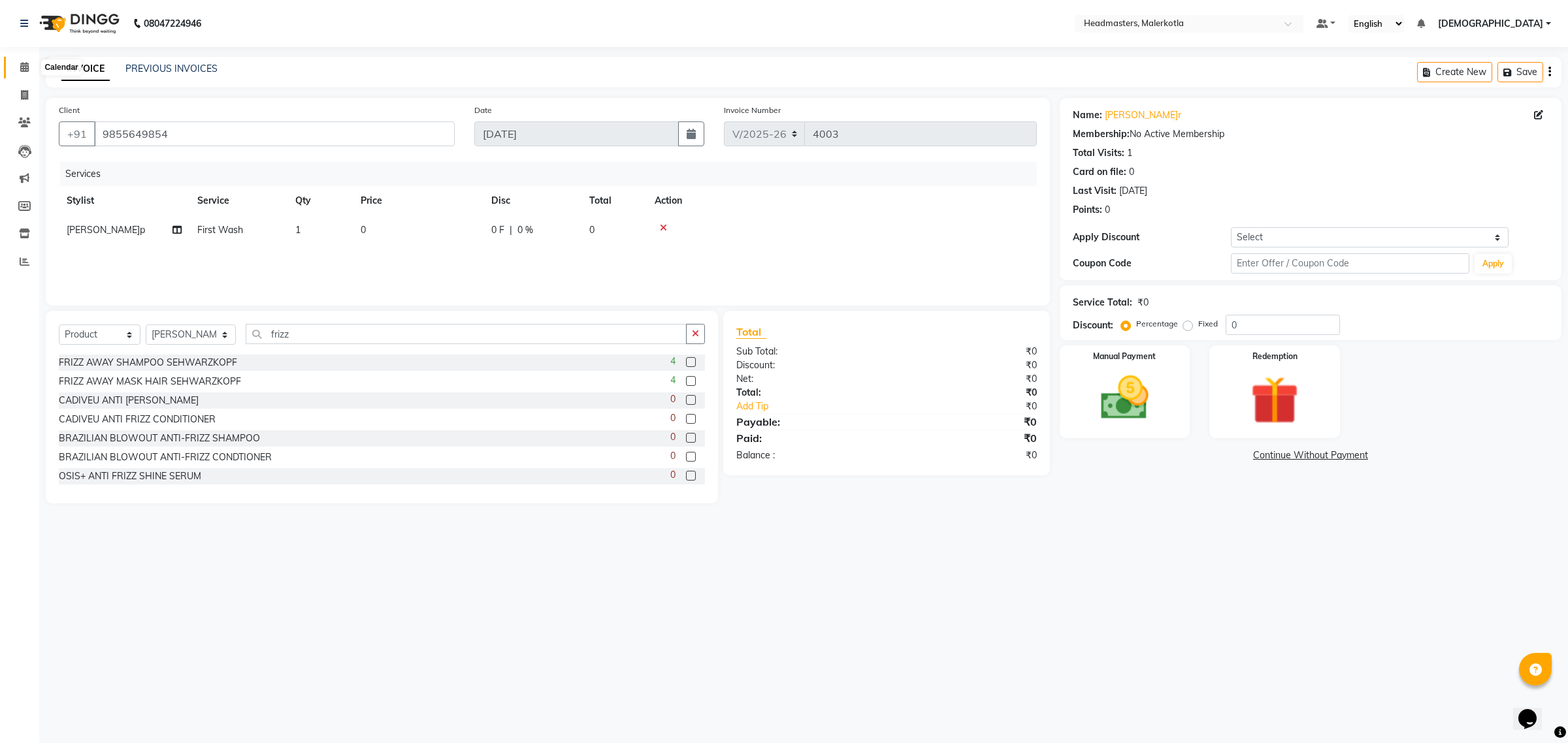
click at [20, 69] on icon at bounding box center [25, 67] width 9 height 10
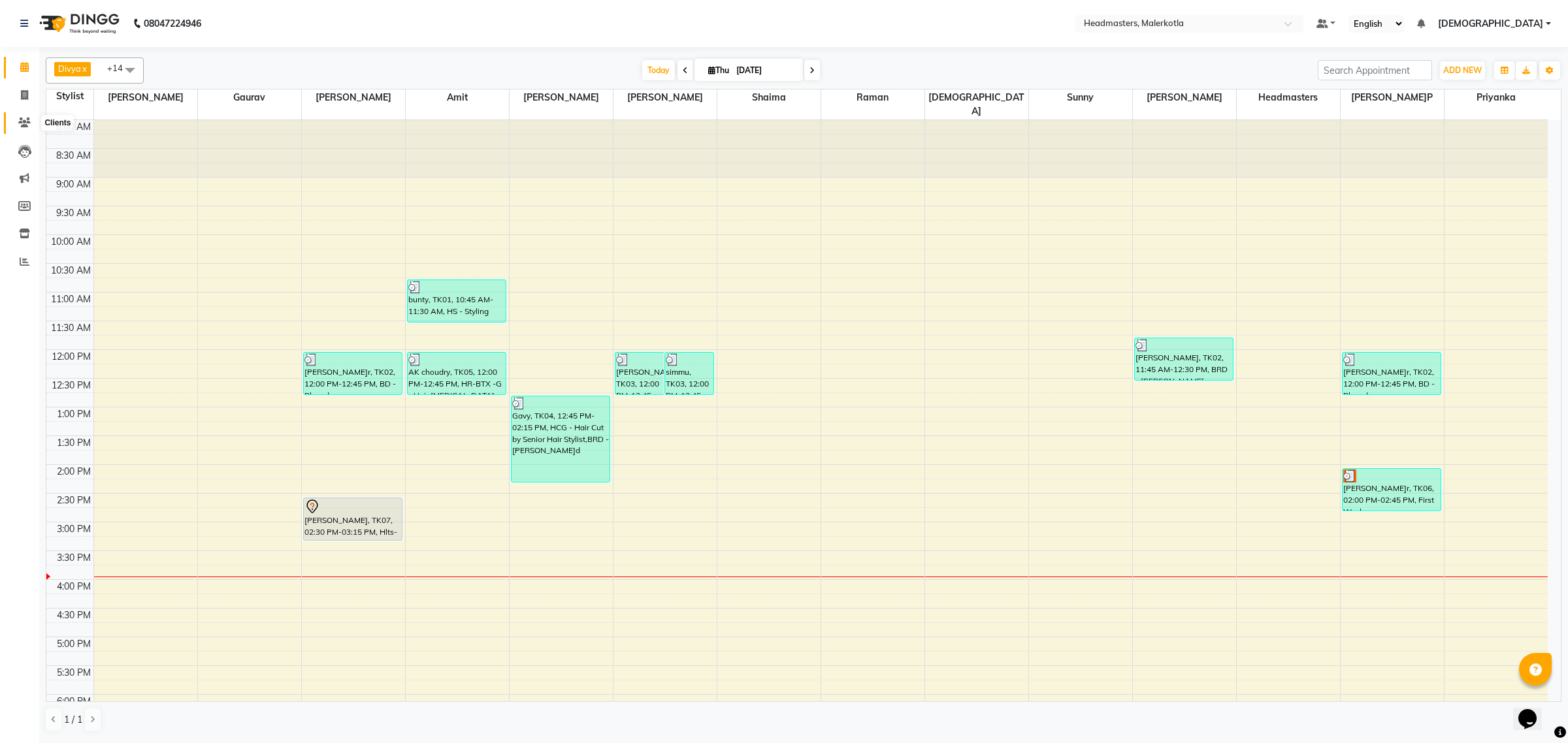
click at [20, 119] on icon at bounding box center [24, 123] width 12 height 10
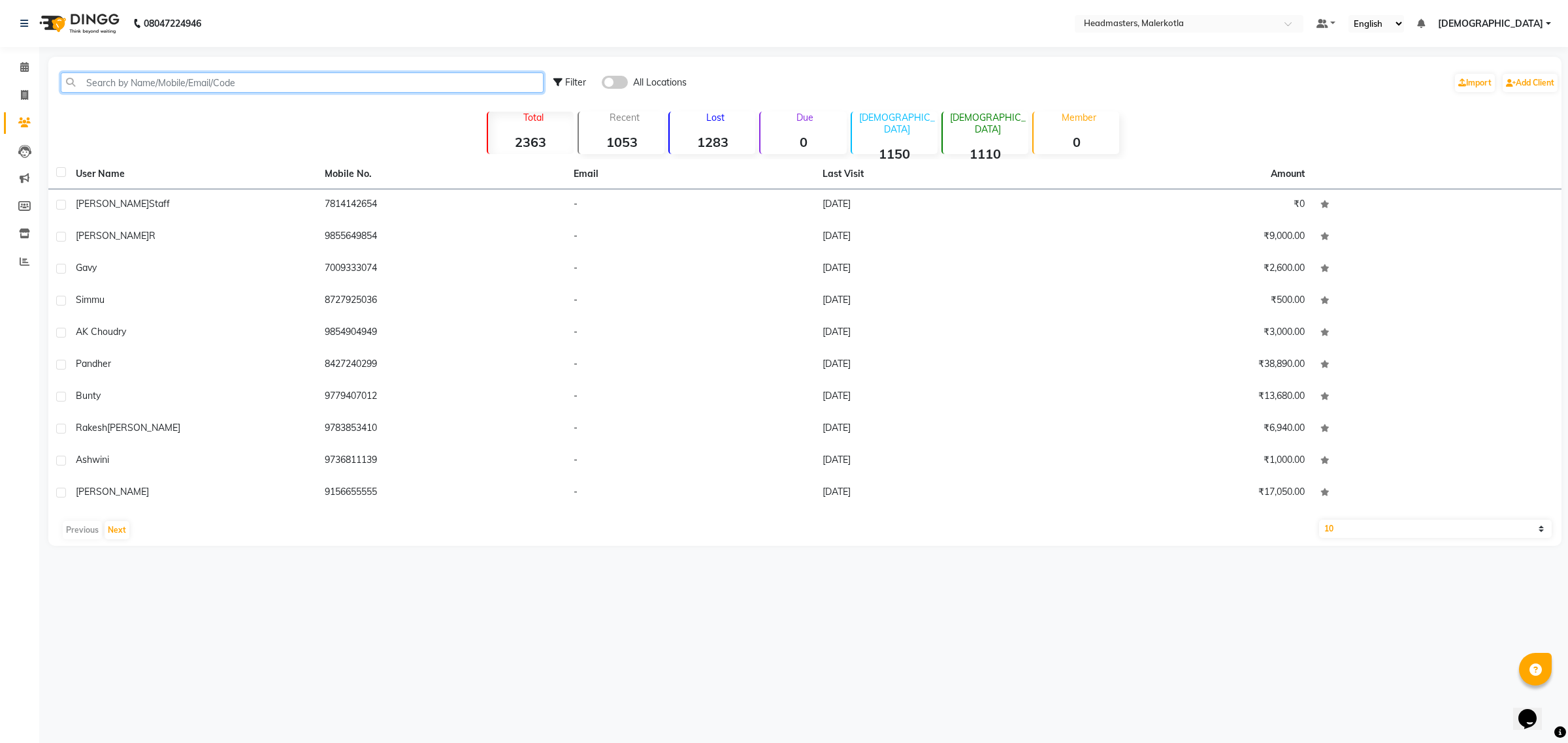
click at [84, 84] on input "text" at bounding box center [302, 82] width 483 height 20
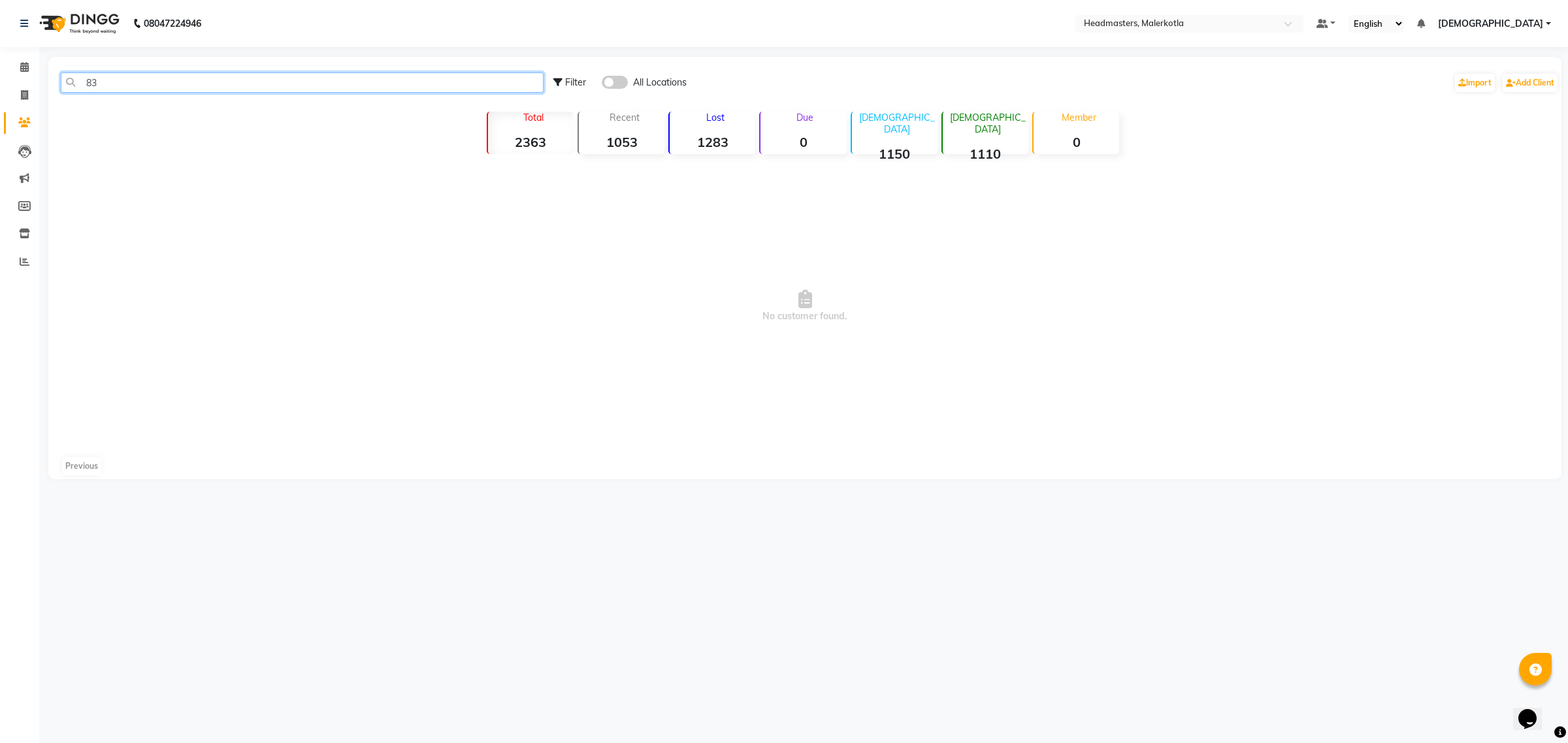
type input "8"
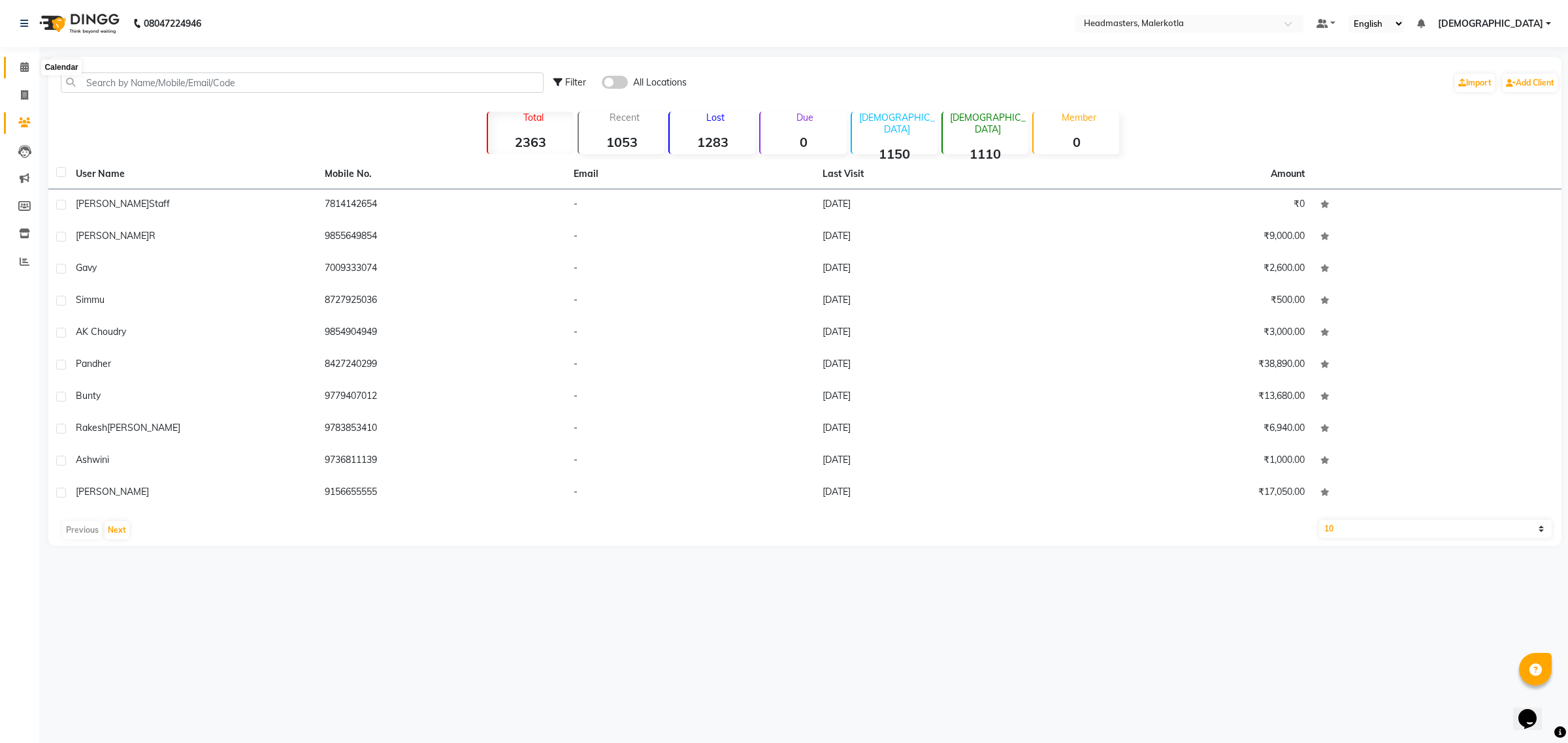
click at [28, 67] on span at bounding box center [25, 67] width 23 height 15
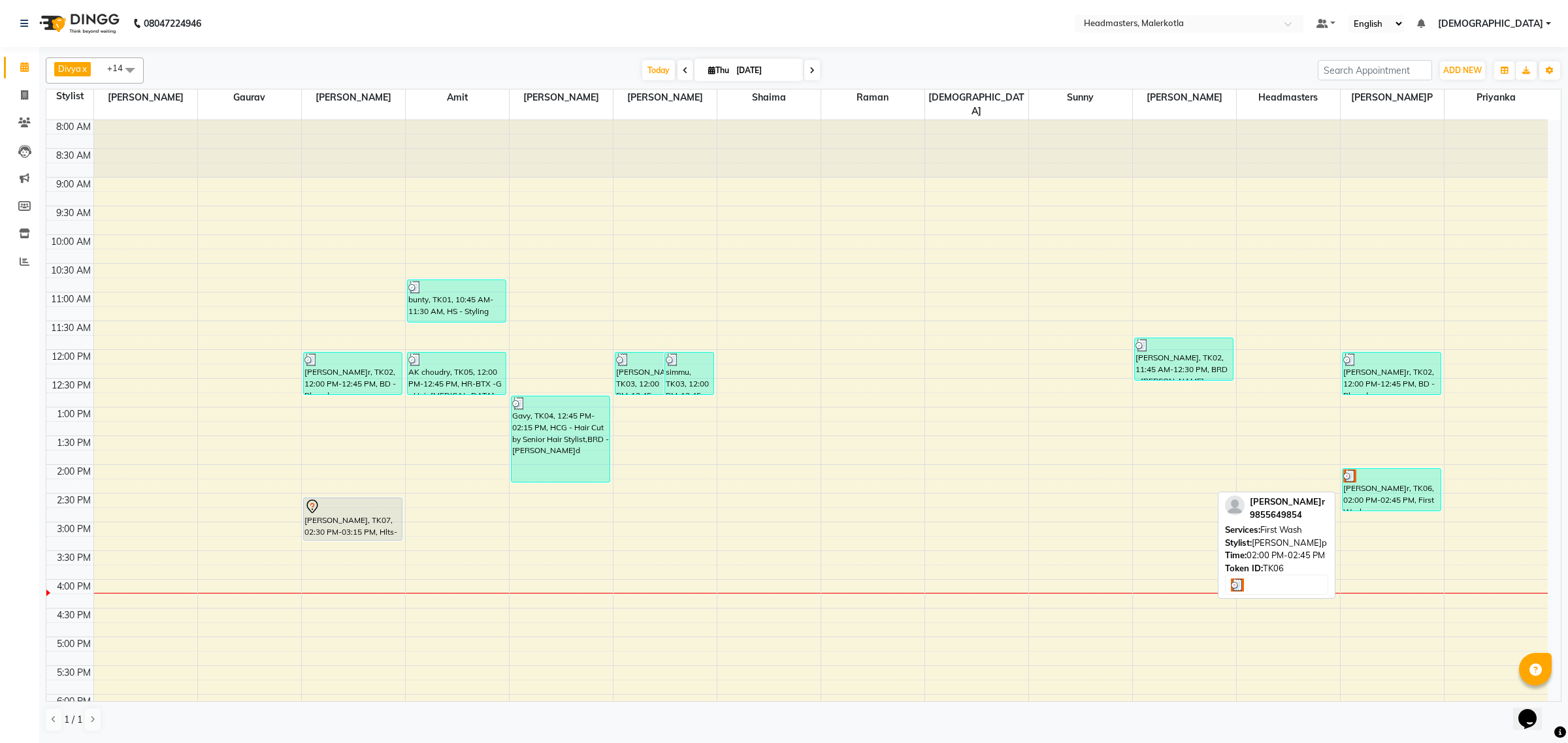
click at [1396, 483] on div "Kulwinder, TK06, 02:00 PM-02:45 PM, First Wash" at bounding box center [1391, 490] width 98 height 42
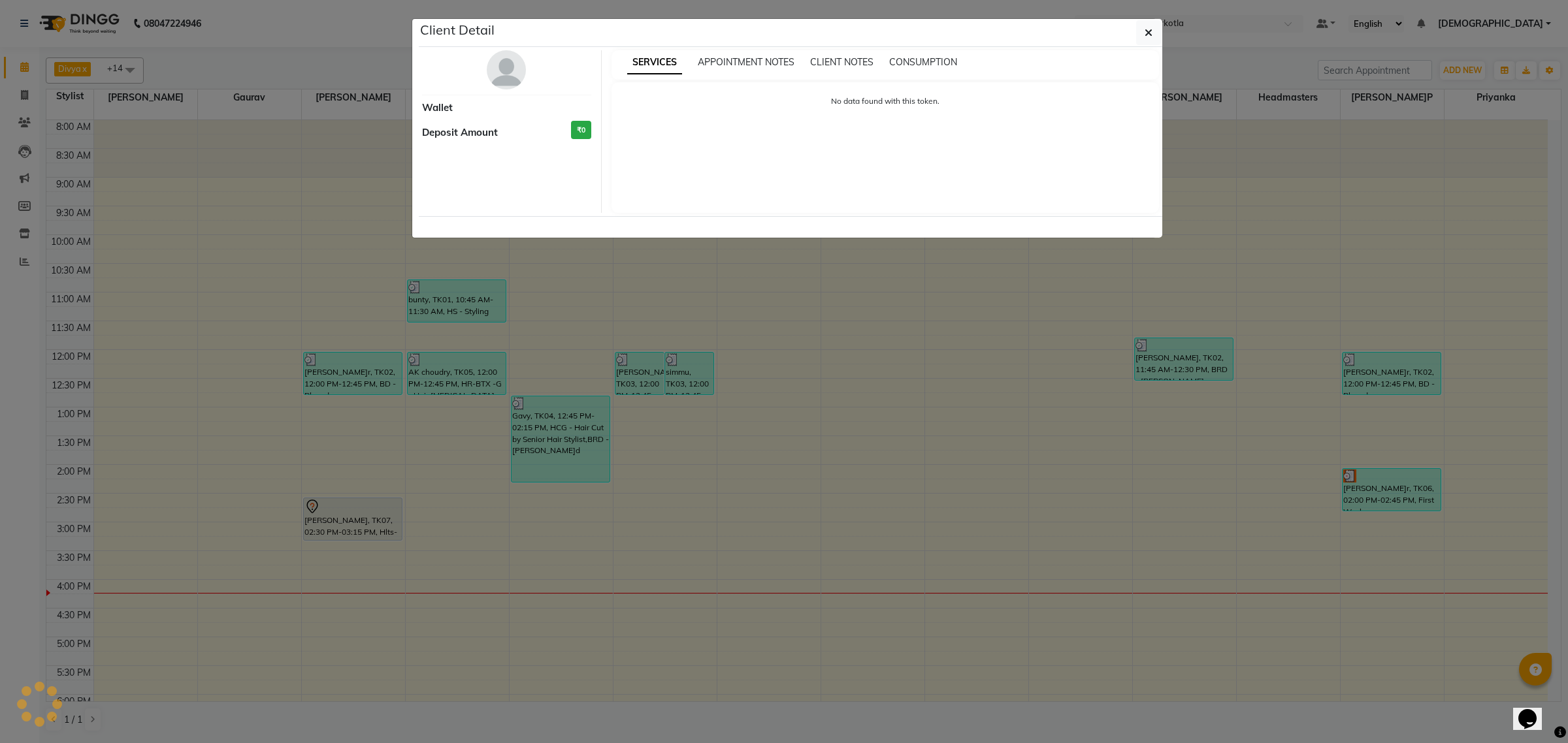
select select "3"
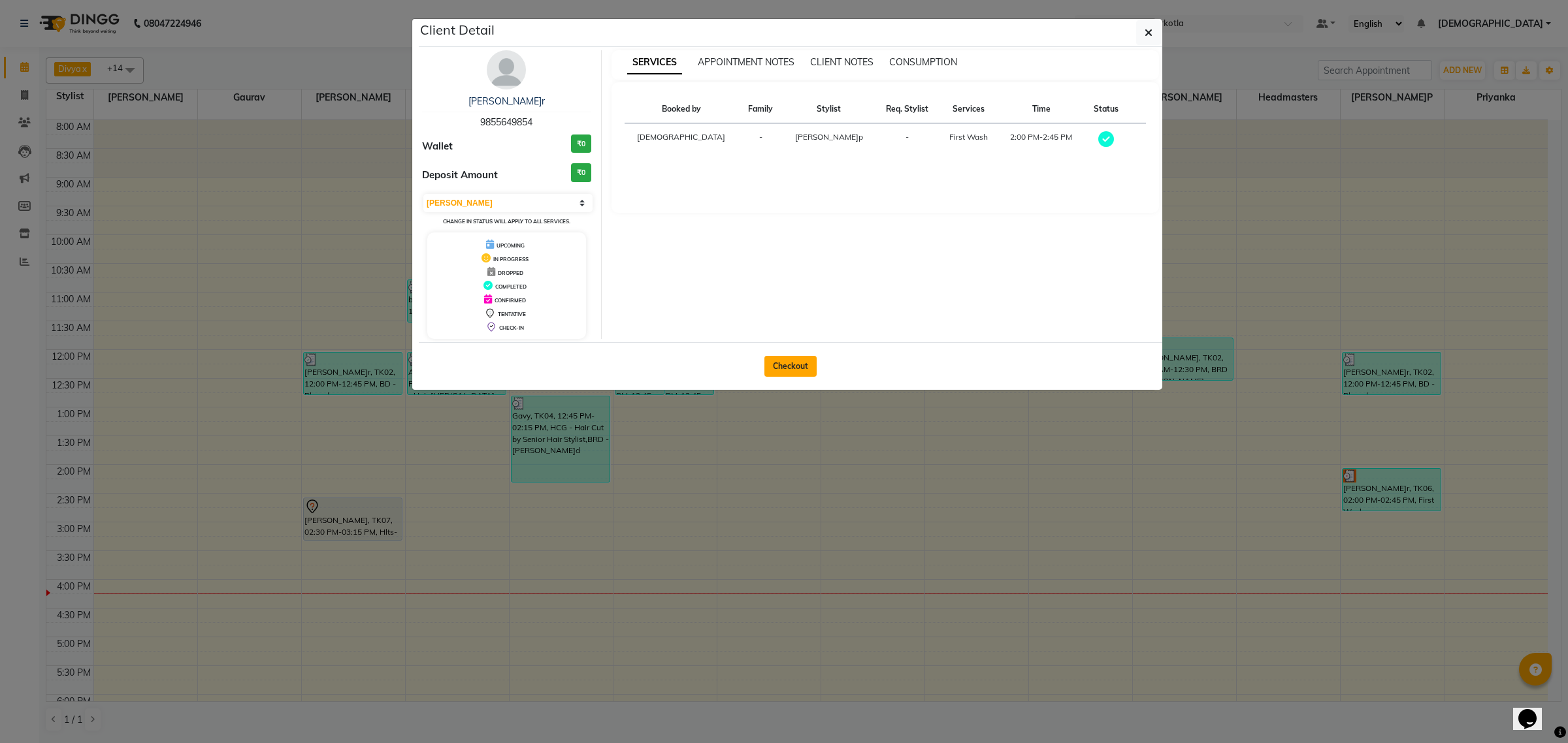
click at [783, 365] on button "Checkout" at bounding box center [790, 366] width 52 height 21
select select "service"
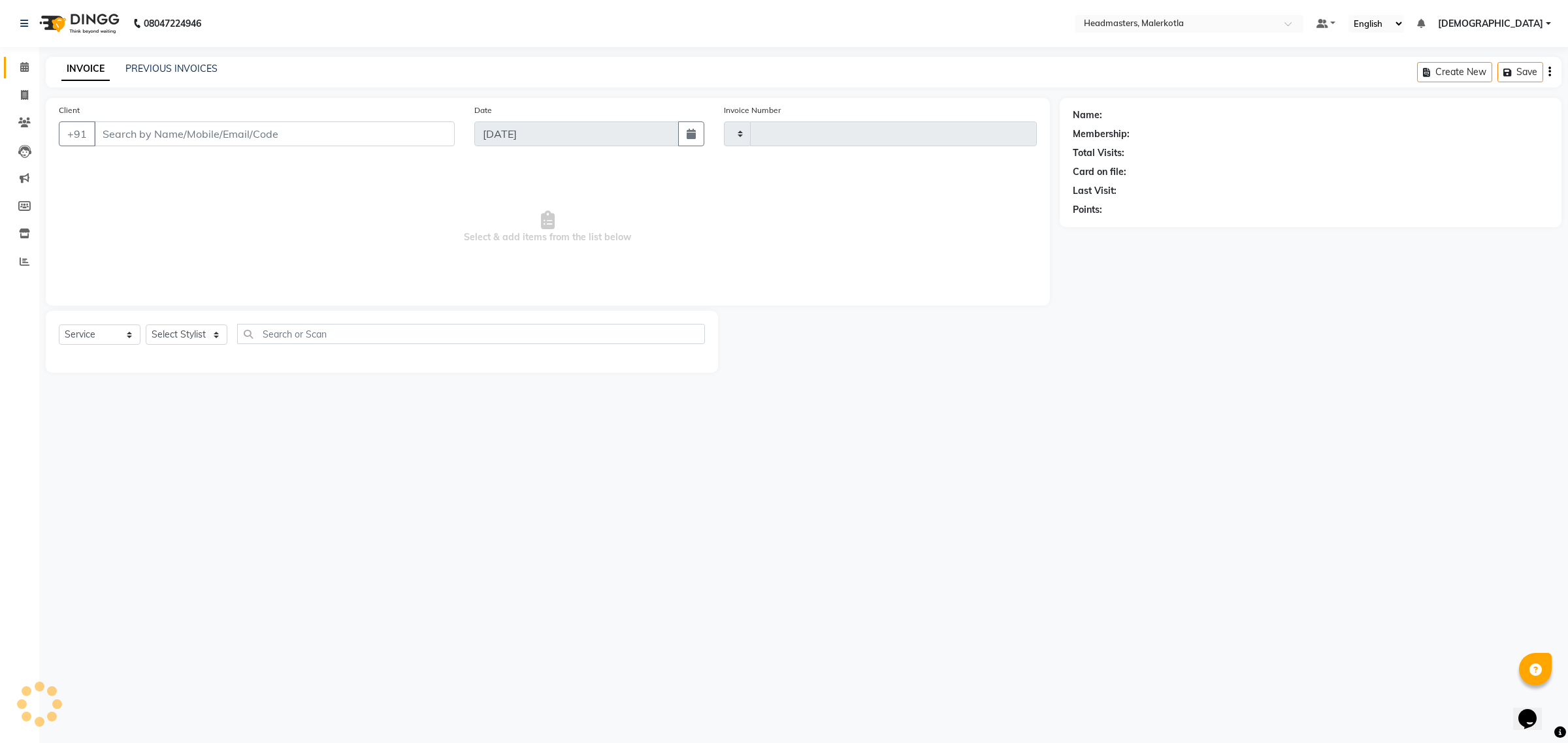
type input "4003"
select select "7368"
type input "9855649854"
select select "66443"
select select "service"
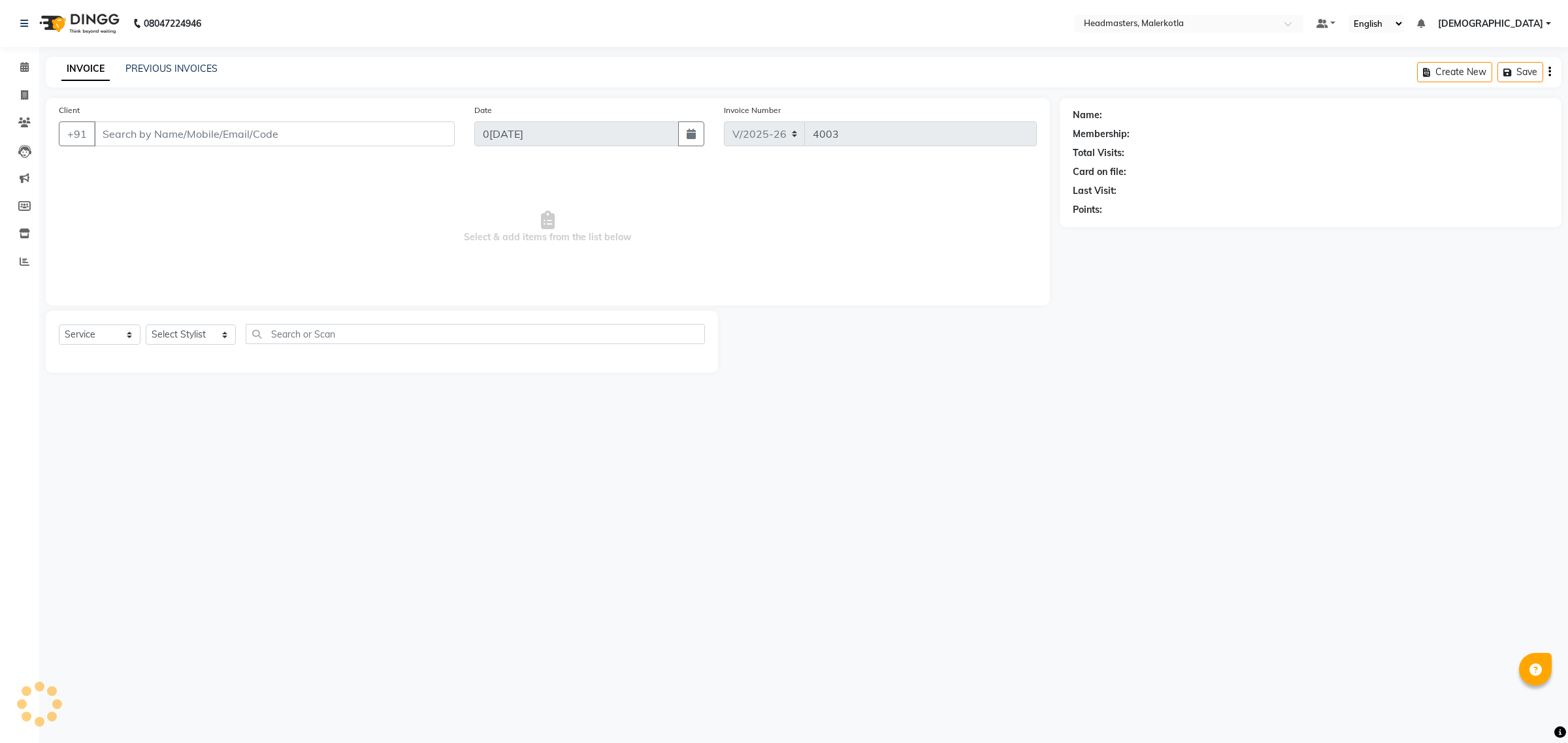
type input "9855649854"
select select "66443"
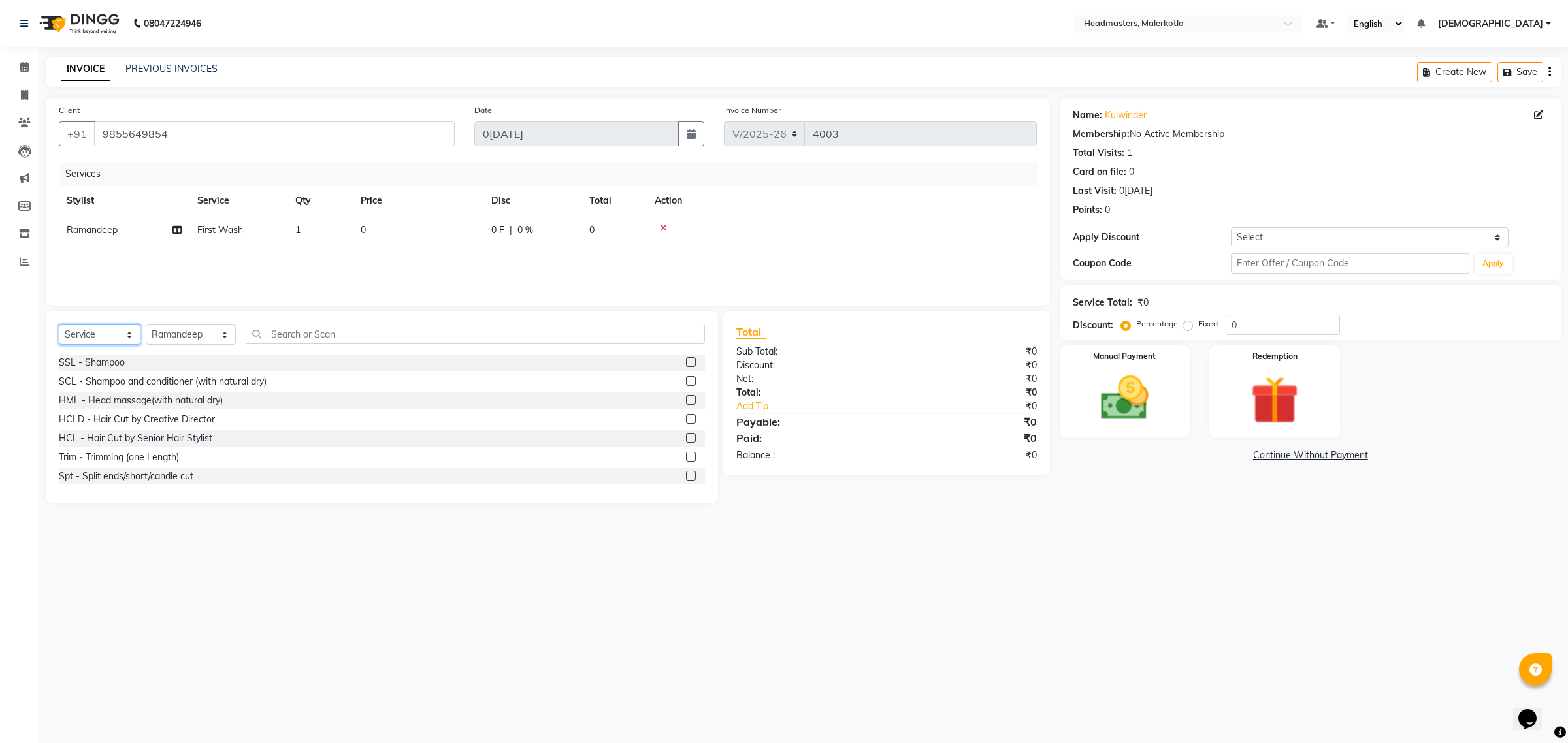
click at [116, 335] on select "Select Service Product Membership Package Voucher Prepaid Gift Card" at bounding box center [99, 335] width 82 height 20
select select "product"
click at [59, 325] on select "Select Service Product Membership Package Voucher Prepaid Gift Card" at bounding box center [99, 335] width 82 height 20
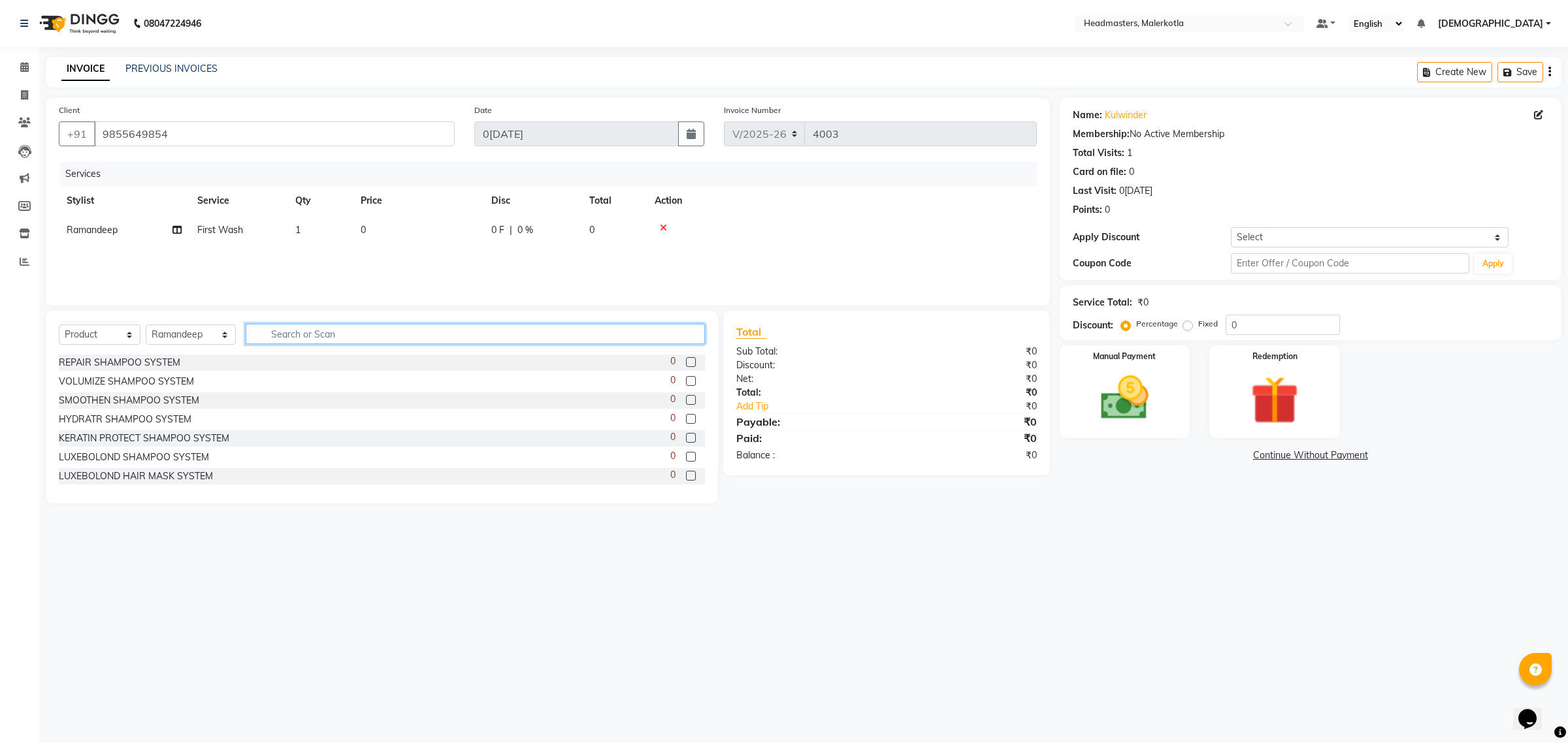
click at [328, 325] on input "text" at bounding box center [475, 334] width 460 height 20
type input "frizz"
click at [686, 379] on label at bounding box center [691, 381] width 10 height 10
click at [686, 379] on input "checkbox" at bounding box center [690, 382] width 9 height 9
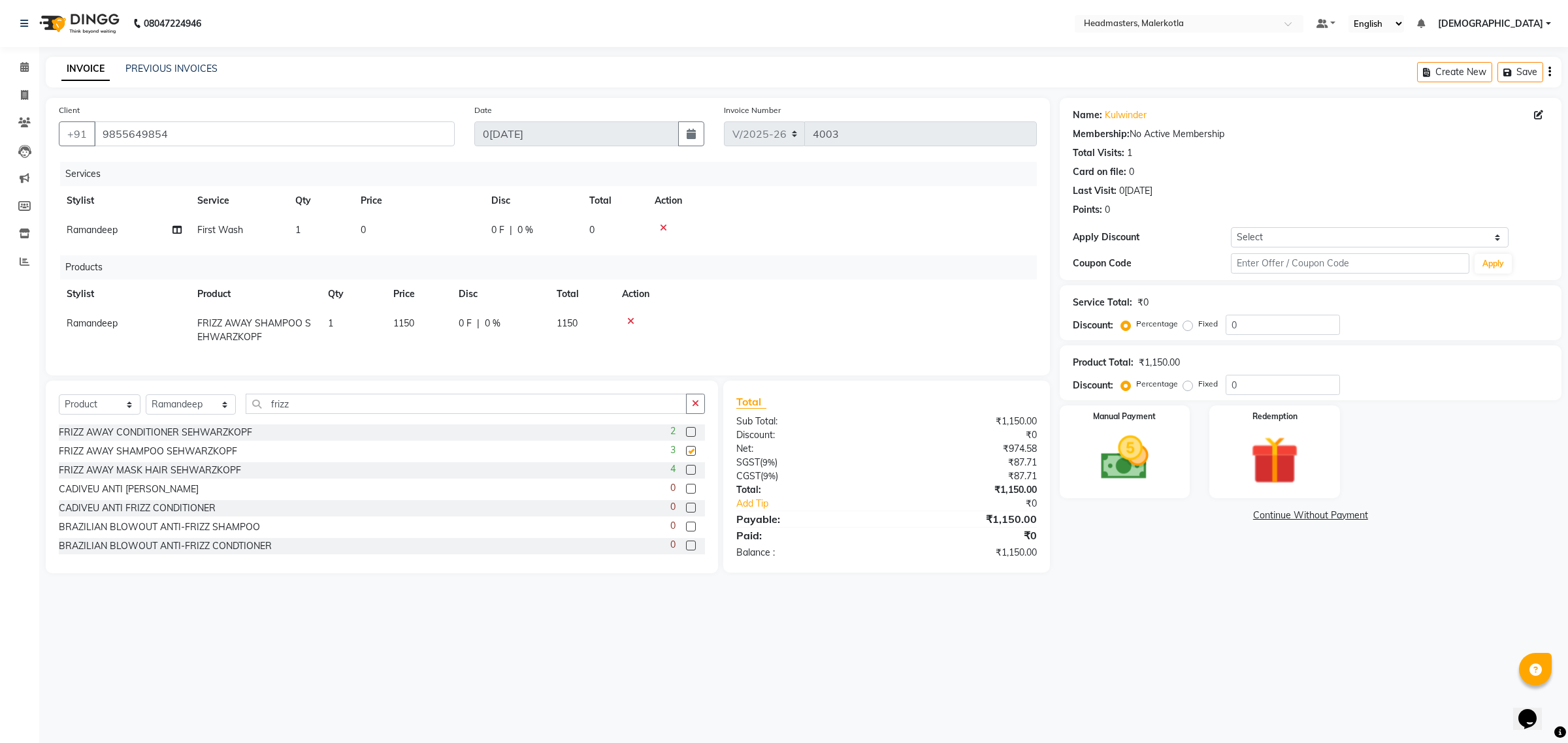
checkbox input "false"
click at [686, 475] on label at bounding box center [691, 470] width 10 height 10
click at [686, 475] on input "checkbox" at bounding box center [690, 471] width 9 height 9
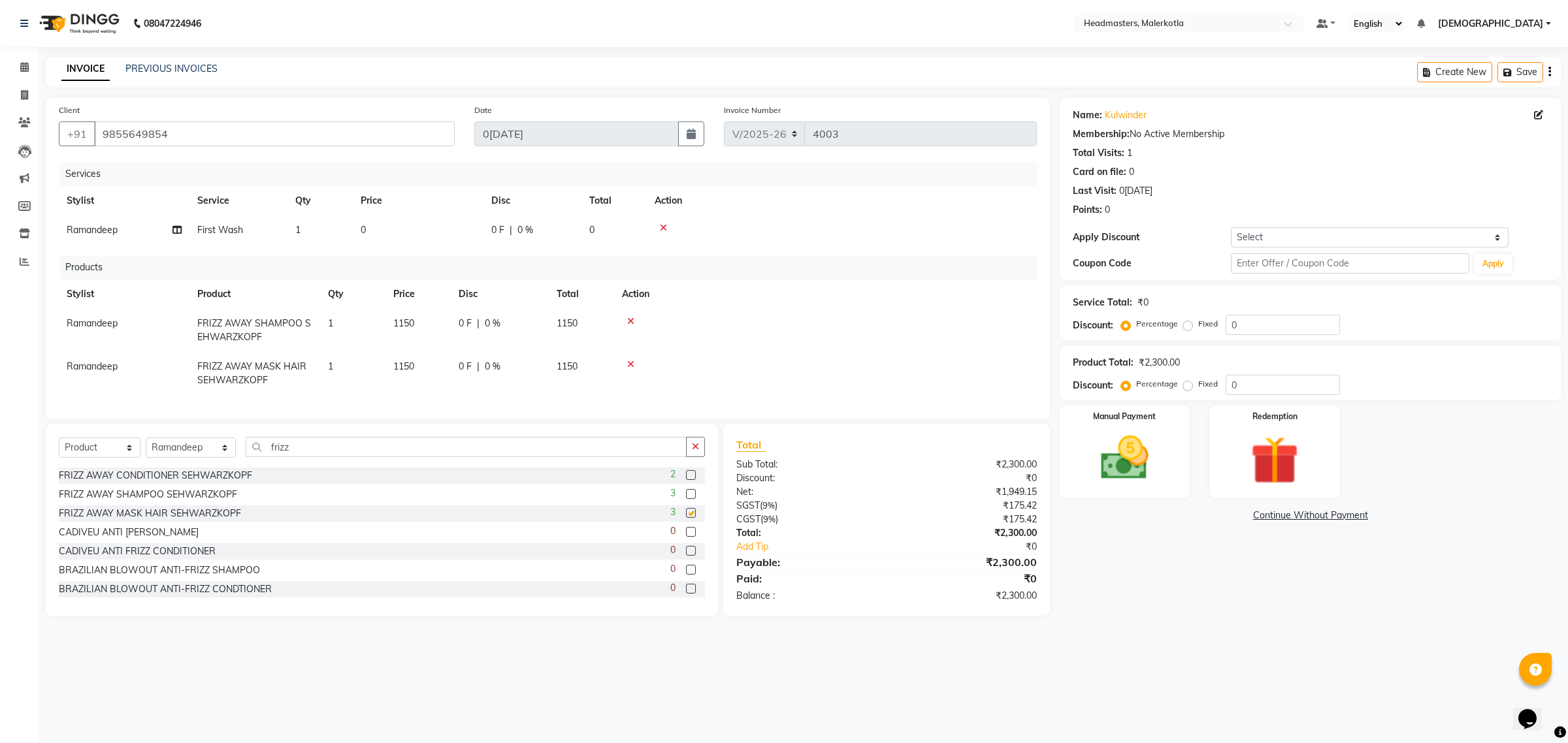
checkbox input "false"
click at [334, 457] on input "frizz" at bounding box center [466, 447] width 441 height 20
type input "f"
type input "moroc"
click at [686, 499] on label at bounding box center [691, 494] width 10 height 10
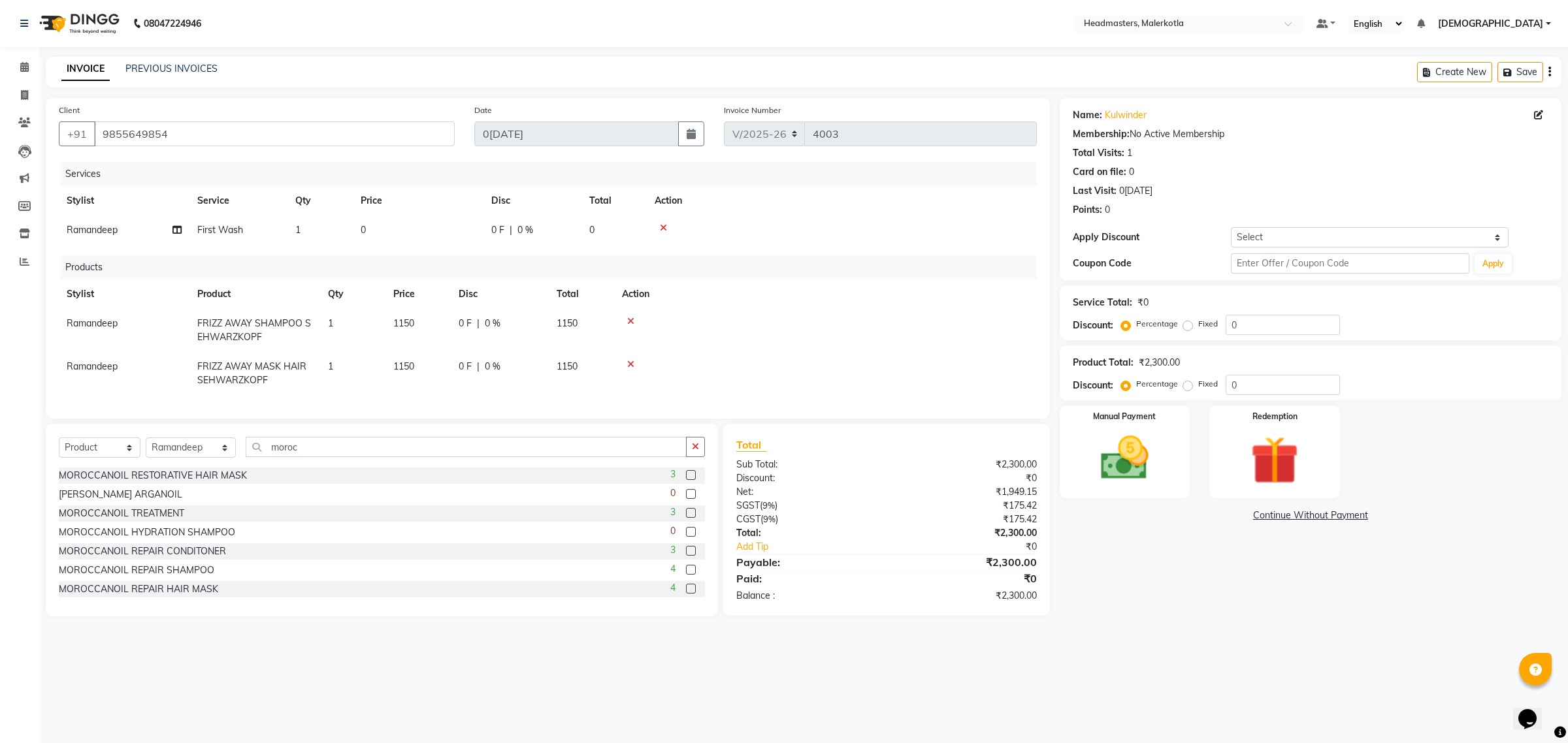
click at [686, 499] on input "checkbox" at bounding box center [690, 495] width 9 height 9
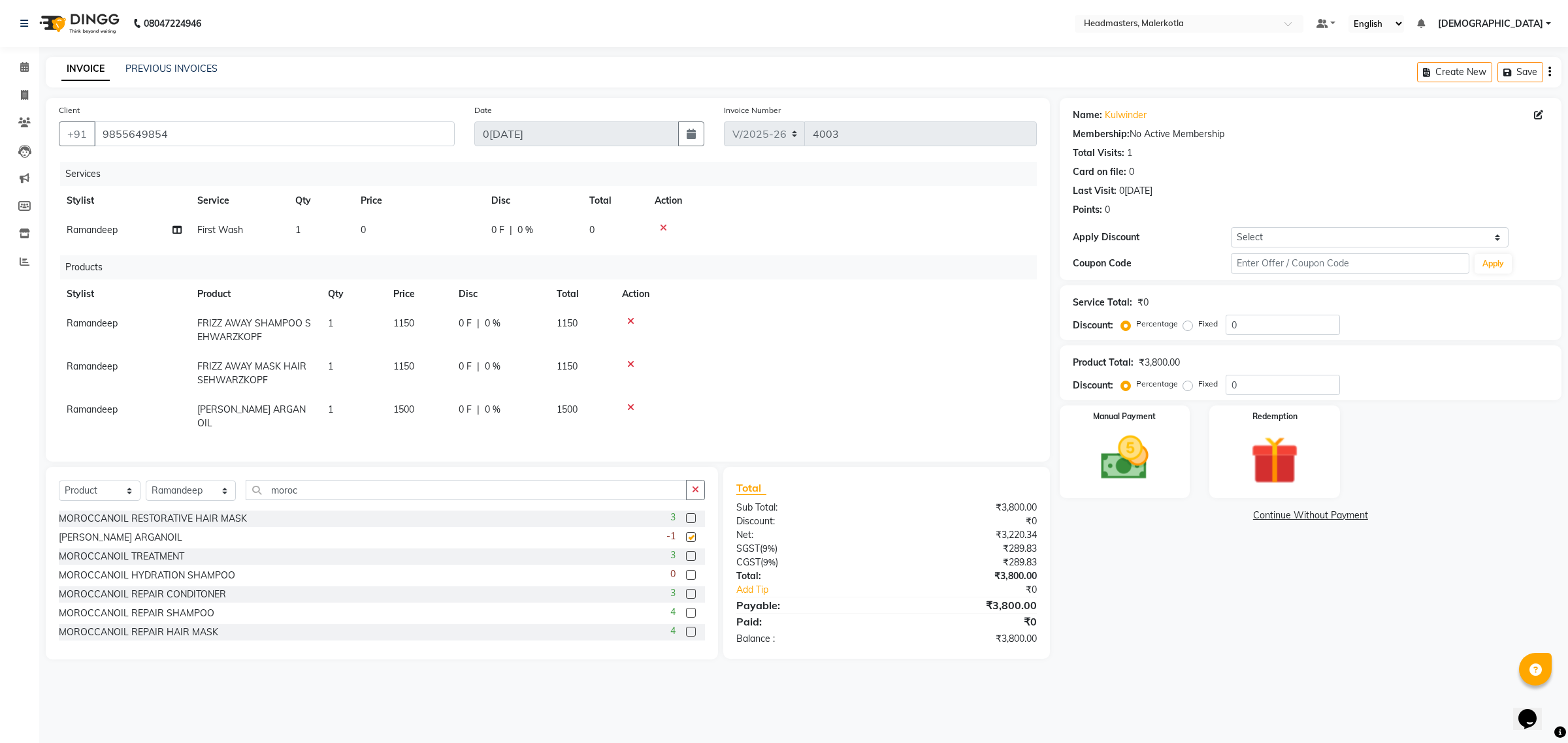
checkbox input "false"
click at [629, 407] on icon at bounding box center [631, 407] width 7 height 9
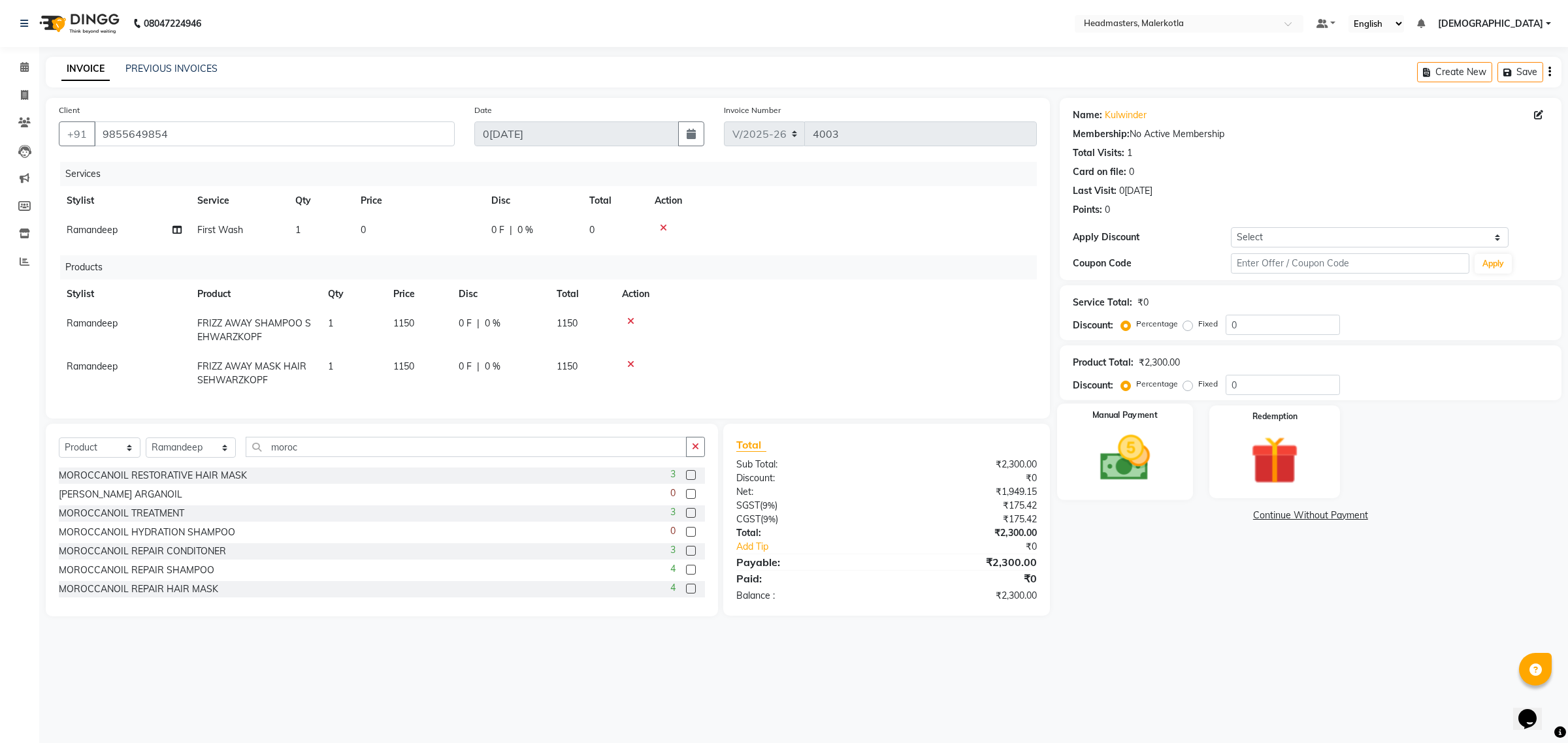
click at [1105, 475] on img at bounding box center [1124, 458] width 81 height 57
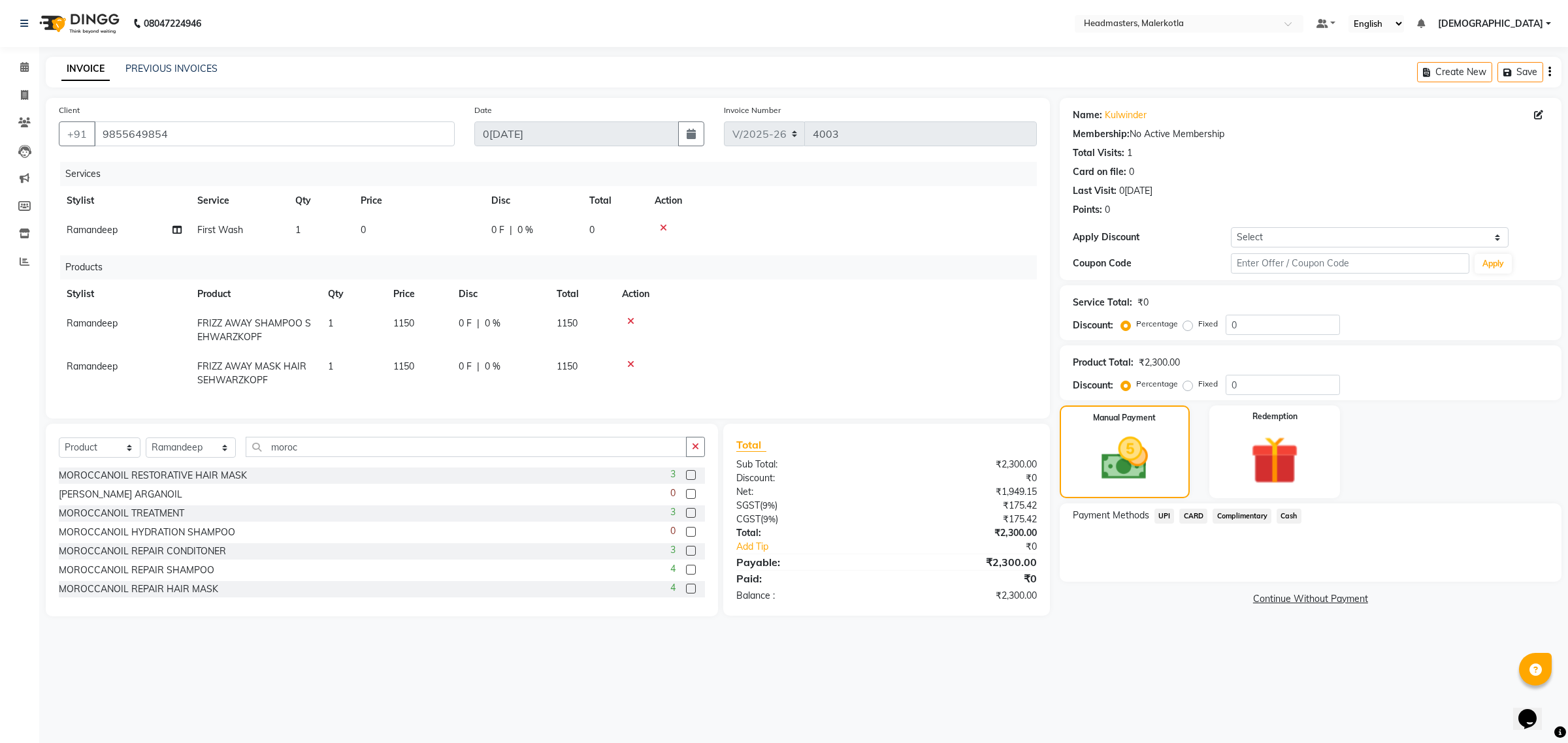
click at [1284, 511] on span "Cash" at bounding box center [1289, 516] width 25 height 15
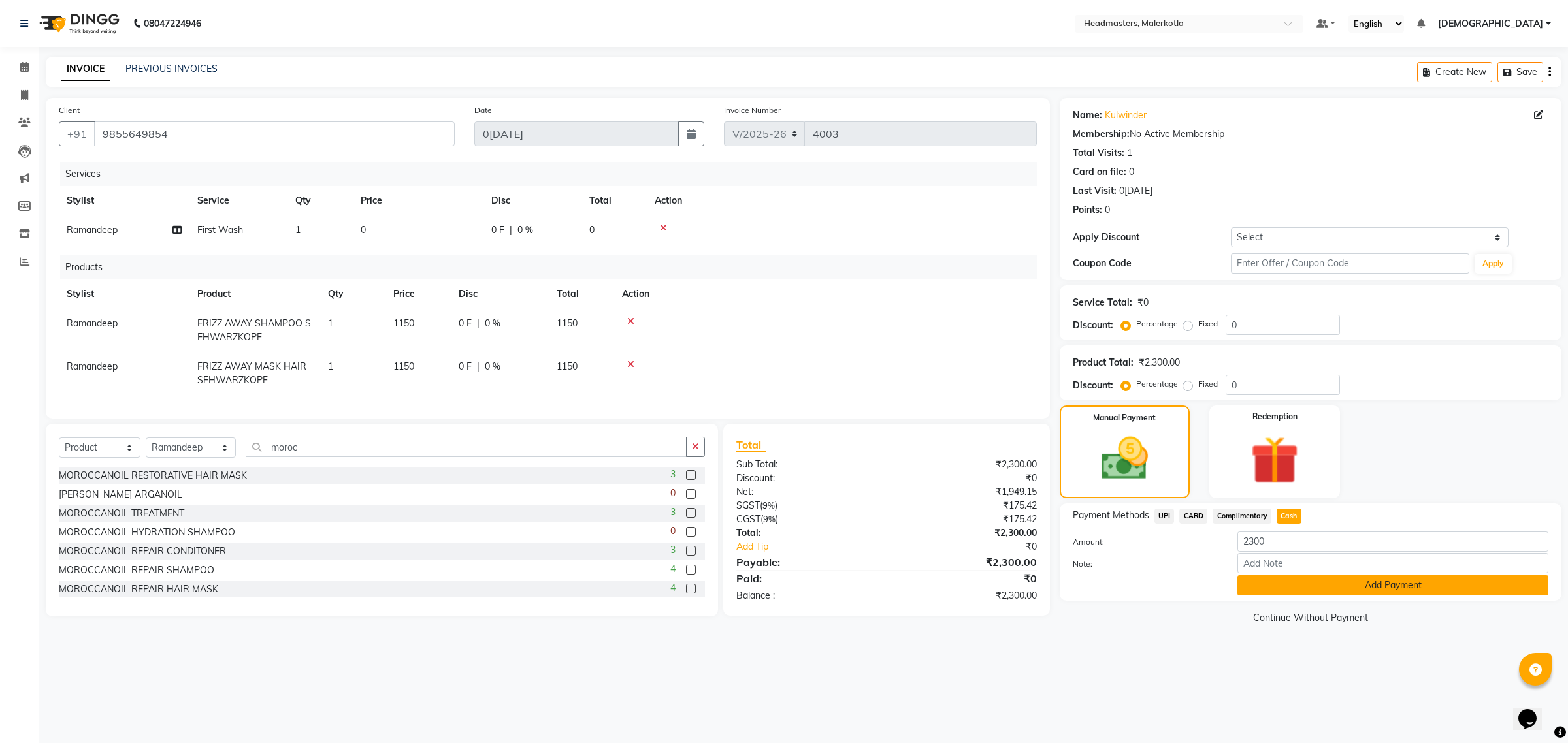
click at [1286, 585] on button "Add Payment" at bounding box center [1393, 585] width 311 height 20
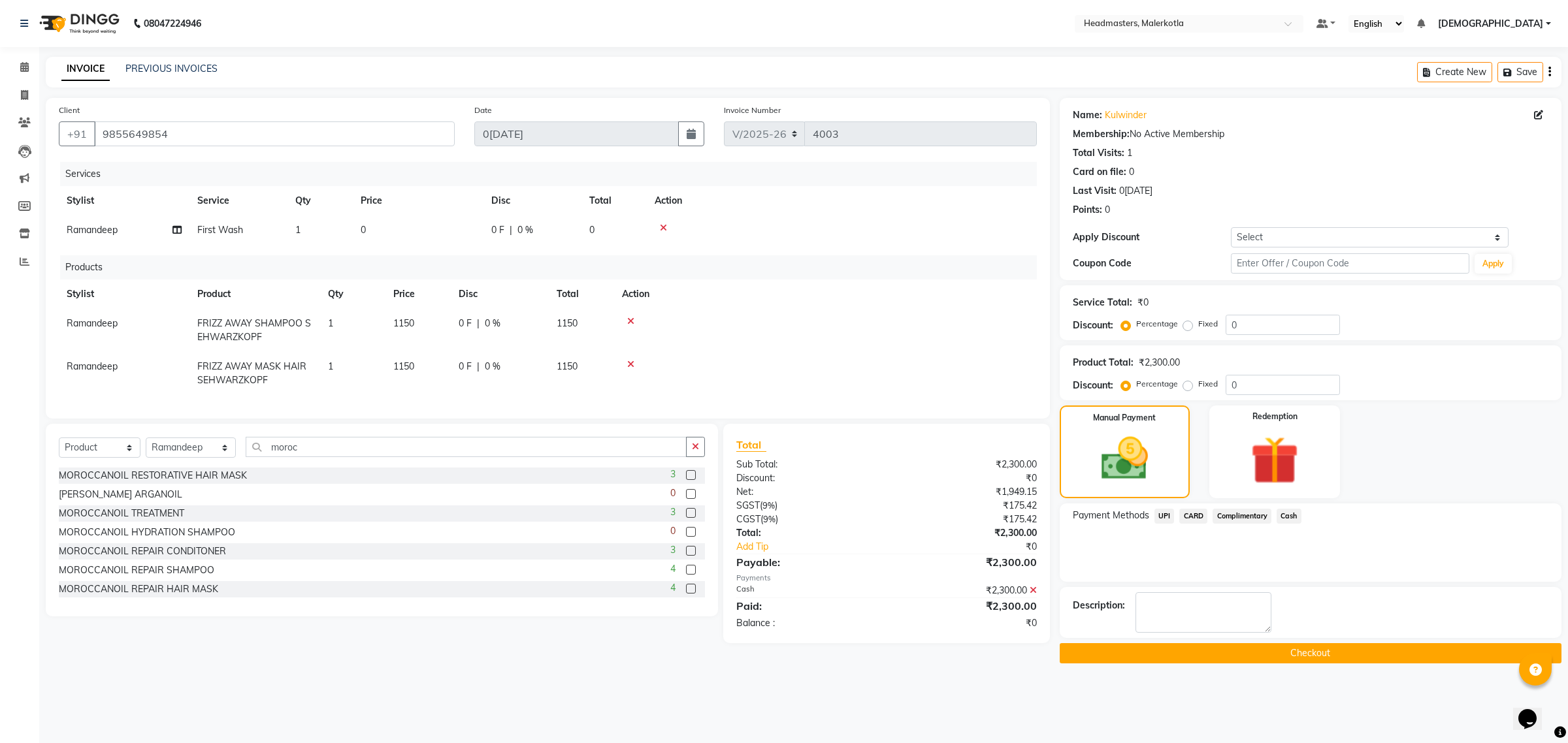
click at [1265, 662] on button "Checkout" at bounding box center [1310, 653] width 501 height 20
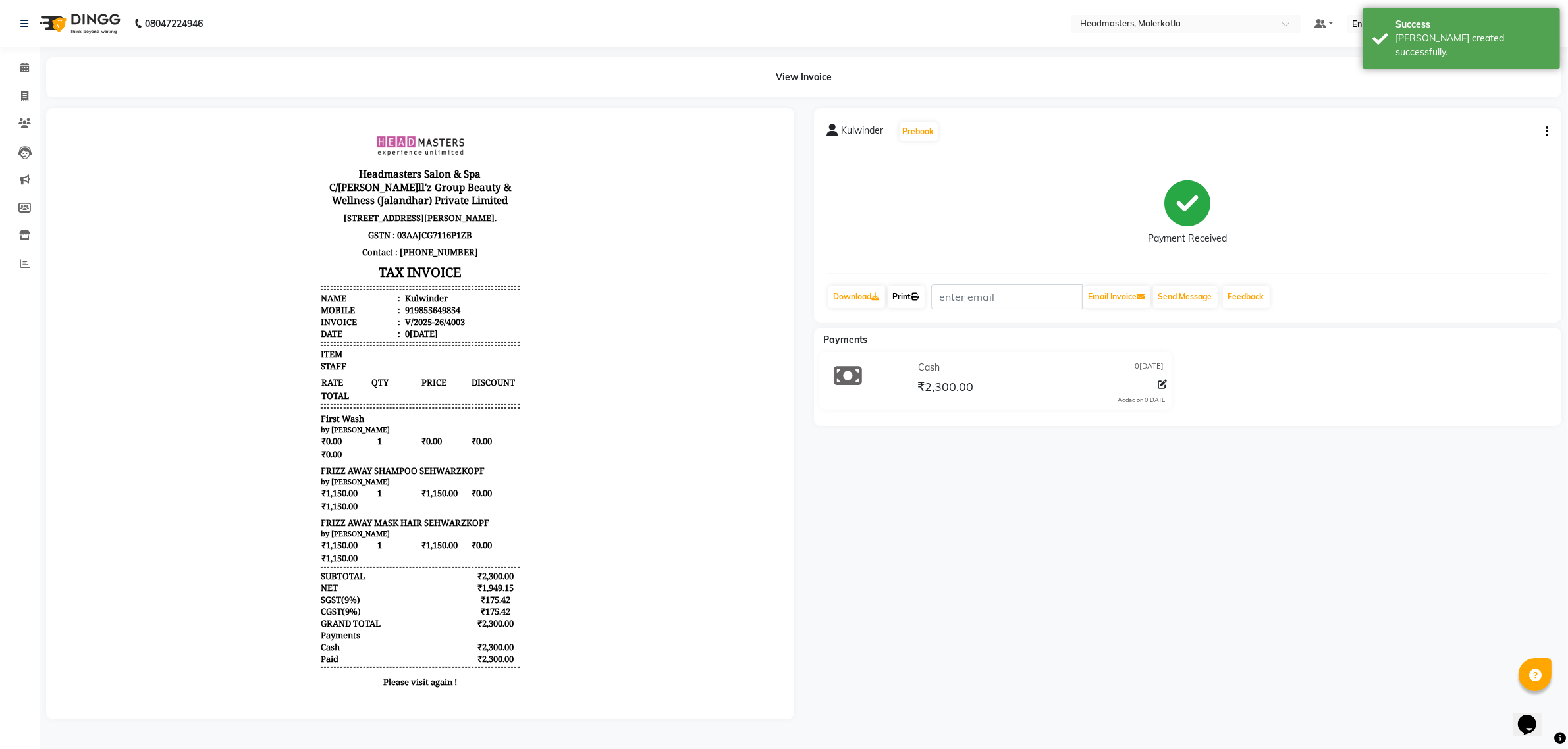
click at [918, 300] on icon at bounding box center [915, 297] width 8 height 8
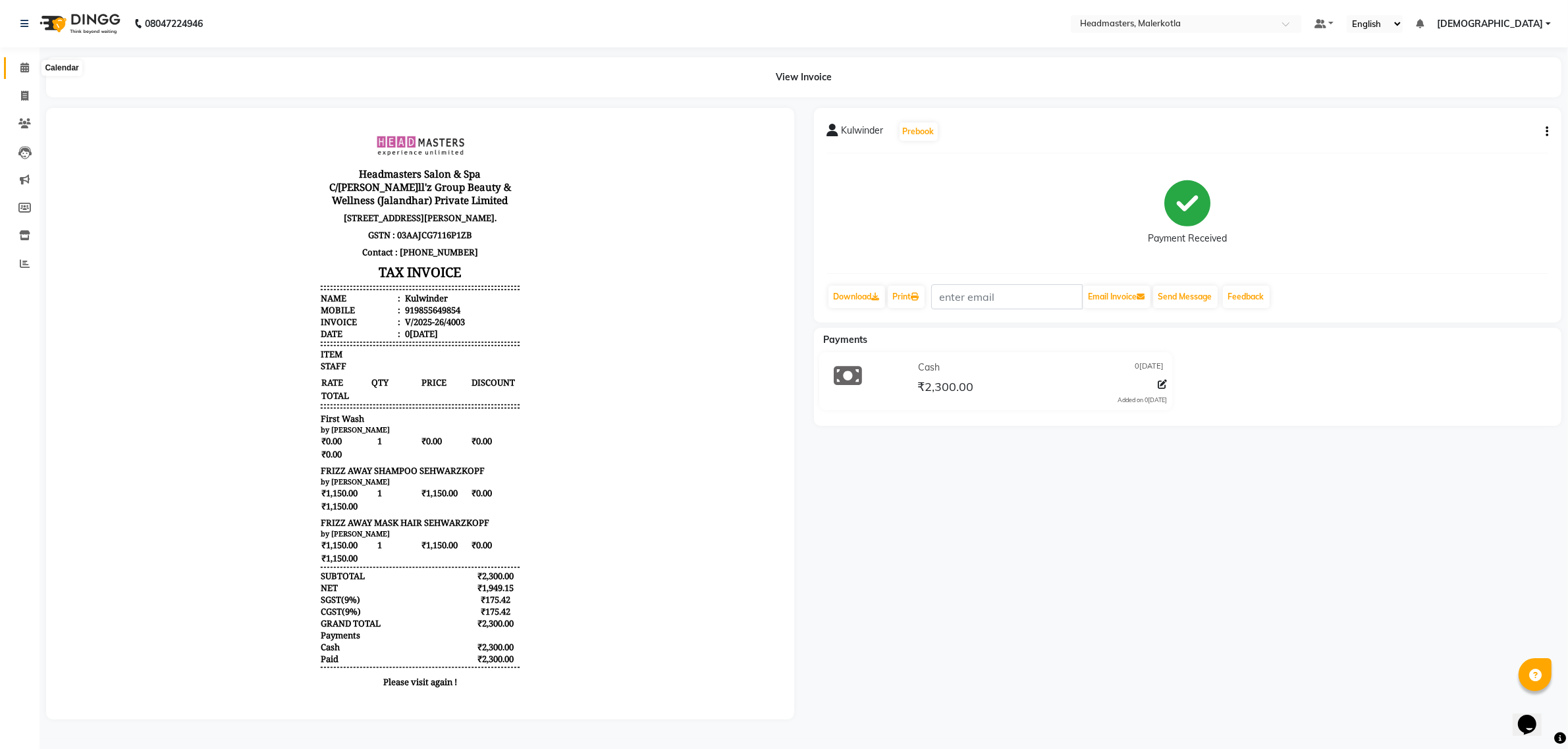
click at [24, 61] on span at bounding box center [25, 68] width 23 height 15
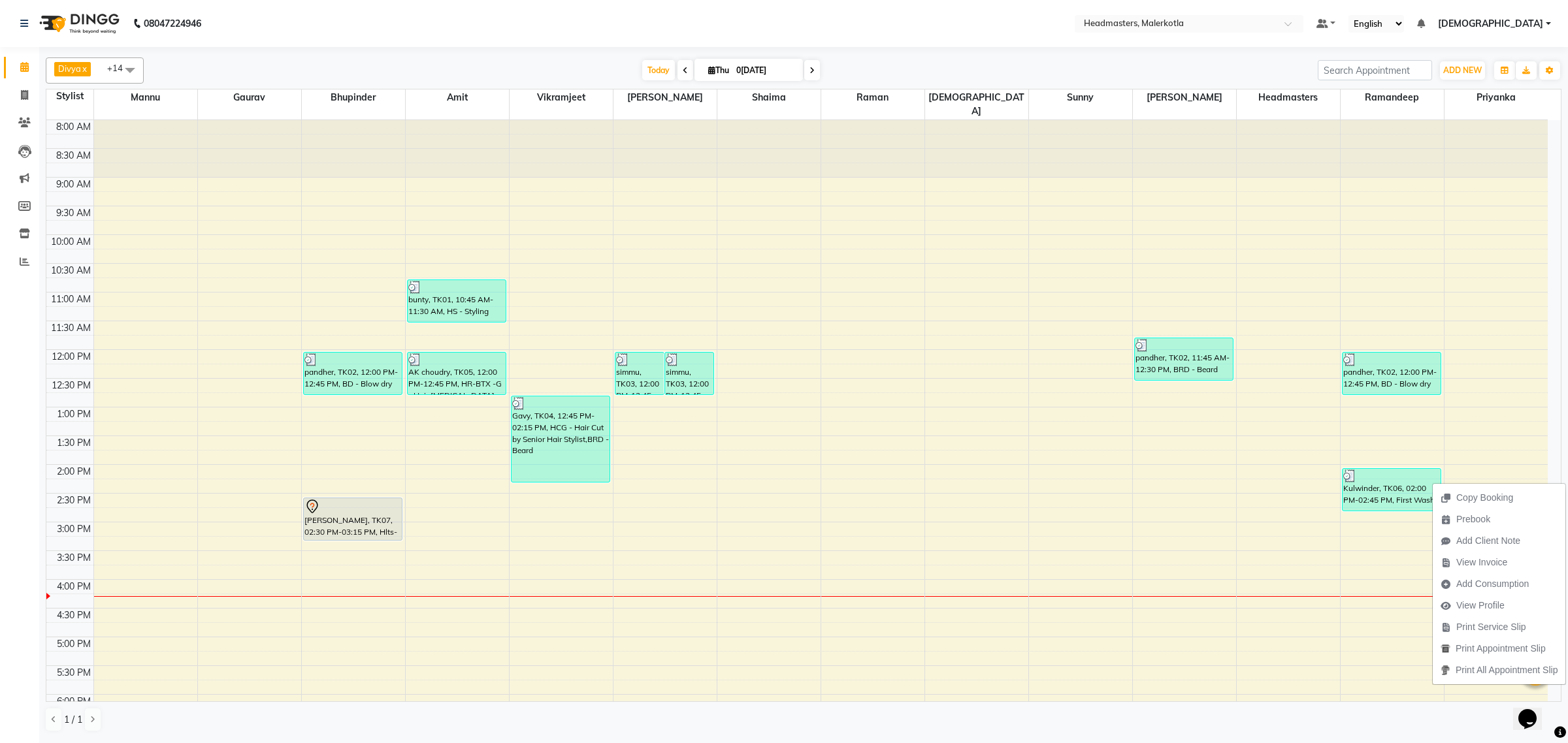
drag, startPoint x: 1490, startPoint y: 562, endPoint x: 1483, endPoint y: 562, distance: 7.0
click at [1489, 562] on span "View Invoice" at bounding box center [1481, 562] width 51 height 14
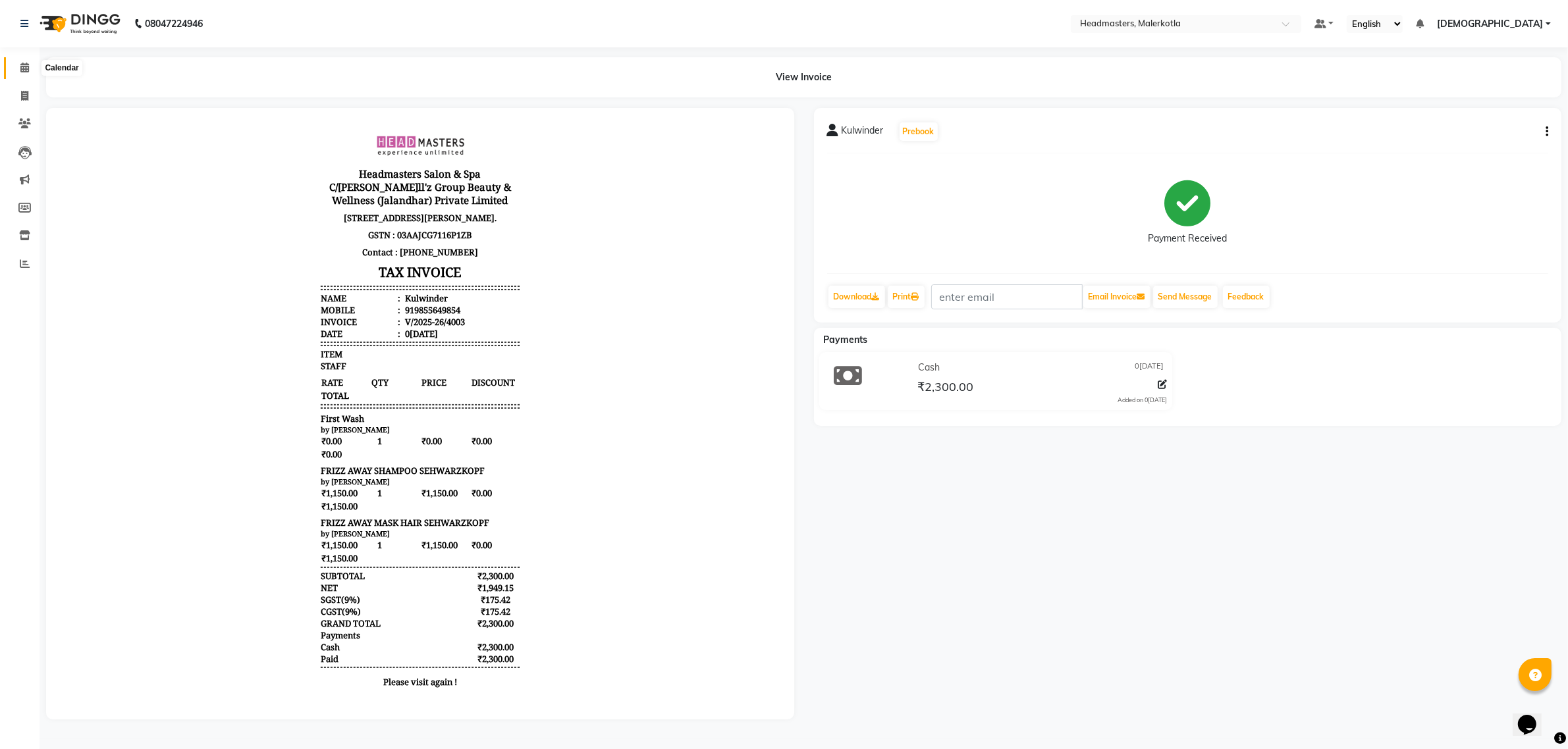
click at [22, 66] on icon at bounding box center [25, 68] width 9 height 10
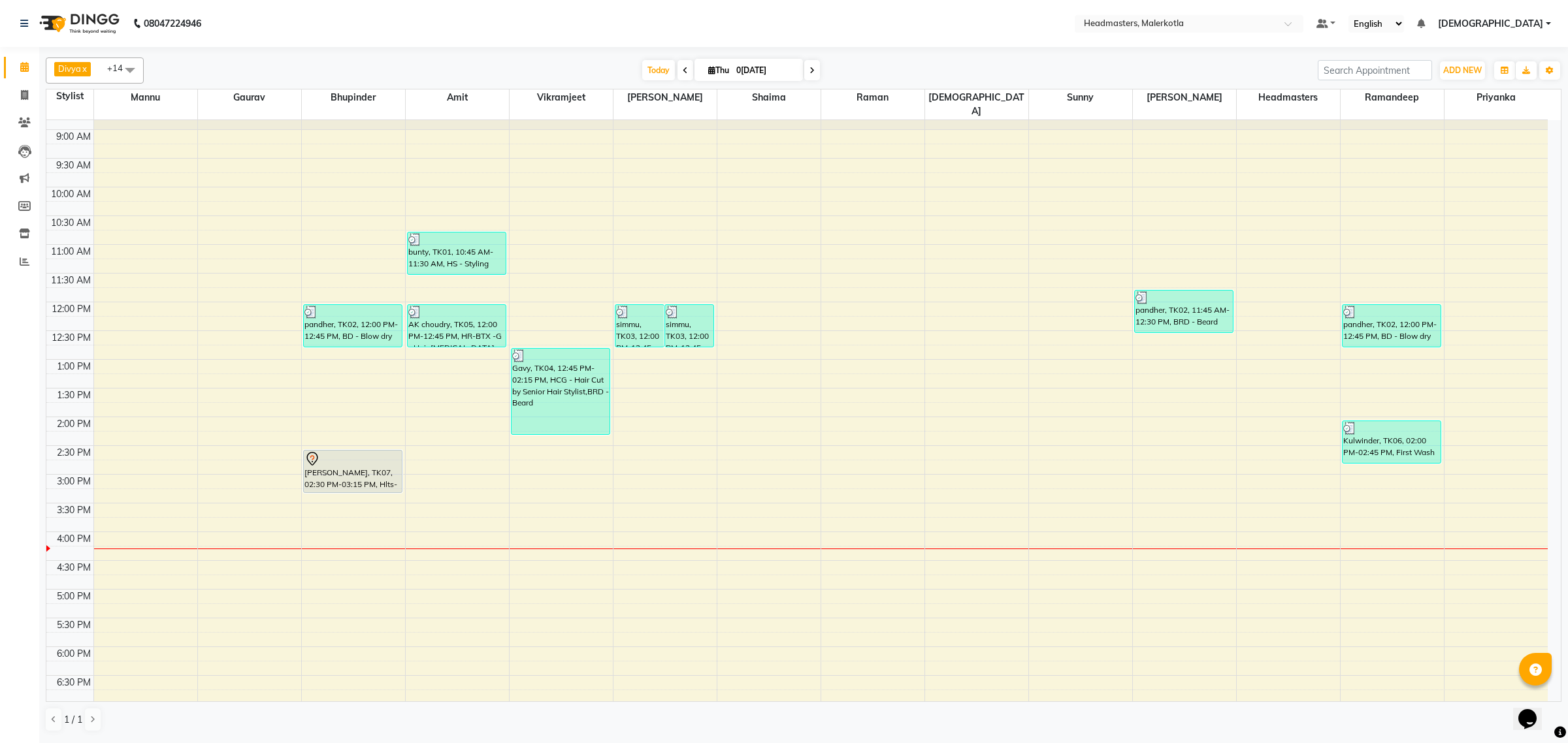
scroll to position [54, 0]
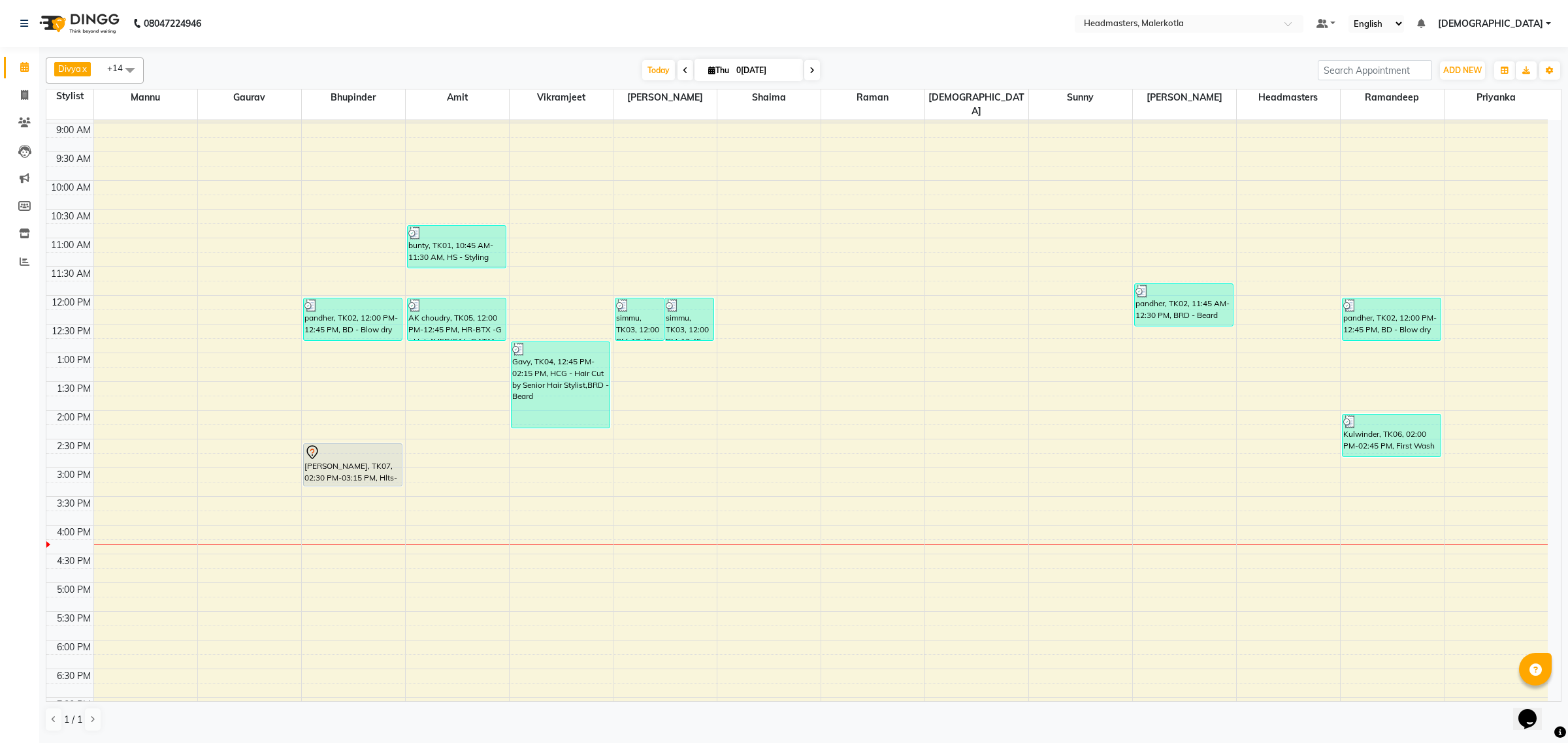
click at [763, 72] on input "[DATE]" at bounding box center [765, 70] width 65 height 20
select select "9"
select select "2025"
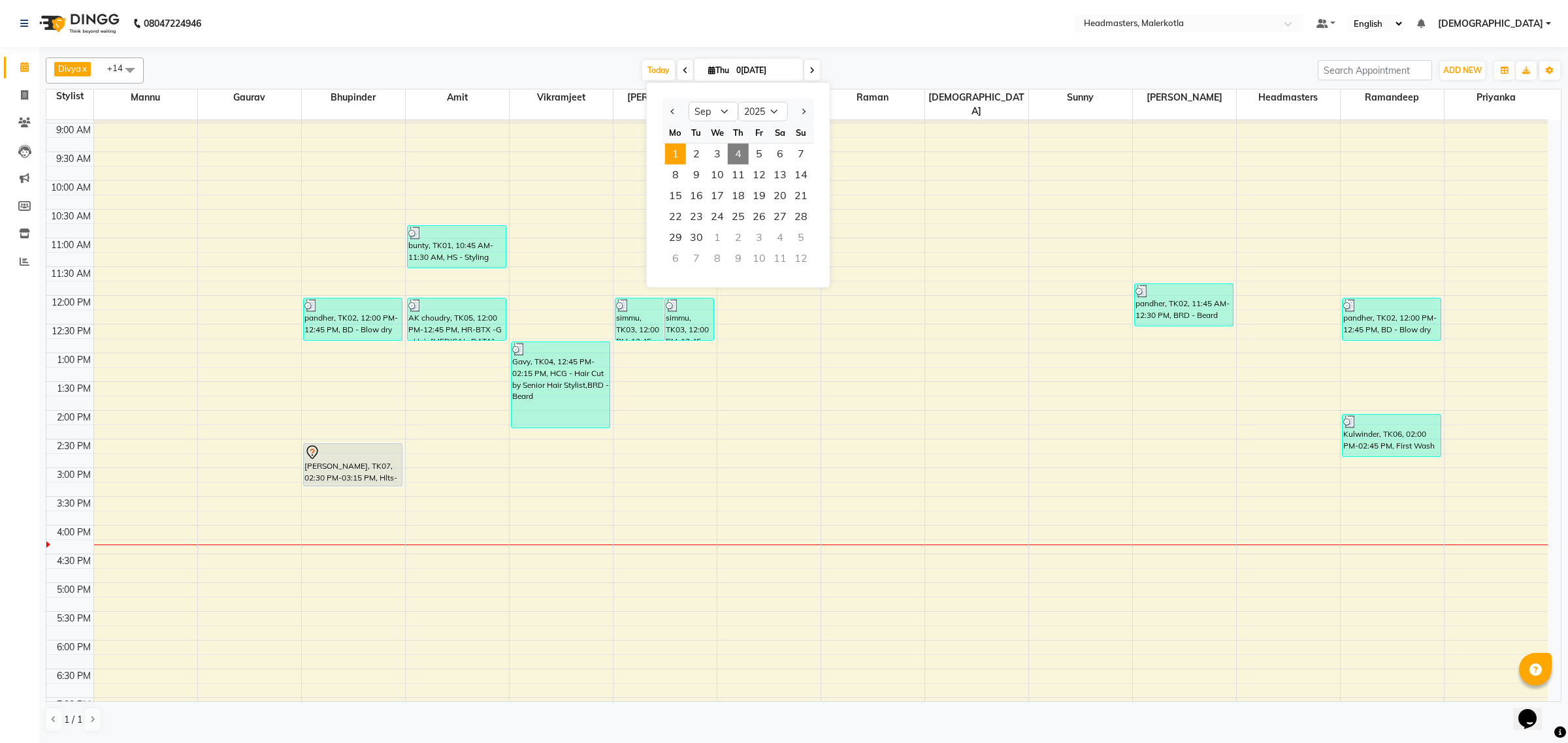
click at [680, 155] on span "1" at bounding box center [675, 154] width 21 height 21
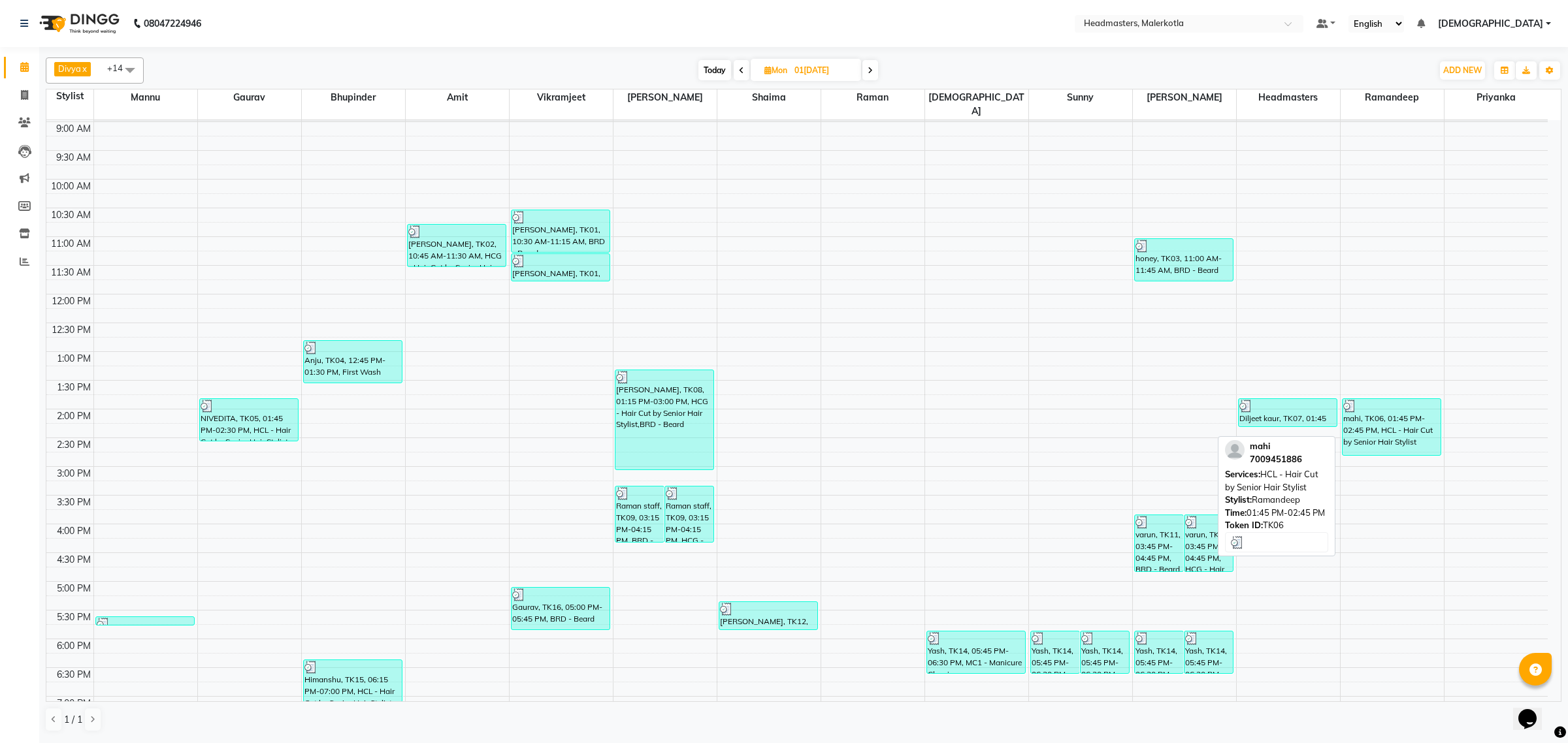
scroll to position [137, 0]
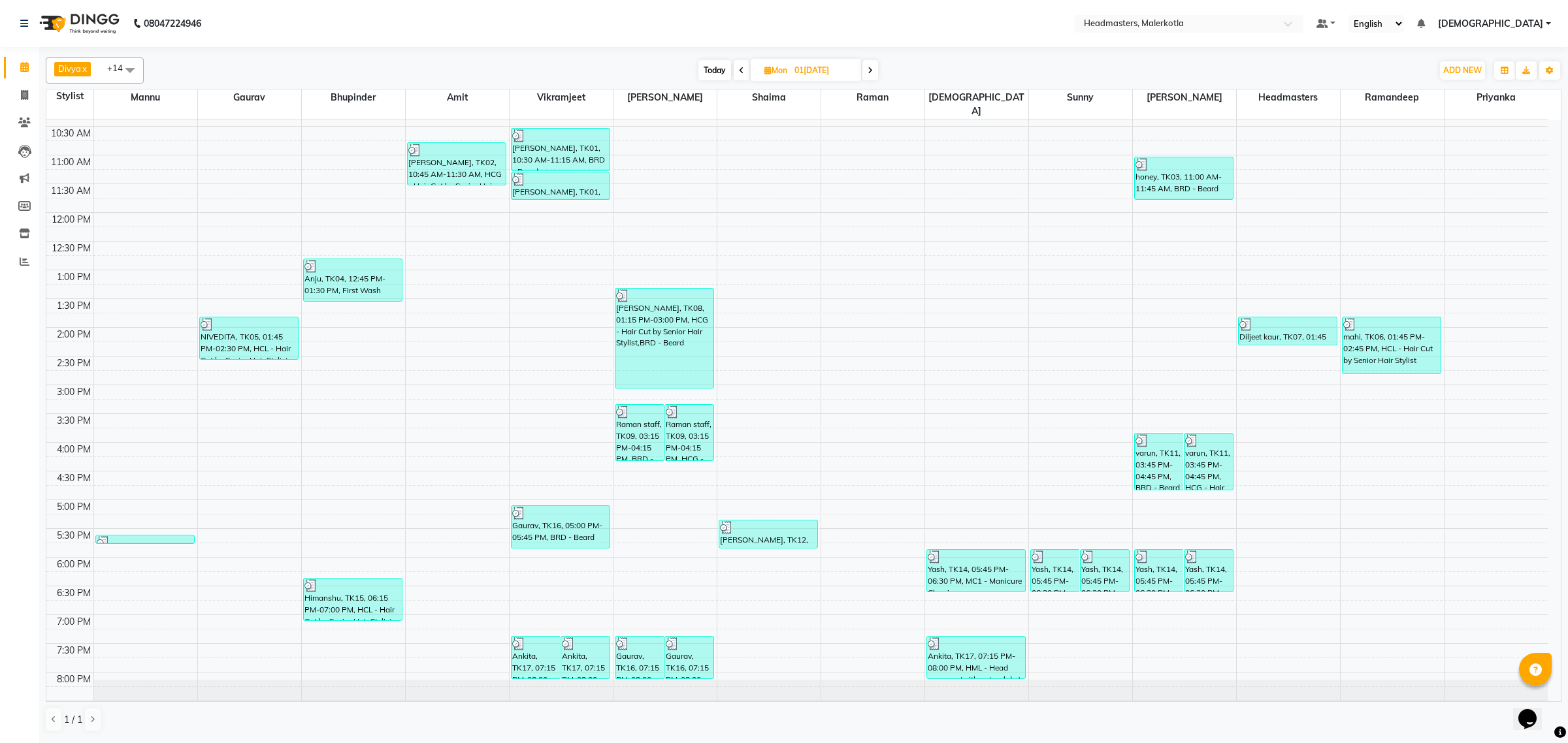
click at [870, 65] on span at bounding box center [870, 70] width 16 height 20
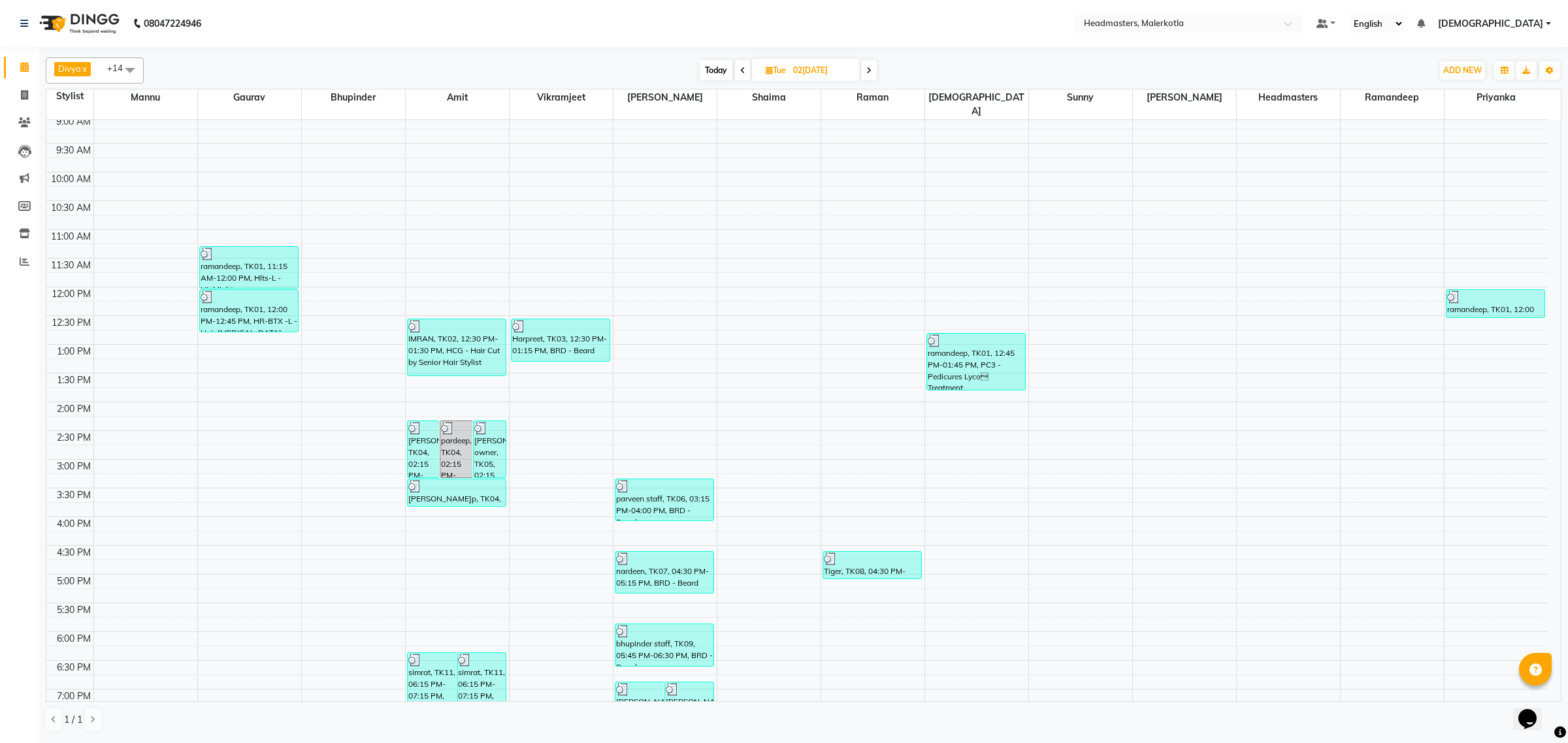
scroll to position [56, 0]
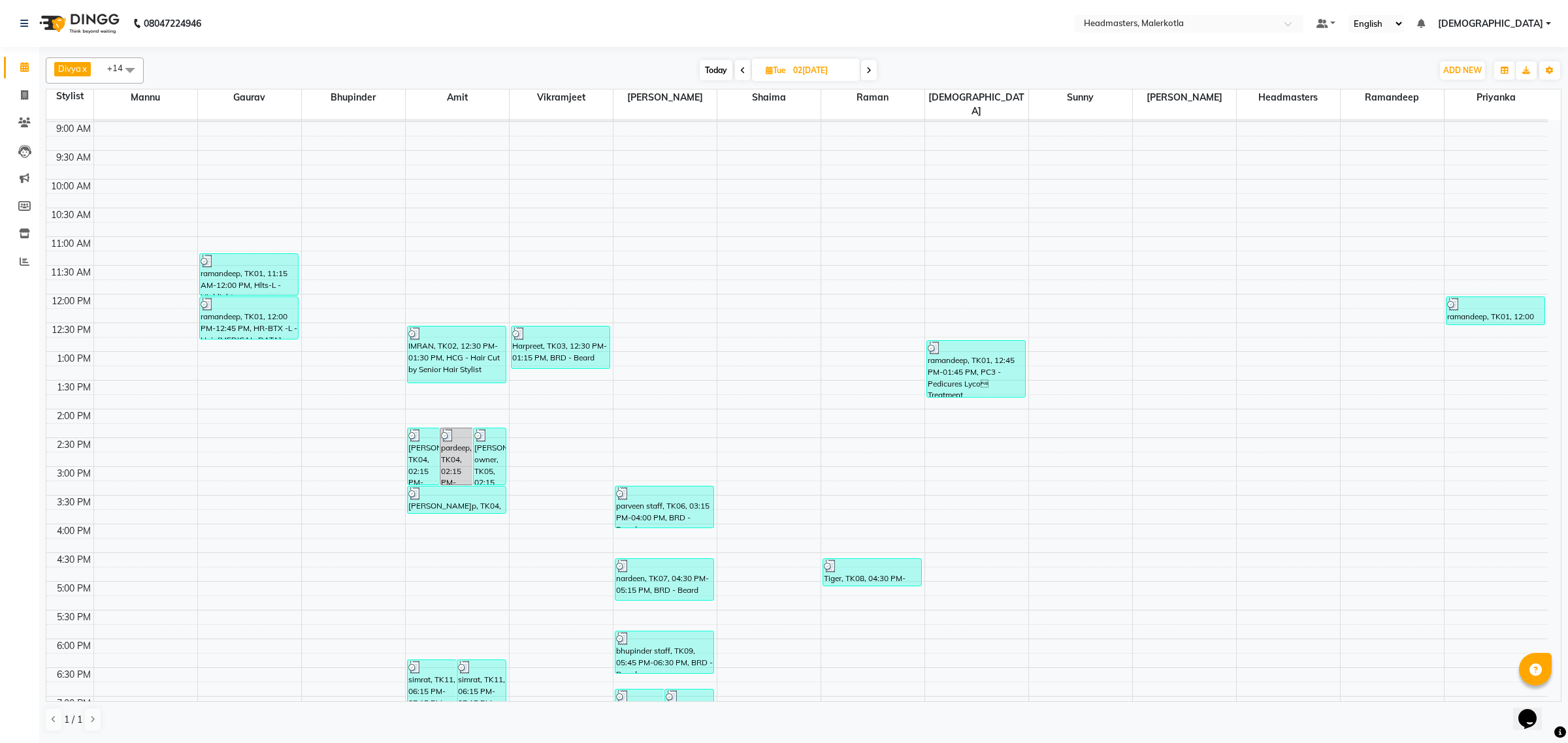
click at [866, 70] on icon at bounding box center [868, 70] width 5 height 8
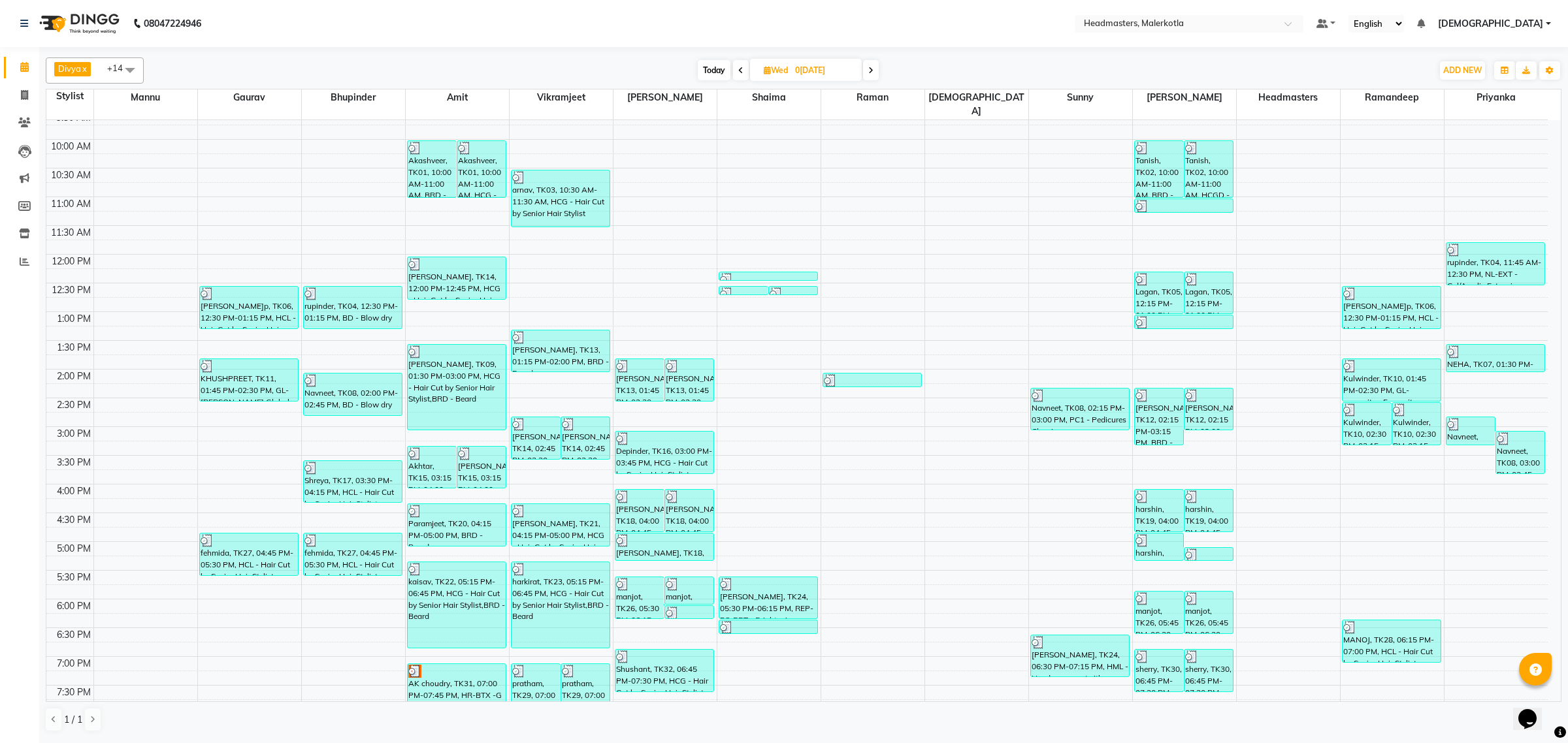
scroll to position [106, 0]
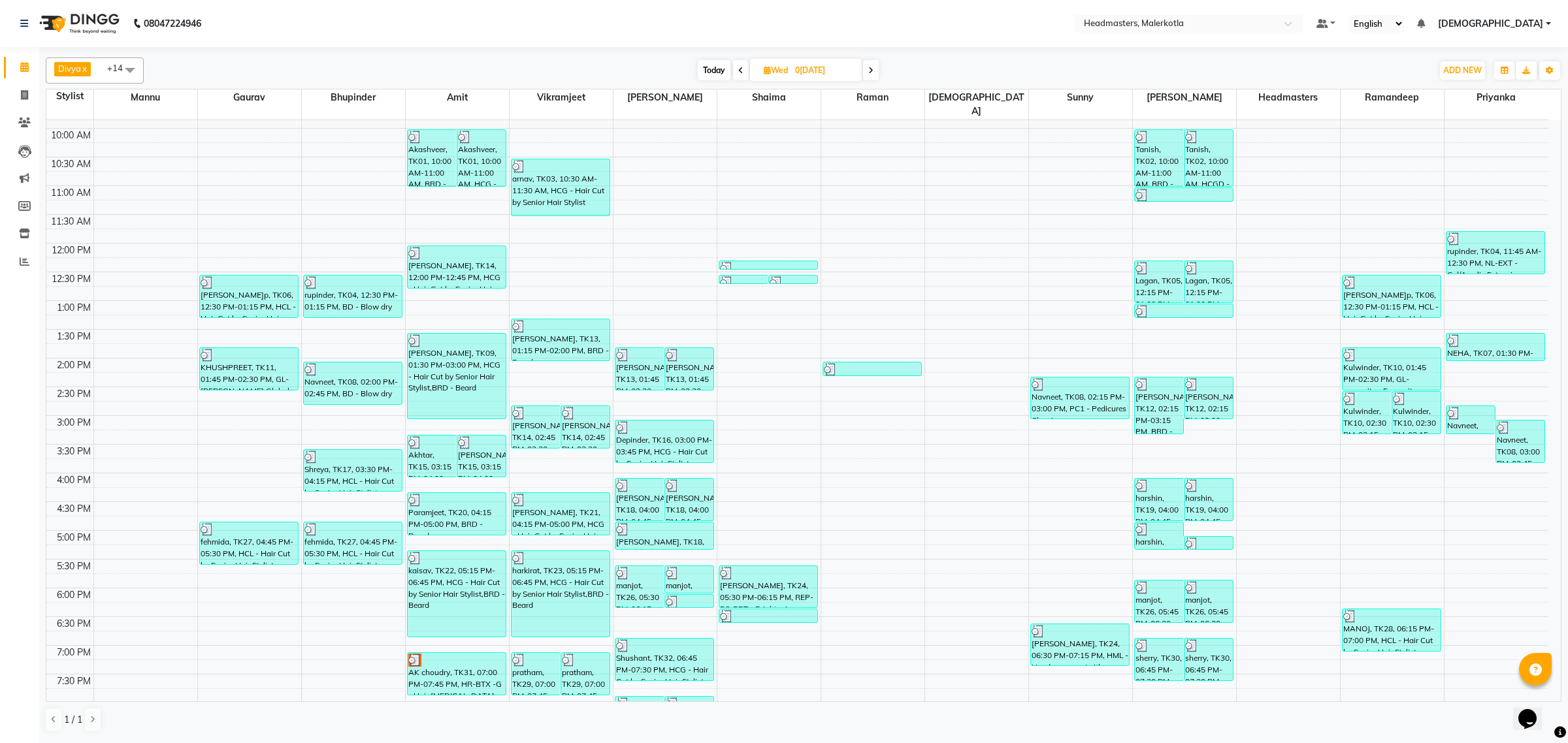
click at [873, 72] on icon at bounding box center [870, 70] width 5 height 8
type input "[DATE]"
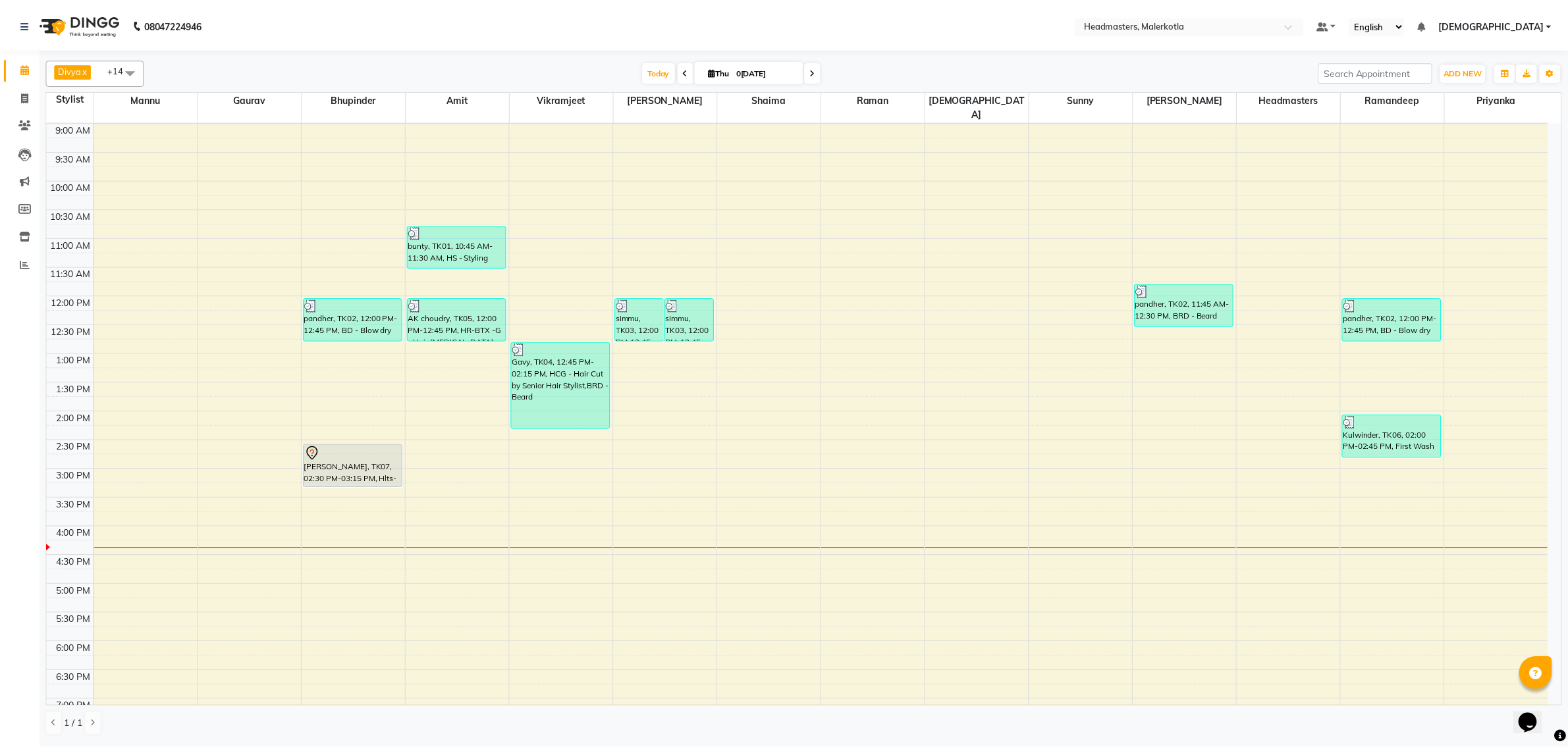
scroll to position [56, 0]
click at [27, 263] on icon at bounding box center [25, 264] width 10 height 10
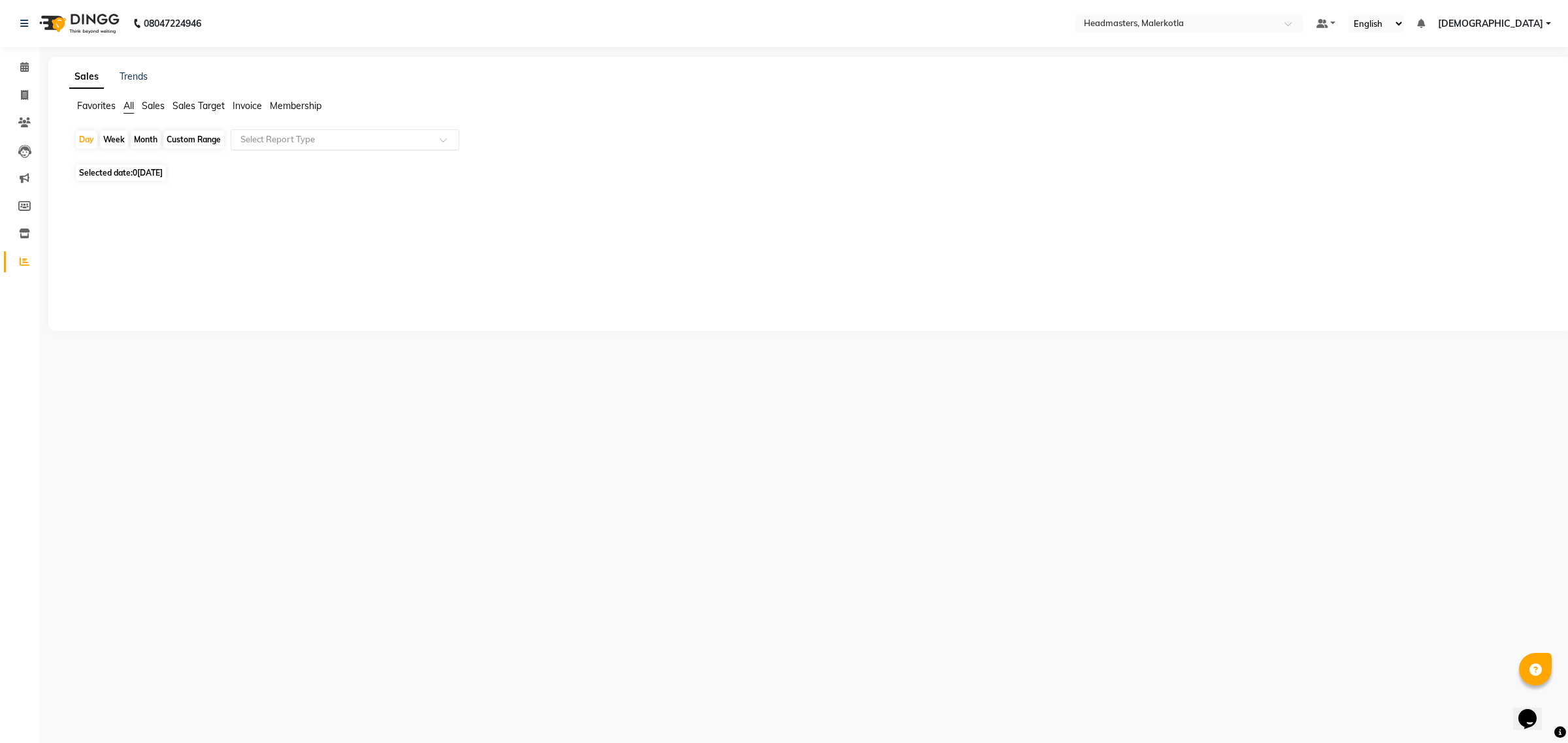
click at [298, 131] on div "Select Report Type" at bounding box center [345, 140] width 229 height 21
click at [123, 311] on div "Sales Trends Favorites All Sales Sales Target Invoice Membership Day Week Month…" at bounding box center [810, 194] width 1523 height 274
click at [132, 77] on link "Trends" at bounding box center [133, 77] width 28 height 12
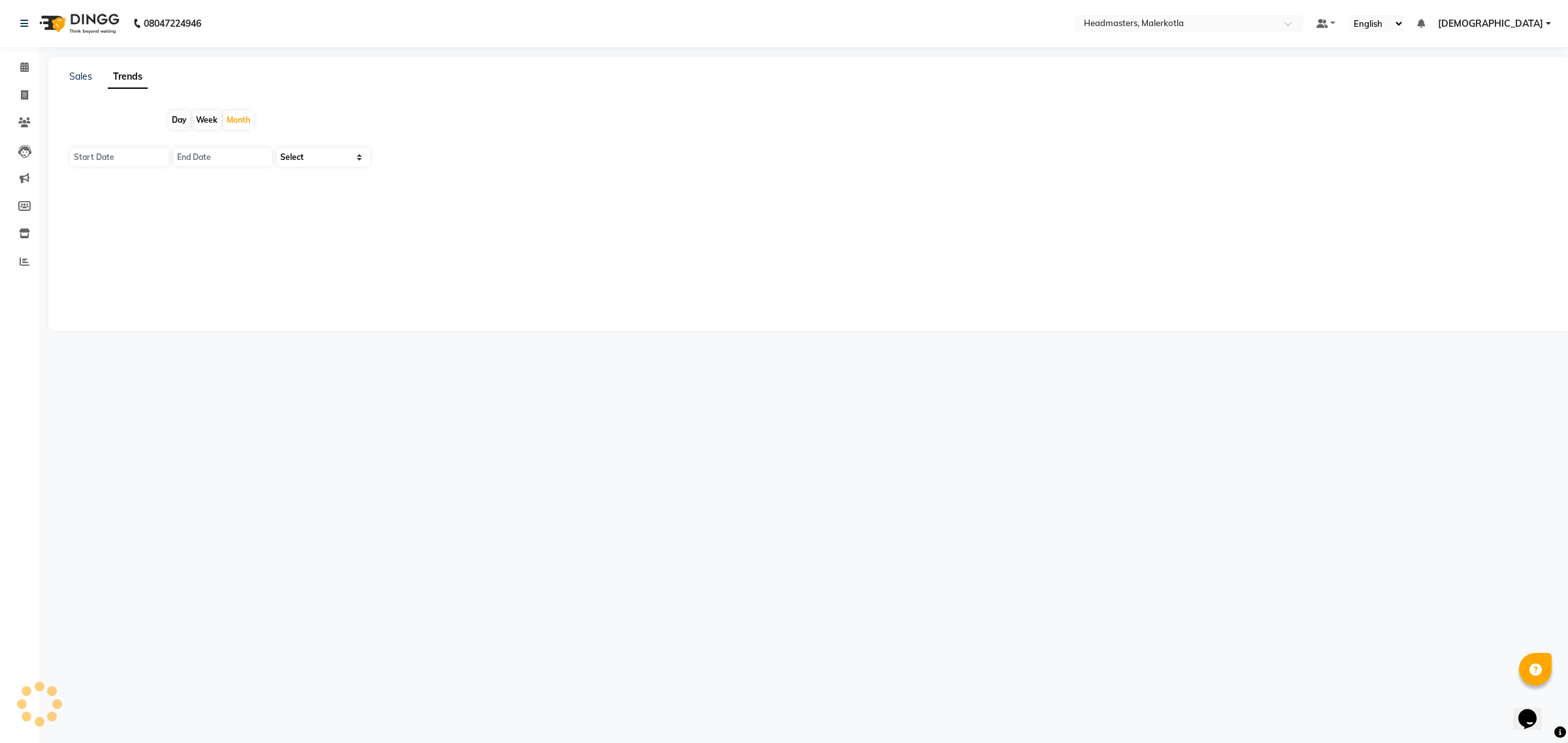
type input "01-09-2025"
type input "30-09-2025"
click at [292, 153] on select "Select Clients" at bounding box center [323, 157] width 93 height 18
select select "by_client"
click at [277, 148] on select "Select Clients" at bounding box center [323, 157] width 93 height 18
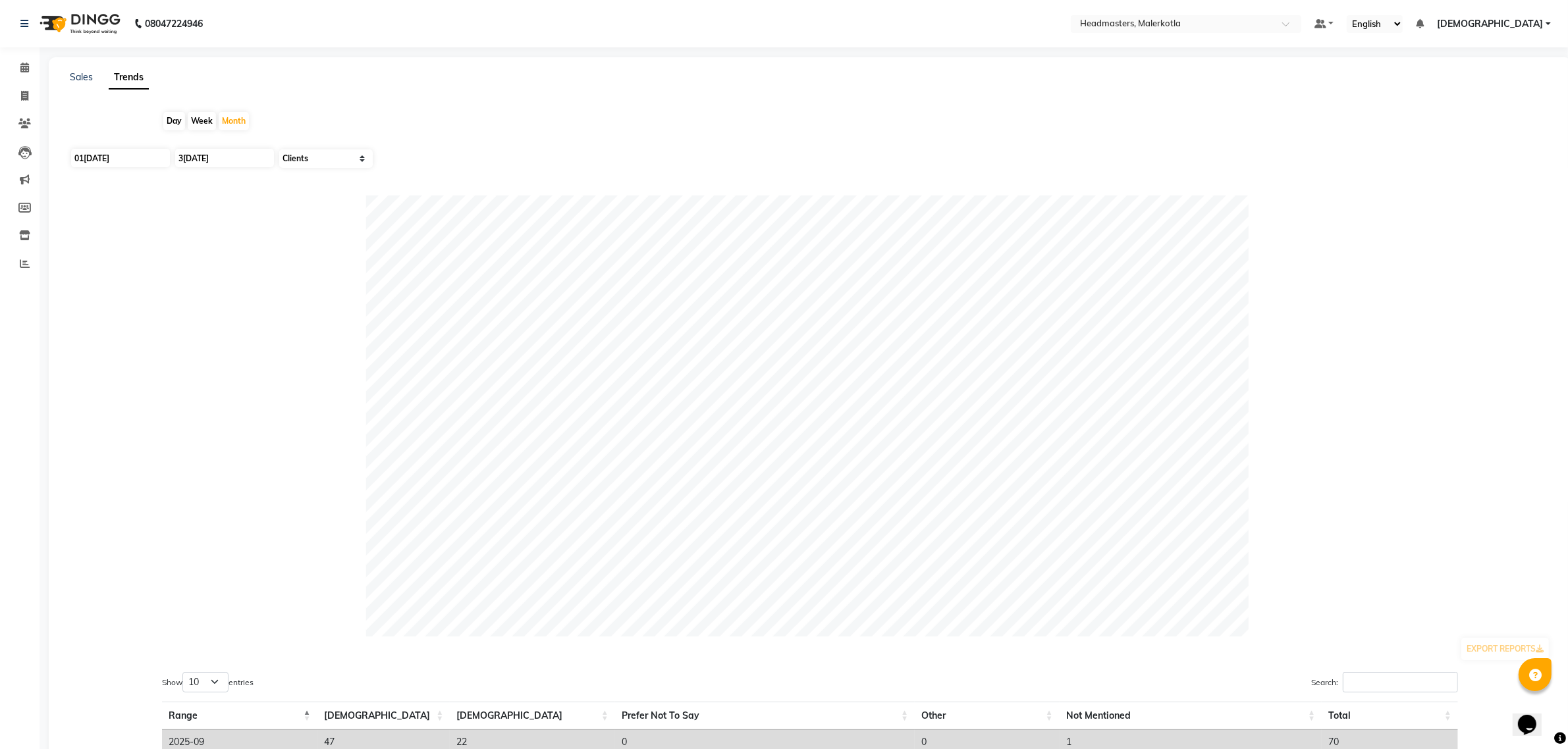
click at [178, 122] on div "Day" at bounding box center [174, 120] width 22 height 18
type input "[DATE]"
click at [25, 66] on icon at bounding box center [25, 68] width 9 height 10
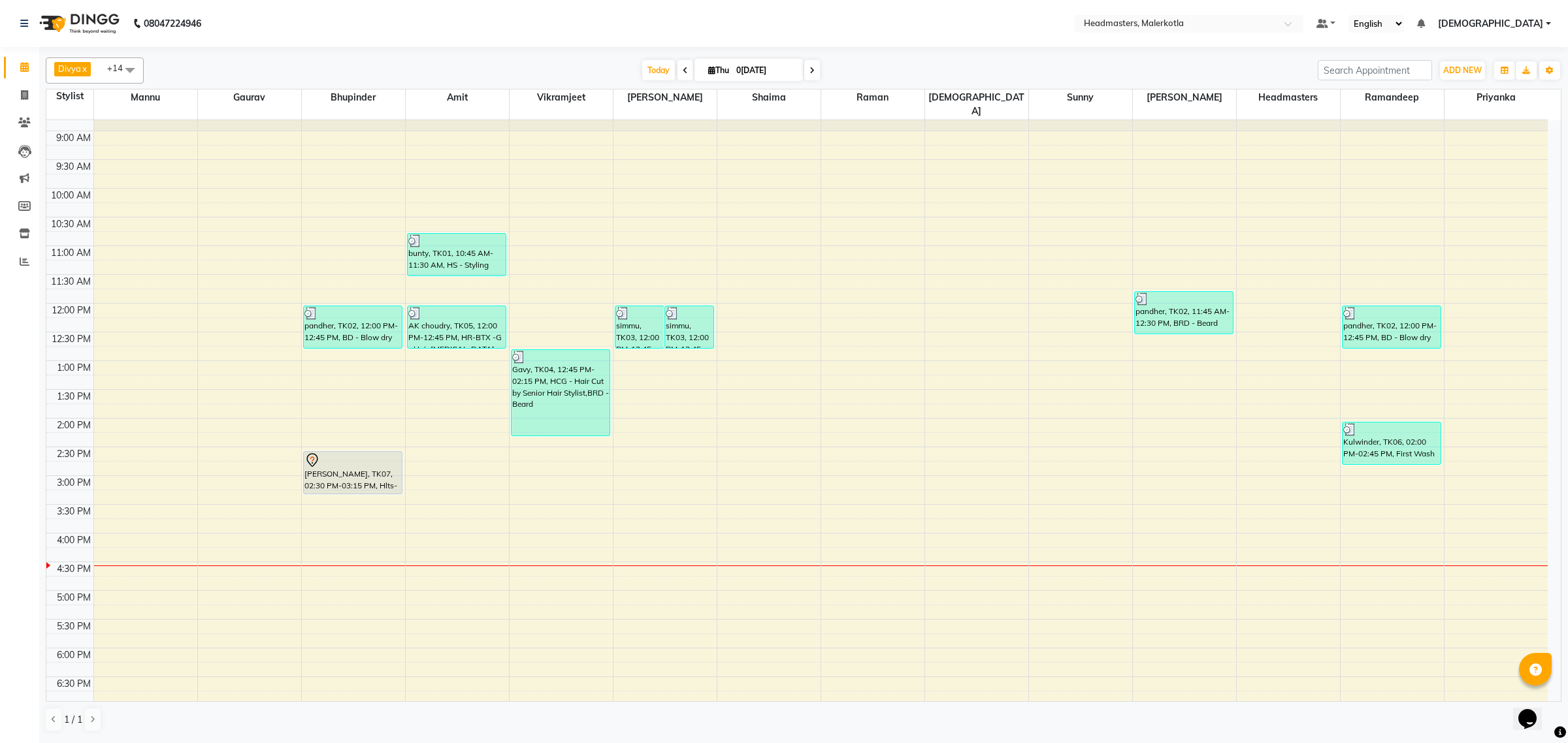
scroll to position [61, 0]
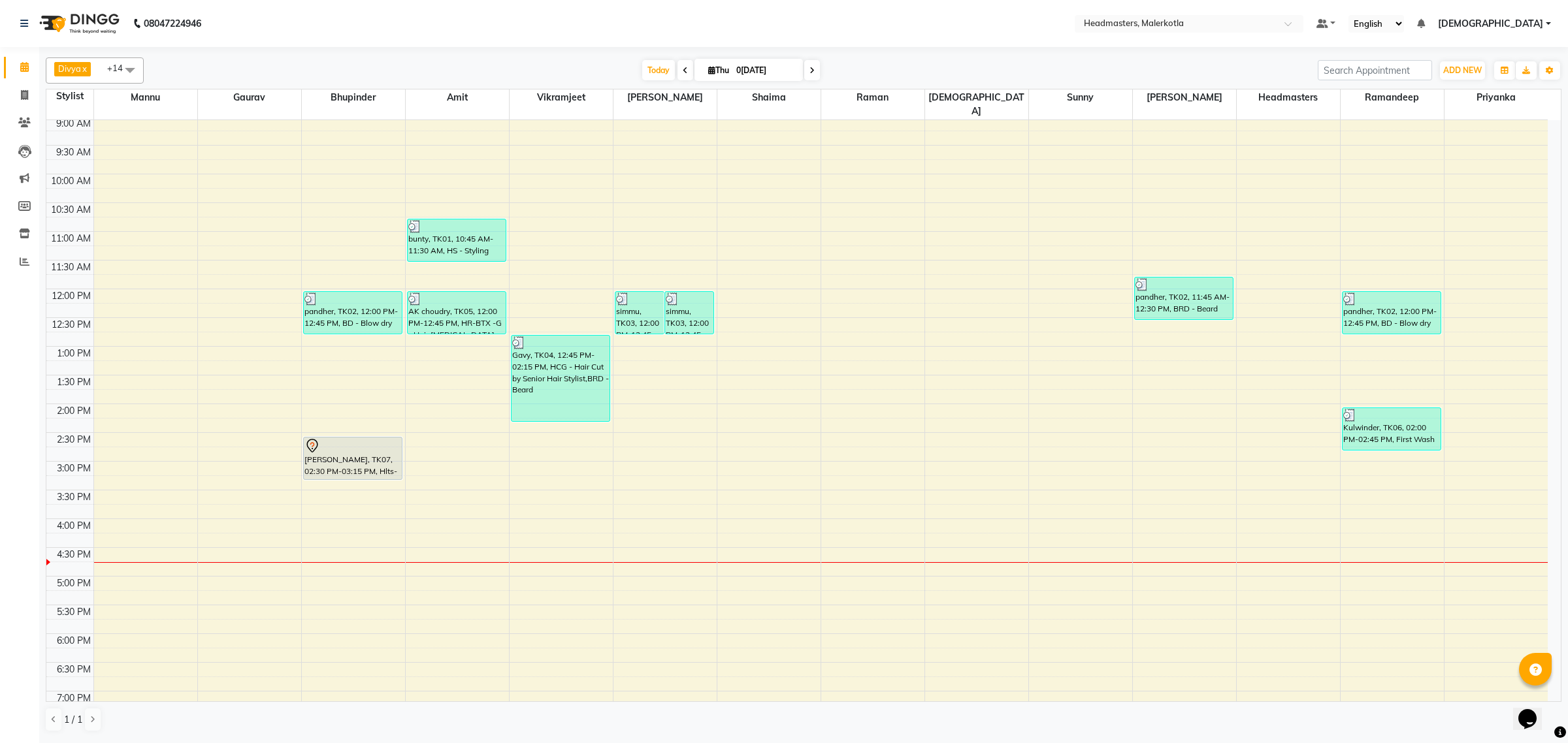
click at [491, 7] on nav "08047224946 Select Location × Headmasters, Malerkotla Default Panel My Panel En…" at bounding box center [784, 23] width 1568 height 47
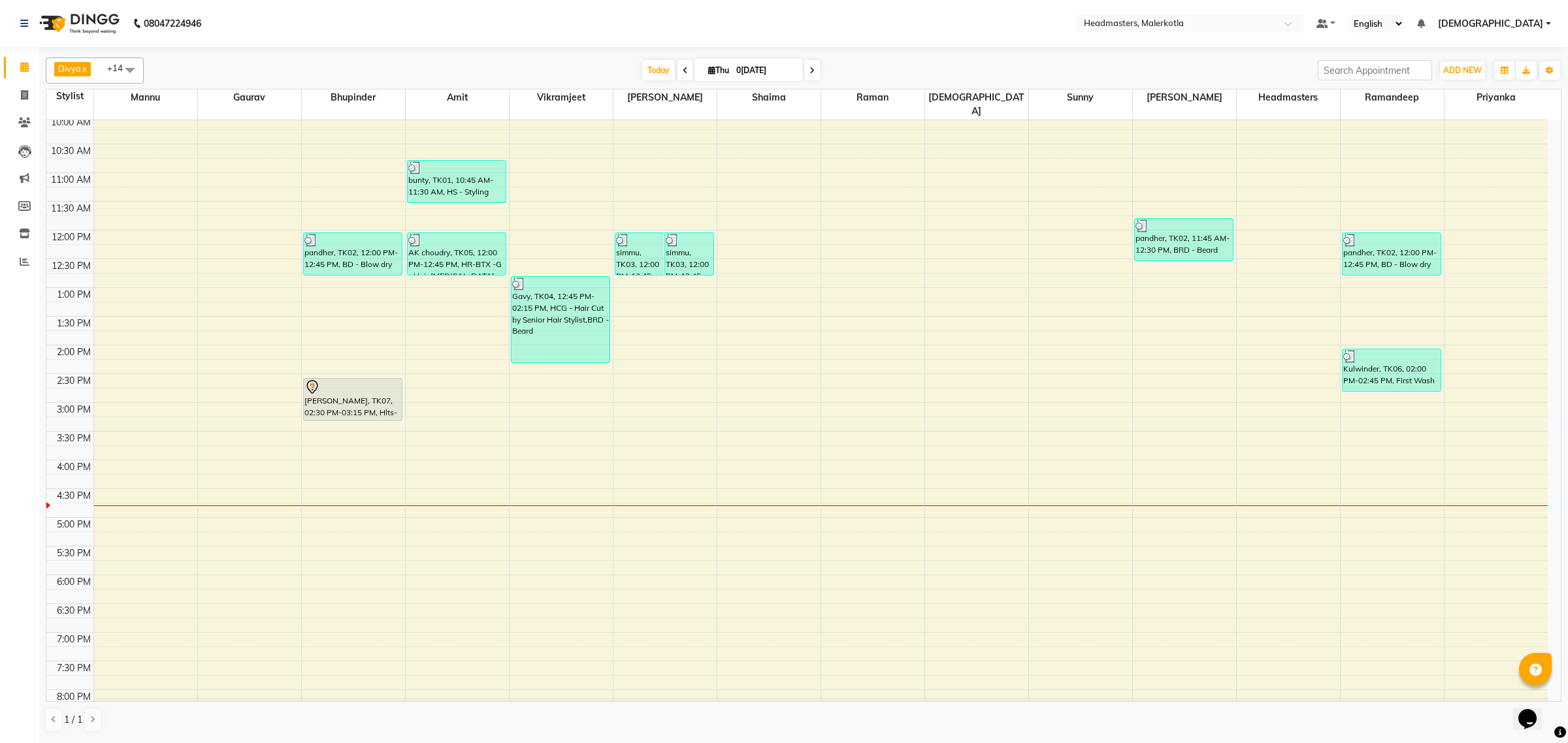
scroll to position [101, 0]
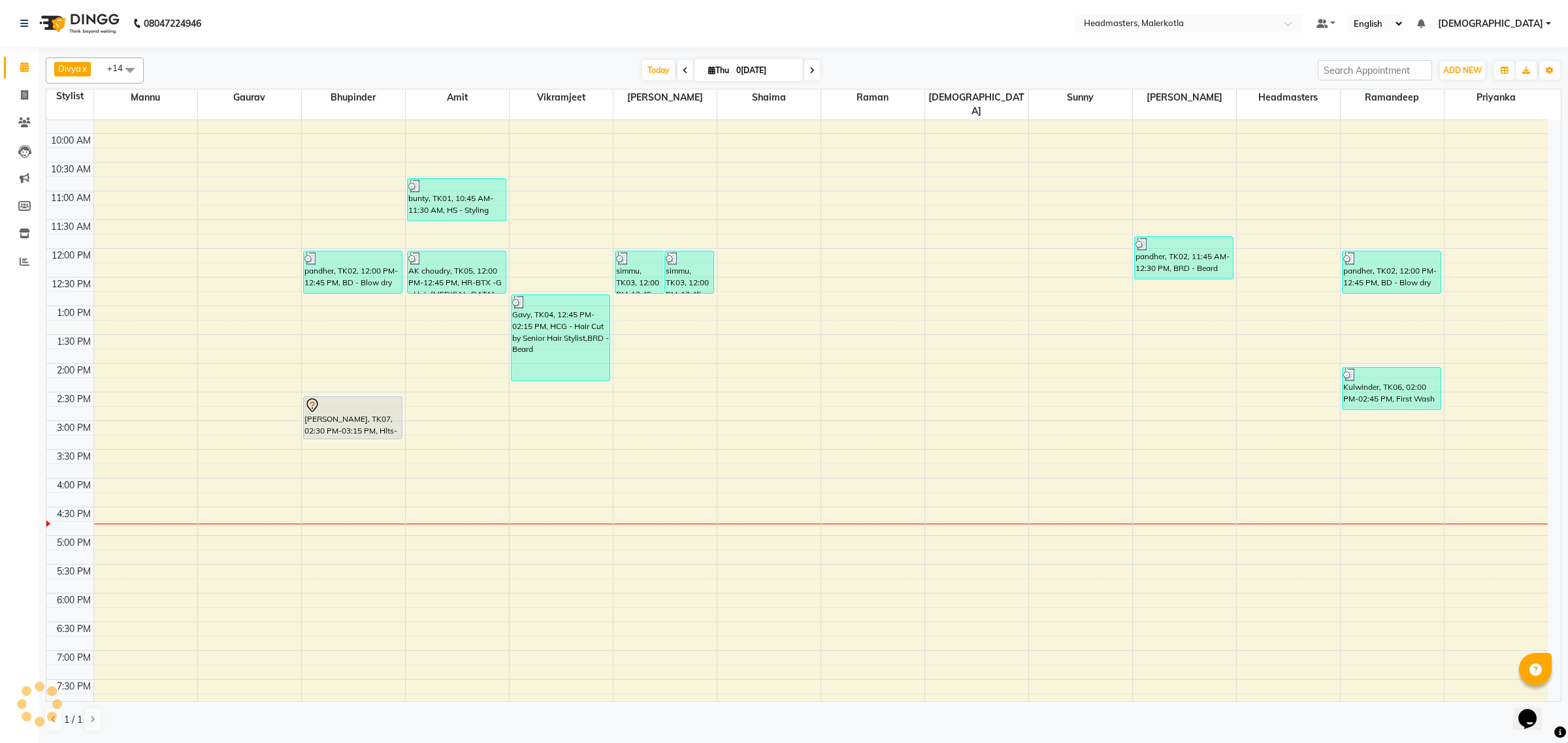
click at [792, 20] on nav "08047224946 Select Location × Headmasters, Malerkotla Default Panel My Panel En…" at bounding box center [784, 23] width 1568 height 47
click at [866, 33] on nav "08047224946 Select Location × Headmasters, Malerkotla Default Panel My Panel En…" at bounding box center [784, 23] width 1568 height 47
click at [810, 71] on icon at bounding box center [812, 70] width 5 height 8
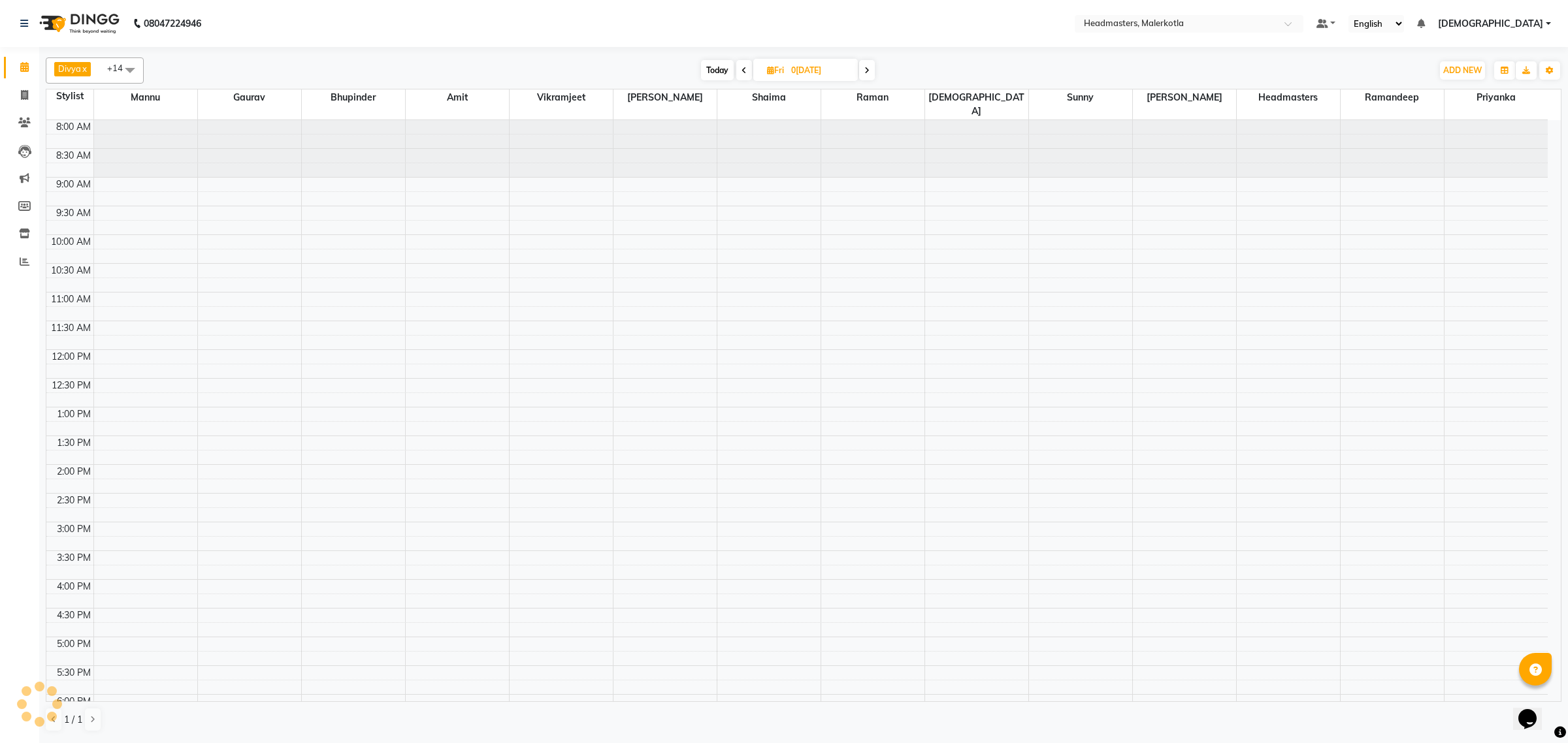
scroll to position [218, 0]
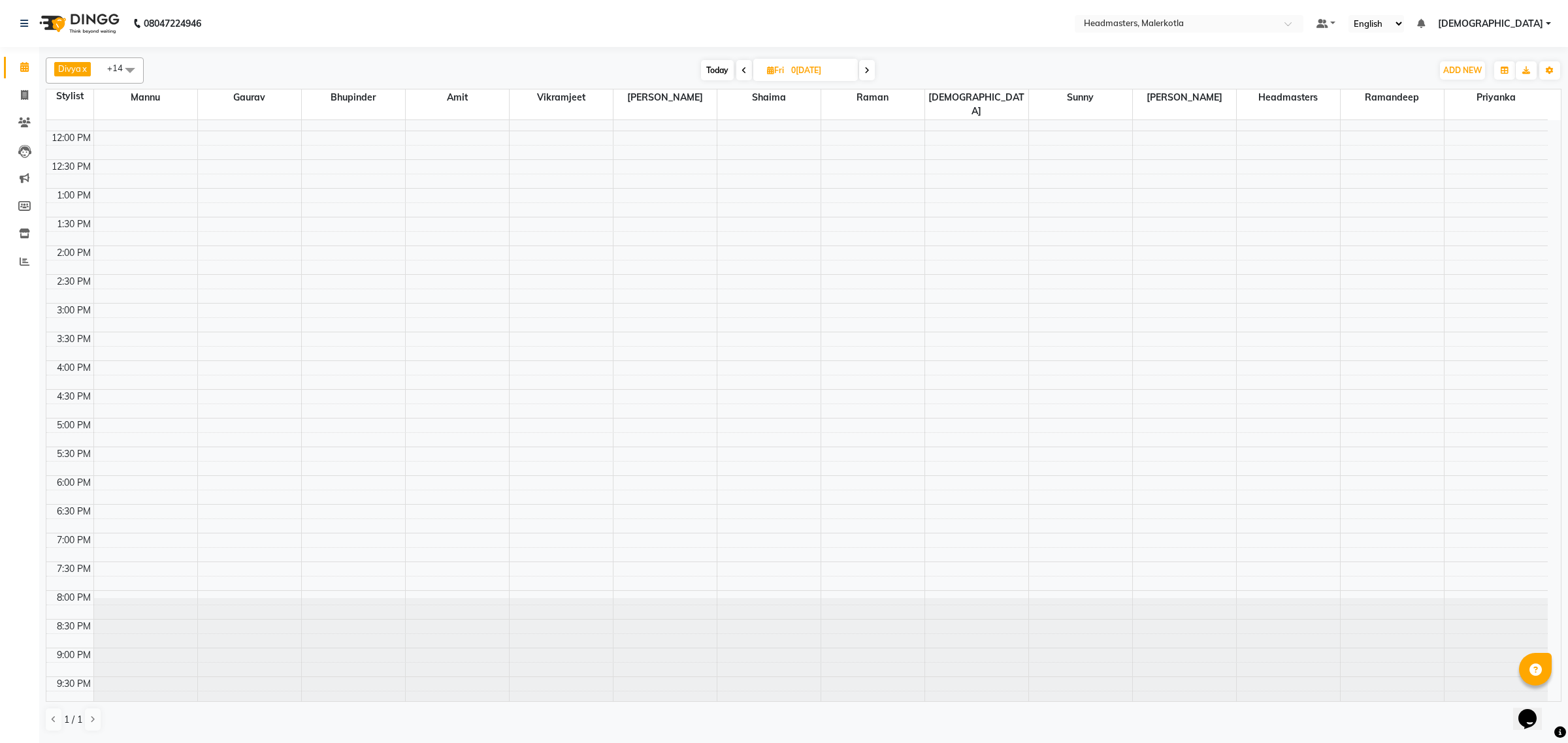
click at [748, 66] on span at bounding box center [744, 70] width 16 height 20
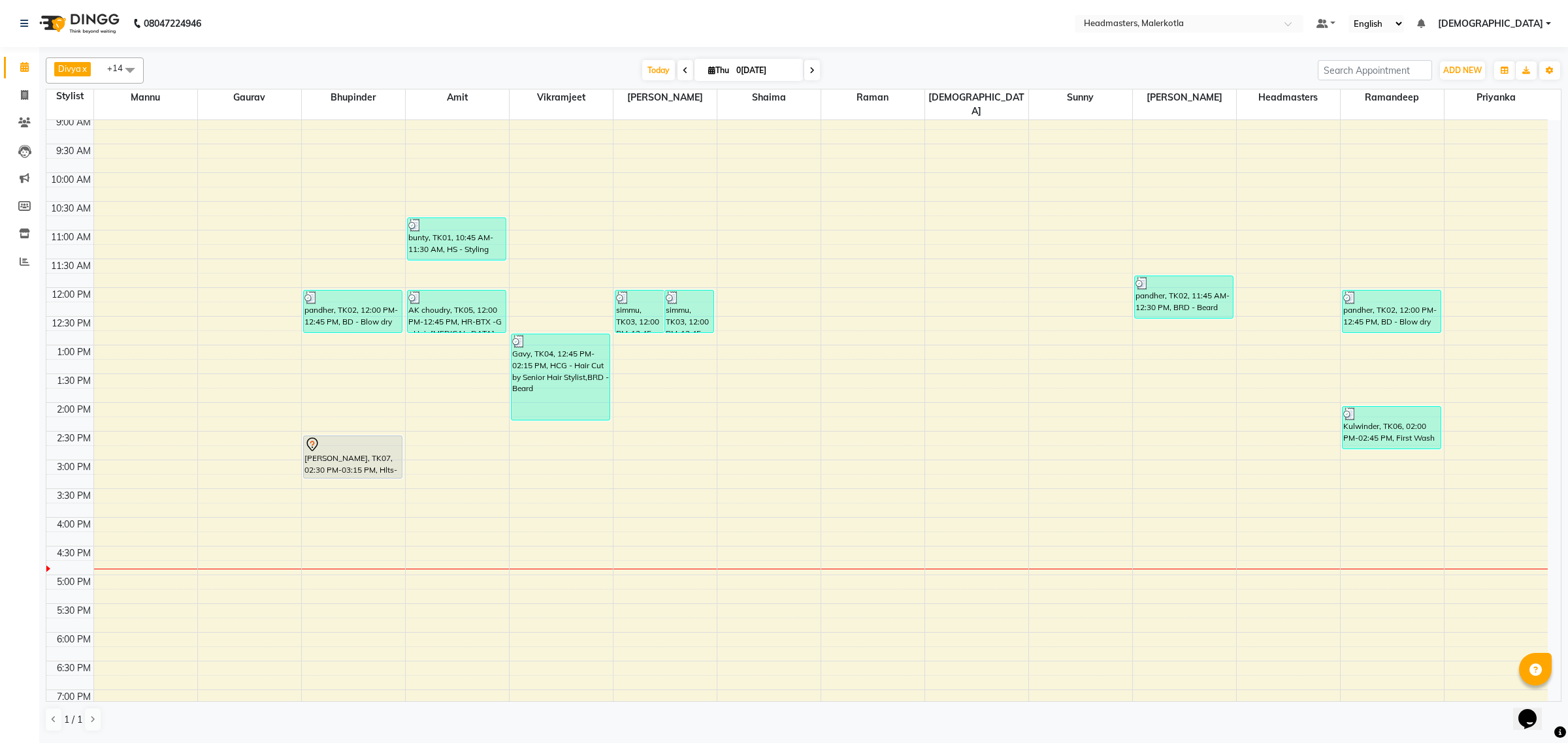
scroll to position [64, 0]
drag, startPoint x: 682, startPoint y: 74, endPoint x: 677, endPoint y: 92, distance: 18.7
click at [682, 74] on icon at bounding box center [685, 70] width 5 height 8
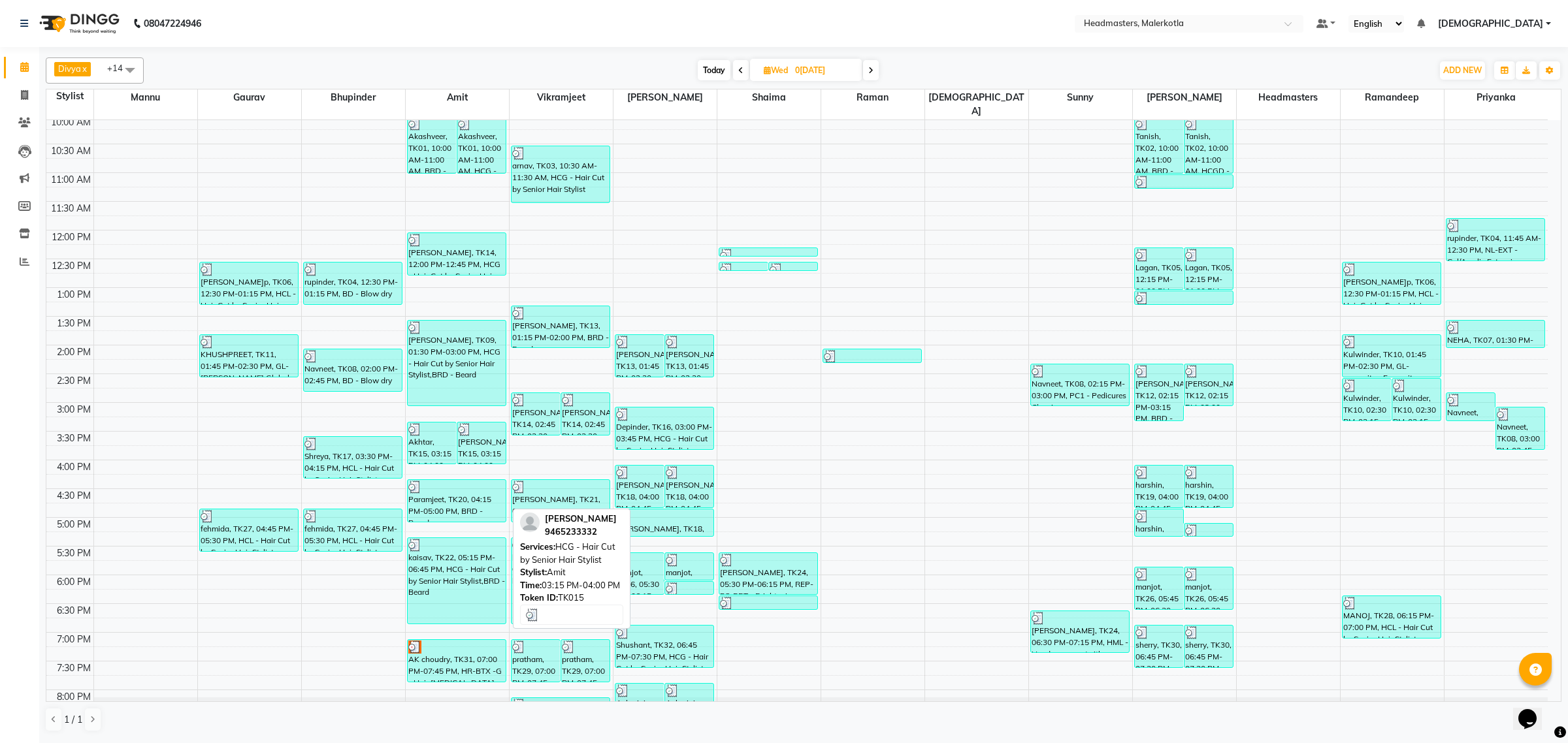
scroll to position [218, 0]
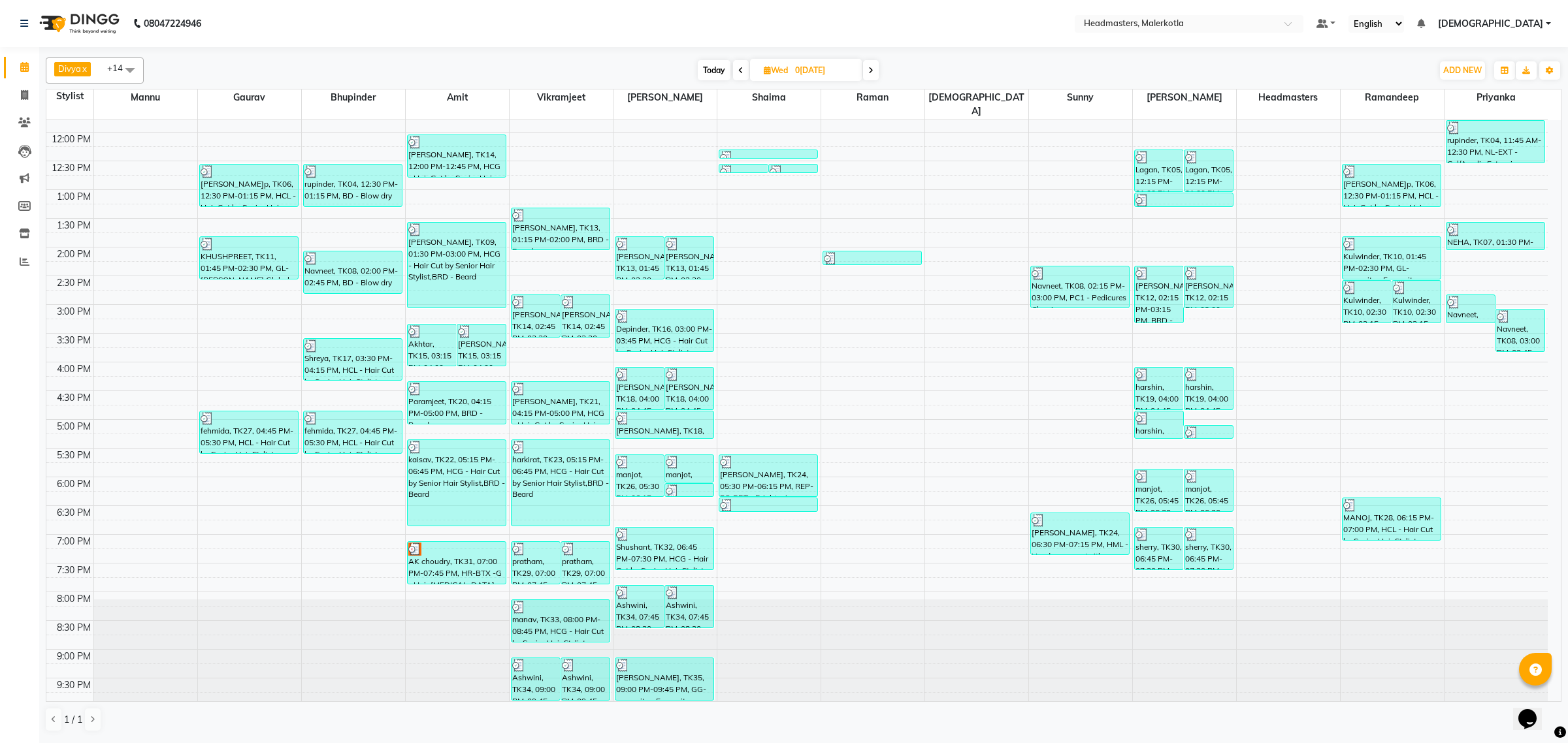
click at [870, 73] on icon at bounding box center [870, 70] width 5 height 8
type input "[DATE]"
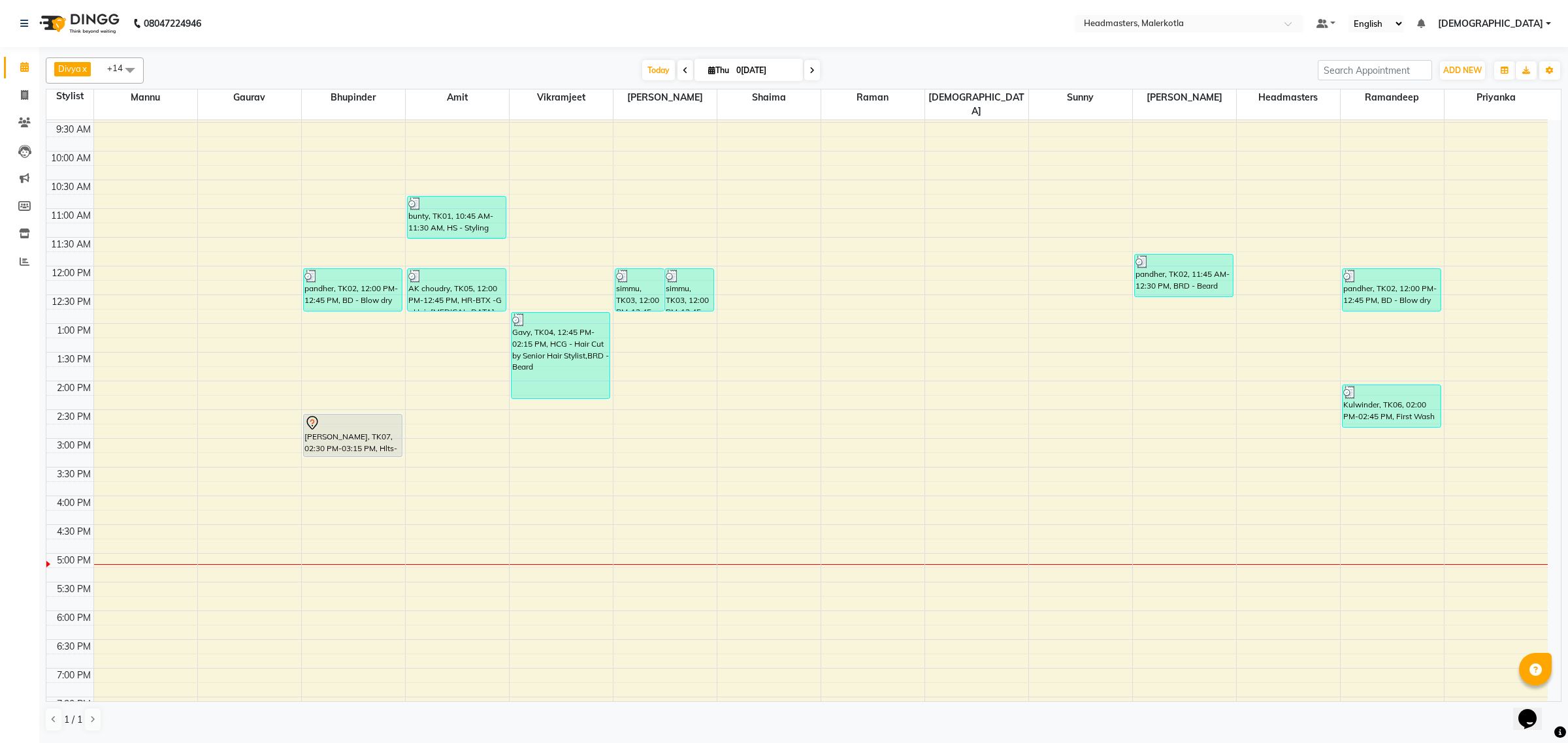
scroll to position [56, 0]
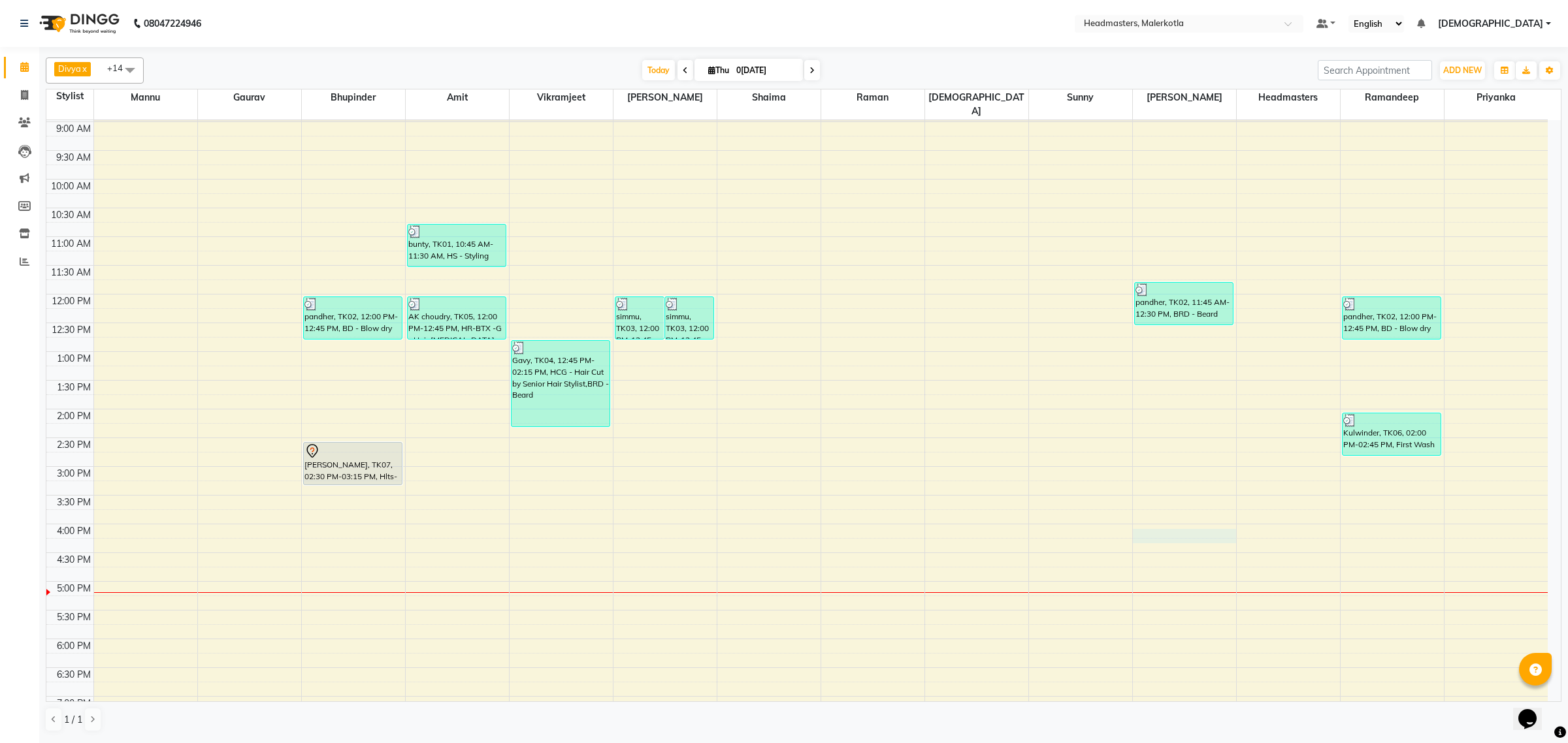
click at [1173, 523] on div "8:00 AM 8:30 AM 9:00 AM 9:30 AM 10:00 AM 10:30 AM 11:00 AM 11:30 AM 12:00 PM 12…" at bounding box center [797, 466] width 1501 height 804
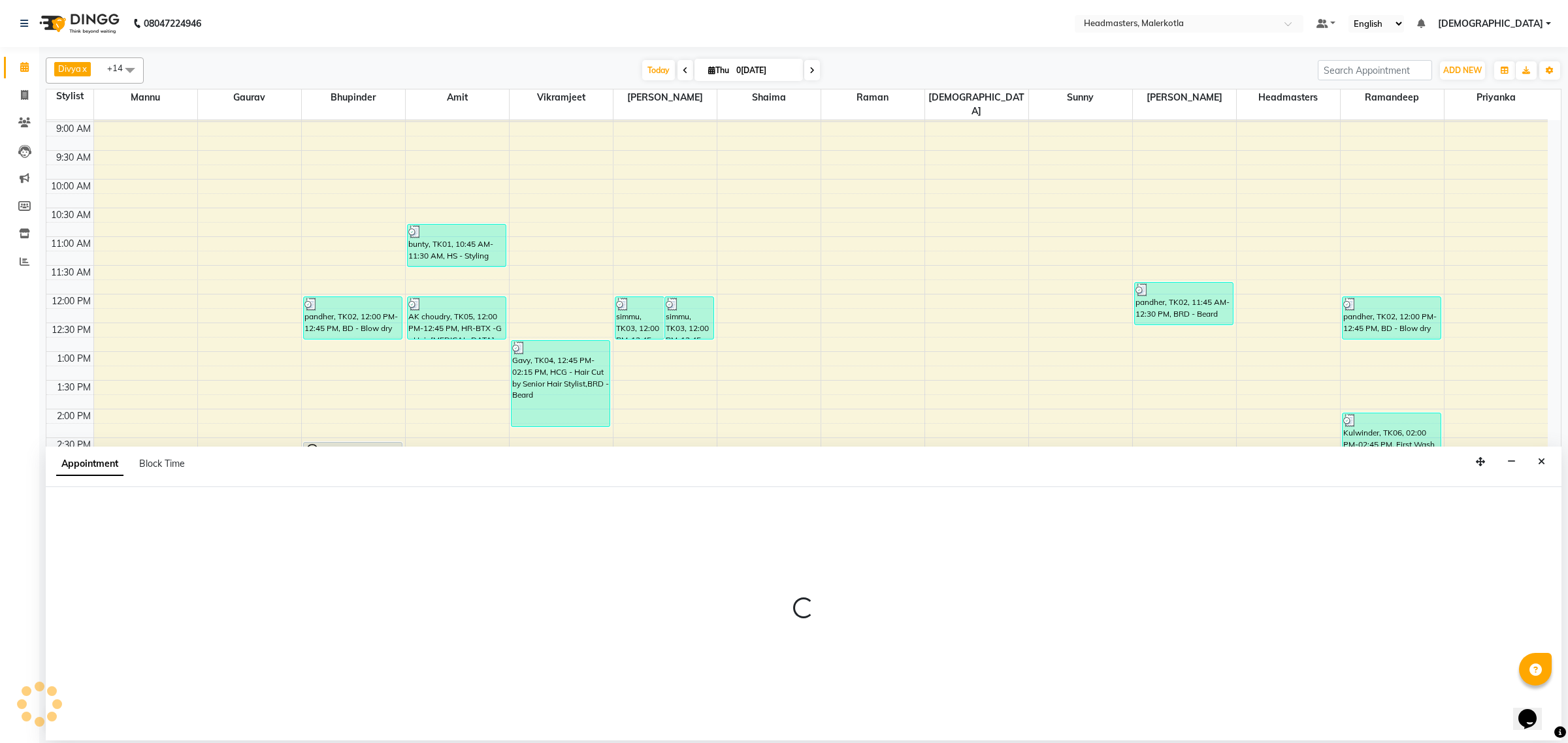
select select "65938"
select select "960"
select select "tentative"
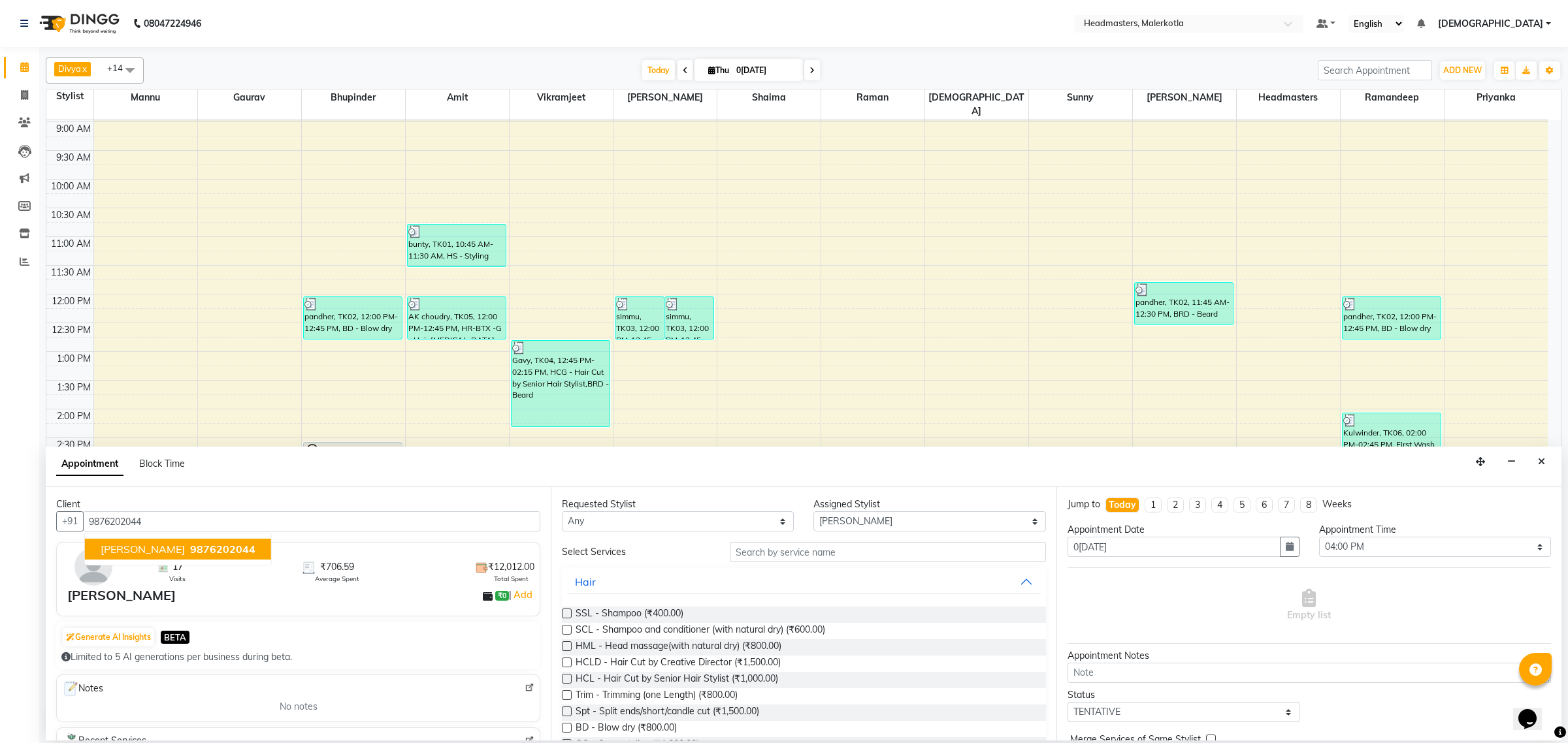
click at [97, 544] on button "amrinder singh 9876202044" at bounding box center [177, 549] width 186 height 21
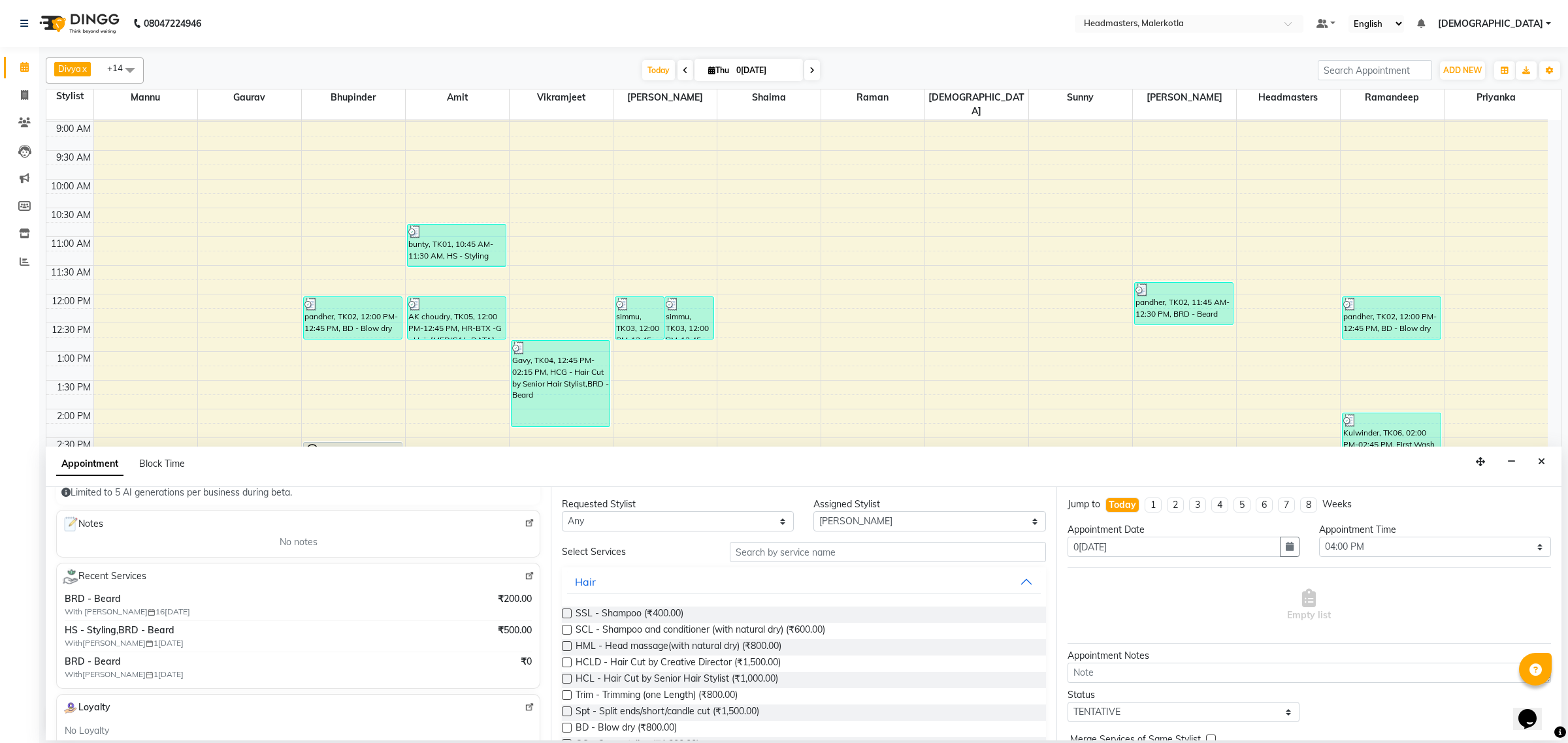
scroll to position [164, 0]
type input "9876202044"
click at [794, 553] on input "text" at bounding box center [887, 552] width 316 height 20
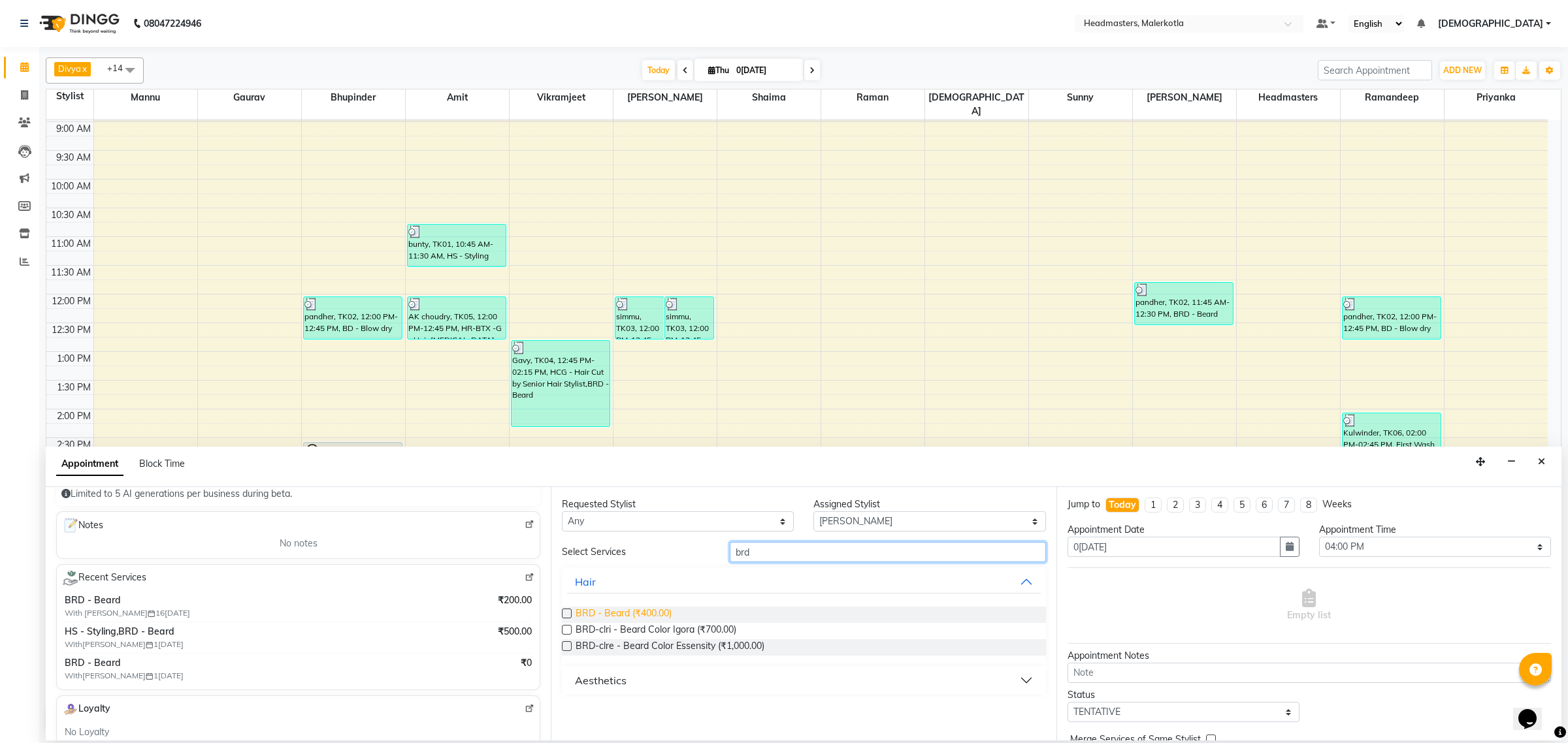
type input "brd"
click at [637, 619] on span "BRD - Beard (₹400.00)" at bounding box center [623, 615] width 96 height 17
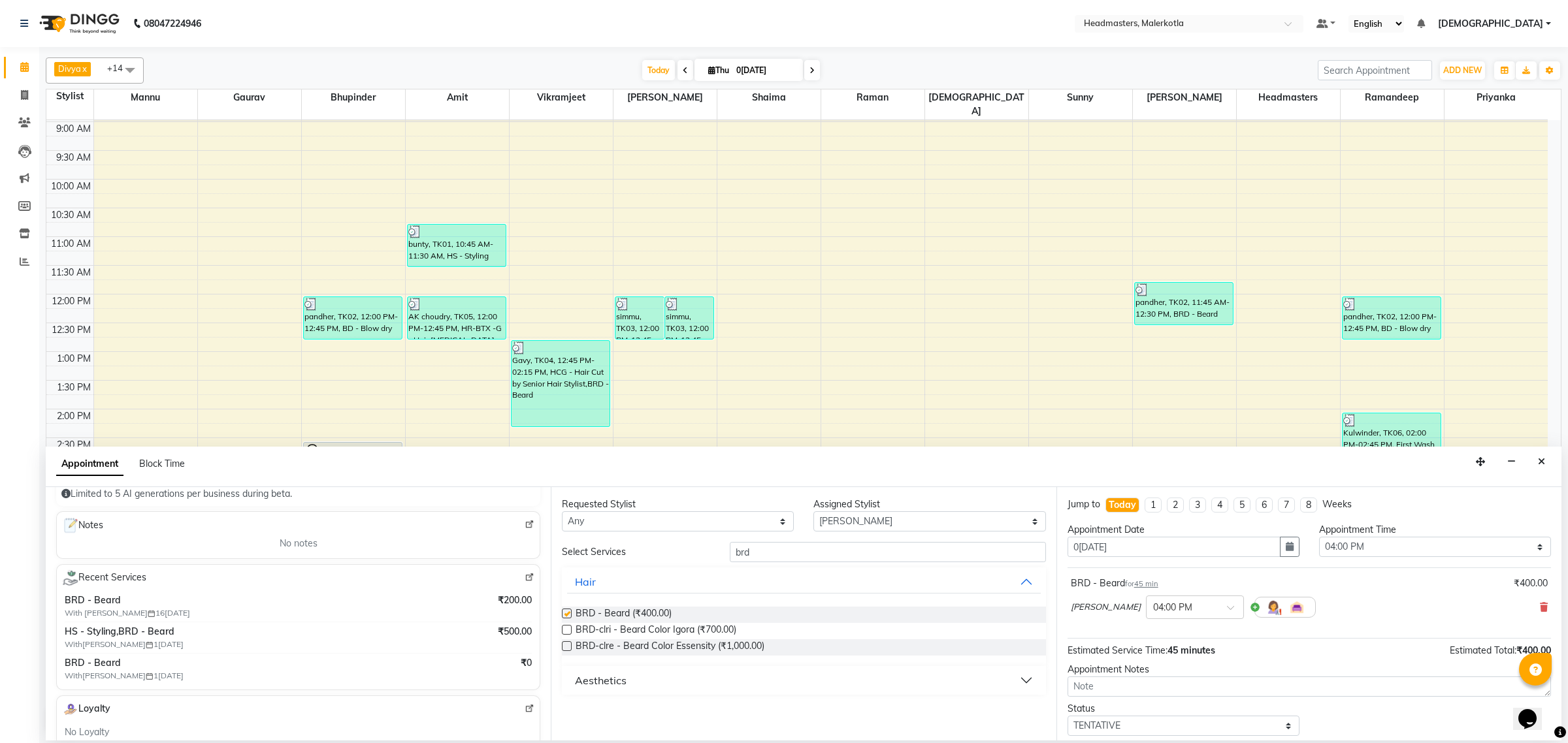
checkbox input "false"
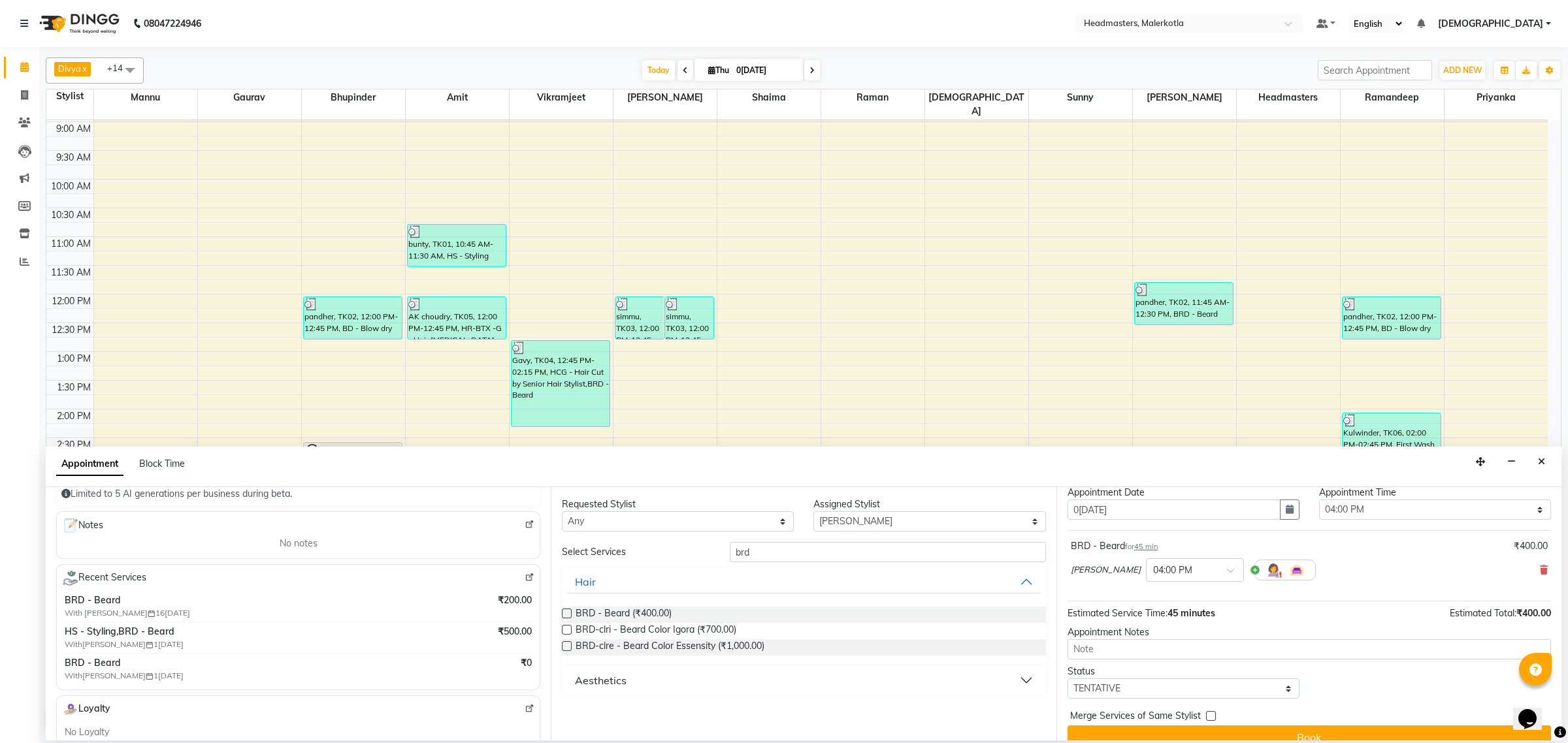
scroll to position [57, 0]
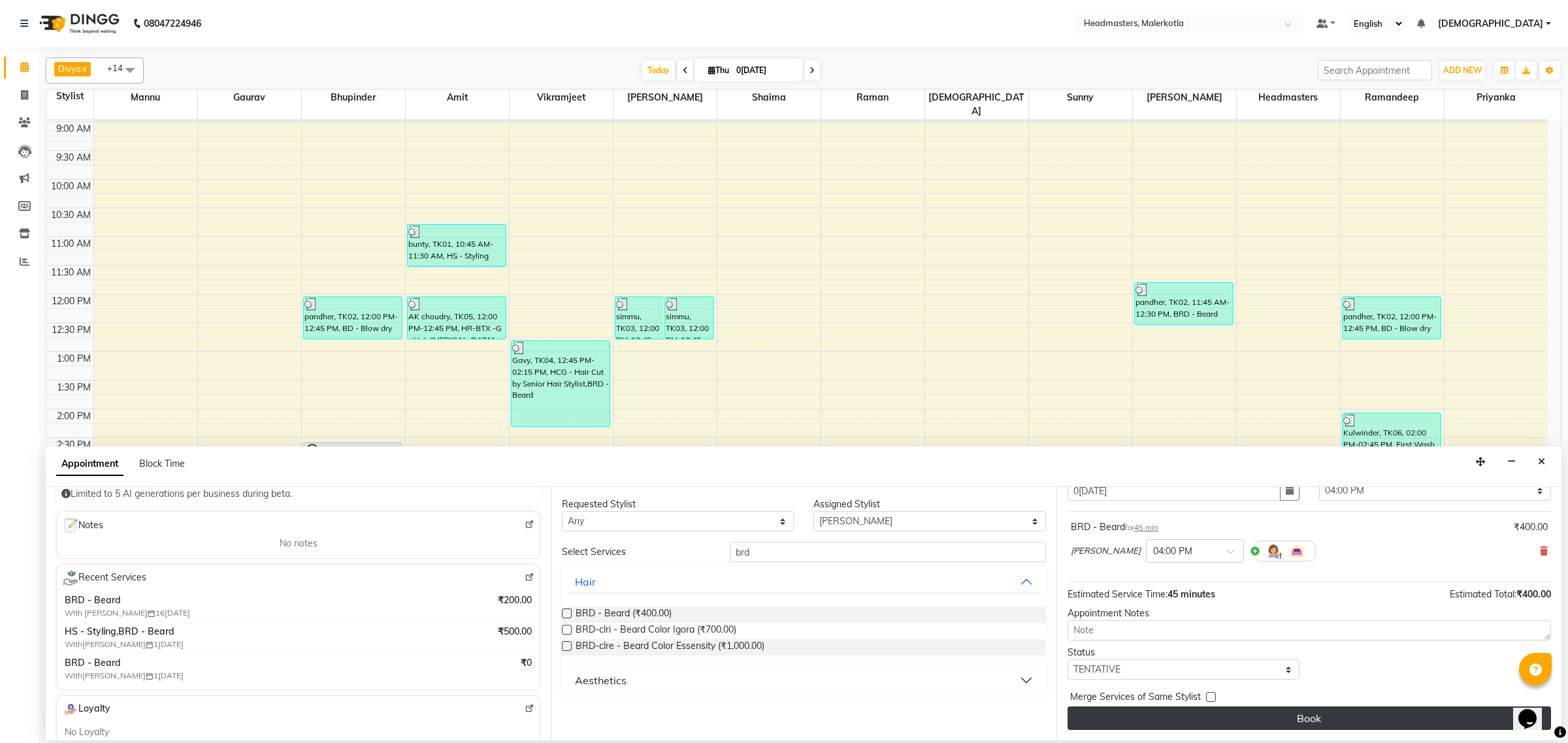
click at [1334, 709] on button "Book" at bounding box center [1309, 718] width 483 height 24
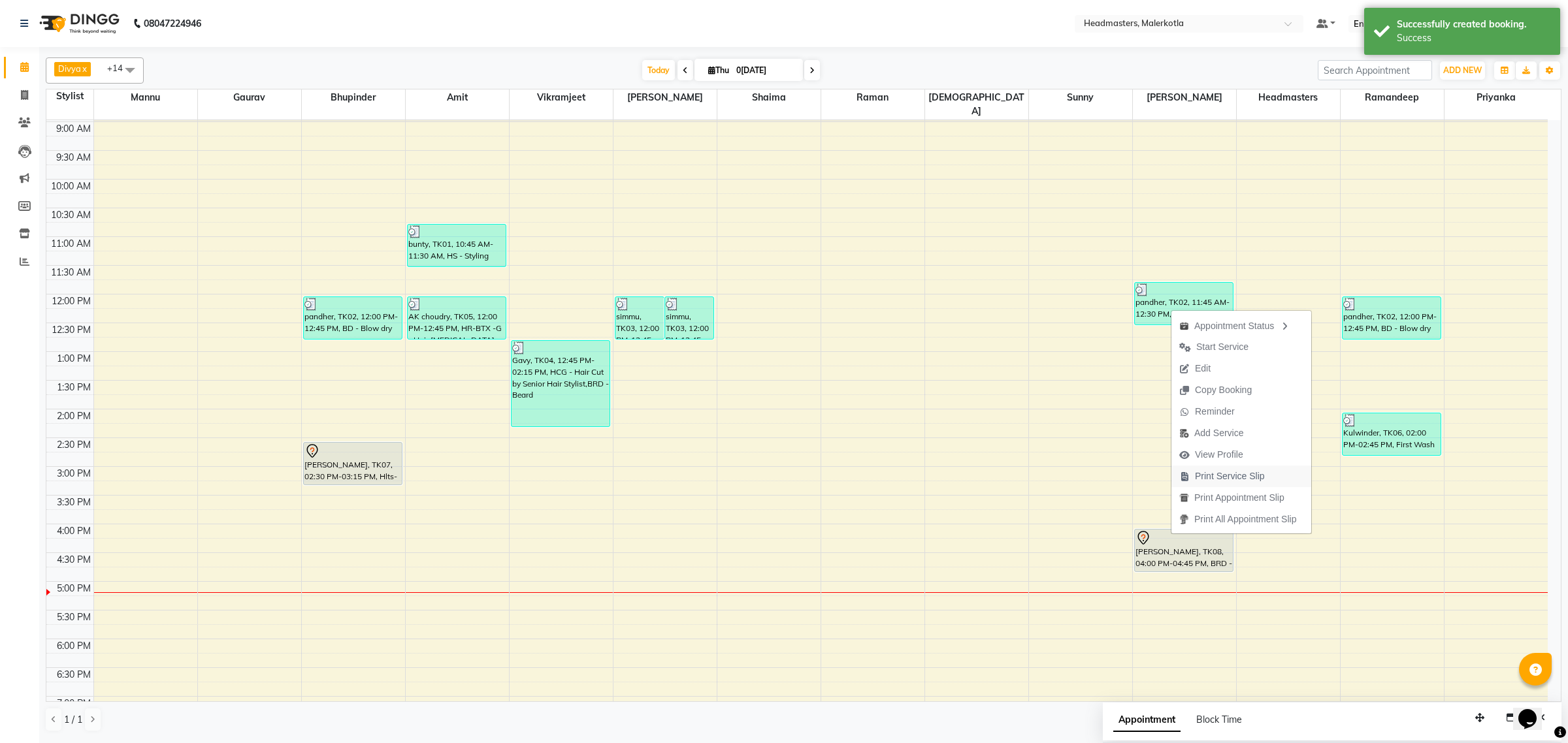
click at [1216, 475] on span "Print Service Slip" at bounding box center [1229, 476] width 70 height 14
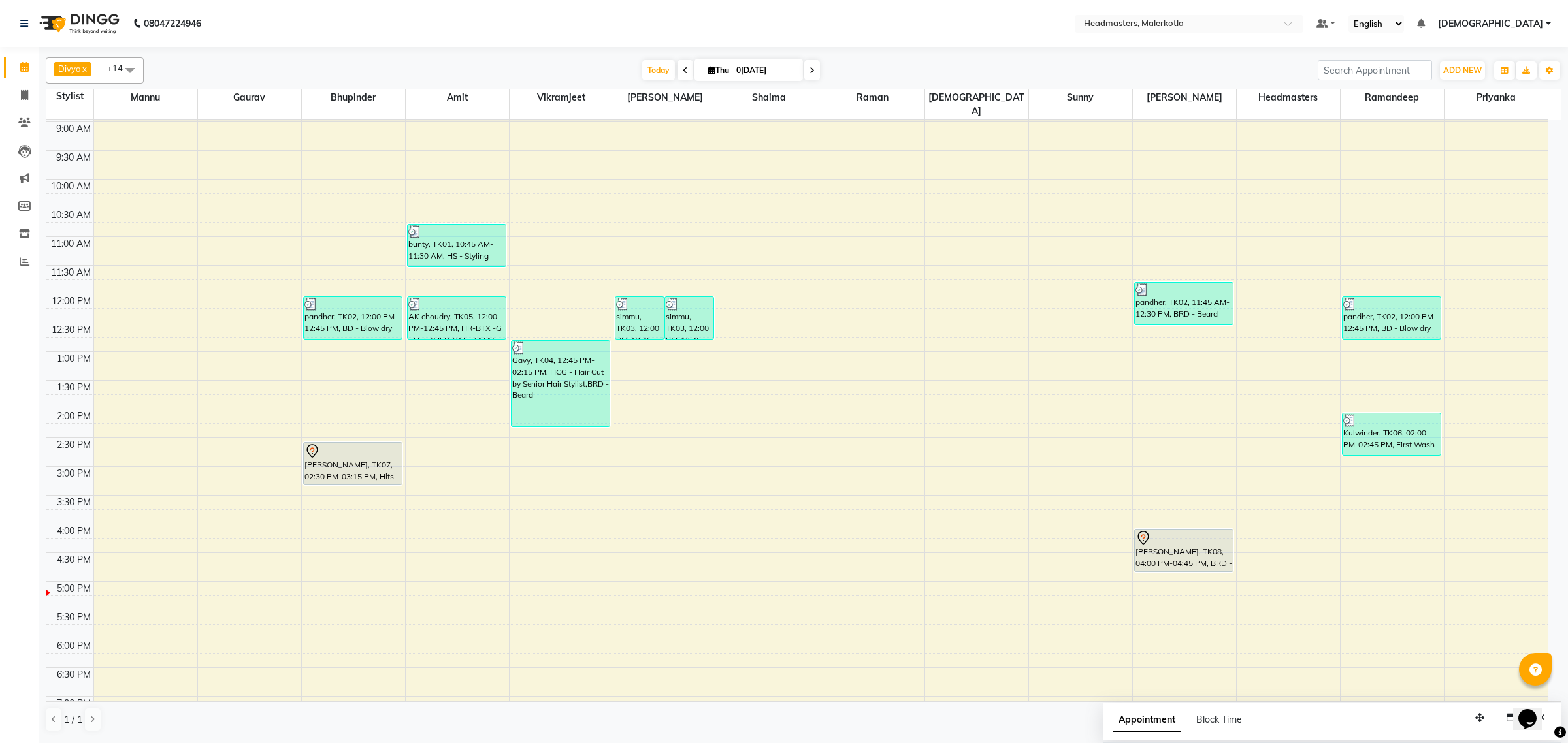
scroll to position [218, 0]
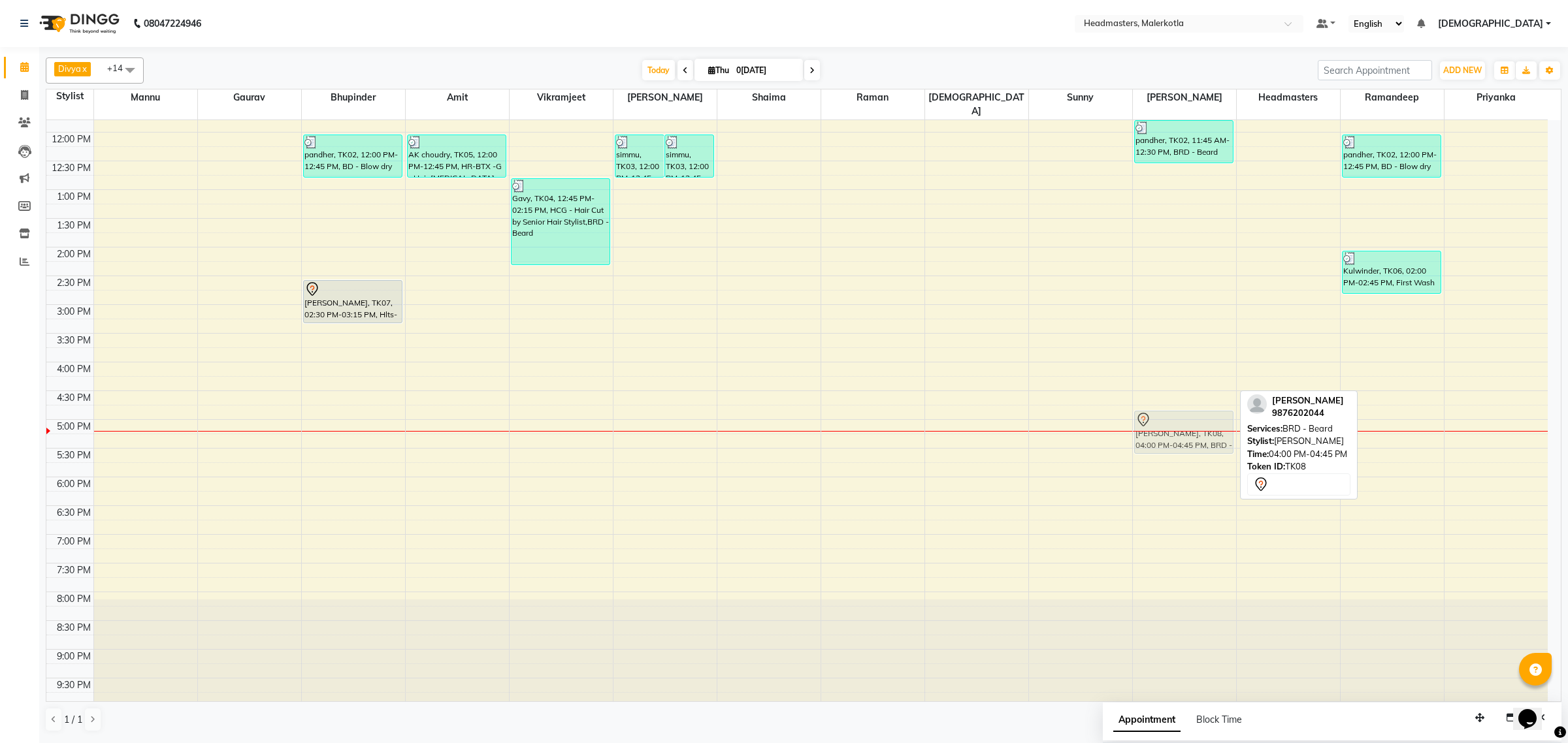
drag, startPoint x: 1196, startPoint y: 361, endPoint x: 1195, endPoint y: 399, distance: 38.0
click at [1195, 399] on div "pandher, TK02, 11:45 AM-12:30 PM, BRD - Beard amrinder singh, TK08, 04:00 PM-04…" at bounding box center [1185, 304] width 103 height 804
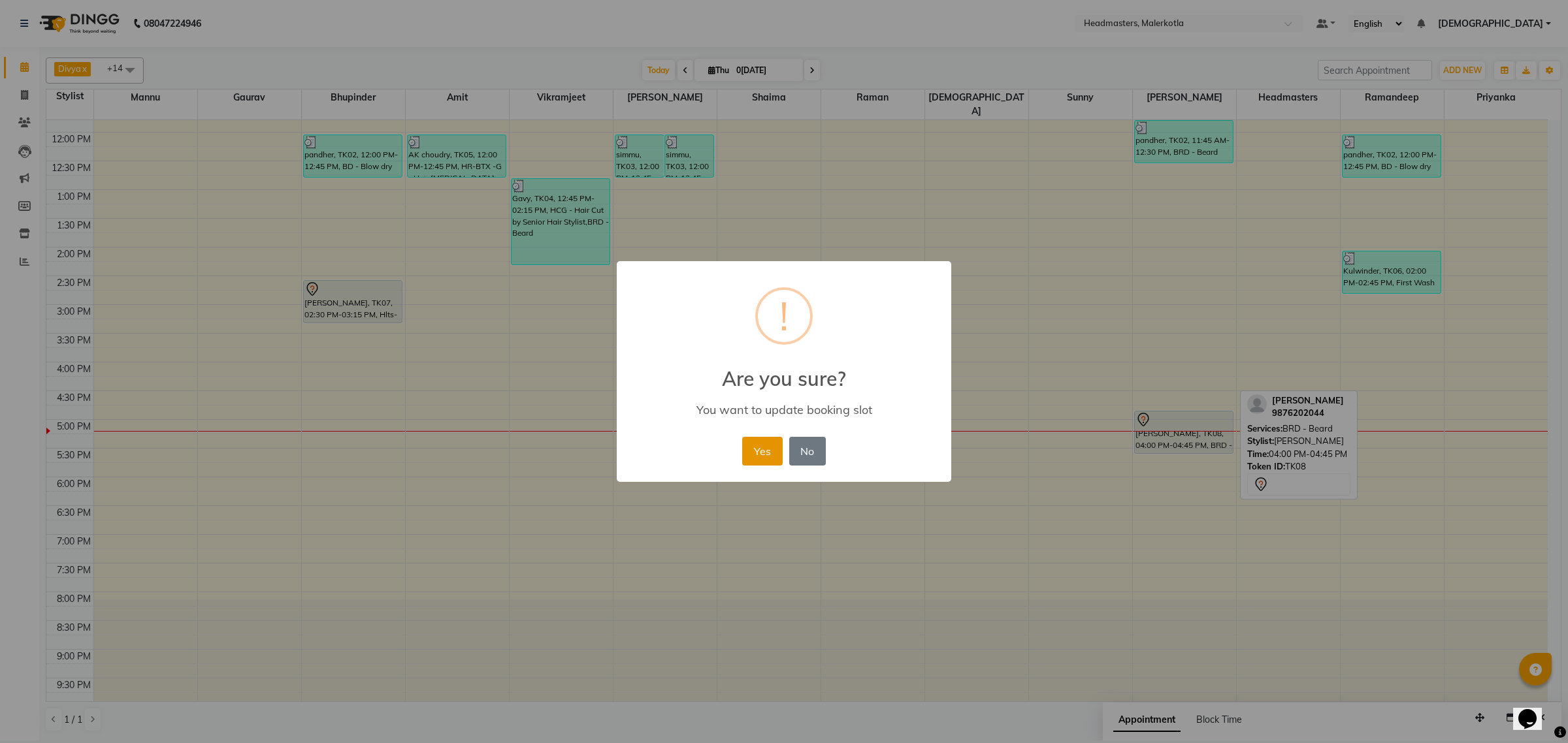
click at [761, 449] on button "Yes" at bounding box center [762, 451] width 40 height 29
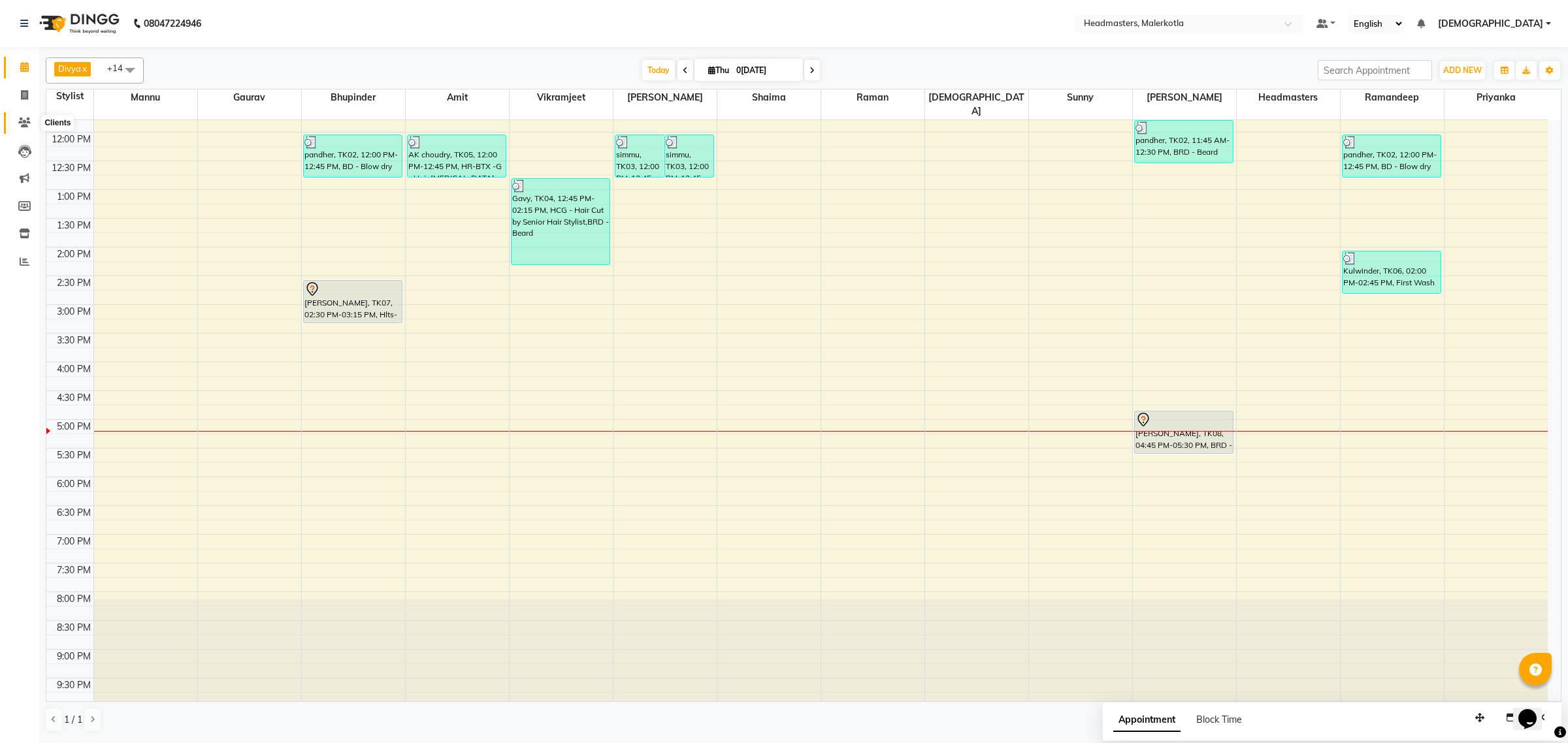
drag, startPoint x: 27, startPoint y: 123, endPoint x: 41, endPoint y: 122, distance: 14.0
click at [27, 123] on icon at bounding box center [24, 123] width 12 height 10
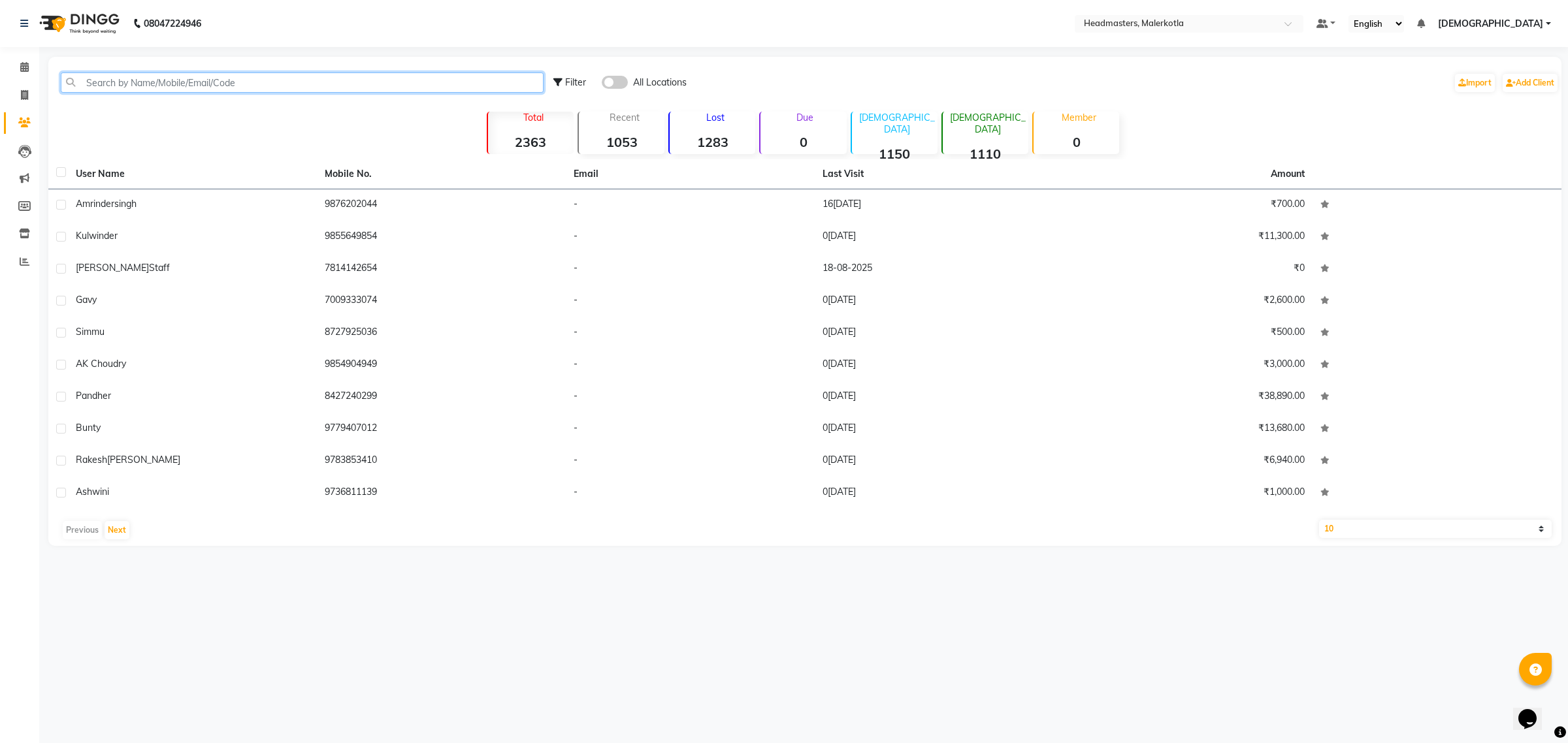
click at [92, 90] on input "text" at bounding box center [302, 82] width 483 height 20
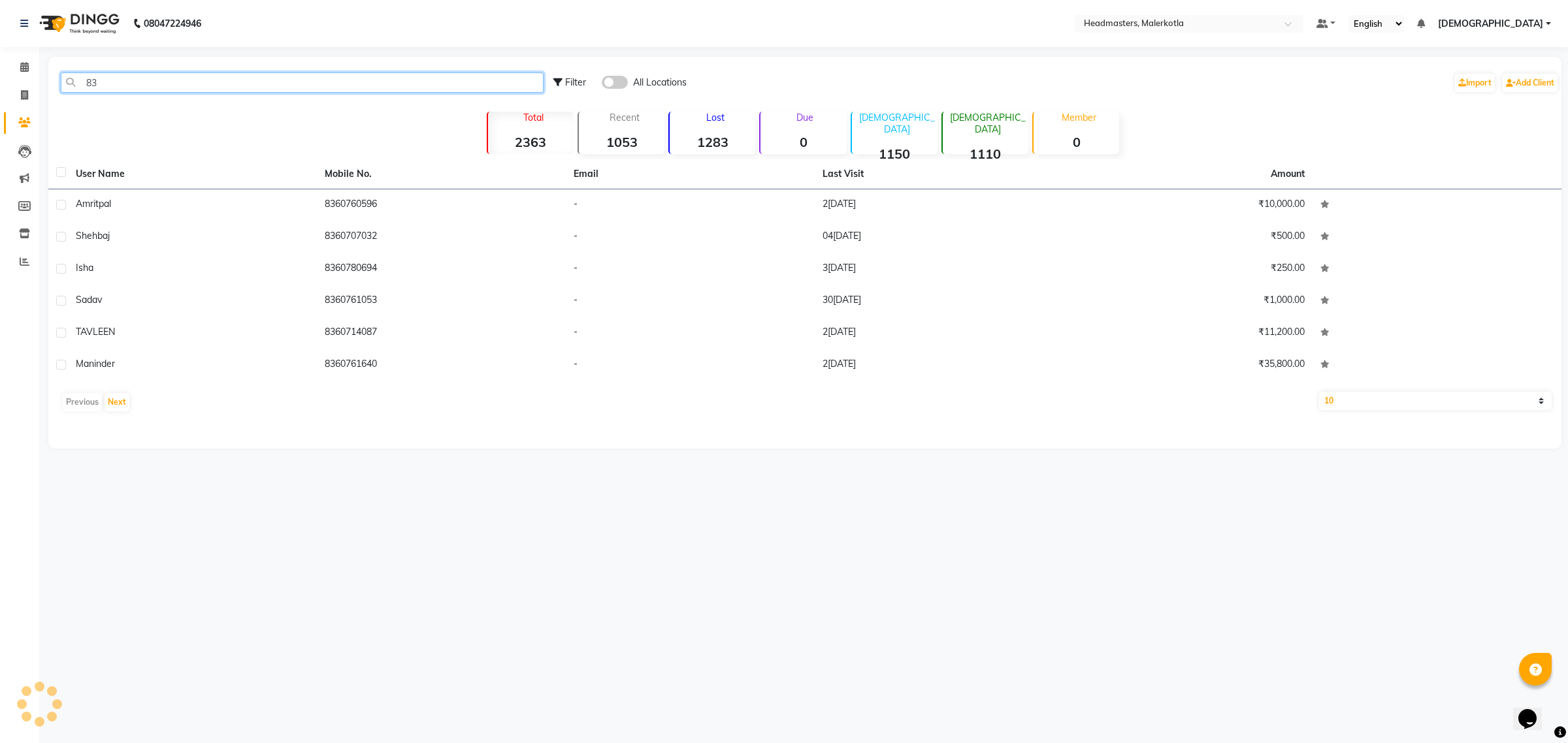
type input "8"
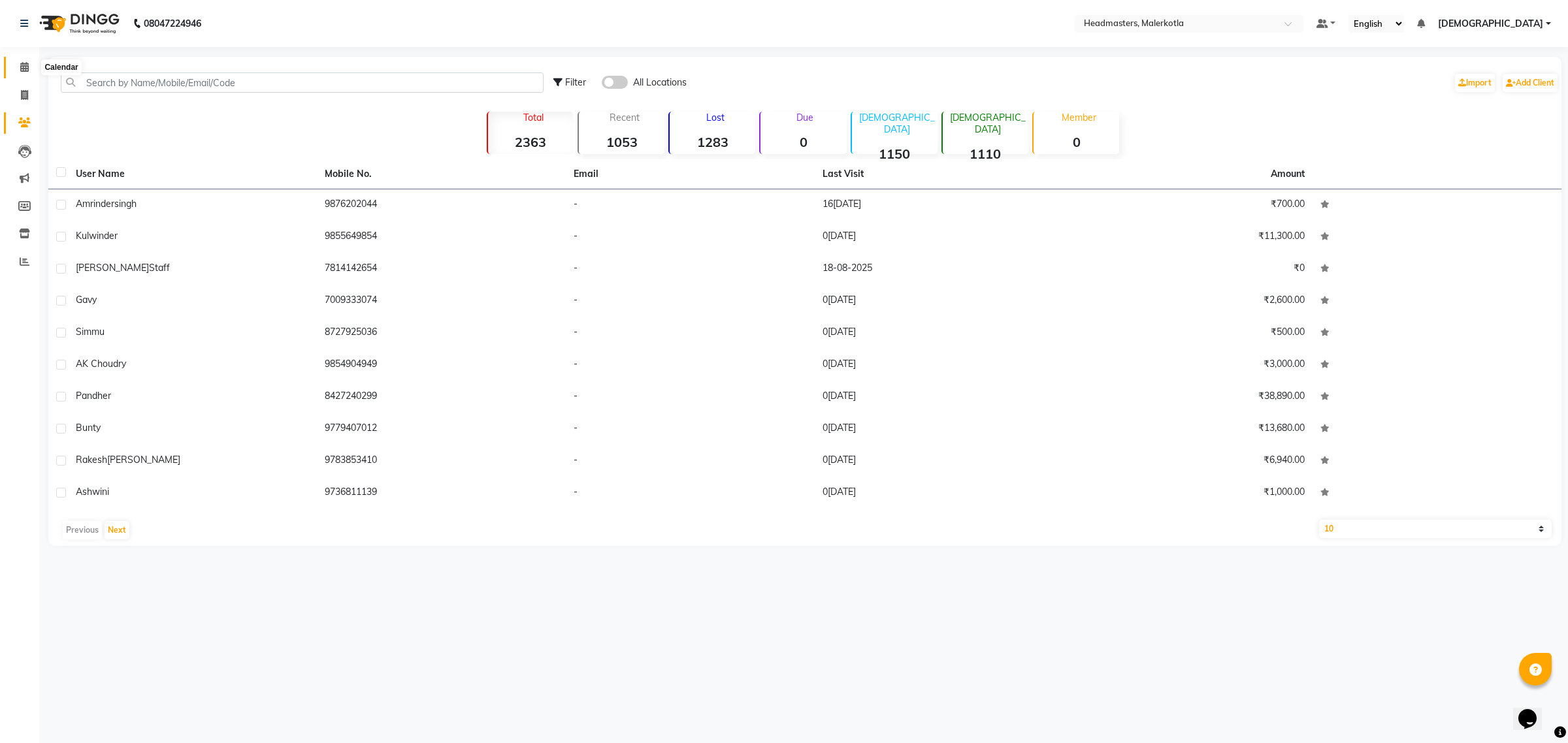
click at [17, 69] on span at bounding box center [25, 67] width 23 height 15
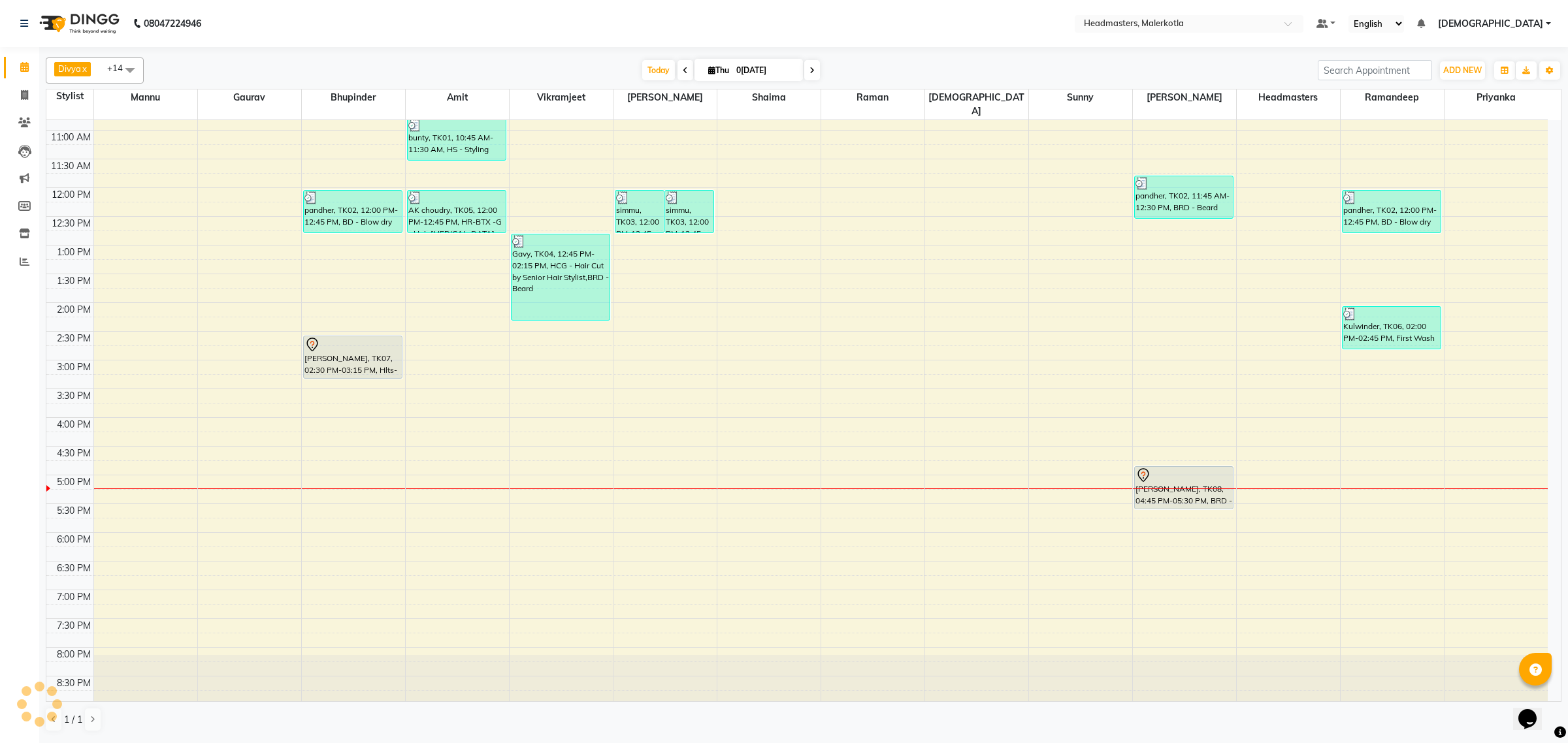
scroll to position [164, 0]
click at [210, 348] on div "8:00 AM 8:30 AM 9:00 AM 9:30 AM 10:00 AM 10:30 AM 11:00 AM 11:30 AM 12:00 PM 12…" at bounding box center [797, 358] width 1501 height 804
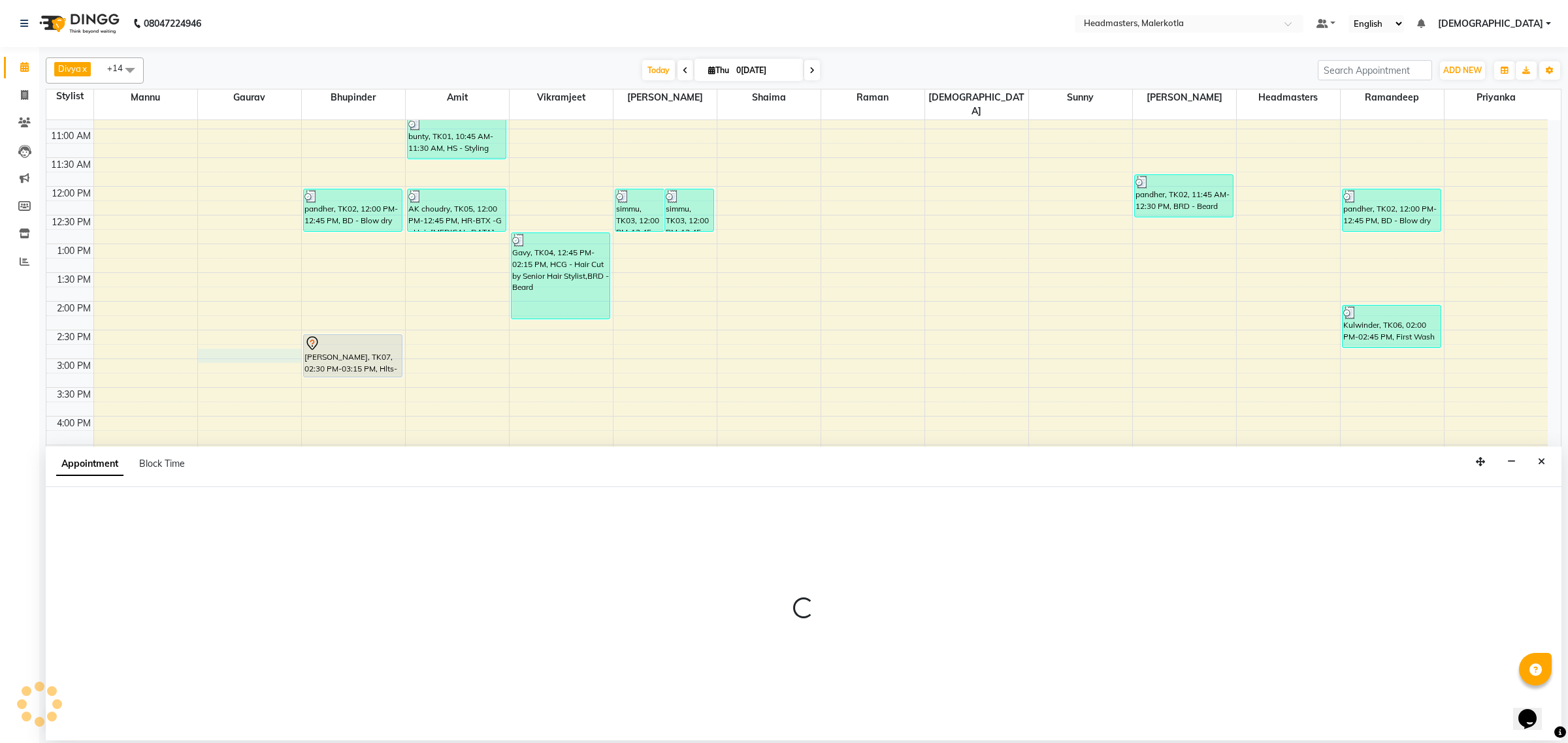
select select "63922"
select select "tentative"
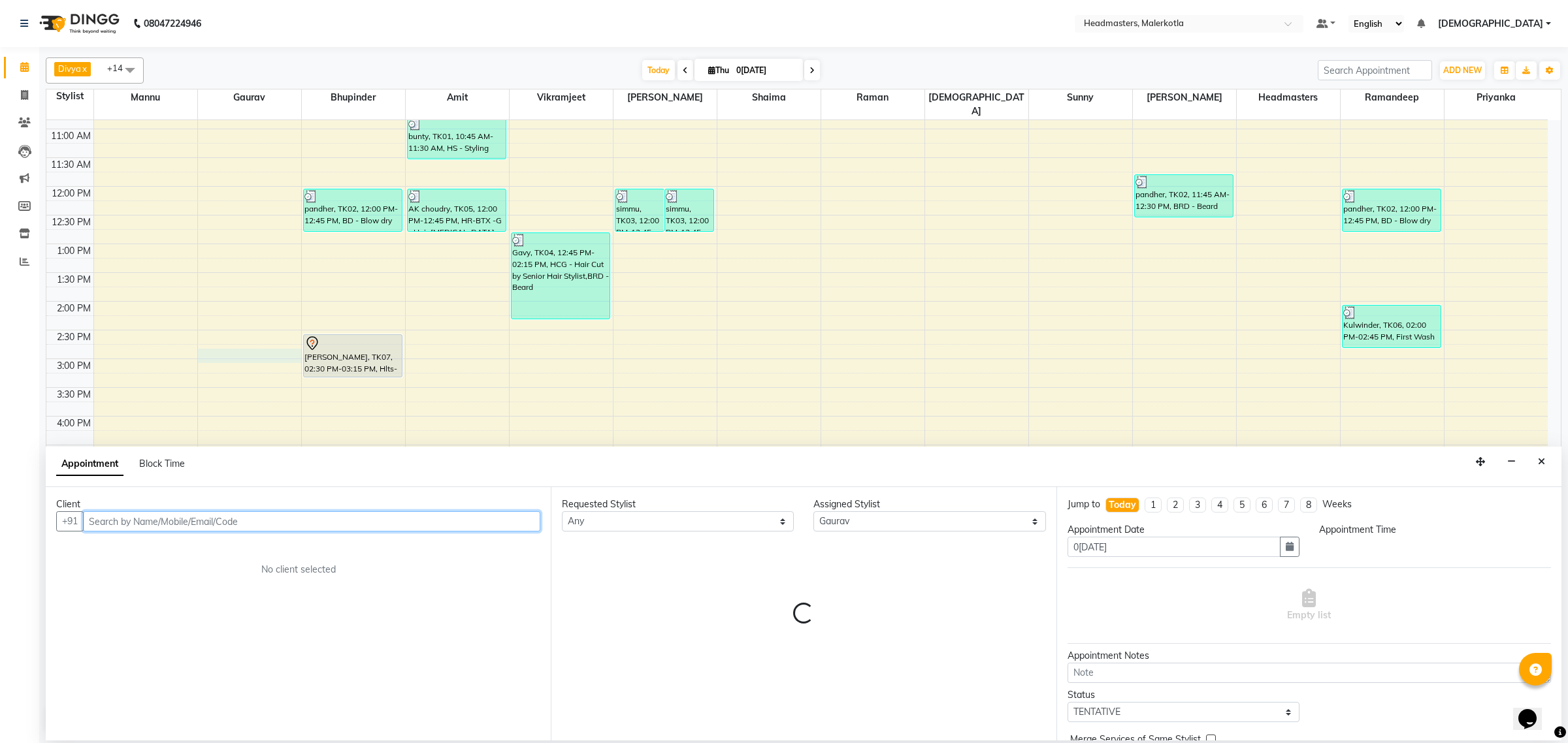
select select "885"
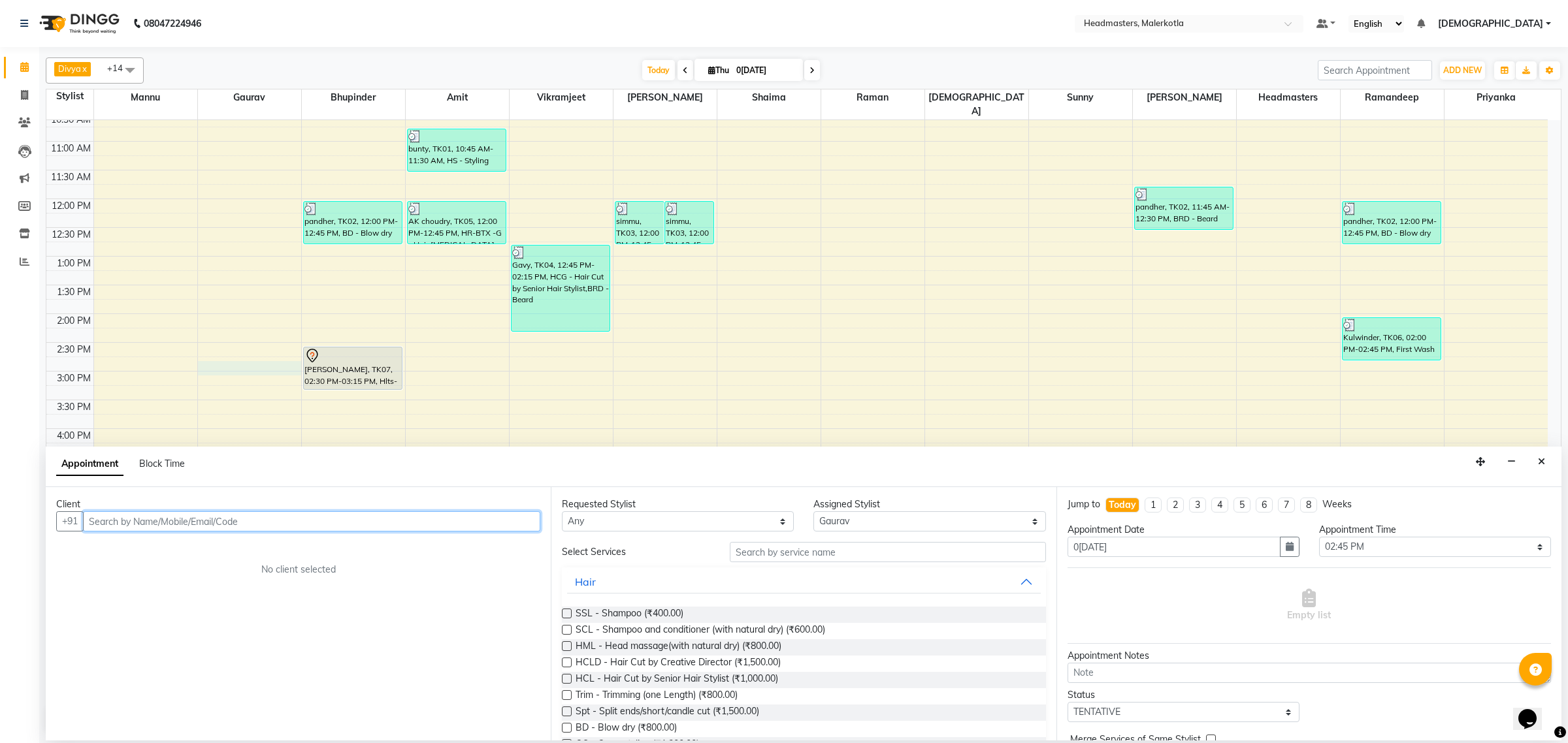
scroll to position [218, 0]
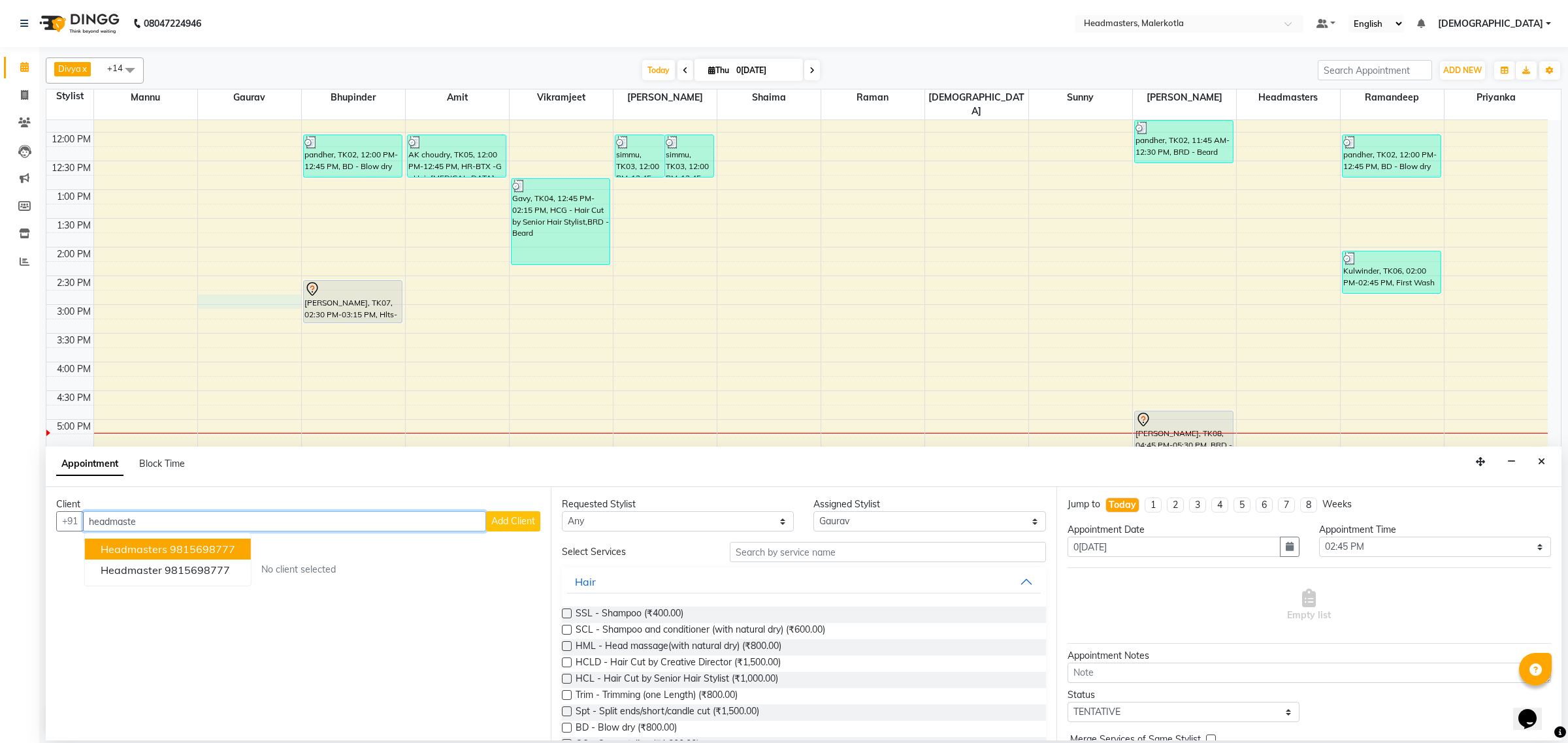
click at [181, 548] on ngb-highlight "9815698777" at bounding box center [203, 549] width 65 height 13
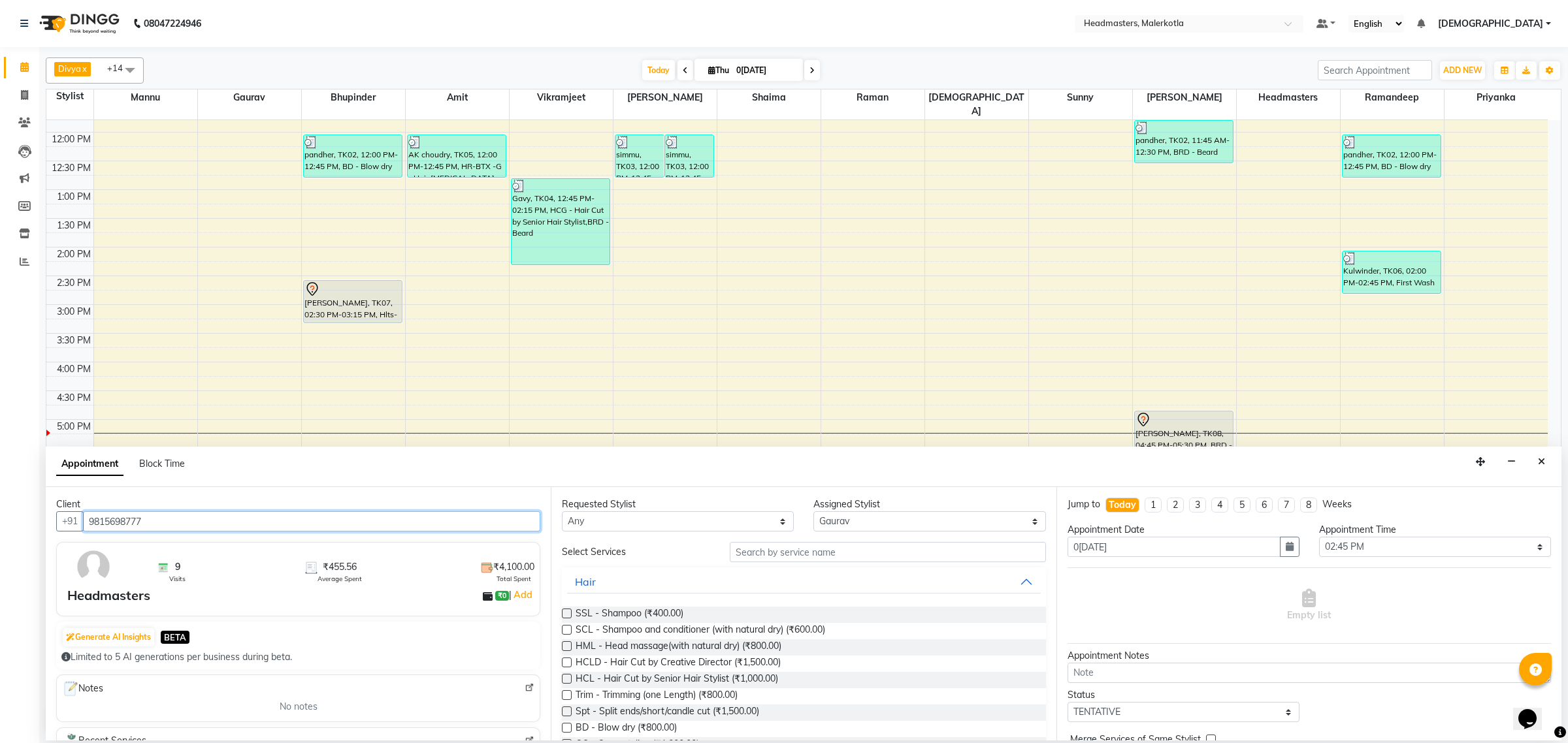
type input "9815698777"
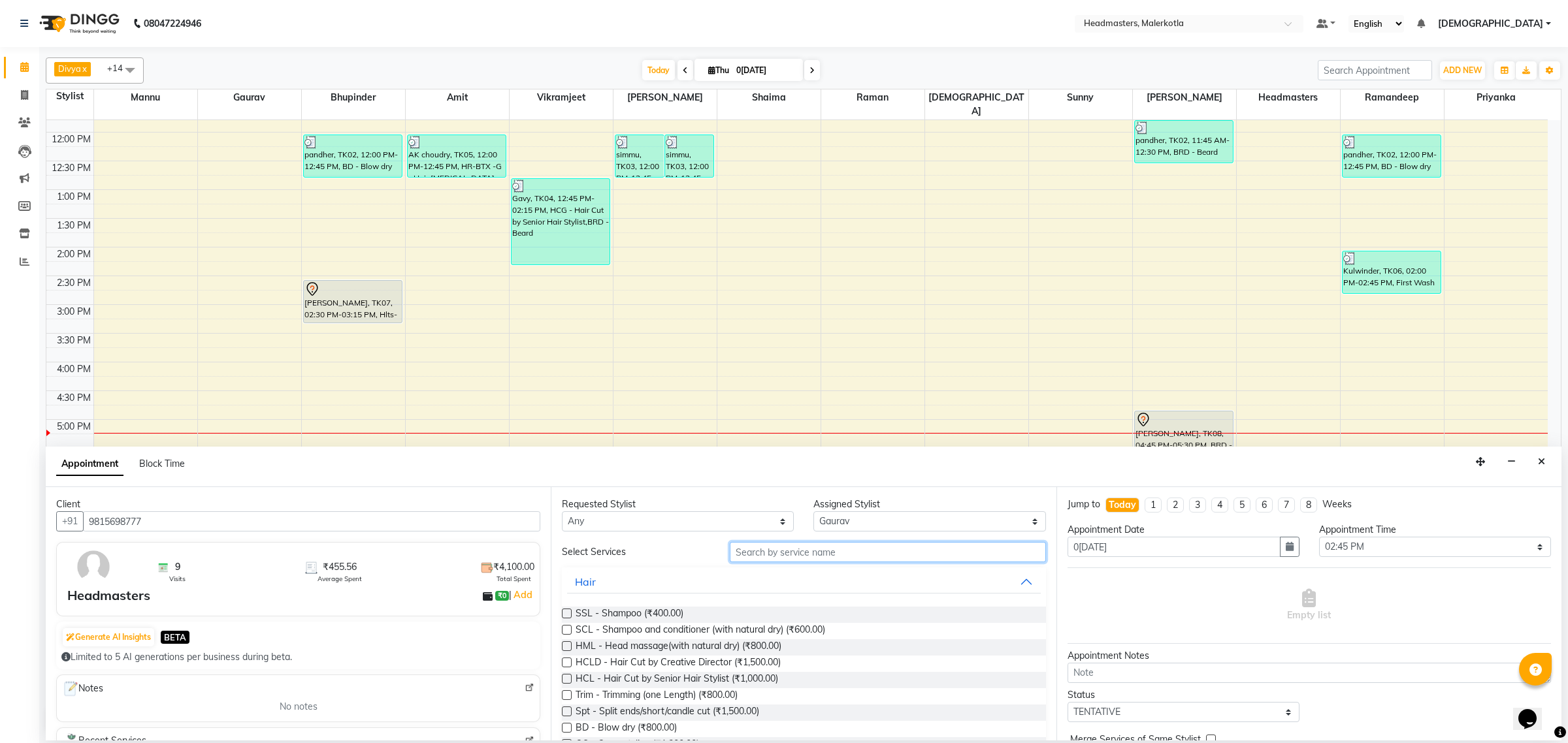
click at [756, 557] on input "text" at bounding box center [887, 552] width 316 height 20
click at [857, 525] on select "Select Ajay Aman Amanpreet Amit Bhupinder Chand Sahota Danish Gagan Gaurav Hars…" at bounding box center [929, 522] width 232 height 20
select select "68999"
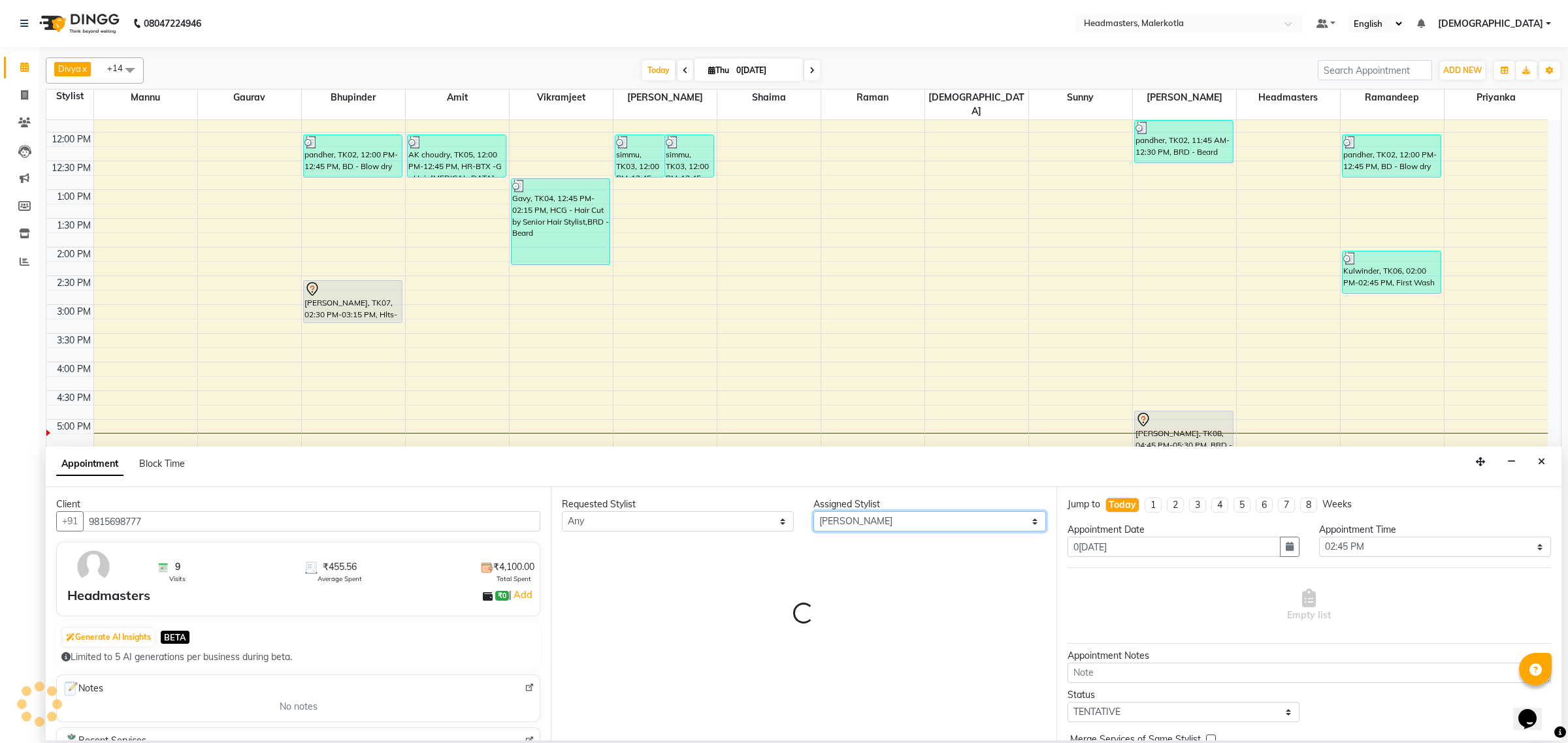
click at [857, 525] on select "Select Ajay Aman Amanpreet Amit Bhupinder Chand Sahota Danish Gagan Gaurav Hars…" at bounding box center [929, 522] width 232 height 20
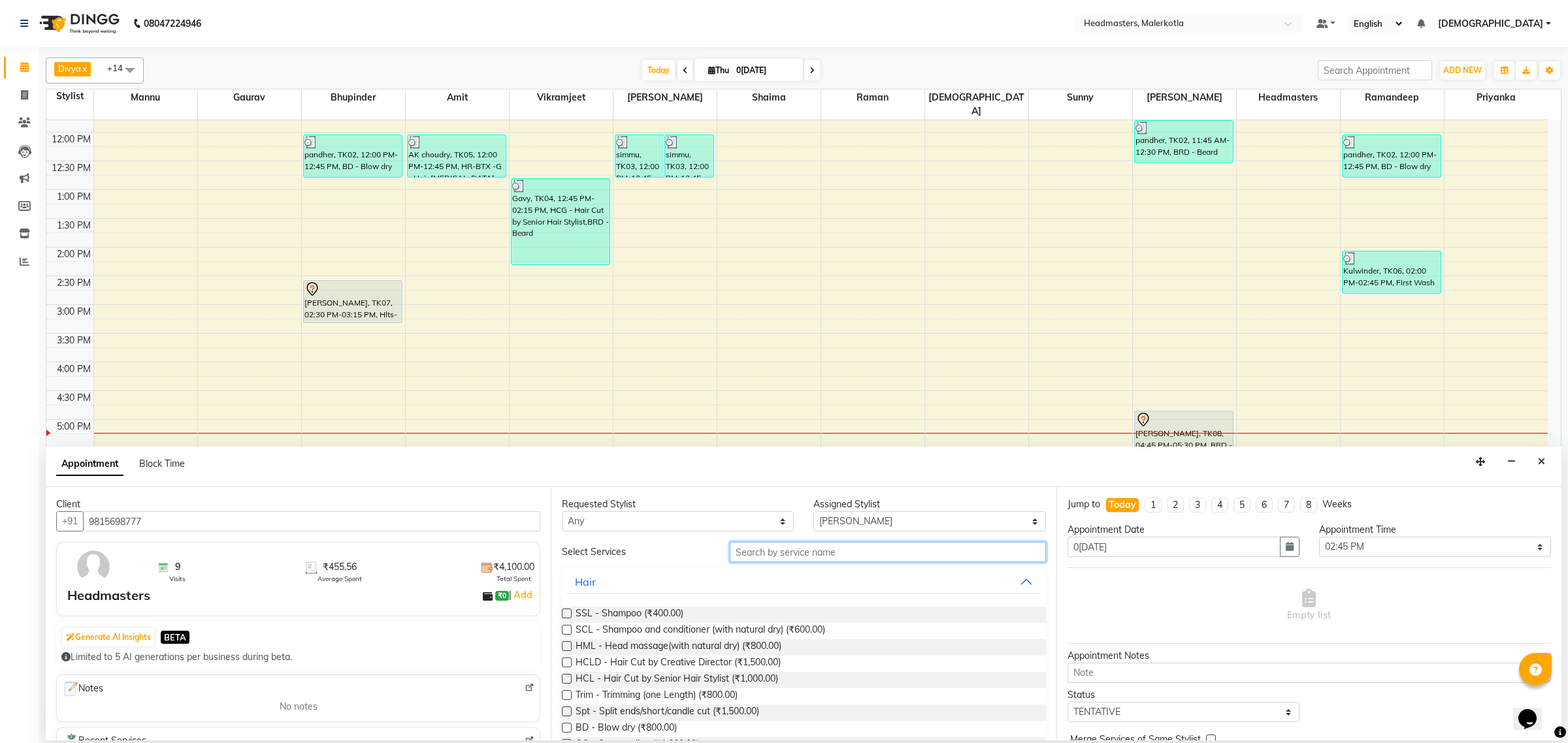
click at [808, 556] on input "text" at bounding box center [887, 552] width 316 height 20
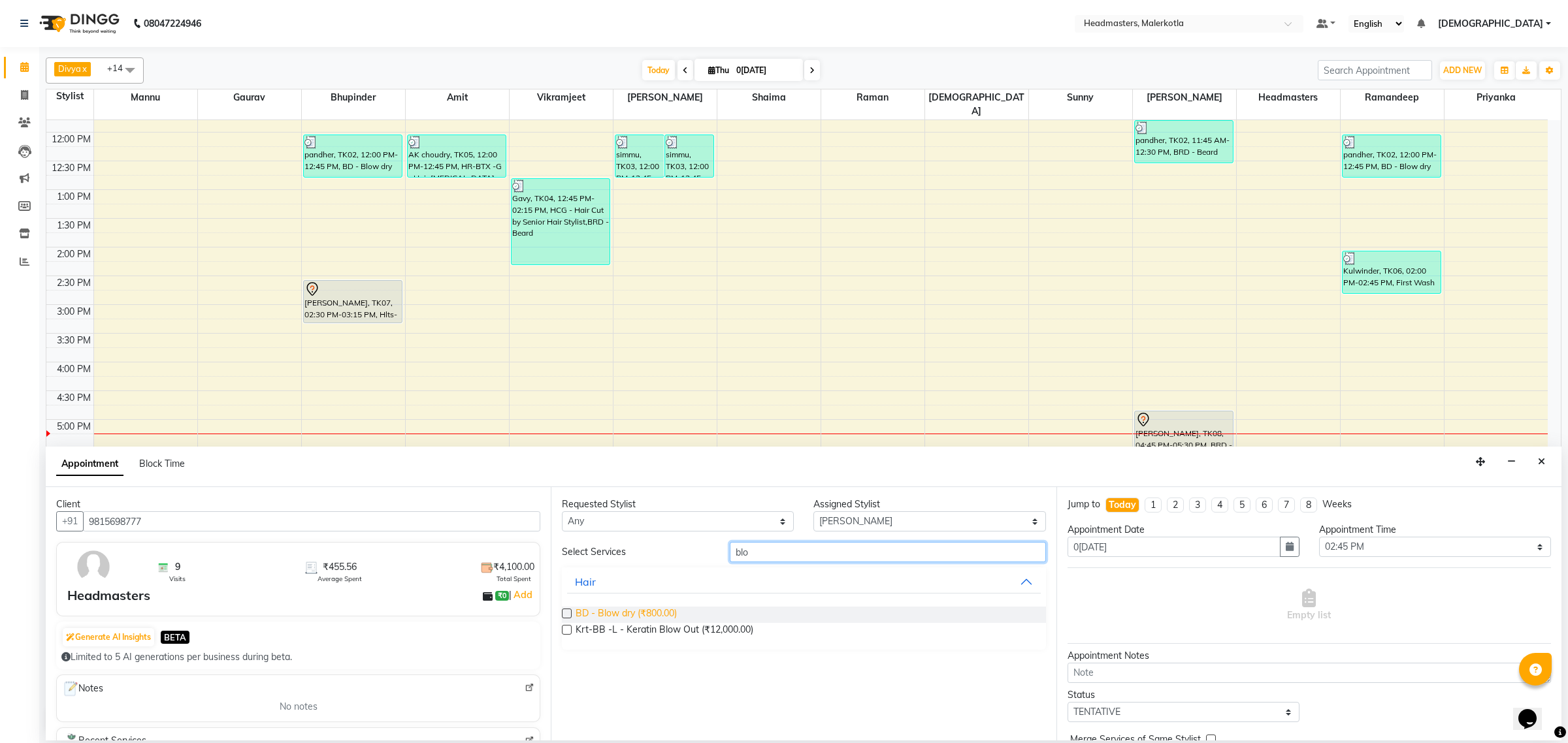
type input "blo"
click at [667, 609] on span "BD - Blow dry (₹800.00)" at bounding box center [626, 615] width 101 height 17
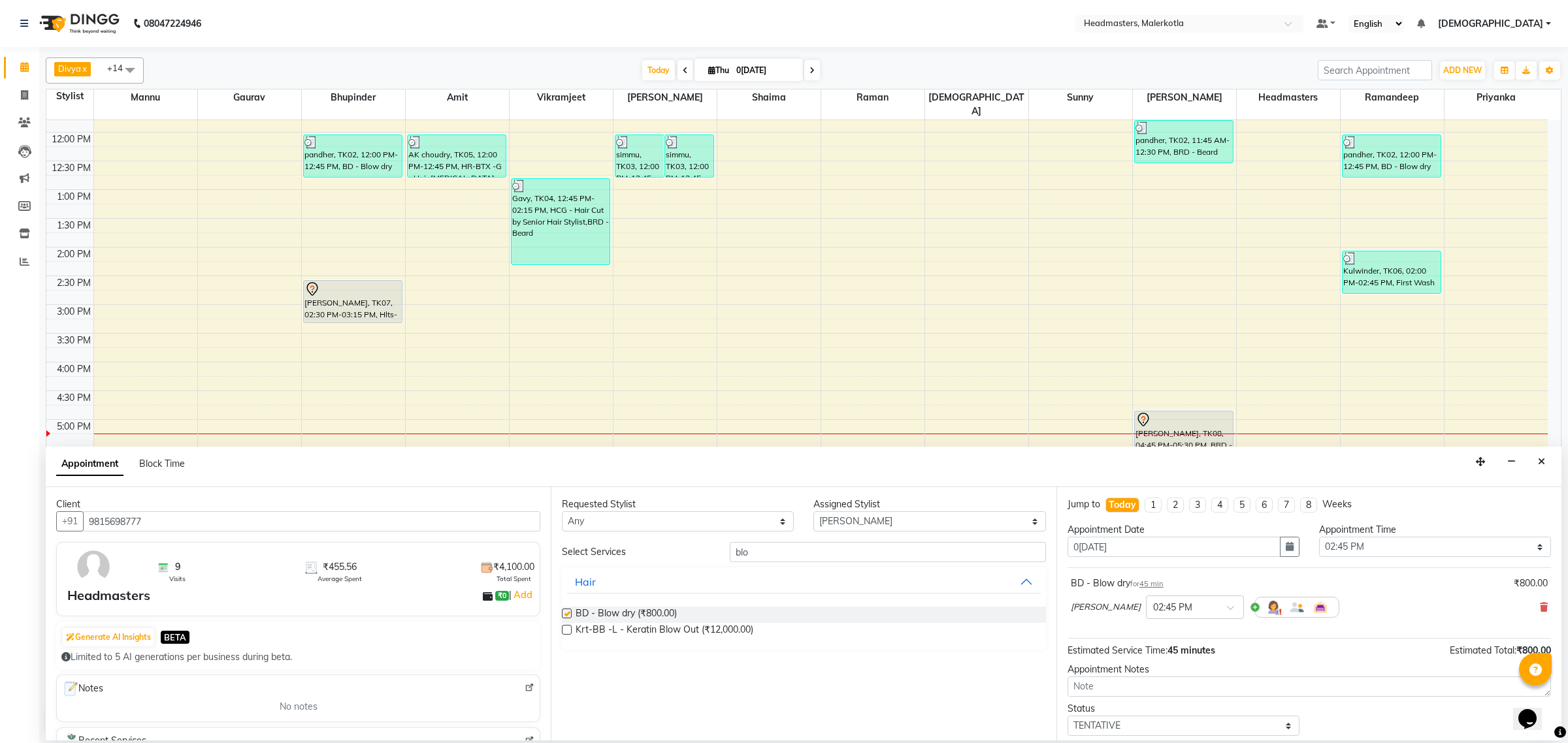
checkbox input "false"
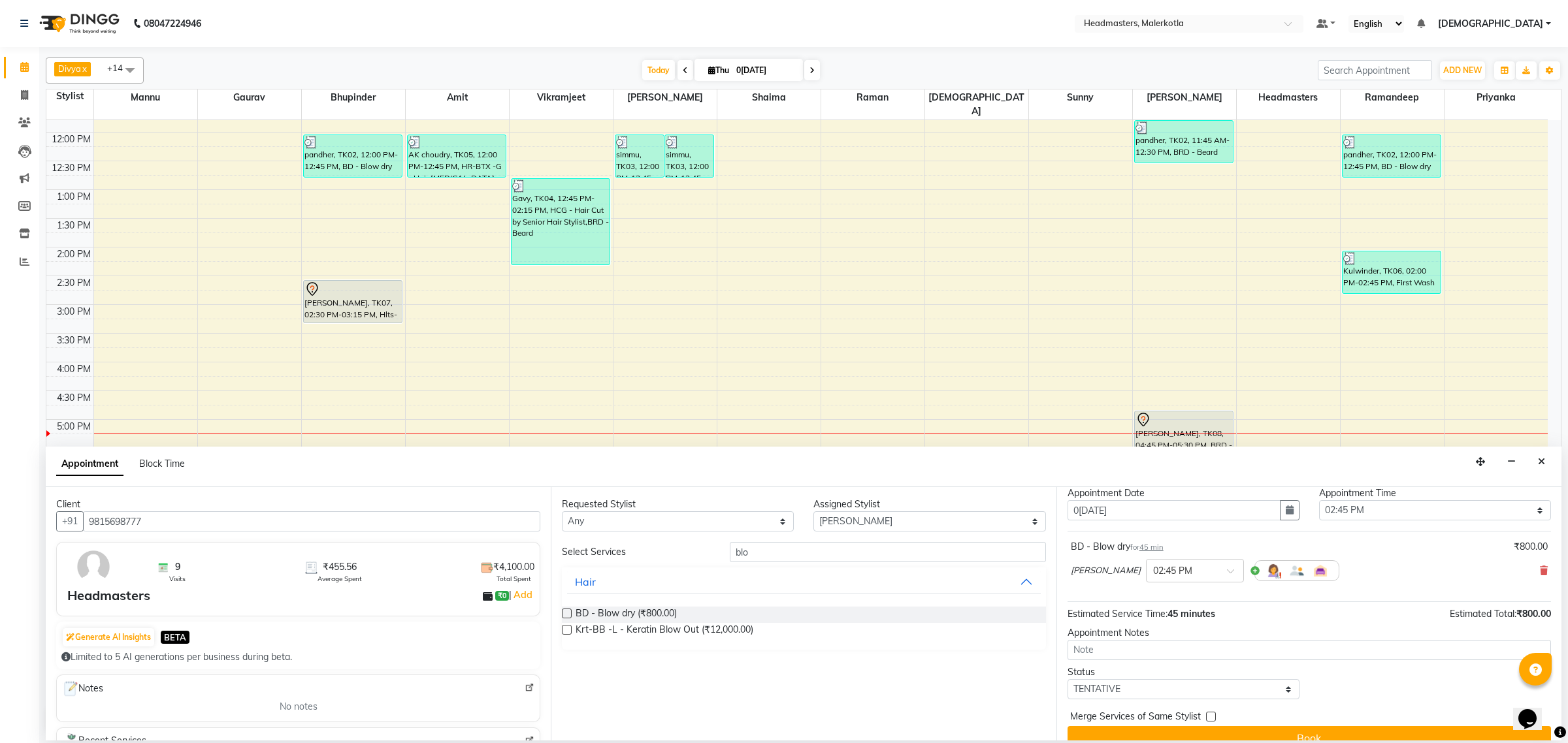
scroll to position [57, 0]
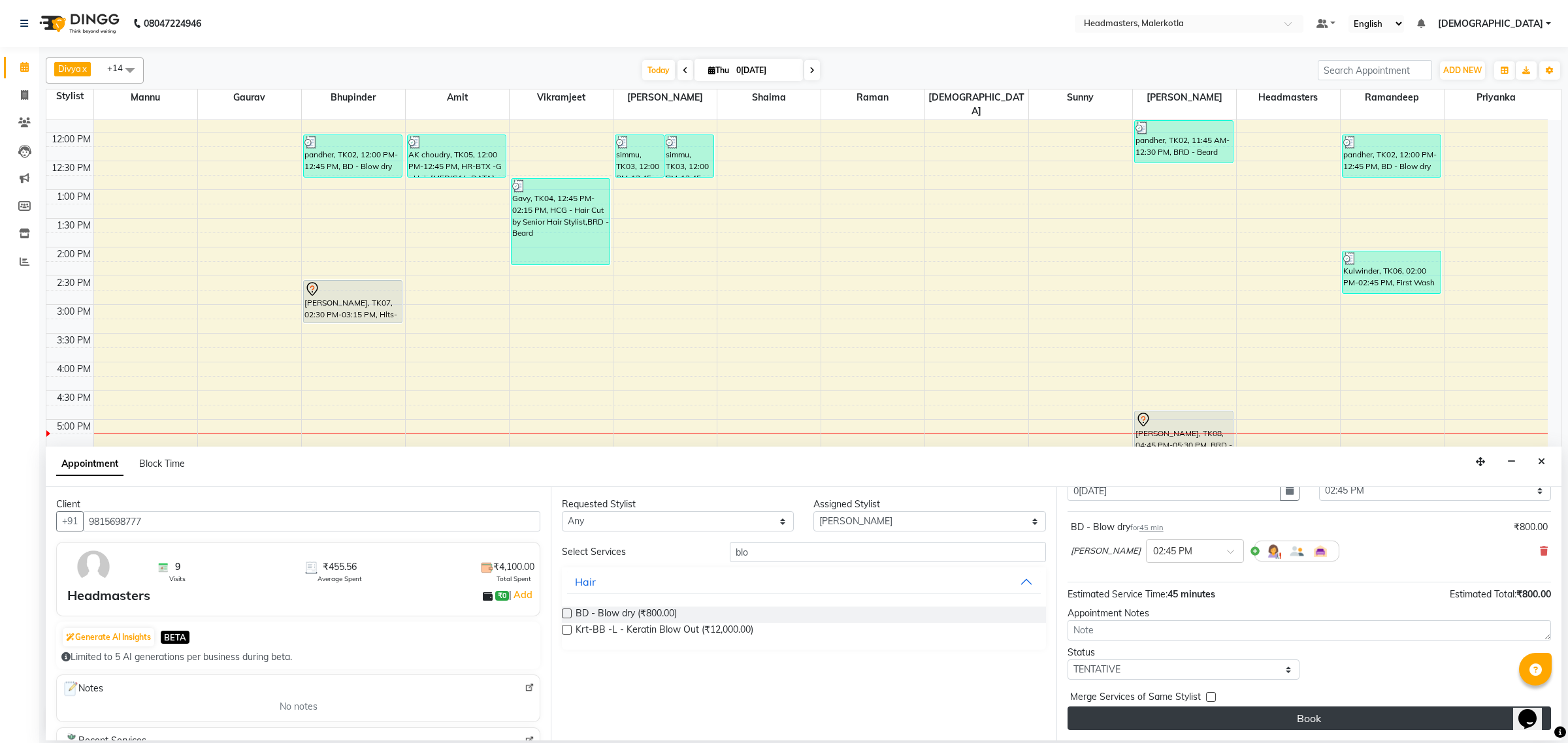
click at [1213, 720] on button "Book" at bounding box center [1309, 718] width 483 height 24
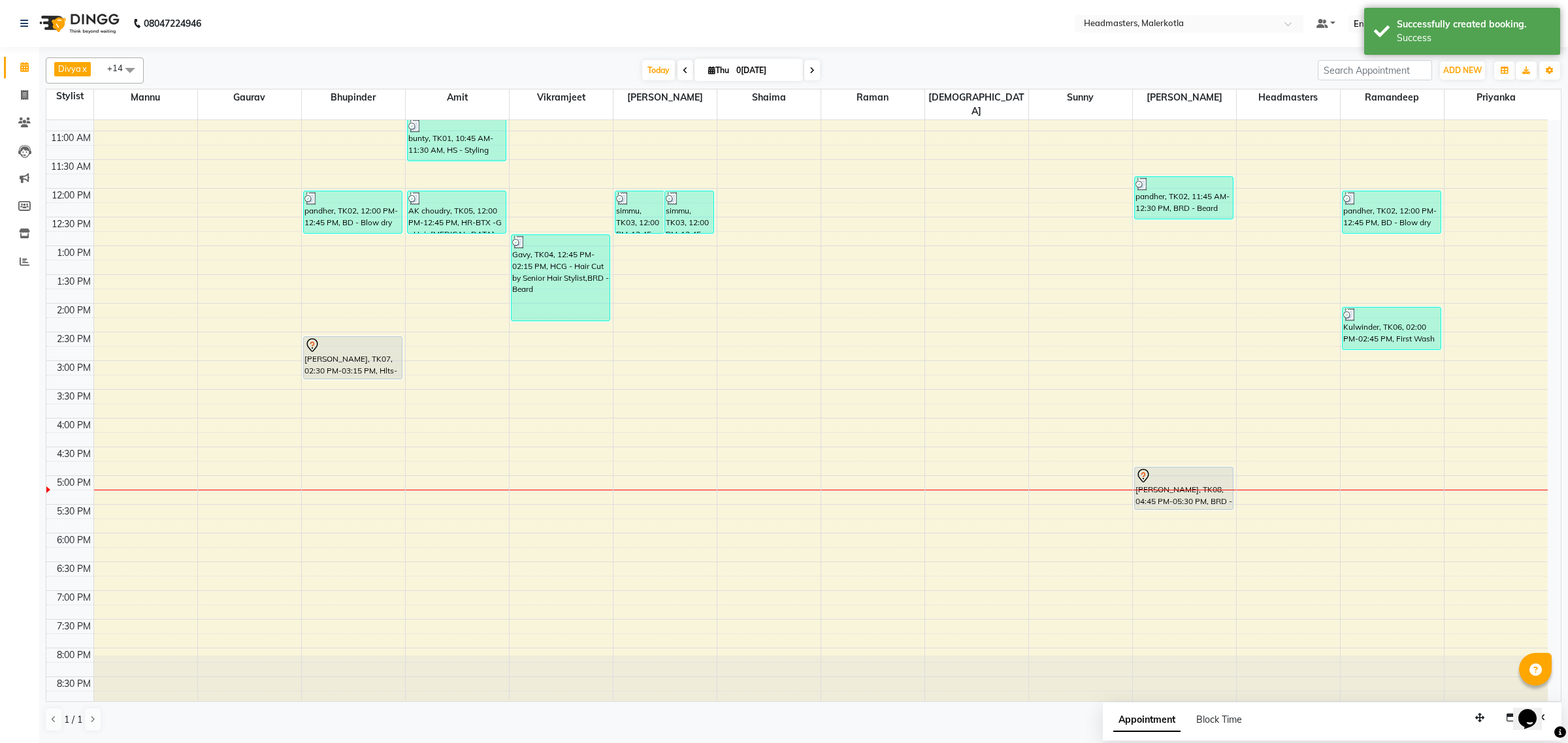
scroll to position [164, 0]
click at [132, 72] on span at bounding box center [130, 69] width 26 height 25
click at [80, 151] on div "[PERSON_NAME]" at bounding box center [95, 153] width 84 height 14
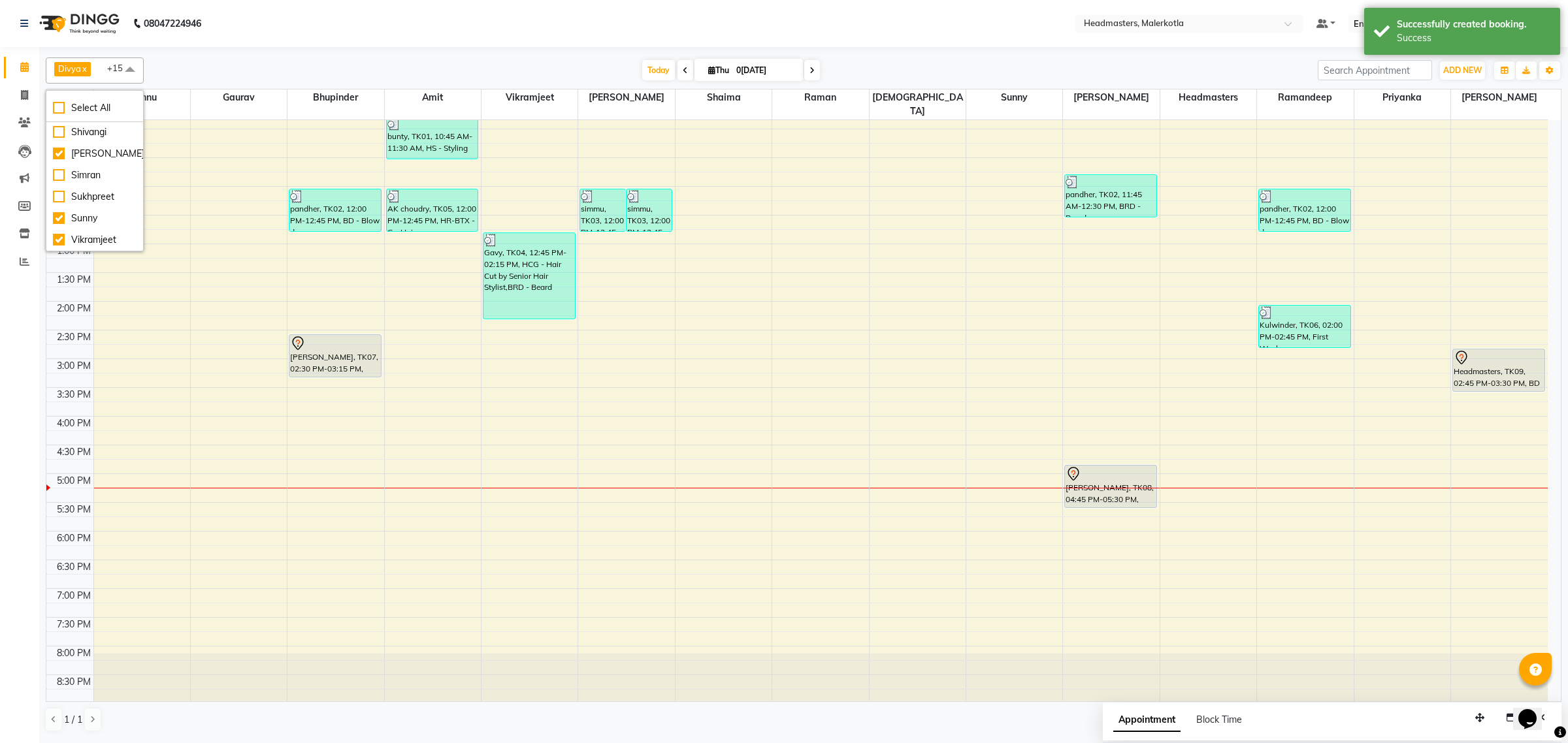
click at [130, 66] on span at bounding box center [130, 69] width 26 height 25
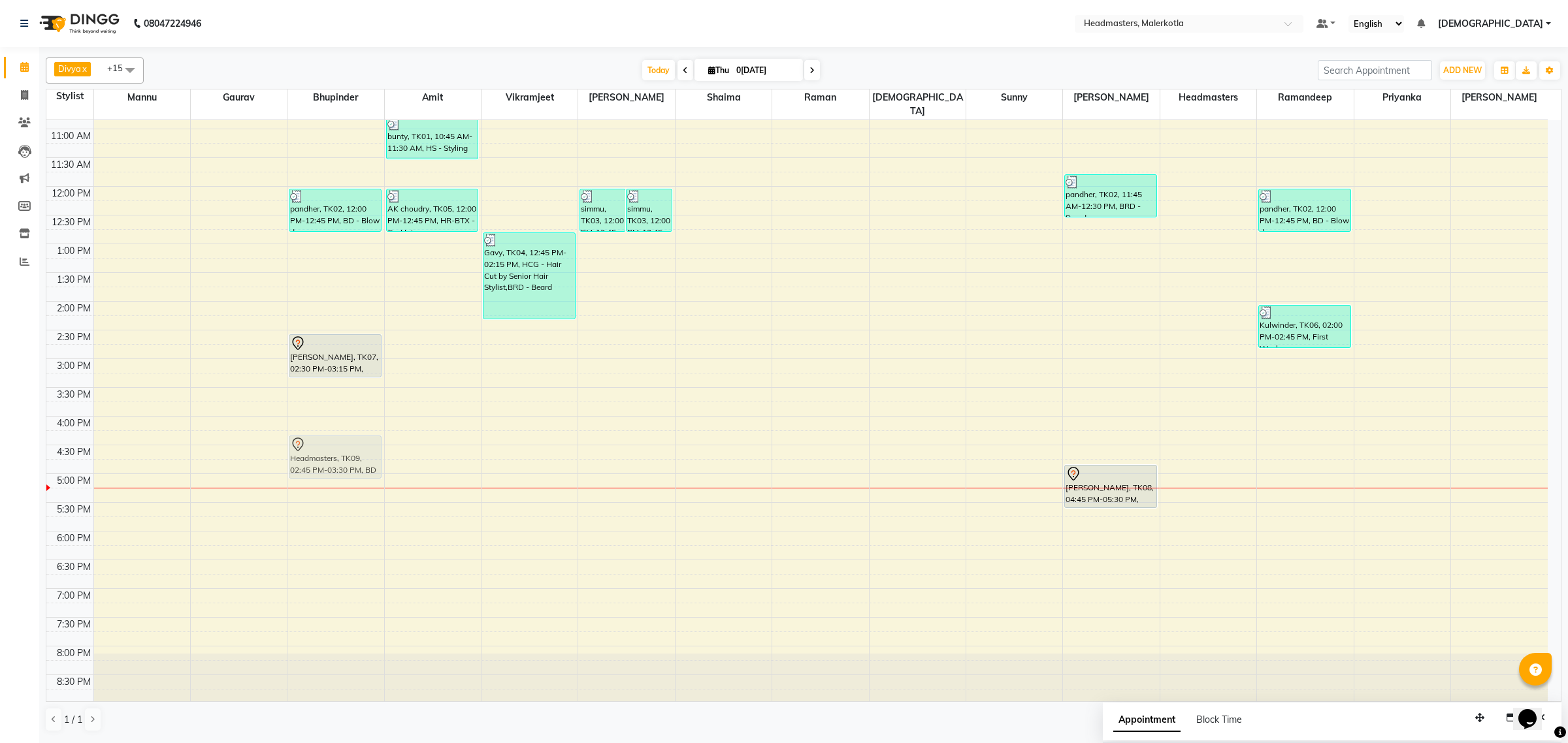
drag, startPoint x: 1471, startPoint y: 354, endPoint x: 291, endPoint y: 444, distance: 1183.4
click at [291, 444] on tr "pandher, TK02, 12:00 PM-12:45 PM, BD - Blow dry salim staff, TK07, 02:30 PM-03:…" at bounding box center [797, 358] width 1501 height 804
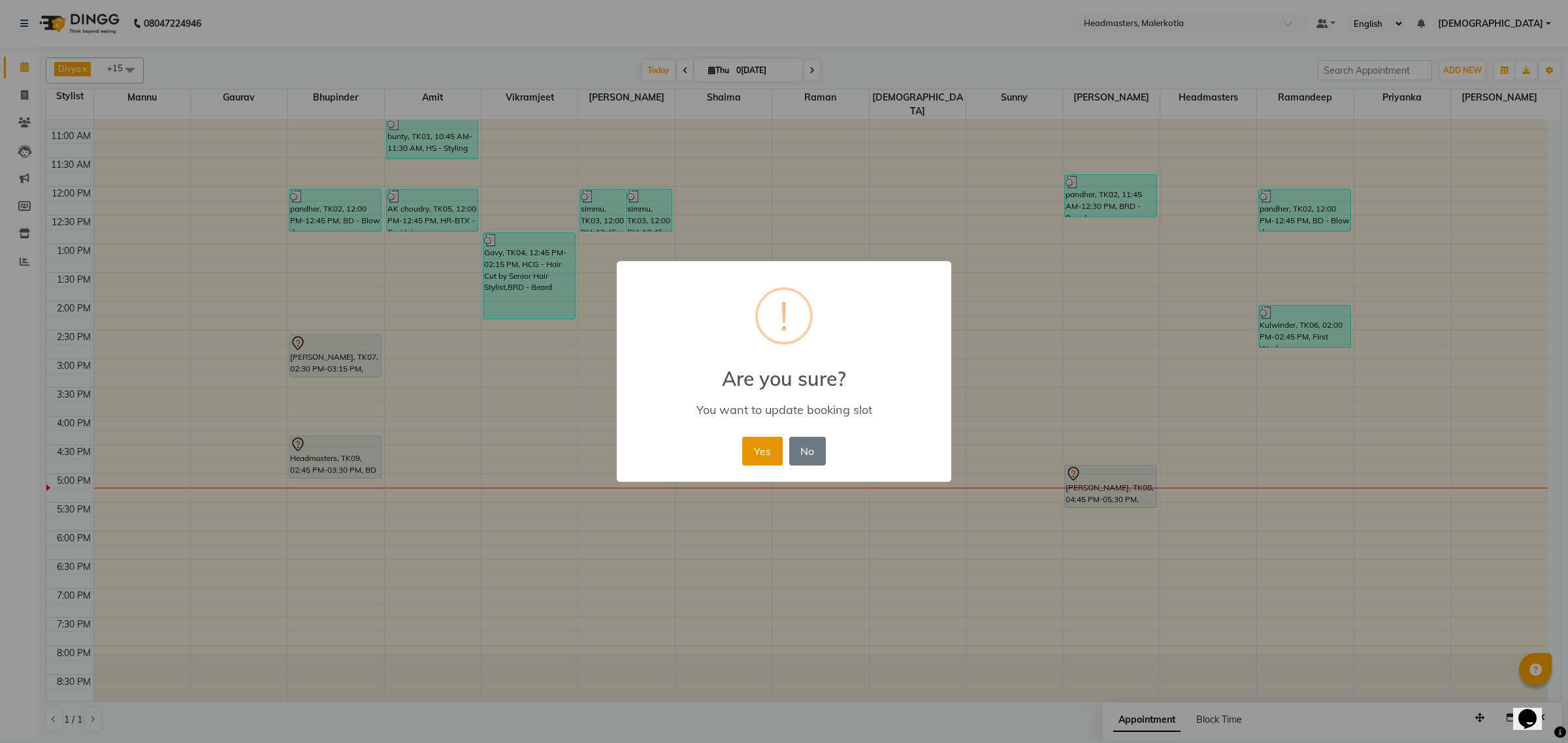
click at [752, 454] on button "Yes" at bounding box center [762, 451] width 40 height 29
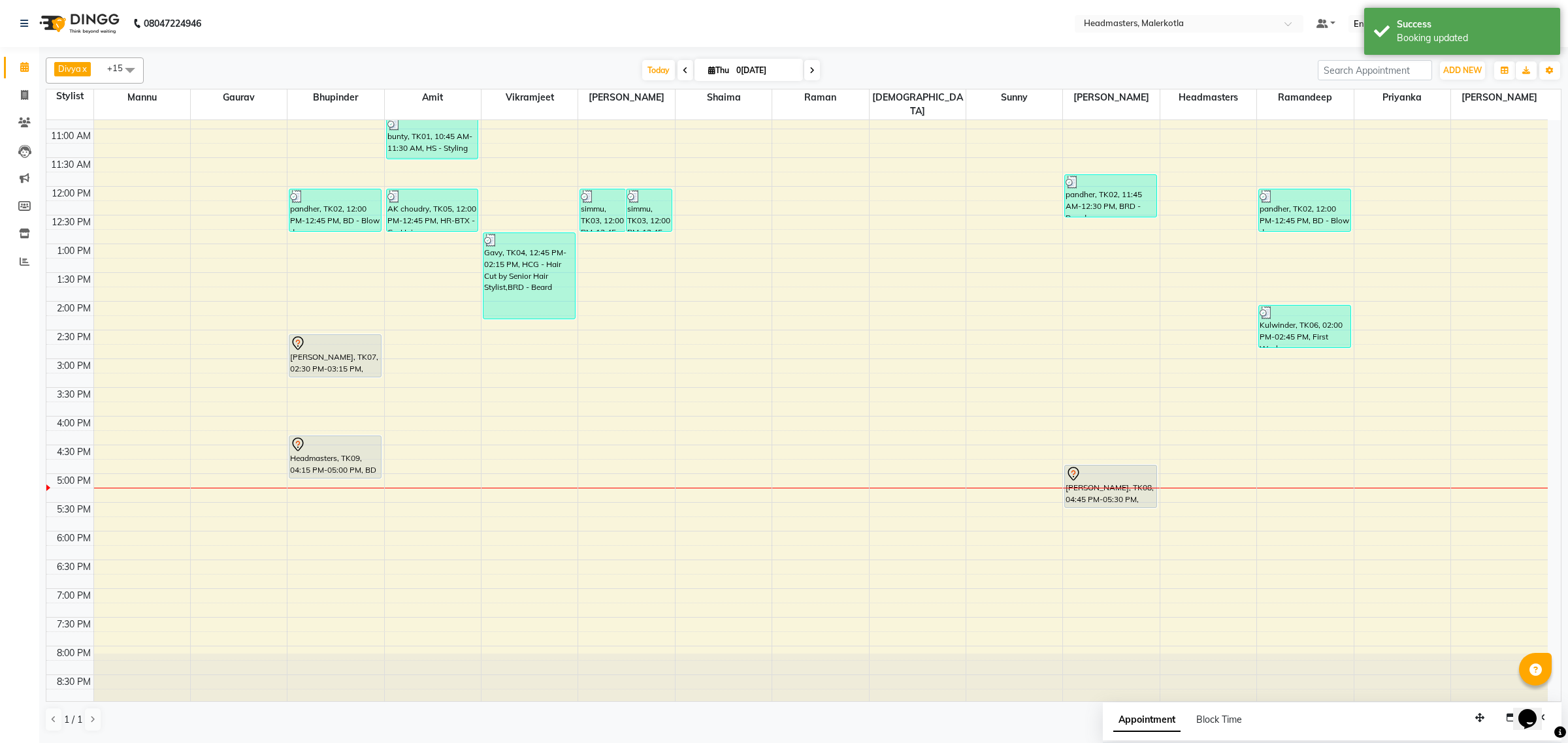
click at [132, 67] on span at bounding box center [130, 69] width 26 height 25
click at [103, 160] on div "[PERSON_NAME]" at bounding box center [95, 153] width 84 height 14
checkbox input "false"
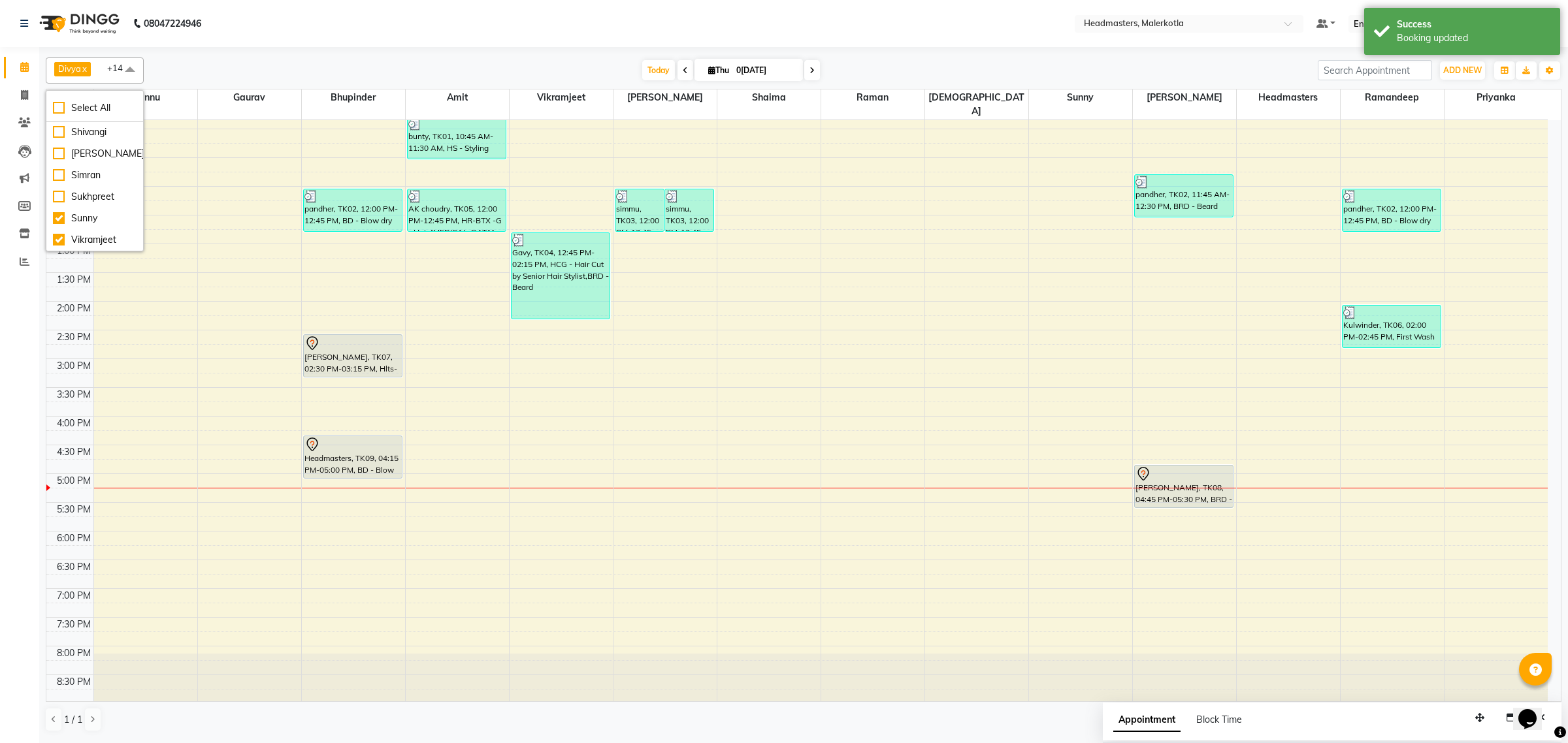
click at [131, 72] on span at bounding box center [130, 69] width 26 height 25
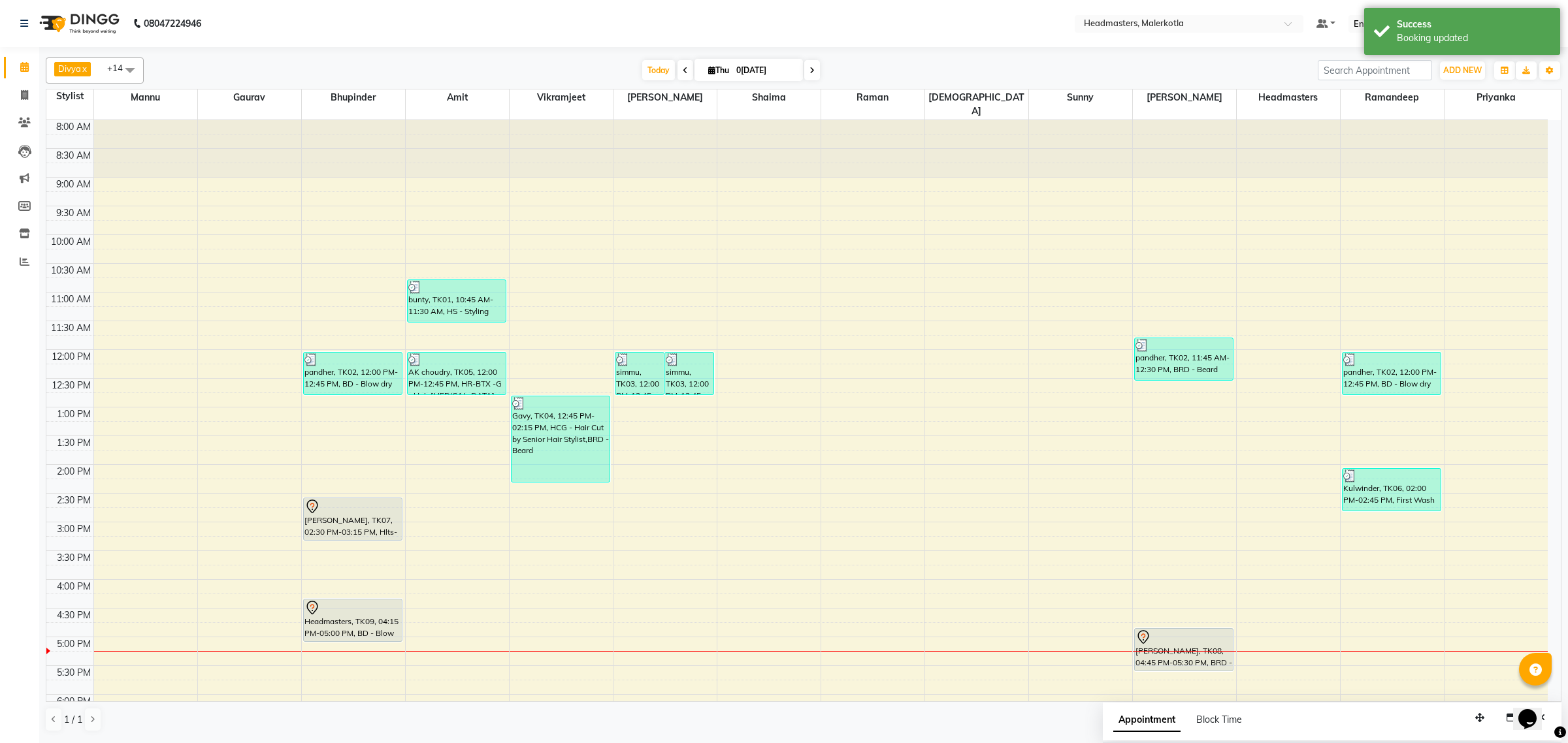
scroll to position [82, 0]
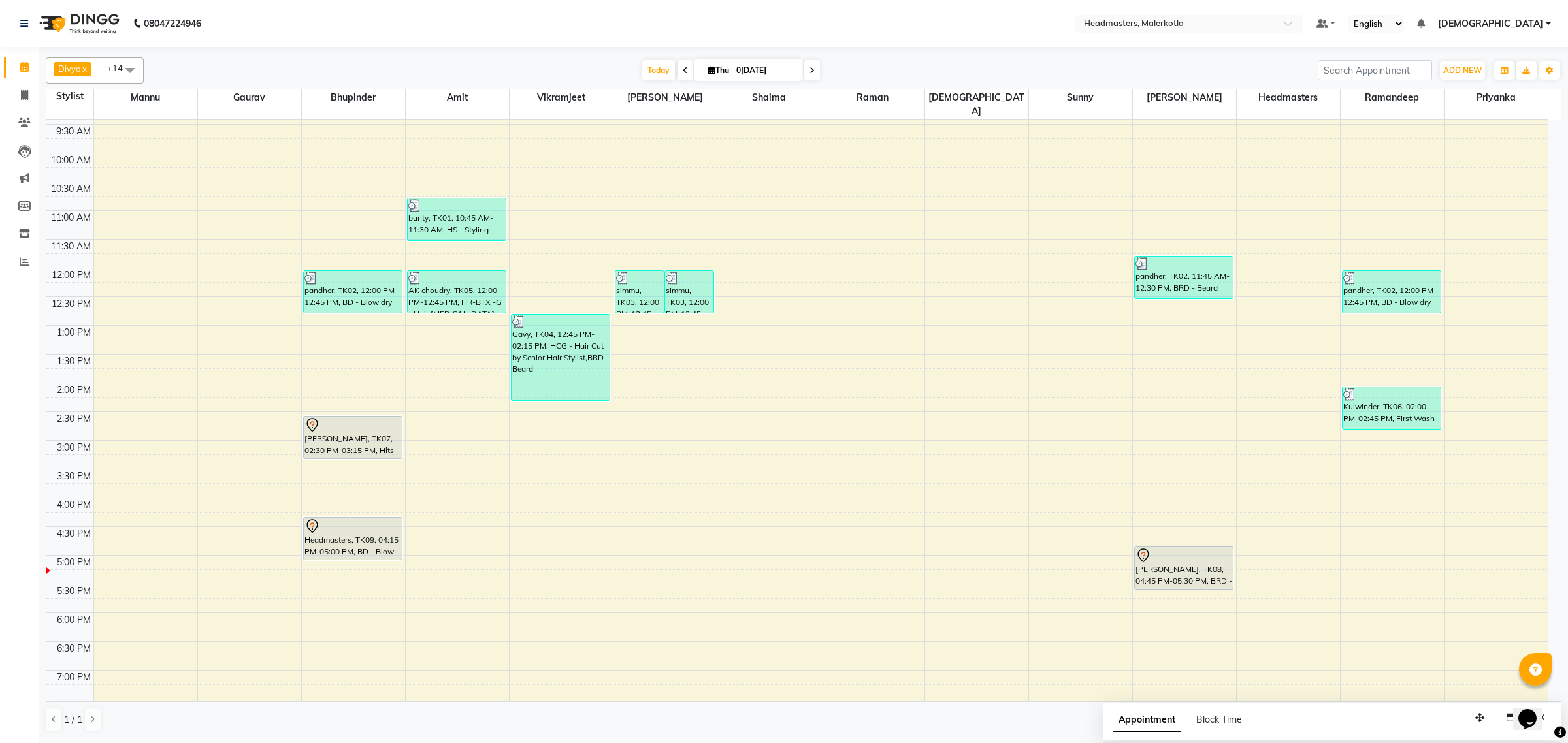
click at [131, 69] on span at bounding box center [130, 69] width 26 height 25
click at [88, 180] on div "Manpreet" at bounding box center [95, 173] width 84 height 14
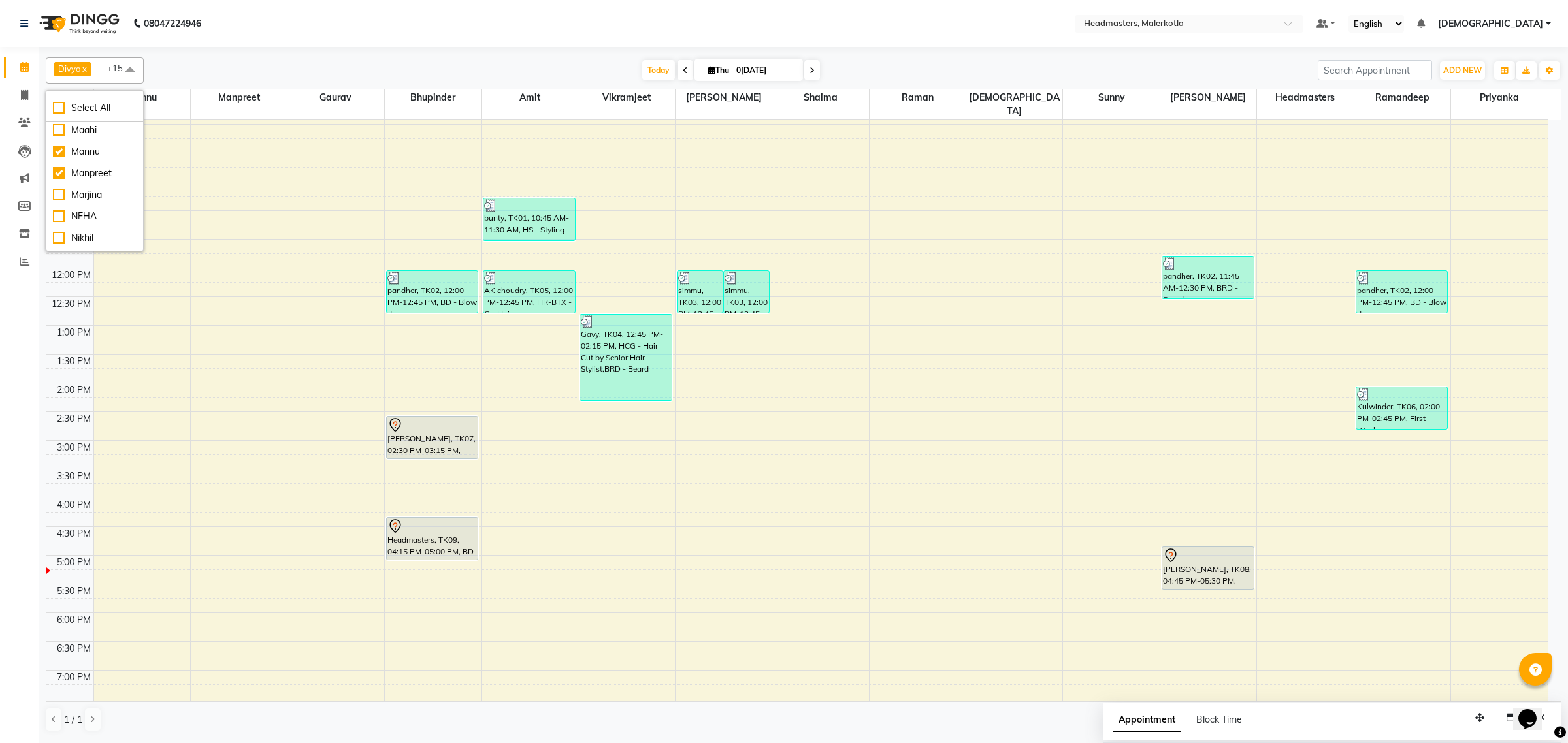
click at [135, 72] on span at bounding box center [130, 69] width 26 height 25
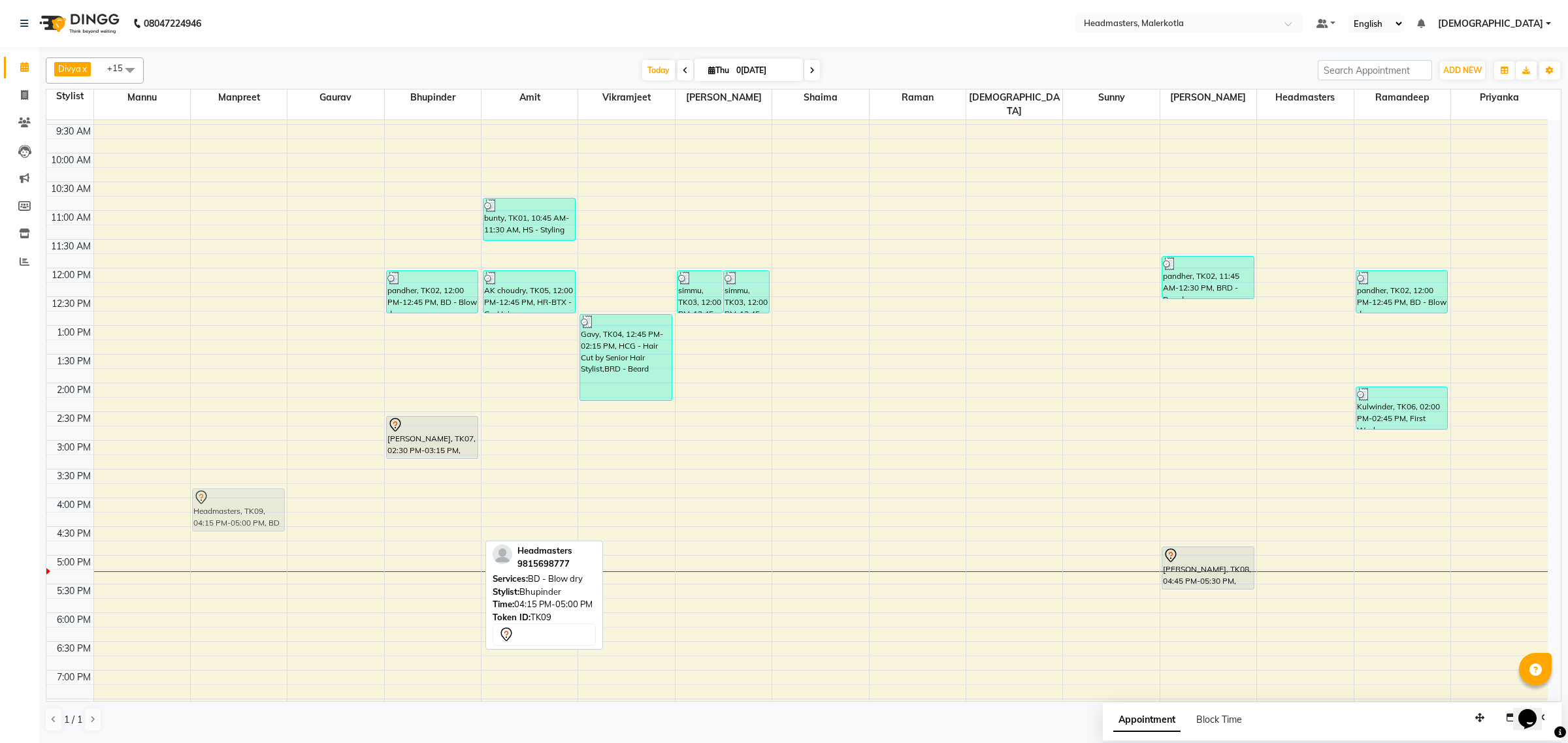
drag, startPoint x: 415, startPoint y: 521, endPoint x: 243, endPoint y: 496, distance: 173.8
click at [243, 496] on tr "Headmasters, TK09, 04:15 PM-05:00 PM, BD - Blow dry pandher, TK02, 12:00 PM-12:…" at bounding box center [797, 440] width 1501 height 804
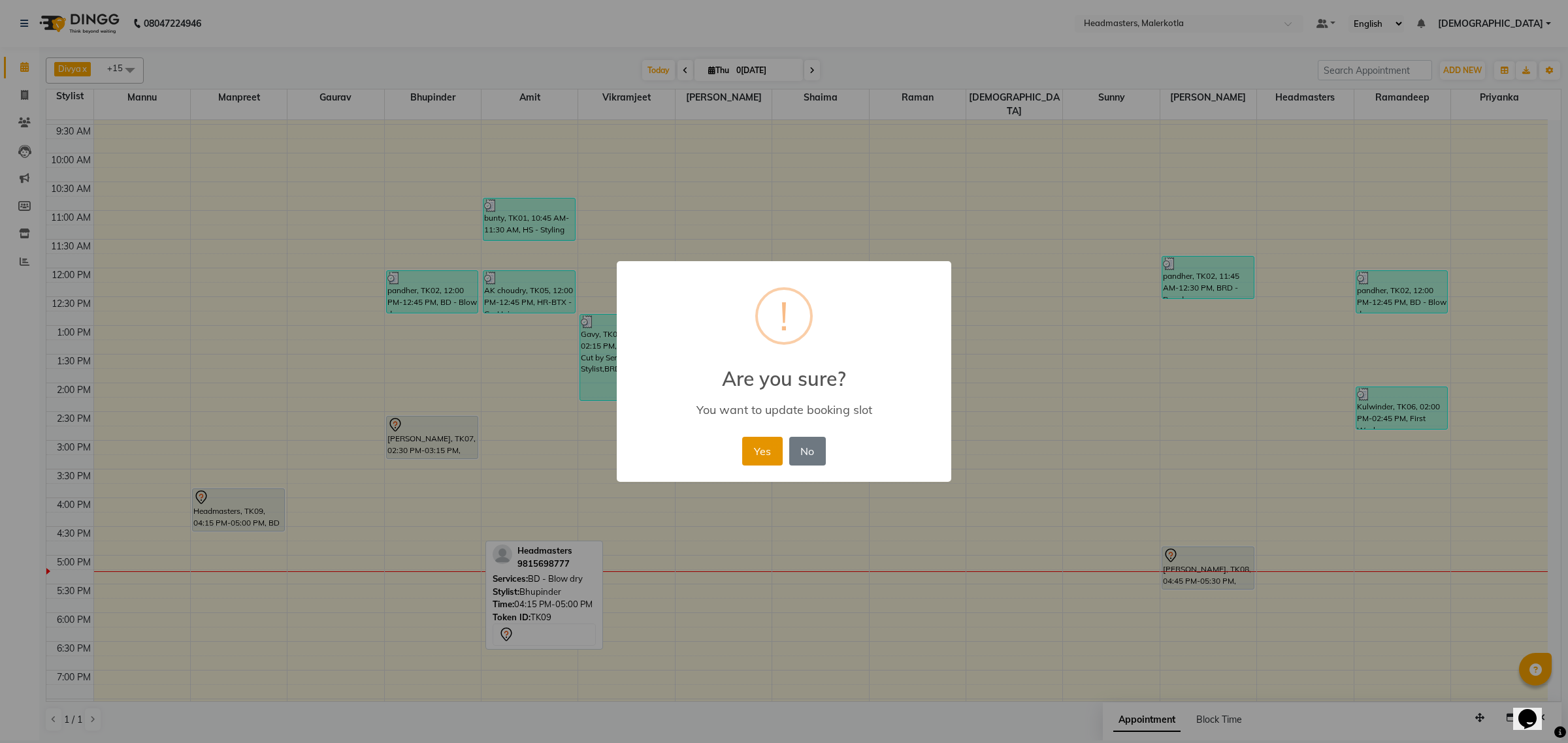
click at [761, 452] on button "Yes" at bounding box center [762, 451] width 40 height 29
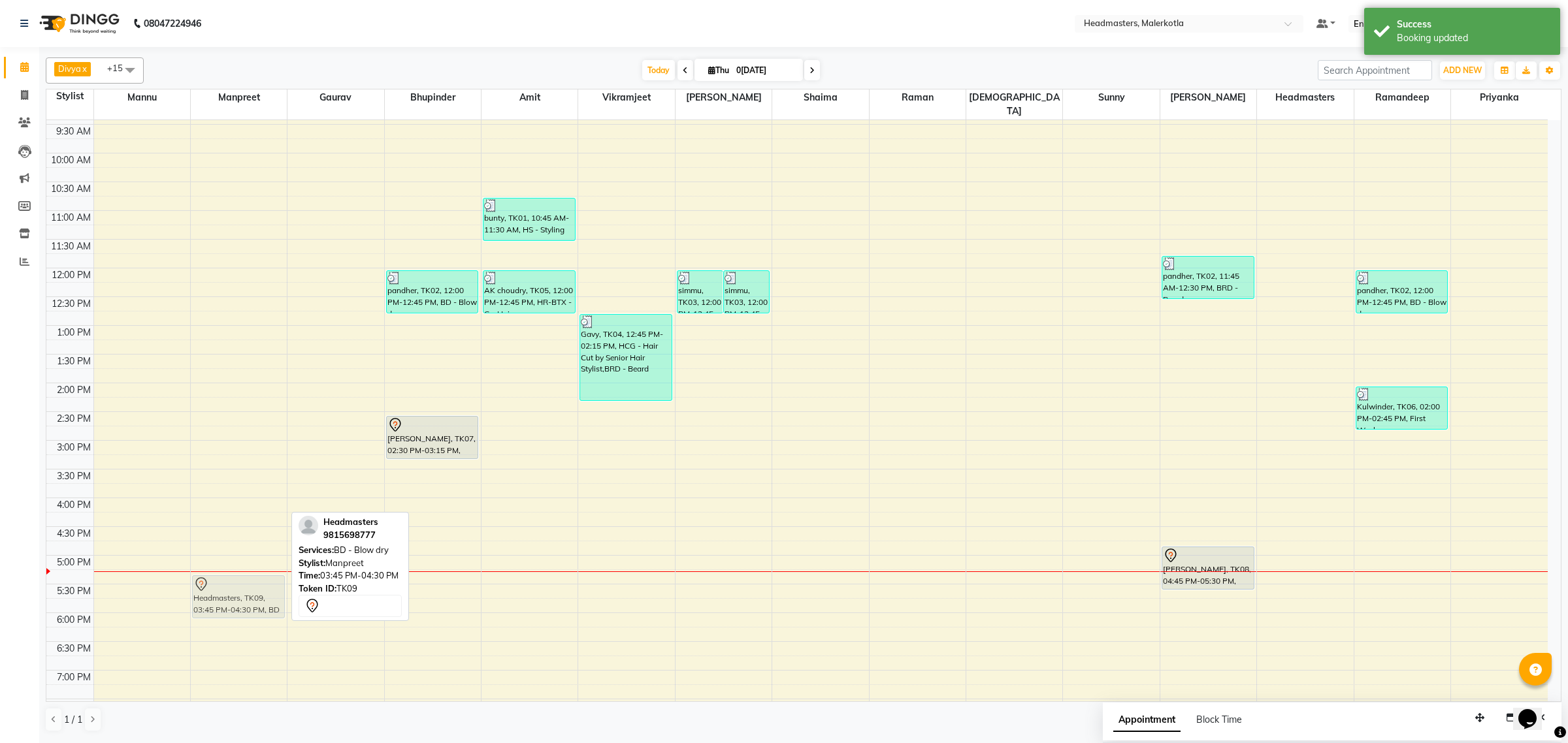
drag, startPoint x: 220, startPoint y: 497, endPoint x: 203, endPoint y: 583, distance: 87.7
click at [203, 583] on div "Headmasters, TK09, 03:45 PM-04:30 PM, BD - Blow dry Headmasters, TK09, 03:45 PM…" at bounding box center [239, 440] width 96 height 804
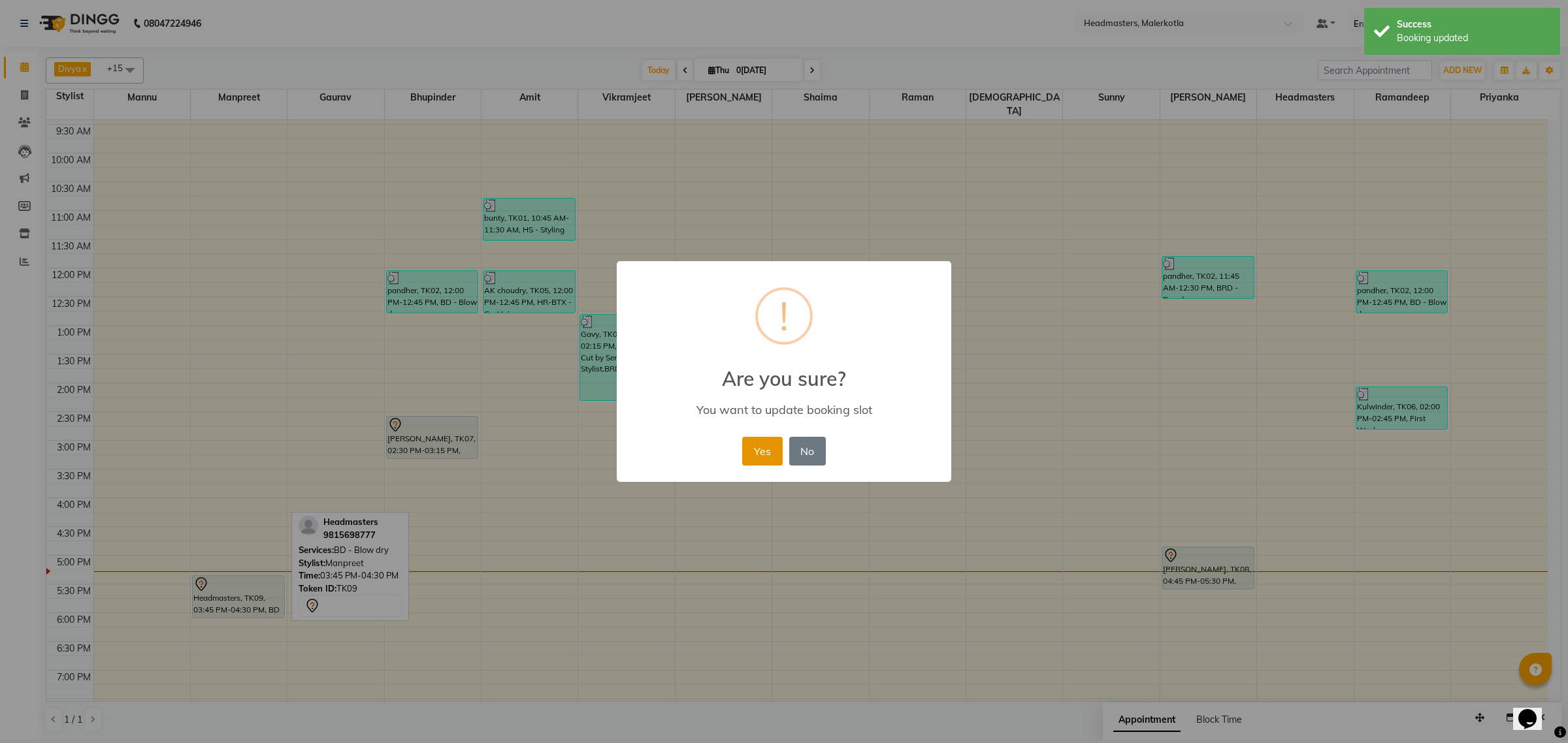
click at [766, 446] on button "Yes" at bounding box center [762, 451] width 40 height 29
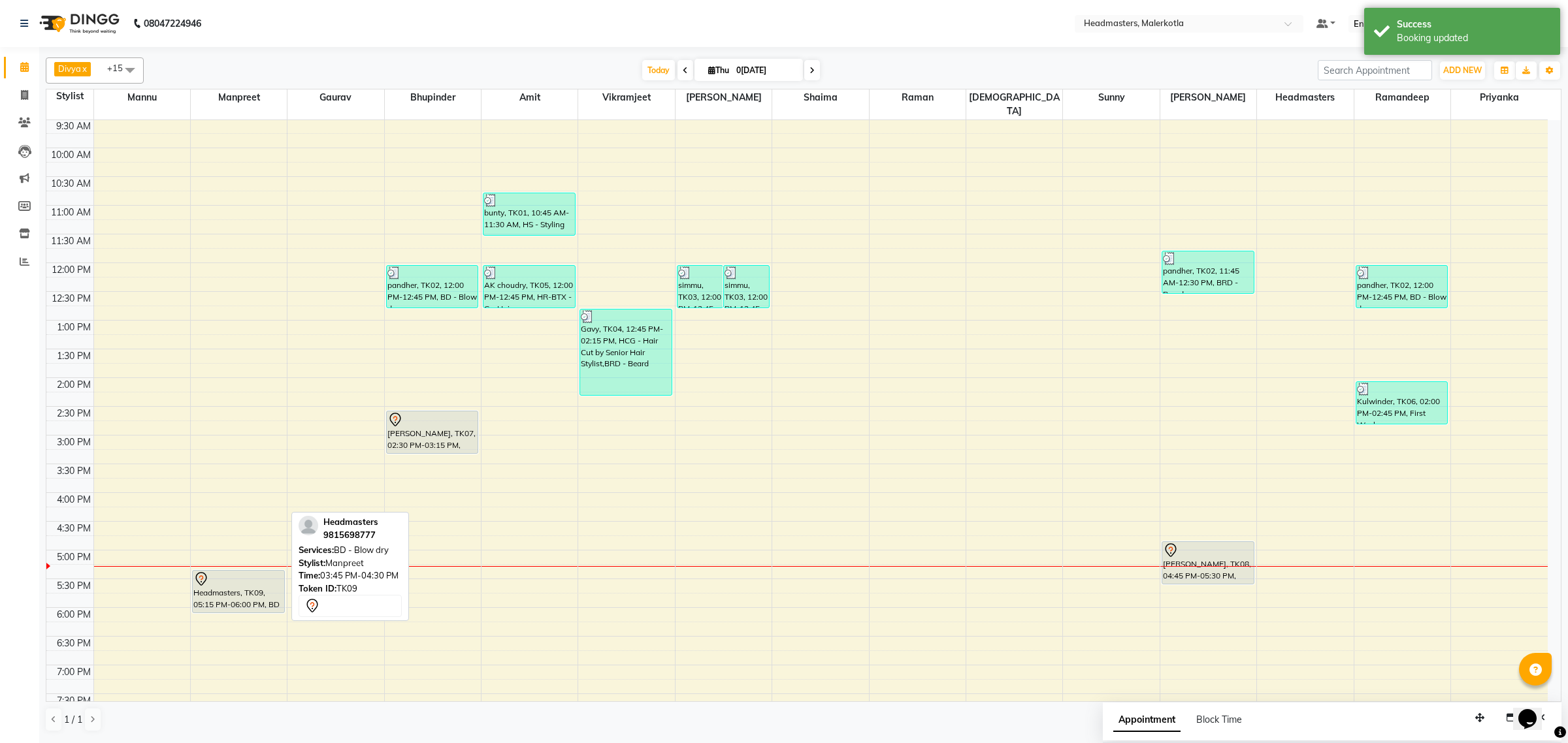
scroll to position [218, 0]
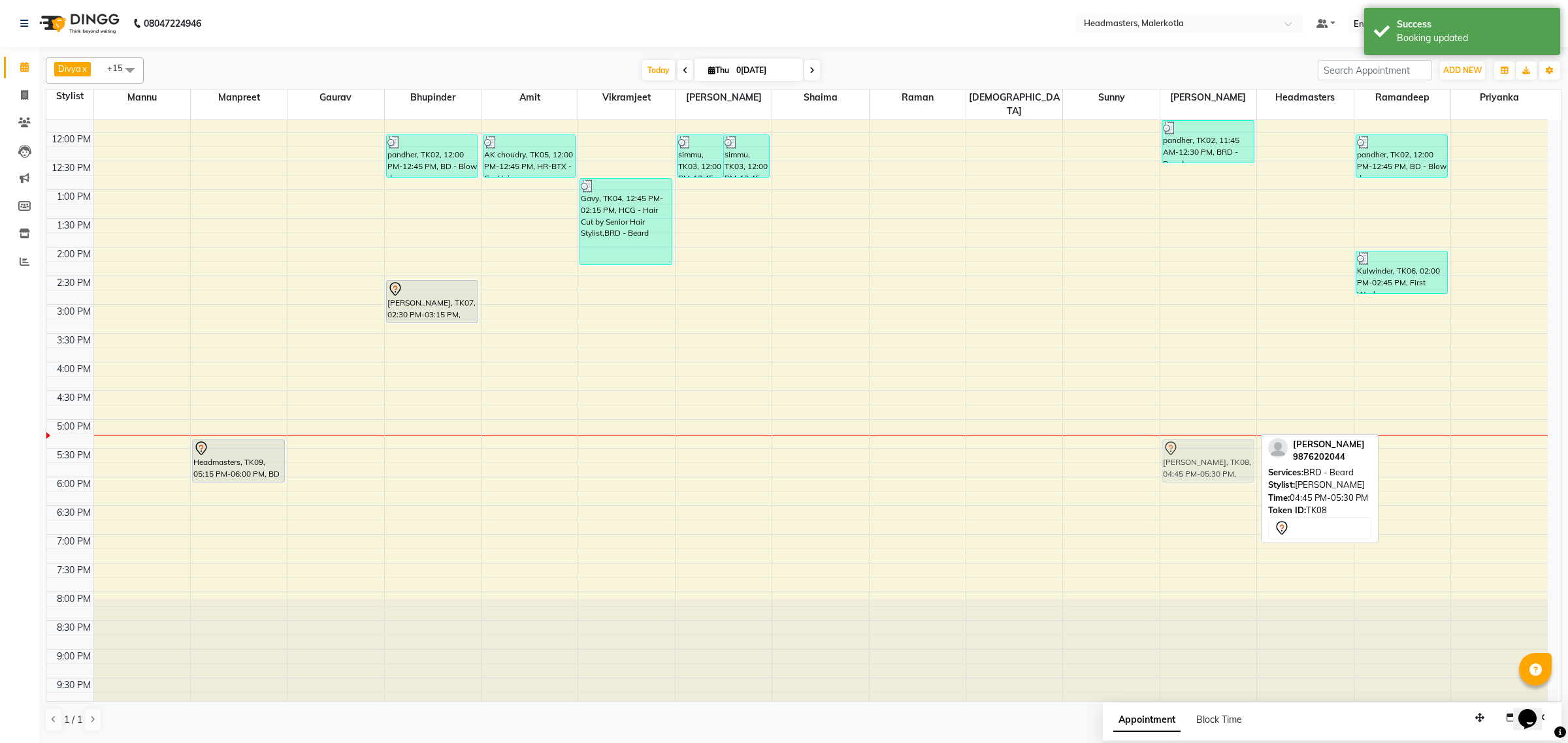
drag, startPoint x: 1203, startPoint y: 428, endPoint x: 1200, endPoint y: 453, distance: 25.2
click at [1200, 453] on div "pandher, TK02, 11:45 AM-12:30 PM, BRD - Beard amrinder singh, TK08, 04:45 PM-05…" at bounding box center [1208, 304] width 96 height 804
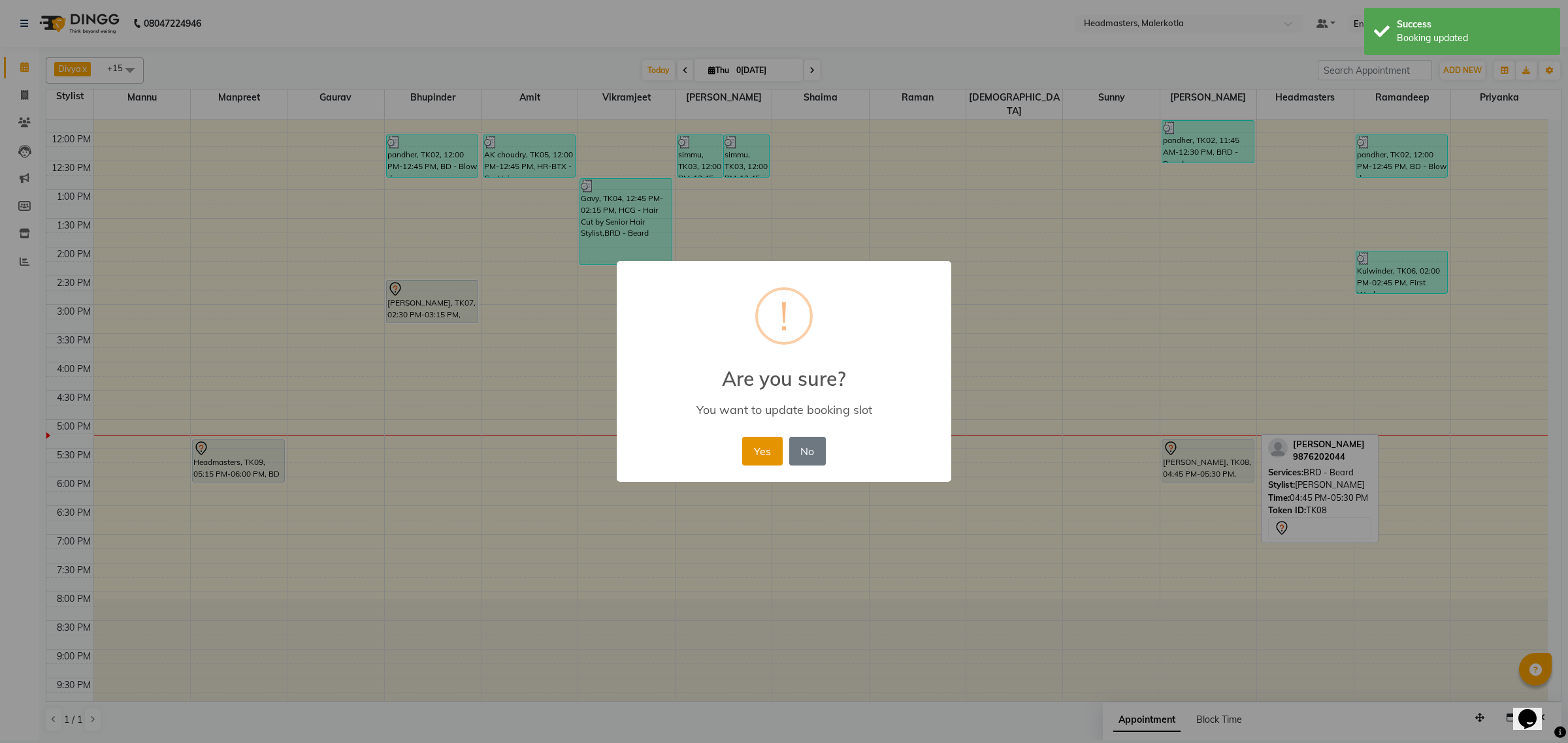
click at [776, 455] on button "Yes" at bounding box center [762, 451] width 40 height 29
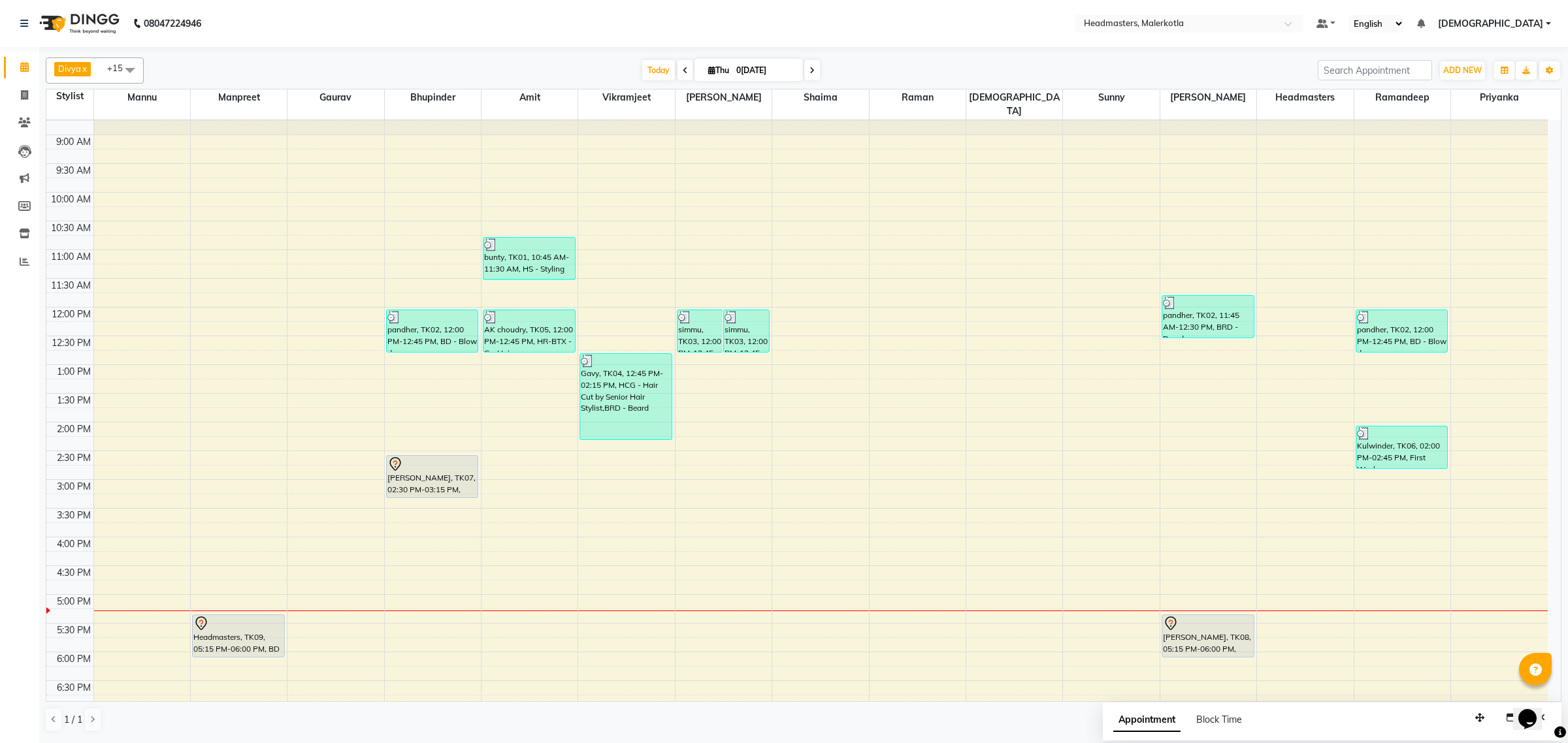
scroll to position [82, 0]
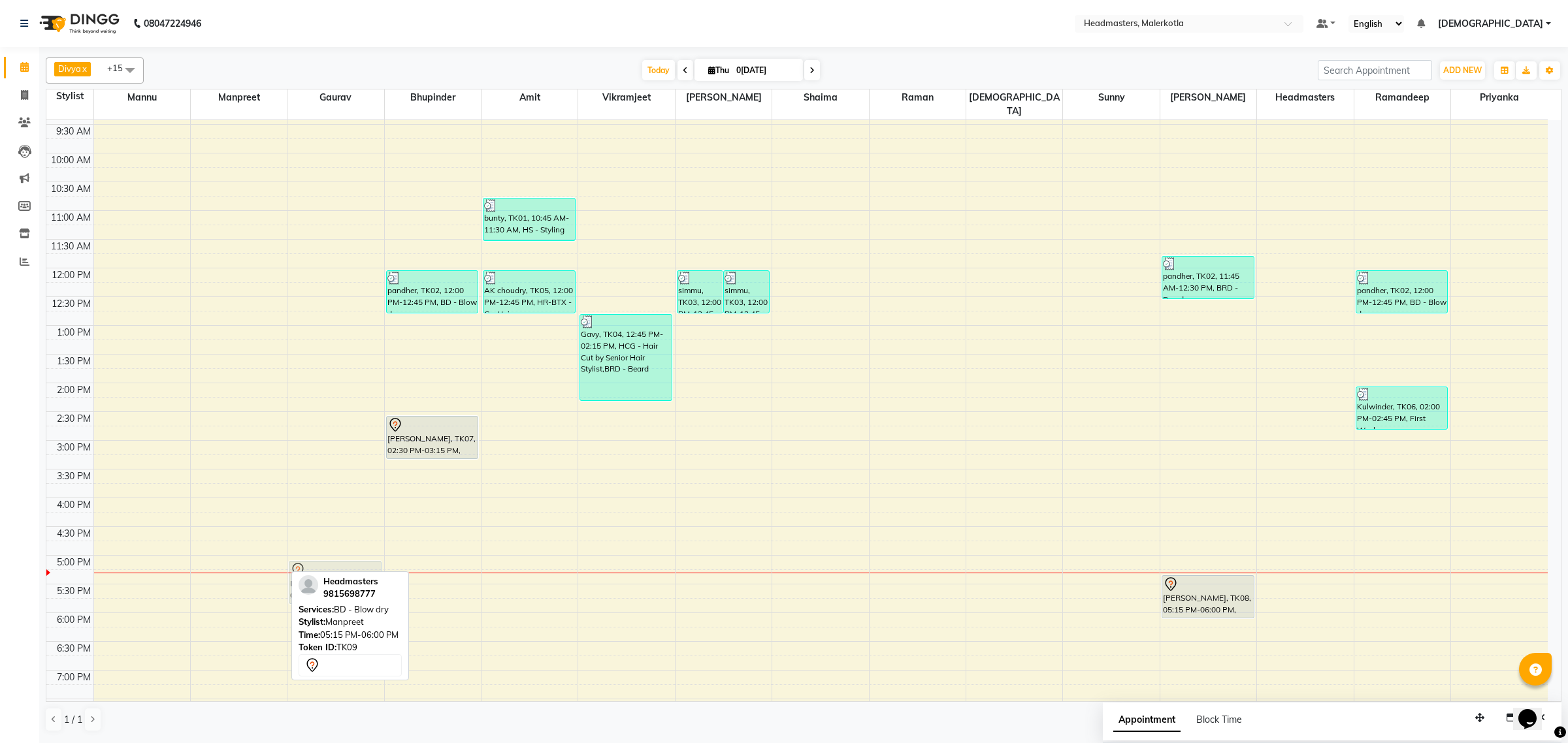
drag, startPoint x: 243, startPoint y: 582, endPoint x: 337, endPoint y: 569, distance: 94.9
click at [337, 569] on tr "Headmasters, TK09, 05:15 PM-06:00 PM, BD - Blow dry Headmasters, TK09, 05:15 PM…" at bounding box center [797, 440] width 1501 height 804
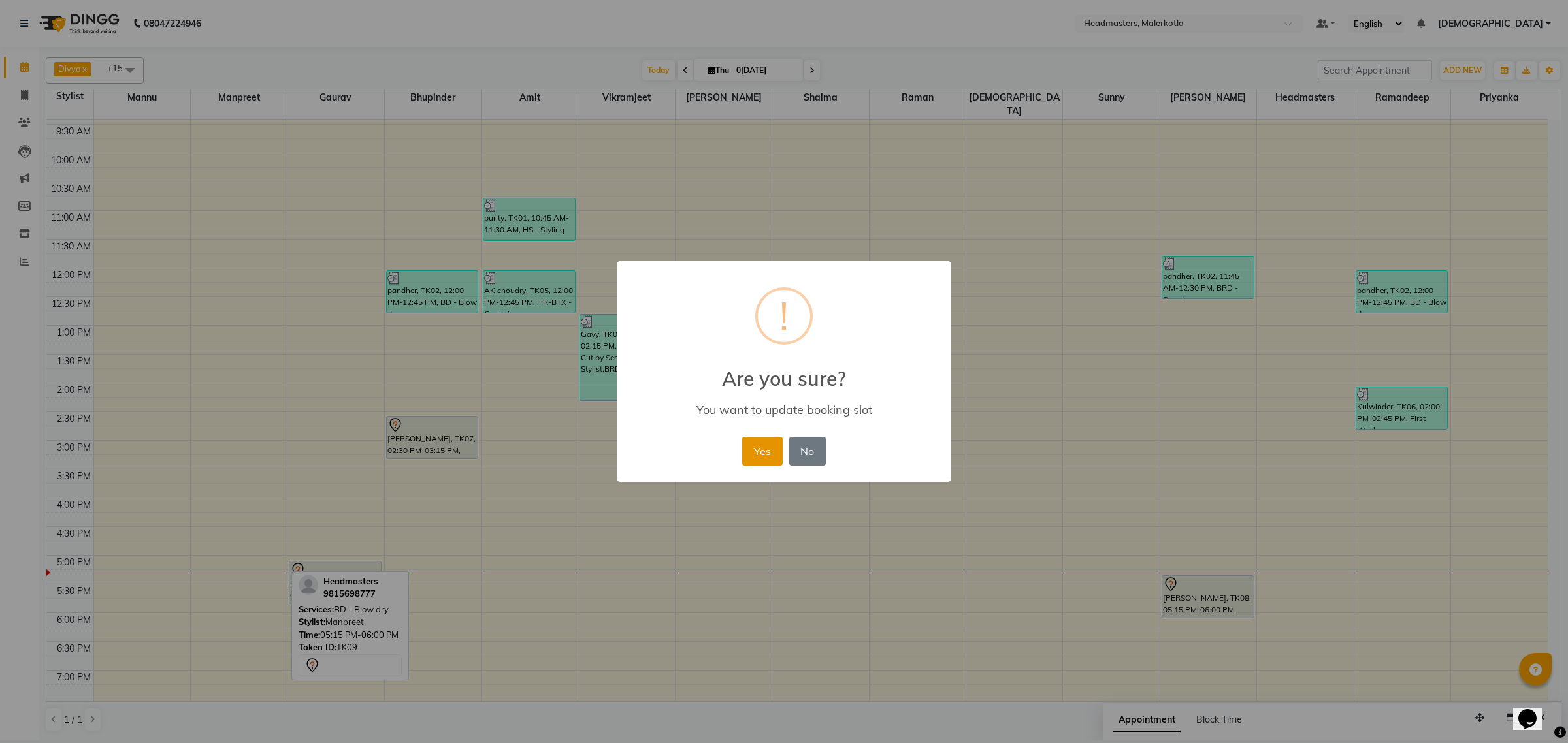
click at [771, 453] on button "Yes" at bounding box center [762, 451] width 40 height 29
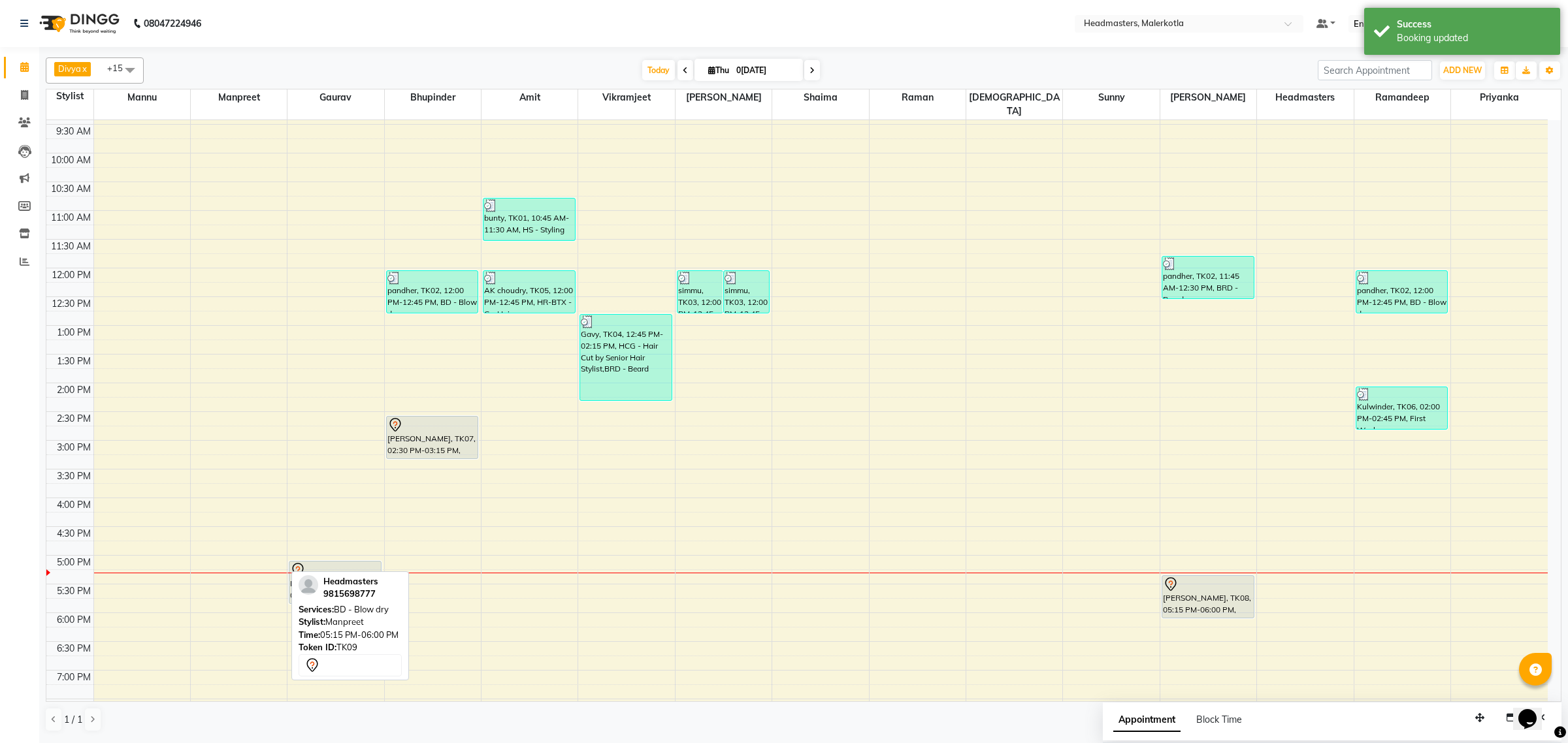
click at [127, 66] on span at bounding box center [130, 69] width 26 height 25
click at [73, 180] on div "Manpreet" at bounding box center [95, 173] width 84 height 14
checkbox input "false"
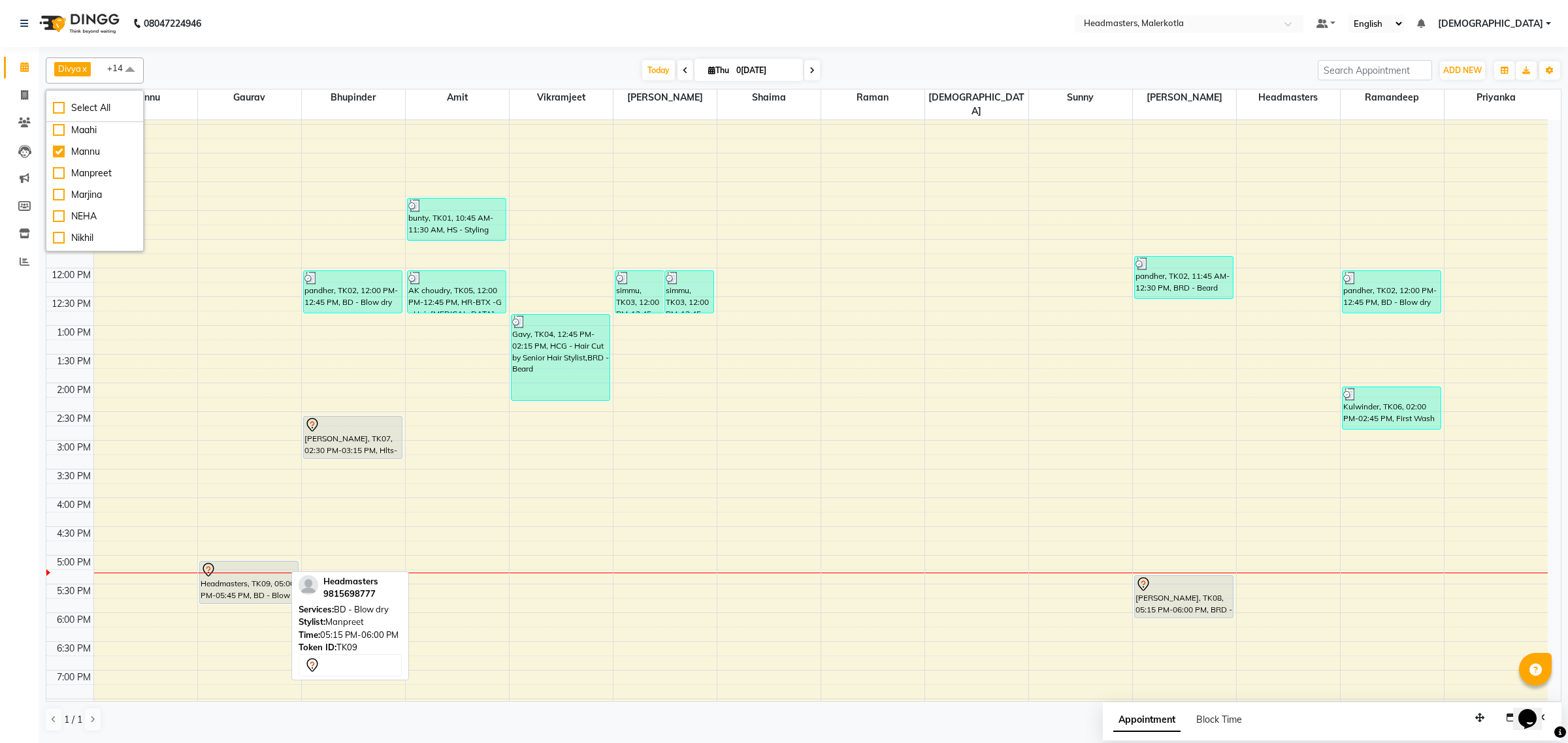
click at [131, 72] on span at bounding box center [130, 69] width 26 height 25
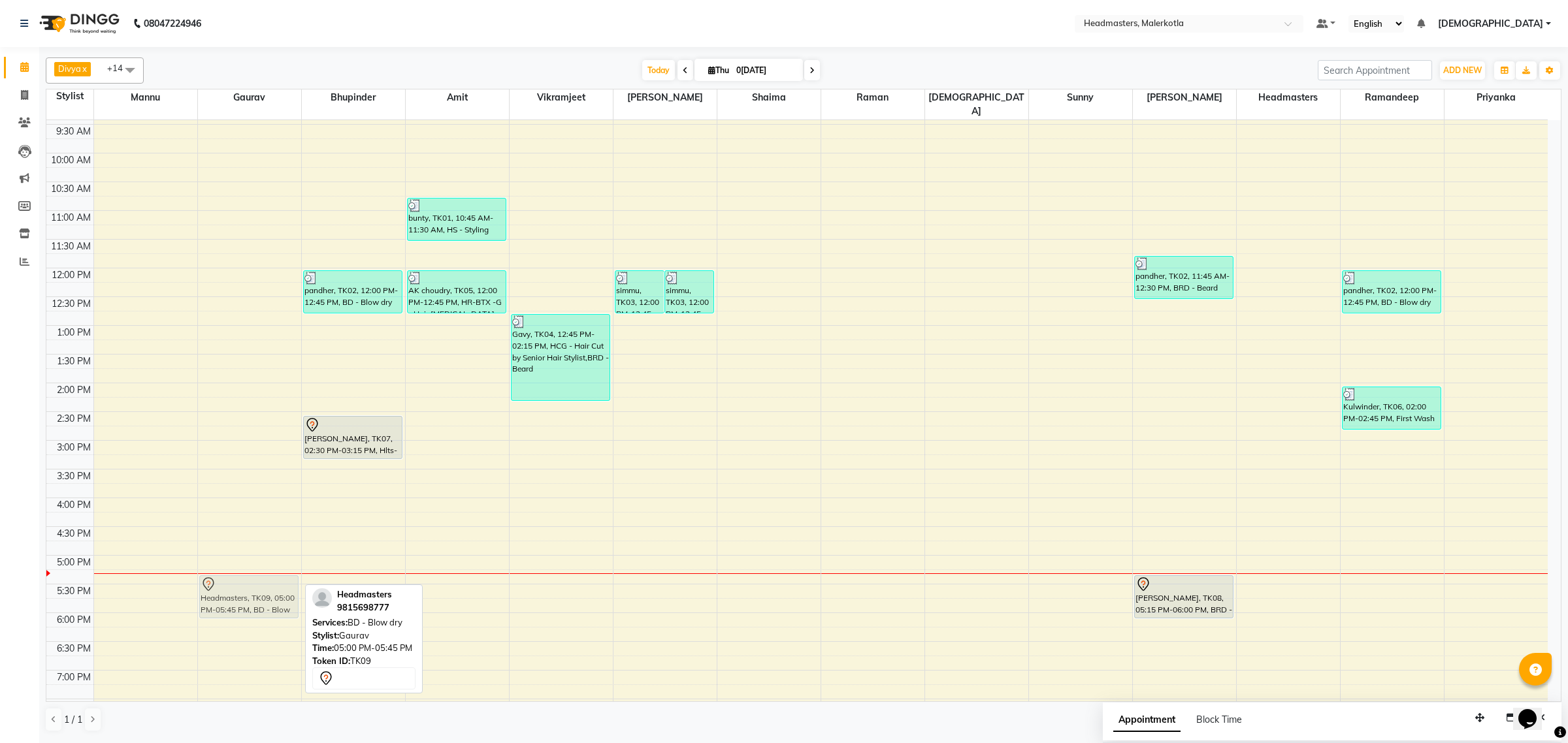
drag, startPoint x: 244, startPoint y: 569, endPoint x: 244, endPoint y: 580, distance: 11.0
click at [244, 580] on div "Headmasters, TK09, 05:00 PM-05:45 PM, BD - Blow dry Headmasters, TK09, 05:00 PM…" at bounding box center [250, 440] width 103 height 804
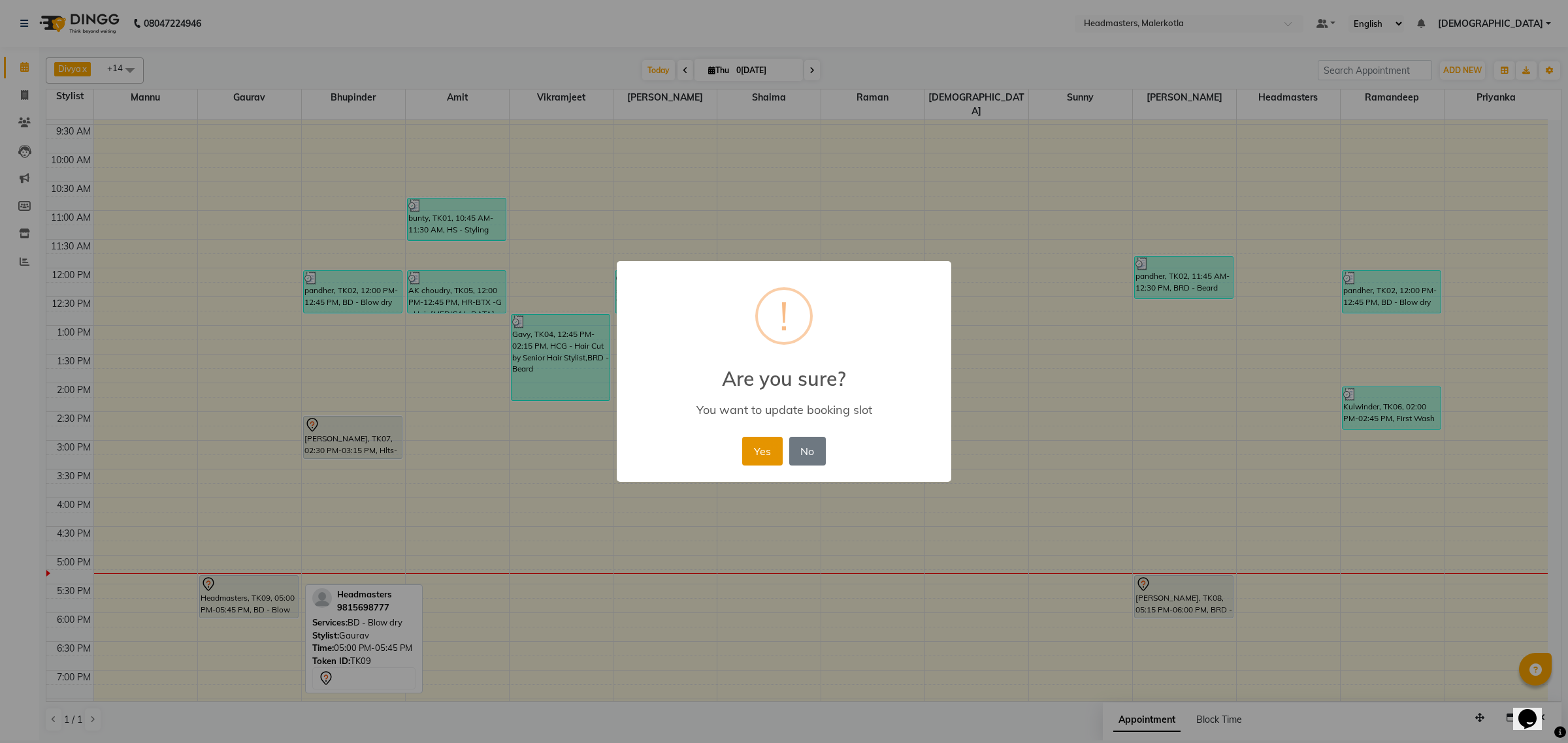
click at [750, 445] on button "Yes" at bounding box center [762, 451] width 40 height 29
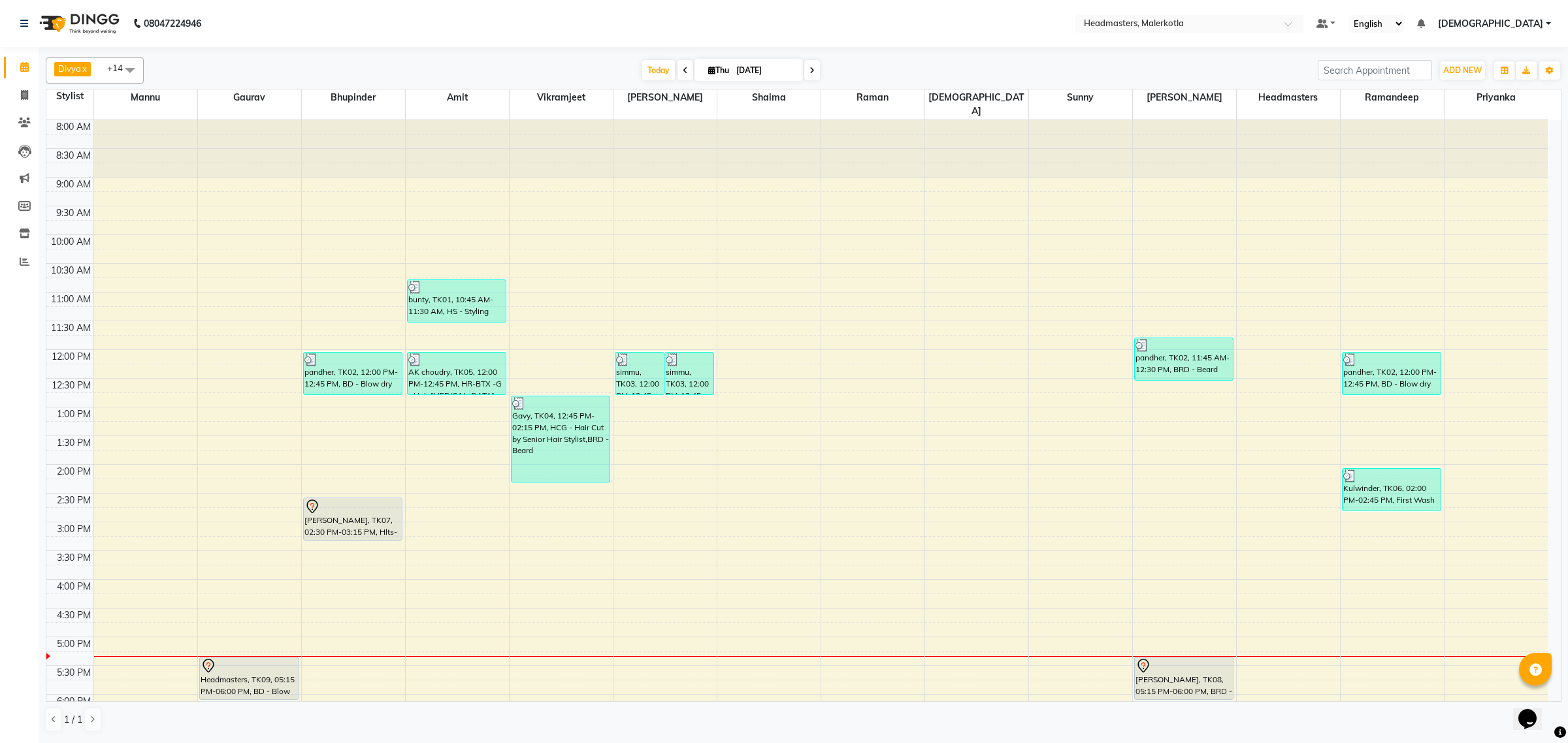
click at [131, 69] on span at bounding box center [130, 69] width 26 height 25
click at [79, 158] on div "Aman" at bounding box center [95, 154] width 84 height 14
checkbox input "true"
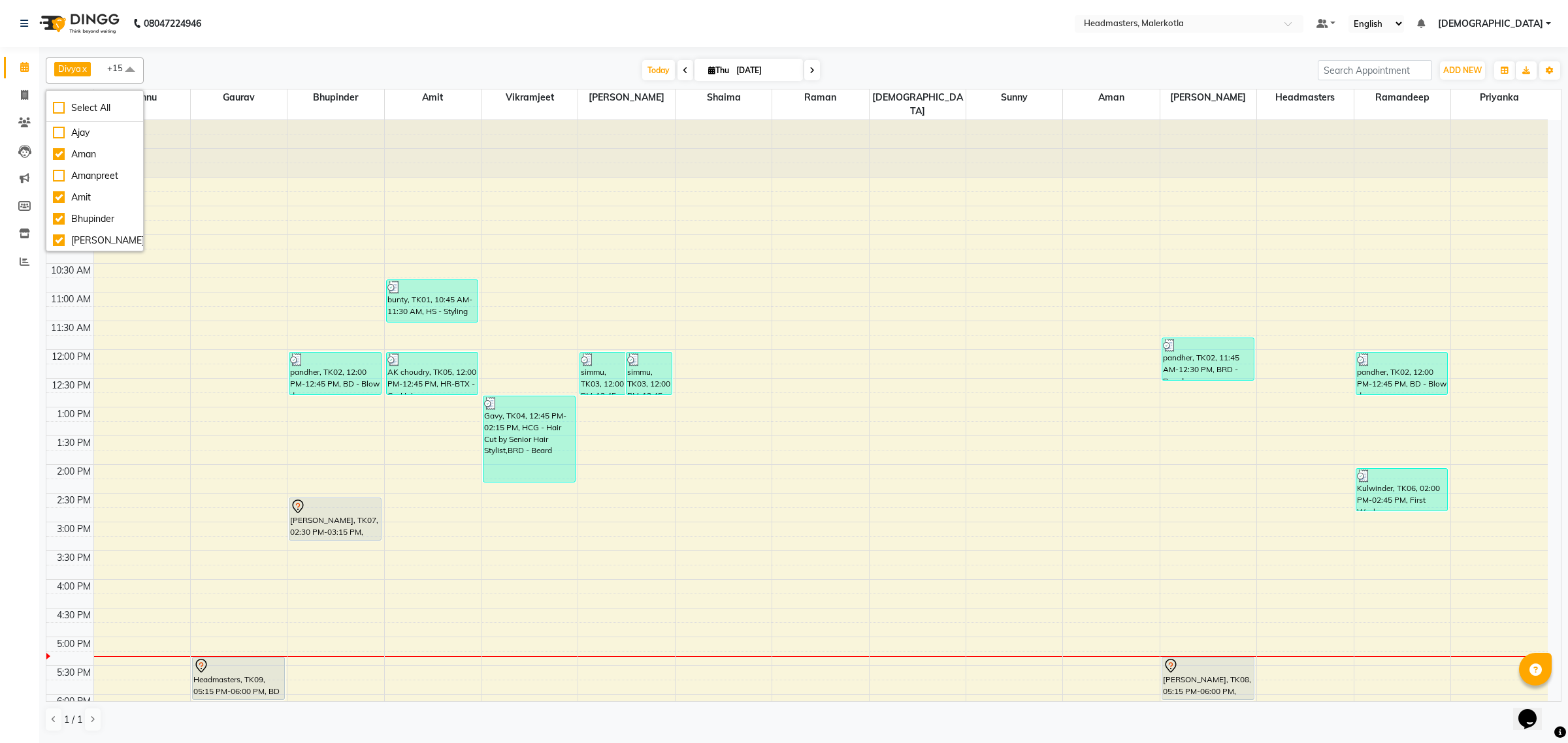
click at [130, 66] on span at bounding box center [130, 69] width 26 height 25
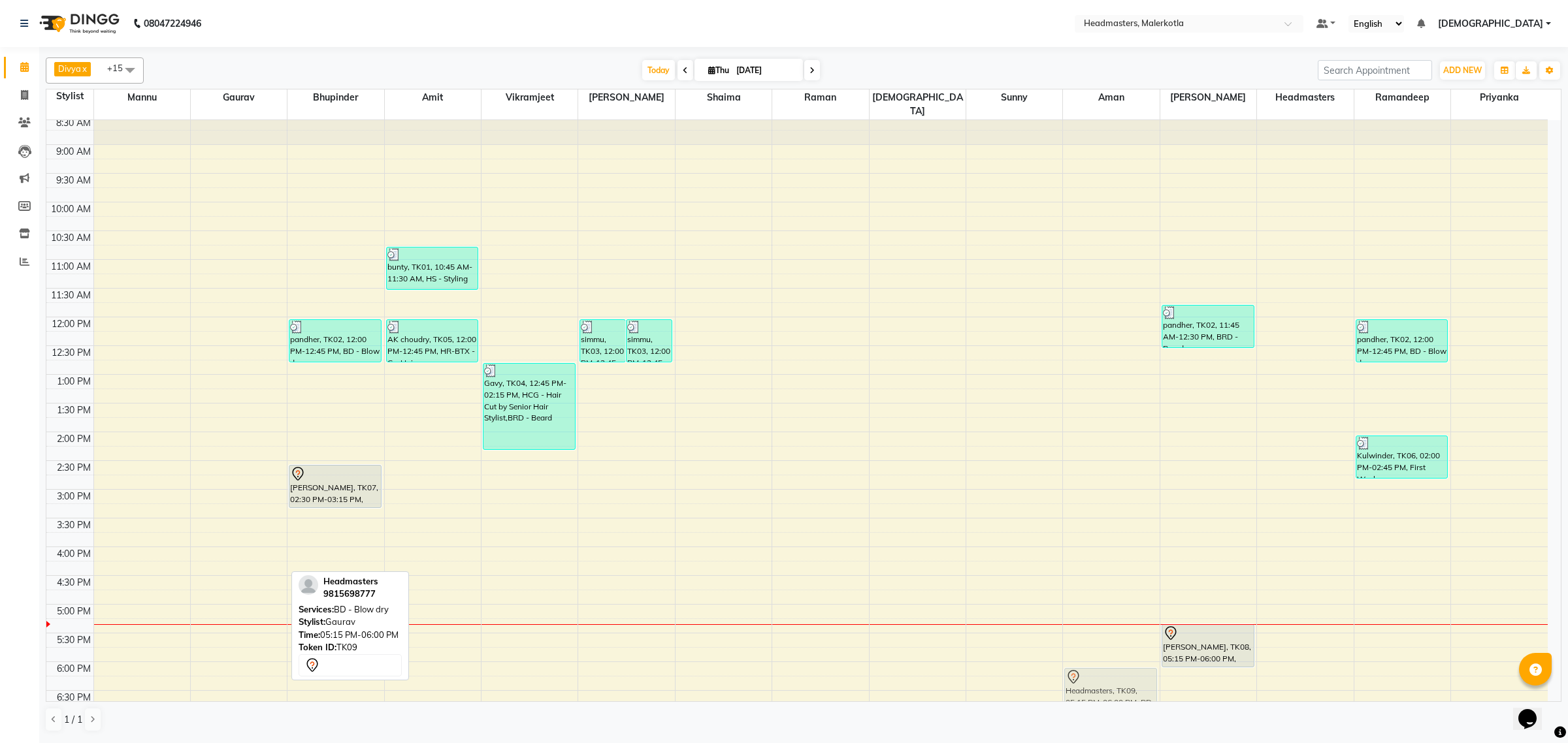
scroll to position [34, 0]
drag, startPoint x: 224, startPoint y: 668, endPoint x: 1116, endPoint y: 631, distance: 892.8
click at [1116, 631] on tr "Headmasters, TK09, 05:15 PM-06:00 PM, BD - Blow dry [PERSON_NAME], TK02, 12:00 …" at bounding box center [797, 488] width 1501 height 804
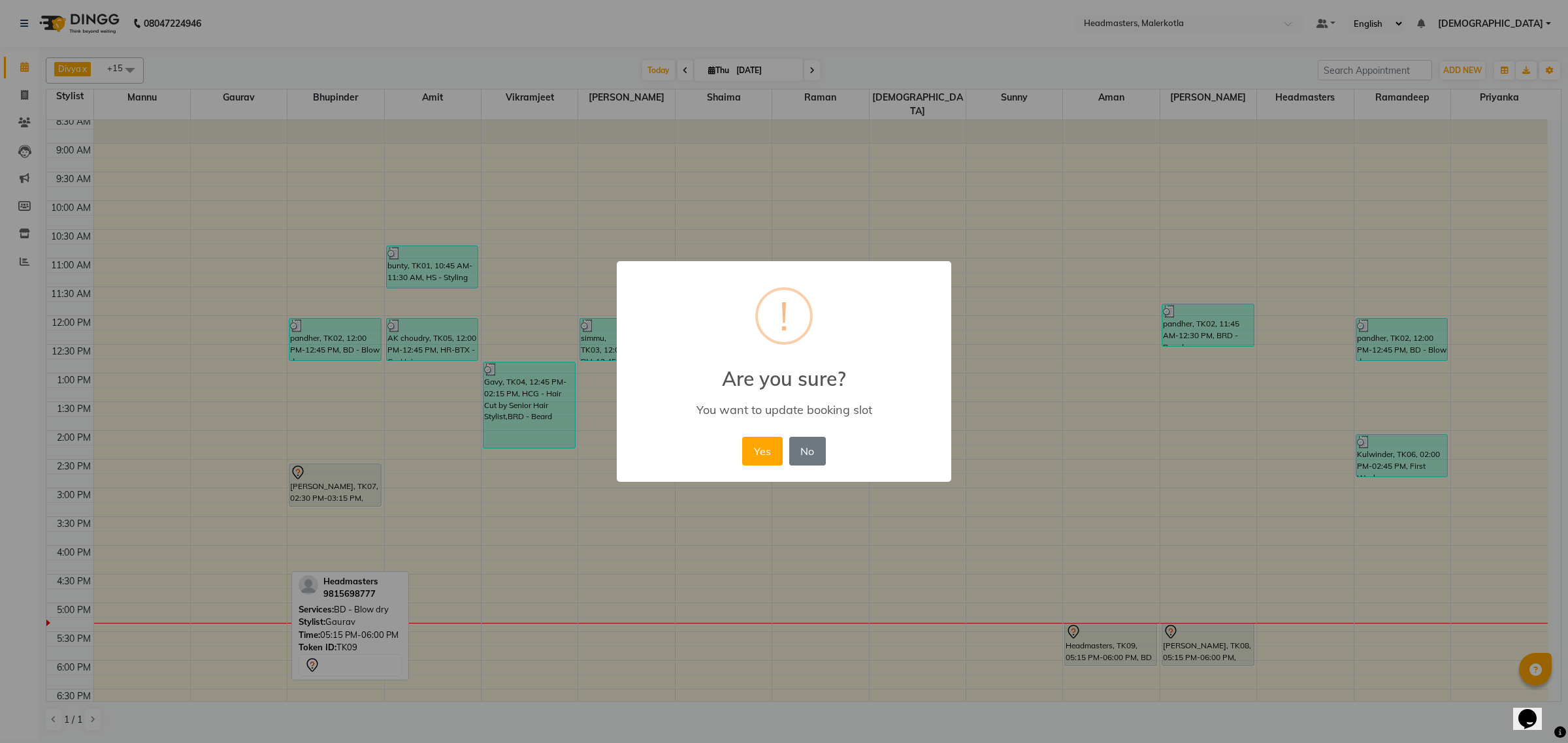
click at [742, 454] on div "Yes No No" at bounding box center [784, 451] width 90 height 35
click at [761, 454] on button "Yes" at bounding box center [762, 451] width 40 height 29
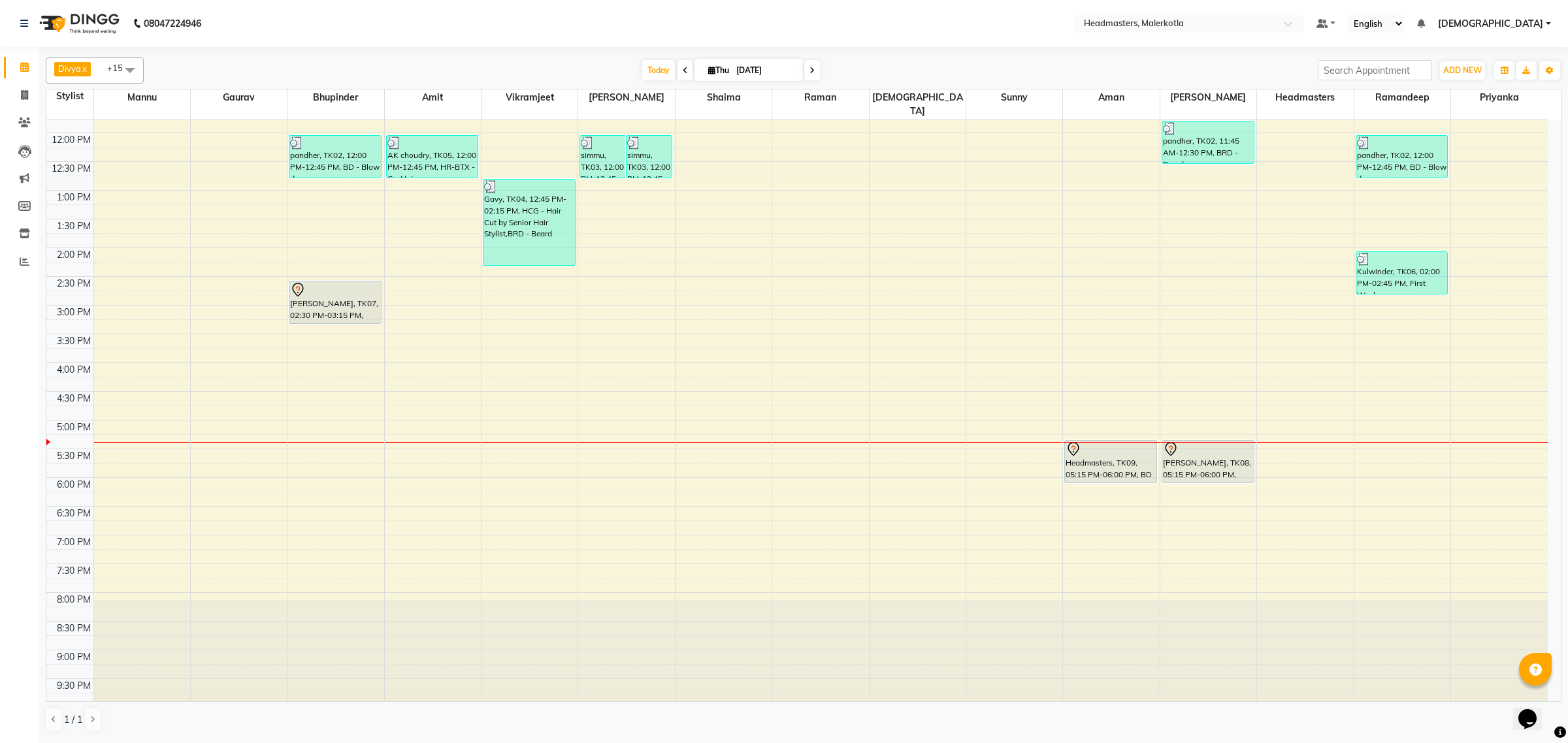
scroll to position [218, 0]
click at [433, 347] on div "8:00 AM 8:30 AM 9:00 AM 9:30 AM 10:00 AM 10:30 AM 11:00 AM 11:30 AM 12:00 PM 12…" at bounding box center [797, 304] width 1501 height 804
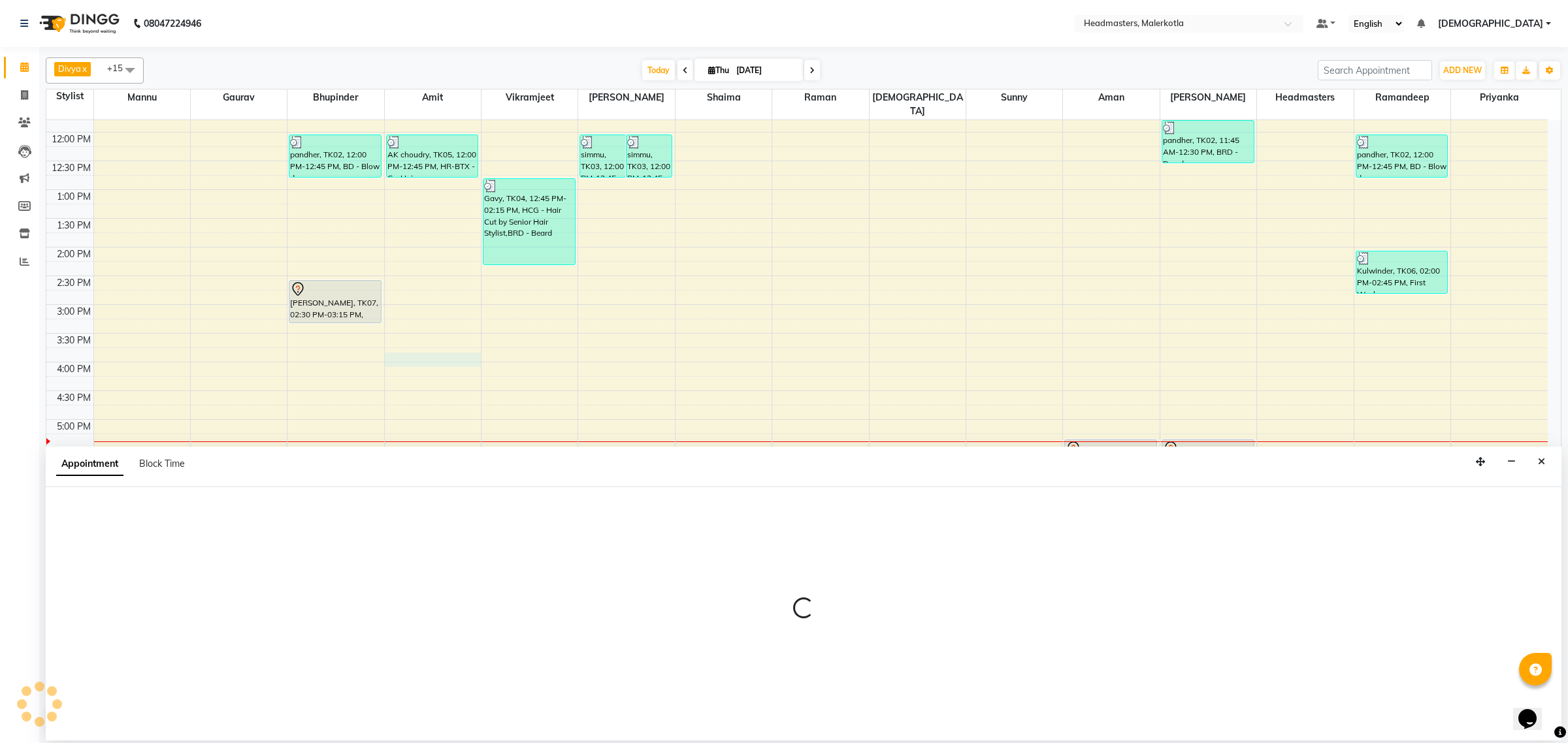
select select "65908"
select select "tentative"
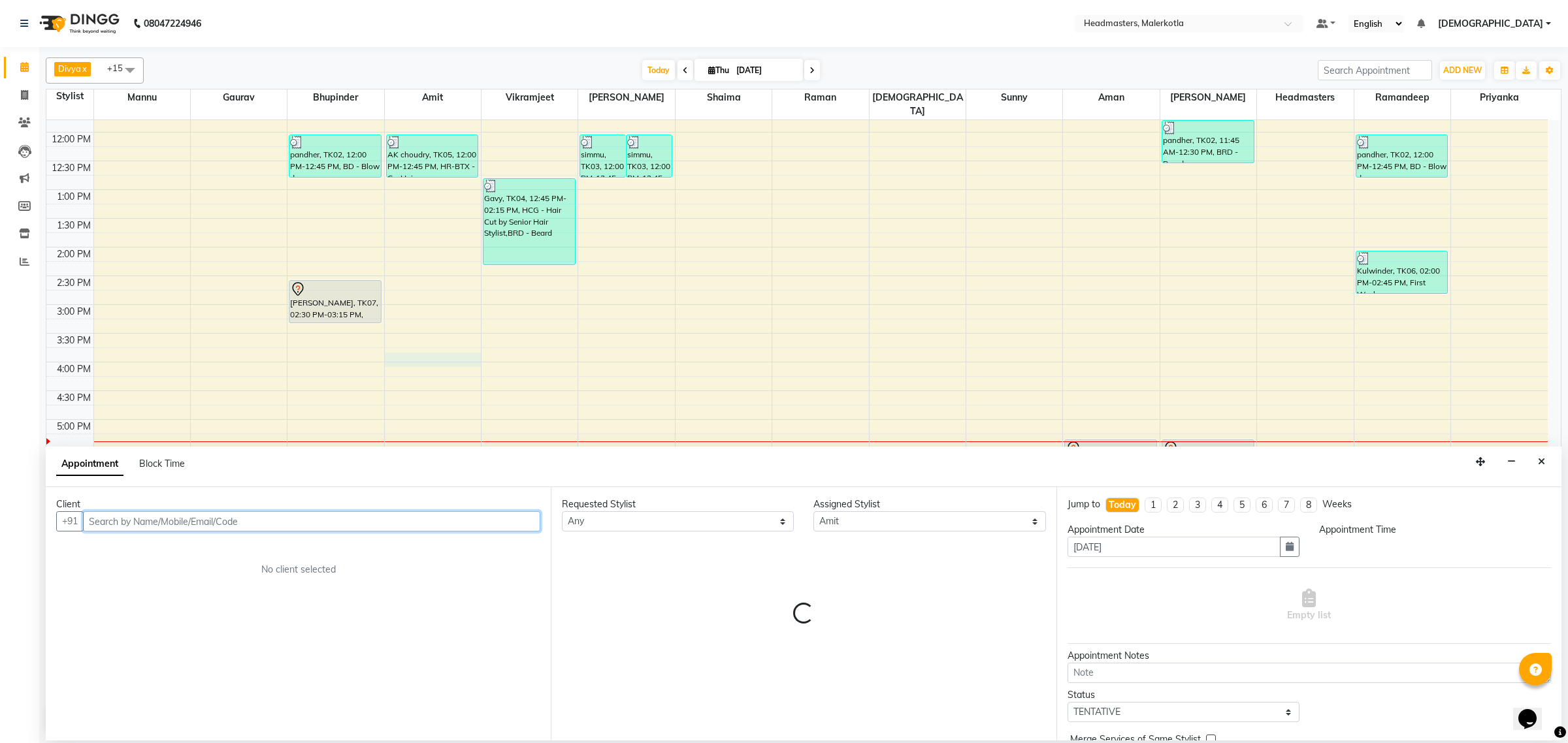
select select "945"
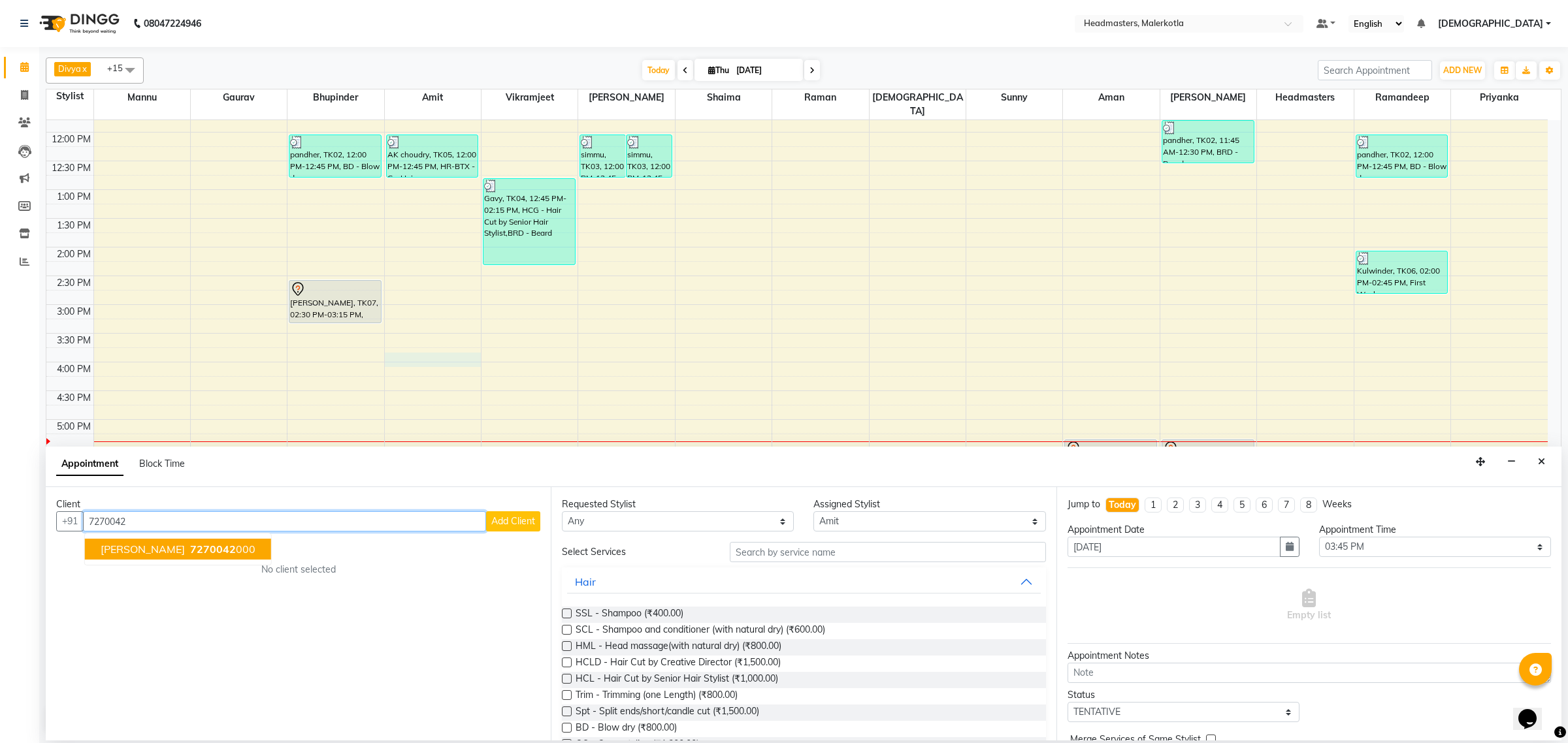
click at [190, 555] on span "7270042" at bounding box center [213, 549] width 46 height 13
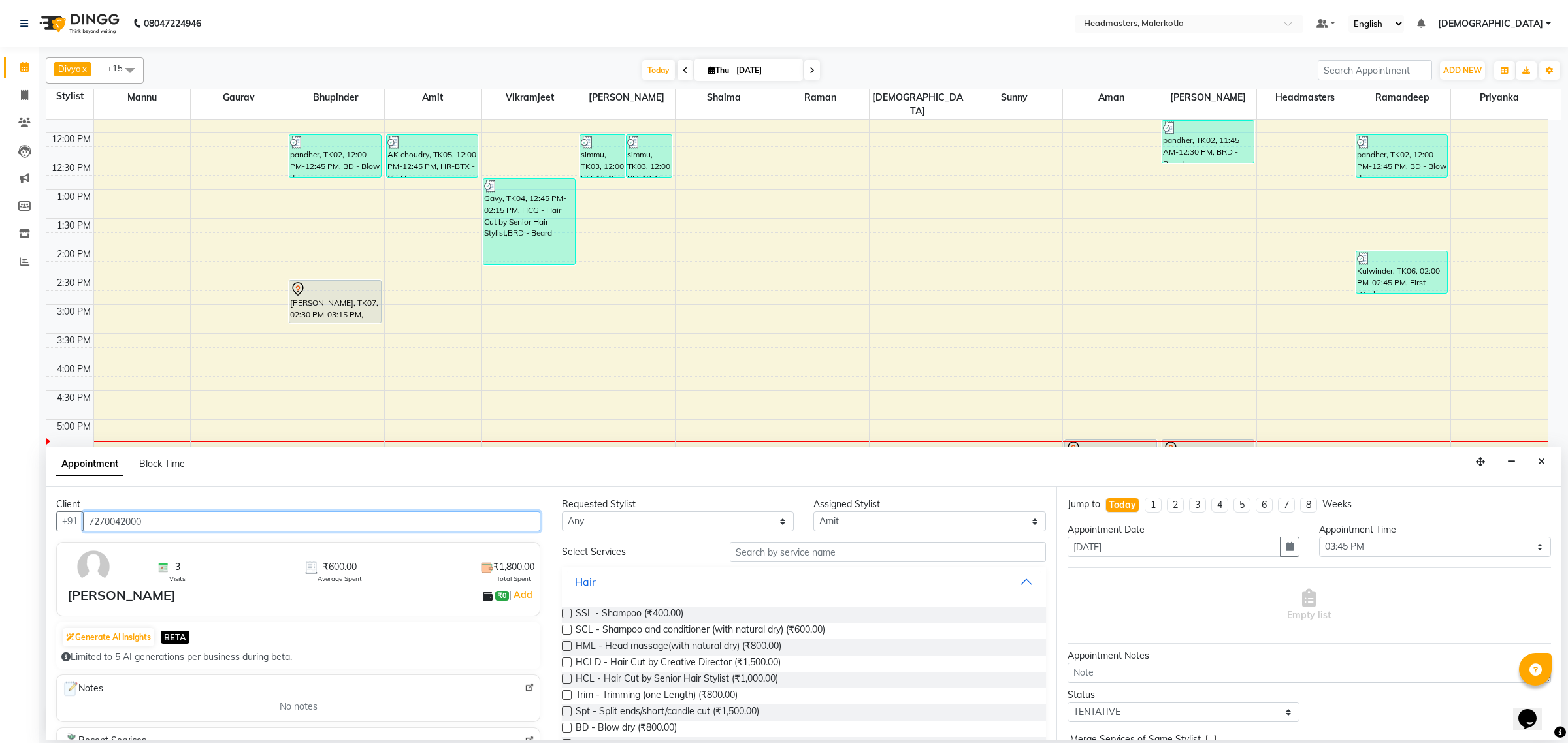
scroll to position [164, 0]
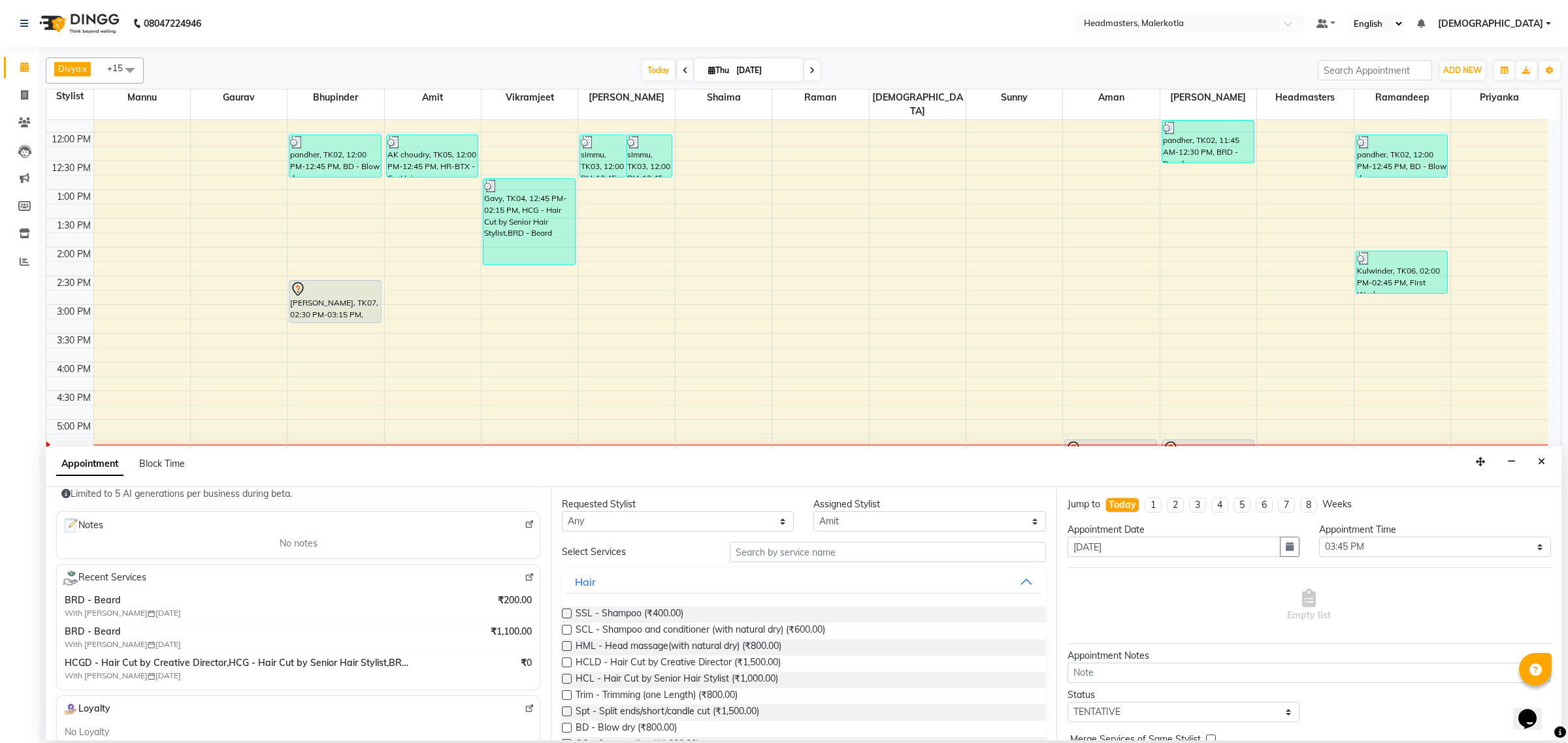
type input "7270042000"
click at [818, 514] on select "Select [PERSON_NAME] [PERSON_NAME] Amit [PERSON_NAME] [PERSON_NAME] Danish [PER…" at bounding box center [929, 522] width 232 height 20
select select "65911"
click at [820, 517] on select "Select [PERSON_NAME] [PERSON_NAME] Amit [PERSON_NAME] [PERSON_NAME] Danish [PER…" at bounding box center [929, 522] width 232 height 20
click at [773, 560] on input "text" at bounding box center [887, 552] width 316 height 20
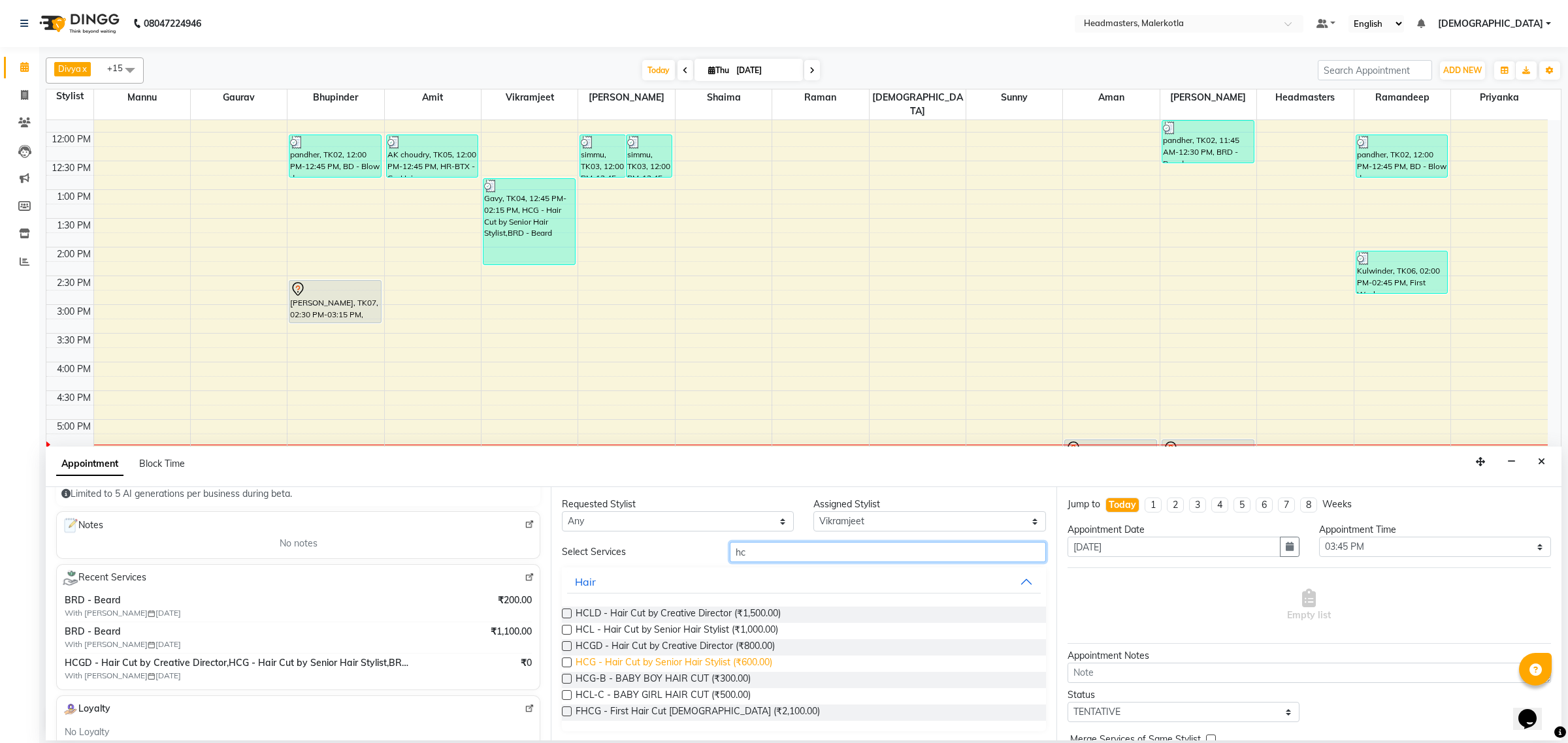
type input "hc"
click at [736, 665] on span "HCG - Hair Cut by Senior Hair Stylist (₹600.00)" at bounding box center [674, 663] width 197 height 17
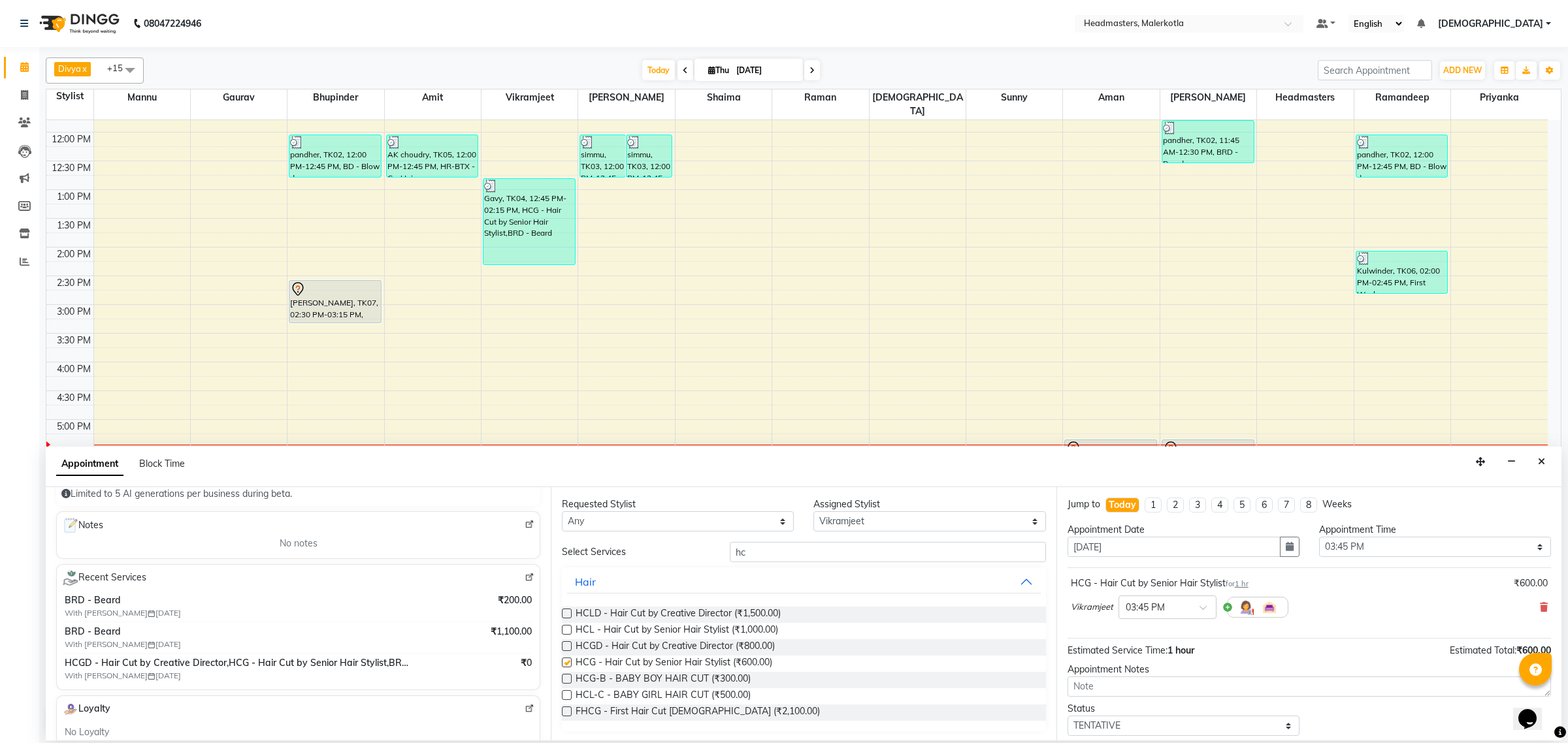
checkbox input "false"
click at [765, 553] on input "hc" at bounding box center [887, 552] width 316 height 20
type input "h"
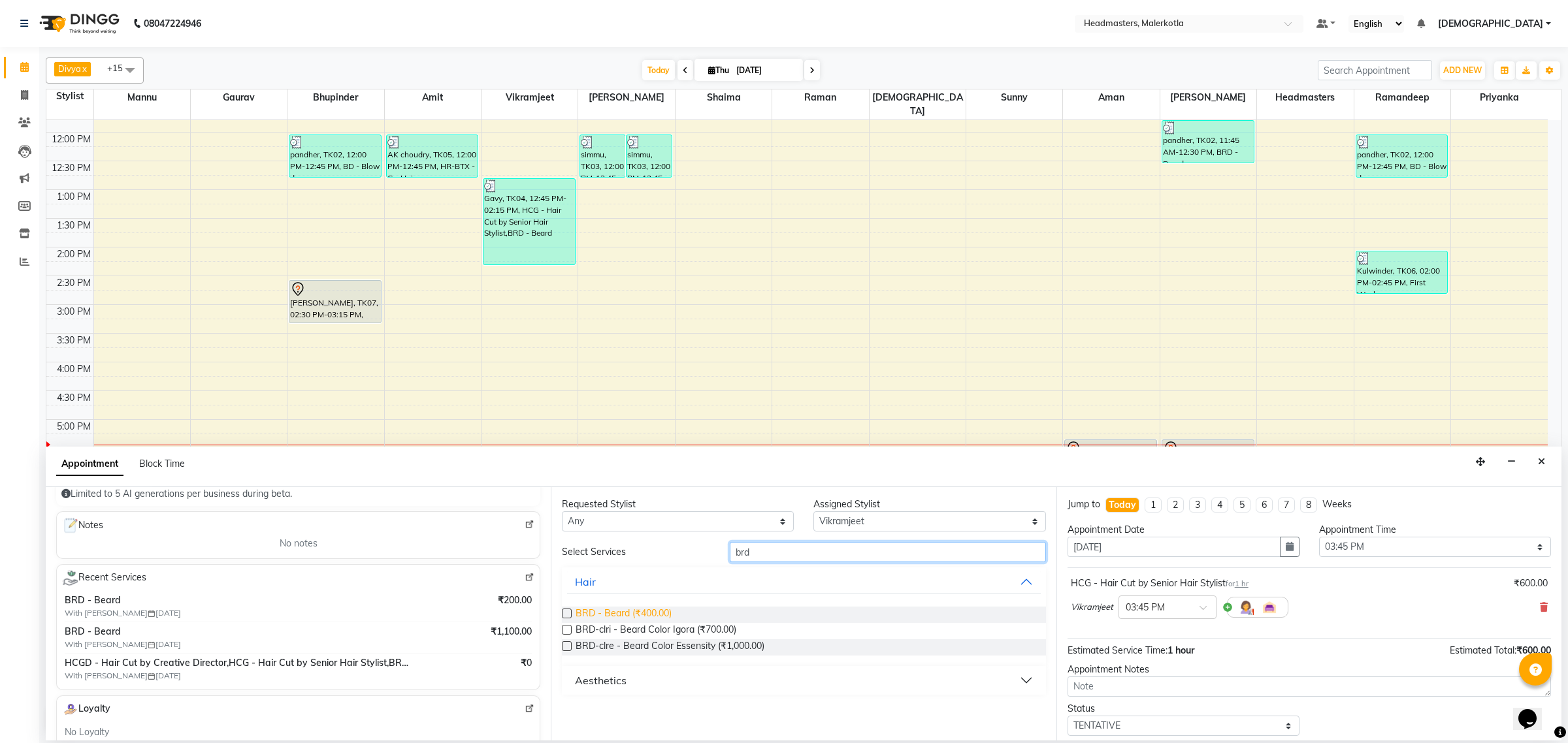
type input "brd"
click at [648, 614] on span "BRD - Beard (₹400.00)" at bounding box center [623, 615] width 96 height 17
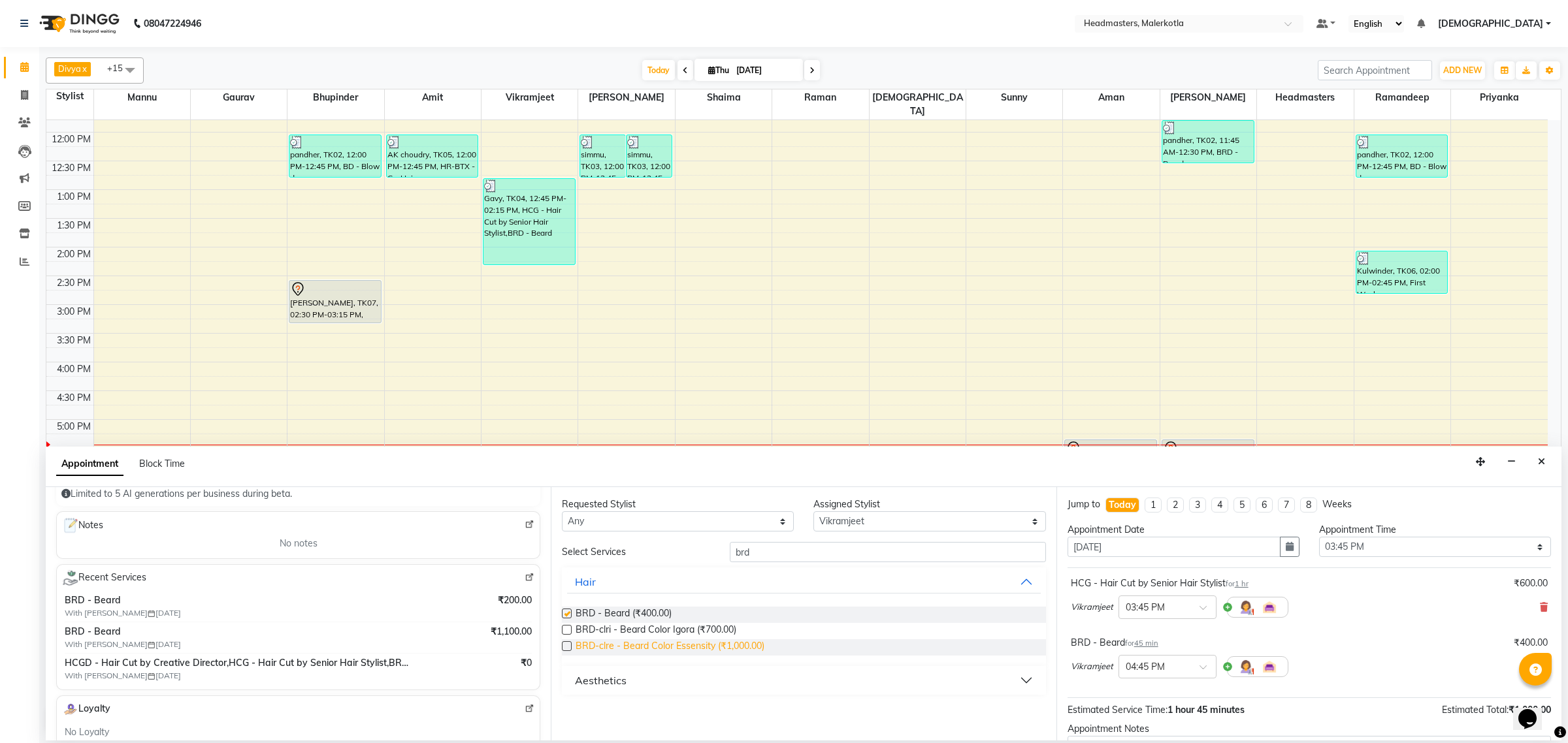
checkbox input "false"
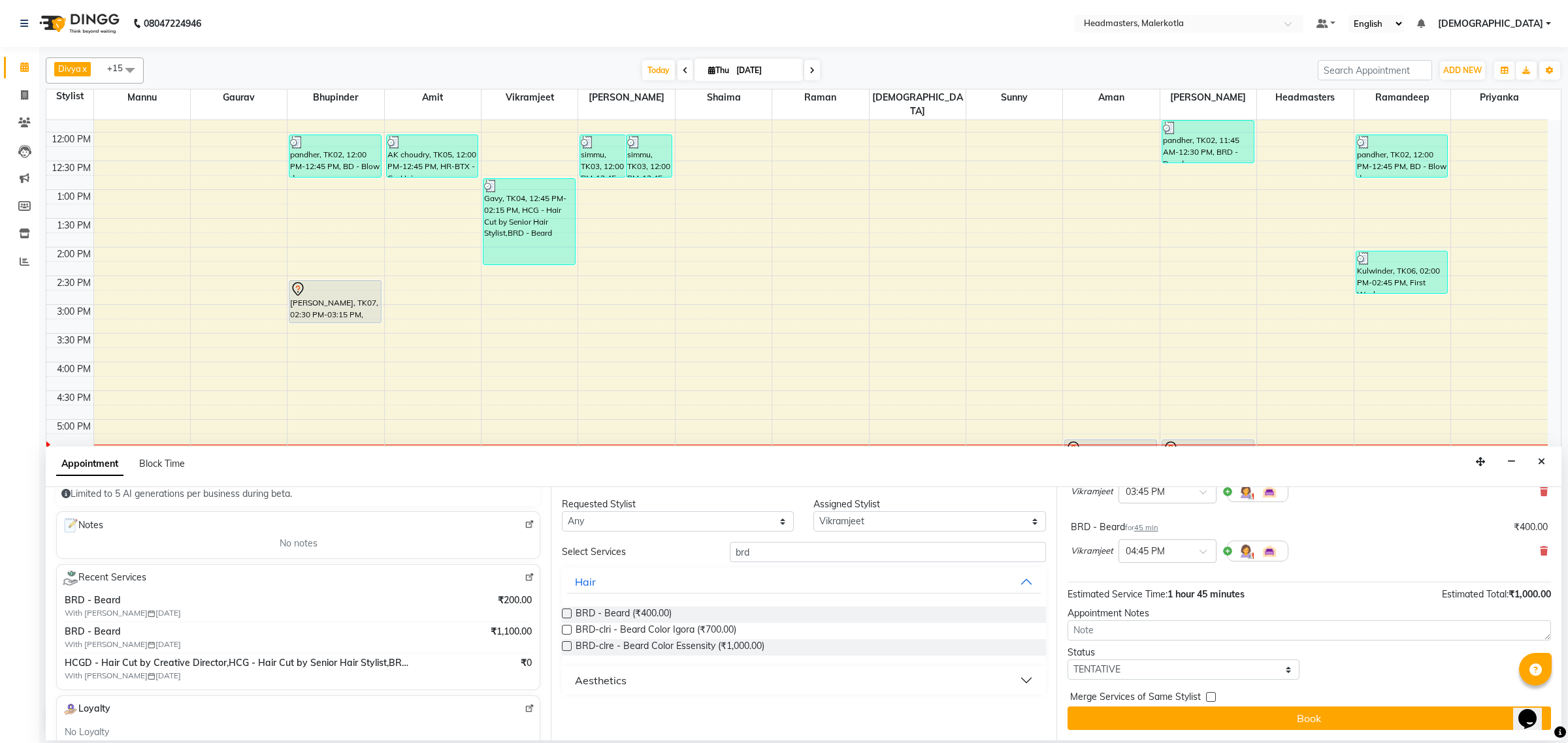
scroll to position [116, 0]
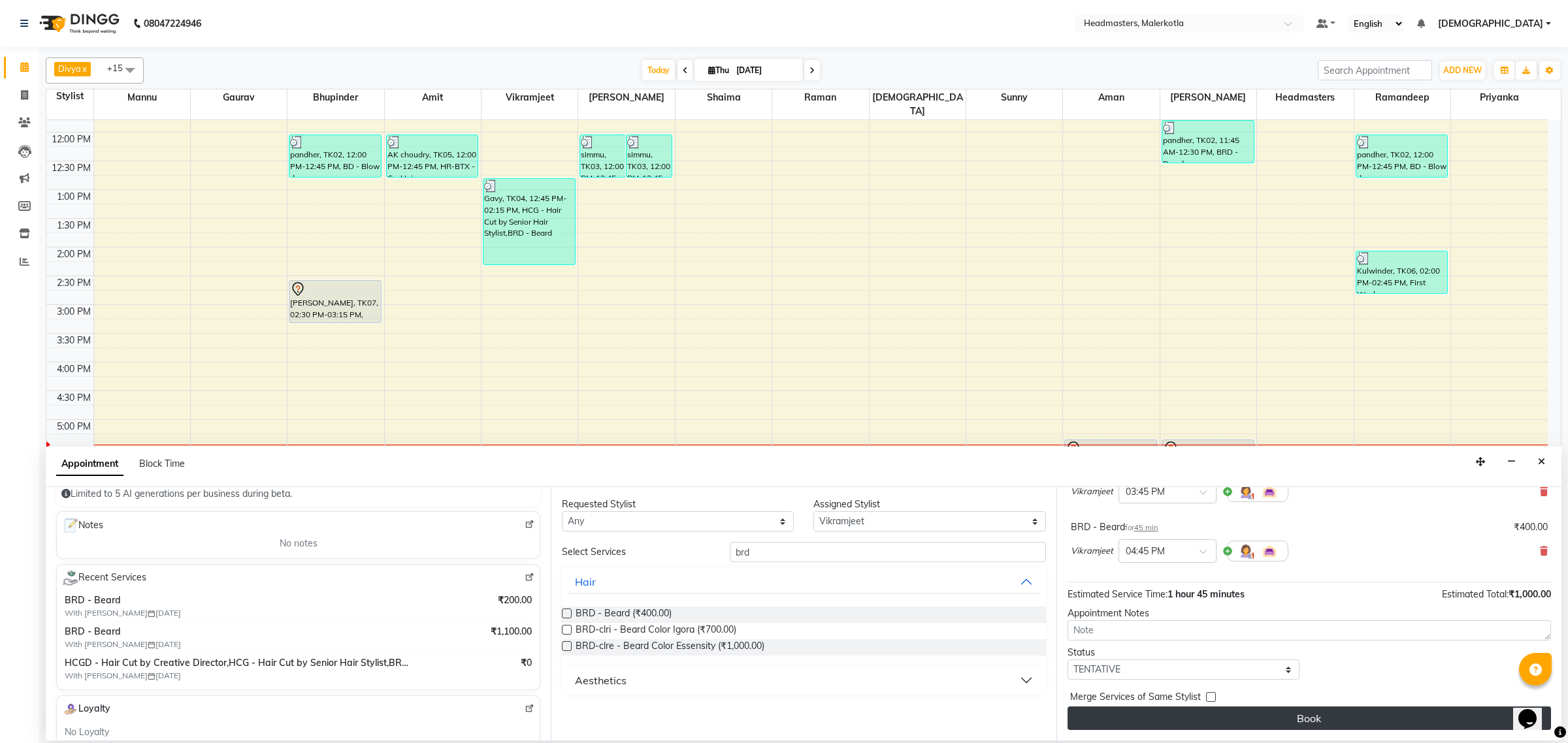
drag, startPoint x: 1232, startPoint y: 704, endPoint x: 1247, endPoint y: 713, distance: 17.5
click at [1235, 706] on div "Merge Services of Same Stylist" at bounding box center [1309, 698] width 483 height 17
click at [1249, 713] on button "Book" at bounding box center [1309, 718] width 483 height 24
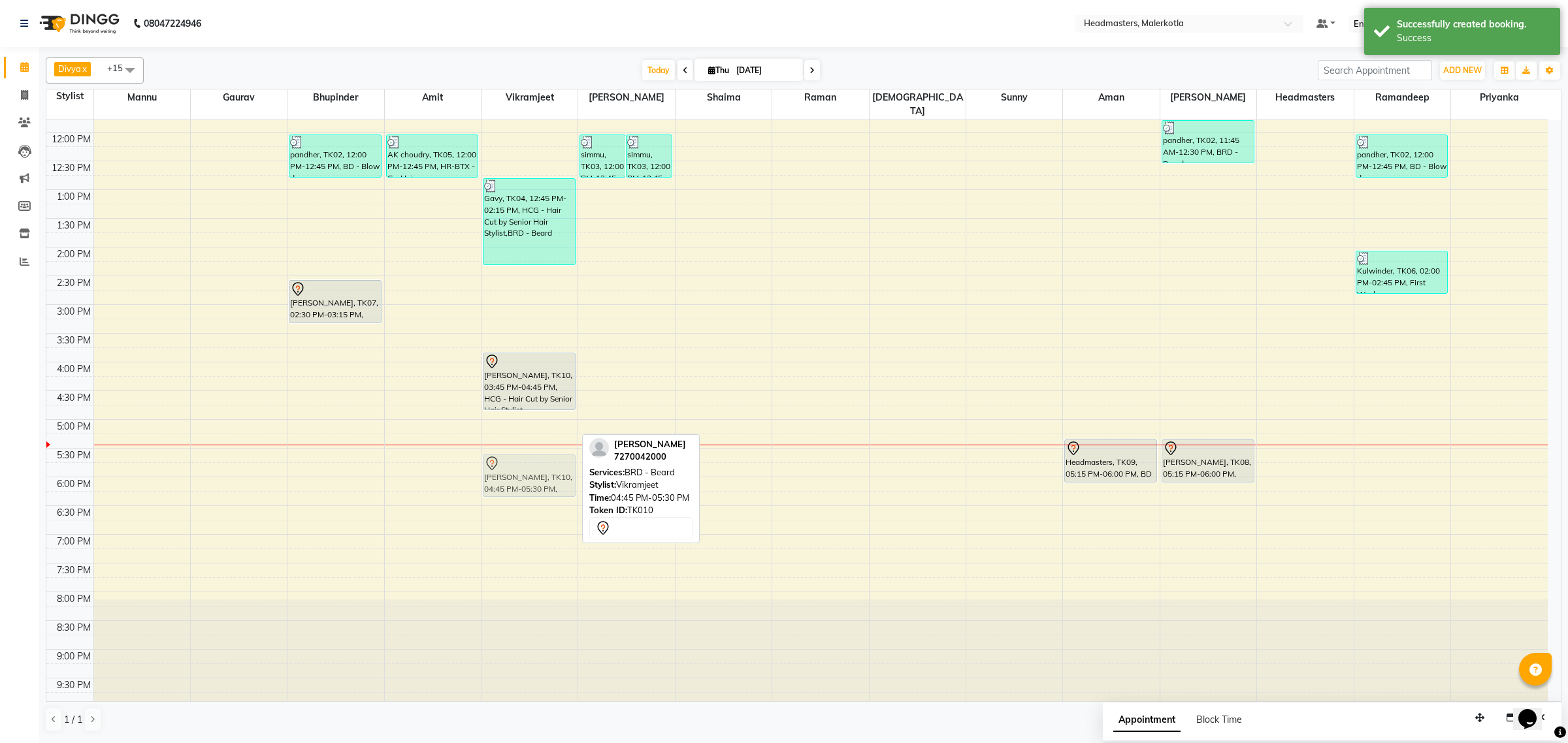
drag, startPoint x: 511, startPoint y: 409, endPoint x: 513, endPoint y: 458, distance: 49.0
click at [513, 458] on div "Gavy, TK04, 12:45 PM-02:15 PM, HCG - Hair Cut by Senior Hair Stylist,BRD - [PER…" at bounding box center [529, 304] width 96 height 804
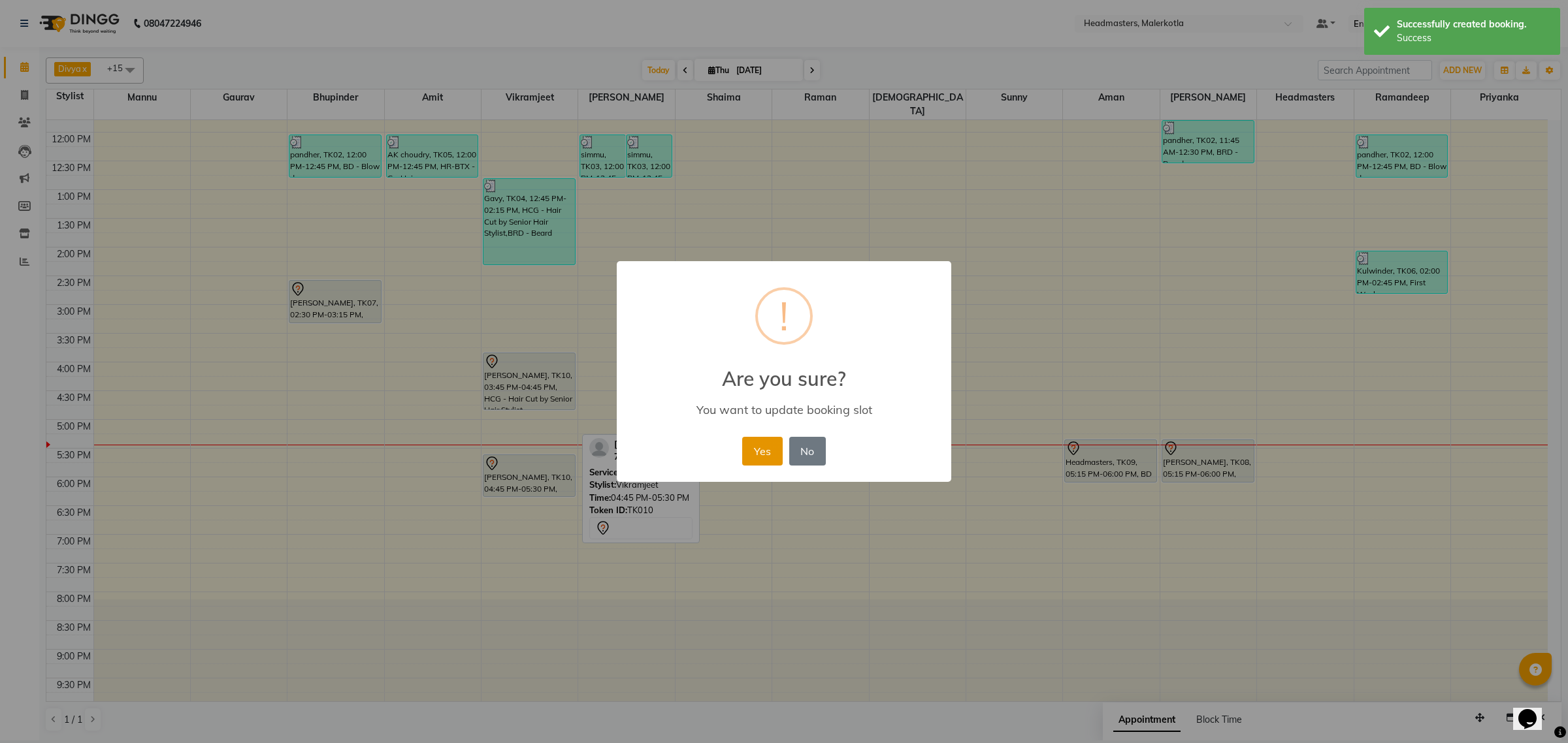
click at [761, 446] on button "Yes" at bounding box center [762, 451] width 40 height 29
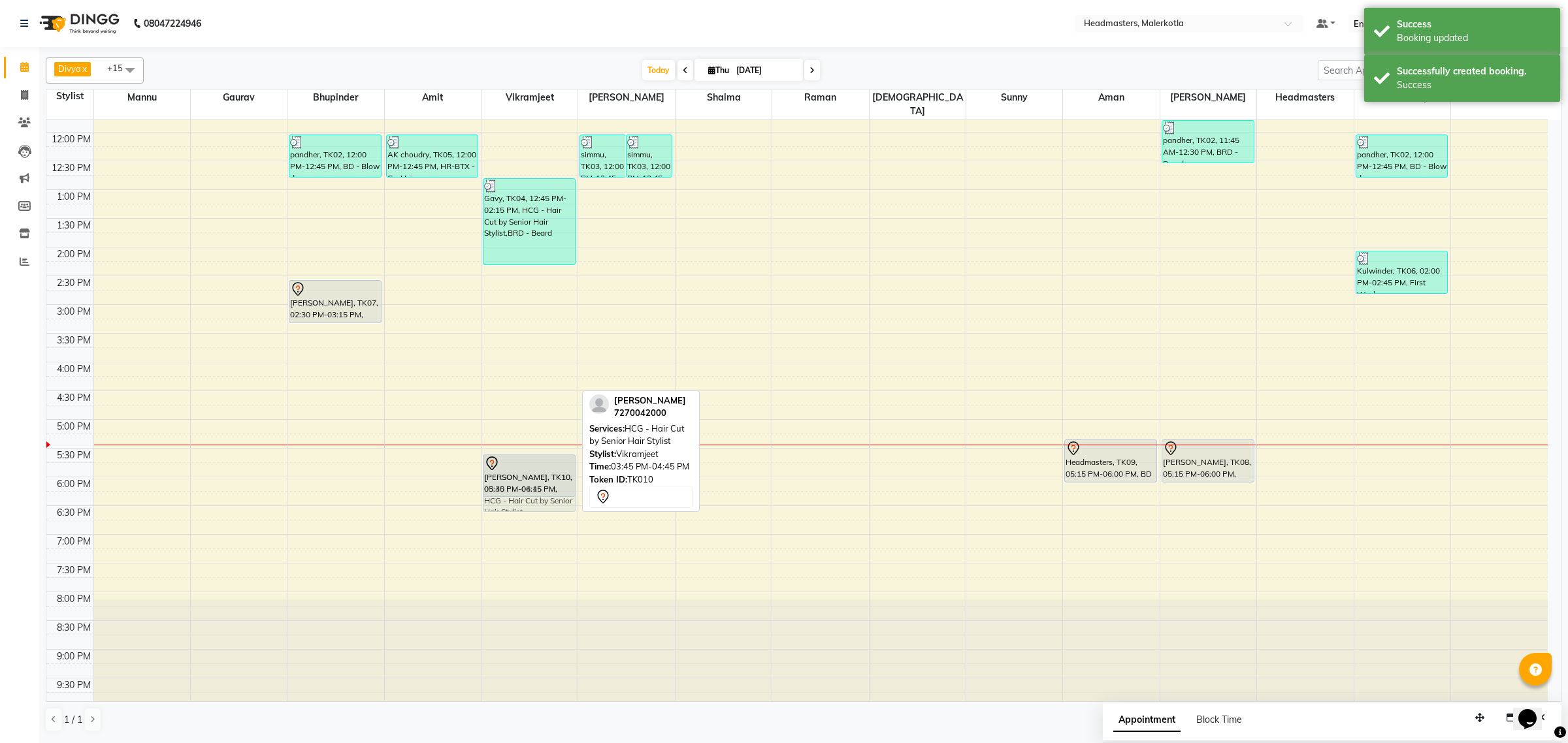
drag, startPoint x: 517, startPoint y: 373, endPoint x: 520, endPoint y: 470, distance: 97.0
click at [520, 470] on div "Gavy, TK04, 12:45 PM-02:15 PM, HCG - Hair Cut by Senior Hair Stylist,BRD - [PER…" at bounding box center [529, 304] width 96 height 804
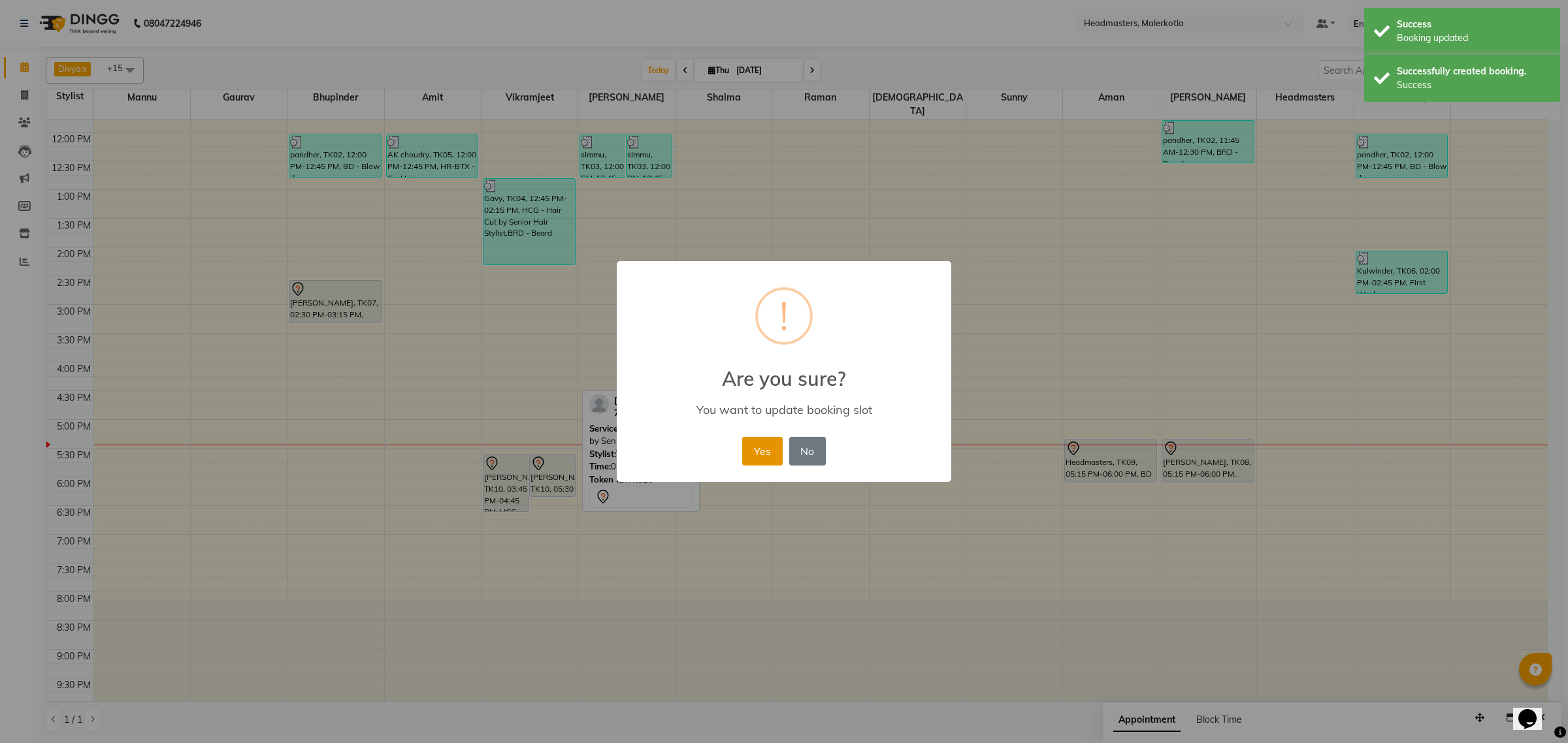
click at [748, 452] on button "Yes" at bounding box center [762, 451] width 40 height 29
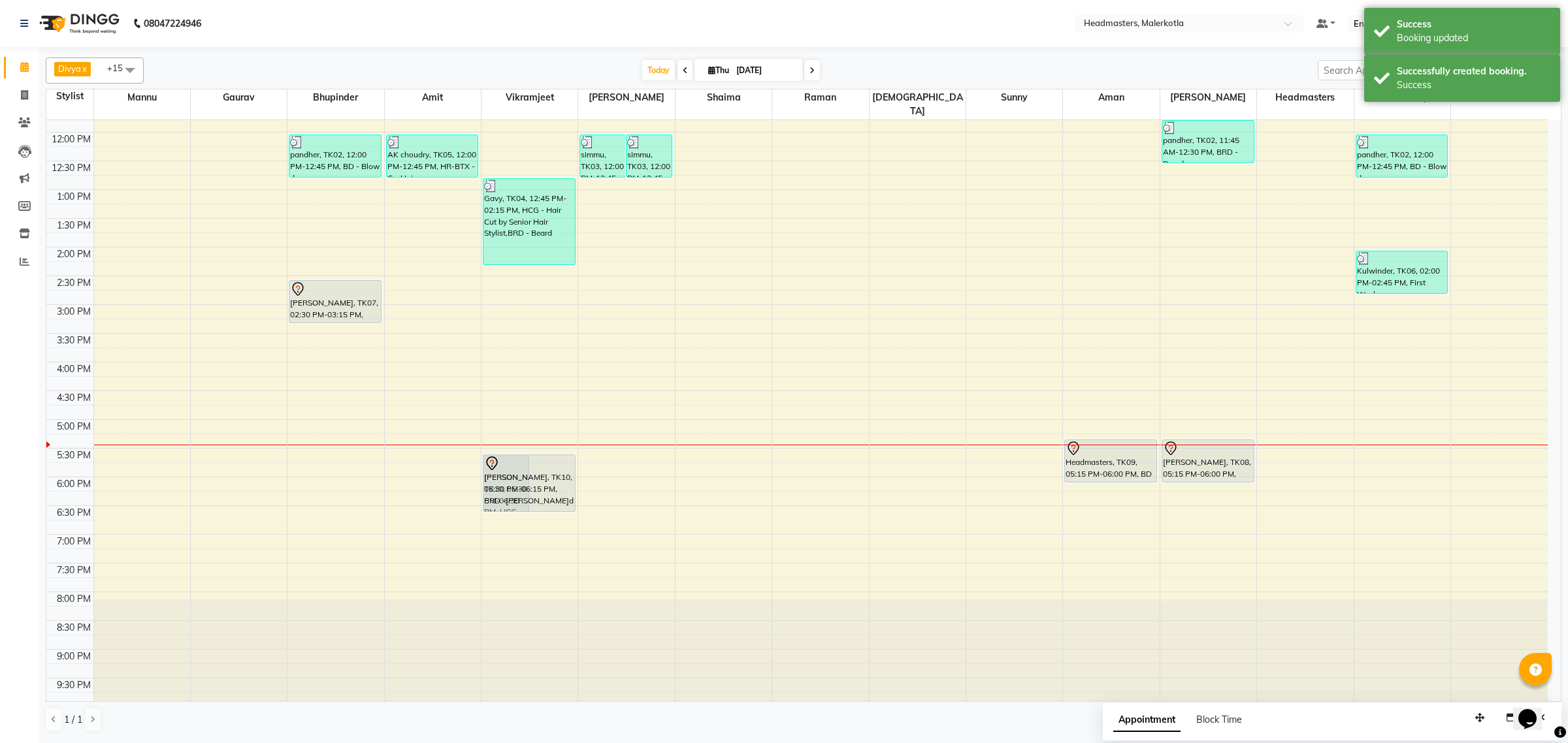
click at [543, 488] on div "[PERSON_NAME], TK10, 05:30 PM-06:30 PM, HCG - Hair Cut by Senior Hair Stylist R…" at bounding box center [529, 304] width 96 height 804
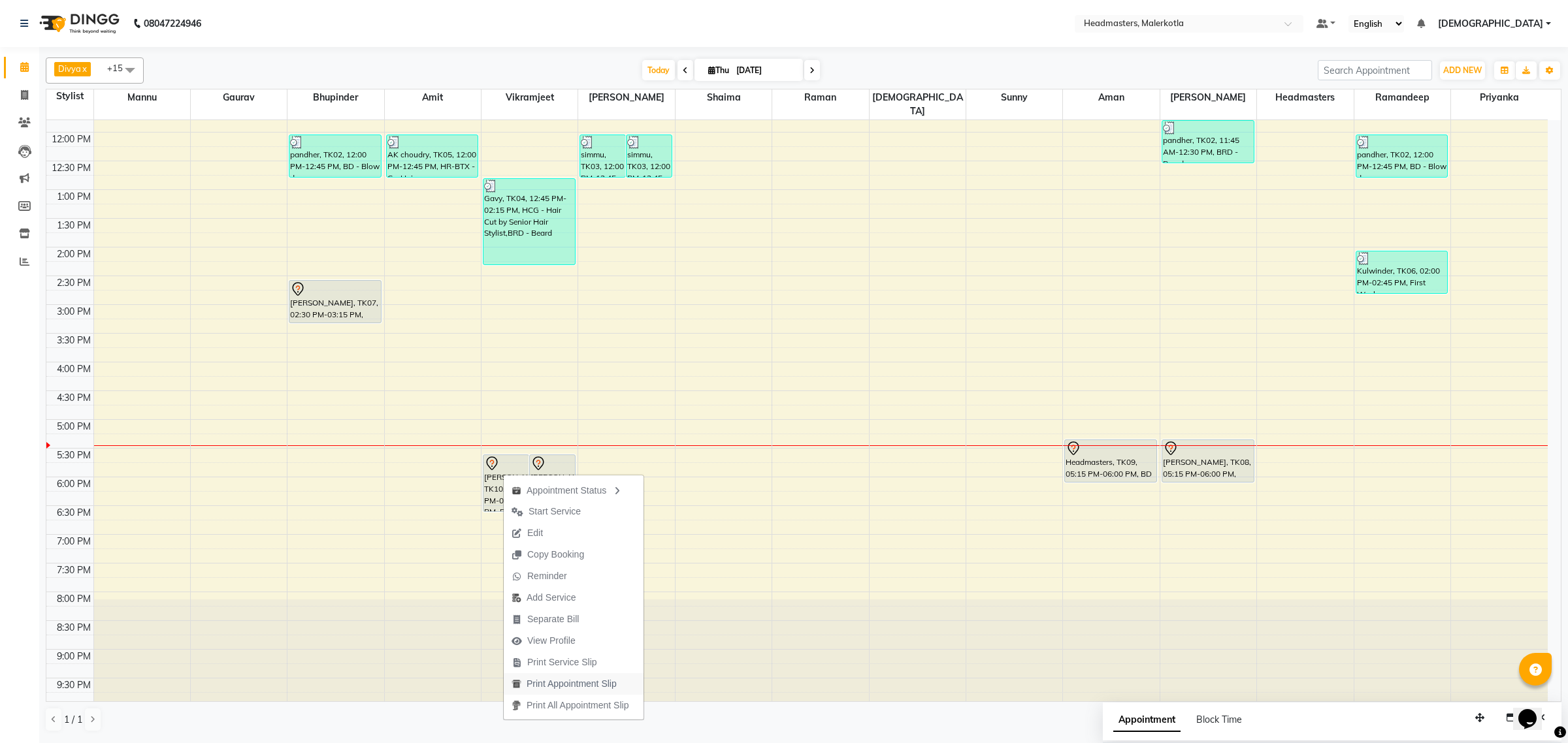
click at [548, 681] on span "Print Appointment Slip" at bounding box center [572, 684] width 90 height 14
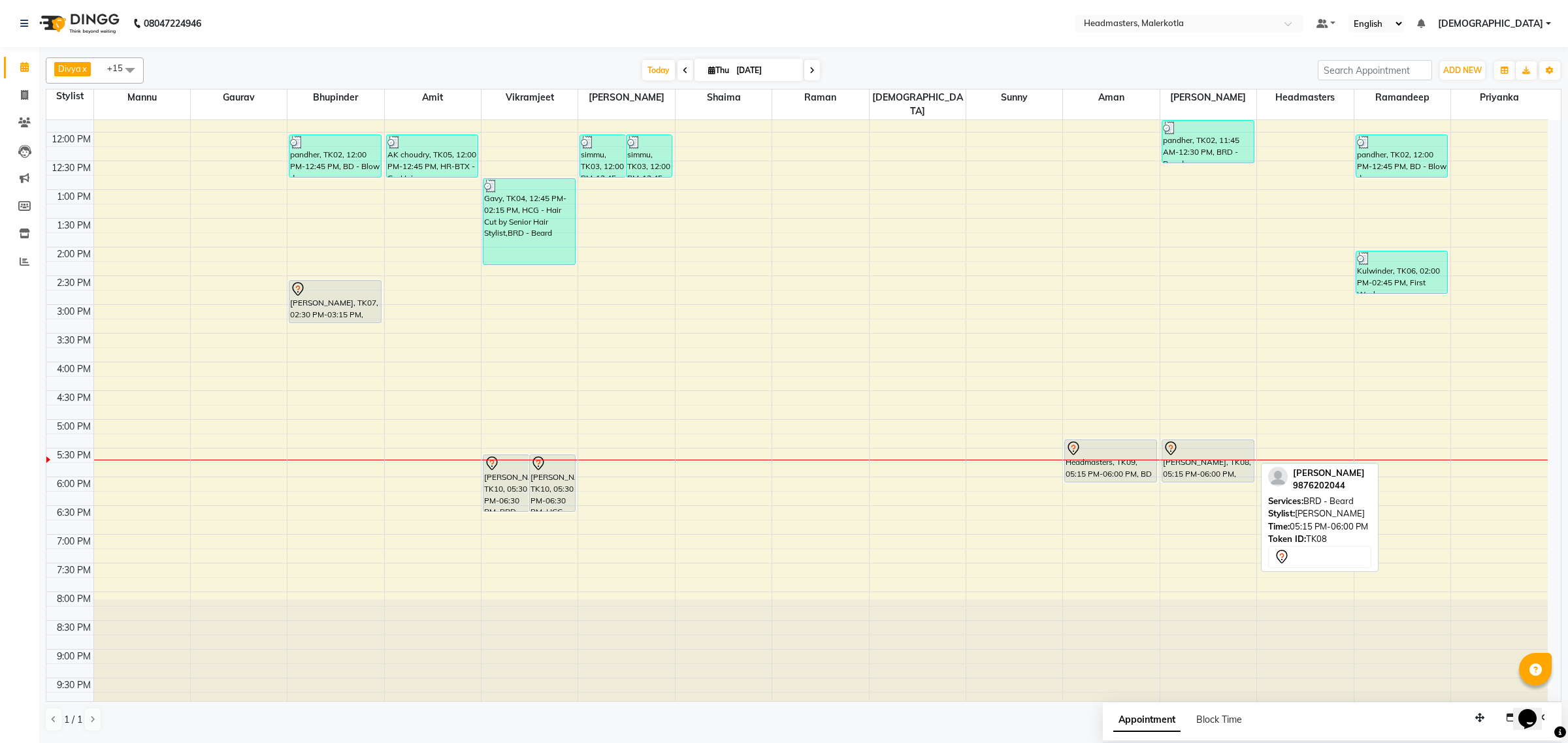
click at [1233, 452] on div "[PERSON_NAME], TK08, 05:15 PM-06:00 PM, BRD - [PERSON_NAME]" at bounding box center [1208, 462] width 91 height 42
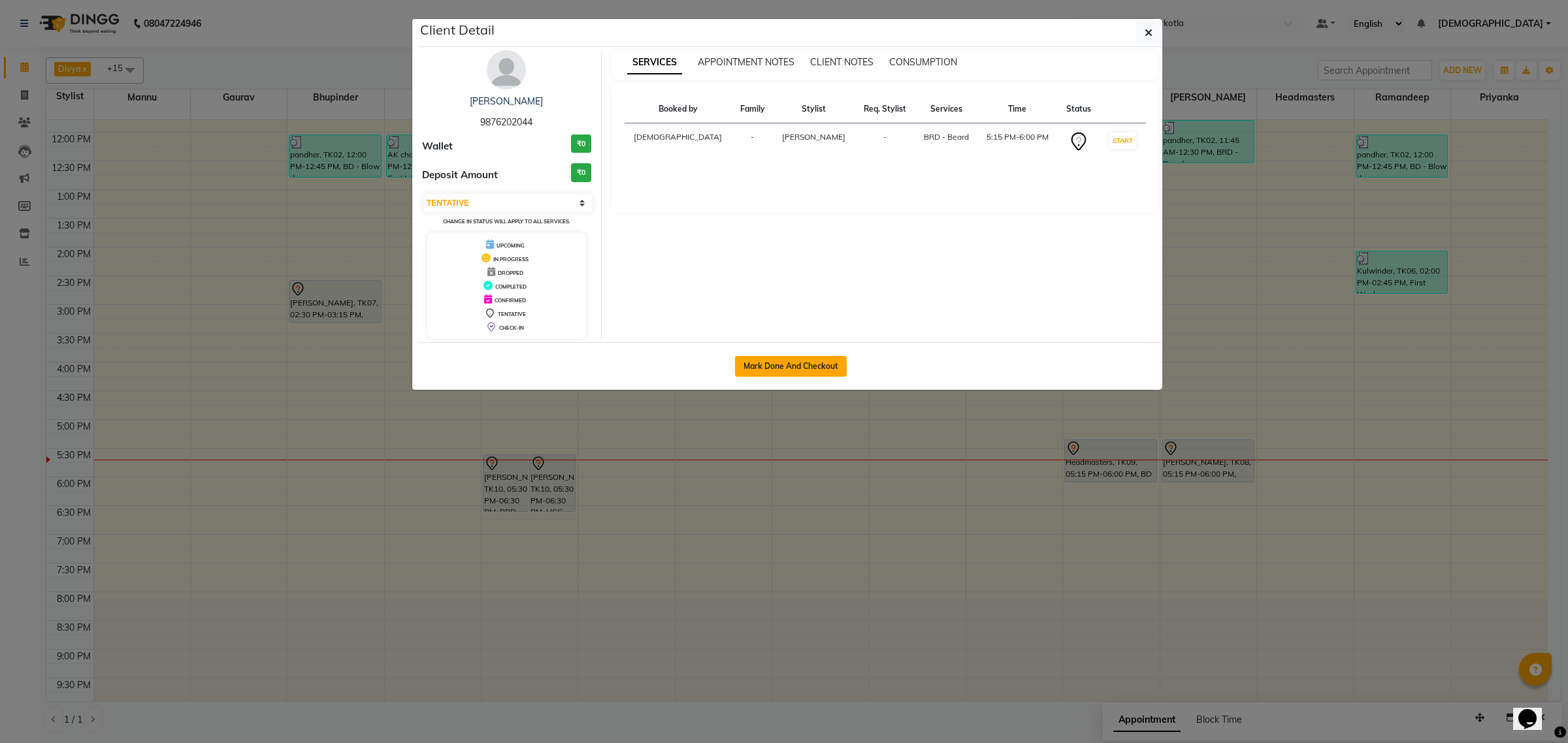
click at [796, 376] on button "Mark Done And Checkout" at bounding box center [791, 366] width 111 height 21
select select "service"
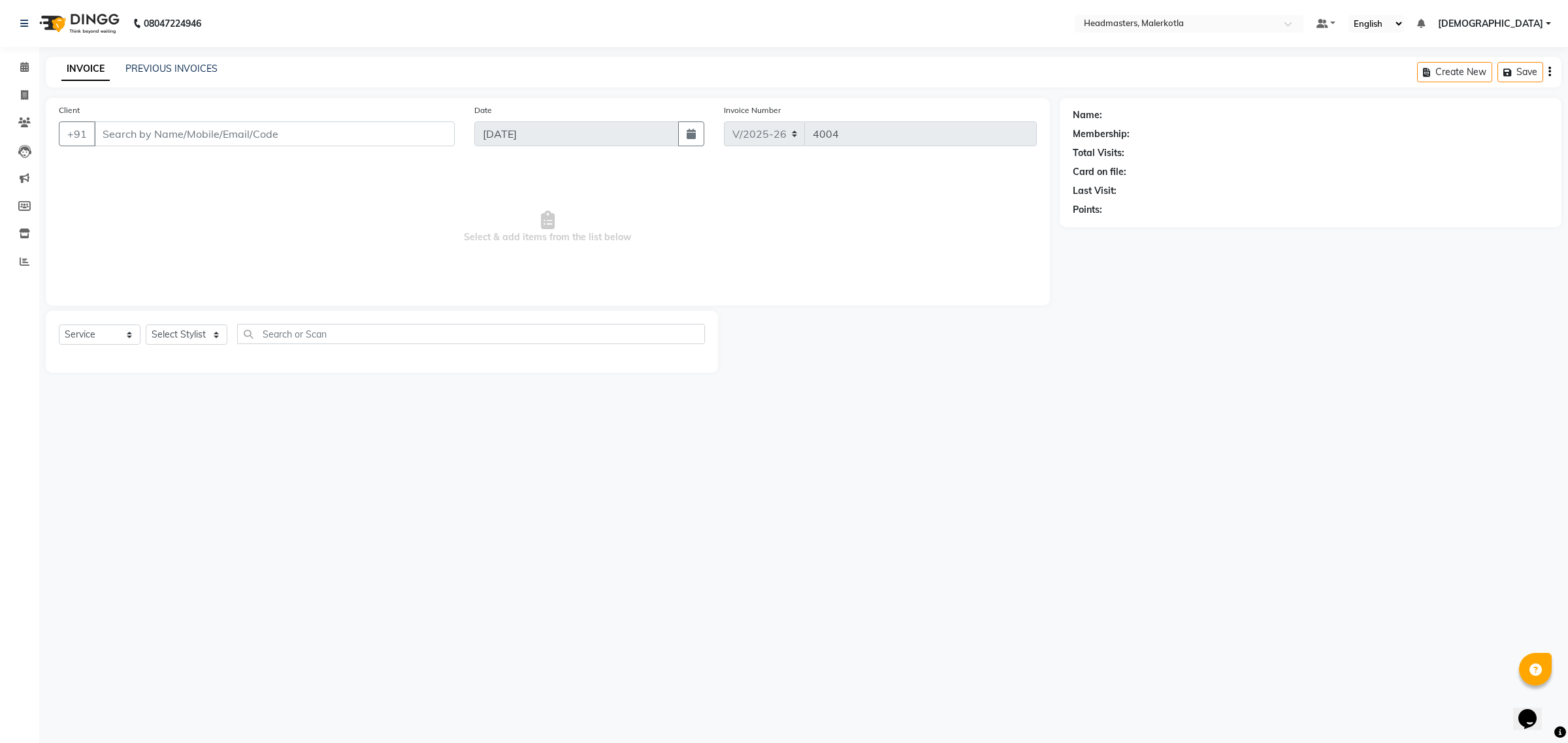
type input "9876202044"
select select "65938"
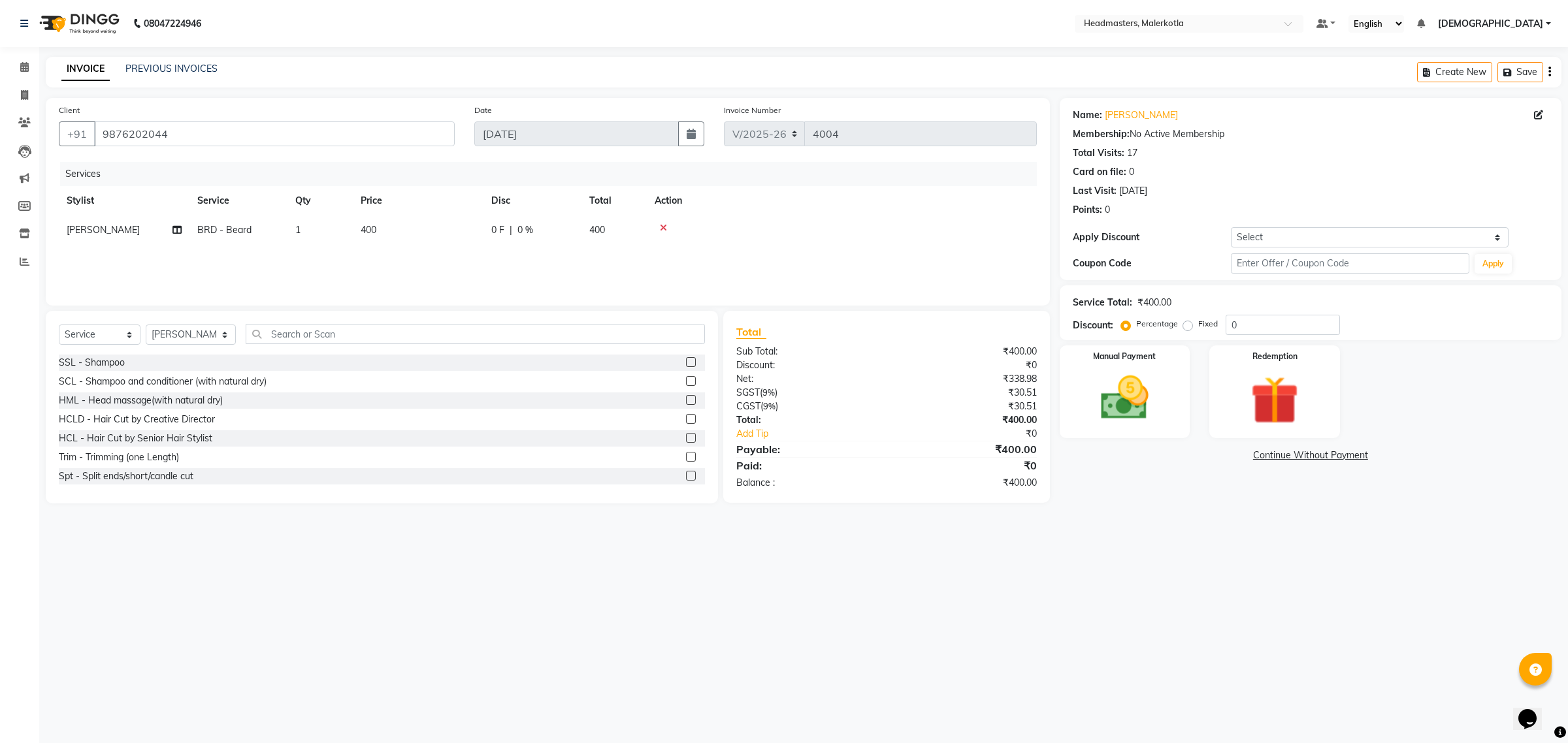
click at [1294, 336] on div "Service Total: ₹400.00 Discount: Percentage Fixed 0" at bounding box center [1310, 313] width 501 height 55
click at [1279, 328] on input "0" at bounding box center [1283, 325] width 114 height 20
type input "50"
click at [1138, 413] on img at bounding box center [1124, 398] width 81 height 57
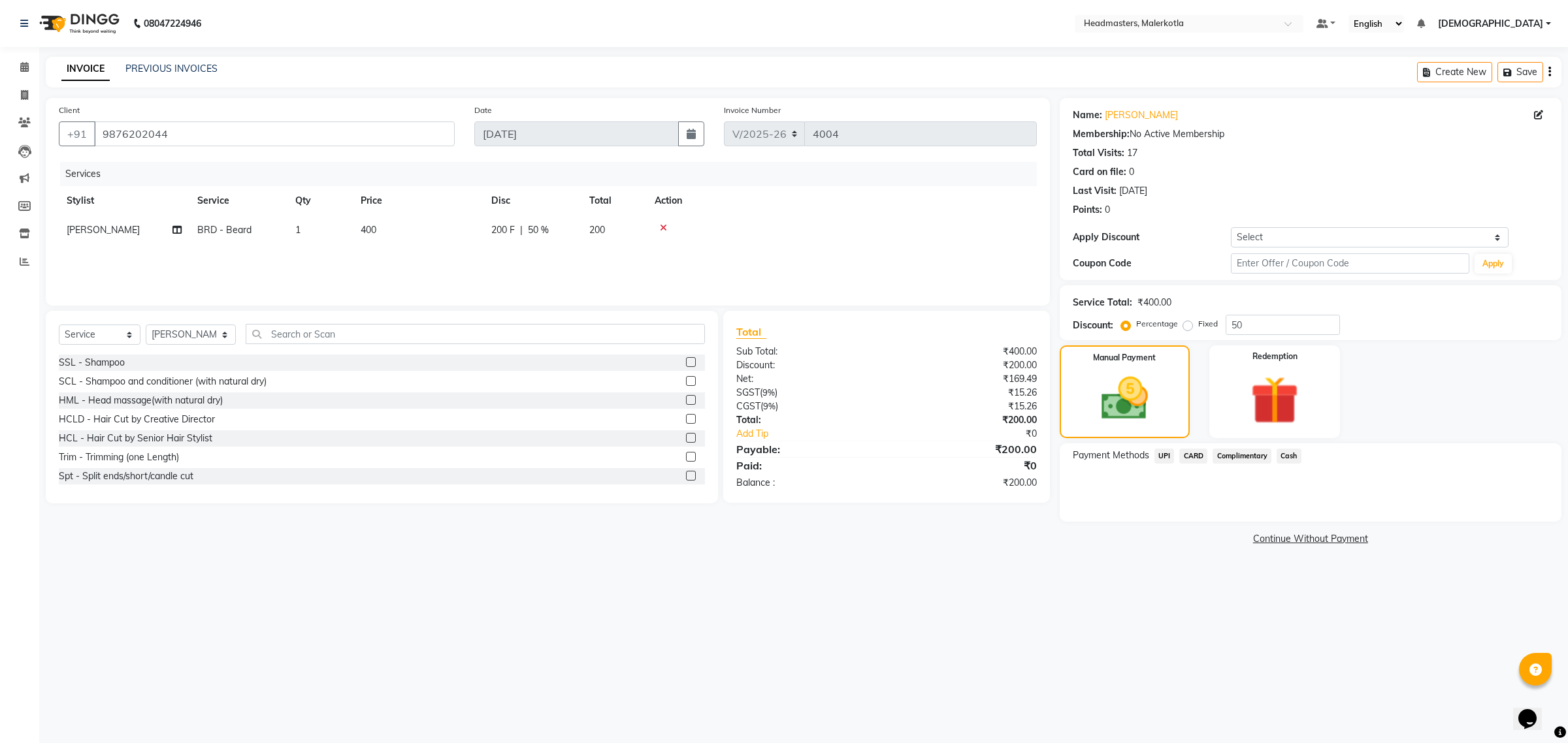
click at [1158, 455] on span "UPI" at bounding box center [1164, 456] width 20 height 15
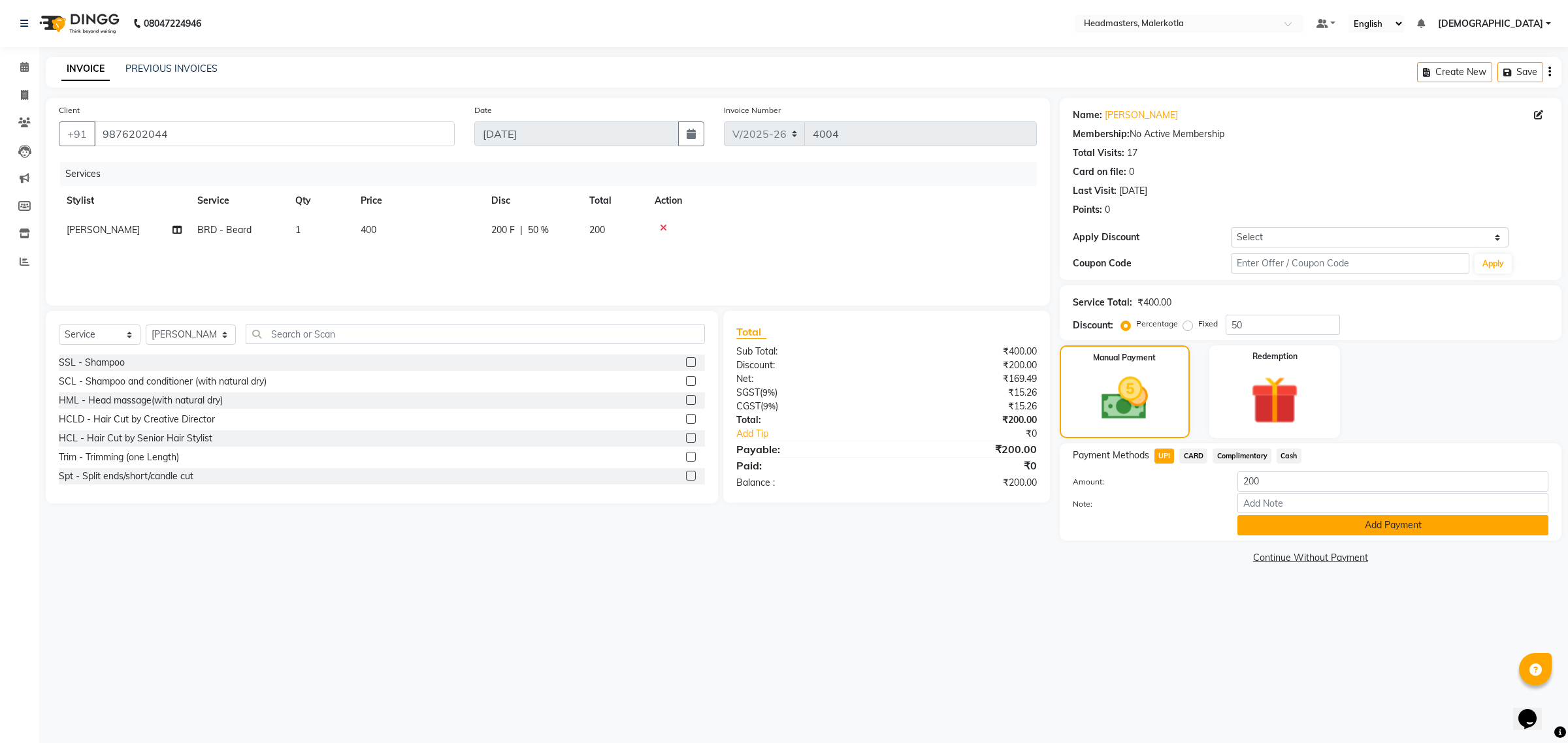
click at [1255, 524] on button "Add Payment" at bounding box center [1393, 525] width 311 height 20
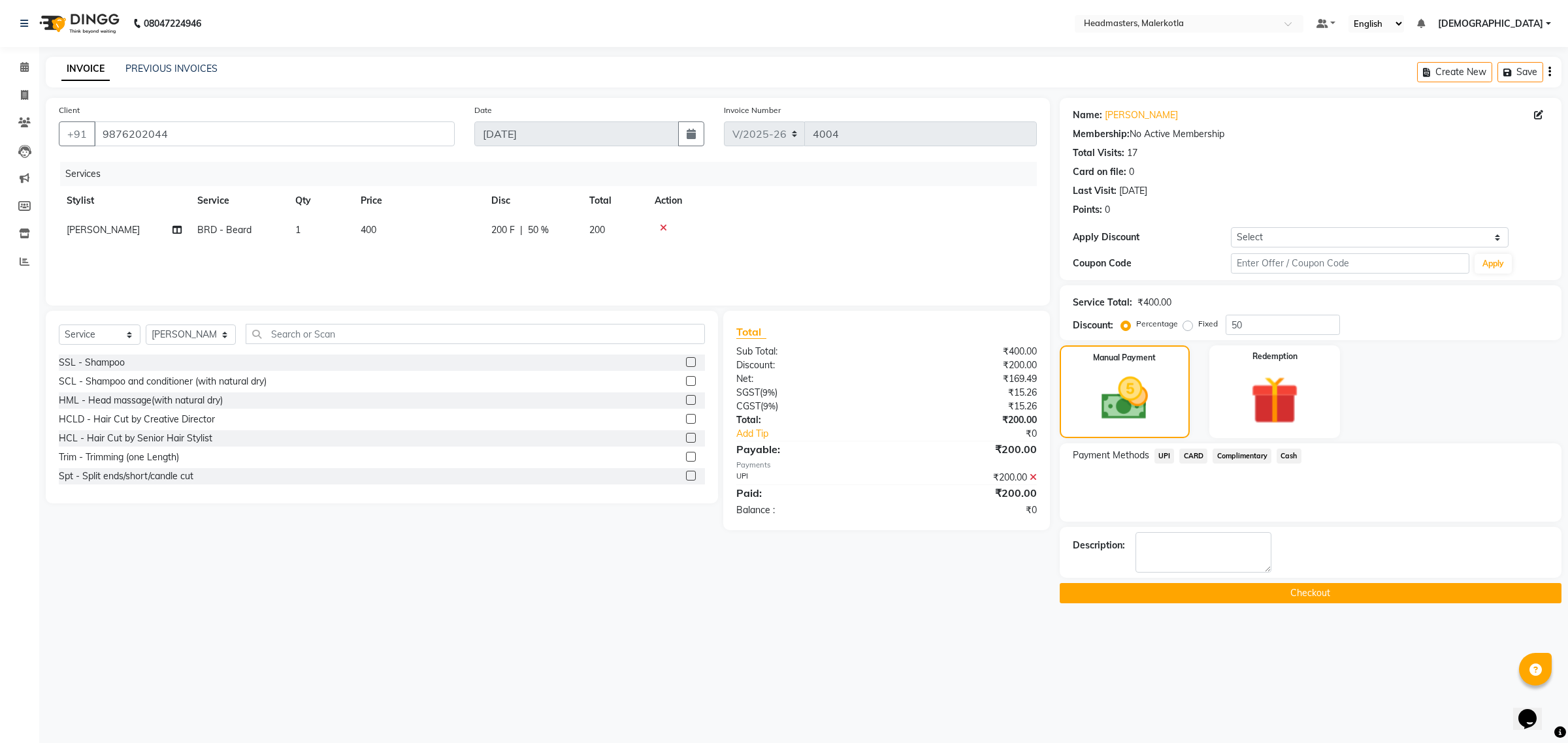
click at [1216, 591] on button "Checkout" at bounding box center [1310, 593] width 501 height 20
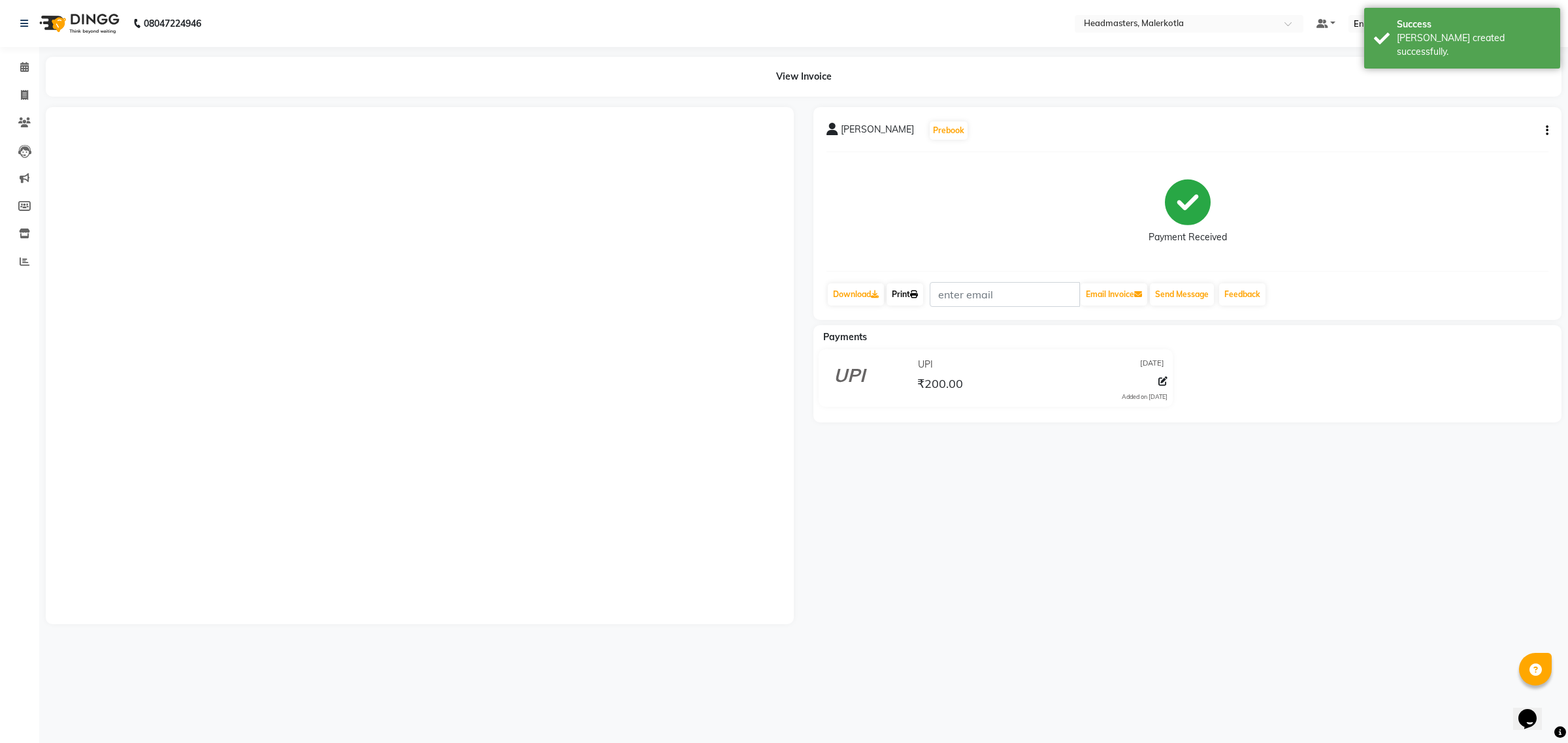
click at [904, 292] on link "Print" at bounding box center [904, 294] width 37 height 22
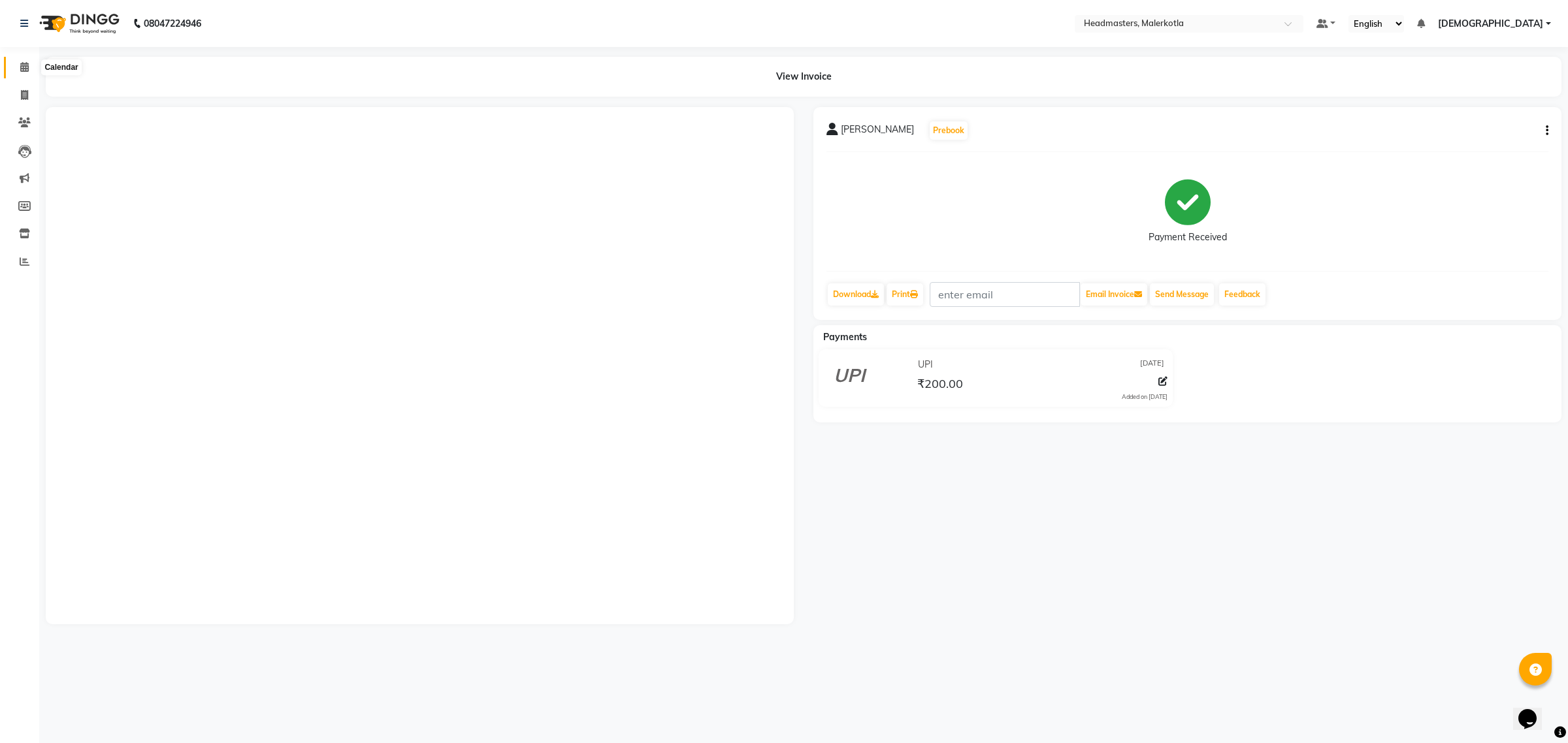
click at [17, 60] on span at bounding box center [25, 67] width 23 height 15
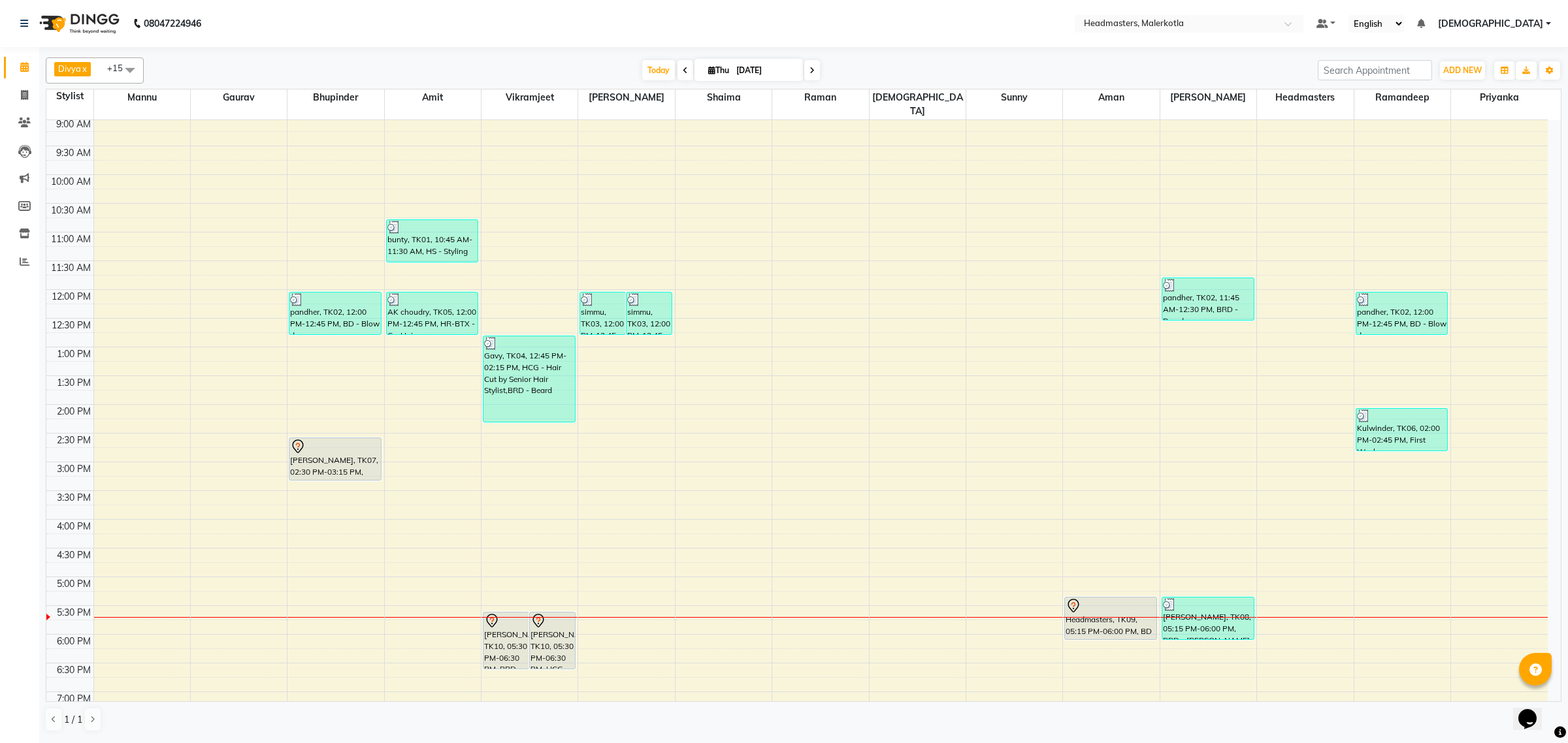
scroll to position [218, 0]
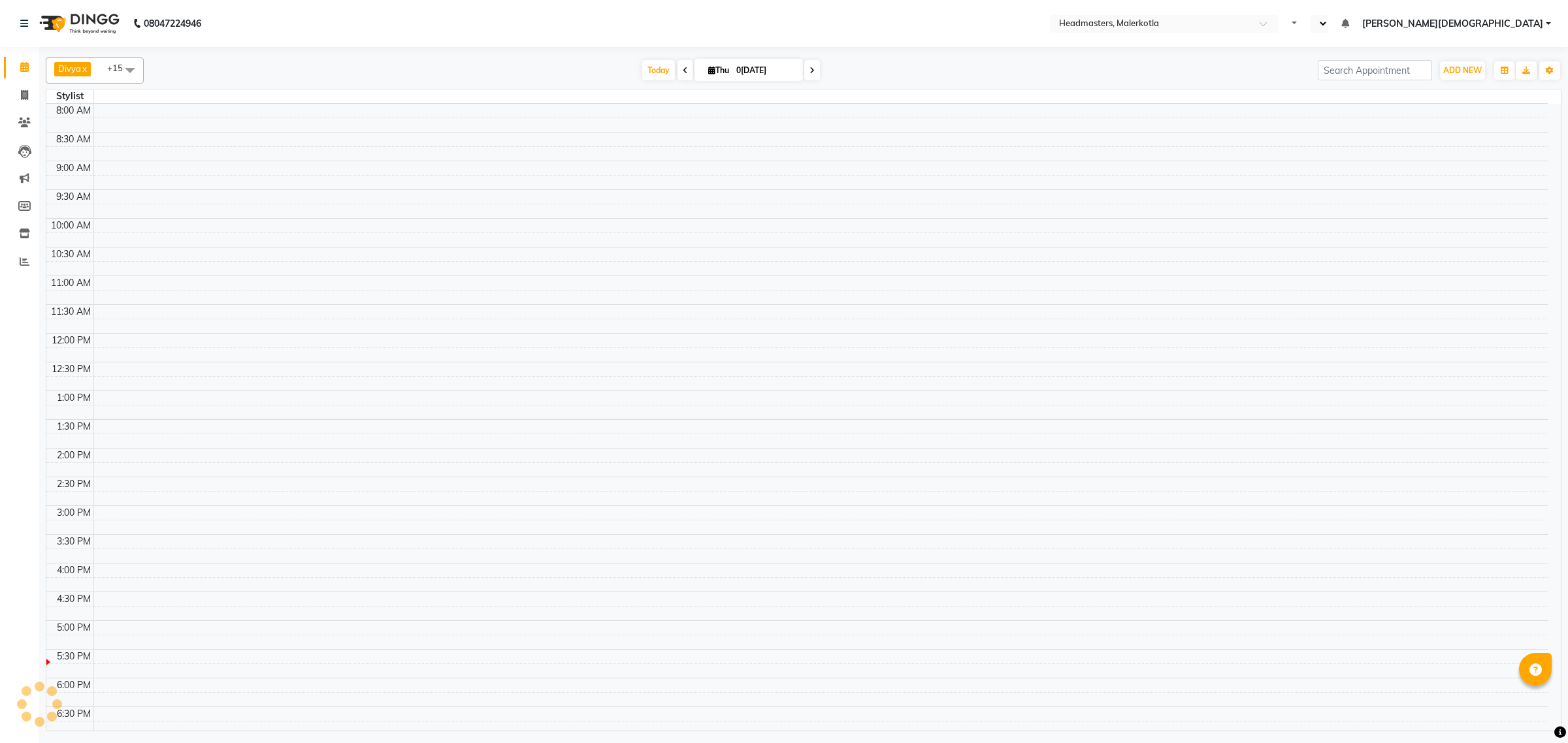
select select "en"
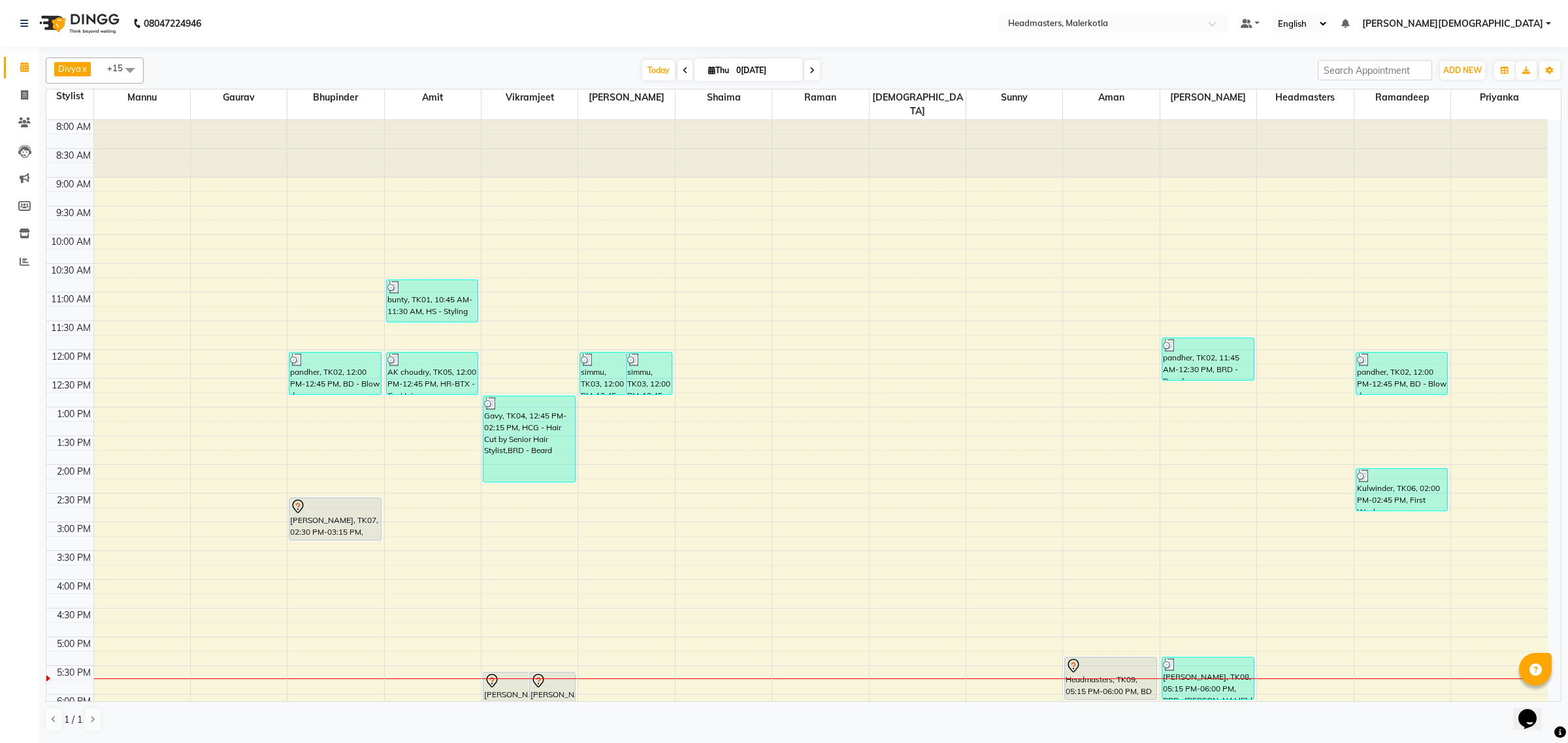
scroll to position [218, 0]
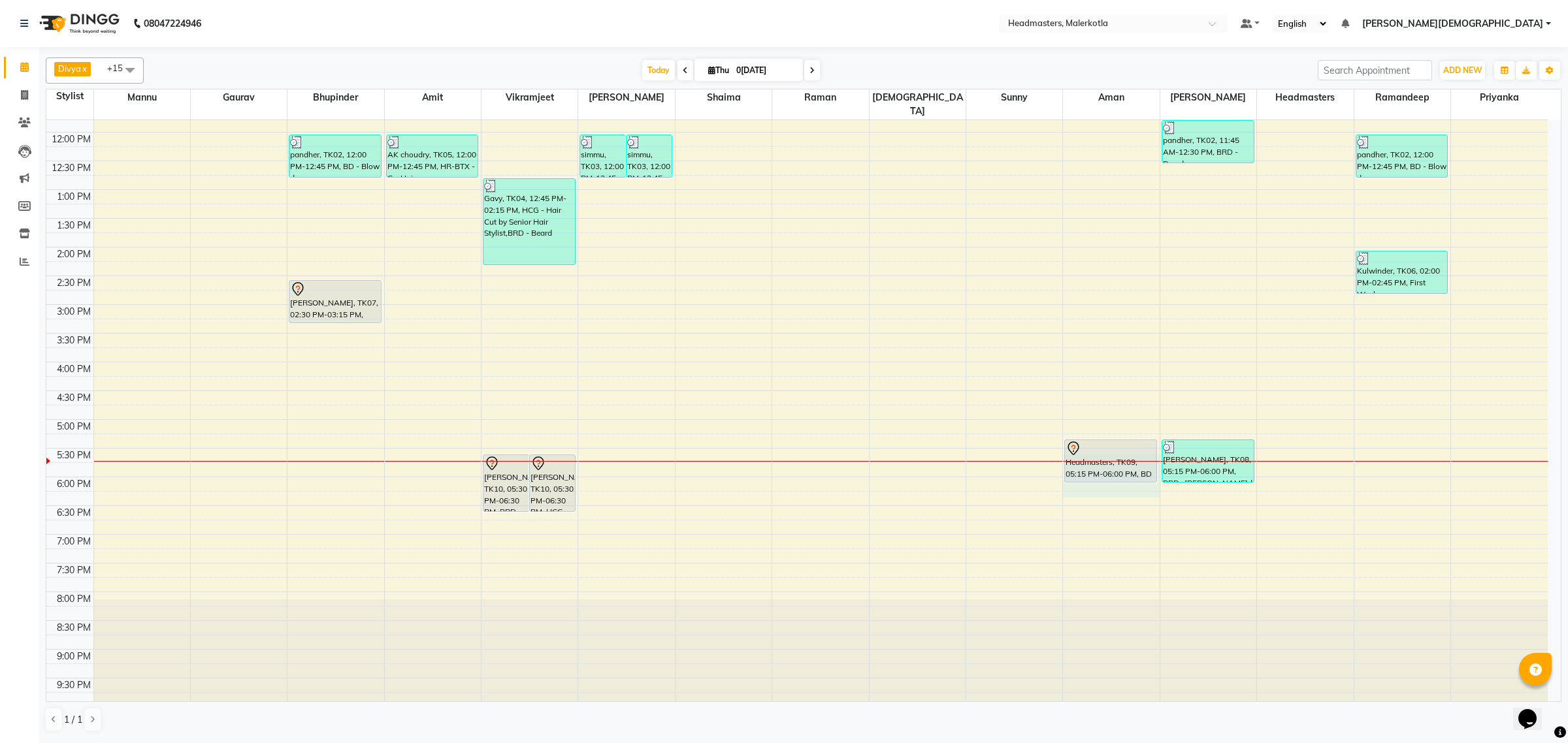
drag, startPoint x: 1094, startPoint y: 448, endPoint x: 1092, endPoint y: 470, distance: 22.1
click at [1092, 474] on div "Headmasters, TK09, 05:15 PM-06:00 PM, BD - Blow dry" at bounding box center [1111, 304] width 96 height 804
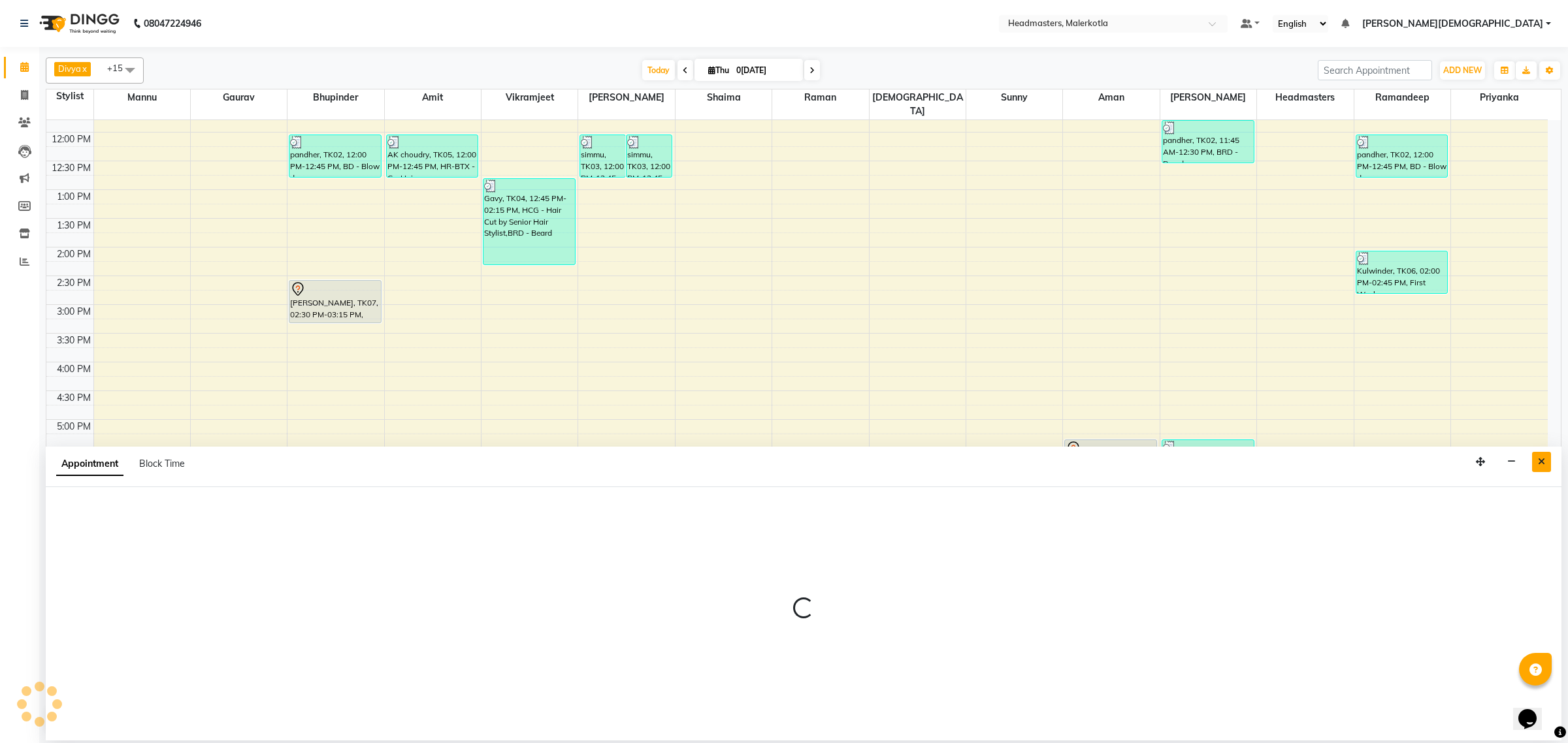
click at [1545, 460] on button "Close" at bounding box center [1541, 462] width 19 height 20
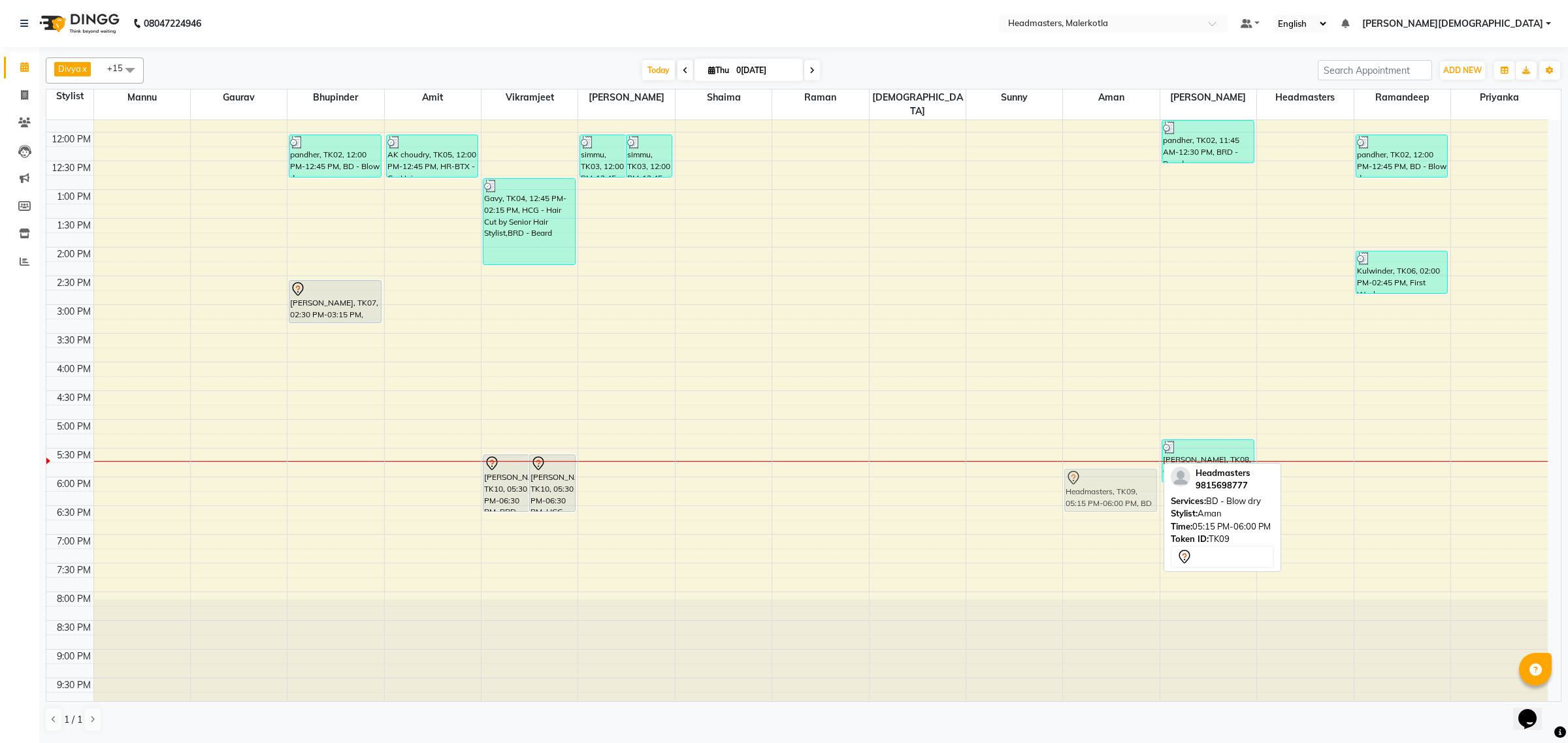
drag, startPoint x: 1089, startPoint y: 451, endPoint x: 1086, endPoint y: 474, distance: 23.2
click at [1086, 474] on div "Headmasters, TK09, 05:15 PM-06:00 PM, BD - Blow dry Headmasters, TK09, 05:15 PM…" at bounding box center [1111, 304] width 96 height 804
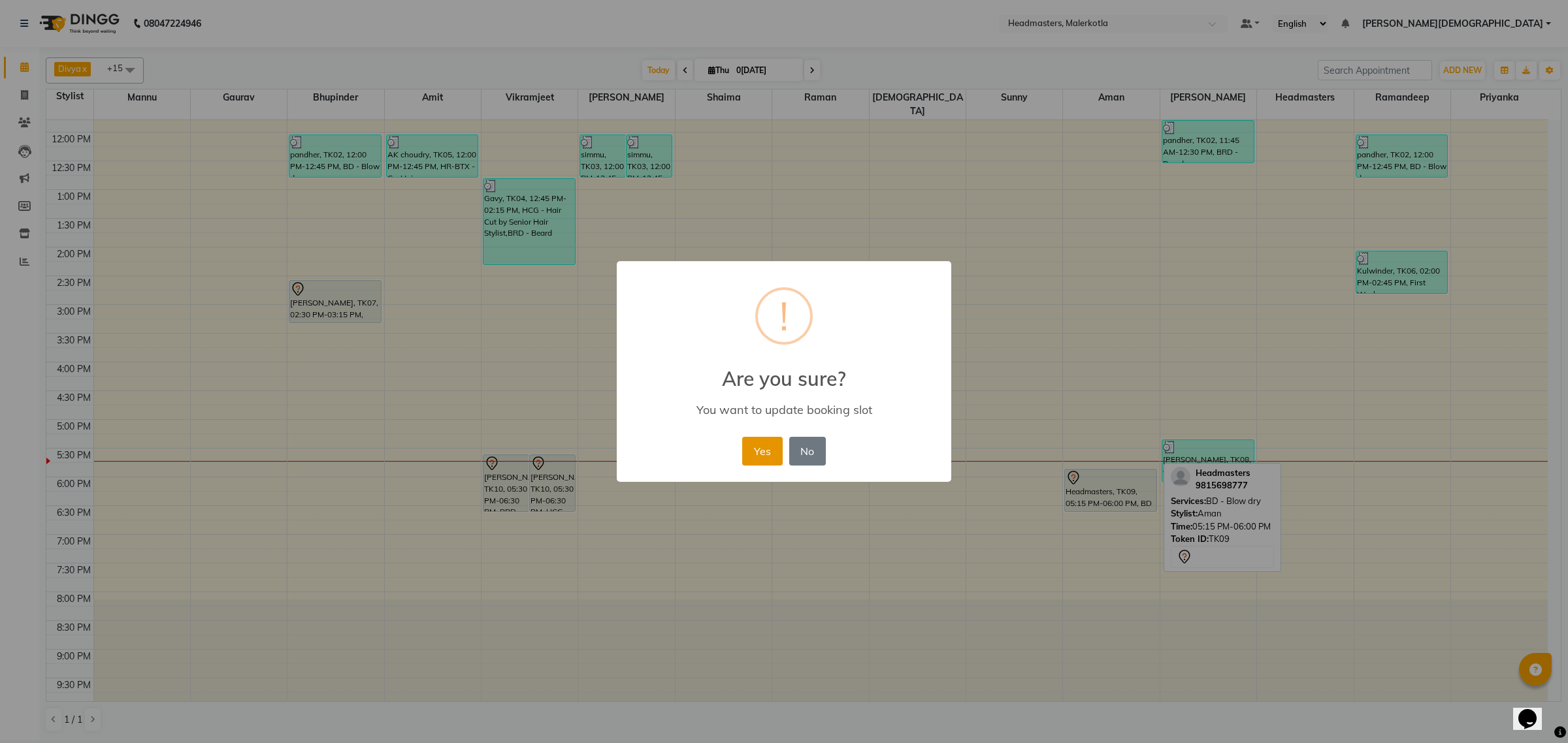
click at [749, 446] on button "Yes" at bounding box center [762, 451] width 40 height 29
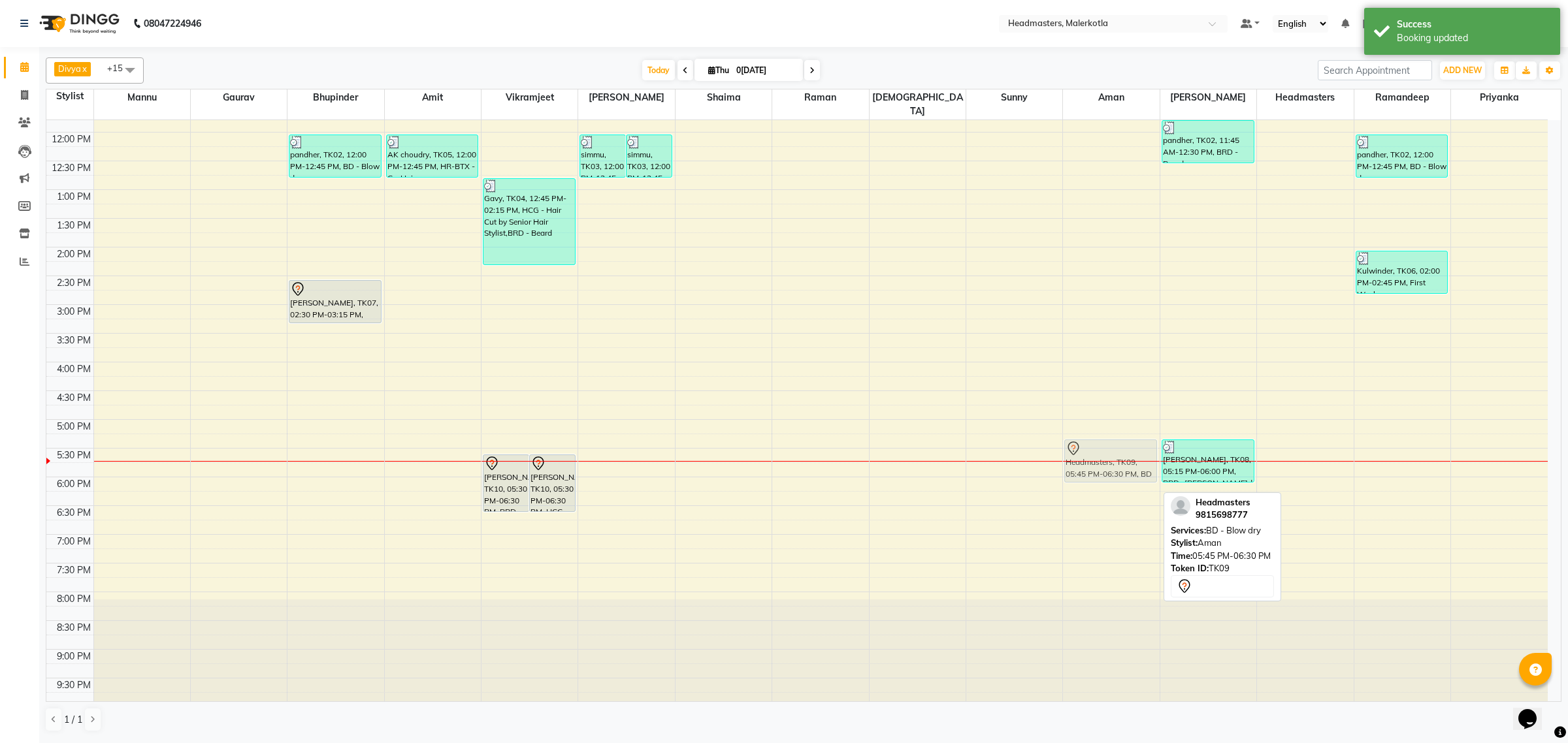
drag, startPoint x: 1089, startPoint y: 477, endPoint x: 1092, endPoint y: 454, distance: 23.2
click at [1092, 454] on div "Headmasters, TK09, 05:45 PM-06:30 PM, BD - Blow dry Headmasters, TK09, 05:45 PM…" at bounding box center [1111, 304] width 96 height 804
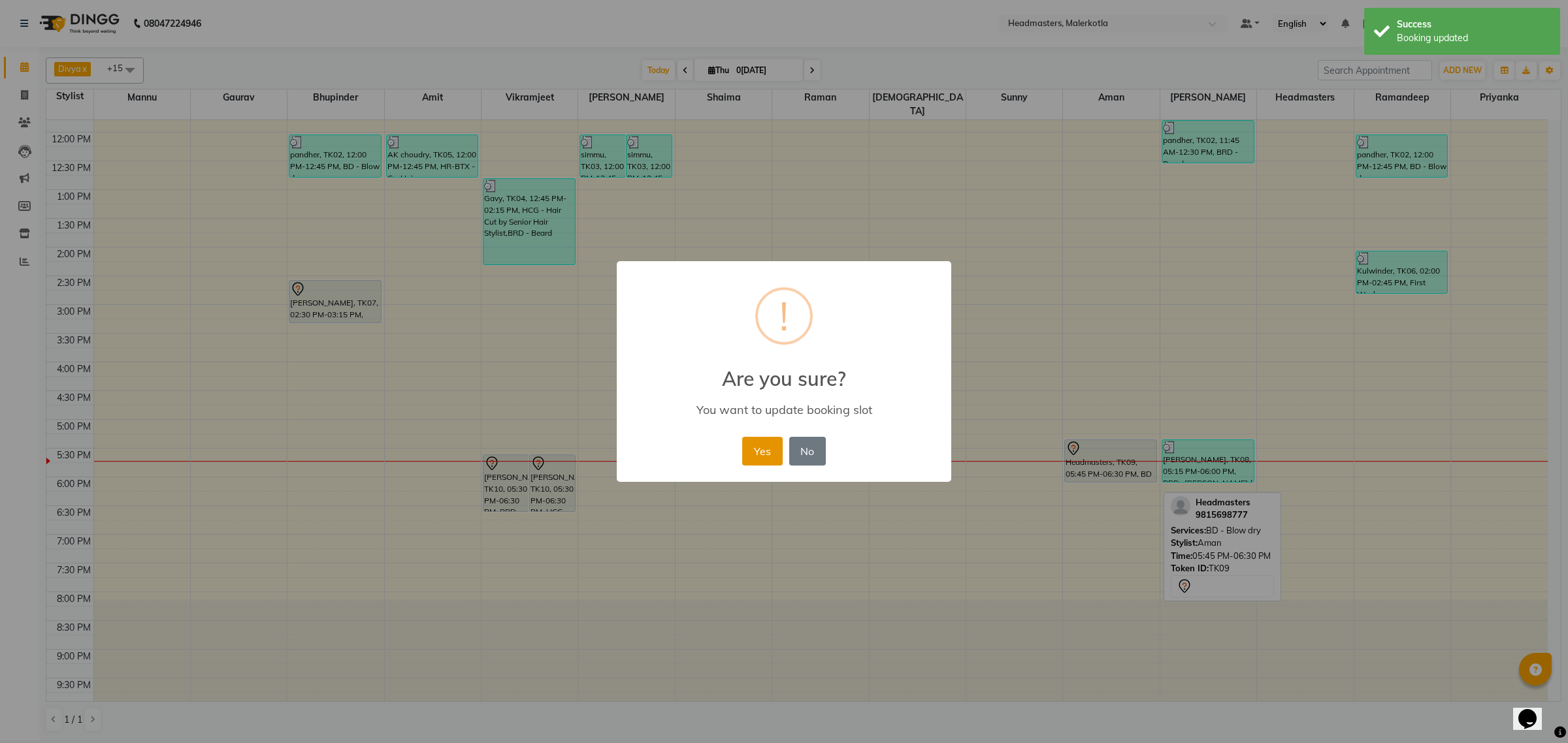
click at [760, 447] on button "Yes" at bounding box center [762, 451] width 40 height 29
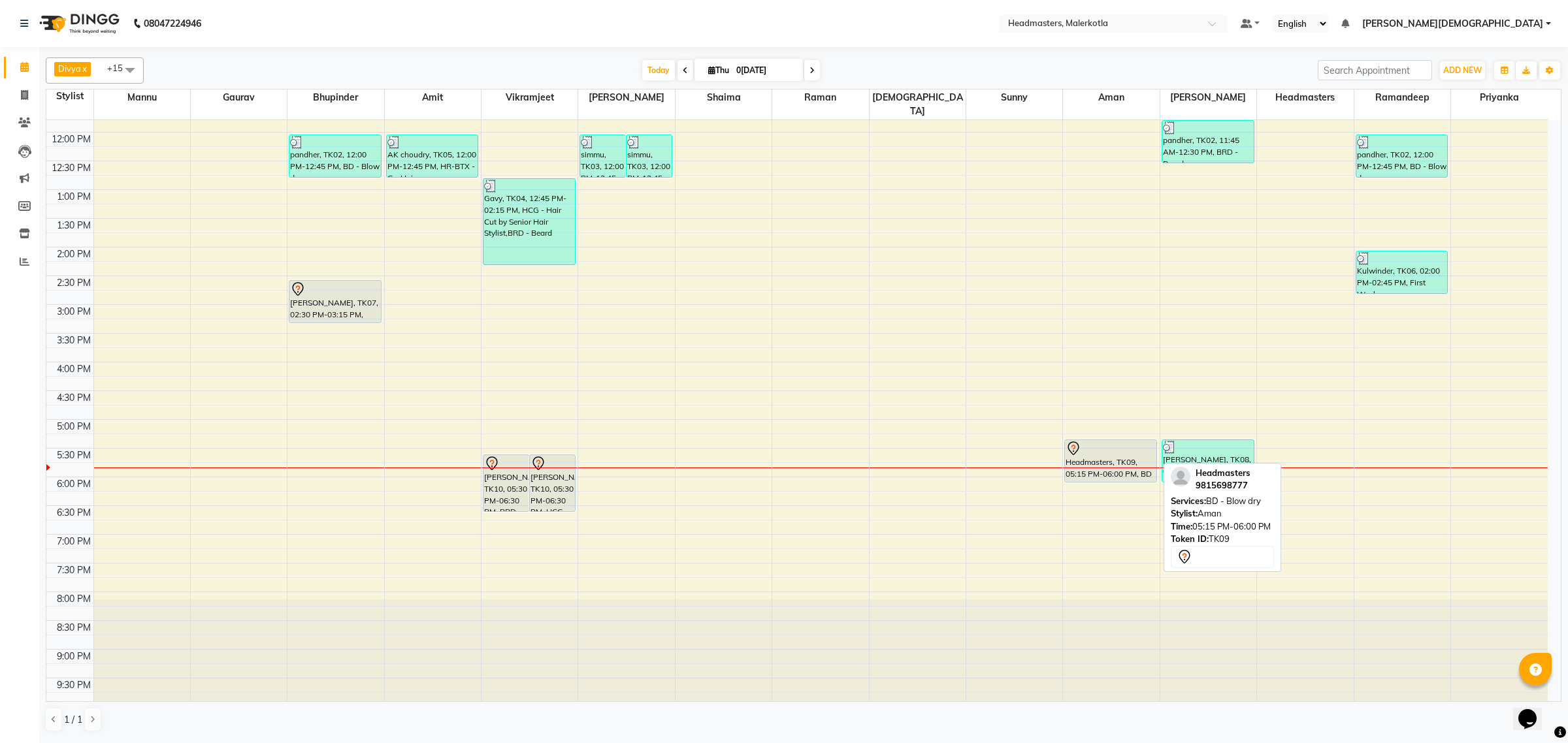
click at [1106, 441] on div at bounding box center [1111, 449] width 90 height 16
select select "7"
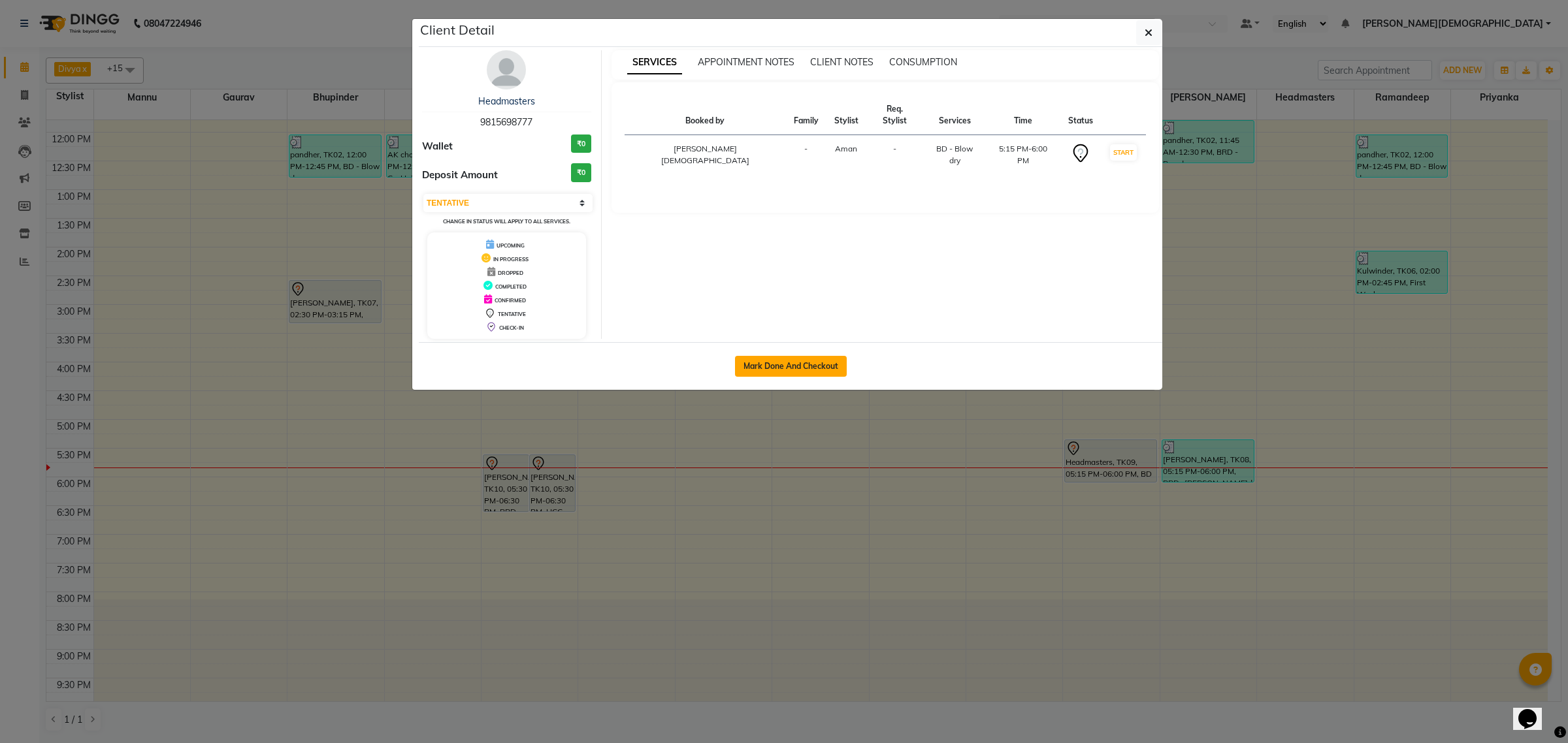
click at [765, 366] on button "Mark Done And Checkout" at bounding box center [791, 366] width 111 height 21
select select "service"
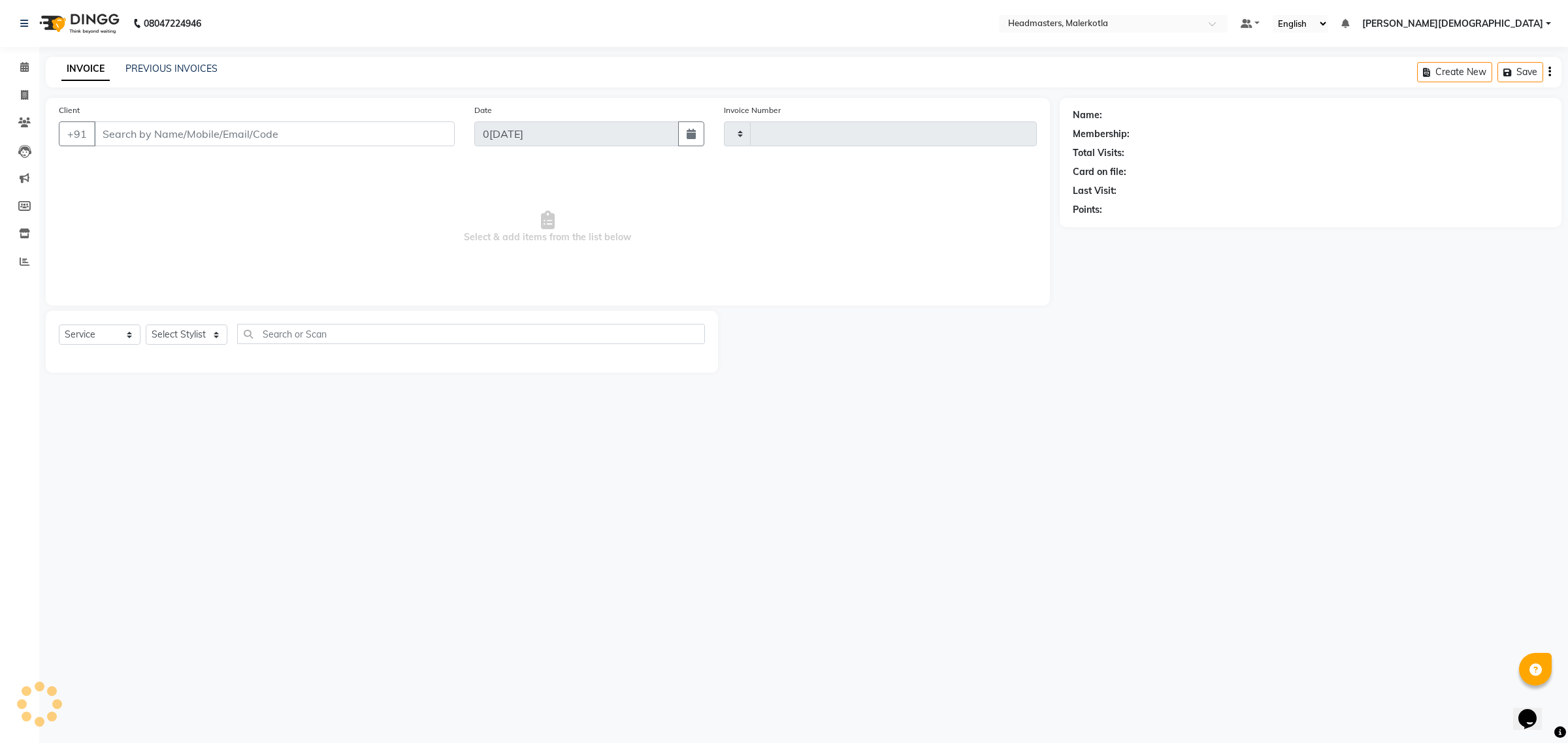
type input "4005"
select select "7368"
type input "9815698777"
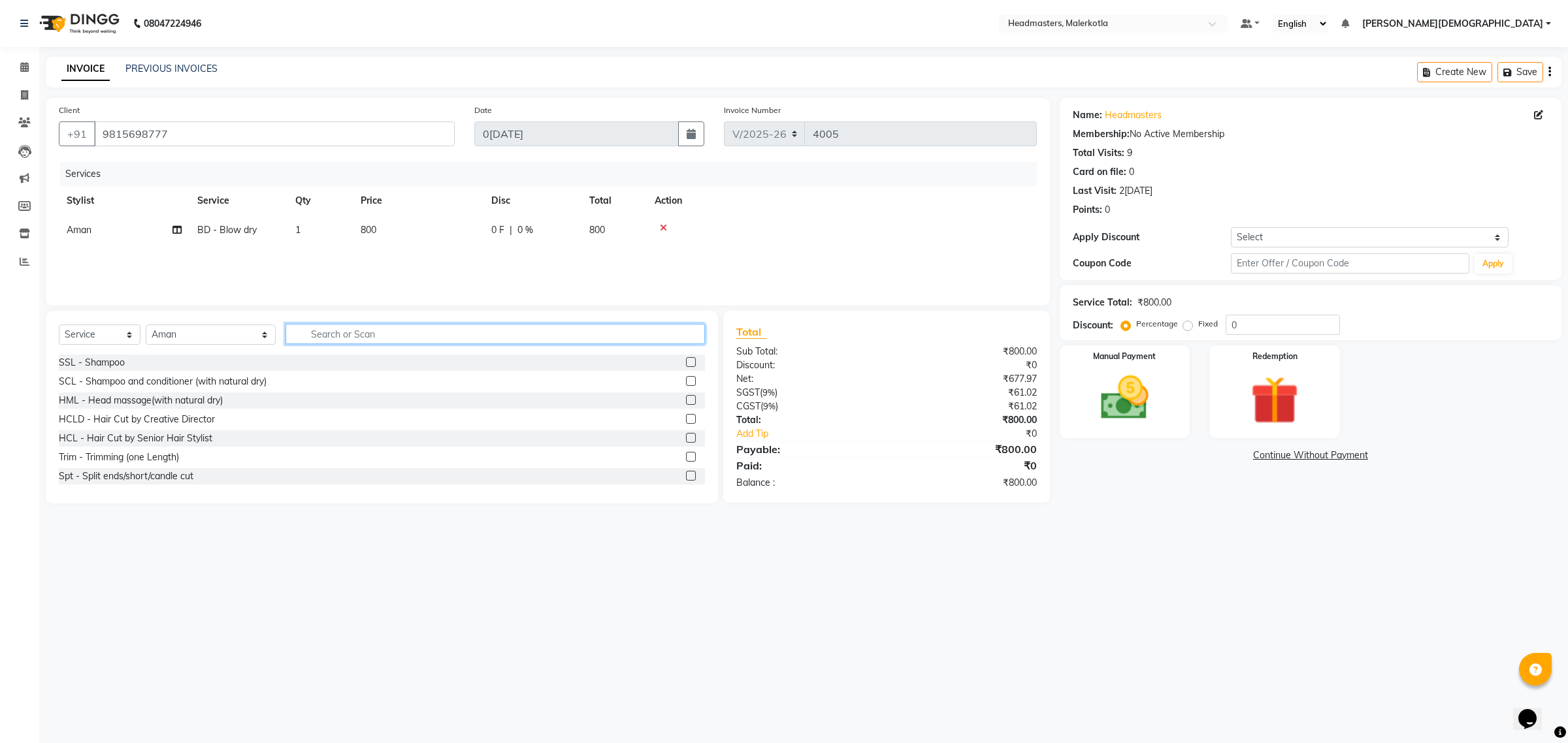
click at [286, 338] on input "text" at bounding box center [496, 334] width 420 height 20
drag, startPoint x: 147, startPoint y: 328, endPoint x: 149, endPoint y: 334, distance: 6.3
click at [148, 334] on select "Select Stylist[PERSON_NAME]y[PERSON_NAME]t [PERSON_NAME]d[PERSON_NAME]a Danish[…" at bounding box center [211, 335] width 130 height 20
select select "66790"
click at [175, 331] on select "Select Stylist[PERSON_NAME]y[PERSON_NAME]t [PERSON_NAME]d[PERSON_NAME]a Danish[…" at bounding box center [211, 335] width 130 height 20
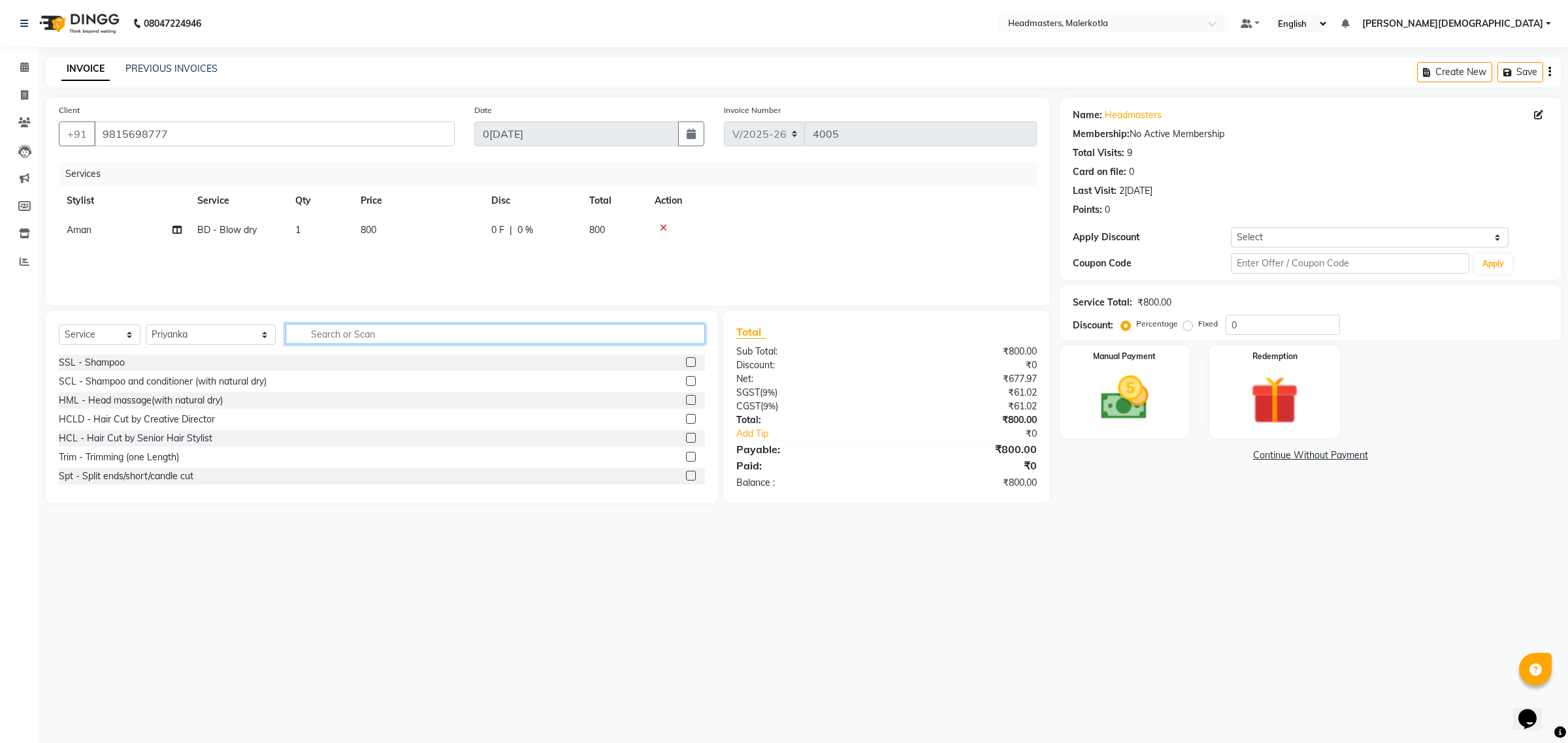
click at [292, 339] on input "text" at bounding box center [496, 334] width 420 height 20
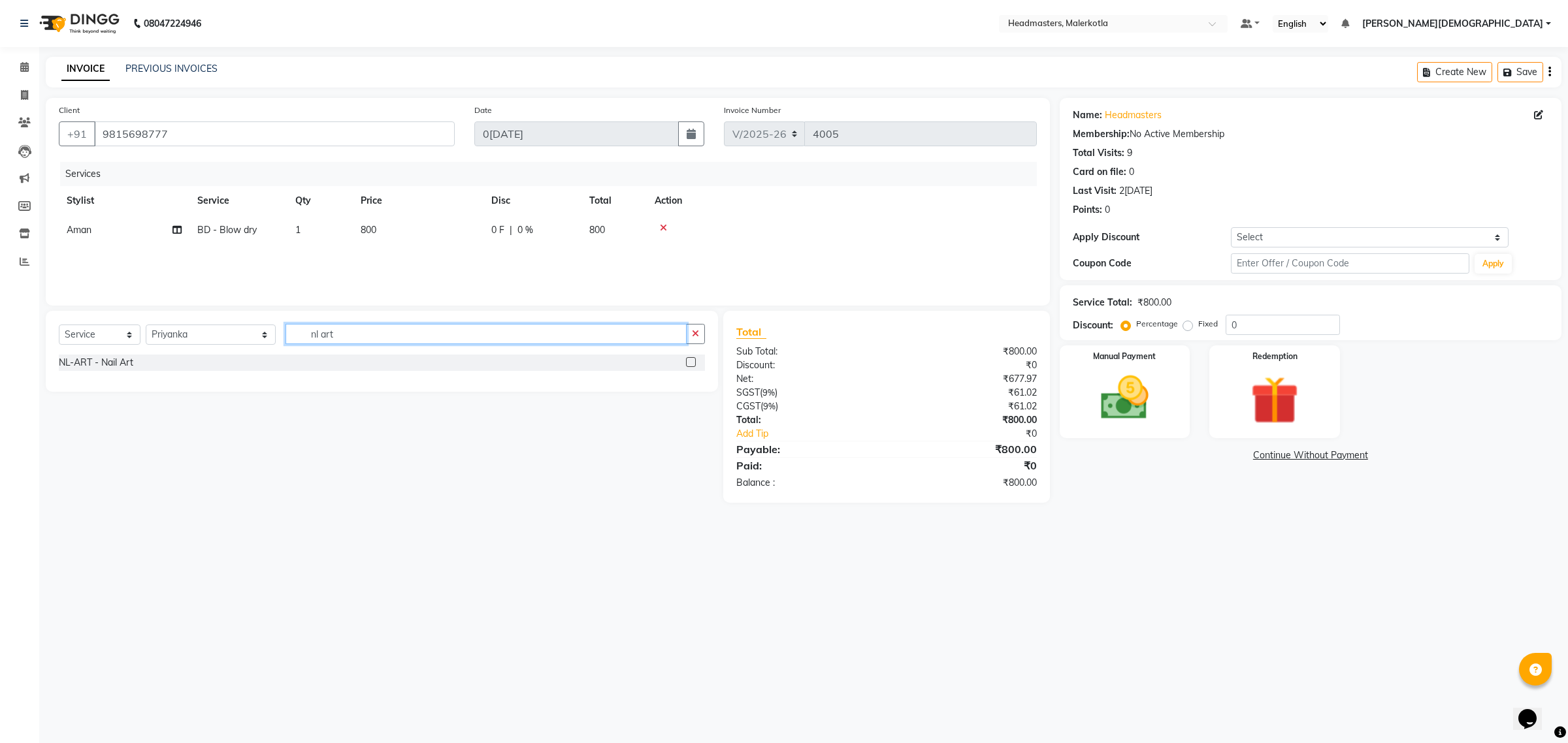
type input "nl art"
click at [694, 360] on label at bounding box center [691, 362] width 10 height 10
click at [694, 360] on input "checkbox" at bounding box center [690, 363] width 9 height 9
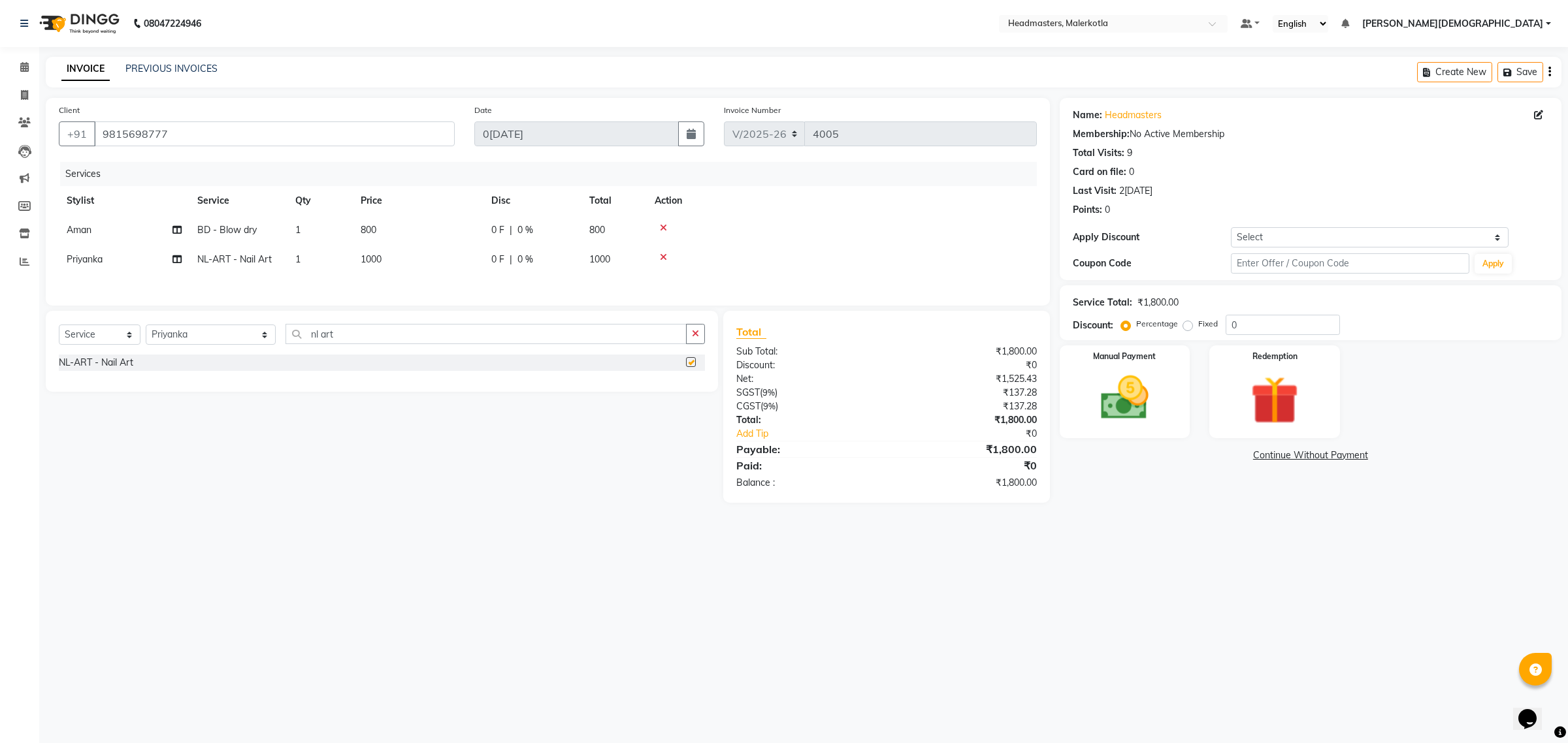
checkbox input "false"
drag, startPoint x: 527, startPoint y: 261, endPoint x: 547, endPoint y: 261, distance: 20.0
click at [527, 261] on span "0 %" at bounding box center [525, 259] width 16 height 14
select select "66790"
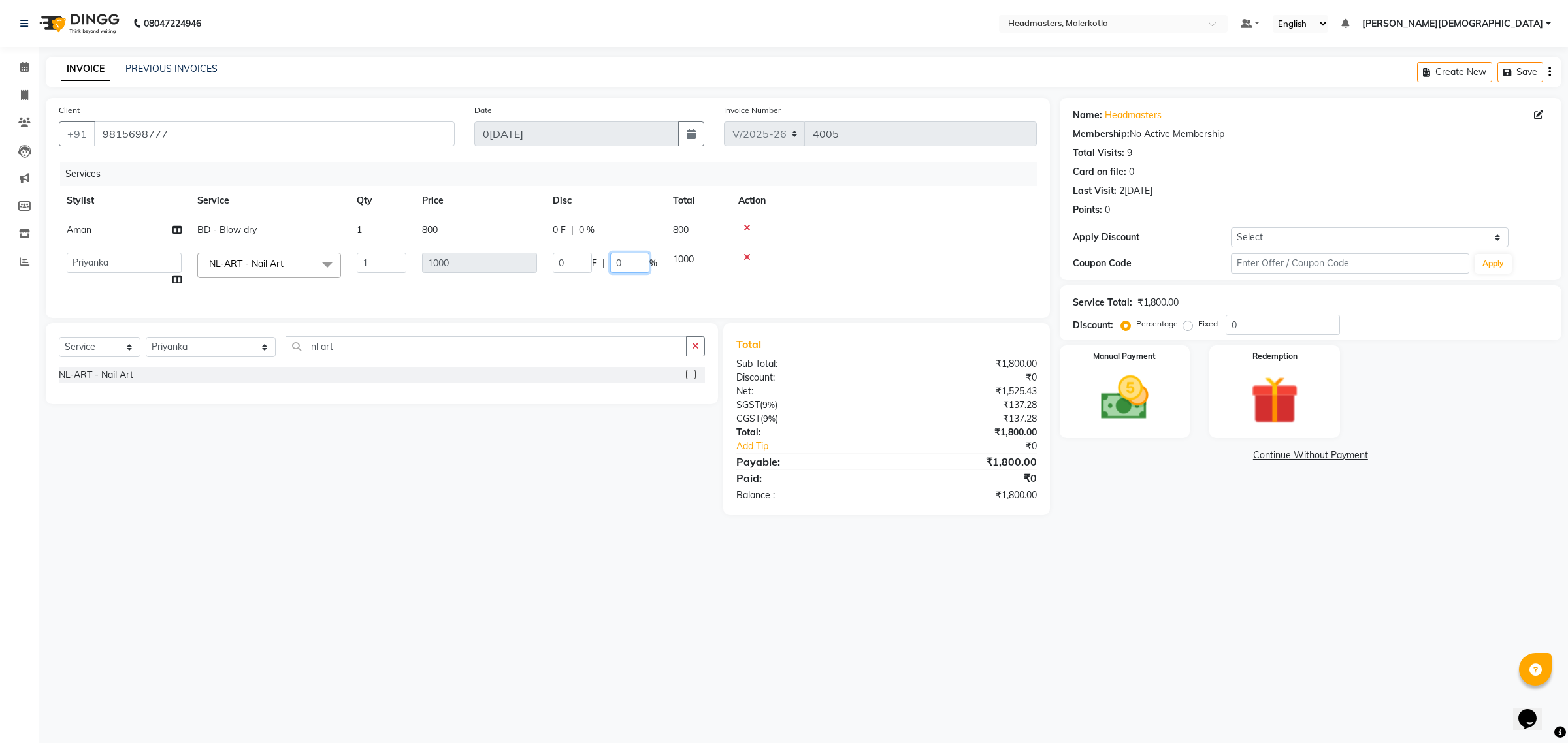
click at [629, 259] on input "0" at bounding box center [630, 263] width 39 height 20
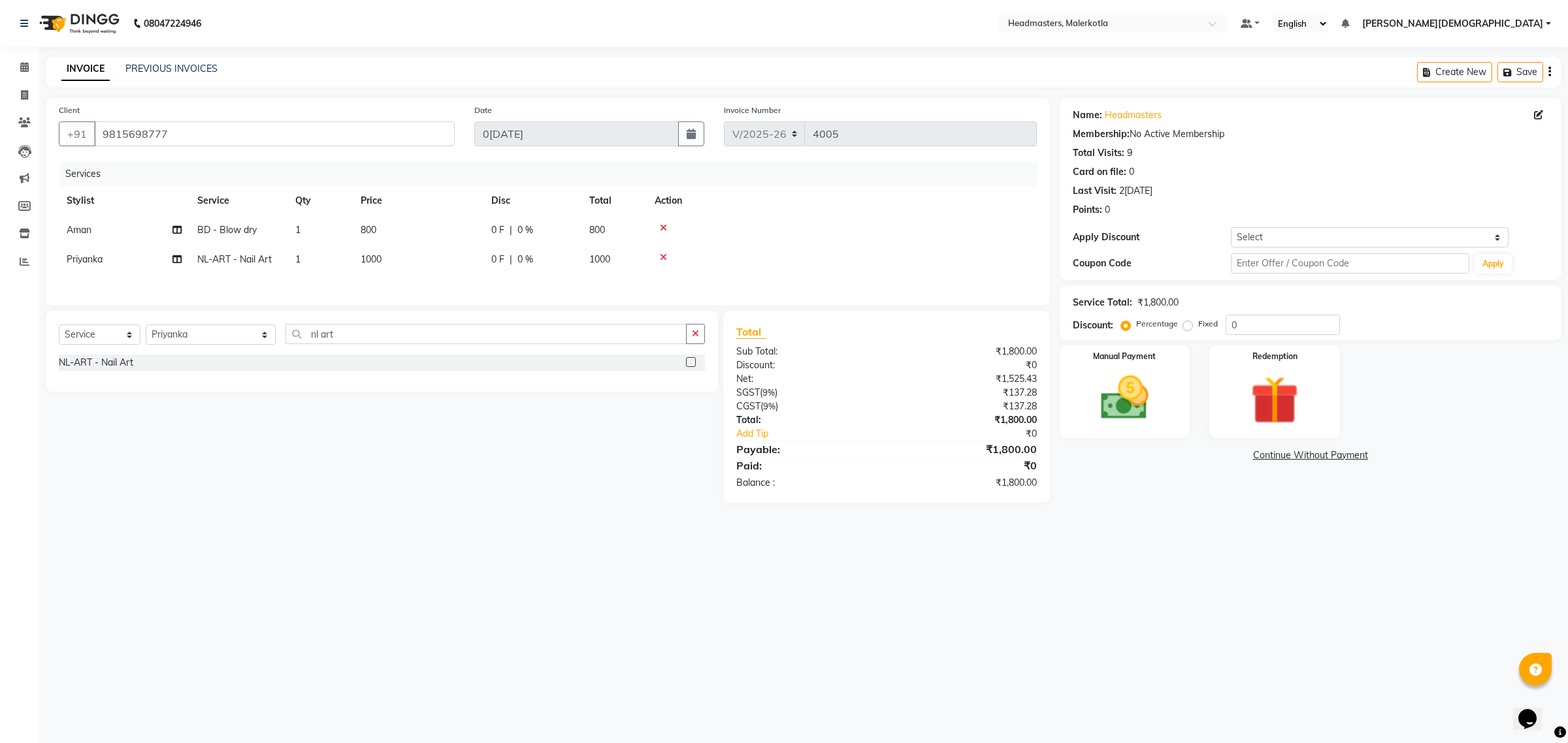
click at [513, 266] on div "0 F | 0 %" at bounding box center [533, 259] width 82 height 14
select select "66790"
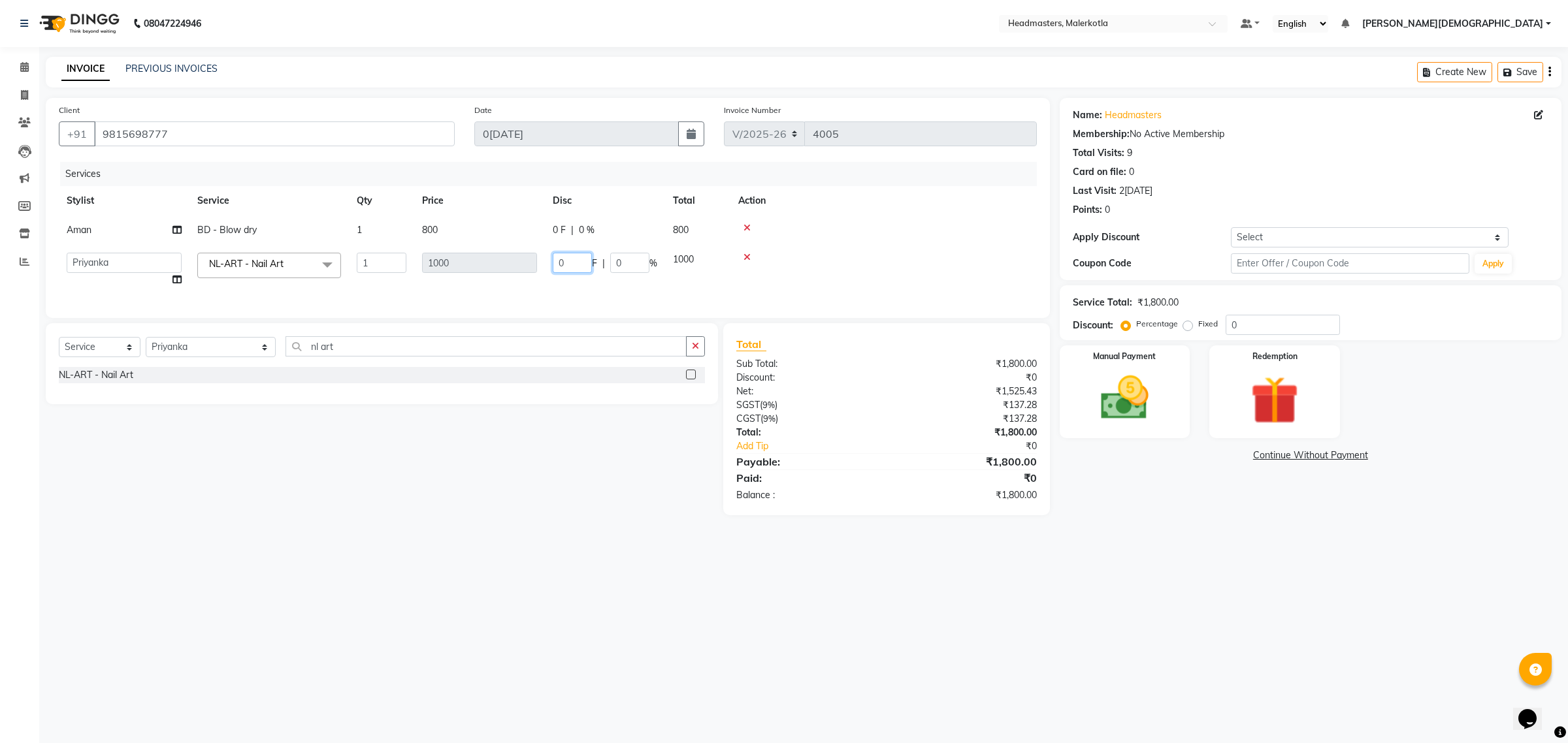
click at [577, 259] on input "0" at bounding box center [572, 263] width 39 height 20
type input "600"
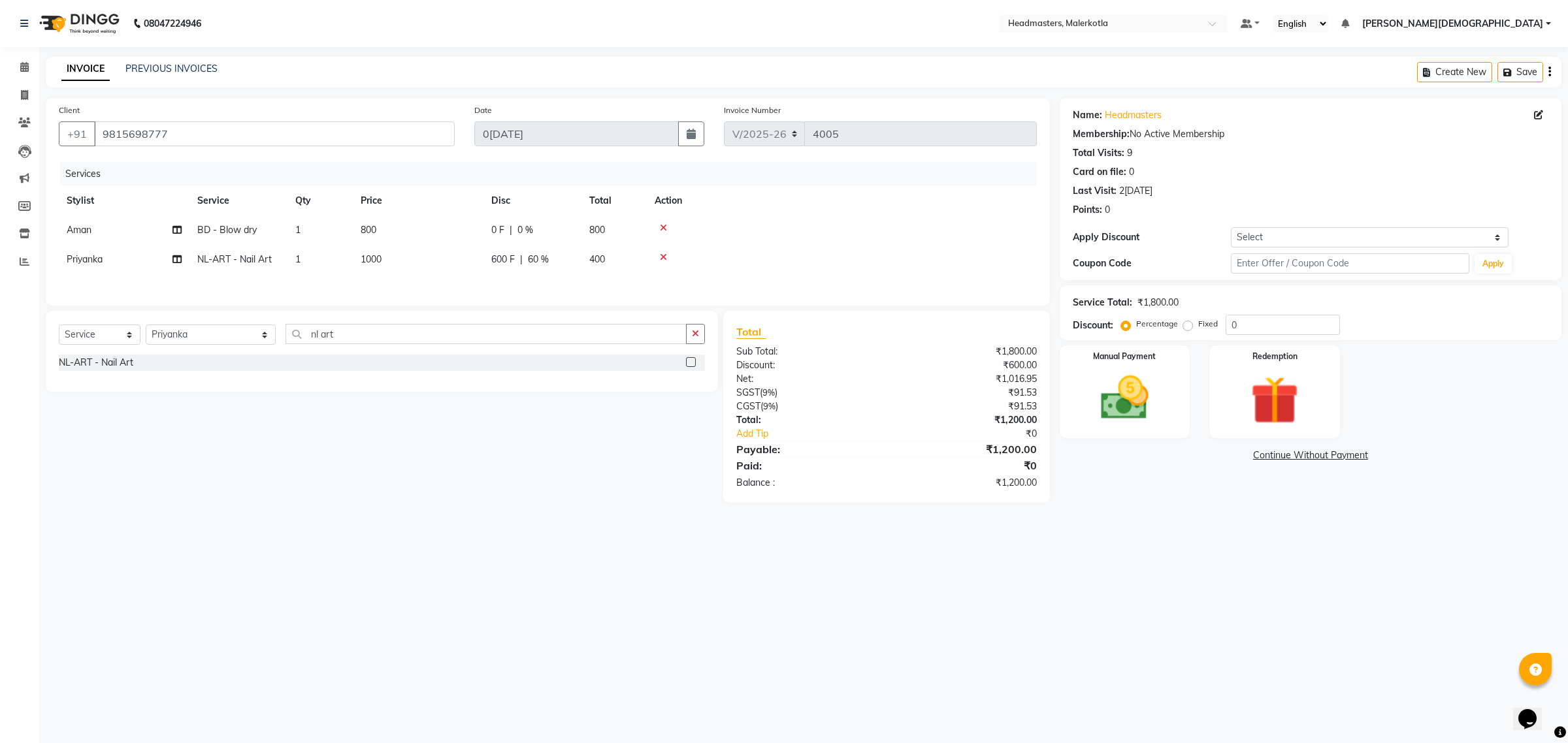
click at [881, 255] on div at bounding box center [842, 257] width 374 height 9
click at [497, 229] on span "0 F" at bounding box center [498, 230] width 13 height 14
select select "65923"
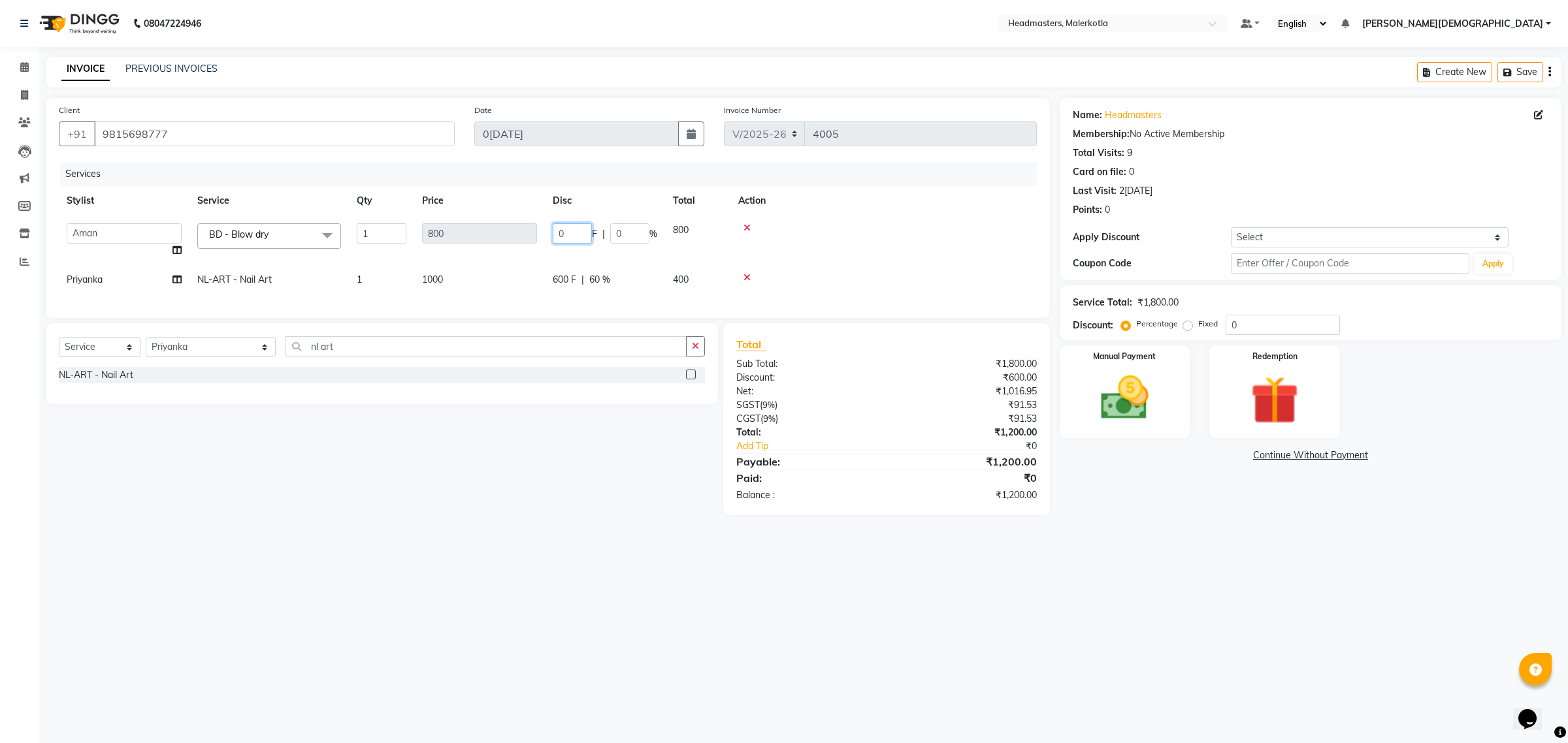
click at [575, 229] on input "0" at bounding box center [572, 234] width 39 height 20
type input "5"
type input "300"
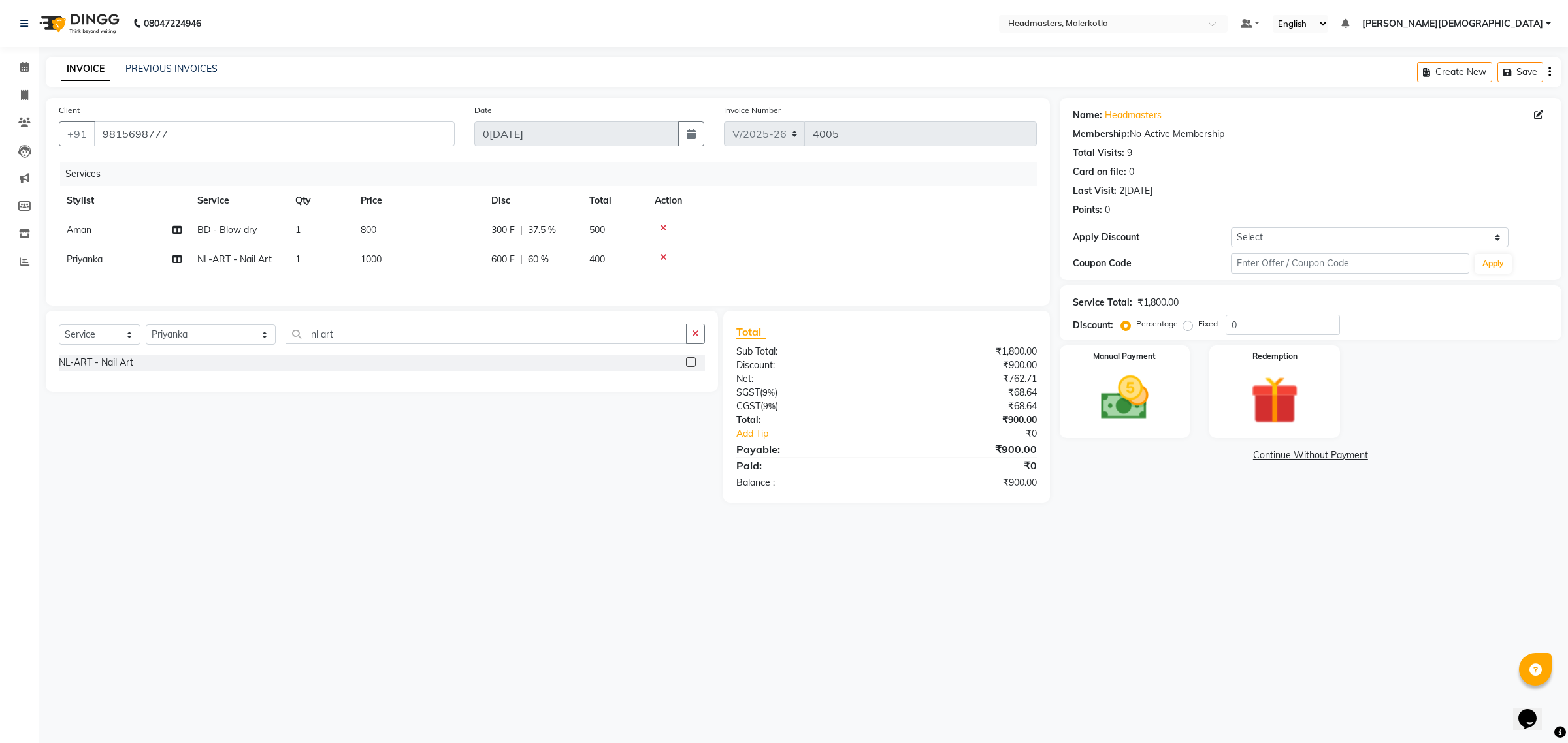
click at [799, 237] on td at bounding box center [842, 230] width 390 height 30
click at [537, 265] on span "60 %" at bounding box center [538, 259] width 21 height 14
select select "66790"
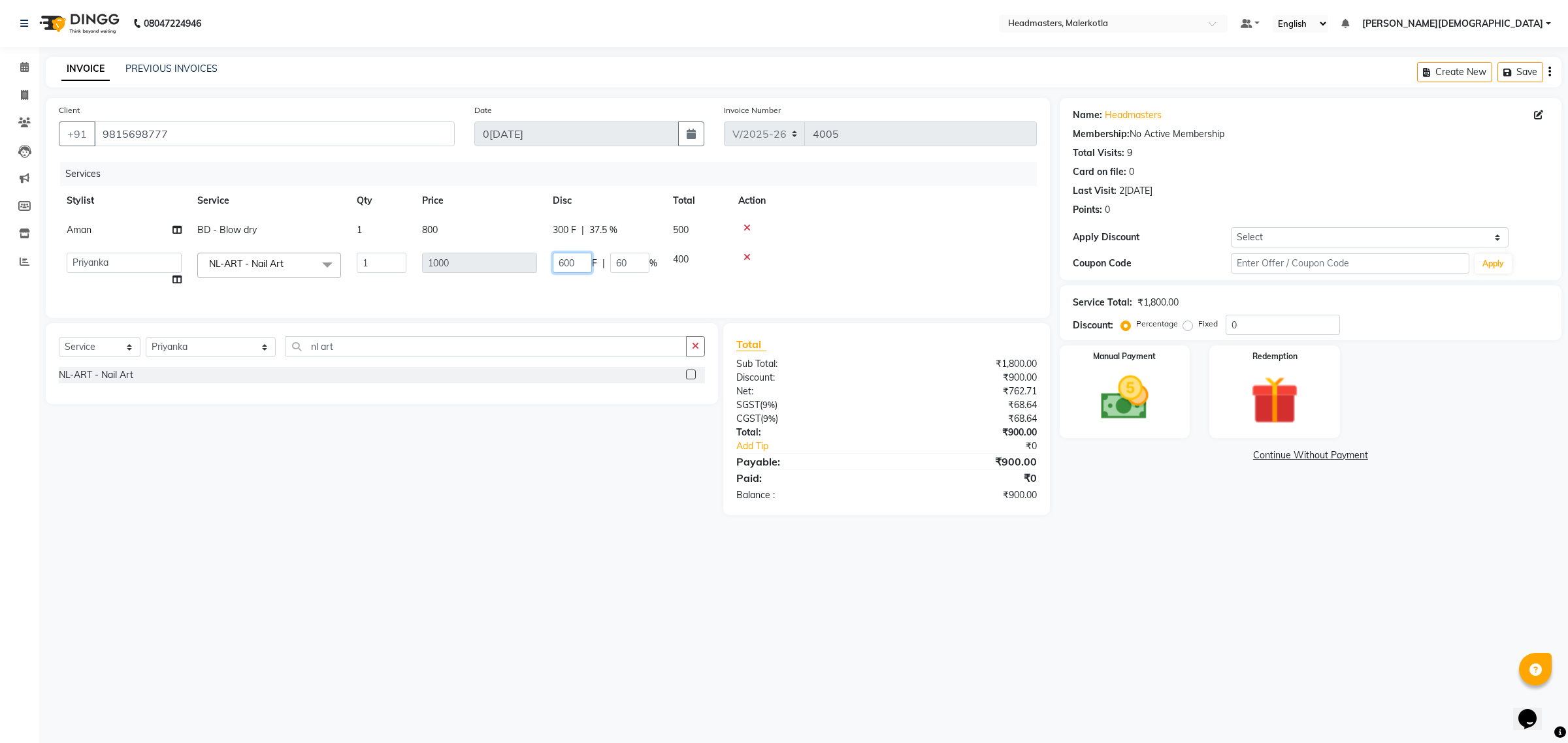
click at [580, 262] on input "600" at bounding box center [572, 263] width 39 height 20
type input "6"
type input "700"
click at [873, 253] on div at bounding box center [883, 257] width 291 height 9
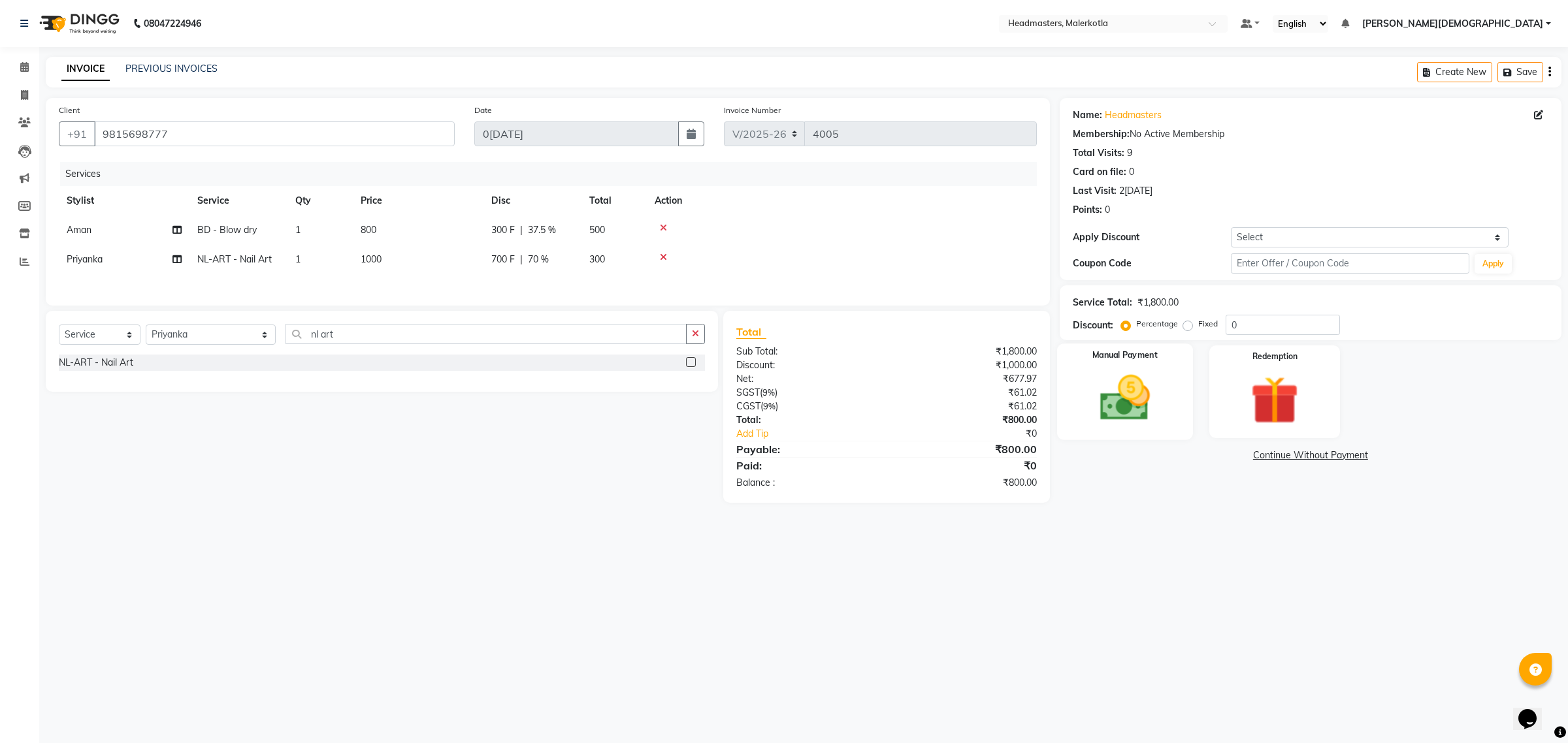
click at [1125, 418] on img at bounding box center [1124, 398] width 81 height 57
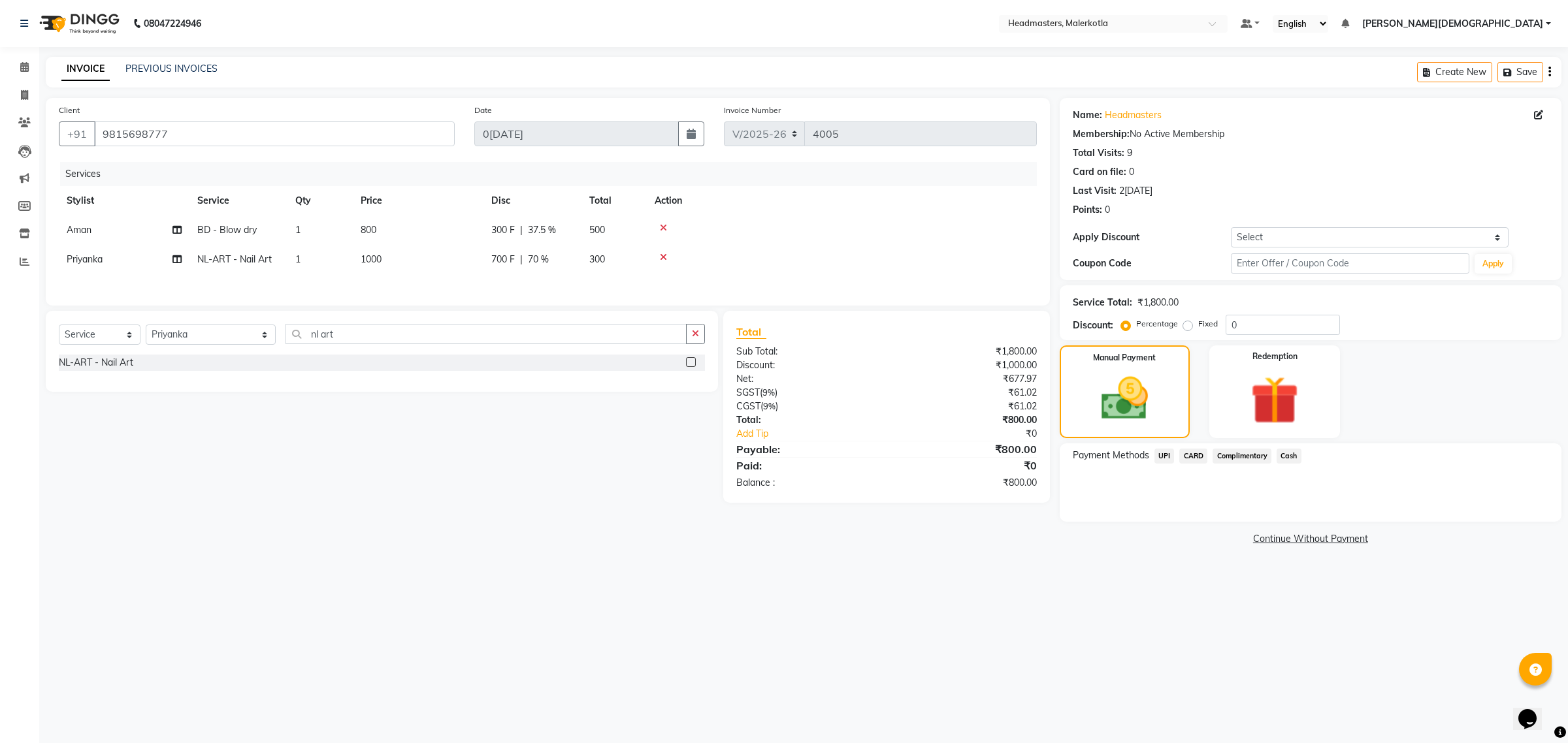
click at [1164, 449] on span "UPI" at bounding box center [1164, 456] width 20 height 15
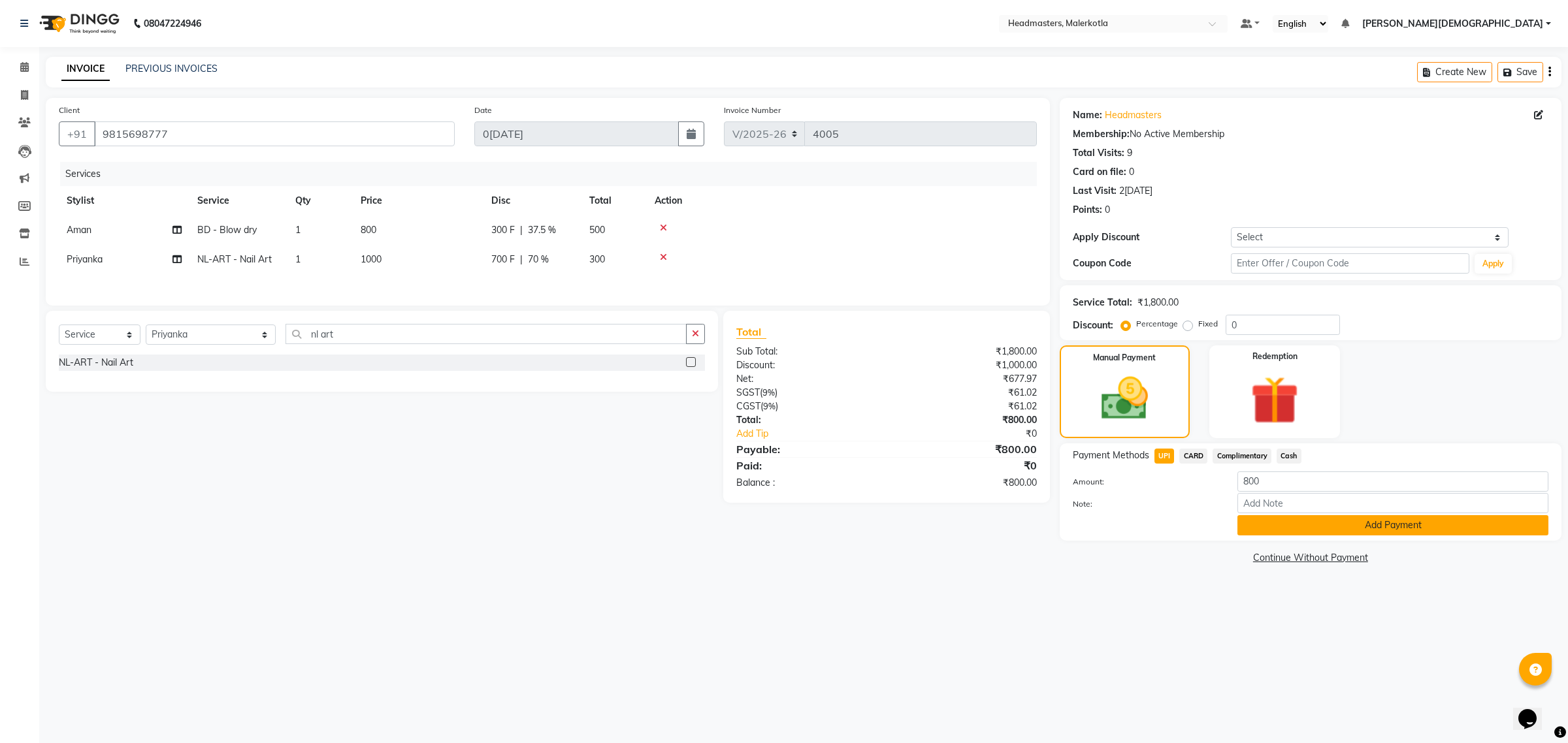
click at [1292, 521] on button "Add Payment" at bounding box center [1393, 525] width 311 height 20
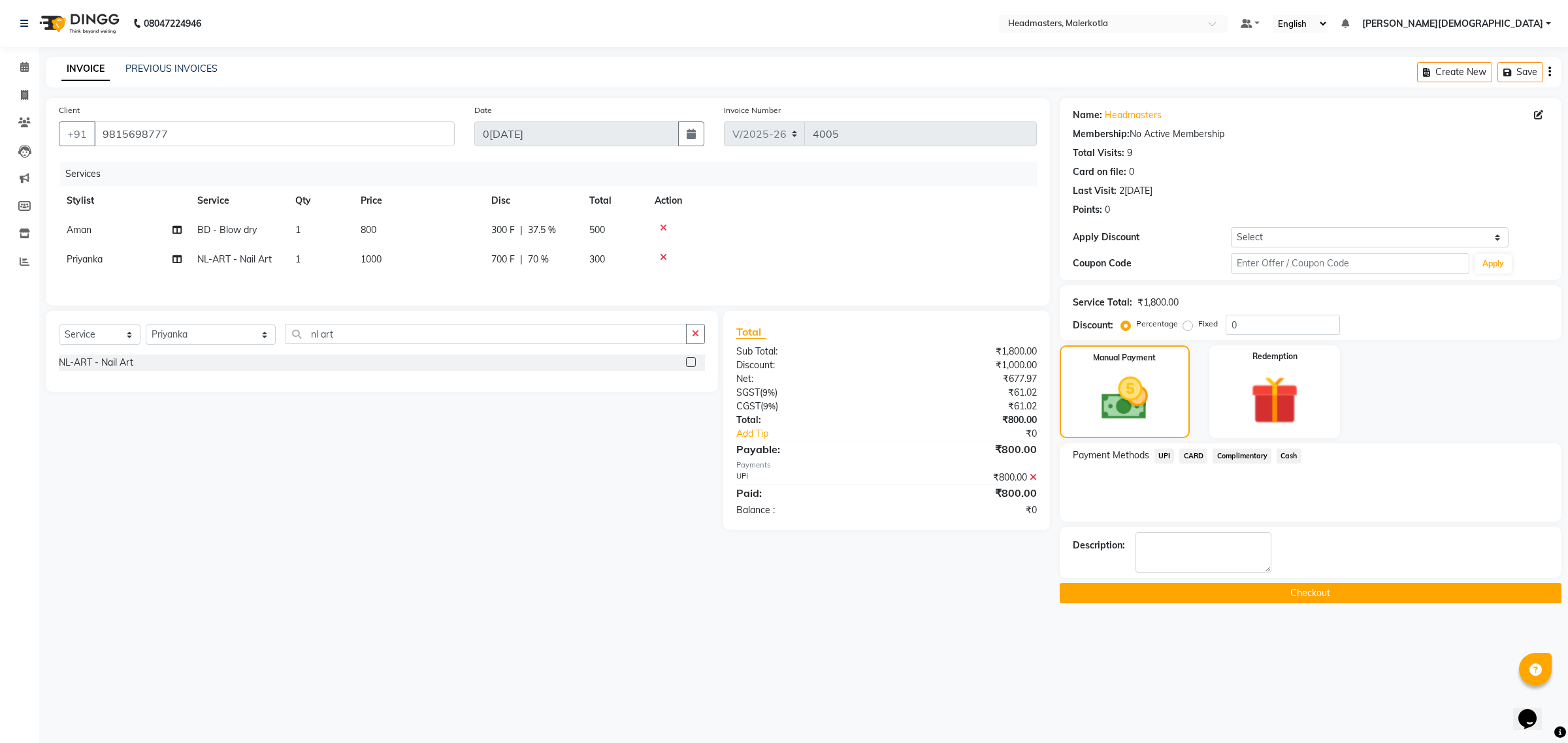
click at [1271, 588] on button "Checkout" at bounding box center [1310, 593] width 501 height 20
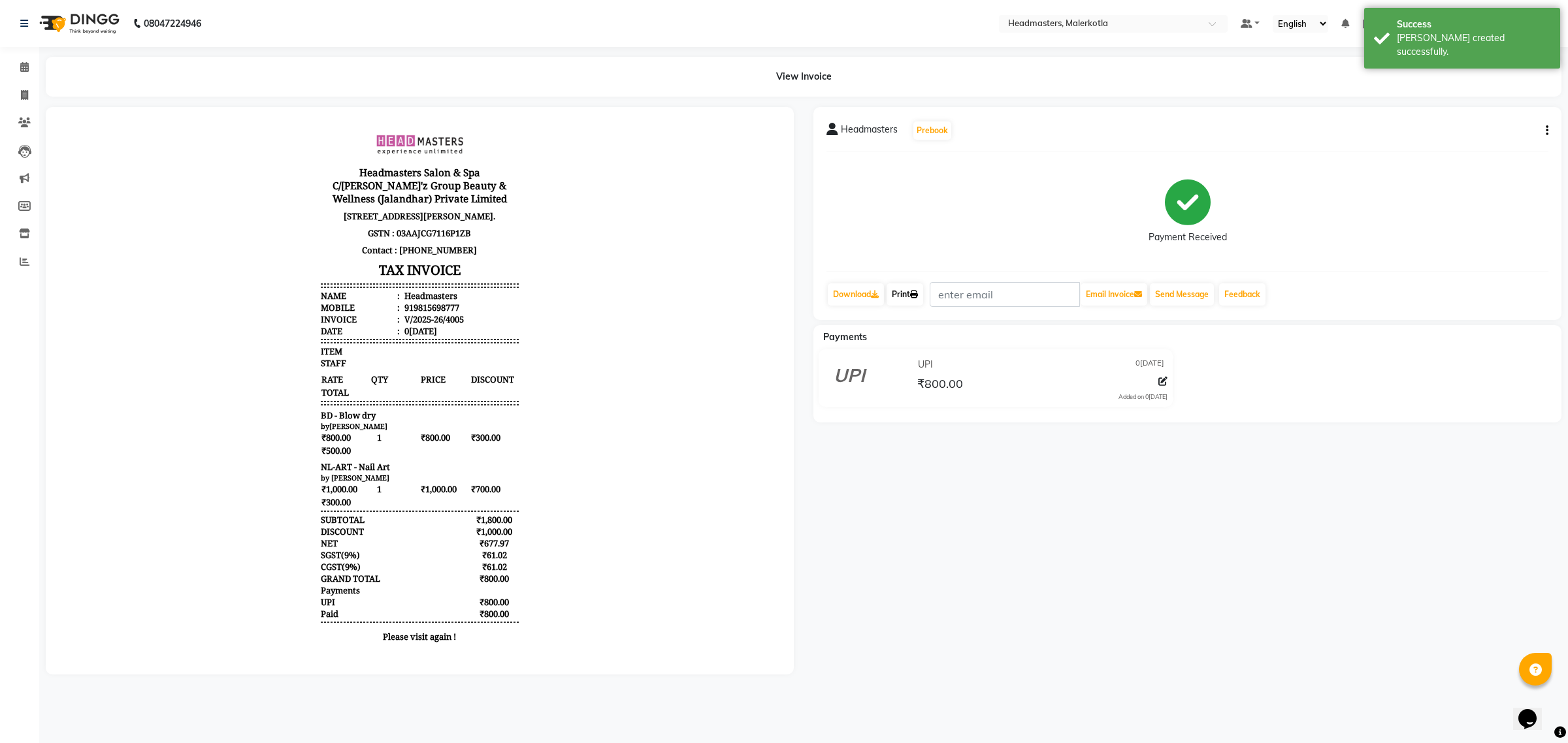
click at [912, 302] on link "Print" at bounding box center [904, 294] width 37 height 22
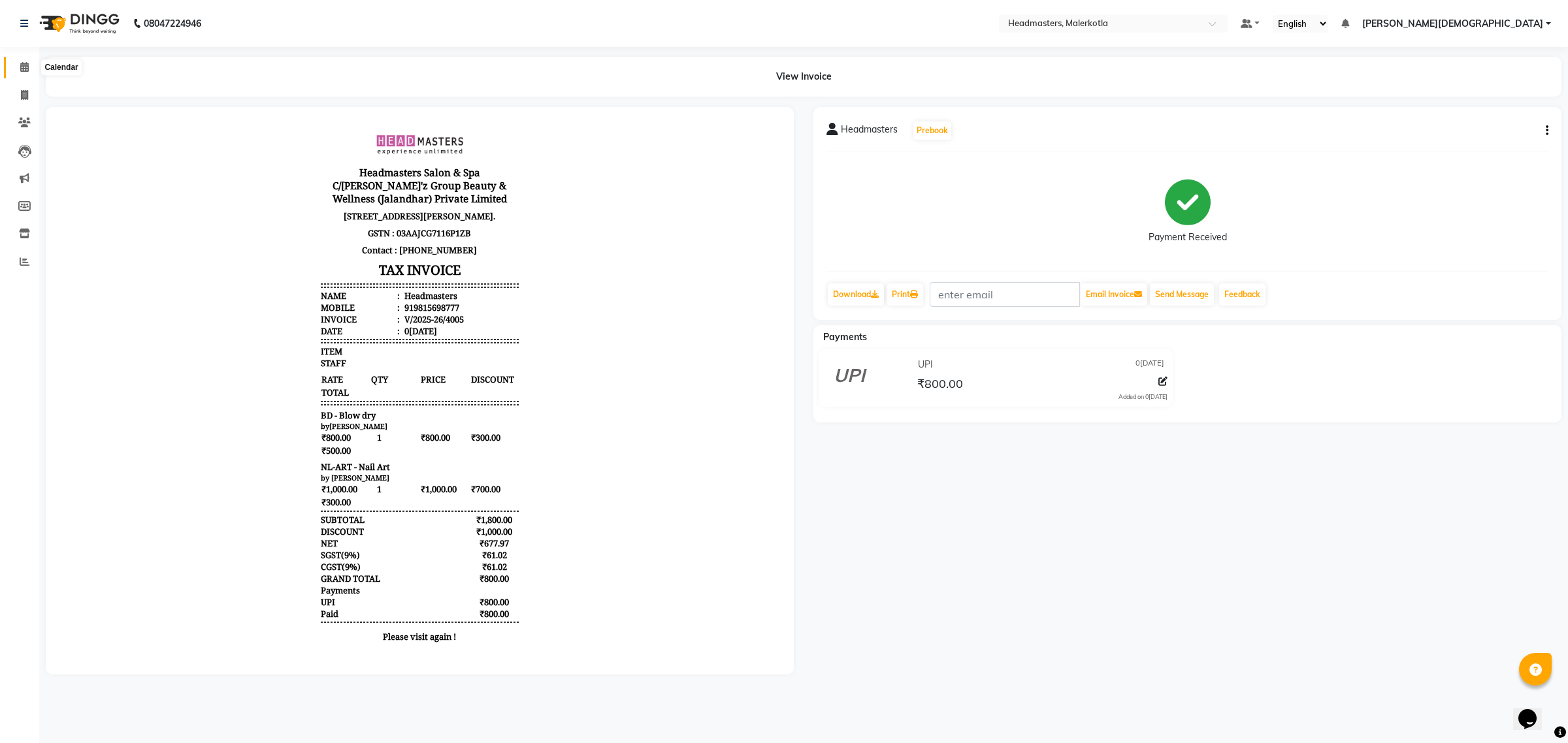
click at [27, 67] on icon at bounding box center [25, 67] width 9 height 10
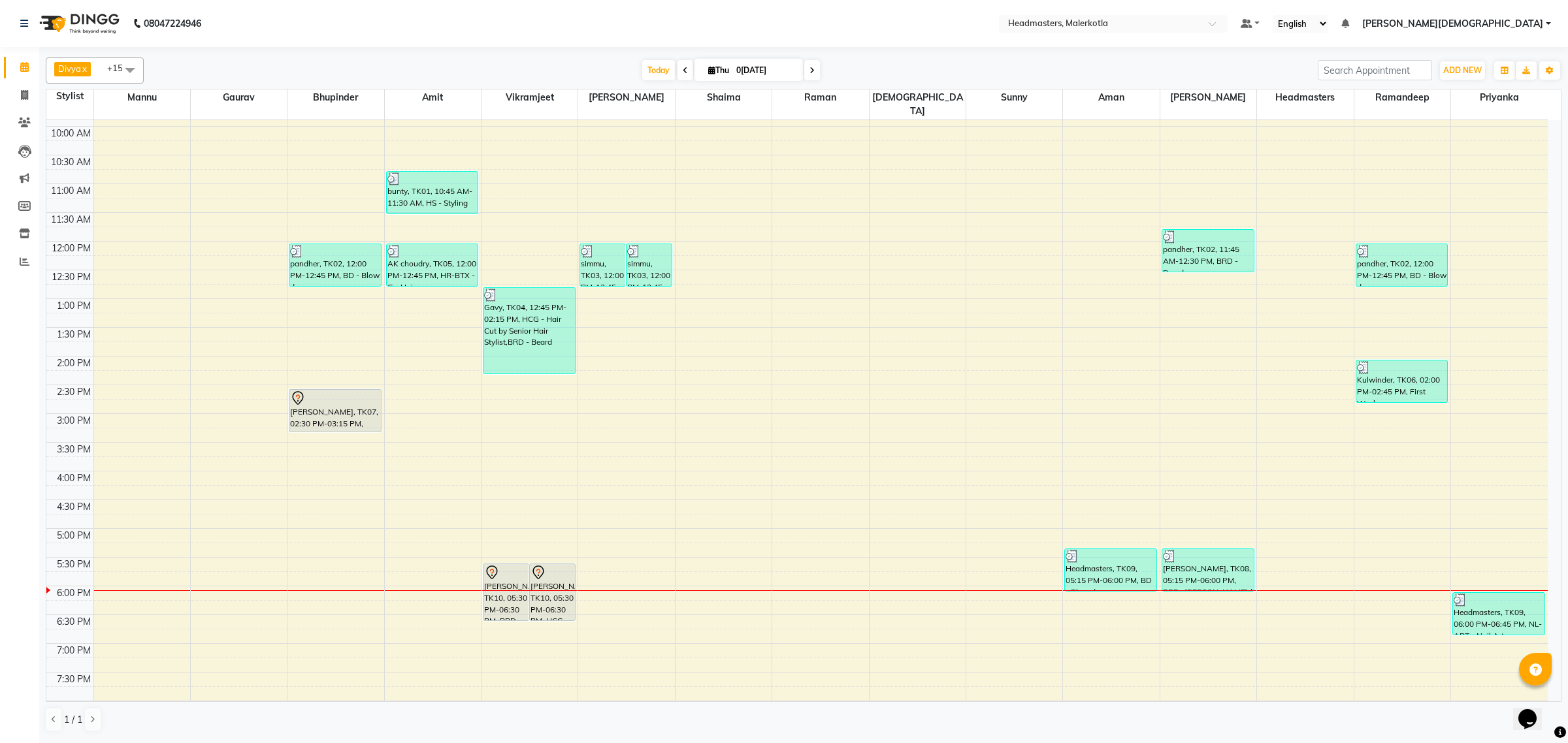
scroll to position [111, 0]
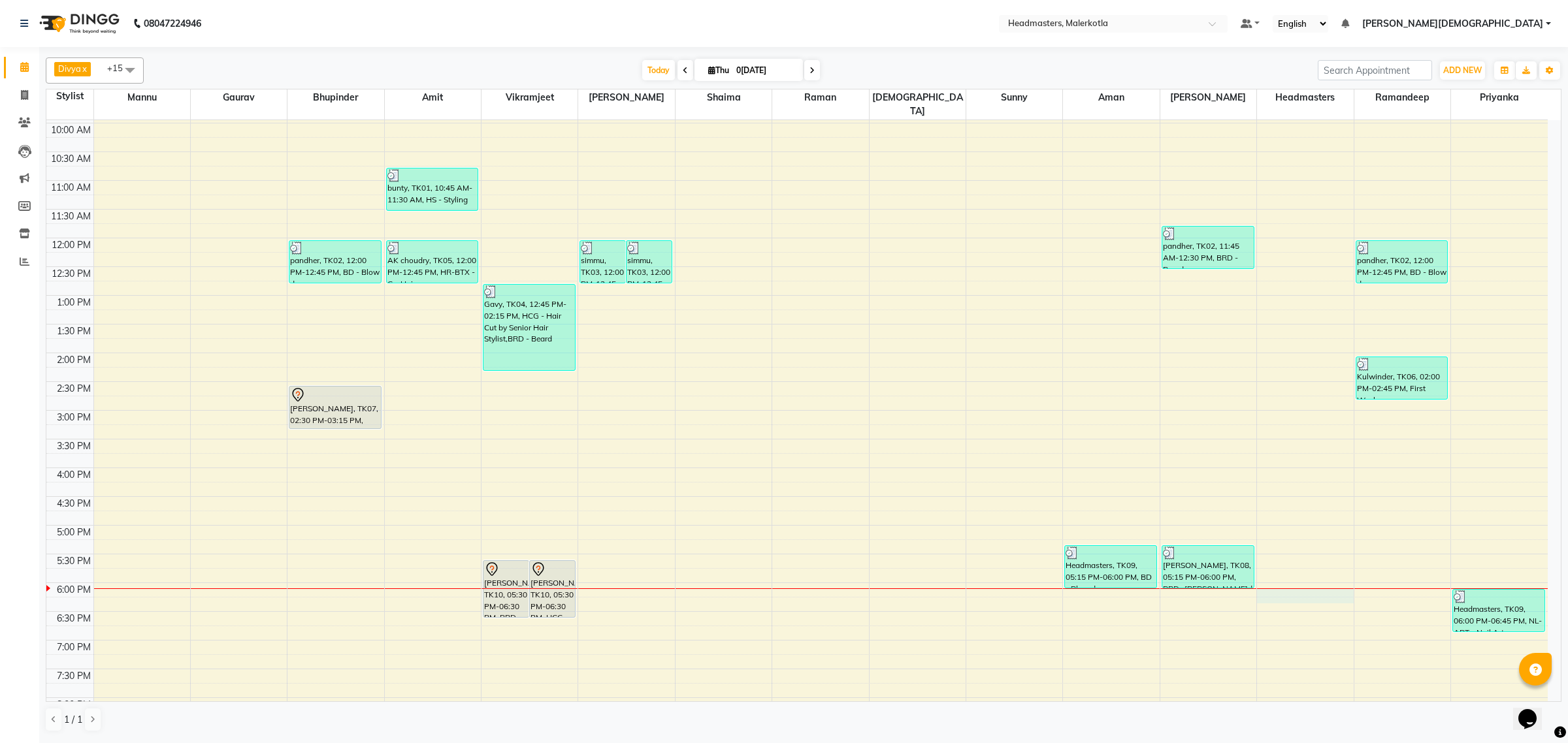
click at [1298, 582] on div "8:00 AM 8:30 AM 9:00 AM 9:30 AM 10:00 AM 10:30 AM 11:00 AM 11:30 AM 12:00 PM 12…" at bounding box center [797, 410] width 1501 height 804
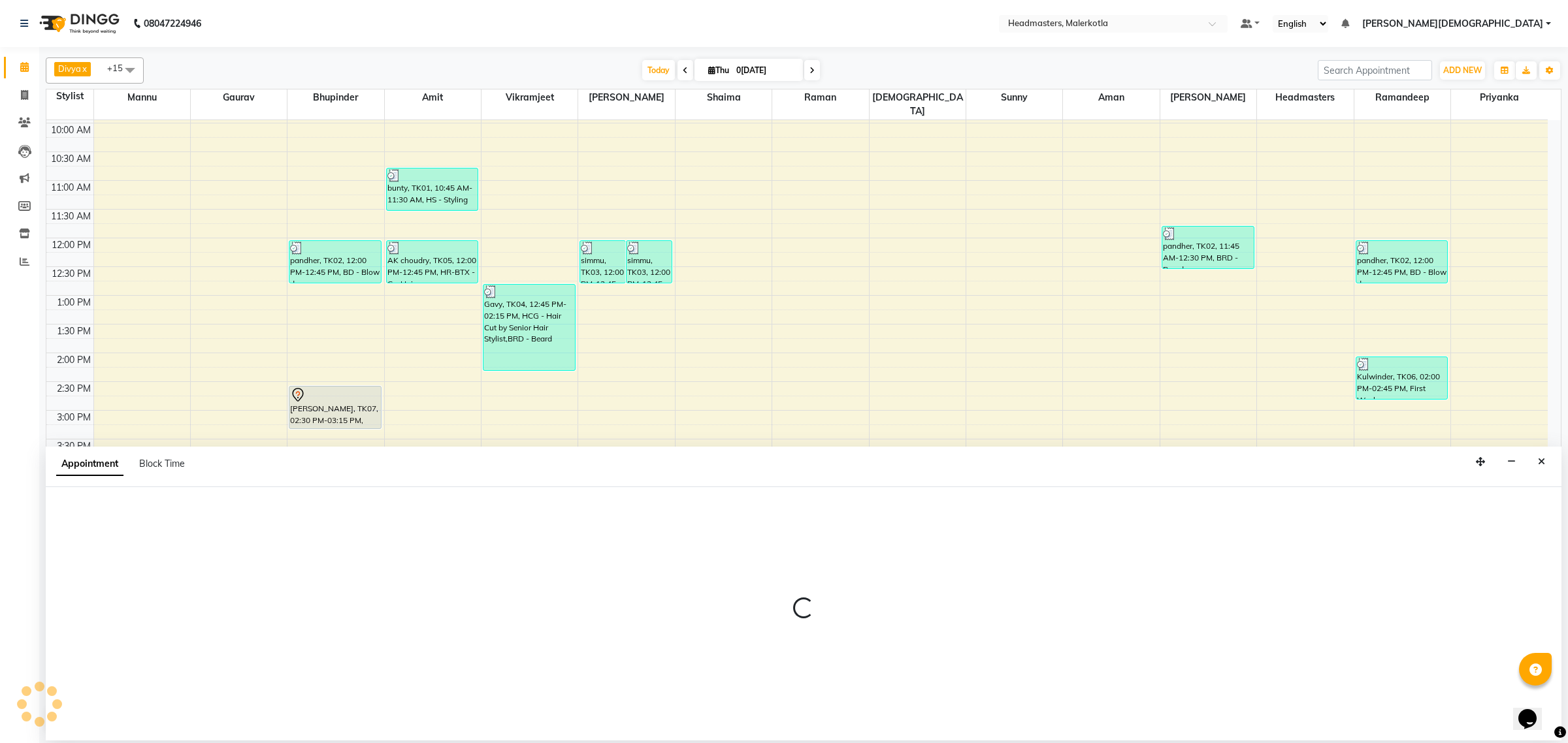
select select "65953"
select select "1080"
select select "tentative"
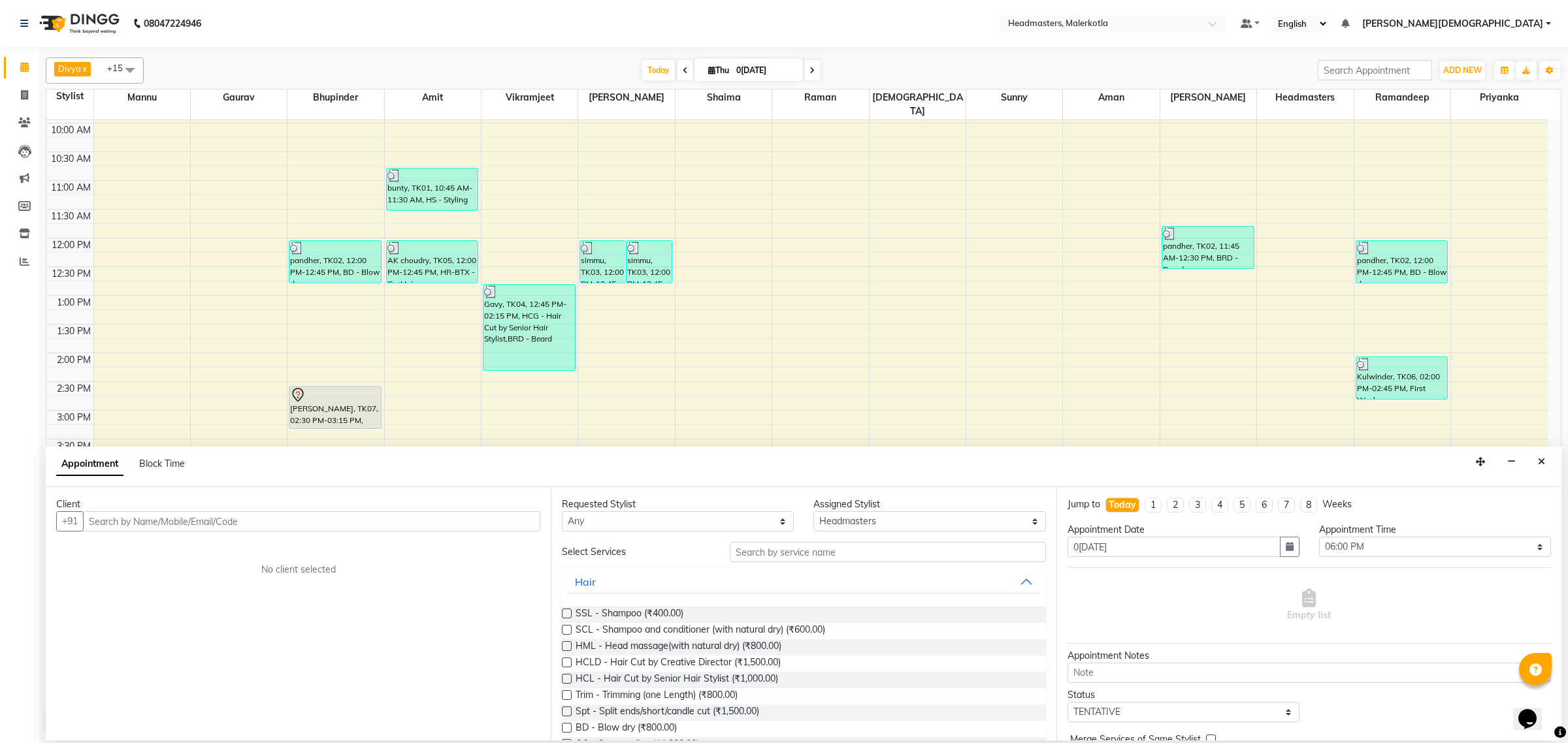
click at [281, 526] on input "text" at bounding box center [312, 522] width 457 height 20
click at [233, 548] on ngb-highlight "9815698777" at bounding box center [203, 549] width 65 height 13
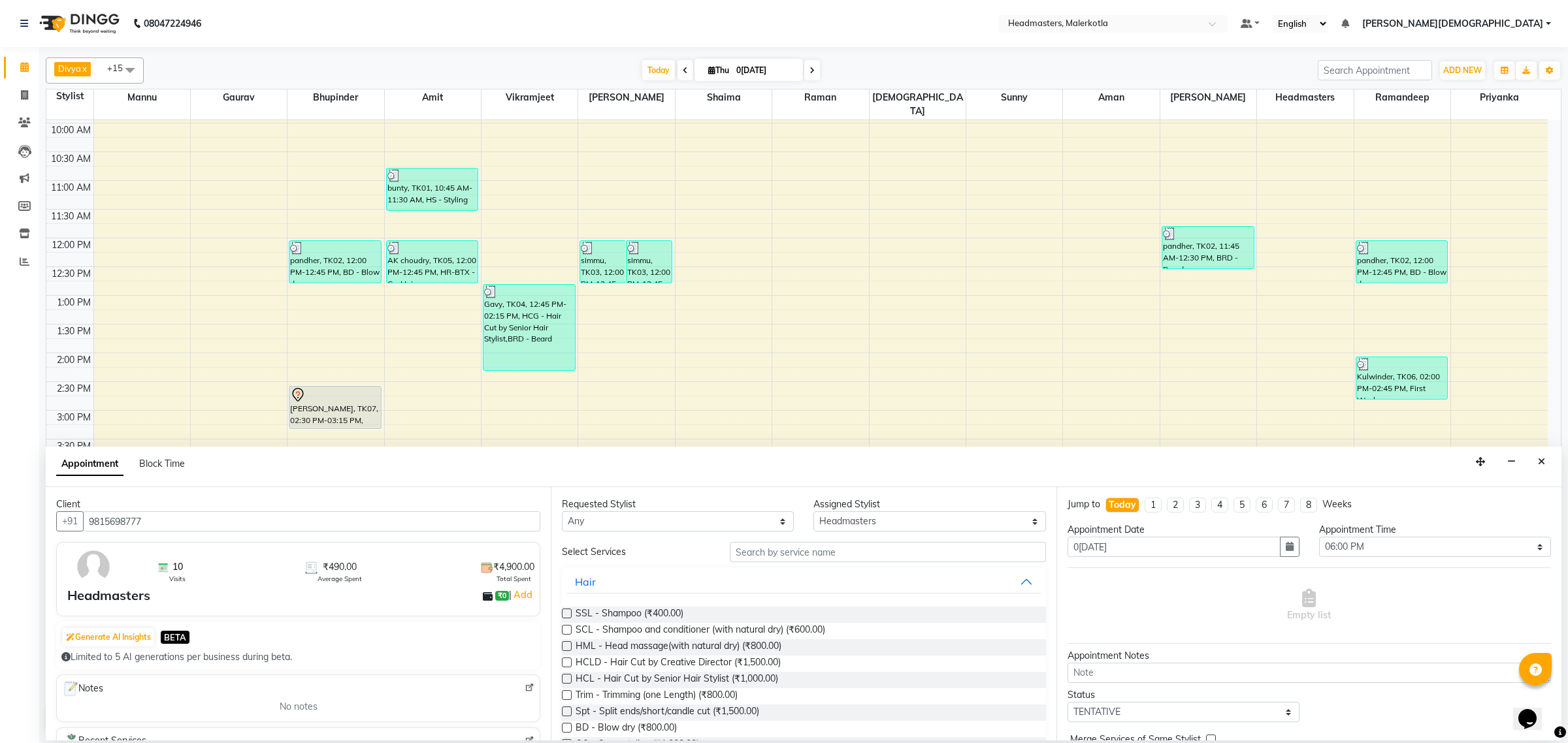
type input "9815698777"
click at [825, 547] on input "text" at bounding box center [887, 552] width 316 height 20
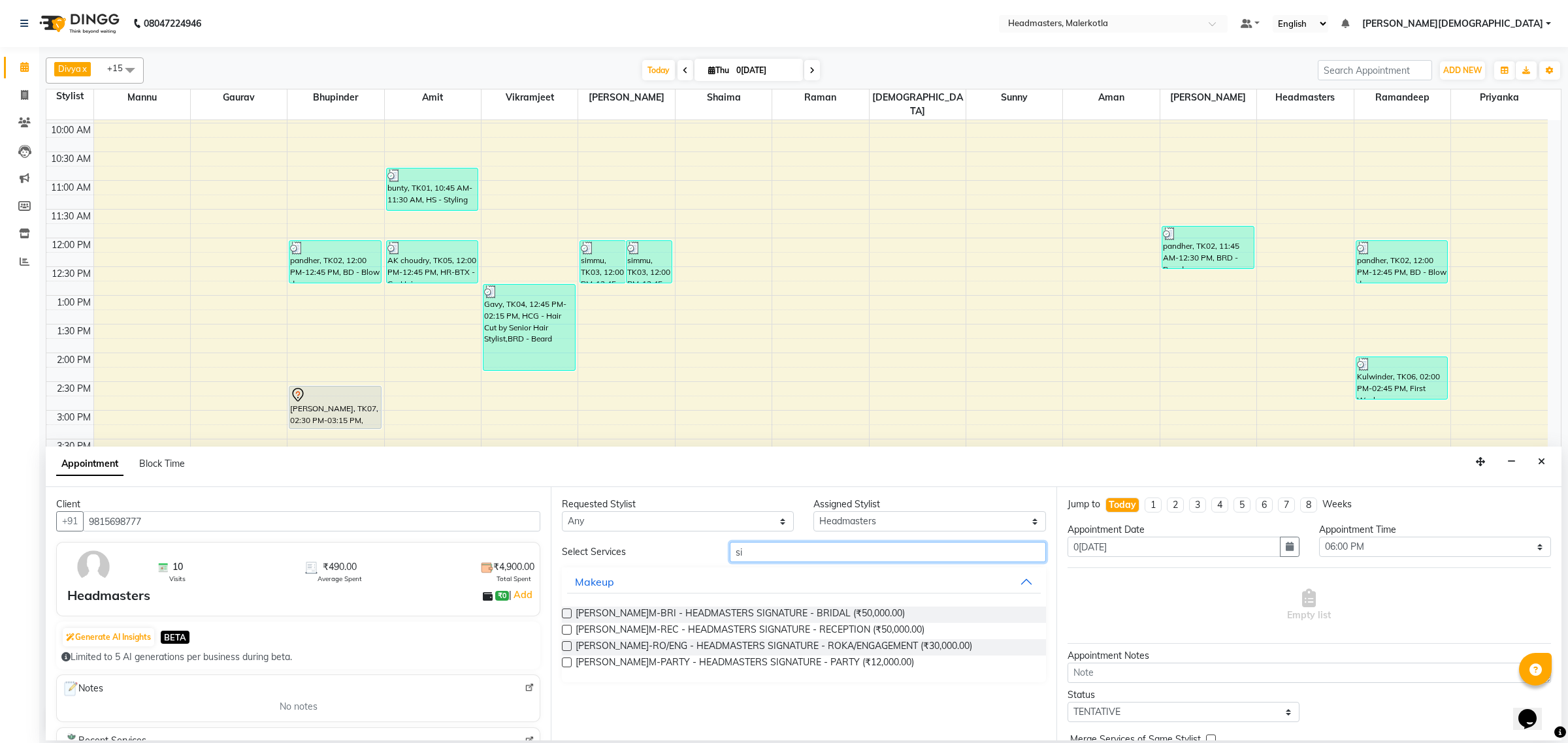
type input "s"
type input "pedi"
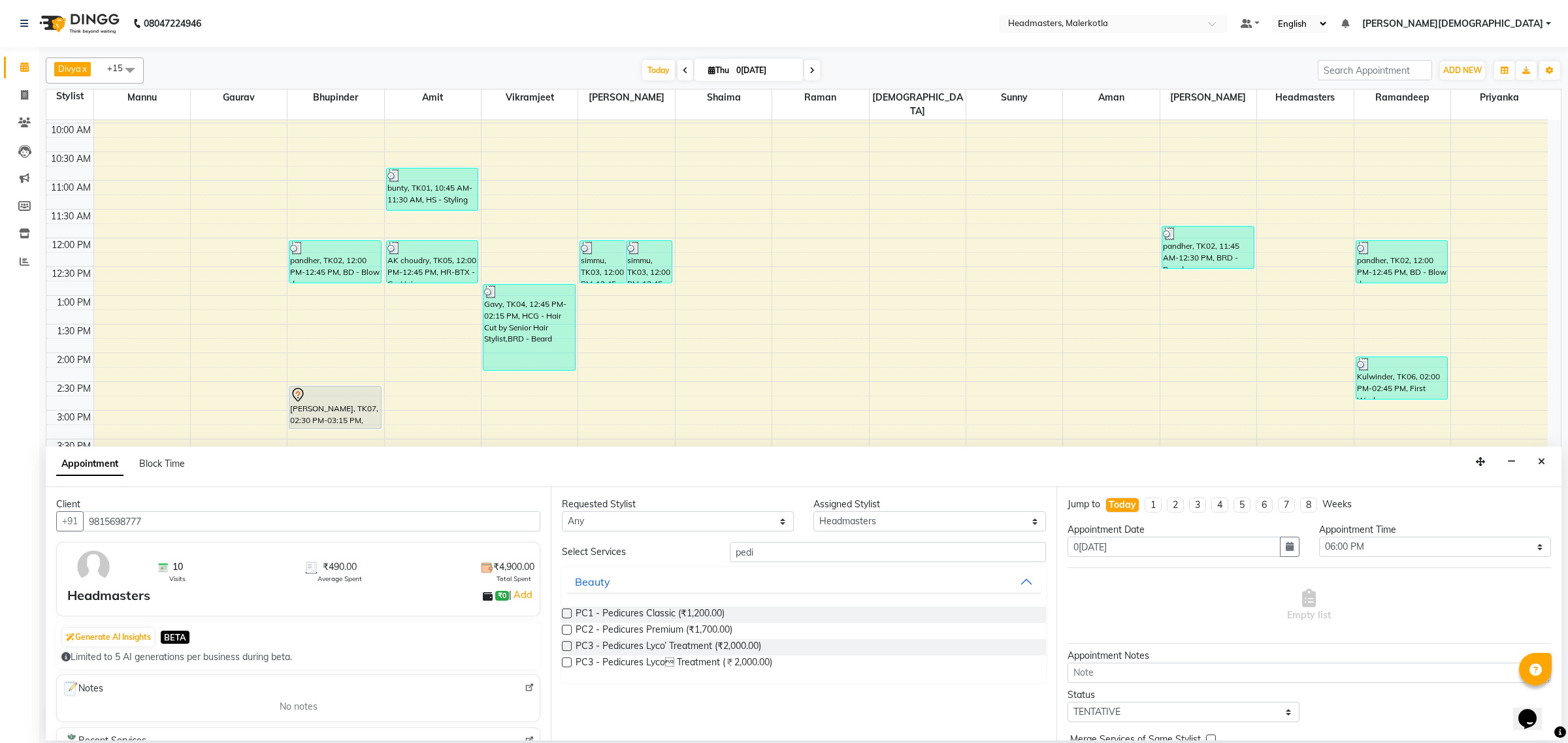
click at [564, 615] on label at bounding box center [567, 613] width 10 height 10
click at [564, 615] on input "checkbox" at bounding box center [566, 615] width 9 height 9
checkbox input "false"
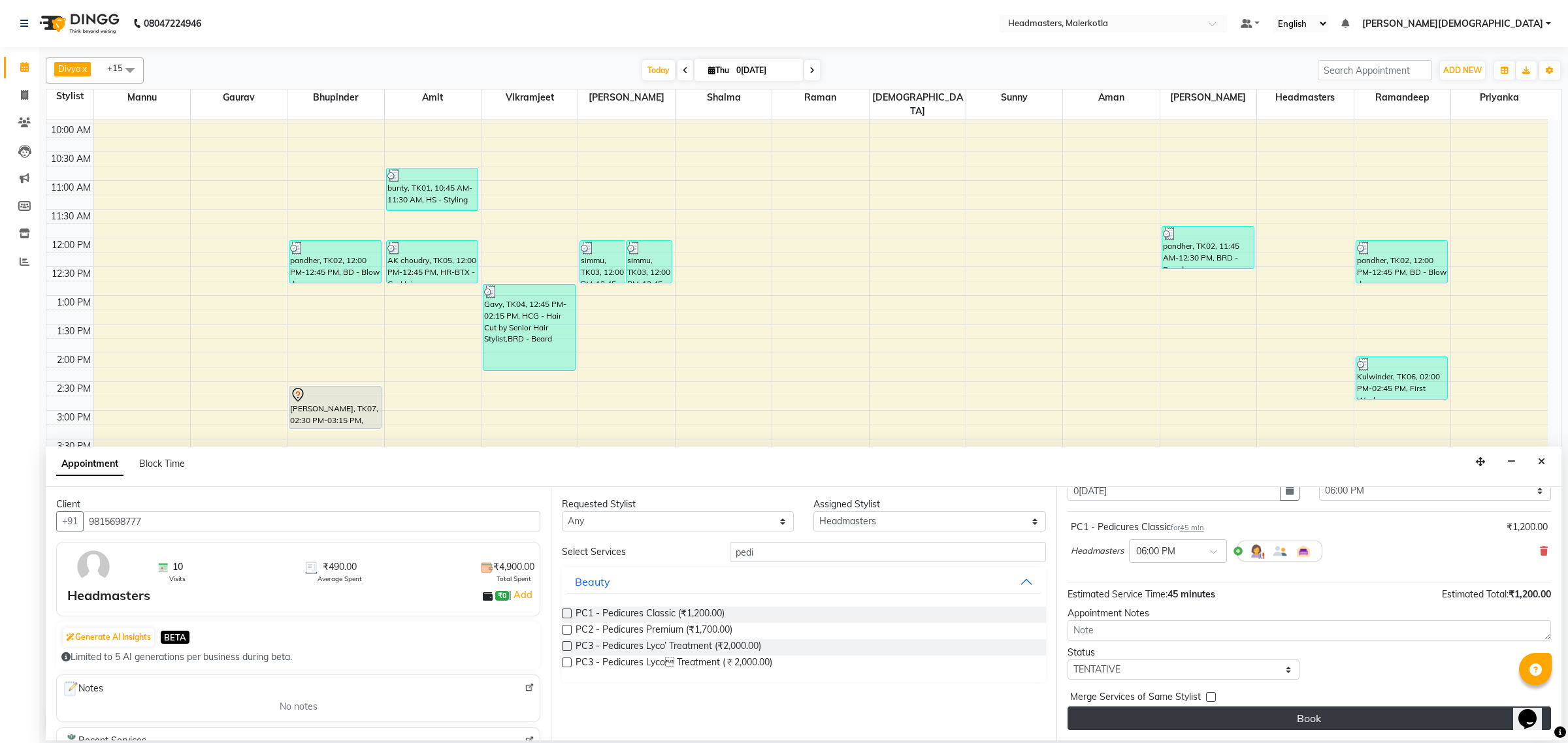
click at [1234, 722] on button "Book" at bounding box center [1309, 718] width 483 height 24
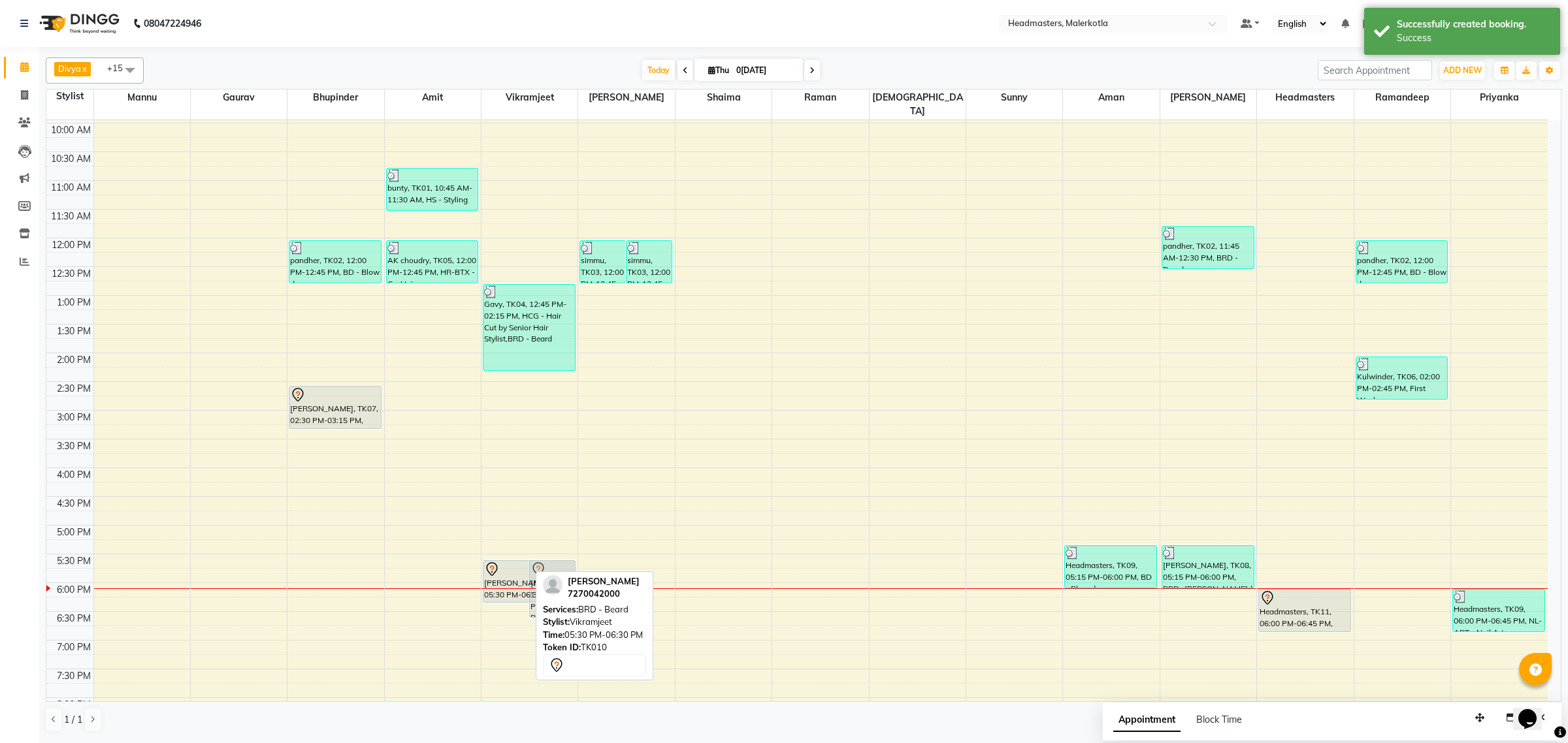
drag, startPoint x: 503, startPoint y: 604, endPoint x: 503, endPoint y: 583, distance: 21.0
click at [503, 583] on div "[PERSON_NAME], TK10, 05:30 PM-06:30 PM, BRD -[PERSON_NAME]i, TK10, 05:30 PM-06:…" at bounding box center [529, 410] width 96 height 804
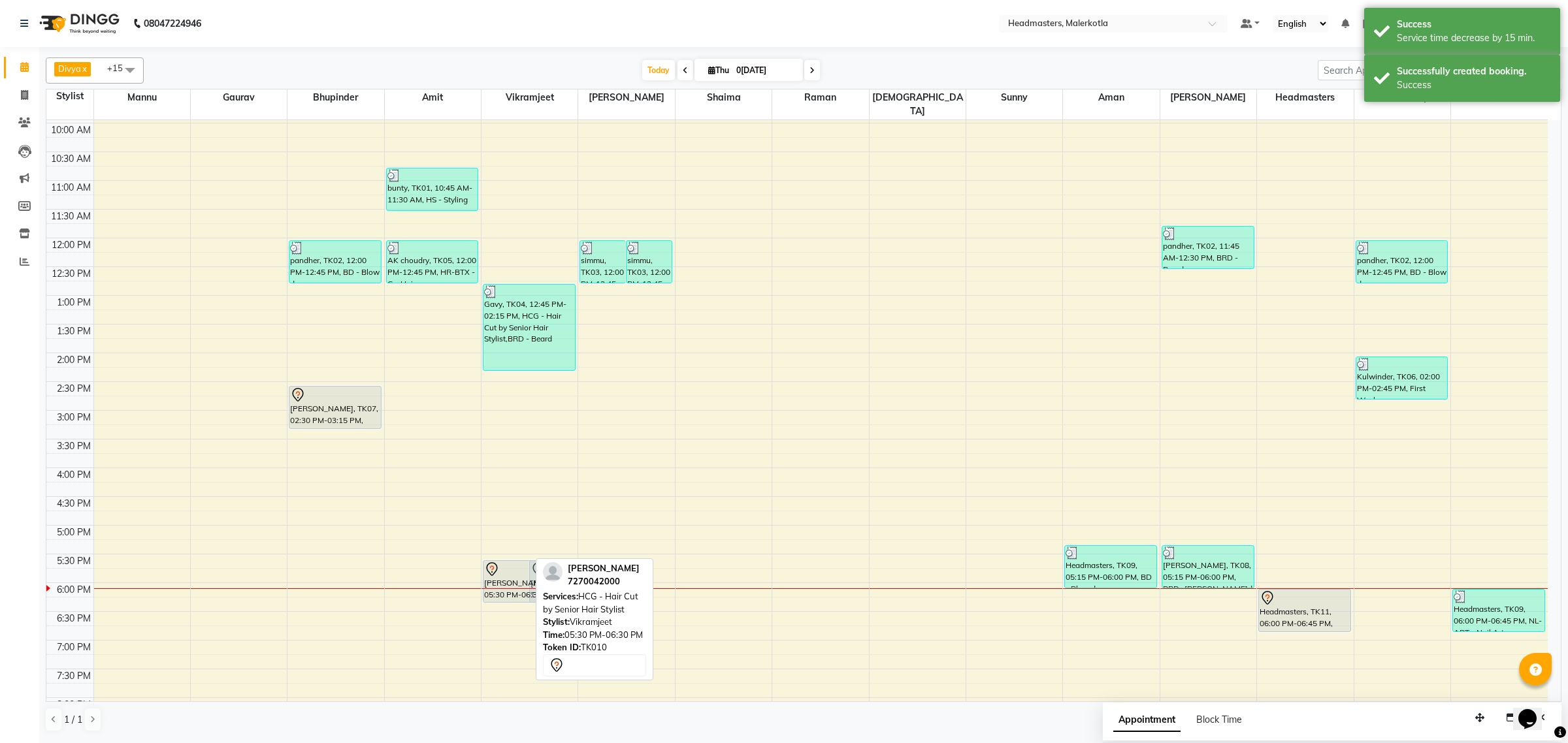
drag, startPoint x: 507, startPoint y: 604, endPoint x: 507, endPoint y: 582, distance: 22.0
click at [507, 582] on div "Ravi, TK10, 05:30 PM-06:30 PM, HCG - Hair Cut by Senior Hair Stylist Ravi, TK10…" at bounding box center [529, 410] width 96 height 804
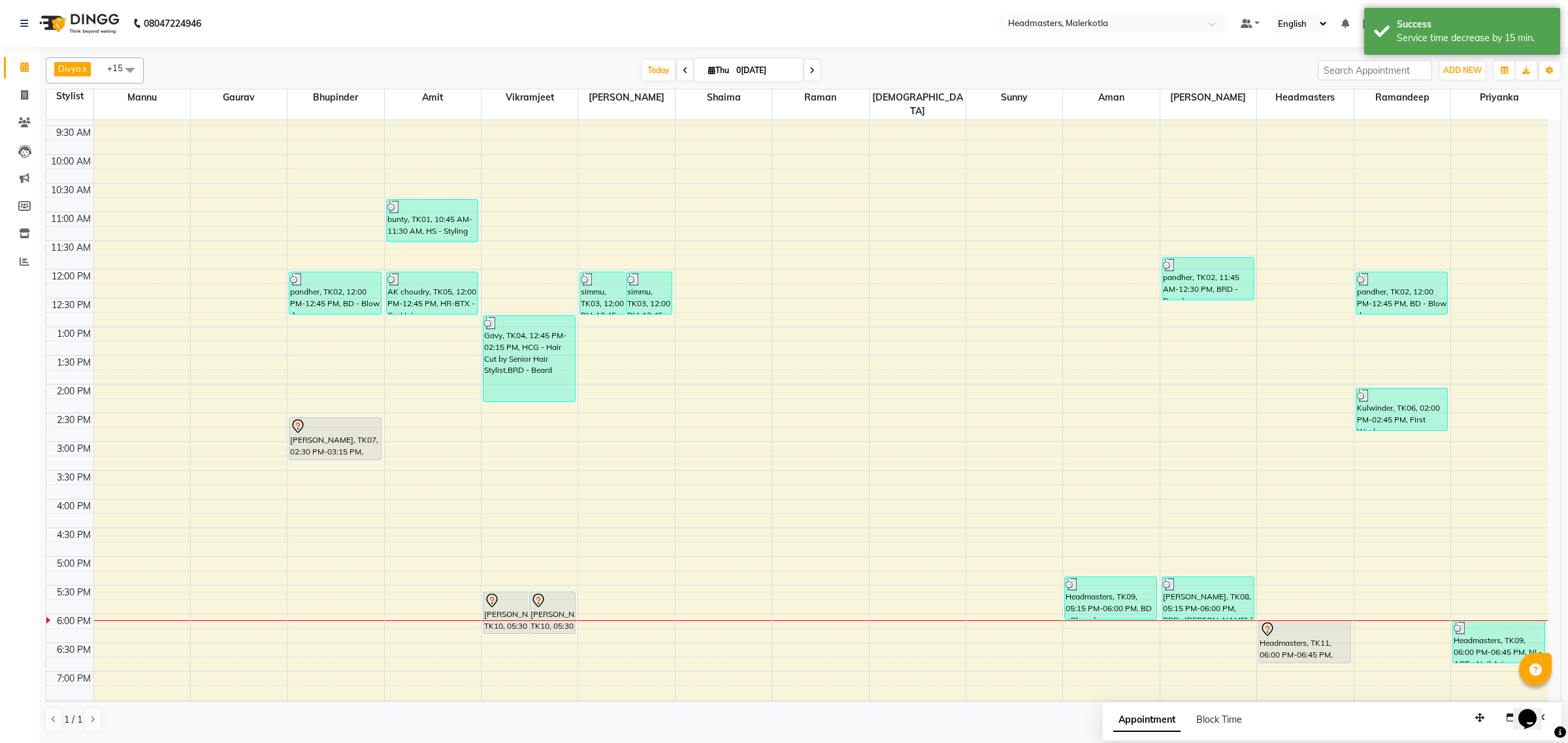
scroll to position [93, 0]
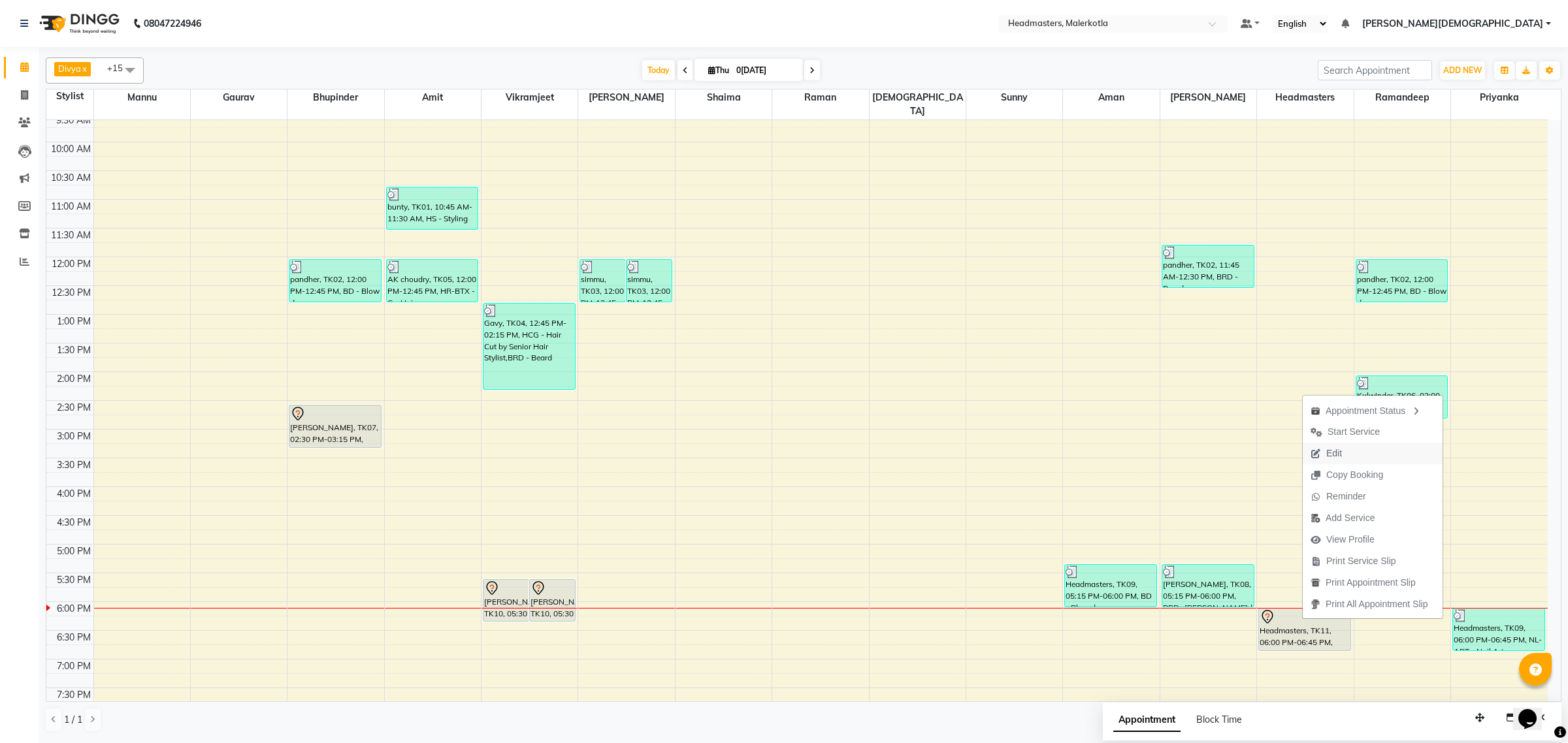
click at [1341, 448] on span "Edit" at bounding box center [1334, 454] width 16 height 14
select select "tentative"
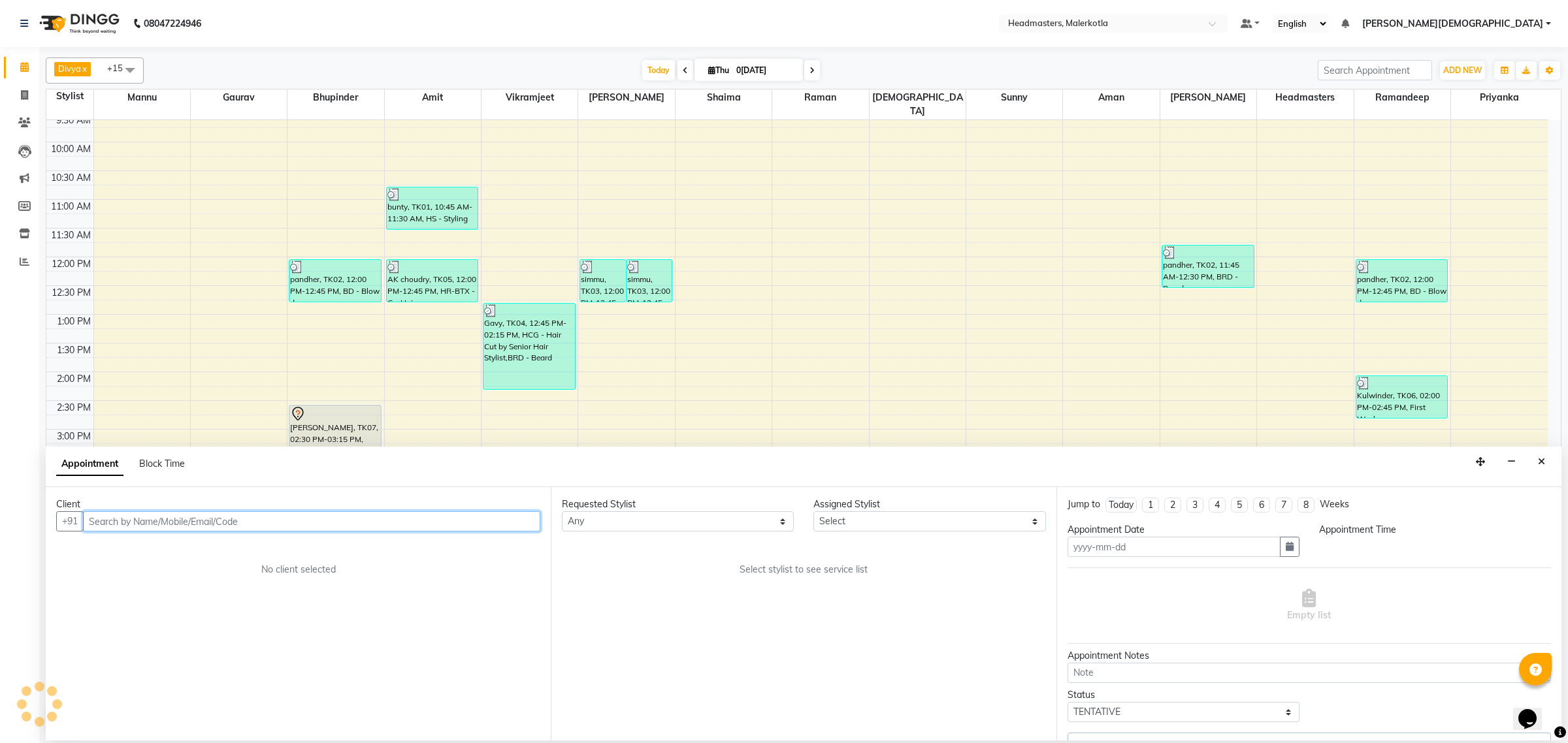
type input "0[DATE]"
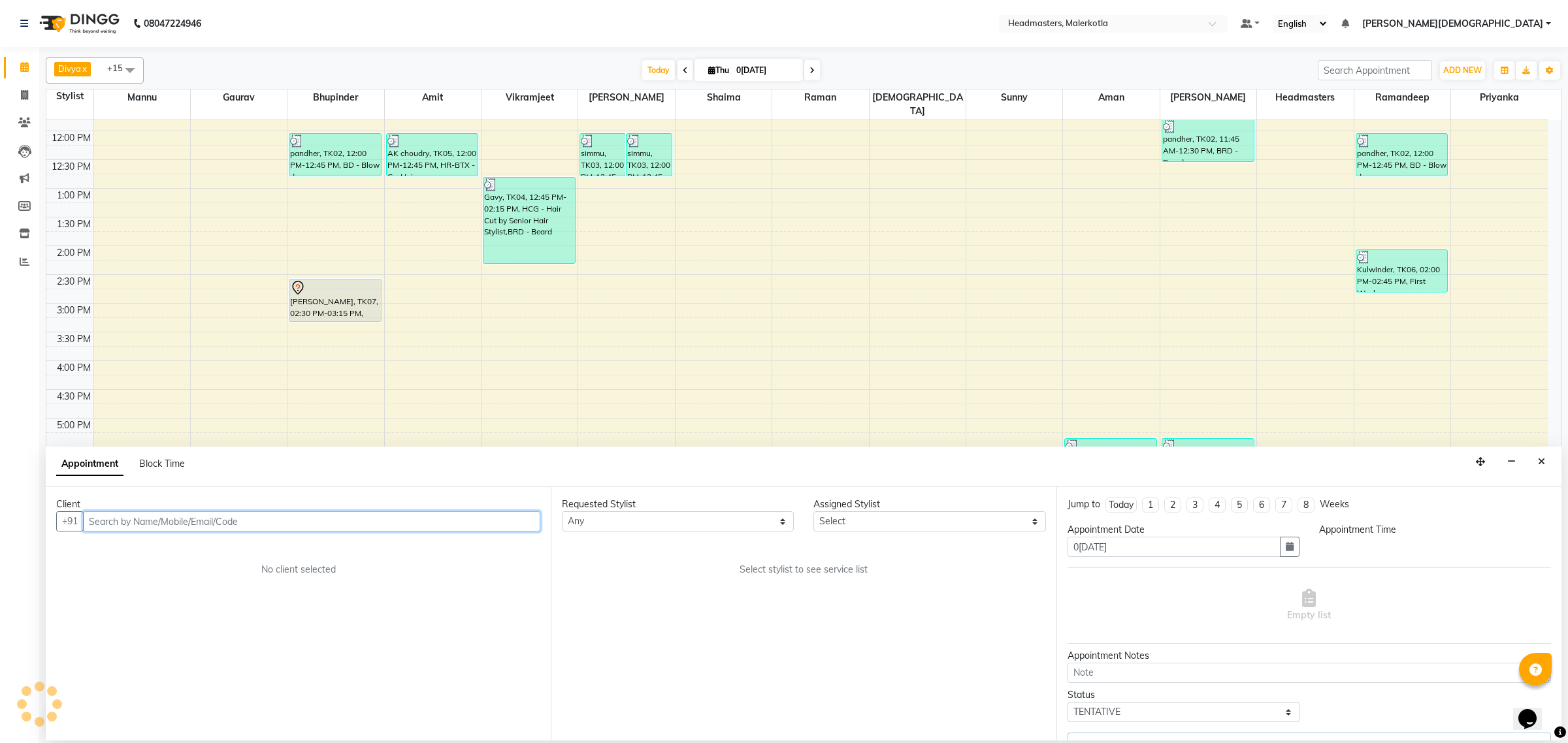
select select "65953"
select select "1080"
select select "3700"
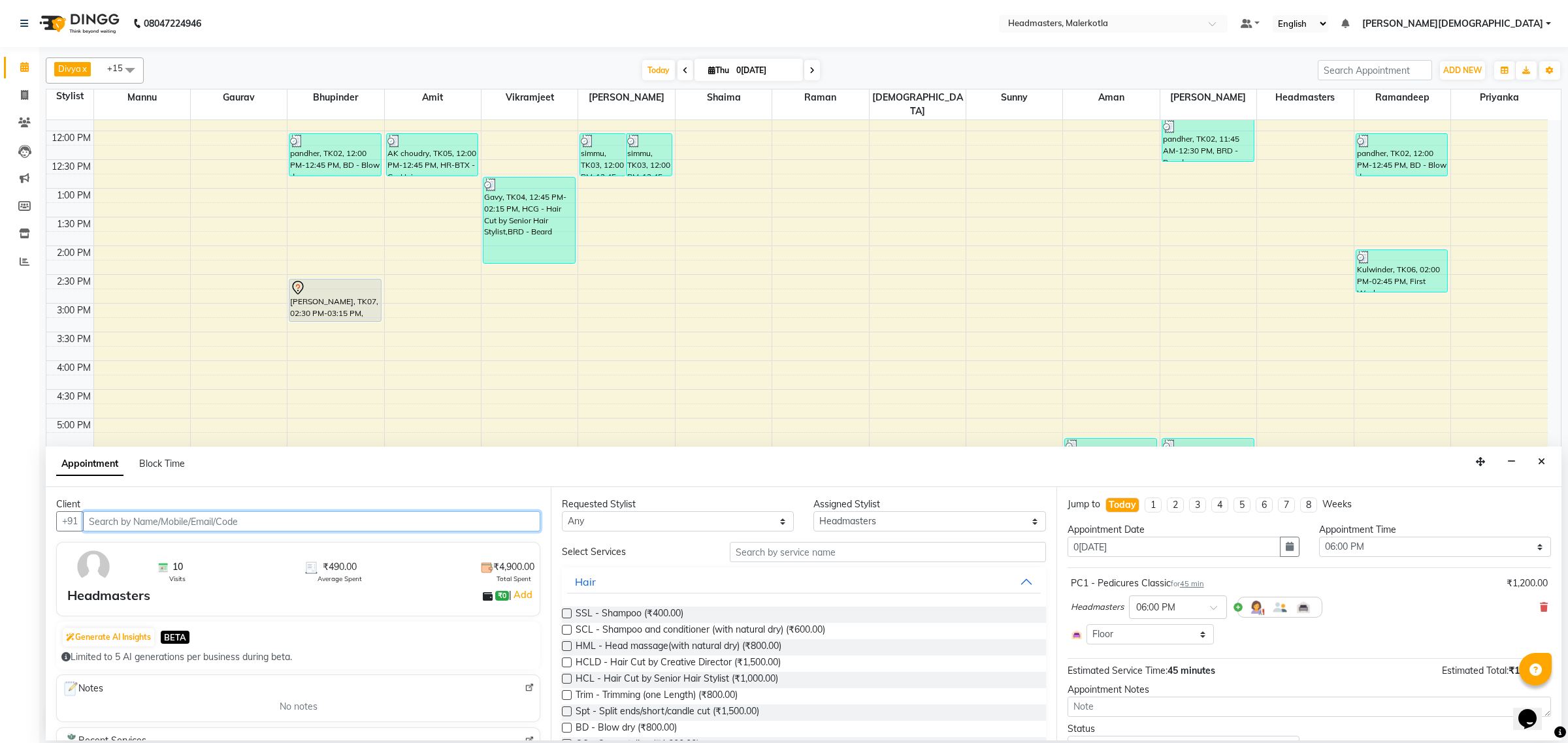
click at [334, 525] on input "text" at bounding box center [312, 522] width 457 height 20
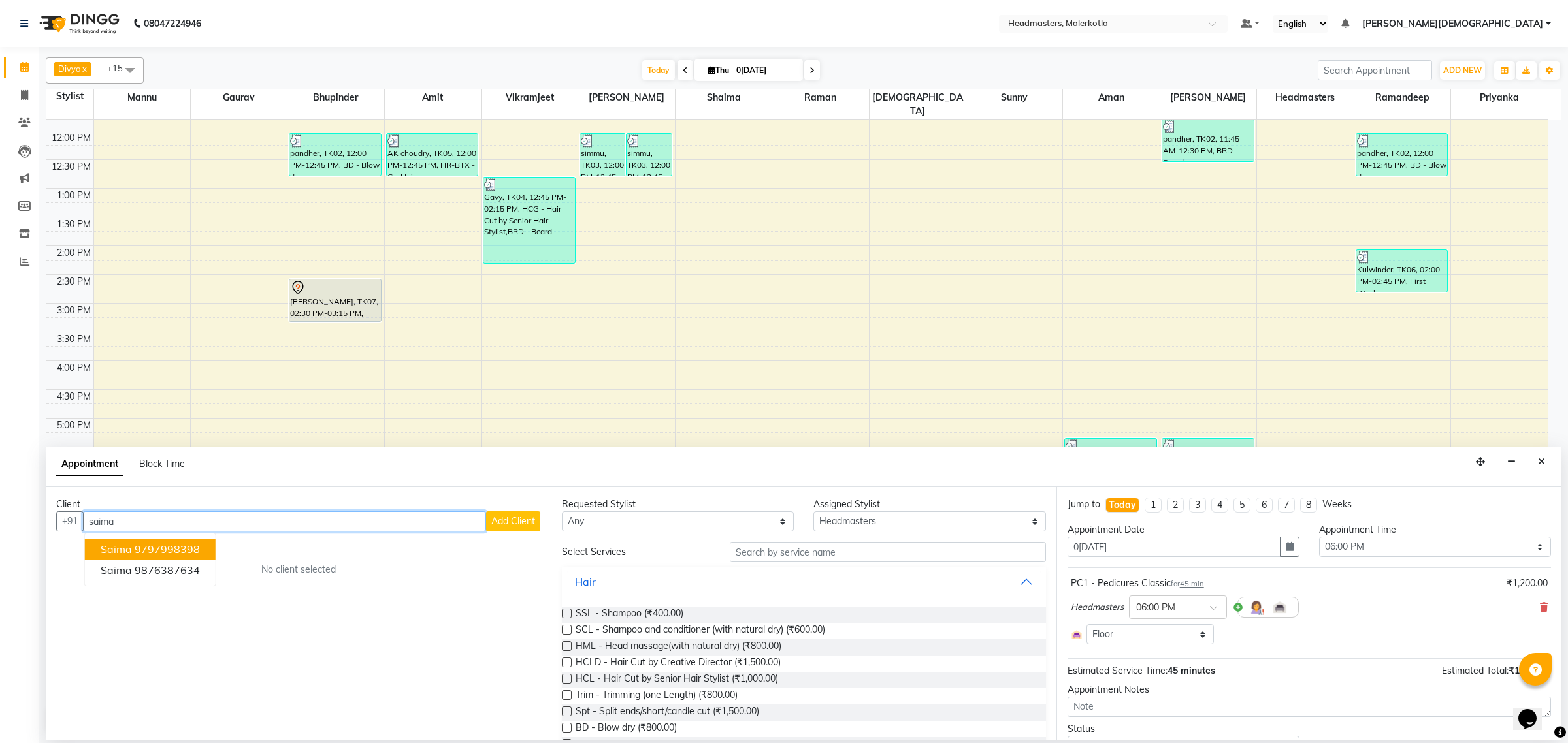
click at [192, 550] on ngb-highlight "9797998398" at bounding box center [167, 549] width 65 height 13
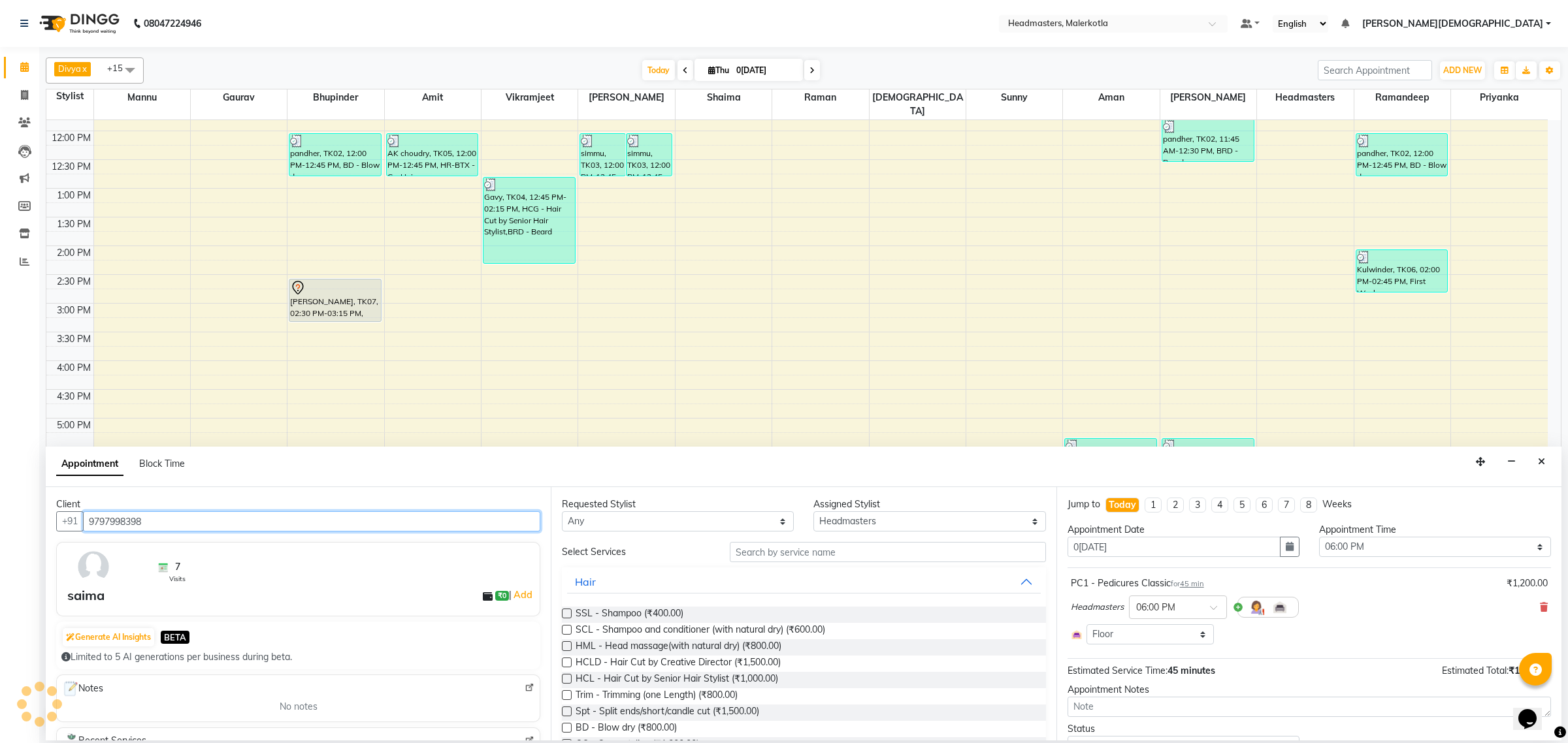
scroll to position [61, 0]
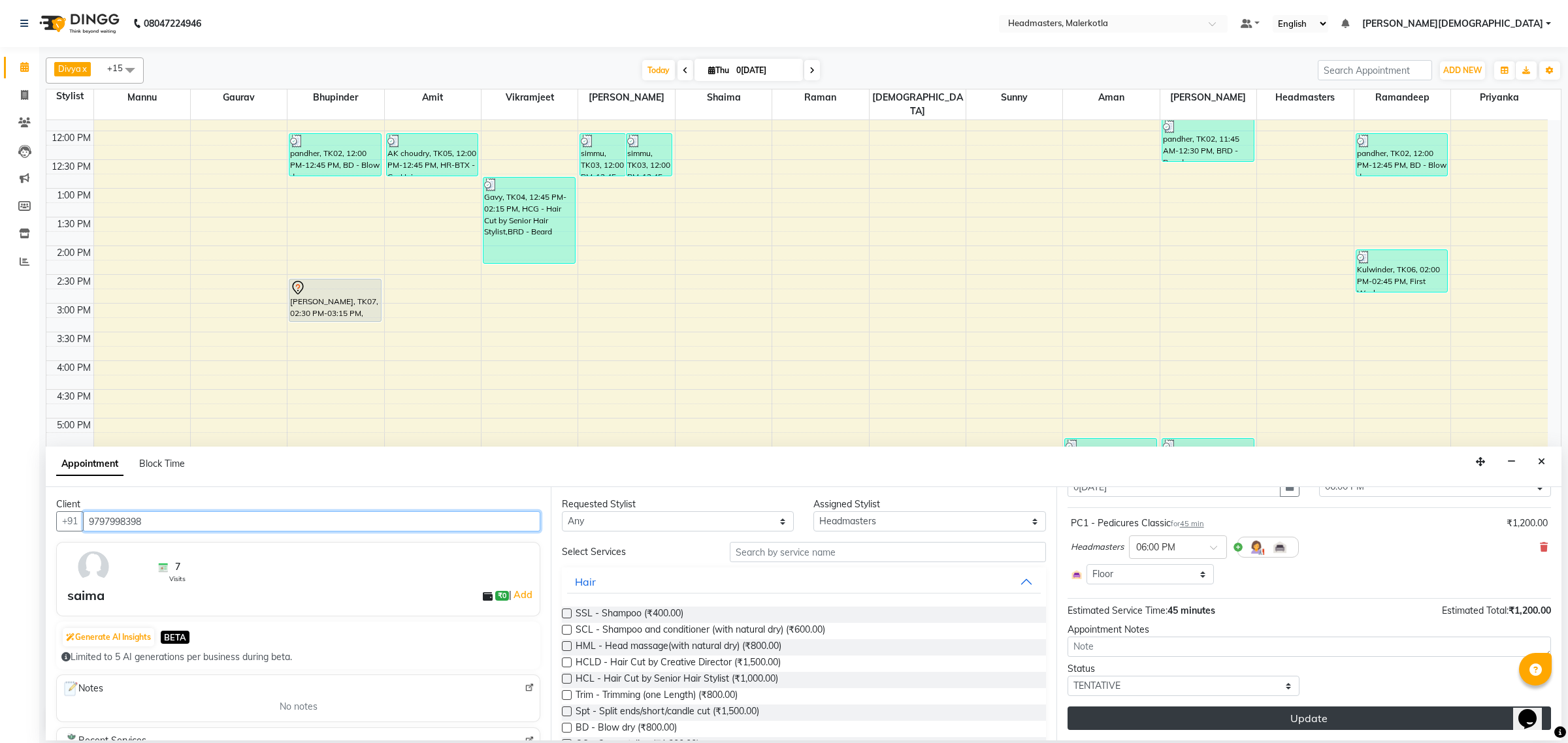
type input "9797998398"
click at [1225, 713] on button "Update" at bounding box center [1309, 718] width 483 height 24
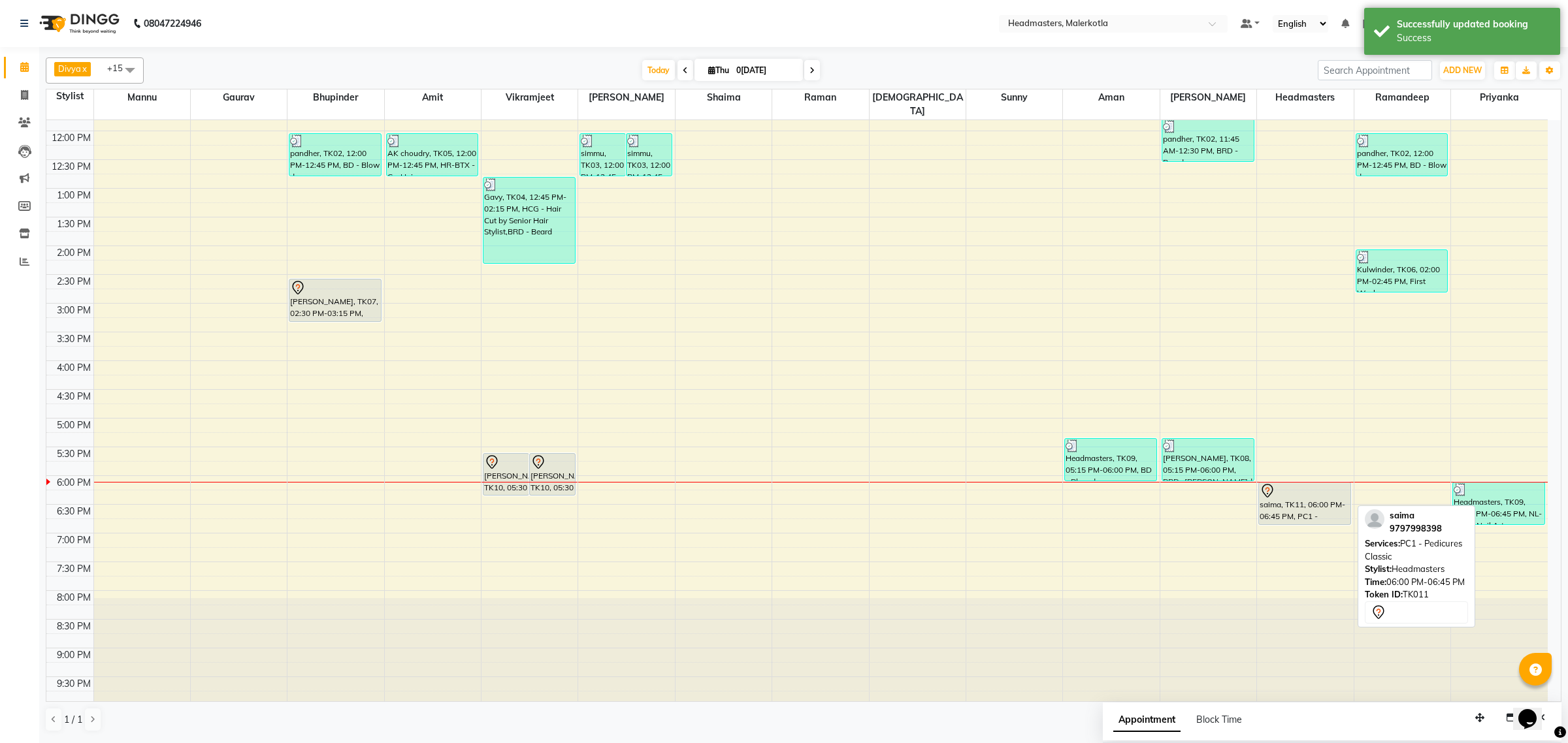
click at [1302, 493] on div "saima, TK11, 06:00 PM-06:45 PM, PC1 - Pedicures Classic" at bounding box center [1305, 504] width 91 height 42
select select "7"
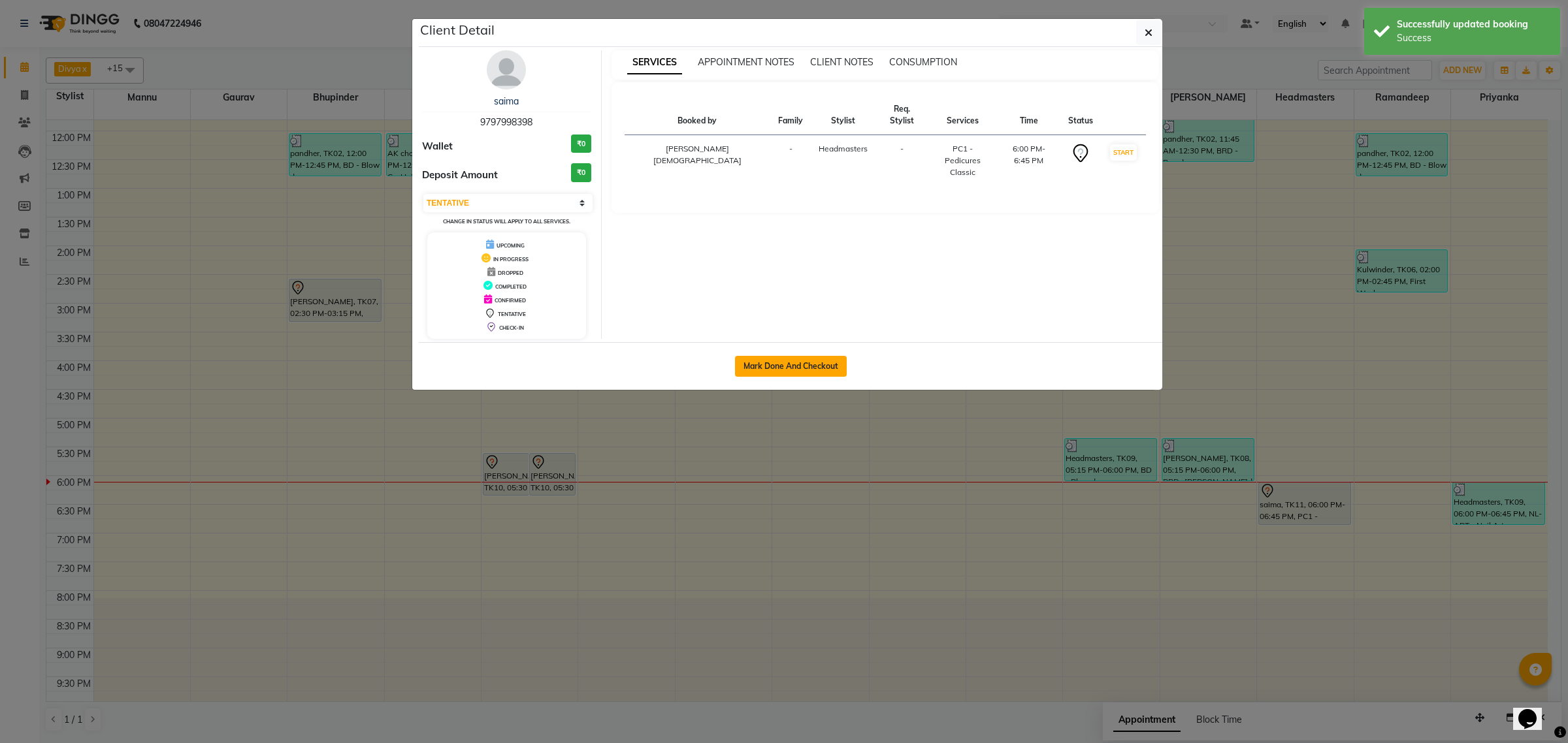
click at [815, 368] on button "Mark Done And Checkout" at bounding box center [791, 366] width 111 height 21
select select "service"
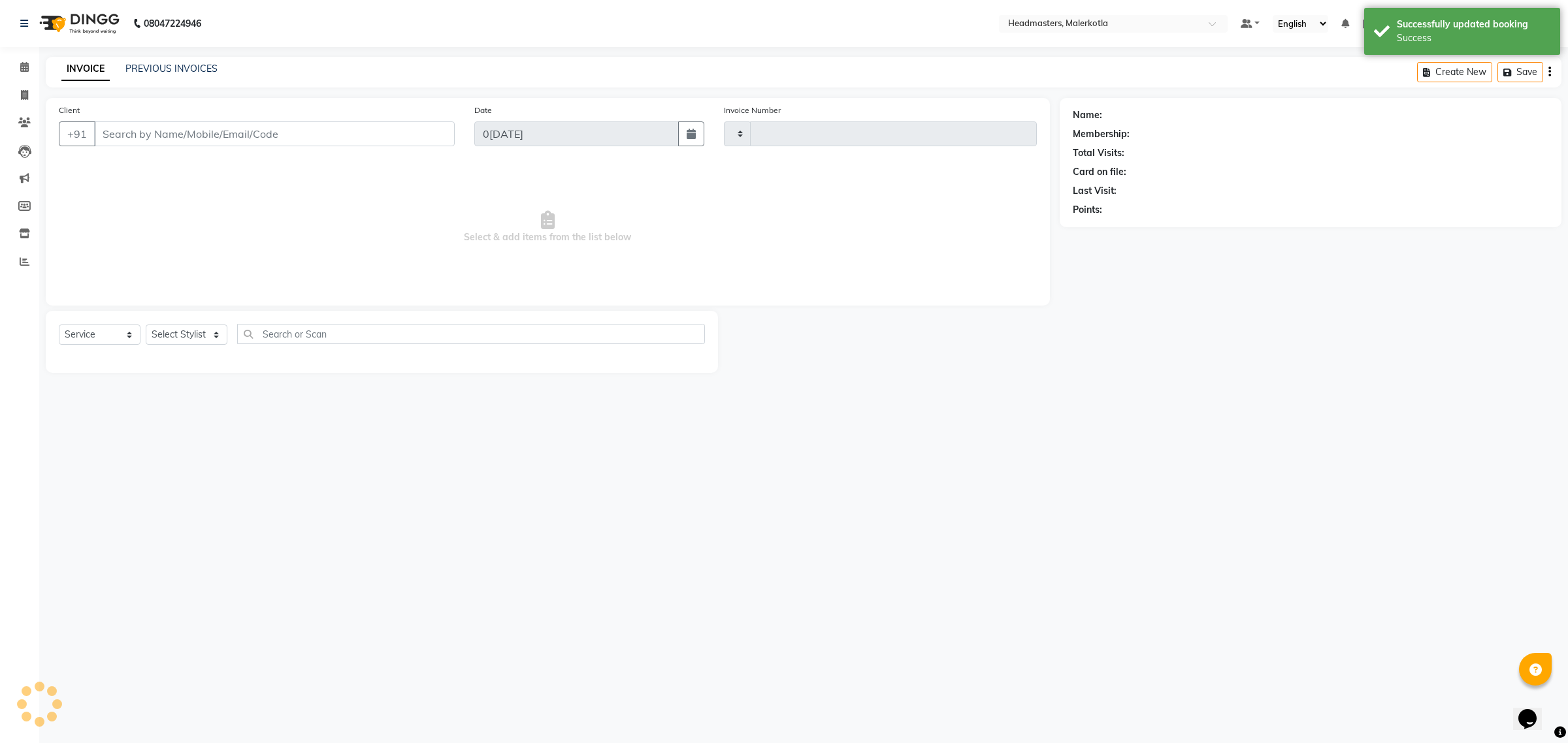
type input "4006"
select select "7368"
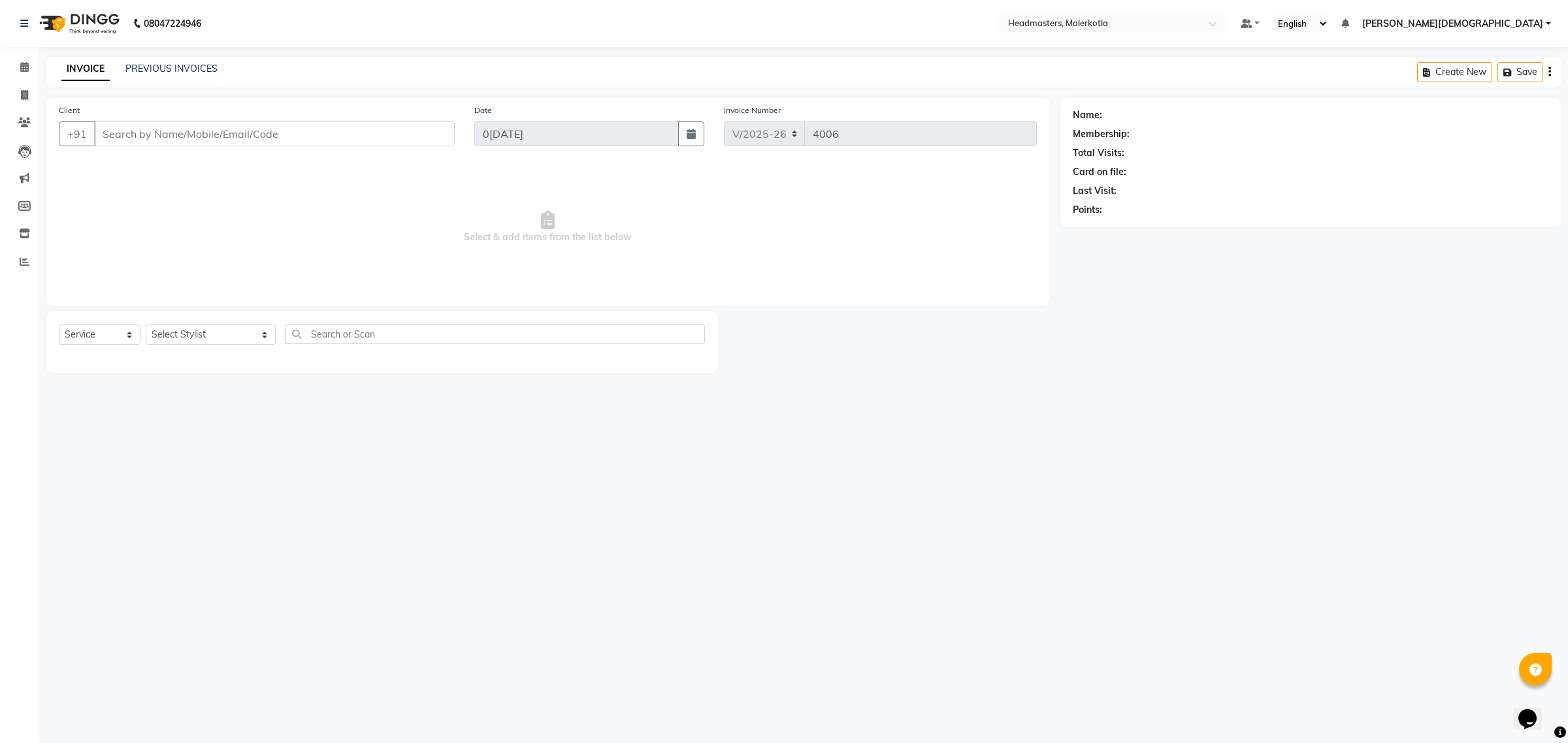
type input "9797998398"
select select "65953"
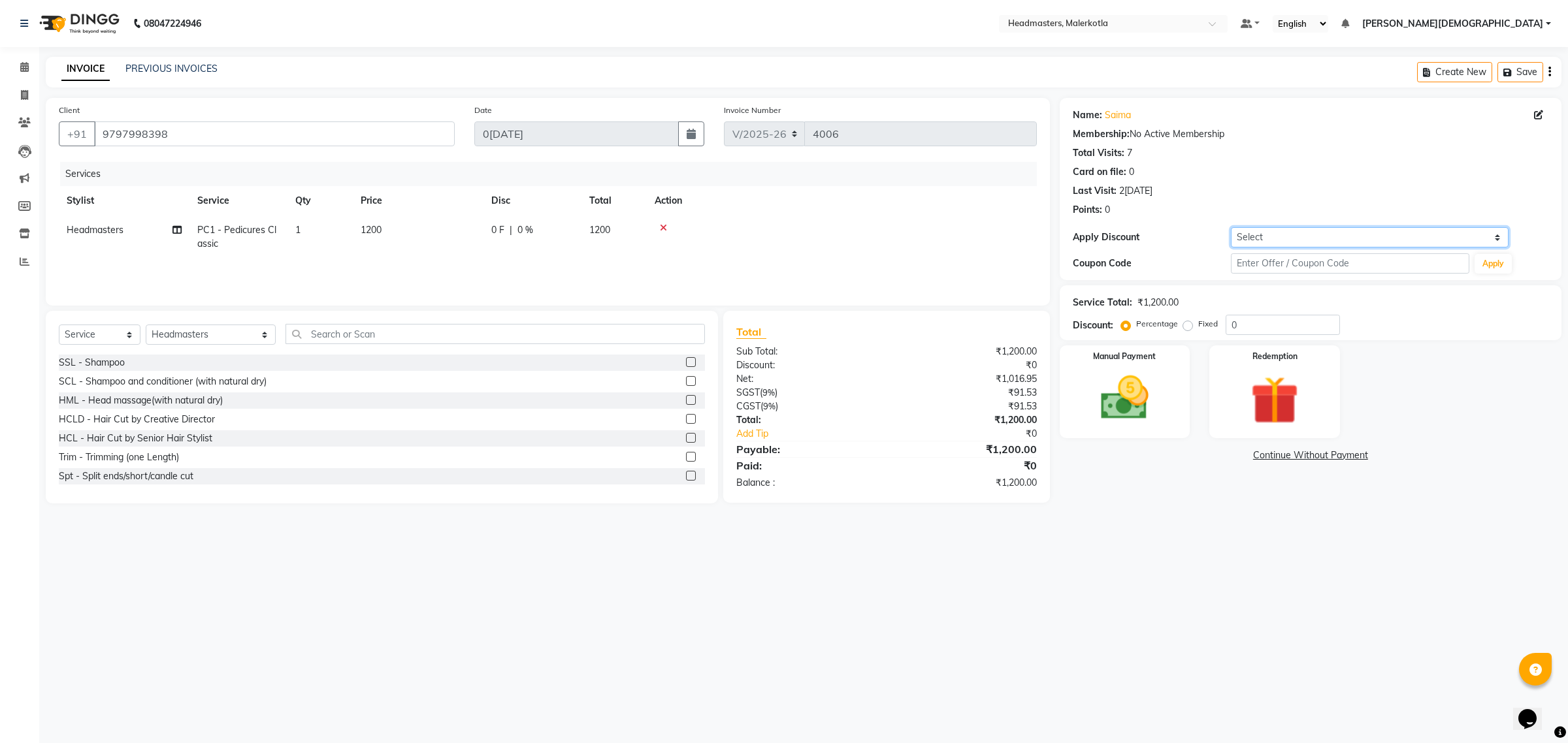
click at [1305, 244] on select "Select Coupon → Pending Payment Coupon → Already Paid Coupon → Wrong Job Card C…" at bounding box center [1370, 237] width 278 height 20
select select "7: Object"
click at [1231, 227] on select "Select Coupon → Pending Payment Coupon → Already Paid Coupon → Wrong Job Card C…" at bounding box center [1370, 237] width 278 height 20
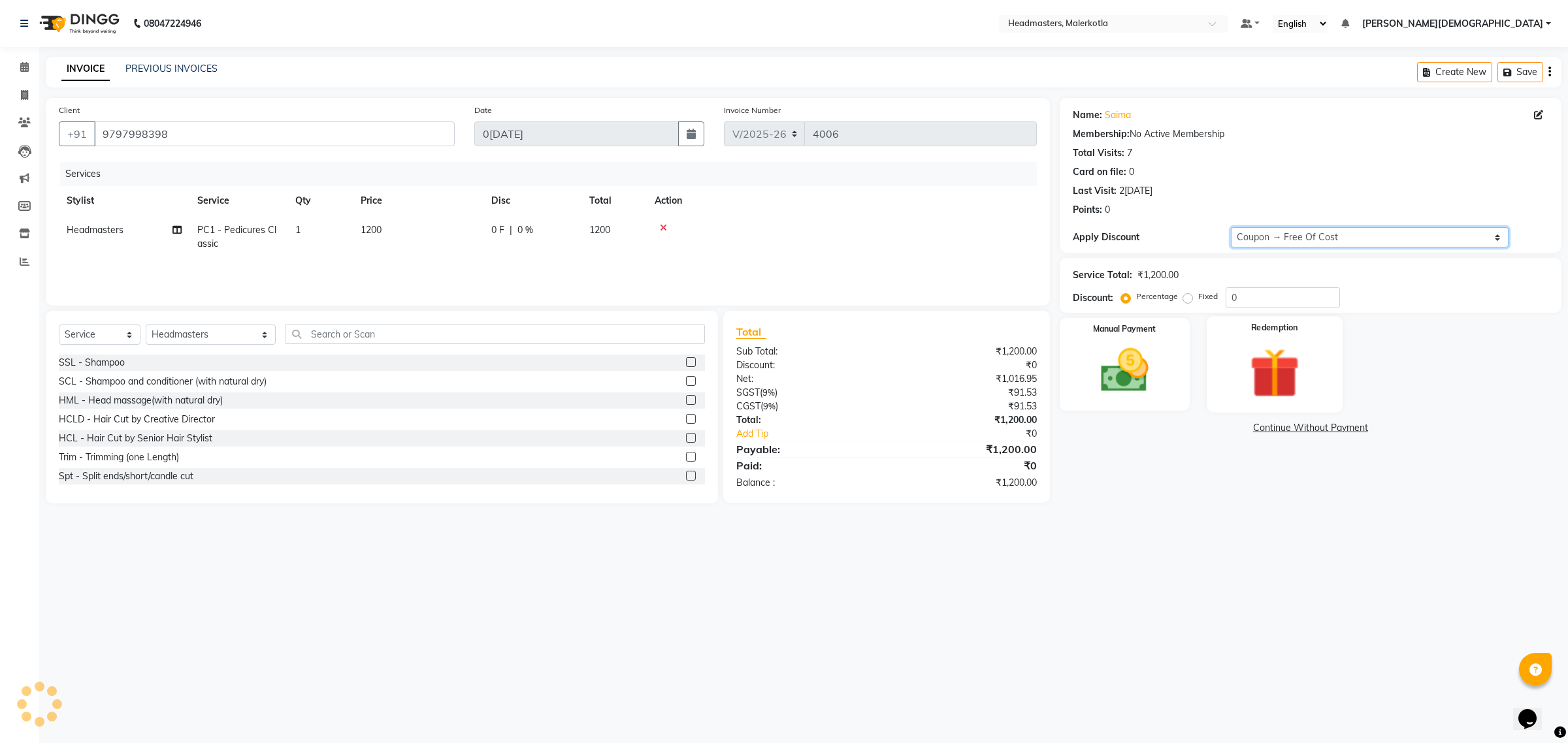
type input "100"
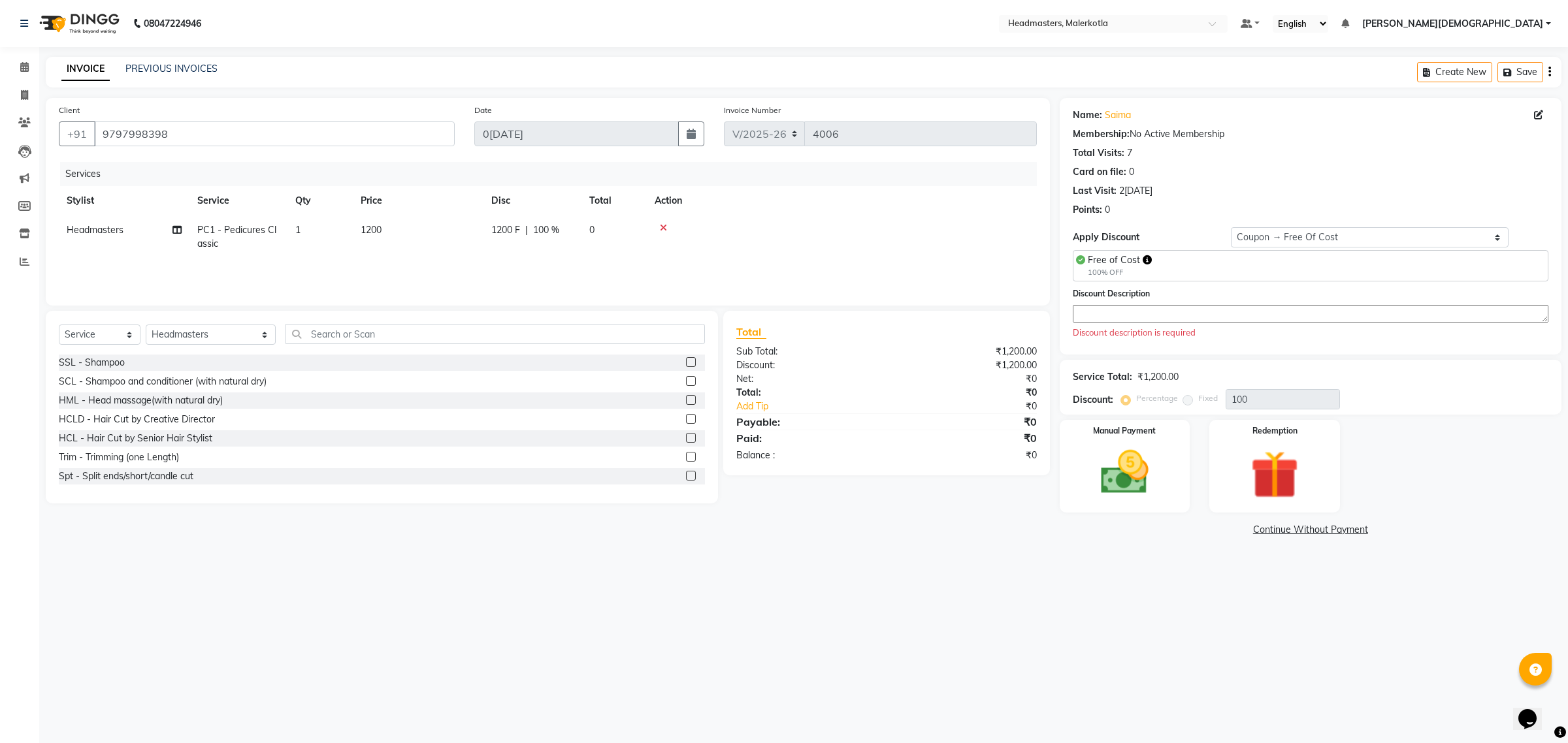
click at [1137, 260] on span "Free of Cost" at bounding box center [1114, 260] width 52 height 12
copy span "Free of Cost"
click at [1126, 302] on div "Discount Description Discount description is required" at bounding box center [1310, 313] width 475 height 53
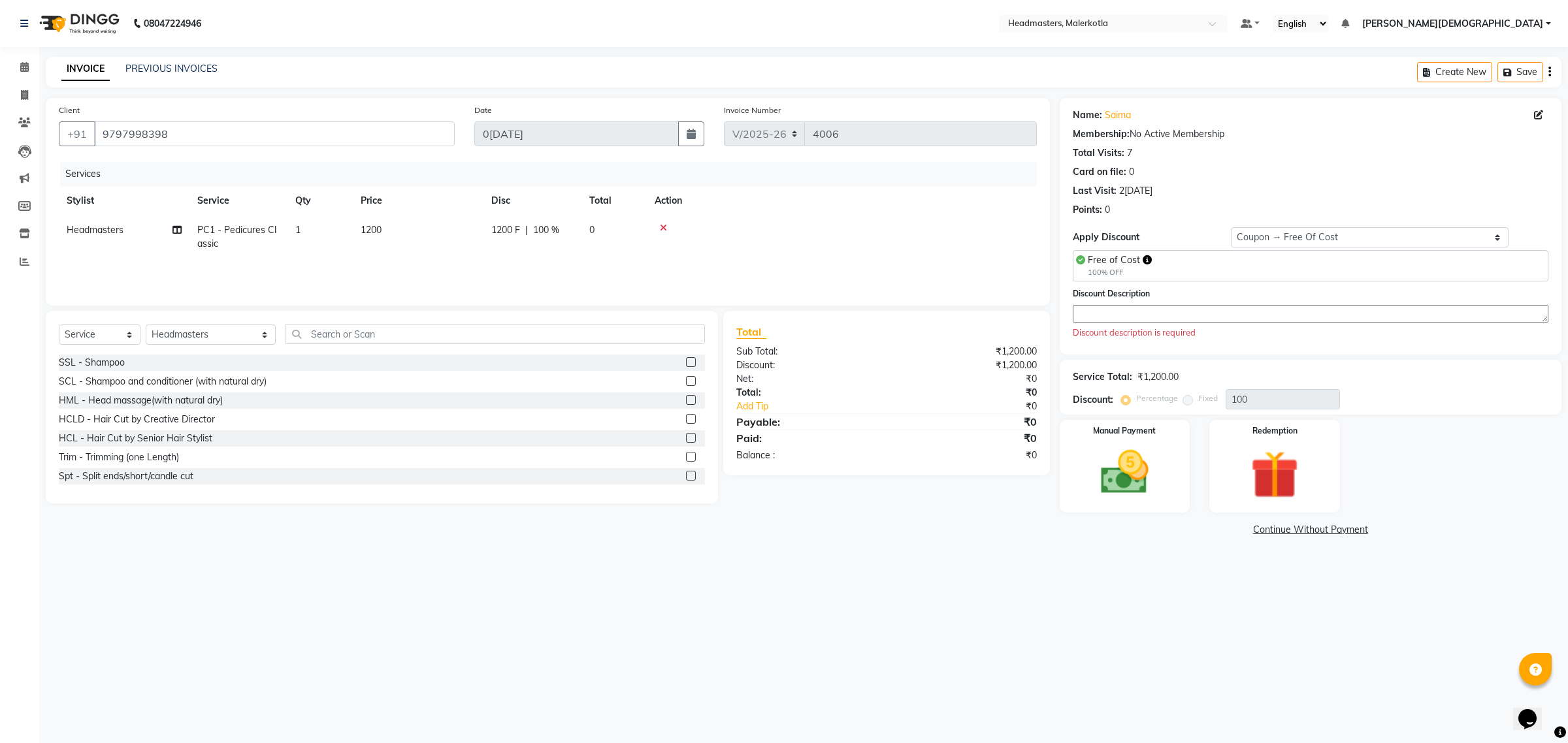
click at [1125, 307] on textarea at bounding box center [1310, 314] width 475 height 17
paste textarea "Free of Cost"
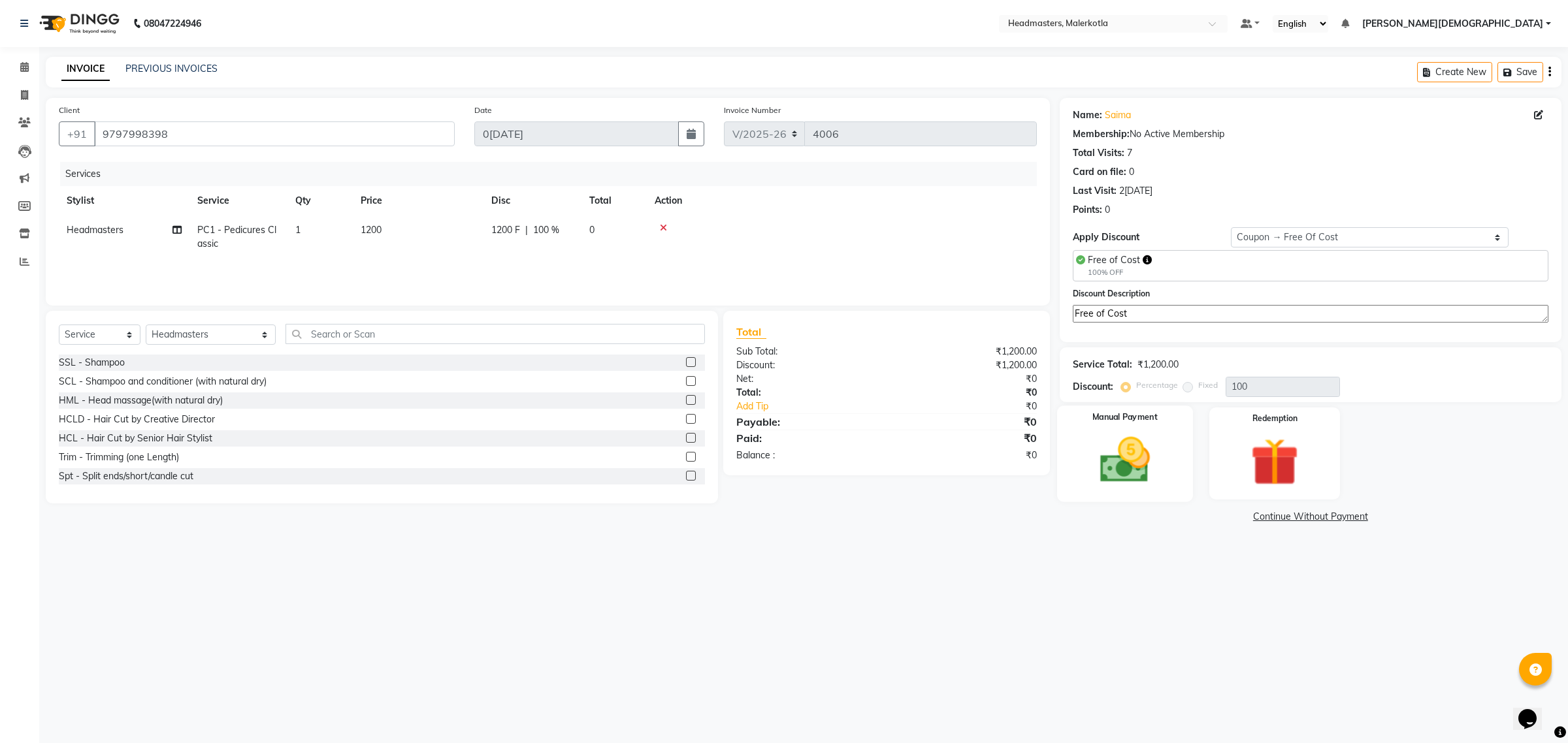
type textarea "Free of Cost"
click at [1128, 468] on img at bounding box center [1124, 459] width 81 height 57
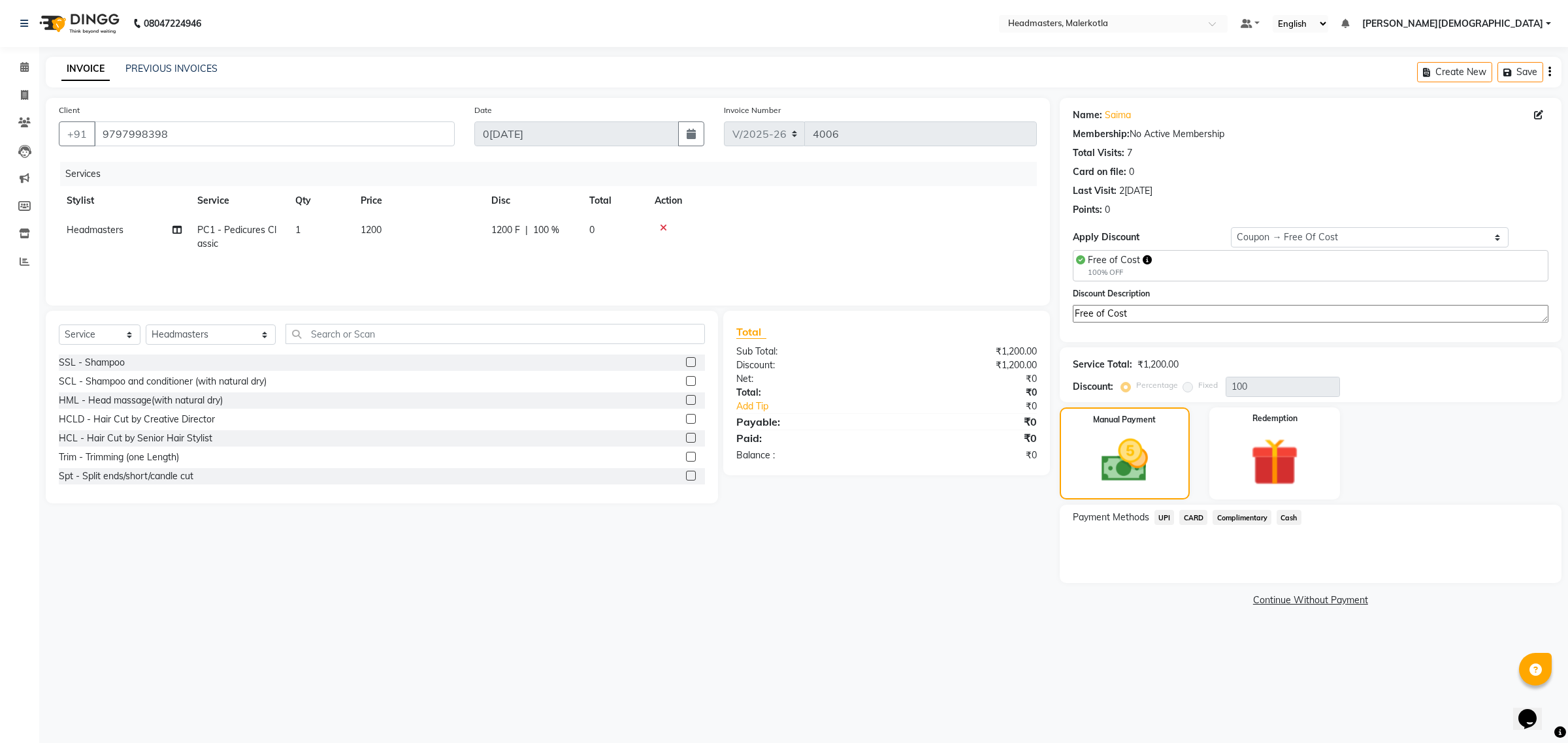
click at [1248, 511] on span "Complimentary" at bounding box center [1242, 517] width 59 height 15
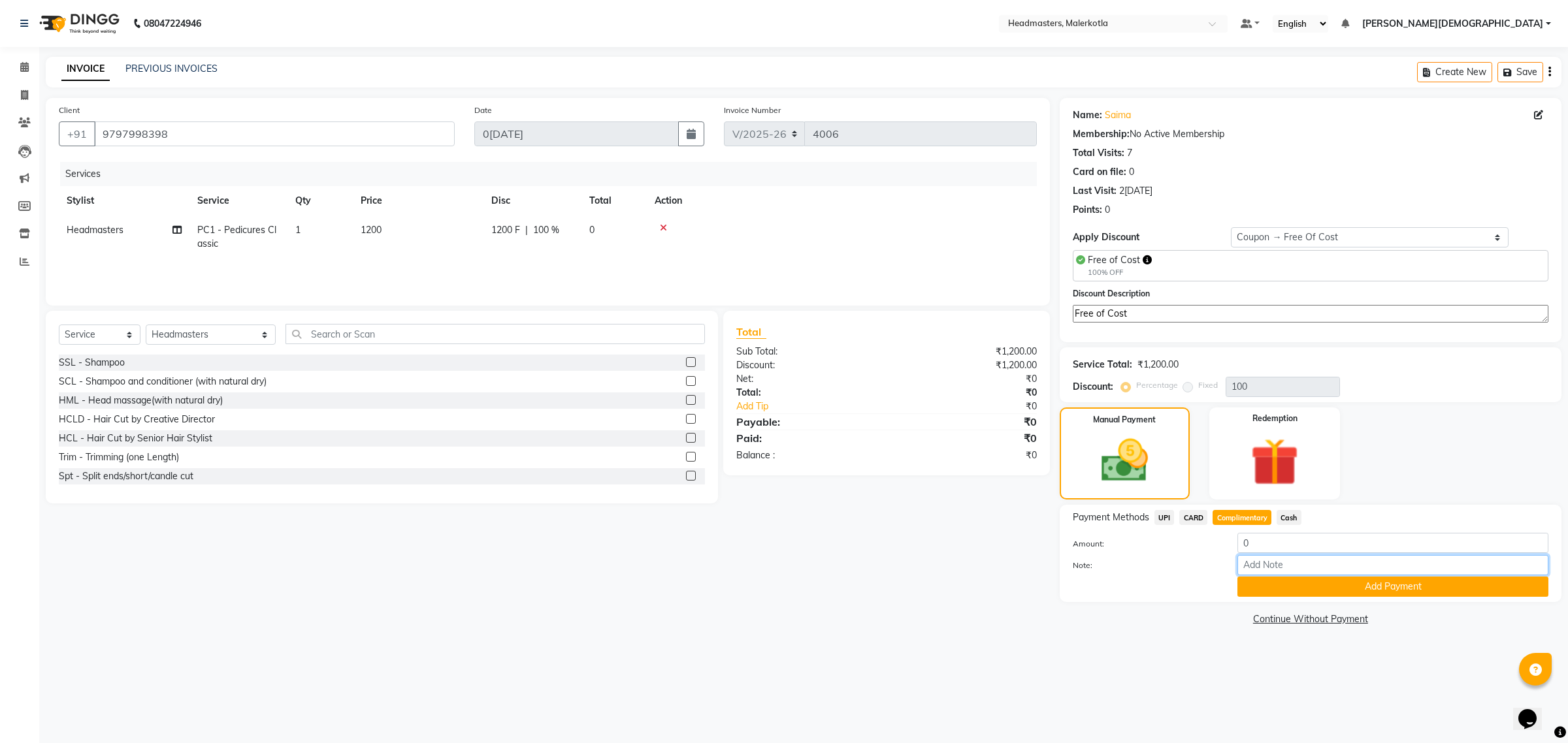
click at [1314, 561] on input "Note:" at bounding box center [1393, 565] width 311 height 20
paste input "Free of Cost"
type input "Free of Cost"
click at [1274, 589] on button "Add Payment" at bounding box center [1393, 587] width 311 height 20
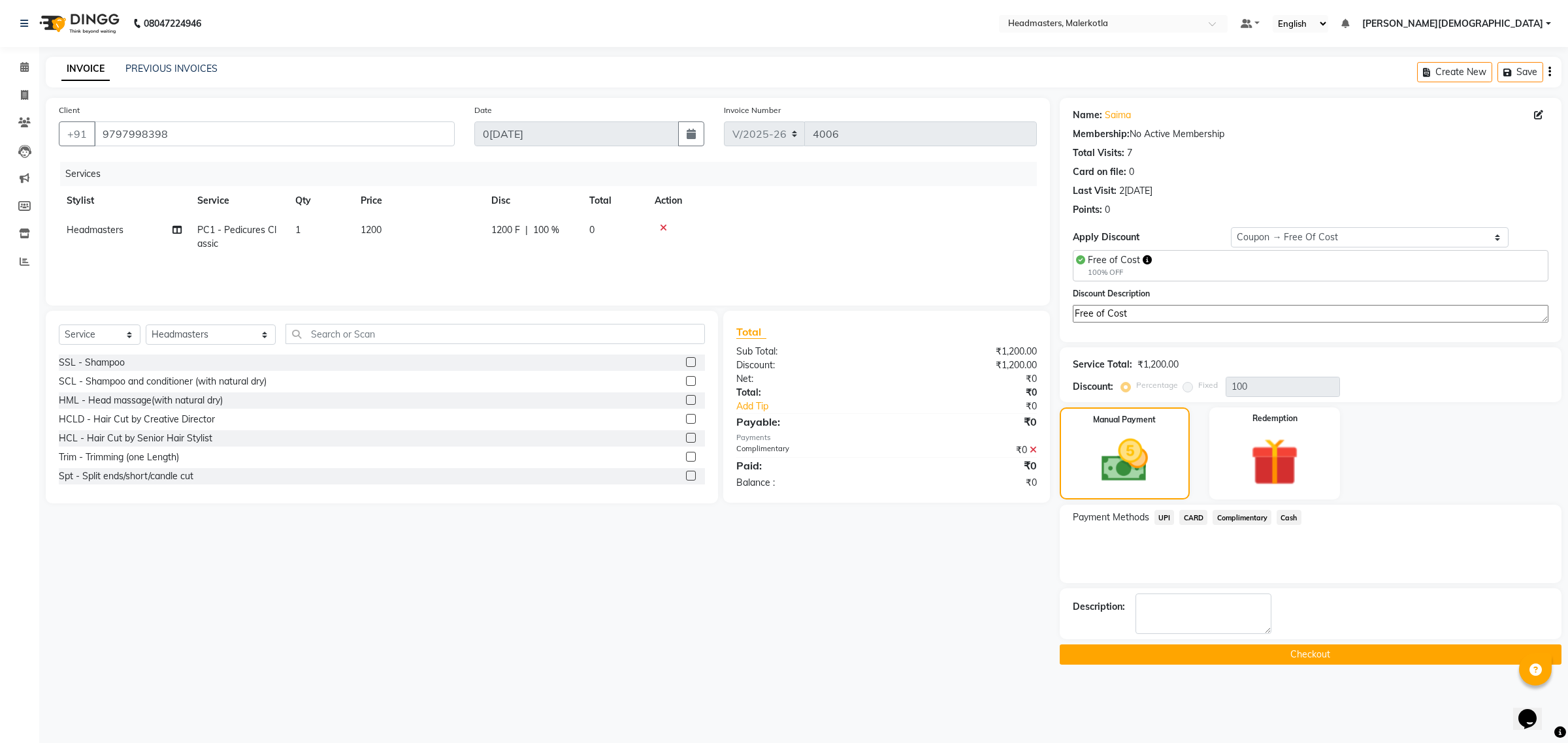
click at [1173, 655] on button "Checkout" at bounding box center [1310, 655] width 501 height 20
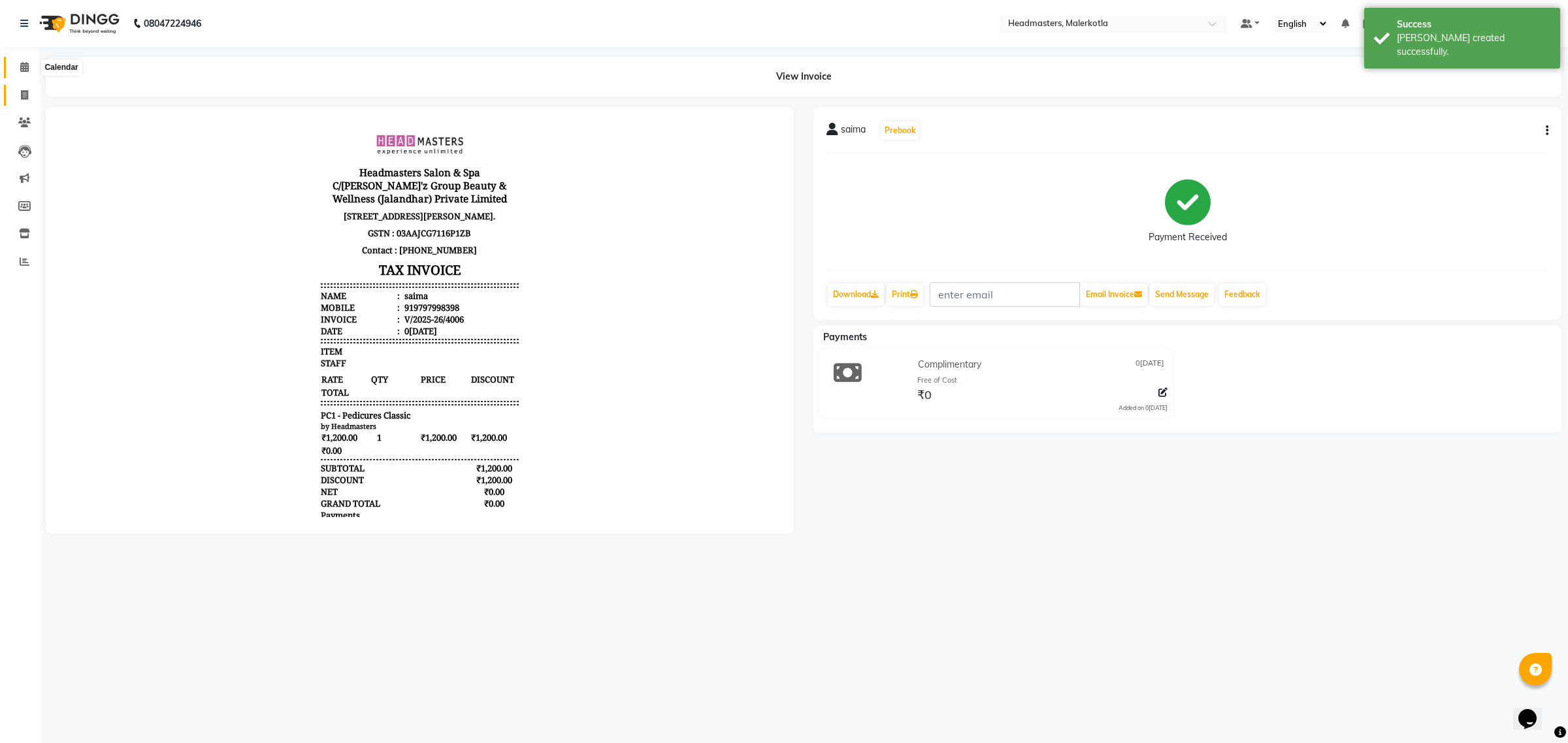
drag, startPoint x: 17, startPoint y: 70, endPoint x: 21, endPoint y: 98, distance: 28.3
click at [17, 70] on span at bounding box center [25, 67] width 23 height 15
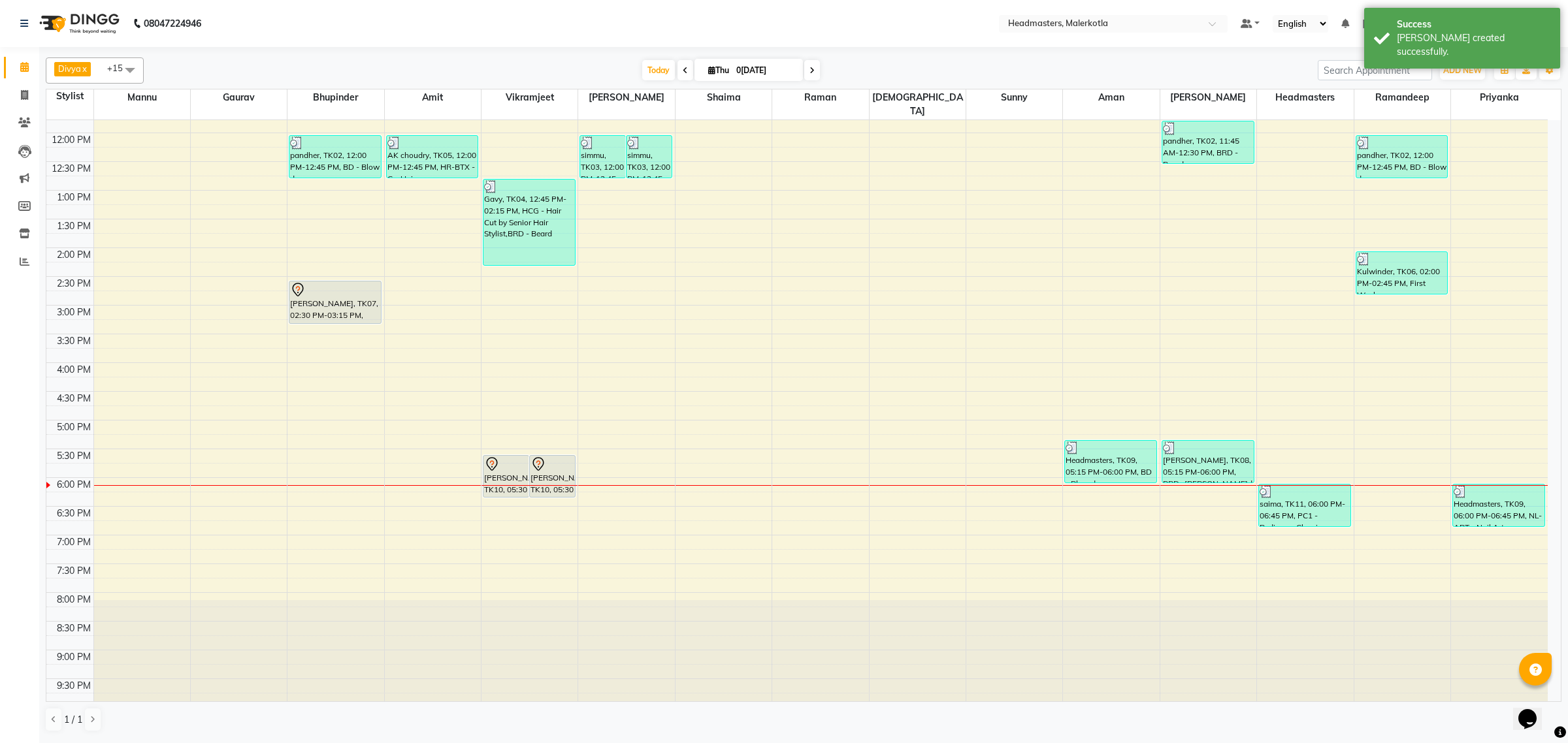
scroll to position [218, 0]
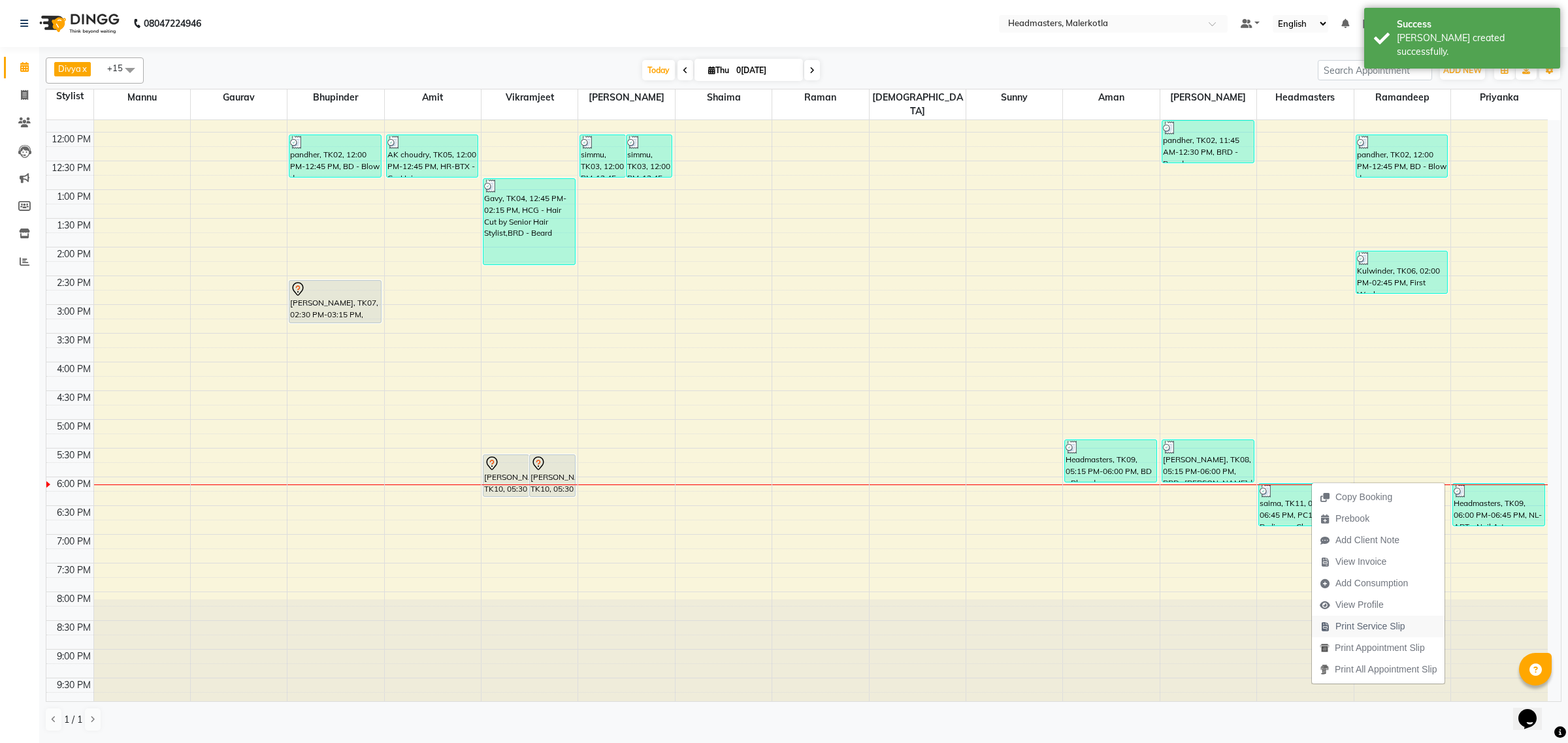
click at [1390, 625] on span "Print Service Slip" at bounding box center [1370, 627] width 70 height 14
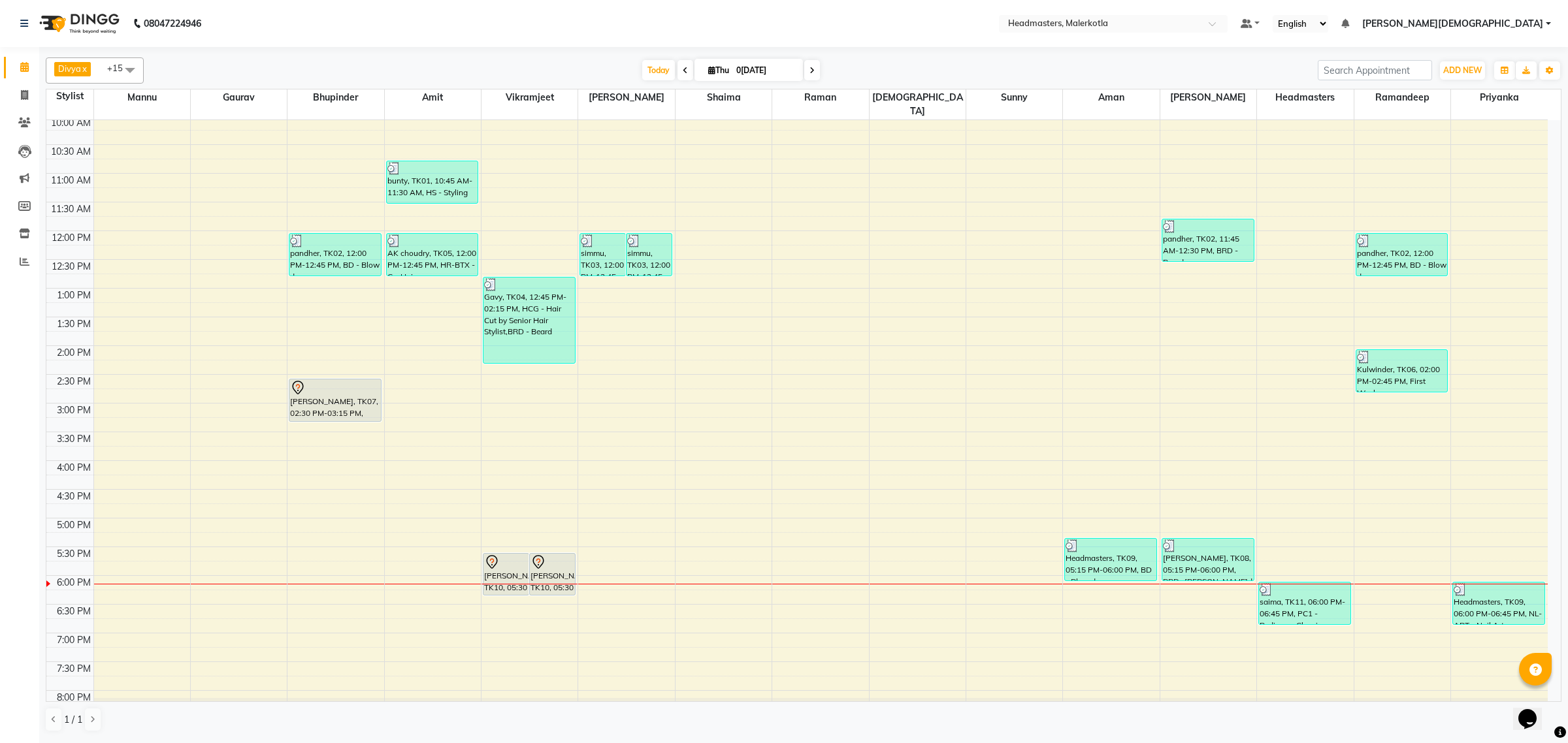
scroll to position [103, 0]
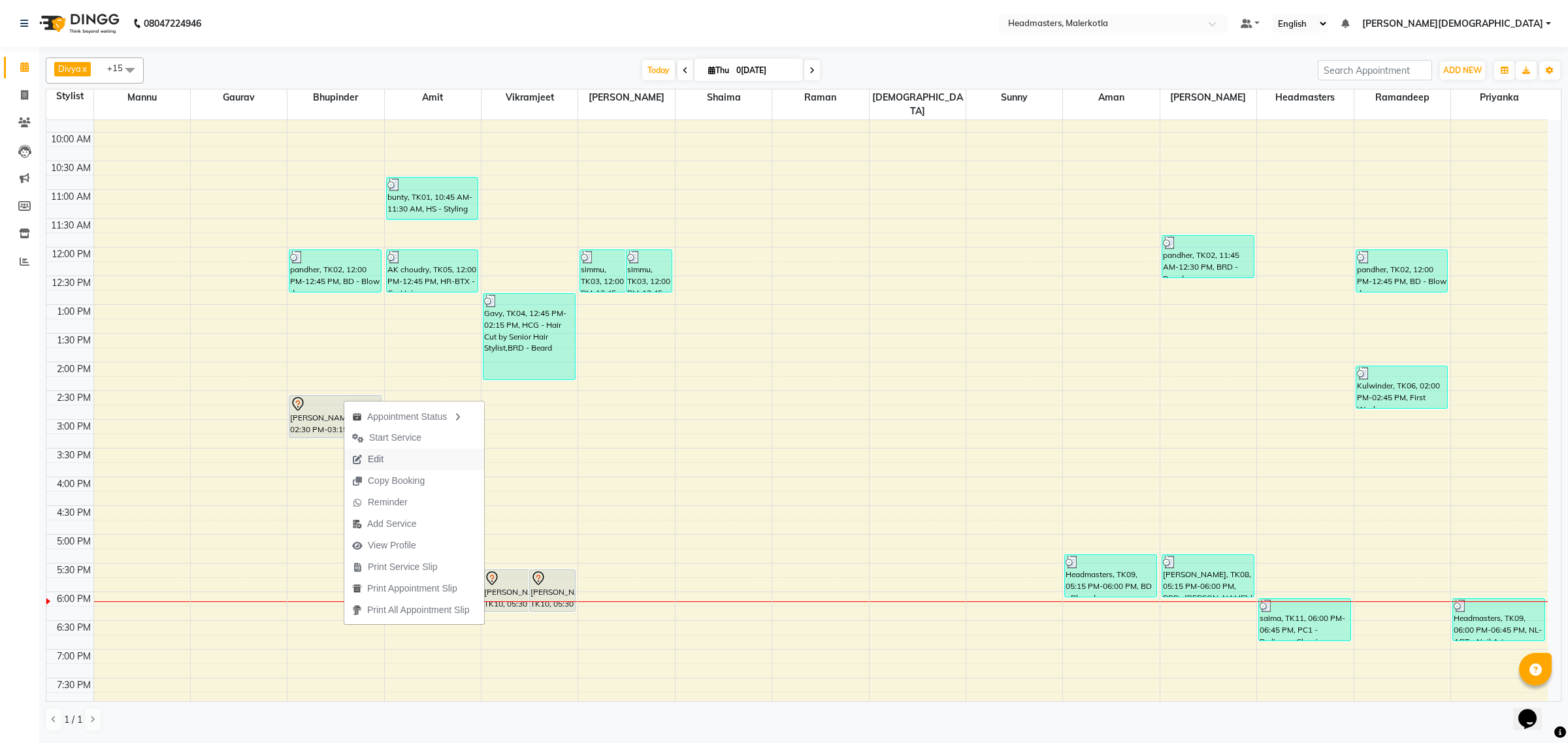
click at [386, 459] on span "Edit" at bounding box center [368, 459] width 47 height 22
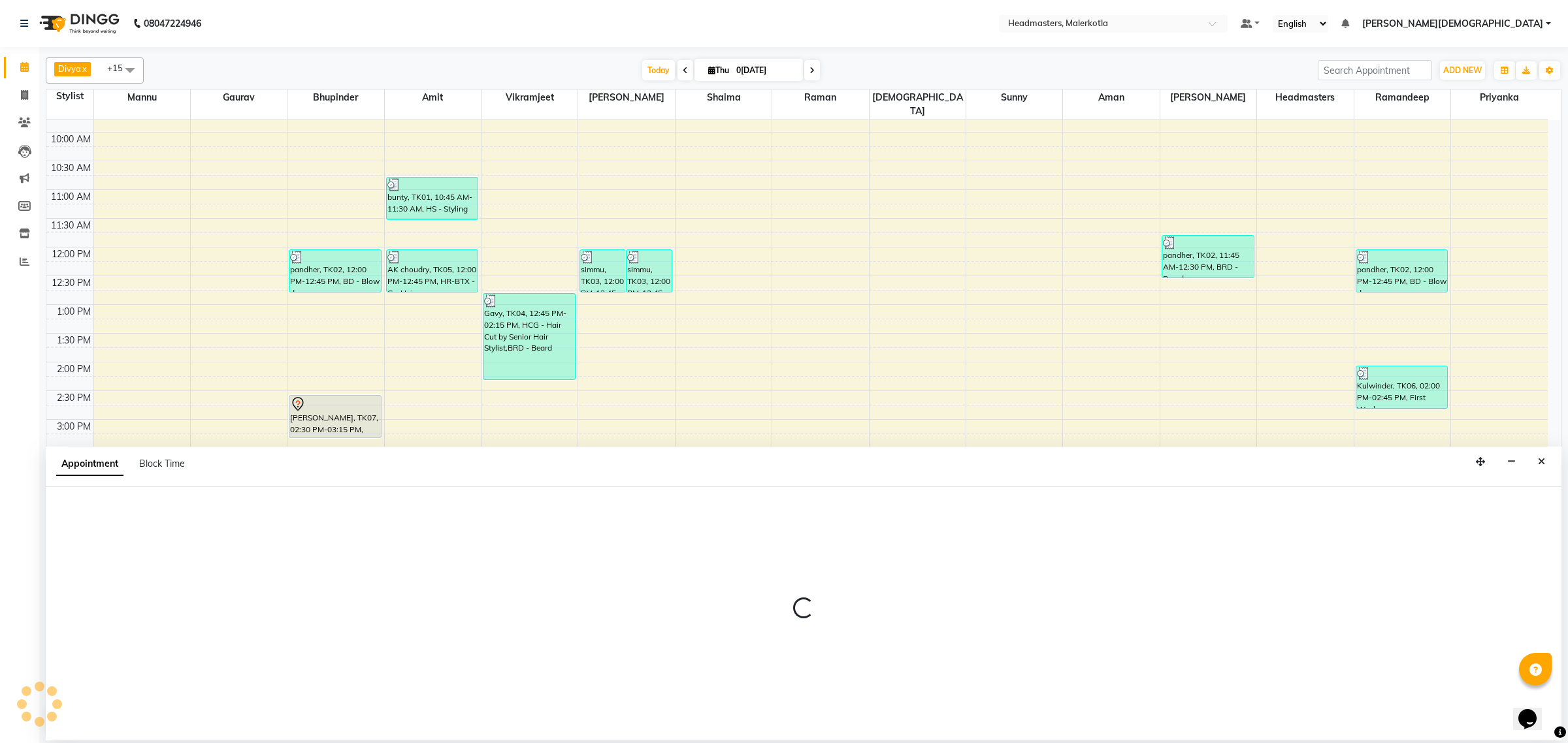
select select "tentative"
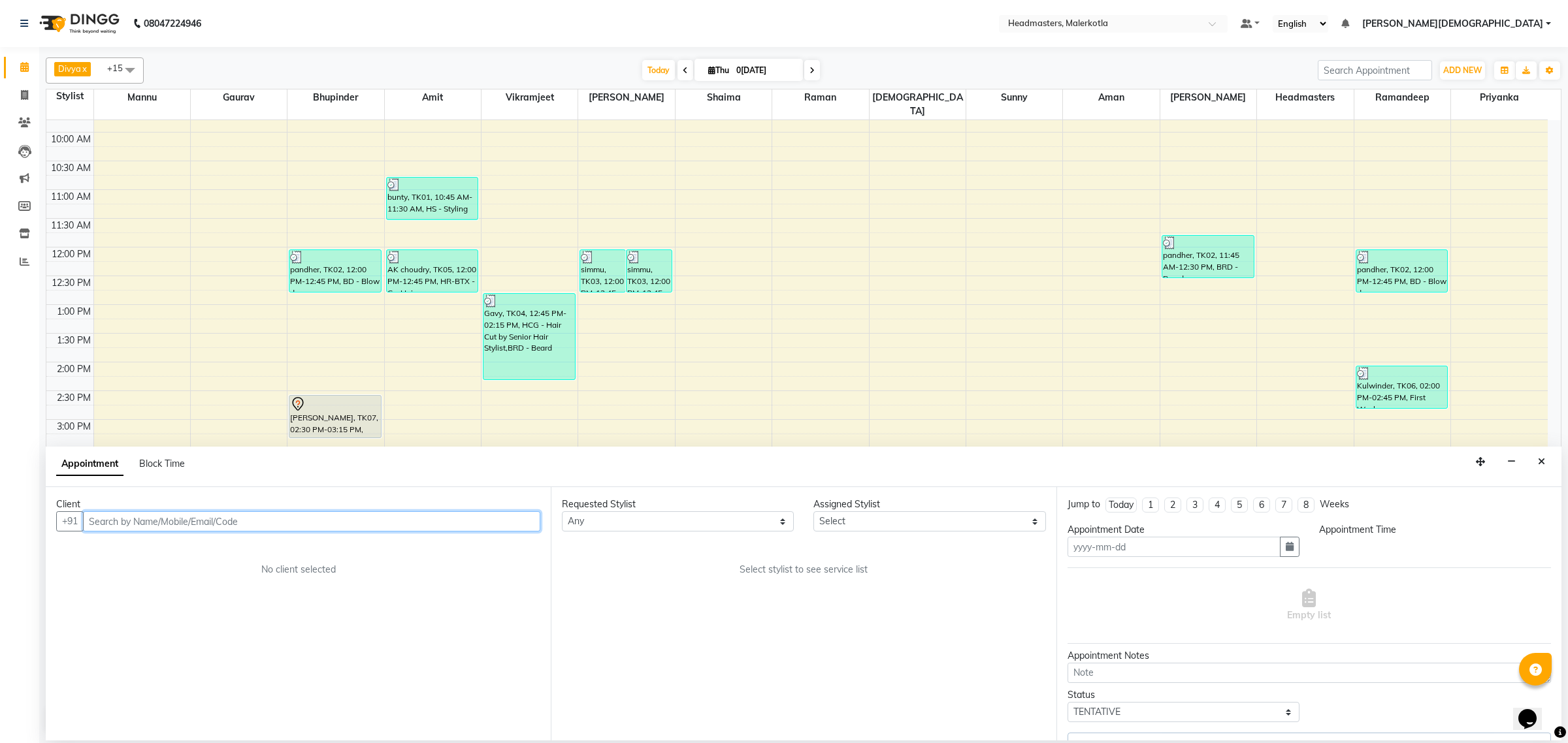
type input "0[DATE]"
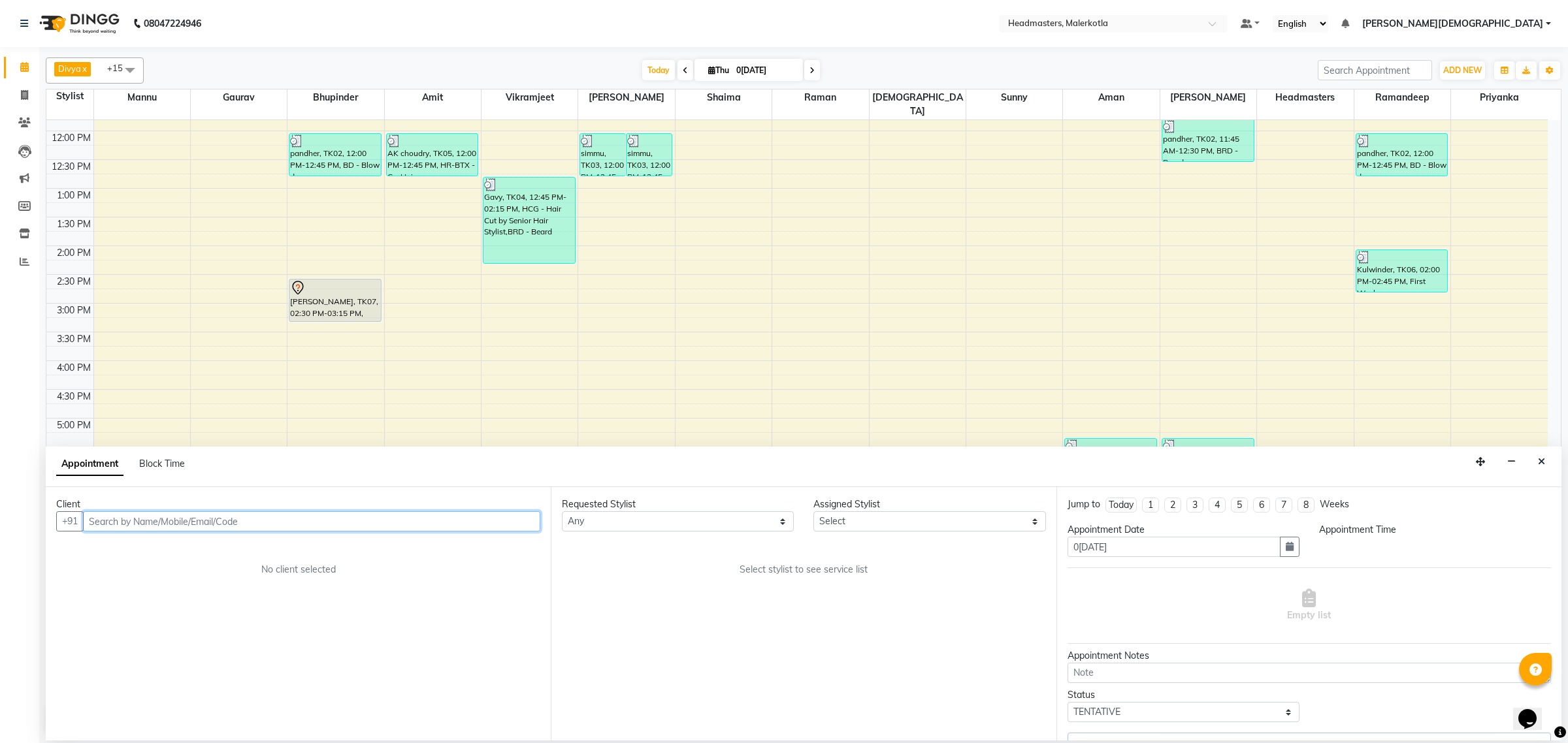
select select "65906"
select select "870"
select select "3700"
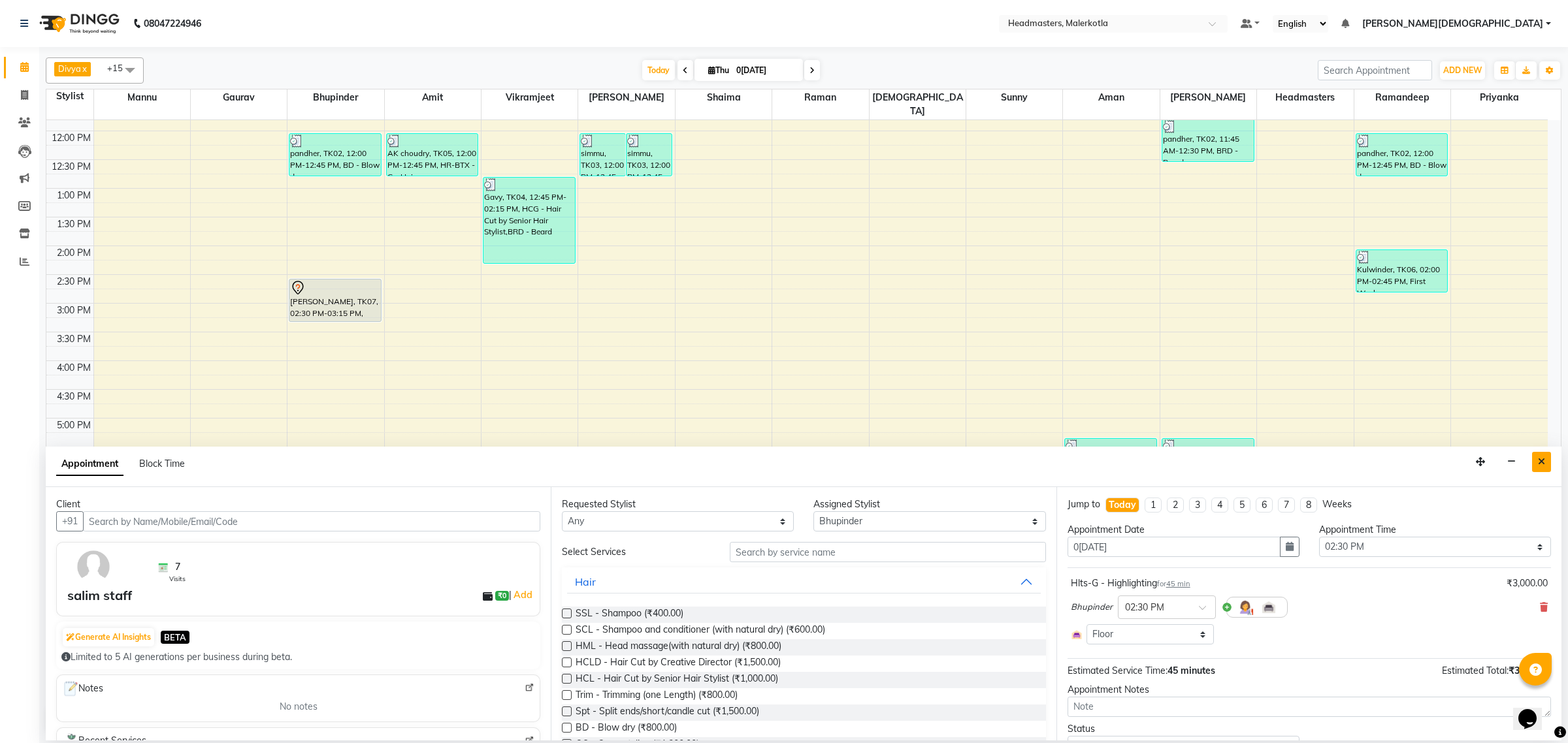
click at [1540, 459] on icon "Close" at bounding box center [1541, 462] width 7 height 9
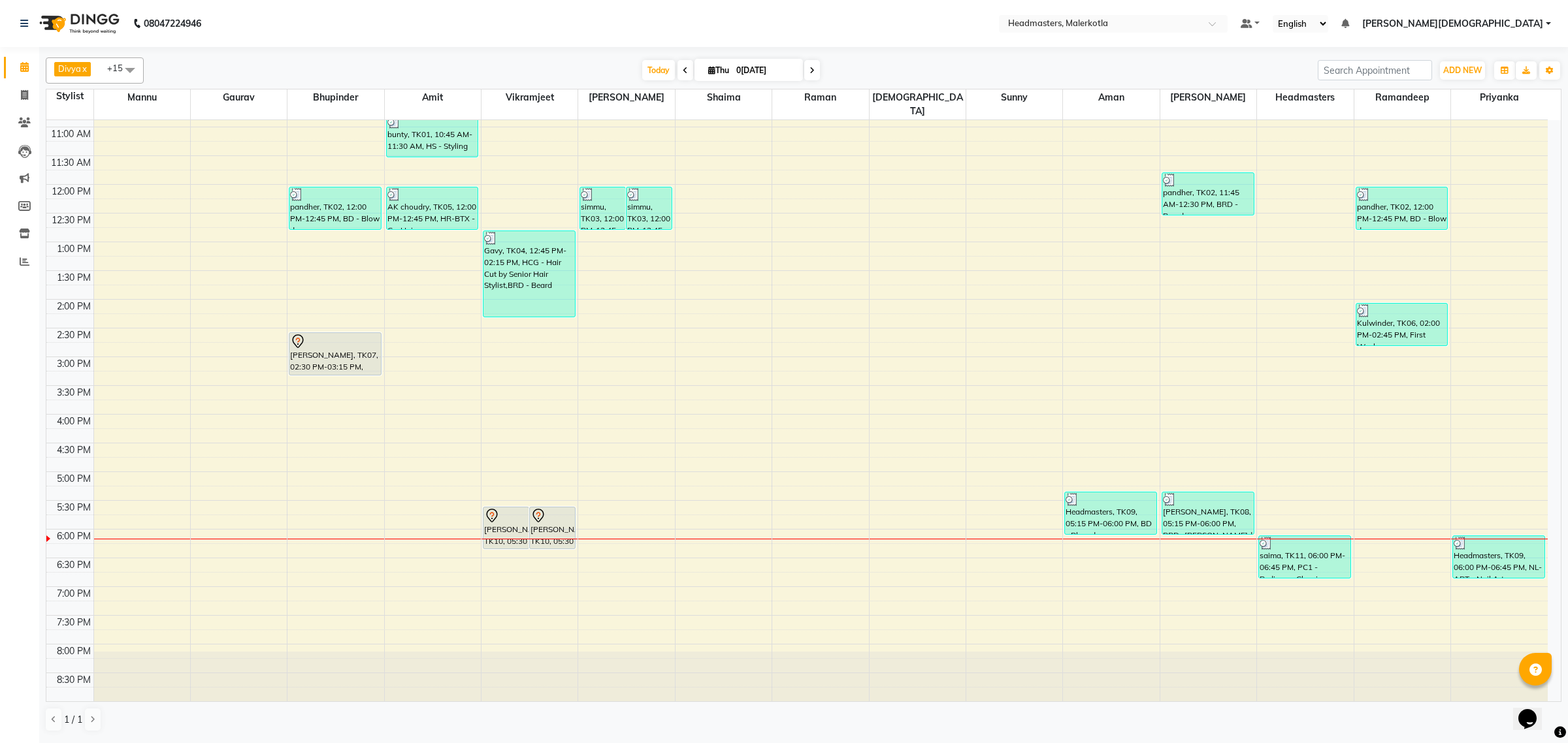
scroll to position [137, 0]
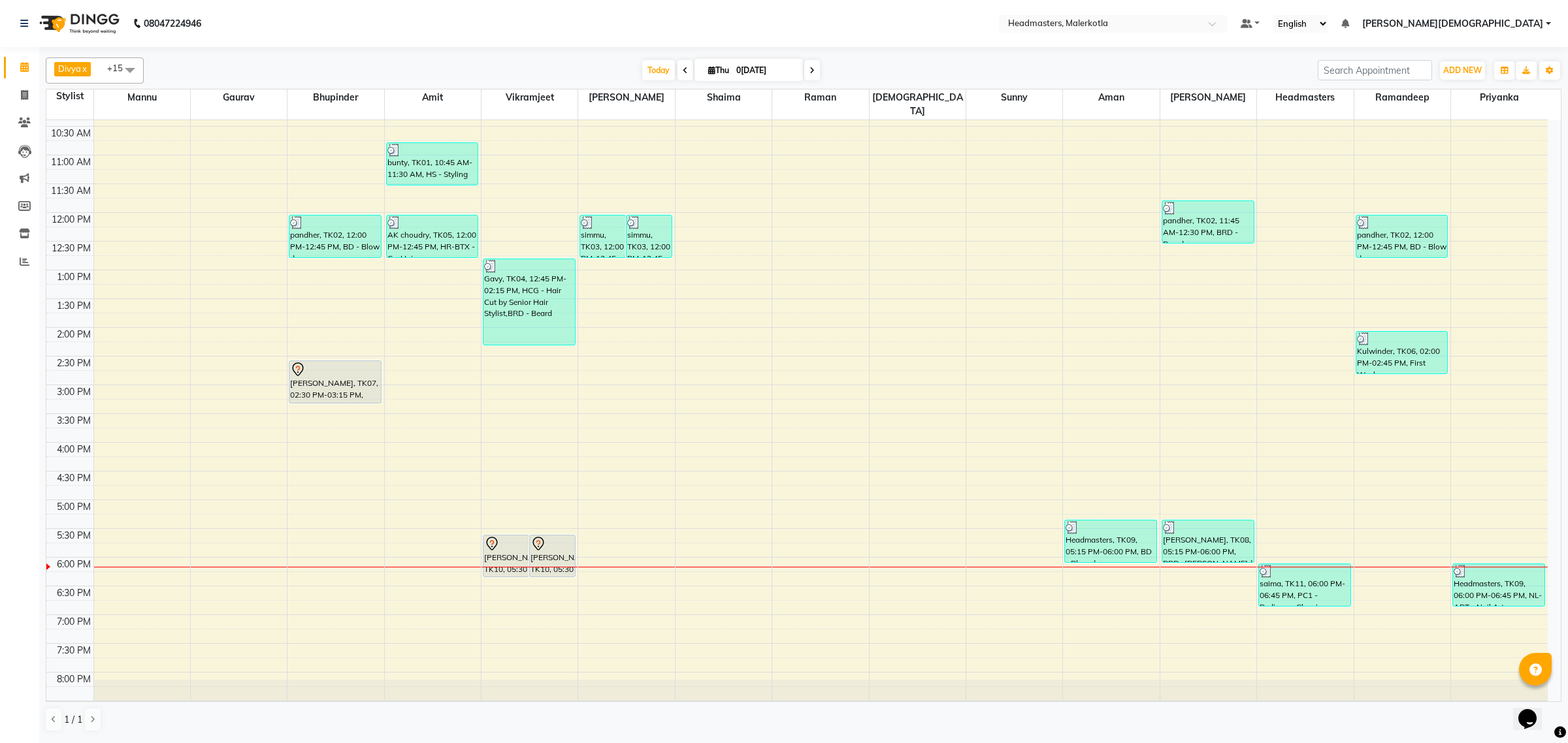
click at [814, 561] on div "8:00 AM 8:30 AM 9:00 AM 9:30 AM 10:00 AM 10:30 AM 11:00 AM 11:30 AM 12:00 PM 12…" at bounding box center [797, 385] width 1501 height 804
select select "65918"
select select "tentative"
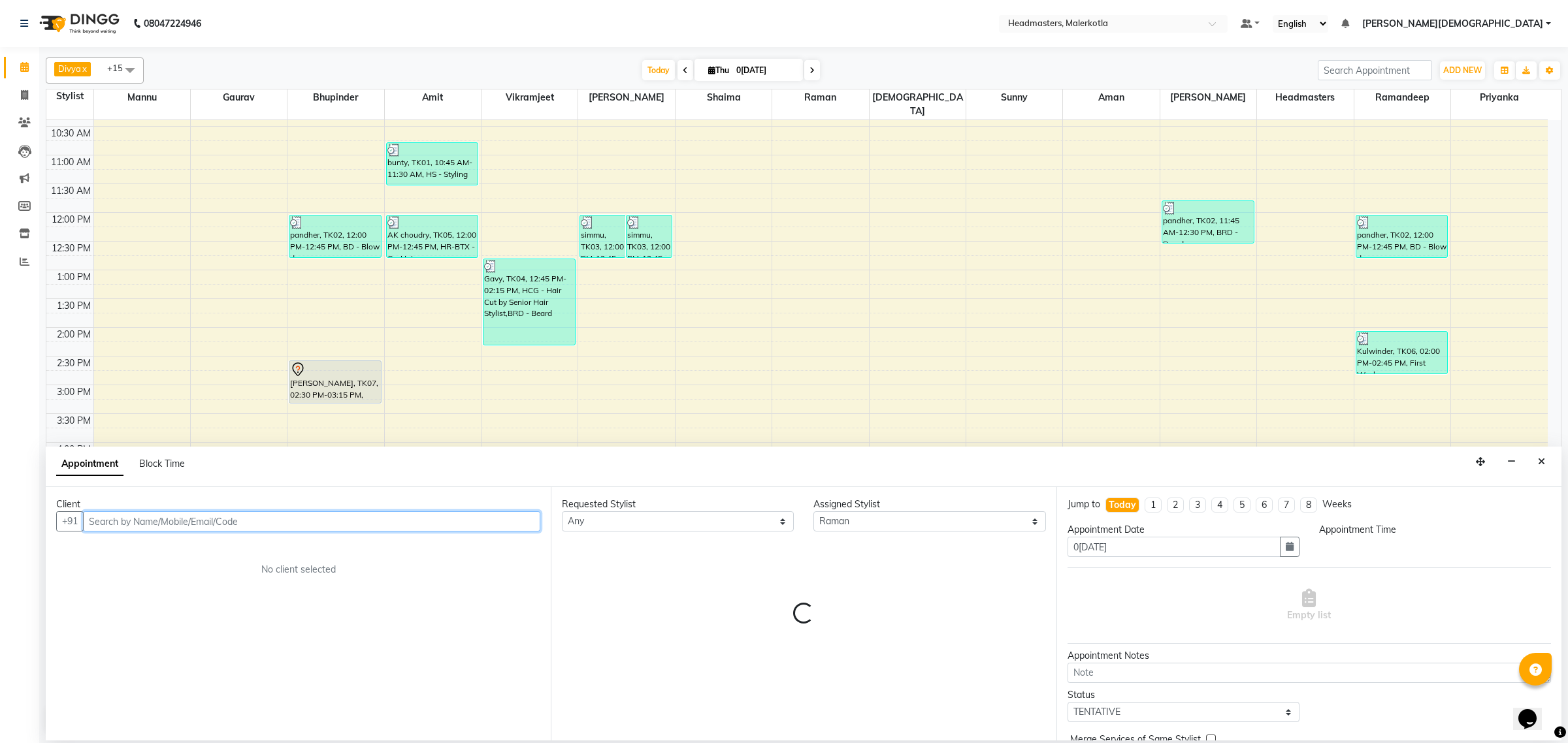
select select "1080"
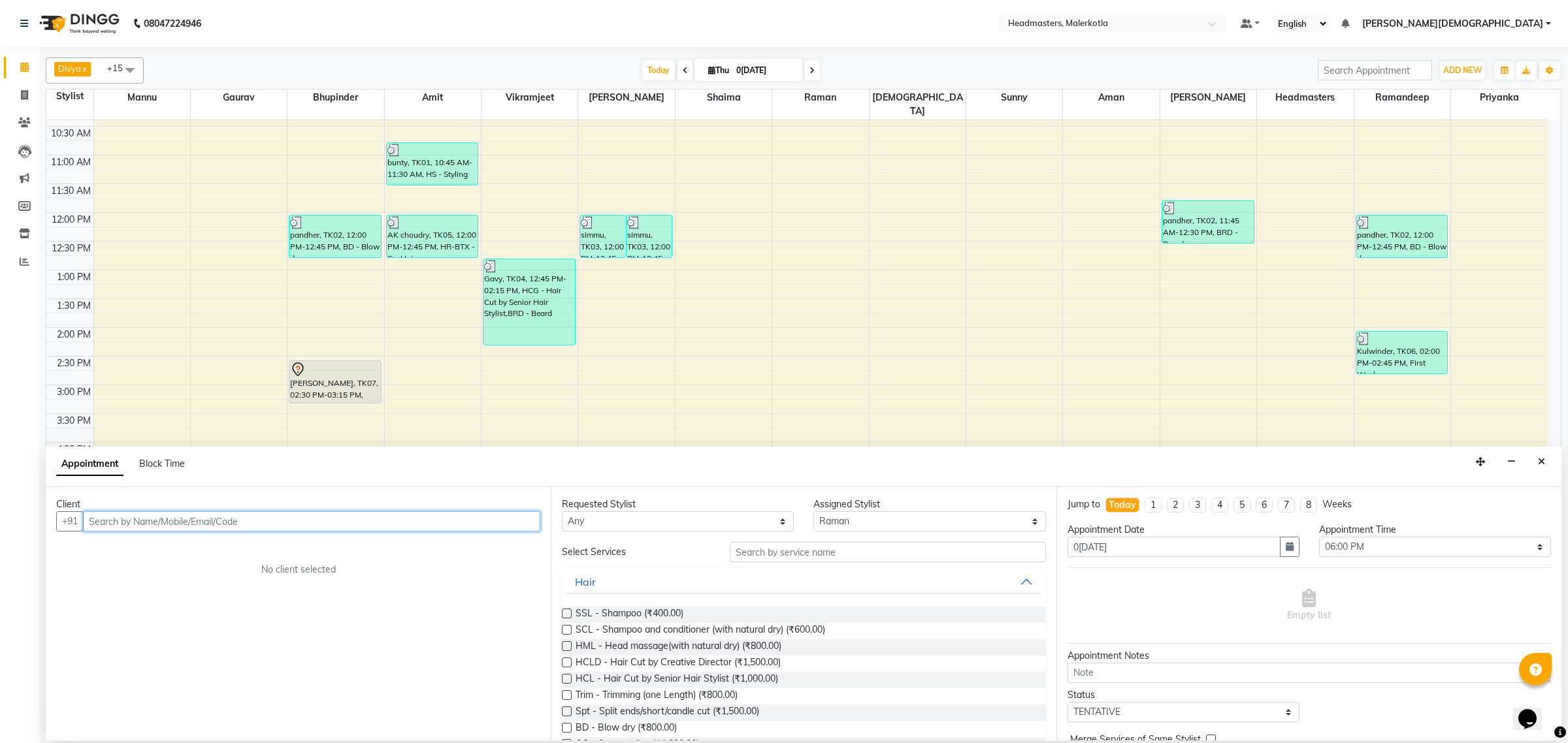
click at [247, 522] on input "text" at bounding box center [312, 522] width 457 height 20
click at [222, 544] on ngb-highlight "8283050884" at bounding box center [254, 549] width 65 height 13
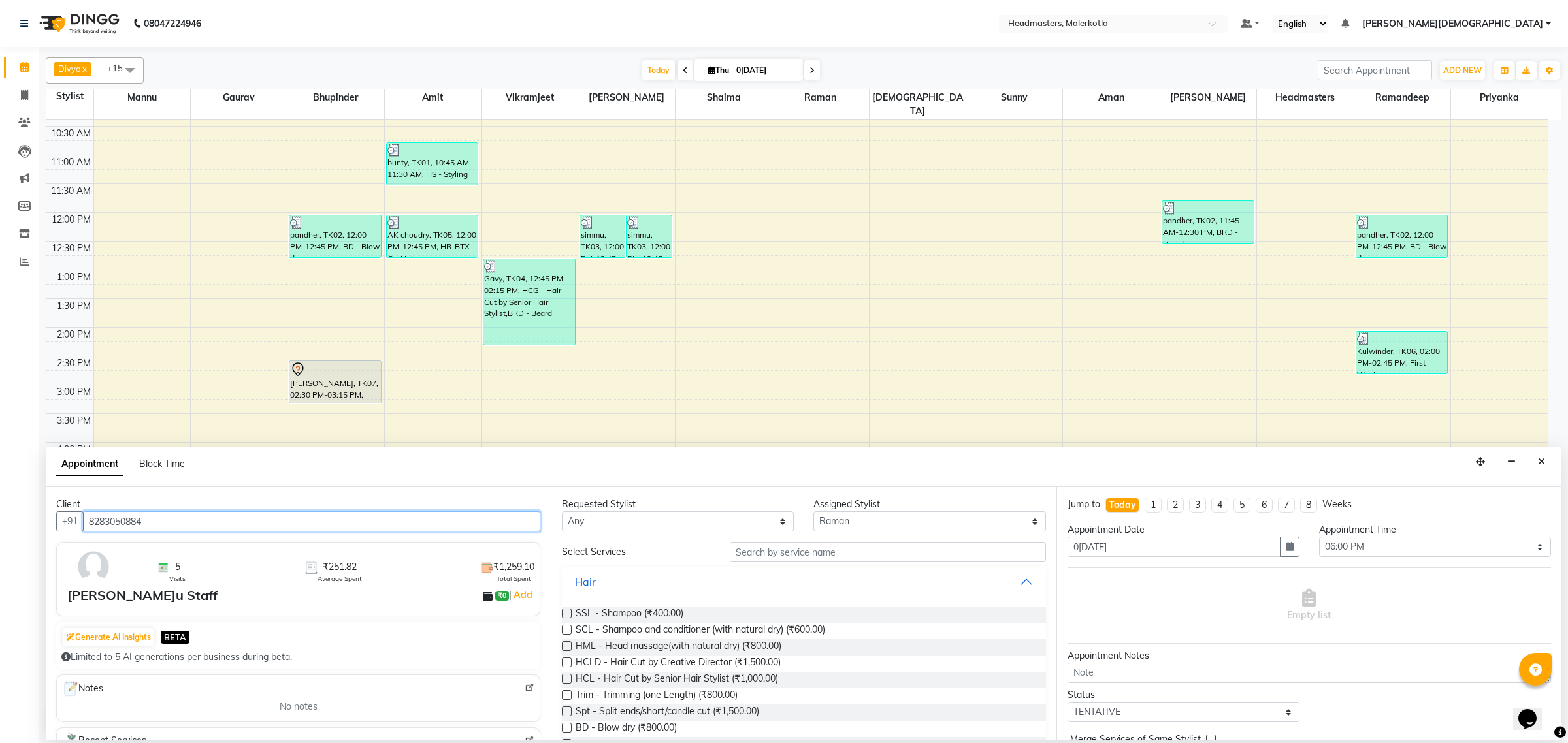
type input "8283050884"
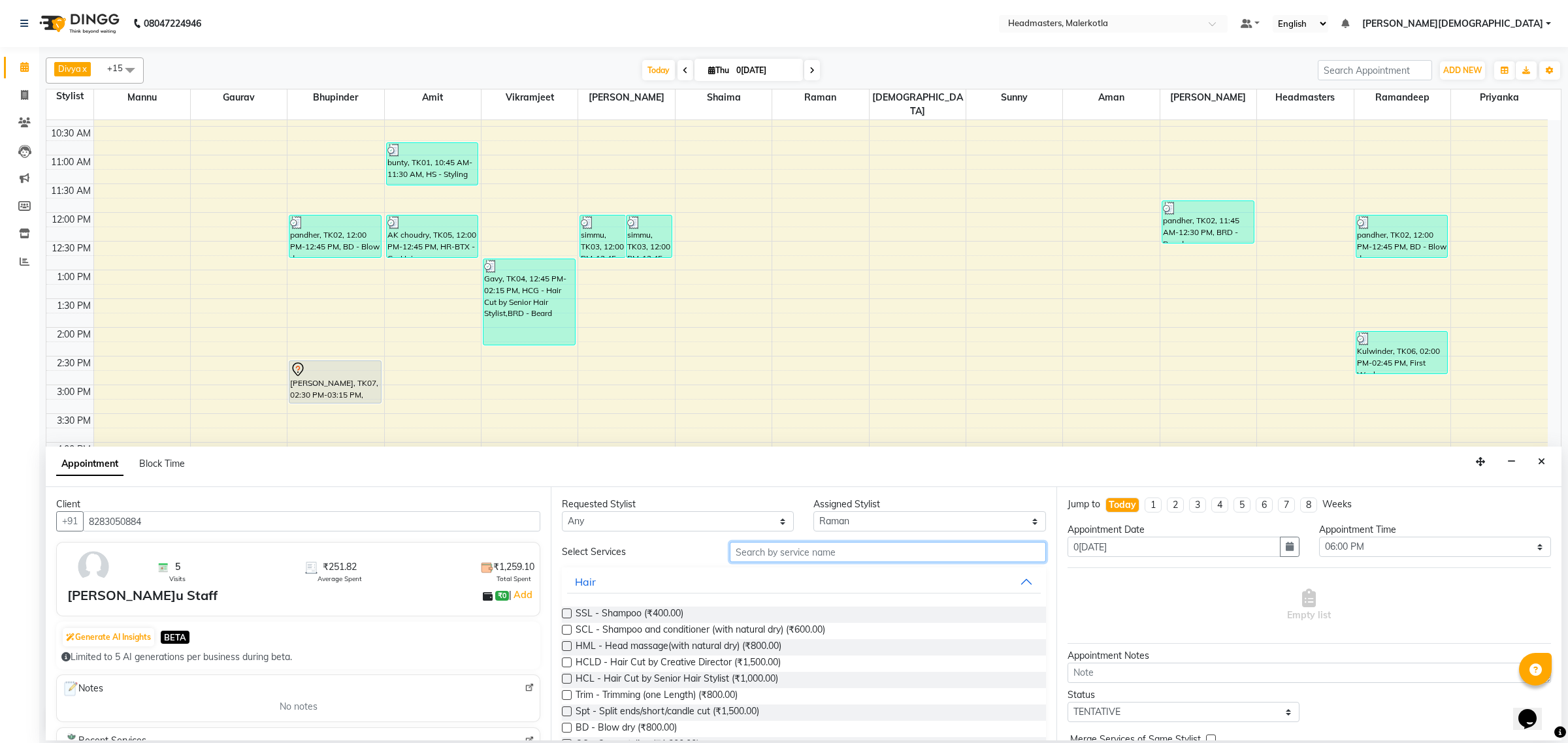
click at [868, 557] on input "text" at bounding box center [887, 552] width 316 height 20
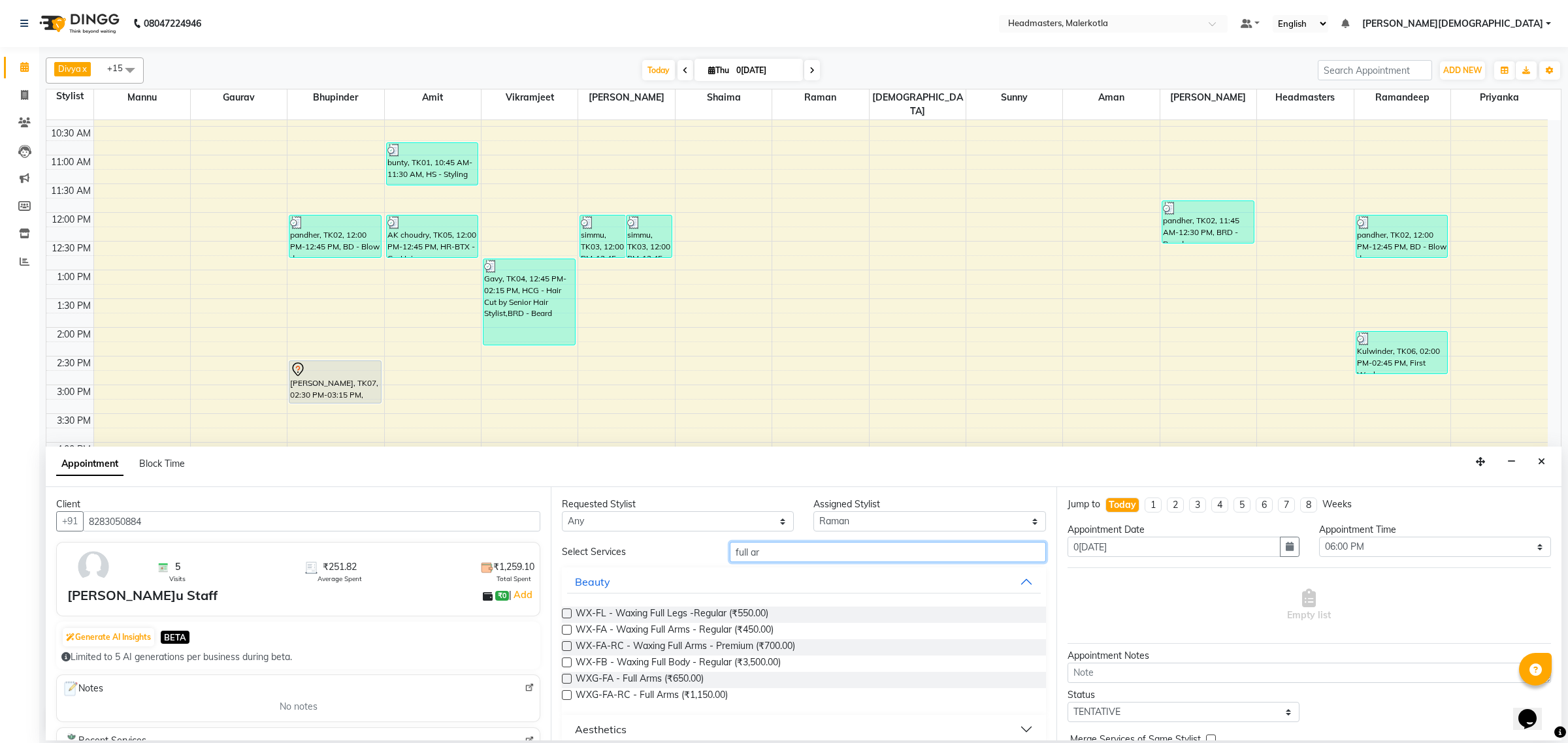
type input "full ar"
click at [567, 632] on label at bounding box center [567, 630] width 10 height 10
click at [567, 632] on input "checkbox" at bounding box center [566, 632] width 9 height 9
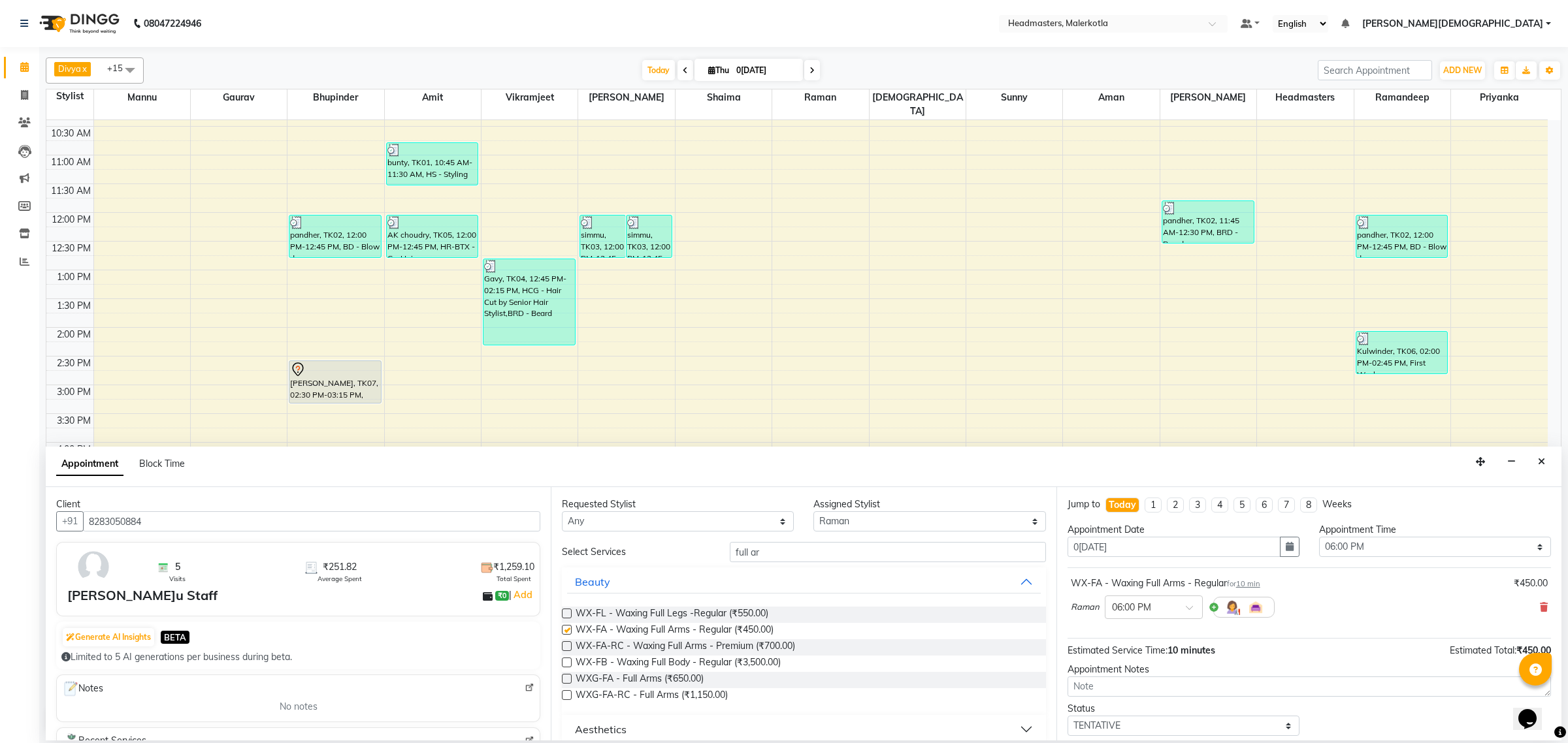
checkbox input "false"
click at [829, 553] on input "full ar" at bounding box center [887, 552] width 316 height 20
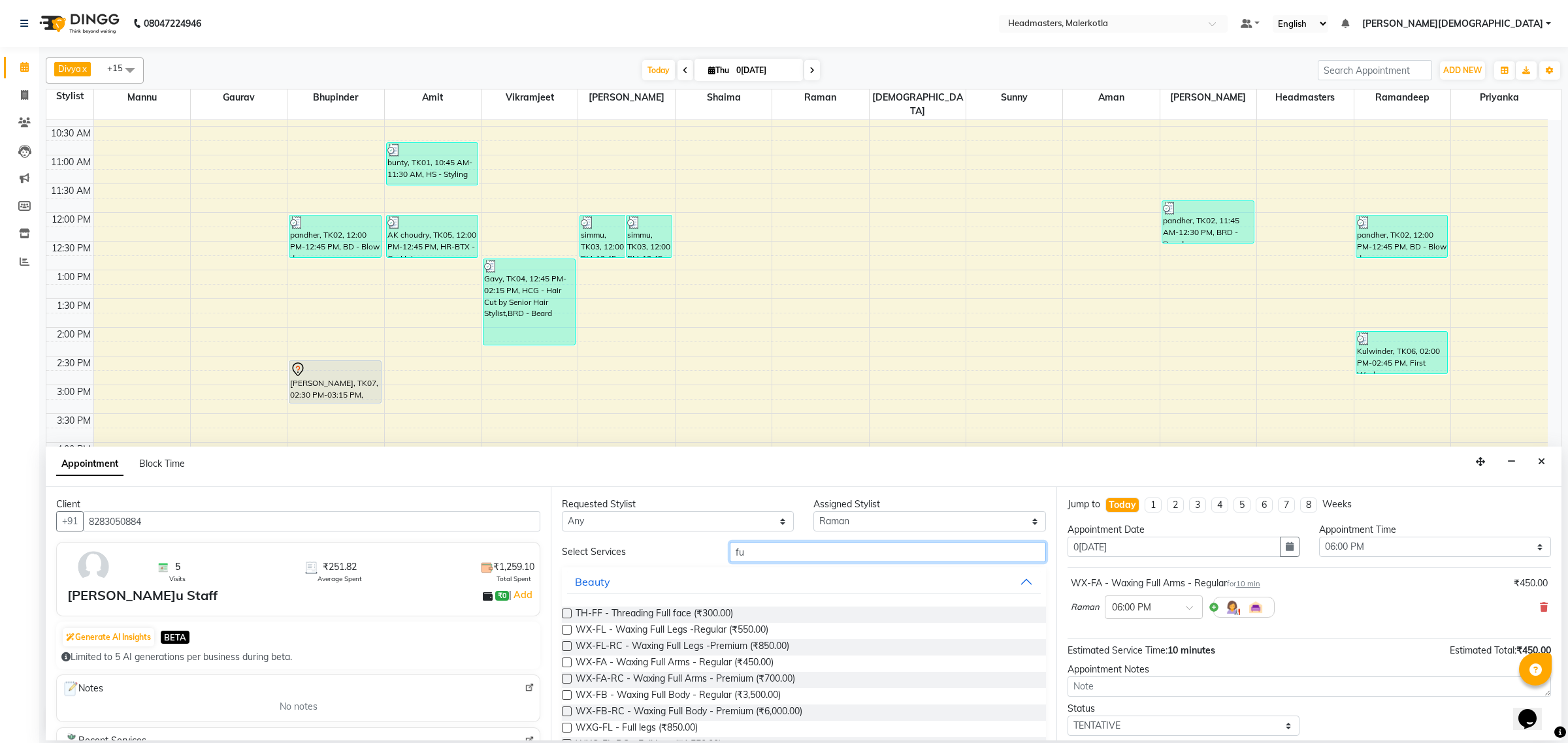
type input "f"
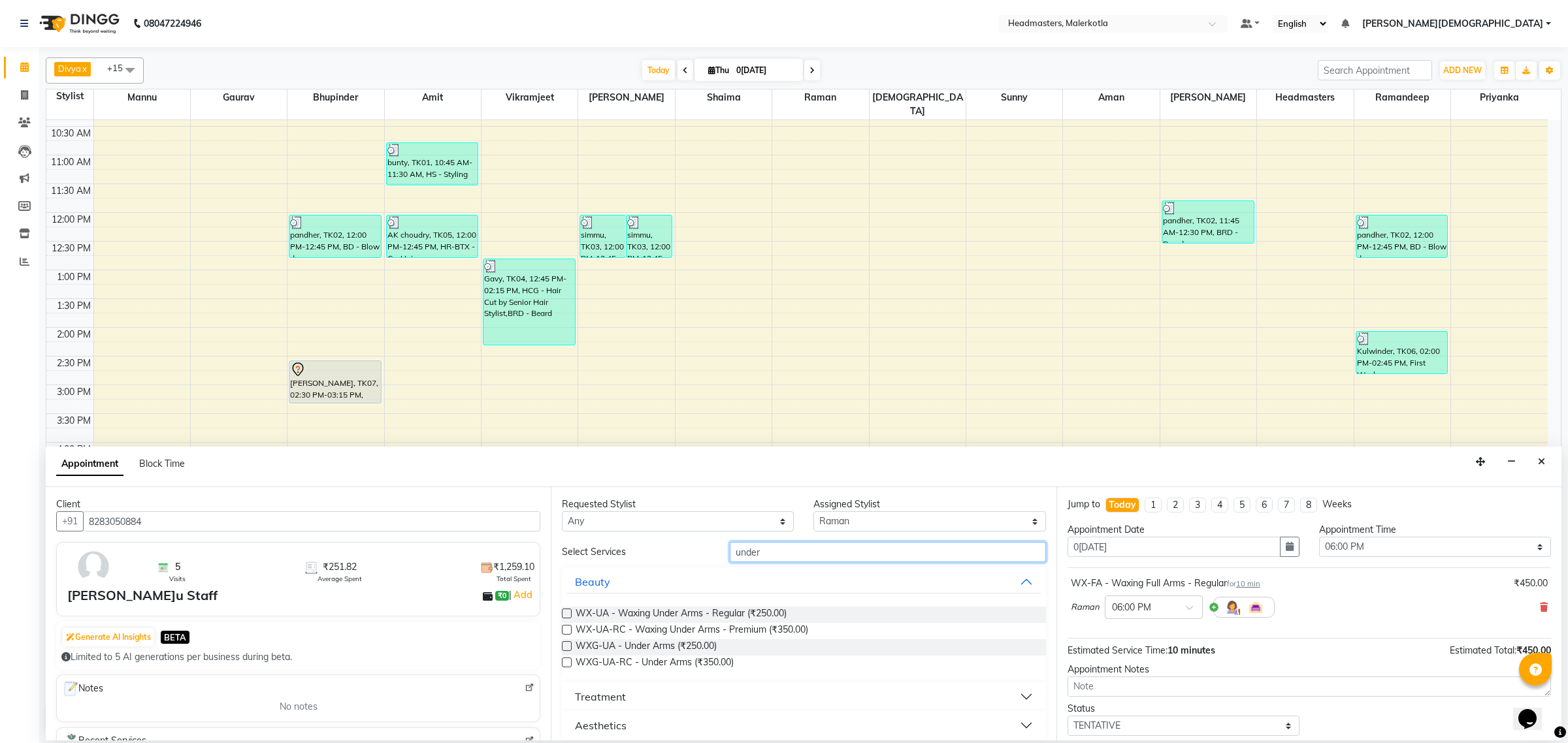
type input "under"
click at [567, 608] on div "WX-UA - Waxing Under Arms - Regular (₹250.00)" at bounding box center [803, 615] width 483 height 17
click at [565, 611] on label at bounding box center [567, 613] width 10 height 10
click at [565, 611] on input "checkbox" at bounding box center [566, 615] width 9 height 9
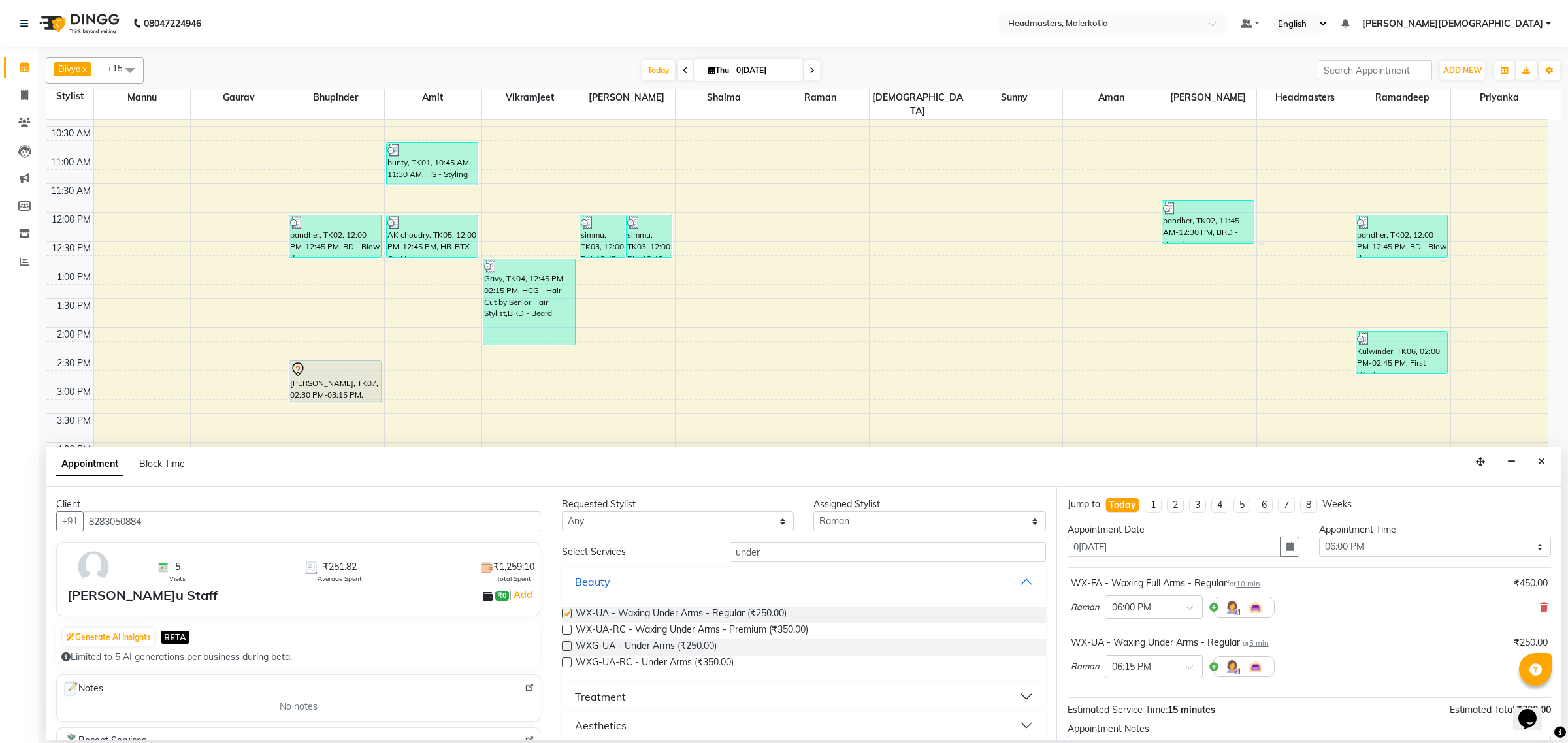
checkbox input "false"
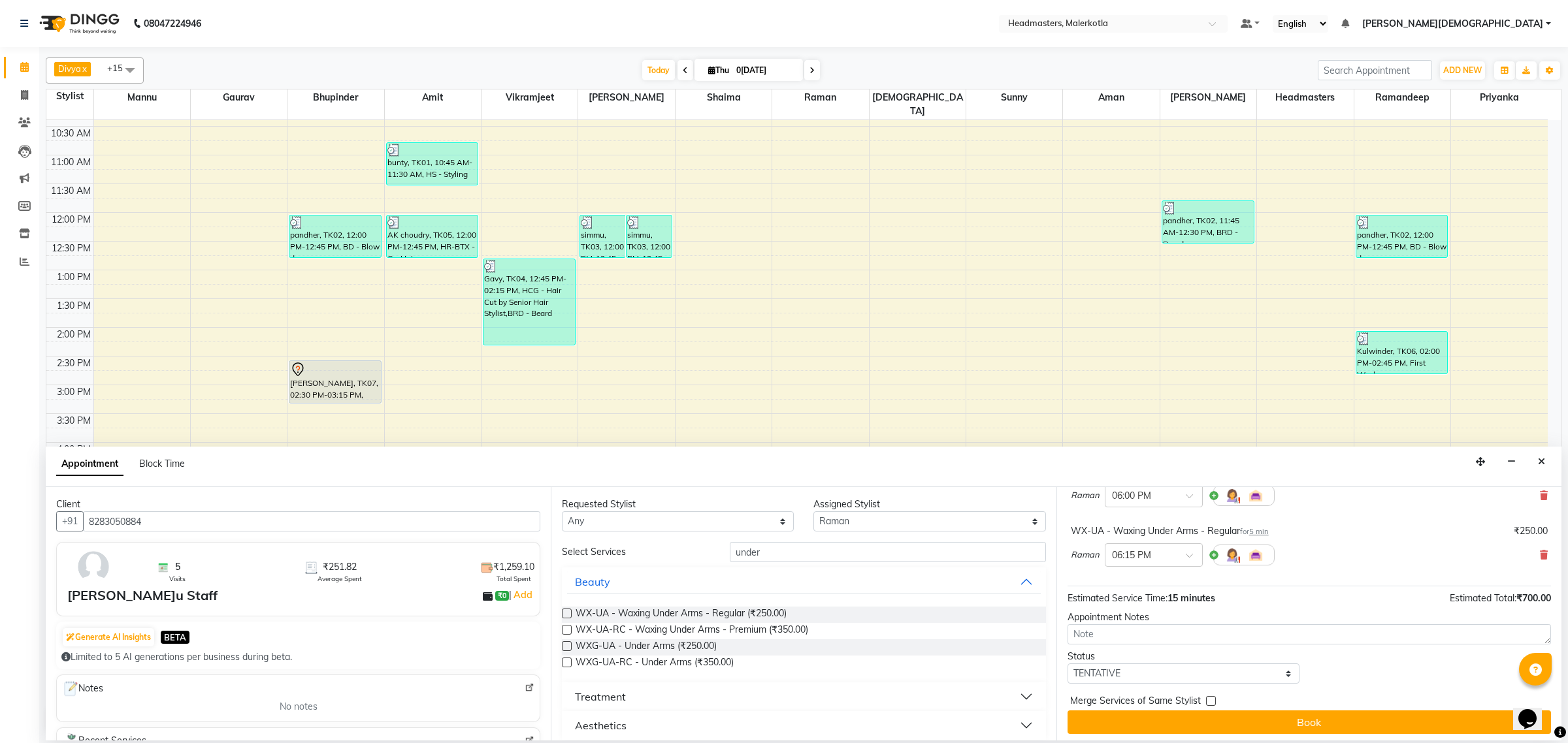
scroll to position [116, 0]
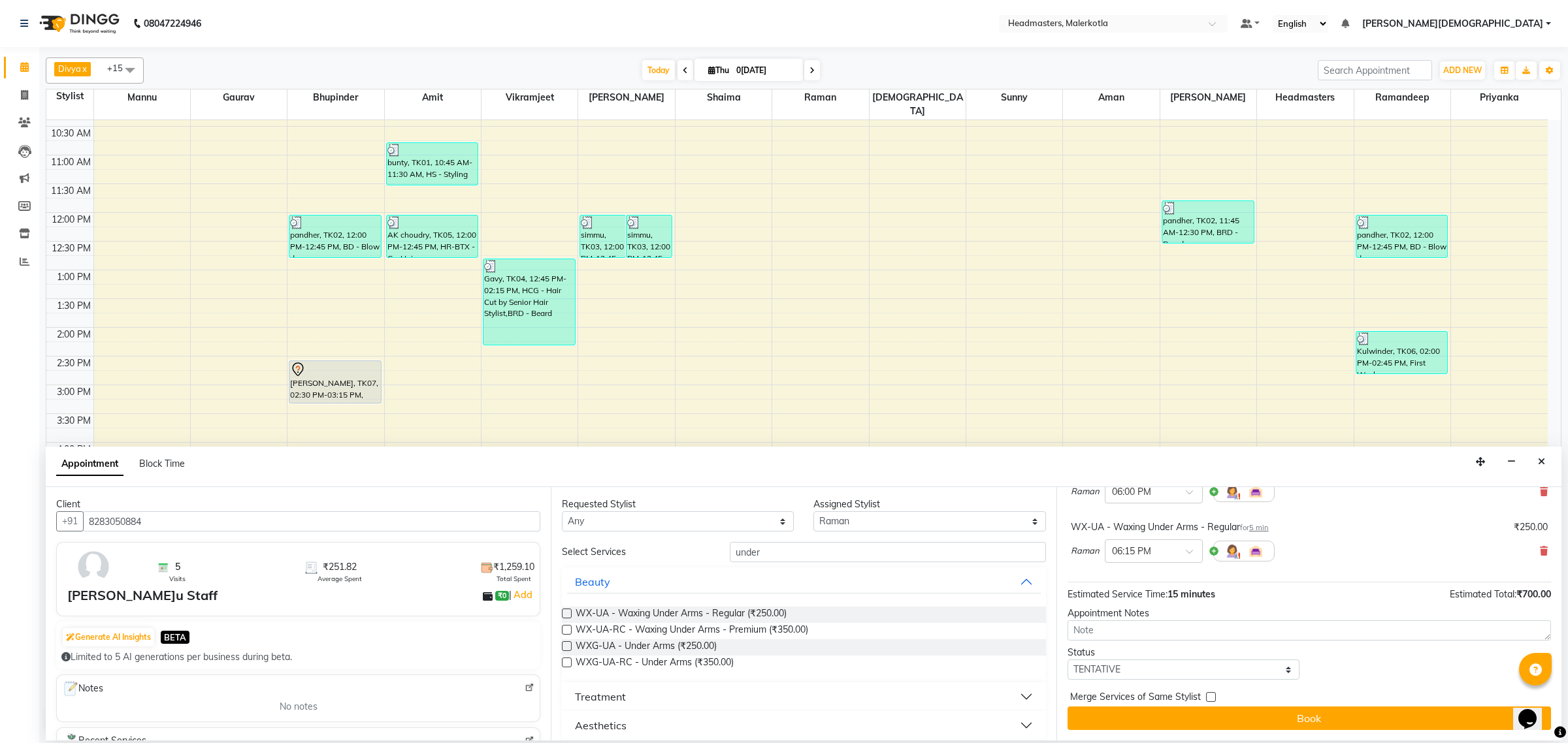
drag, startPoint x: 1236, startPoint y: 720, endPoint x: 1161, endPoint y: 739, distance: 77.4
click at [1235, 720] on button "Book" at bounding box center [1309, 718] width 483 height 24
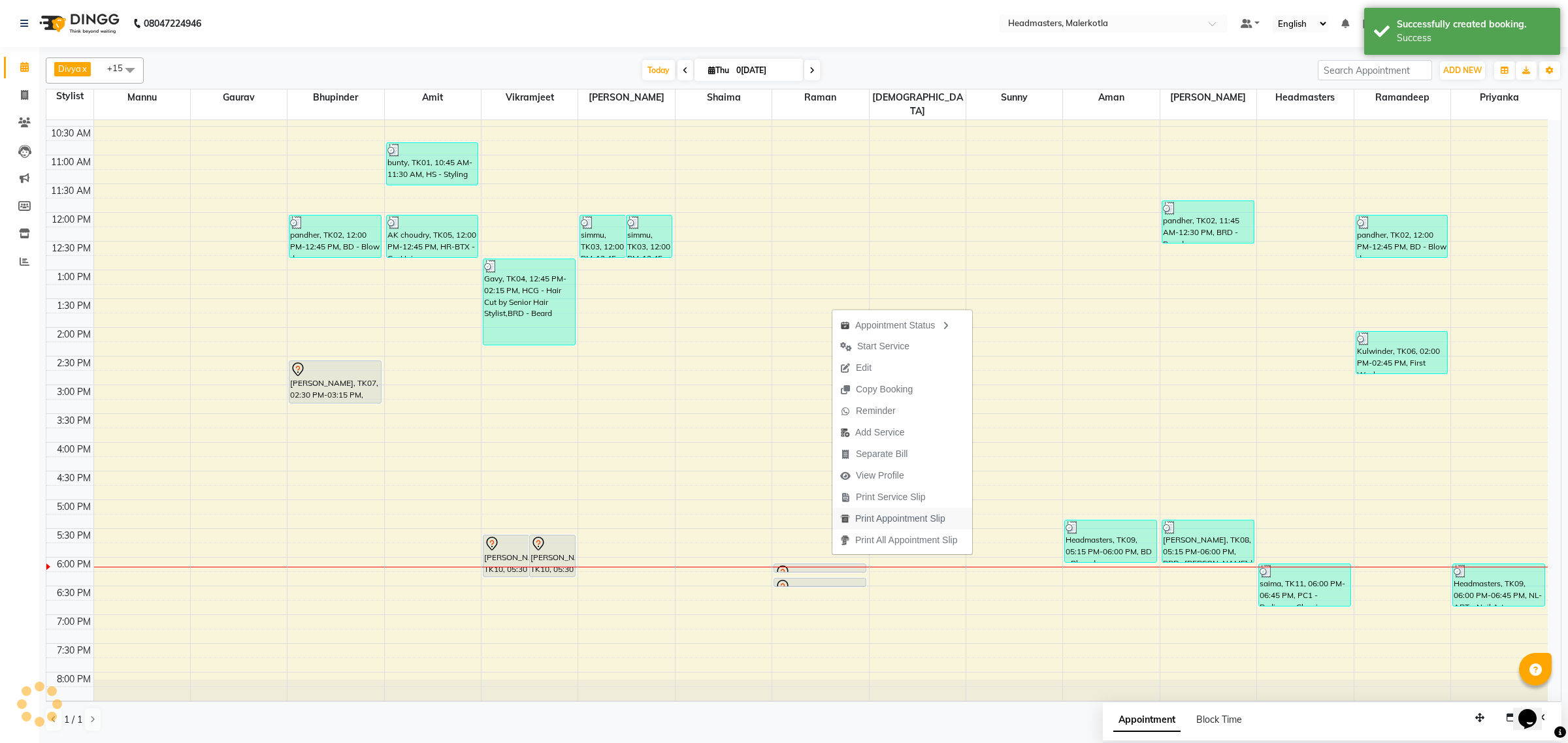
click at [903, 521] on span "Print Appointment Slip" at bounding box center [900, 519] width 90 height 14
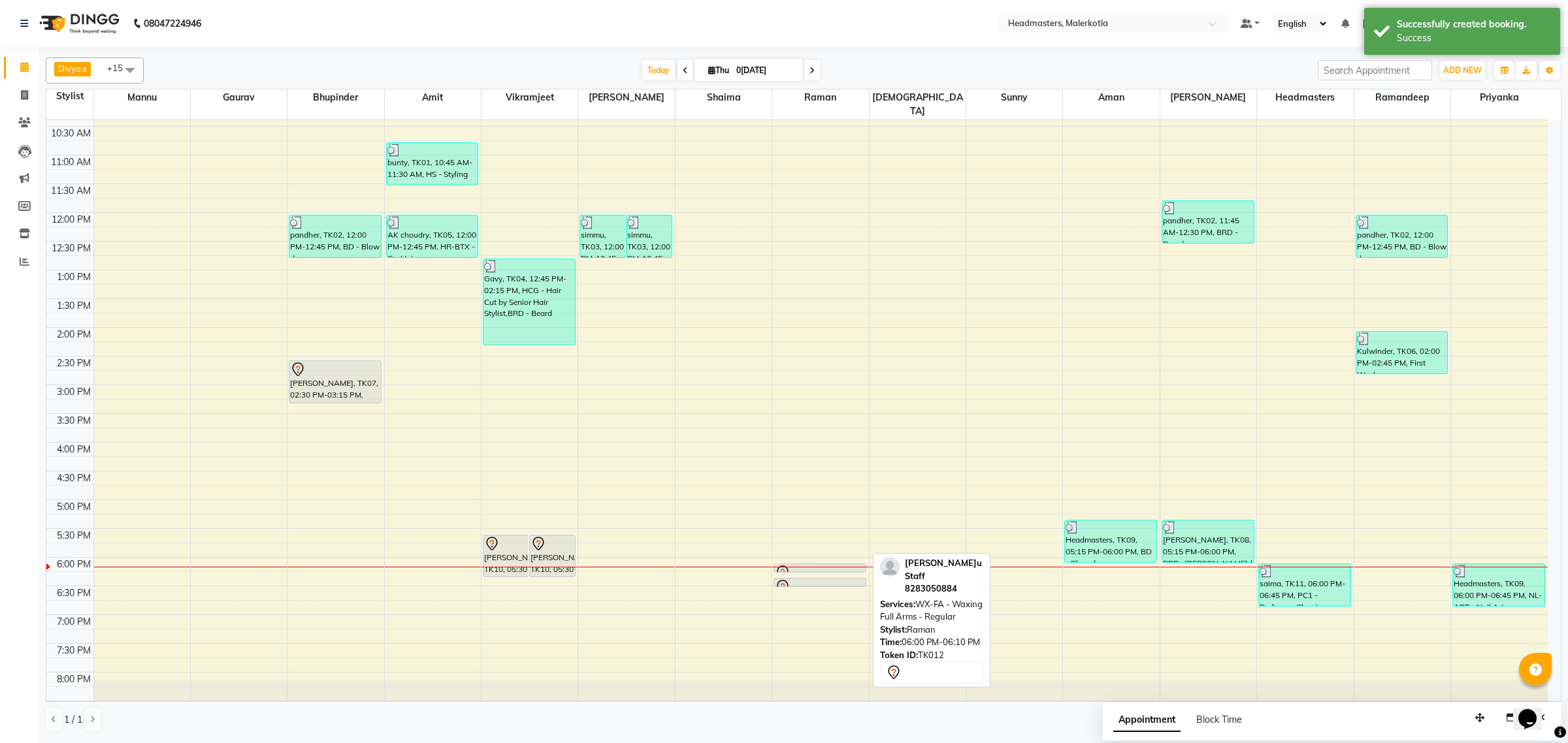
click at [808, 565] on div at bounding box center [820, 573] width 90 height 16
select select "7"
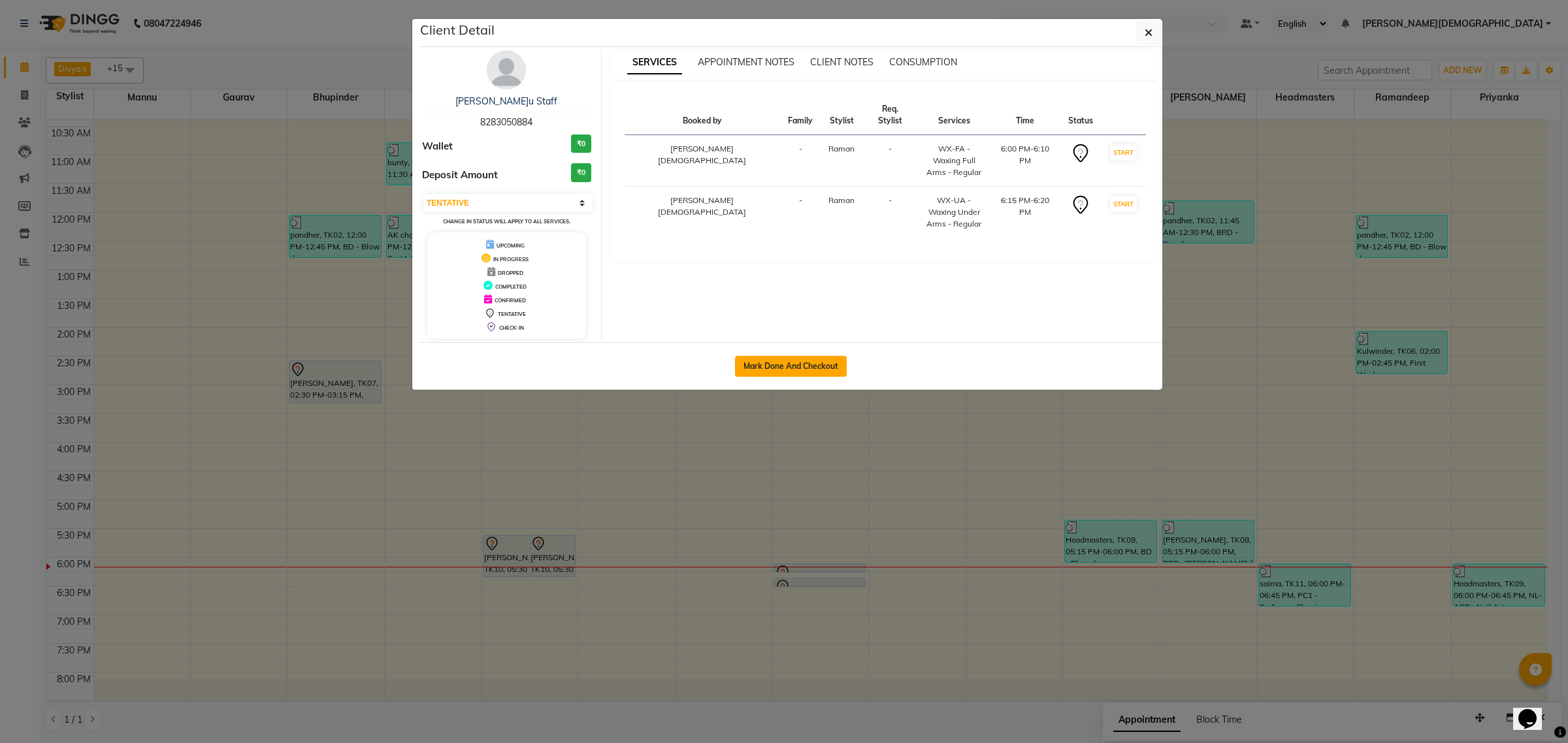
click at [831, 362] on button "Mark Done And Checkout" at bounding box center [791, 366] width 111 height 21
select select "service"
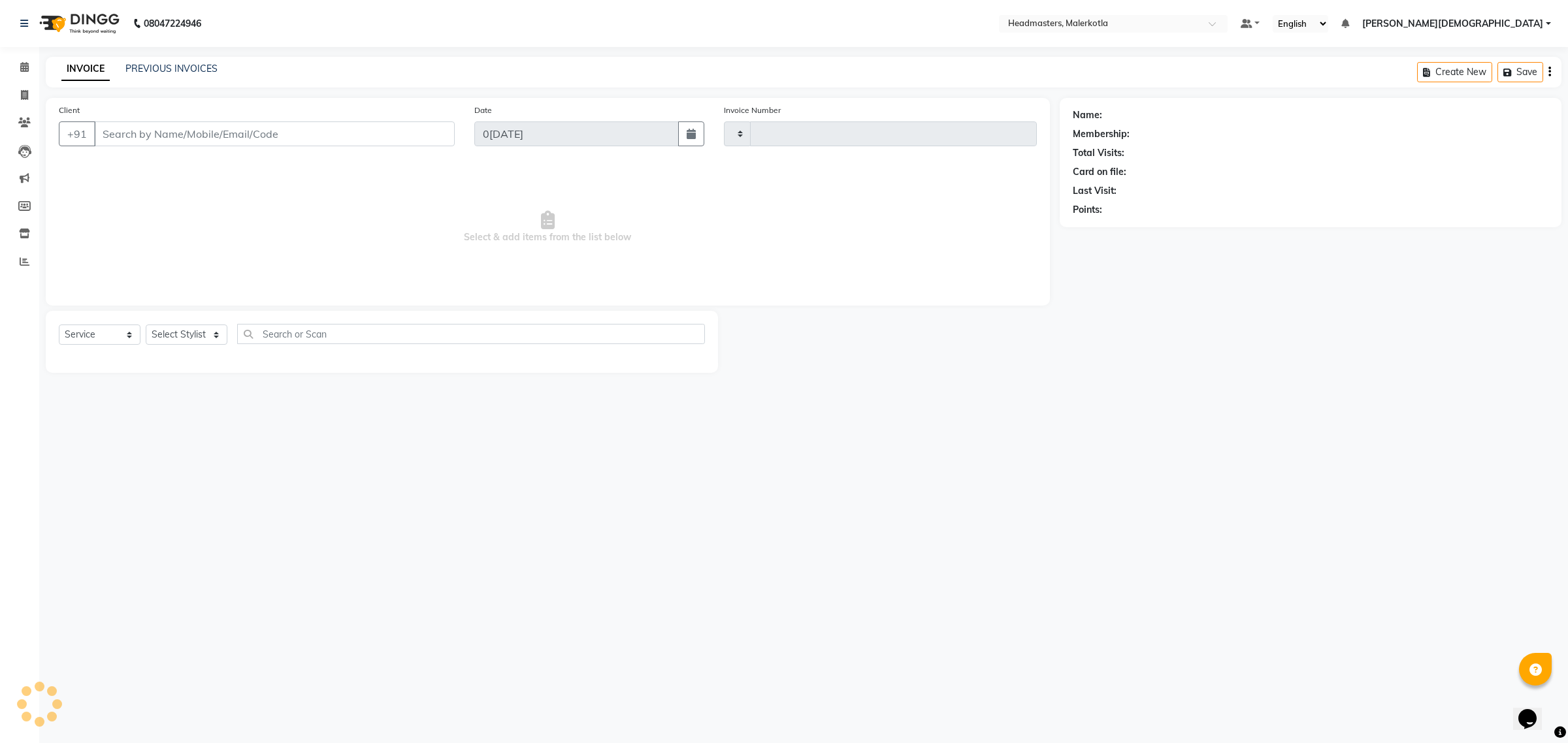
type input "4007"
select select "7368"
type input "8283050884"
select select "65918"
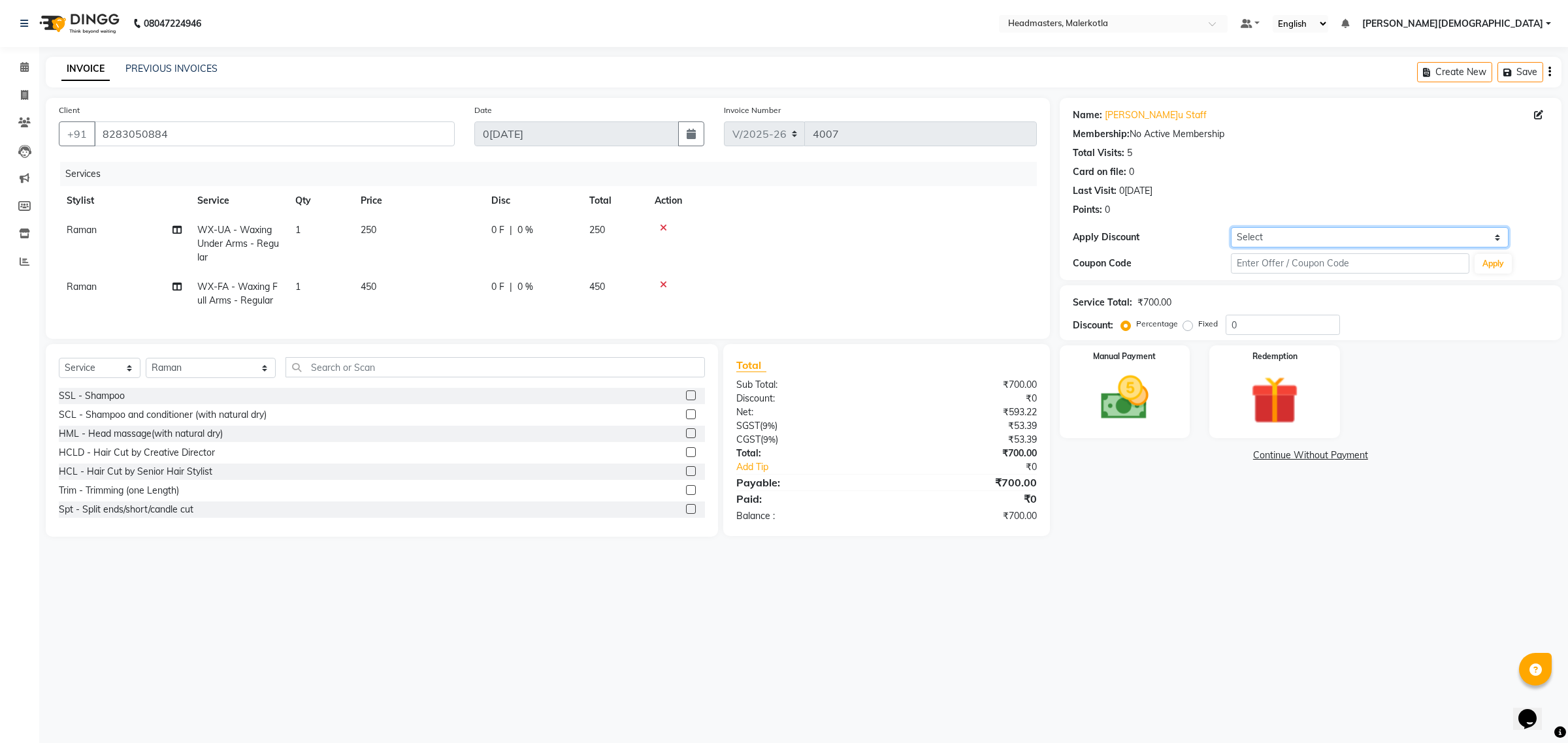
click at [1265, 239] on select "Select Coupon → Pending Payment Coupon → Already Paid Coupon → Wrong Job Card C…" at bounding box center [1370, 237] width 278 height 20
select select "8: Object"
click at [1231, 227] on select "Select Coupon → Pending Payment Coupon → Already Paid Coupon → Wrong Job Card C…" at bounding box center [1370, 237] width 278 height 20
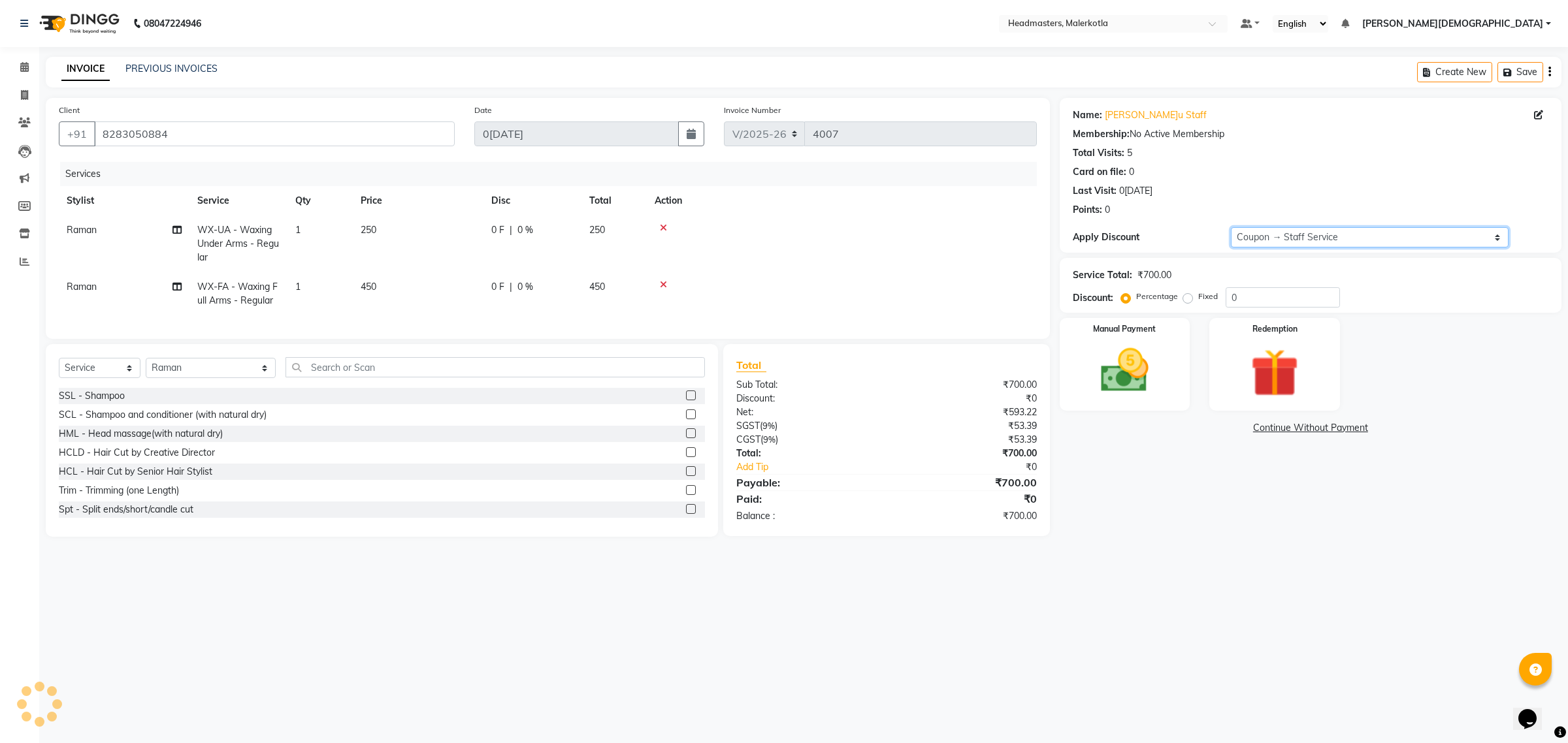
type input "100"
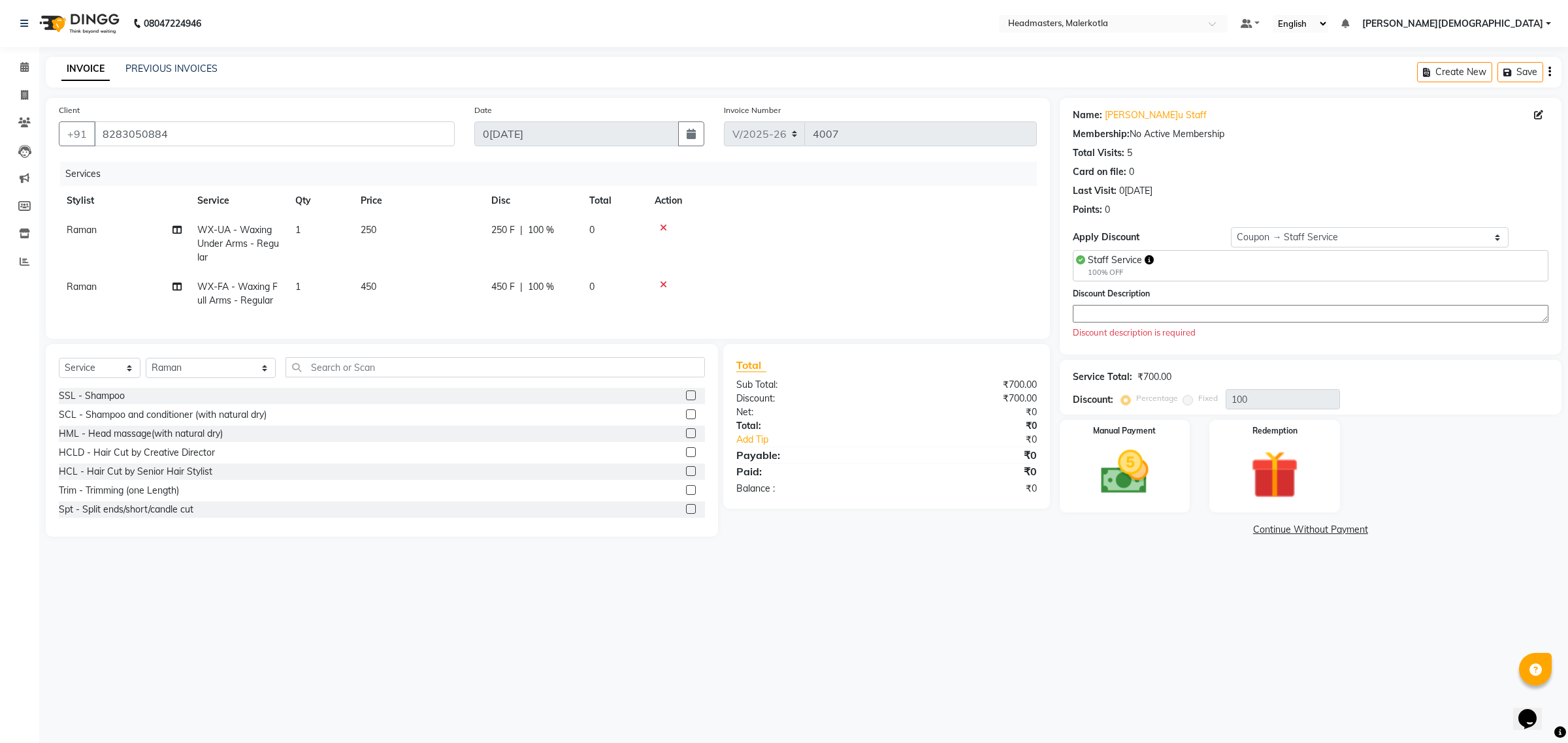
click at [1140, 258] on span "Staff Service" at bounding box center [1114, 260] width 54 height 12
copy span "Staff Service"
click at [1151, 307] on textarea at bounding box center [1310, 314] width 475 height 17
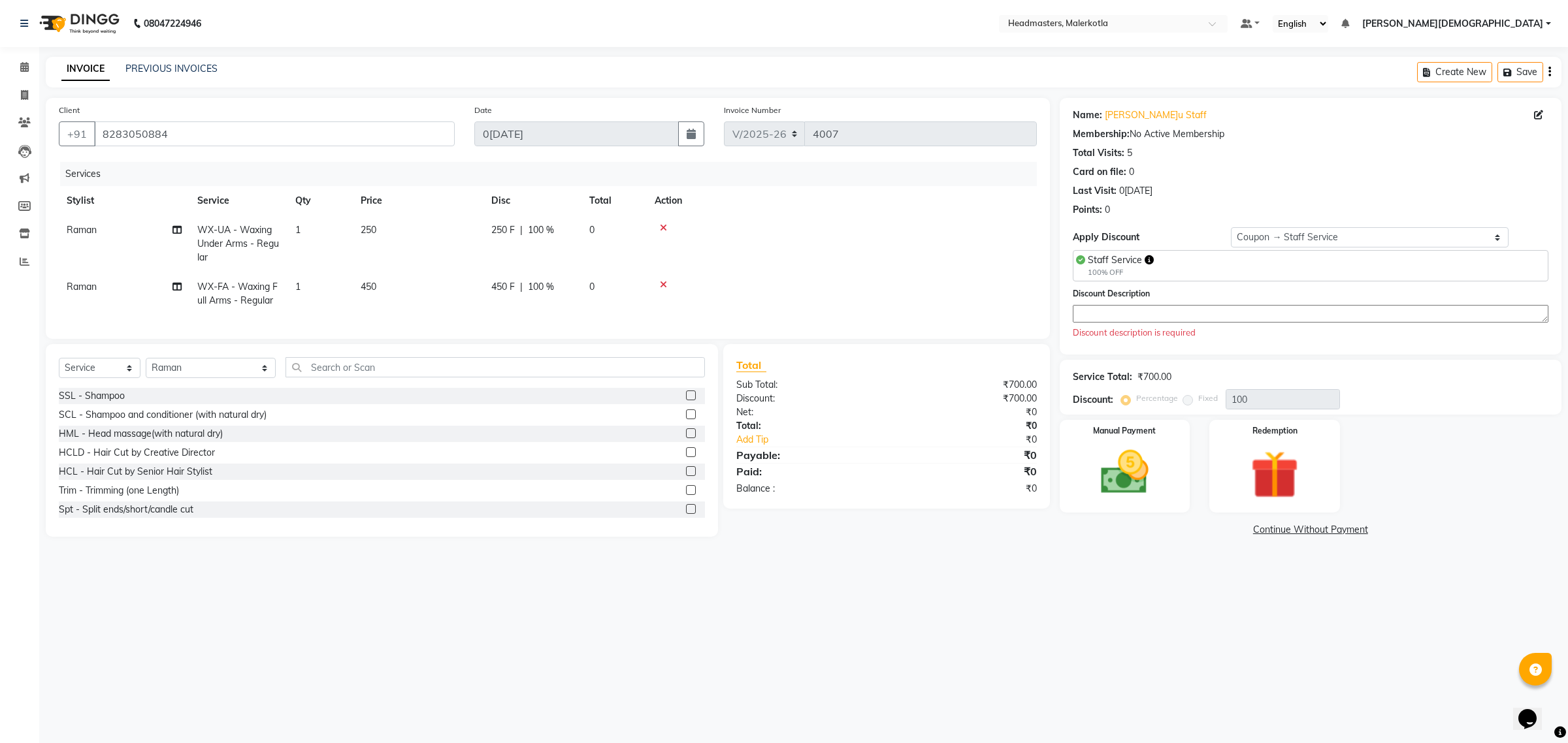
paste textarea "Staff Service"
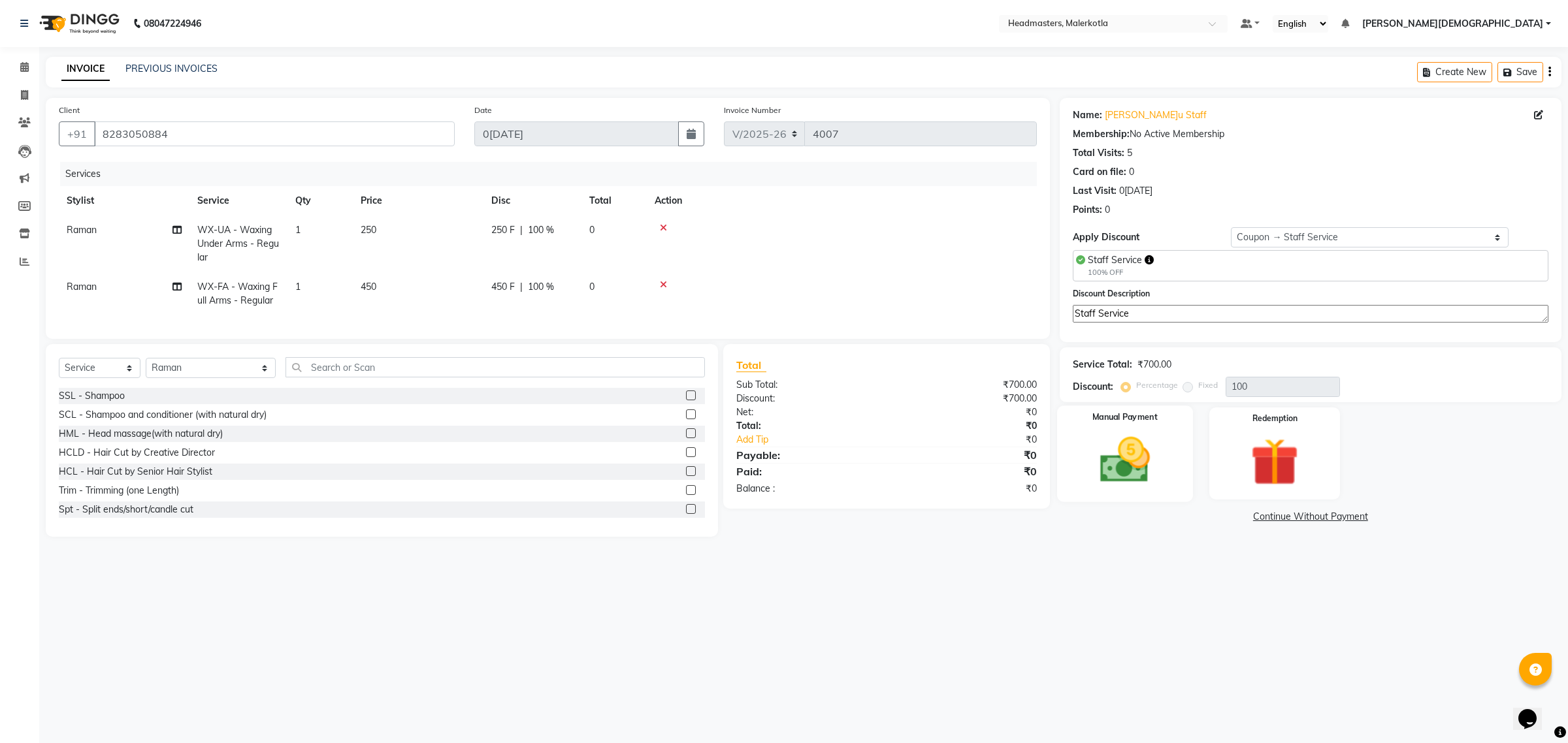
type textarea "Staff Service"
click at [1154, 462] on img at bounding box center [1124, 459] width 81 height 57
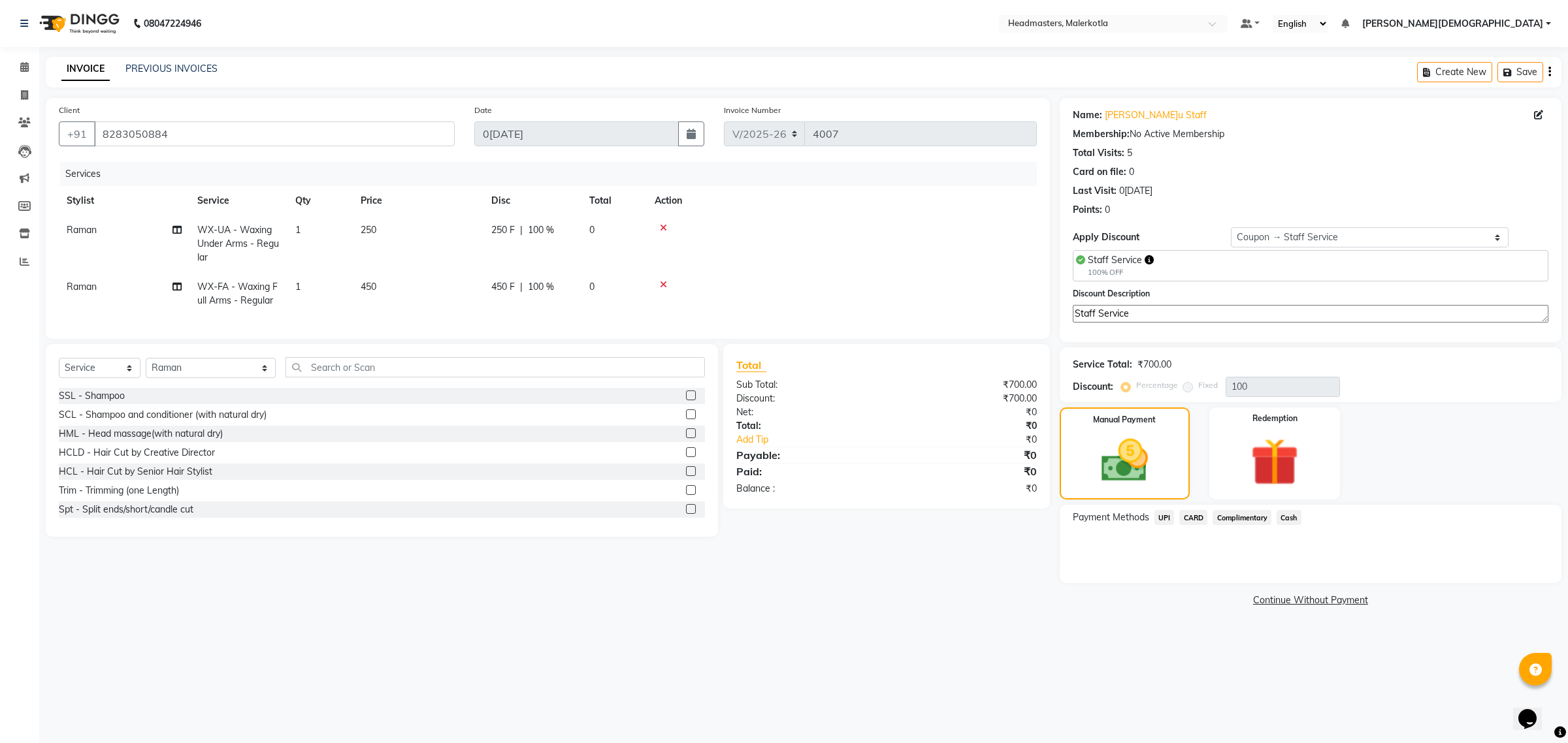
click at [1248, 514] on span "Complimentary" at bounding box center [1242, 517] width 59 height 15
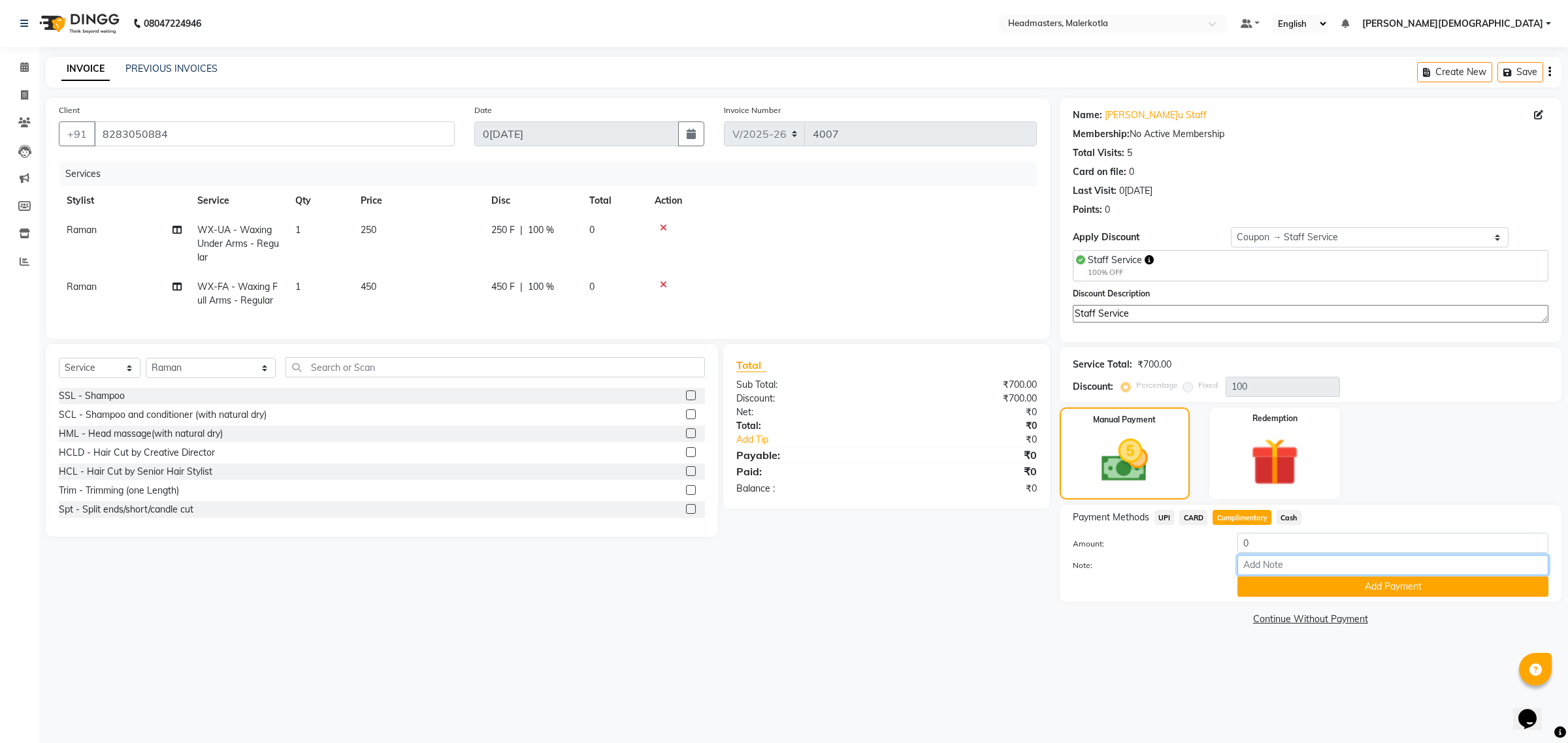
click at [1286, 563] on input "Note:" at bounding box center [1393, 565] width 311 height 20
paste input "Staff Service"
type input "Staff Service"
click at [1336, 585] on button "Add Payment" at bounding box center [1393, 587] width 311 height 20
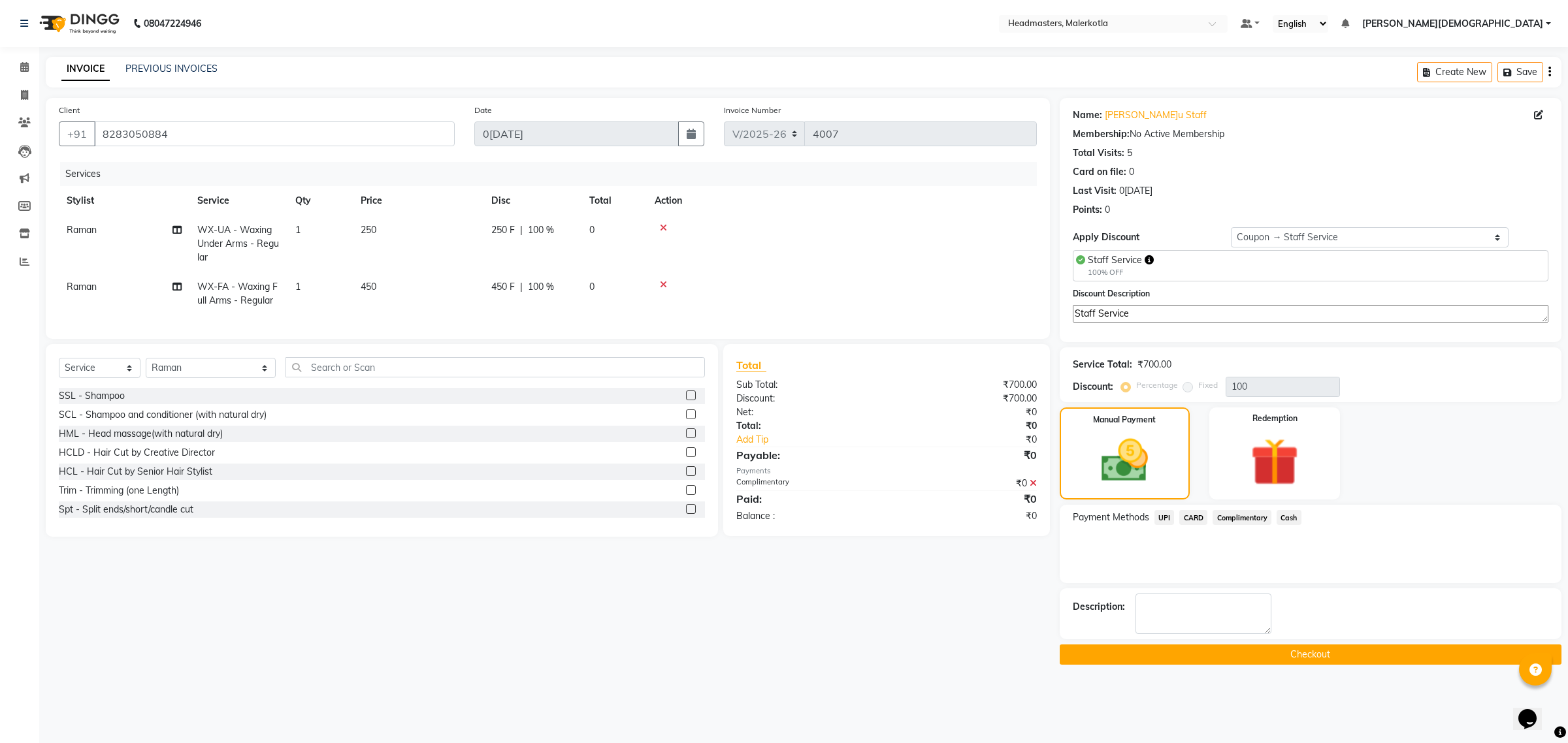
click at [1339, 655] on button "Checkout" at bounding box center [1310, 655] width 501 height 20
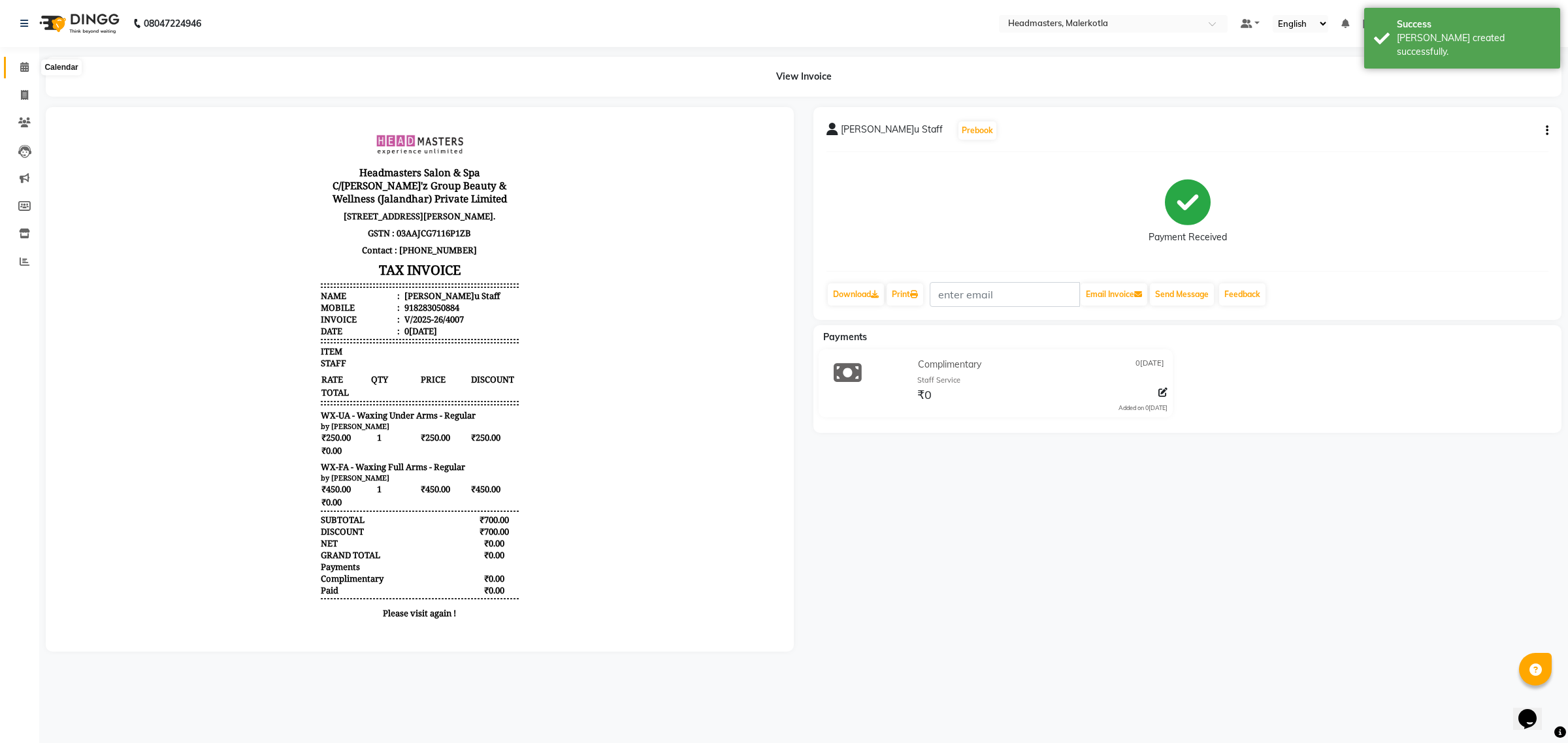
click at [31, 69] on span at bounding box center [25, 67] width 23 height 15
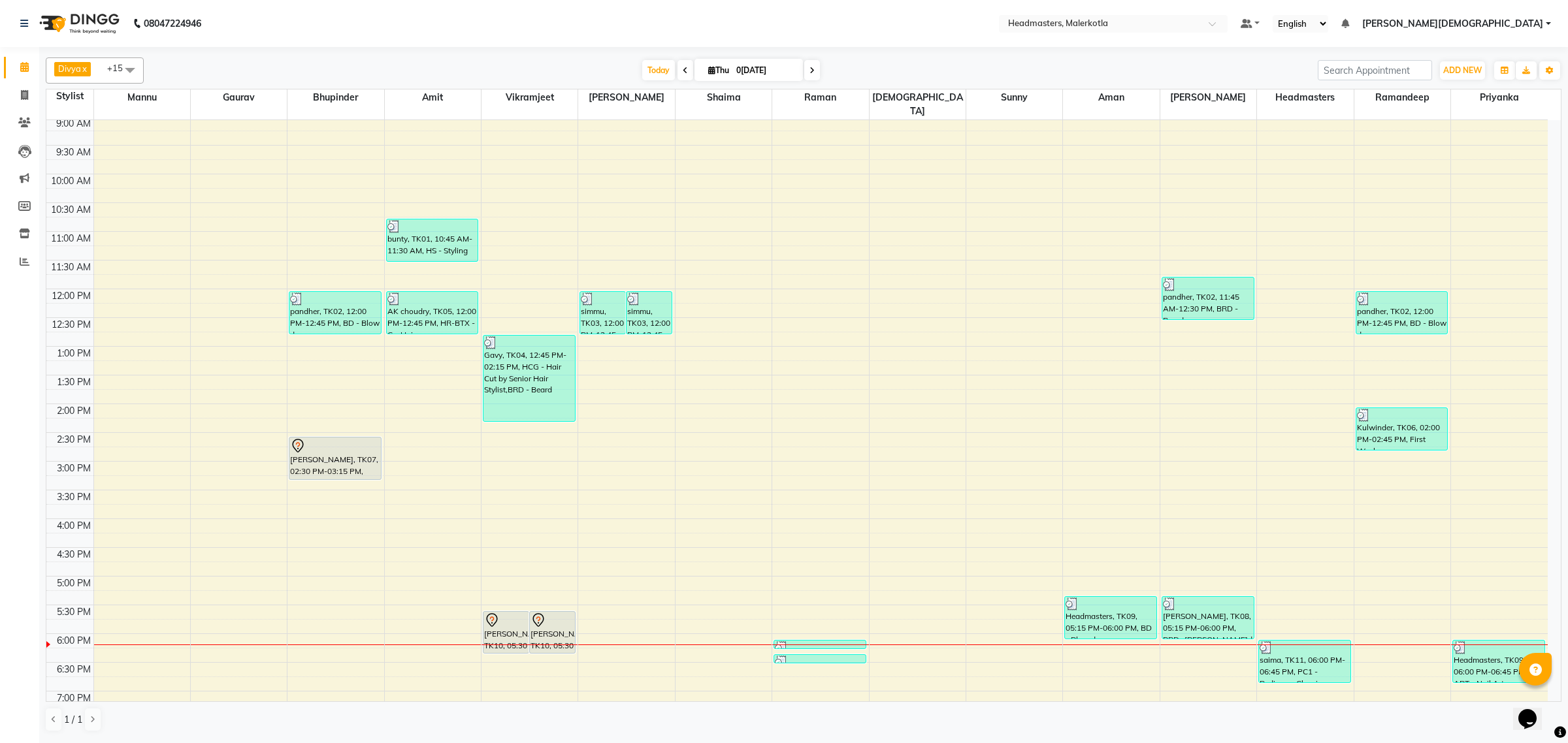
scroll to position [73, 0]
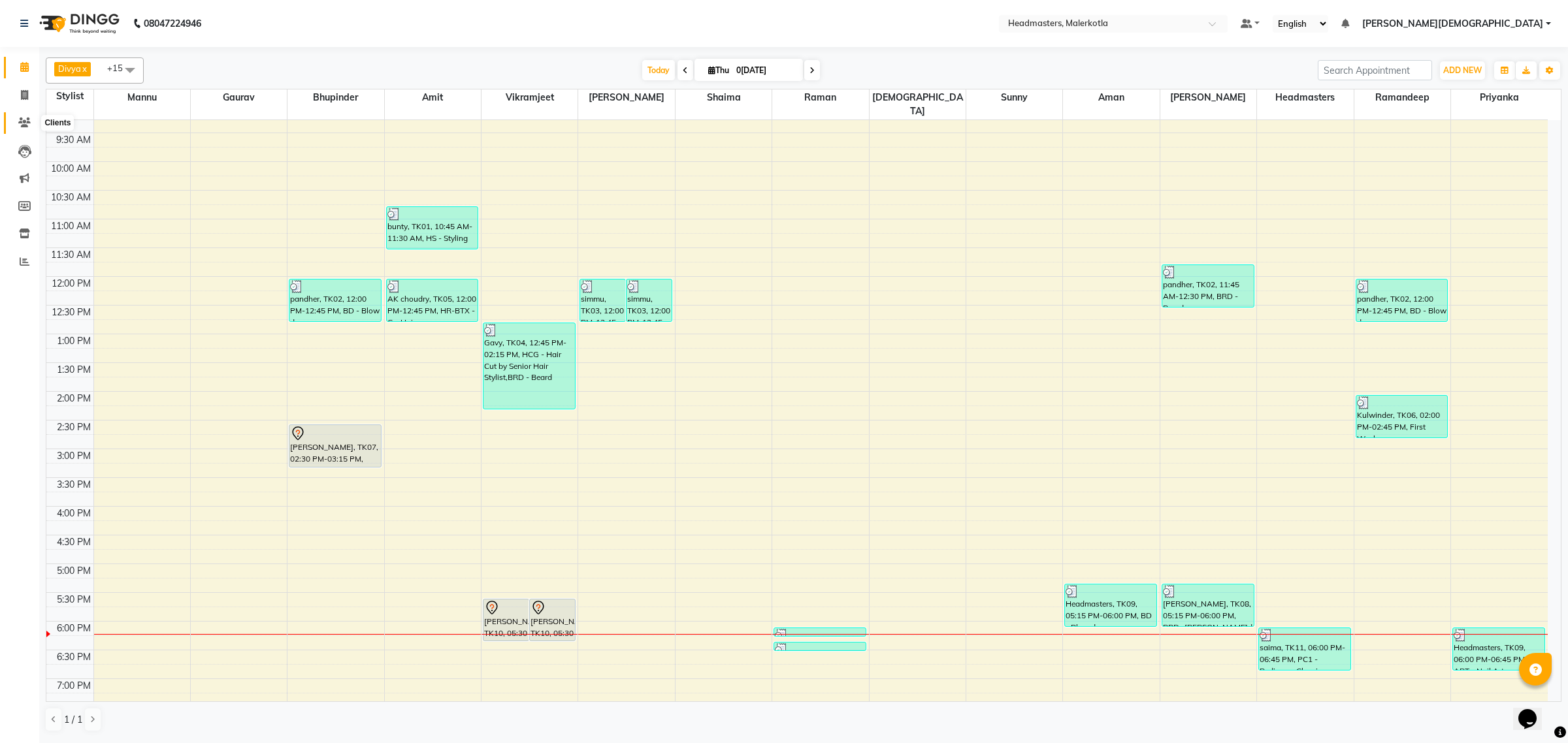
click at [24, 125] on icon at bounding box center [24, 123] width 12 height 10
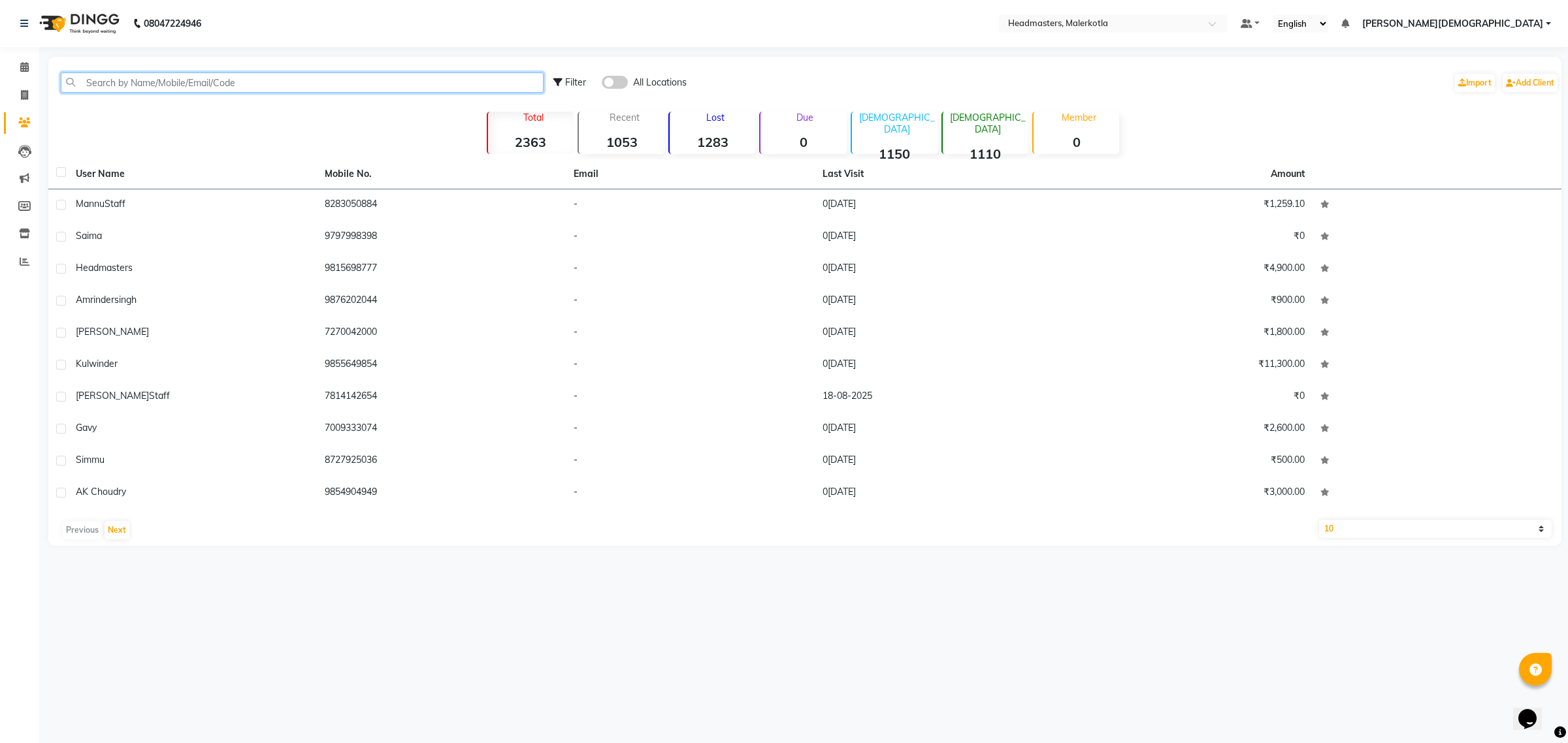
click at [139, 82] on input "text" at bounding box center [302, 82] width 483 height 20
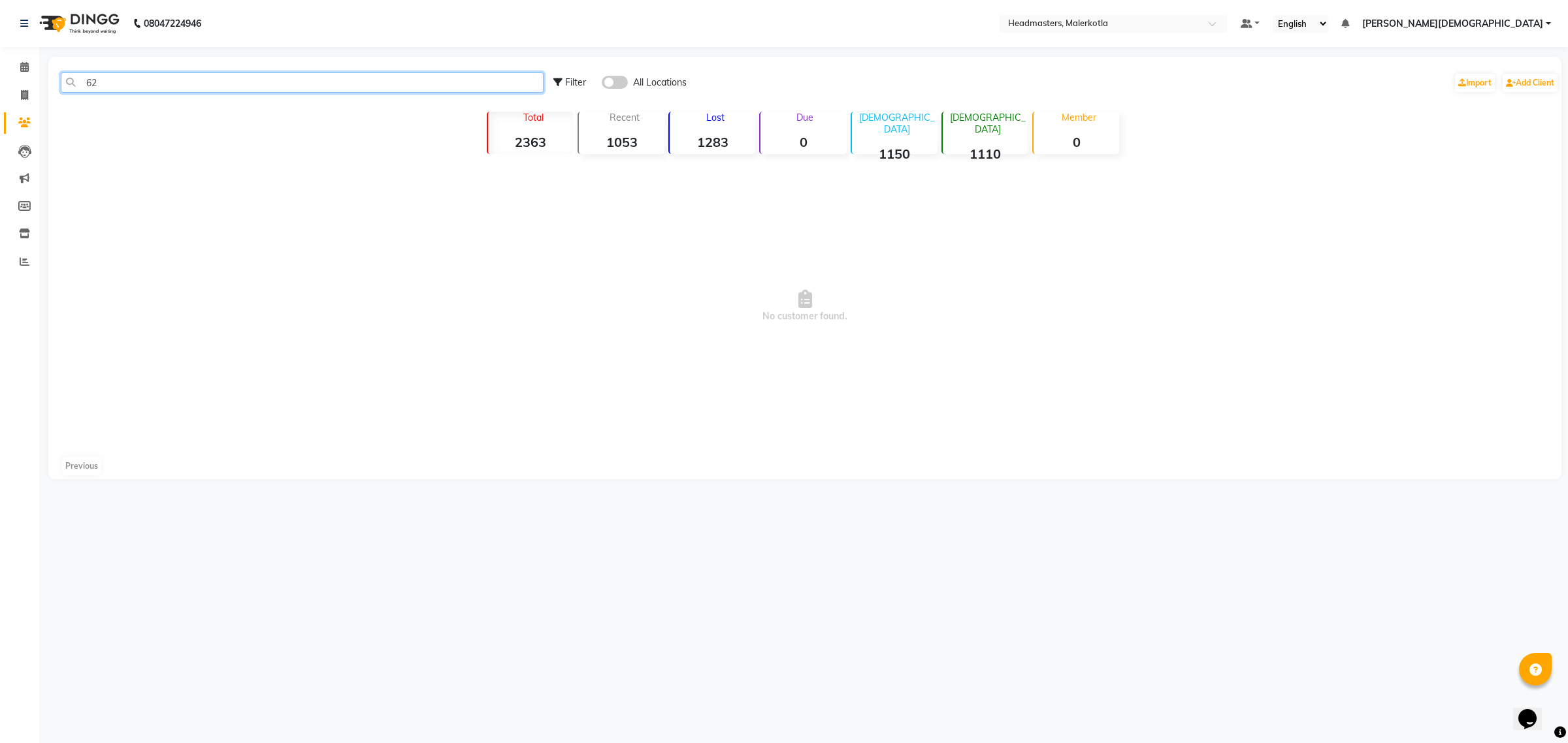
type input "6"
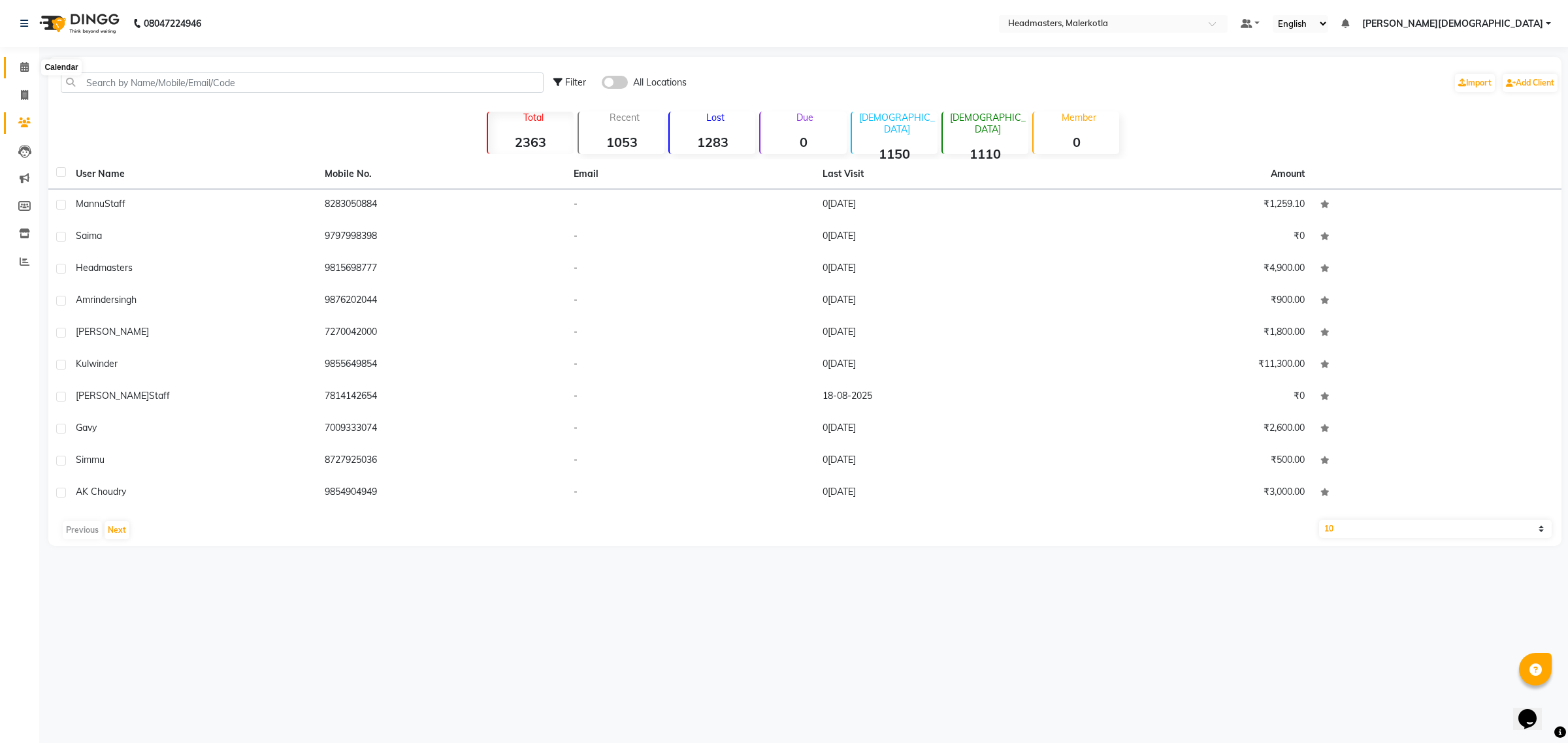
click at [21, 62] on icon at bounding box center [25, 67] width 9 height 10
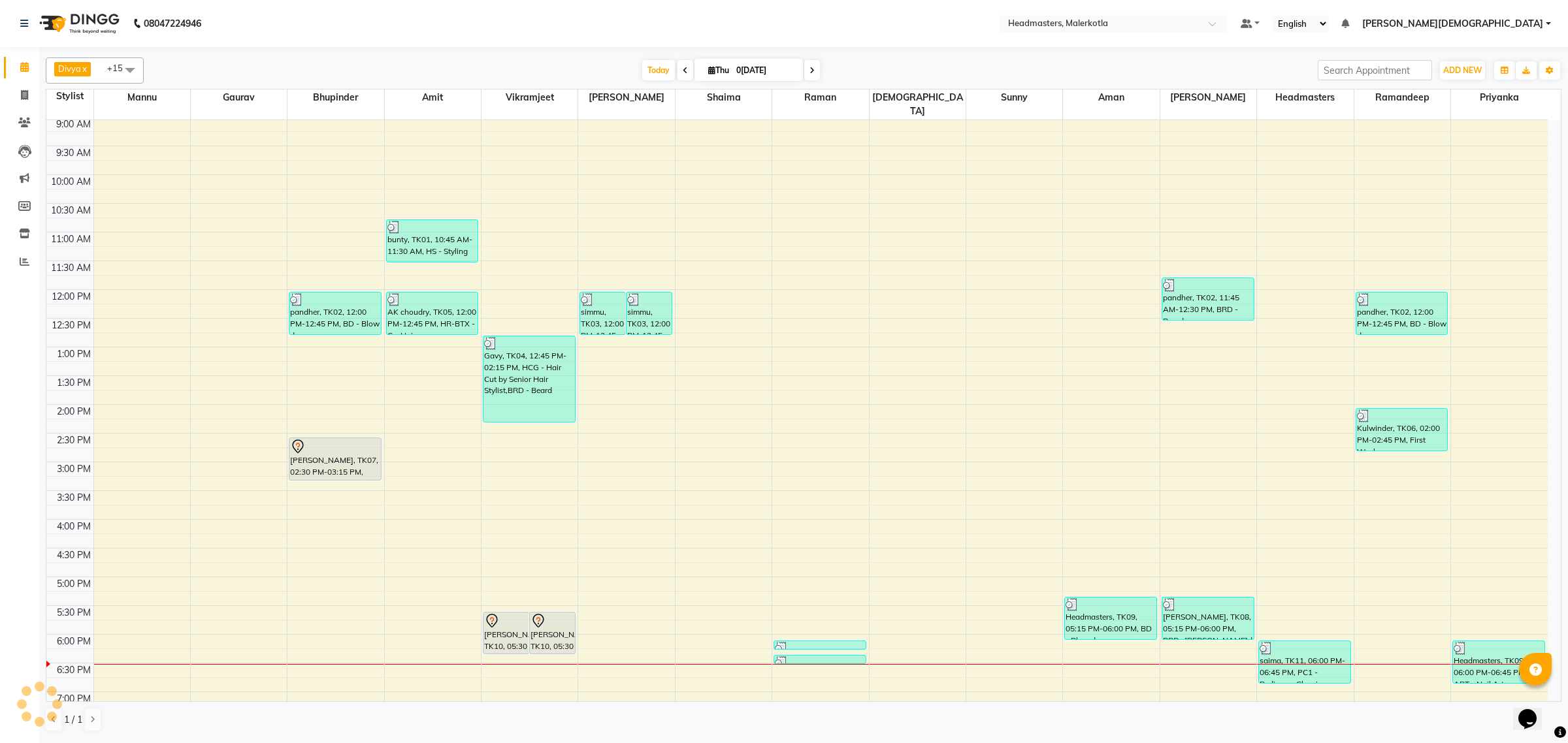
scroll to position [54, 0]
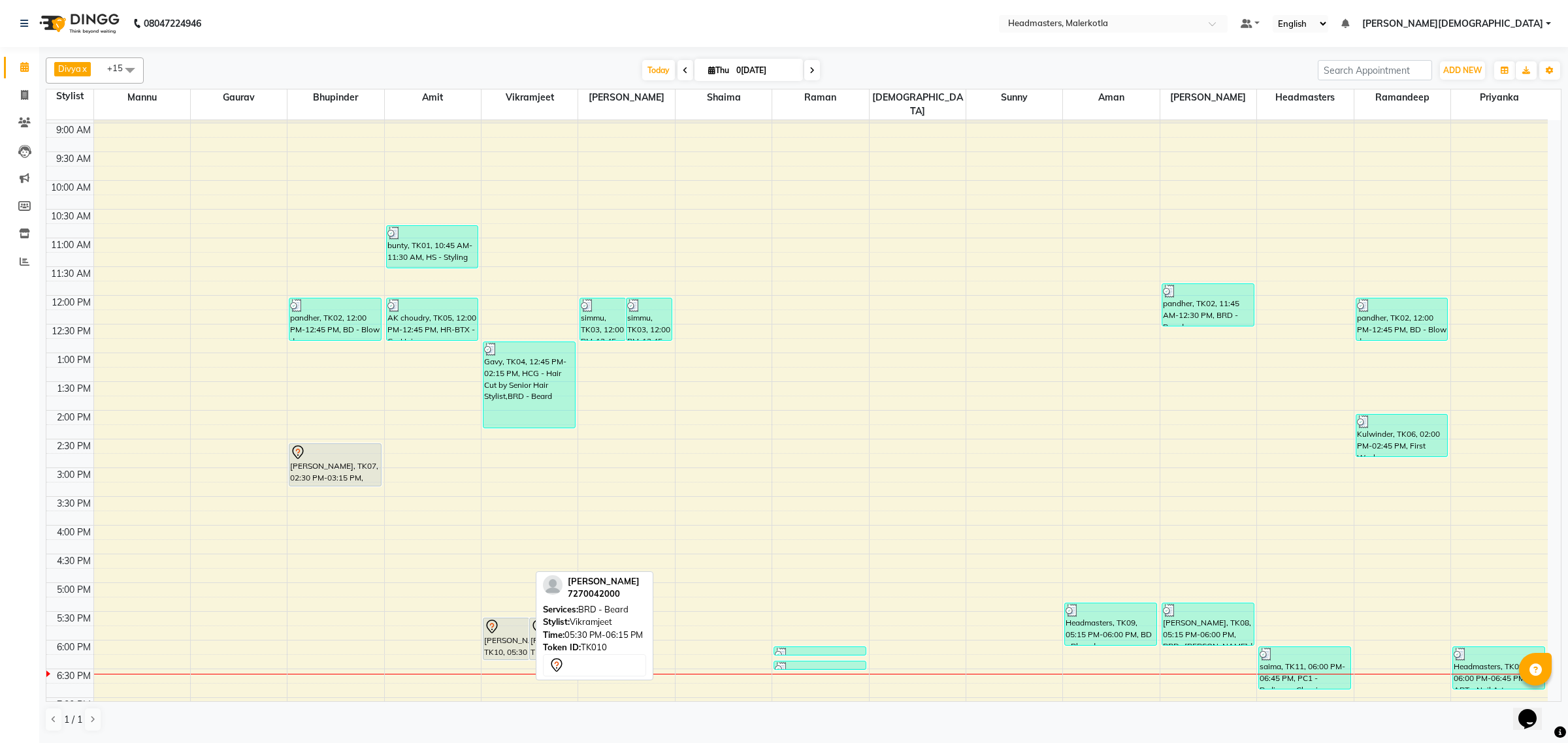
click at [518, 638] on div "[PERSON_NAME], TK10, 05:30 PM-06:15 PM, BRD -[PERSON_NAME]d" at bounding box center [506, 639] width 45 height 41
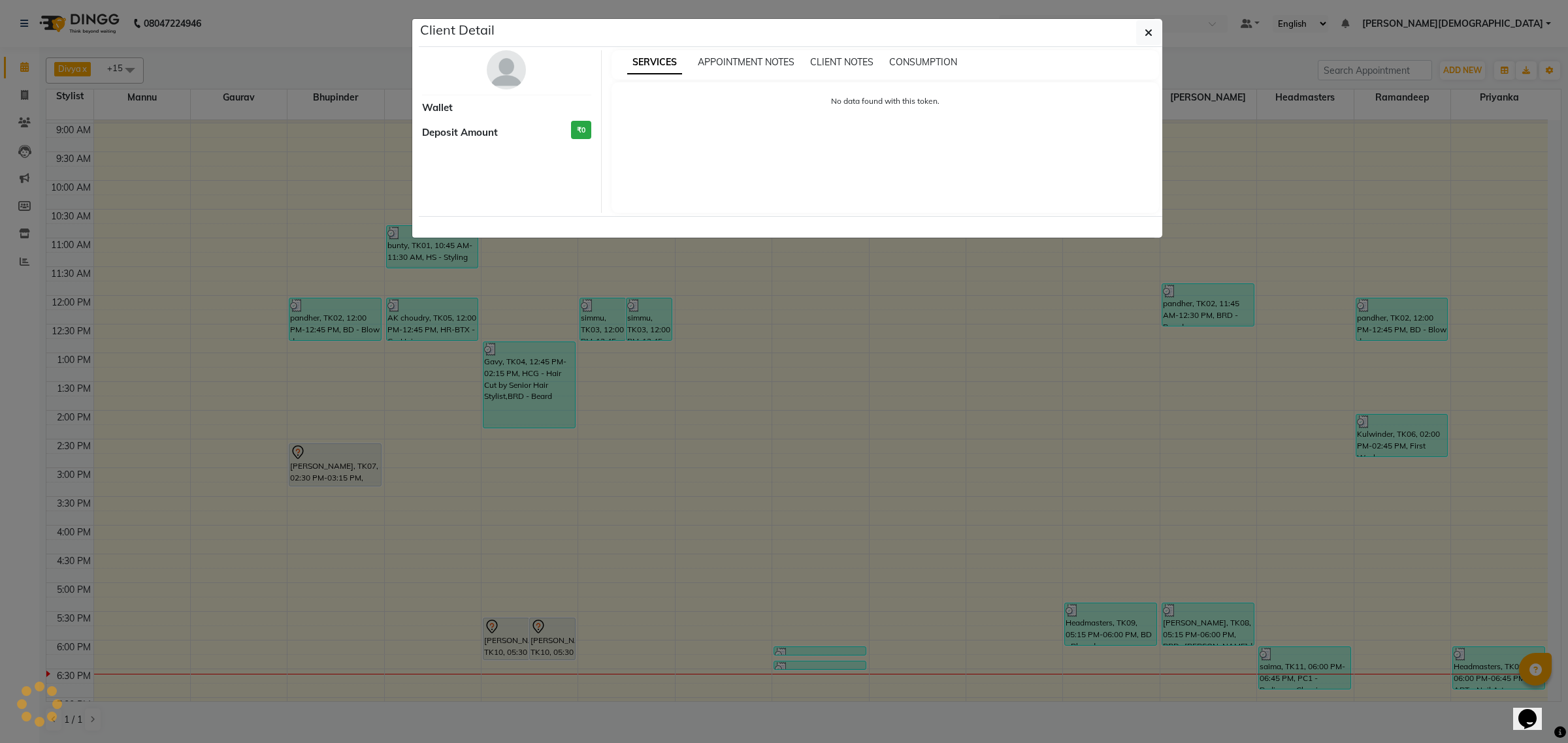
select select "7"
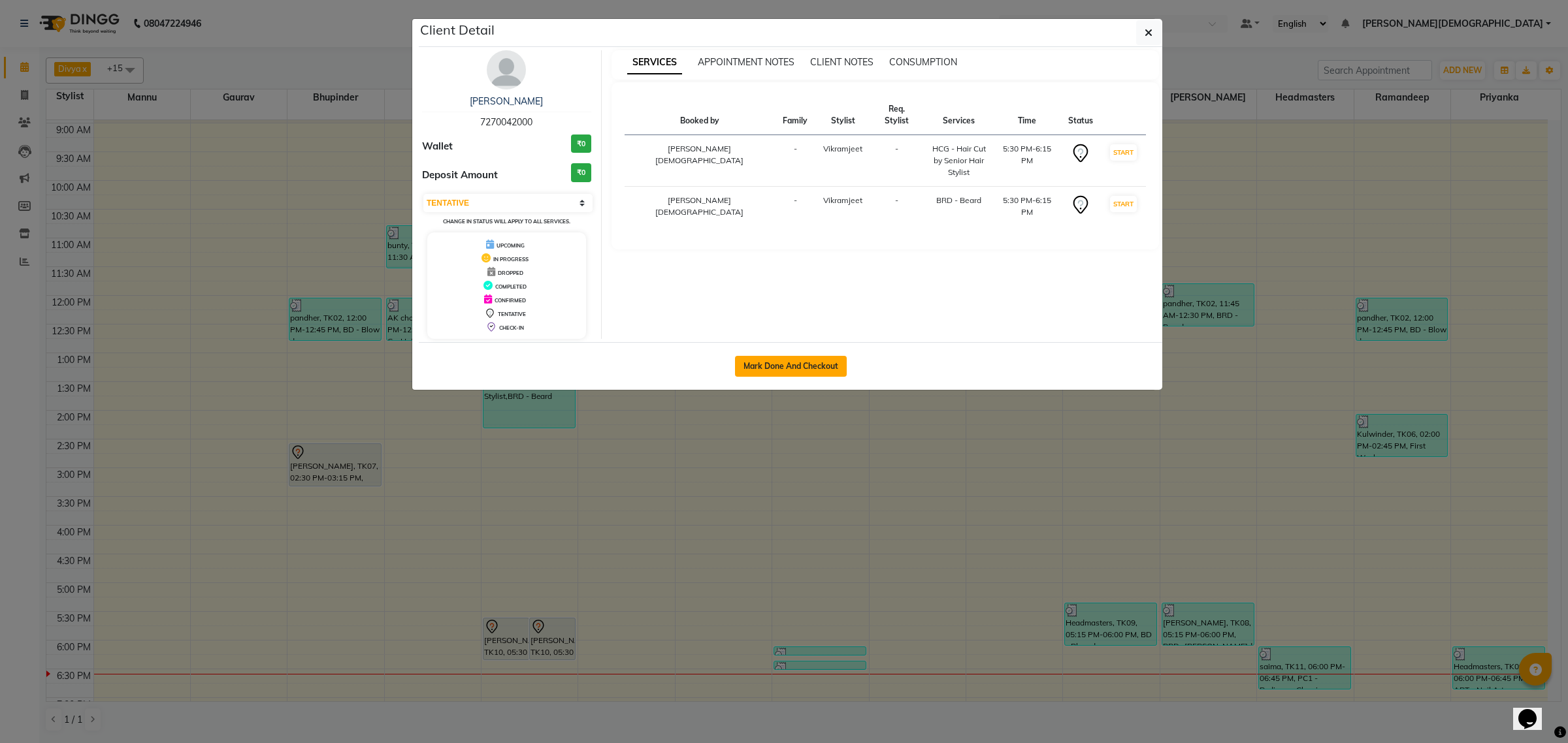
click at [768, 365] on button "Mark Done And Checkout" at bounding box center [791, 366] width 111 height 21
select select "service"
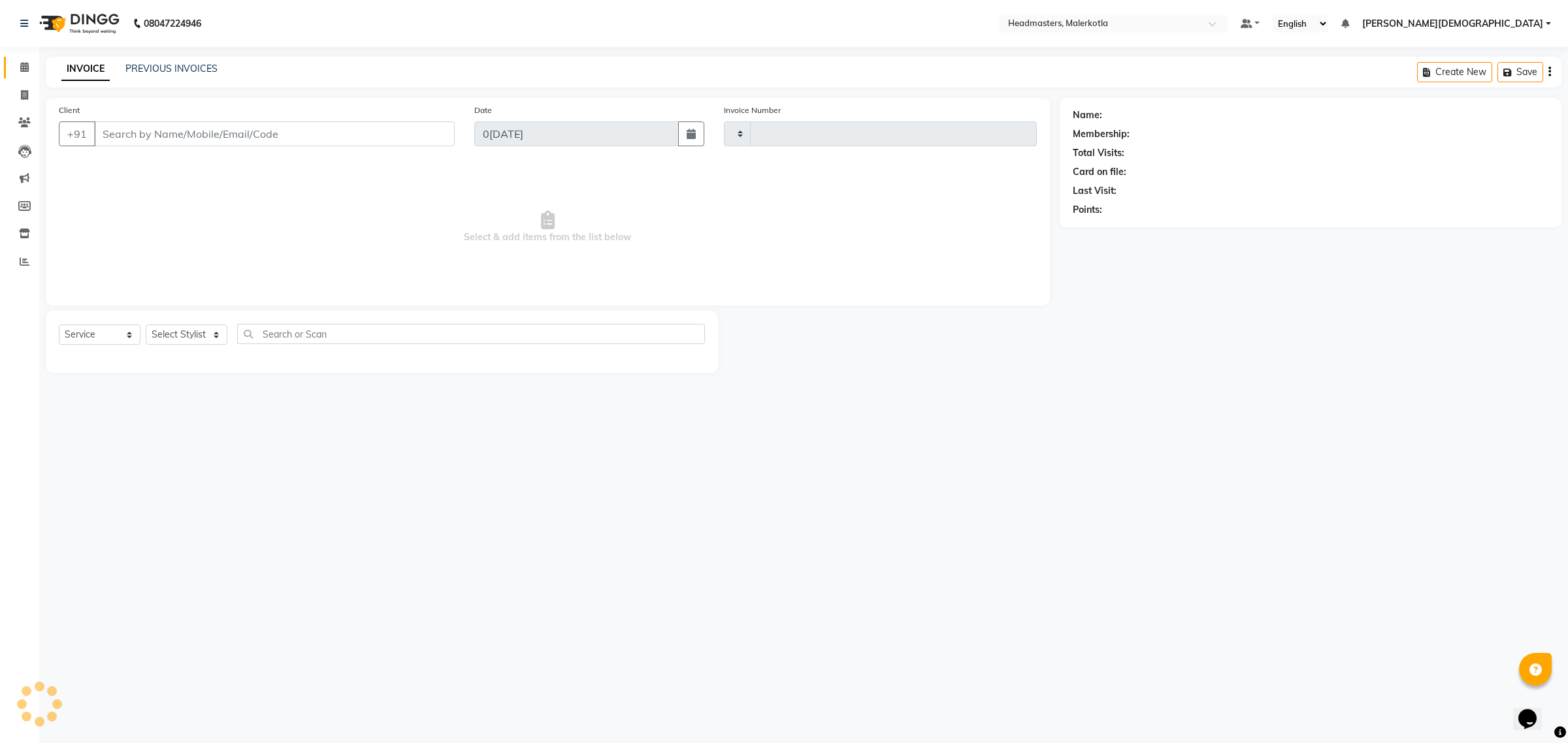
type input "4008"
select select "7368"
type input "7270042000"
select select "65911"
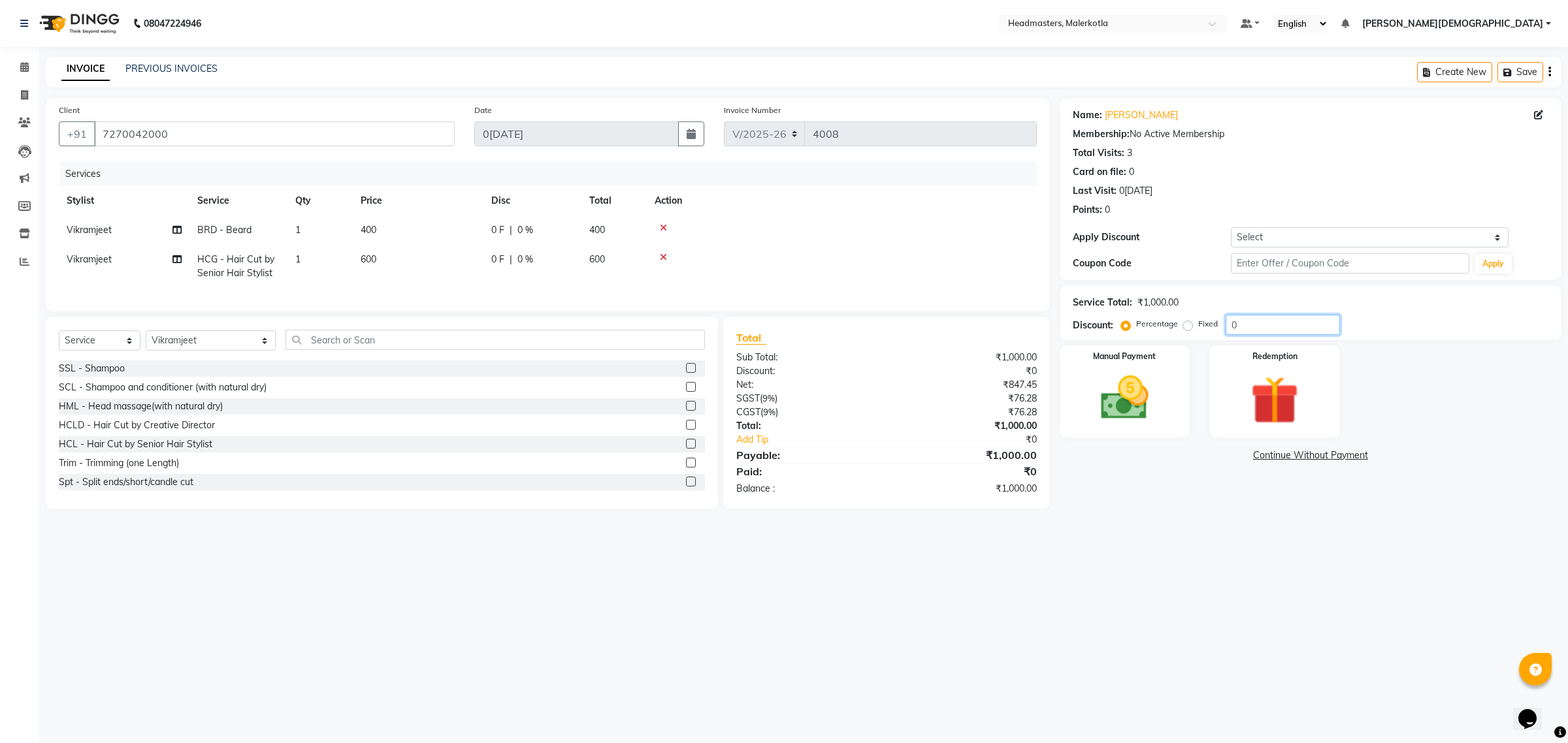
click at [1247, 324] on input "0" at bounding box center [1283, 325] width 114 height 20
type input "50"
click at [1187, 410] on div "Manual Payment" at bounding box center [1125, 391] width 136 height 96
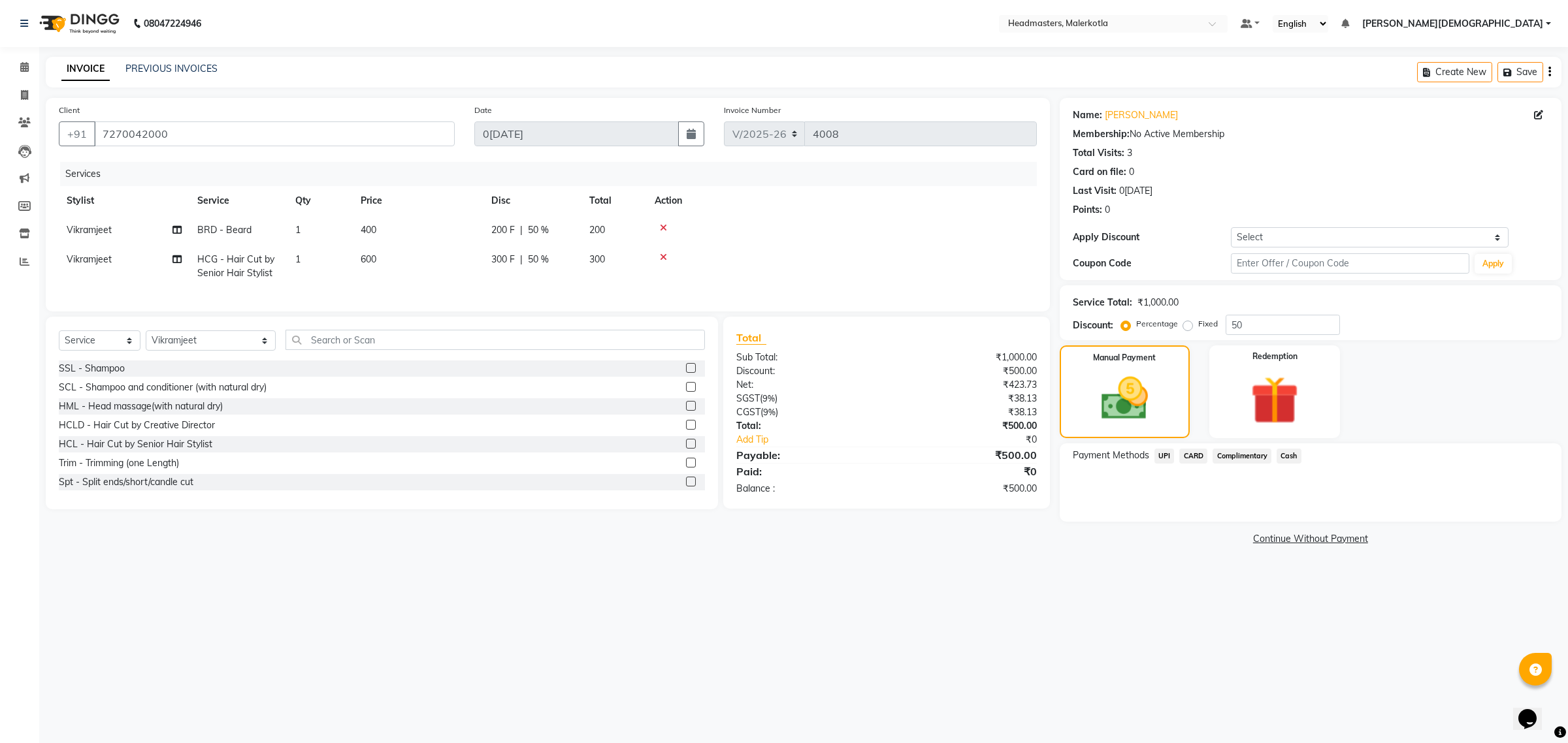
click at [1294, 455] on span "Cash" at bounding box center [1289, 456] width 25 height 15
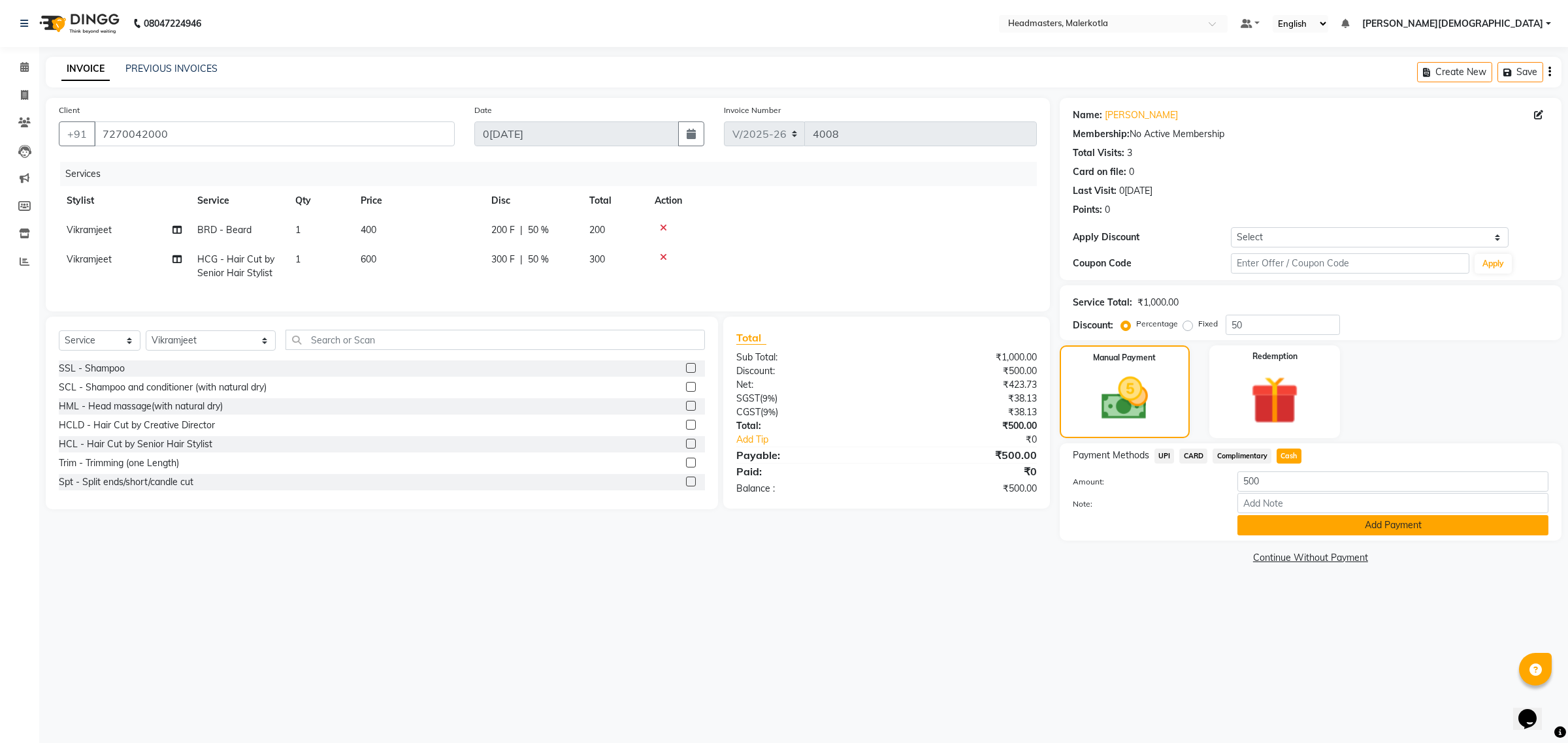
click at [1281, 531] on button "Add Payment" at bounding box center [1393, 525] width 311 height 20
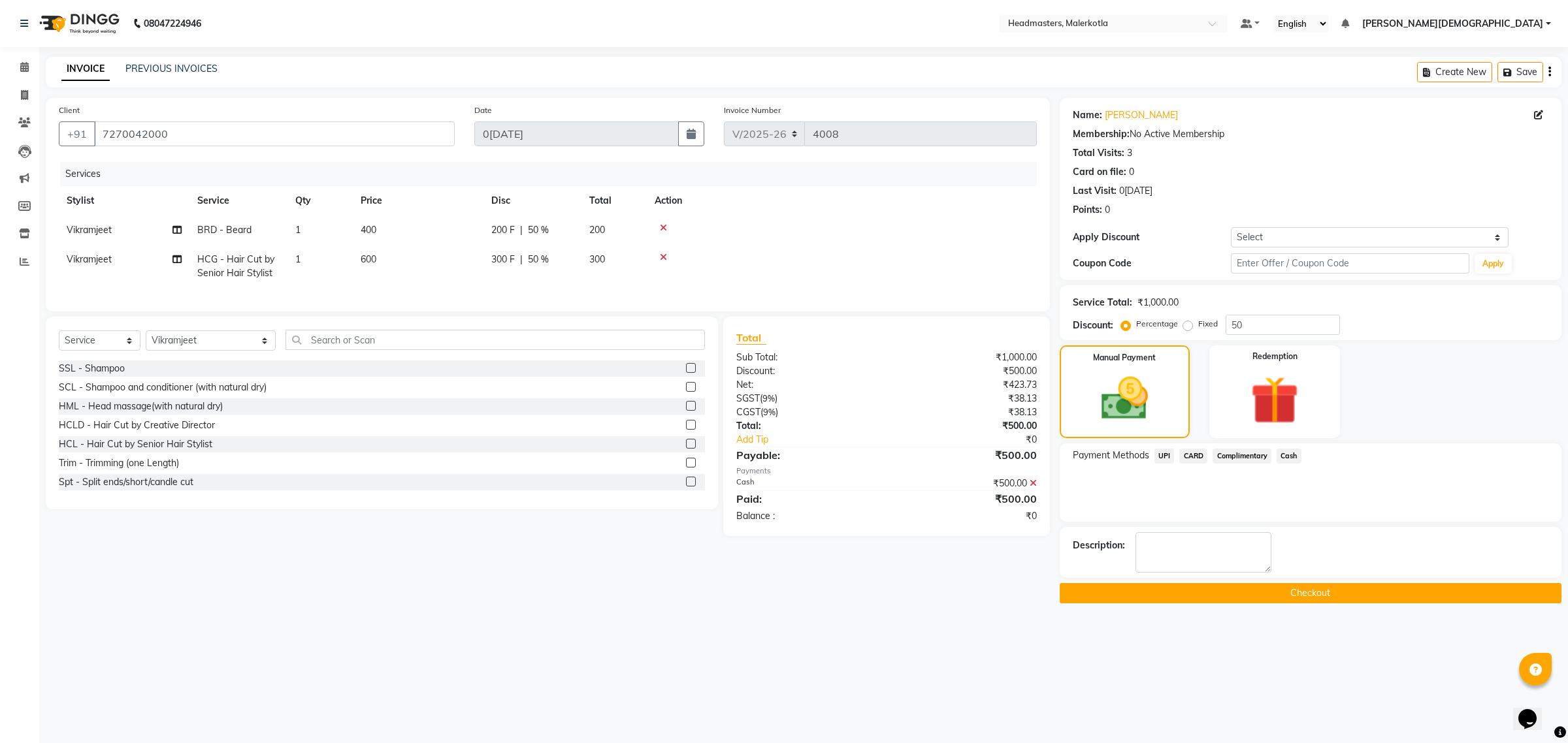
click at [1259, 595] on button "Checkout" at bounding box center [1310, 593] width 501 height 20
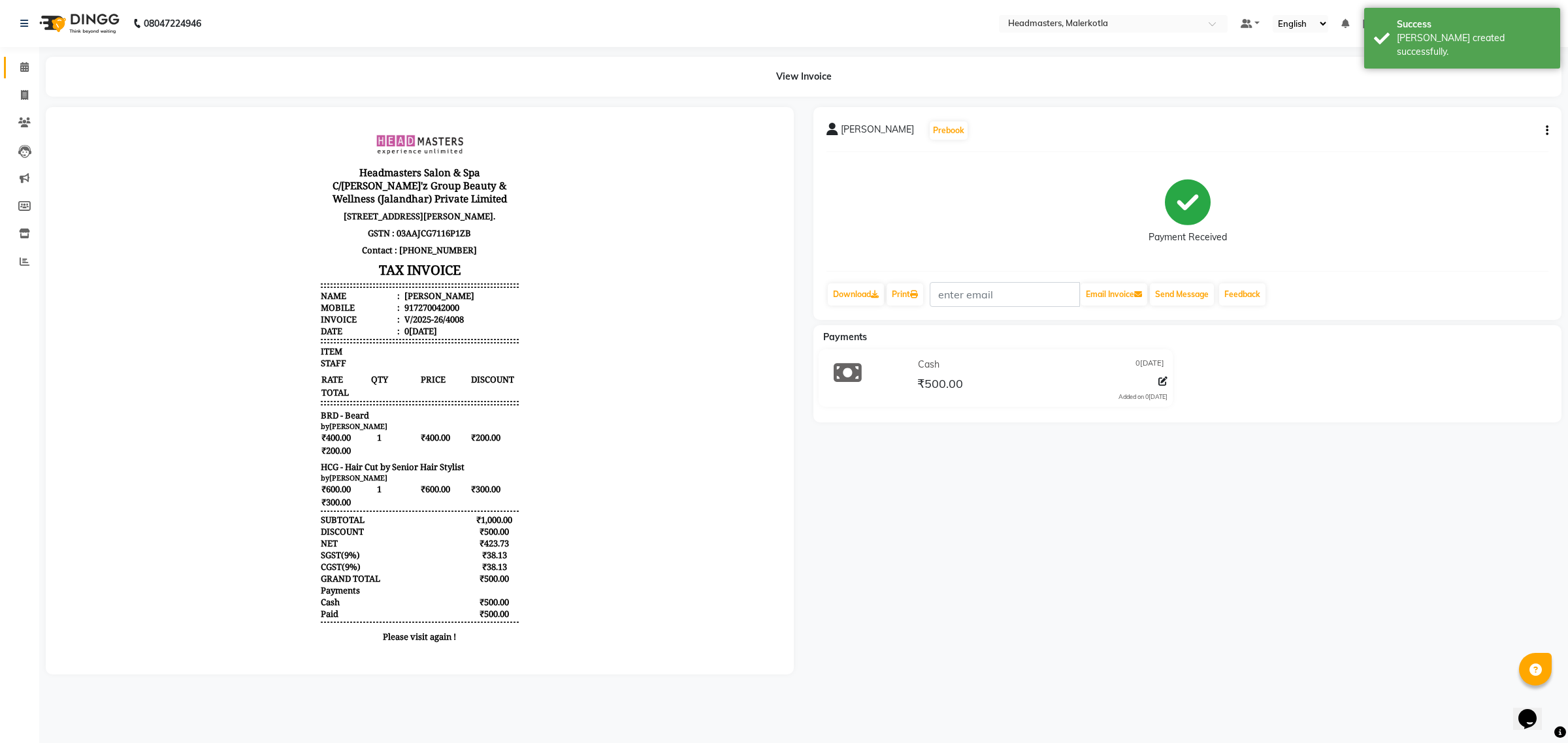
click at [17, 59] on link "Calendar" at bounding box center [19, 68] width 31 height 22
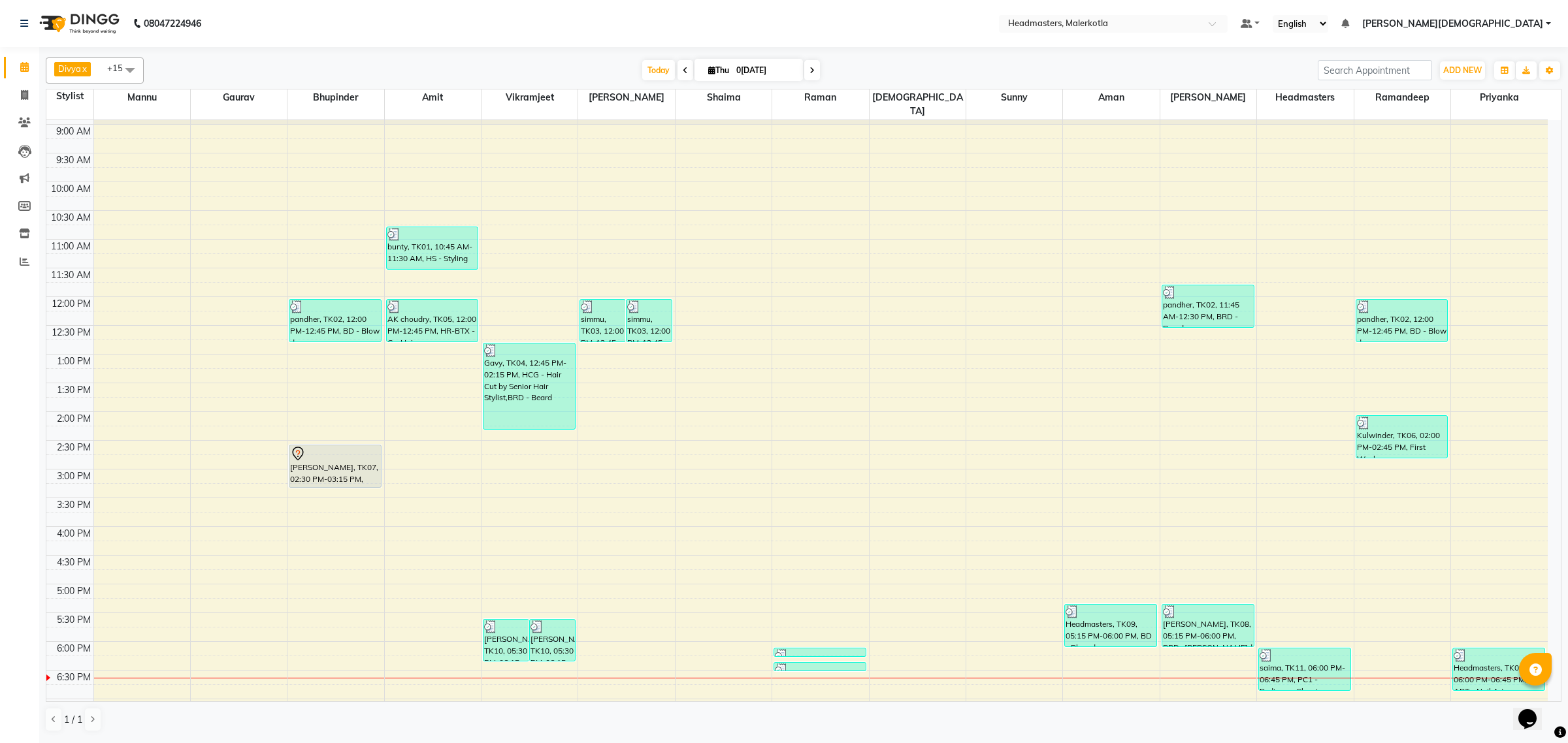
scroll to position [82, 0]
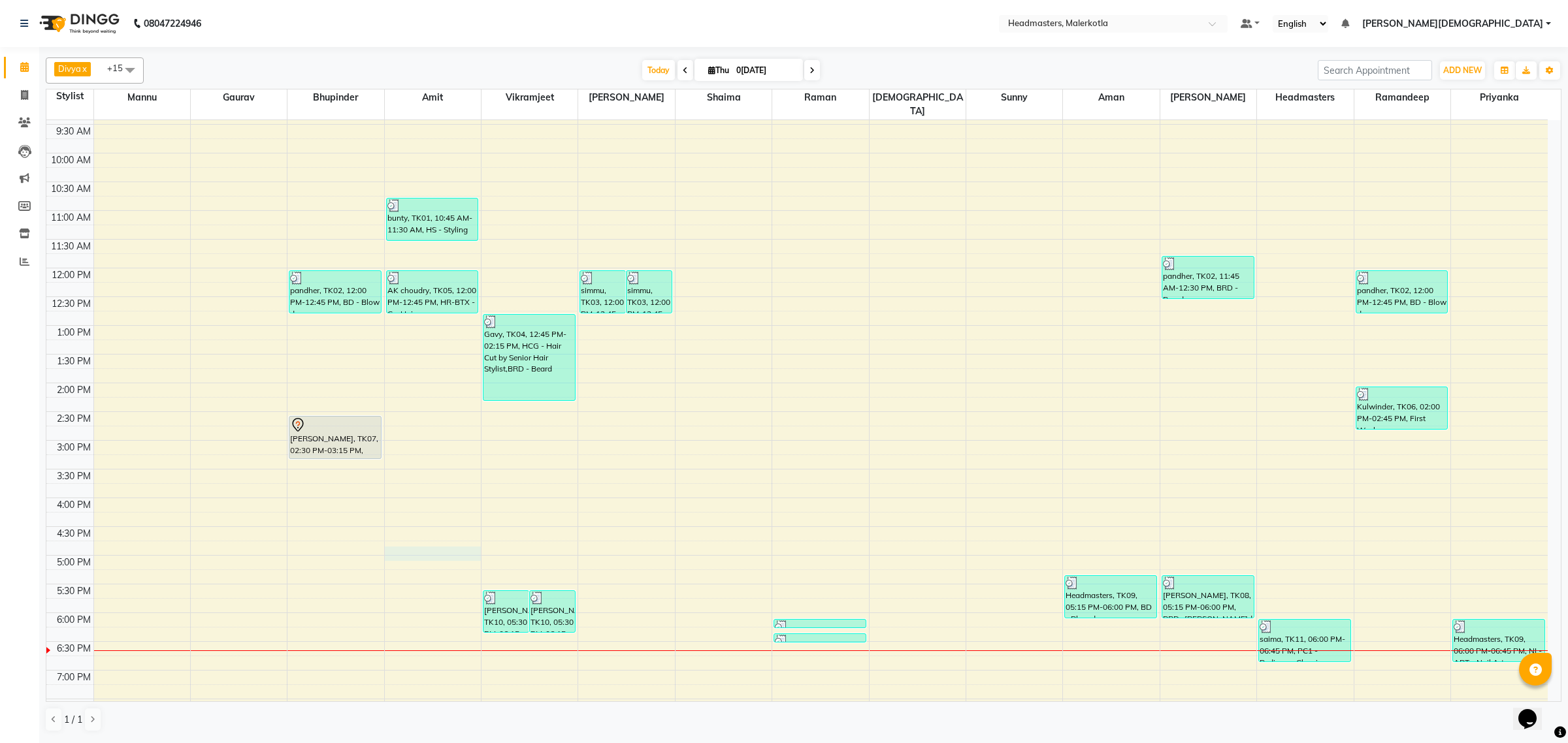
click at [455, 535] on div "8:00 AM 8:30 AM 9:00 AM 9:30 AM 10:00 AM 10:30 AM 11:00 AM 11:30 AM 12:00 PM 12…" at bounding box center [797, 440] width 1501 height 804
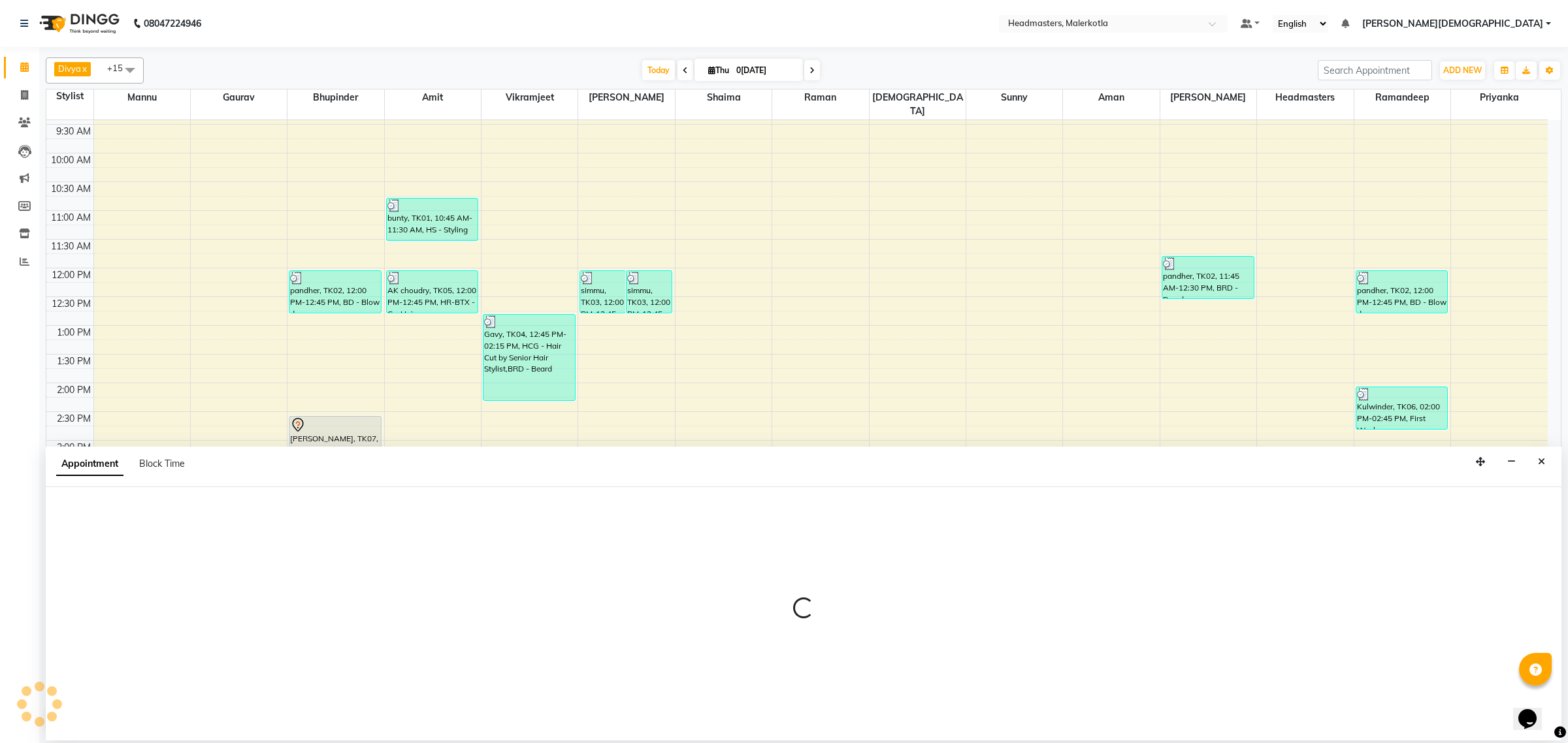
select select "65908"
select select "tentative"
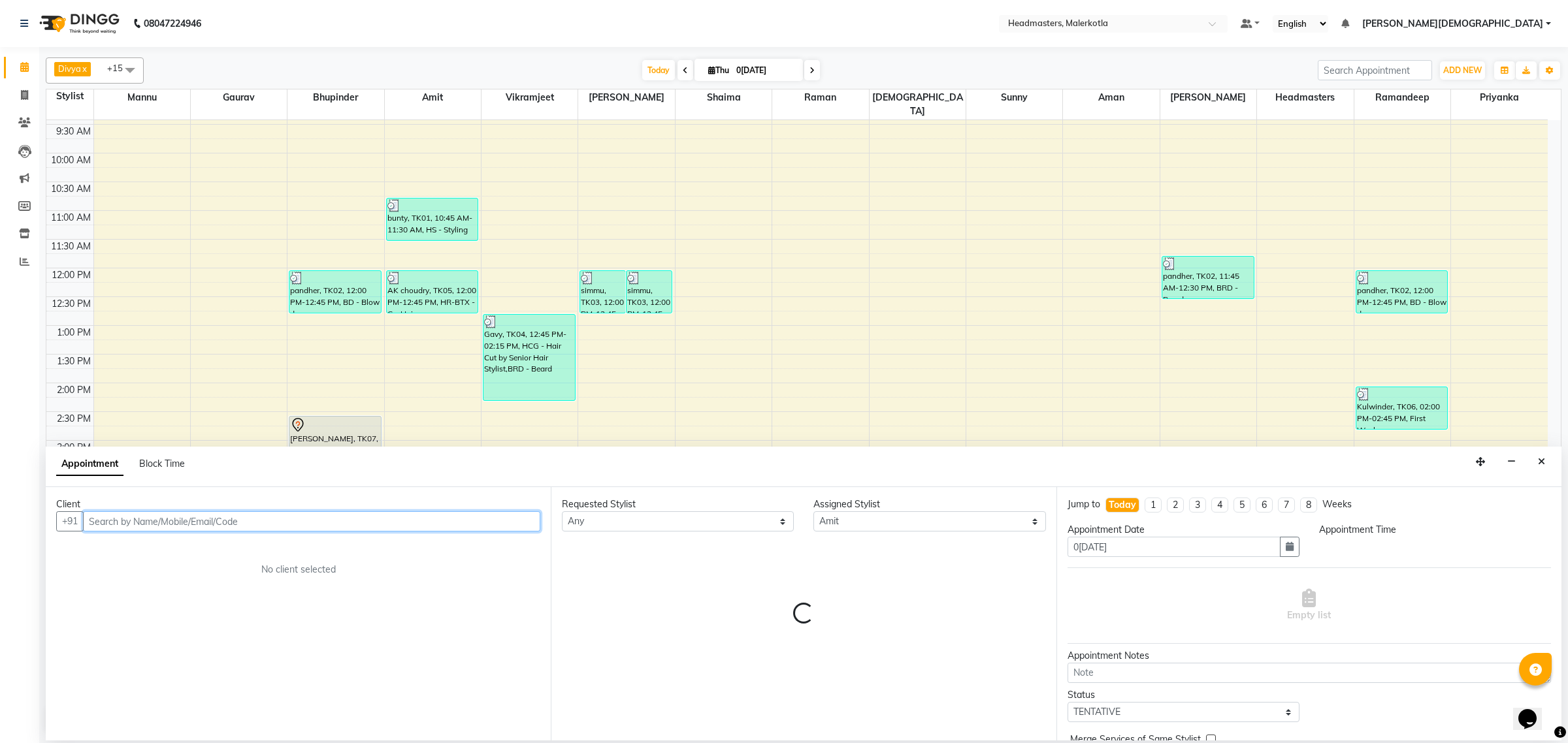
select select "1005"
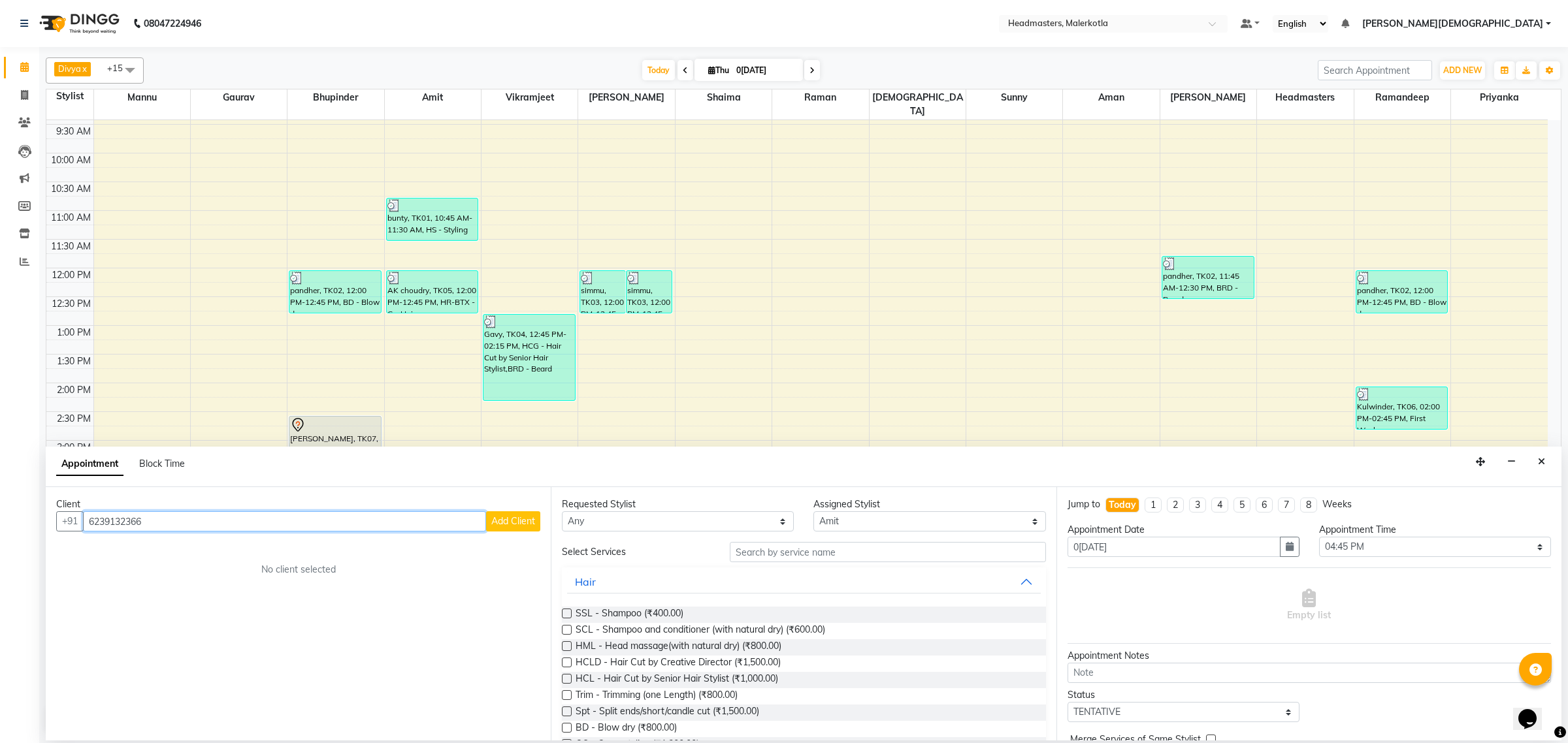
type input "6239132366"
click at [531, 517] on span "Add Client" at bounding box center [513, 521] width 43 height 12
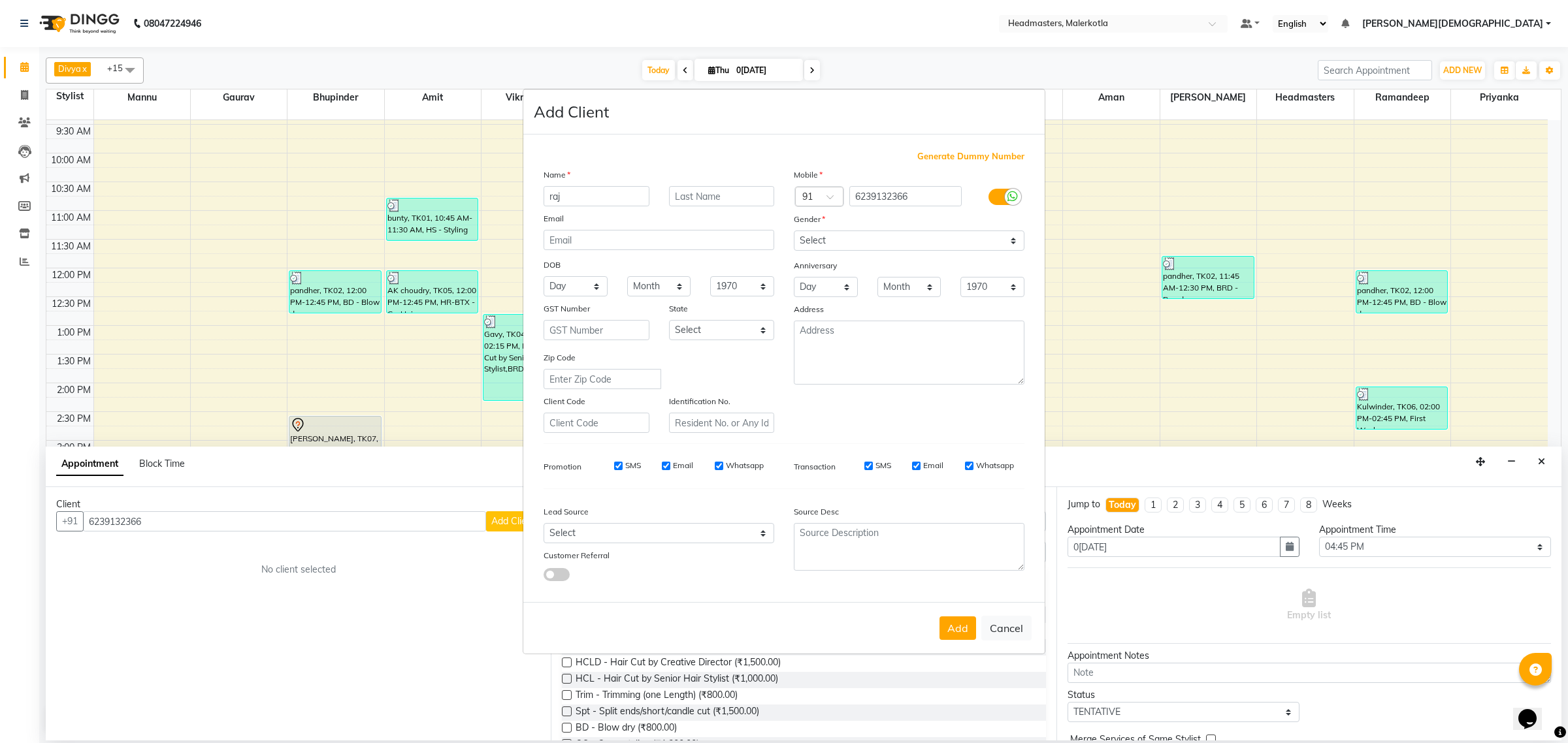
type input "raj"
click at [807, 242] on select "Select [DEMOGRAPHIC_DATA] [DEMOGRAPHIC_DATA] Other Prefer Not To Say" at bounding box center [909, 241] width 231 height 20
select select "[DEMOGRAPHIC_DATA]"
click at [794, 232] on select "Select [DEMOGRAPHIC_DATA] [DEMOGRAPHIC_DATA] Other Prefer Not To Say" at bounding box center [909, 241] width 231 height 20
click at [946, 626] on button "Add" at bounding box center [957, 628] width 37 height 24
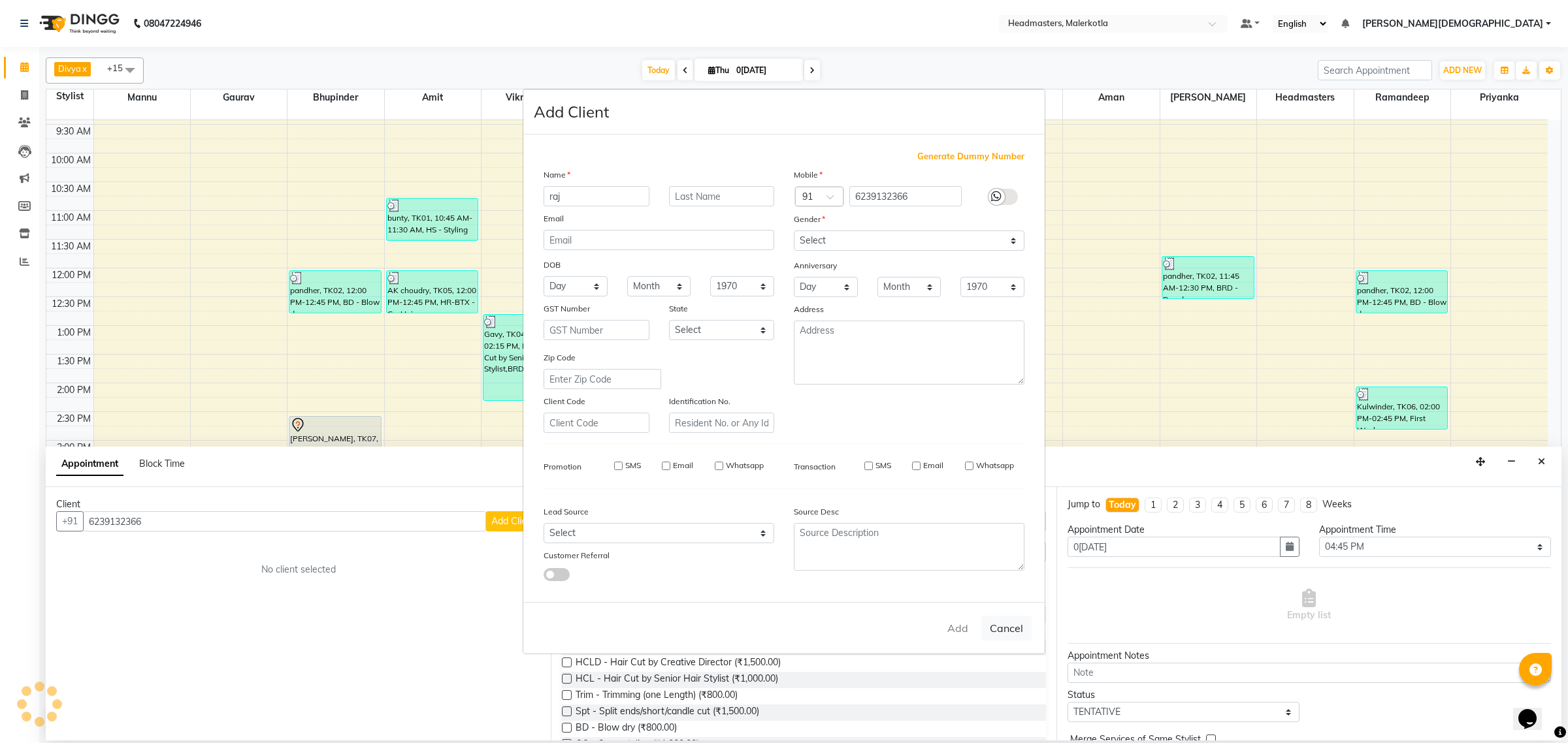
select select
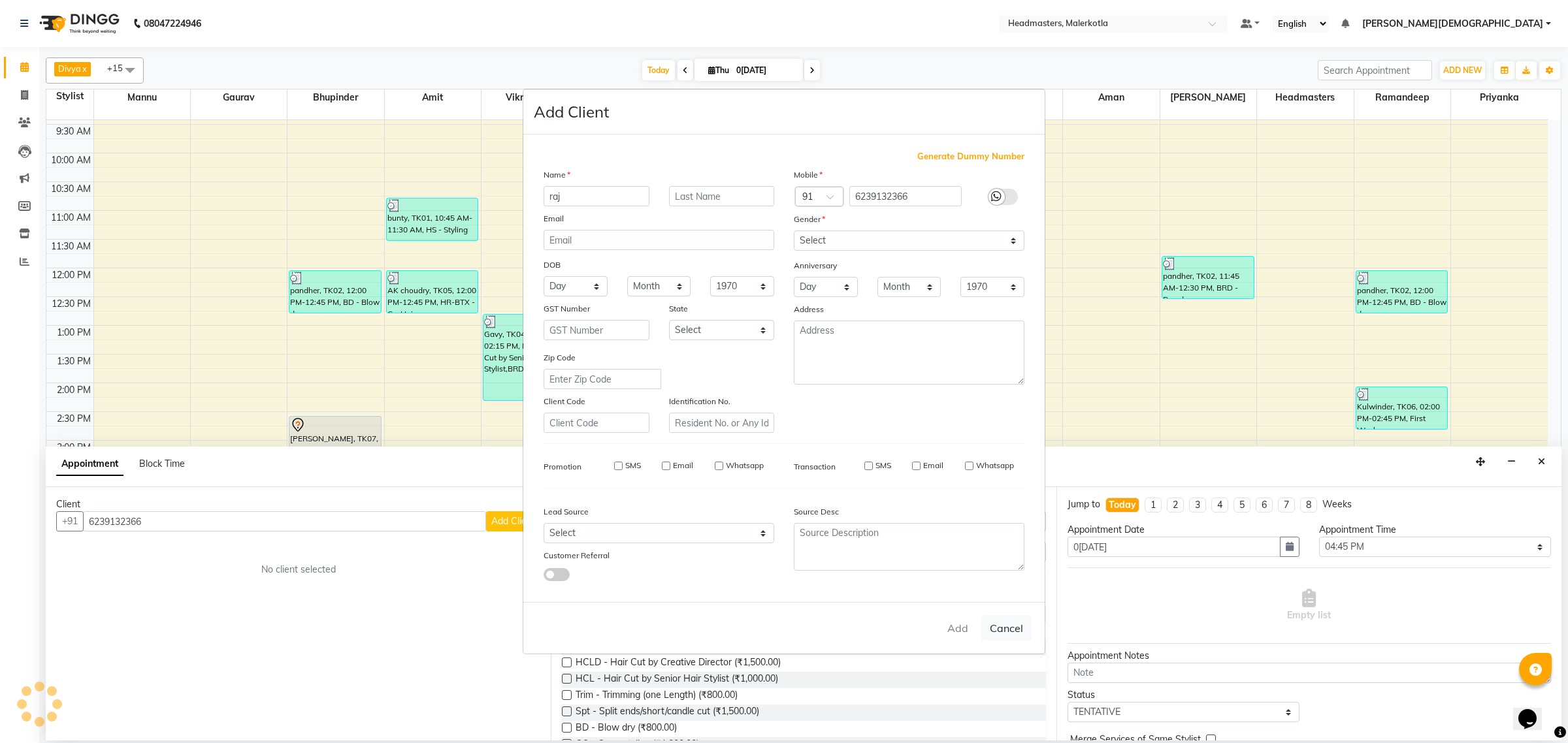
select select
checkbox input "false"
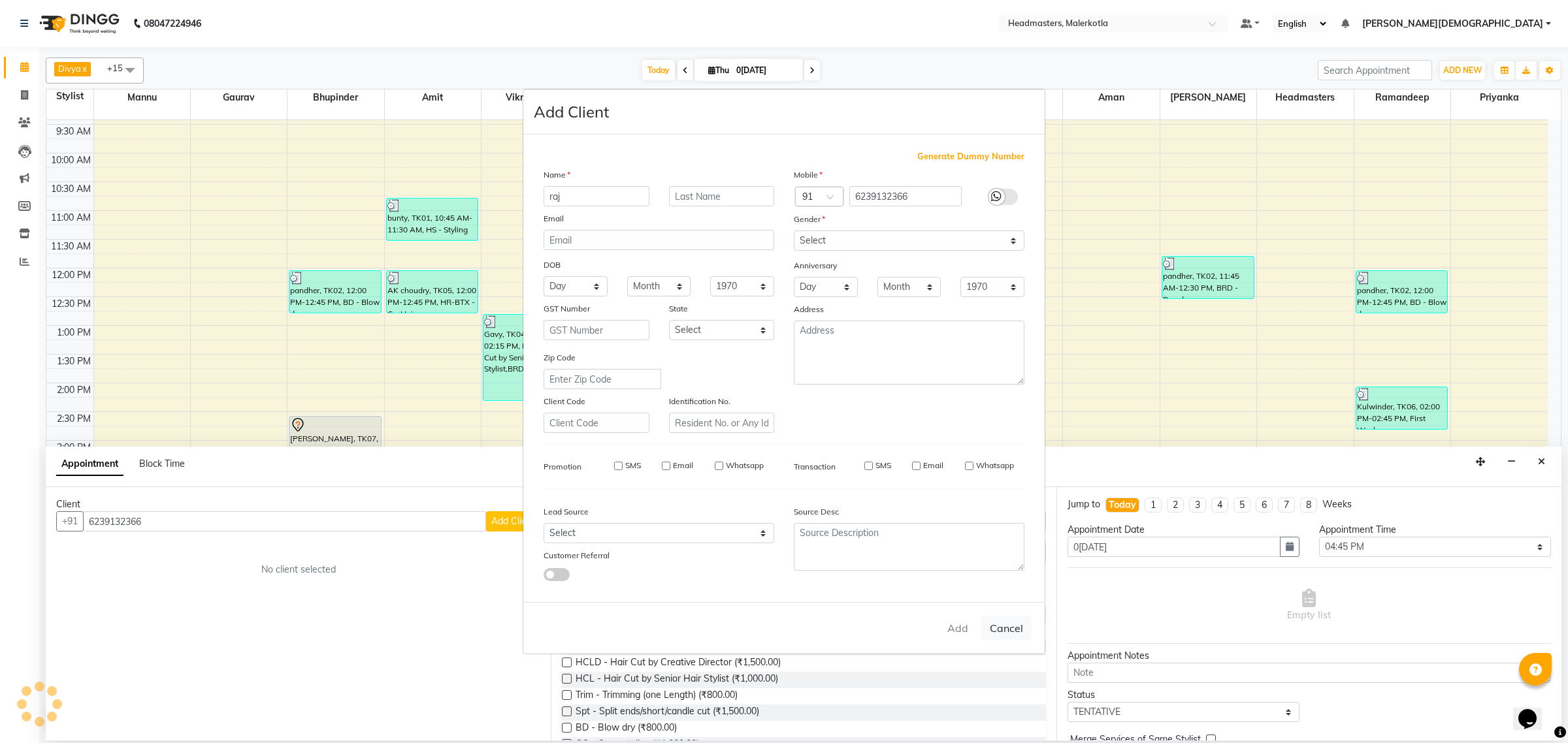
checkbox input "false"
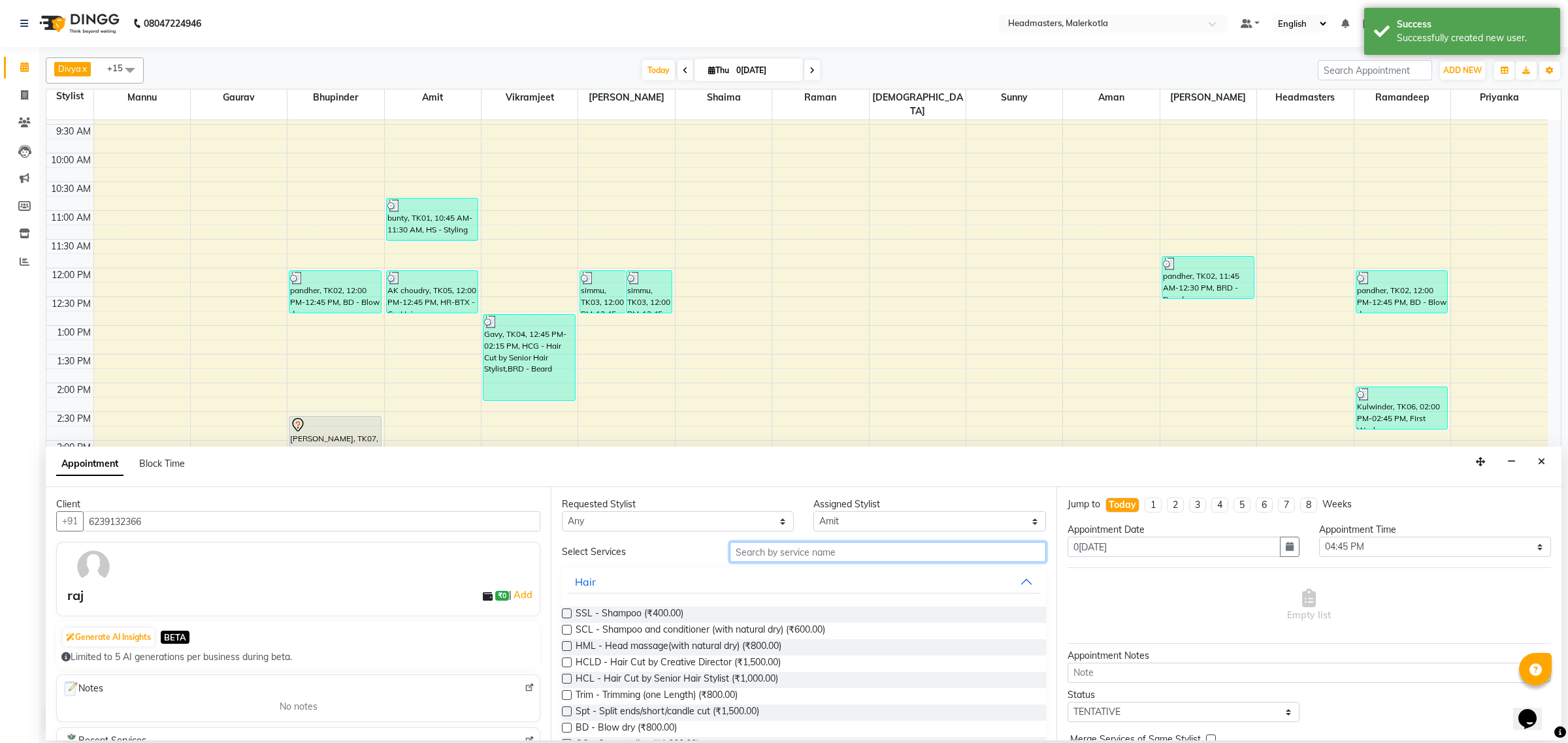
click at [759, 546] on input "text" at bounding box center [887, 552] width 316 height 20
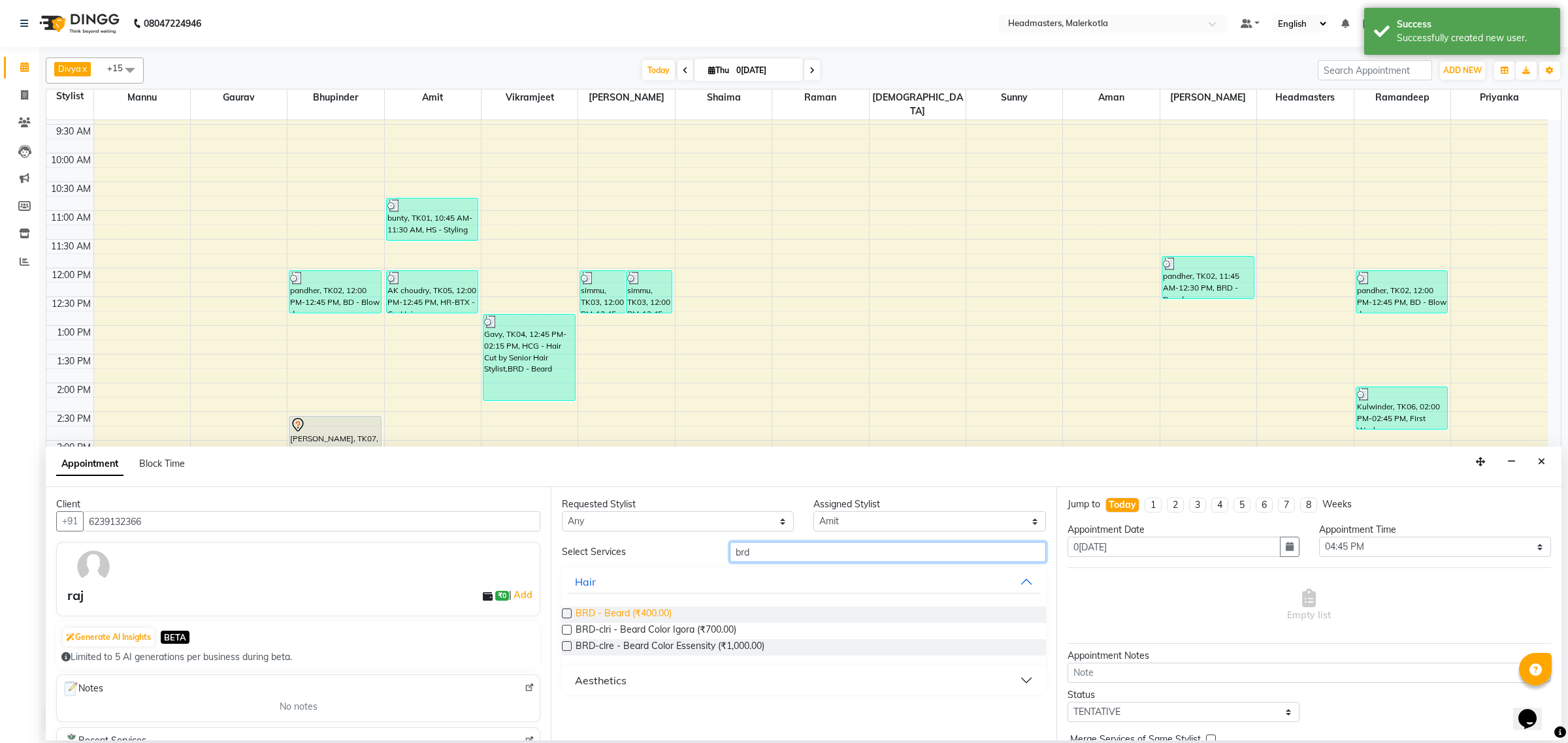
type input "brd"
click at [657, 608] on span "BRD - Beard (₹400.00)" at bounding box center [623, 615] width 96 height 17
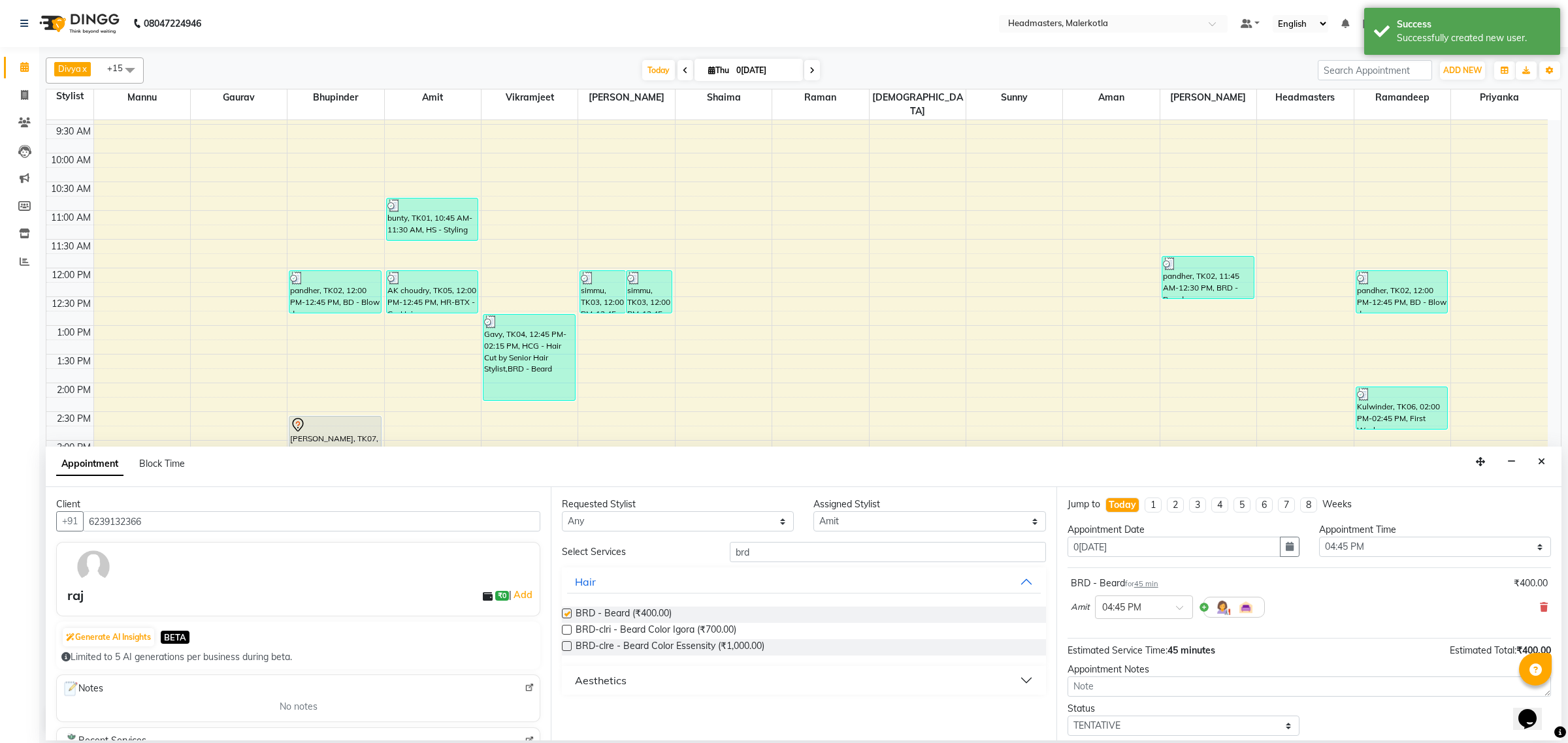
checkbox input "false"
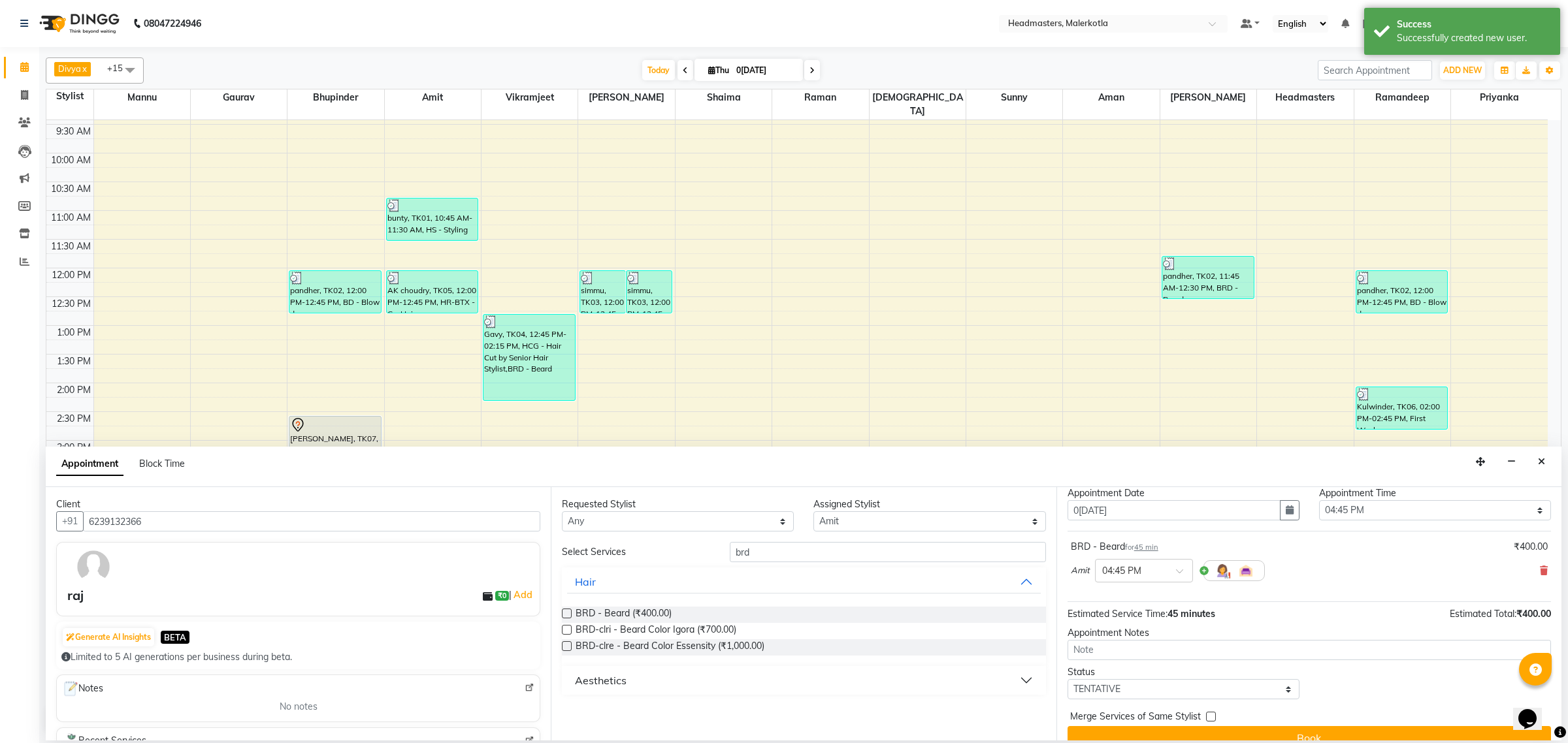
scroll to position [57, 0]
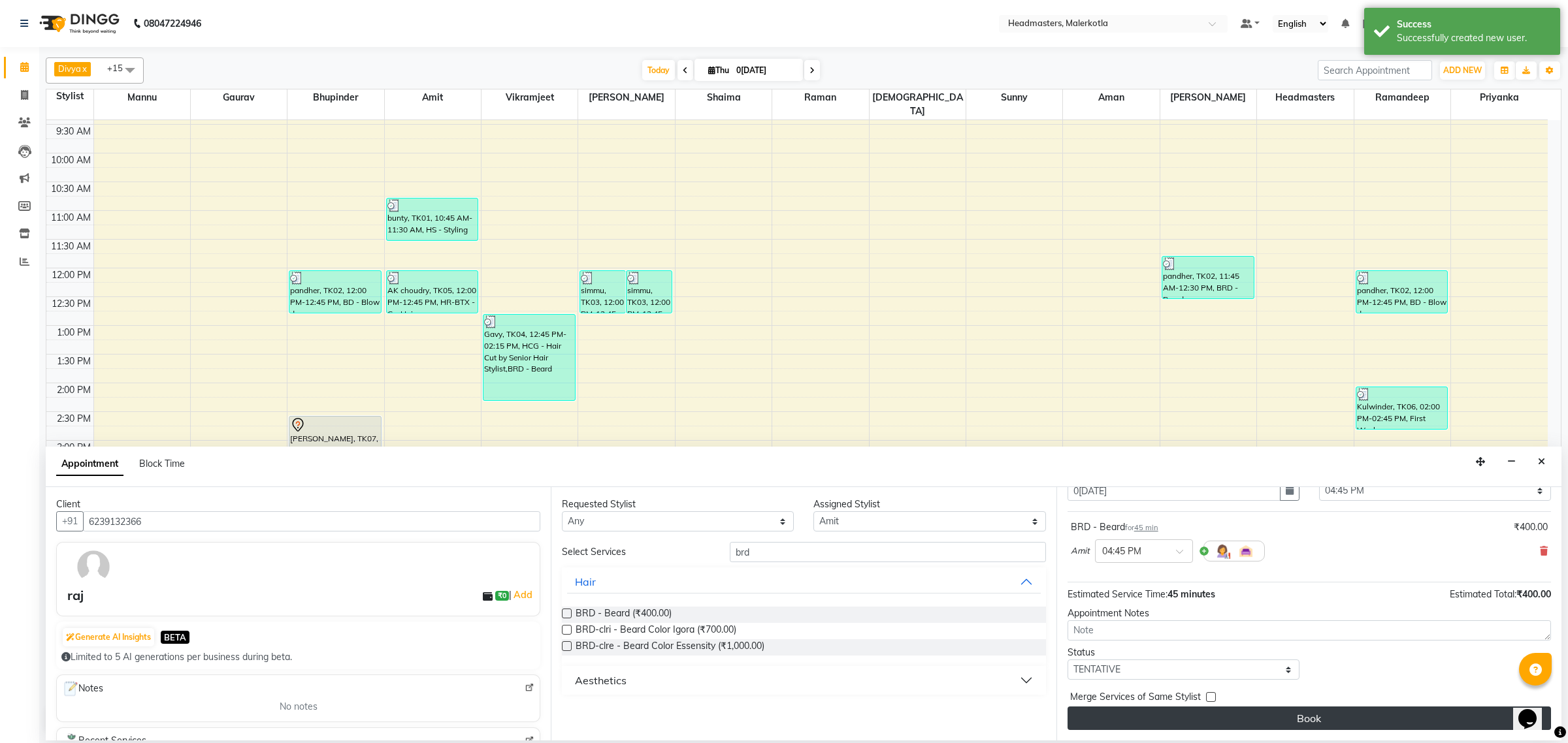
click at [1301, 713] on button "Book" at bounding box center [1309, 718] width 483 height 24
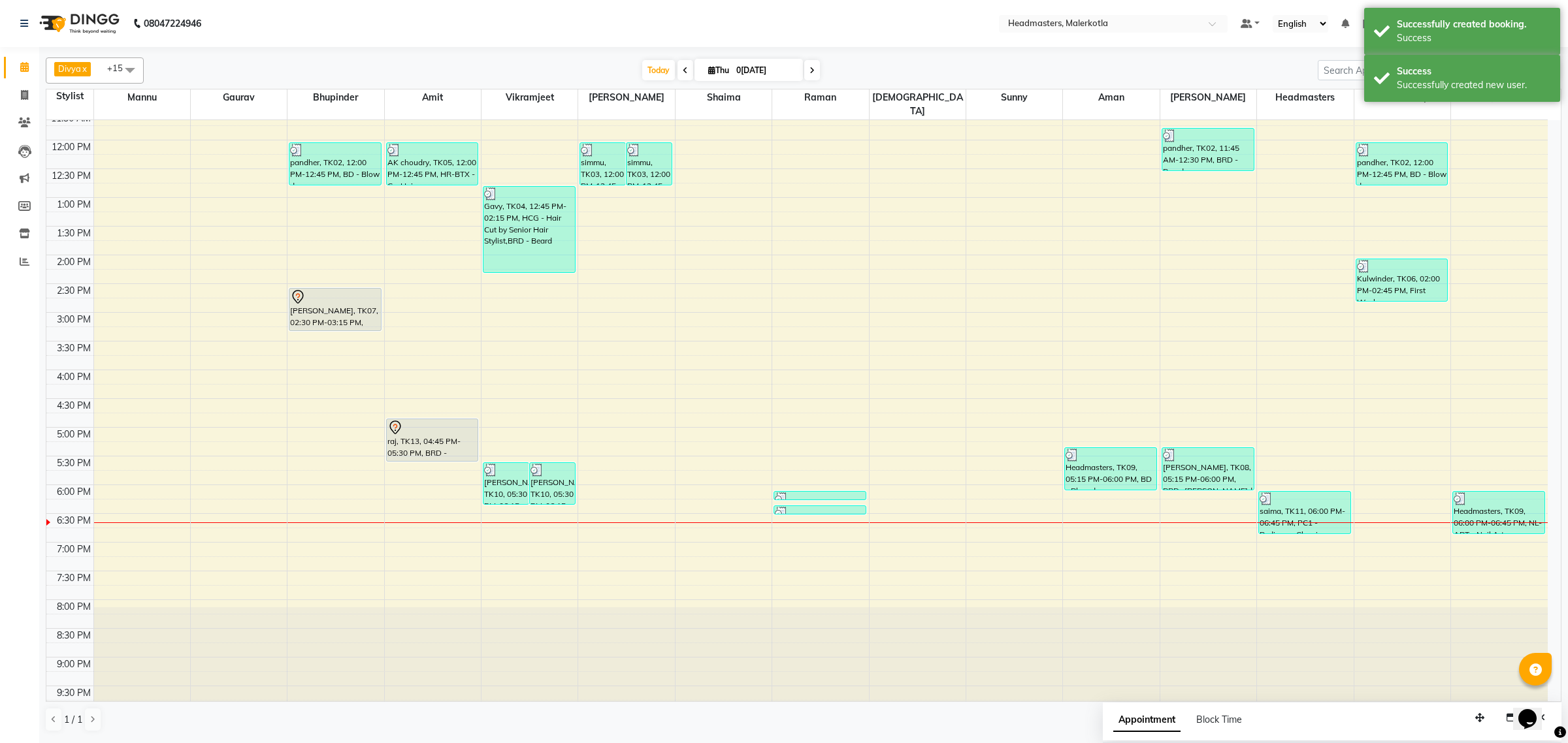
scroll to position [218, 0]
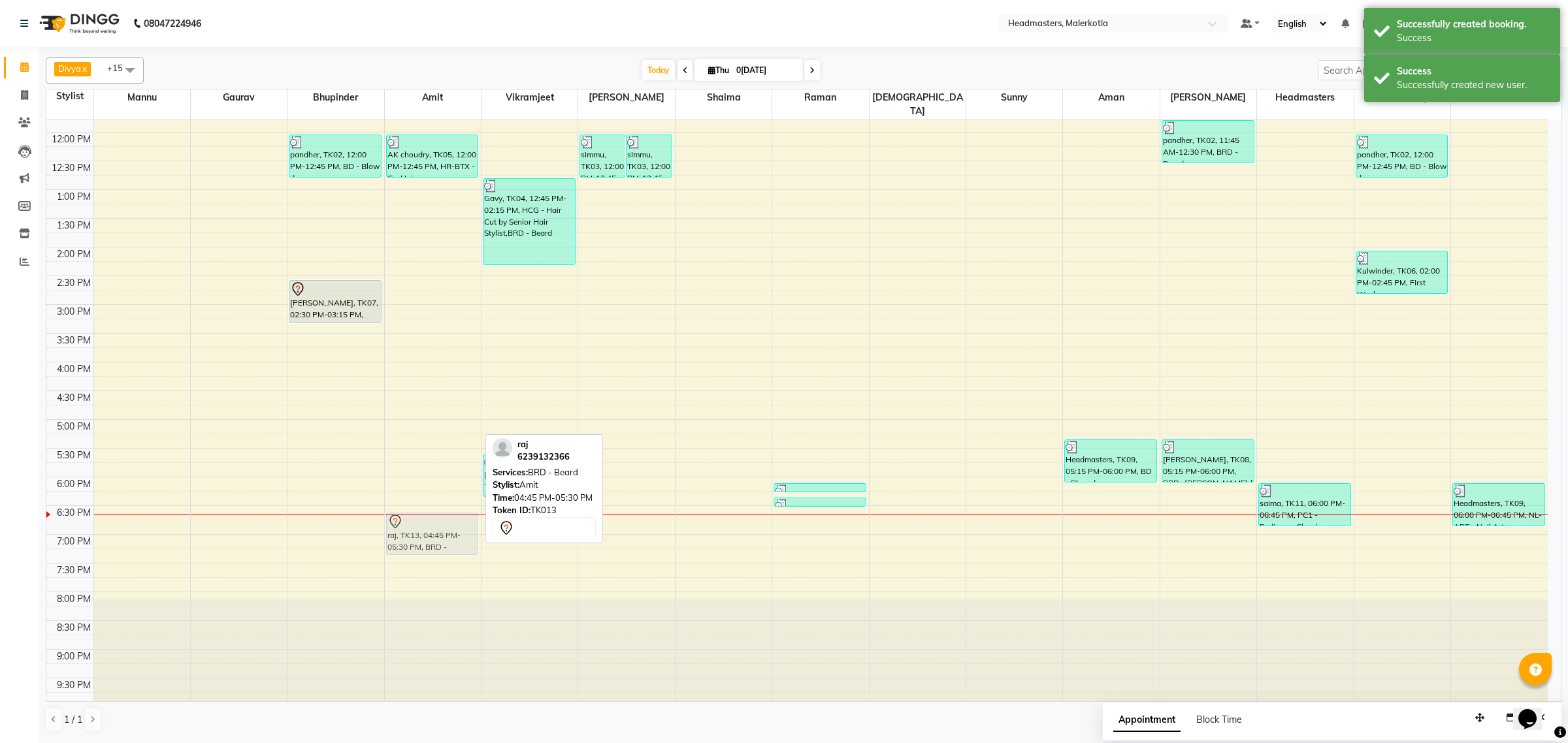
drag, startPoint x: 426, startPoint y: 421, endPoint x: 413, endPoint y: 520, distance: 99.8
click at [413, 520] on div "bunty, TK01, 10:45 AM-11:30 AM, HS - Styling AK choudry, TK05, 12:00 PM-12:45 P…" at bounding box center [433, 304] width 96 height 804
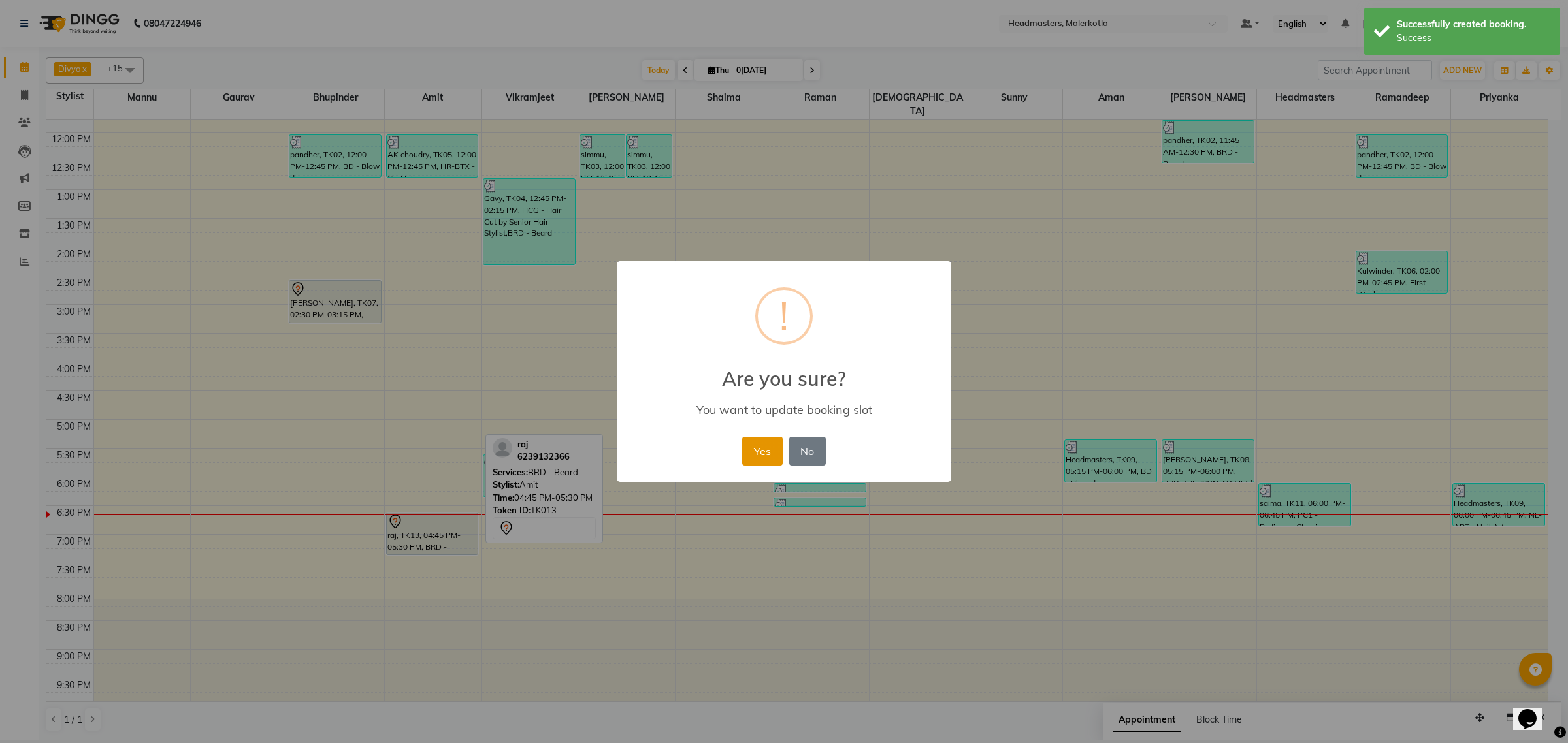
click at [751, 454] on button "Yes" at bounding box center [762, 451] width 40 height 29
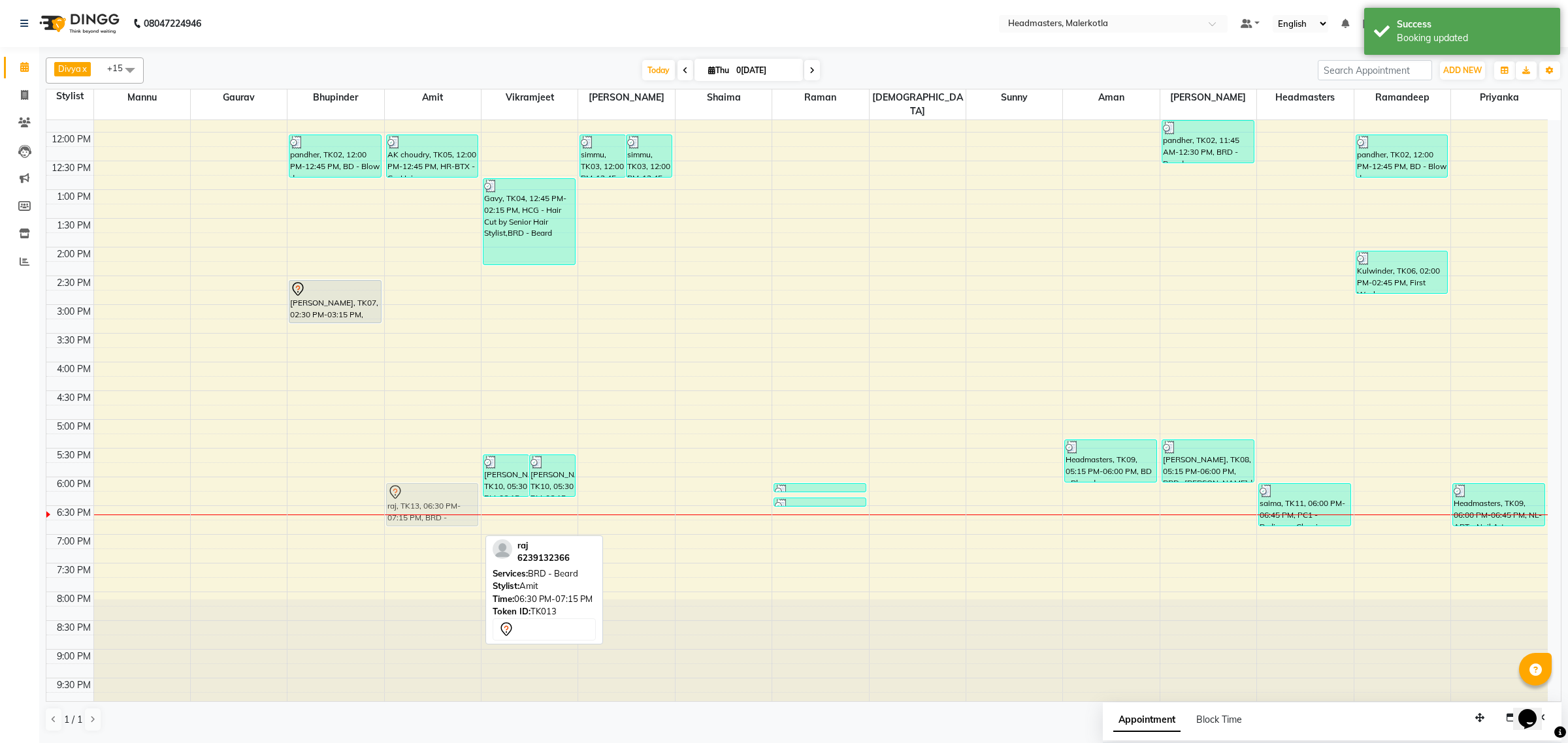
drag, startPoint x: 439, startPoint y: 519, endPoint x: 440, endPoint y: 493, distance: 26.0
click at [440, 493] on div "bunty, TK01, 10:45 AM-11:30 AM, HS - Styling AK choudry, TK05, 12:00 PM-12:45 P…" at bounding box center [433, 304] width 96 height 804
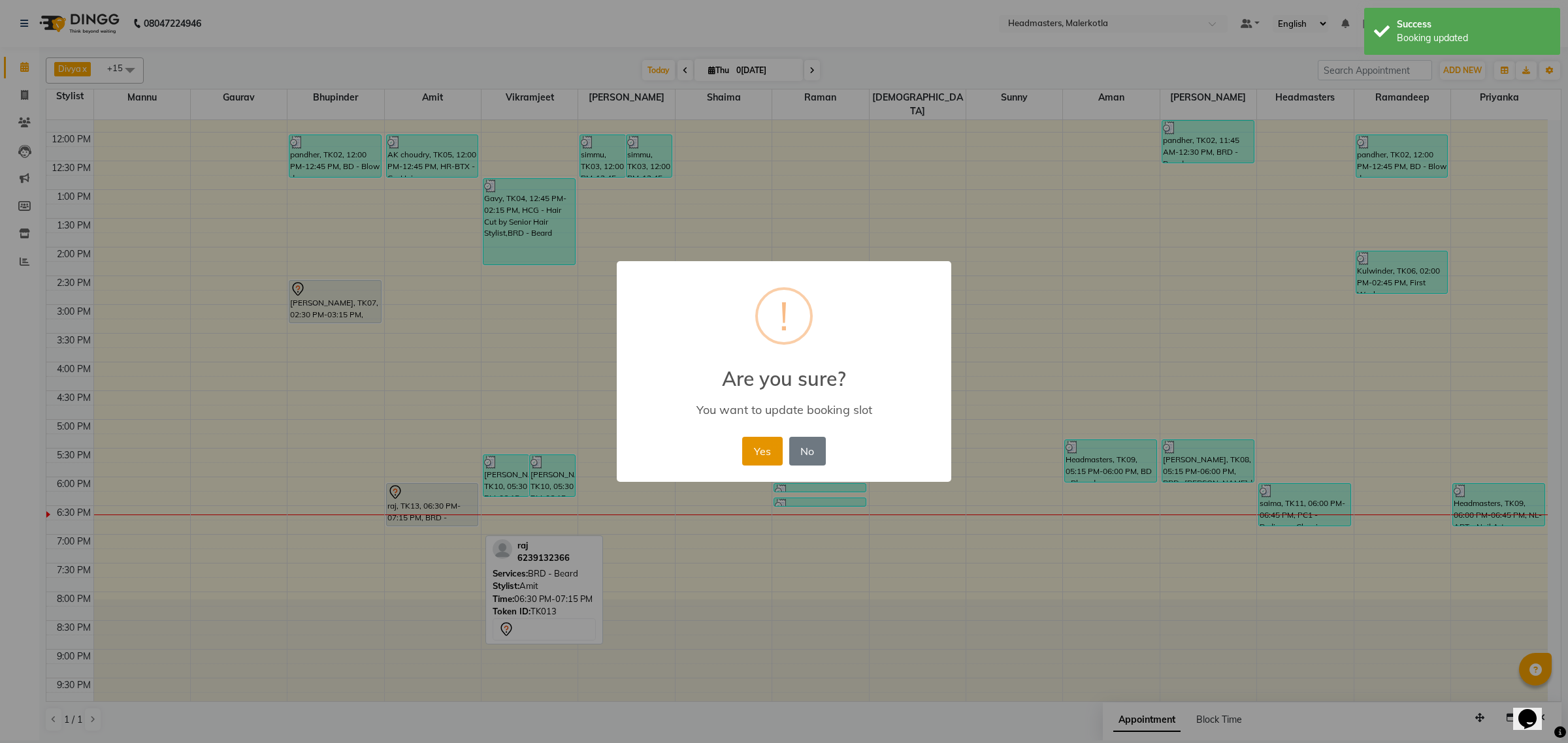
click at [763, 454] on button "Yes" at bounding box center [762, 451] width 40 height 29
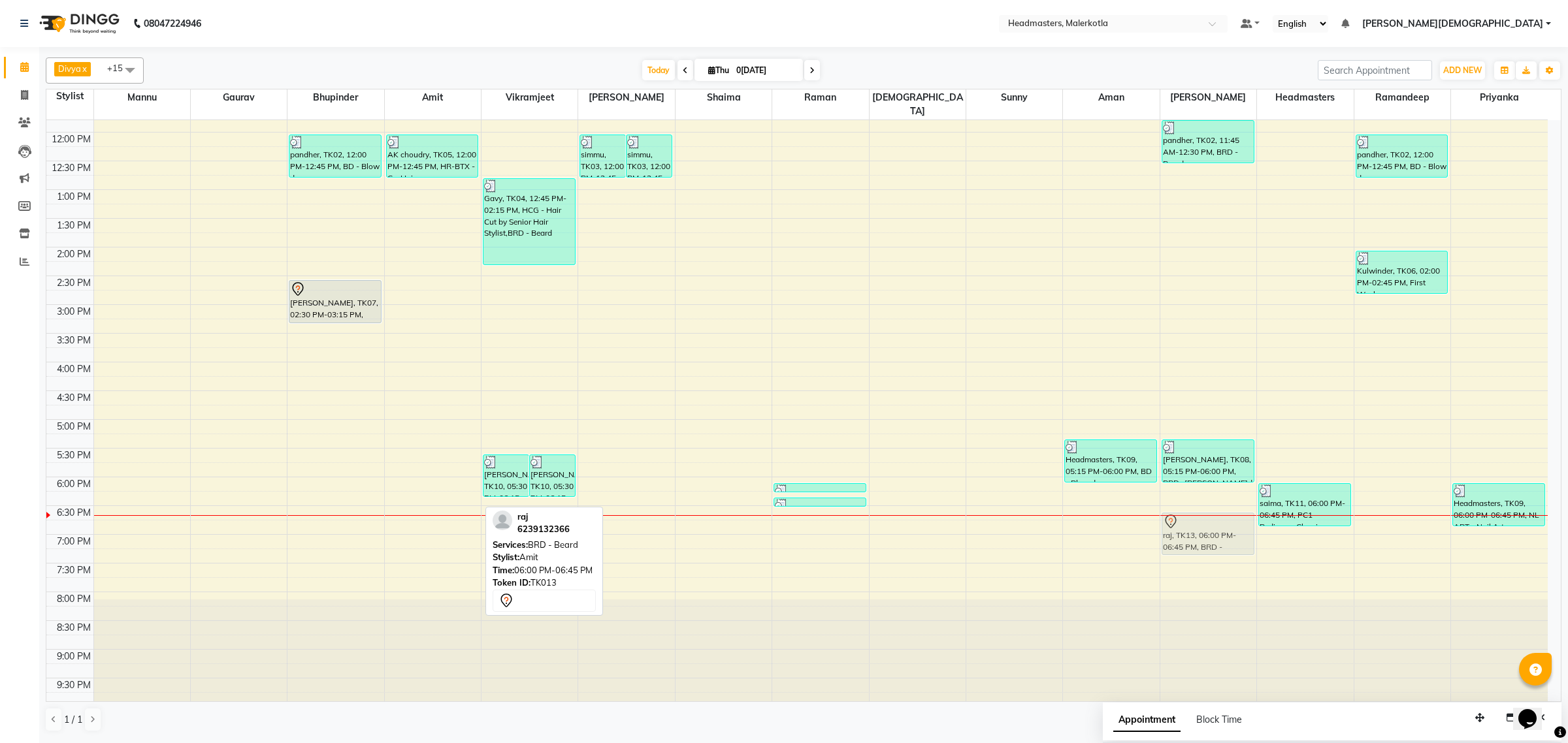
drag, startPoint x: 427, startPoint y: 491, endPoint x: 1222, endPoint y: 526, distance: 795.8
click at [1222, 526] on tr "[PERSON_NAME]r, TK02, 12:00 PM-12:45 PM, BD - Blow dry salim staff, TK07, 02:30…" at bounding box center [797, 304] width 1501 height 804
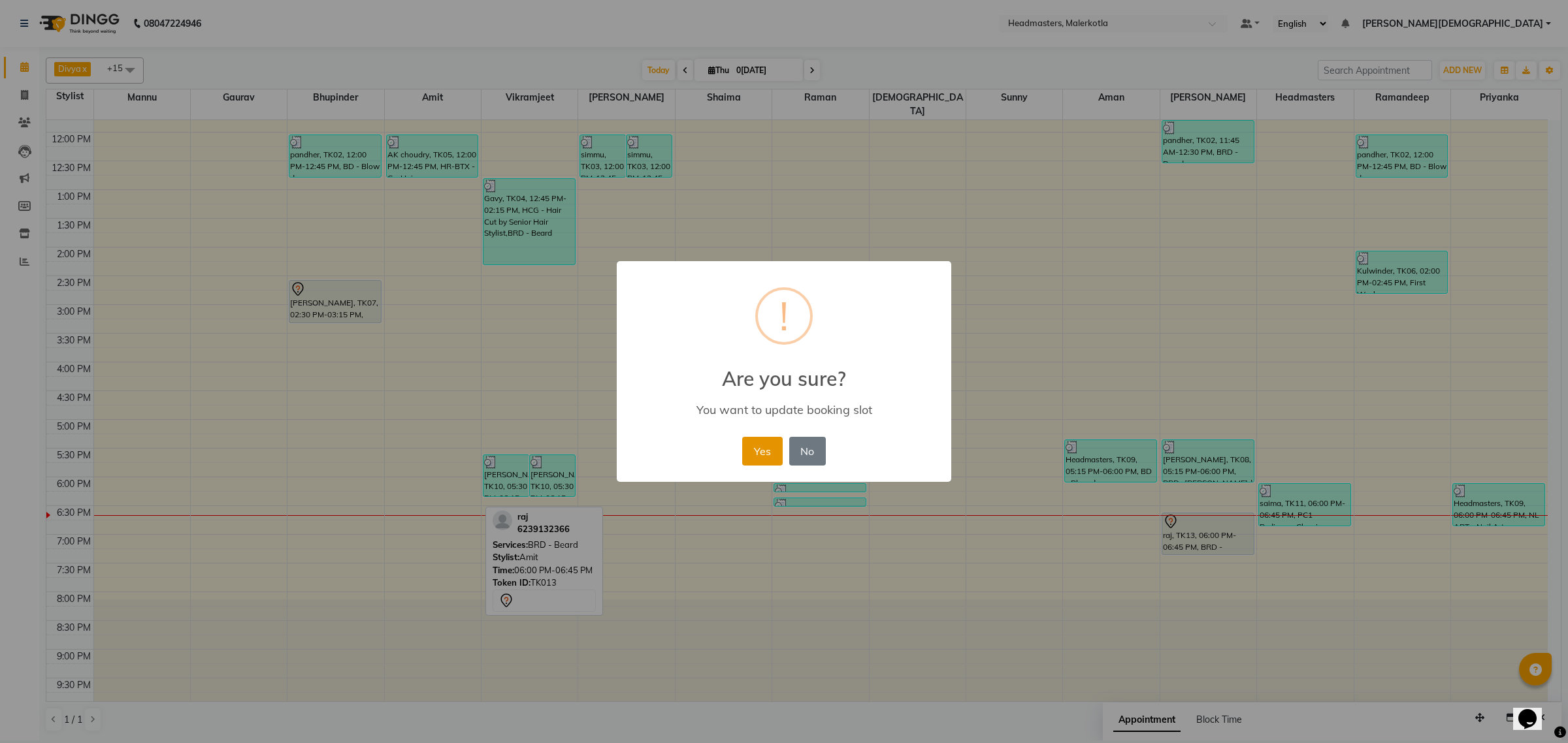
click at [771, 454] on button "Yes" at bounding box center [762, 451] width 40 height 29
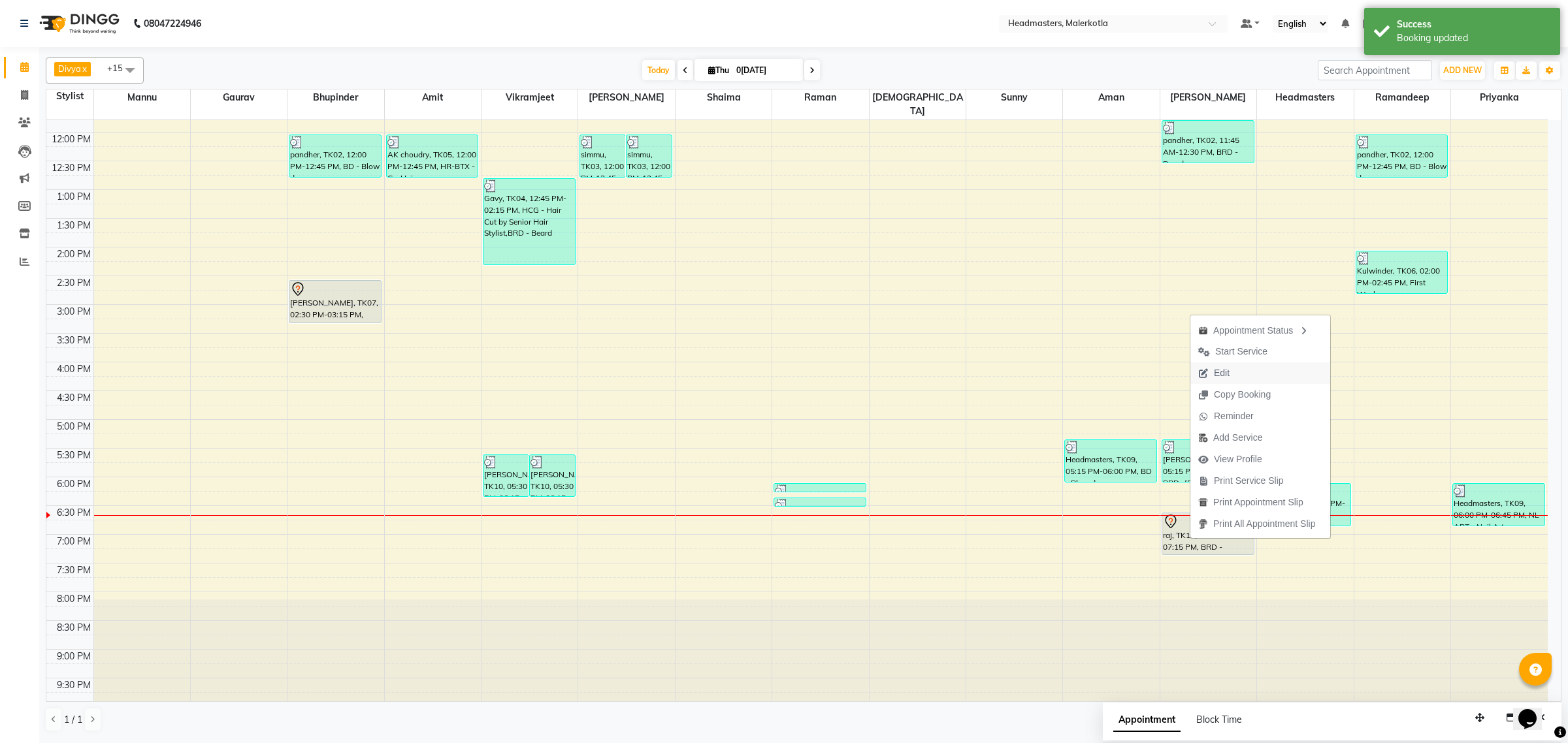
click at [1227, 370] on span "Edit" at bounding box center [1221, 373] width 16 height 14
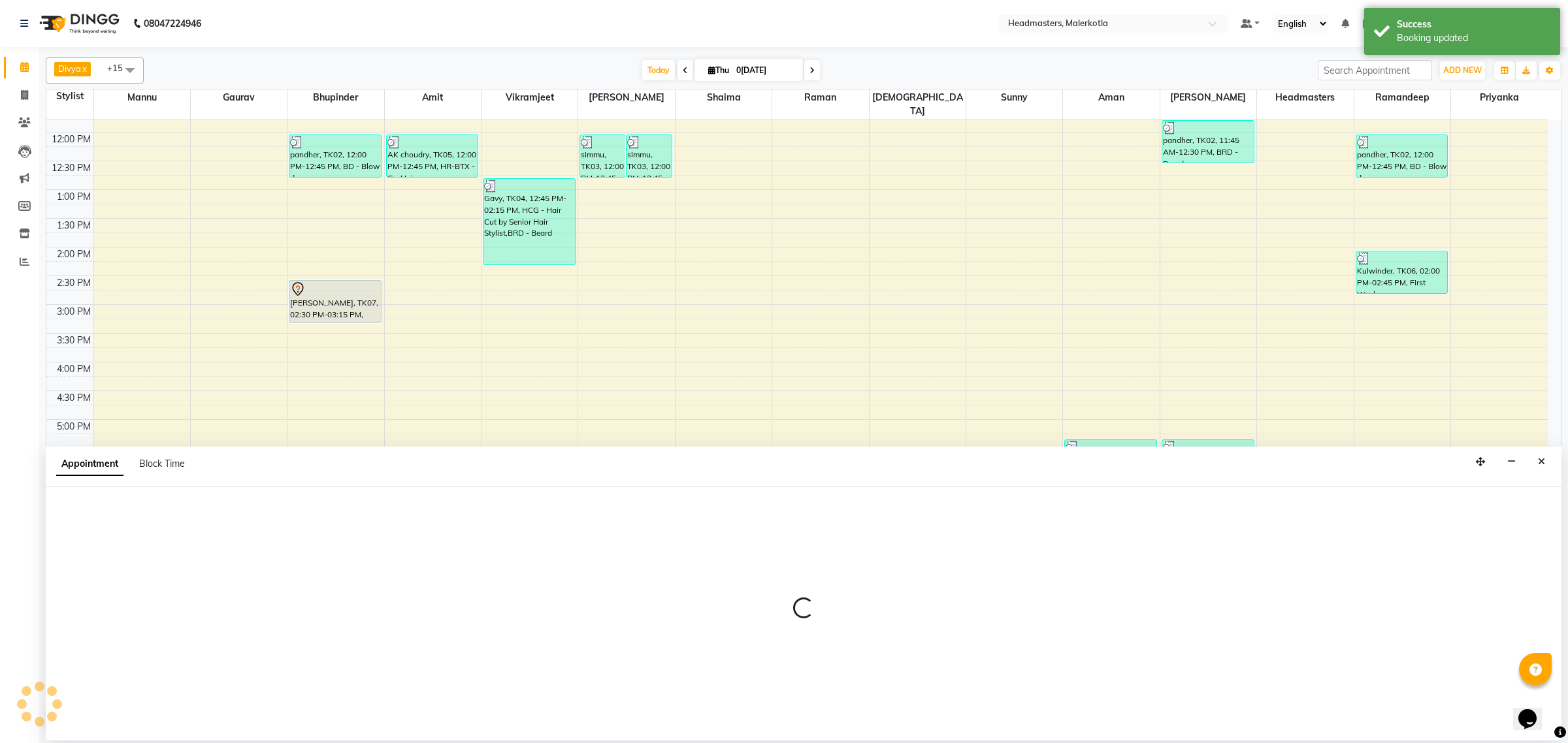
select select "tentative"
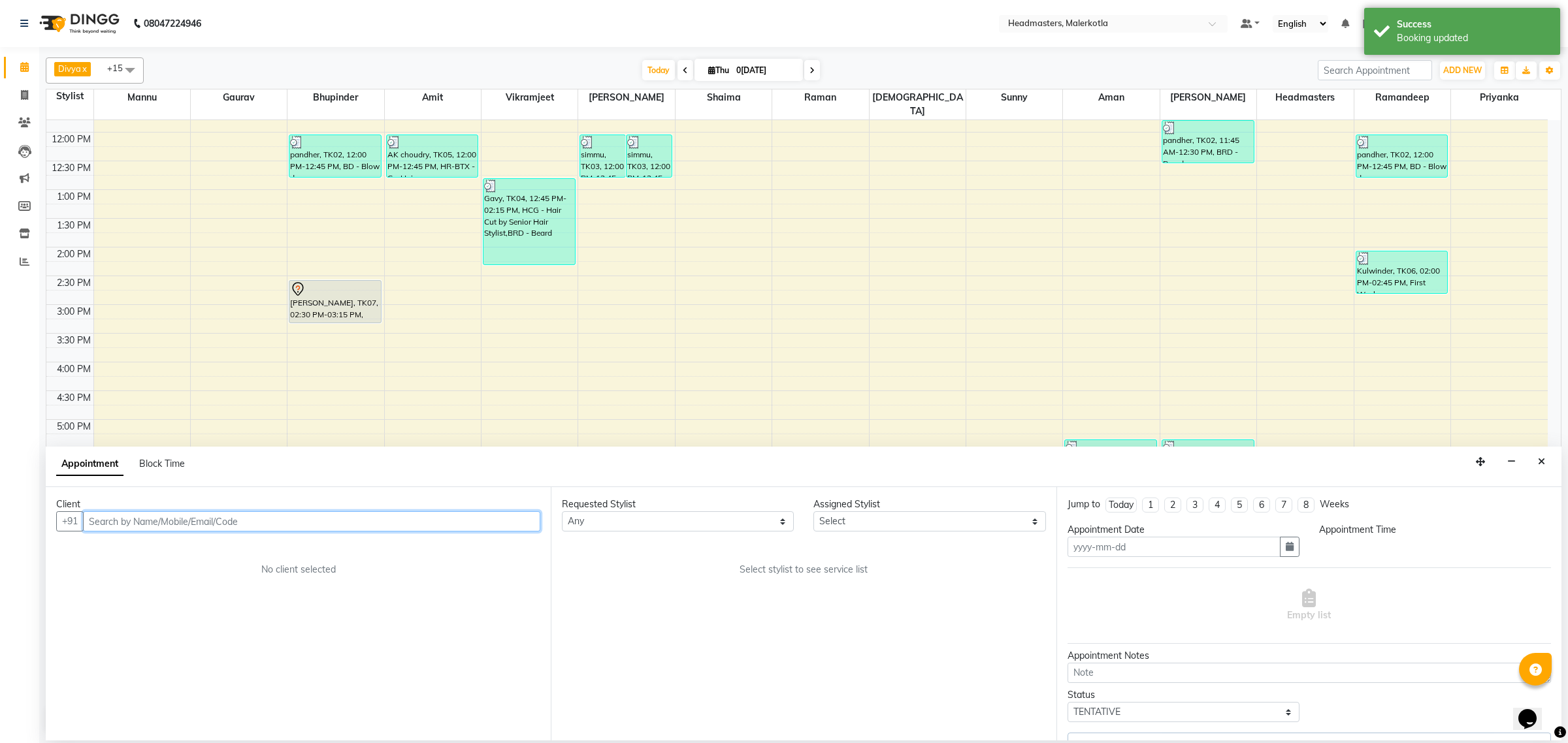
type input "0[DATE]"
select select "65938"
select select "1110"
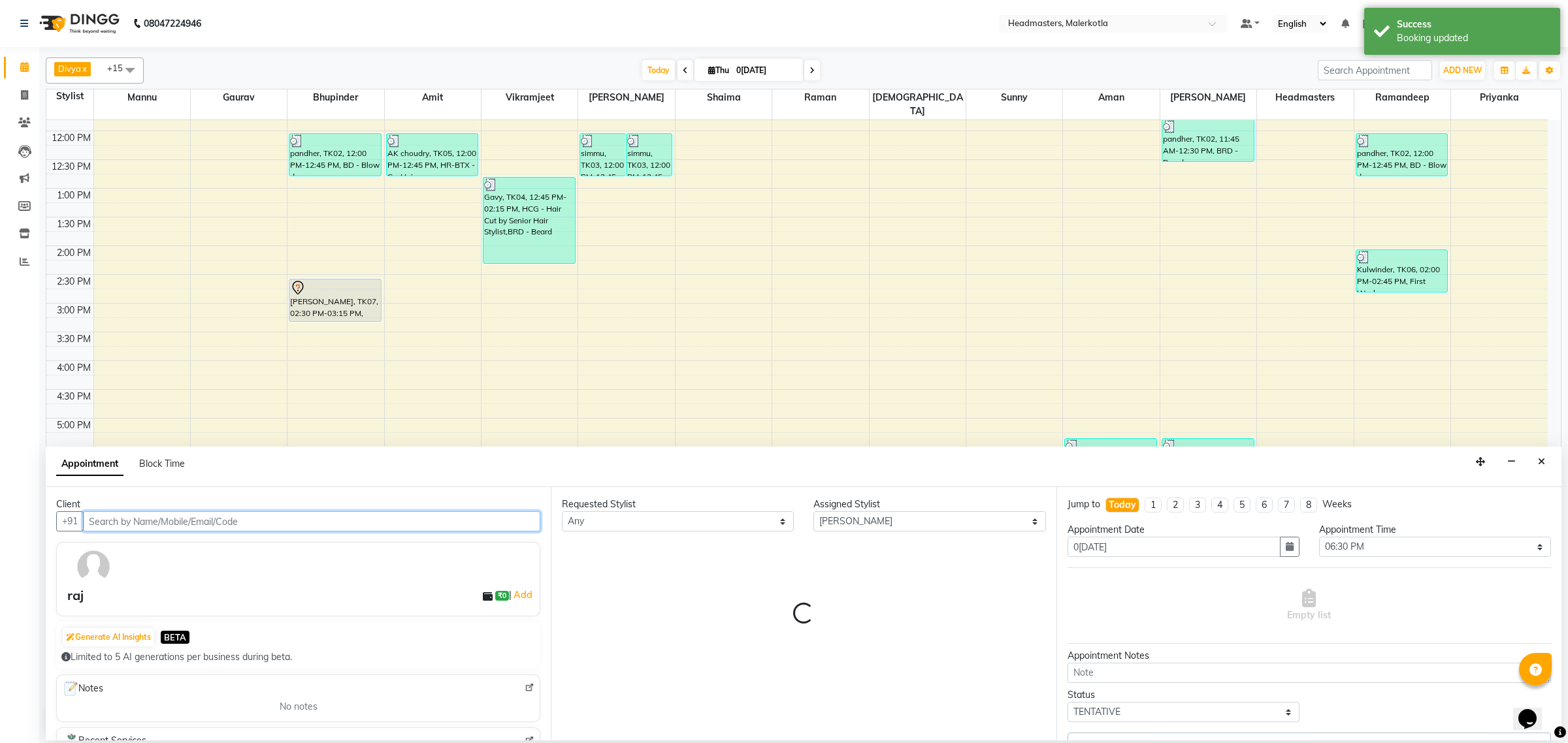
select select "3700"
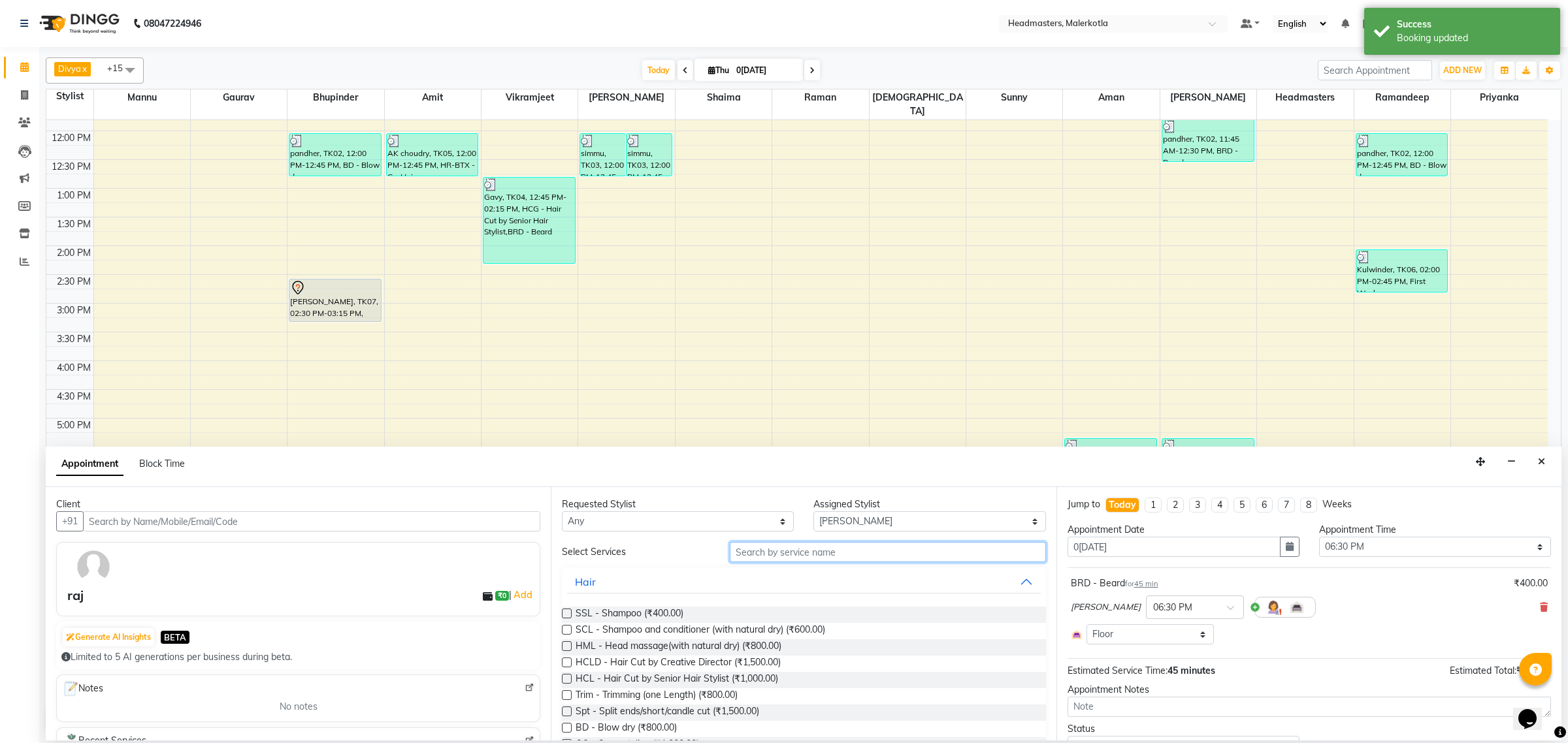
click at [794, 555] on input "text" at bounding box center [887, 552] width 316 height 20
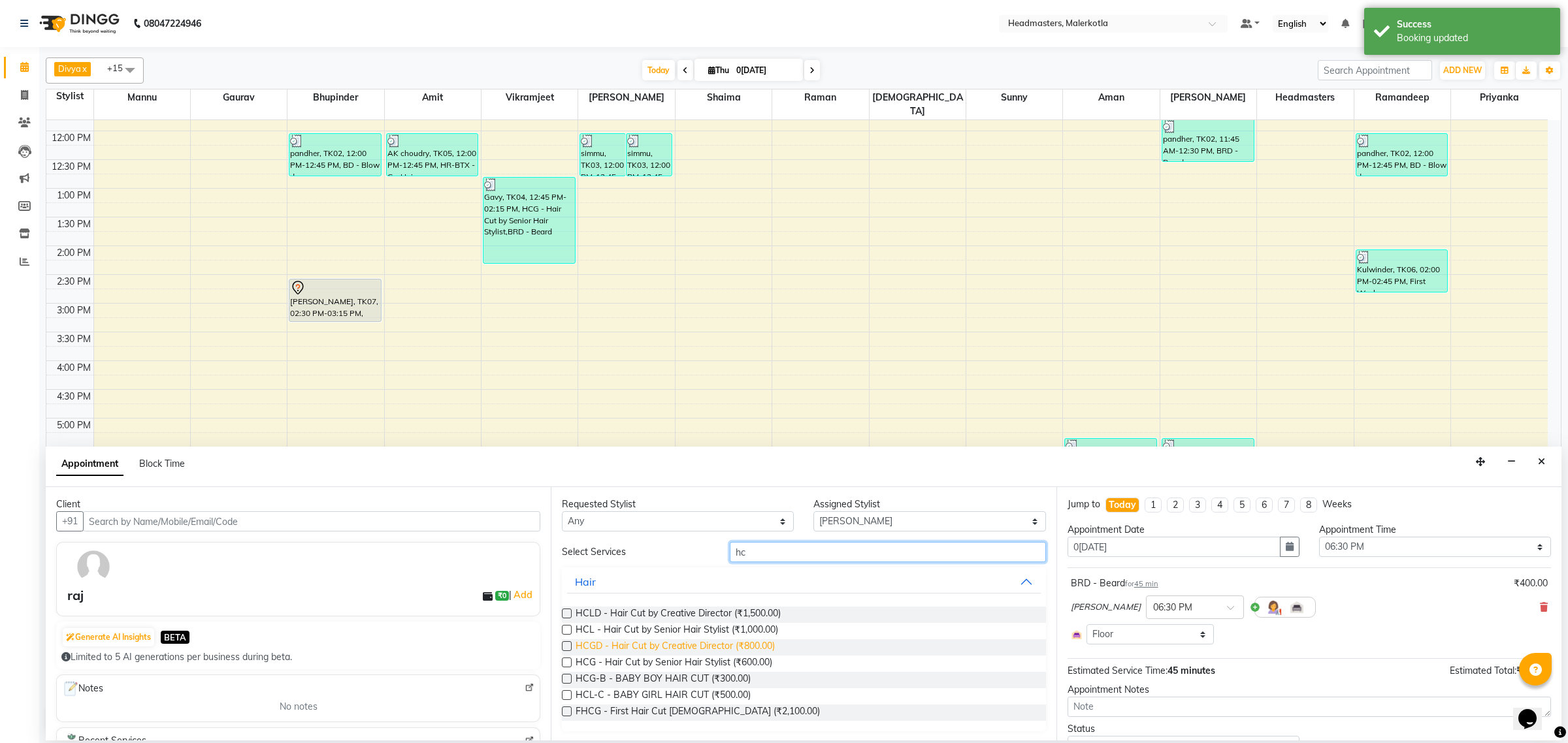
type input "hc"
click at [753, 644] on span "HCGD - Hair Cut by Creative Director (₹800.00)" at bounding box center [674, 648] width 199 height 17
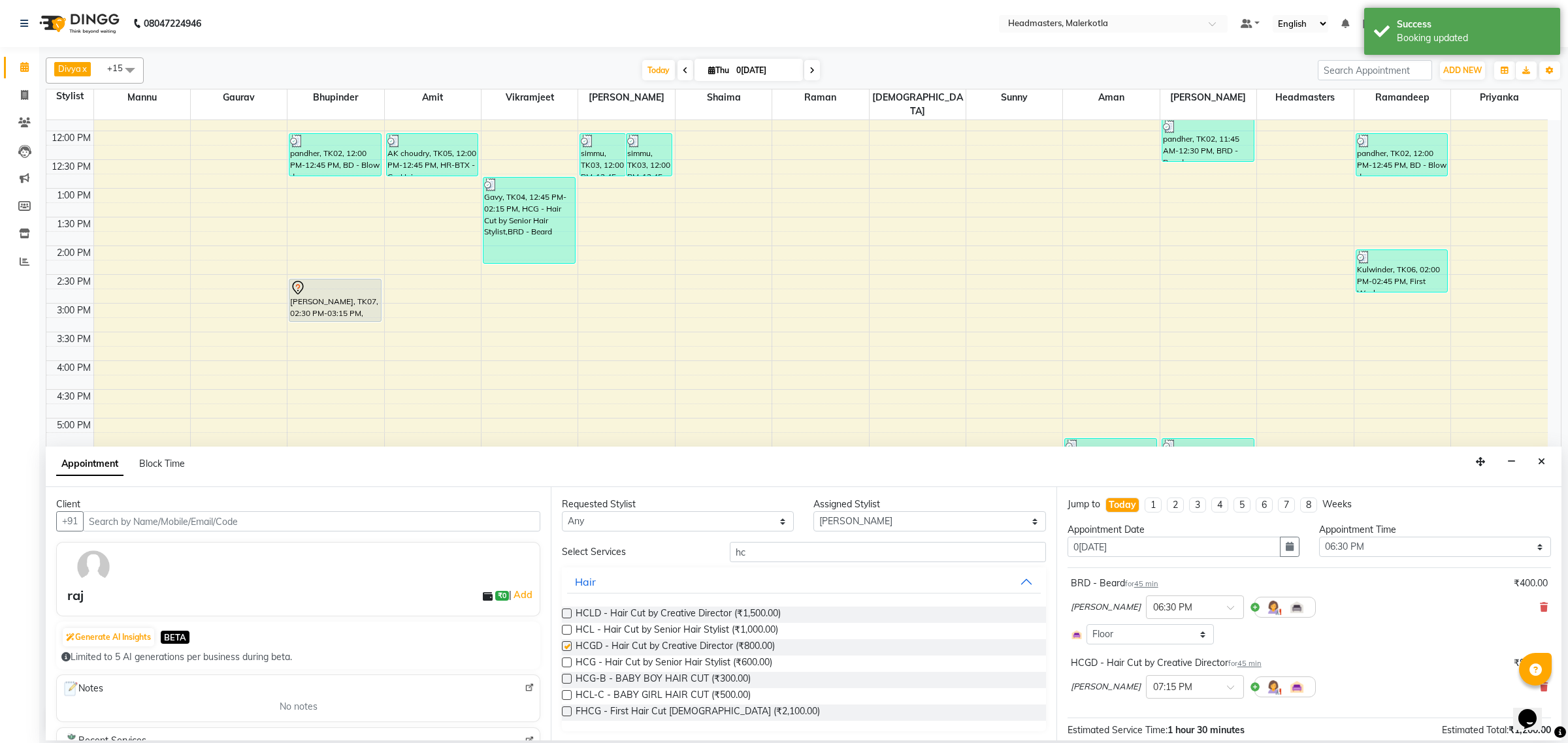
checkbox input "false"
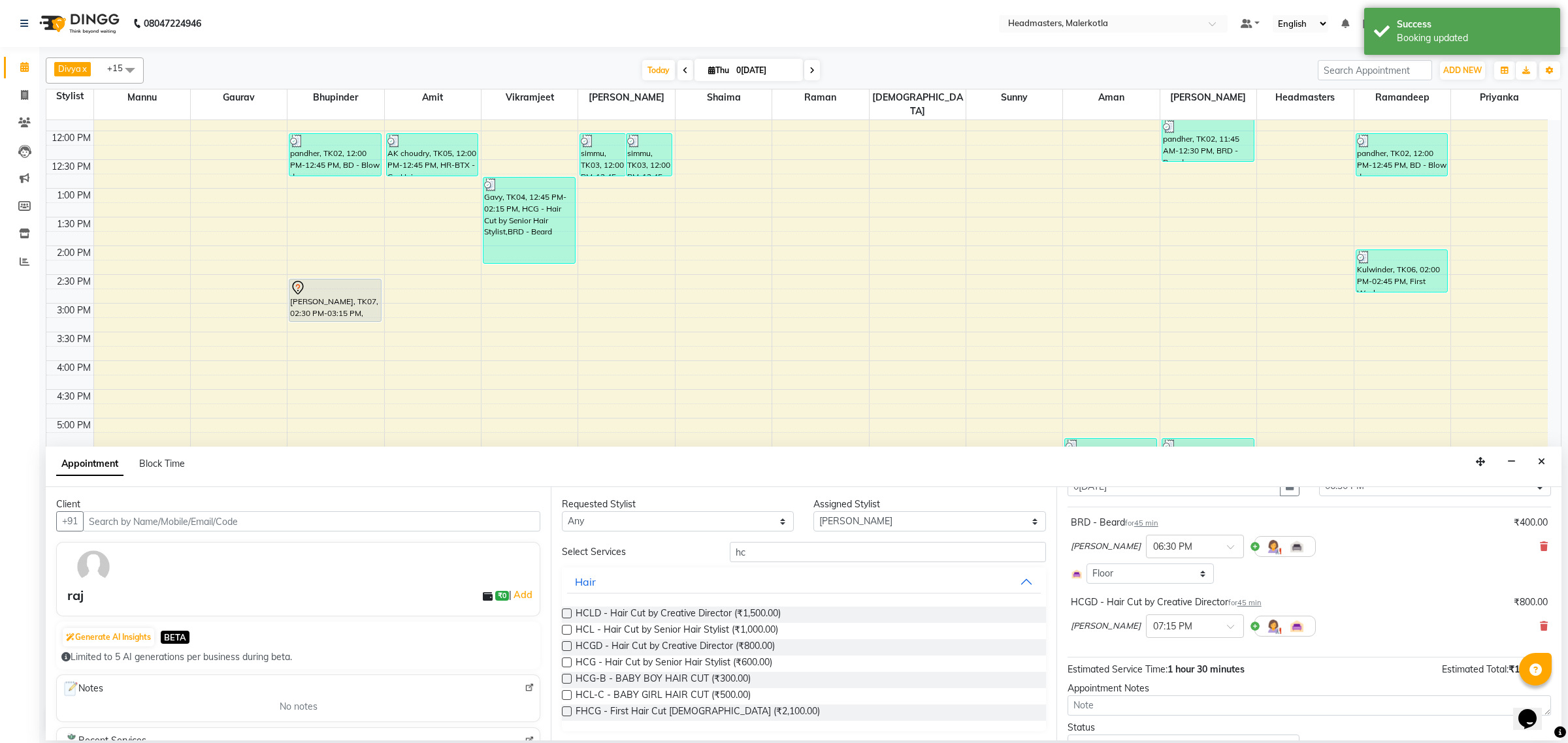
scroll to position [121, 0]
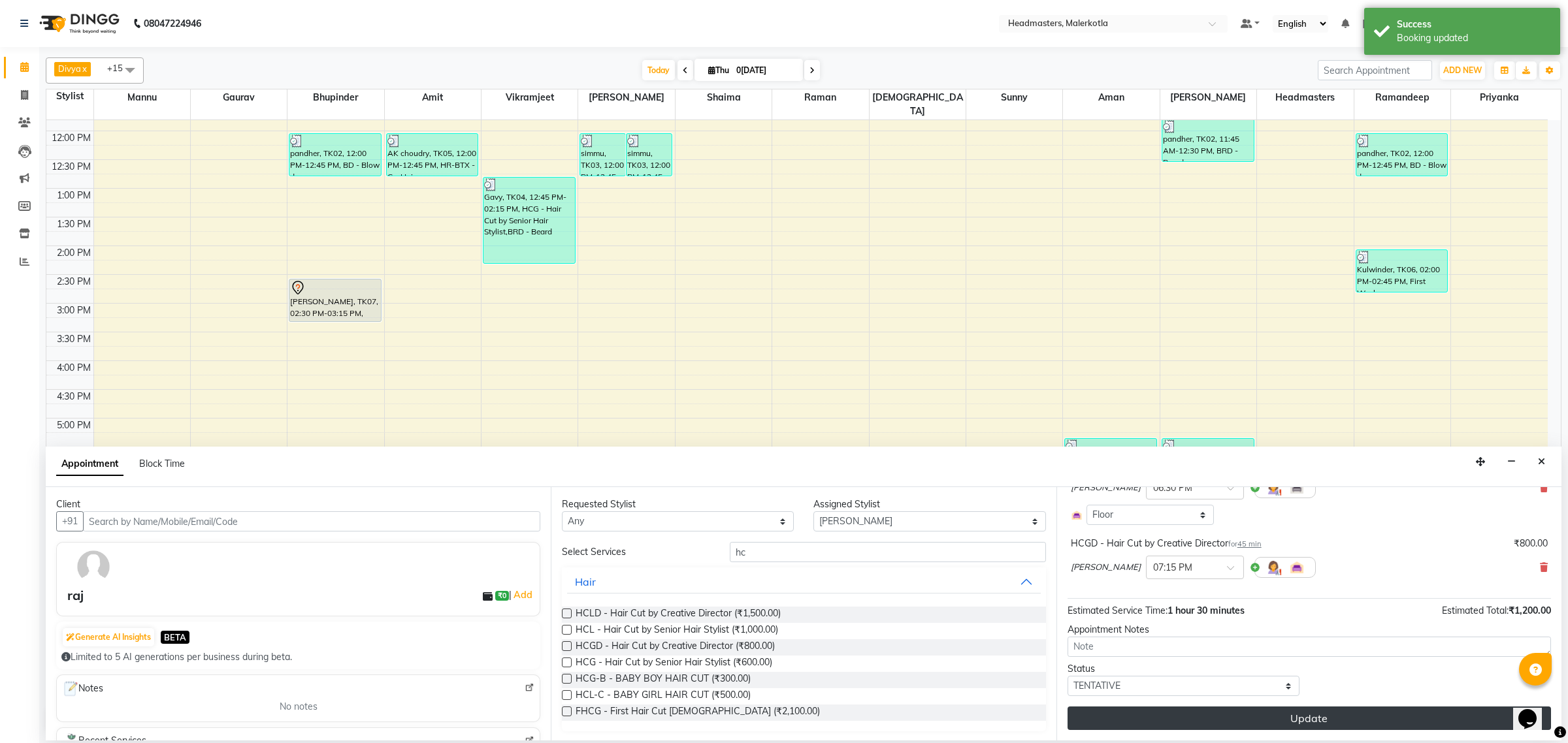
click at [1259, 716] on button "Update" at bounding box center [1309, 718] width 483 height 24
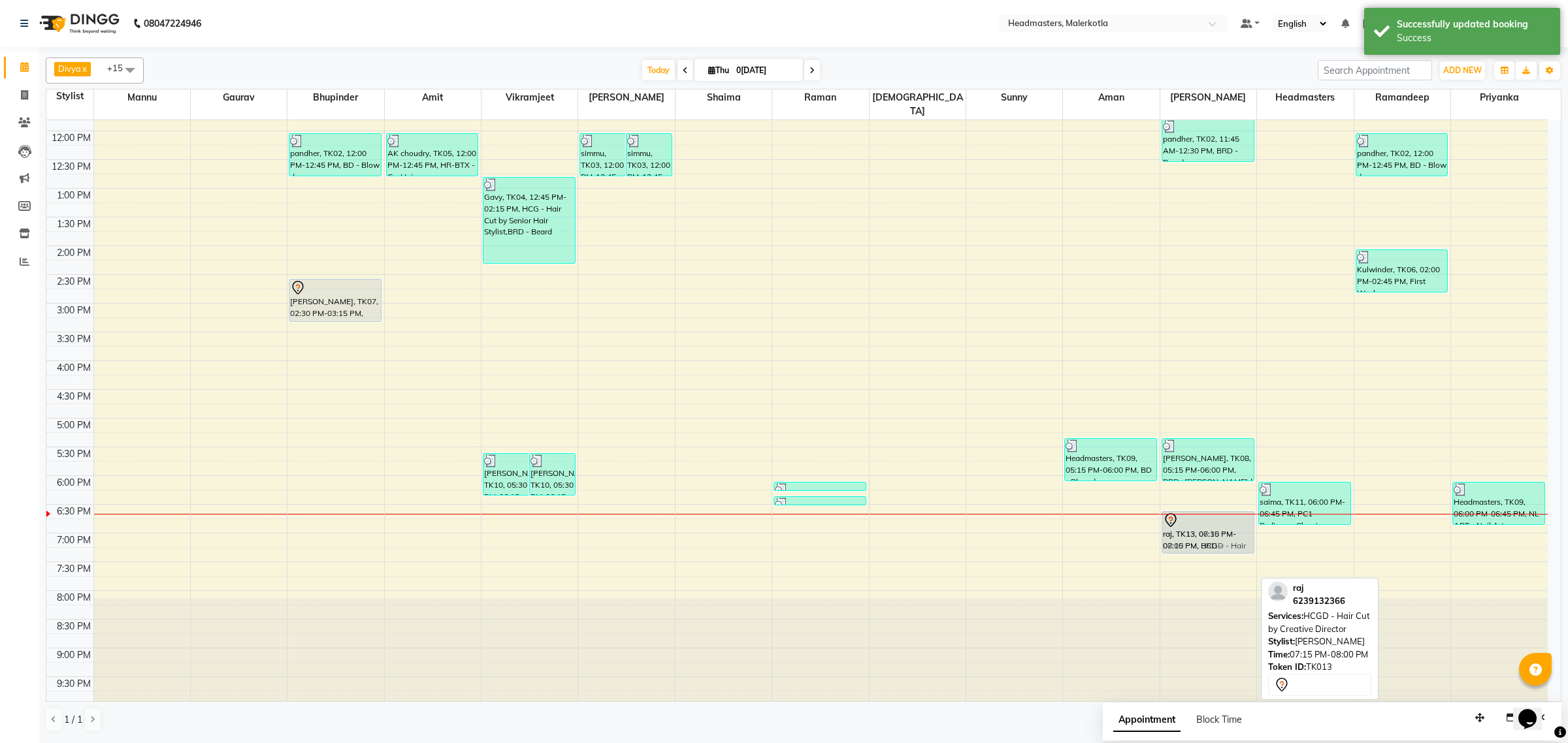
drag, startPoint x: 1193, startPoint y: 557, endPoint x: 1198, endPoint y: 517, distance: 40.3
click at [1198, 517] on div "[PERSON_NAME]r, TK02, 11:45 AM-12:30 PM, BRD -[PERSON_NAME]d [PERSON_NAME], TK0…" at bounding box center [1208, 303] width 96 height 804
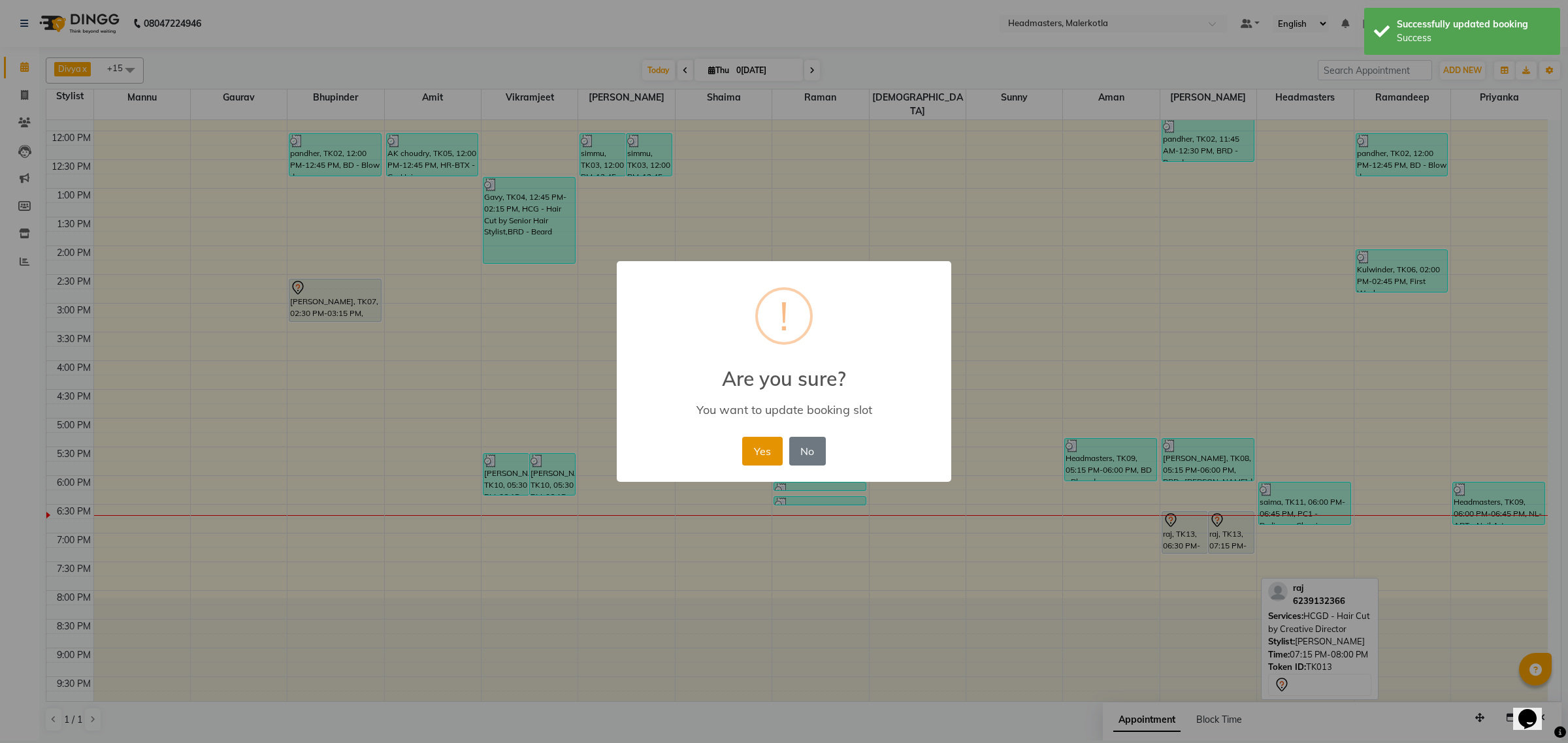
click at [765, 451] on button "Yes" at bounding box center [762, 451] width 40 height 29
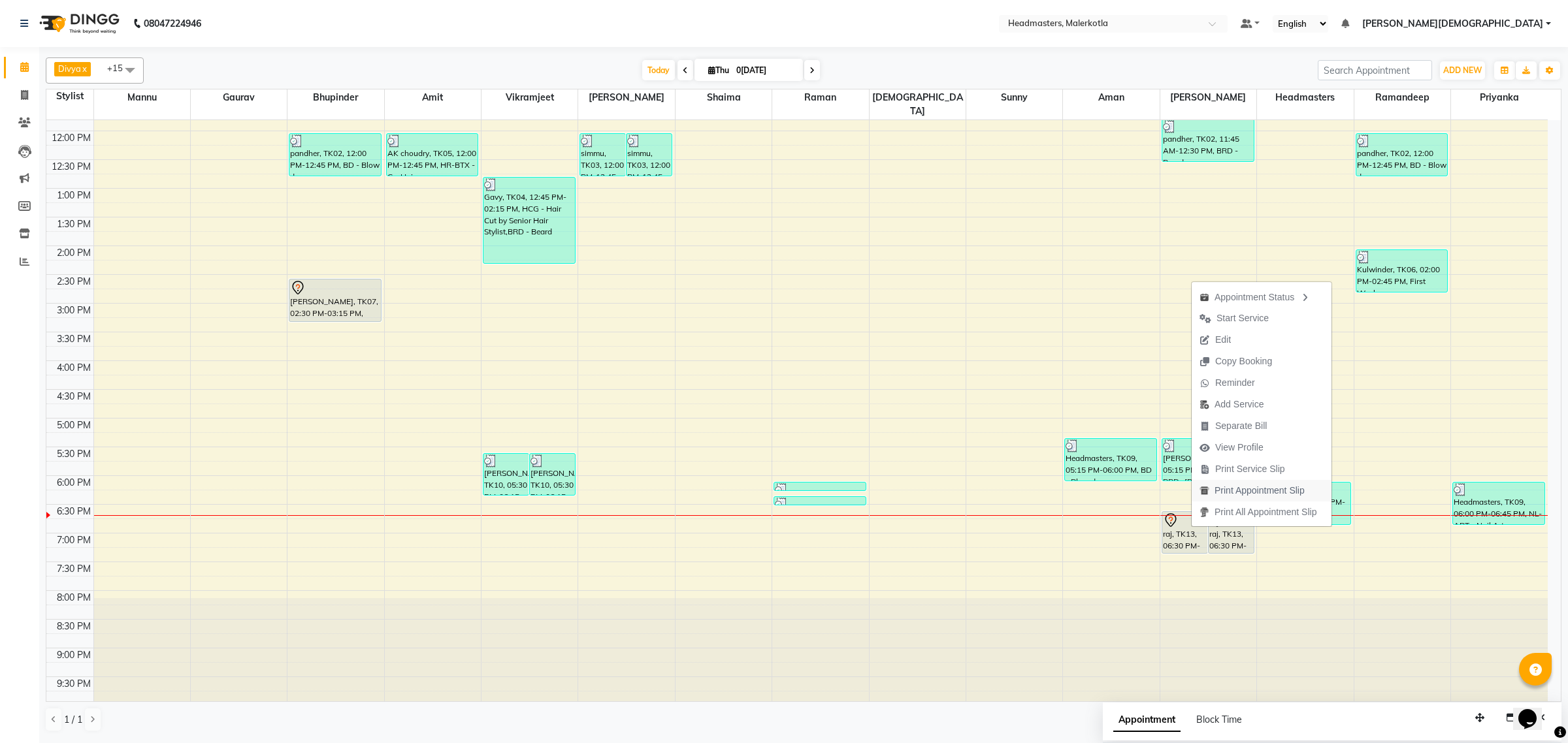
click at [1256, 491] on span "Print Appointment Slip" at bounding box center [1259, 491] width 90 height 14
